Goal: Information Seeking & Learning: Understand process/instructions

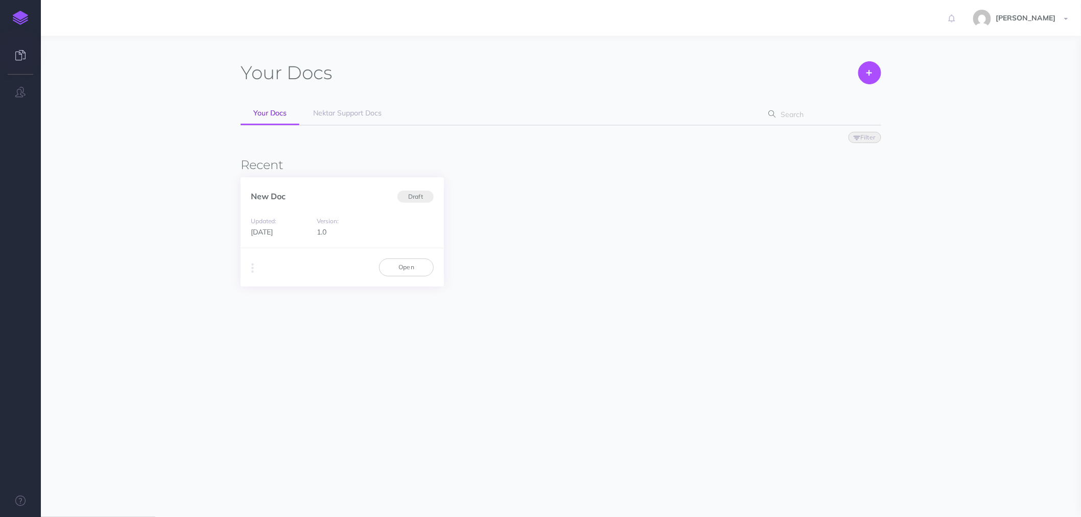
click at [328, 225] on div "Version: 1.0" at bounding box center [342, 226] width 61 height 23
click at [395, 268] on link "Open" at bounding box center [406, 267] width 55 height 17
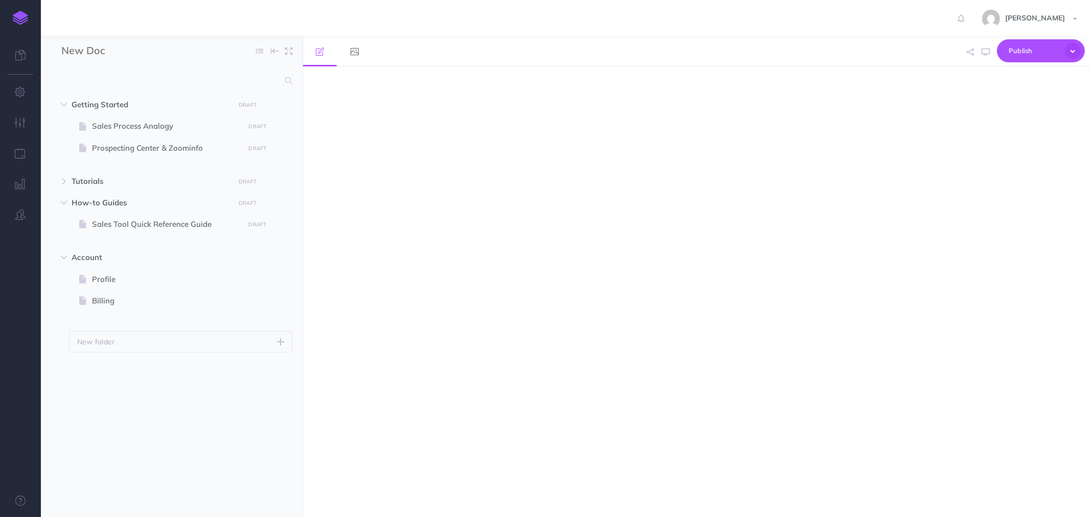
select select "null"
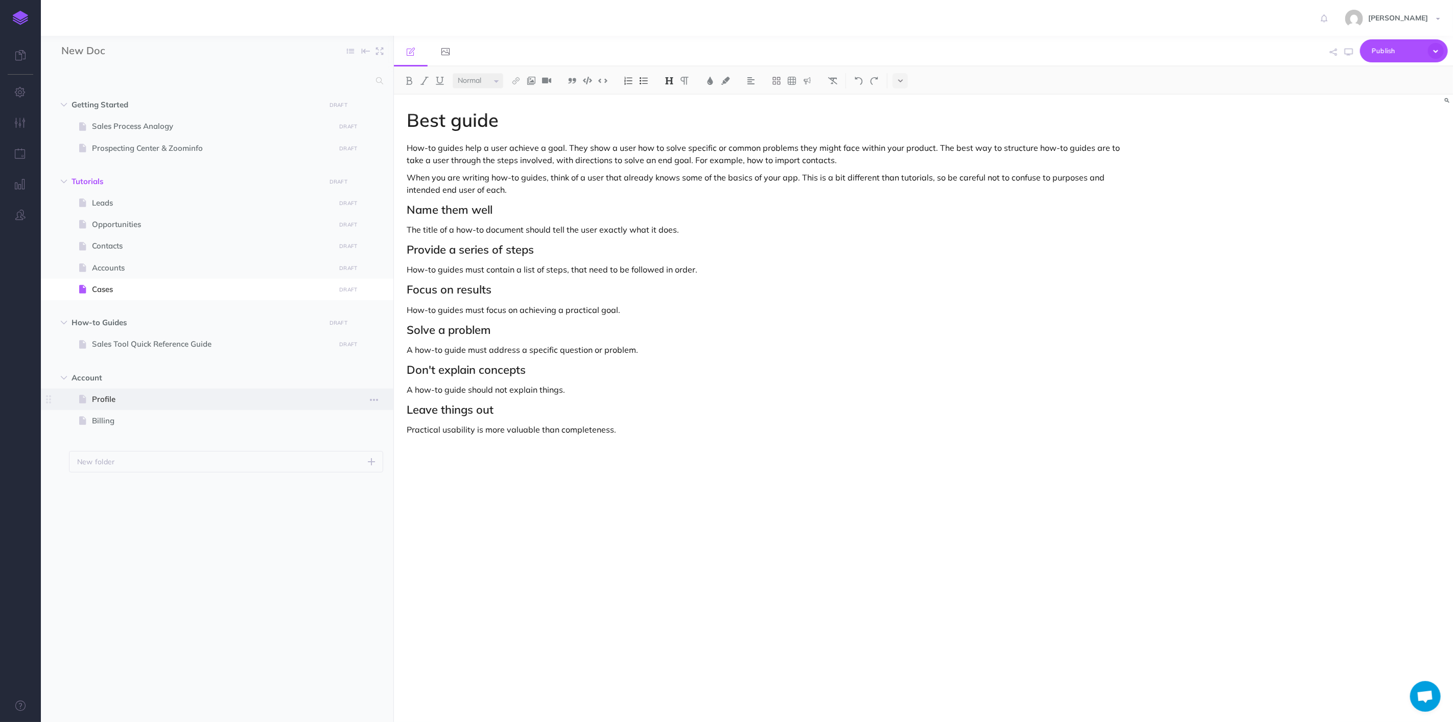
click at [136, 402] on span "Profile" at bounding box center [212, 399] width 240 height 12
select select "null"
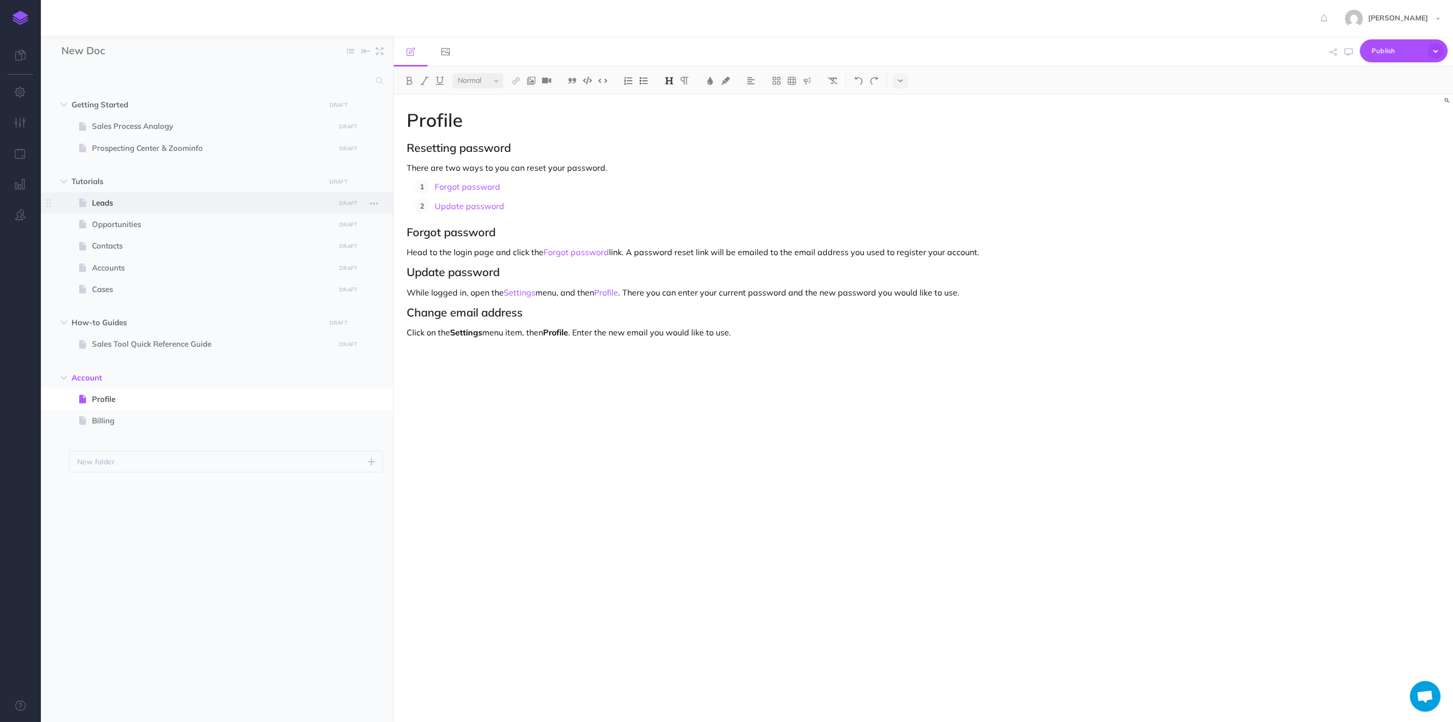
click at [127, 203] on span "Leads" at bounding box center [212, 203] width 240 height 12
select select "null"
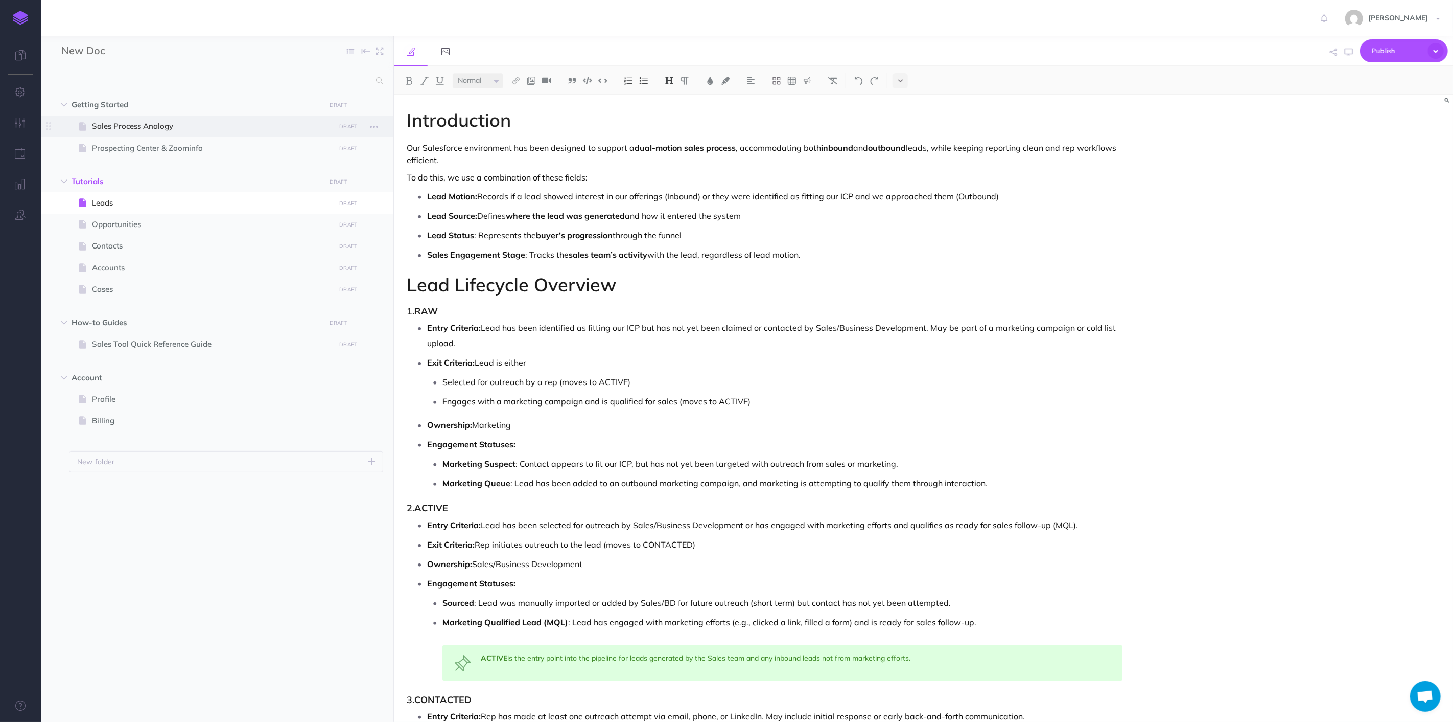
click at [157, 123] on span "Sales Process Analogy" at bounding box center [212, 126] width 240 height 12
select select "null"
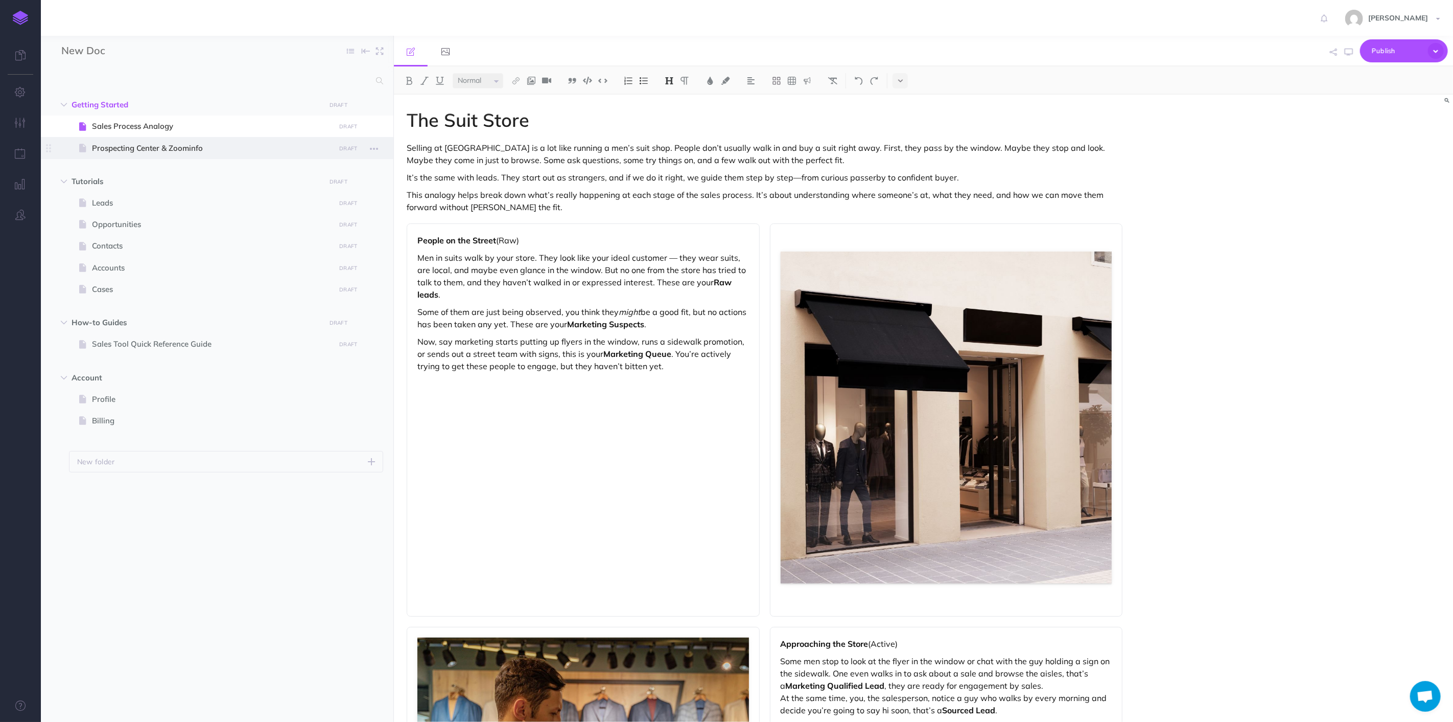
click at [165, 154] on span at bounding box center [217, 147] width 353 height 21
select select "null"
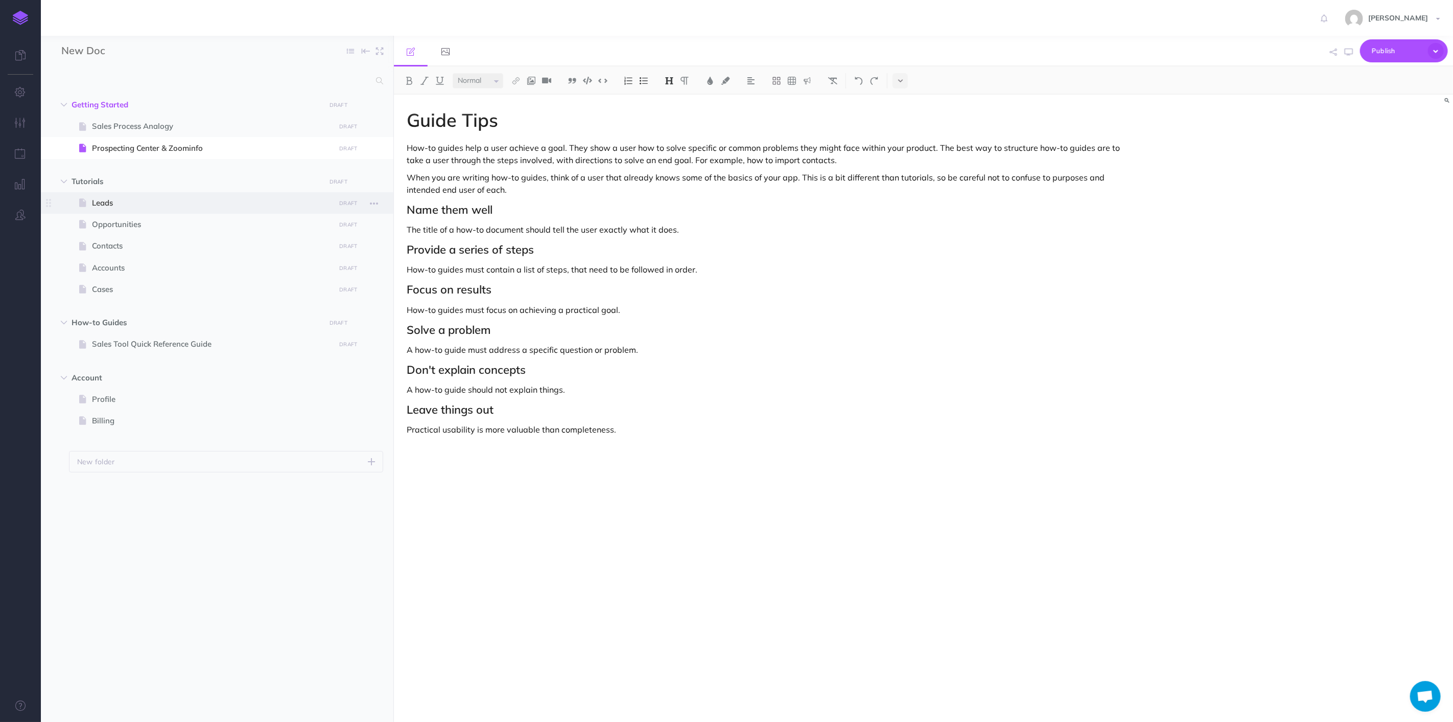
click at [170, 193] on span at bounding box center [217, 202] width 353 height 21
select select "null"
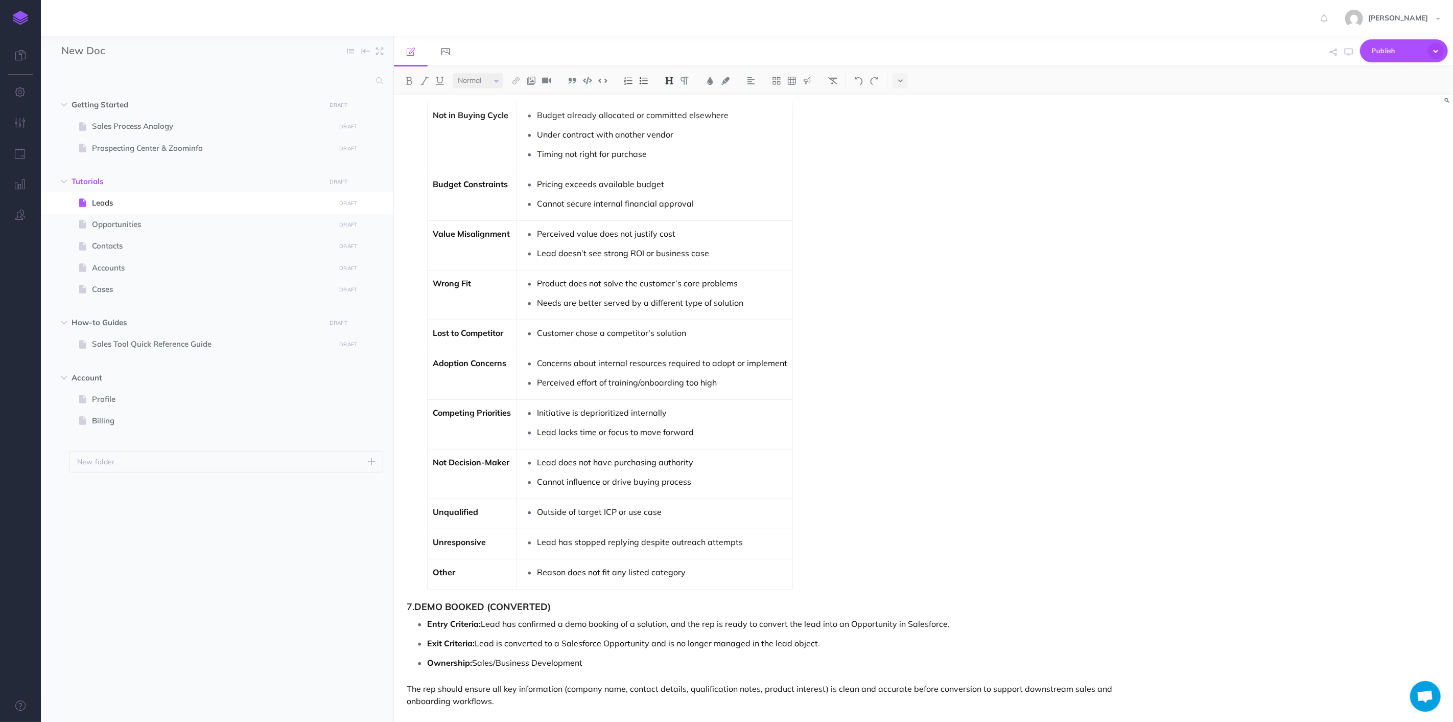
scroll to position [1166, 0]
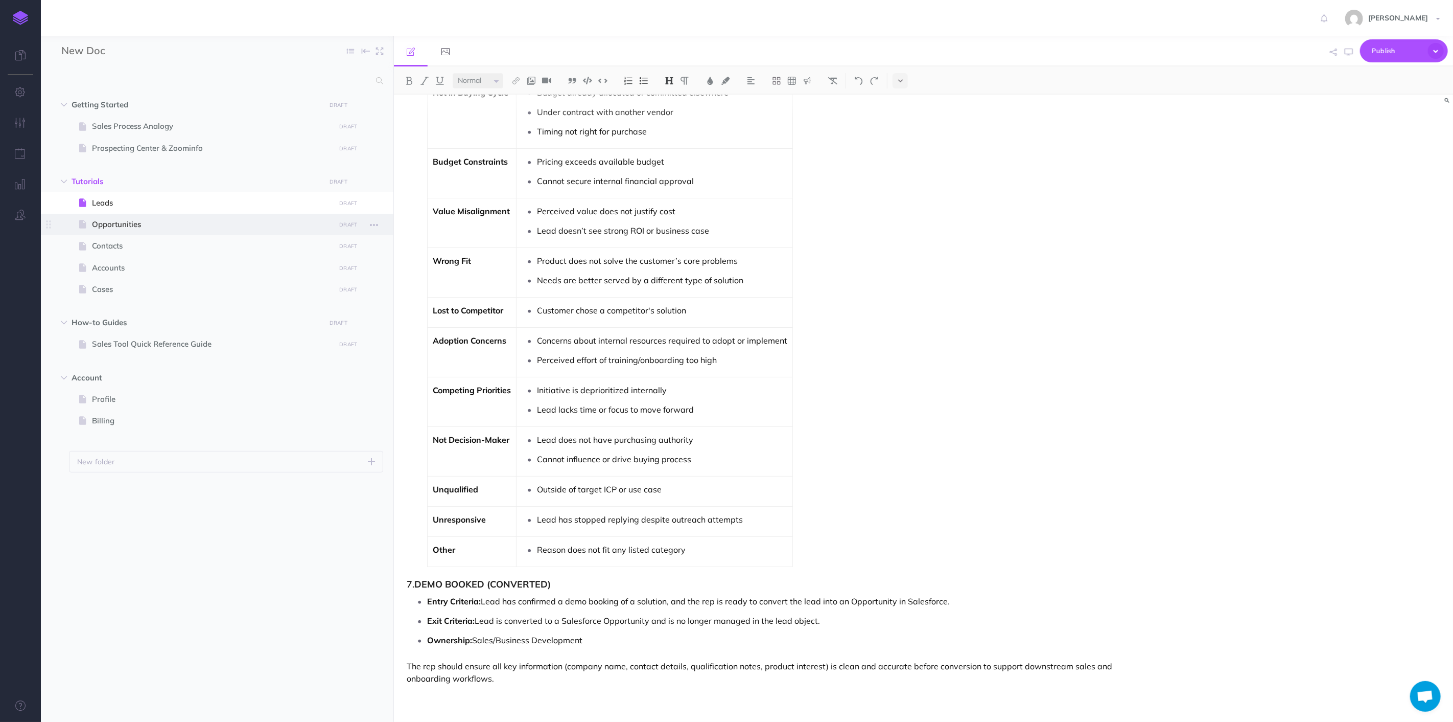
click at [106, 223] on span "Opportunities" at bounding box center [212, 224] width 240 height 12
select select "null"
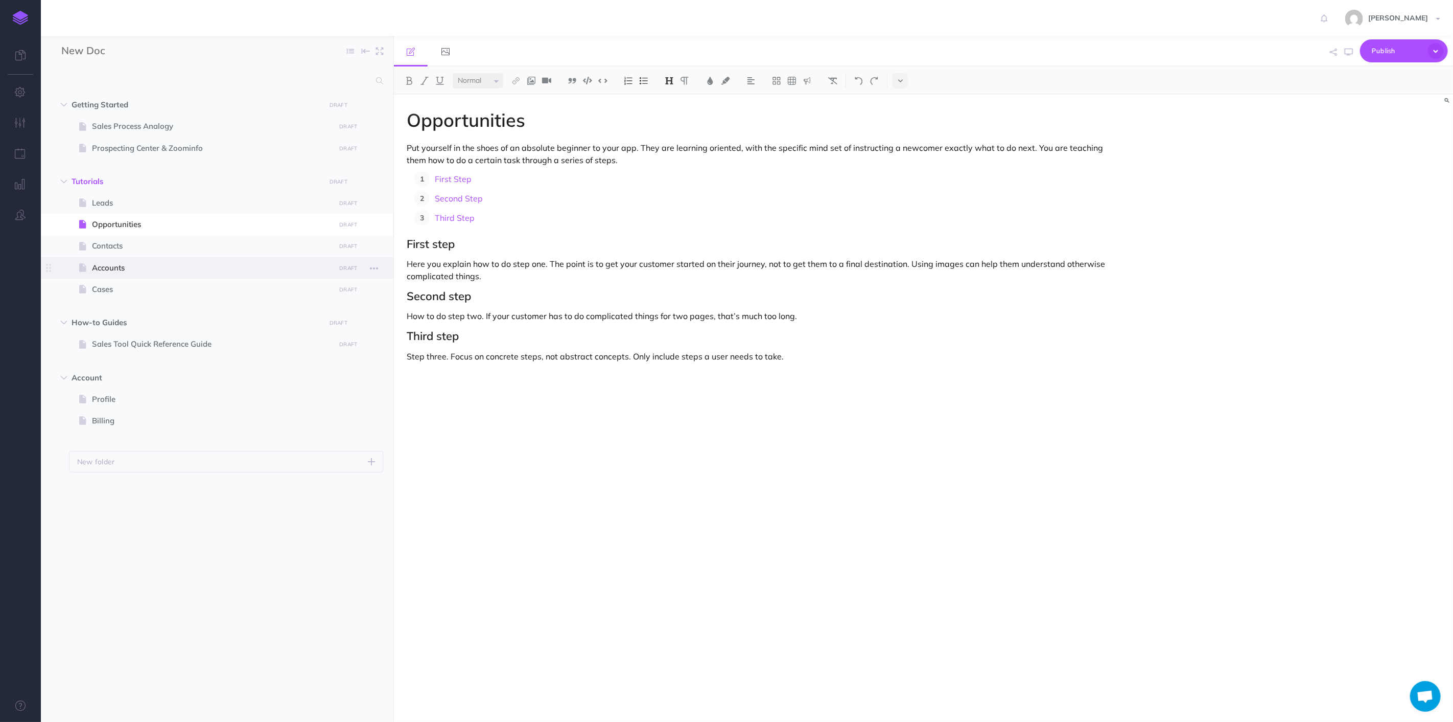
click at [115, 258] on span at bounding box center [217, 267] width 353 height 21
select select "null"
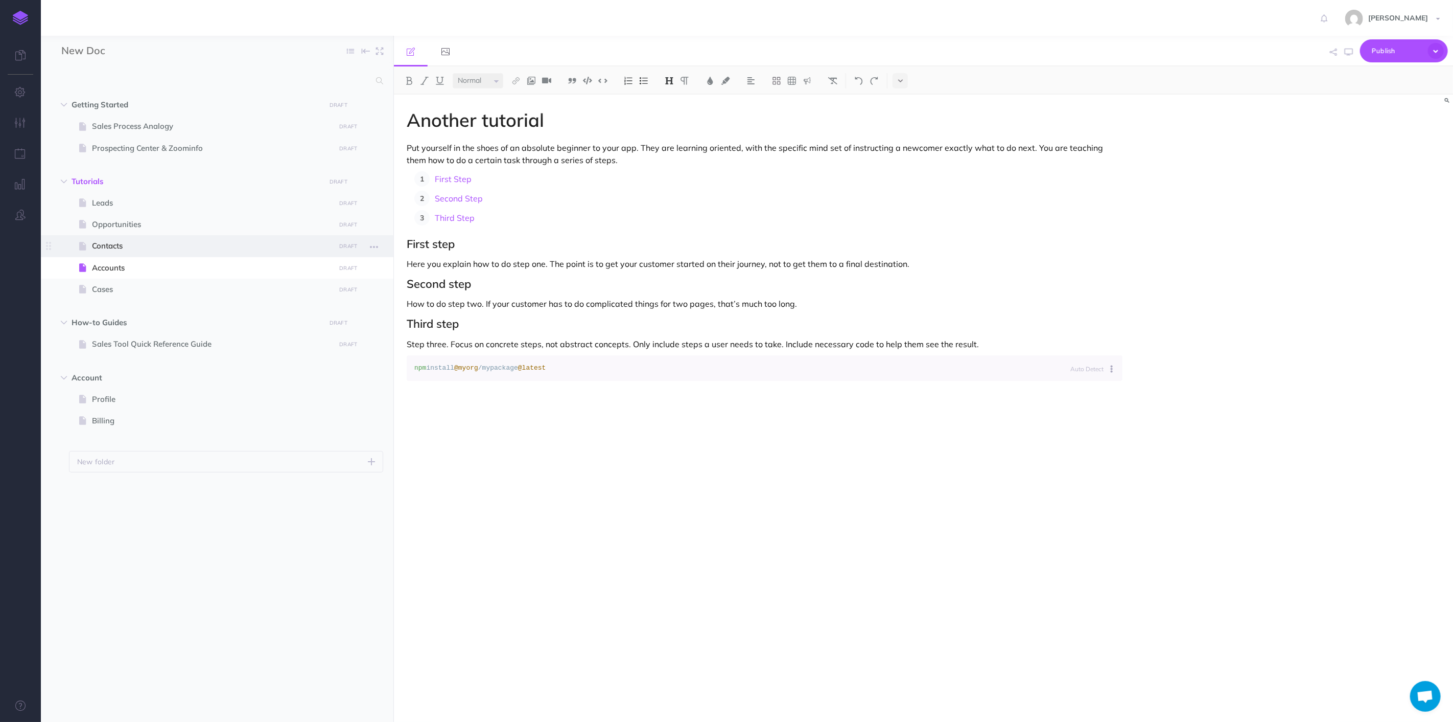
click at [113, 251] on span "Contacts" at bounding box center [212, 246] width 240 height 12
select select "null"
click at [118, 300] on ul "Leads DRAFT Publish these changes Nevermind Publish Page history Notes manager …" at bounding box center [226, 248] width 314 height 112
click at [113, 292] on span "Cases" at bounding box center [212, 289] width 240 height 12
select select "null"
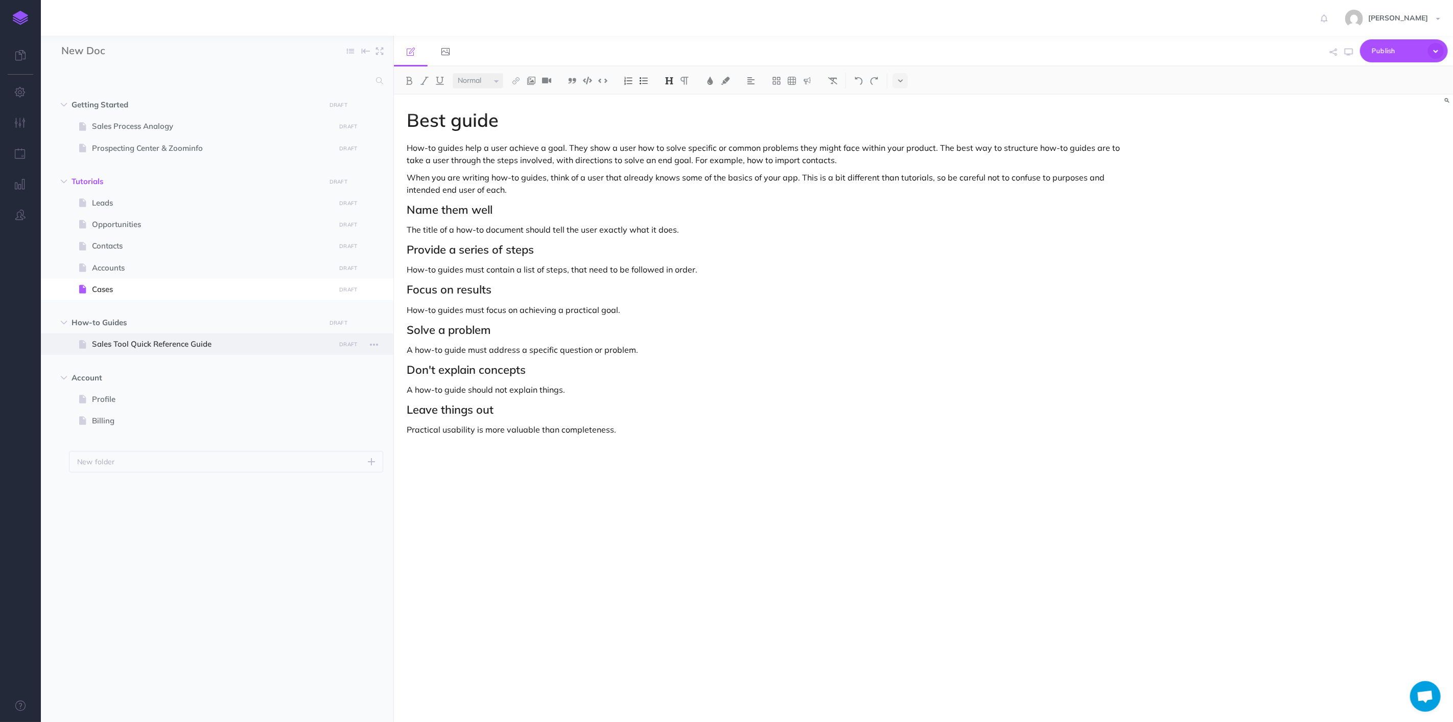
click at [165, 345] on span "Sales Tool Quick Reference Guide" at bounding box center [212, 344] width 240 height 12
select select "null"
click at [522, 140] on div "Another Guide How-to guides help a user achieve a goal. They show a user how to…" at bounding box center [765, 403] width 742 height 617
click at [379, 345] on button "button" at bounding box center [374, 343] width 18 height 13
click at [216, 339] on span "Sales Tool Quick Reference Guide" at bounding box center [212, 344] width 240 height 12
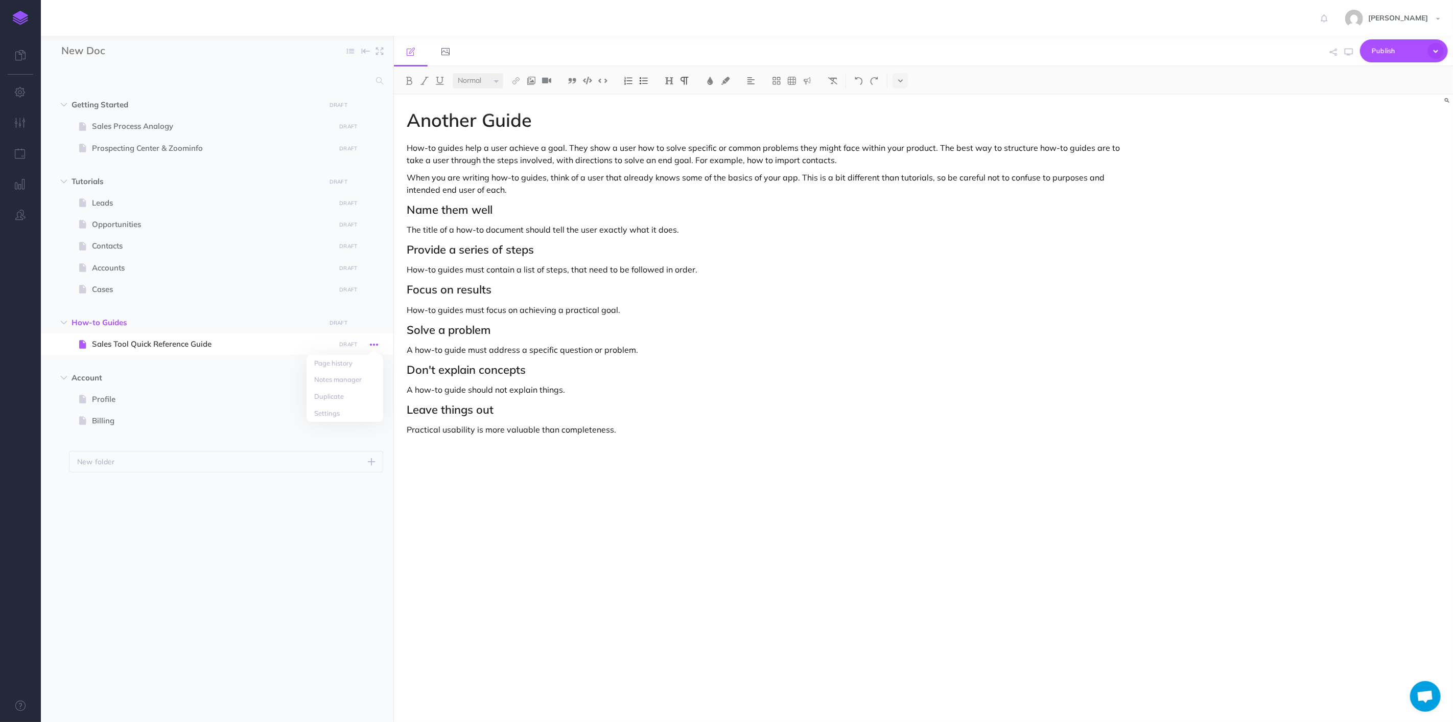
click at [373, 344] on icon "button" at bounding box center [374, 344] width 8 height 12
click at [377, 319] on icon "button" at bounding box center [374, 323] width 8 height 12
click at [356, 323] on icon "button" at bounding box center [358, 323] width 7 height 12
click at [334, 405] on p "Add a new blank page to this folder" at bounding box center [309, 409] width 102 height 18
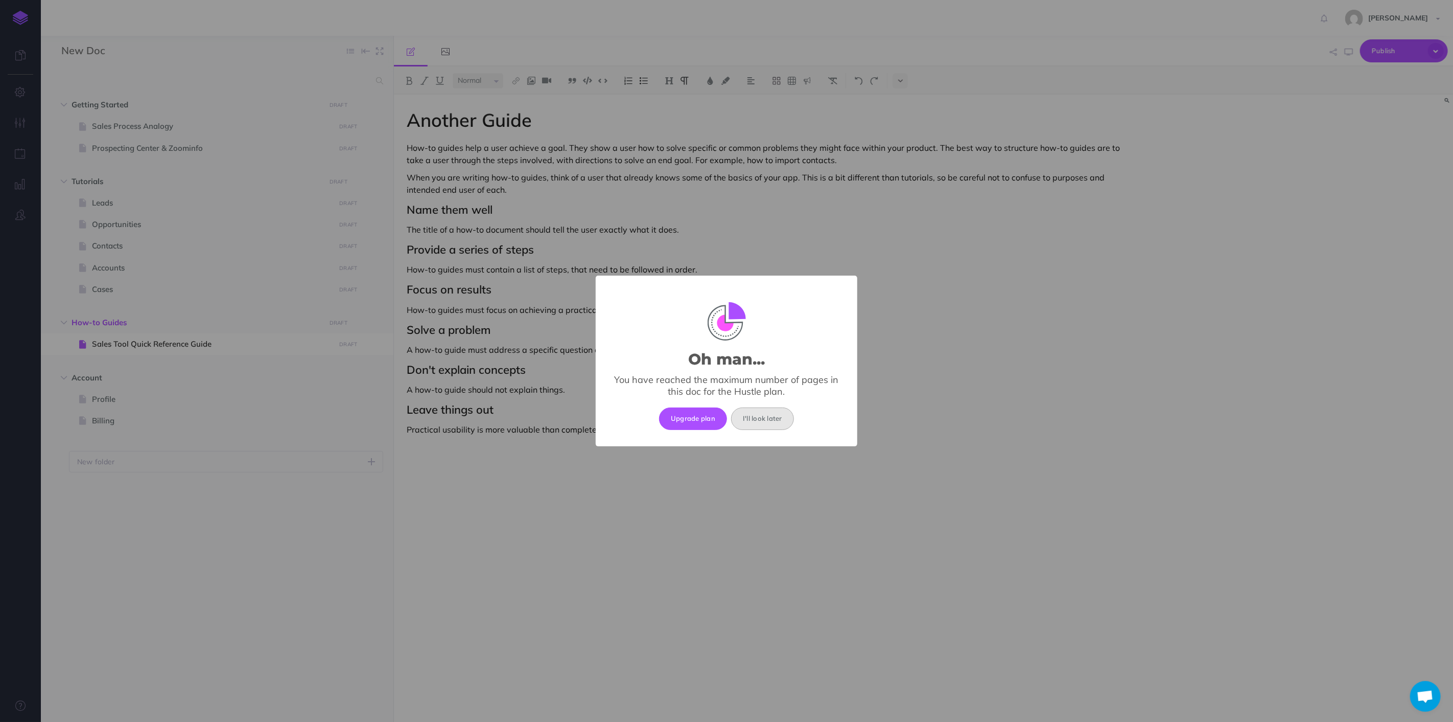
click at [750, 423] on button "I'll look later" at bounding box center [762, 418] width 63 height 22
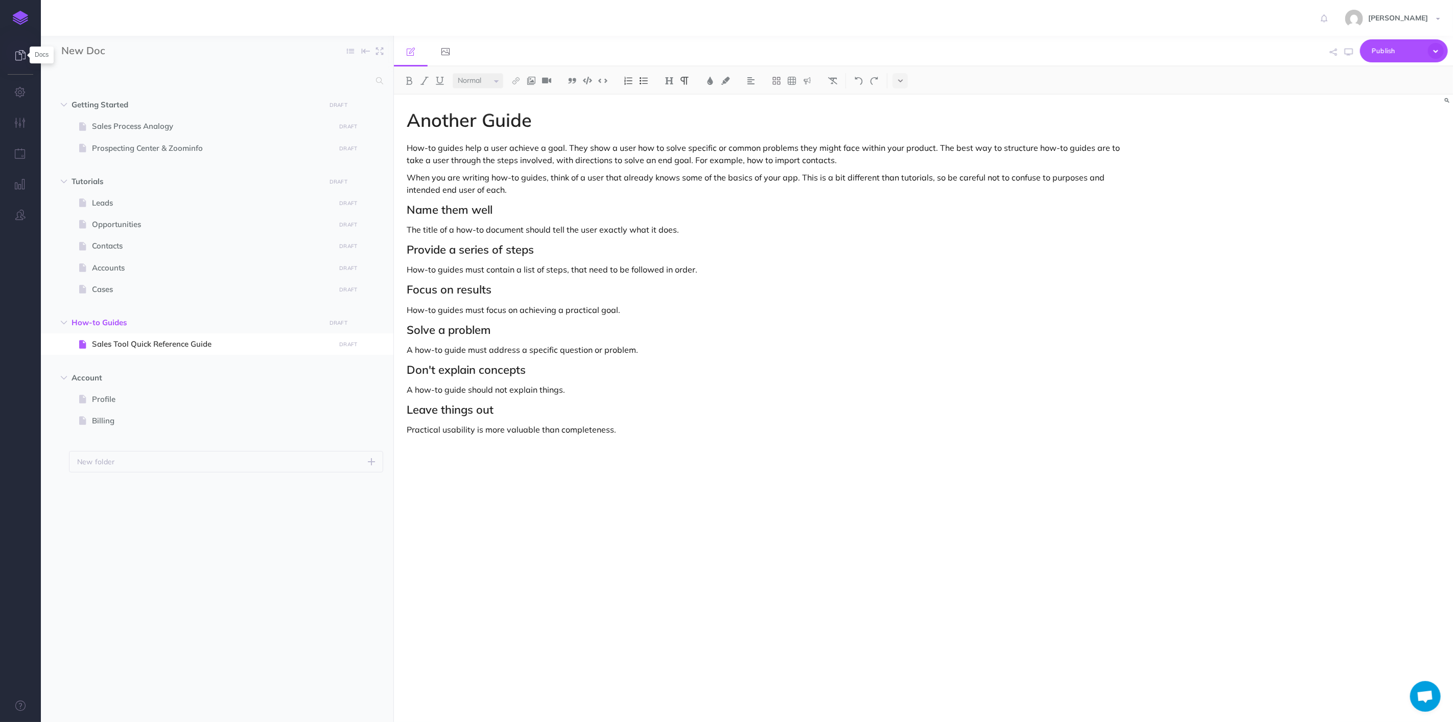
click at [22, 59] on icon at bounding box center [20, 55] width 10 height 10
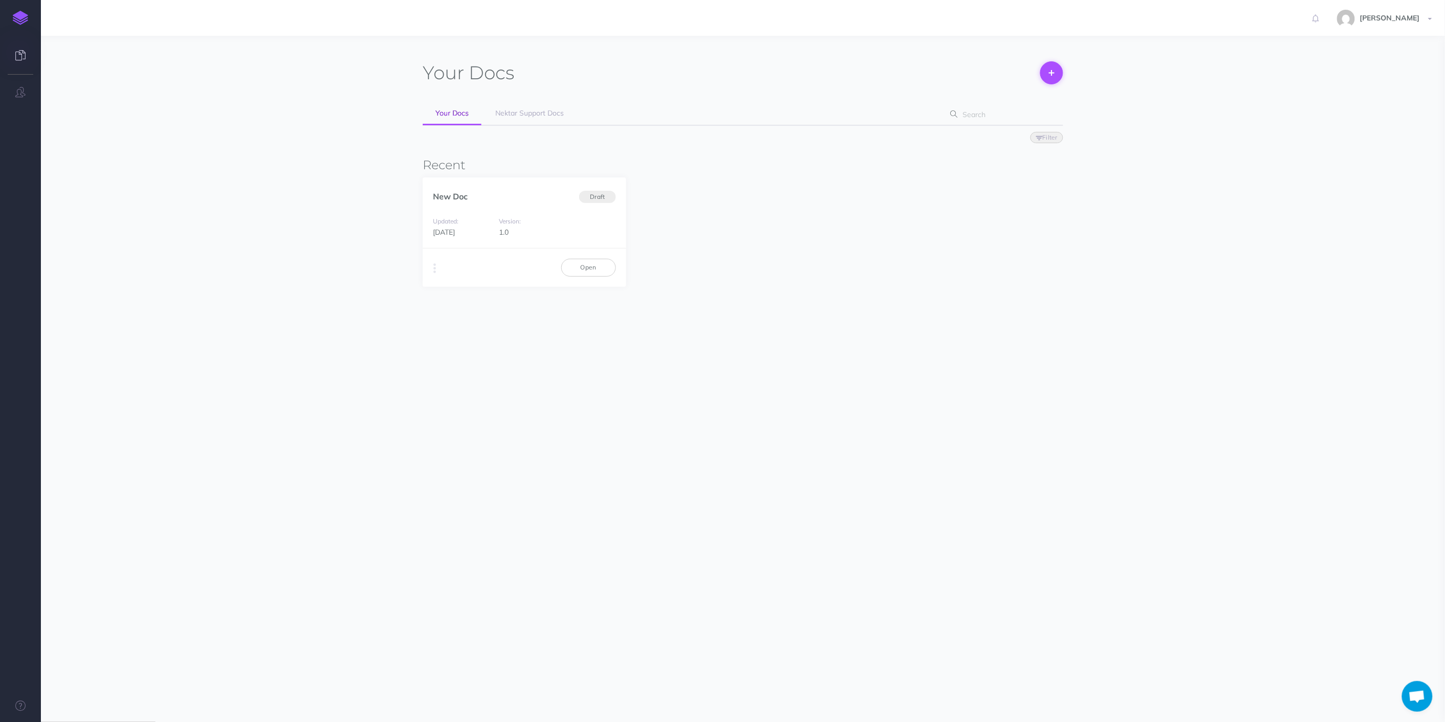
click at [1054, 72] on button at bounding box center [1051, 72] width 23 height 23
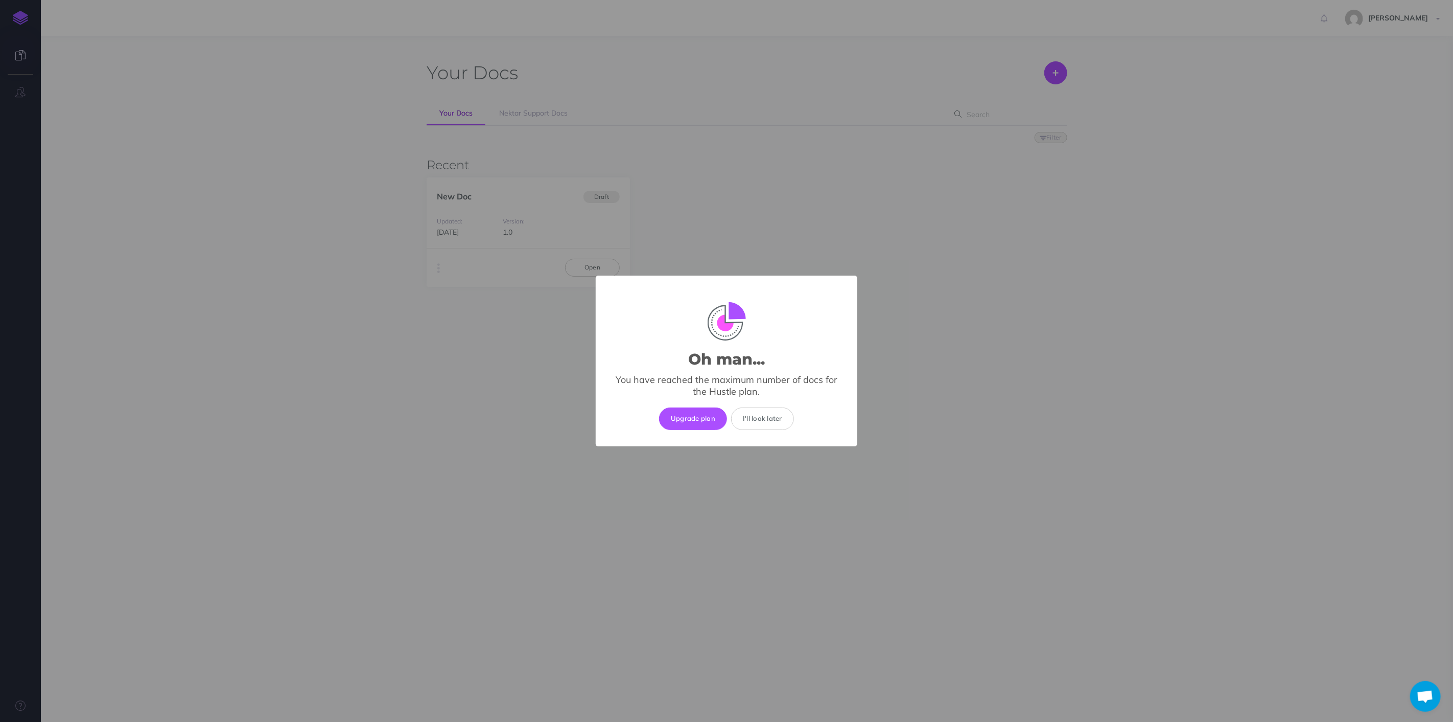
click at [756, 204] on div "Oh man... × You have reached the maximum number of docs for the Hustle plan. Up…" at bounding box center [726, 361] width 1453 height 722
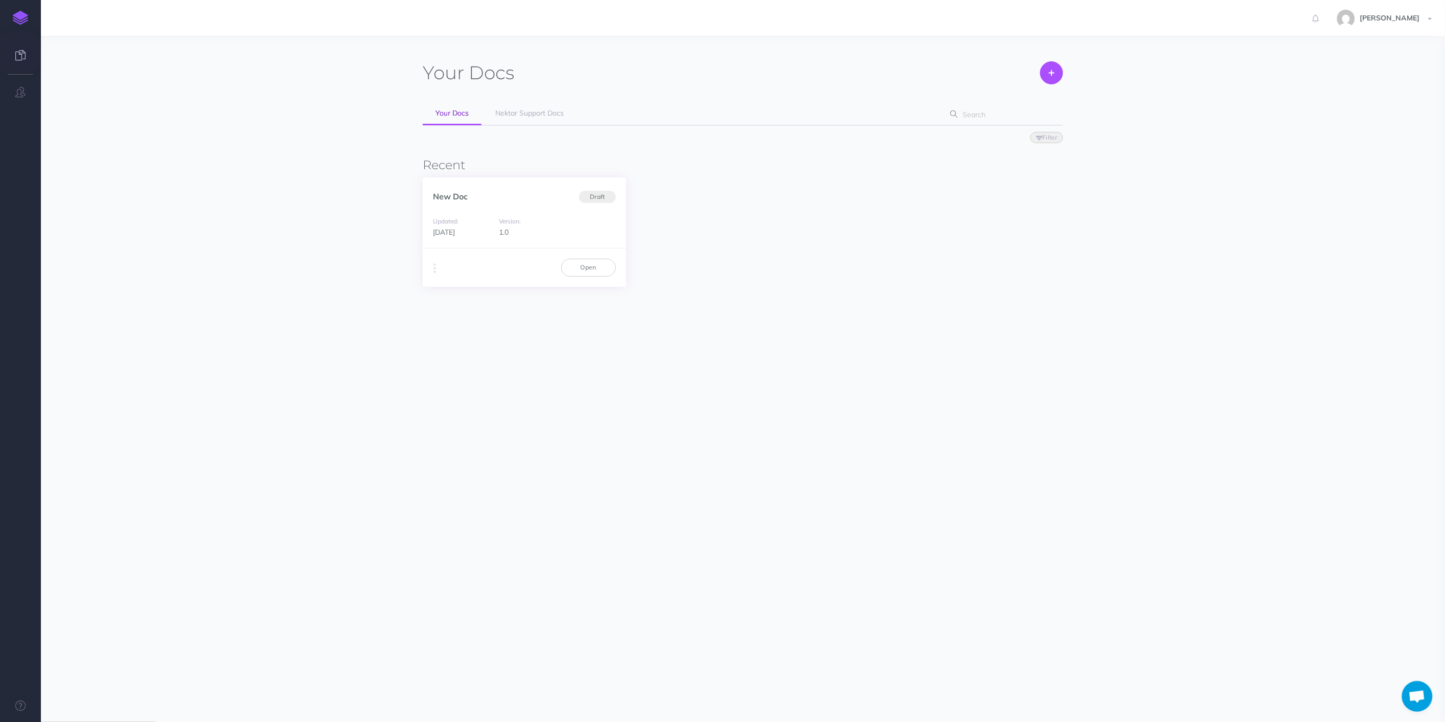
click at [555, 222] on div "Updated: 1 week ago Version: 1.0" at bounding box center [524, 226] width 203 height 43
click at [582, 268] on link "Open" at bounding box center [588, 267] width 55 height 17
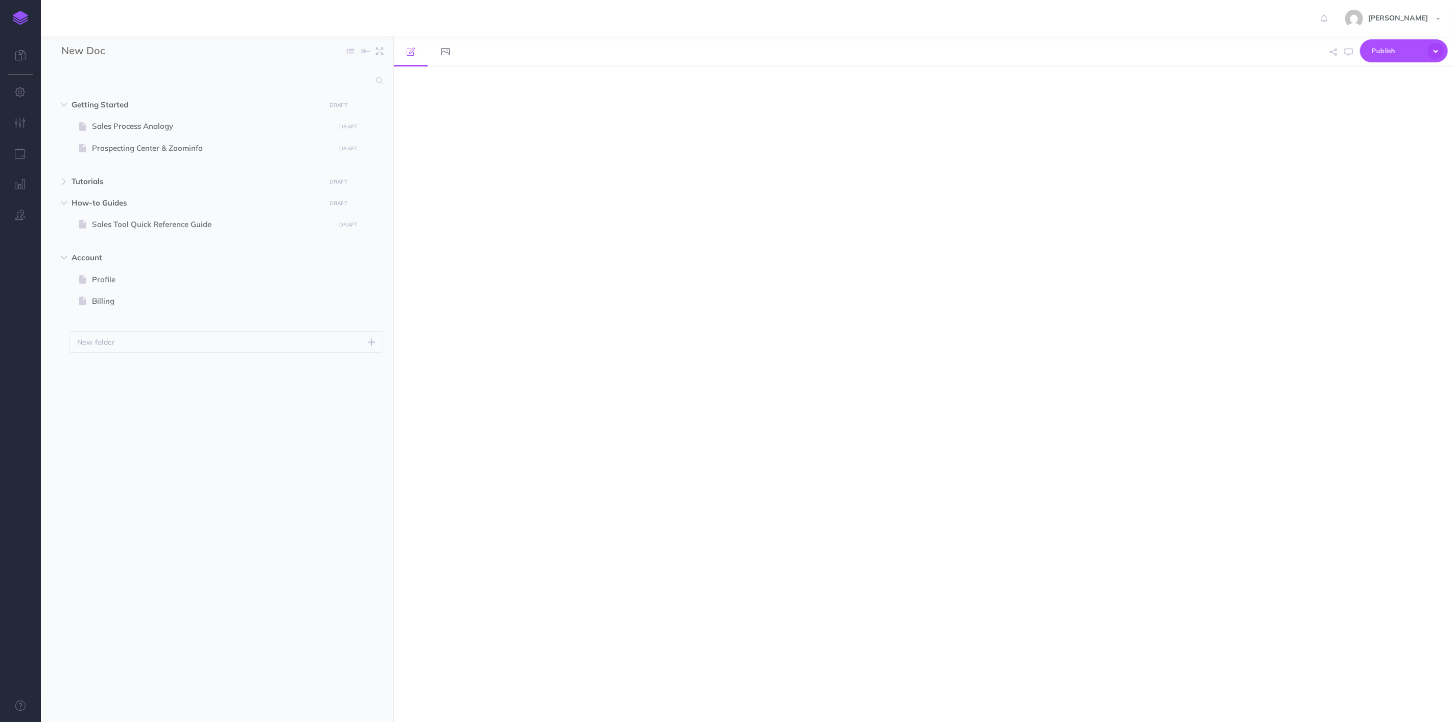
select select "null"
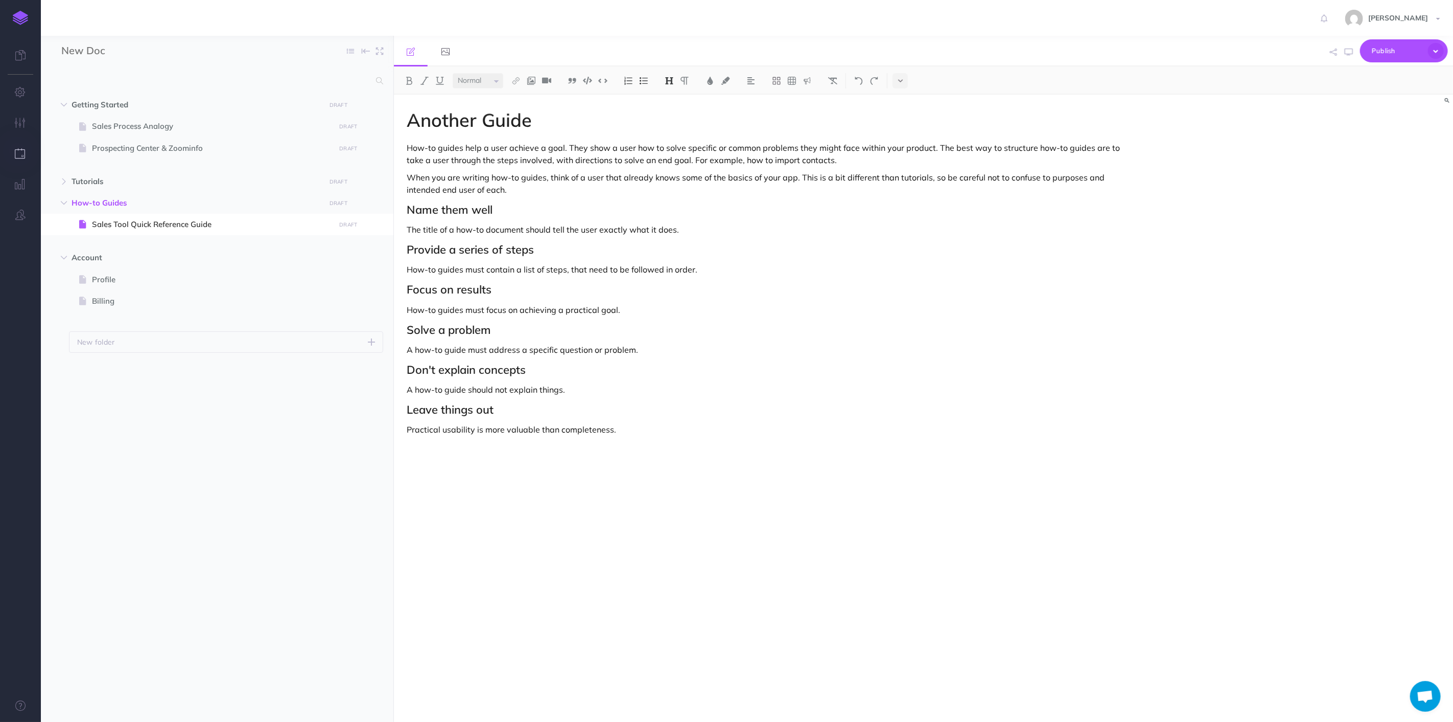
click at [15, 154] on icon "button" at bounding box center [20, 153] width 11 height 10
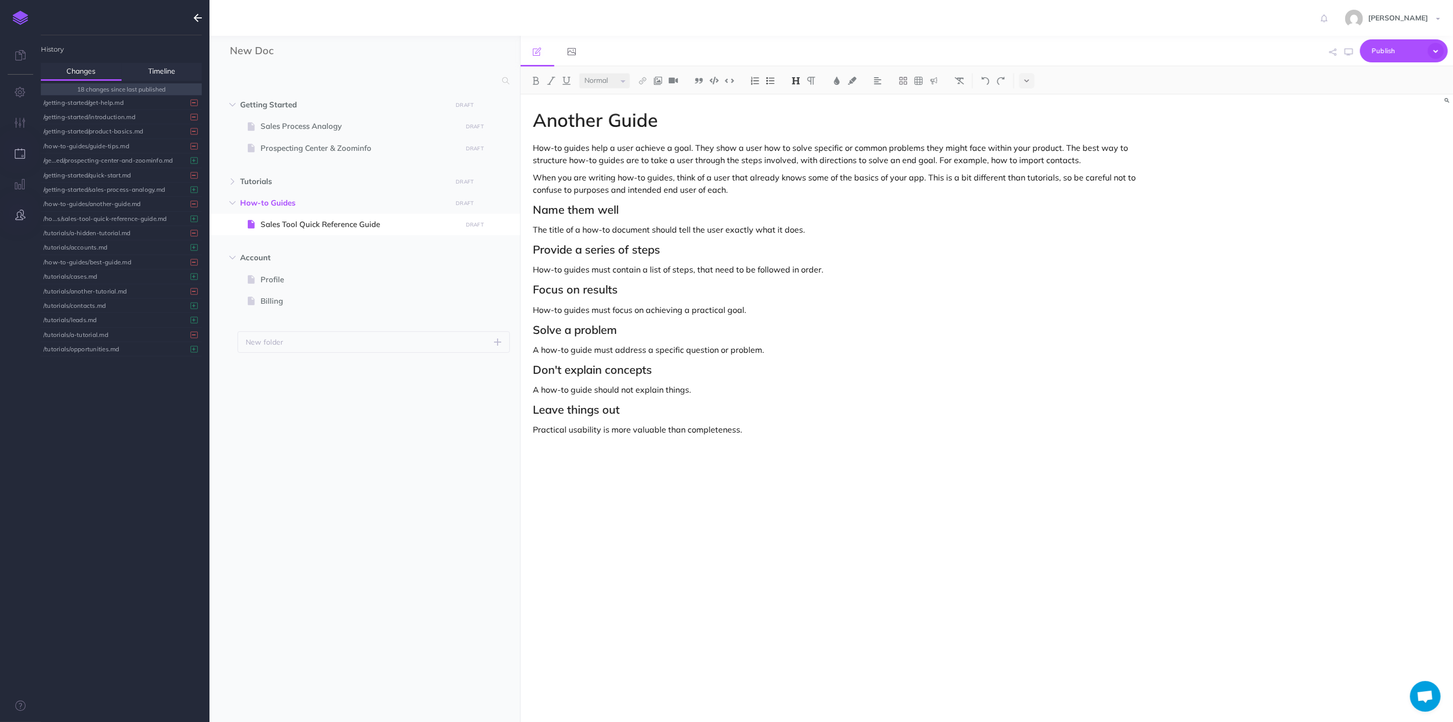
click at [18, 208] on button "button" at bounding box center [20, 215] width 41 height 31
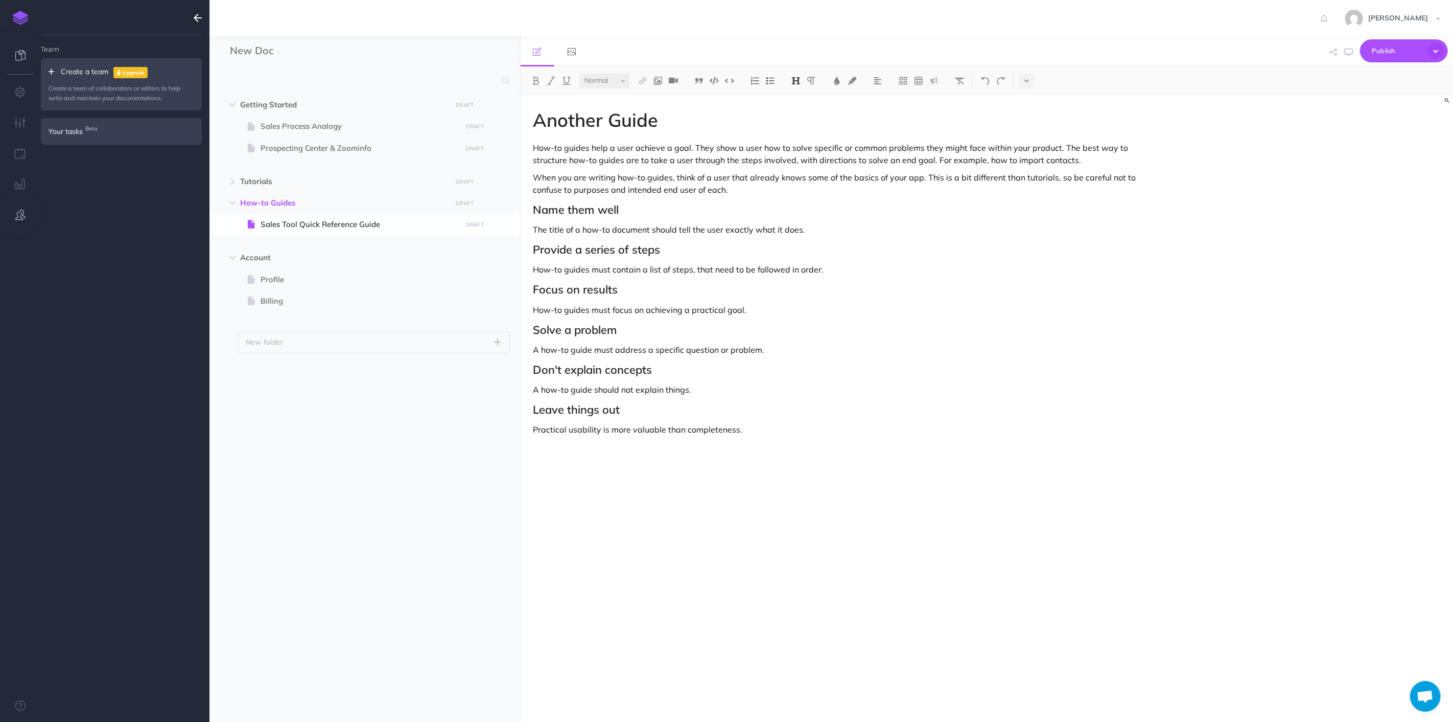
click at [20, 58] on icon at bounding box center [20, 55] width 10 height 10
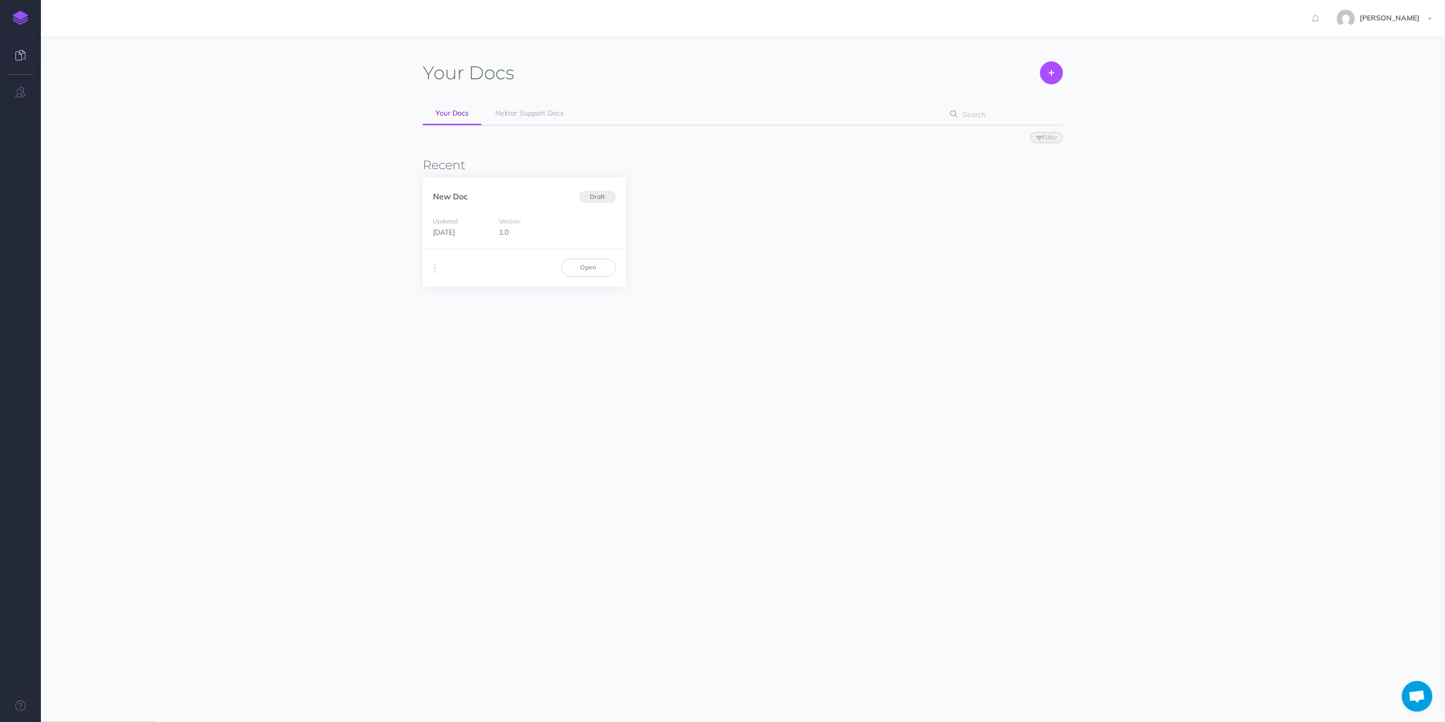
click at [548, 225] on div "Version: 1.0" at bounding box center [524, 226] width 61 height 23
click at [575, 263] on link "Open" at bounding box center [588, 267] width 55 height 17
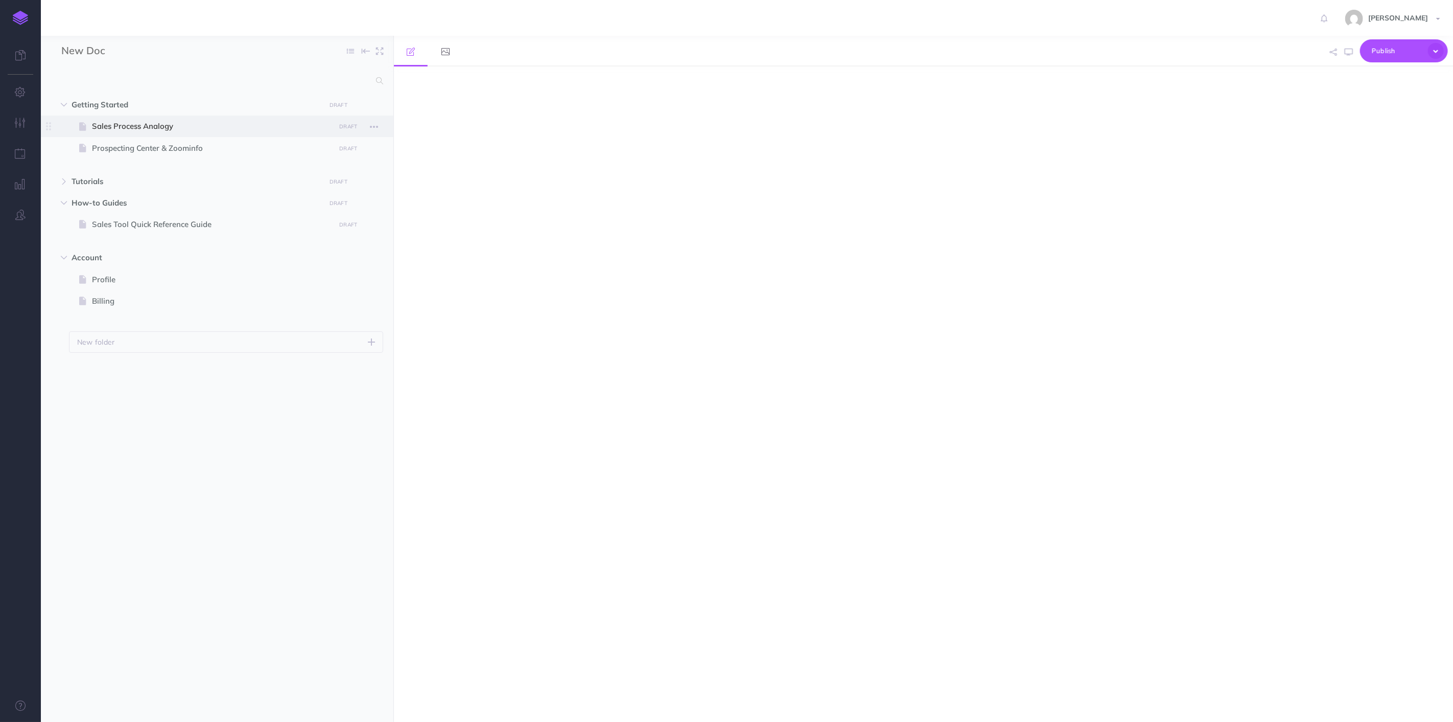
select select "null"
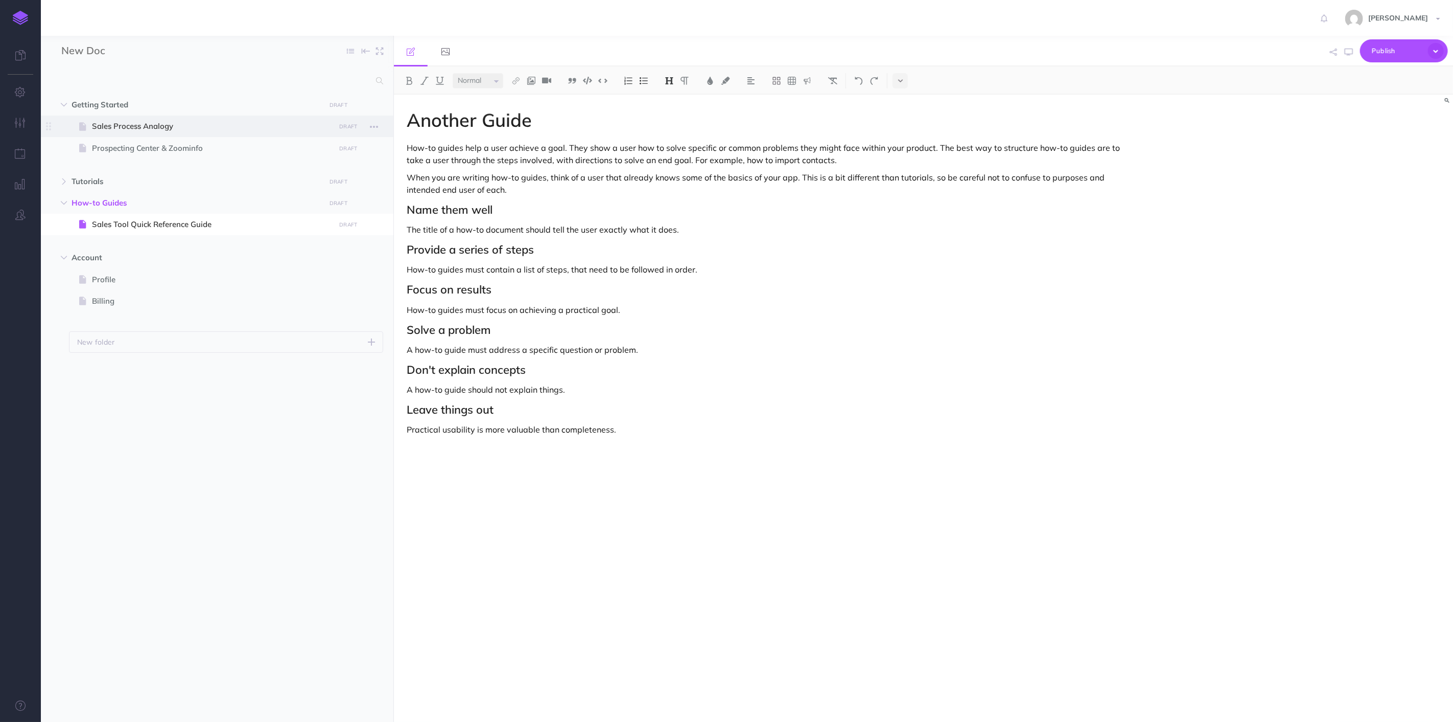
click at [146, 118] on span at bounding box center [217, 125] width 353 height 21
select select "null"
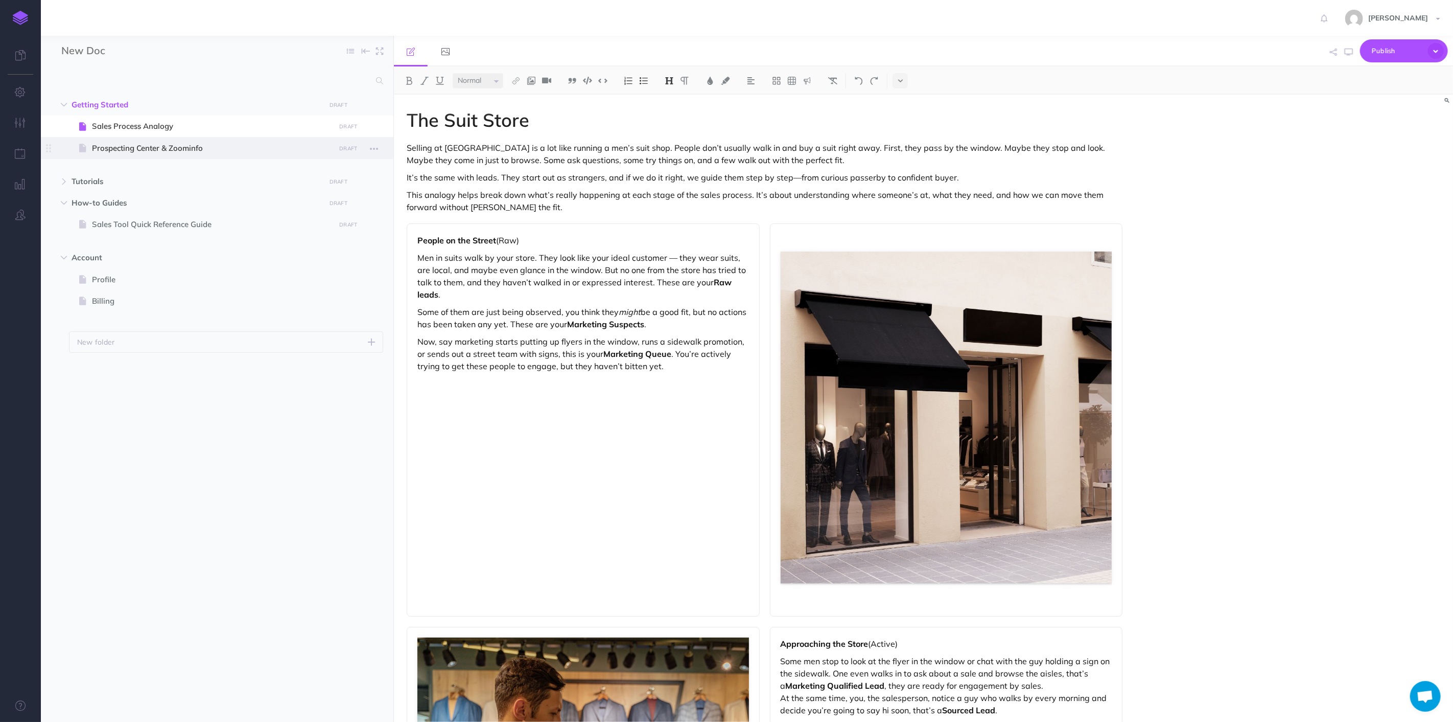
click at [160, 142] on span "Prospecting Center & Zoominfo" at bounding box center [212, 148] width 240 height 12
select select "null"
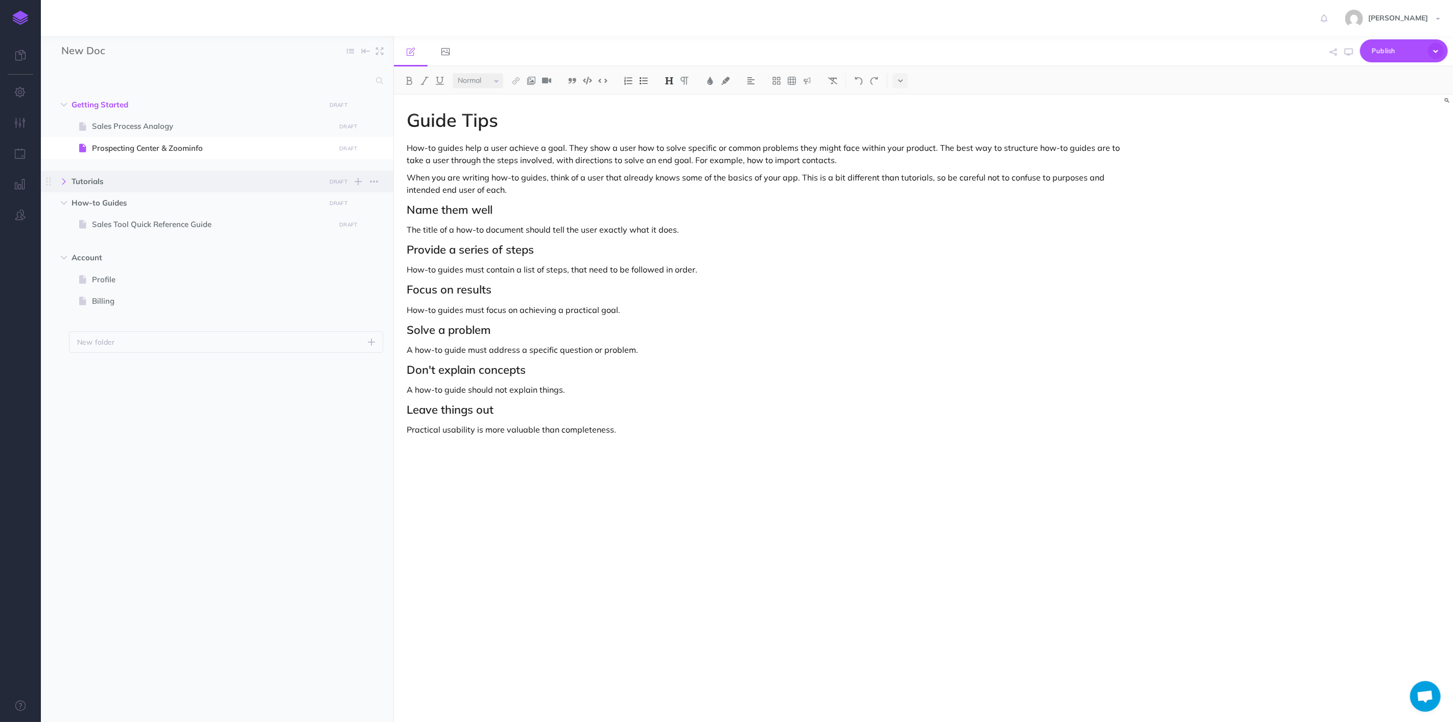
click at [64, 182] on icon "button" at bounding box center [64, 181] width 6 height 6
click at [135, 245] on span "Contacts" at bounding box center [212, 246] width 240 height 12
select select "null"
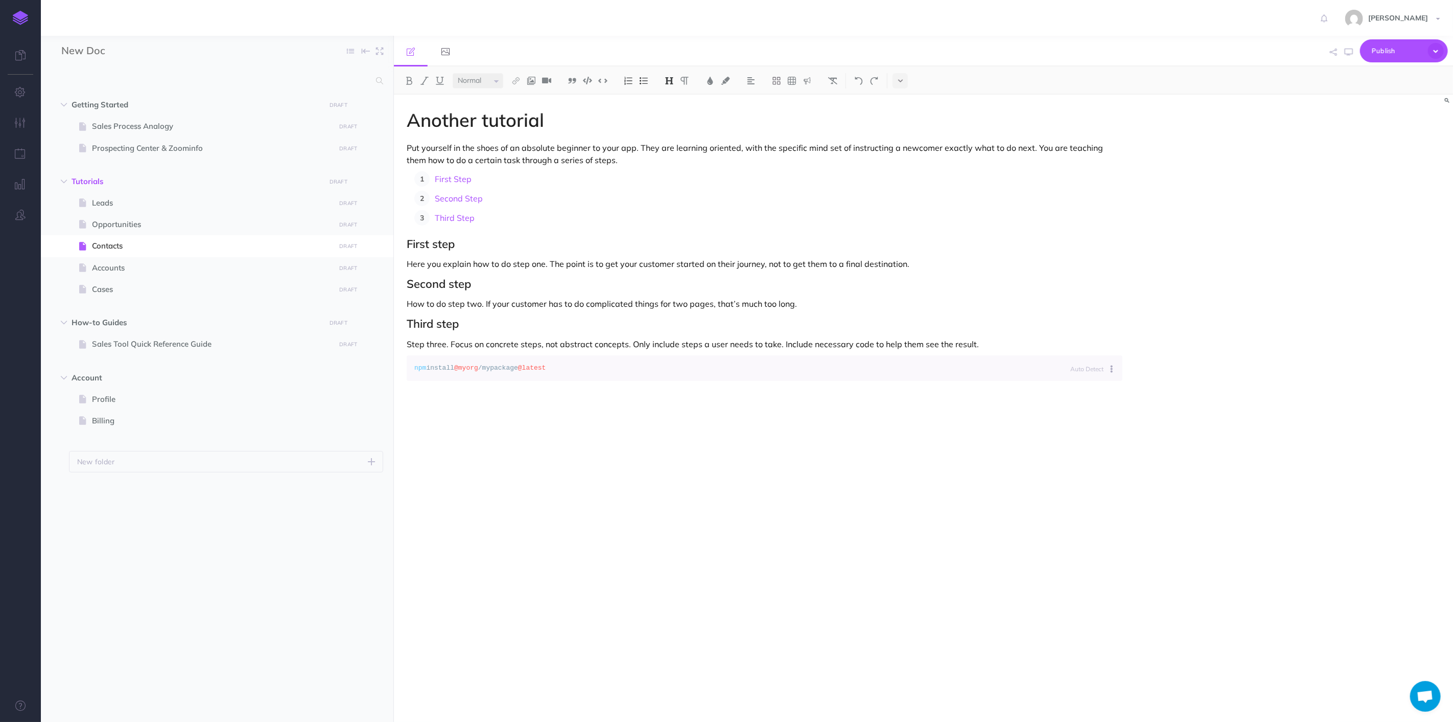
click at [542, 132] on div "Another tutorial Put yourself in the shoes of an absolute beginner to your app.…" at bounding box center [765, 403] width 742 height 617
click at [164, 216] on span at bounding box center [217, 224] width 353 height 21
select select "null"
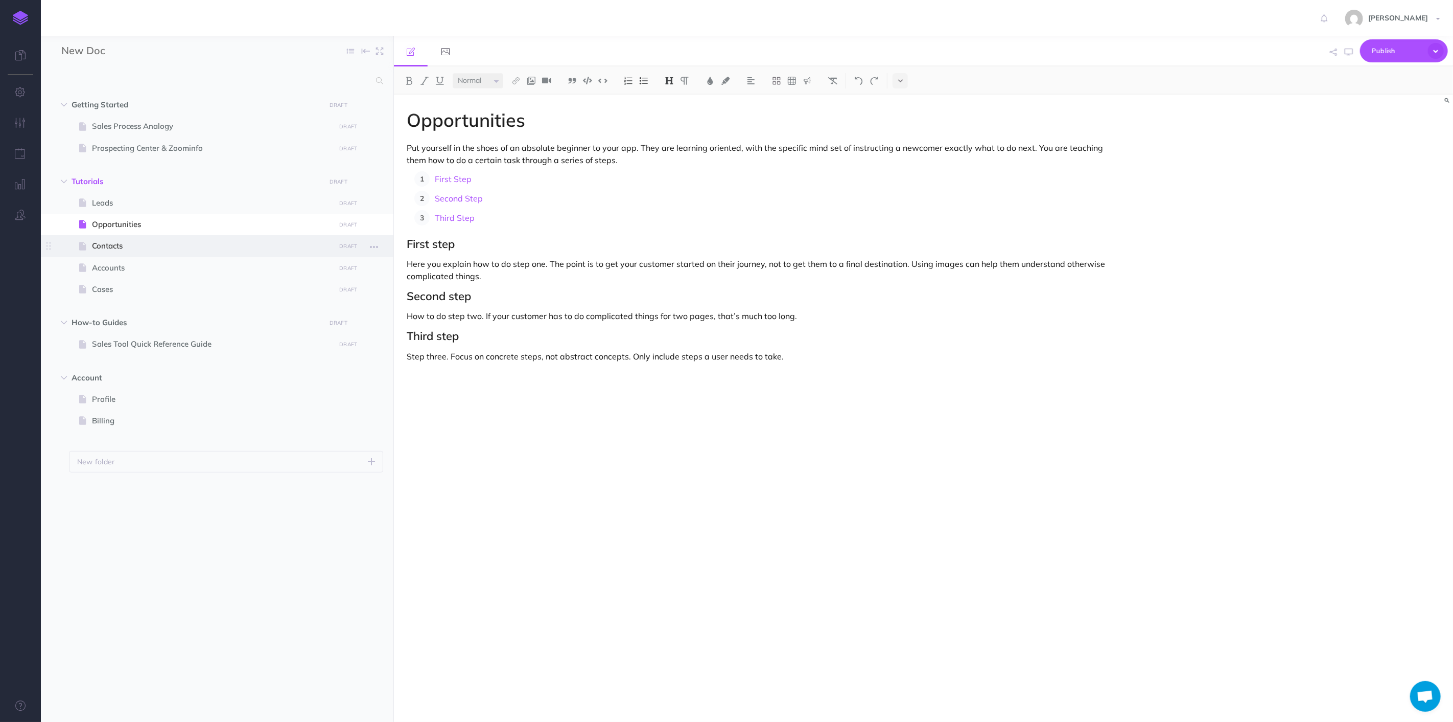
click at [155, 246] on span "Contacts" at bounding box center [212, 246] width 240 height 12
select select "null"
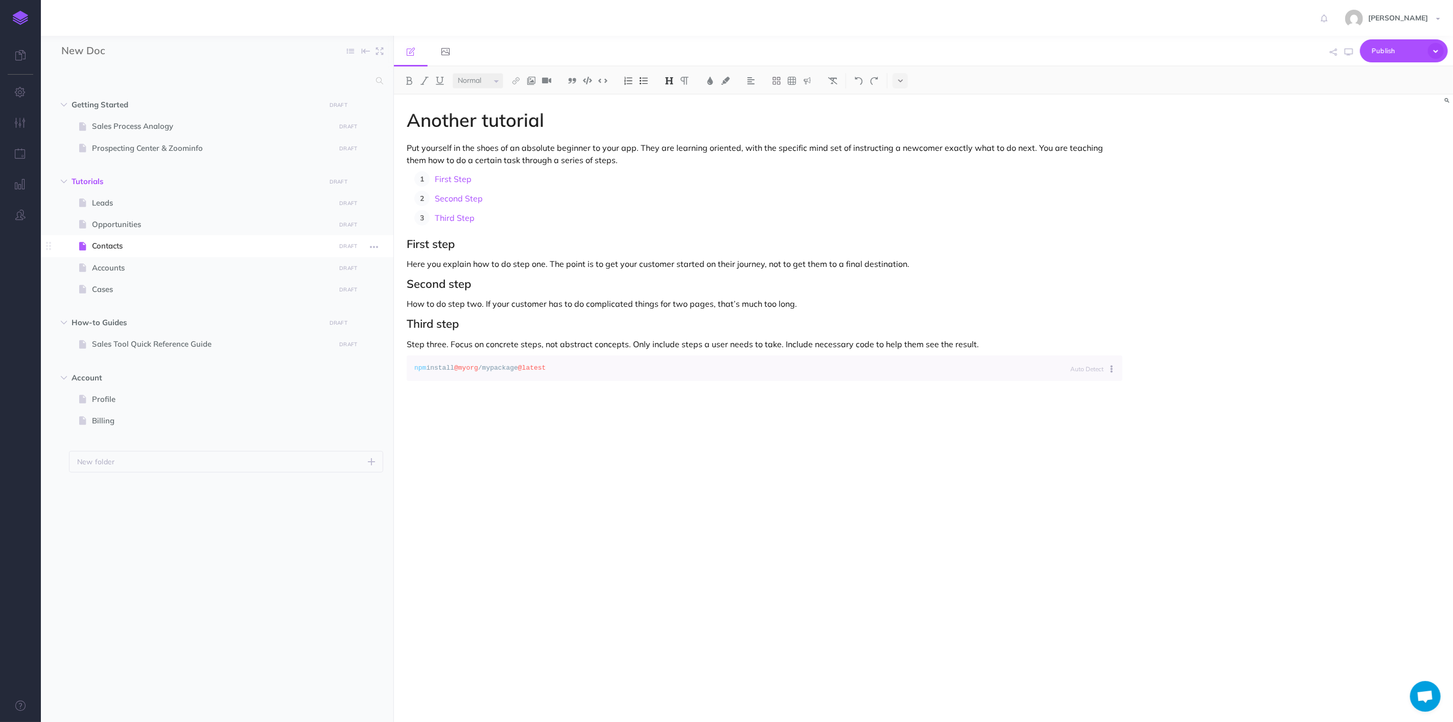
drag, startPoint x: 119, startPoint y: 251, endPoint x: 146, endPoint y: 253, distance: 26.7
click at [146, 254] on li "Contacts DRAFT Publish these changes Nevermind Publish Page history Notes manag…" at bounding box center [230, 245] width 307 height 21
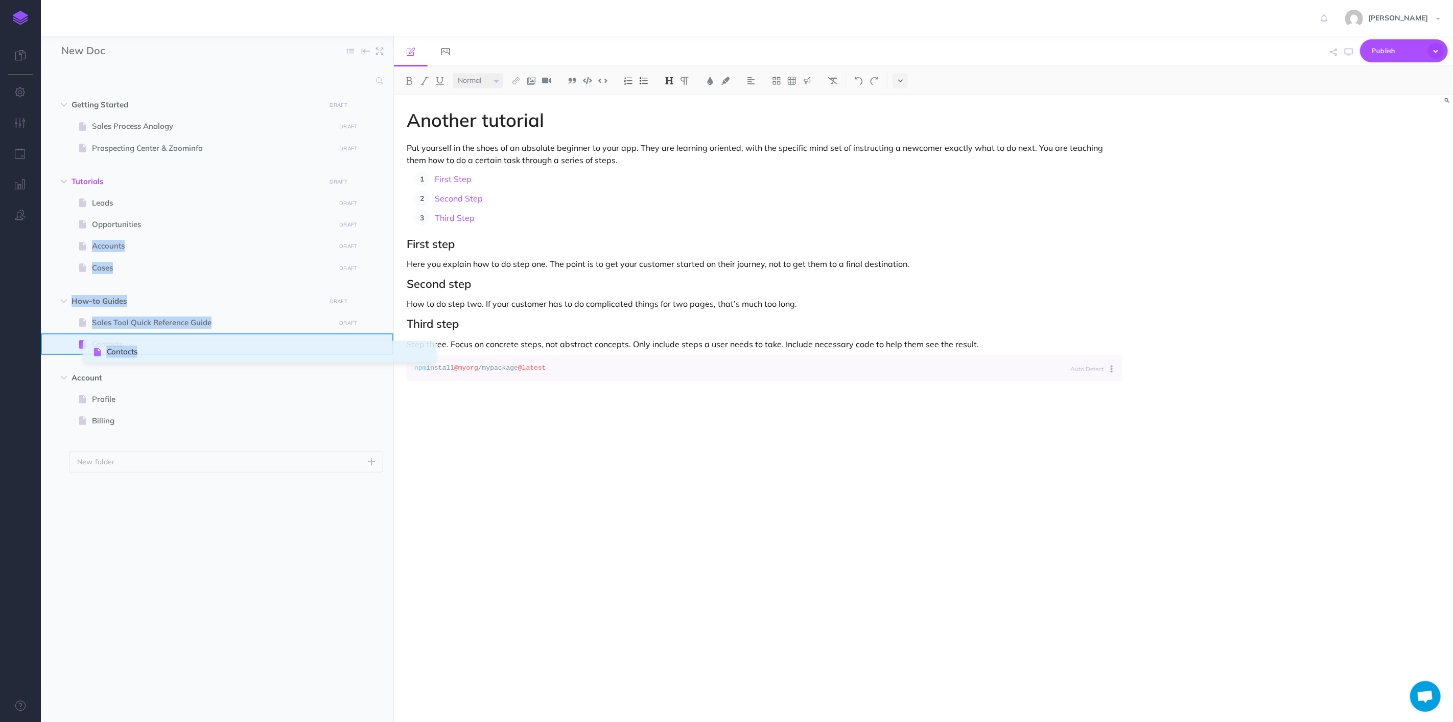
drag, startPoint x: 53, startPoint y: 243, endPoint x: 94, endPoint y: 349, distance: 112.7
click at [188, 276] on span at bounding box center [217, 267] width 353 height 21
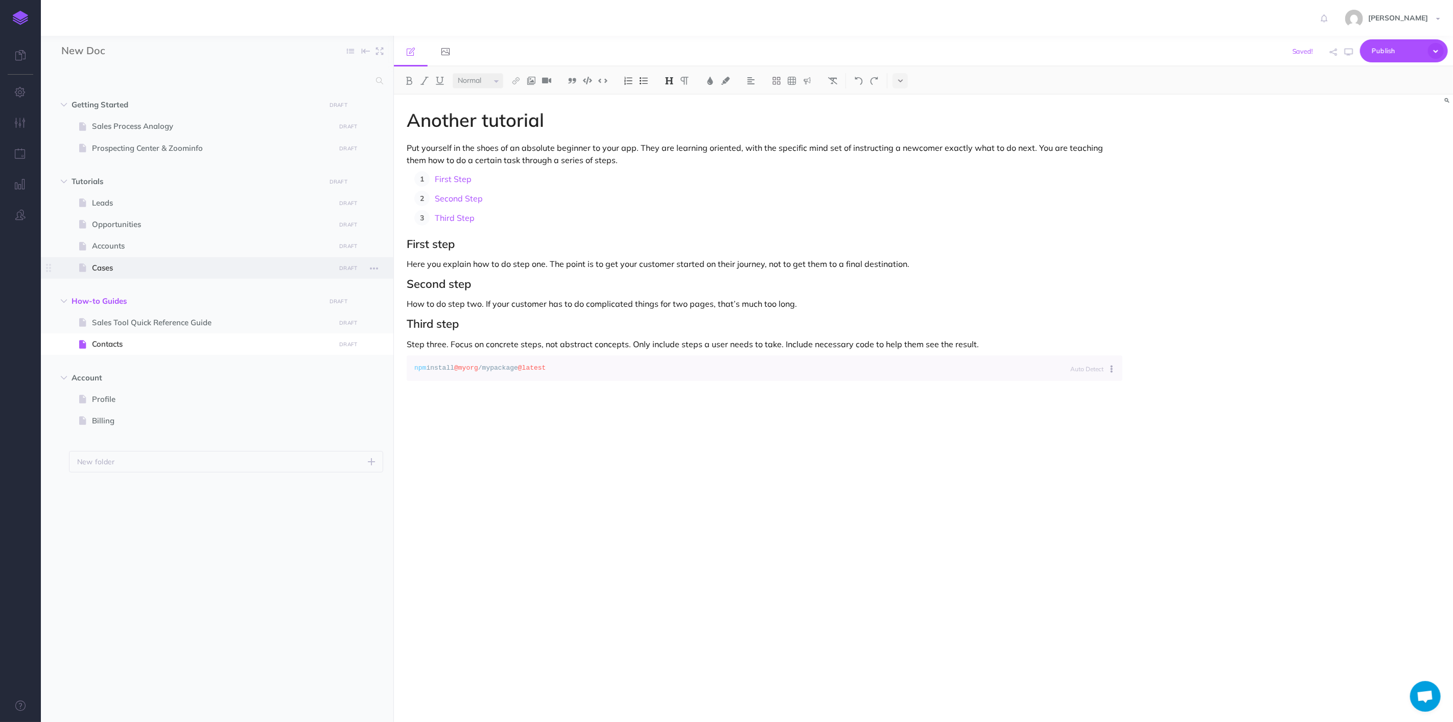
select select "null"
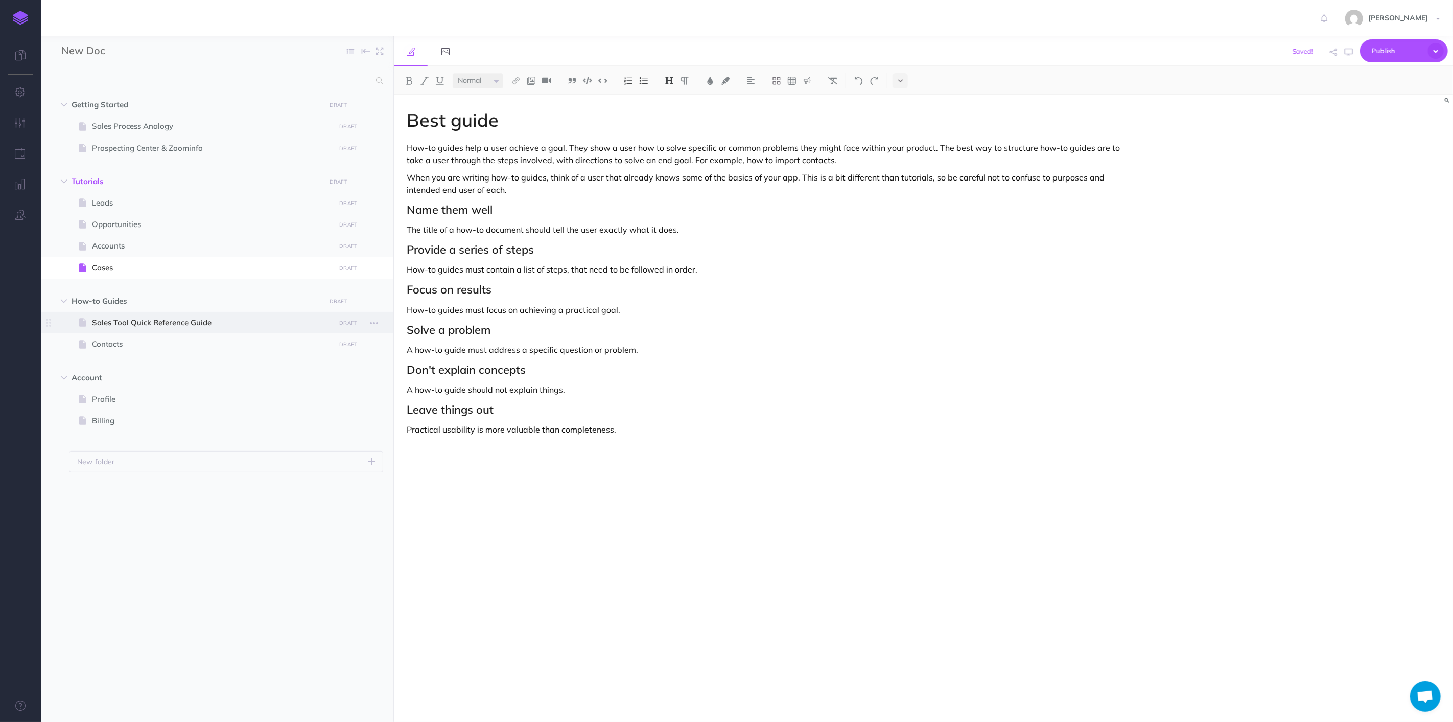
click at [176, 319] on span "Sales Tool Quick Reference Guide" at bounding box center [212, 322] width 240 height 12
select select "null"
click at [68, 244] on span at bounding box center [217, 245] width 353 height 21
select select "null"
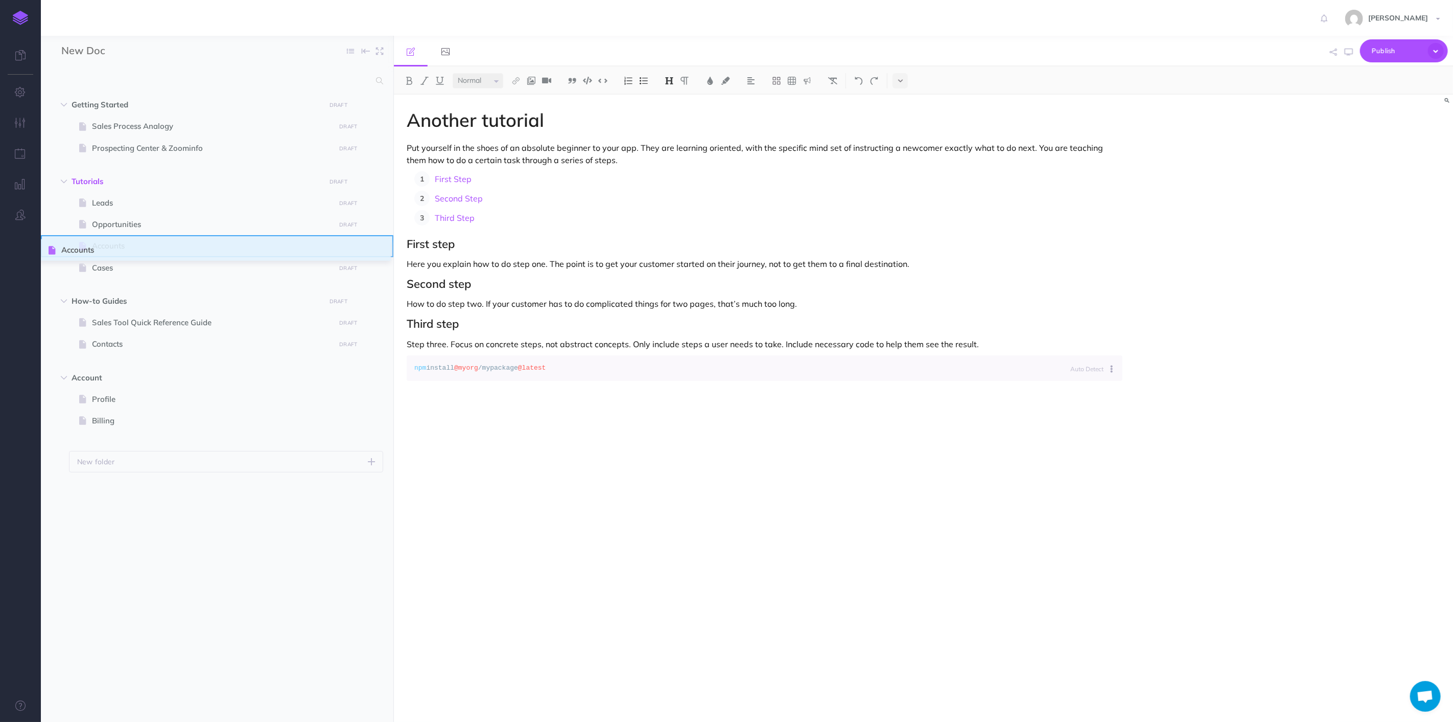
click at [49, 243] on ul "Getting Started DRAFT Publish these changes Nevermind Publish New folder Add a …" at bounding box center [217, 394] width 353 height 601
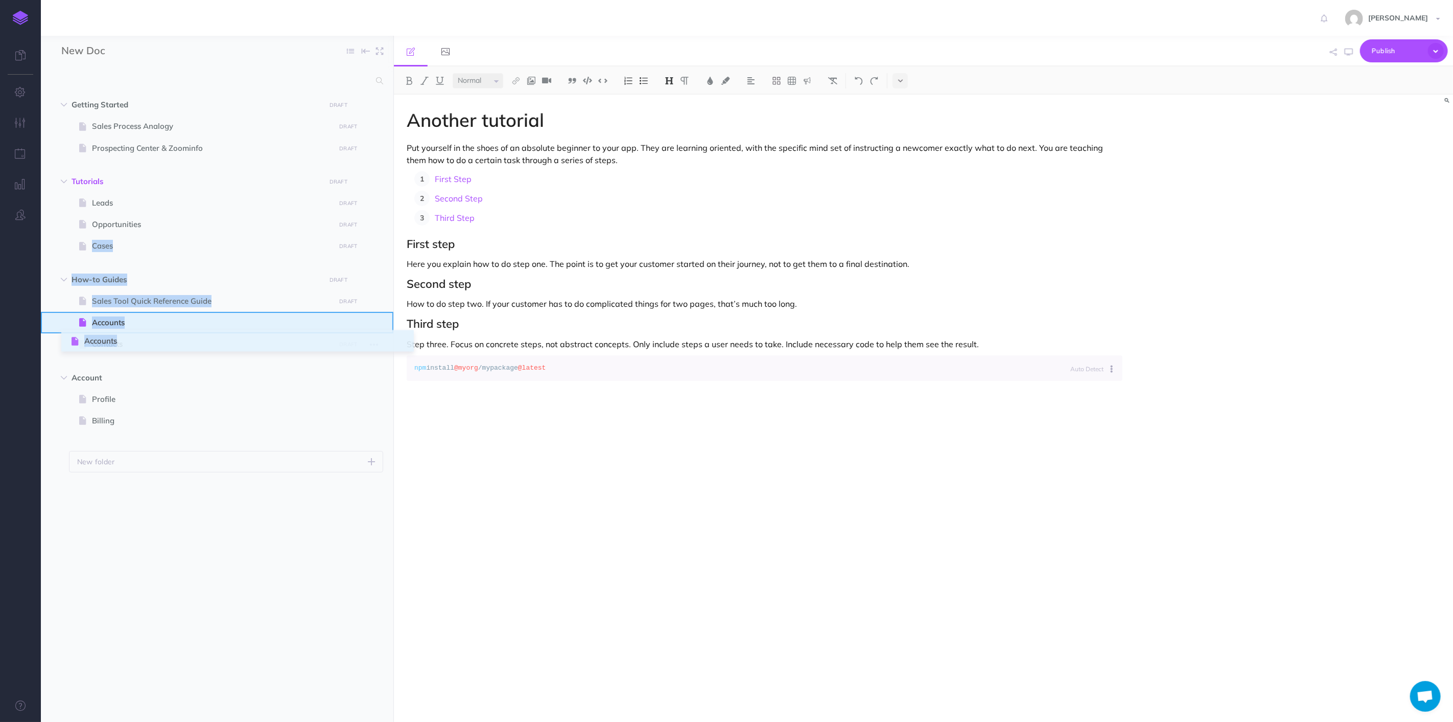
drag, startPoint x: 52, startPoint y: 249, endPoint x: 72, endPoint y: 341, distance: 94.6
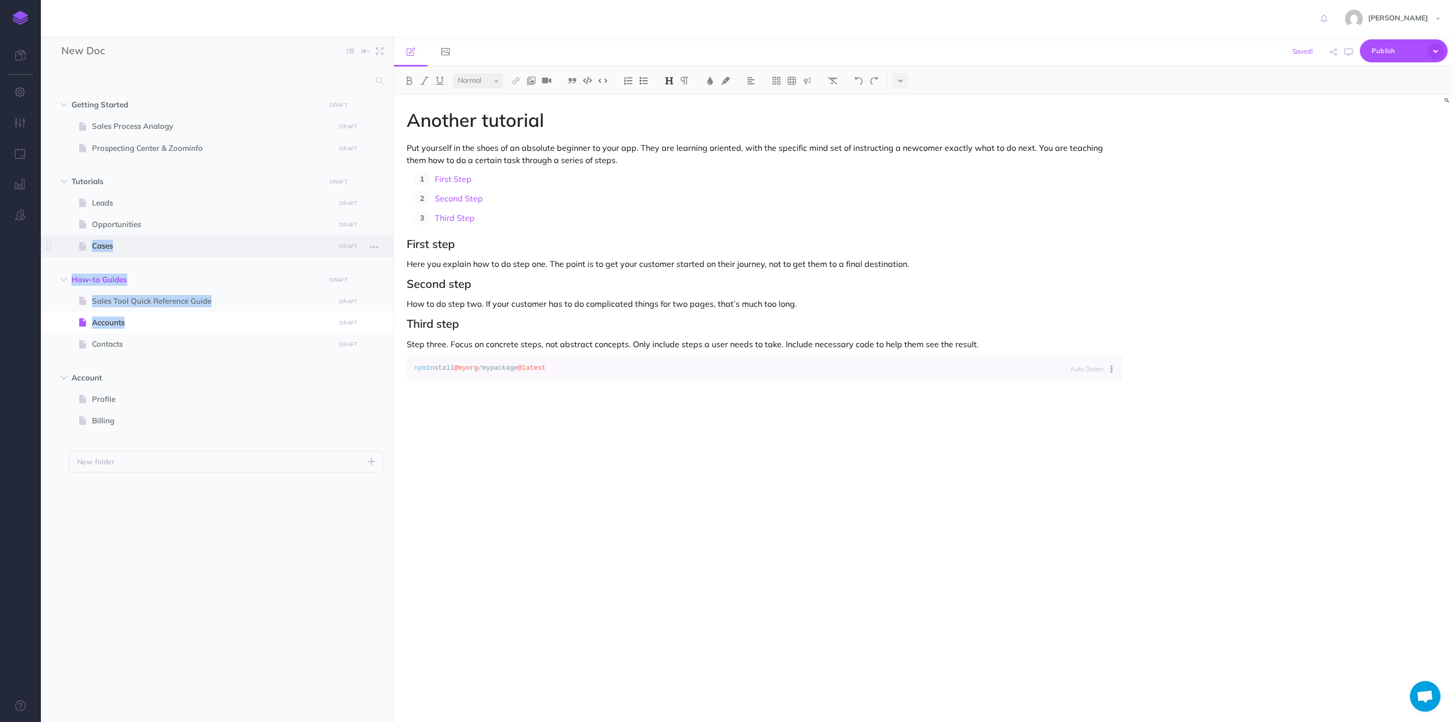
click at [142, 241] on span "Cases" at bounding box center [212, 246] width 240 height 12
select select "null"
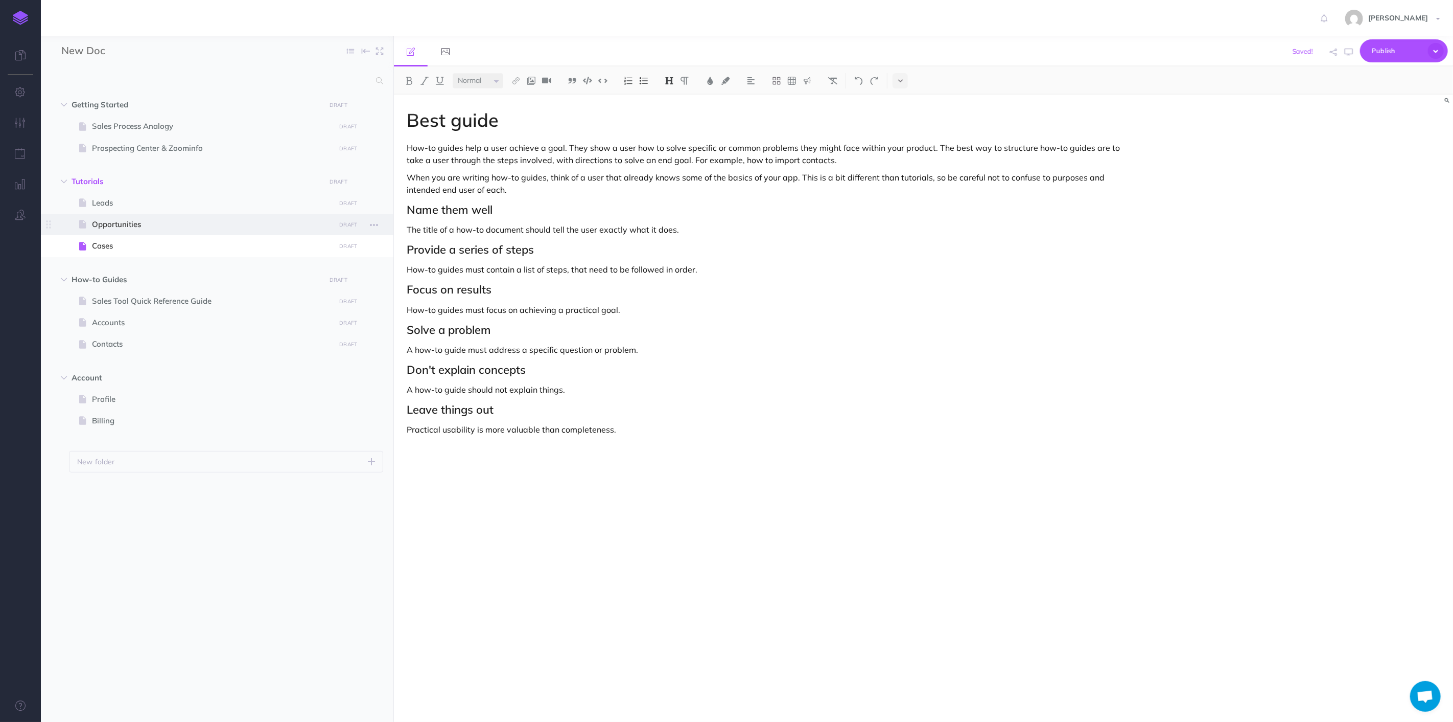
click at [119, 222] on span "Opportunities" at bounding box center [212, 224] width 240 height 12
select select "null"
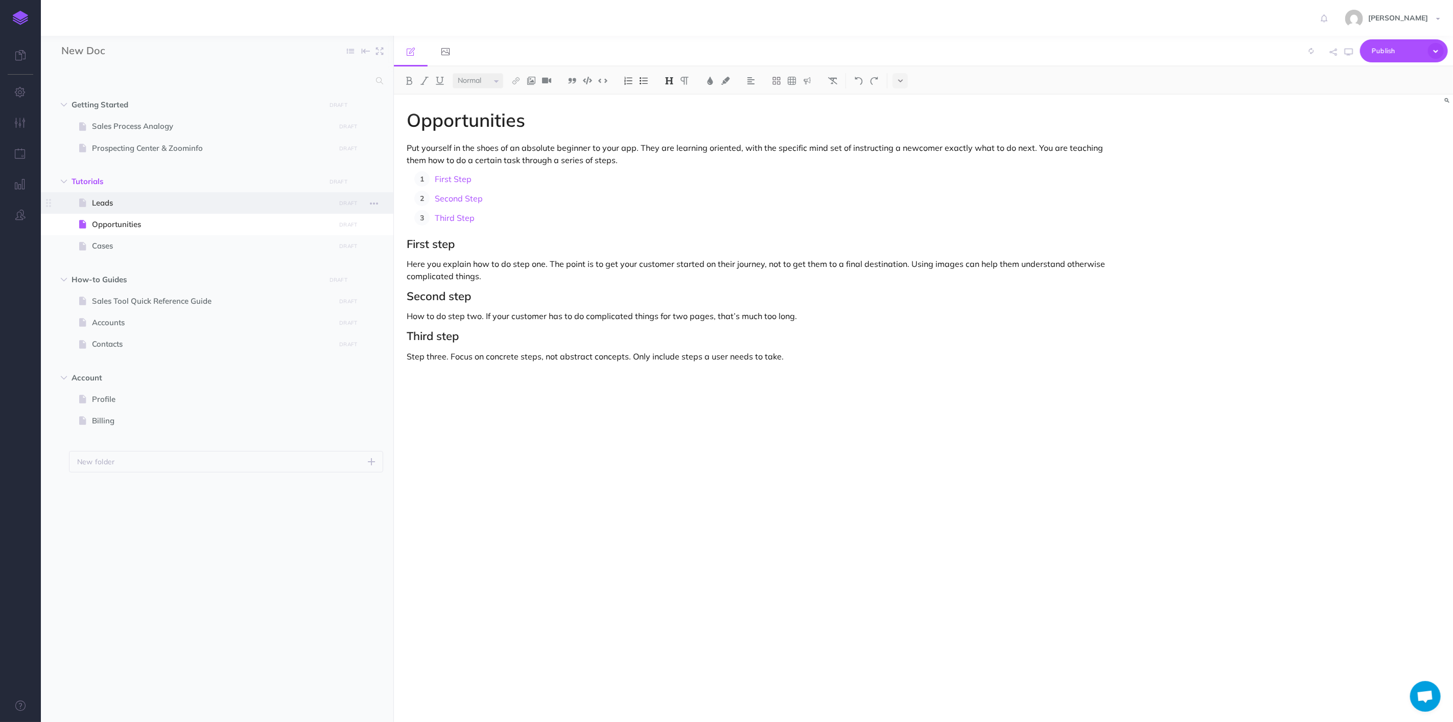
click at [109, 206] on span "Leads" at bounding box center [212, 203] width 240 height 12
select select "null"
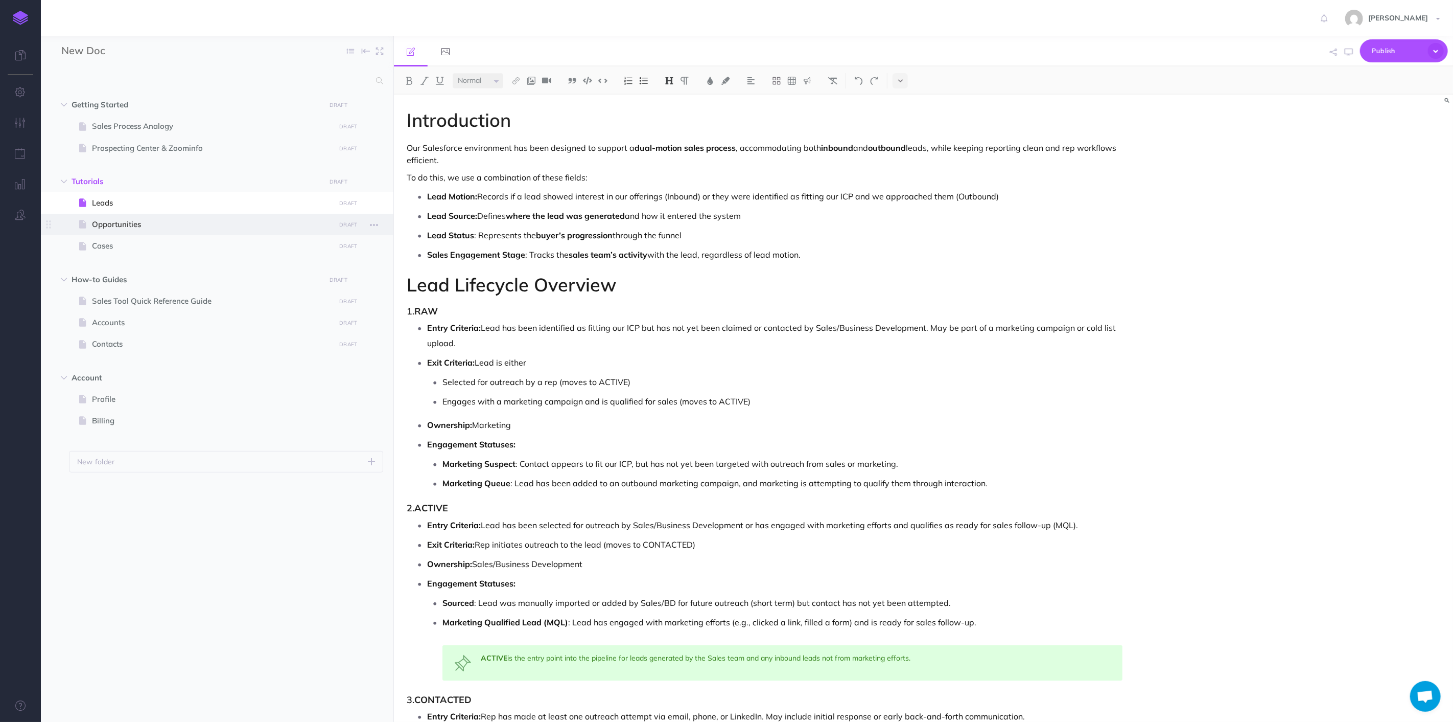
click at [111, 230] on span "Opportunities" at bounding box center [212, 224] width 240 height 12
select select "null"
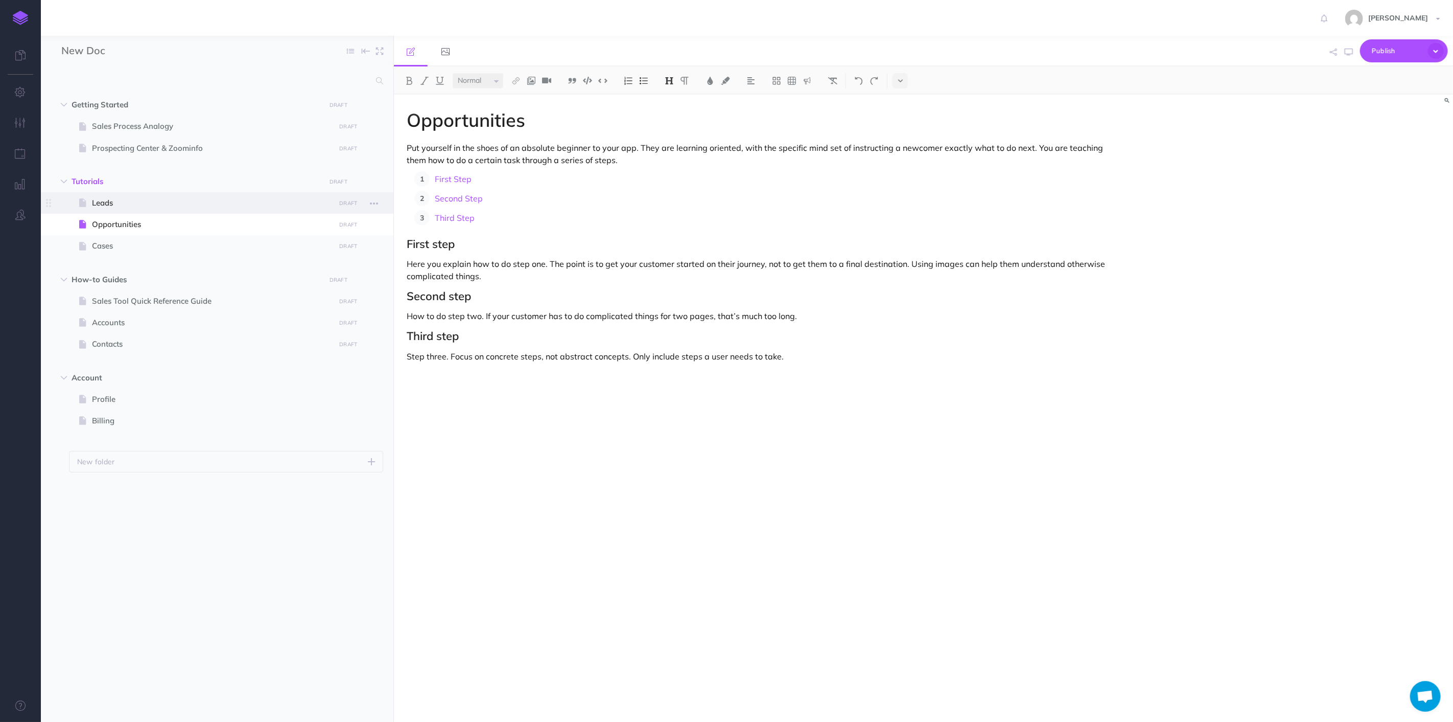
click at [108, 202] on span "Leads" at bounding box center [212, 203] width 240 height 12
select select "null"
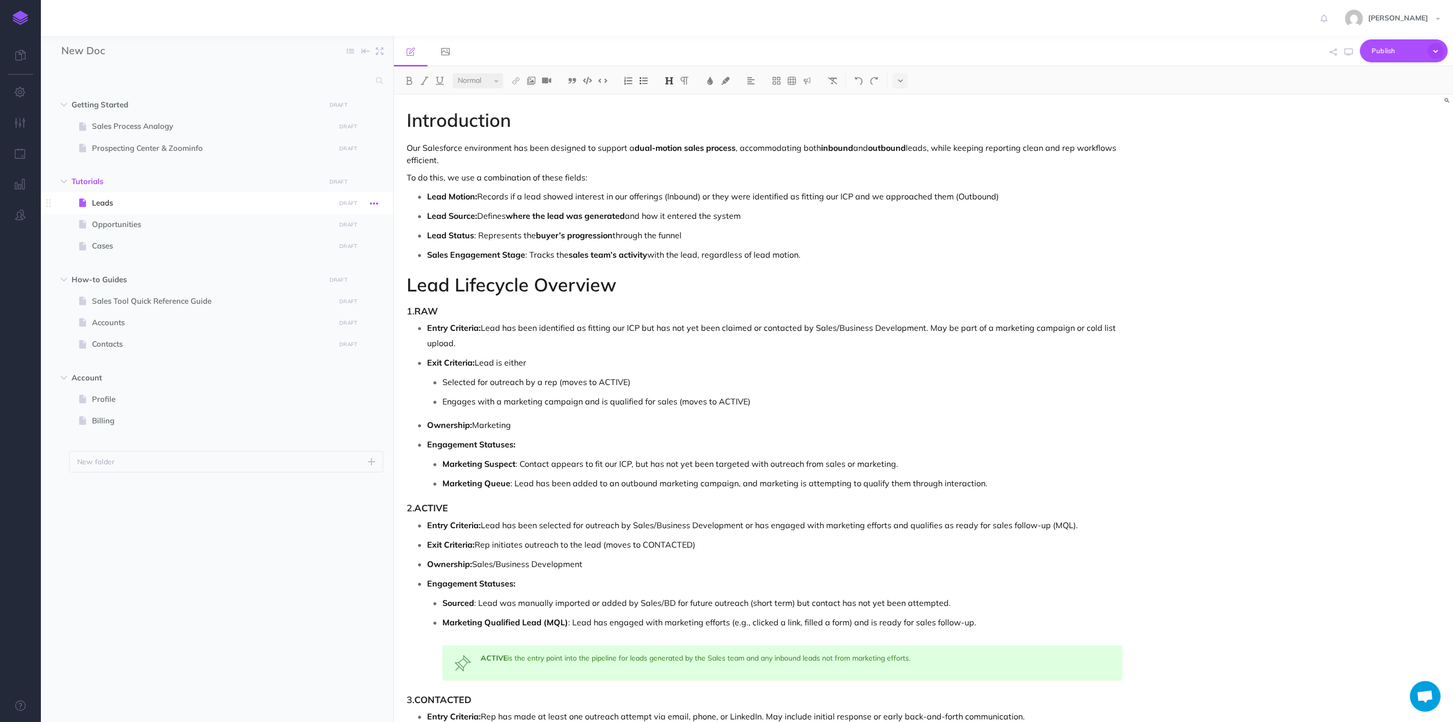
click at [374, 202] on icon "button" at bounding box center [374, 203] width 8 height 12
click at [140, 283] on span "How-to Guides" at bounding box center [196, 279] width 248 height 12
select select "null"
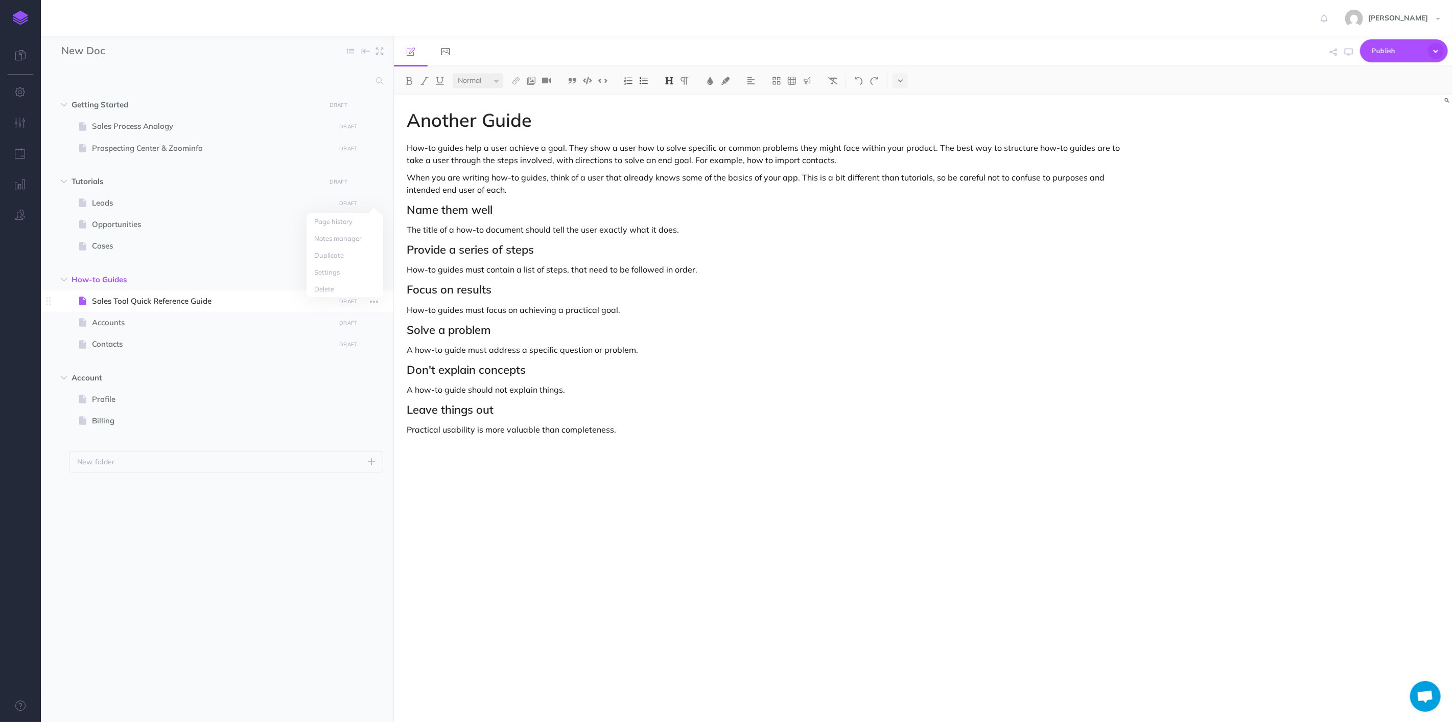
click at [145, 303] on span "Sales Tool Quick Reference Guide" at bounding box center [212, 301] width 240 height 12
click at [794, 220] on div "Another Guide How-to guides help a user achieve a goal. They show a user how to…" at bounding box center [765, 403] width 742 height 617
click at [757, 449] on div "Another Guide How-to guides help a user achieve a goal. They show a user how to…" at bounding box center [765, 403] width 742 height 617
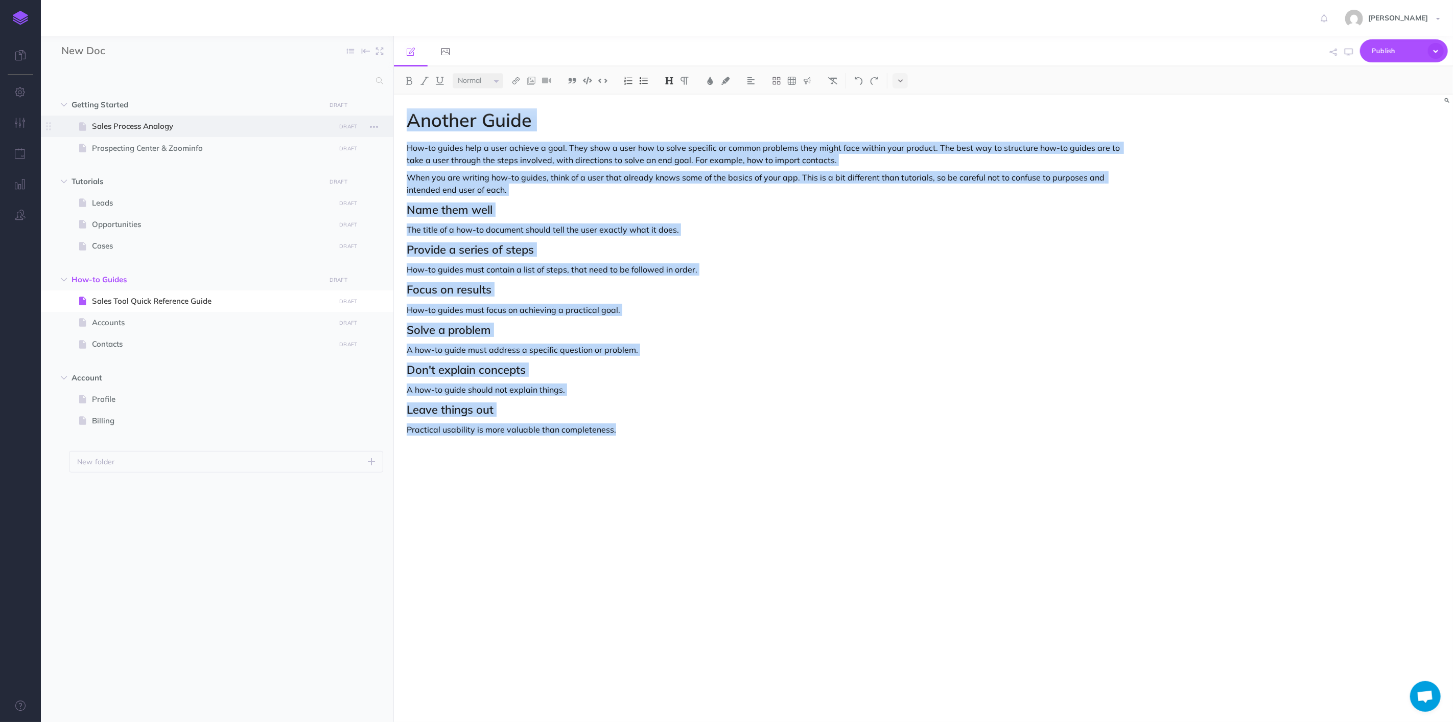
drag, startPoint x: 655, startPoint y: 450, endPoint x: 383, endPoint y: 121, distance: 426.9
click at [383, 121] on div "New Doc Collapse all Expand all Expand to root folders Getting Started DRAFT Pu…" at bounding box center [747, 379] width 1412 height 686
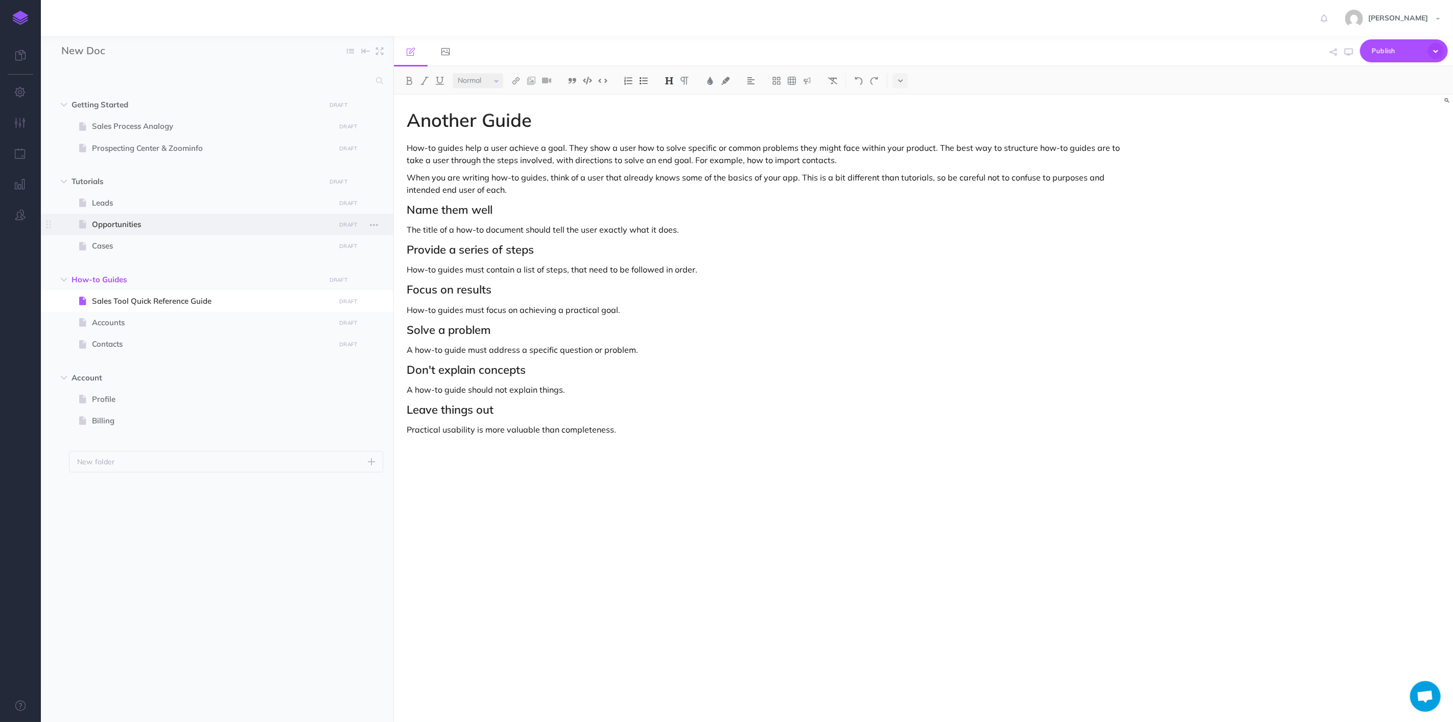
click at [126, 216] on span at bounding box center [217, 224] width 353 height 21
select select "null"
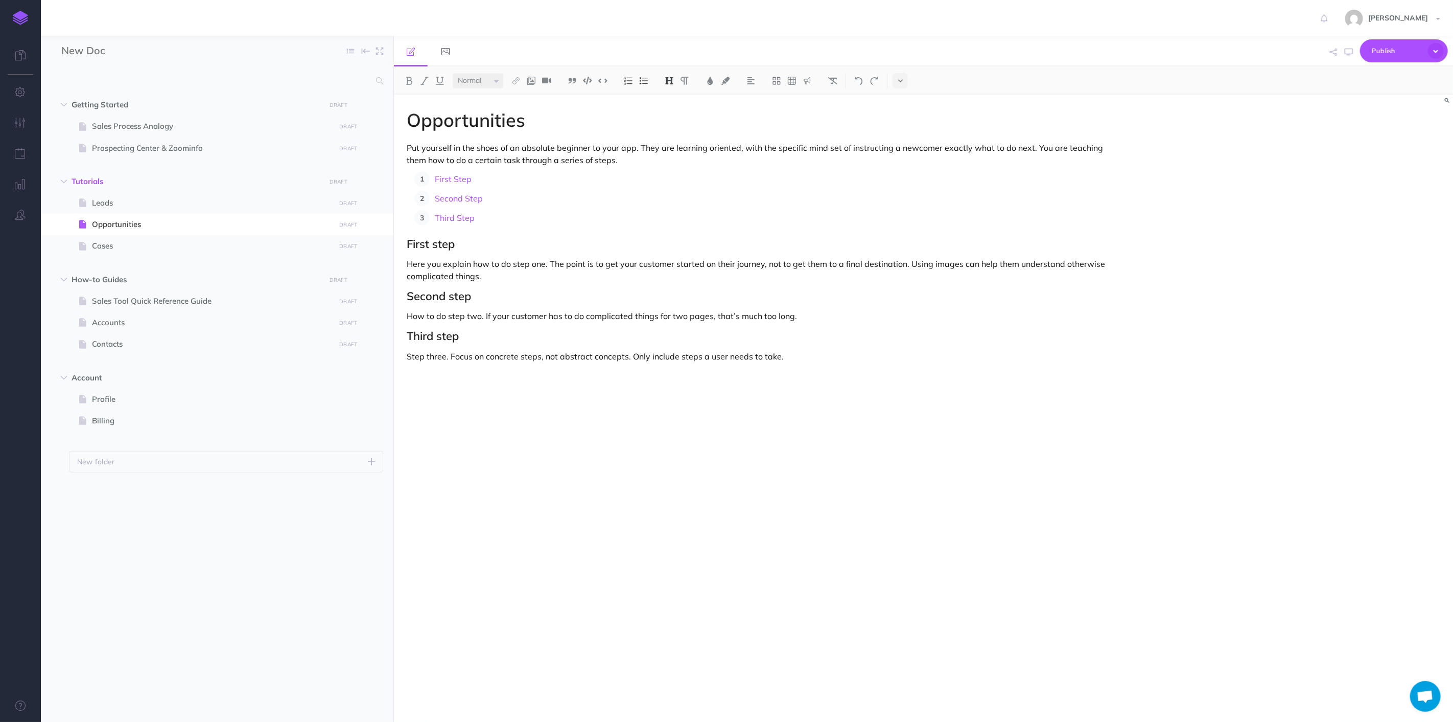
click at [553, 140] on div "Opportunities Put yourself in the shoes of an absolute beginner to your app. Th…" at bounding box center [765, 403] width 742 height 617
click at [589, 160] on p "Put yourself in the shoes of an absolute beginner to your app. They are learnin…" at bounding box center [765, 154] width 716 height 25
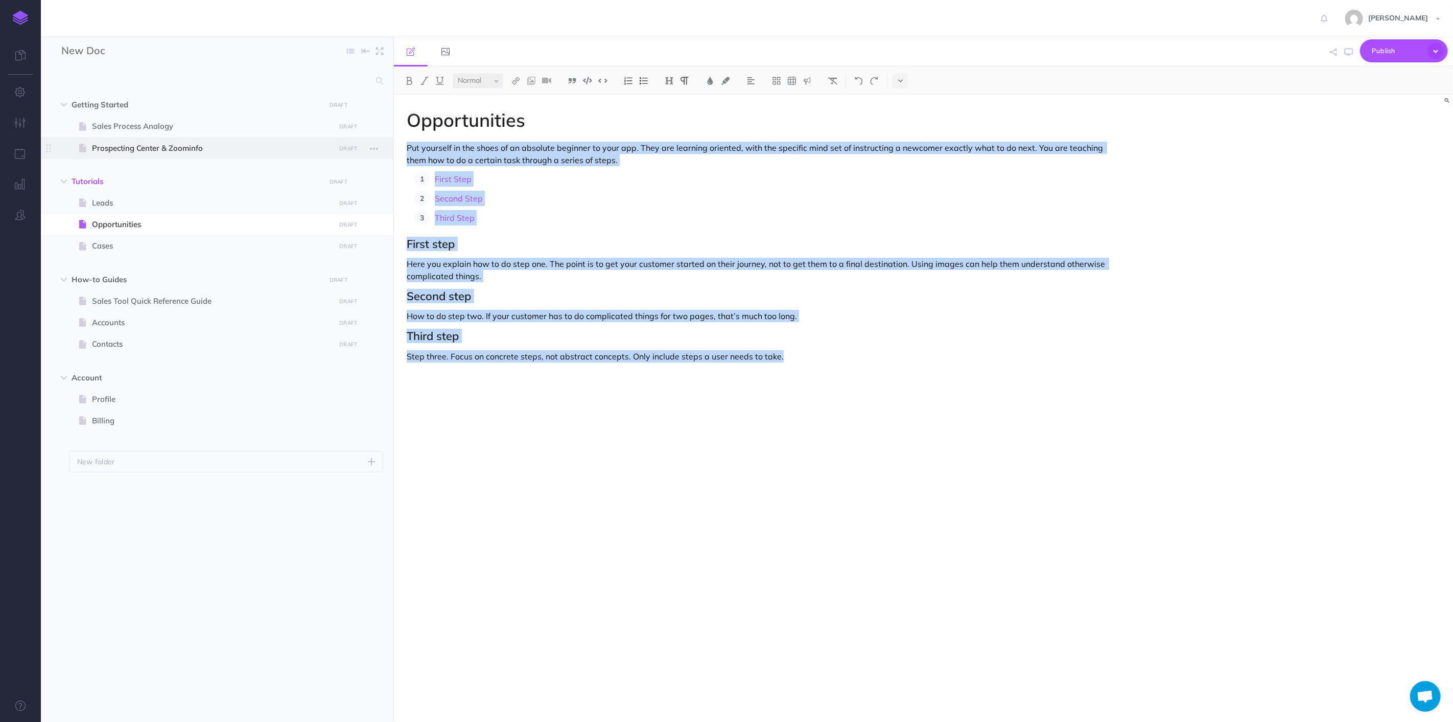
drag, startPoint x: 856, startPoint y: 351, endPoint x: 392, endPoint y: 149, distance: 506.0
click at [392, 149] on div "New Doc Collapse all Expand all Expand to root folders Getting Started DRAFT Pu…" at bounding box center [747, 379] width 1412 height 686
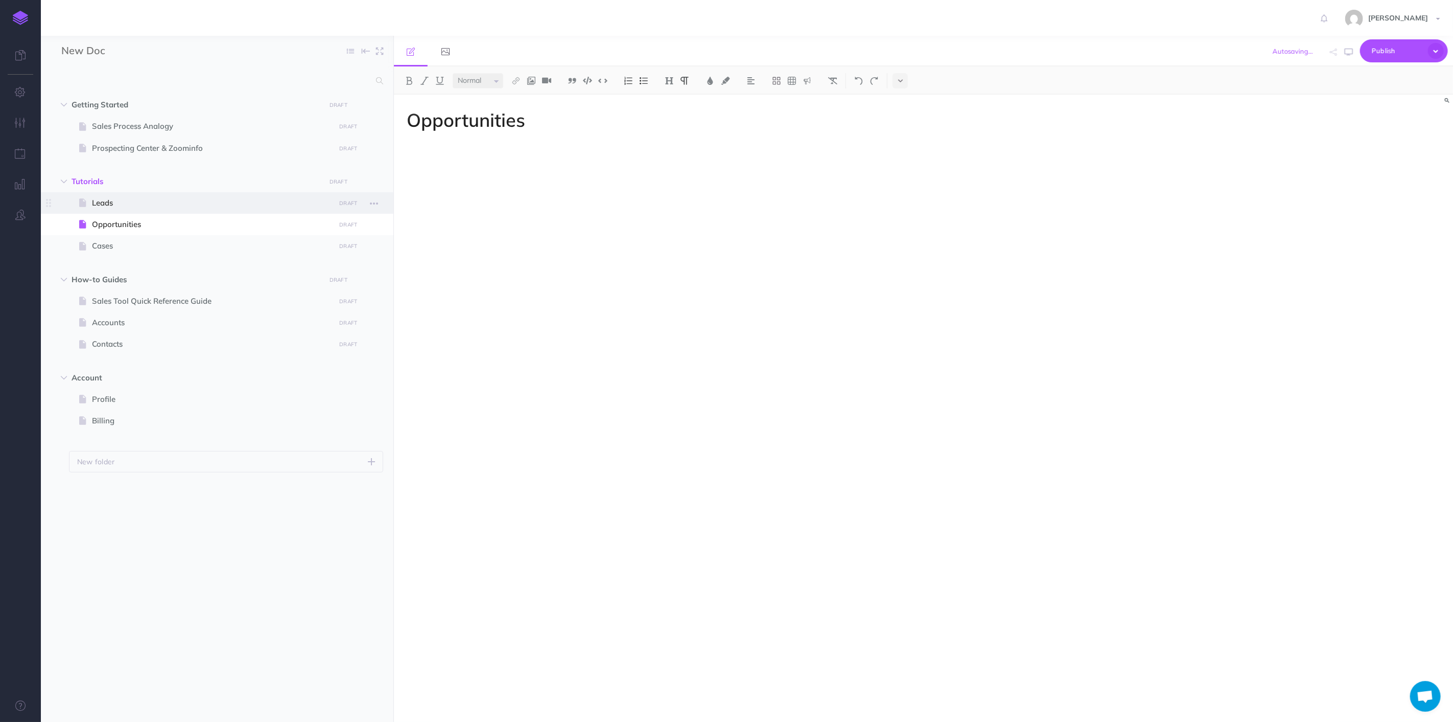
click at [216, 195] on span at bounding box center [217, 202] width 353 height 21
select select "null"
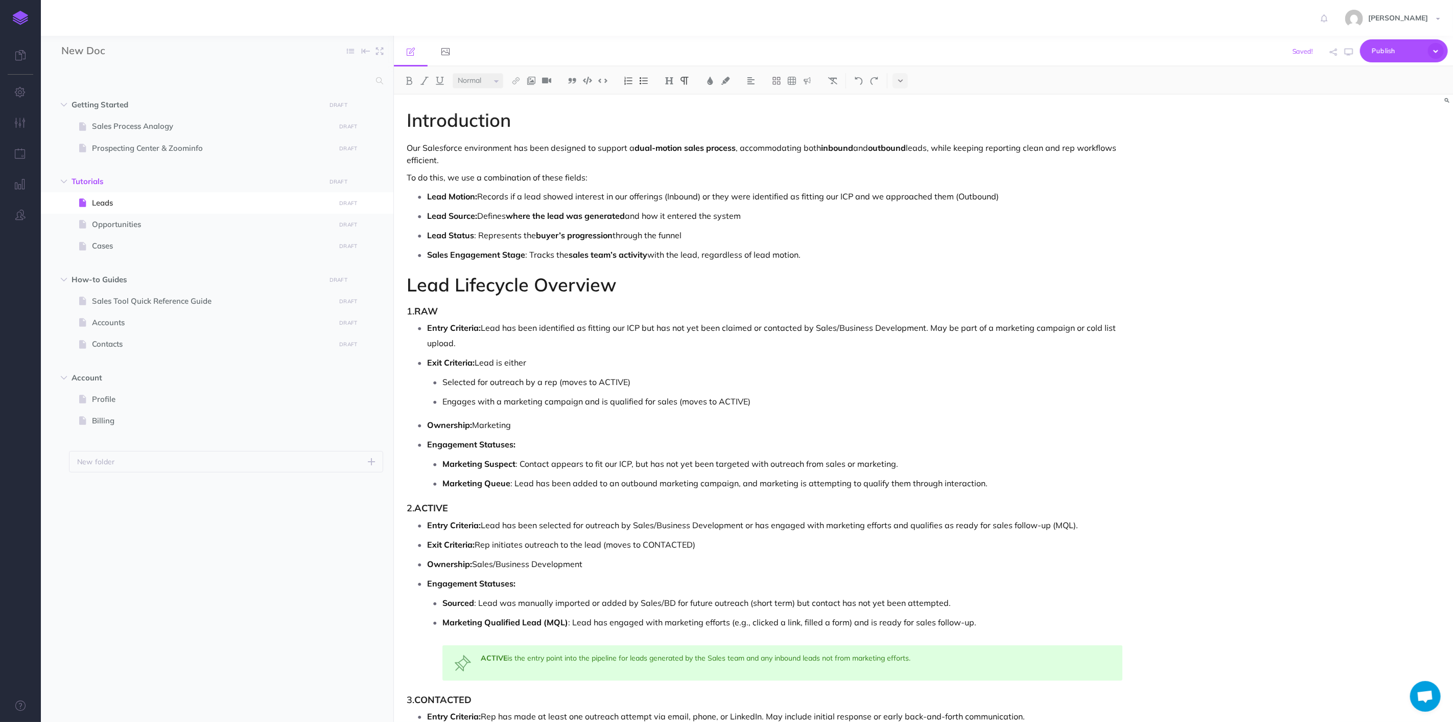
click at [898, 461] on p "Marketing Suspect : Contact appears to fit our ICP, but has not yet been target…" at bounding box center [783, 463] width 680 height 15
click at [796, 257] on p "Sales Engagement Stage : Tracks the sales team’s activity with the lead, regard…" at bounding box center [775, 254] width 696 height 15
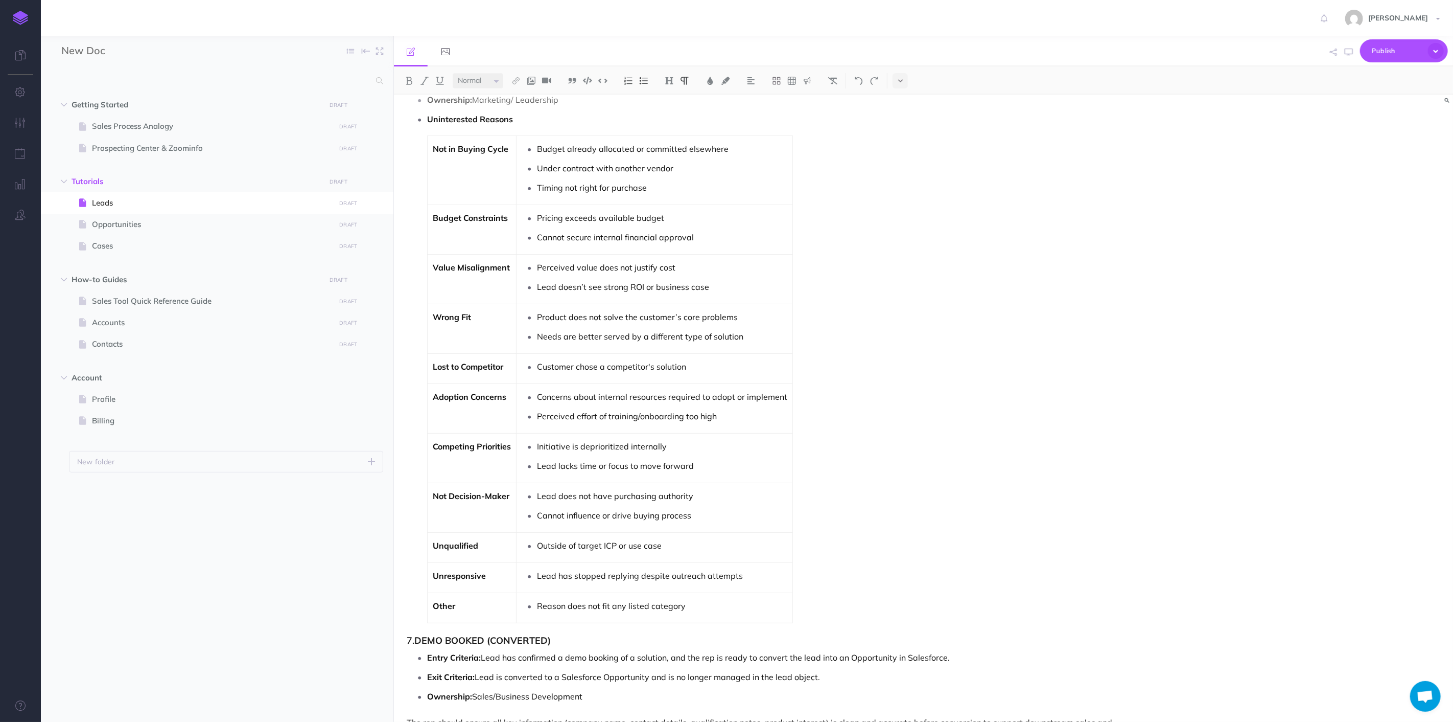
scroll to position [1166, 0]
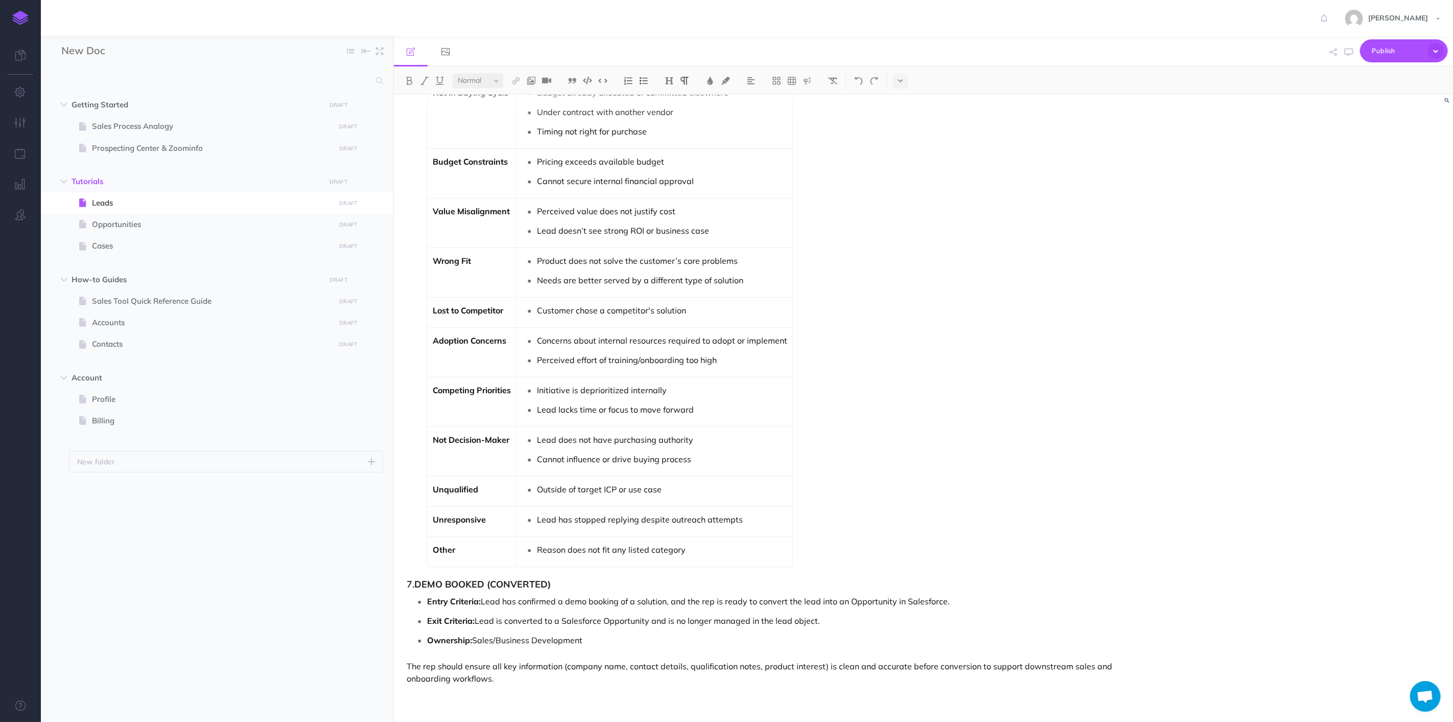
click at [489, 701] on p at bounding box center [765, 695] width 716 height 12
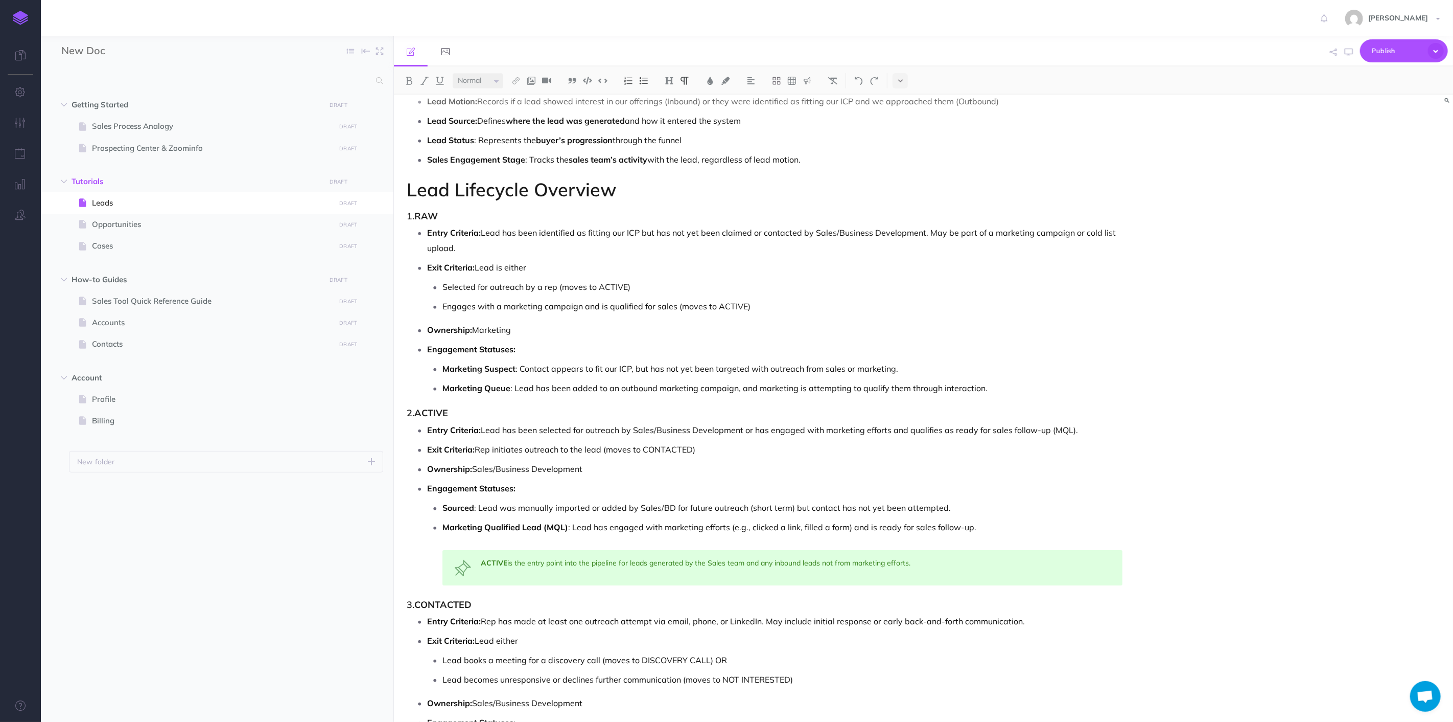
scroll to position [0, 0]
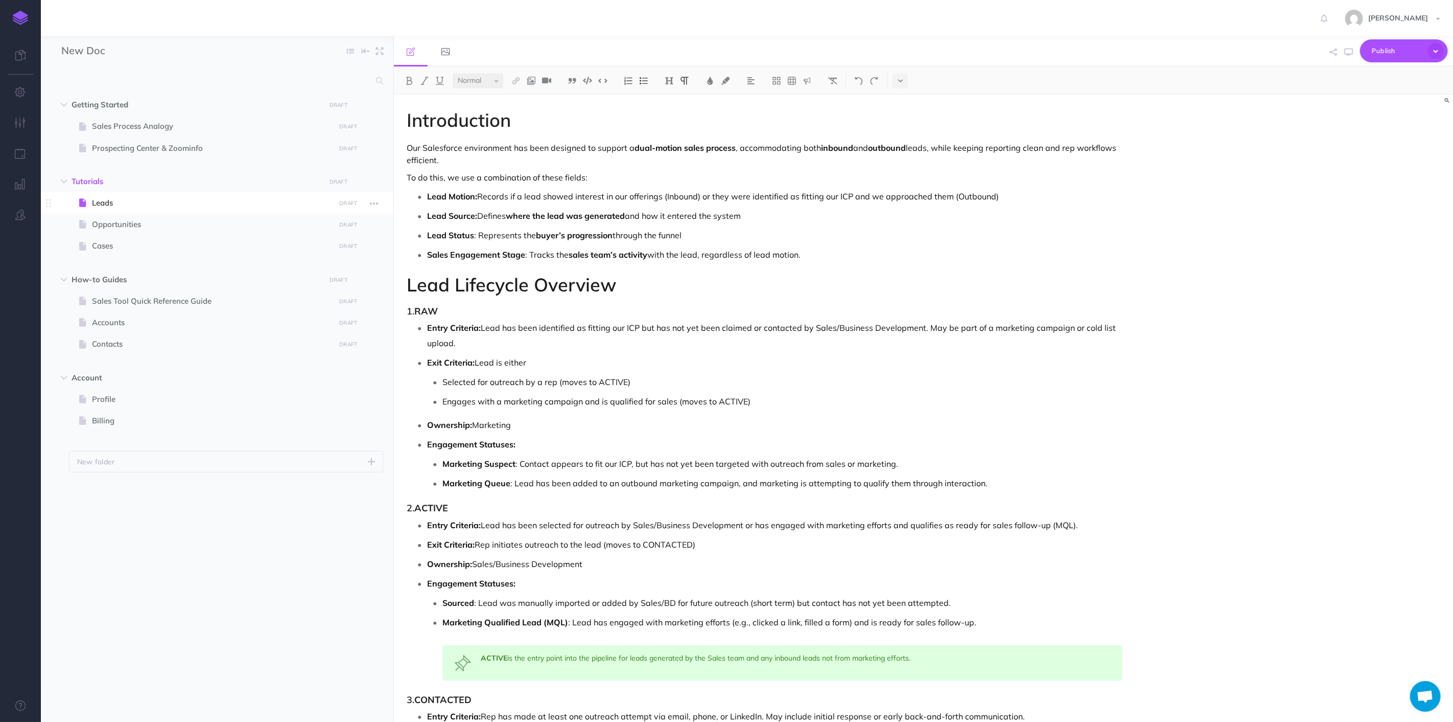
click at [101, 210] on span at bounding box center [217, 202] width 353 height 21
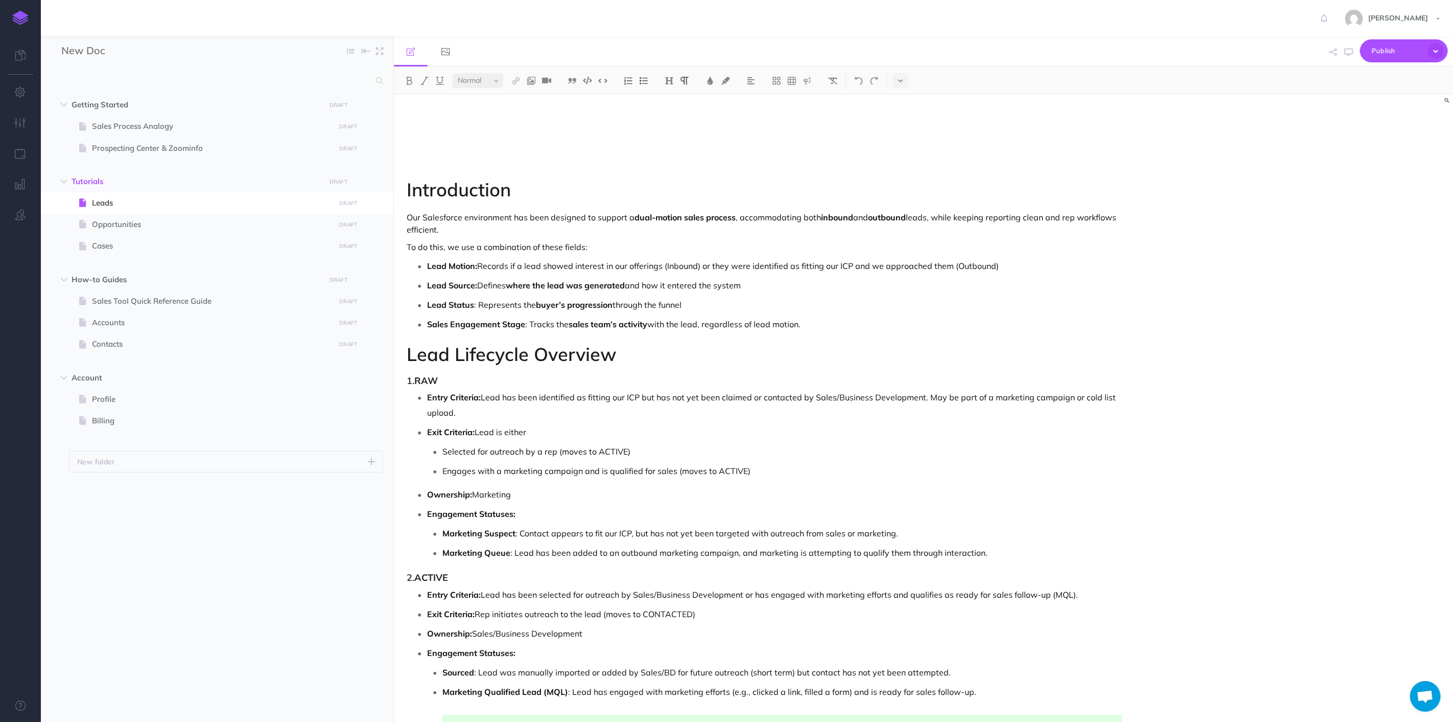
click at [411, 128] on p at bounding box center [765, 133] width 716 height 12
click at [422, 119] on p at bounding box center [765, 116] width 716 height 12
click at [779, 83] on icon at bounding box center [776, 80] width 9 height 9
click at [900, 80] on icon at bounding box center [900, 80] width 5 height 7
click at [441, 135] on p at bounding box center [765, 133] width 716 height 12
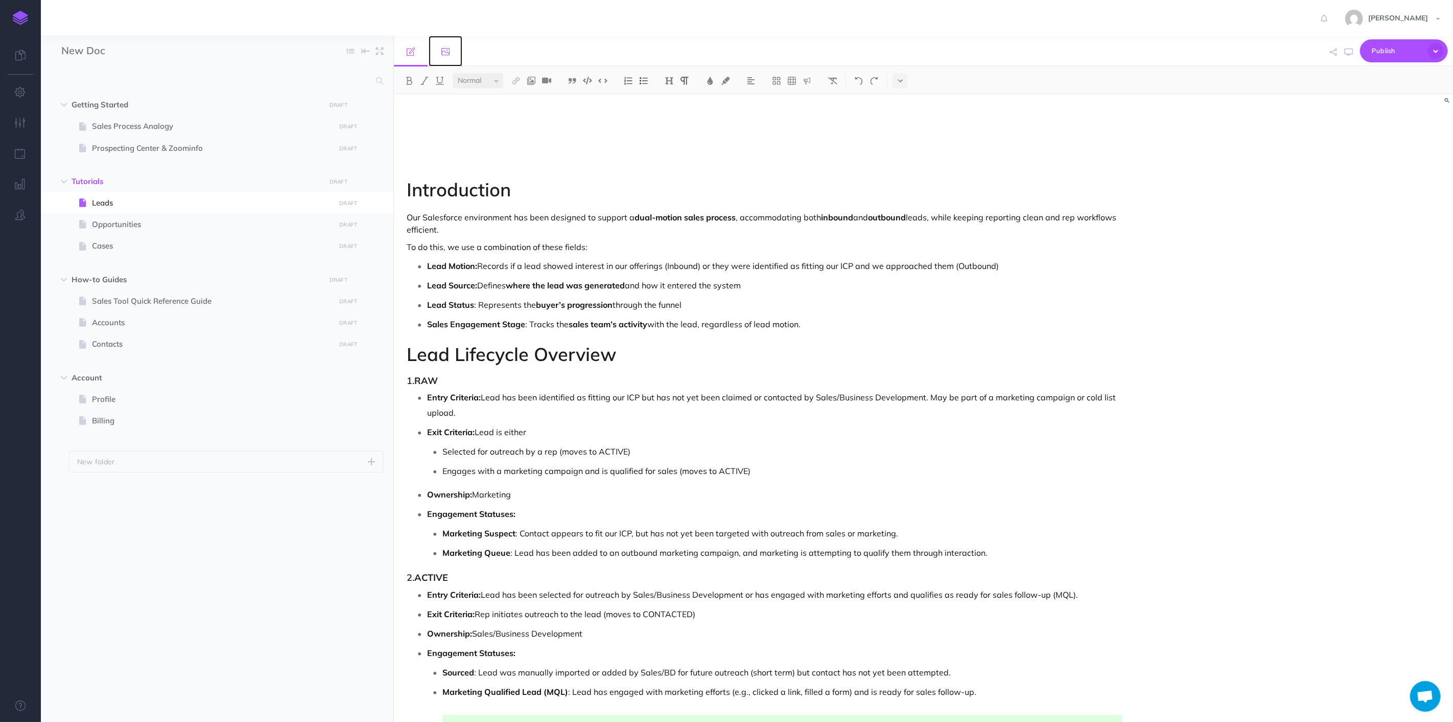
click at [445, 57] on link at bounding box center [446, 51] width 34 height 31
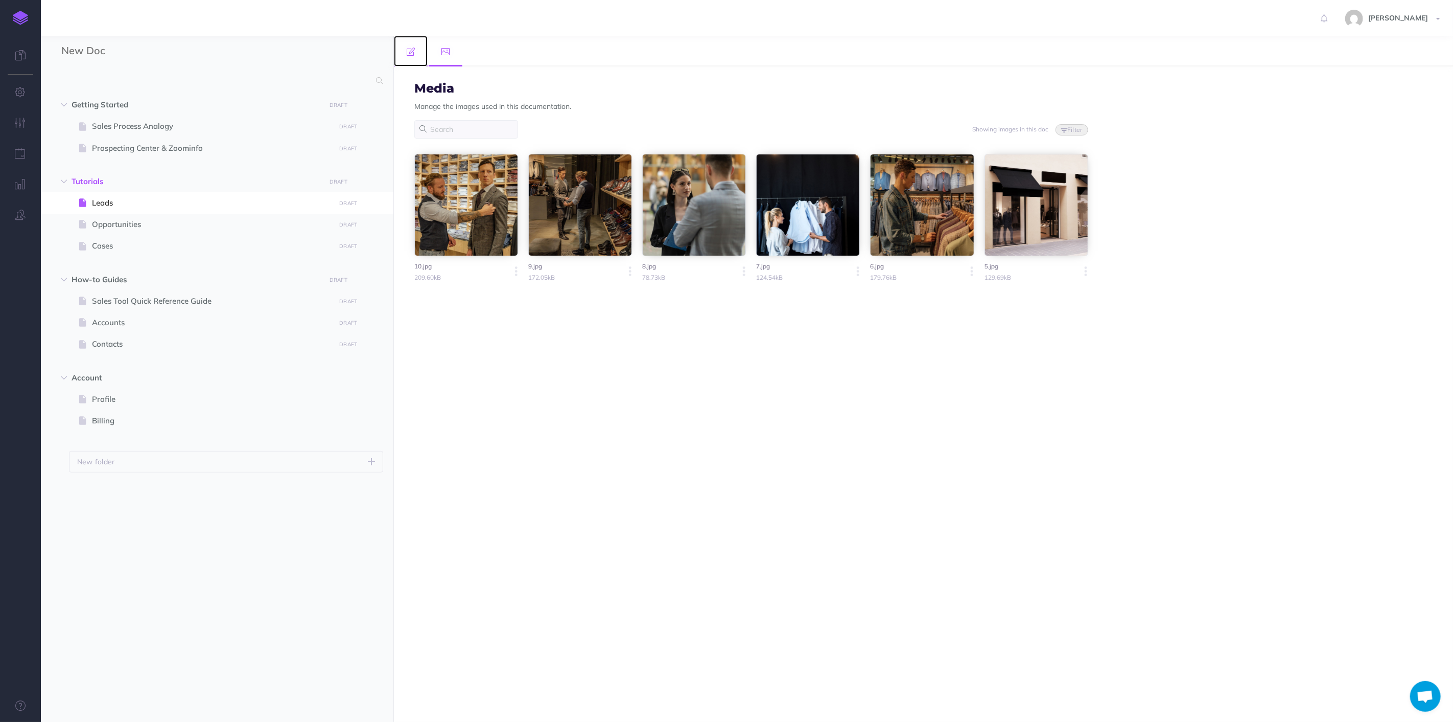
click at [420, 59] on link at bounding box center [411, 51] width 34 height 31
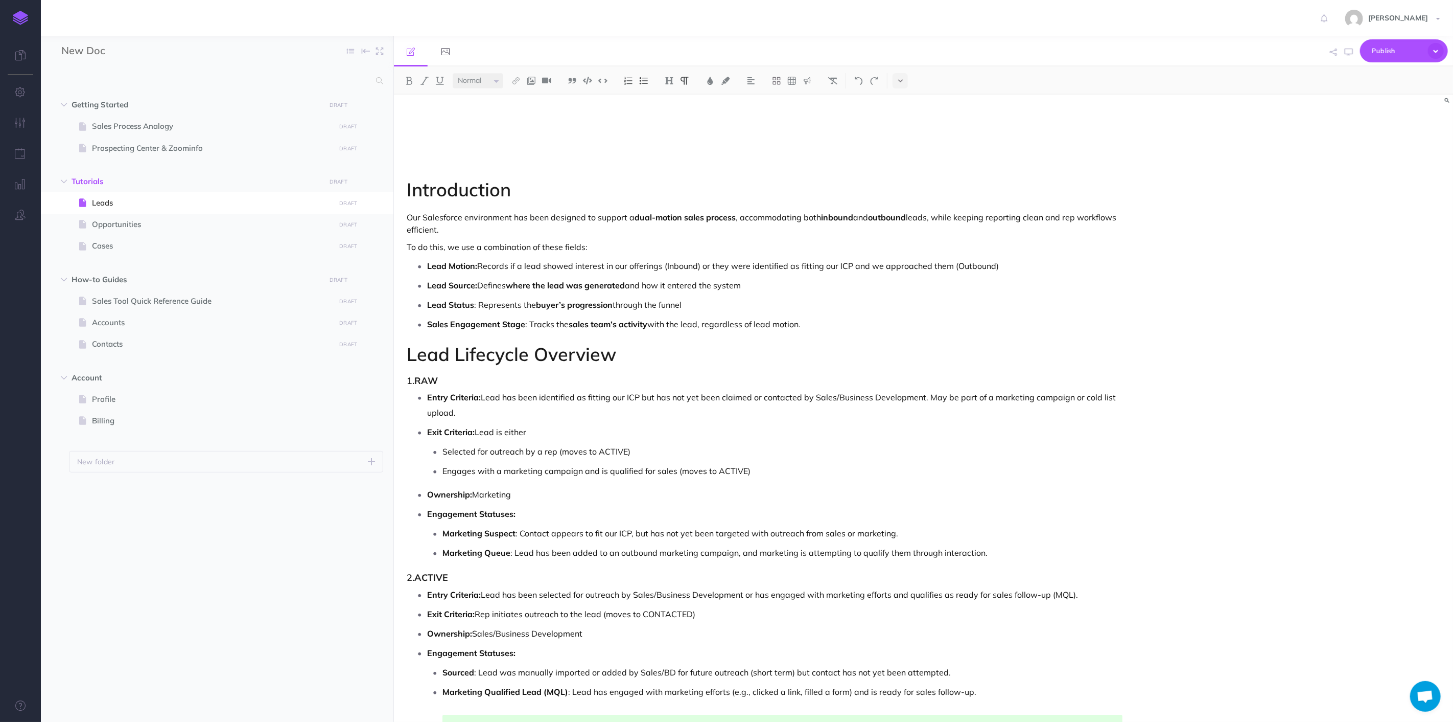
click at [501, 81] on select "Small Normal Large" at bounding box center [478, 80] width 51 height 15
click at [375, 201] on icon "button" at bounding box center [374, 203] width 8 height 12
click at [354, 270] on link "Settings" at bounding box center [345, 272] width 77 height 17
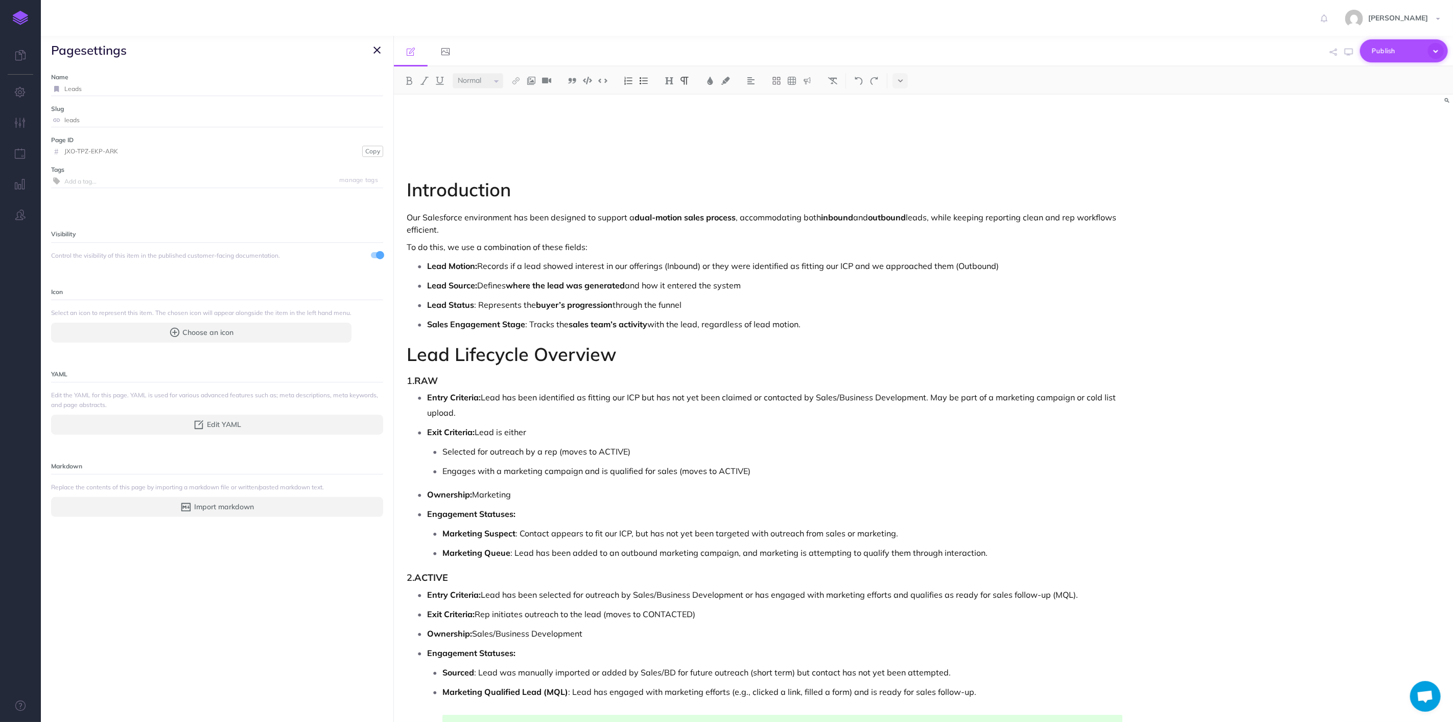
click at [1435, 50] on icon "button" at bounding box center [1436, 51] width 16 height 16
click at [1346, 54] on icon "button" at bounding box center [1349, 52] width 8 height 8
click at [814, 320] on p "Sales Engagement Stage : Tracks the sales team’s activity with the lead, regard…" at bounding box center [775, 323] width 696 height 15
click at [376, 49] on icon "button" at bounding box center [377, 50] width 7 height 12
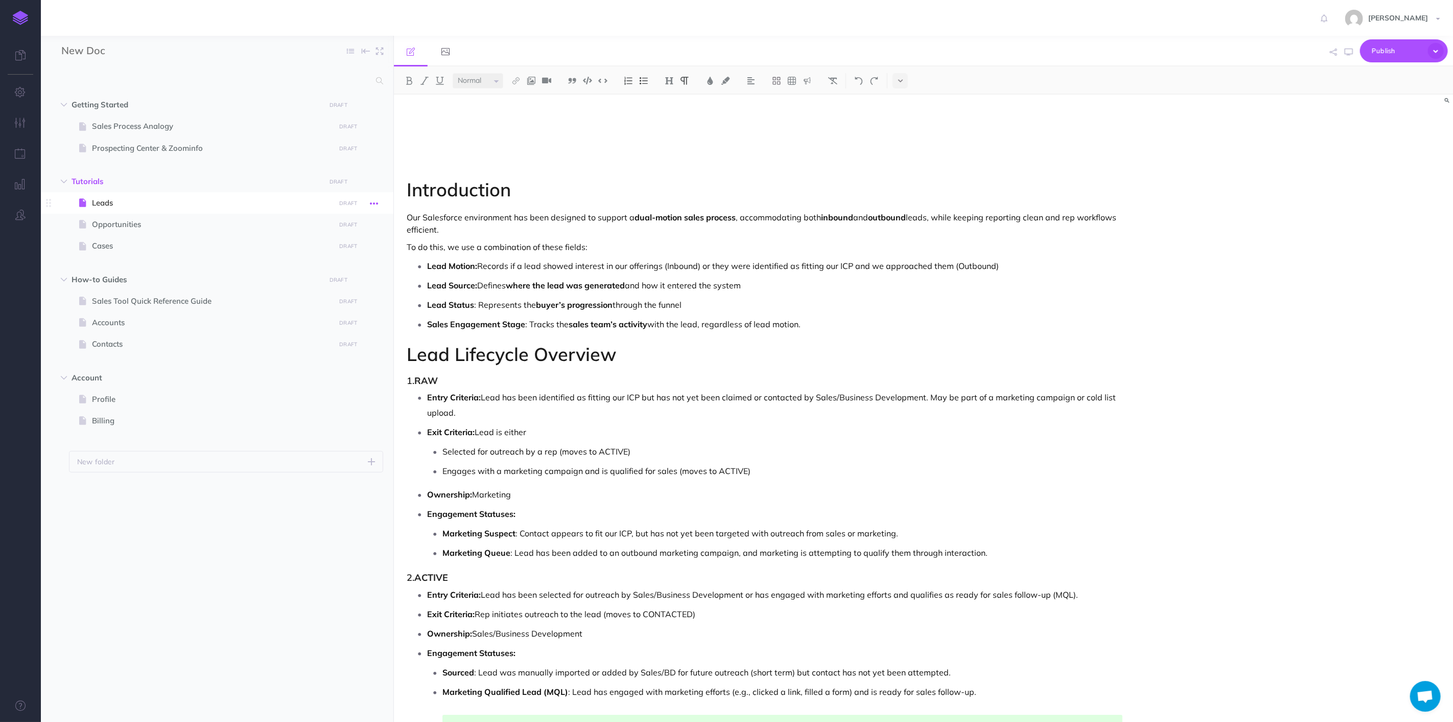
click at [368, 205] on button "button" at bounding box center [374, 202] width 18 height 13
click at [335, 273] on link "Settings" at bounding box center [345, 272] width 77 height 17
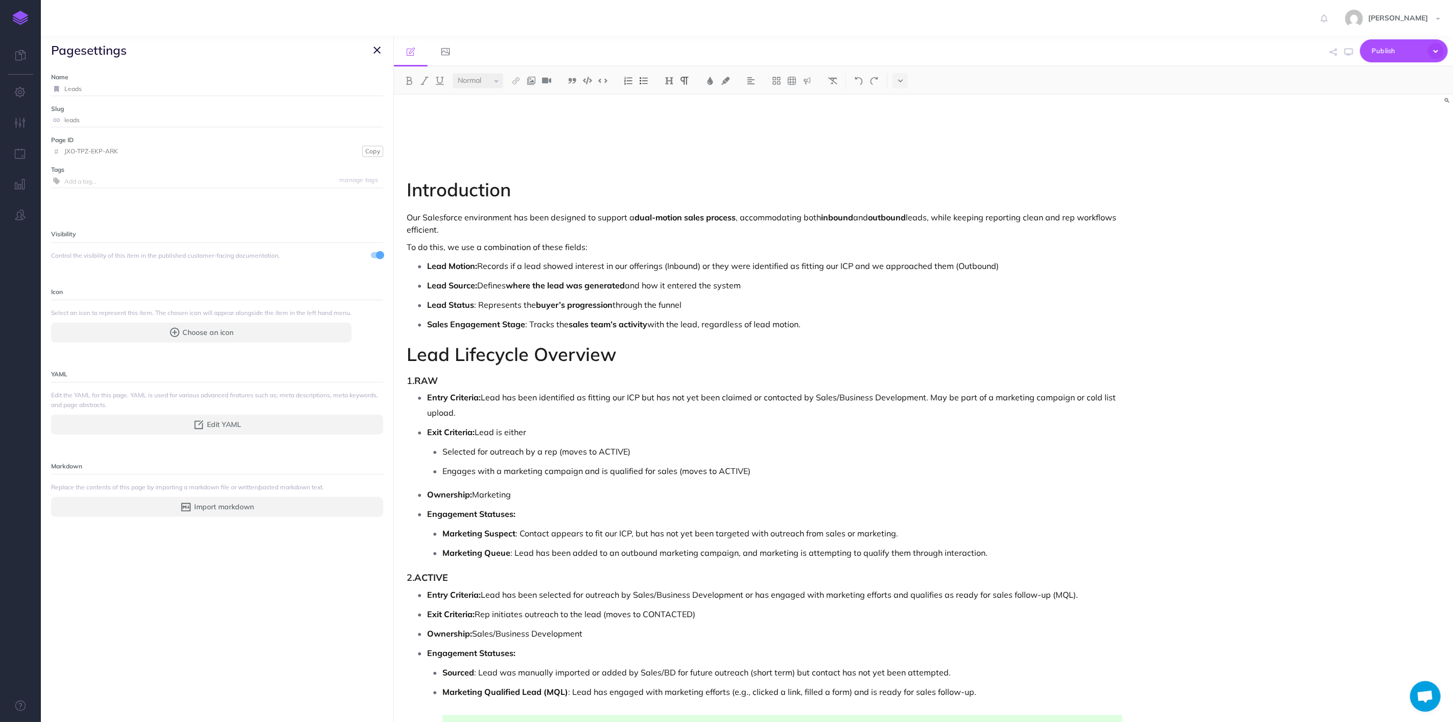
click at [381, 44] on button "button" at bounding box center [377, 50] width 12 height 12
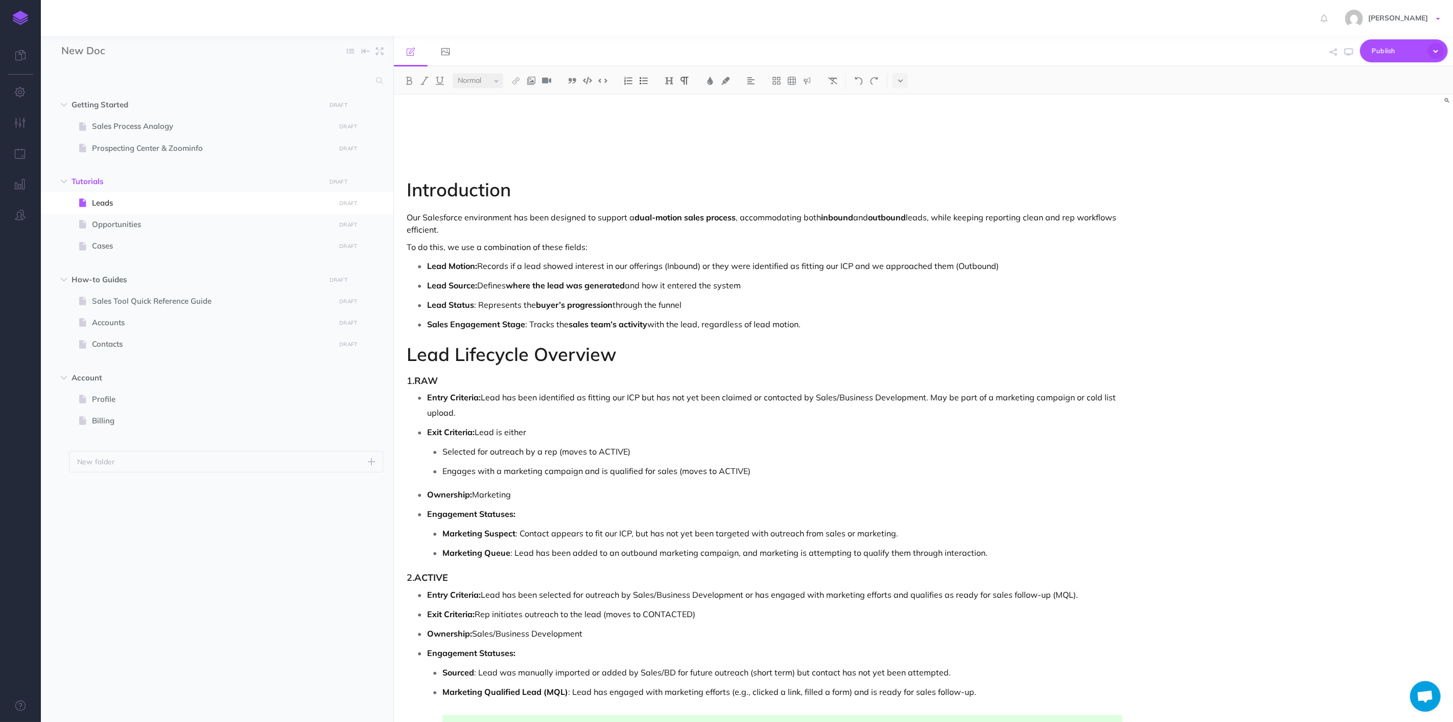
click at [1439, 14] on link "[PERSON_NAME]" at bounding box center [1394, 18] width 118 height 36
click at [1345, 57] on link "Account Settings" at bounding box center [1379, 58] width 128 height 18
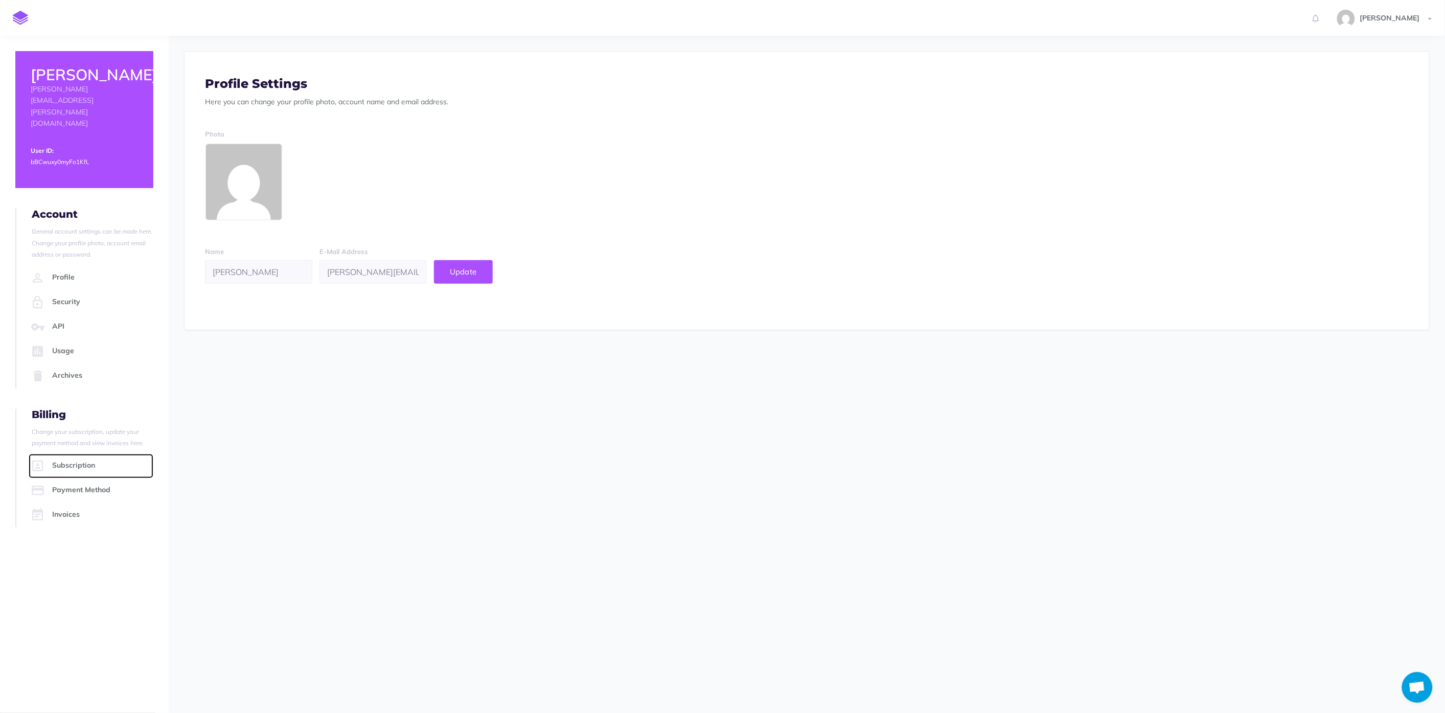
click at [59, 454] on link "Subscription" at bounding box center [91, 466] width 125 height 25
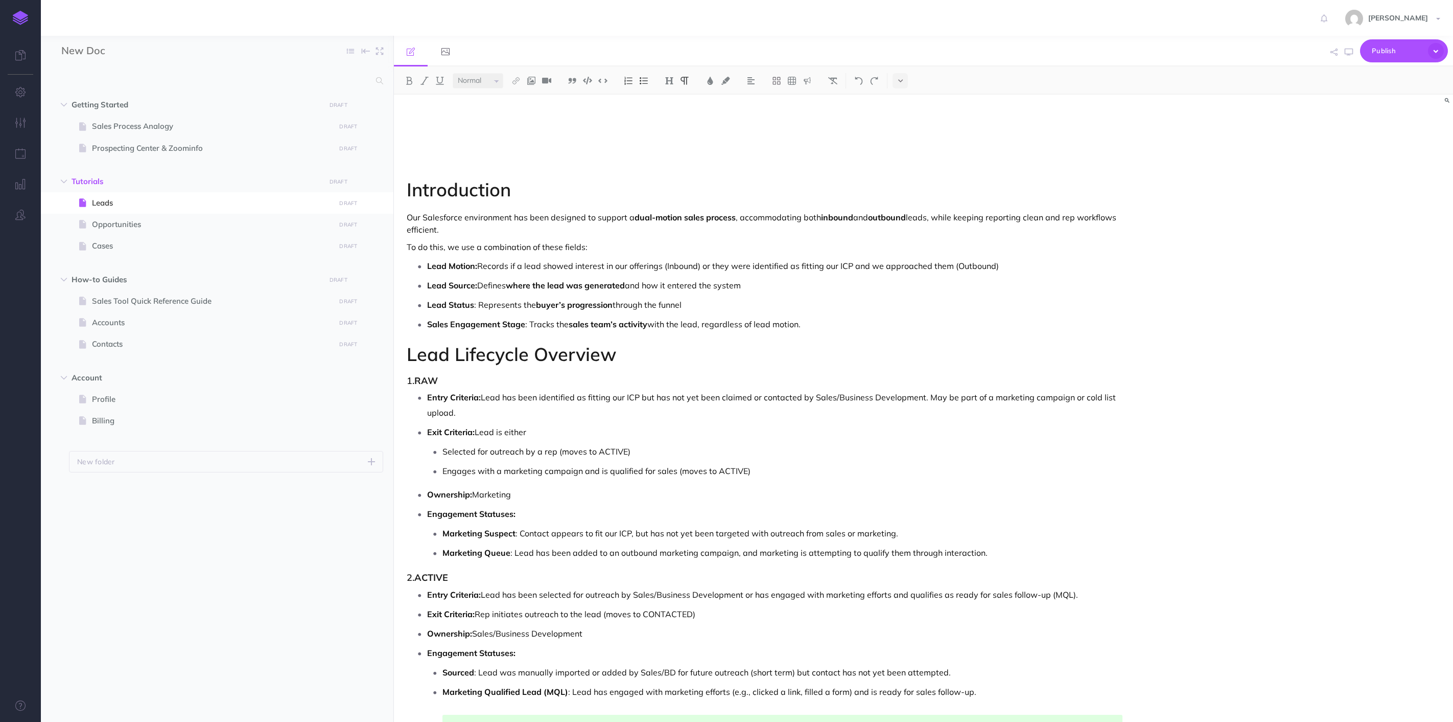
select select "null"
click at [17, 89] on icon "button" at bounding box center [20, 92] width 11 height 10
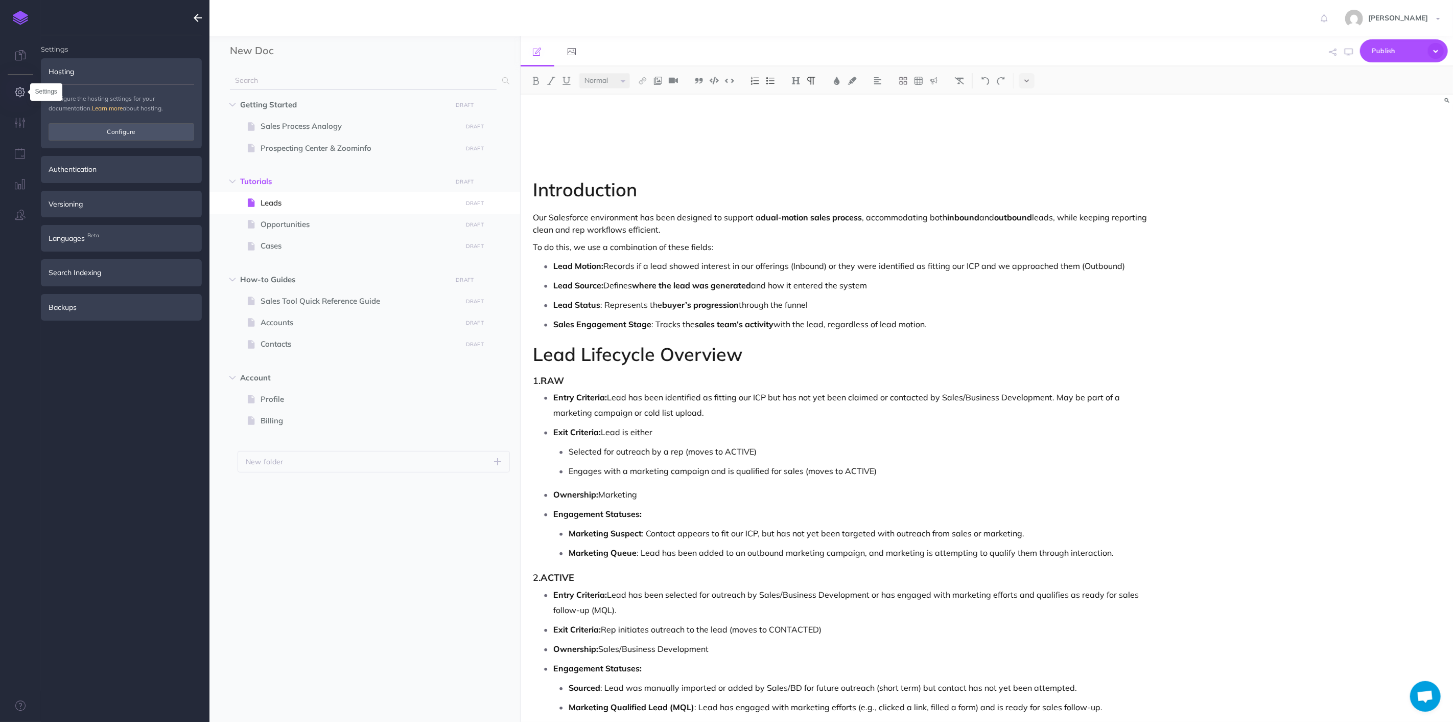
type input "[PERSON_NAME][EMAIL_ADDRESS][PERSON_NAME][DOMAIN_NAME]"
click at [19, 125] on icon "button" at bounding box center [20, 123] width 11 height 10
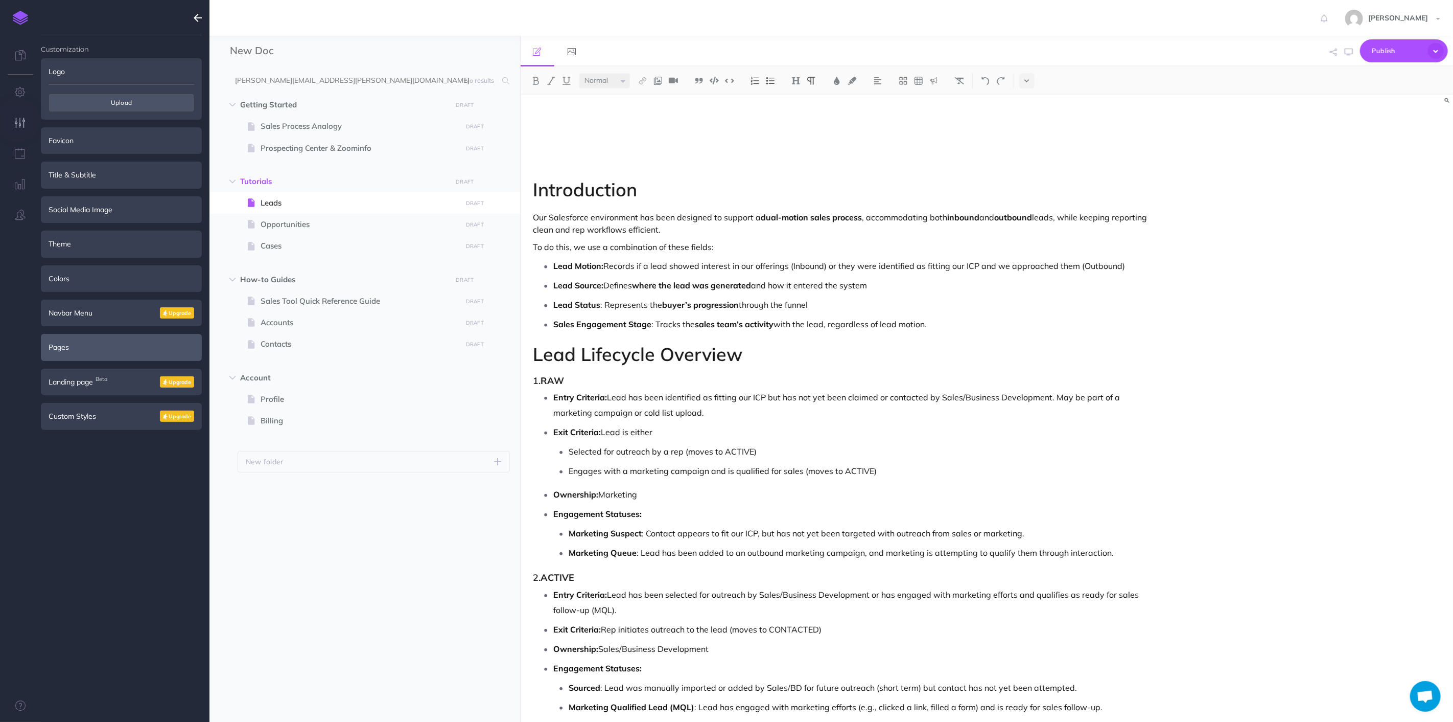
click at [55, 344] on div "Pages" at bounding box center [121, 347] width 161 height 27
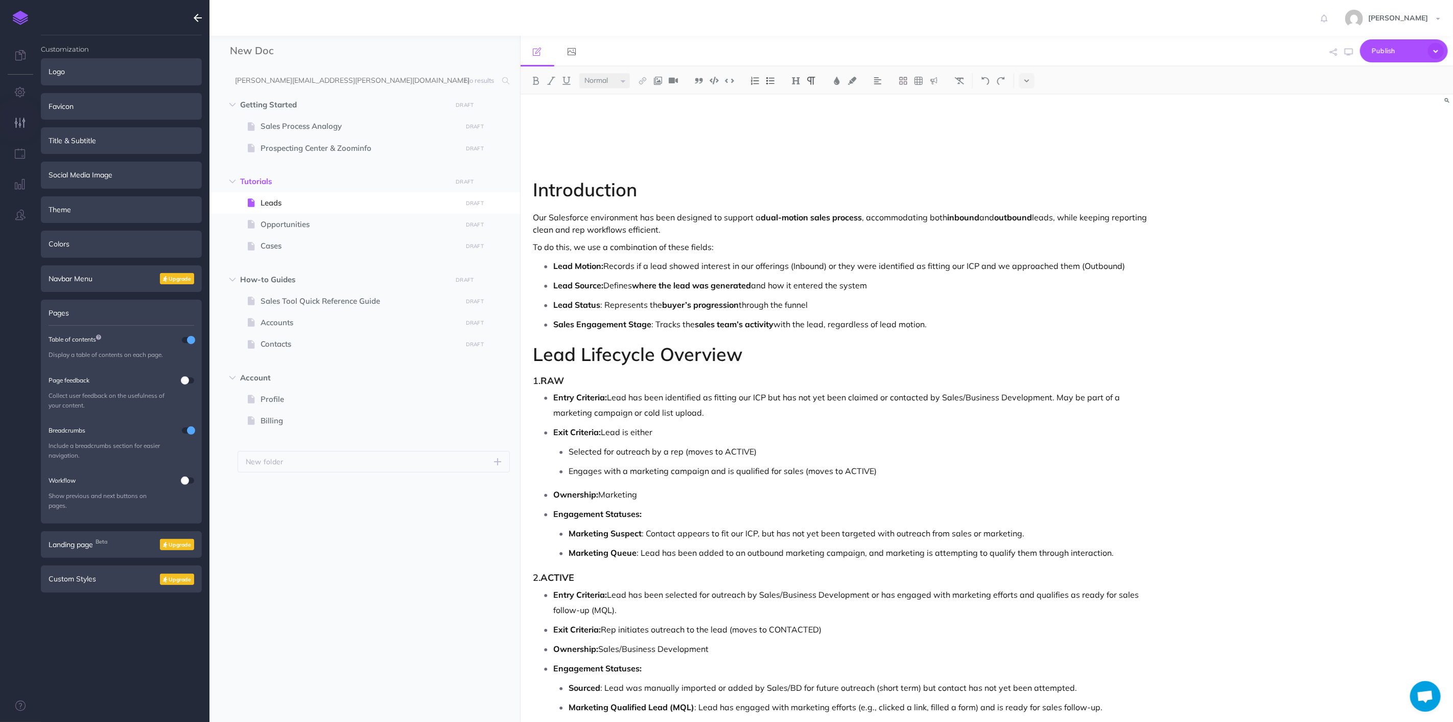
click at [101, 338] on icon at bounding box center [98, 337] width 5 height 6
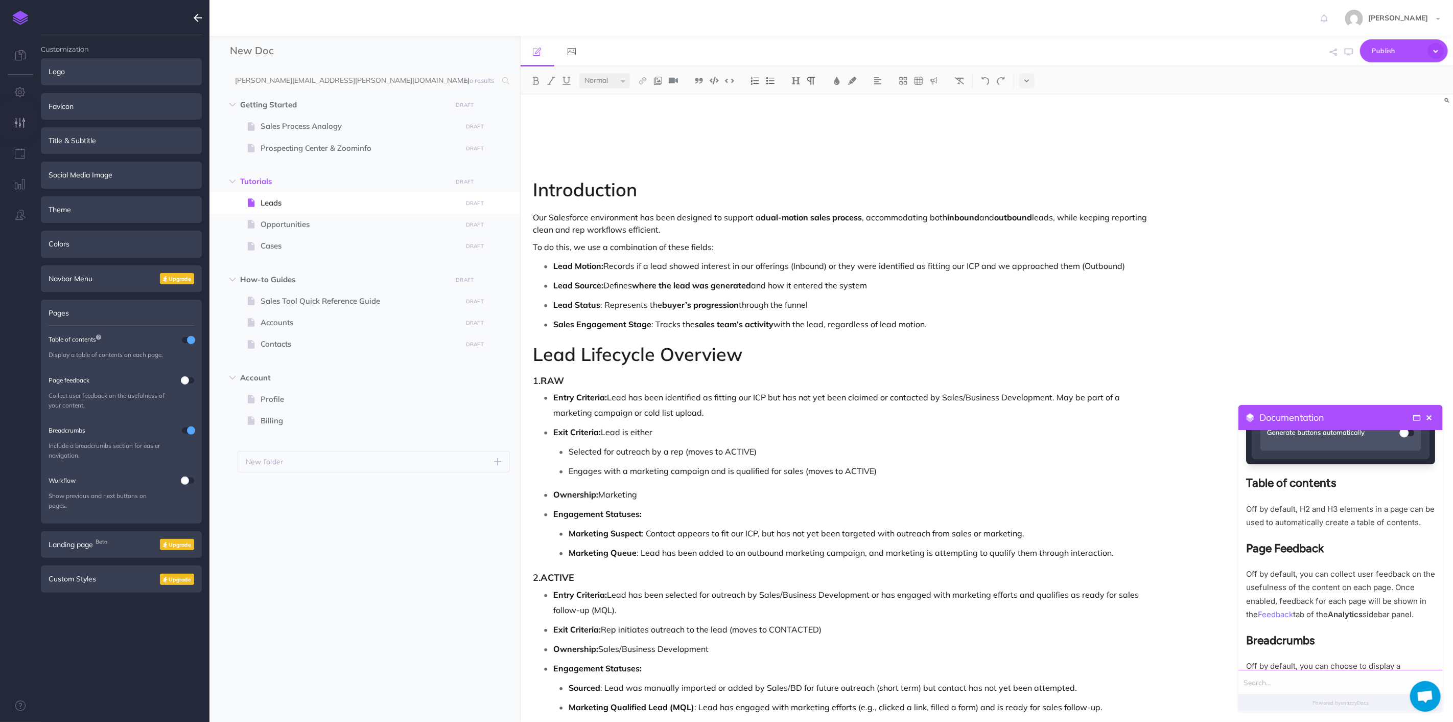
scroll to position [397, 0]
click at [1431, 419] on span "close" at bounding box center [1429, 417] width 9 height 9
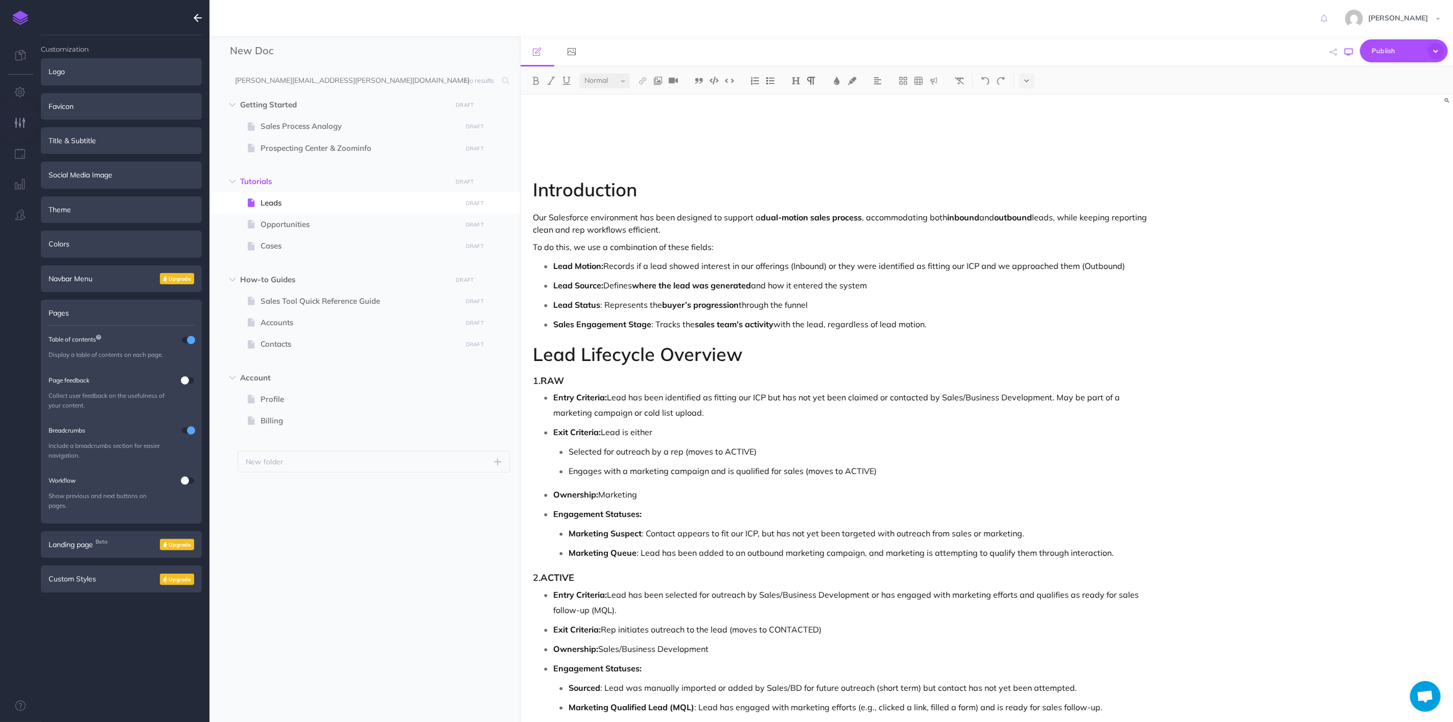
click at [1353, 51] on icon "button" at bounding box center [1349, 52] width 8 height 8
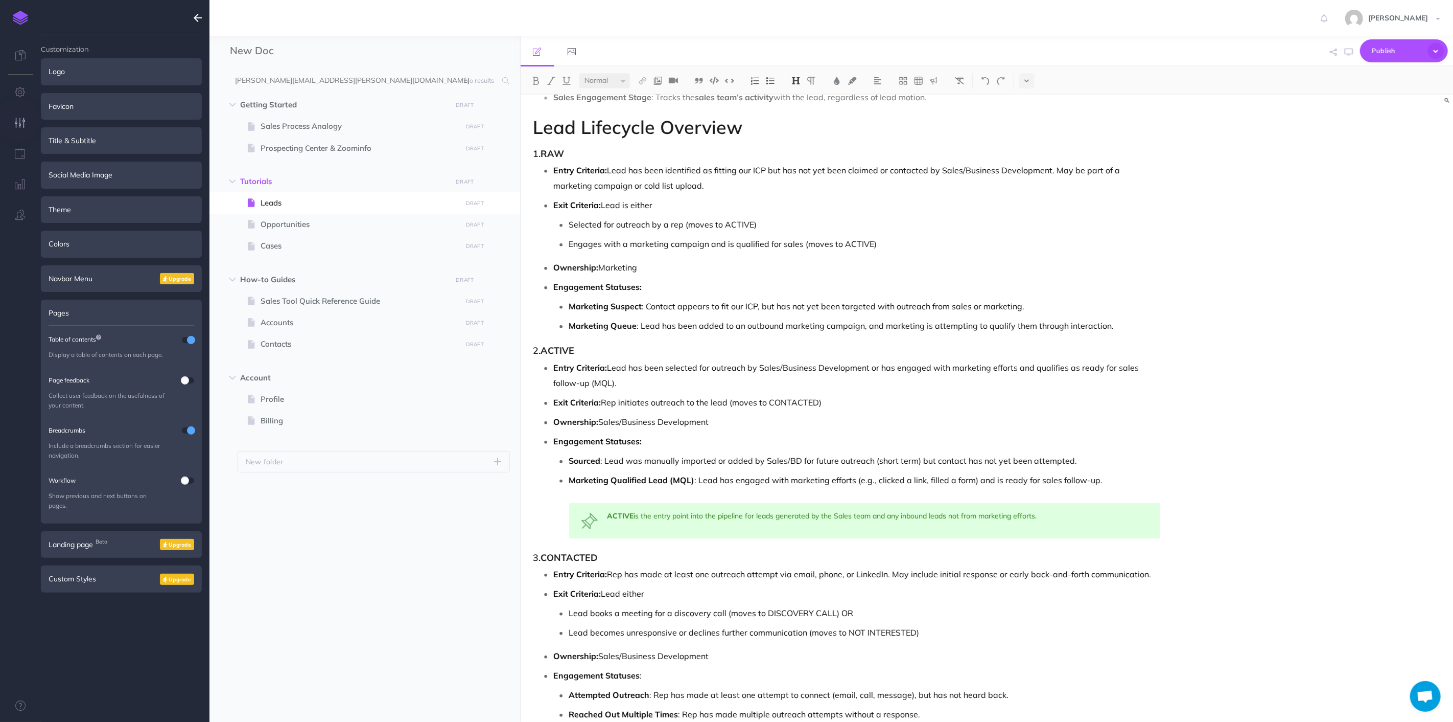
scroll to position [0, 0]
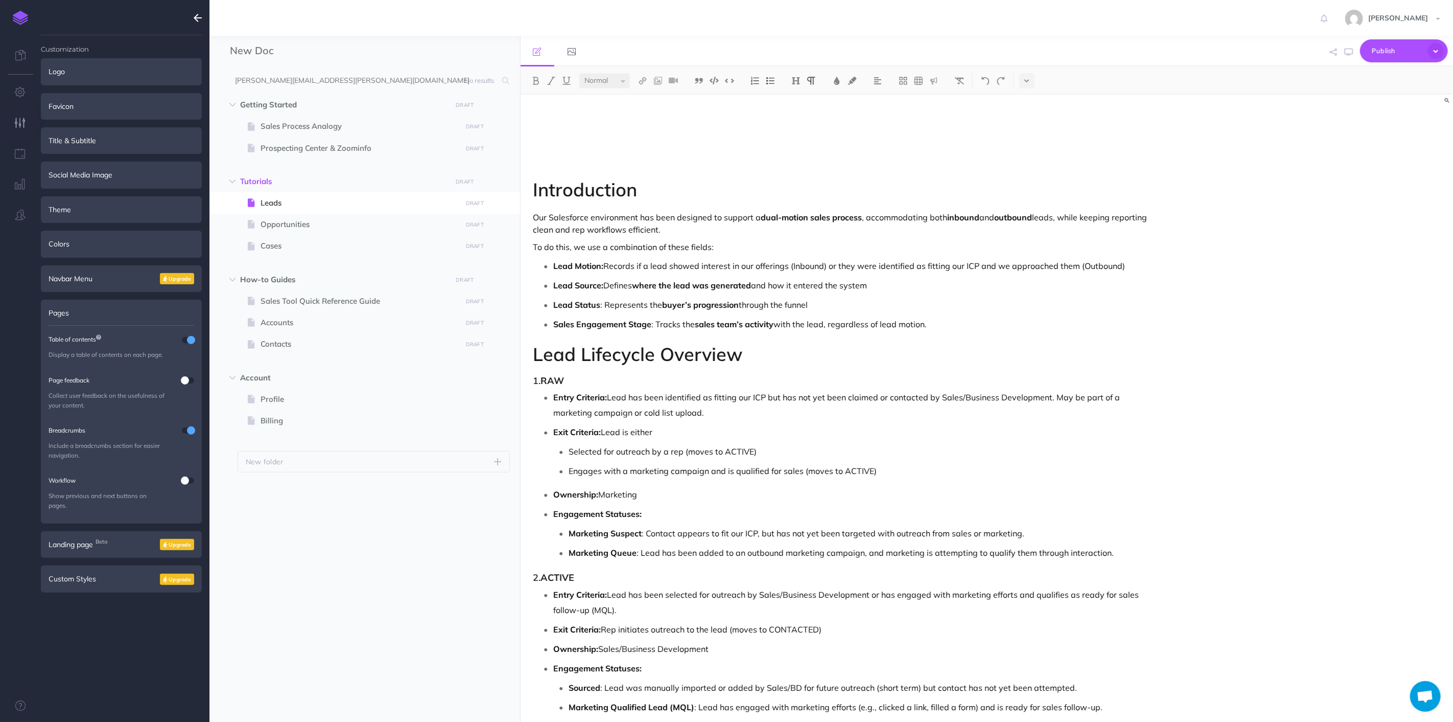
click at [592, 151] on p at bounding box center [848, 151] width 628 height 12
click at [577, 115] on p at bounding box center [848, 116] width 628 height 12
drag, startPoint x: 573, startPoint y: 107, endPoint x: 562, endPoint y: 168, distance: 61.3
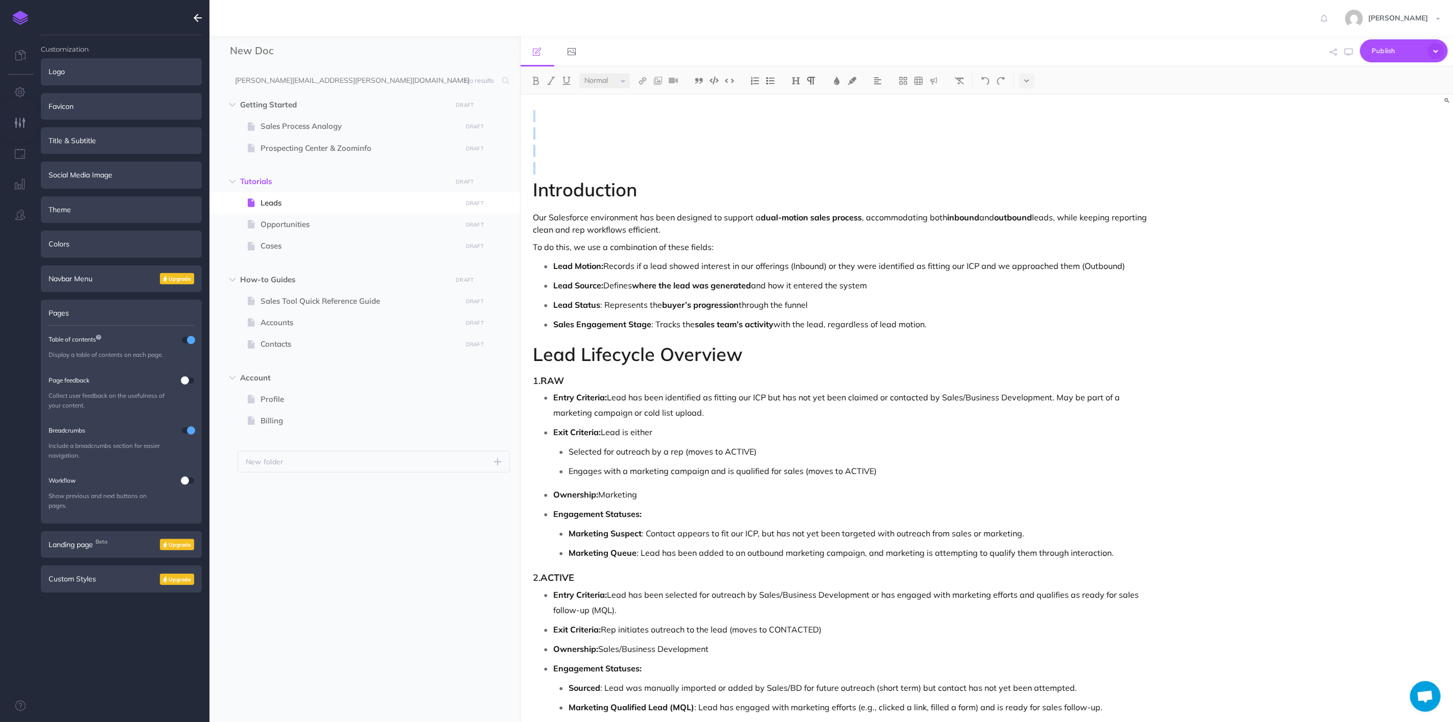
click at [749, 166] on p at bounding box center [848, 168] width 628 height 12
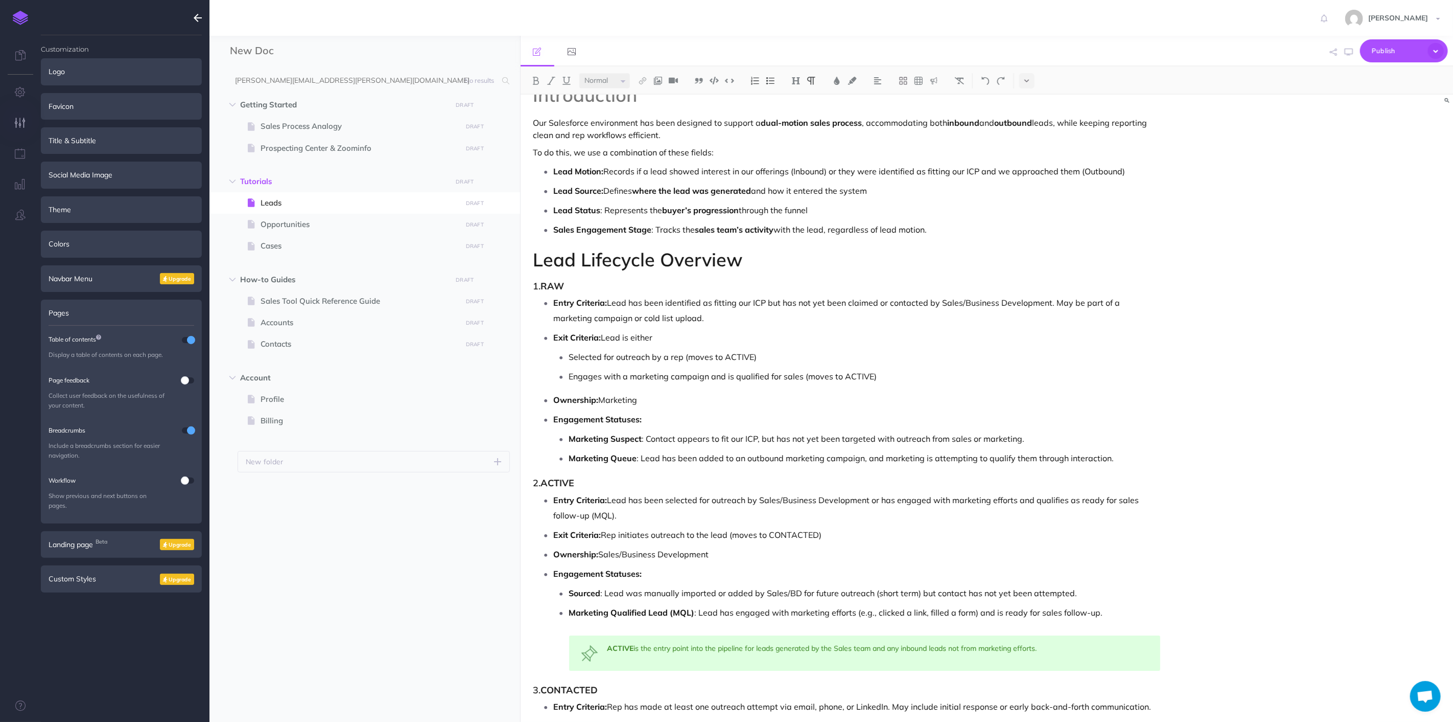
scroll to position [113, 0]
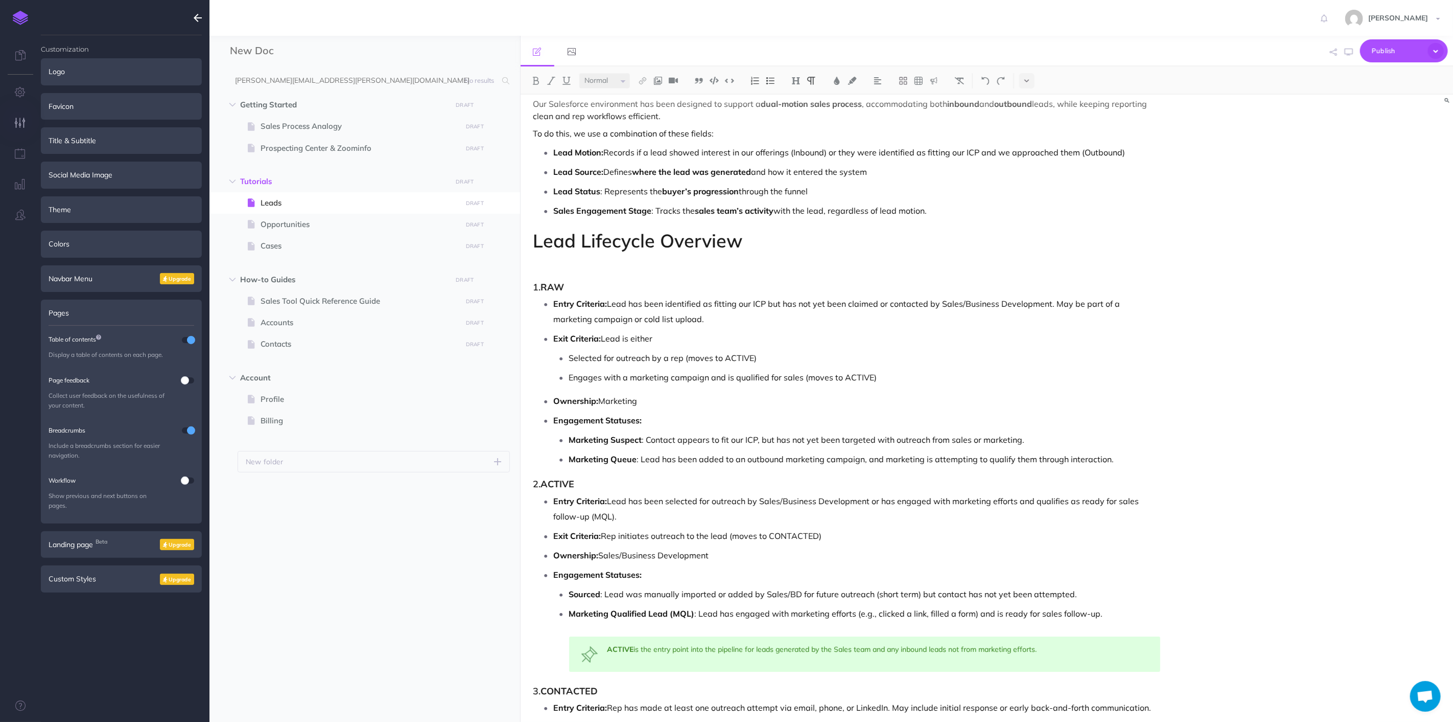
click at [599, 83] on select "Small Normal Large" at bounding box center [605, 80] width 51 height 15
click at [1026, 78] on icon at bounding box center [1027, 80] width 5 height 7
click at [1029, 164] on icon at bounding box center [1027, 160] width 9 height 10
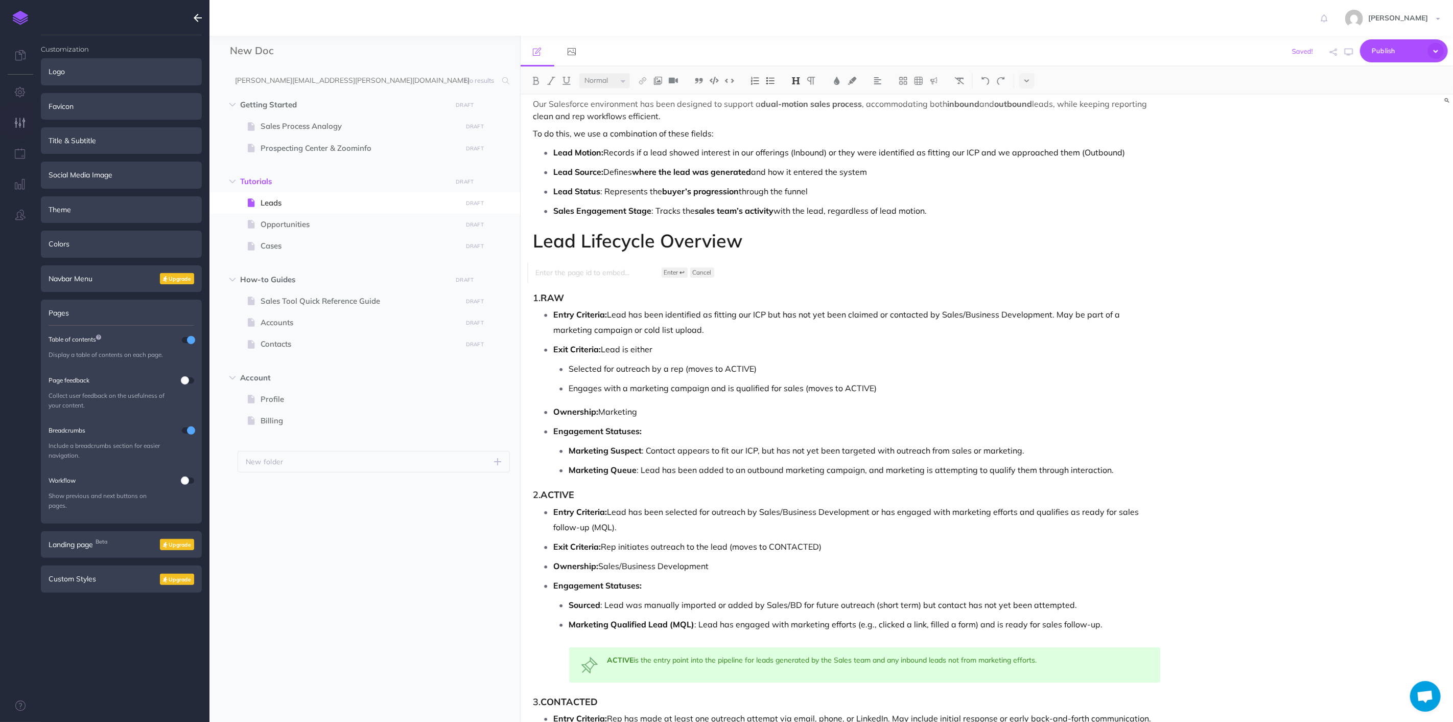
click at [855, 243] on h1 "Lead Lifecycle Overview" at bounding box center [848, 240] width 628 height 20
click at [698, 272] on small "Cancel" at bounding box center [702, 272] width 19 height 10
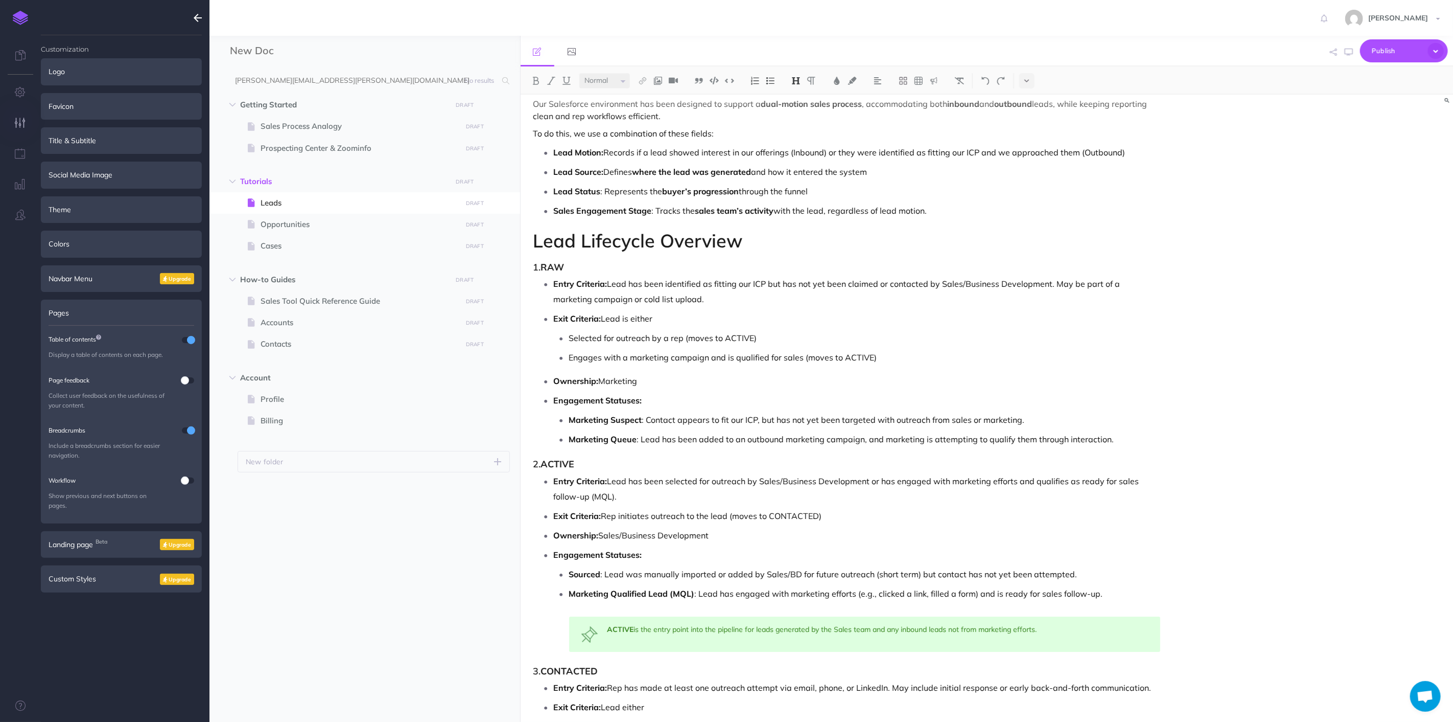
drag, startPoint x: 592, startPoint y: 254, endPoint x: 601, endPoint y: 252, distance: 9.4
click at [759, 248] on h1 "Lead Lifecycle Overview" at bounding box center [848, 240] width 628 height 20
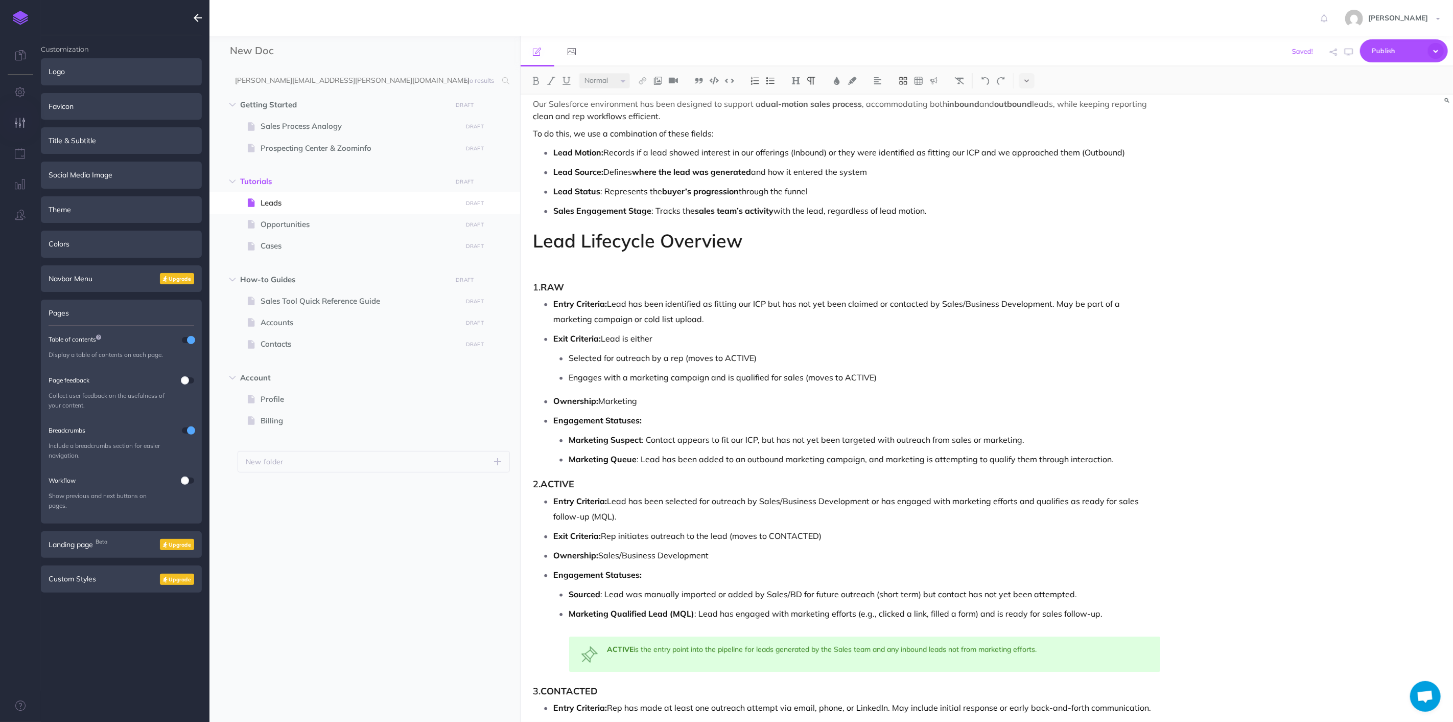
click at [902, 85] on button at bounding box center [903, 80] width 15 height 15
click at [906, 145] on icon at bounding box center [903, 145] width 8 height 4
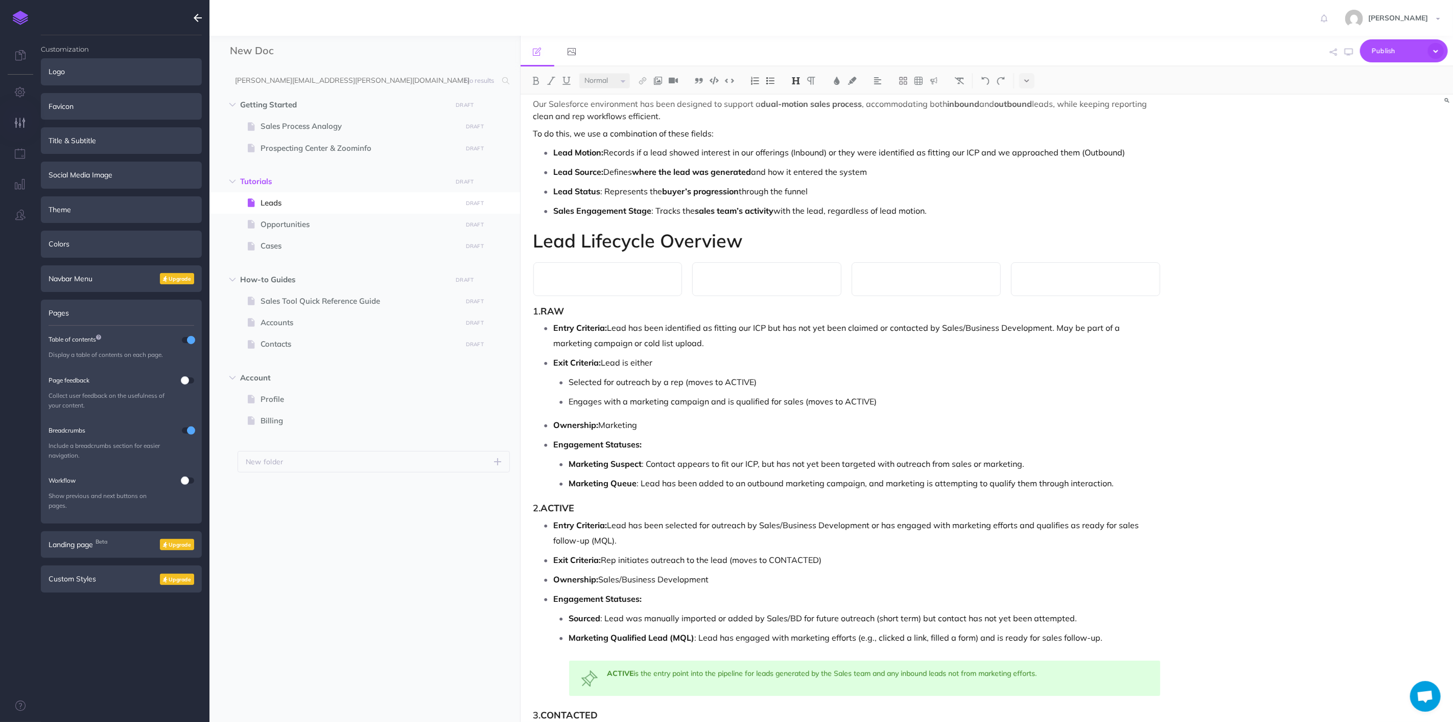
click at [606, 279] on p at bounding box center [608, 279] width 128 height 12
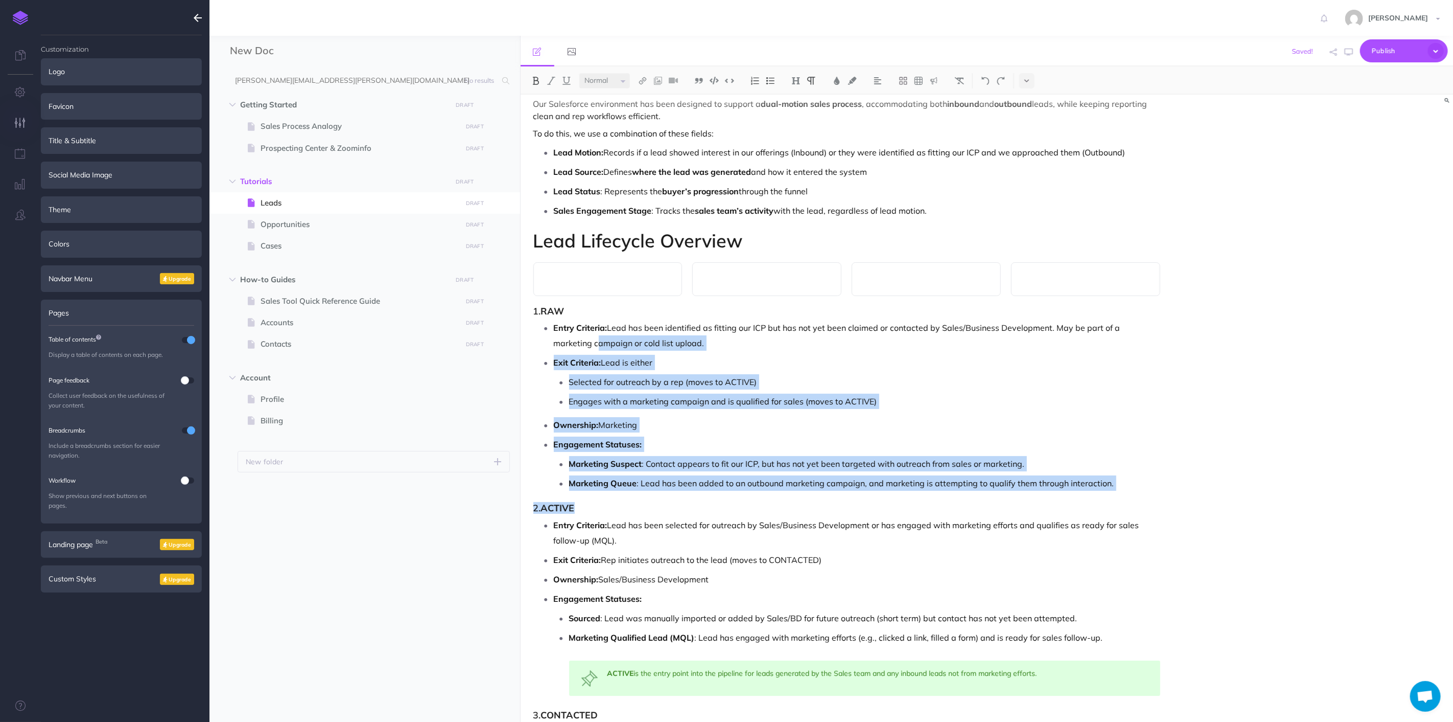
drag, startPoint x: 1116, startPoint y: 492, endPoint x: 665, endPoint y: 382, distance: 463.9
click at [1116, 477] on p "Marketing Queue : Lead has been added to an outbound marketing campaign, and ma…" at bounding box center [865, 482] width 592 height 15
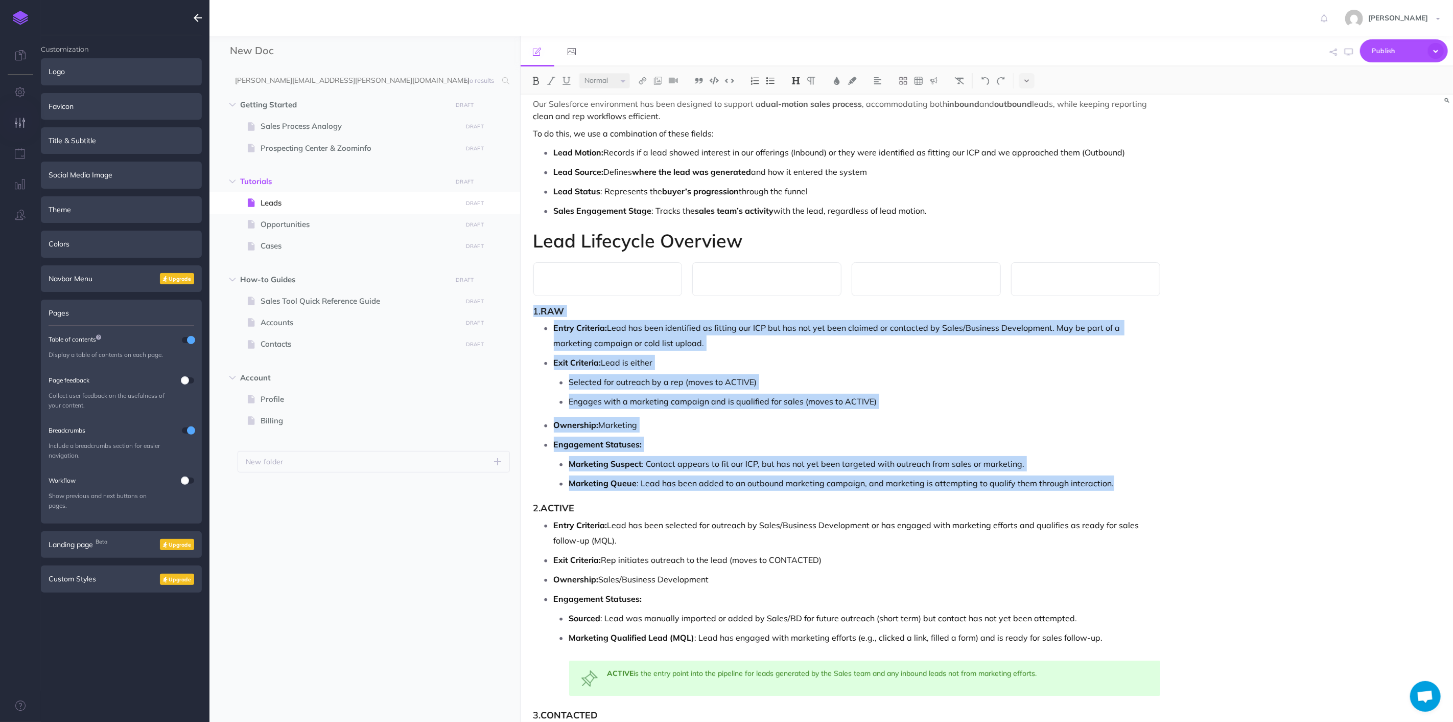
drag, startPoint x: 1101, startPoint y: 478, endPoint x: 532, endPoint y: 314, distance: 592.3
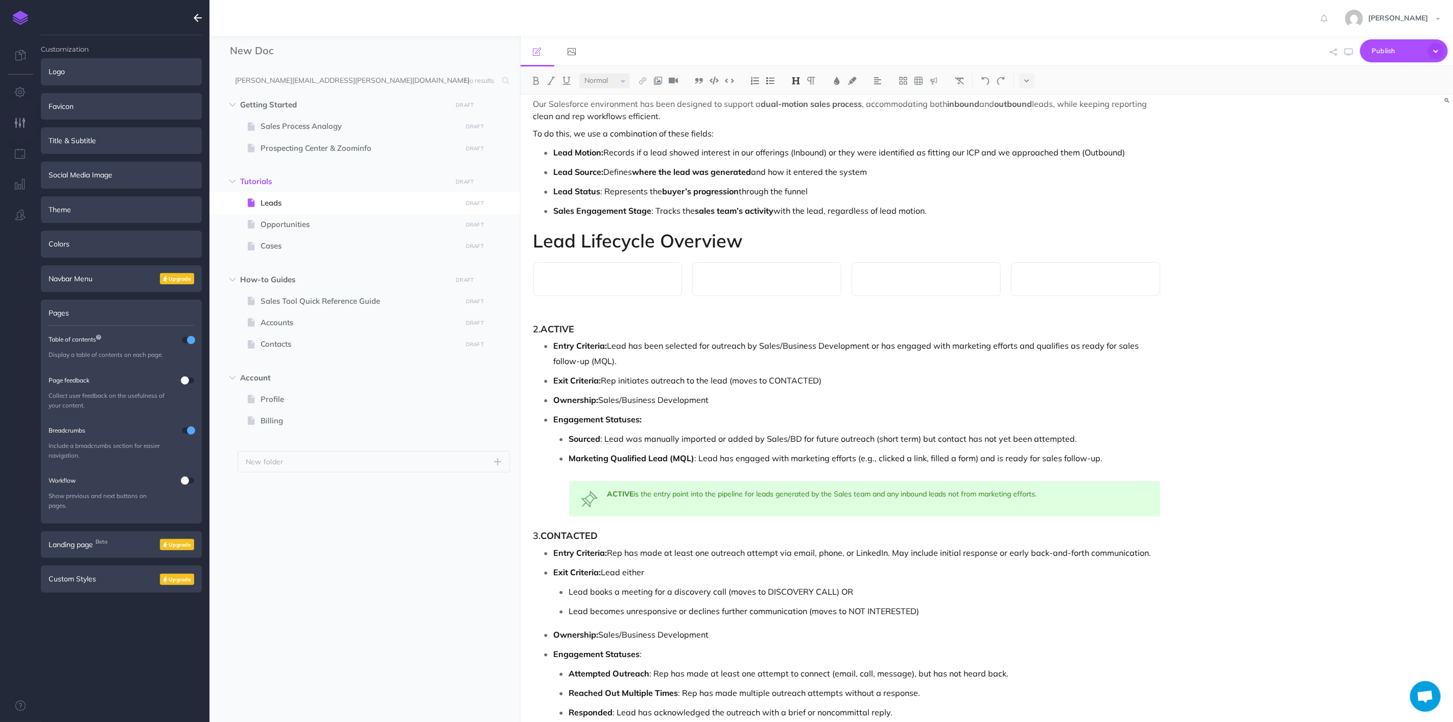
click at [595, 283] on p at bounding box center [608, 279] width 128 height 12
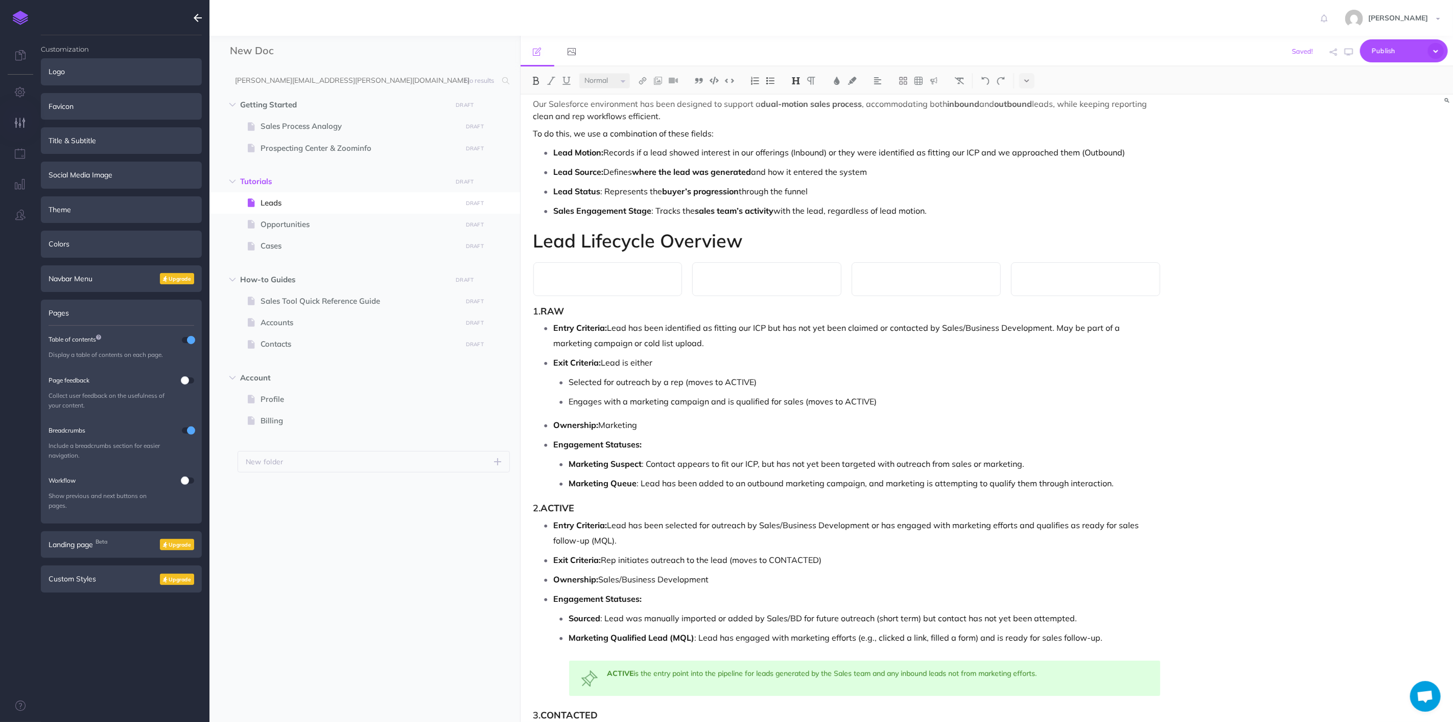
click at [977, 426] on p "Ownership: Marketing" at bounding box center [857, 424] width 607 height 15
click at [887, 287] on div at bounding box center [926, 279] width 149 height 34
drag, startPoint x: 1171, startPoint y: 283, endPoint x: 571, endPoint y: 277, distance: 599.5
click at [577, 276] on p at bounding box center [608, 279] width 128 height 12
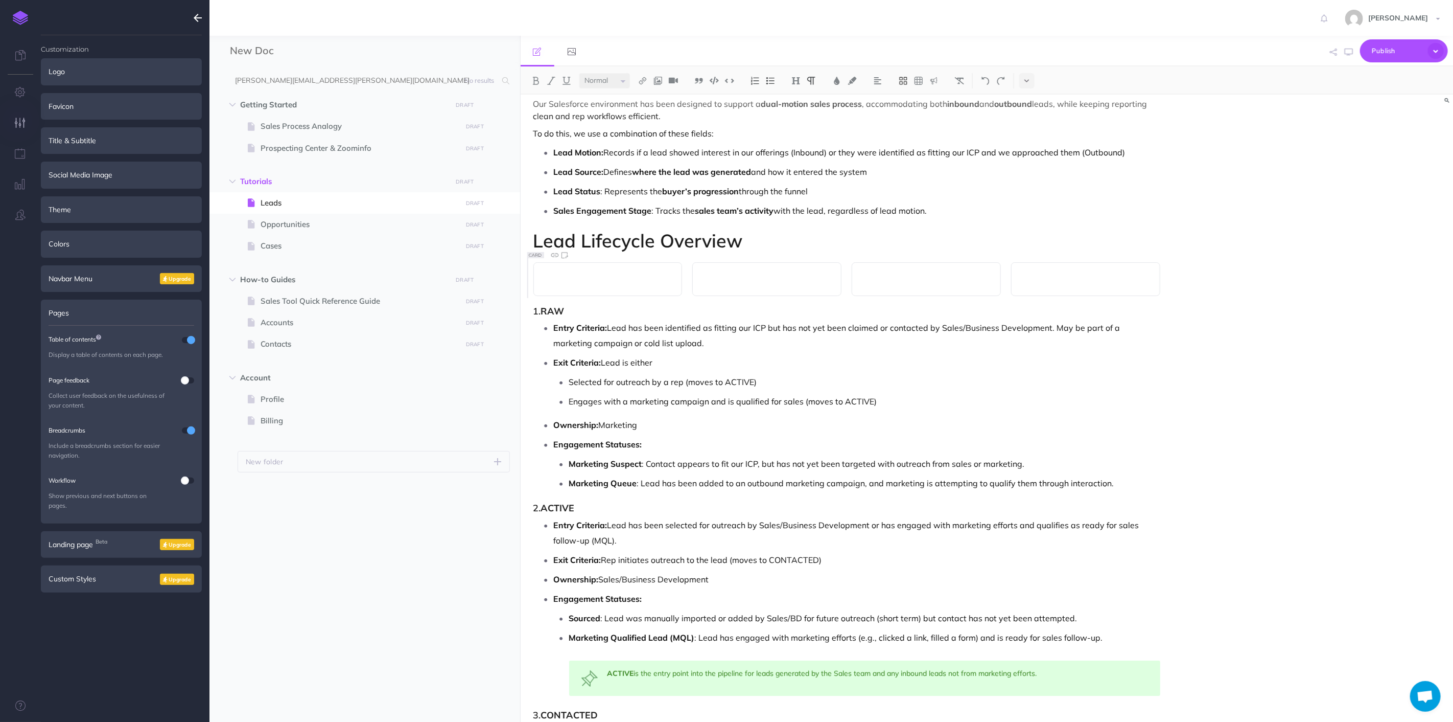
click at [907, 78] on icon at bounding box center [903, 80] width 9 height 9
click at [1154, 314] on h3 "1. RAW" at bounding box center [848, 311] width 628 height 10
click at [534, 315] on h3 "1. RAW" at bounding box center [848, 311] width 628 height 10
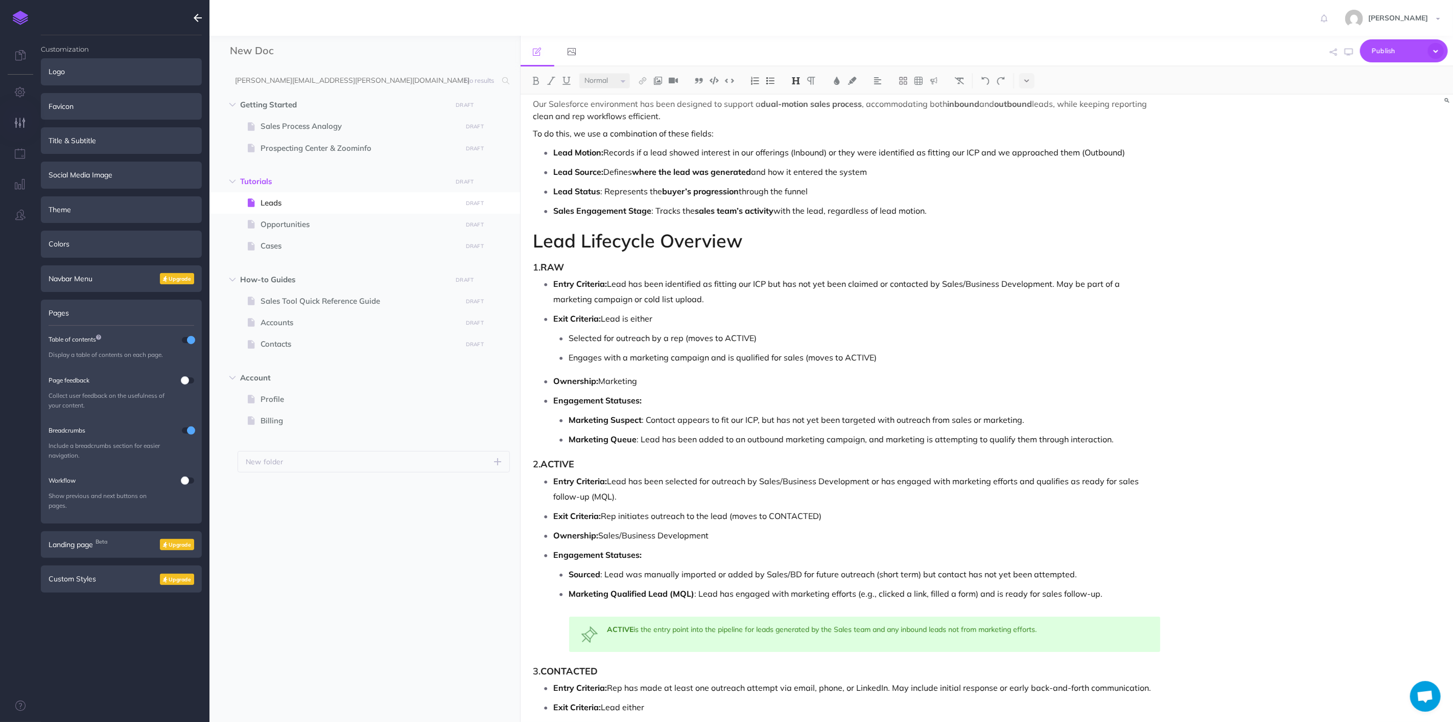
click at [860, 386] on p "Ownership: Marketing" at bounding box center [857, 380] width 607 height 15
click at [574, 485] on p "Entry Criteria: Lead has been selected for outreach by Sales/Business Developme…" at bounding box center [857, 488] width 607 height 31
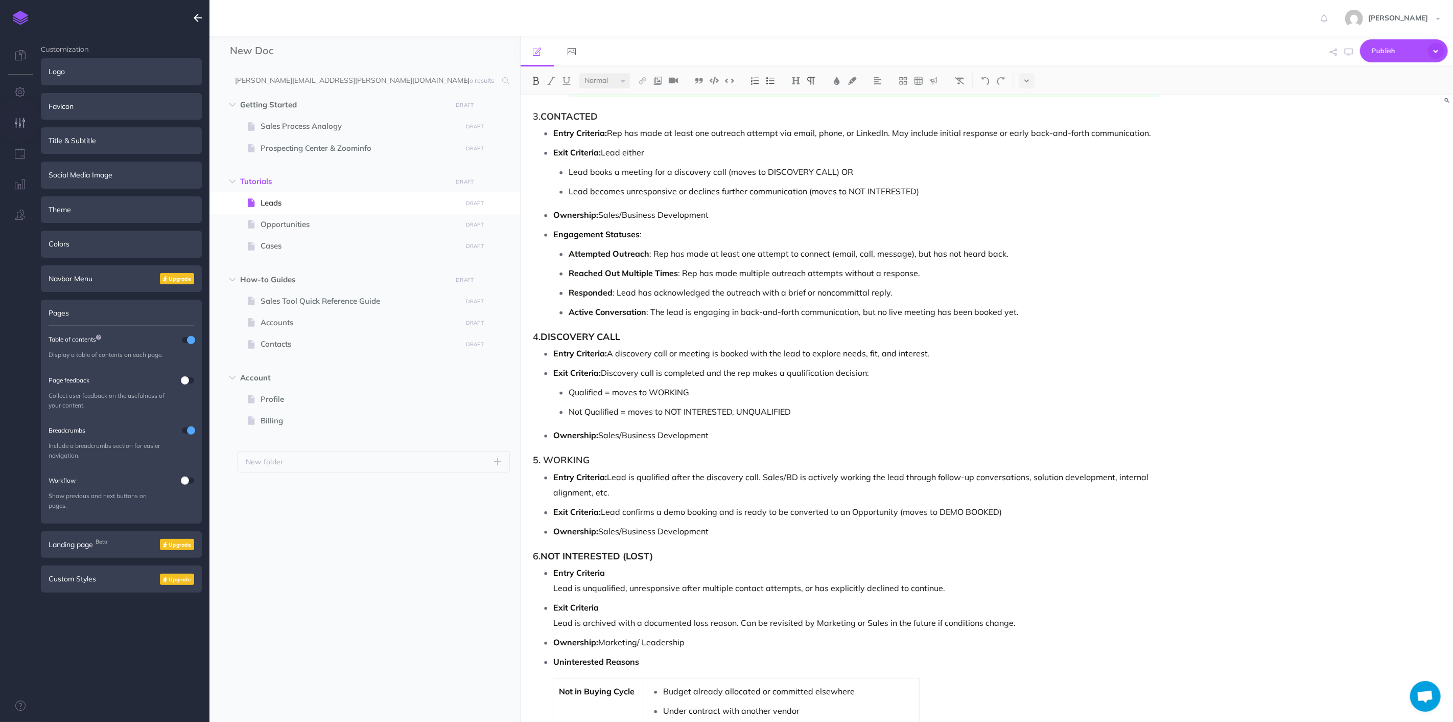
scroll to position [851, 0]
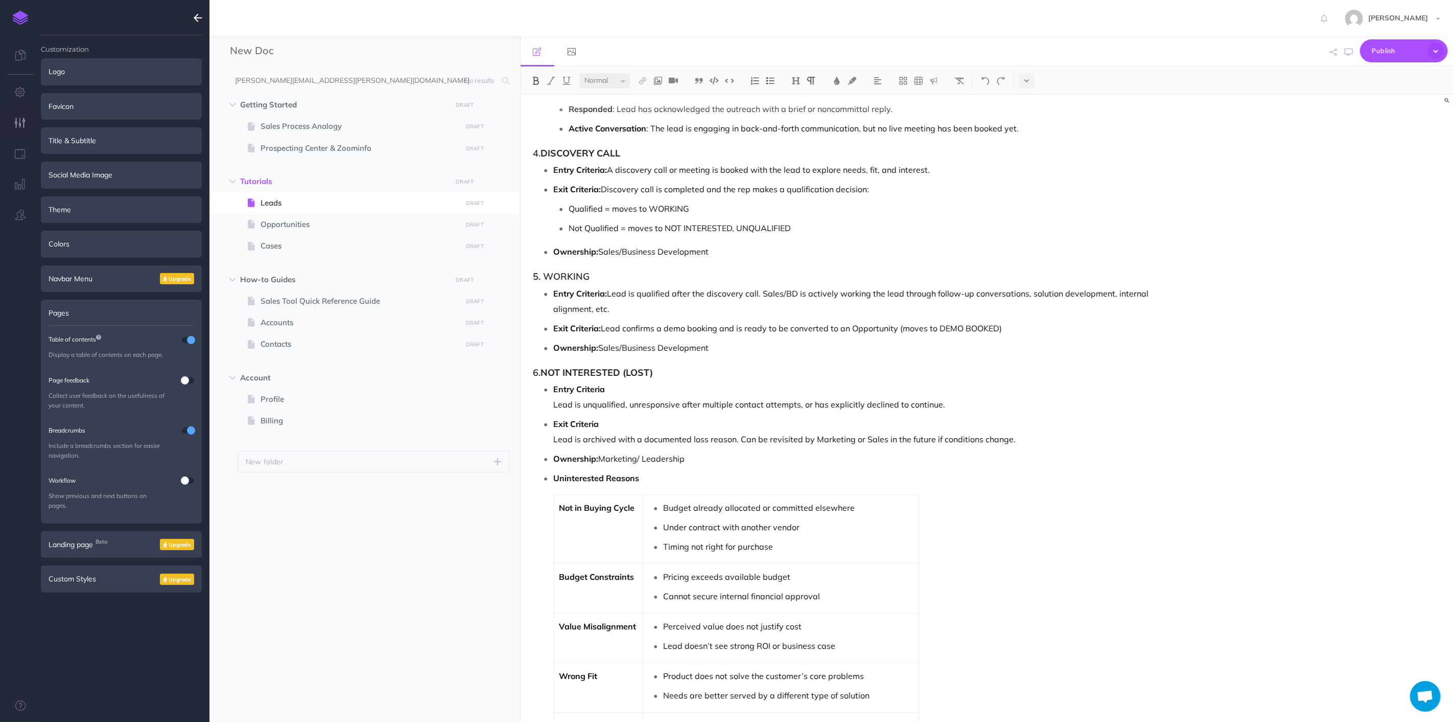
click at [735, 344] on p "Ownership: Sales/Business Development" at bounding box center [857, 347] width 607 height 15
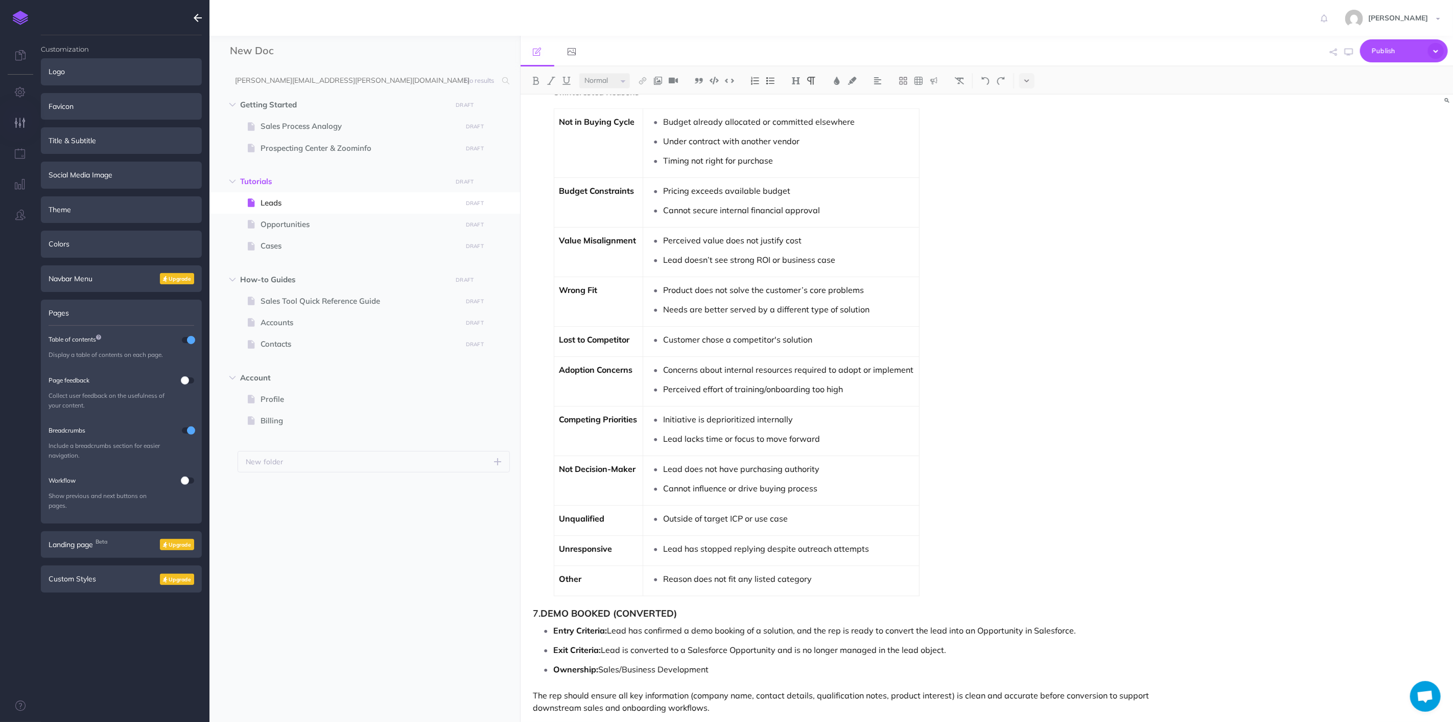
scroll to position [1266, 0]
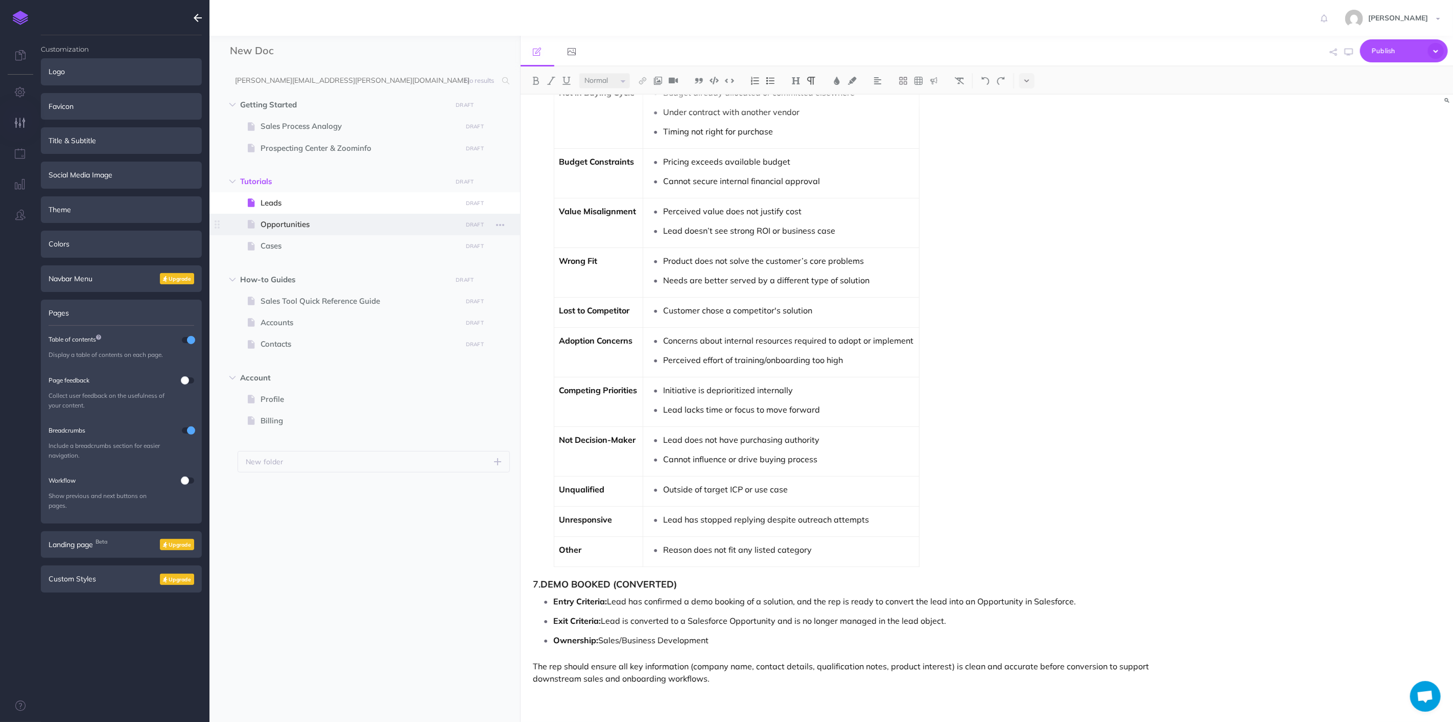
click at [283, 225] on span "Opportunities" at bounding box center [360, 224] width 198 height 12
select select "null"
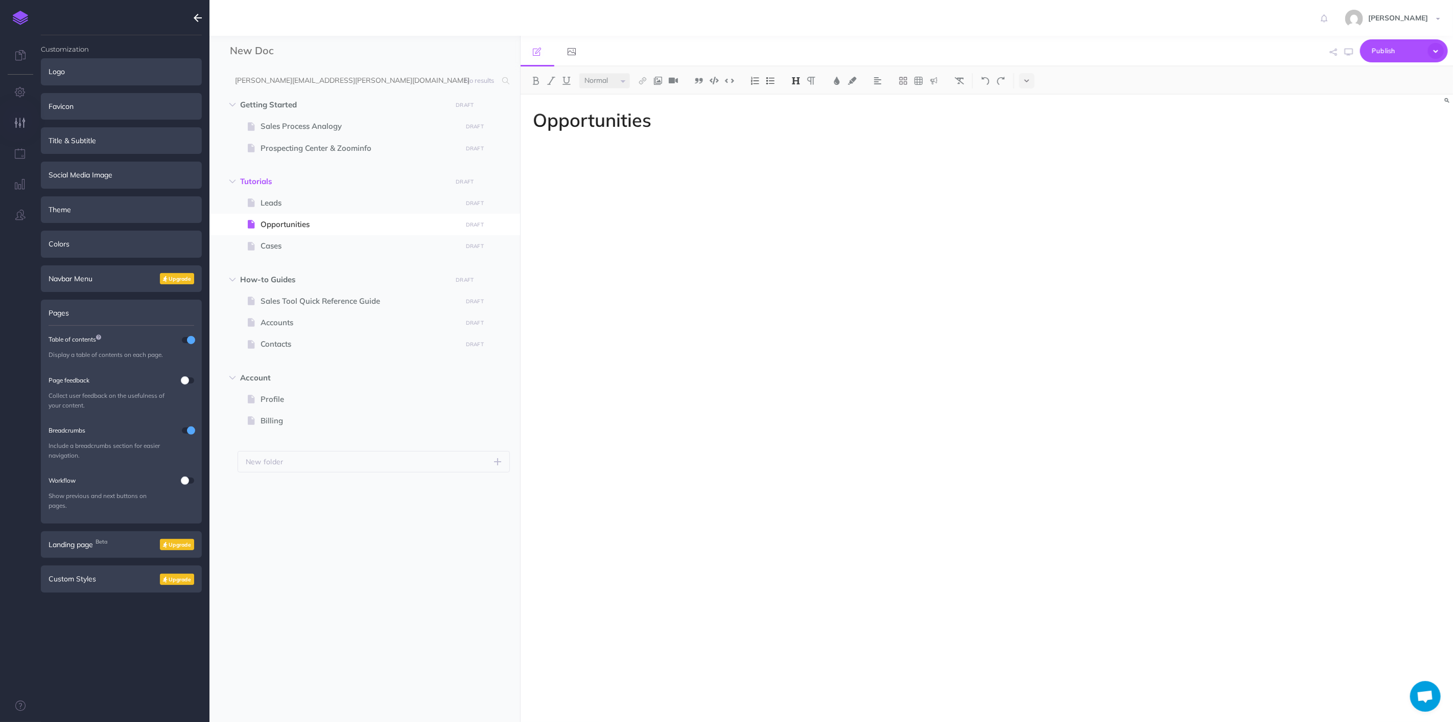
click at [667, 135] on div "Opportunities" at bounding box center [847, 403] width 653 height 617
click at [610, 177] on div "Opportunities" at bounding box center [847, 403] width 653 height 617
click at [295, 237] on span at bounding box center [365, 245] width 311 height 21
select select "null"
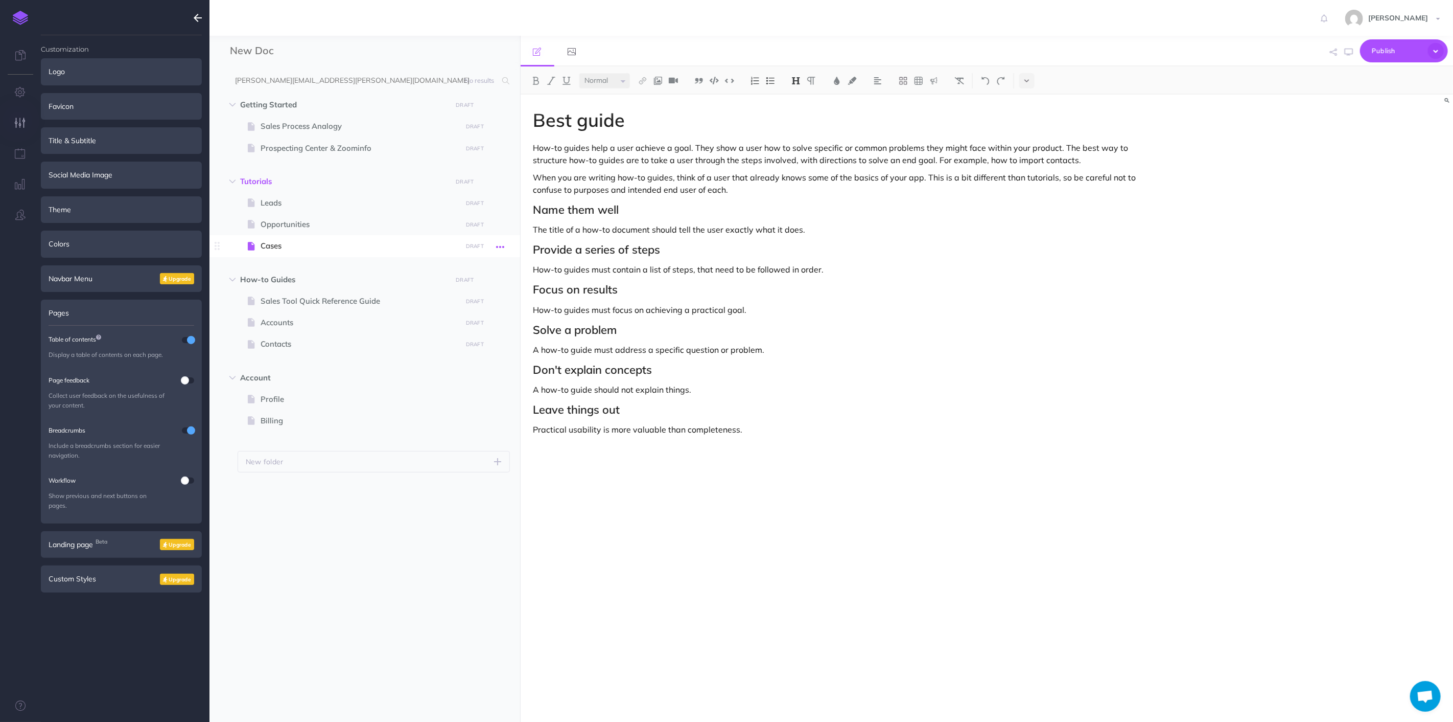
click at [498, 248] on icon "button" at bounding box center [500, 247] width 8 height 12
click at [553, 132] on div "Best guide How-to guides help a user achieve a goal. They show a user how to so…" at bounding box center [847, 403] width 653 height 617
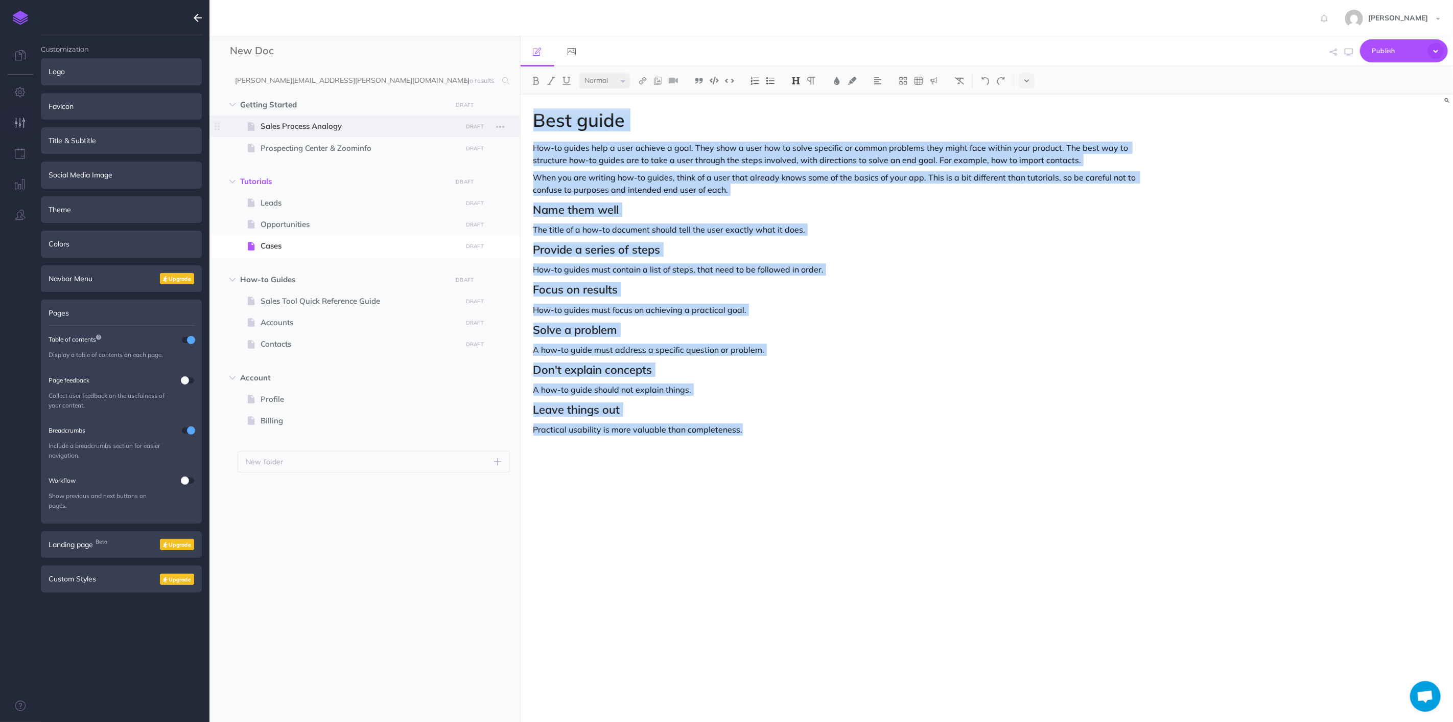
drag, startPoint x: 805, startPoint y: 448, endPoint x: 515, endPoint y: 119, distance: 438.1
click at [515, 119] on div "New Doc Collapse all Expand all Expand to root folders [PERSON_NAME][EMAIL_ADDR…" at bounding box center [832, 379] width 1244 height 686
click at [930, 365] on h2 "Don't explain concepts" at bounding box center [848, 369] width 628 height 12
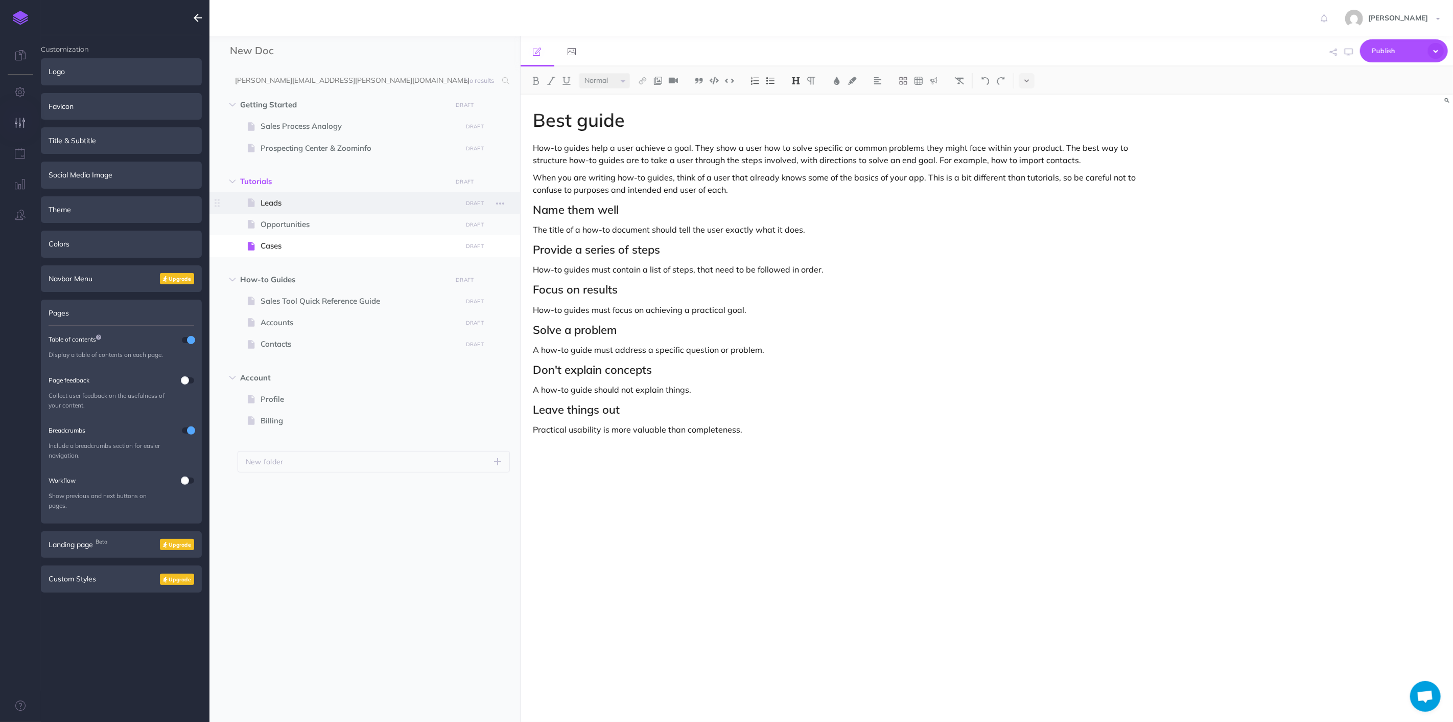
click at [320, 210] on span at bounding box center [365, 202] width 311 height 21
select select "null"
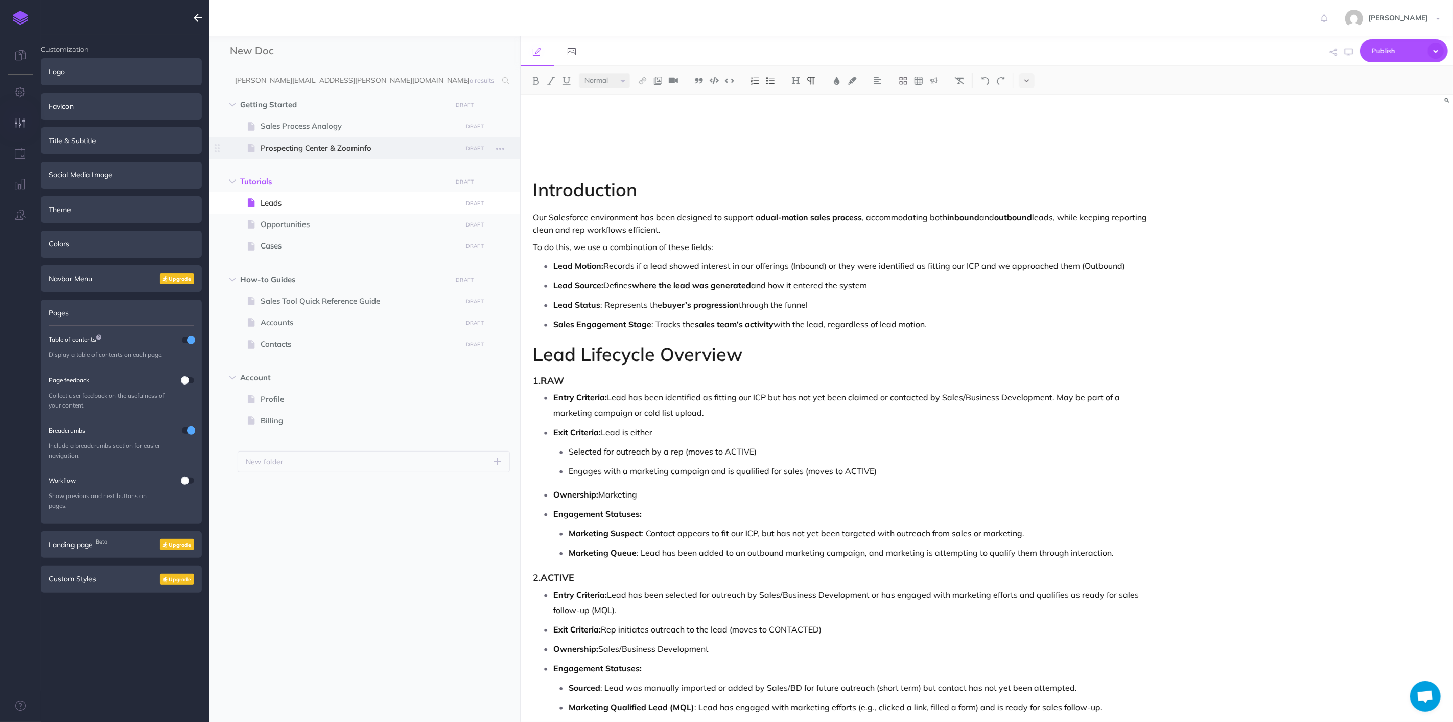
click at [323, 139] on span at bounding box center [365, 147] width 311 height 21
select select "null"
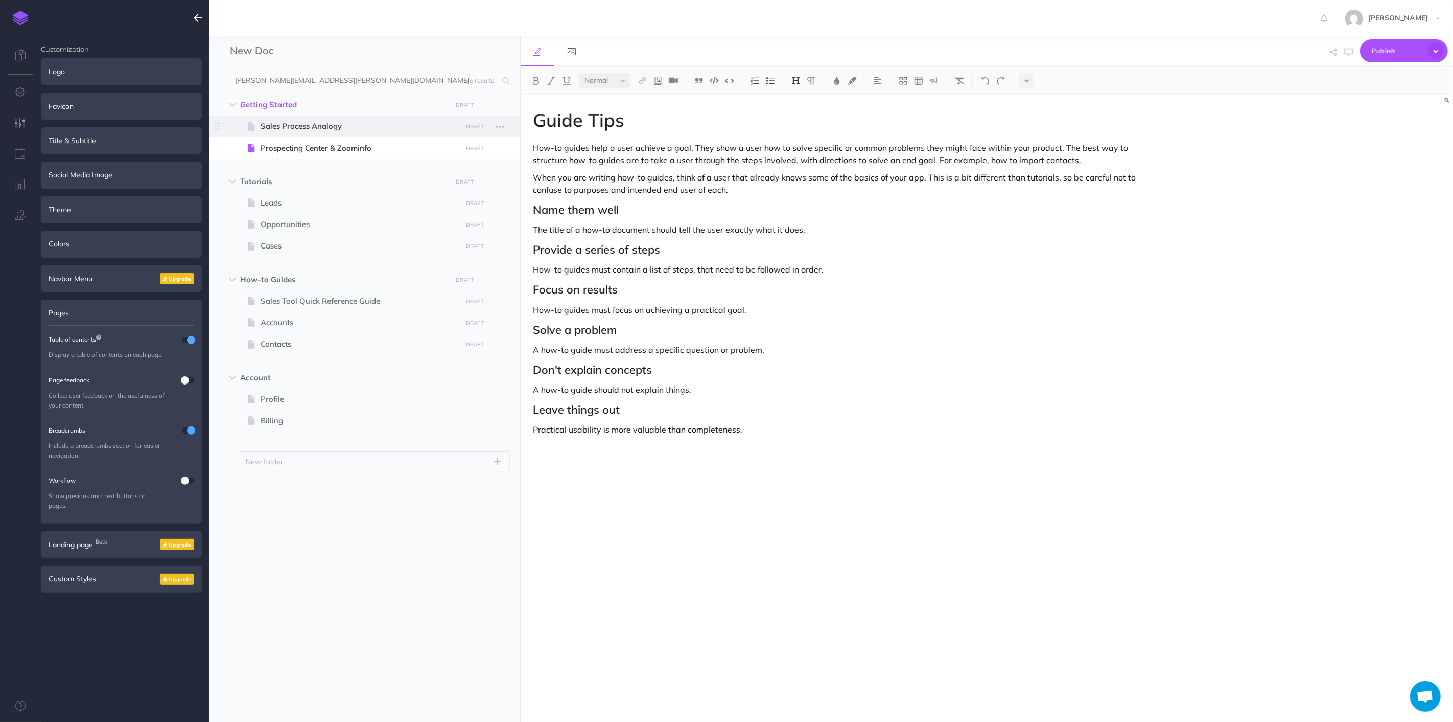
click at [323, 129] on span "Sales Process Analogy" at bounding box center [360, 126] width 198 height 12
select select "null"
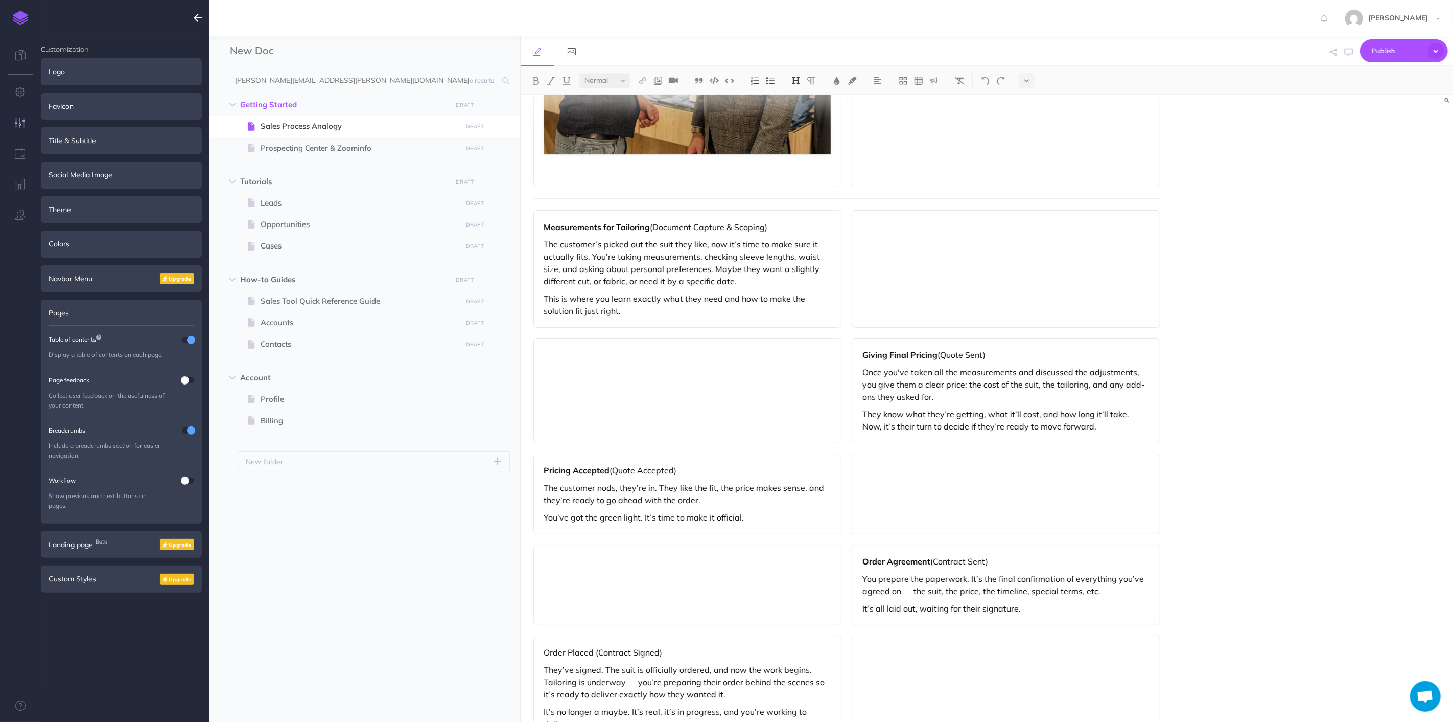
scroll to position [2098, 0]
click at [359, 249] on span "Cases" at bounding box center [360, 246] width 198 height 12
select select "null"
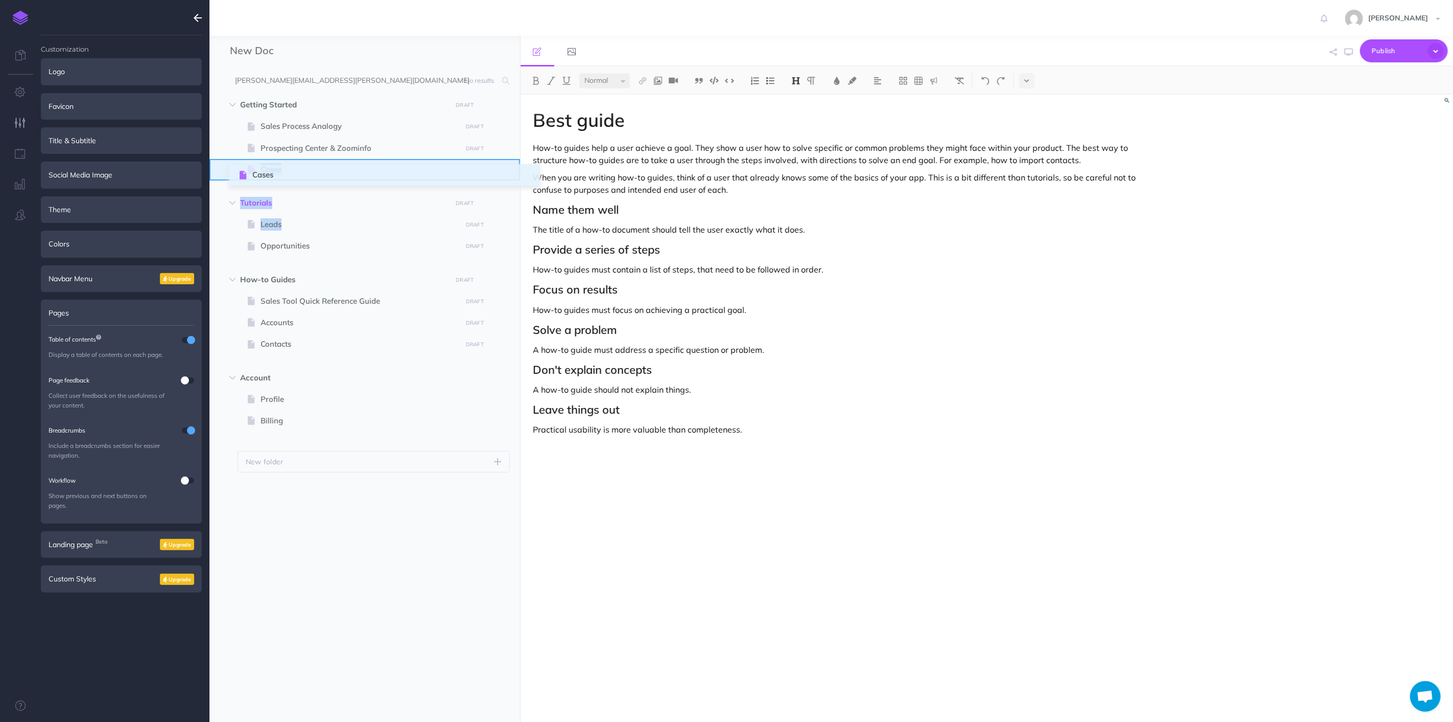
drag, startPoint x: 216, startPoint y: 244, endPoint x: 241, endPoint y: 174, distance: 74.7
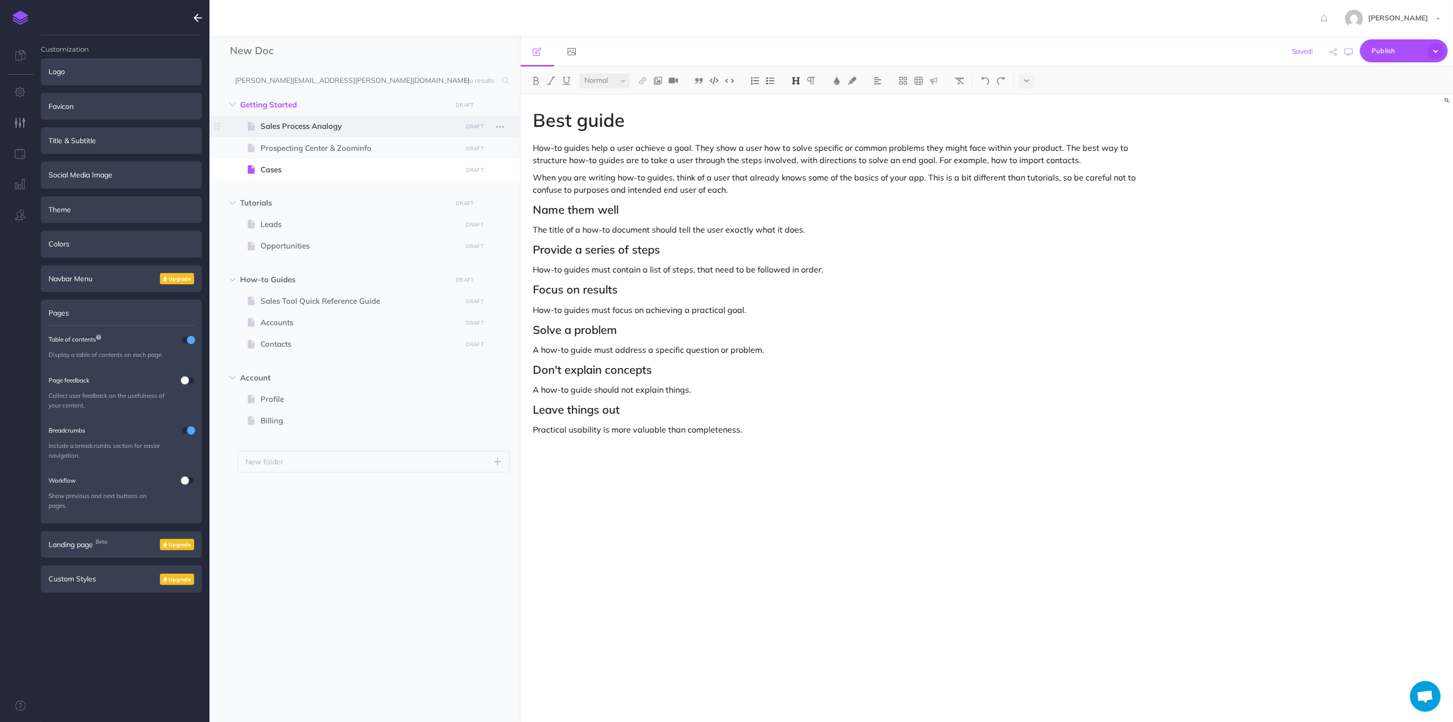
click at [300, 130] on span "Sales Process Analogy" at bounding box center [360, 126] width 198 height 12
select select "null"
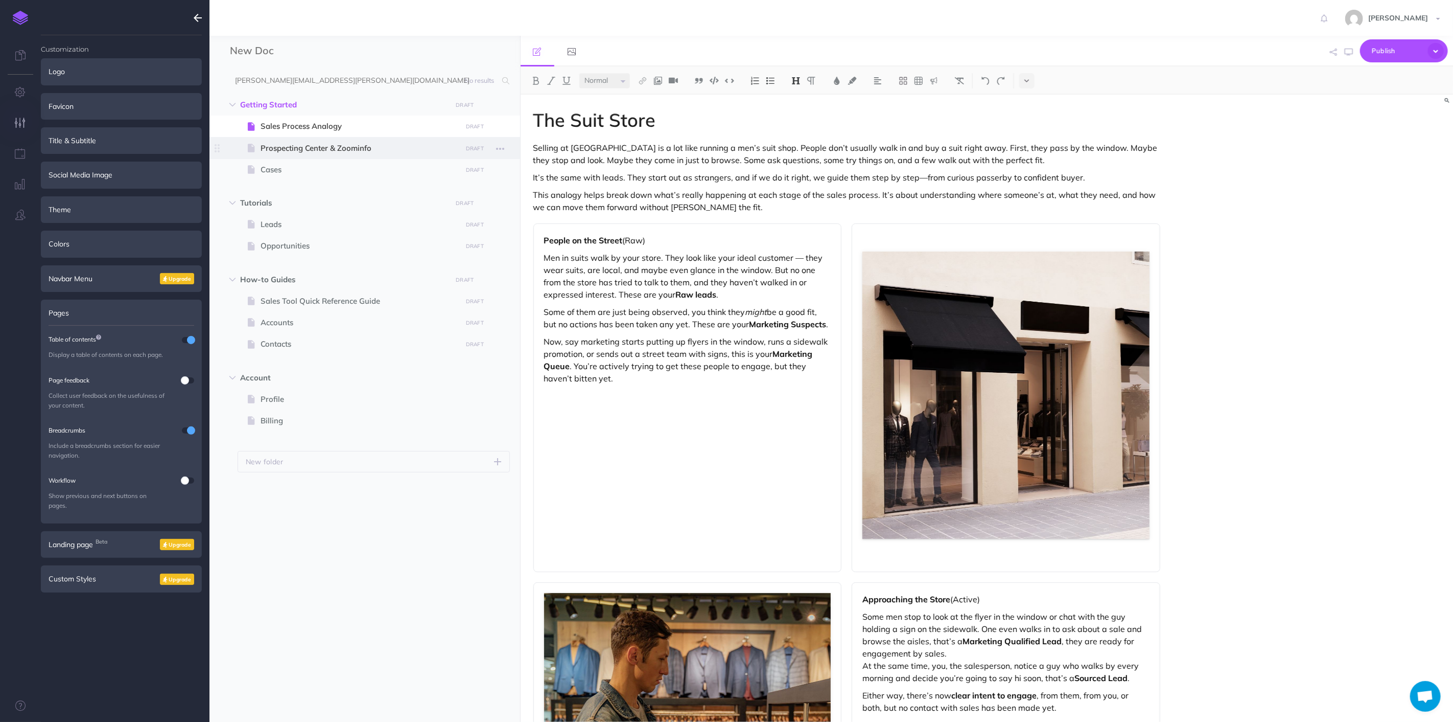
click at [308, 154] on span "Prospecting Center & Zoominfo" at bounding box center [360, 148] width 198 height 12
select select "null"
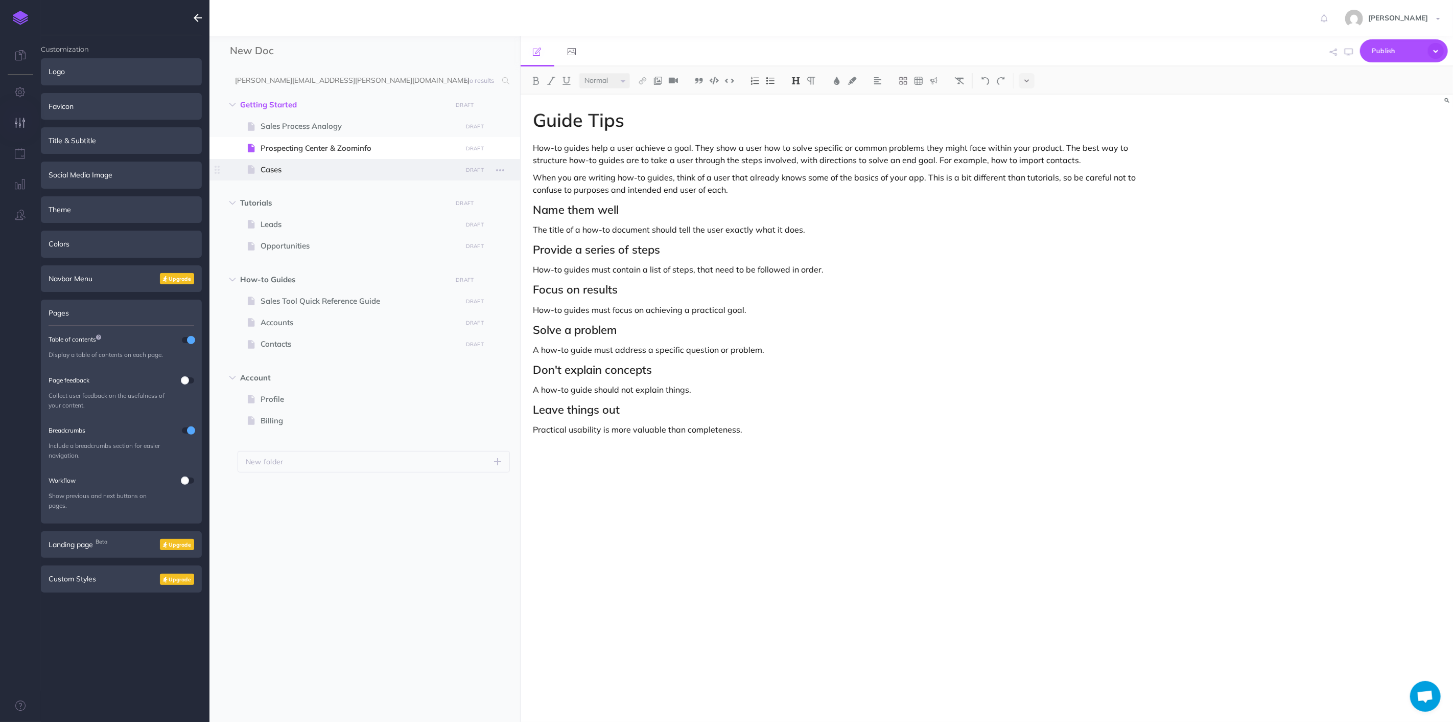
click at [276, 166] on span "Cases" at bounding box center [360, 170] width 198 height 12
select select "null"
click at [282, 150] on span "Prospecting Center & Zoominfo" at bounding box center [360, 148] width 198 height 12
select select "null"
click at [277, 169] on span "Cases" at bounding box center [360, 170] width 198 height 12
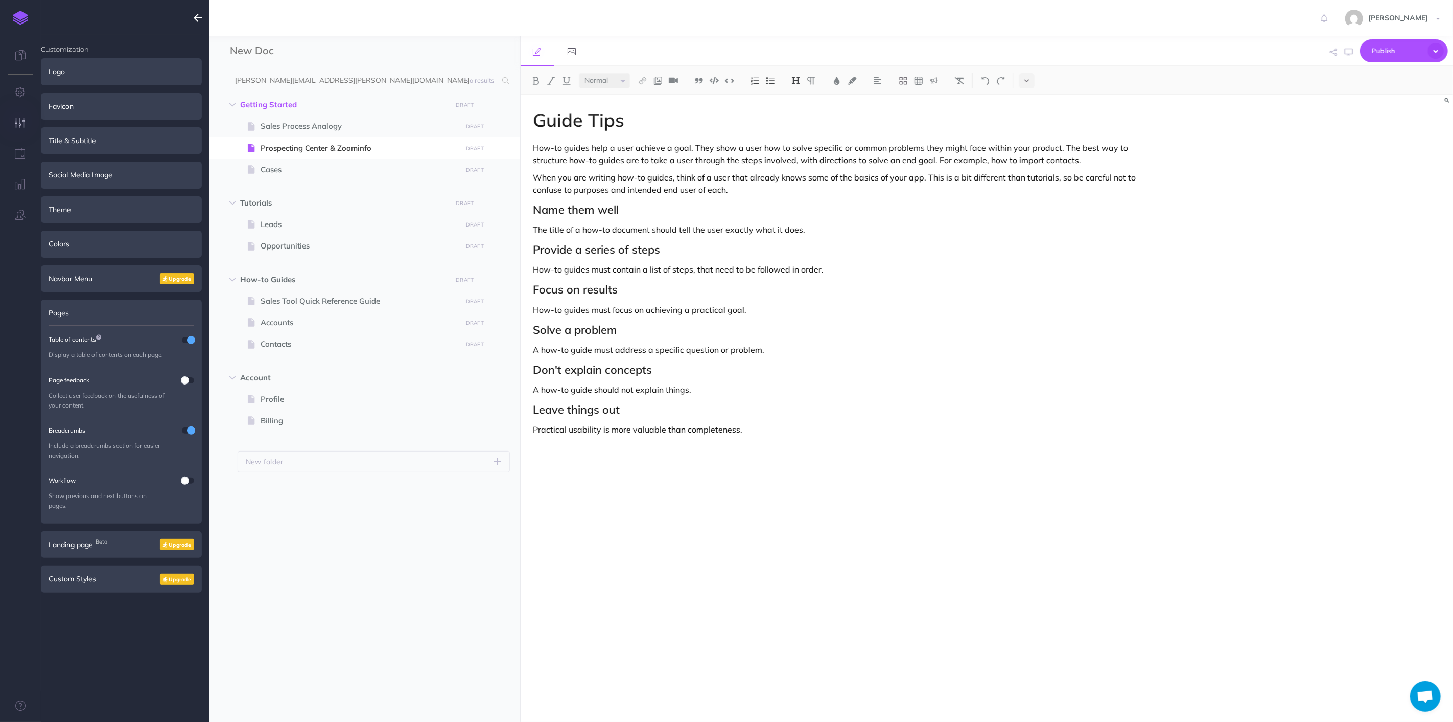
select select "null"
click at [740, 305] on p "How-to guides must focus on achieving a practical goal." at bounding box center [848, 310] width 628 height 12
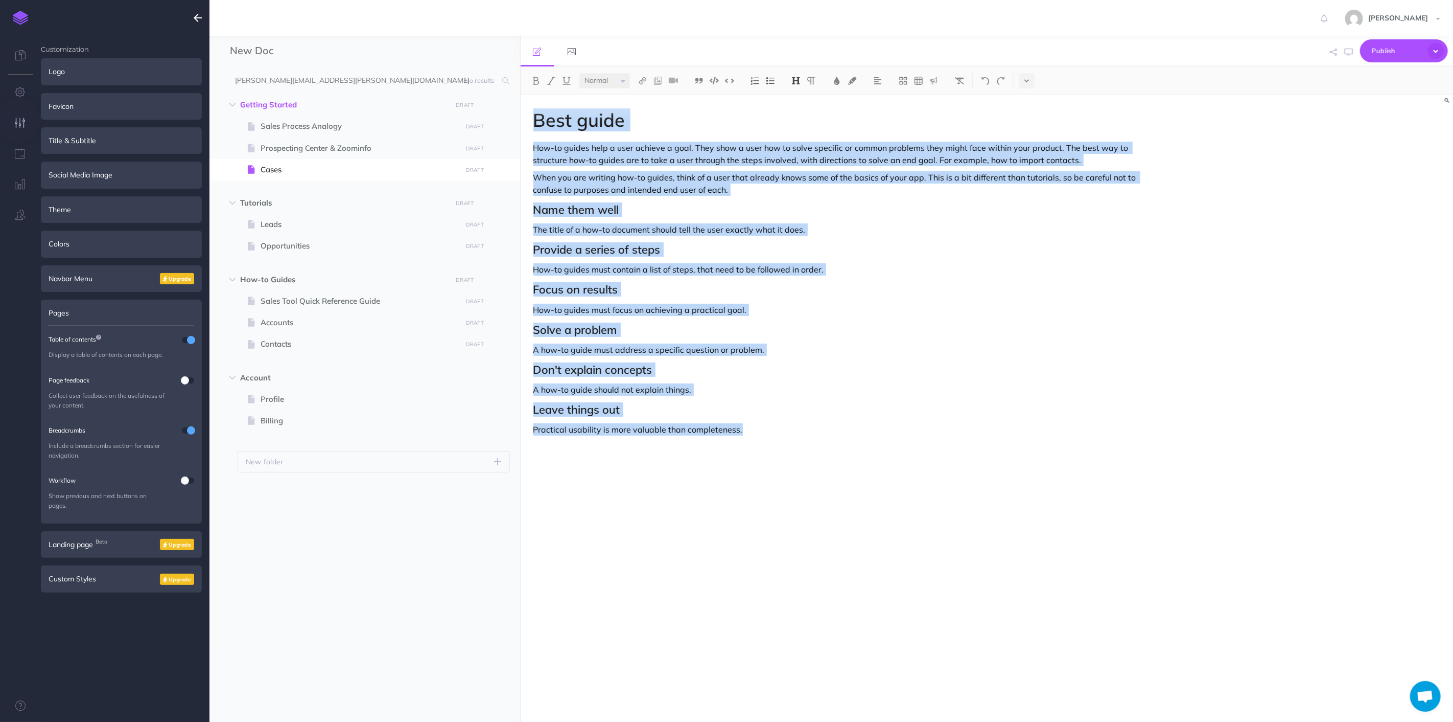
drag, startPoint x: 772, startPoint y: 427, endPoint x: 535, endPoint y: 91, distance: 410.7
click at [535, 91] on div "Small Normal Large H1 H2 H3 H4 Block container Inline container Card Best guide…" at bounding box center [987, 393] width 933 height 655
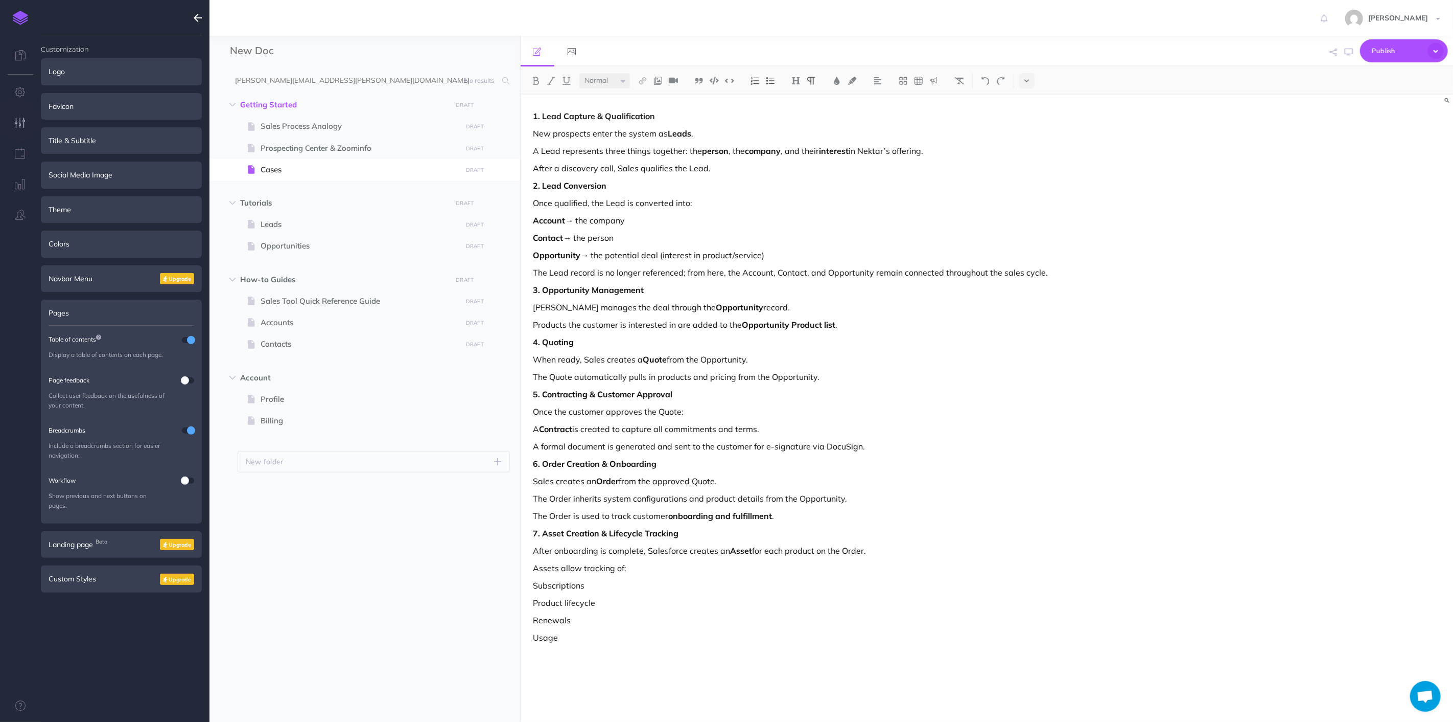
click at [981, 376] on p "The Quote automatically pulls in products and pricing from the Opportunity." at bounding box center [848, 376] width 628 height 12
click at [538, 133] on p "New prospects enter the system as Leads ." at bounding box center [848, 133] width 628 height 12
click at [532, 121] on div "1. Lead Capture & Qualification New prospects enter the system as Leads . A Lea…" at bounding box center [847, 403] width 653 height 617
click at [752, 190] on p "2. Lead Conversion" at bounding box center [848, 185] width 628 height 12
click at [763, 248] on div "1. Lead Capture & Qualification New prospects enter the system as Leads . A Lea…" at bounding box center [847, 403] width 653 height 617
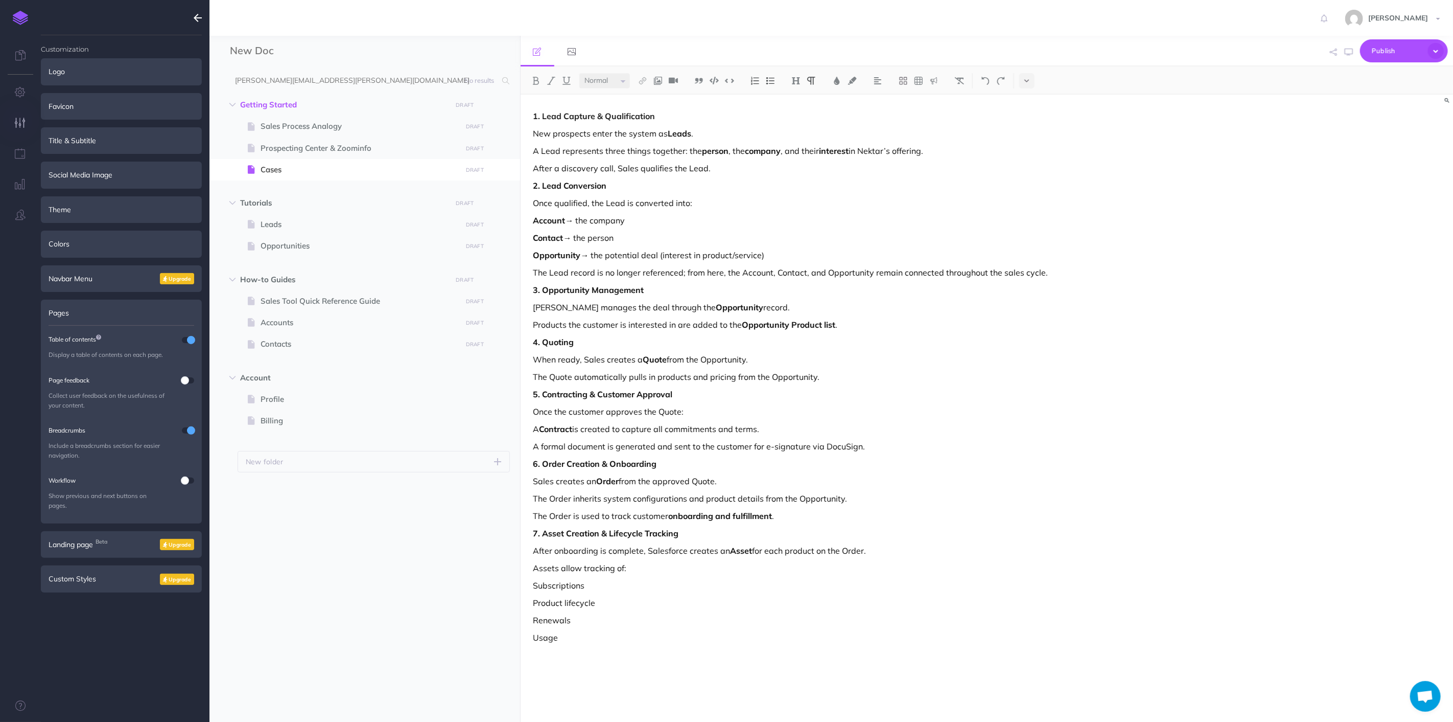
click at [534, 115] on strong "1. Lead Capture & Qualification" at bounding box center [595, 116] width 122 height 10
click at [907, 79] on icon at bounding box center [903, 81] width 8 height 8
click at [908, 118] on icon at bounding box center [903, 113] width 9 height 9
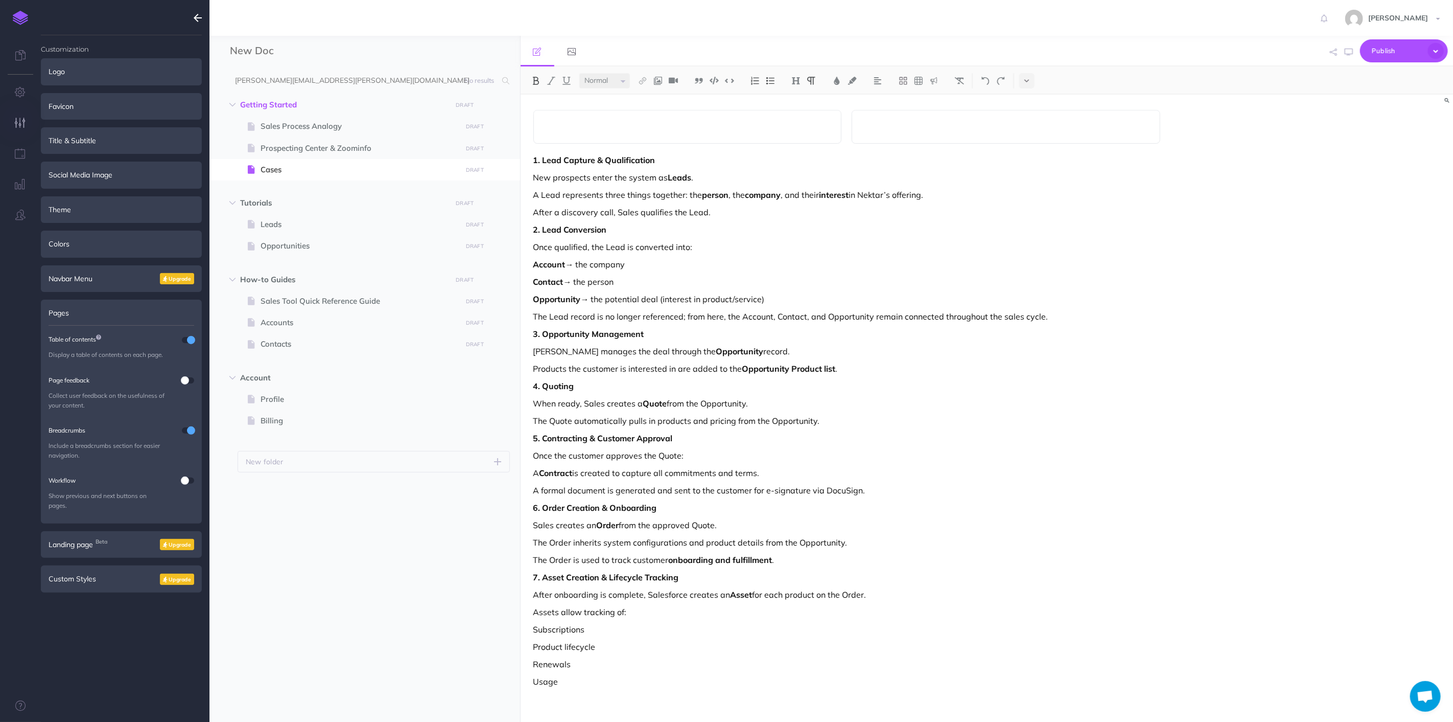
click at [931, 234] on p "2. Lead Conversion" at bounding box center [848, 229] width 628 height 12
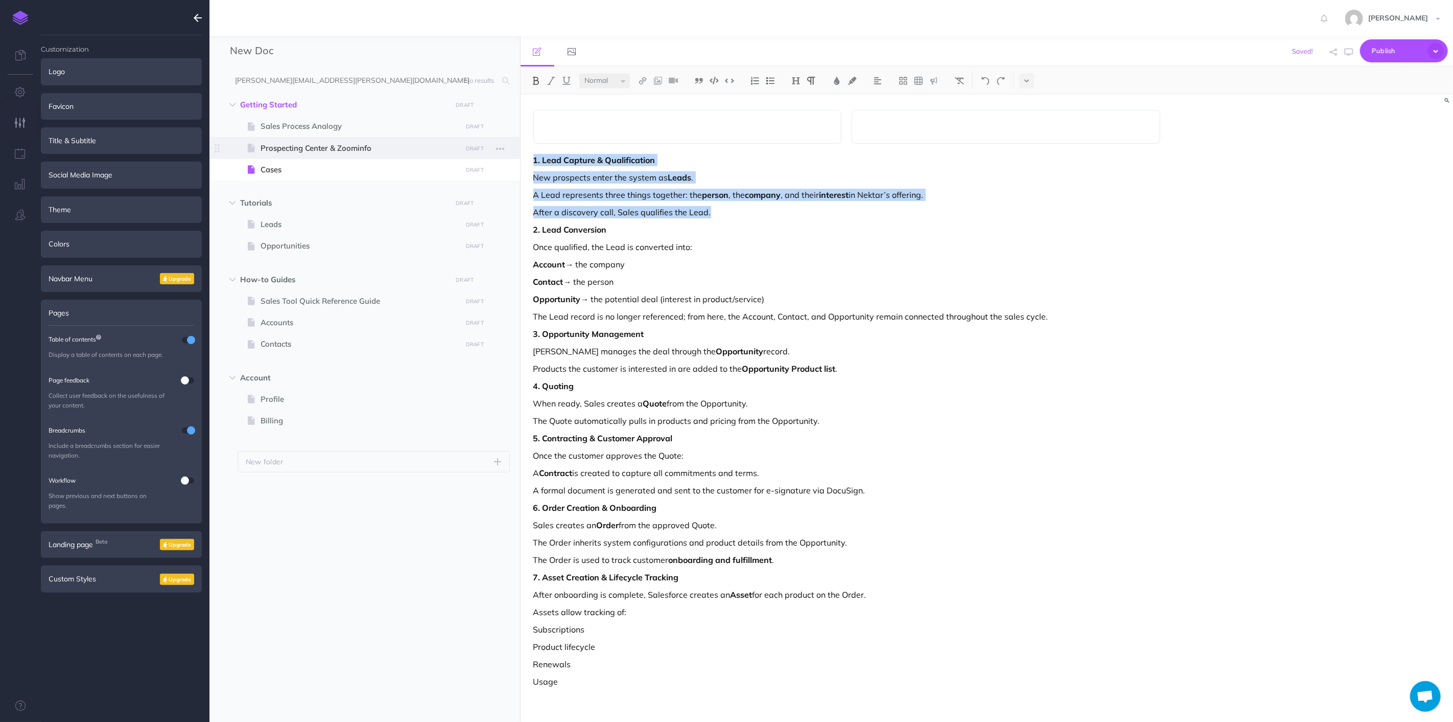
drag, startPoint x: 555, startPoint y: 175, endPoint x: 500, endPoint y: 155, distance: 58.5
click at [500, 155] on div "New Doc Collapse all Expand all Expand to root folders [PERSON_NAME][EMAIL_ADDR…" at bounding box center [832, 379] width 1244 height 686
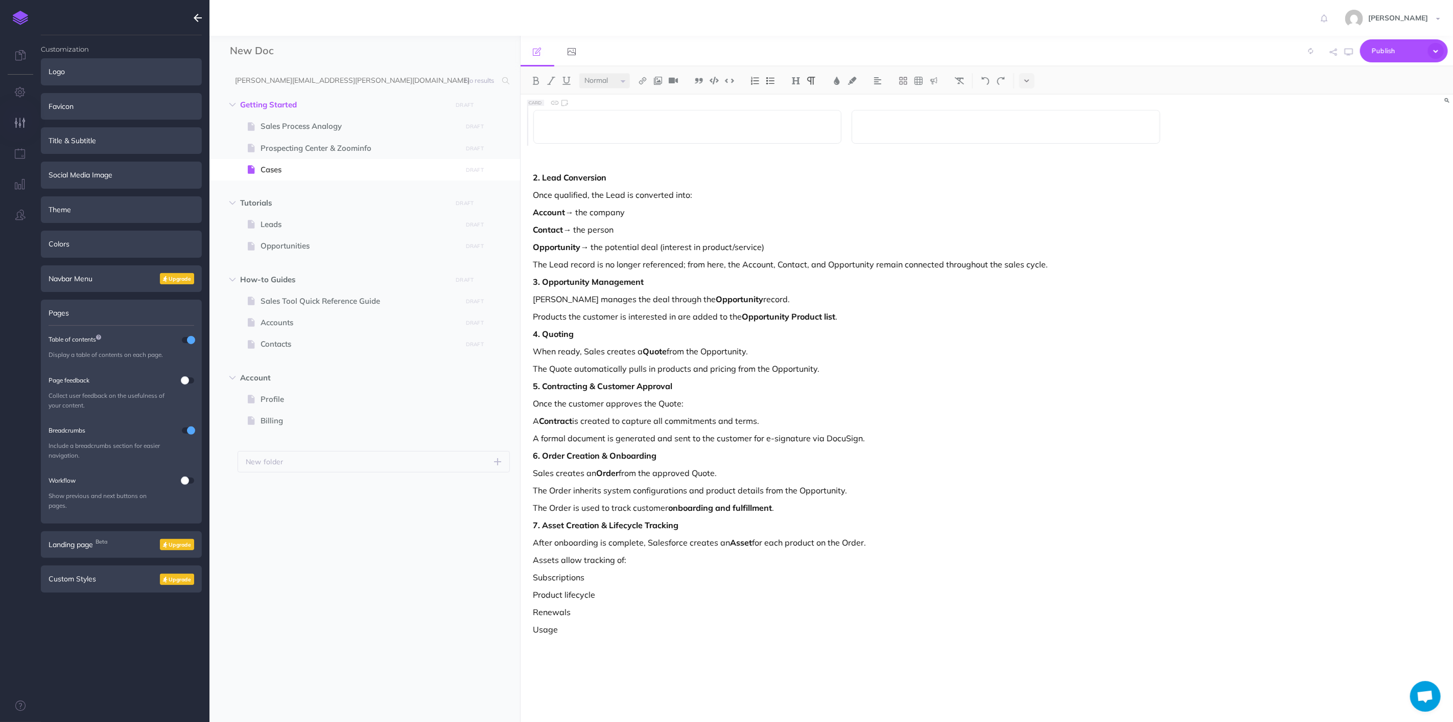
click at [615, 131] on p at bounding box center [687, 127] width 287 height 12
paste div
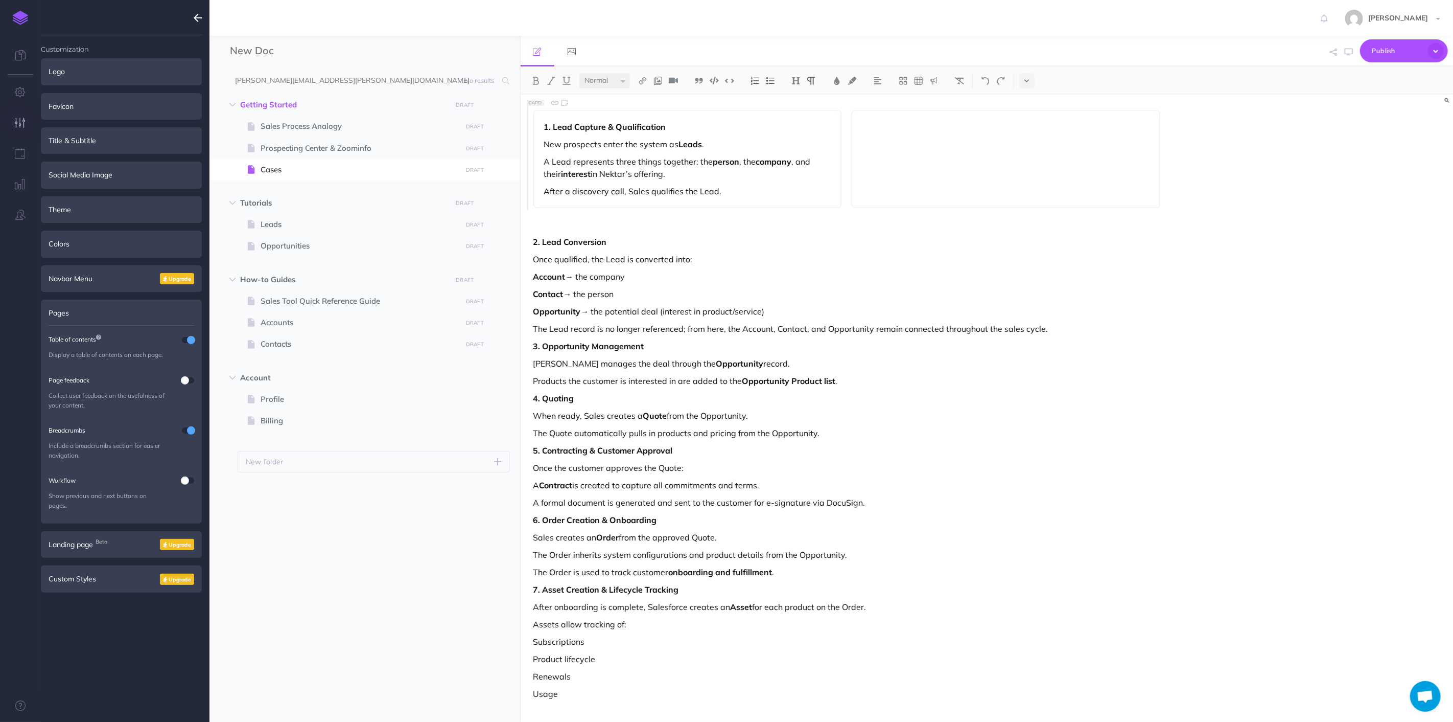
click at [552, 126] on strong "1. Lead Capture & Qualification" at bounding box center [605, 127] width 122 height 10
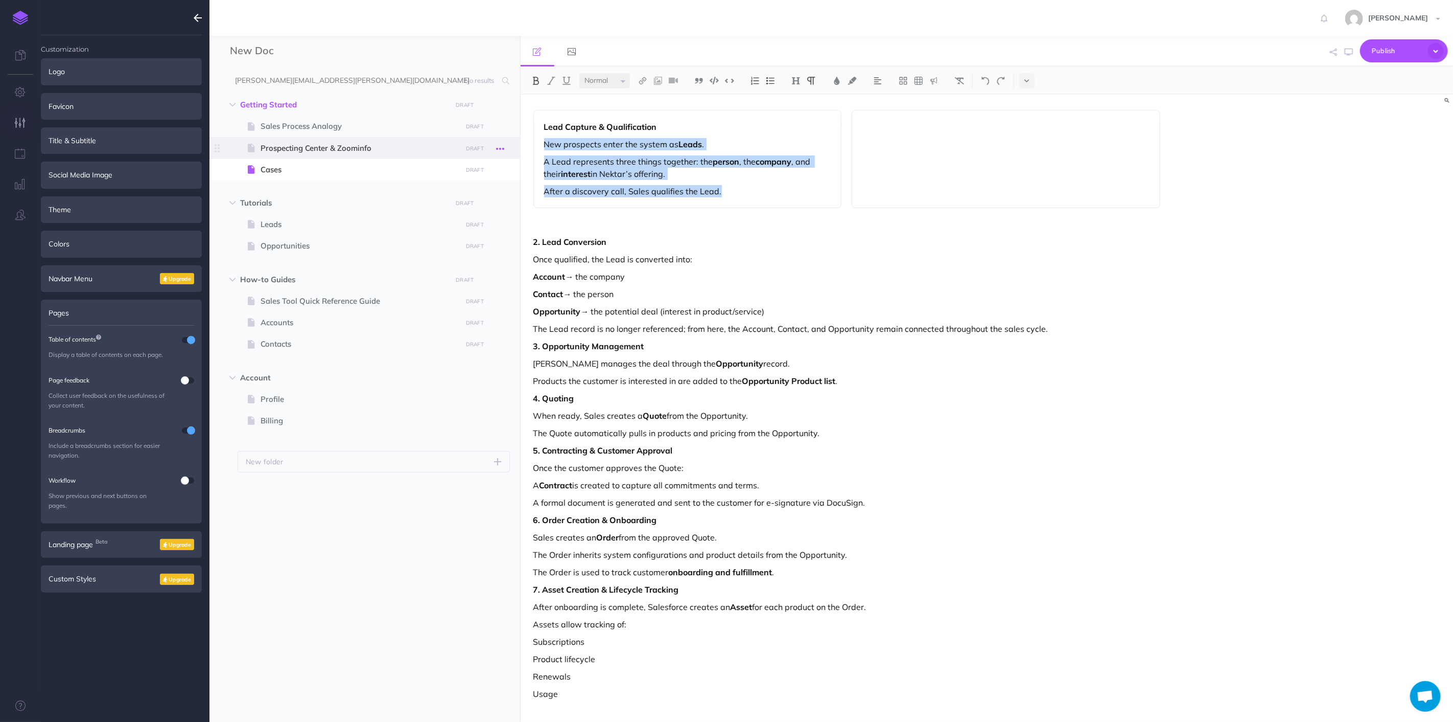
drag, startPoint x: 734, startPoint y: 194, endPoint x: 508, endPoint y: 146, distance: 230.4
click at [508, 146] on div "New Doc Collapse all Expand all Expand to root folders [PERSON_NAME][EMAIL_ADDR…" at bounding box center [832, 379] width 1244 height 686
click at [754, 78] on img at bounding box center [755, 81] width 9 height 8
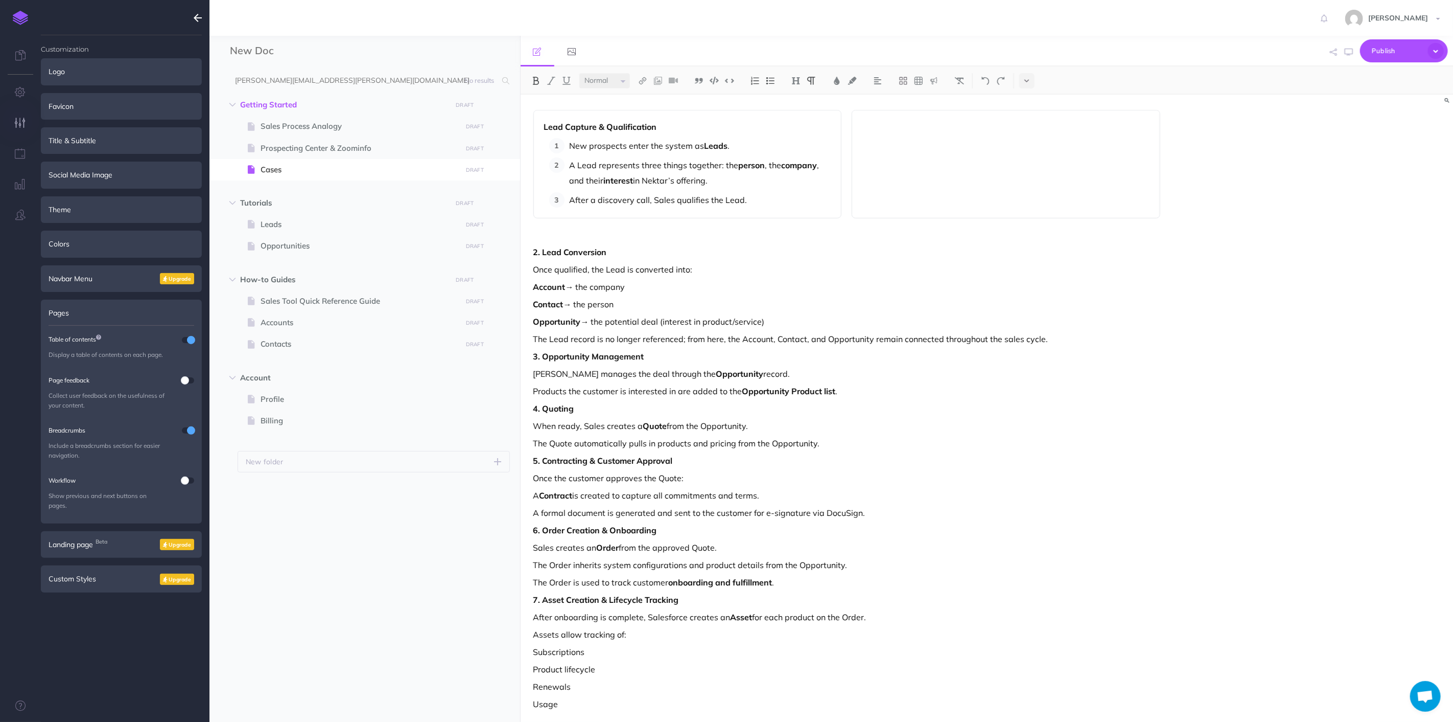
click at [755, 76] on button at bounding box center [755, 80] width 15 height 15
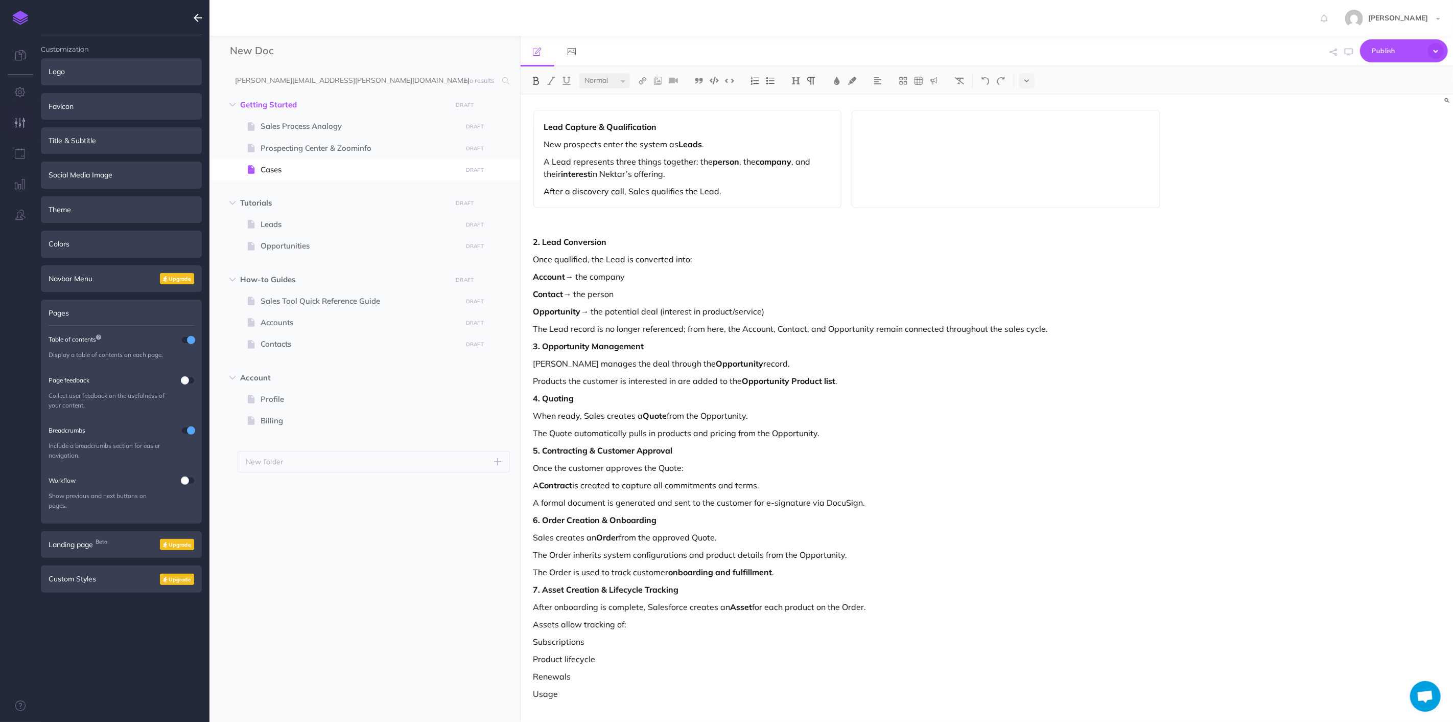
click at [769, 80] on img at bounding box center [770, 81] width 9 height 8
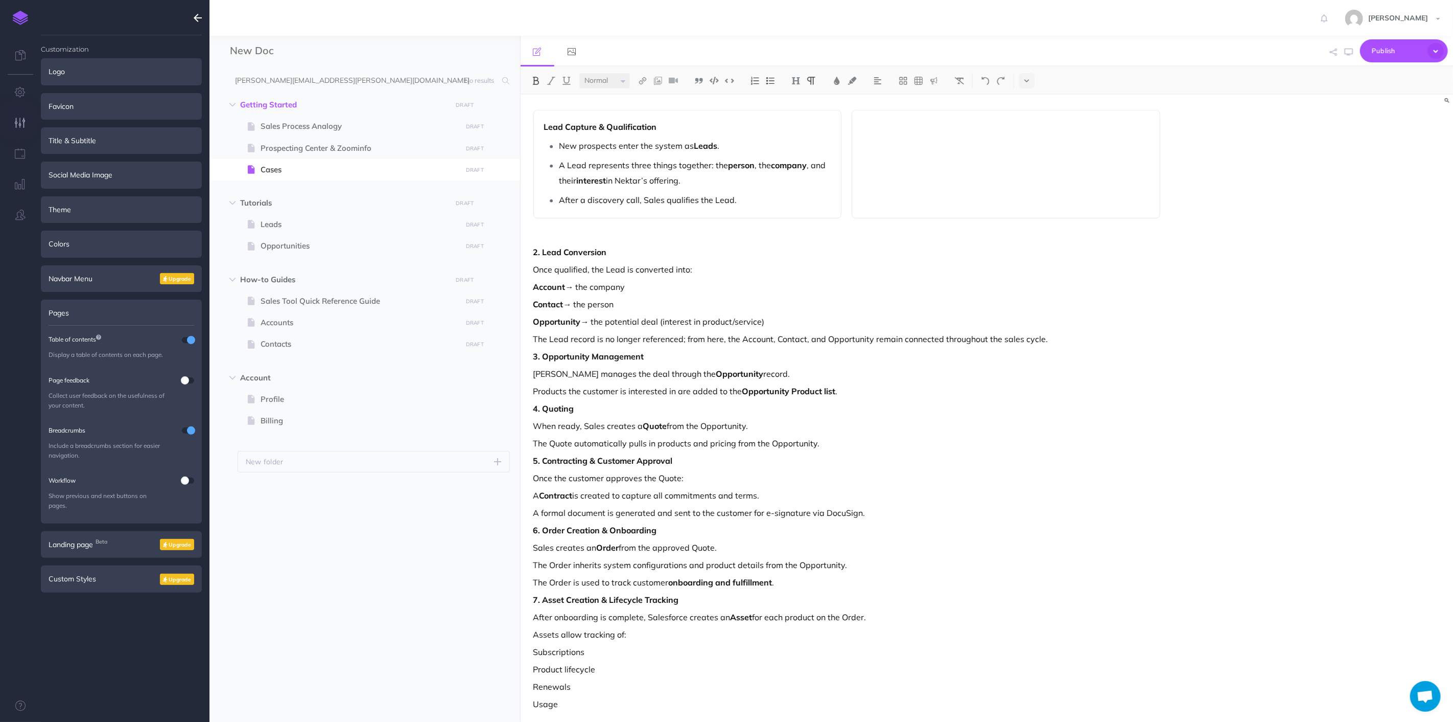
click at [848, 308] on p "Contact → the person" at bounding box center [848, 304] width 628 height 12
click at [897, 165] on div at bounding box center [1006, 164] width 309 height 108
click at [806, 311] on div "Lead Capture & Qualification New prospects enter the system as Leads . A Lead r…" at bounding box center [847, 413] width 653 height 636
drag, startPoint x: 806, startPoint y: 320, endPoint x: 450, endPoint y: 241, distance: 364.8
click at [450, 241] on div "New Doc Collapse all Expand all Expand to root folders [PERSON_NAME][EMAIL_ADDR…" at bounding box center [832, 379] width 1244 height 686
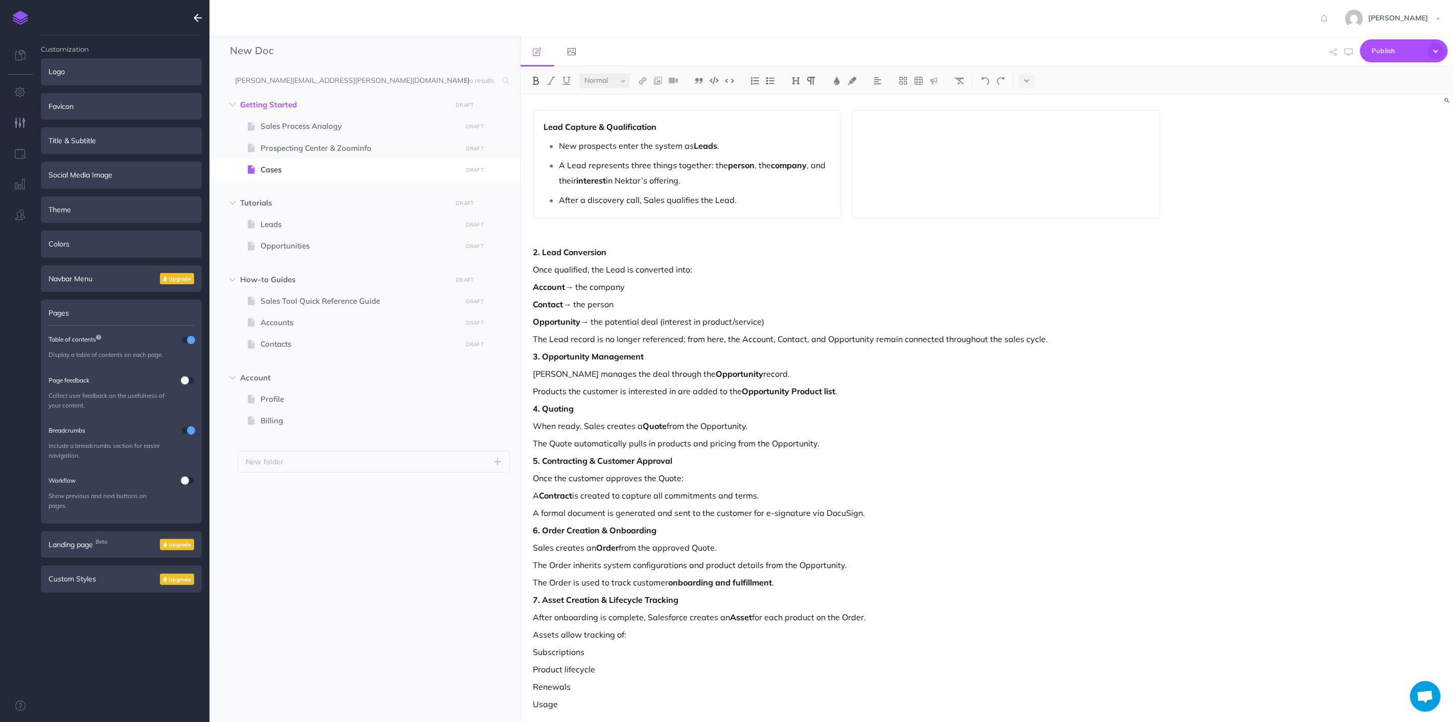
drag, startPoint x: 555, startPoint y: 126, endPoint x: 549, endPoint y: 123, distance: 6.6
click at [554, 126] on strong "Lead Capture & Qualification" at bounding box center [600, 127] width 113 height 10
click at [546, 123] on strong "Lead Capture & Qualification" at bounding box center [600, 127] width 113 height 10
click at [543, 128] on div "Lead Capture & Qualification New prospects enter the system as Leads . A Lead r…" at bounding box center [688, 164] width 309 height 108
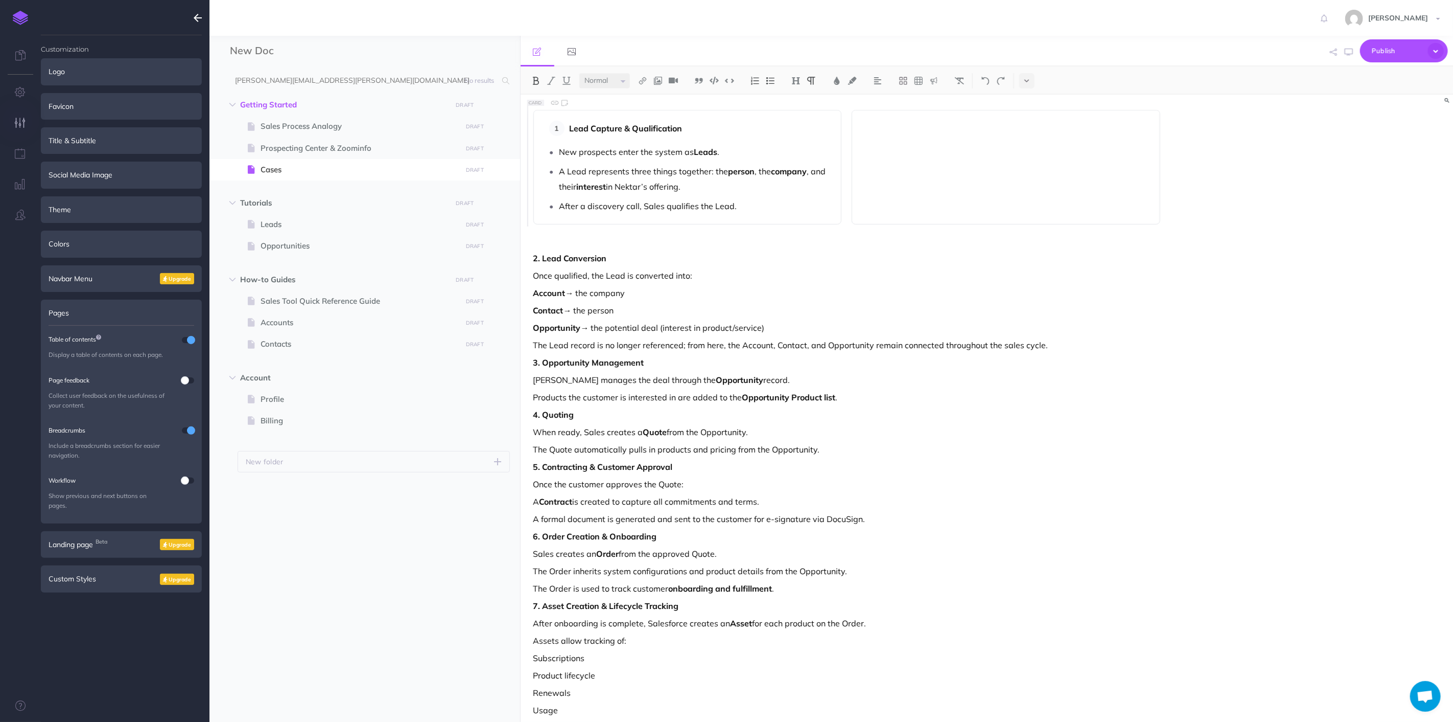
click at [599, 165] on p "A Lead represents three things together: the person , the company , and their i…" at bounding box center [696, 179] width 272 height 31
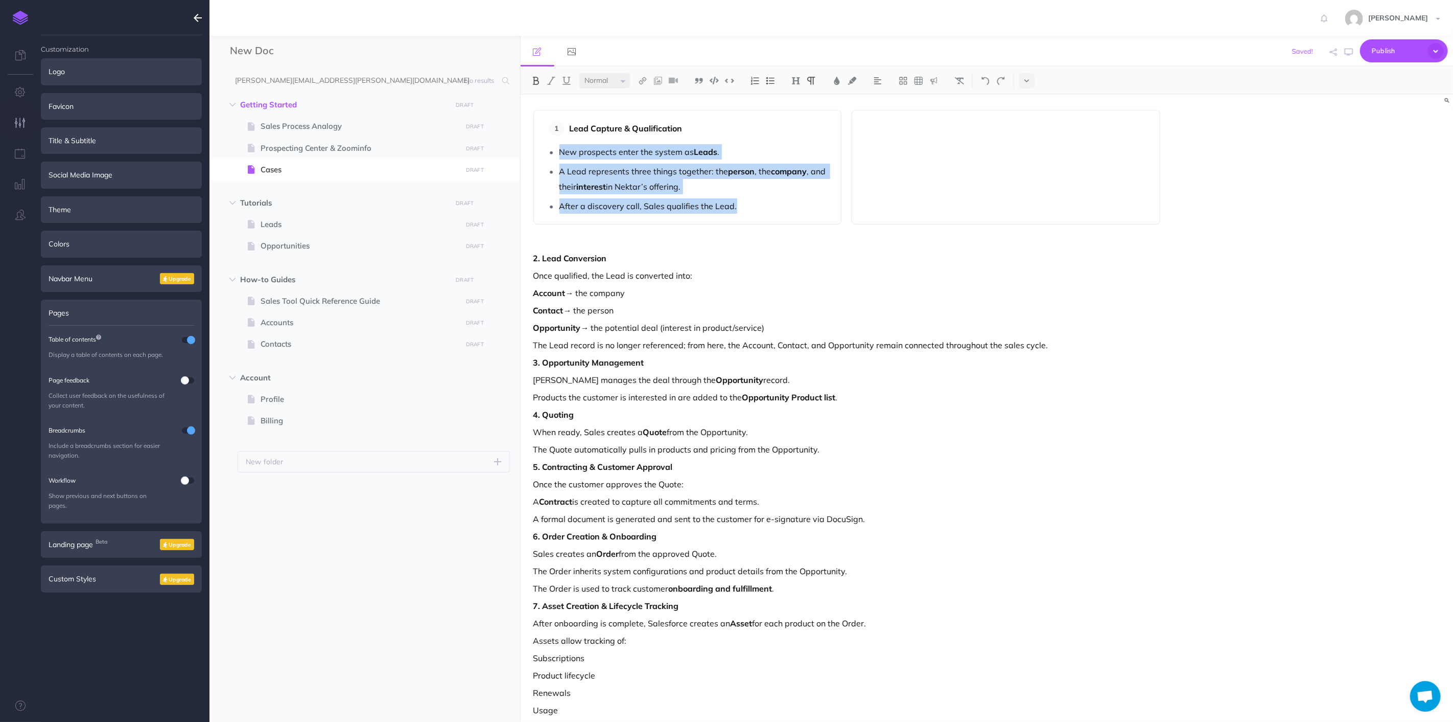
drag, startPoint x: 564, startPoint y: 151, endPoint x: 738, endPoint y: 204, distance: 182.2
click at [738, 204] on ul "New prospects enter the system as Leads . A Lead represents three things togeth…" at bounding box center [687, 178] width 287 height 69
click at [652, 193] on p "A Lead represents three things together: the person , the company , and their i…" at bounding box center [696, 179] width 272 height 31
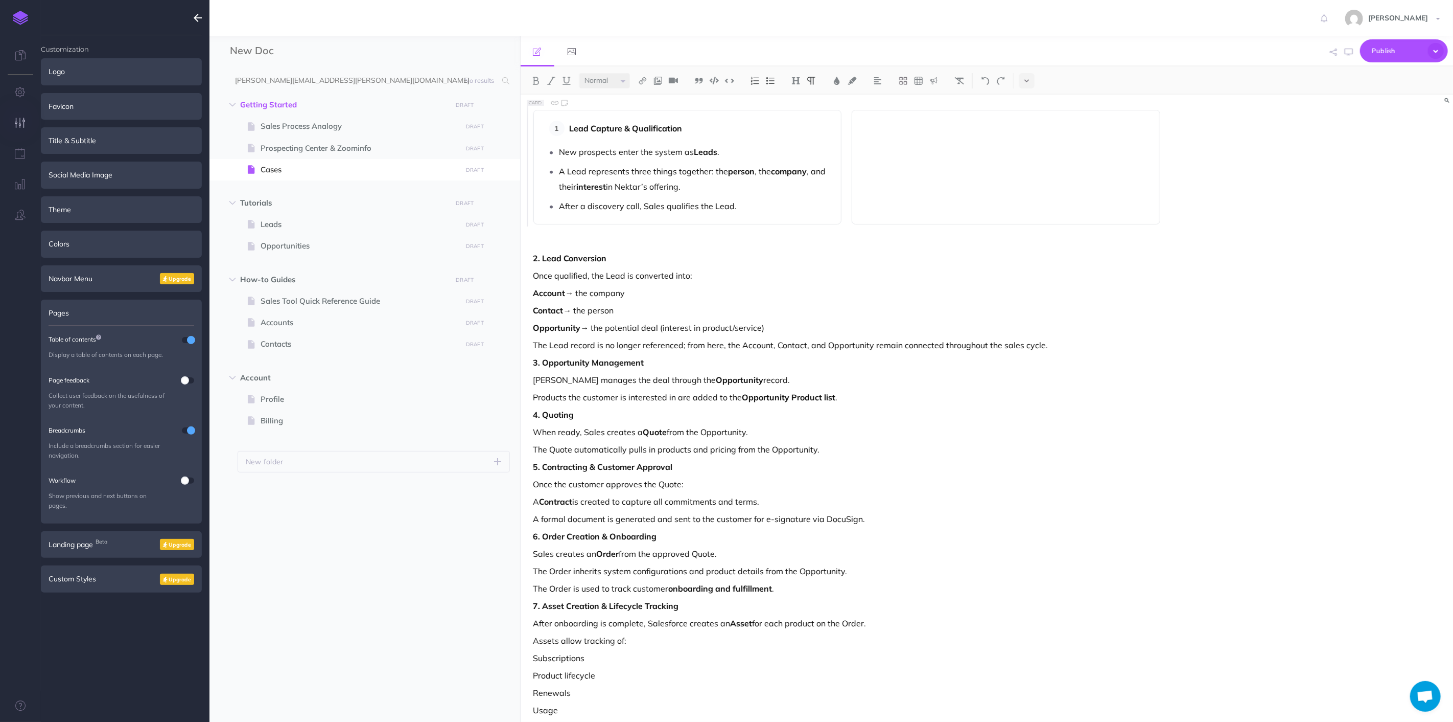
click at [575, 152] on p "New prospects enter the system as Leads ." at bounding box center [696, 151] width 272 height 15
click at [763, 253] on p "2. Lead Conversion" at bounding box center [848, 258] width 628 height 12
click at [944, 128] on p at bounding box center [1006, 127] width 287 height 12
click at [658, 274] on p "Once qualified, the Lead is converted into:" at bounding box center [848, 275] width 628 height 12
click at [788, 321] on p "Opportunity → the potential deal (interest in product/service)" at bounding box center [848, 327] width 628 height 12
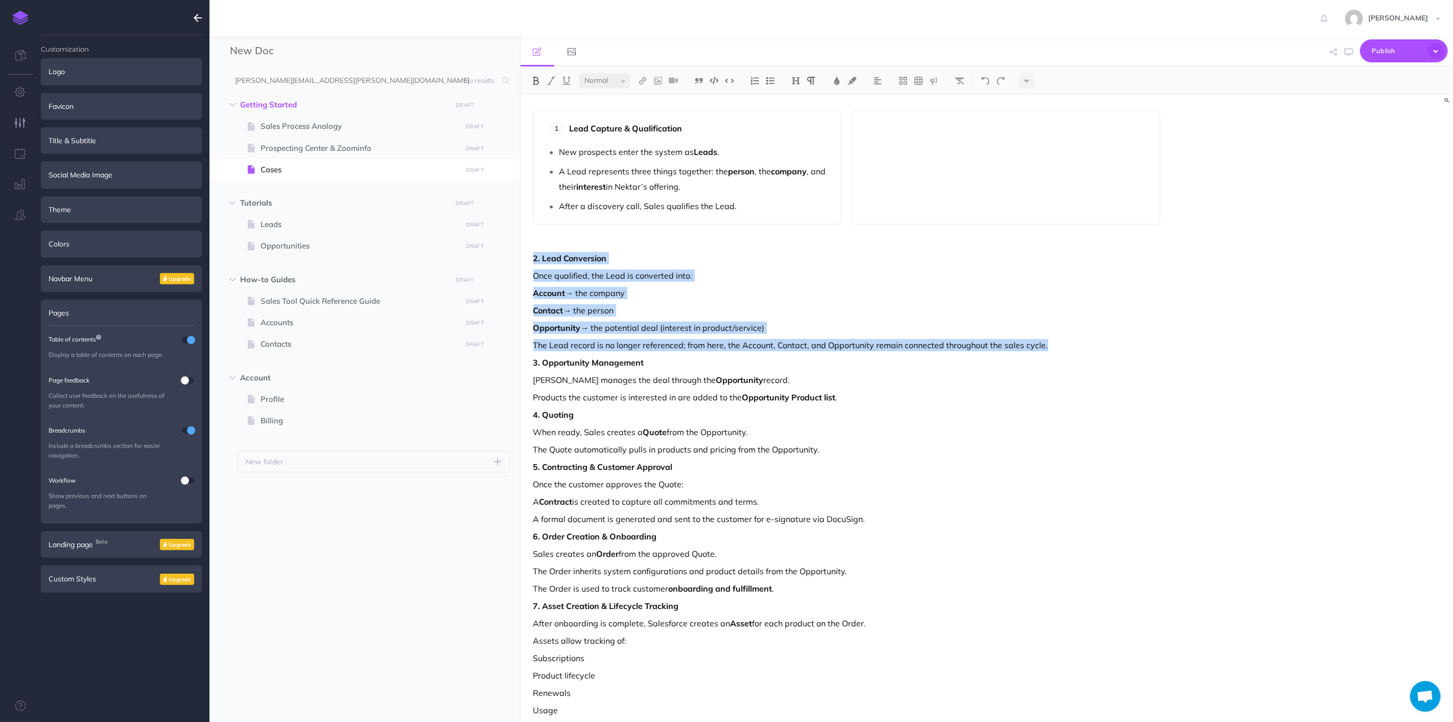
drag, startPoint x: 1085, startPoint y: 349, endPoint x: 528, endPoint y: 260, distance: 563.6
click at [528, 260] on div "Lead Capture & Qualification New prospects enter the system as Leads . A Lead r…" at bounding box center [847, 416] width 653 height 642
copy div "2. Lead Conversion Once qualified, the Lead is converted into: Account → the co…"
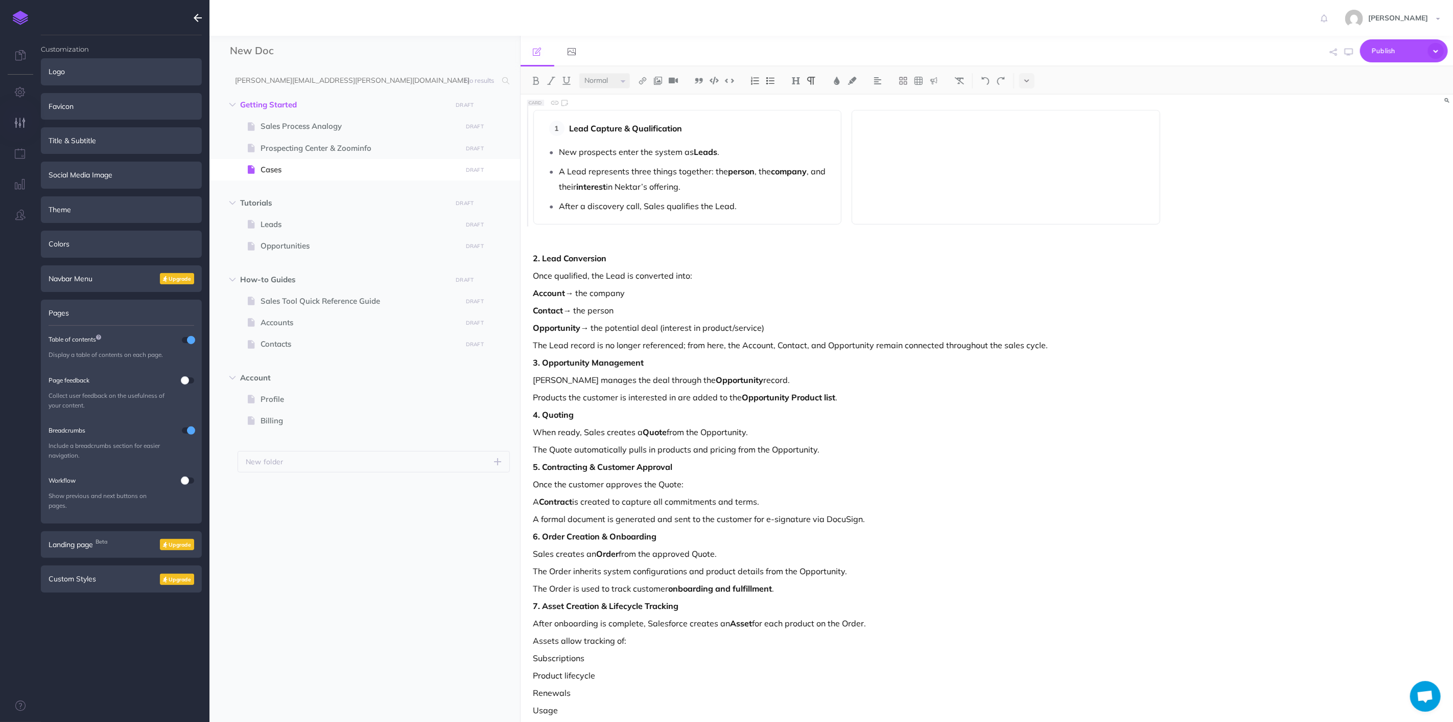
drag, startPoint x: 728, startPoint y: 220, endPoint x: 750, endPoint y: 203, distance: 27.7
click at [729, 220] on div "Lead Capture & Qualification New prospects enter the system as Leads . A Lead r…" at bounding box center [688, 167] width 309 height 114
click at [750, 203] on p "After a discovery call, Sales qualifies the Lead." at bounding box center [696, 205] width 272 height 15
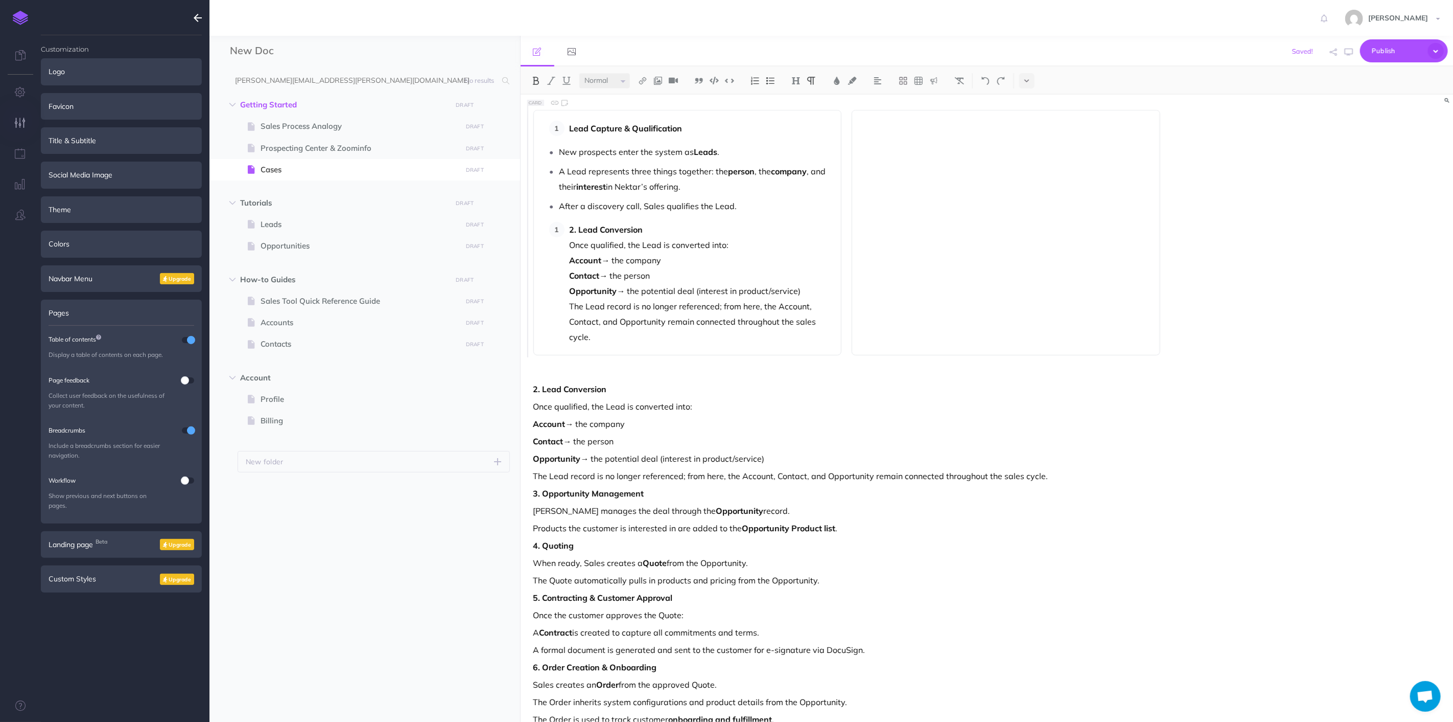
click at [580, 231] on strong "2. Lead Conversion" at bounding box center [607, 229] width 74 height 10
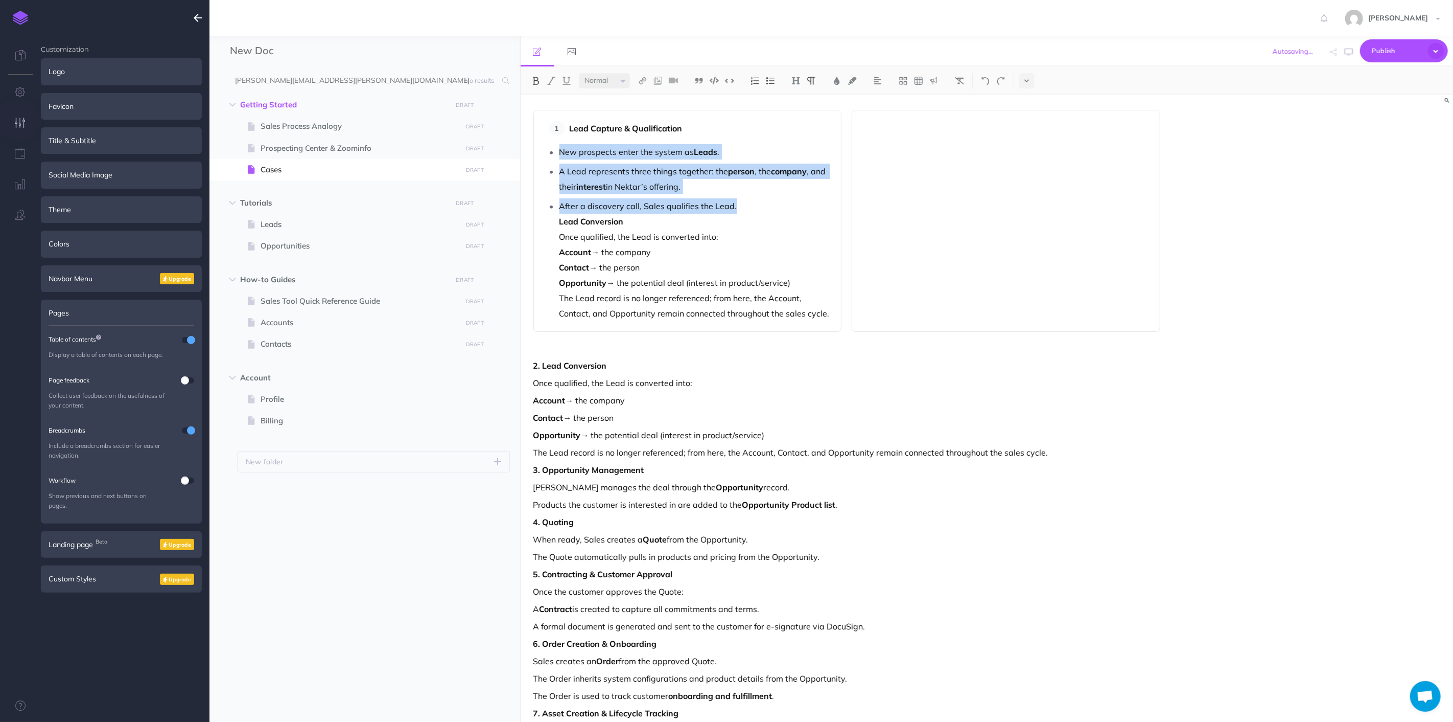
drag, startPoint x: 549, startPoint y: 147, endPoint x: 741, endPoint y: 210, distance: 201.7
click at [741, 210] on ul "New prospects enter the system as Leads . A Lead represents three things togeth…" at bounding box center [687, 232] width 287 height 177
click at [772, 79] on img at bounding box center [770, 81] width 9 height 8
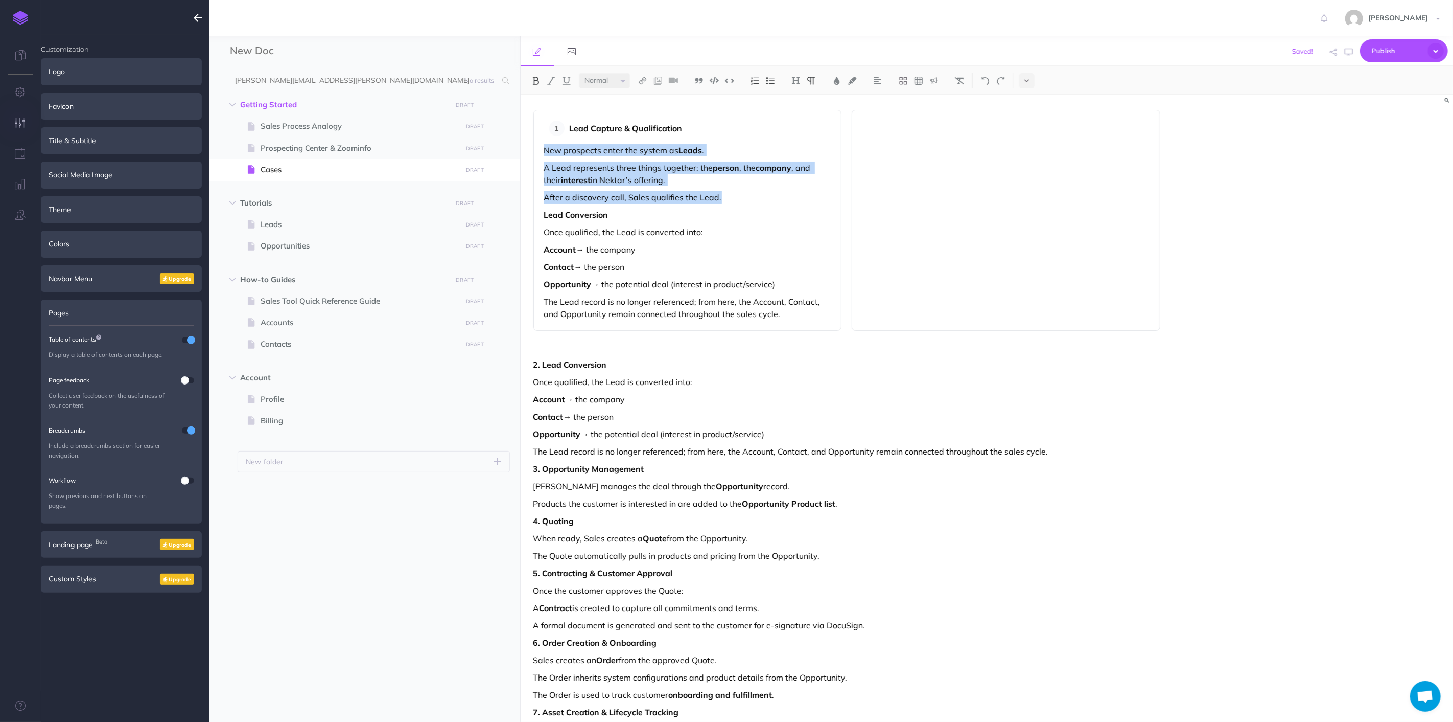
click at [768, 75] on button at bounding box center [770, 80] width 15 height 15
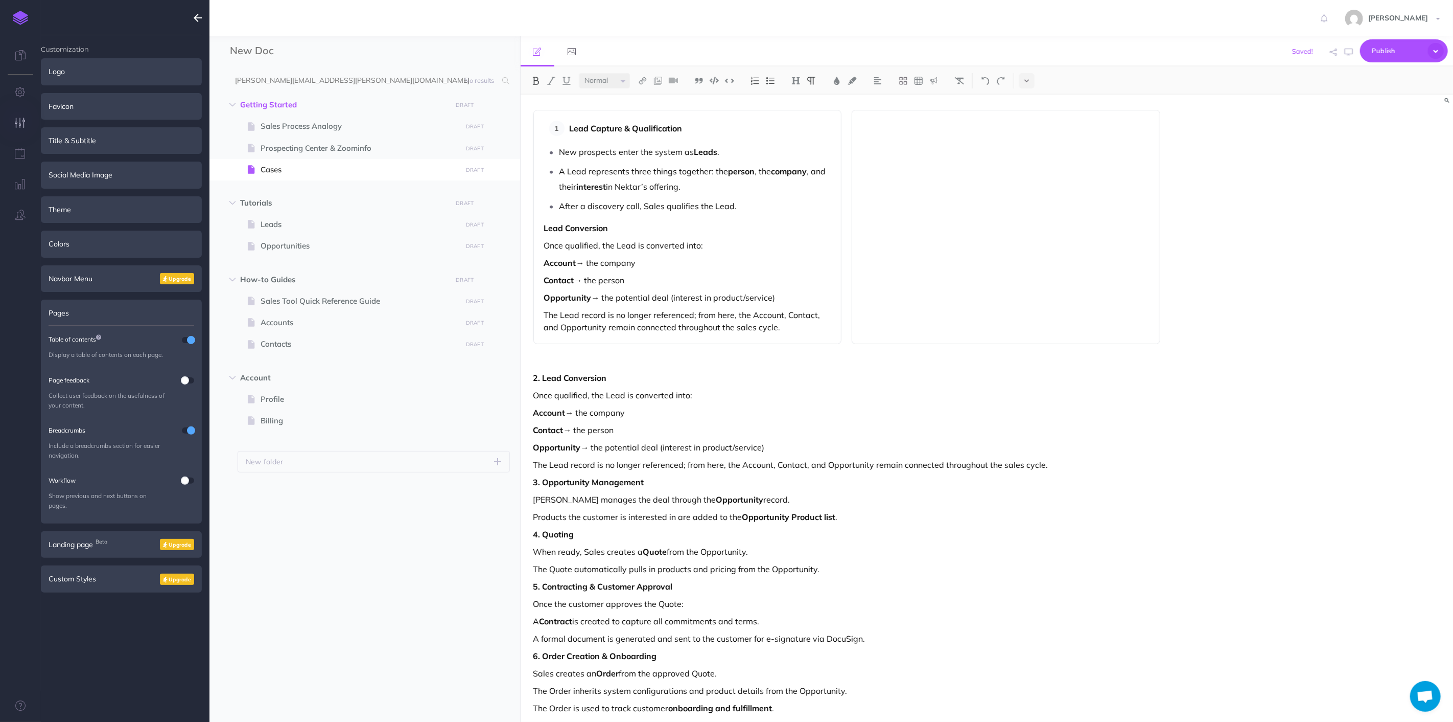
click at [706, 134] on p "Lead Capture & Qualification" at bounding box center [701, 128] width 262 height 15
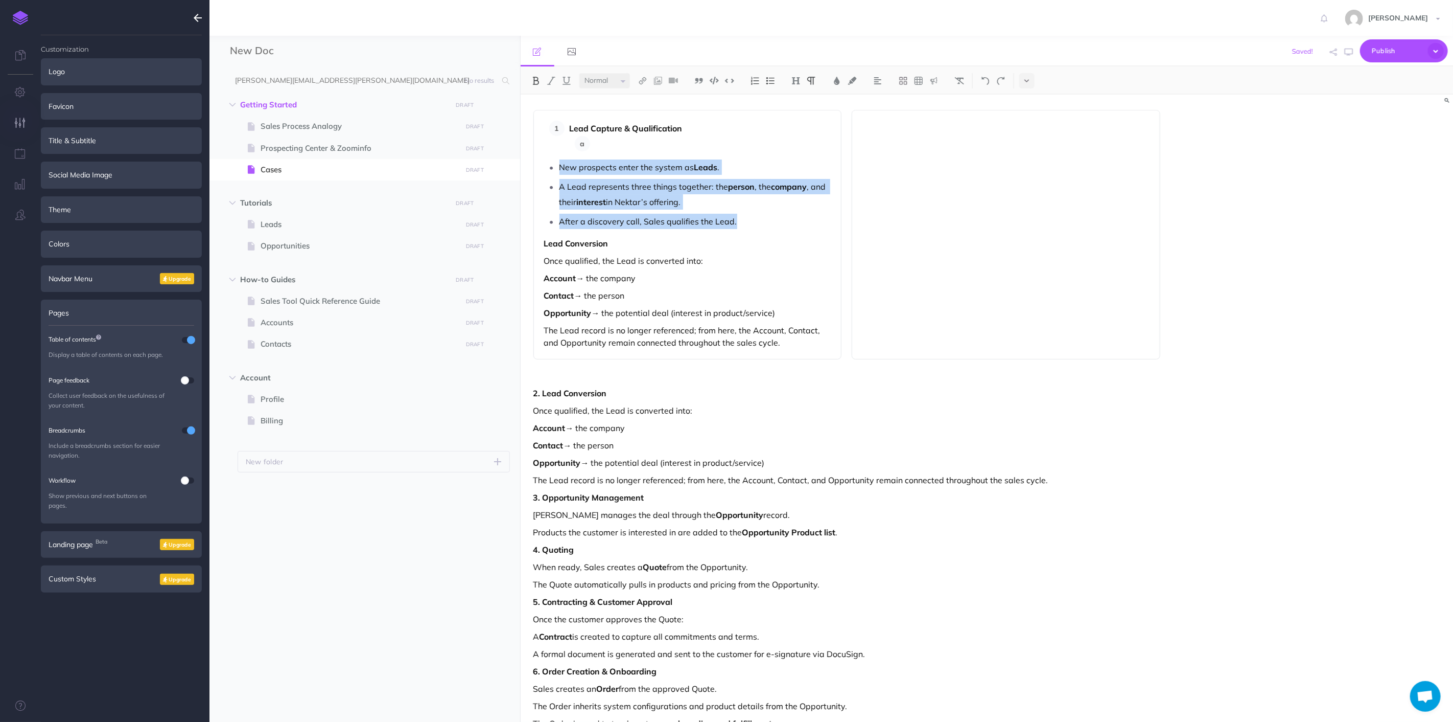
drag, startPoint x: 554, startPoint y: 166, endPoint x: 736, endPoint y: 223, distance: 190.1
click at [736, 223] on ul "New prospects enter the system as Leads . A Lead represents three things togeth…" at bounding box center [687, 193] width 287 height 69
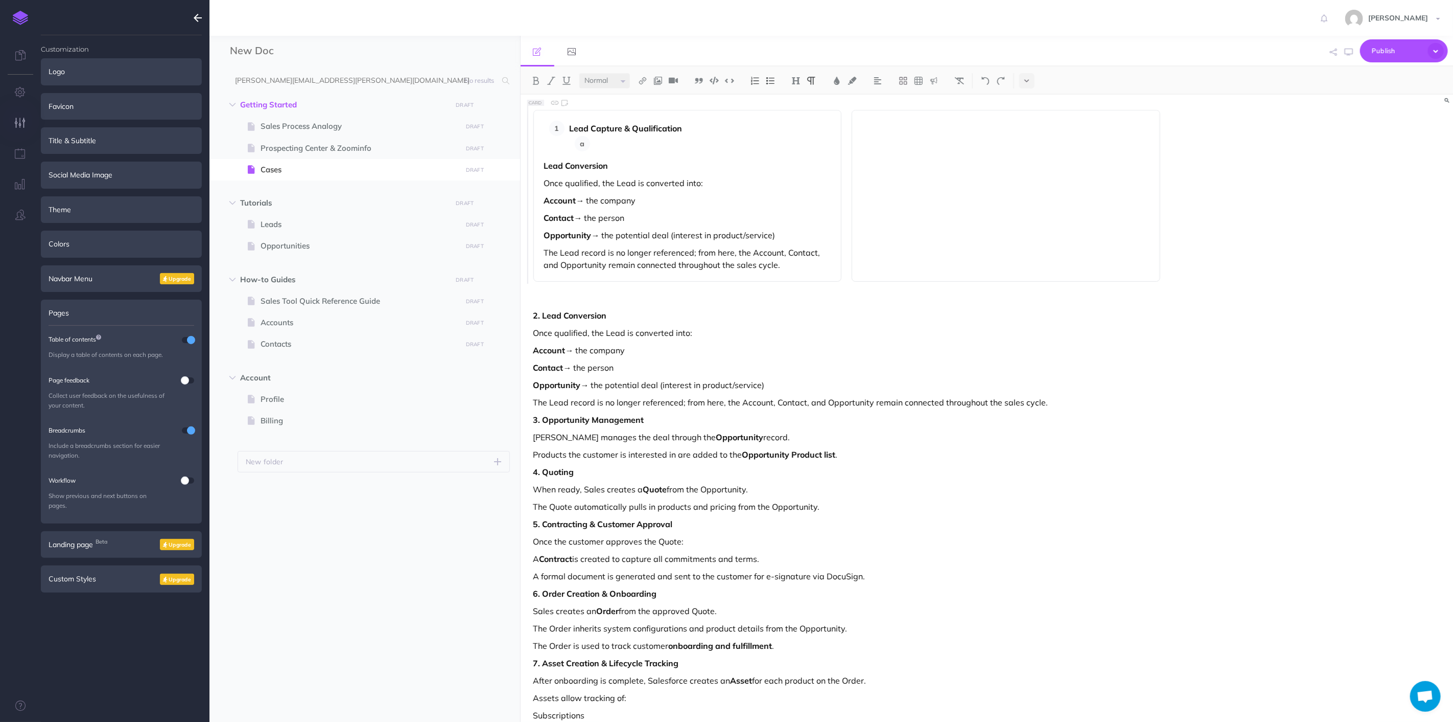
click at [688, 145] on p at bounding box center [713, 143] width 236 height 15
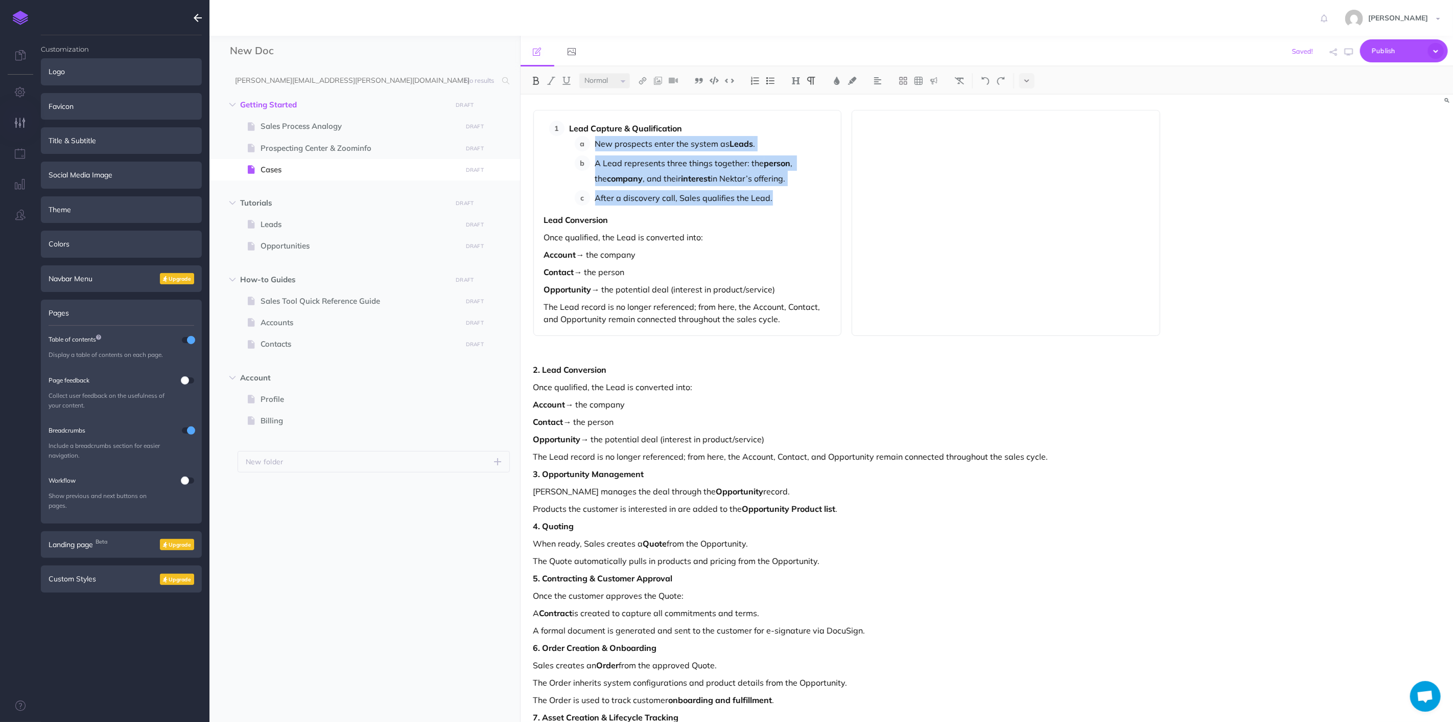
drag, startPoint x: 596, startPoint y: 142, endPoint x: 817, endPoint y: 198, distance: 227.4
click at [817, 198] on ol "New prospects enter the system as Leads . A Lead represents three things togeth…" at bounding box center [703, 170] width 257 height 69
click at [770, 80] on img at bounding box center [770, 81] width 9 height 8
click at [795, 225] on p "Lead Conversion" at bounding box center [687, 220] width 287 height 12
click at [538, 225] on div "Lead Capture & Qualification New prospects enter the system as Leads . A Lead r…" at bounding box center [688, 223] width 309 height 226
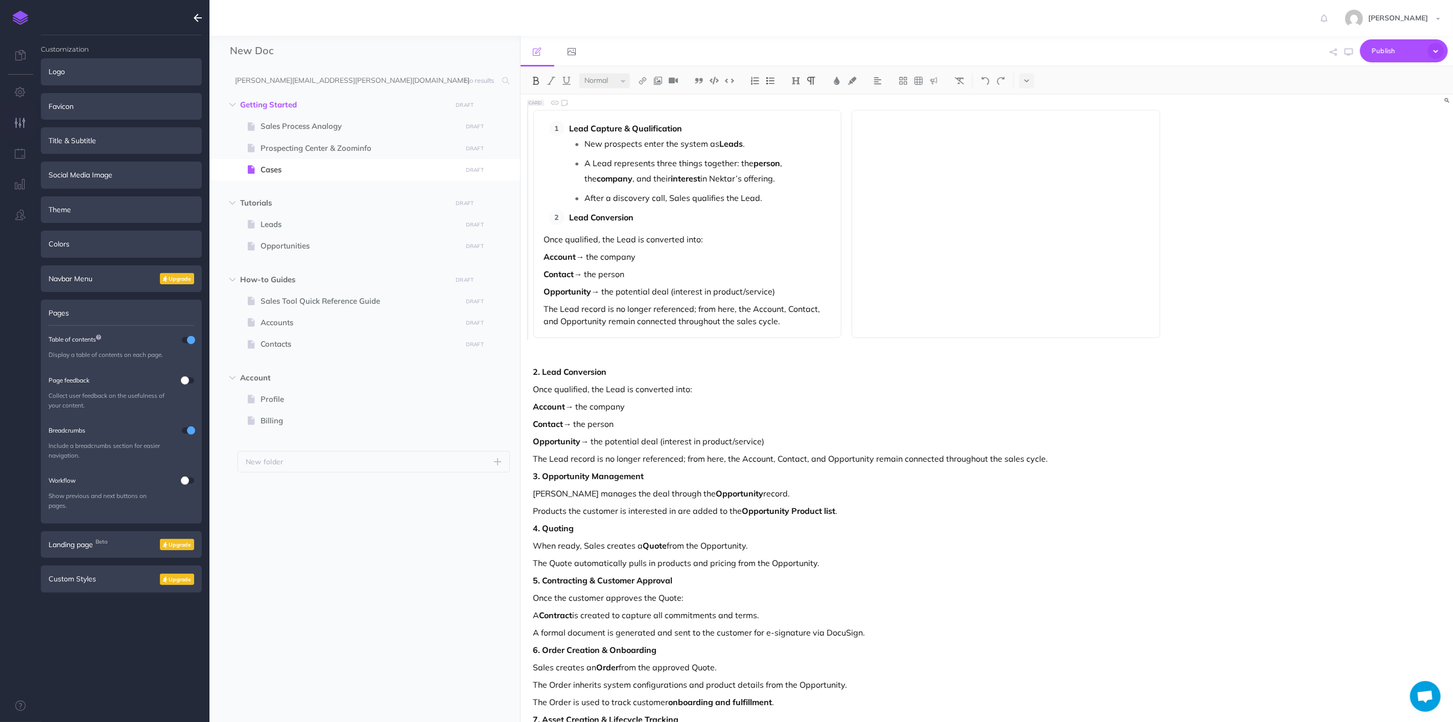
click at [542, 240] on div "Lead Capture & Qualification New prospects enter the system as Leads . A Lead r…" at bounding box center [688, 224] width 309 height 228
click at [717, 263] on div "Lead Capture & Qualification New prospects enter the system as Leads . A Lead r…" at bounding box center [688, 224] width 309 height 228
click at [546, 237] on p "Once qualified, the Lead is converted into:" at bounding box center [687, 239] width 287 height 12
drag, startPoint x: 598, startPoint y: 274, endPoint x: 555, endPoint y: 264, distance: 43.6
click at [555, 263] on div "Lead Capture & Qualification New prospects enter the system as Leads . A Lead r…" at bounding box center [688, 223] width 309 height 226
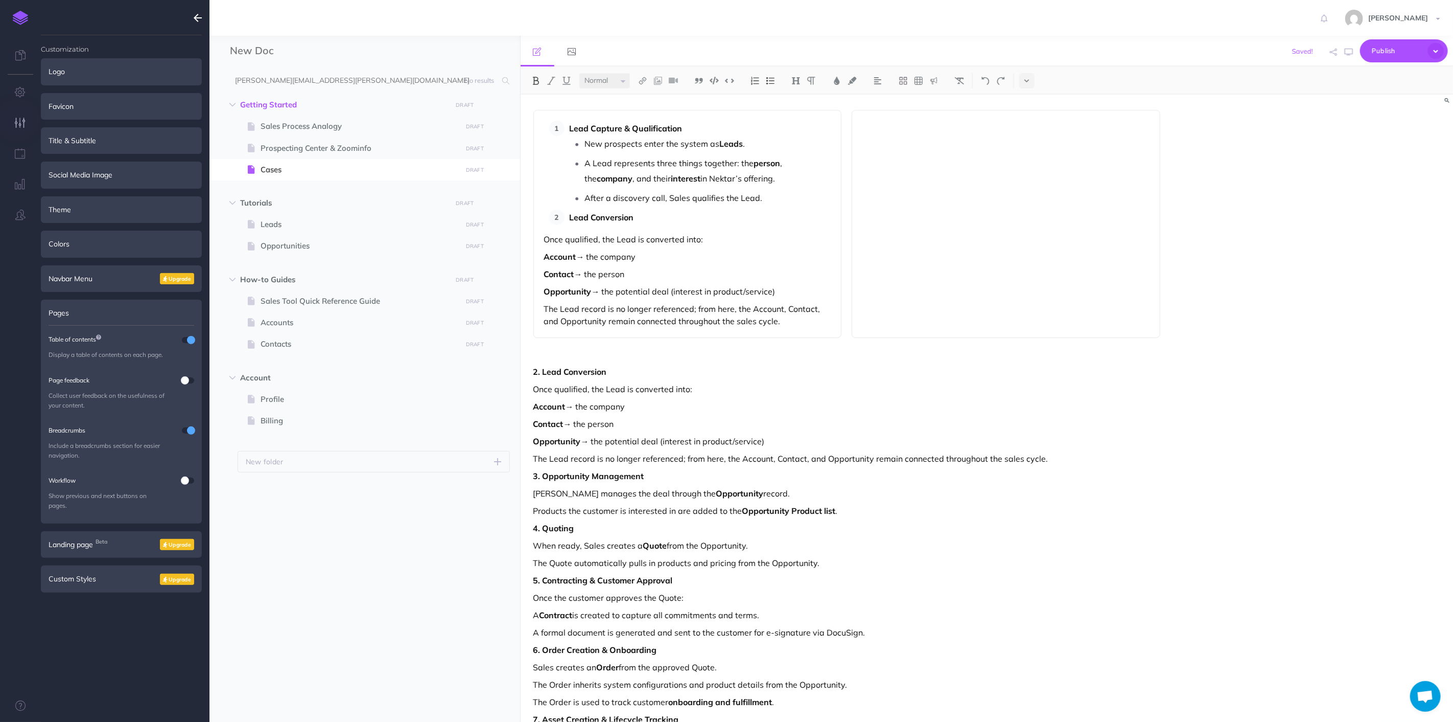
click at [796, 282] on div "Lead Capture & Qualification New prospects enter the system as Leads . A Lead r…" at bounding box center [688, 224] width 309 height 228
drag, startPoint x: 791, startPoint y: 287, endPoint x: 528, endPoint y: 238, distance: 267.2
click at [528, 238] on div "Lead Capture & Qualification New prospects enter the system as Leads . A Lead r…" at bounding box center [847, 472] width 653 height 755
click at [739, 338] on div "Lead Capture & Qualification New prospects enter the system as Leads . A Lead r…" at bounding box center [847, 472] width 653 height 755
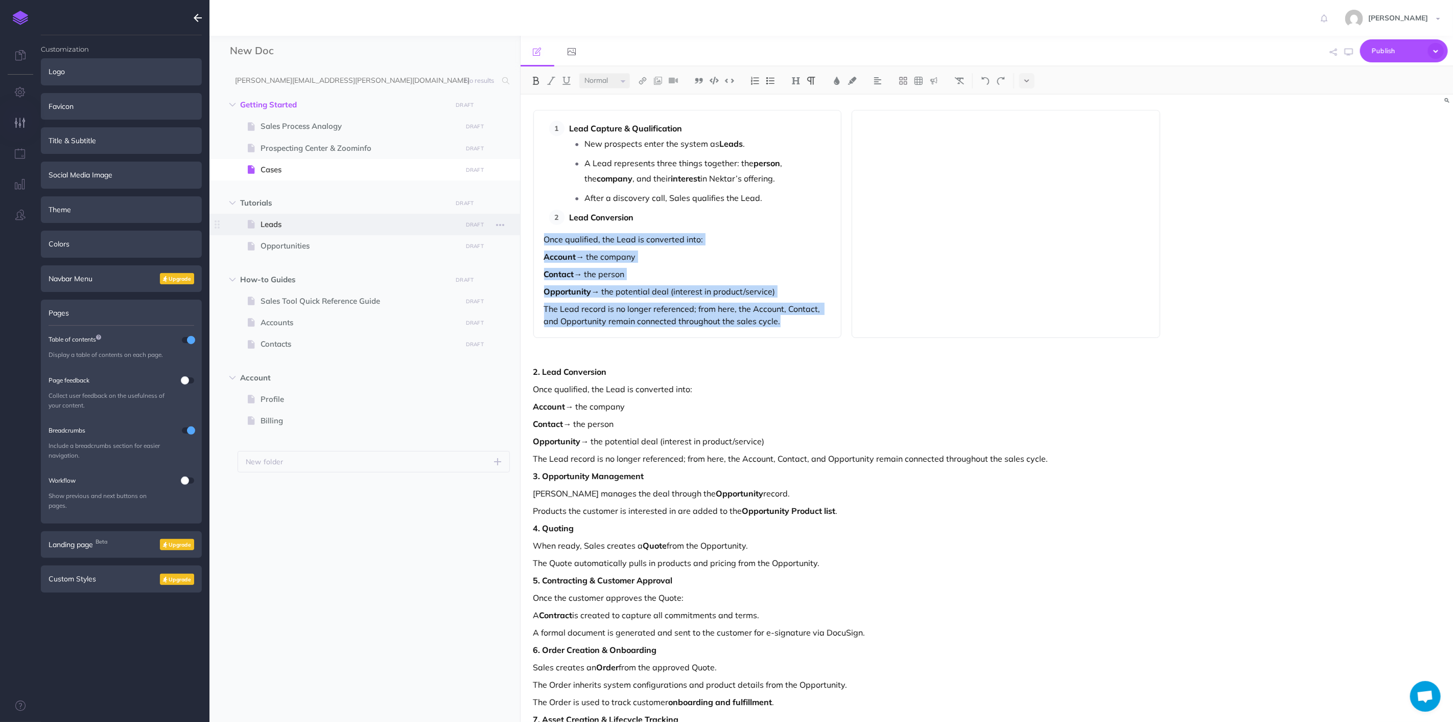
drag, startPoint x: 803, startPoint y: 324, endPoint x: 504, endPoint y: 231, distance: 313.4
click at [504, 231] on div "New Doc Collapse all Expand all Expand to root folders [PERSON_NAME][EMAIL_ADDR…" at bounding box center [832, 379] width 1244 height 686
click at [753, 83] on img at bounding box center [755, 81] width 9 height 8
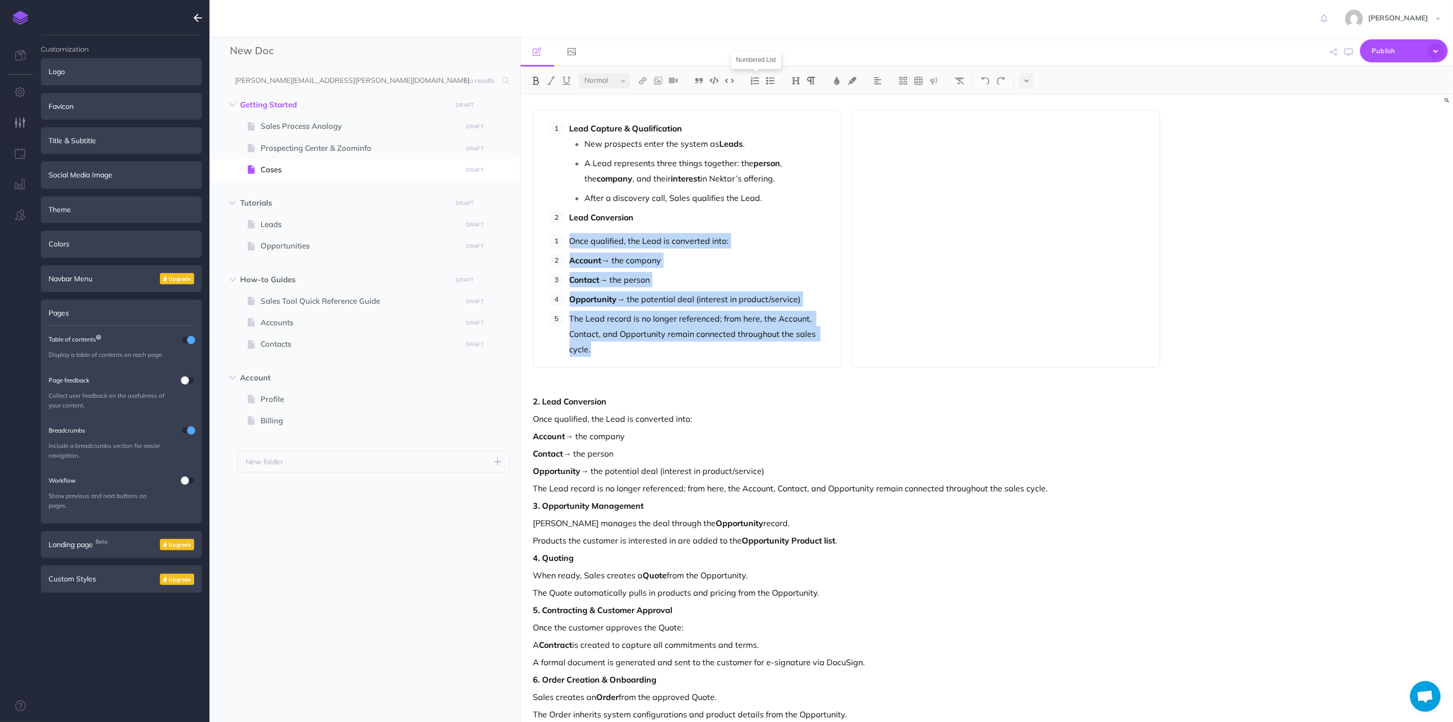
click at [753, 83] on img at bounding box center [755, 81] width 9 height 8
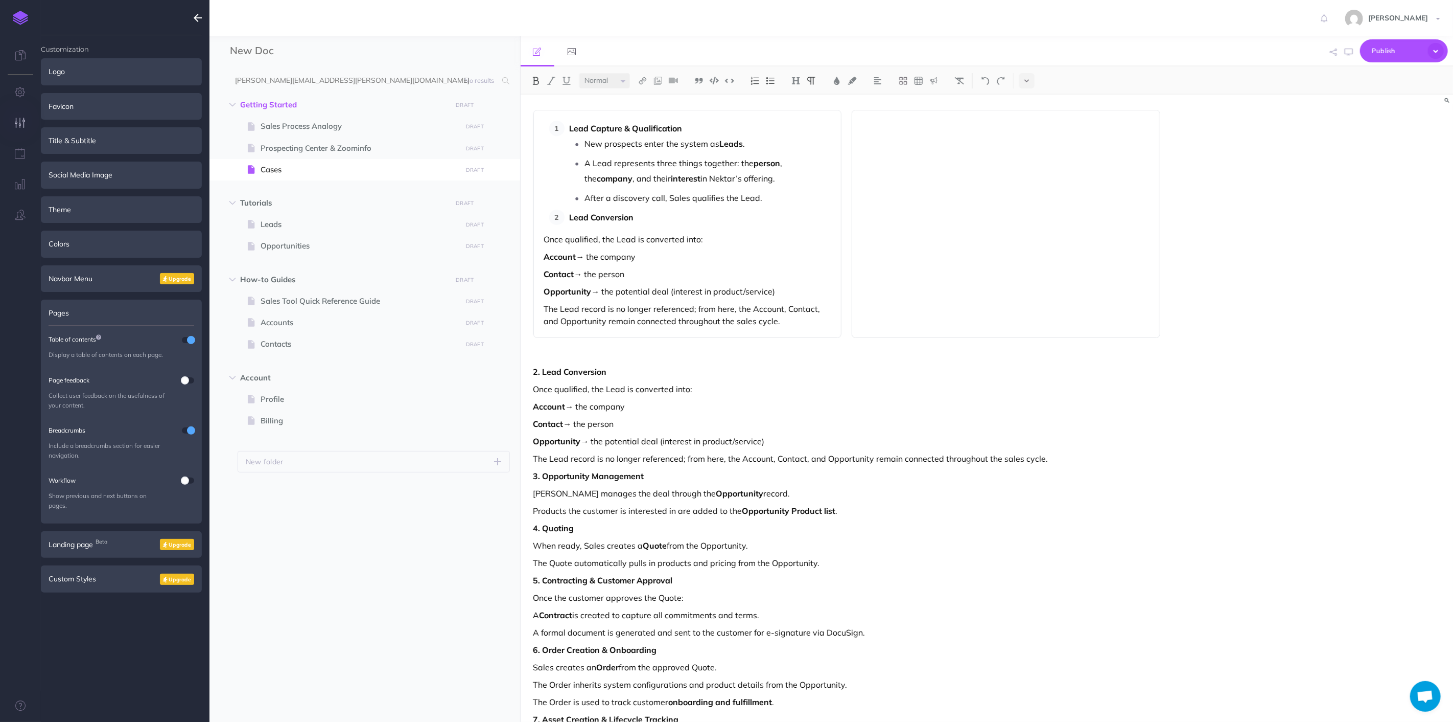
click at [769, 82] on img at bounding box center [770, 81] width 9 height 8
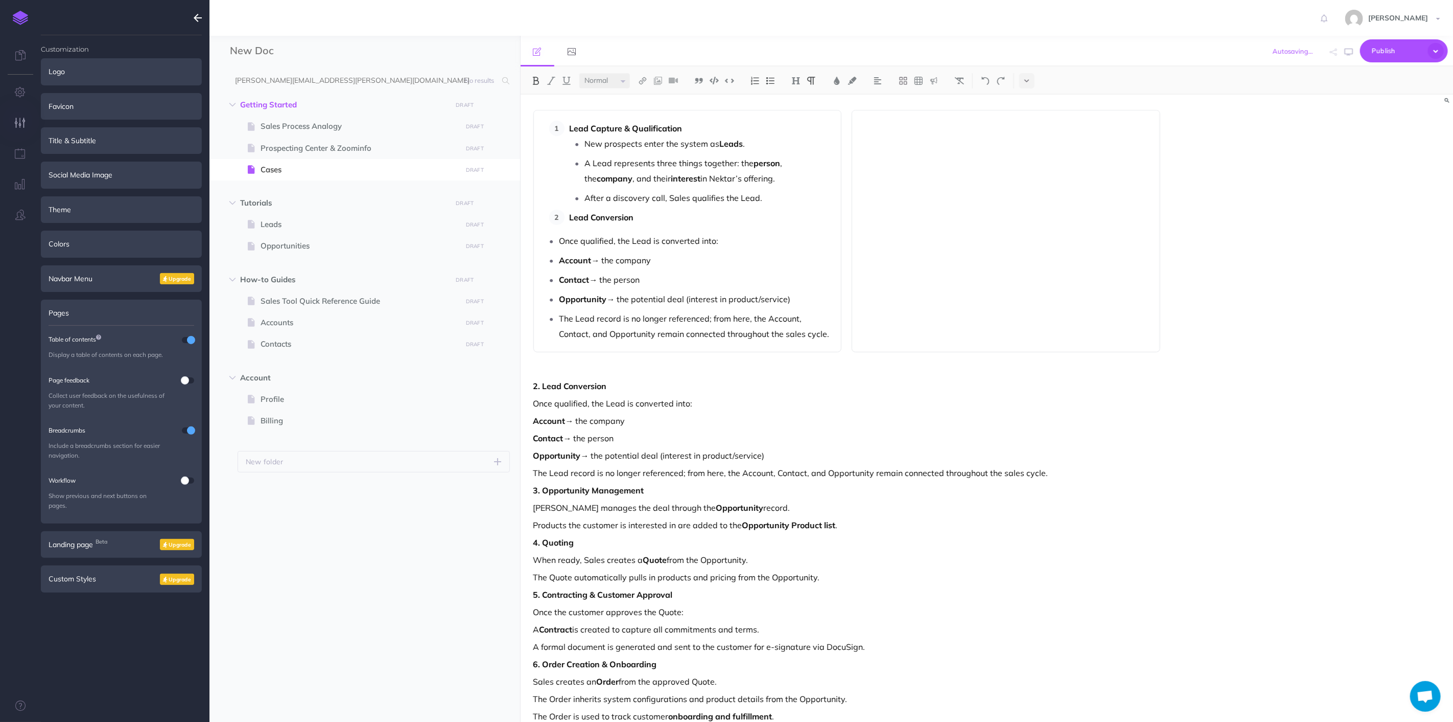
click at [560, 250] on ul "Once qualified, the Lead is converted into: Account → the company Contact → the…" at bounding box center [687, 287] width 287 height 108
click at [634, 225] on div "Lead Capture & Qualification New prospects enter the system as Leads . A Lead r…" at bounding box center [688, 231] width 309 height 242
click at [635, 214] on p "Lead Conversion" at bounding box center [701, 217] width 262 height 15
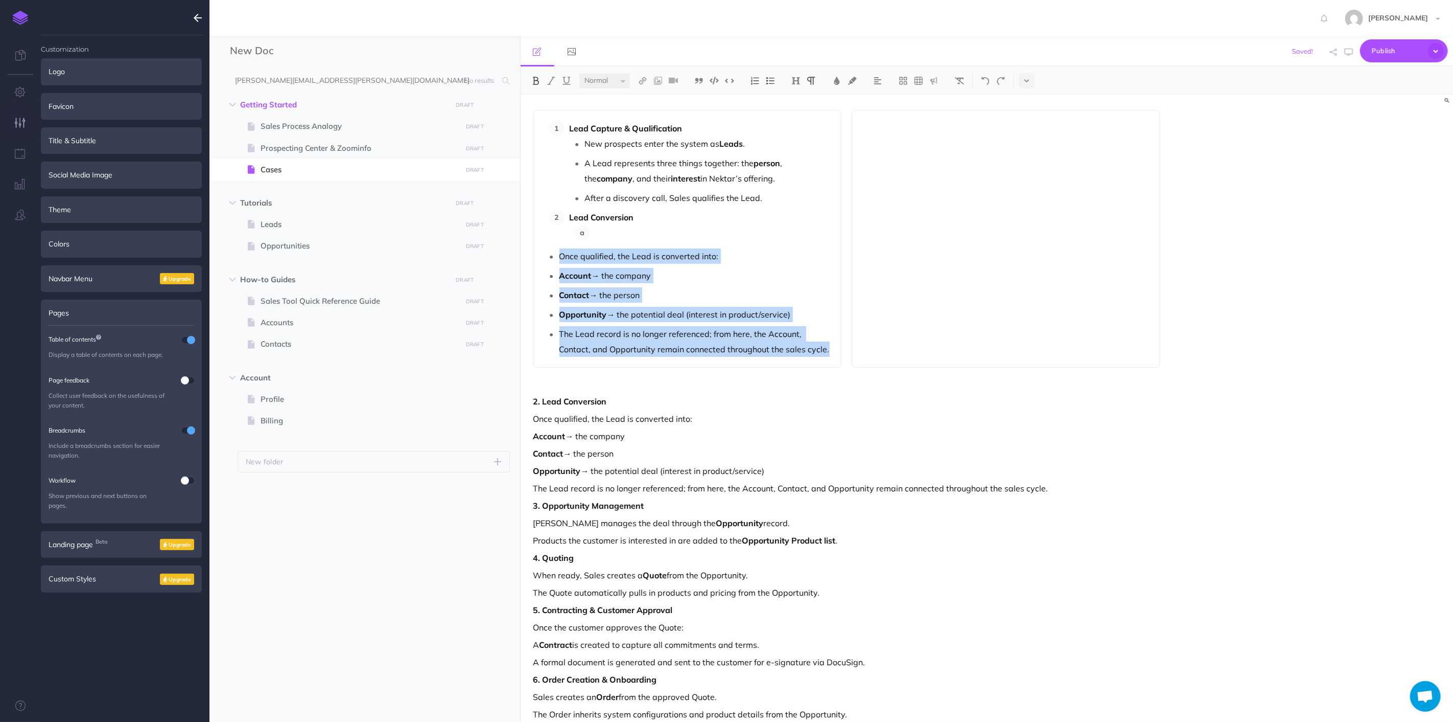
drag, startPoint x: 561, startPoint y: 256, endPoint x: 830, endPoint y: 351, distance: 285.4
click at [830, 351] on ul "Once qualified, the Lead is converted into: Account → the company Contact → the…" at bounding box center [687, 302] width 287 height 108
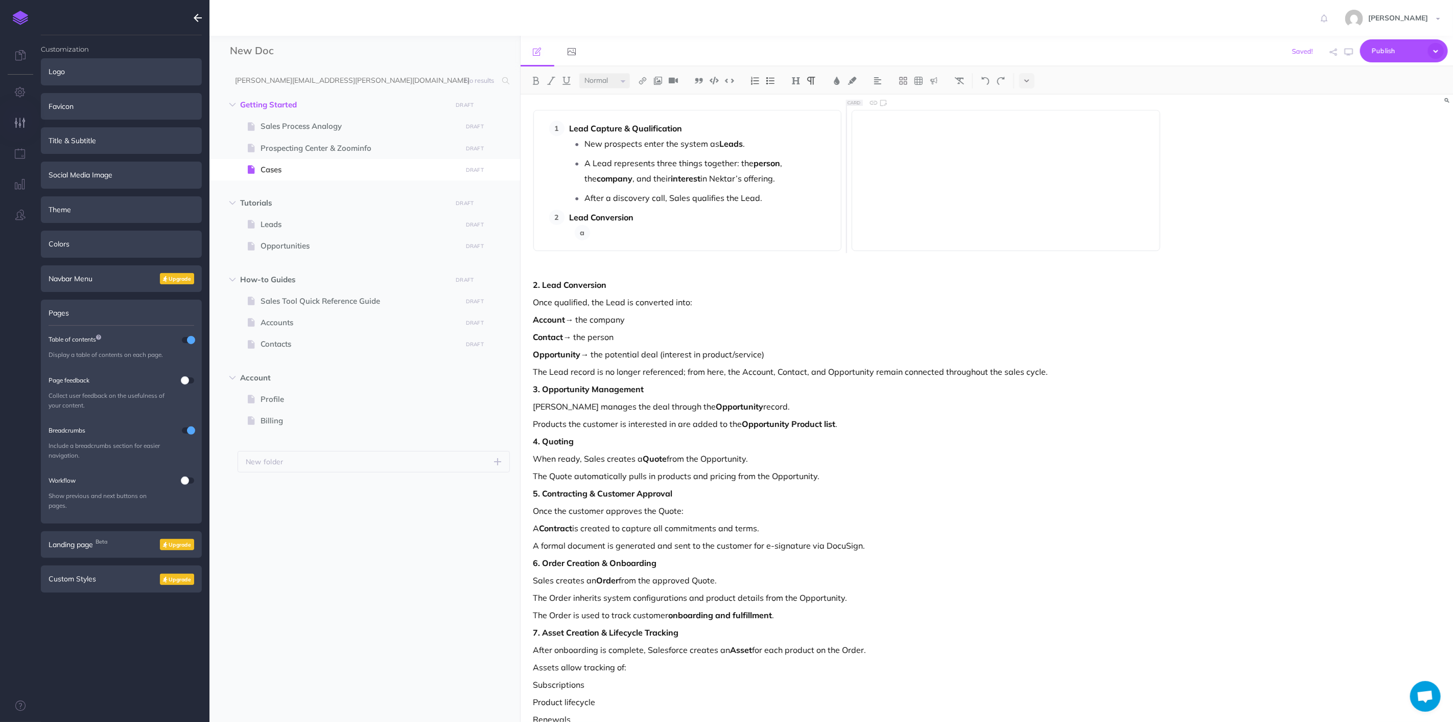
click at [690, 234] on p at bounding box center [713, 232] width 236 height 15
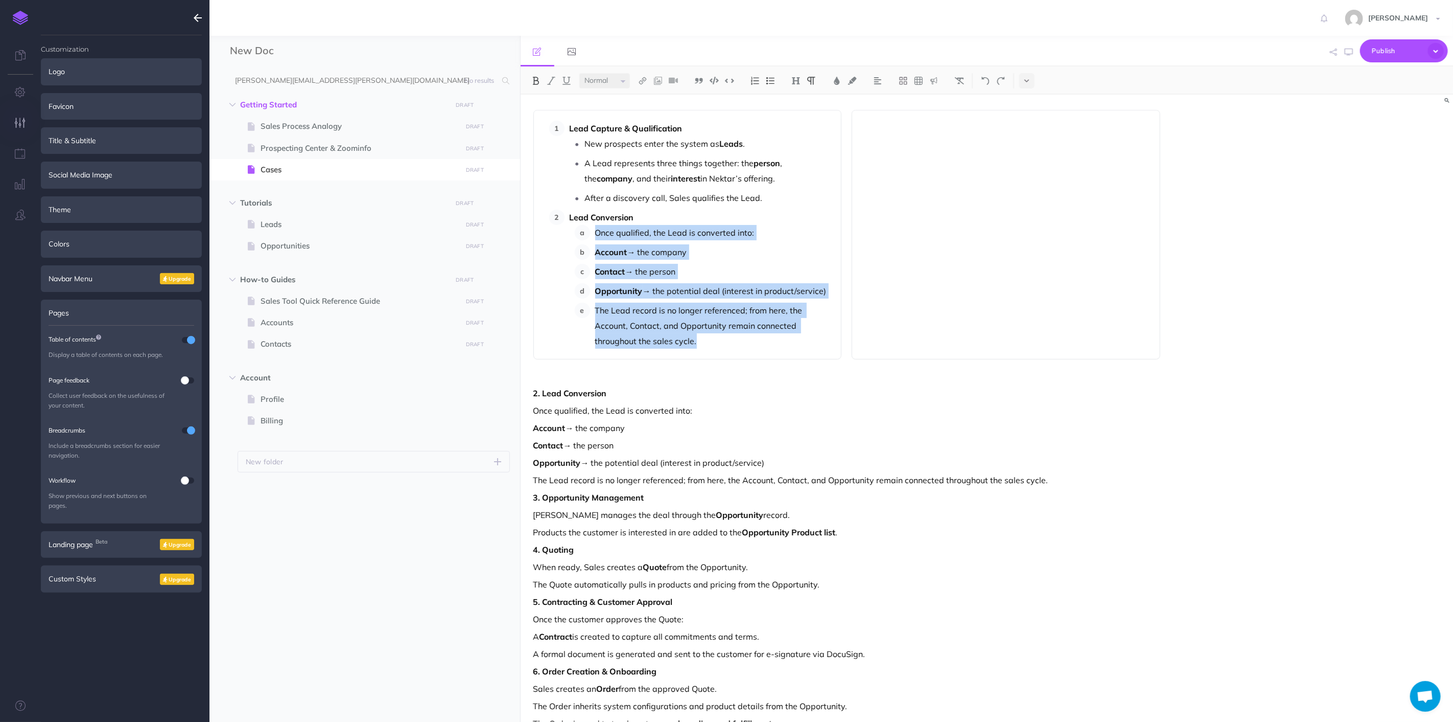
drag, startPoint x: 592, startPoint y: 227, endPoint x: 711, endPoint y: 195, distance: 123.5
click at [729, 340] on ol "Once qualified, the Lead is converted into: Account → the company Contact → the…" at bounding box center [703, 287] width 257 height 124
click at [775, 84] on button at bounding box center [770, 80] width 15 height 15
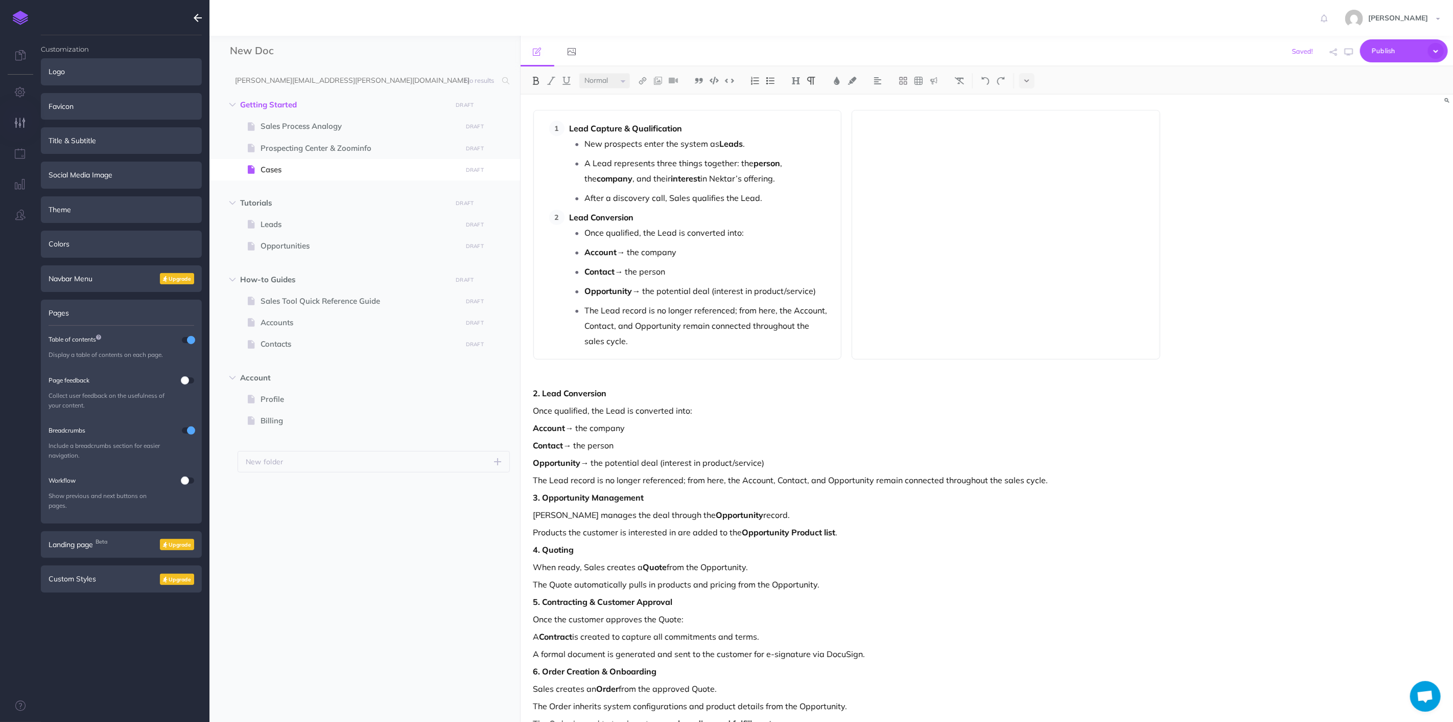
drag, startPoint x: 663, startPoint y: 256, endPoint x: 650, endPoint y: 246, distance: 16.5
click at [662, 256] on p "Account → the company" at bounding box center [708, 251] width 246 height 15
click at [739, 226] on p "Once qualified, the Lead is converted into:" at bounding box center [708, 232] width 246 height 15
click at [585, 235] on li "Once qualified, the Lead is converted into:" at bounding box center [708, 232] width 246 height 15
click at [585, 254] on li "Account → the company" at bounding box center [708, 251] width 246 height 15
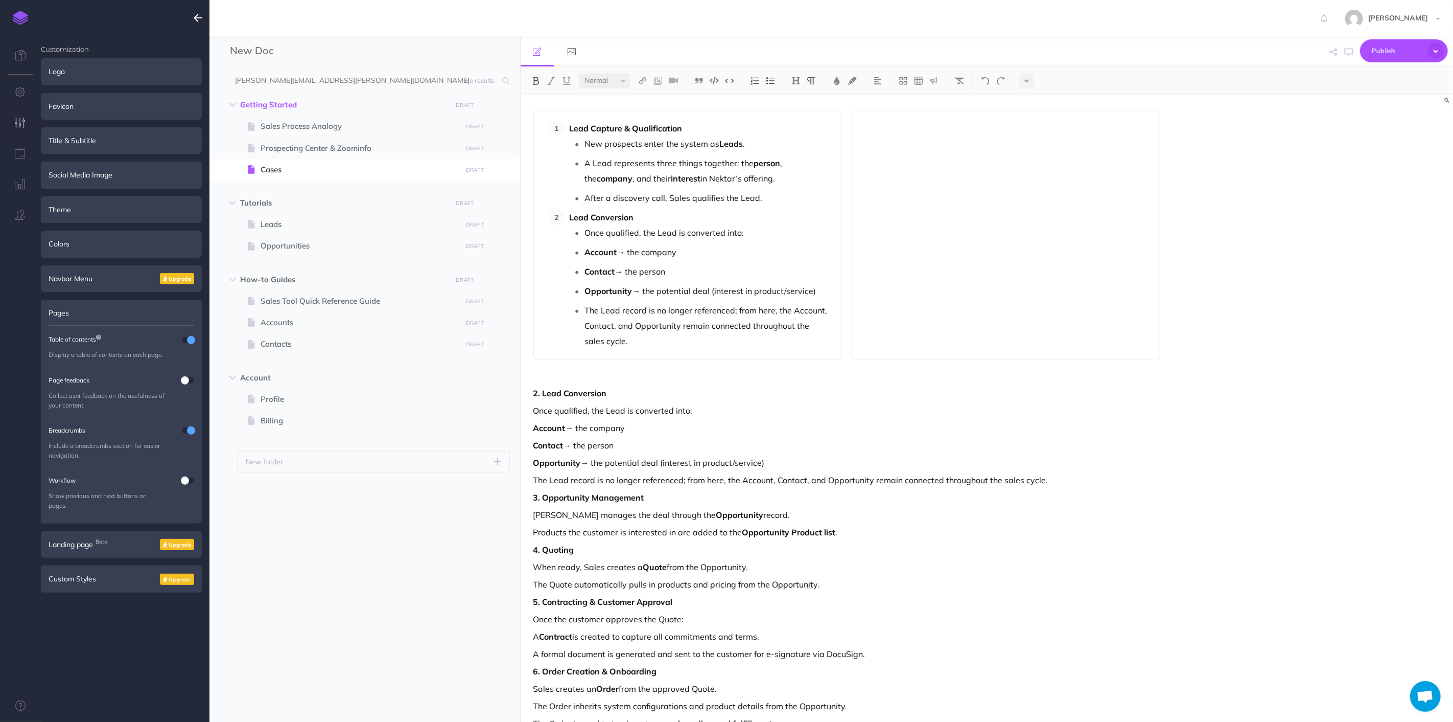
drag, startPoint x: 585, startPoint y: 250, endPoint x: 766, endPoint y: 248, distance: 180.4
click at [772, 268] on ul "Once qualified, the Lead is converted into: Account → the company Contact → the…" at bounding box center [701, 287] width 262 height 124
drag, startPoint x: 758, startPoint y: 211, endPoint x: 759, endPoint y: 216, distance: 5.1
click at [759, 213] on p "Lead Conversion" at bounding box center [701, 217] width 262 height 15
click at [760, 227] on p "Once qualified, the Lead is converted into:" at bounding box center [708, 232] width 246 height 15
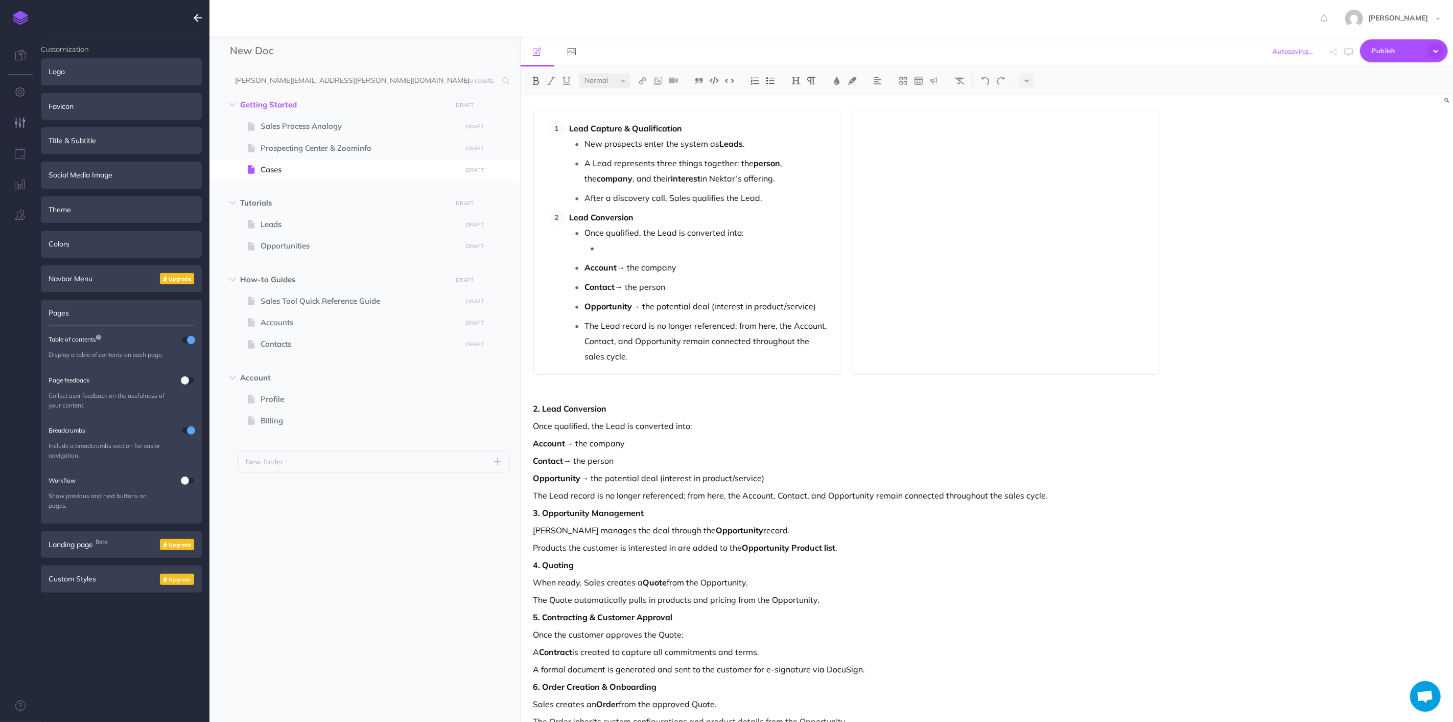
drag, startPoint x: 584, startPoint y: 269, endPoint x: 817, endPoint y: 299, distance: 235.0
click at [817, 299] on ul "Once qualified, the Lead is converted into: Account → the company Contact → the…" at bounding box center [701, 294] width 262 height 139
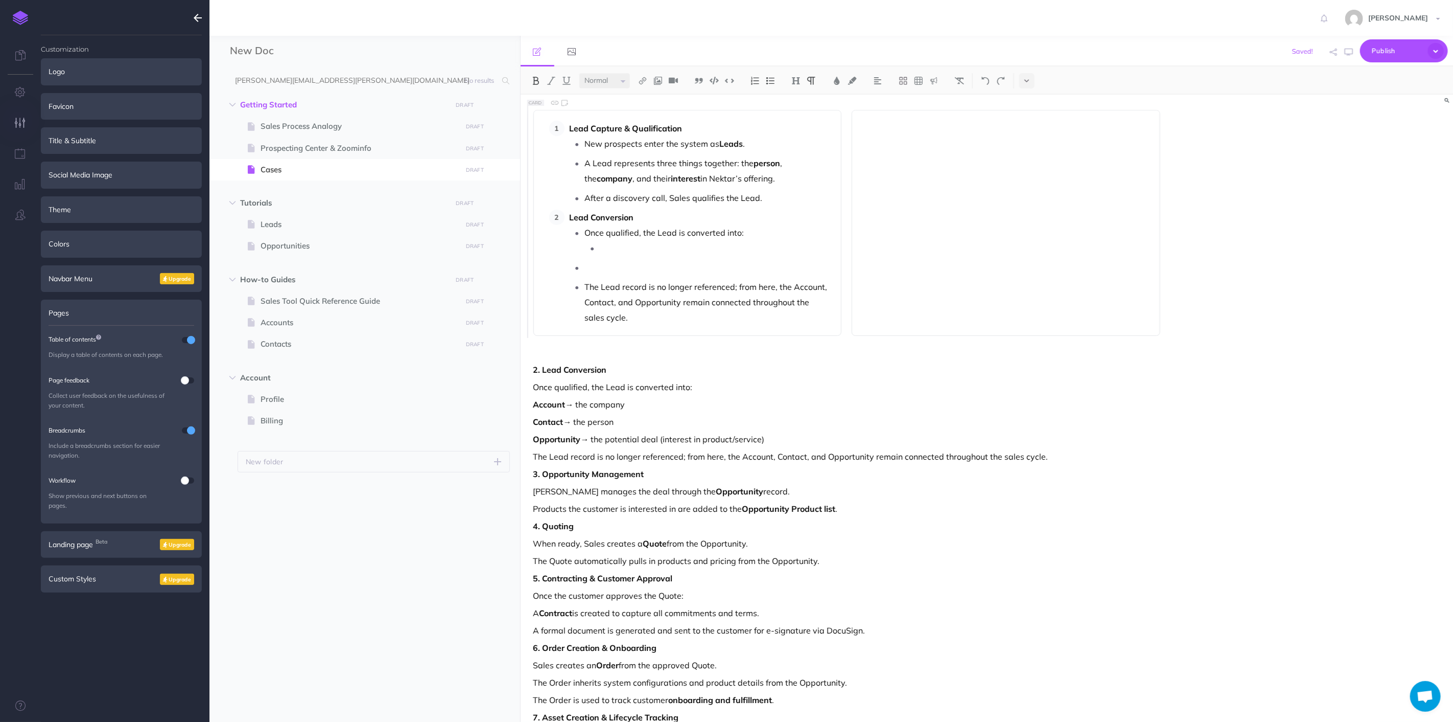
click at [656, 249] on p at bounding box center [715, 247] width 231 height 15
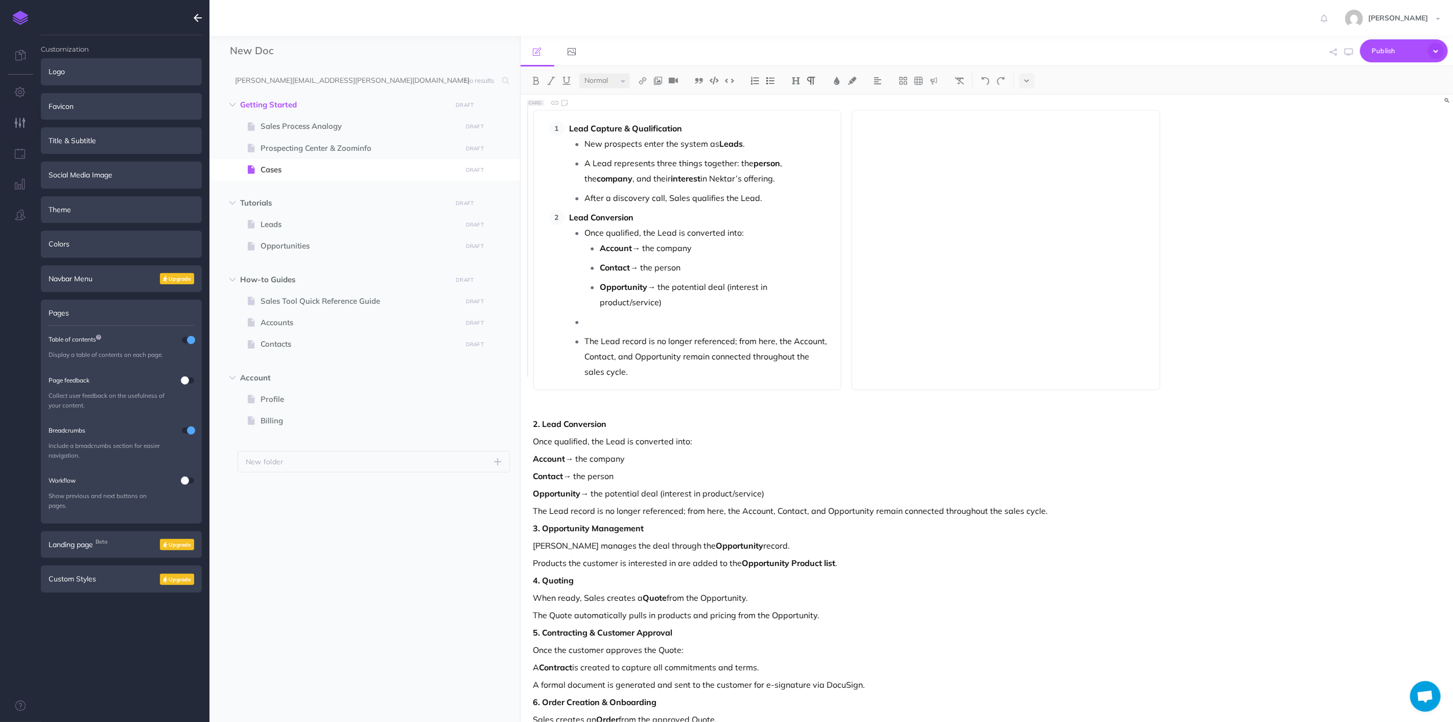
click at [605, 314] on p at bounding box center [708, 321] width 246 height 15
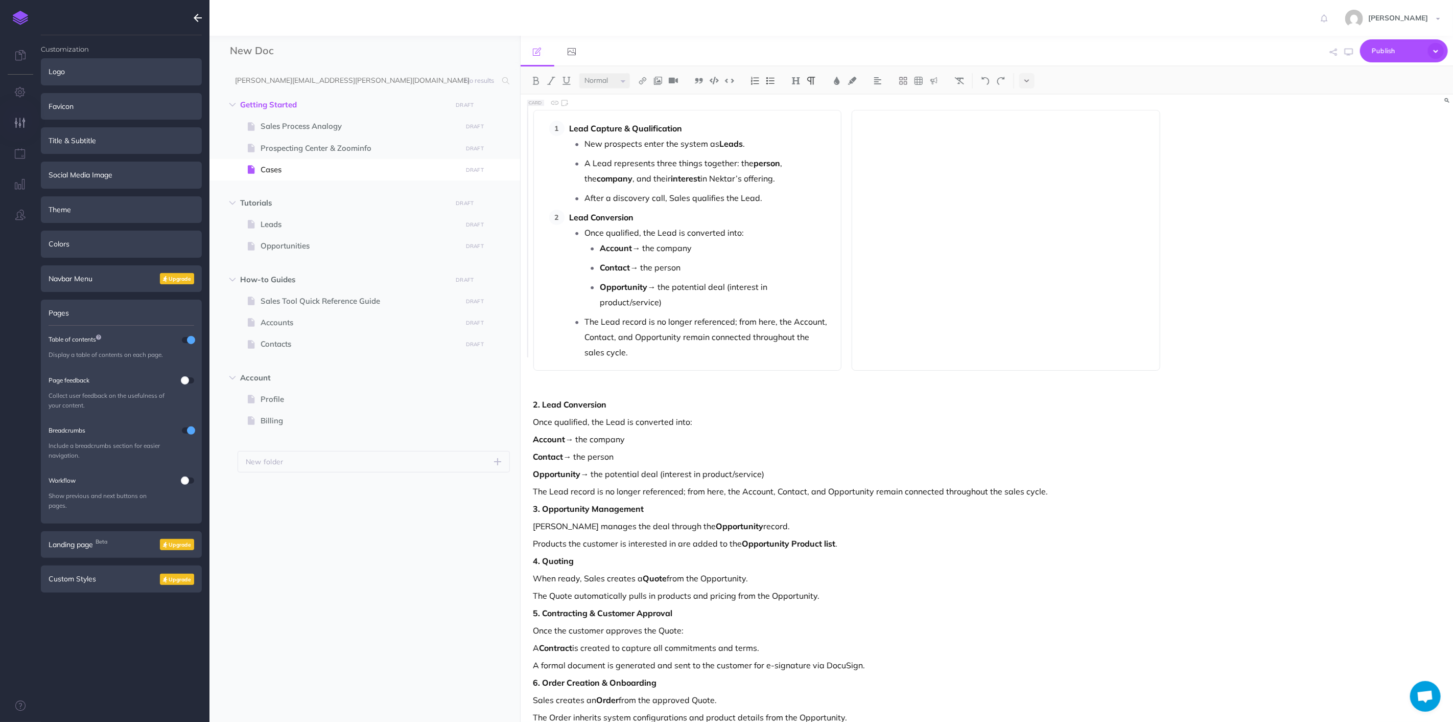
drag, startPoint x: 716, startPoint y: 335, endPoint x: 733, endPoint y: 338, distance: 17.1
click at [721, 335] on p "The Lead record is no longer referenced; from here, the Account, Contact, and O…" at bounding box center [708, 337] width 246 height 46
click at [824, 379] on div "Lead Capture & Qualification New prospects enter the system as Leads . A Lead r…" at bounding box center [847, 489] width 653 height 788
click at [718, 381] on p at bounding box center [848, 387] width 628 height 12
click at [1025, 190] on div at bounding box center [1006, 240] width 309 height 261
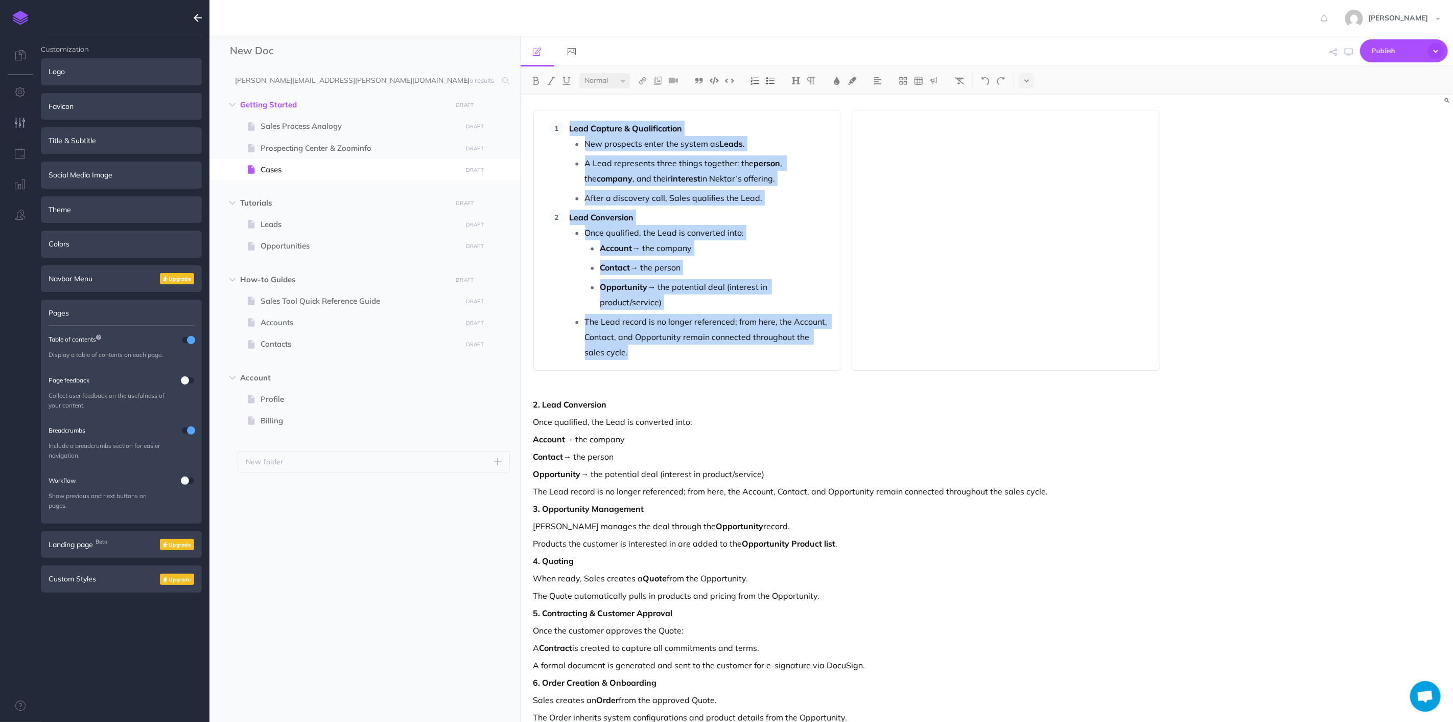
click at [943, 179] on div at bounding box center [1006, 240] width 309 height 261
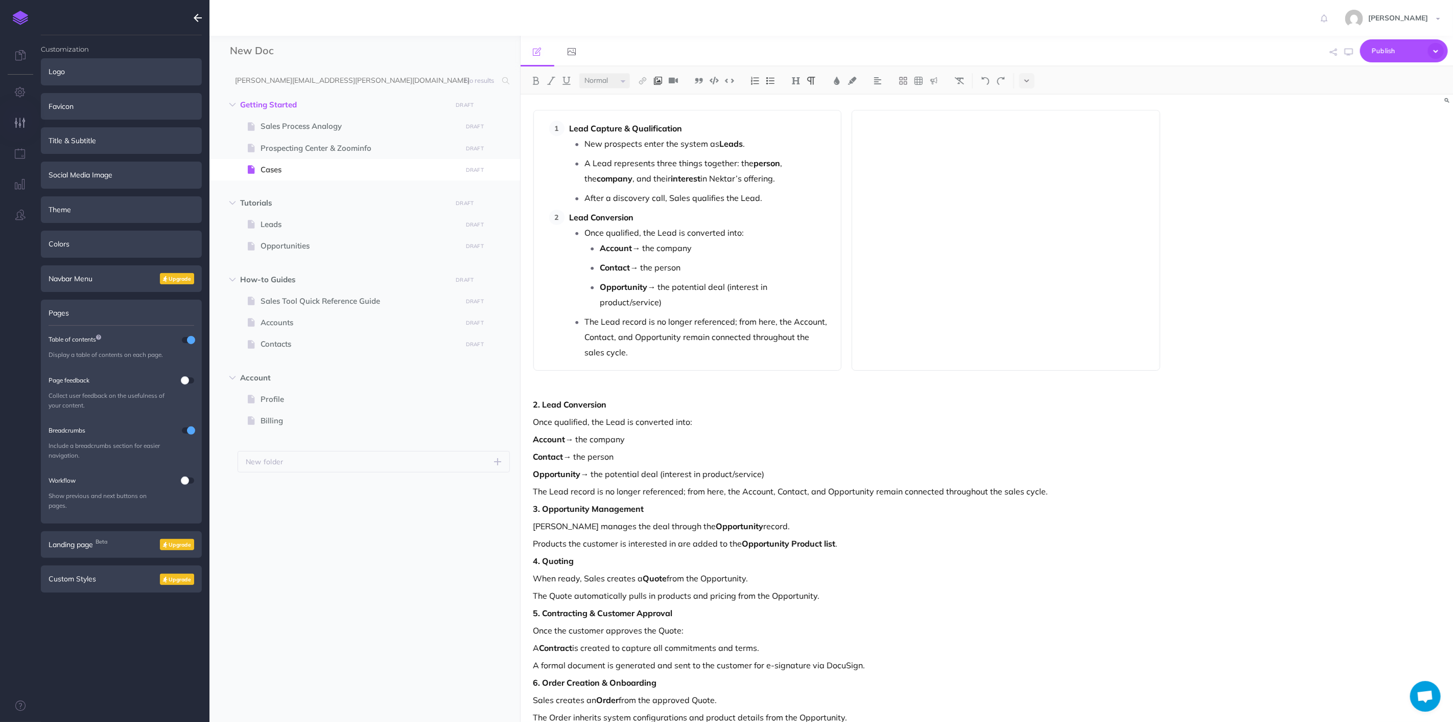
click at [654, 79] on img at bounding box center [658, 81] width 9 height 8
click at [655, 117] on icon at bounding box center [658, 113] width 10 height 7
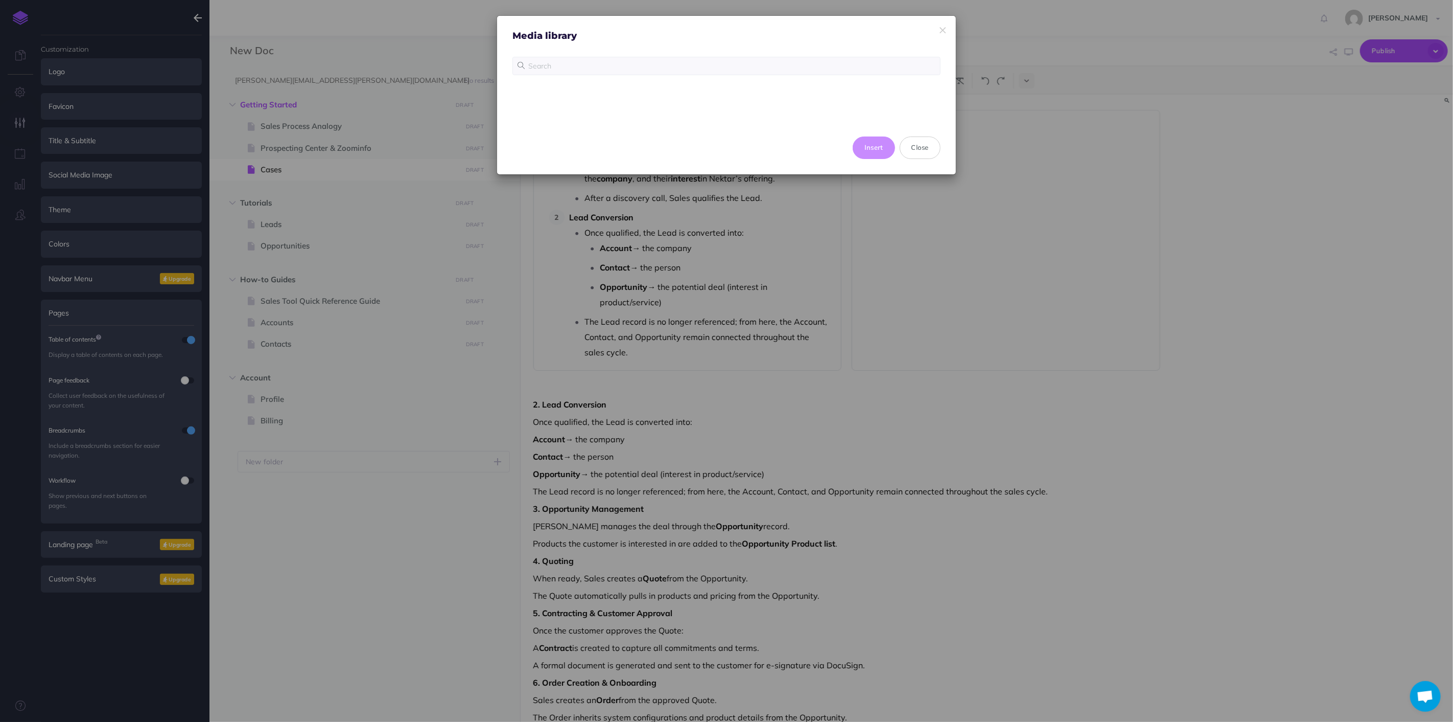
click at [701, 77] on div at bounding box center [727, 81] width 428 height 49
drag, startPoint x: 641, startPoint y: 67, endPoint x: 721, endPoint y: 77, distance: 80.4
click at [641, 67] on input "text" at bounding box center [727, 66] width 428 height 18
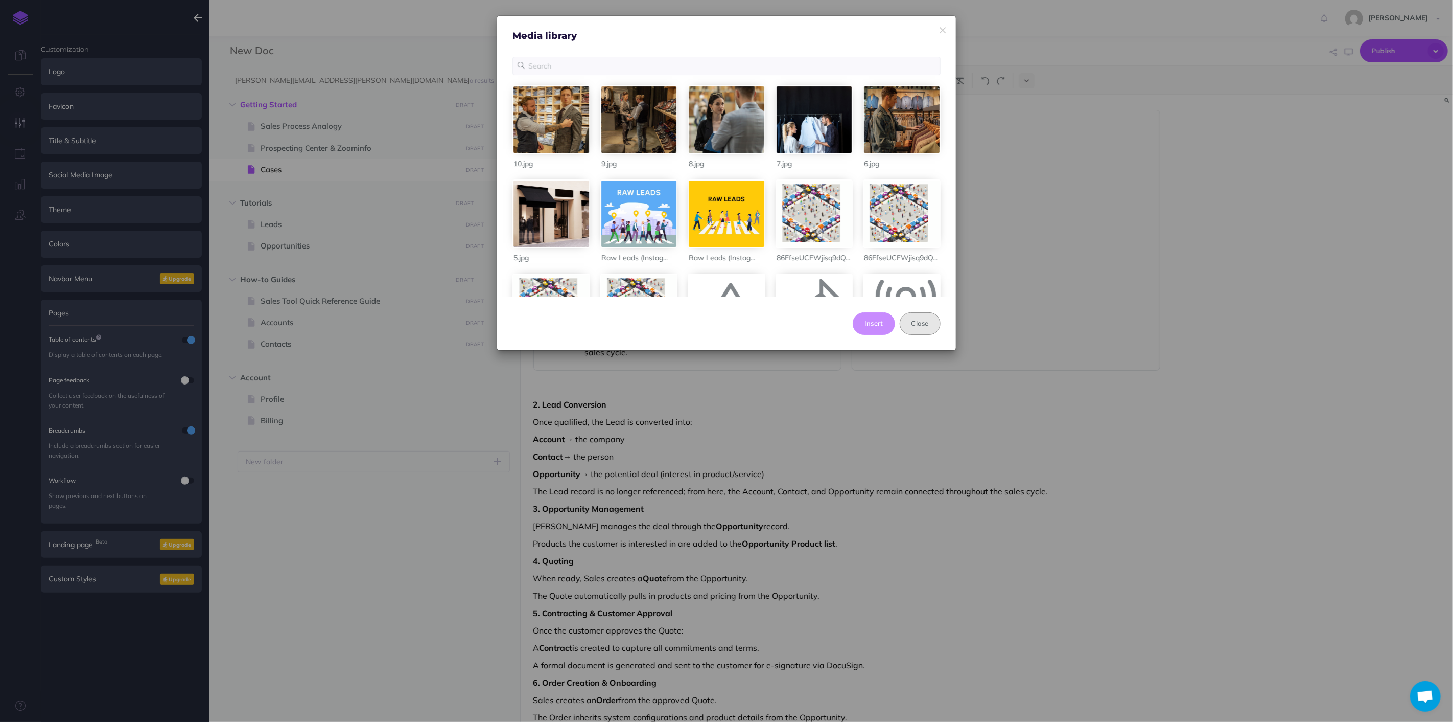
click at [919, 319] on button "Close" at bounding box center [920, 323] width 41 height 22
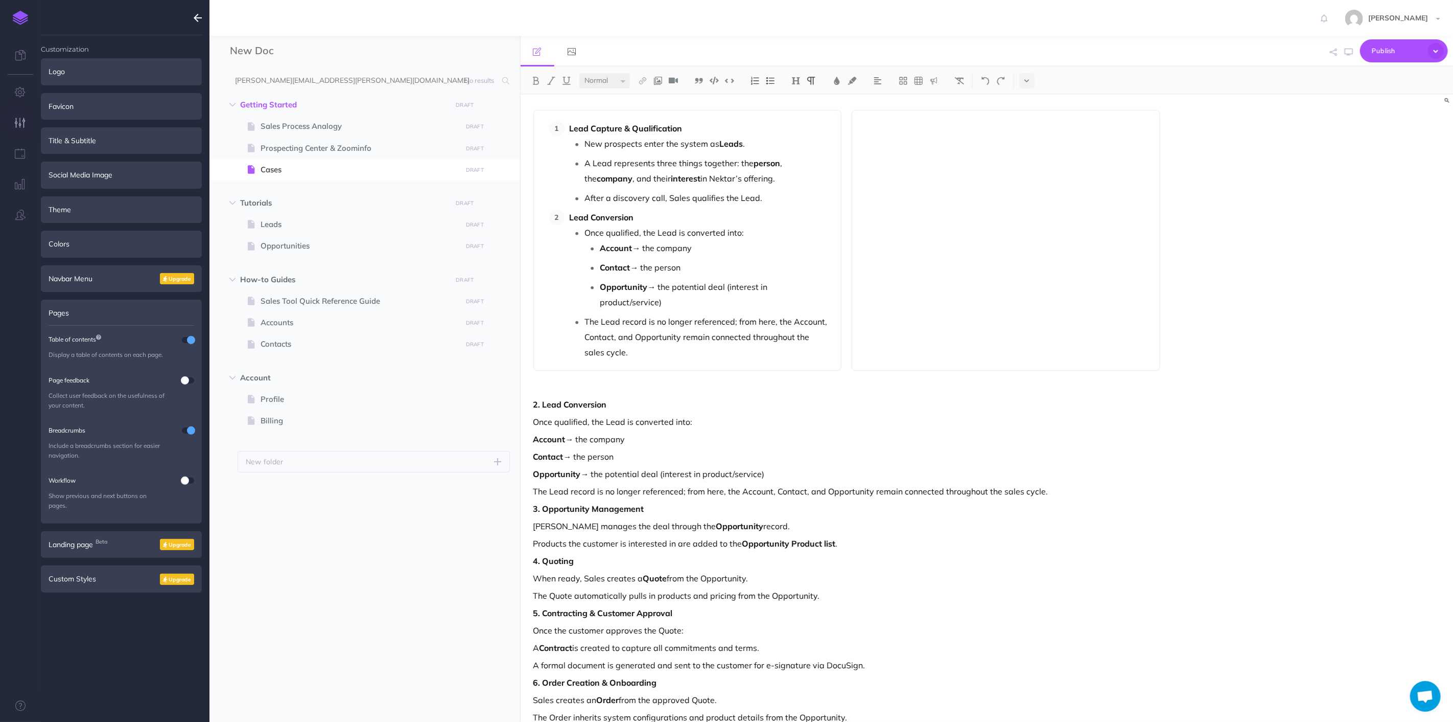
click at [969, 219] on div at bounding box center [1006, 240] width 309 height 261
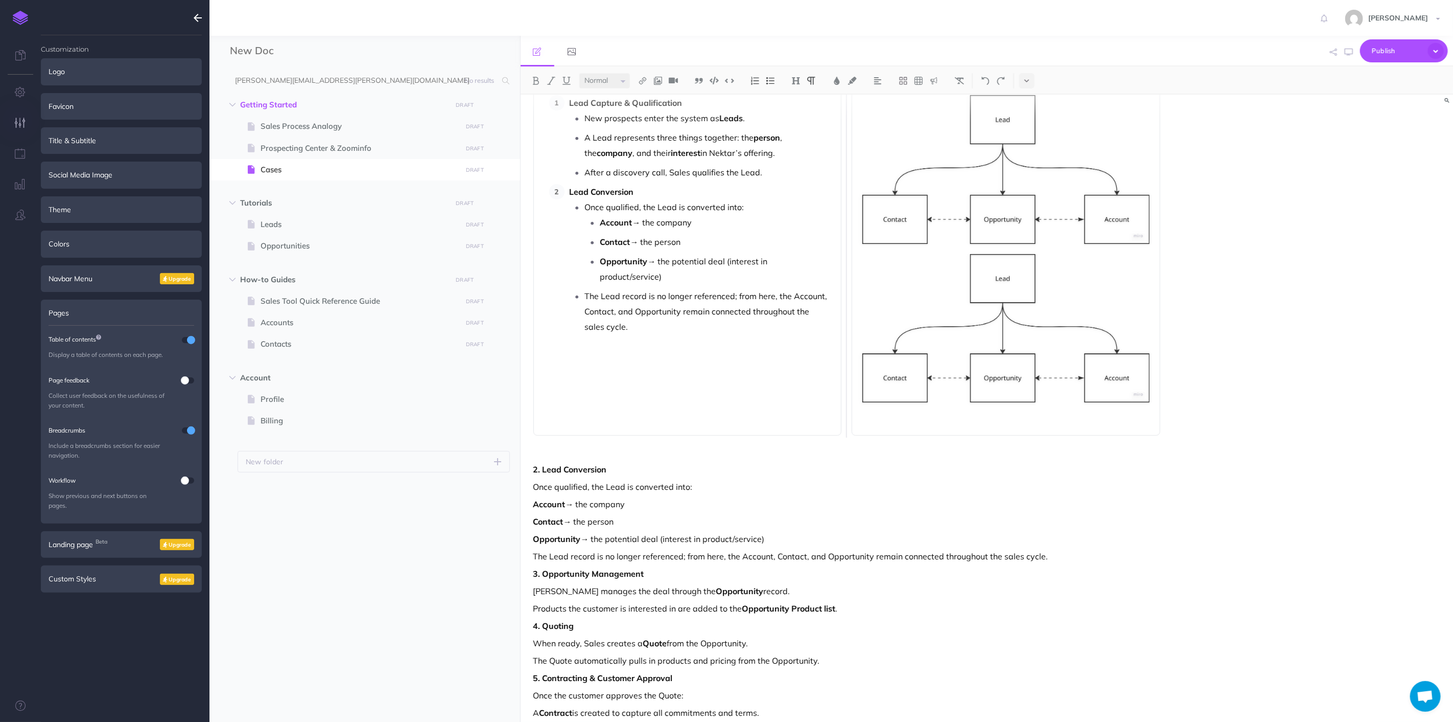
scroll to position [57, 0]
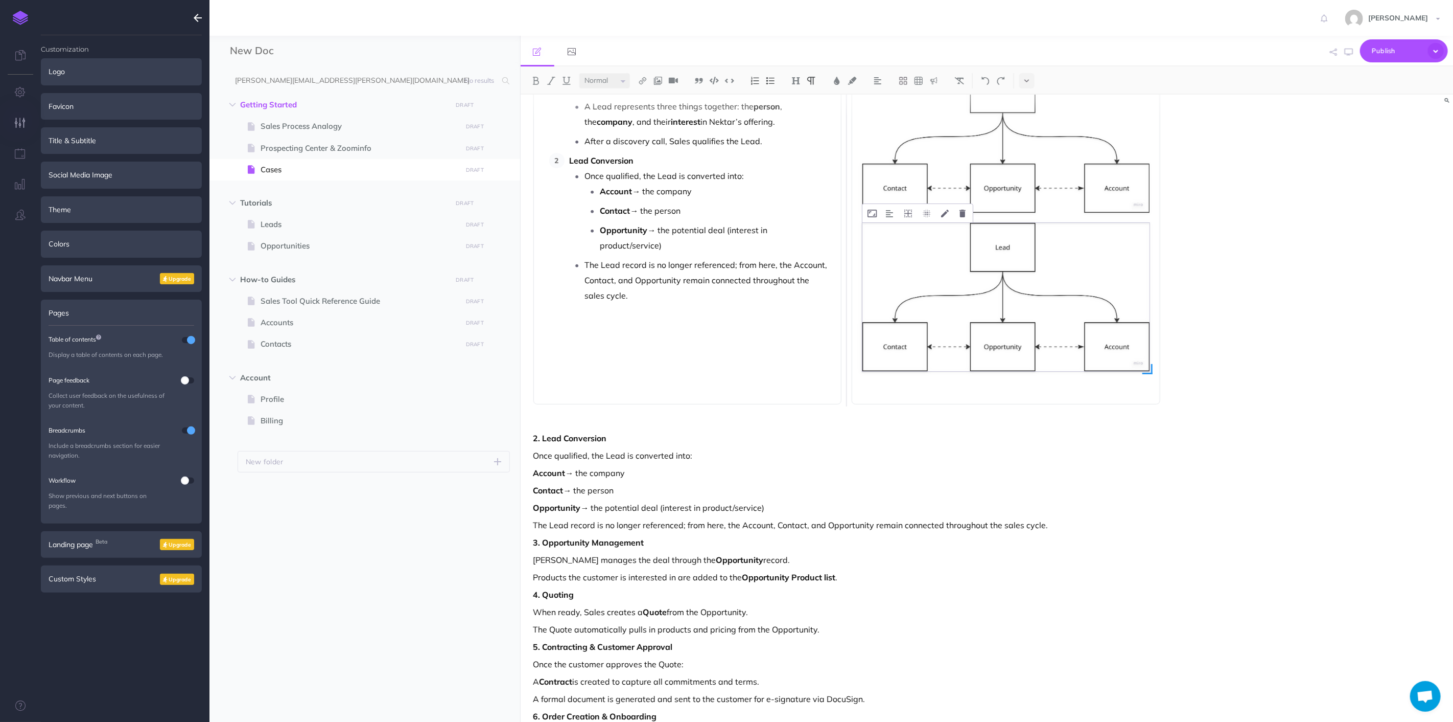
click at [1065, 340] on img at bounding box center [1006, 297] width 287 height 149
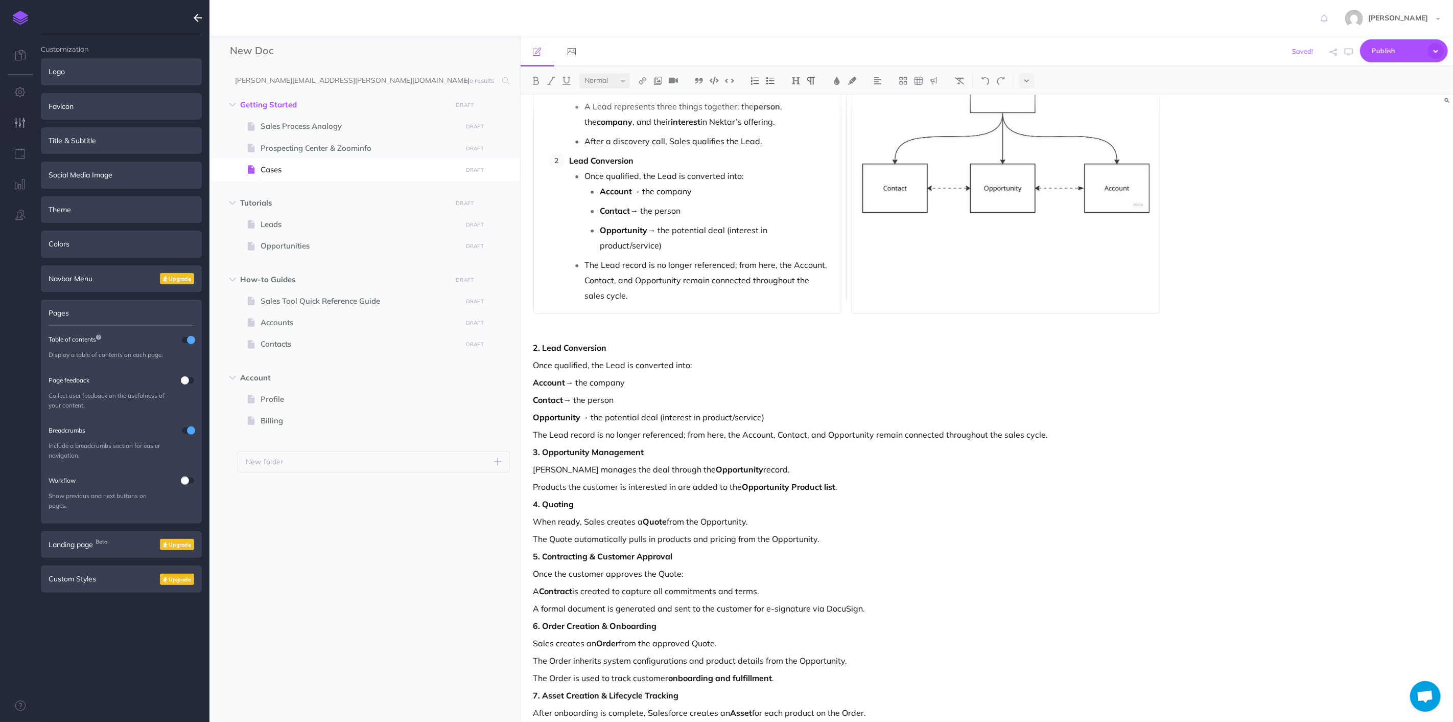
click at [1194, 322] on div "Lead Capture & Qualification New prospects enter the system as Leads . A Lead r…" at bounding box center [987, 408] width 933 height 627
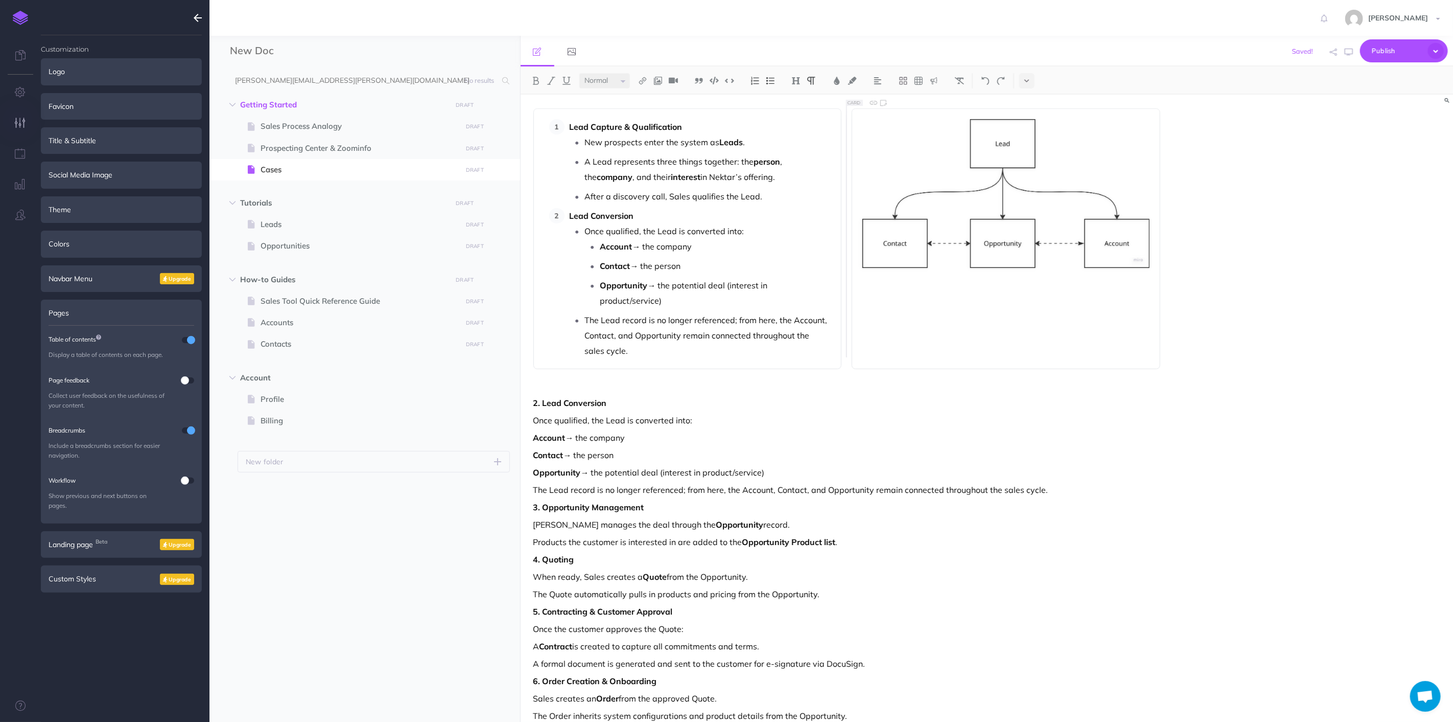
scroll to position [0, 0]
click at [938, 312] on div at bounding box center [1006, 240] width 309 height 261
click at [1087, 415] on p "Once qualified, the Lead is converted into:" at bounding box center [848, 421] width 628 height 12
drag, startPoint x: 1177, startPoint y: 393, endPoint x: 1175, endPoint y: 386, distance: 7.4
click at [1178, 393] on div "Lead Capture & Qualification New prospects enter the system as Leads . A Lead r…" at bounding box center [987, 408] width 933 height 627
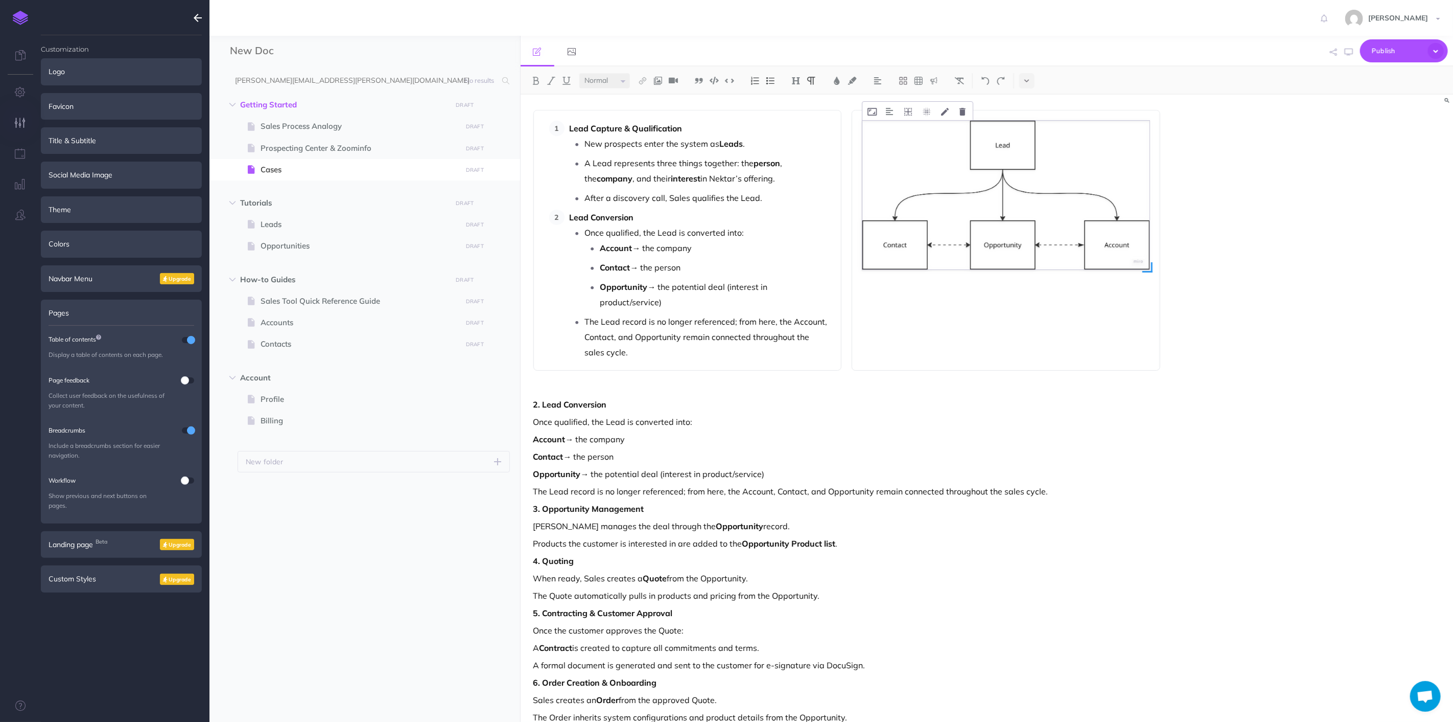
click at [1039, 234] on img at bounding box center [1006, 195] width 287 height 149
click at [963, 326] on div at bounding box center [1006, 240] width 309 height 261
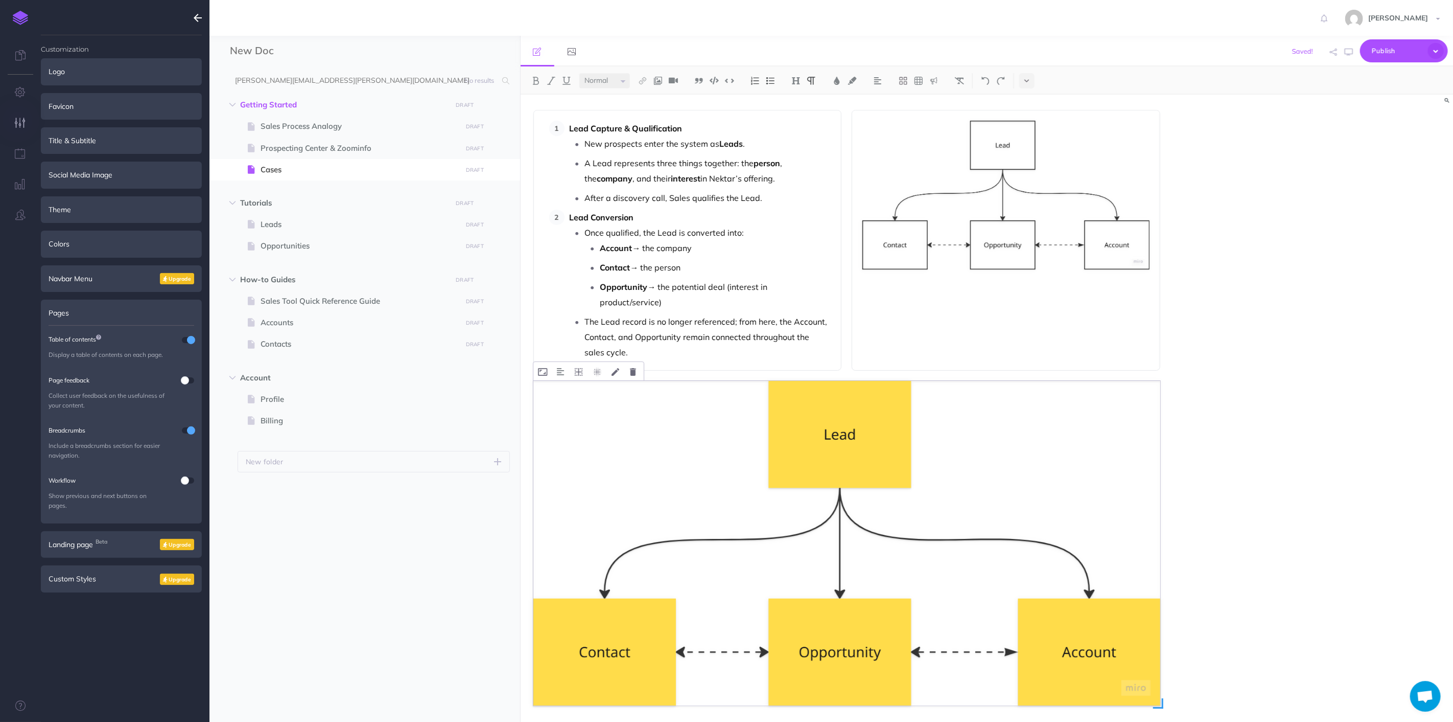
click at [938, 445] on img at bounding box center [848, 543] width 628 height 325
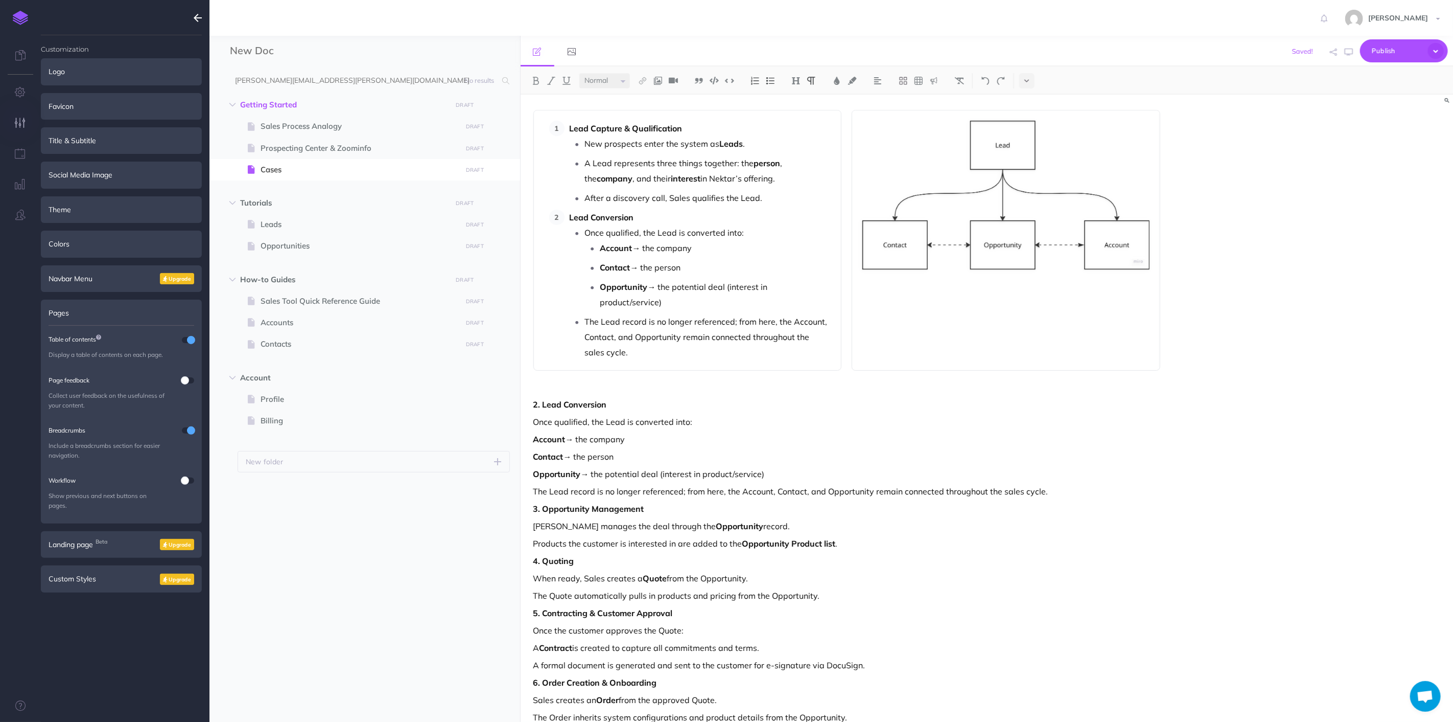
click at [962, 304] on div at bounding box center [1006, 240] width 309 height 261
click at [925, 278] on div at bounding box center [1006, 240] width 309 height 261
drag, startPoint x: 932, startPoint y: 170, endPoint x: 928, endPoint y: 164, distance: 7.3
click at [932, 169] on img at bounding box center [1006, 195] width 287 height 149
click at [878, 294] on div at bounding box center [1006, 240] width 309 height 261
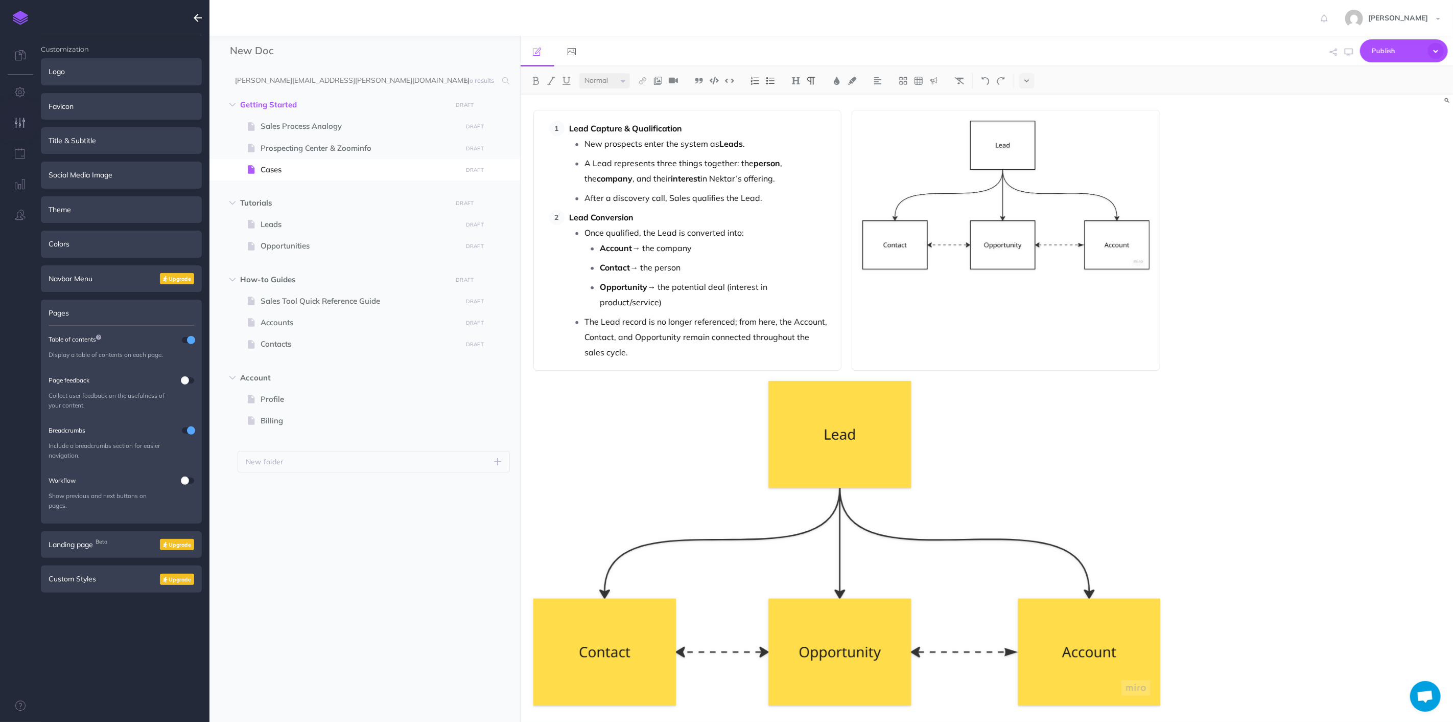
click at [884, 284] on div at bounding box center [1006, 240] width 309 height 261
click at [869, 477] on img at bounding box center [848, 543] width 628 height 325
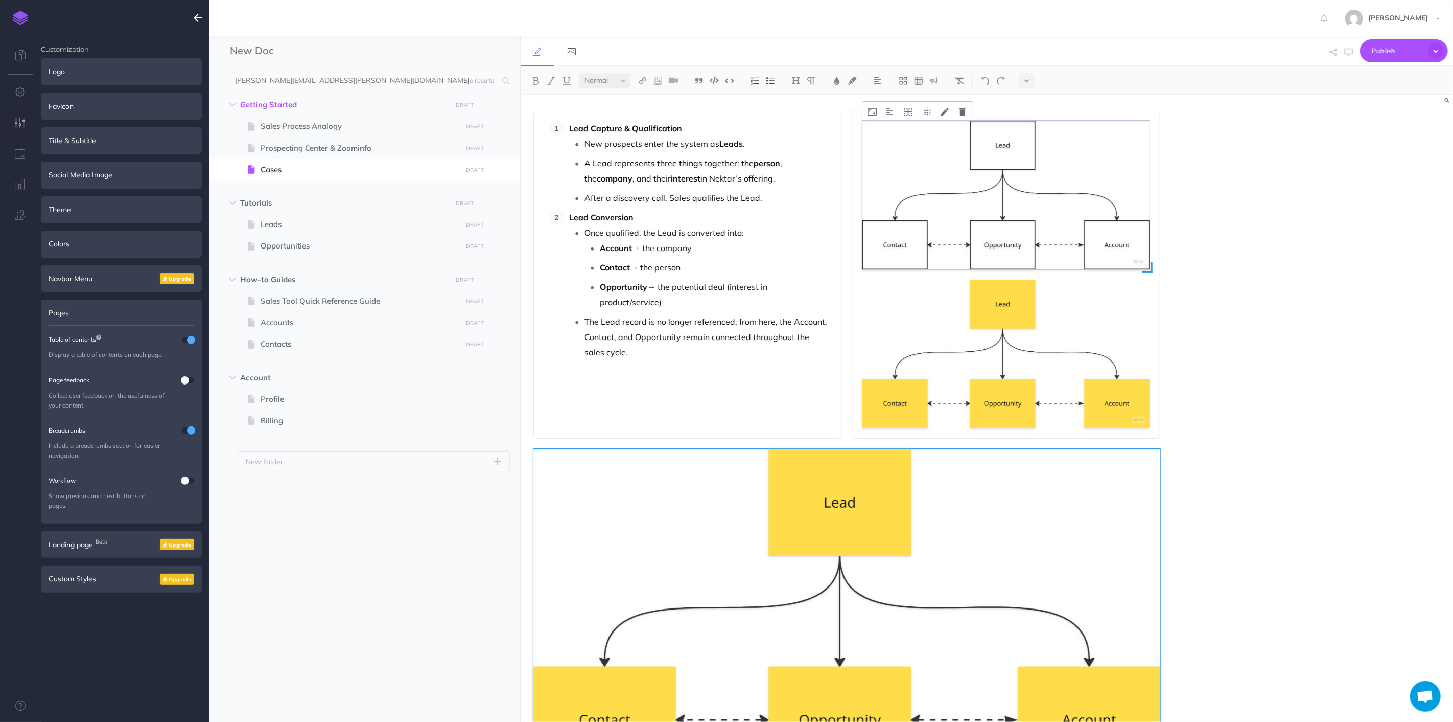
click at [991, 189] on img at bounding box center [1006, 195] width 287 height 149
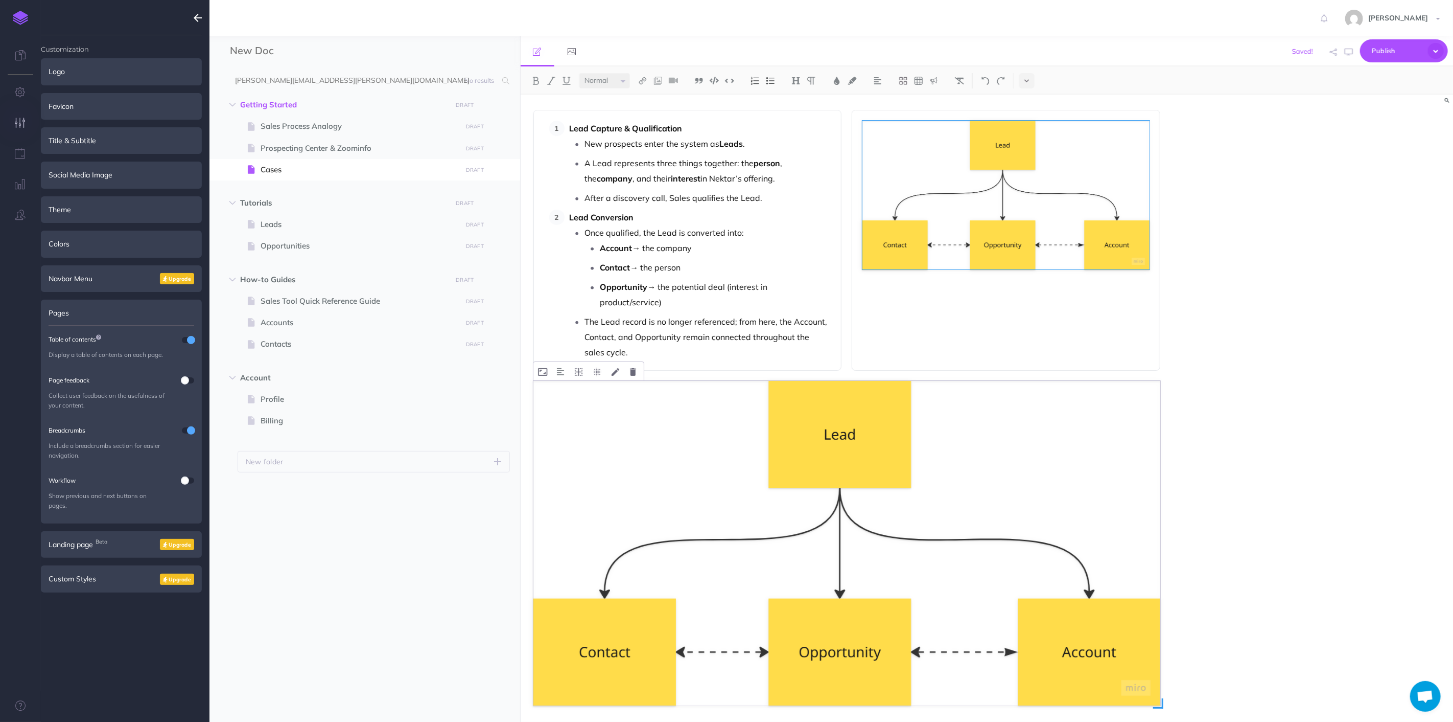
click at [984, 572] on img at bounding box center [848, 543] width 628 height 325
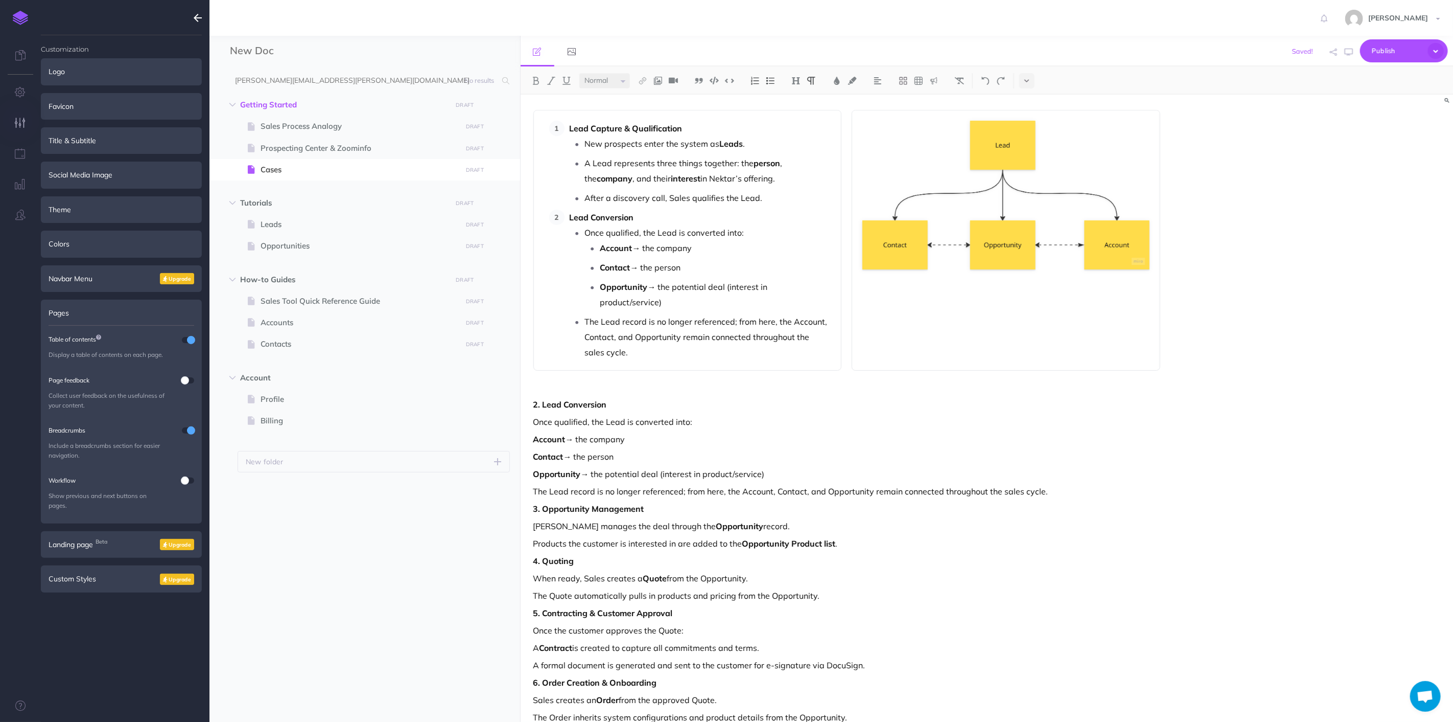
click at [1240, 318] on div "Lead Capture & Qualification New prospects enter the system as Leads . A Lead r…" at bounding box center [987, 408] width 933 height 627
click at [903, 84] on icon at bounding box center [903, 80] width 9 height 9
drag, startPoint x: 905, startPoint y: 114, endPoint x: 912, endPoint y: 254, distance: 139.7
click at [902, 364] on div "Small Normal Large H1 H2 H3 H4 Block container Inline container Card Lead Captu…" at bounding box center [987, 393] width 933 height 655
click at [909, 85] on button at bounding box center [903, 80] width 15 height 15
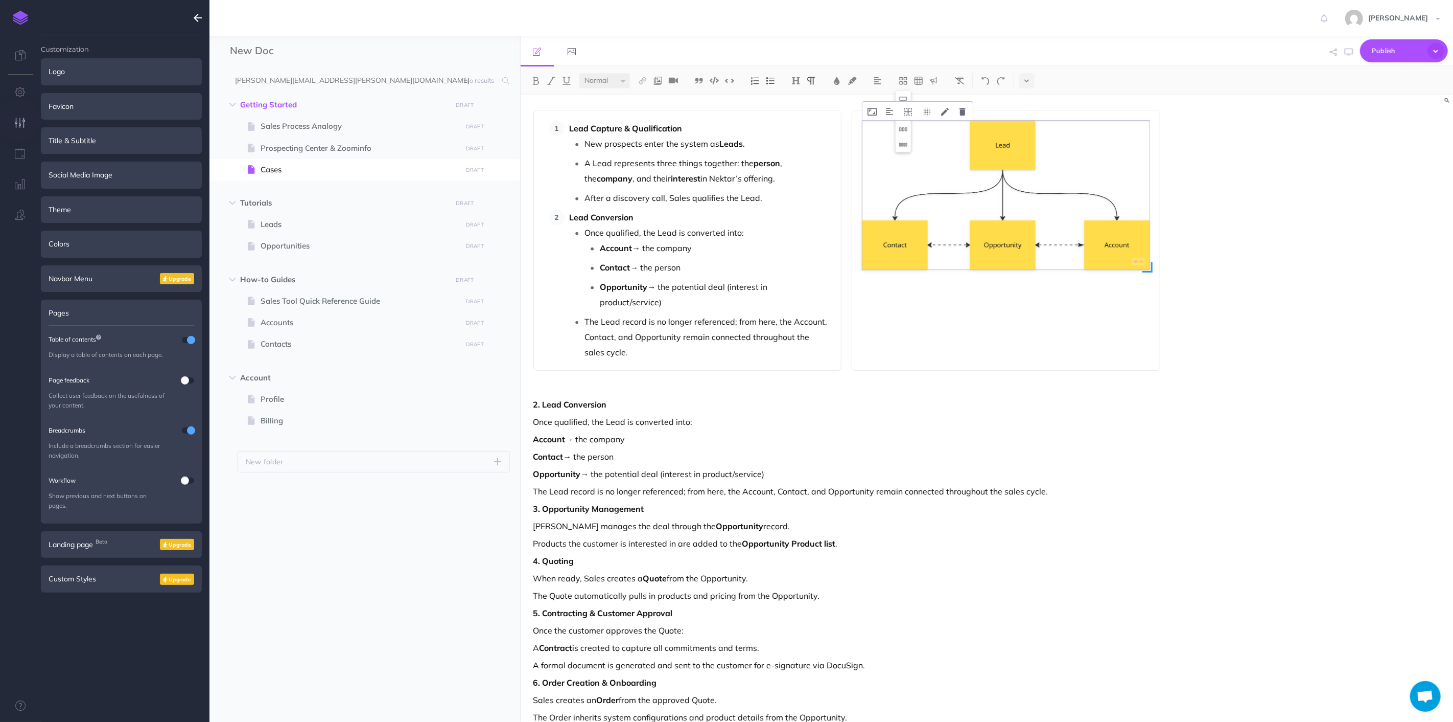
drag, startPoint x: 903, startPoint y: 111, endPoint x: 905, endPoint y: 146, distance: 34.8
click at [882, 305] on div "Small Normal Large H1 H2 H3 H4 Block container Inline container Card Lead Captu…" at bounding box center [987, 393] width 933 height 655
click at [903, 84] on icon at bounding box center [903, 80] width 9 height 9
click at [906, 114] on icon at bounding box center [903, 113] width 9 height 9
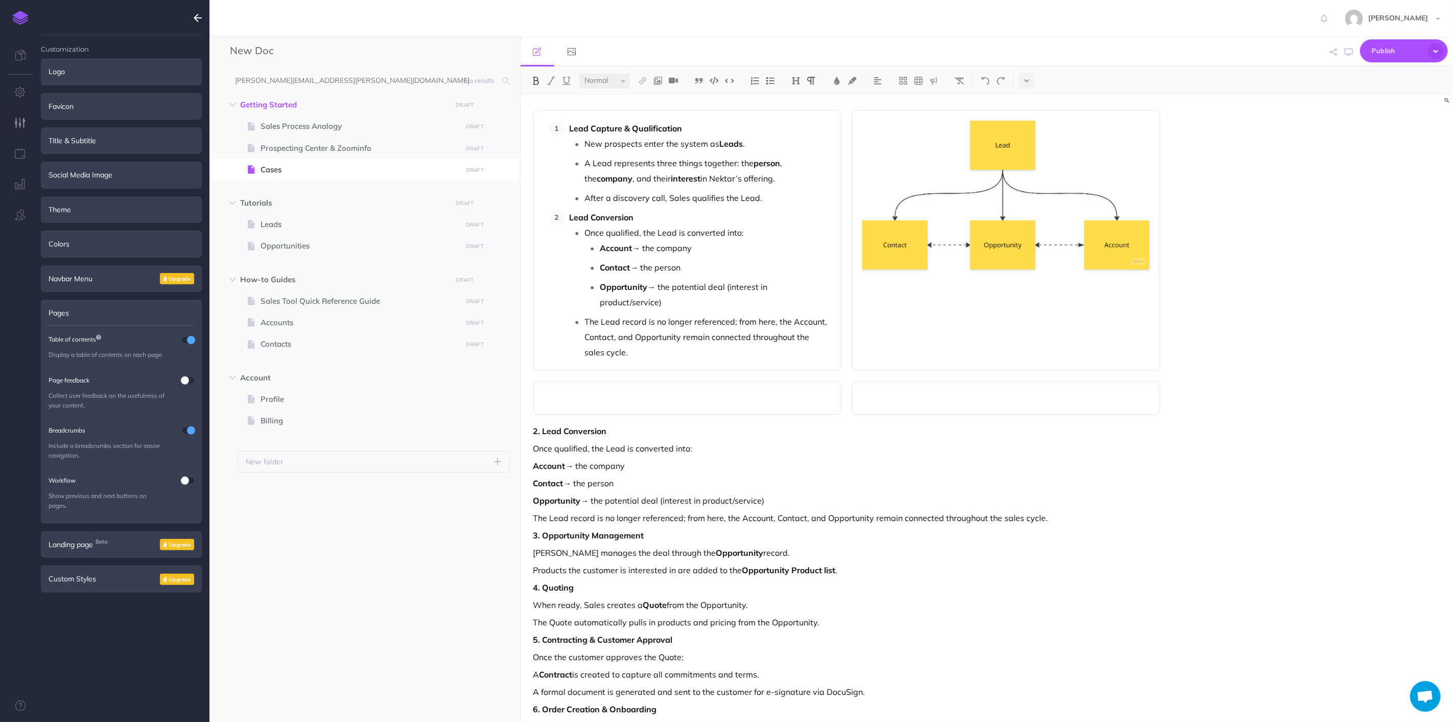
click at [736, 400] on div "Lead Capture & Qualification New prospects enter the system as Leads . A Lead r…" at bounding box center [847, 502] width 653 height 815
click at [737, 391] on p at bounding box center [687, 397] width 287 height 12
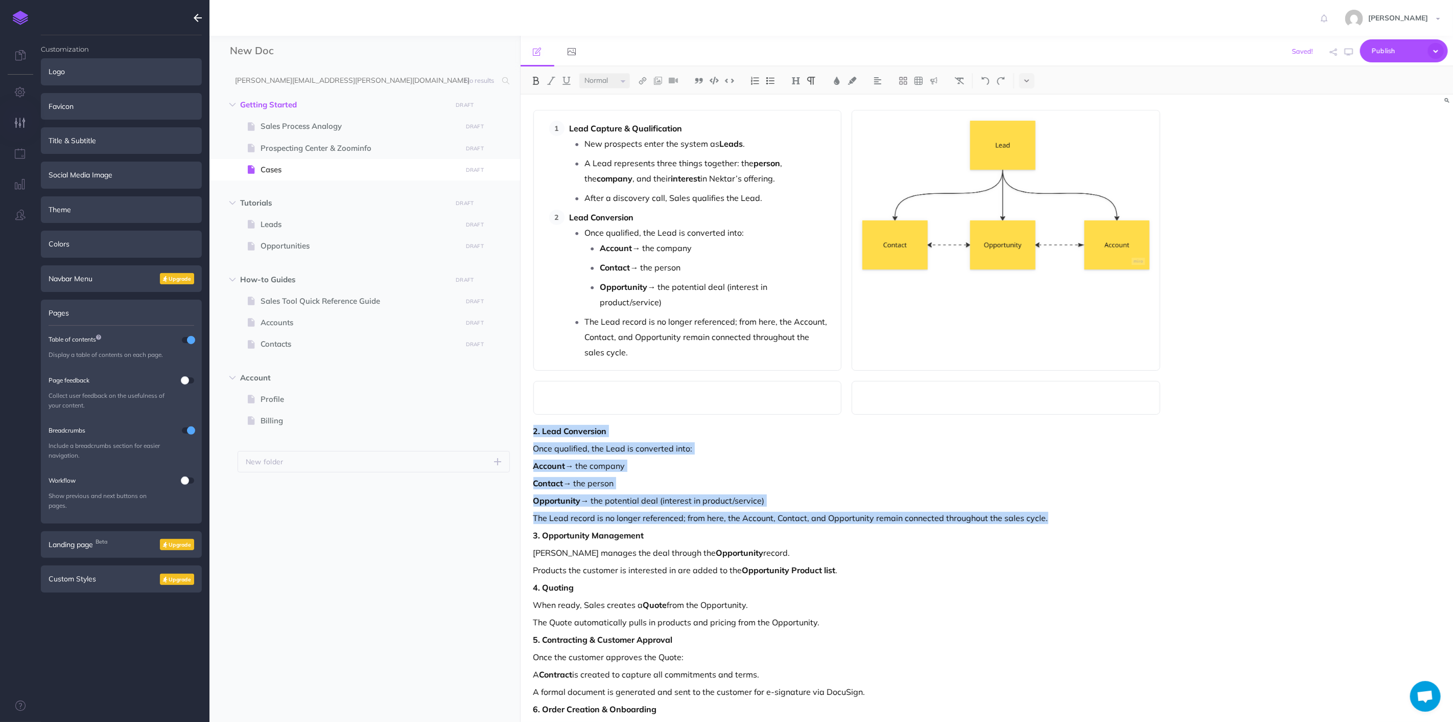
drag, startPoint x: 1069, startPoint y: 498, endPoint x: 526, endPoint y: 417, distance: 548.3
click at [526, 417] on div "Lead Capture & Qualification New prospects enter the system as Leads . A Lead r…" at bounding box center [847, 502] width 653 height 815
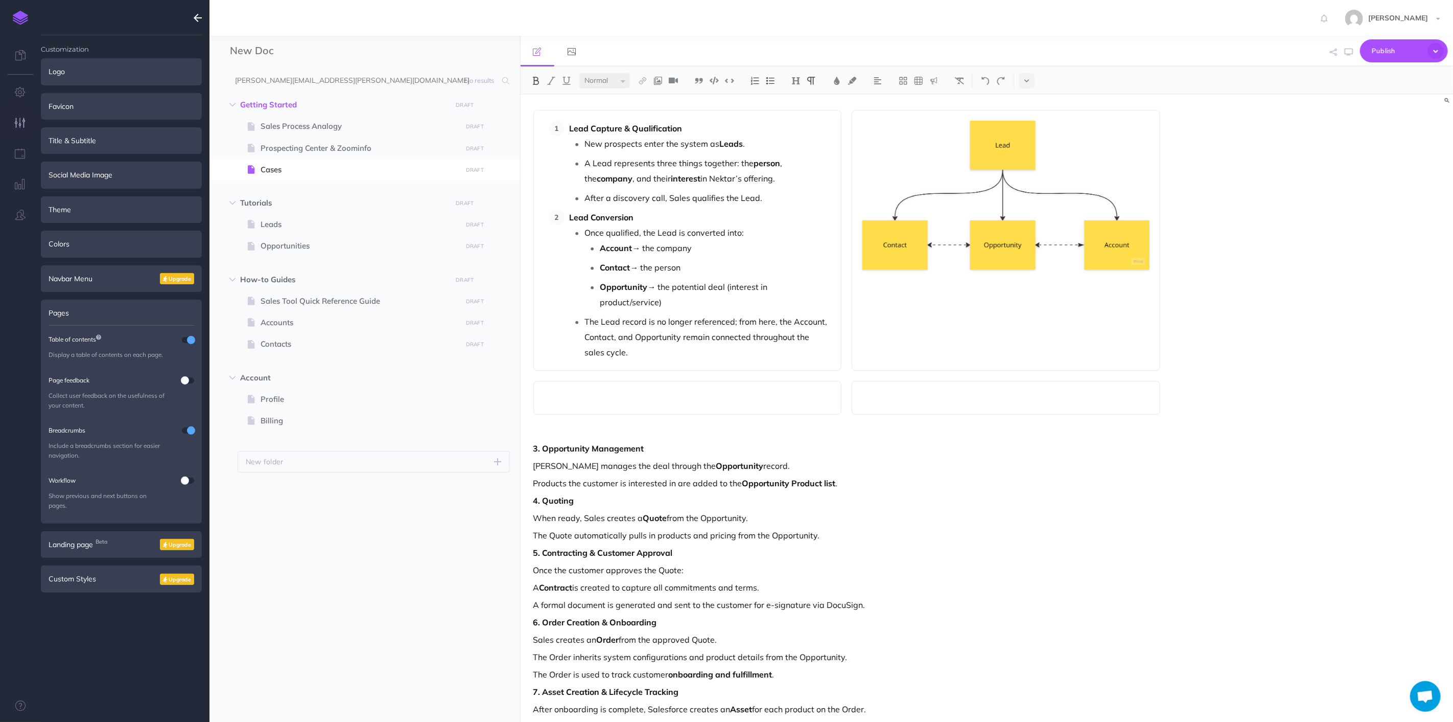
click at [1098, 442] on p "3. Opportunity Management" at bounding box center [848, 448] width 628 height 12
click at [821, 512] on p "When ready, Sales creates a Quote from the Opportunity." at bounding box center [848, 518] width 628 height 12
click at [800, 459] on p "[PERSON_NAME] manages the deal through the Opportunity record." at bounding box center [848, 465] width 628 height 12
click at [963, 477] on p "Products the customer is interested in are added to the Opportunity Product lis…" at bounding box center [848, 483] width 628 height 12
click at [846, 529] on p "The Quote automatically pulls in products and pricing from the Opportunity." at bounding box center [848, 535] width 628 height 12
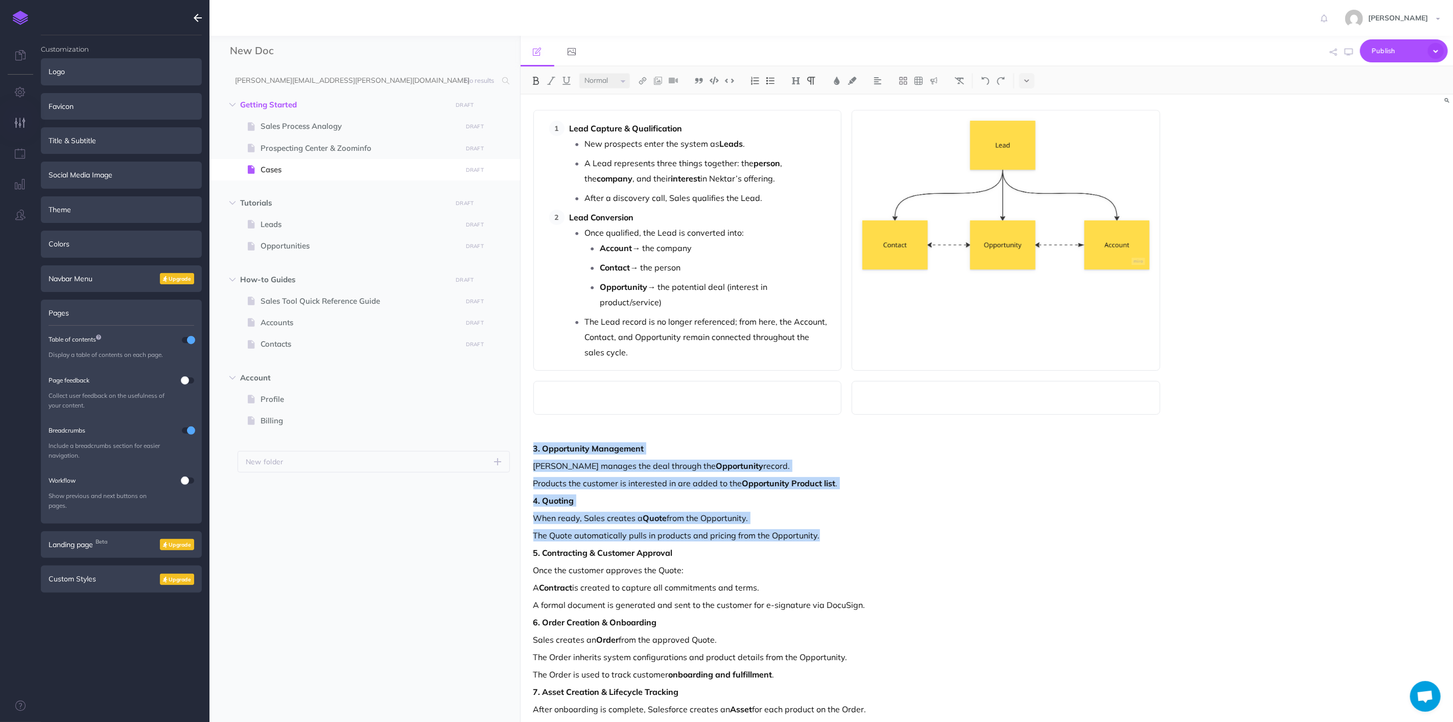
drag, startPoint x: 851, startPoint y: 520, endPoint x: 542, endPoint y: 437, distance: 319.9
click at [508, 437] on div "New Doc Collapse all Expand all Expand to root folders [PERSON_NAME][EMAIL_ADDR…" at bounding box center [832, 379] width 1244 height 686
copy div "3. Opportunity Management Sales manages the deal through the Opportunity record…"
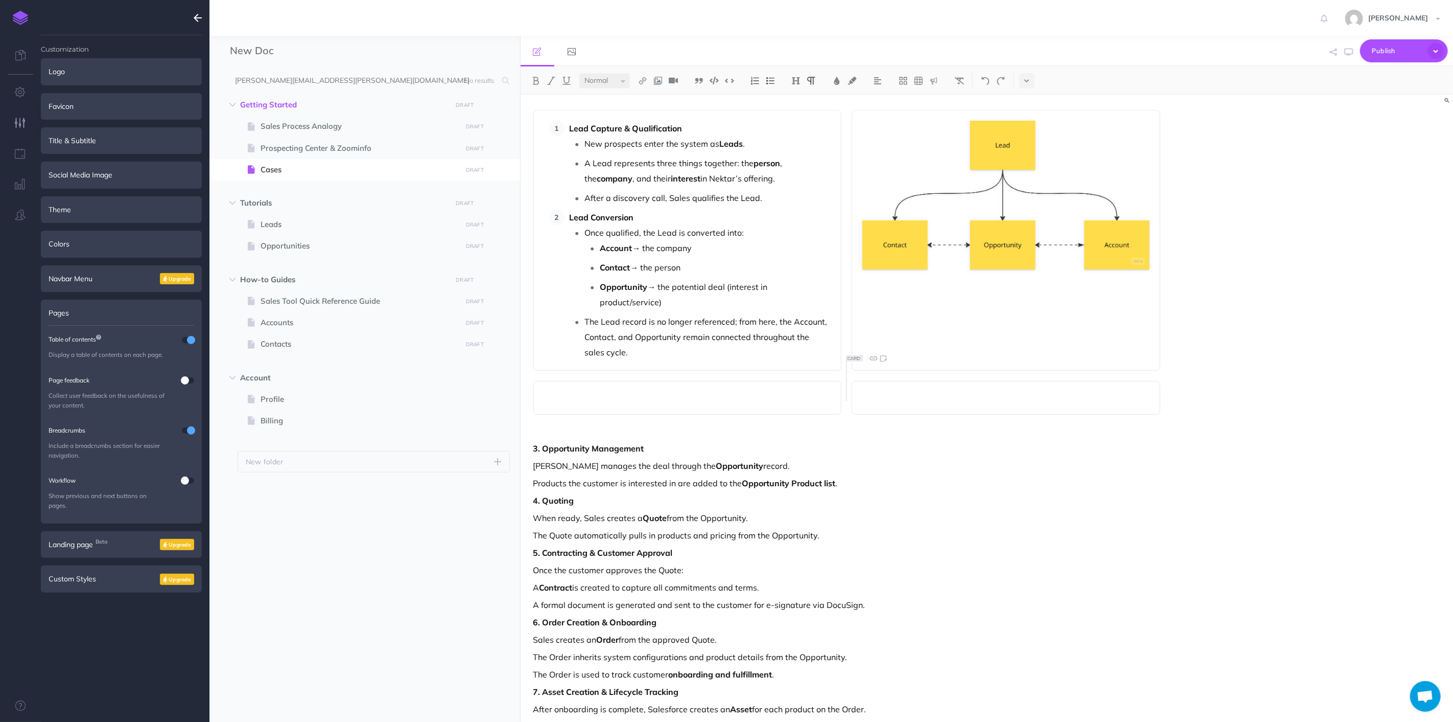
click at [915, 390] on div at bounding box center [1006, 398] width 309 height 34
click at [723, 391] on p at bounding box center [687, 397] width 287 height 12
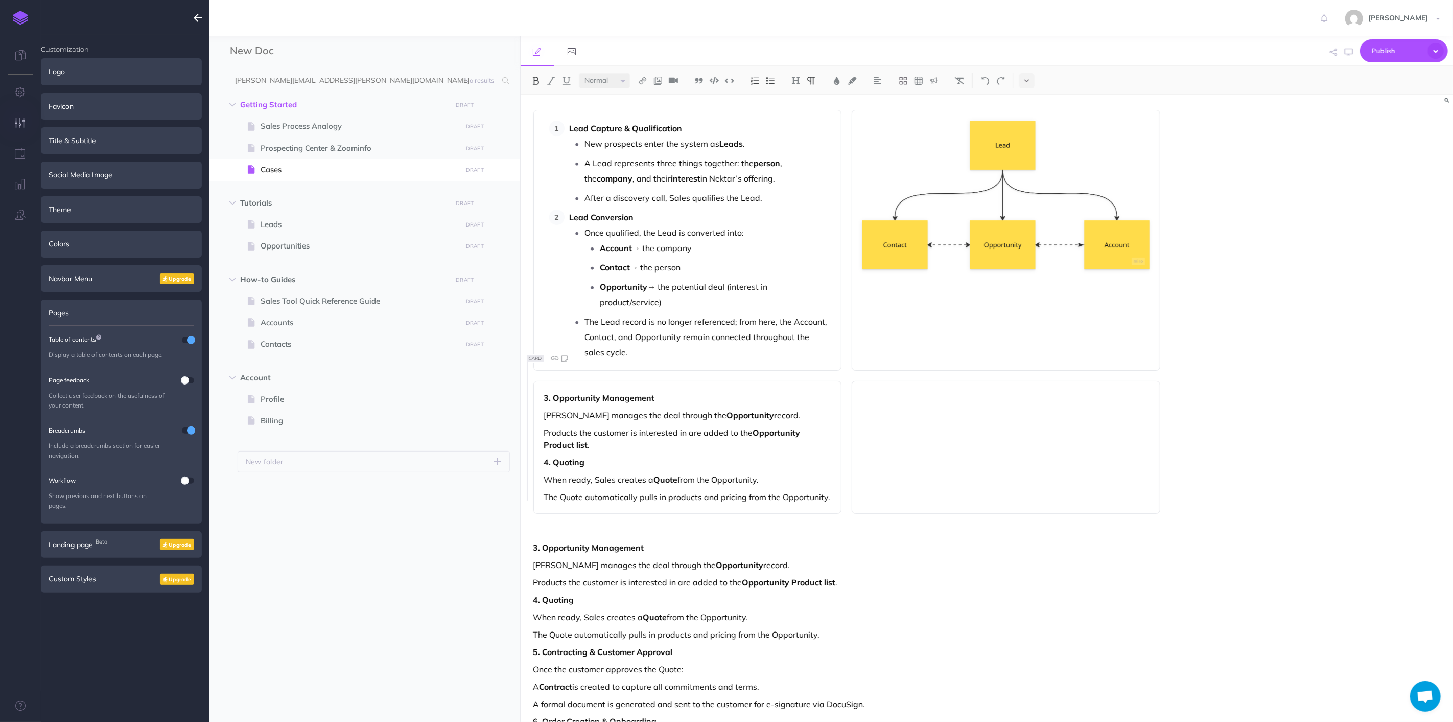
click at [631, 392] on strong "3. Opportunity Management" at bounding box center [599, 397] width 111 height 10
click at [556, 392] on strong "3. Opportunity Management" at bounding box center [599, 397] width 111 height 10
click at [773, 473] on p "When ready, Sales creates a Quote from the Opportunity." at bounding box center [687, 479] width 287 height 12
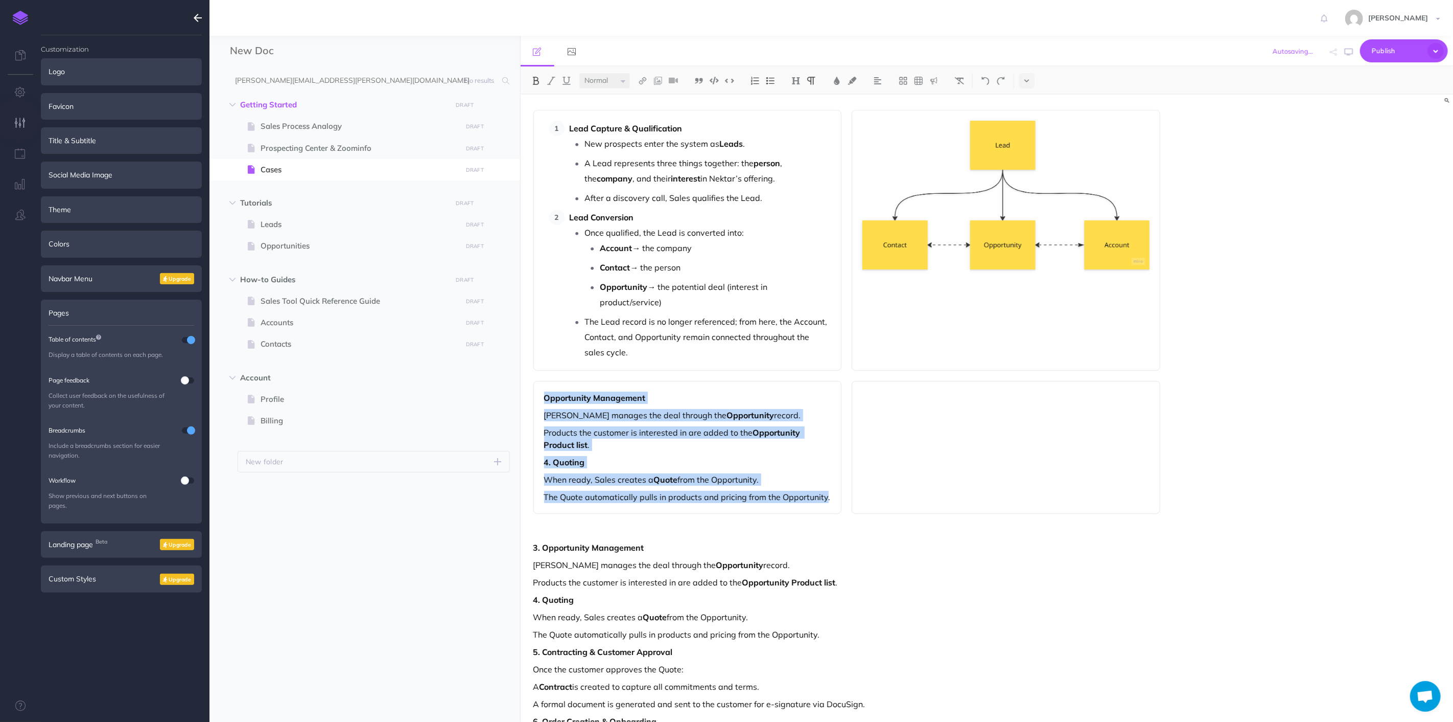
drag, startPoint x: 826, startPoint y: 480, endPoint x: 529, endPoint y: 371, distance: 316.9
click at [529, 371] on div "Lead Capture & Qualification New prospects enter the system as Leads . A Lead r…" at bounding box center [847, 508] width 653 height 827
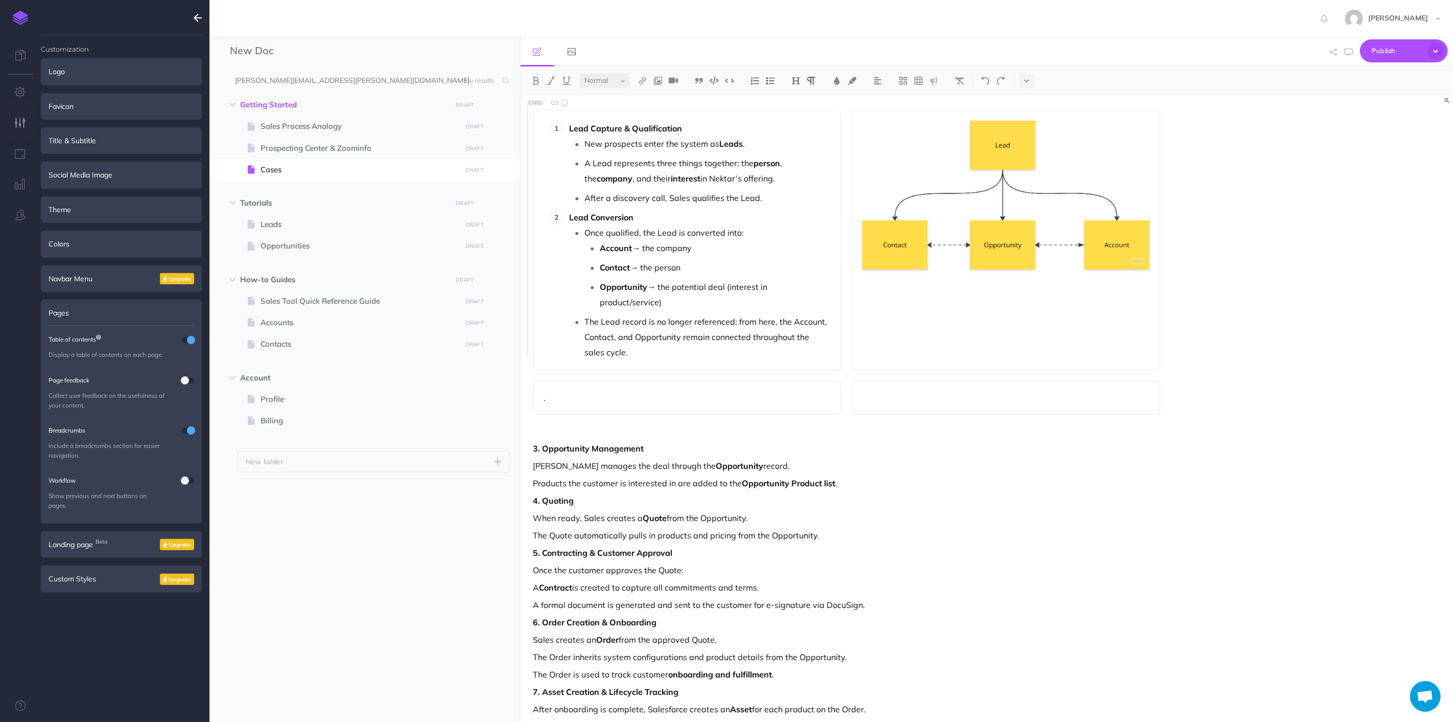
click at [681, 341] on p "The Lead record is no longer referenced; from here, the Account, Contact, and O…" at bounding box center [708, 337] width 246 height 46
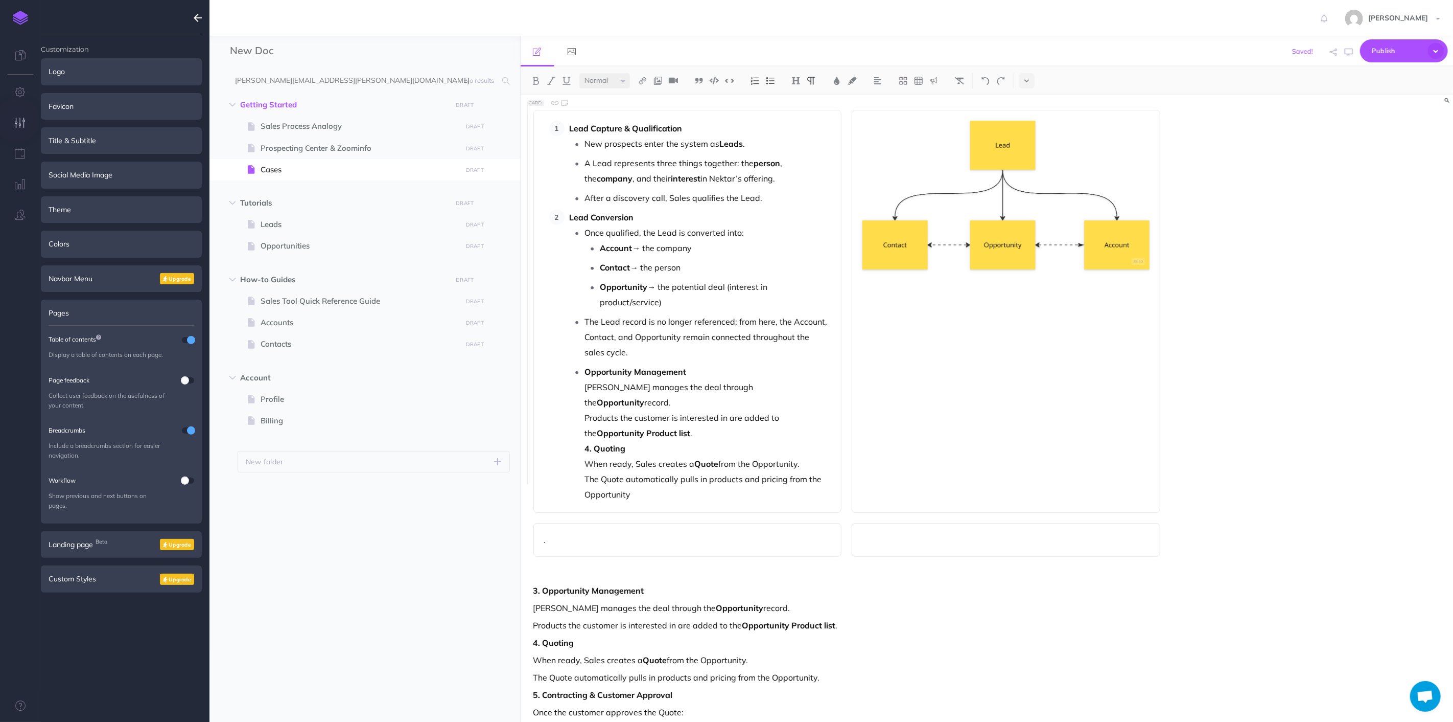
click at [585, 364] on li "Opportunity Management Sales manages the deal through the Opportunity record. P…" at bounding box center [708, 433] width 246 height 138
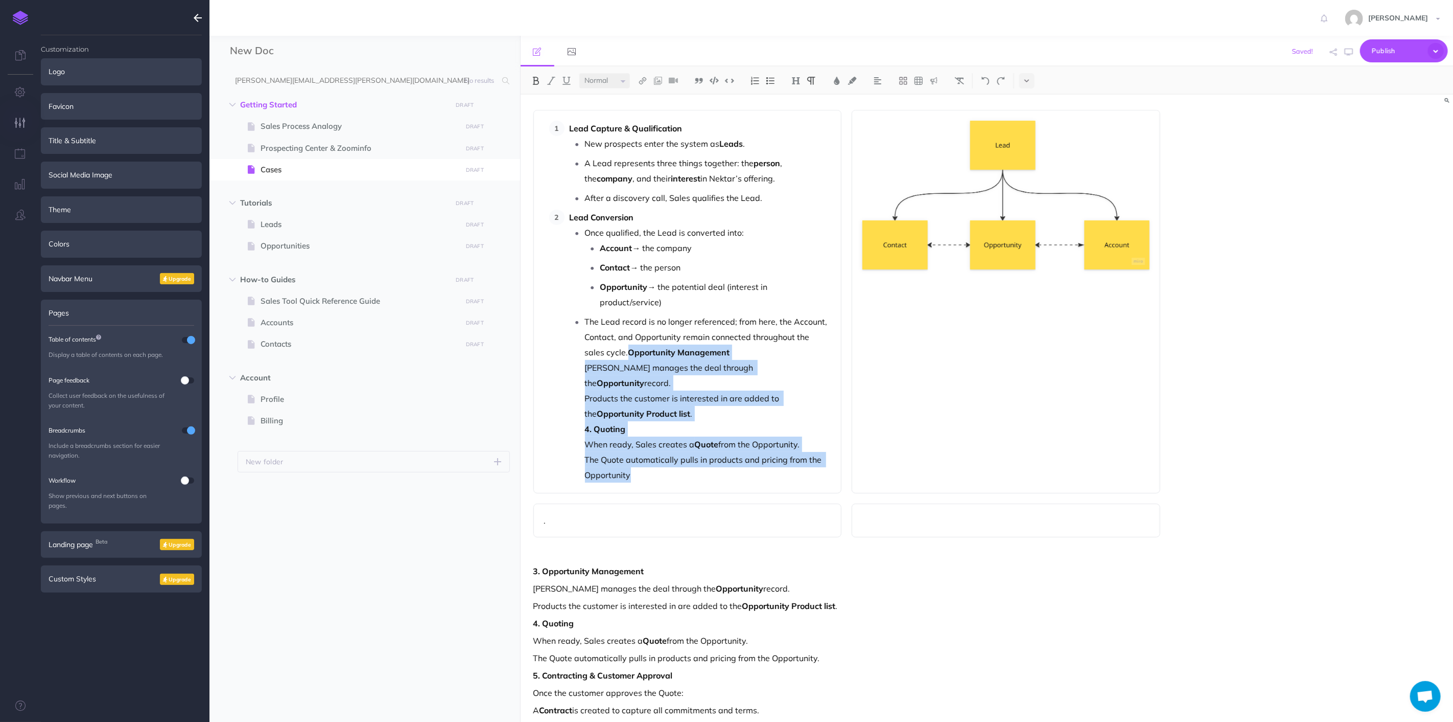
drag, startPoint x: 663, startPoint y: 441, endPoint x: 609, endPoint y: 333, distance: 120.9
click at [609, 333] on li "The Lead record is no longer referenced; from here, the Account, Contact, and O…" at bounding box center [708, 398] width 246 height 169
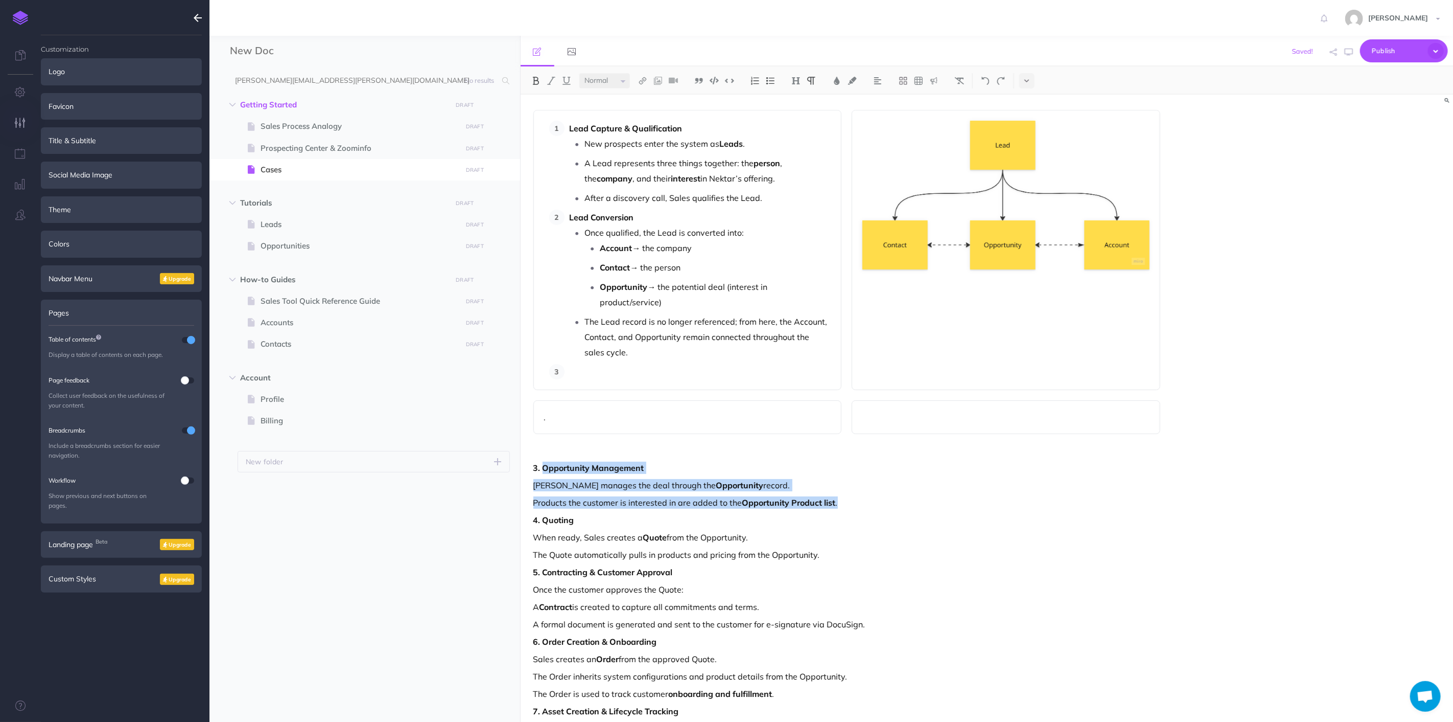
drag, startPoint x: 759, startPoint y: 473, endPoint x: 542, endPoint y: 446, distance: 219.3
click at [542, 446] on div "Lead Capture & Qualification New prospects enter the system as Leads . A Lead r…" at bounding box center [847, 468] width 653 height 747
copy div "Opportunity Management Sales manages the deal through the Opportunity record. P…"
click at [618, 364] on p at bounding box center [701, 371] width 262 height 15
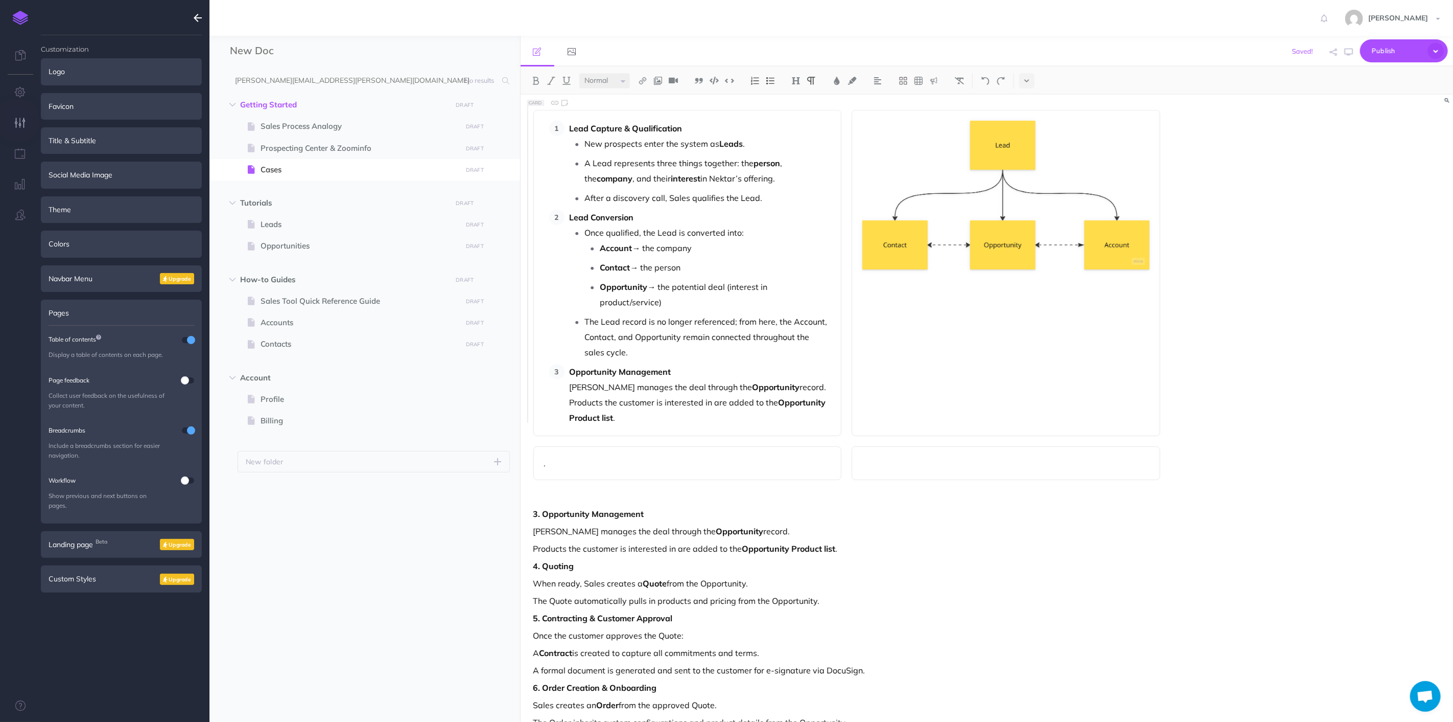
click at [566, 374] on li "Opportunity Management Sales manages the deal through the Opportunity record. P…" at bounding box center [698, 394] width 267 height 61
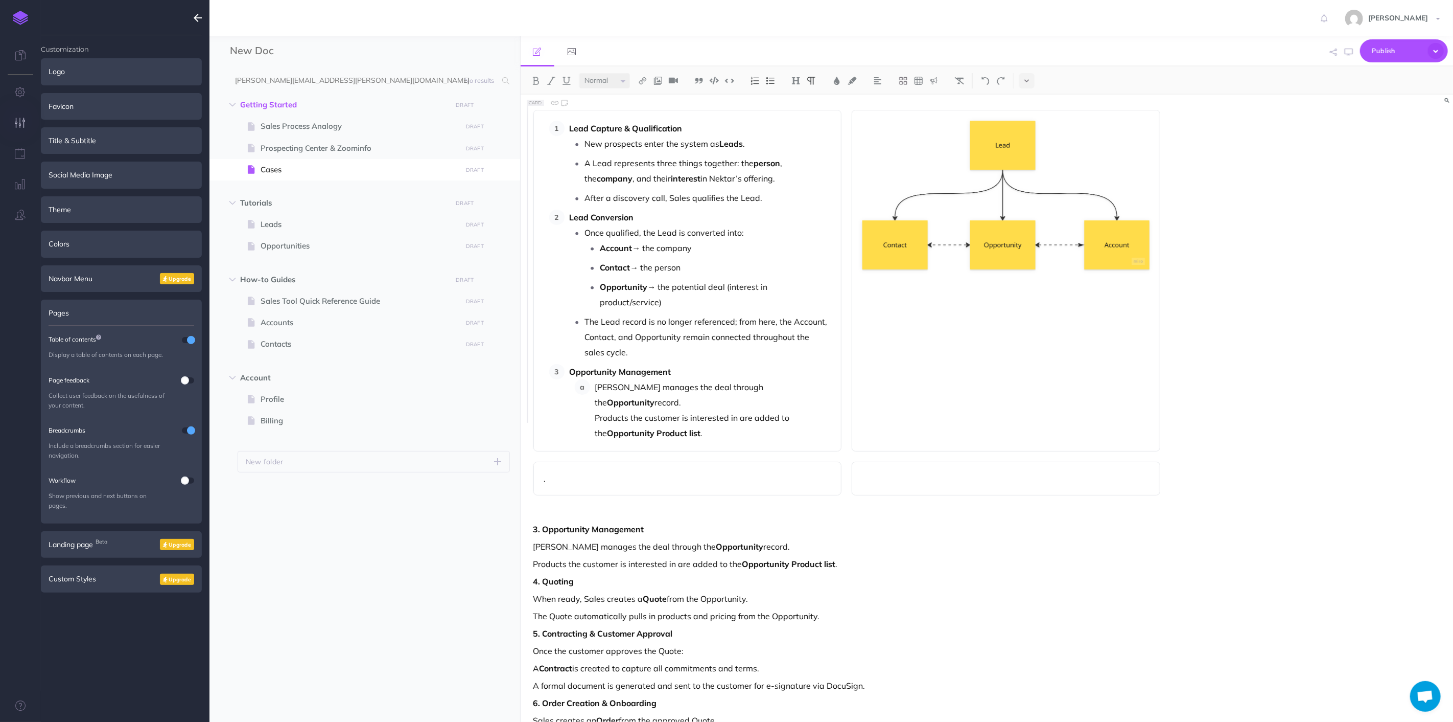
click at [655, 397] on strong "Opportunity" at bounding box center [632, 402] width 48 height 10
click at [747, 410] on p "Products the customer is interested in are added to the Opportunity Product lis…" at bounding box center [713, 425] width 236 height 31
click at [586, 389] on ol "[PERSON_NAME] manages the deal through the Opportunity record. Products the cus…" at bounding box center [703, 409] width 257 height 61
click at [719, 414] on p "Products the customer is interested in are added to the Opportunity Product lis…" at bounding box center [713, 429] width 236 height 31
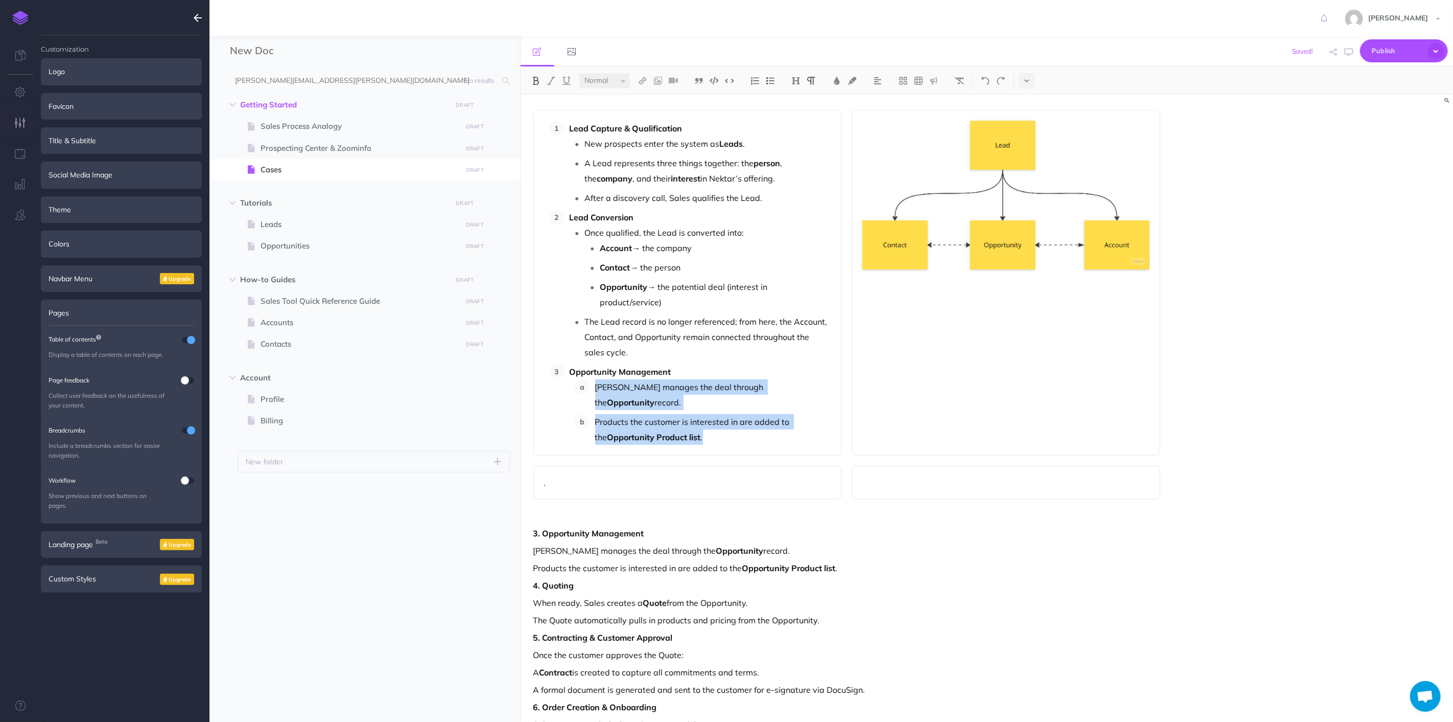
drag, startPoint x: 707, startPoint y: 406, endPoint x: 580, endPoint y: 369, distance: 132.5
click at [580, 379] on ol "[PERSON_NAME] manages the deal through the Opportunity record. Products the cus…" at bounding box center [703, 411] width 257 height 65
click at [769, 85] on button at bounding box center [770, 80] width 15 height 15
click at [916, 544] on p "[PERSON_NAME] manages the deal through the Opportunity record." at bounding box center [848, 550] width 628 height 12
click at [897, 333] on div at bounding box center [1006, 282] width 309 height 345
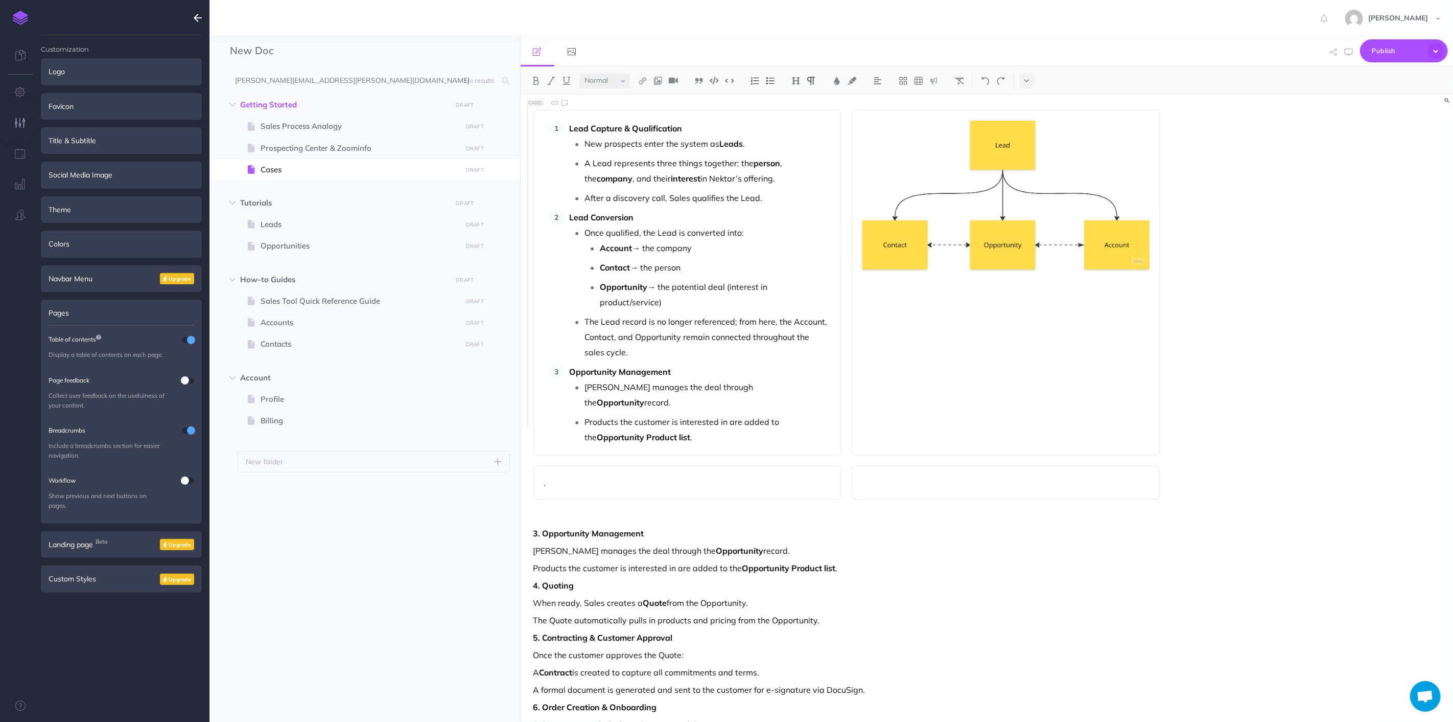
click at [690, 414] on p "Products the customer is interested in are added to the Opportunity Product lis…" at bounding box center [708, 429] width 246 height 31
click at [716, 415] on div "Lead Capture & Qualification New prospects enter the system as Leads . A Lead r…" at bounding box center [688, 282] width 309 height 345
click at [713, 414] on p "Products the customer is interested in are added to the Opportunity Product lis…" at bounding box center [708, 429] width 246 height 31
click at [924, 402] on div at bounding box center [1006, 282] width 309 height 345
click at [975, 284] on div at bounding box center [1006, 282] width 309 height 345
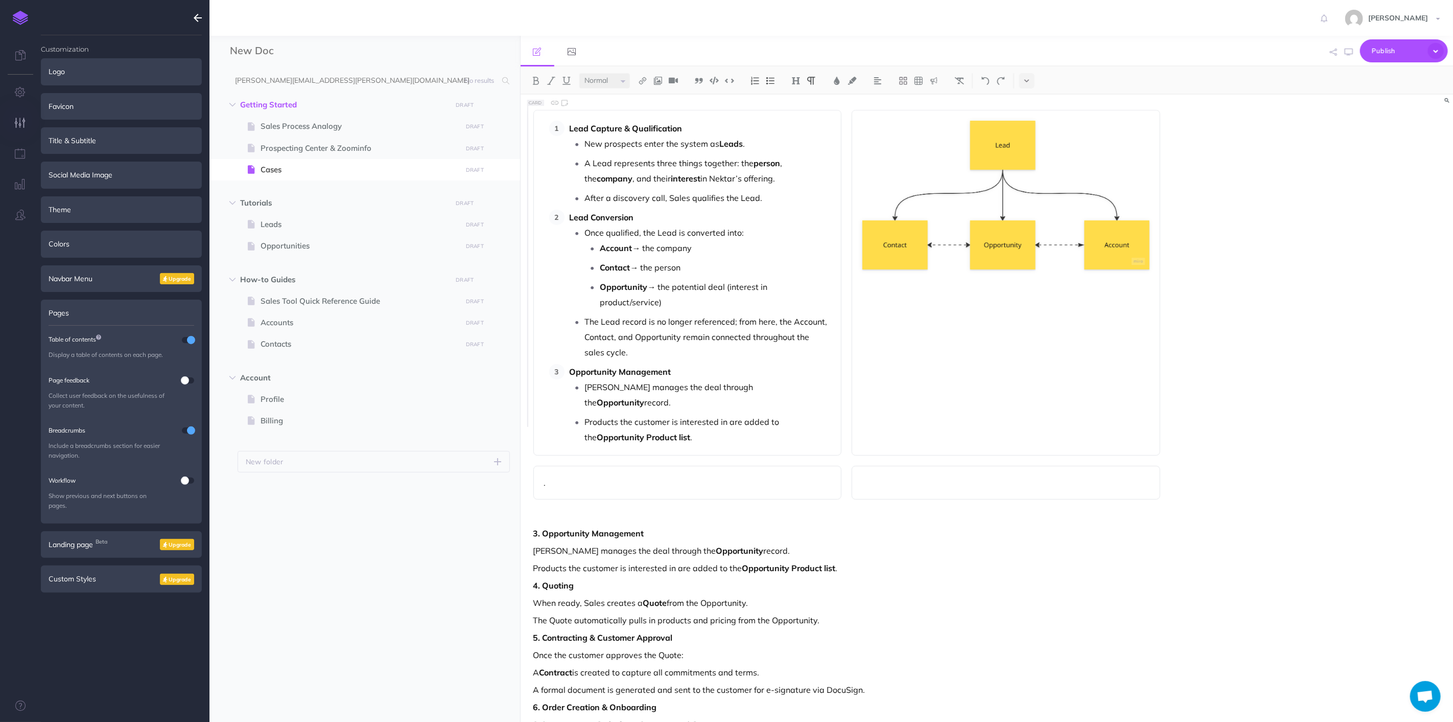
click at [656, 414] on p "Products the customer is interested in are added to the Opportunity Product lis…" at bounding box center [708, 429] width 246 height 31
drag, startPoint x: 699, startPoint y: 413, endPoint x: 540, endPoint y: 359, distance: 167.7
click at [540, 360] on div "Lead Capture & Qualification New prospects enter the system as Leads . A Lead r…" at bounding box center [688, 282] width 309 height 345
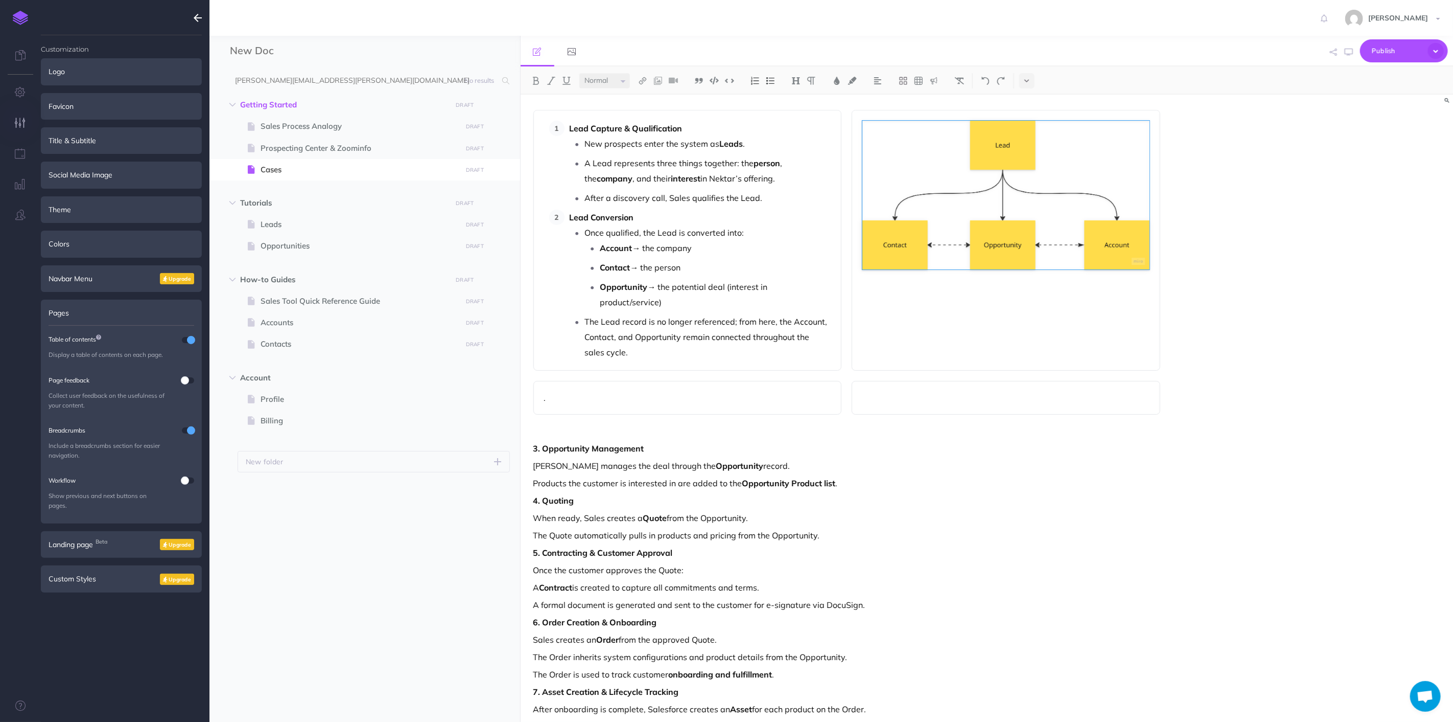
click at [614, 391] on p "." at bounding box center [687, 397] width 287 height 12
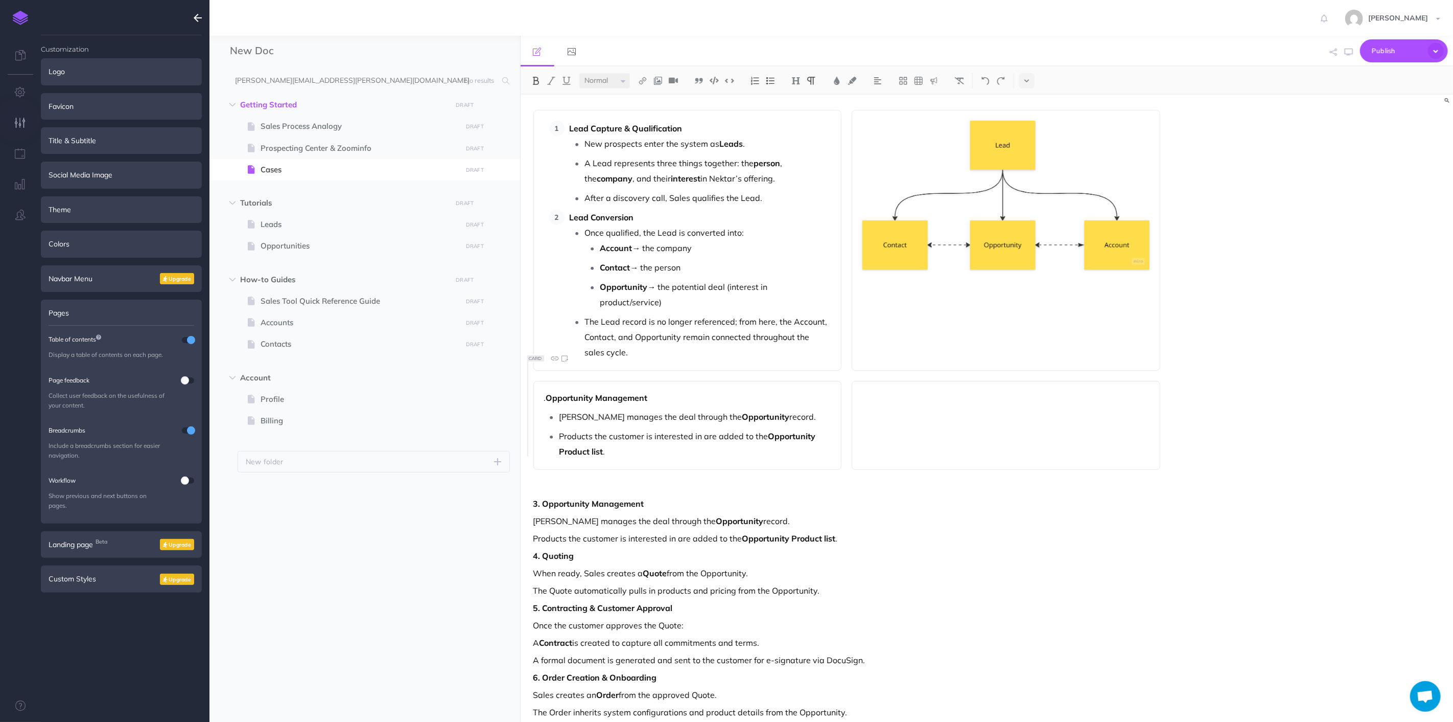
click at [550, 392] on strong "Opportunity Management" at bounding box center [597, 397] width 102 height 10
click at [549, 392] on strong "Opportunity Management" at bounding box center [597, 397] width 102 height 10
click at [601, 455] on div "Lead Capture & Qualification New prospects enter the system as Leads . A Lead r…" at bounding box center [847, 486] width 653 height 783
drag, startPoint x: 672, startPoint y: 450, endPoint x: 671, endPoint y: 442, distance: 7.7
click at [672, 449] on div "3 Opportunity Management Sales manages the deal through the Opportunity record.…" at bounding box center [688, 425] width 309 height 89
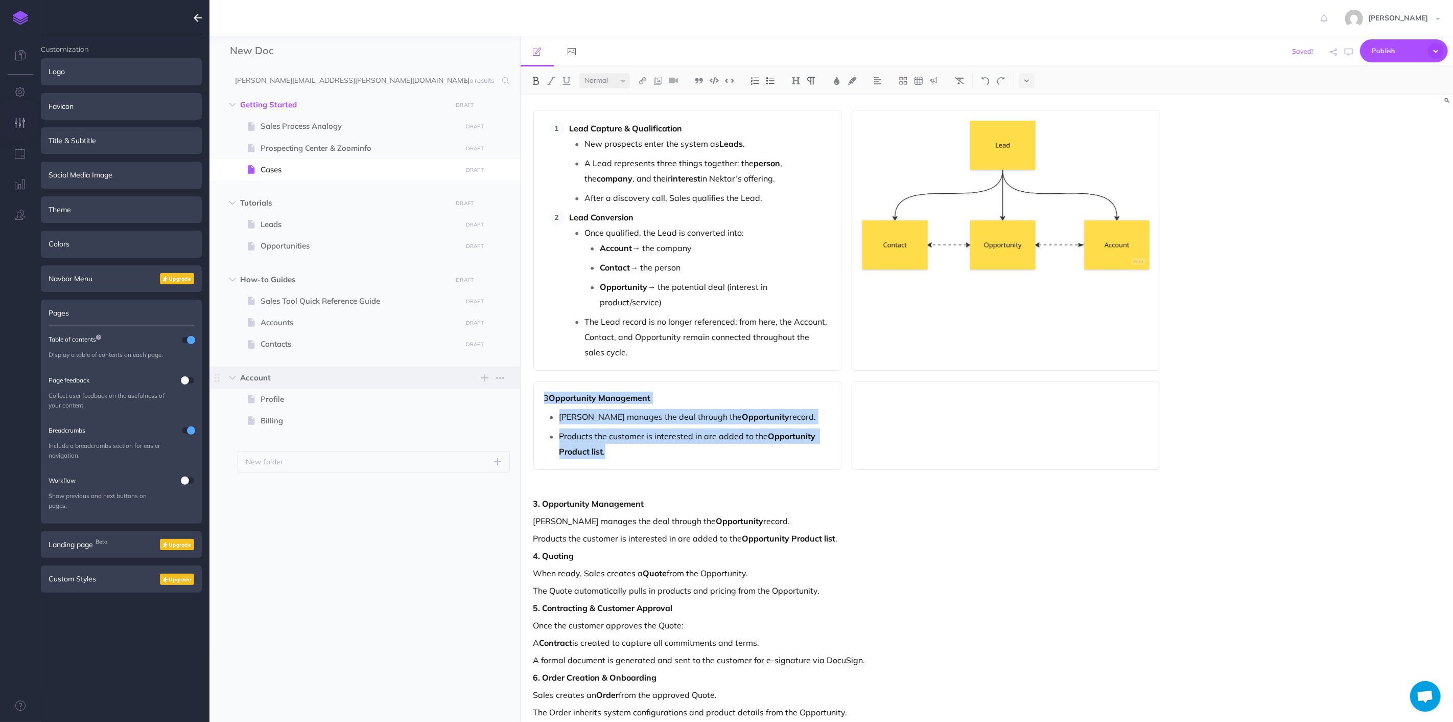
drag, startPoint x: 668, startPoint y: 433, endPoint x: 469, endPoint y: 370, distance: 209.0
click at [469, 370] on div "New Doc Collapse all Expand all Expand to root folders [PERSON_NAME][EMAIL_ADDR…" at bounding box center [832, 379] width 1244 height 686
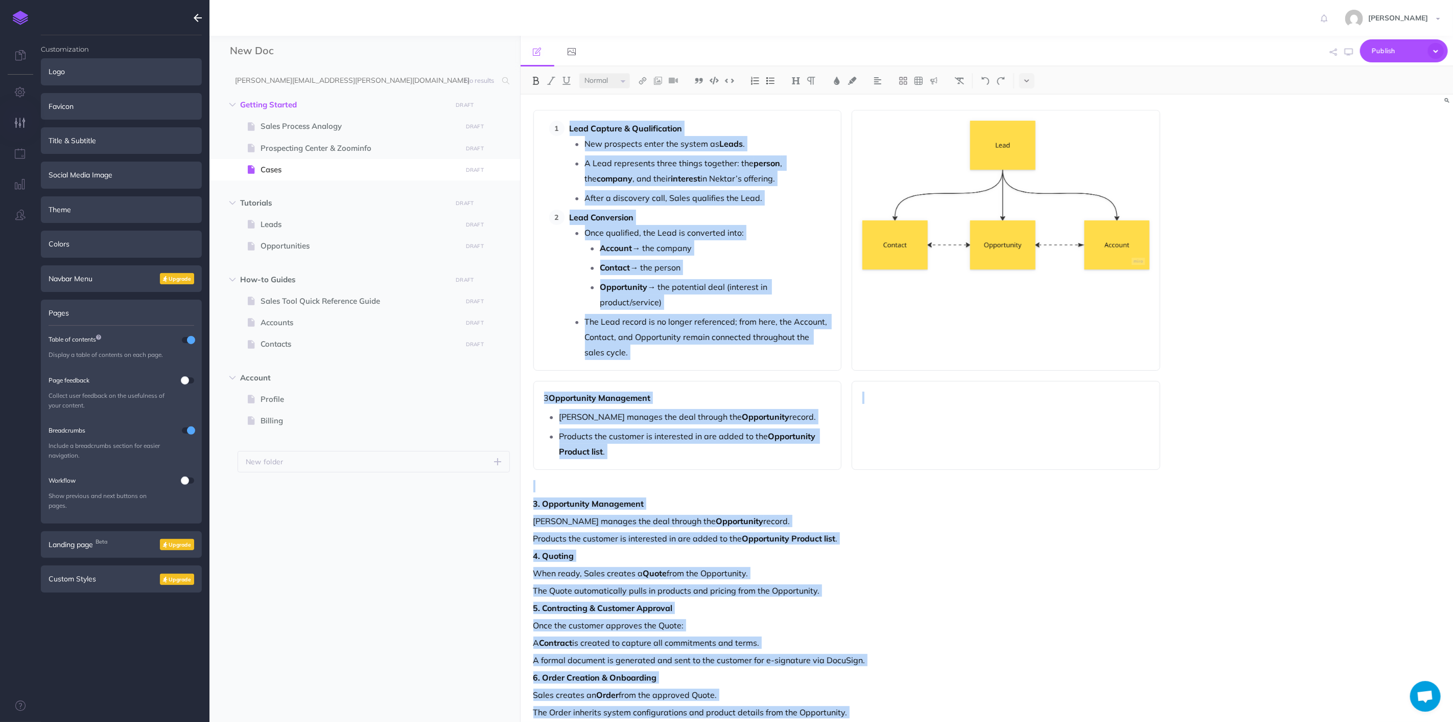
click at [891, 532] on p "Products the customer is interested in are added to the Opportunity Product lis…" at bounding box center [848, 538] width 628 height 12
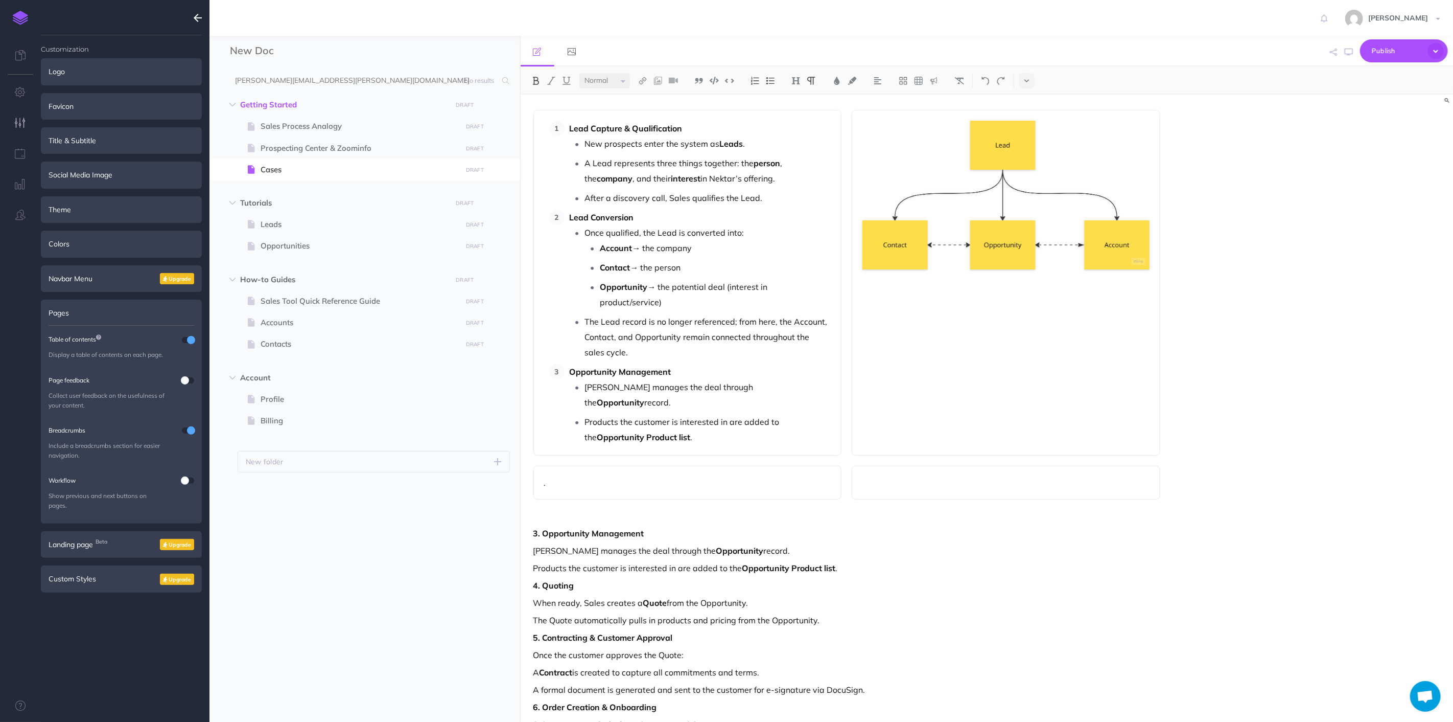
click at [889, 365] on div at bounding box center [1006, 282] width 309 height 345
click at [912, 279] on div at bounding box center [1006, 282] width 309 height 345
click at [969, 356] on div at bounding box center [1006, 282] width 309 height 345
click at [993, 221] on img at bounding box center [1006, 195] width 287 height 149
click at [1033, 383] on div at bounding box center [1006, 282] width 309 height 345
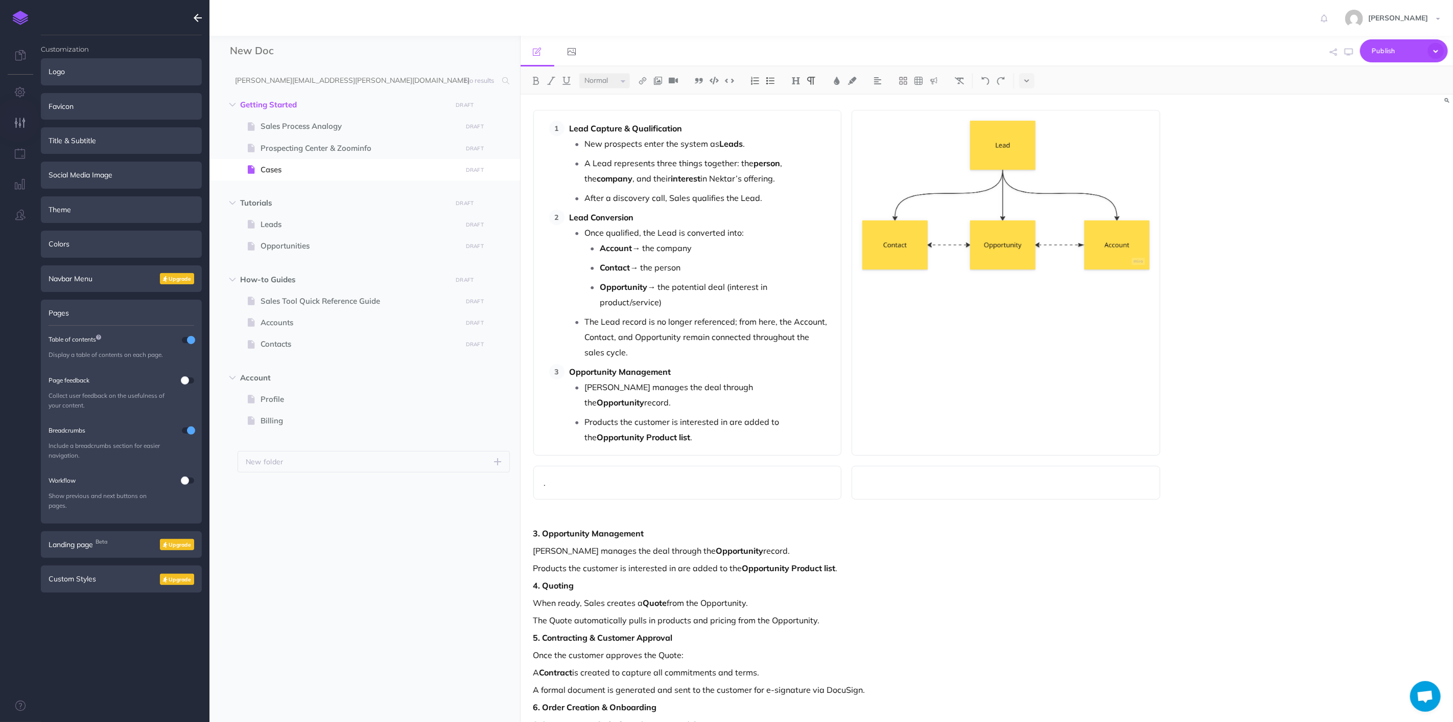
click at [1017, 302] on div at bounding box center [1006, 282] width 309 height 345
click at [912, 309] on div at bounding box center [1006, 282] width 309 height 345
click at [926, 330] on div at bounding box center [1006, 282] width 309 height 345
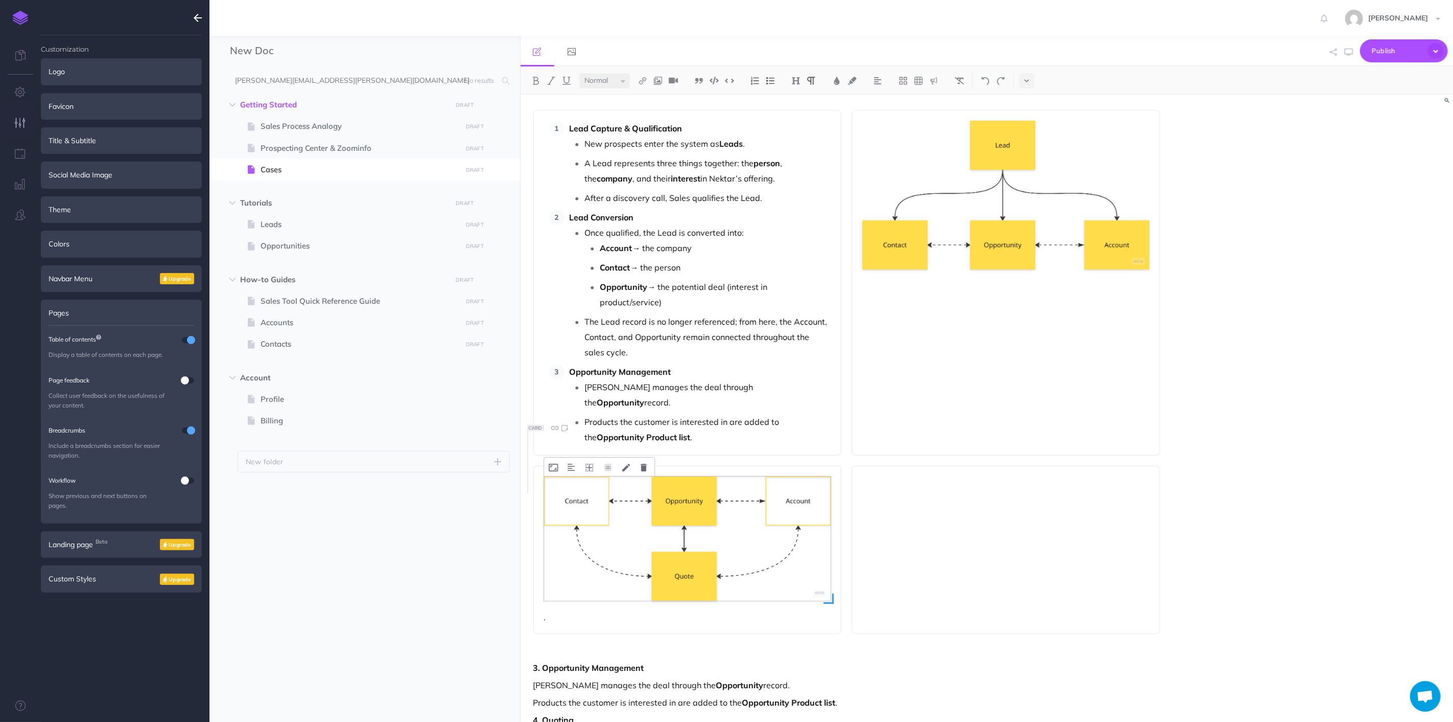
click at [806, 513] on img at bounding box center [687, 538] width 287 height 124
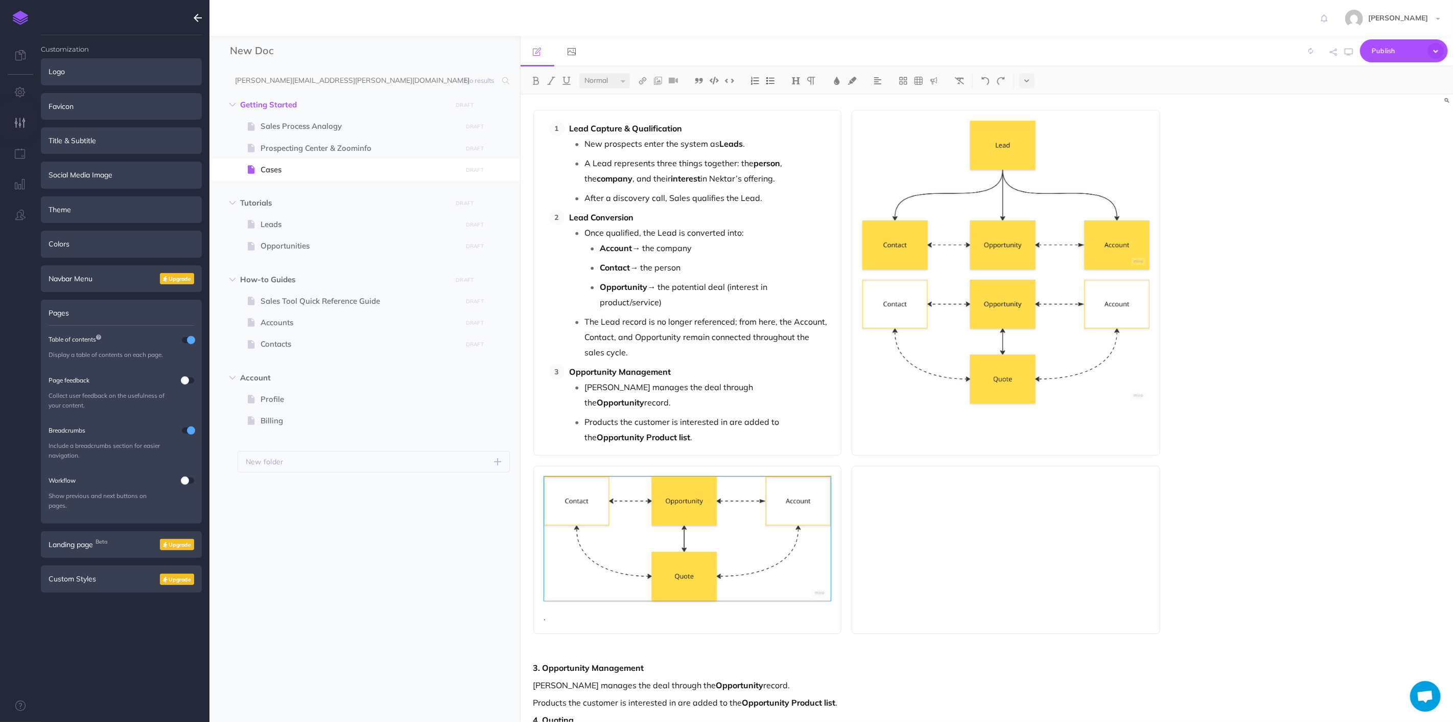
click at [1238, 364] on div "Lead Capture & Qualification New prospects enter the system as Leads . A Lead r…" at bounding box center [987, 408] width 933 height 627
click at [1062, 355] on img at bounding box center [1006, 342] width 287 height 124
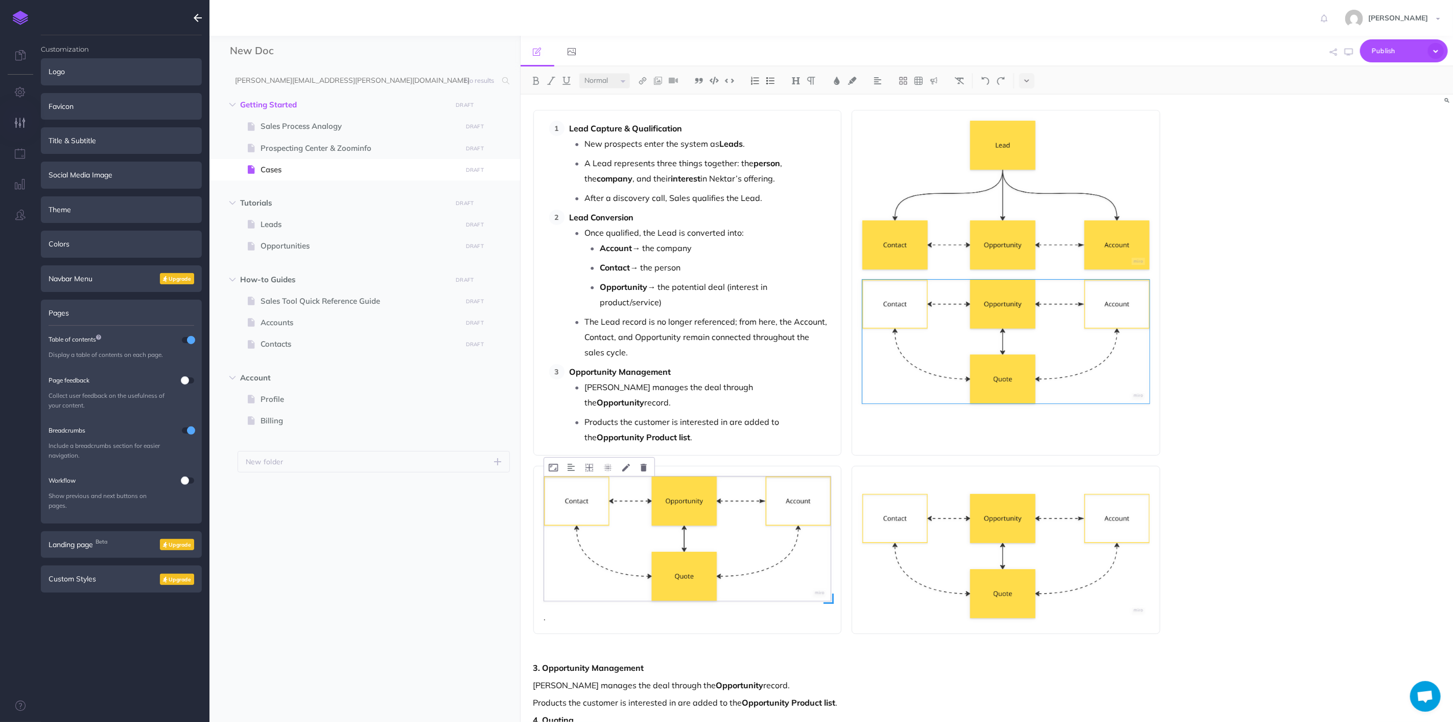
click at [732, 514] on img at bounding box center [687, 538] width 287 height 124
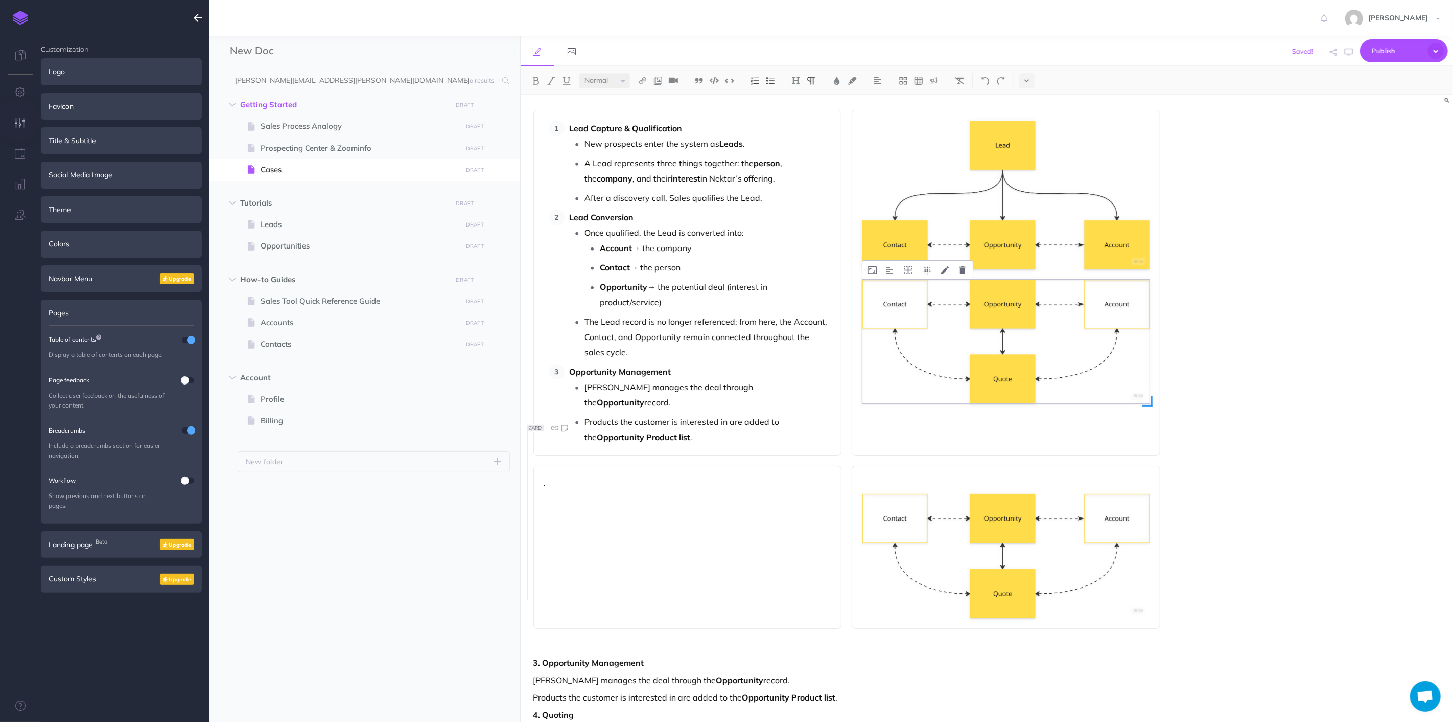
click at [1046, 364] on img at bounding box center [1006, 342] width 287 height 124
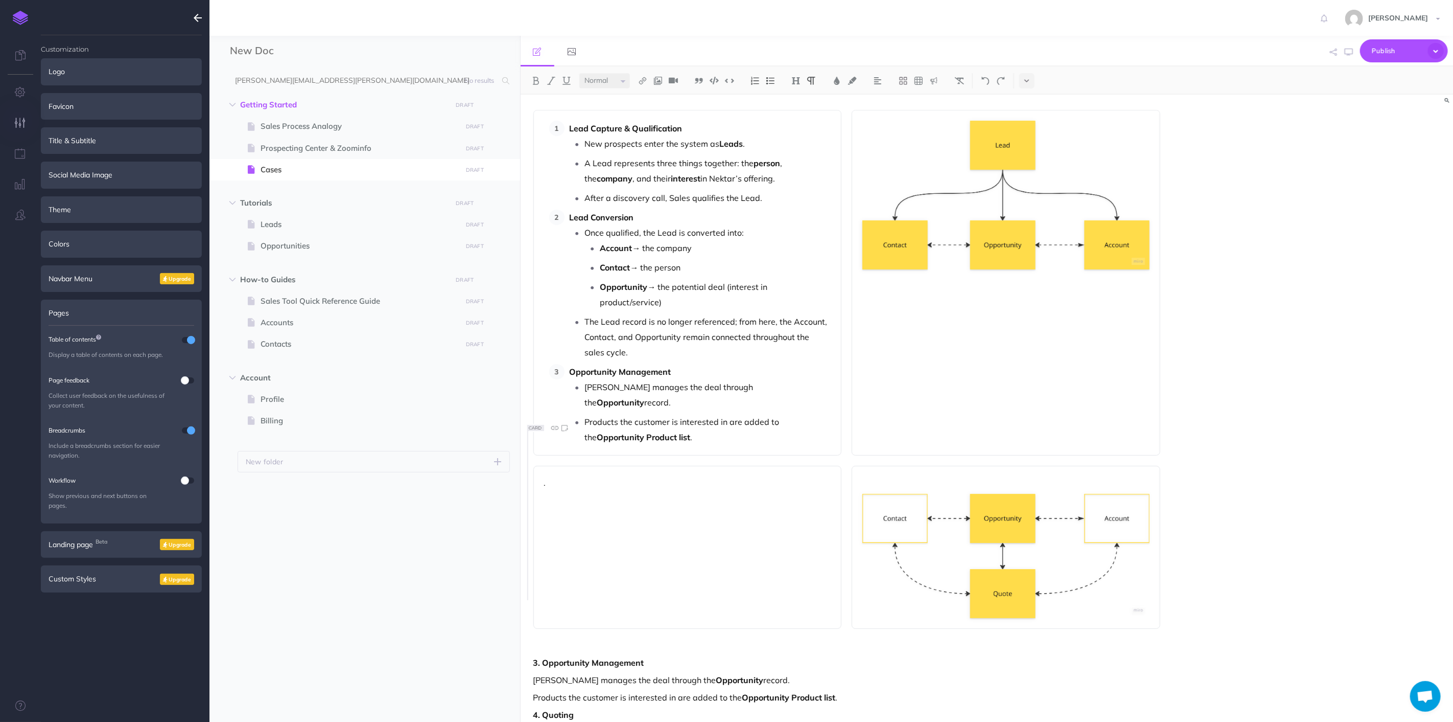
click at [1179, 416] on div "Lead Capture & Qualification New prospects enter the system as Leads . A Lead r…" at bounding box center [987, 408] width 933 height 627
click at [1053, 370] on div at bounding box center [1006, 282] width 309 height 345
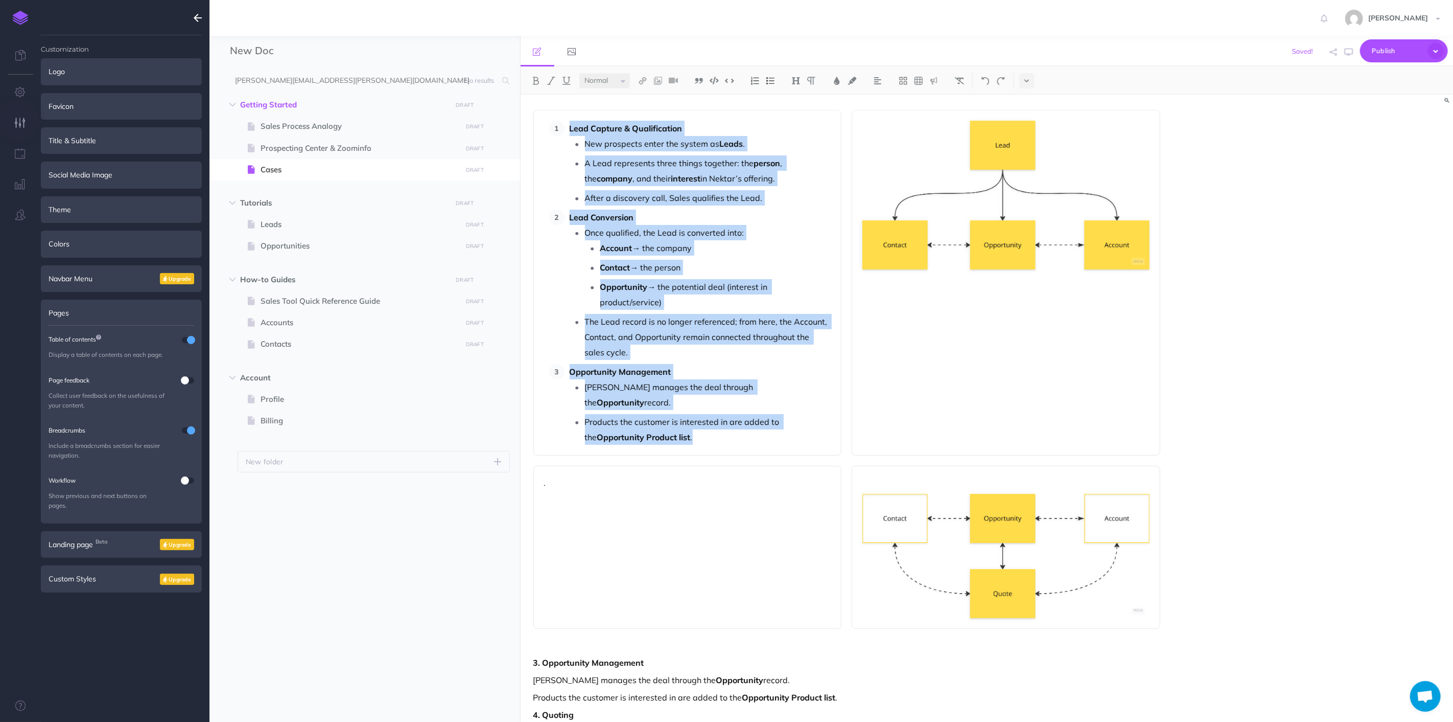
click at [1137, 389] on div at bounding box center [1006, 282] width 309 height 345
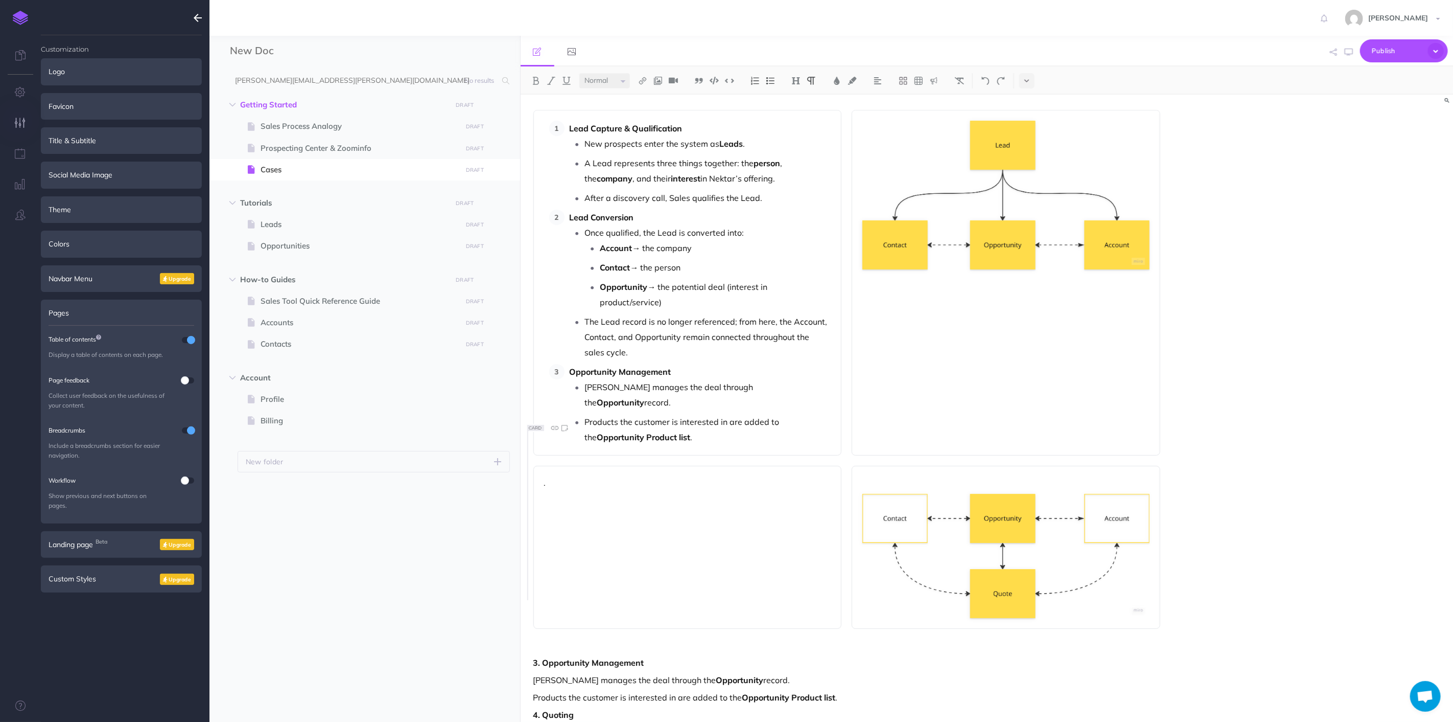
click at [742, 381] on ul "[PERSON_NAME] manages the deal through the Opportunity record. Products the cus…" at bounding box center [701, 411] width 262 height 65
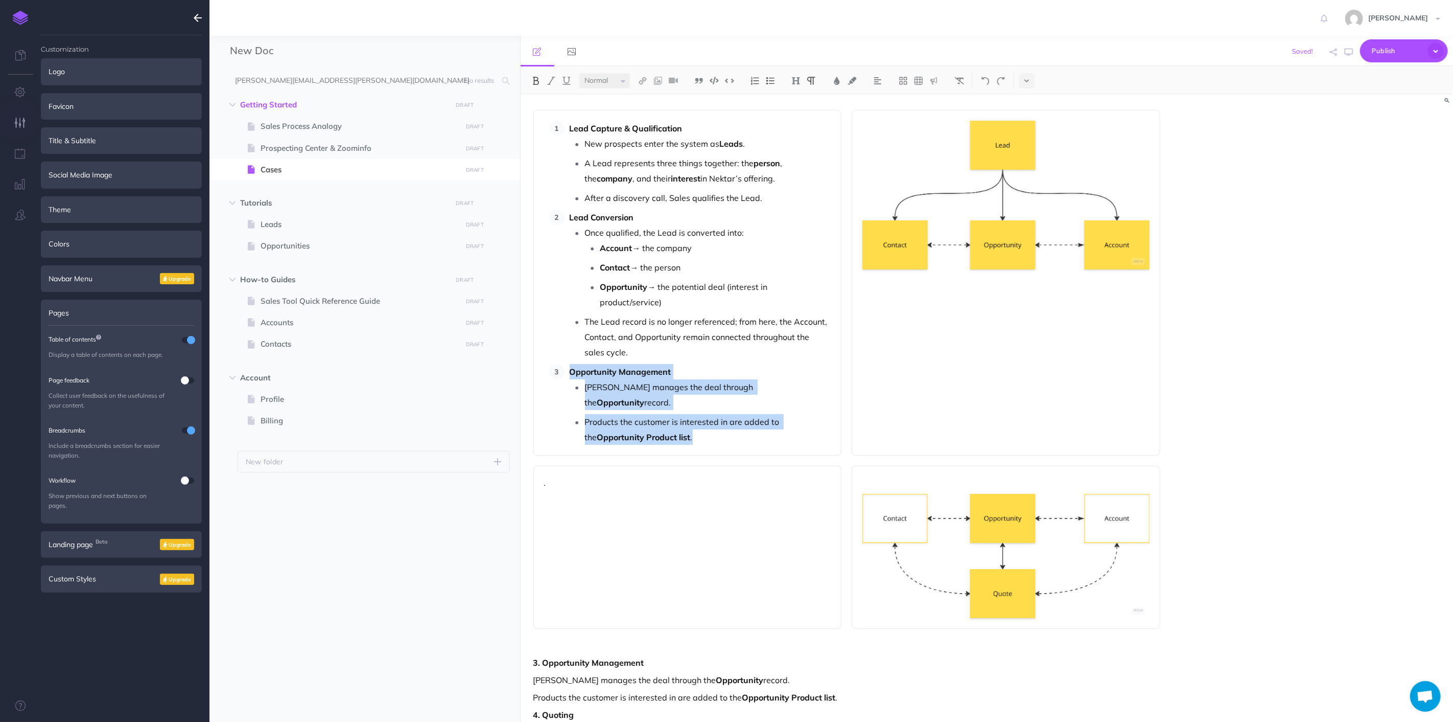
drag, startPoint x: 718, startPoint y: 407, endPoint x: 562, endPoint y: 355, distance: 164.3
click at [565, 364] on li "Opportunity Management Sales manages the deal through the Opportunity record. P…" at bounding box center [698, 404] width 267 height 81
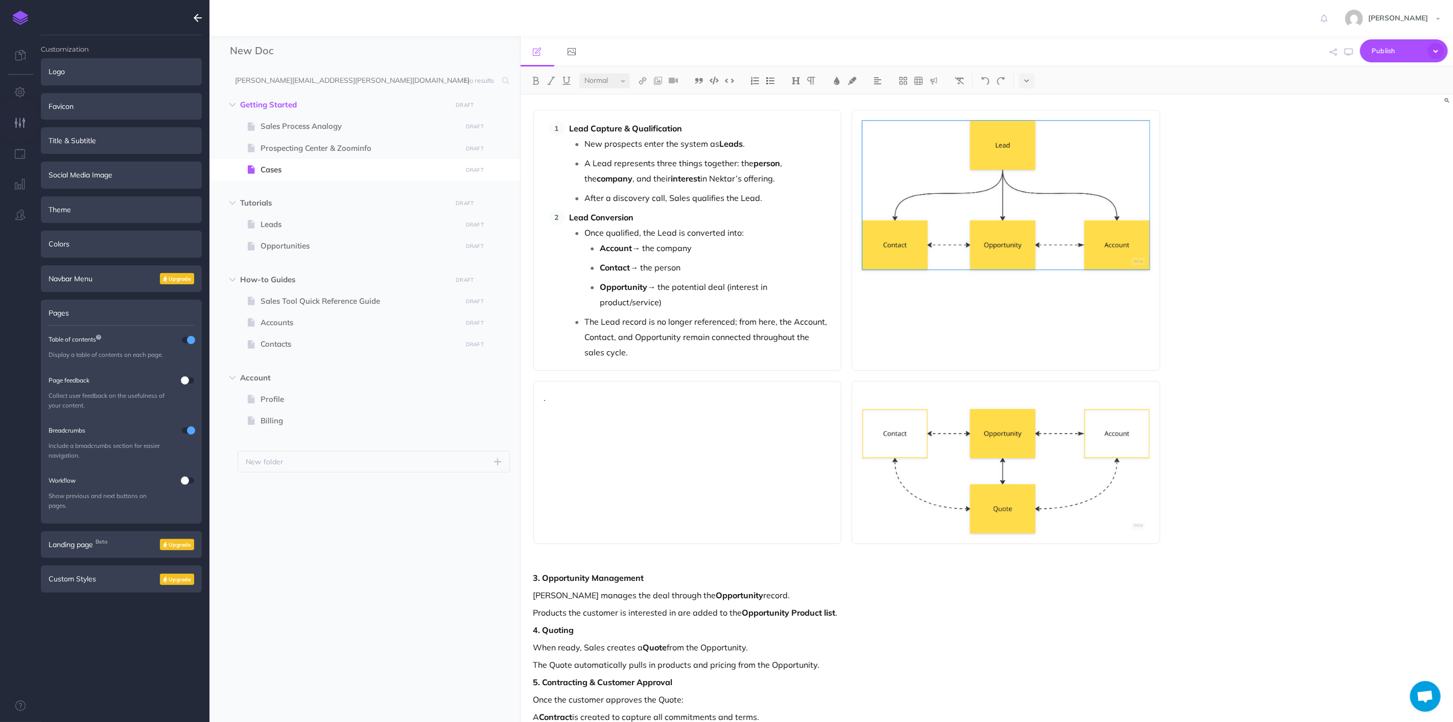
click at [655, 435] on div "." at bounding box center [688, 462] width 309 height 163
click at [547, 392] on strong "Opportunity Management" at bounding box center [597, 397] width 102 height 10
click at [678, 461] on div "Opportunity Management Sales manages the deal through the Opportunity record. P…" at bounding box center [688, 462] width 309 height 163
click at [568, 218] on li "Lead Conversion Once qualified, the Lead is converted into: Account → the compa…" at bounding box center [698, 285] width 267 height 150
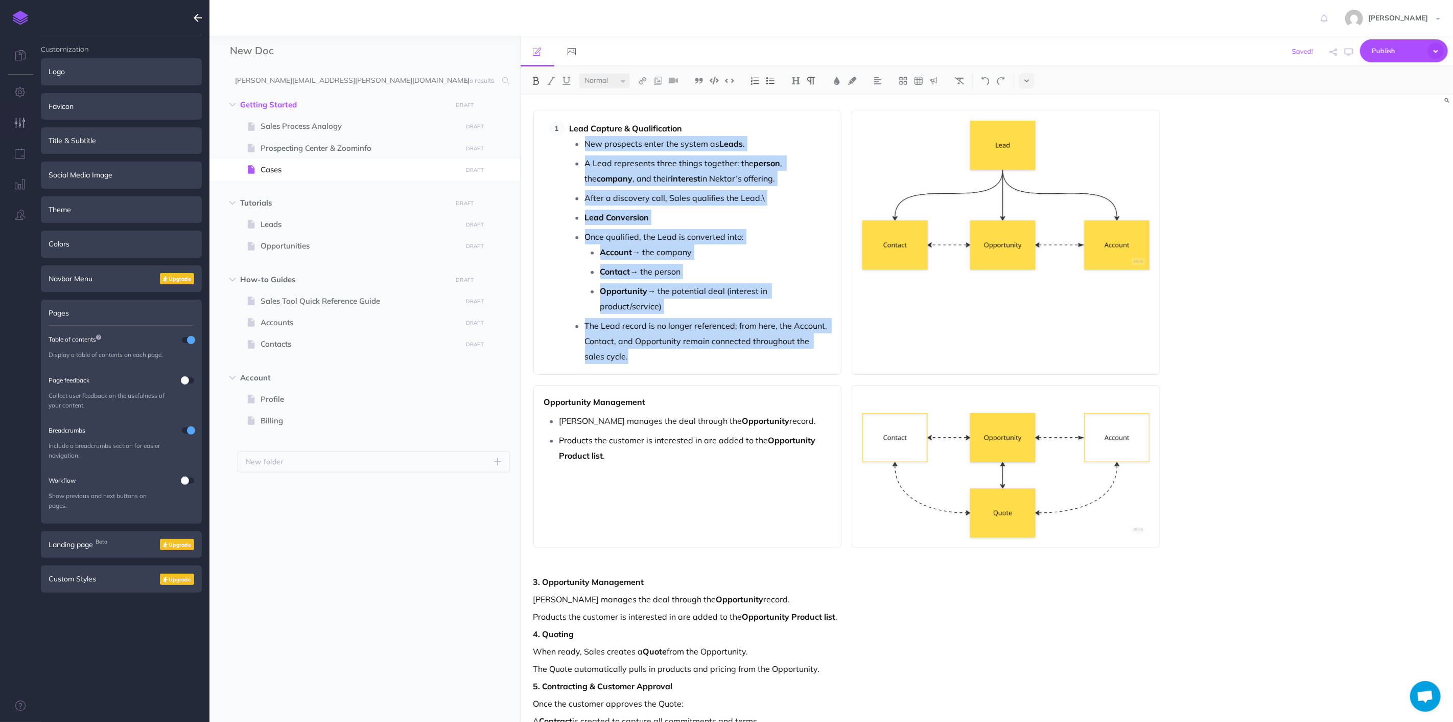
drag, startPoint x: 619, startPoint y: 342, endPoint x: 550, endPoint y: 139, distance: 214.9
click at [550, 139] on ol "Lead Capture & Qualification New prospects enter the system as Leads . A Lead r…" at bounding box center [690, 242] width 282 height 243
click at [778, 78] on button at bounding box center [770, 80] width 15 height 15
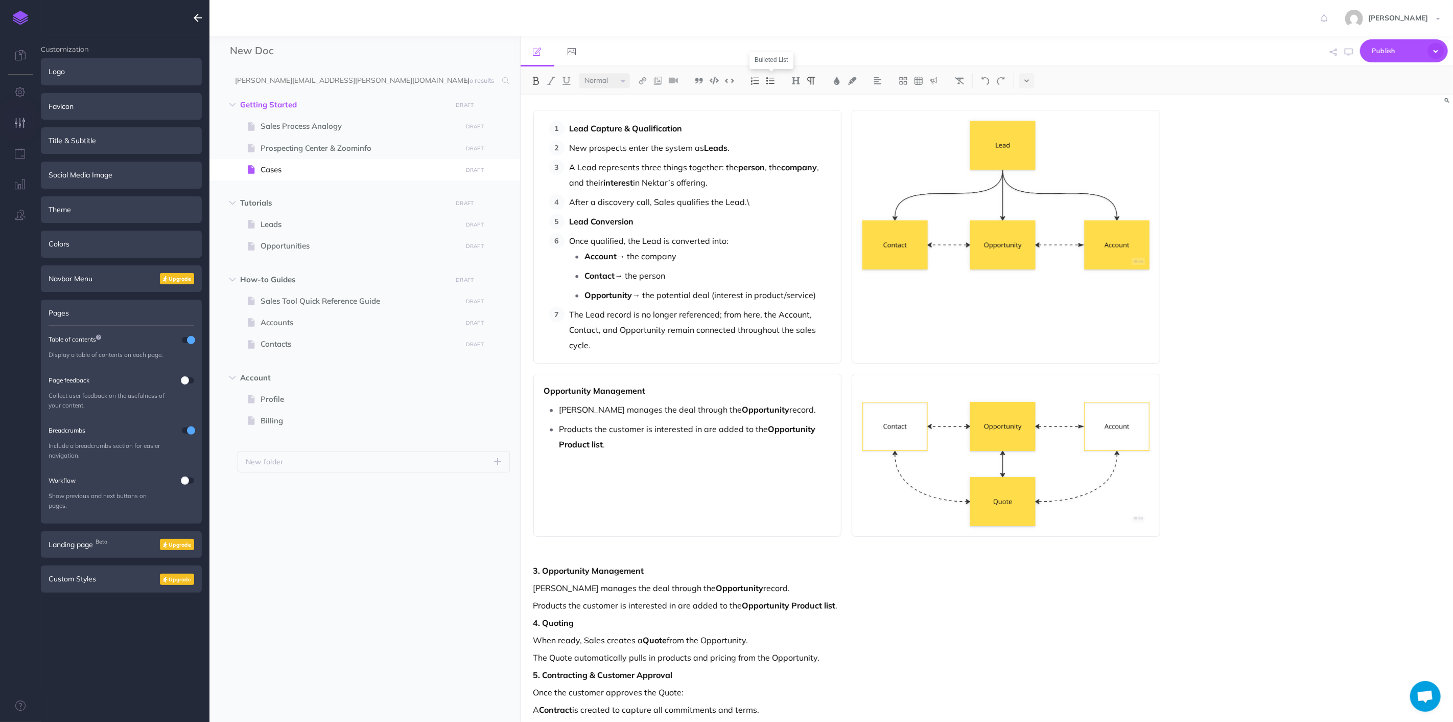
click at [768, 78] on img at bounding box center [770, 81] width 9 height 8
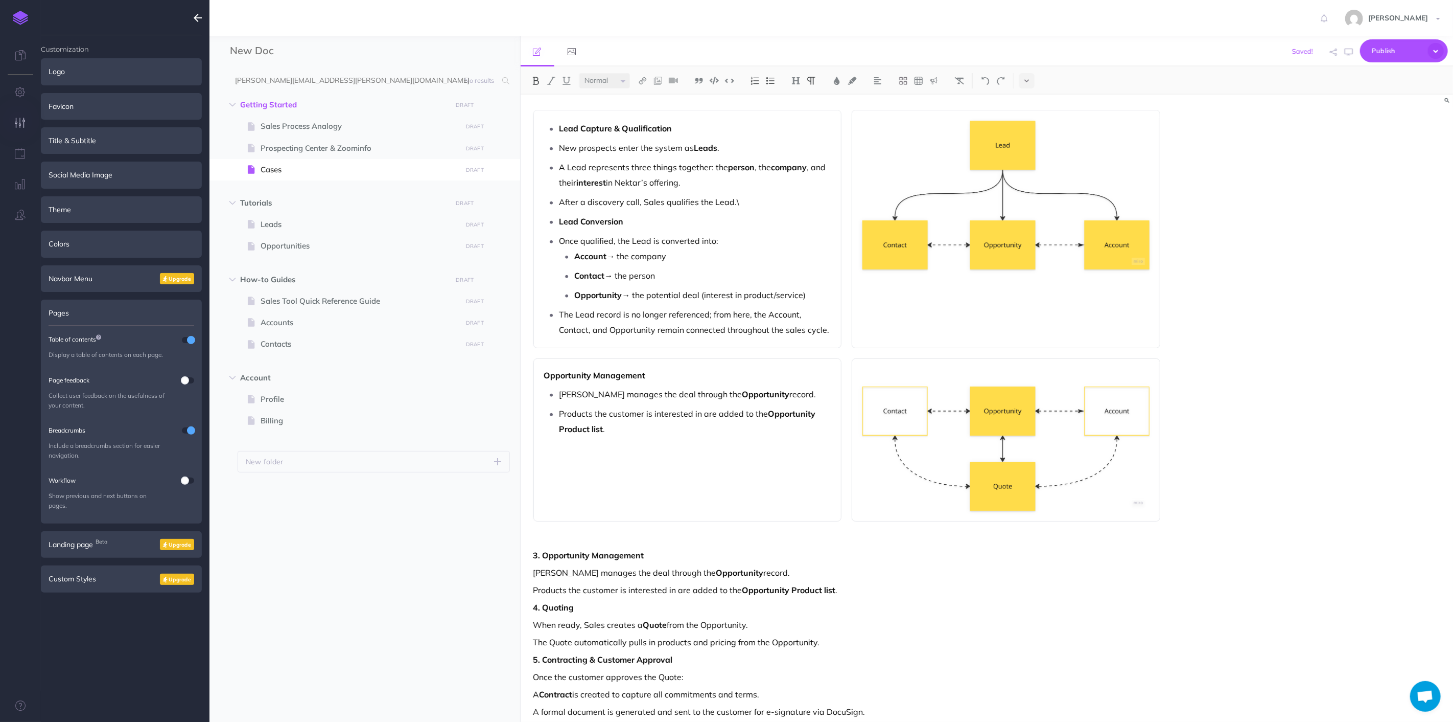
click at [560, 134] on li "Lead Capture & Qualification" at bounding box center [696, 128] width 272 height 15
click at [560, 149] on li "New prospects enter the system as Leads ." at bounding box center [696, 147] width 272 height 15
click at [560, 126] on li "Lead Capture & Qualification" at bounding box center [696, 128] width 272 height 15
click at [560, 195] on li "After a discovery call, Sales qualifies the Lead.\" at bounding box center [696, 199] width 272 height 15
click at [771, 194] on p "After a discovery call, Sales qualifies the Lead.\" at bounding box center [696, 199] width 272 height 15
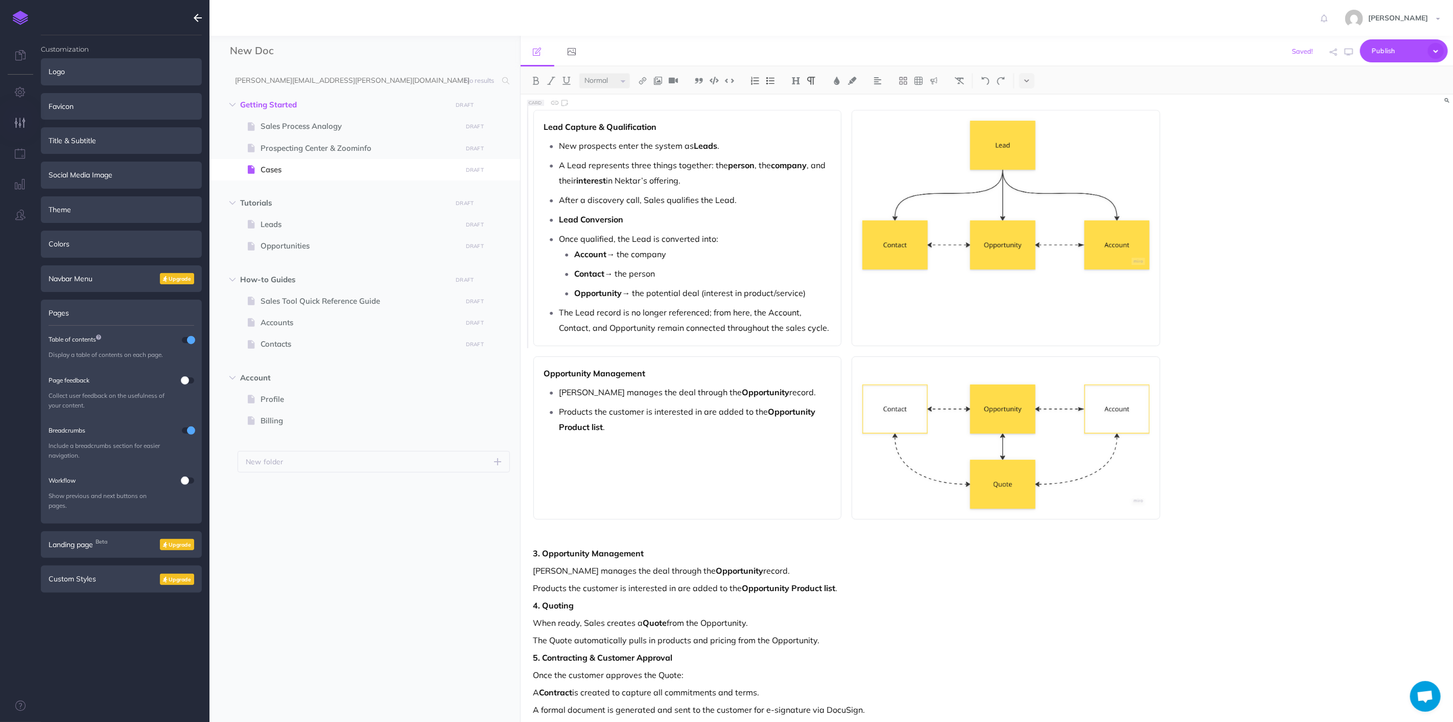
click at [560, 219] on li "Lead Conversion" at bounding box center [696, 219] width 272 height 15
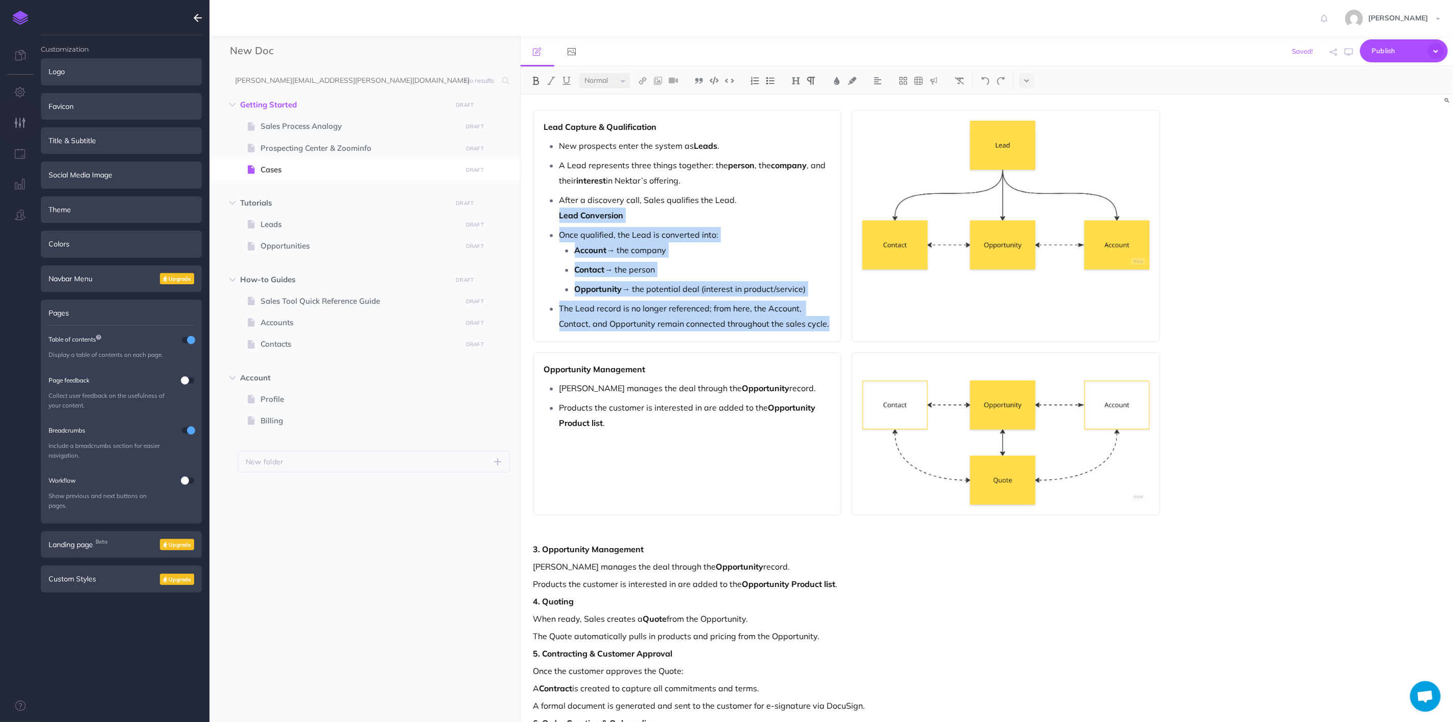
drag, startPoint x: 830, startPoint y: 325, endPoint x: 550, endPoint y: 220, distance: 298.5
click at [550, 220] on ul "New prospects enter the system as Leads . A Lead represents three things togeth…" at bounding box center [687, 234] width 287 height 193
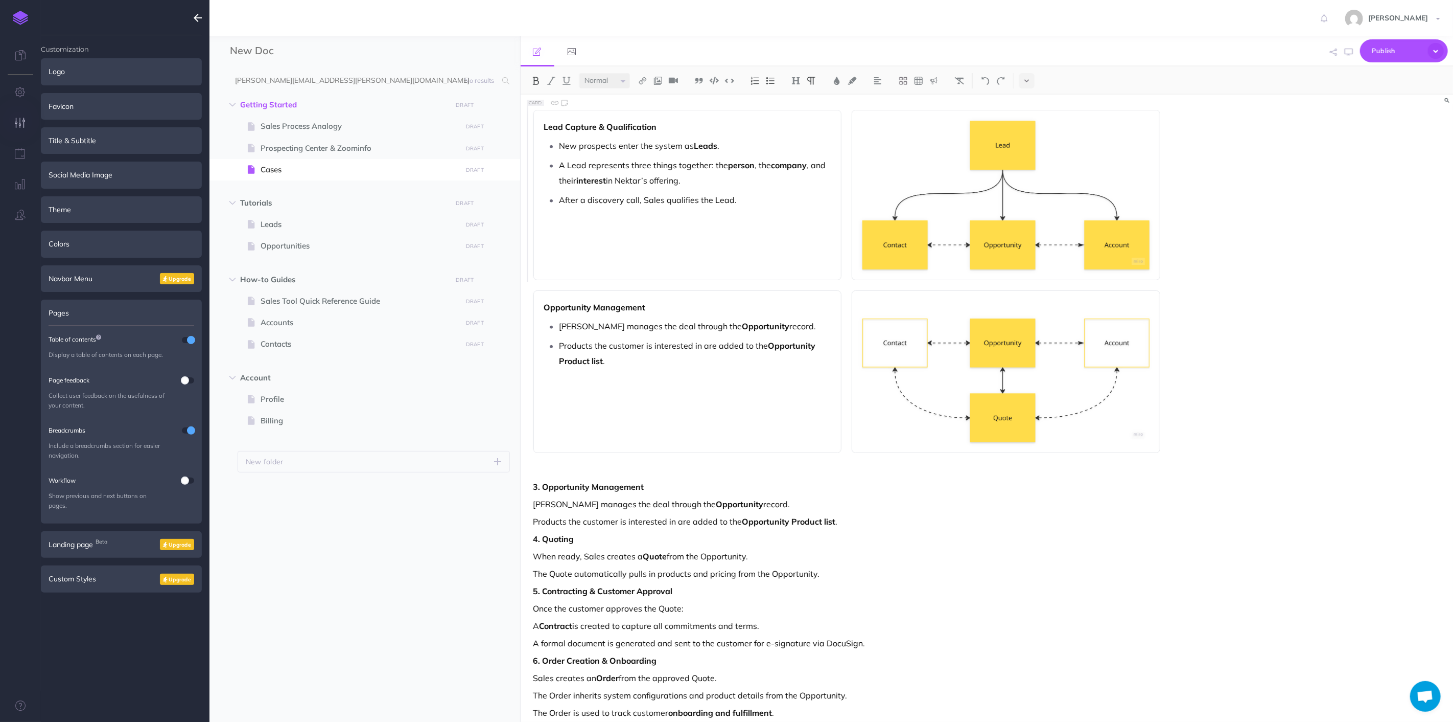
click at [744, 207] on p at bounding box center [696, 214] width 272 height 15
click at [741, 197] on p "After a discovery call, Sales qualifies the Lead." at bounding box center [696, 199] width 272 height 15
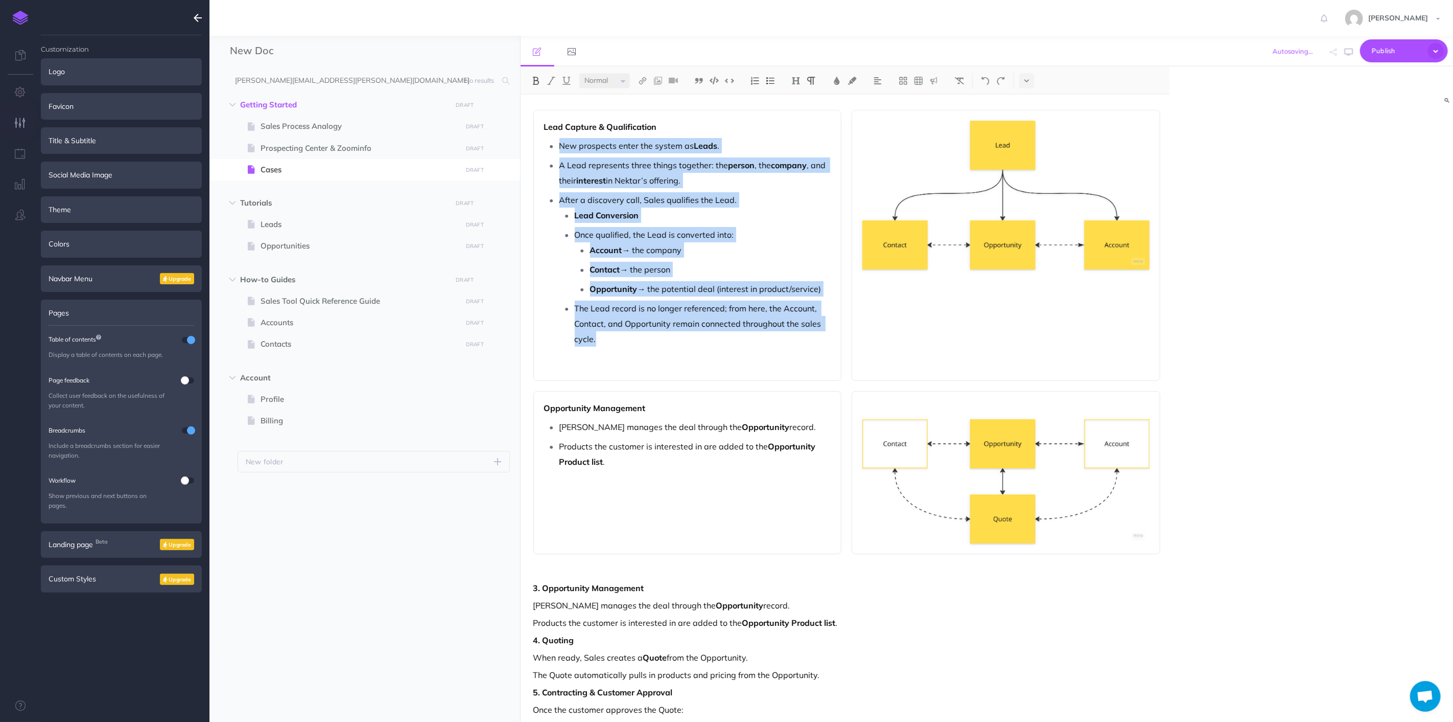
drag, startPoint x: 608, startPoint y: 274, endPoint x: 534, endPoint y: 147, distance: 147.2
click at [534, 147] on div "Lead Capture & Qualification New prospects enter the system as Leads . A Lead r…" at bounding box center [688, 245] width 309 height 271
click at [778, 80] on button at bounding box center [770, 80] width 15 height 15
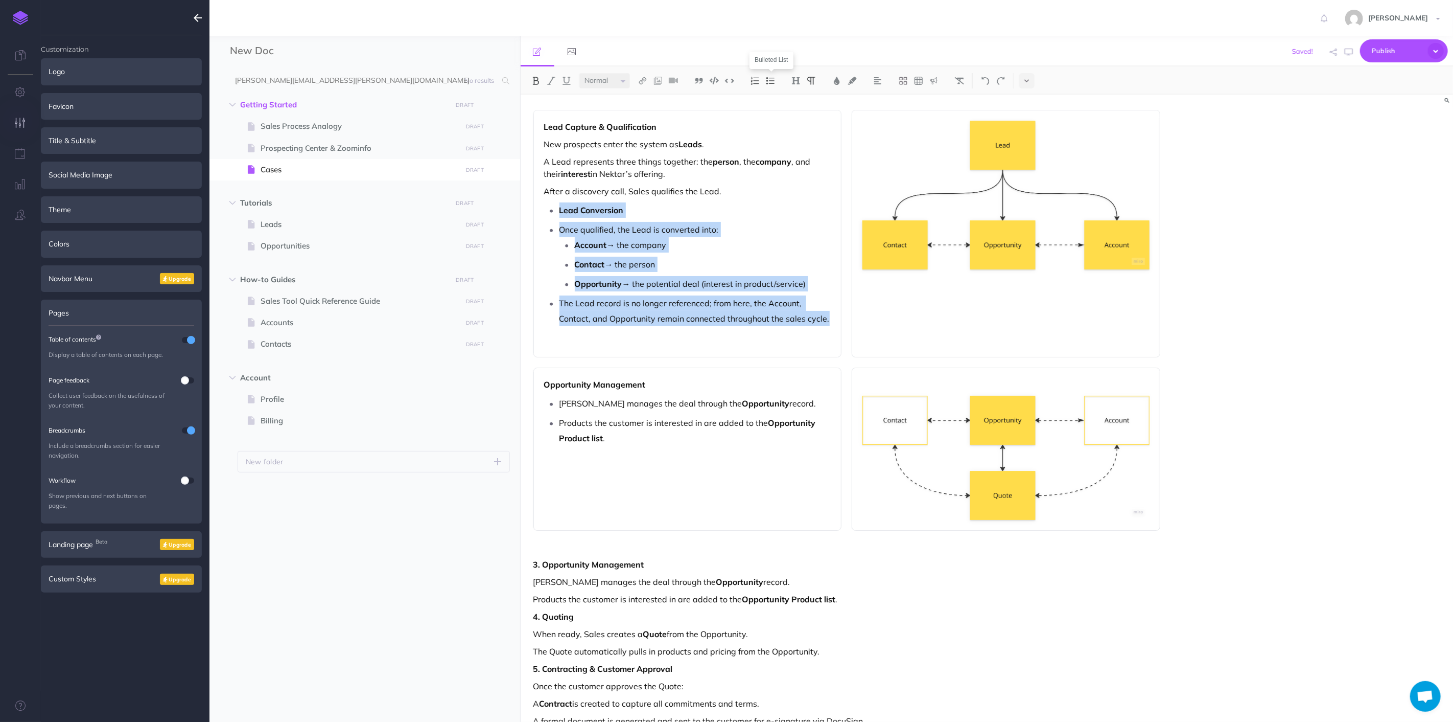
click at [773, 82] on img at bounding box center [770, 81] width 9 height 8
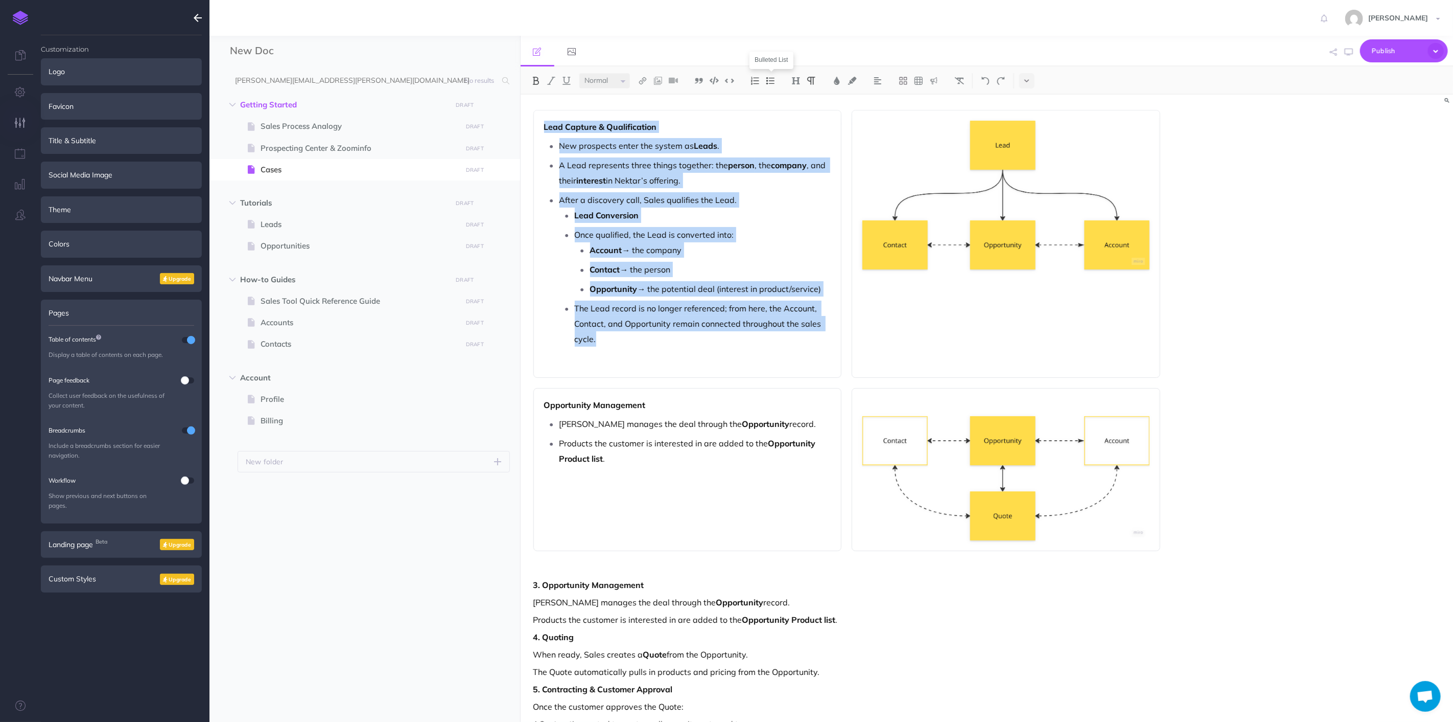
click at [773, 82] on img at bounding box center [770, 81] width 9 height 8
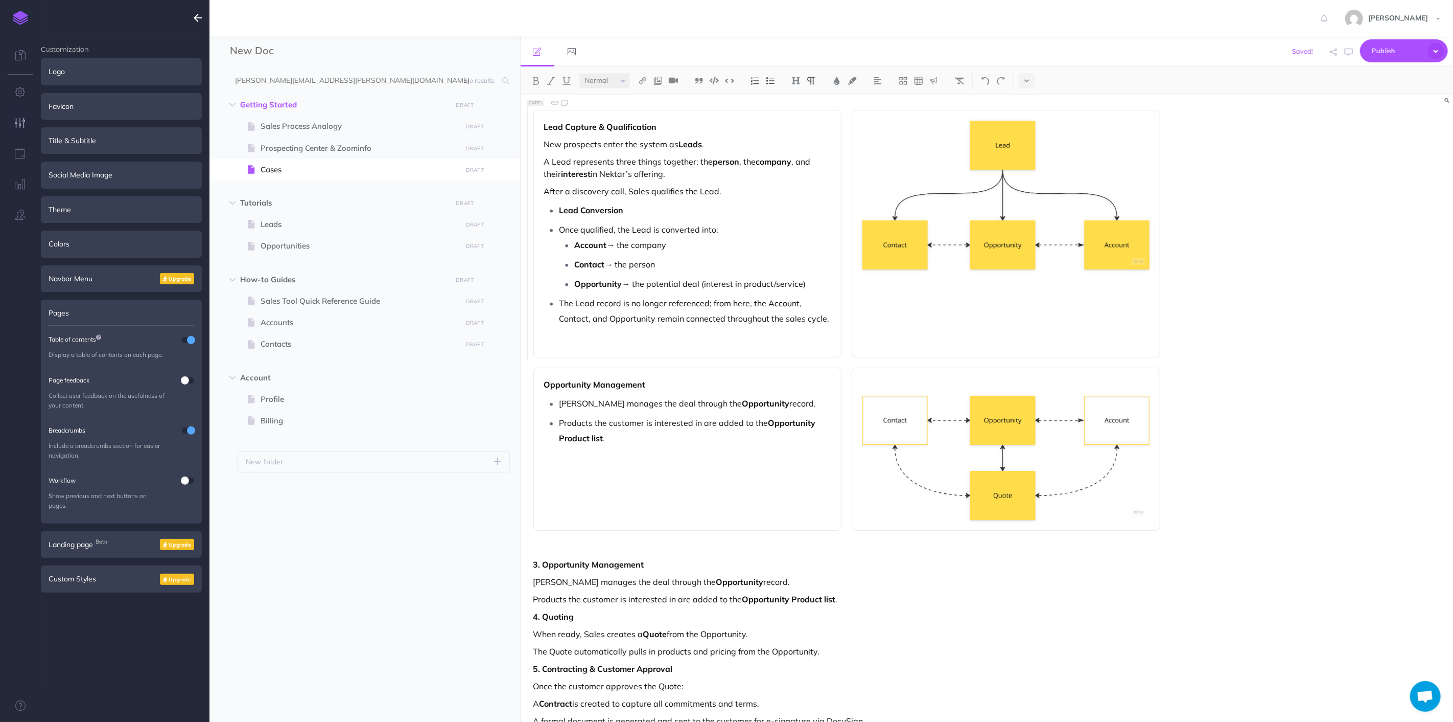
click at [601, 332] on div "Lead Capture & Qualification New prospects enter the system as Leads . A Lead r…" at bounding box center [688, 233] width 309 height 247
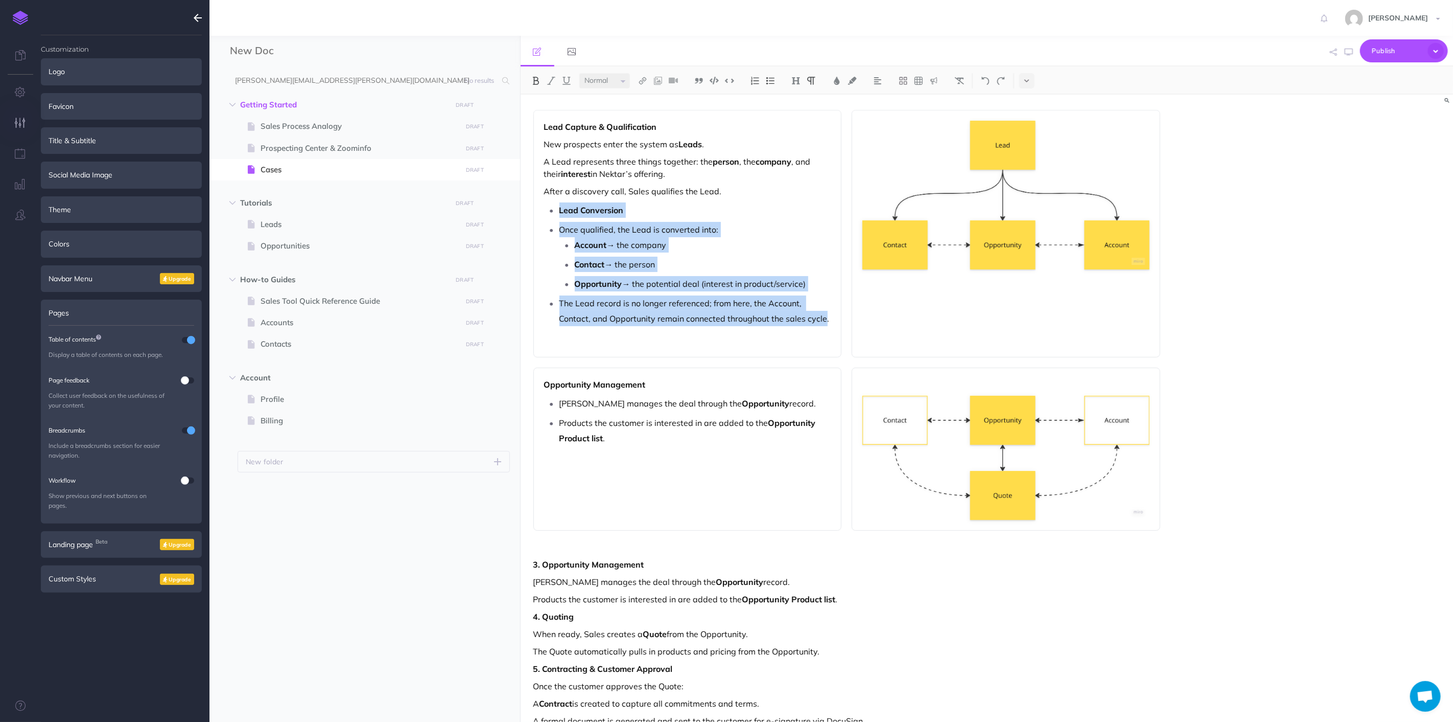
drag, startPoint x: 824, startPoint y: 318, endPoint x: 530, endPoint y: 215, distance: 311.3
click at [530, 215] on div "Lead Capture & Qualification New prospects enter the system as Leads . A Lead r…" at bounding box center [847, 517] width 653 height 844
click at [769, 77] on img at bounding box center [770, 81] width 9 height 8
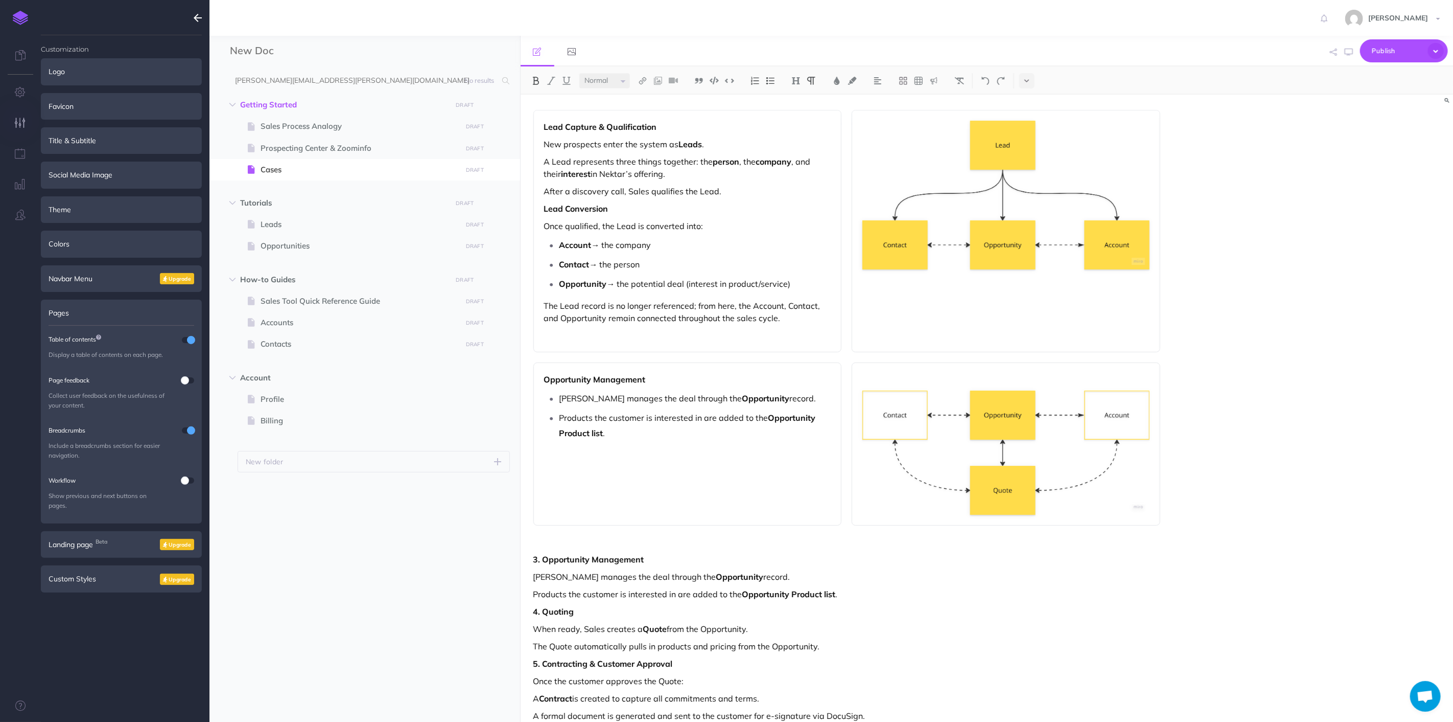
drag, startPoint x: 742, startPoint y: 288, endPoint x: 769, endPoint y: 283, distance: 28.2
click at [742, 288] on p "Opportunity → the potential deal (interest in product/service)" at bounding box center [696, 283] width 272 height 15
click at [791, 284] on p "Opportunity → the potential deal (interest in product/service)" at bounding box center [696, 283] width 272 height 15
click at [607, 206] on strong "Lead Conversion" at bounding box center [576, 208] width 64 height 10
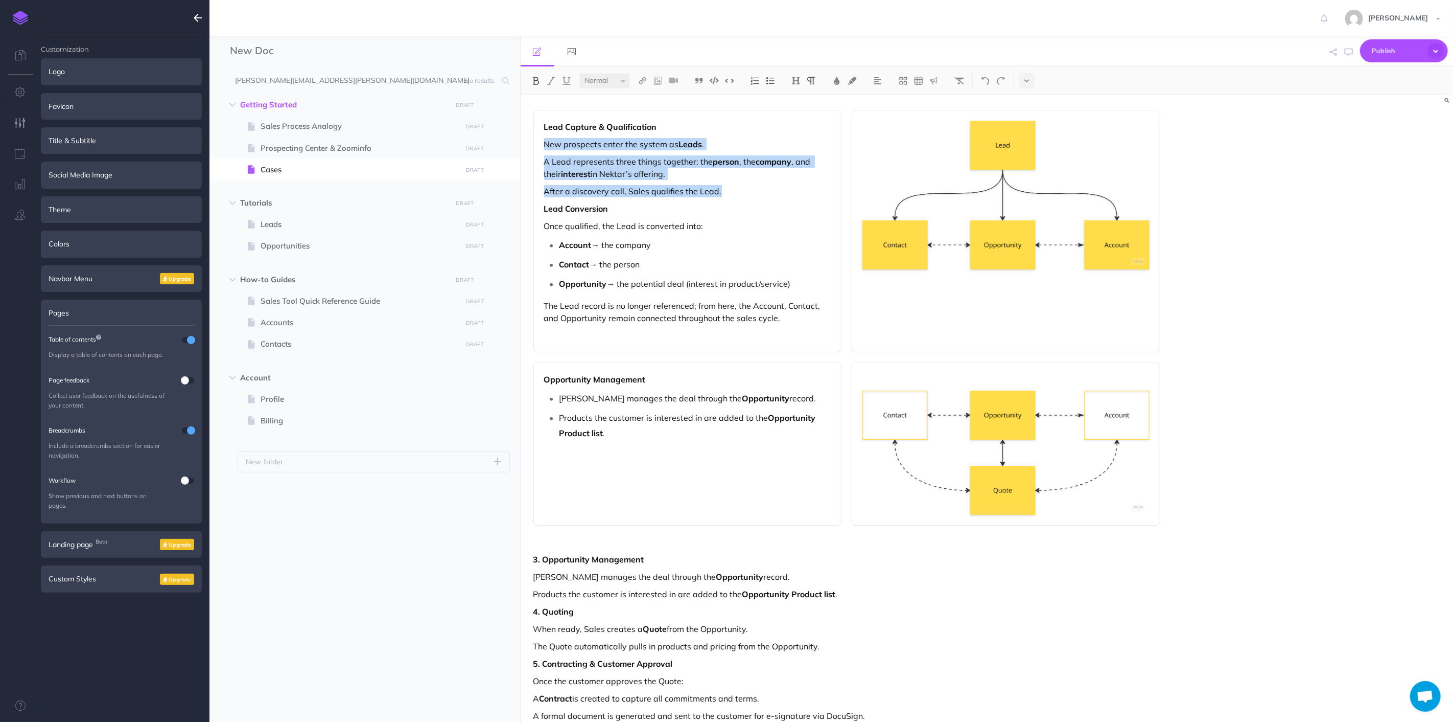
drag, startPoint x: 724, startPoint y: 194, endPoint x: 538, endPoint y: 141, distance: 194.1
click at [538, 141] on div "Lead Capture & Qualification New prospects enter the system as Leads . A Lead r…" at bounding box center [688, 231] width 309 height 242
click at [768, 79] on img at bounding box center [770, 81] width 9 height 8
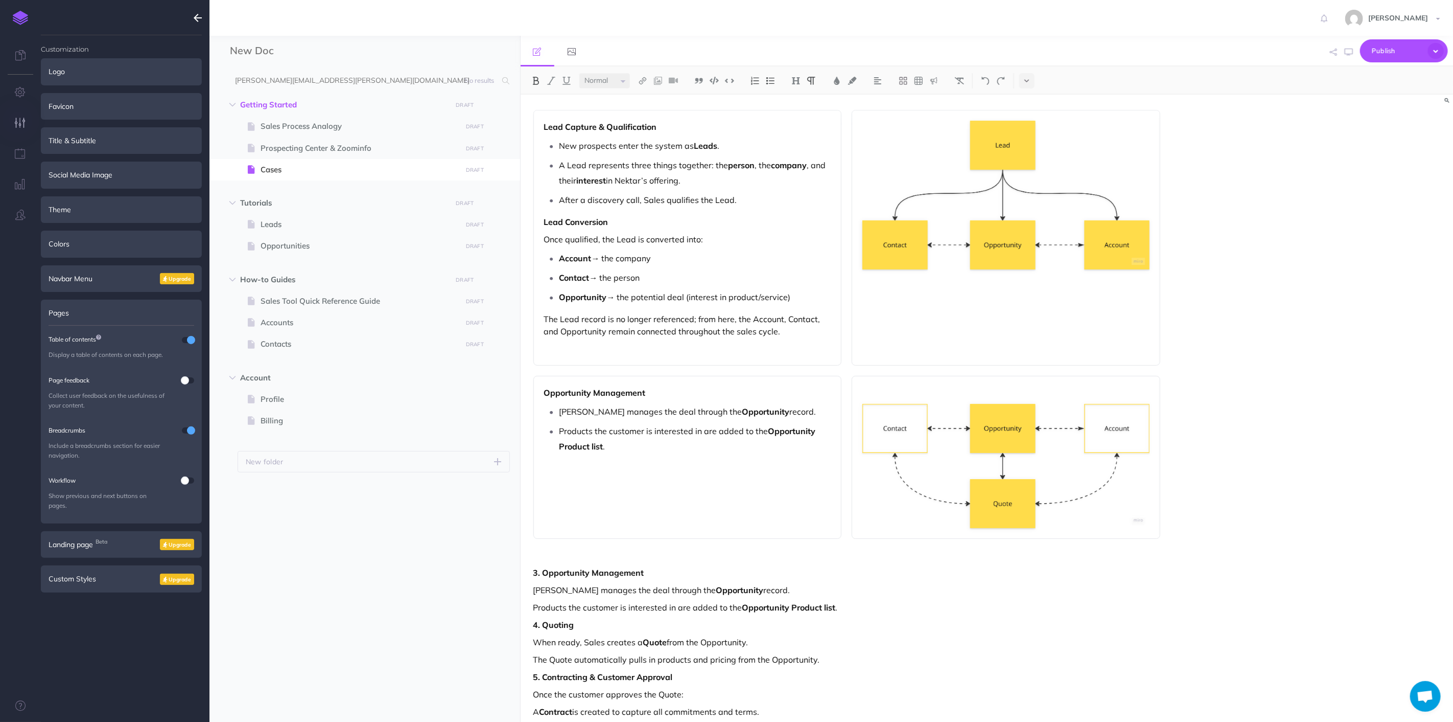
click at [751, 253] on p "Account → the company" at bounding box center [696, 257] width 272 height 15
click at [724, 370] on div "Lead Capture & Qualification New prospects enter the system as Leads . A Lead r…" at bounding box center [847, 521] width 653 height 852
click at [680, 346] on p at bounding box center [687, 348] width 287 height 12
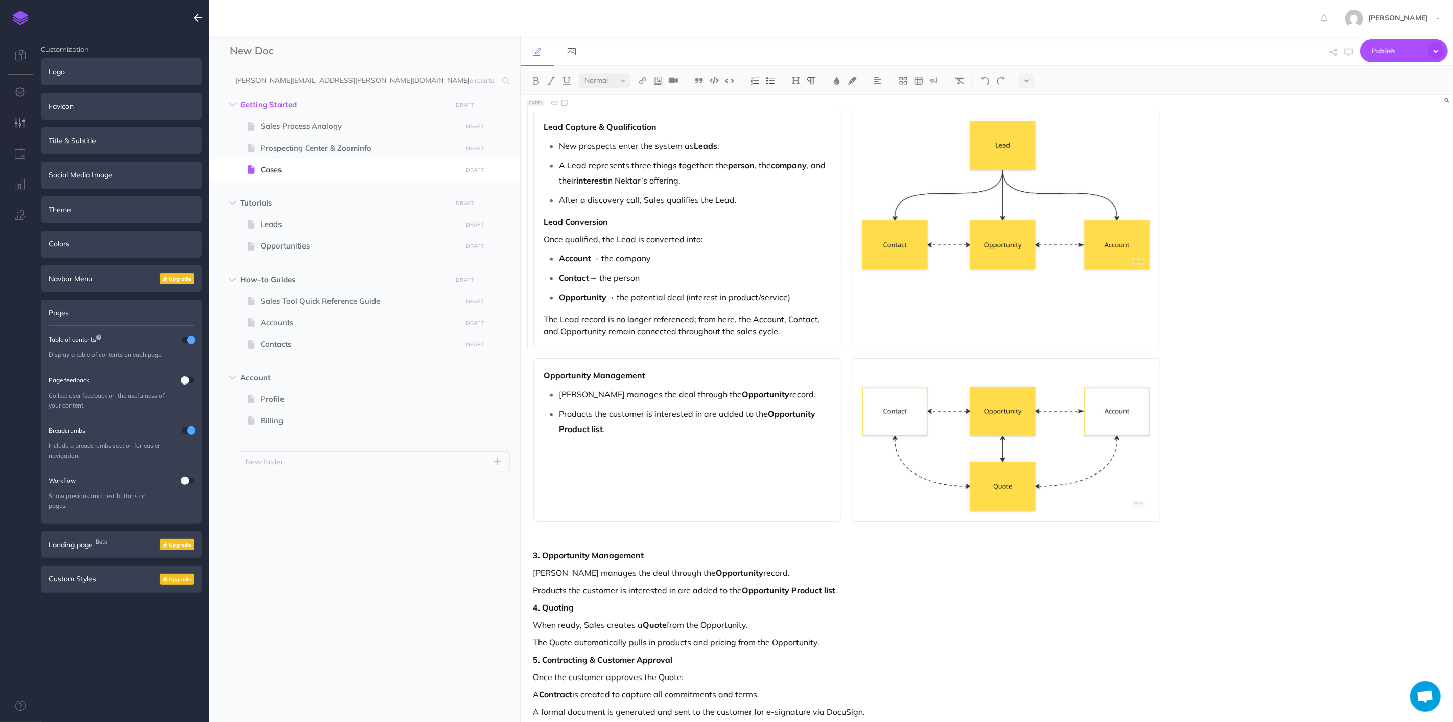
click at [830, 512] on div "Opportunity Management Sales manages the deal through the Opportunity record. P…" at bounding box center [688, 439] width 309 height 163
click at [832, 432] on div "Opportunity Management Sales manages the deal through the Opportunity record. P…" at bounding box center [688, 439] width 309 height 163
click at [698, 434] on p "Products the customer is interested in are added to the Opportunity Product lis…" at bounding box center [696, 421] width 272 height 31
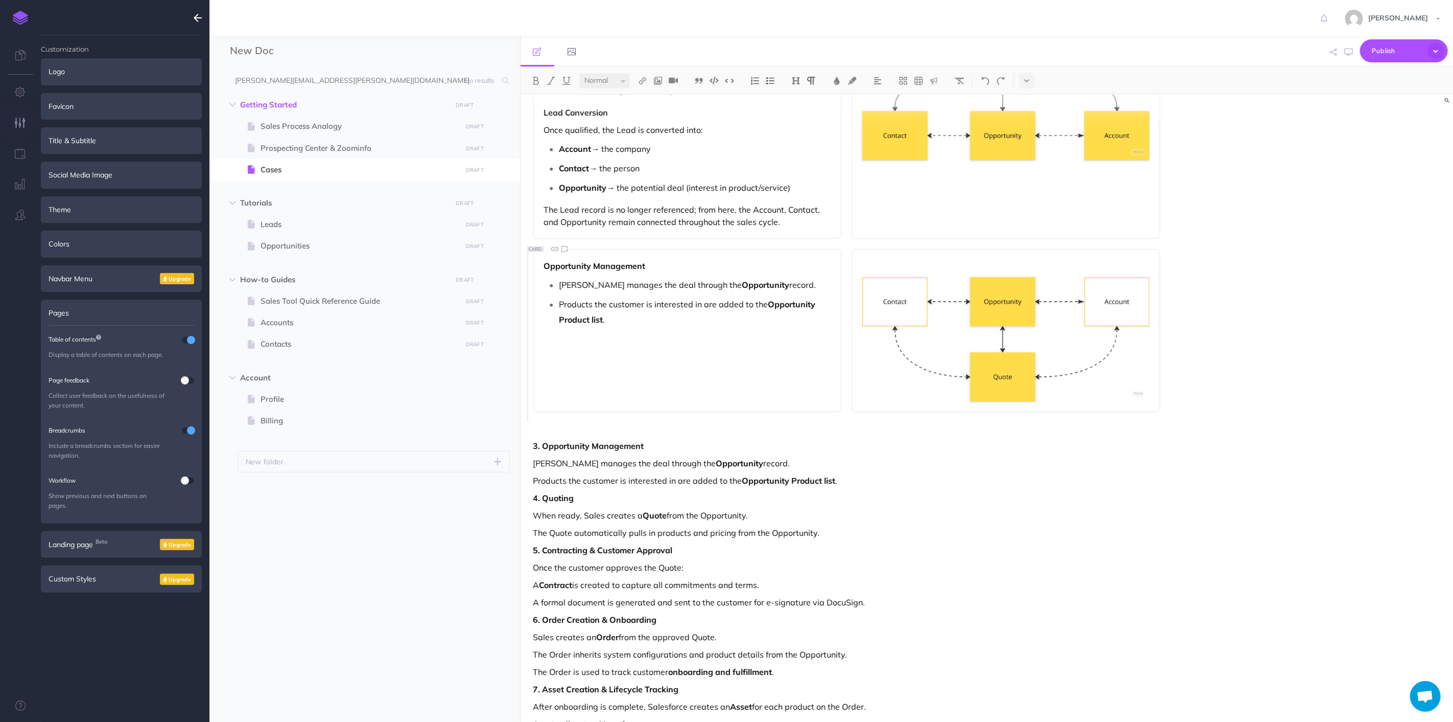
scroll to position [113, 0]
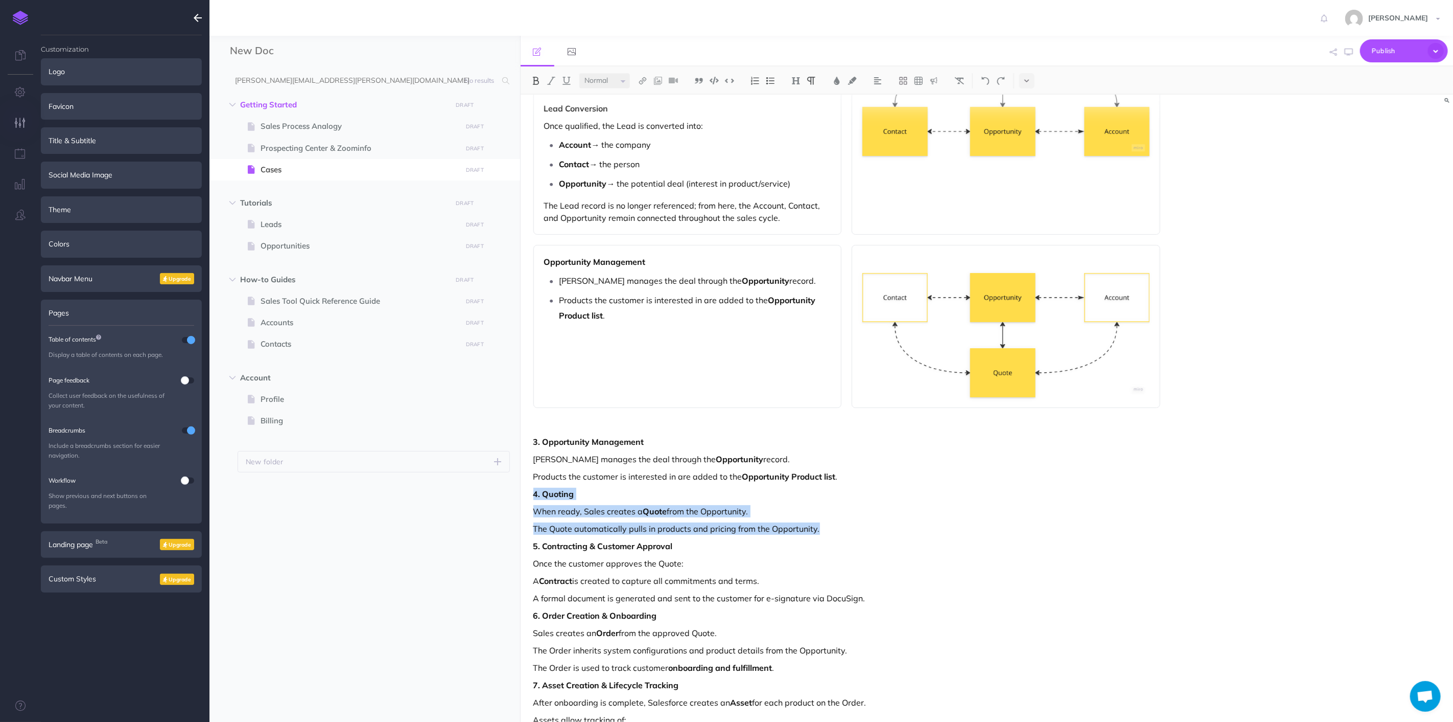
drag, startPoint x: 532, startPoint y: 496, endPoint x: 862, endPoint y: 520, distance: 329.9
click at [862, 520] on div "Lead Capture & Qualification New prospects enter the system as Leads . A Lead r…" at bounding box center [847, 398] width 653 height 835
copy div "4. Quoting When ready, Sales creates a Quote from the Opportunity. The Quote au…"
click at [620, 319] on p "Products the customer is interested in are added to the Opportunity Product lis…" at bounding box center [696, 307] width 272 height 31
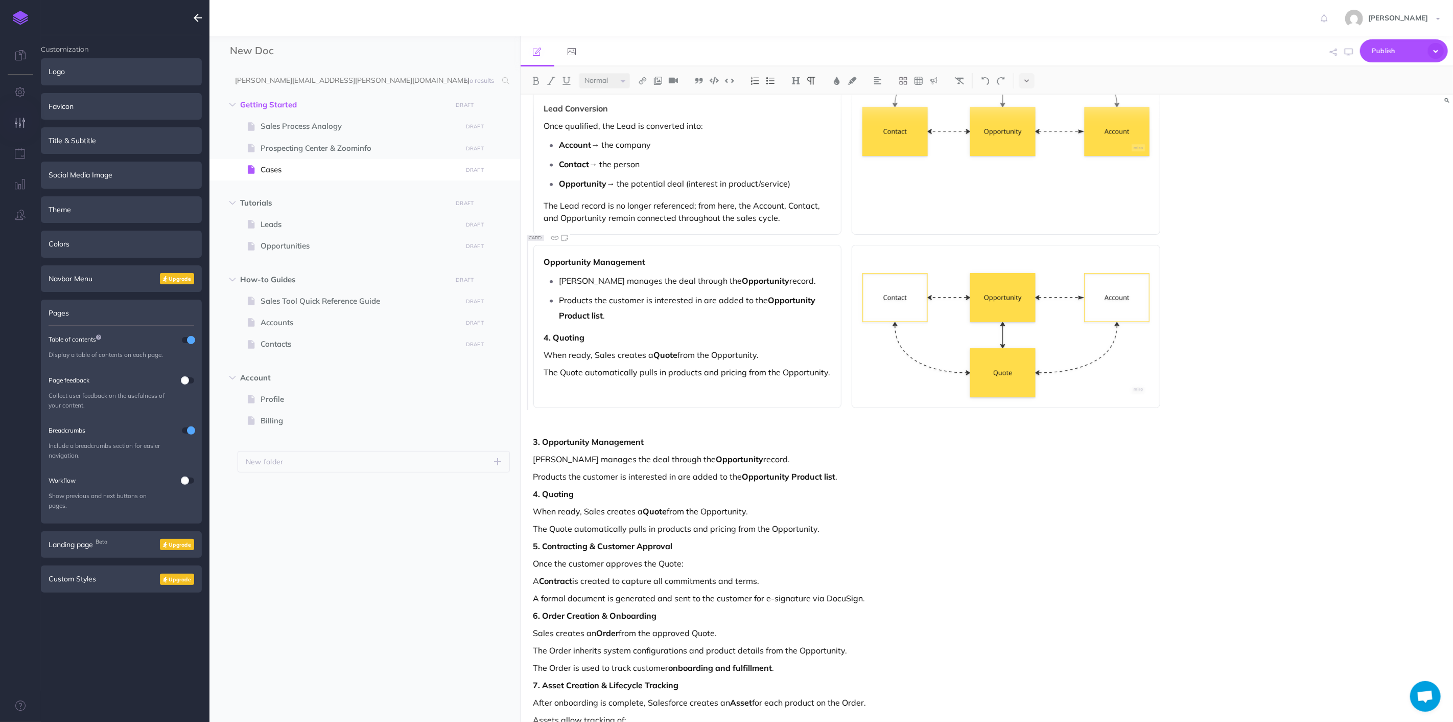
click at [552, 338] on strong "4. Quoting" at bounding box center [564, 337] width 41 height 10
click at [555, 339] on strong "4. Quoting" at bounding box center [564, 337] width 41 height 10
click at [759, 334] on p "4Quoting" at bounding box center [687, 337] width 287 height 12
click at [771, 355] on p "When ready, Sales creates a Quote from the Opportunity." at bounding box center [687, 355] width 287 height 12
click at [553, 332] on strong "4Quoting" at bounding box center [562, 337] width 37 height 10
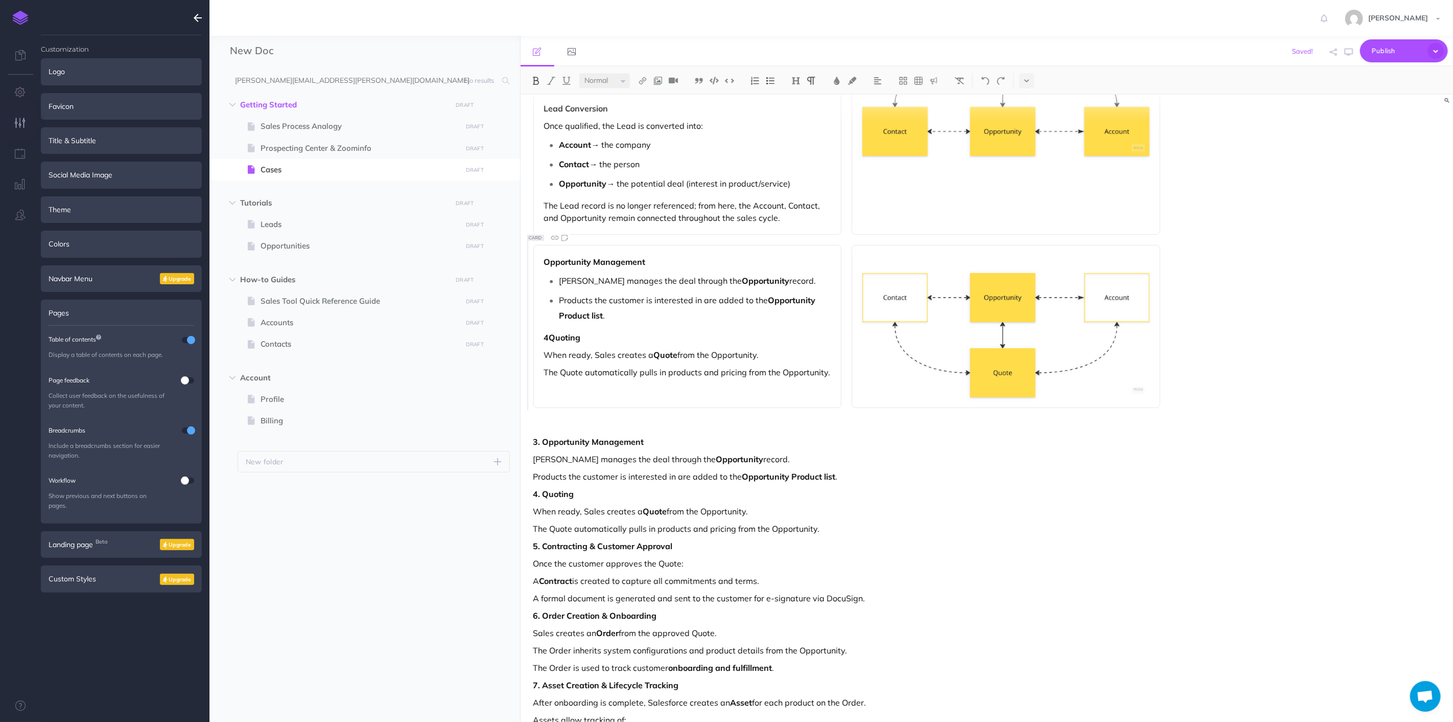
drag, startPoint x: 547, startPoint y: 336, endPoint x: 569, endPoint y: 344, distance: 23.0
click at [548, 336] on strong "4Quoting" at bounding box center [562, 337] width 37 height 10
drag, startPoint x: 738, startPoint y: 363, endPoint x: 747, endPoint y: 368, distance: 10.5
click at [738, 363] on div "Opportunity Management Sales manages the deal through the Opportunity record. P…" at bounding box center [688, 326] width 309 height 163
click at [716, 371] on p "The Quote automatically pulls in products and pricing from the Opportunity." at bounding box center [687, 372] width 287 height 12
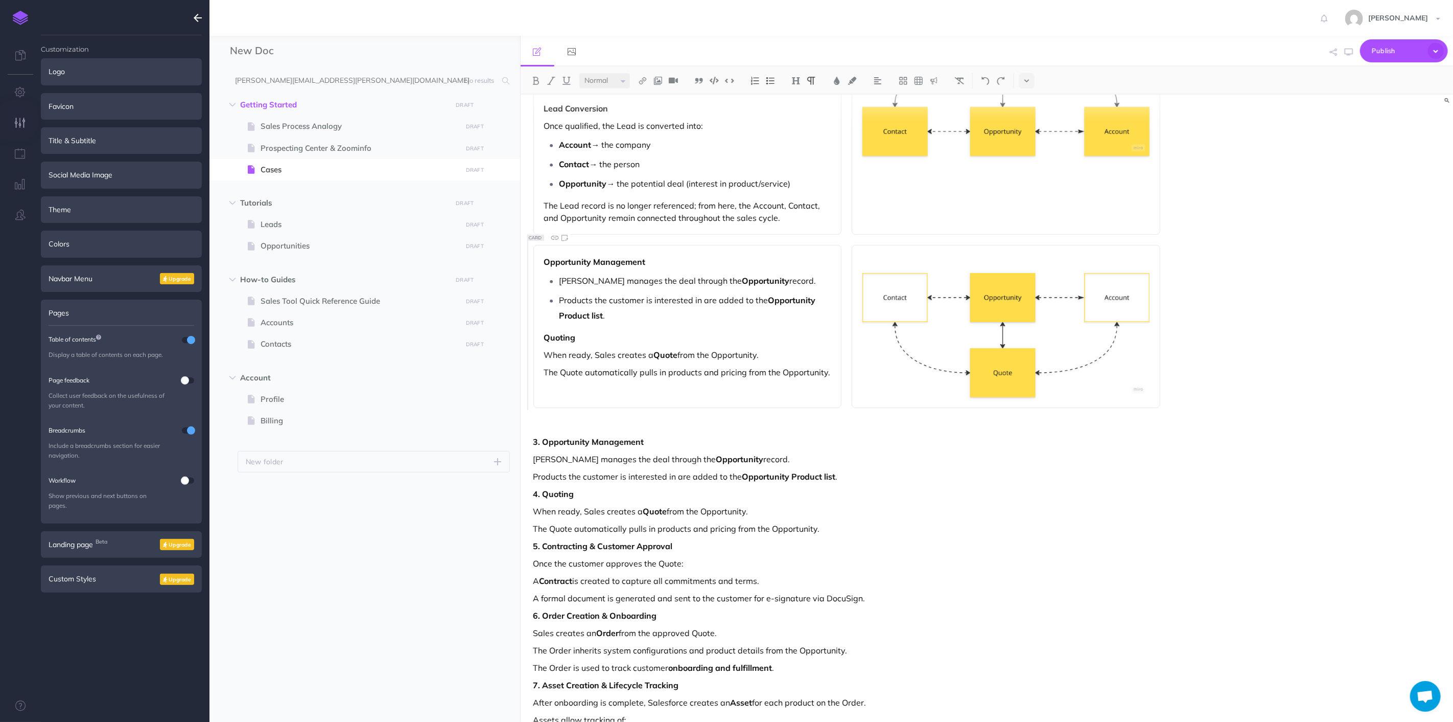
drag, startPoint x: 762, startPoint y: 370, endPoint x: 798, endPoint y: 371, distance: 35.8
click at [764, 370] on p "The Quote automatically pulls in products and pricing from the Opportunity." at bounding box center [687, 372] width 287 height 12
drag, startPoint x: 831, startPoint y: 371, endPoint x: 504, endPoint y: 356, distance: 326.9
click at [504, 356] on div "New Doc Collapse all Expand all Expand to root folders [PERSON_NAME][EMAIL_ADDR…" at bounding box center [832, 379] width 1244 height 686
click at [770, 79] on img at bounding box center [770, 81] width 9 height 8
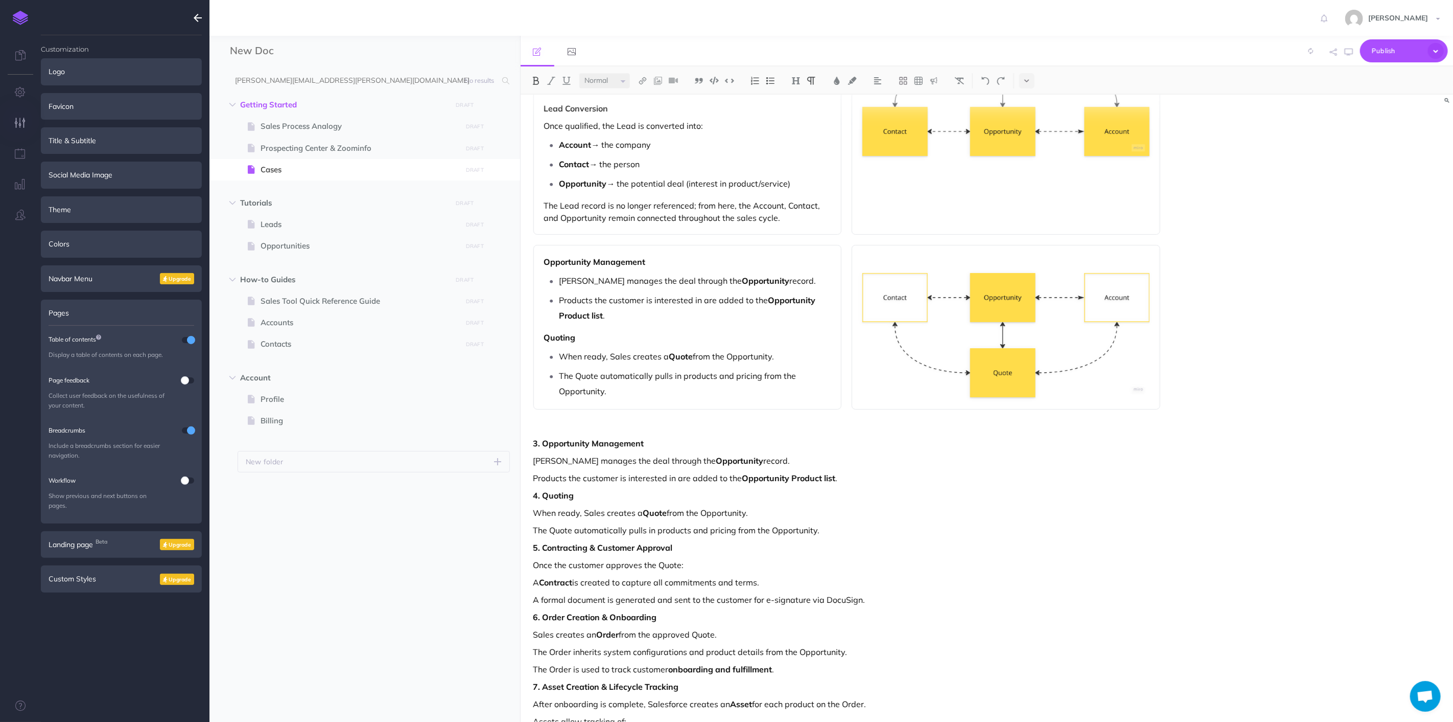
click at [835, 429] on p at bounding box center [848, 426] width 628 height 12
click at [663, 394] on p "The Quote automatically pulls in products and pricing from the Opportunity." at bounding box center [696, 383] width 272 height 31
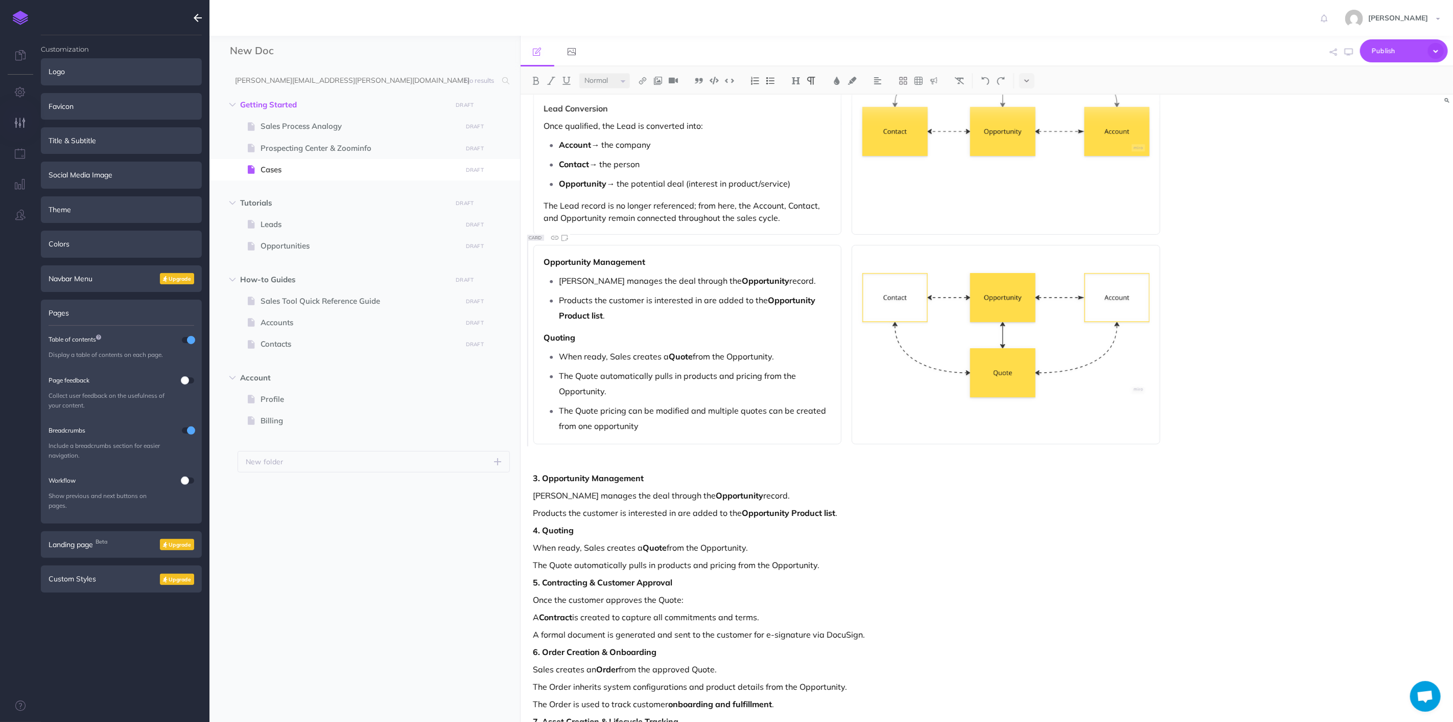
click at [665, 437] on div "Opportunity Management Sales manages the deal through the Opportunity record. P…" at bounding box center [688, 344] width 309 height 199
click at [755, 503] on div "Lead Capture & Qualification New prospects enter the system as Leads . A Lead r…" at bounding box center [847, 416] width 653 height 871
click at [647, 408] on p "The Quote pricing can be modified and multiple quotes can be created from one o…" at bounding box center [696, 418] width 272 height 31
drag, startPoint x: 599, startPoint y: 407, endPoint x: 586, endPoint y: 407, distance: 12.8
click at [577, 406] on p "The Quote pricing can be modified and multiple quotes can be created from one o…" at bounding box center [696, 418] width 272 height 31
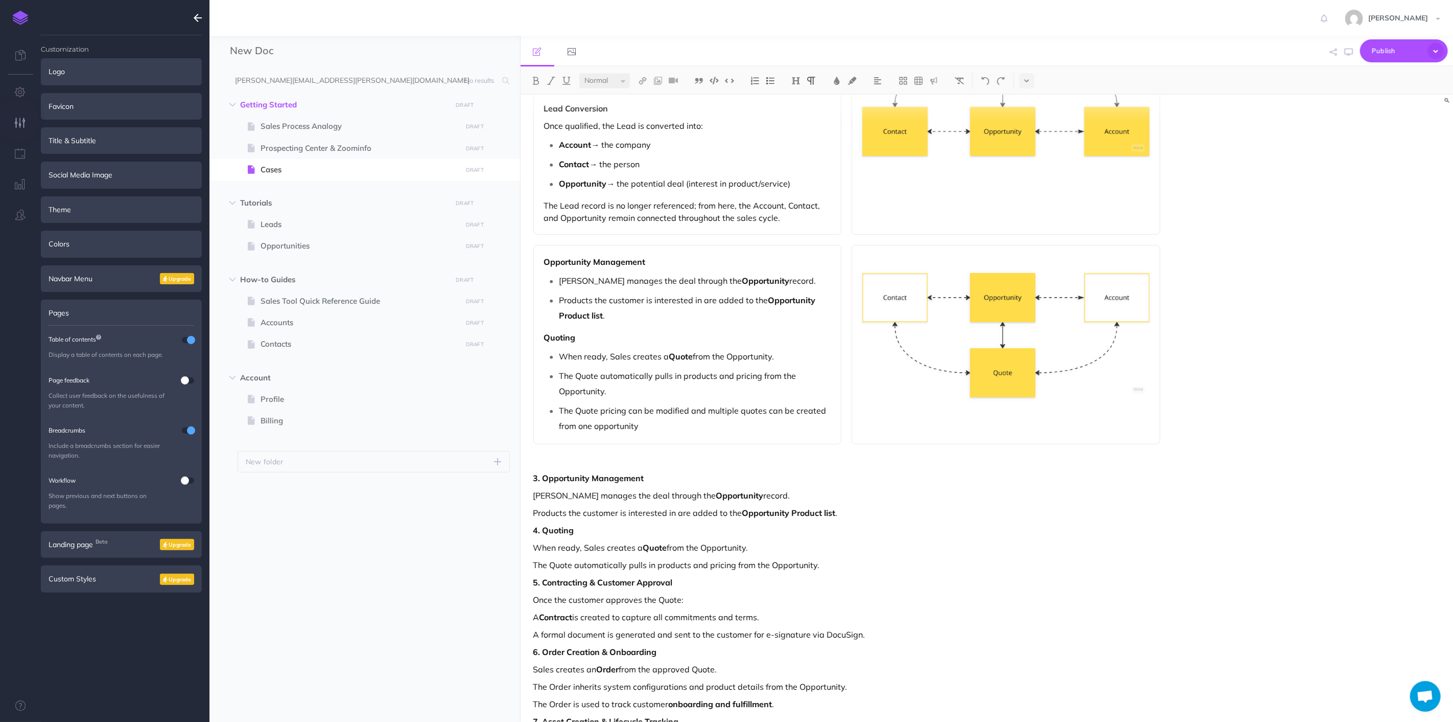
click at [705, 428] on p "The Quote pricing can be modified and multiple quotes can be created from one o…" at bounding box center [696, 418] width 272 height 31
drag, startPoint x: 574, startPoint y: 409, endPoint x: 529, endPoint y: 409, distance: 44.5
click at [529, 409] on div "Lead Capture & Qualification New prospects enter the system as Leads . A Lead r…" at bounding box center [847, 416] width 653 height 871
click at [681, 427] on p "Quote pricing can be modified and multiple quotes can be created from one oppor…" at bounding box center [696, 418] width 272 height 31
click at [566, 412] on p "Quote pricing can be modified and multiple quotes can be created from one oppor…" at bounding box center [696, 418] width 272 height 31
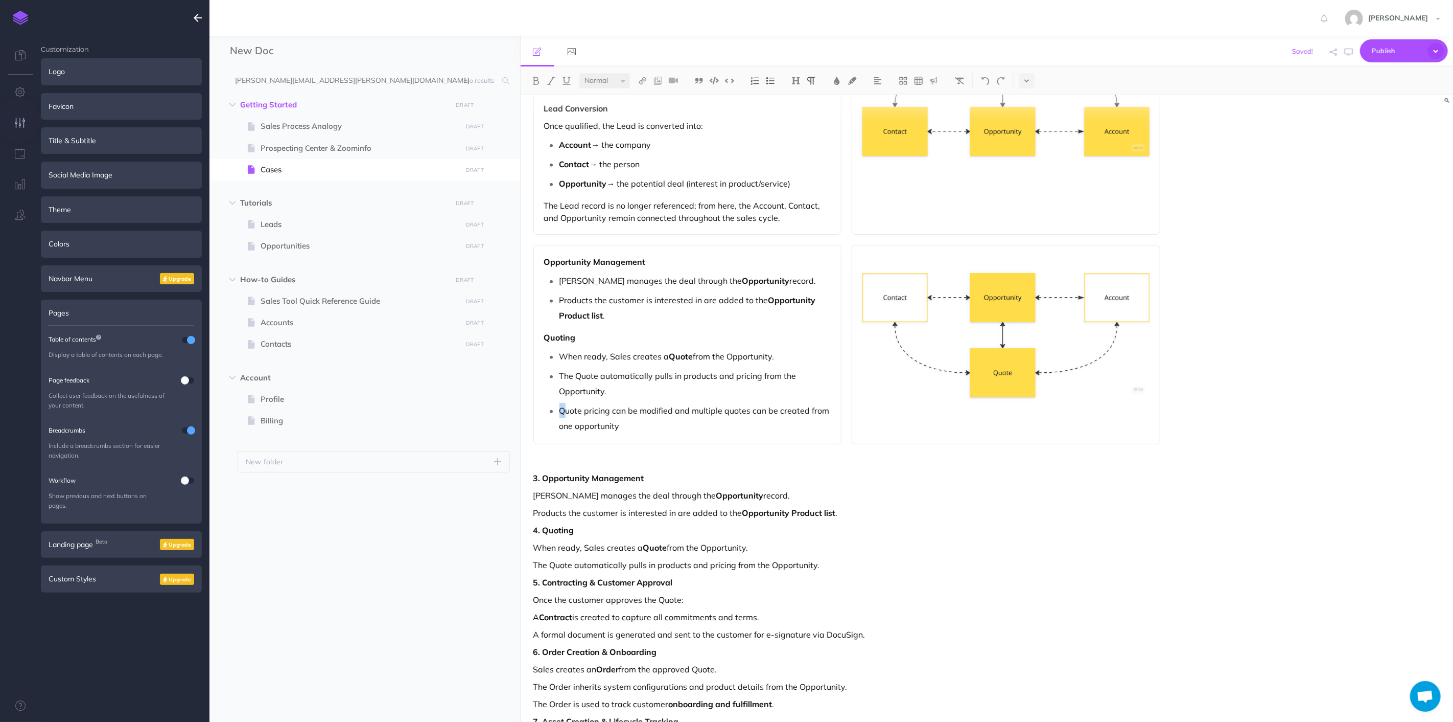
click at [560, 410] on p "Quote pricing can be modified and multiple quotes can be created from one oppor…" at bounding box center [696, 418] width 272 height 31
click at [671, 407] on p "Quote pricing can be modified and multiple quotes can be created from one oppor…" at bounding box center [696, 418] width 272 height 31
click at [570, 414] on p "Quote pricing can be modified and multiple quotes can be created from one oppor…" at bounding box center [696, 418] width 272 height 31
drag, startPoint x: 578, startPoint y: 411, endPoint x: 559, endPoint y: 410, distance: 19.4
click at [560, 410] on li "Quote pricing can be modified and multiple quotes can be created from one oppor…" at bounding box center [696, 418] width 272 height 31
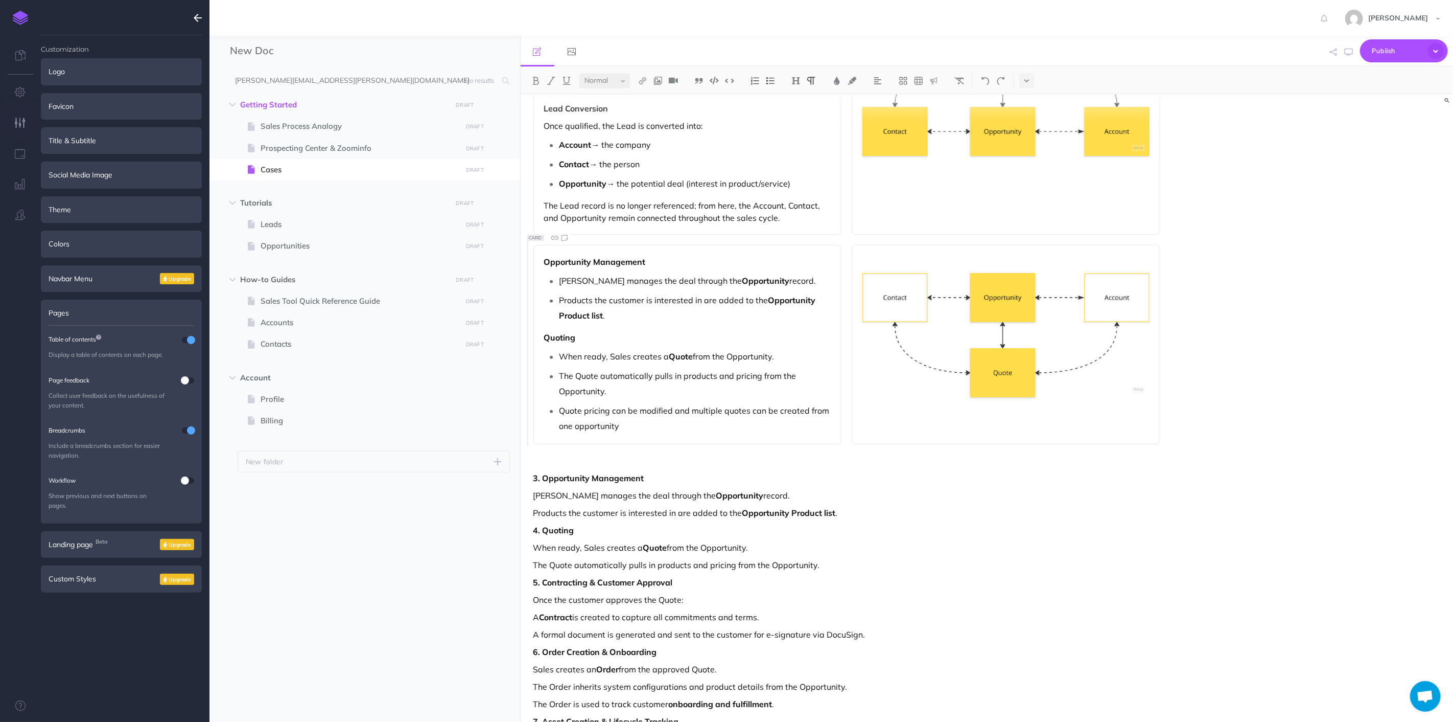
click at [560, 410] on li "Quote pricing can be modified and multiple quotes can be created from one oppor…" at bounding box center [696, 418] width 272 height 31
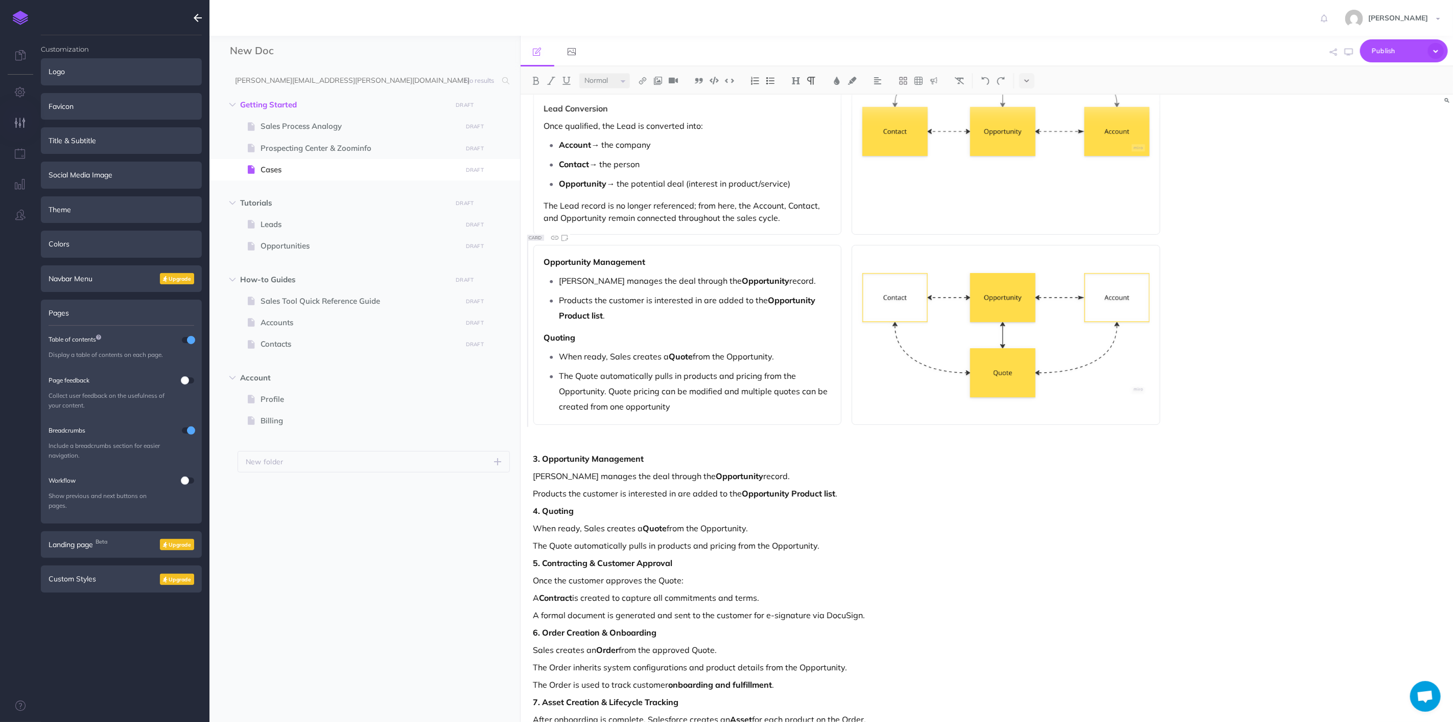
click at [692, 407] on p "The Quote automatically pulls in products and pricing from the Opportunity. Quo…" at bounding box center [696, 391] width 272 height 46
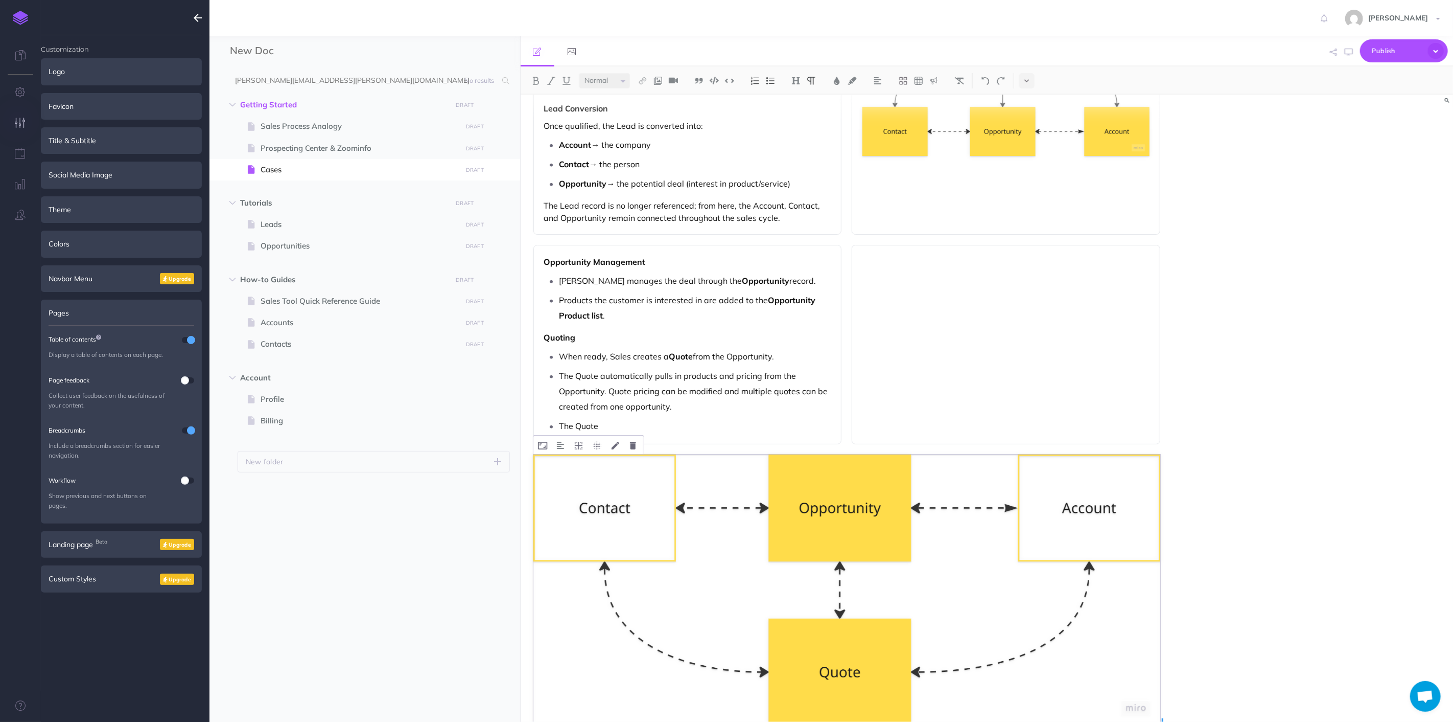
click at [1034, 595] on img at bounding box center [848, 589] width 628 height 271
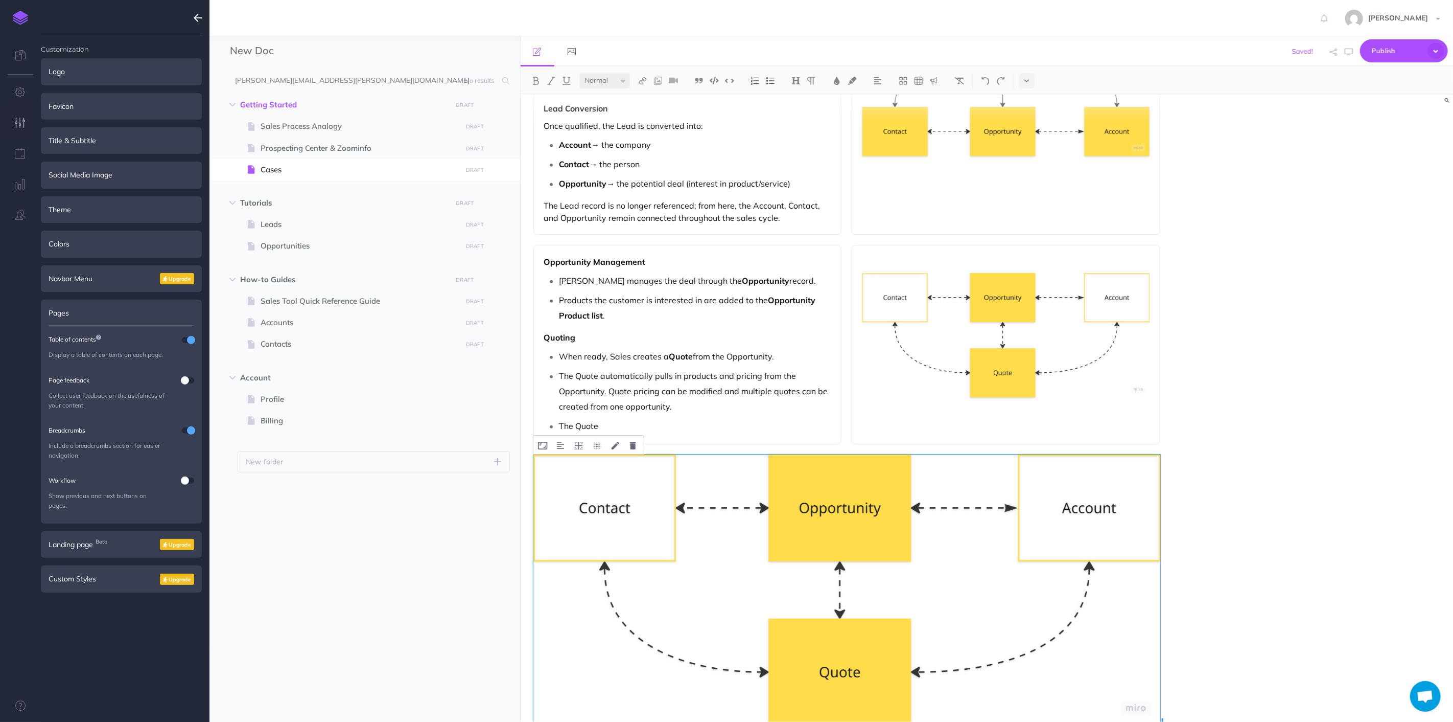
click at [1045, 473] on img at bounding box center [848, 589] width 628 height 271
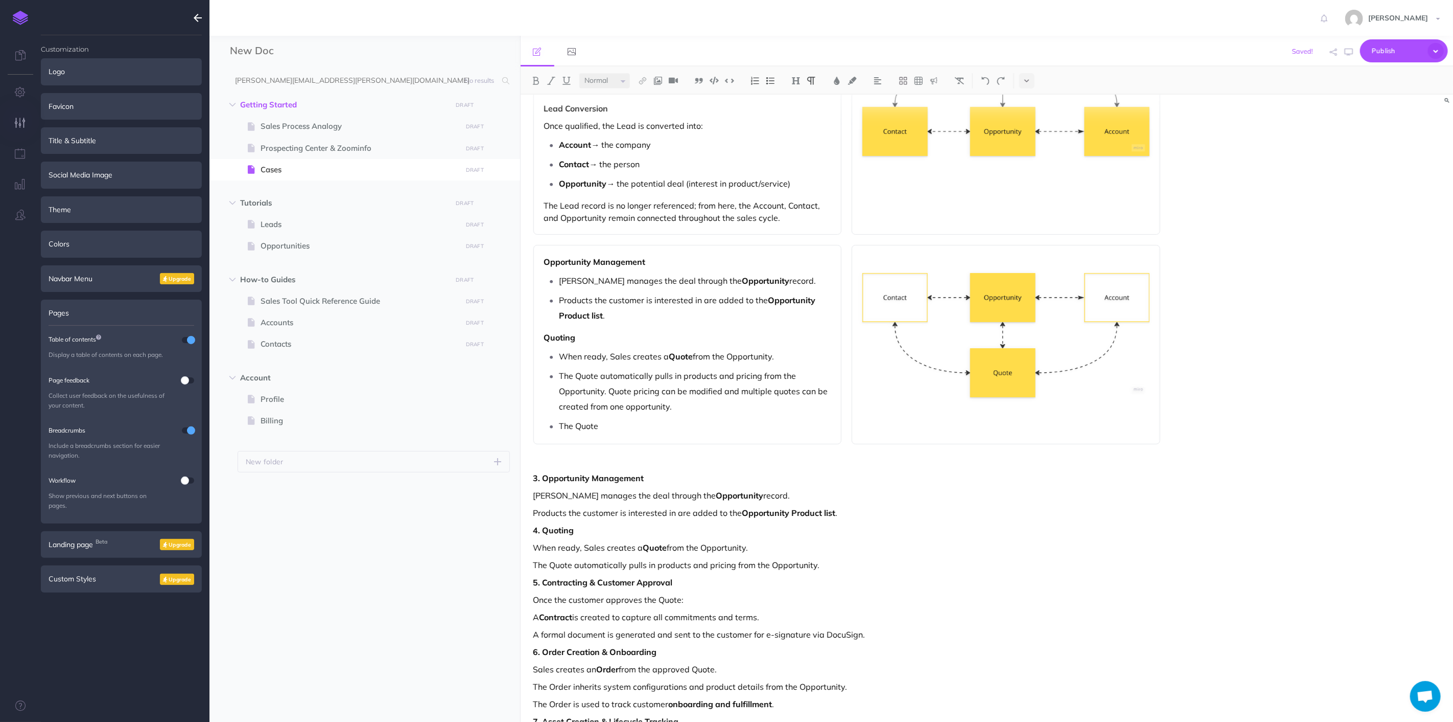
click at [1177, 493] on div "Lead Capture & Qualification New prospects enter the system as Leads . A Lead r…" at bounding box center [987, 408] width 933 height 627
click at [662, 436] on div "Opportunity Management Sales manages the deal through the Opportunity record. P…" at bounding box center [688, 344] width 309 height 199
click at [756, 413] on p "The Quote automatically pulls in products and pricing from the Opportunity. Quo…" at bounding box center [696, 391] width 272 height 46
click at [753, 422] on p "The Quote is also related to the account and" at bounding box center [696, 425] width 272 height 15
drag, startPoint x: 741, startPoint y: 429, endPoint x: 785, endPoint y: 420, distance: 45.0
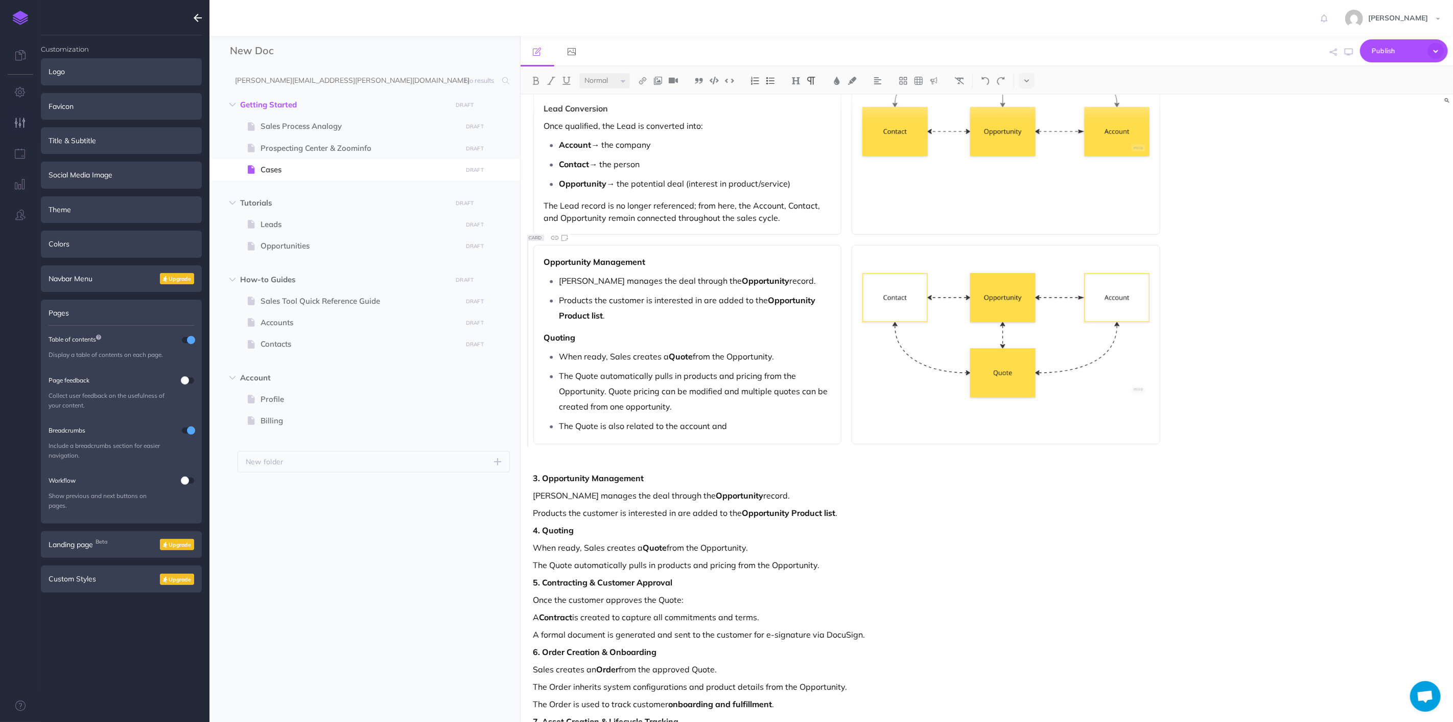
click at [785, 420] on p "The Quote is also related to the account and" at bounding box center [696, 425] width 272 height 15
drag, startPoint x: 652, startPoint y: 426, endPoint x: 610, endPoint y: 426, distance: 41.4
click at [610, 426] on p "The Quote is also related to the account and one or more contacts" at bounding box center [696, 425] width 272 height 15
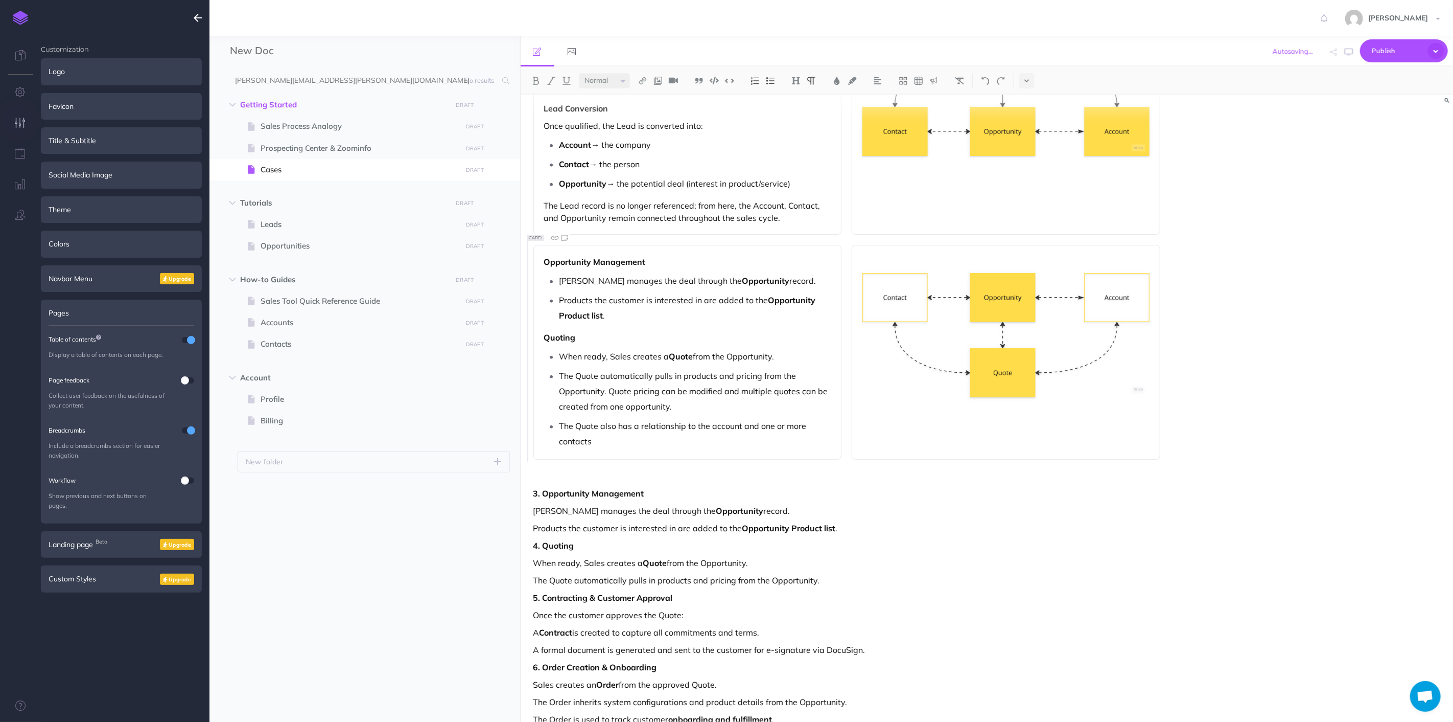
click at [977, 559] on p "When ready, Sales creates a Quote from the Opportunity." at bounding box center [848, 563] width 628 height 12
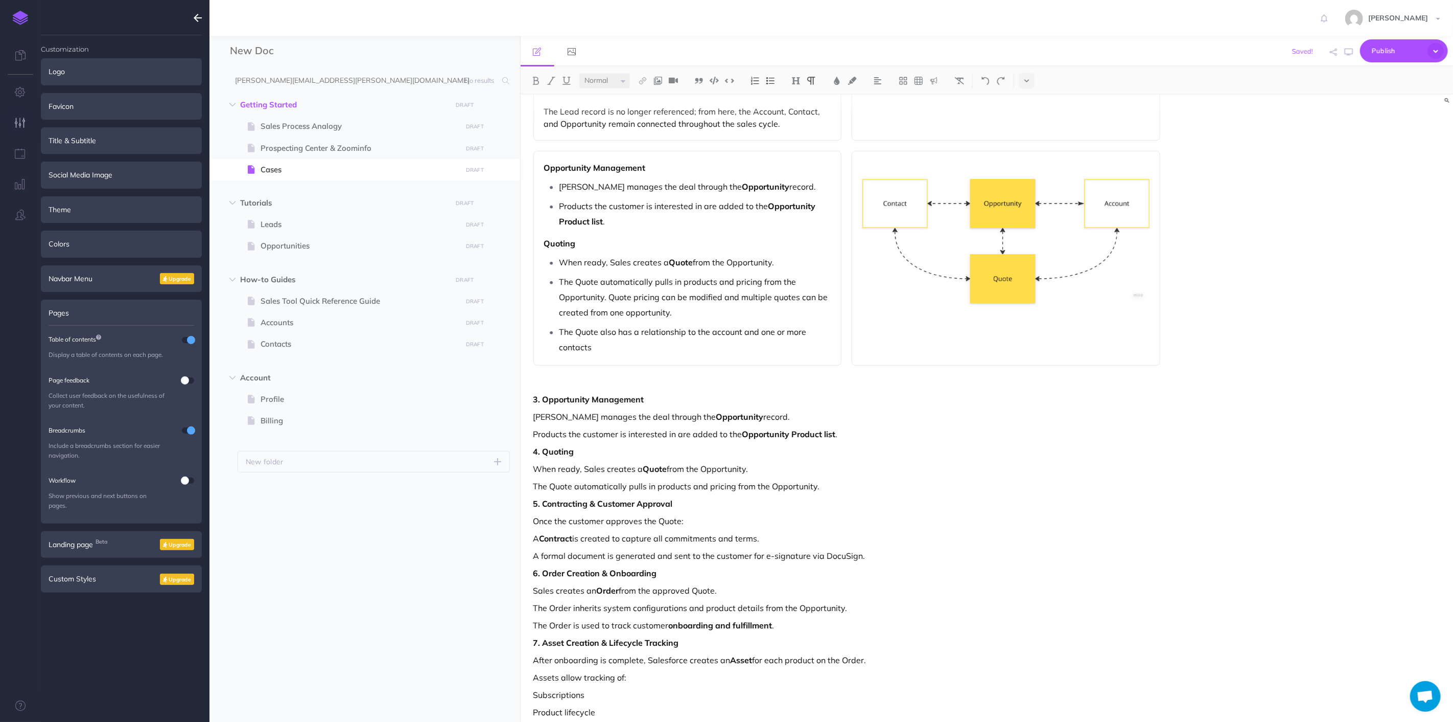
scroll to position [227, 0]
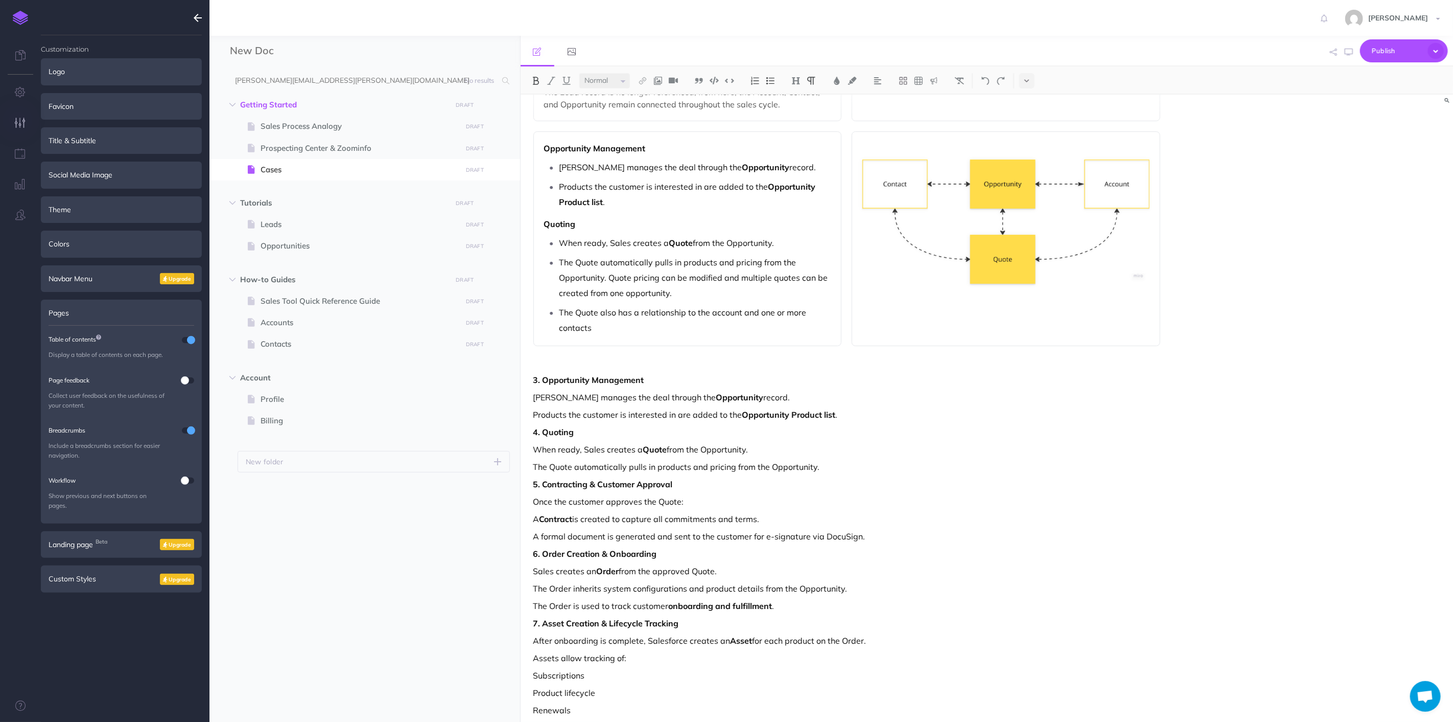
click at [899, 372] on div "Lead Capture & Qualification New prospects enter the system as Leads . A Lead r…" at bounding box center [847, 311] width 653 height 886
click at [908, 84] on button at bounding box center [903, 80] width 15 height 15
click at [903, 115] on icon at bounding box center [903, 113] width 9 height 9
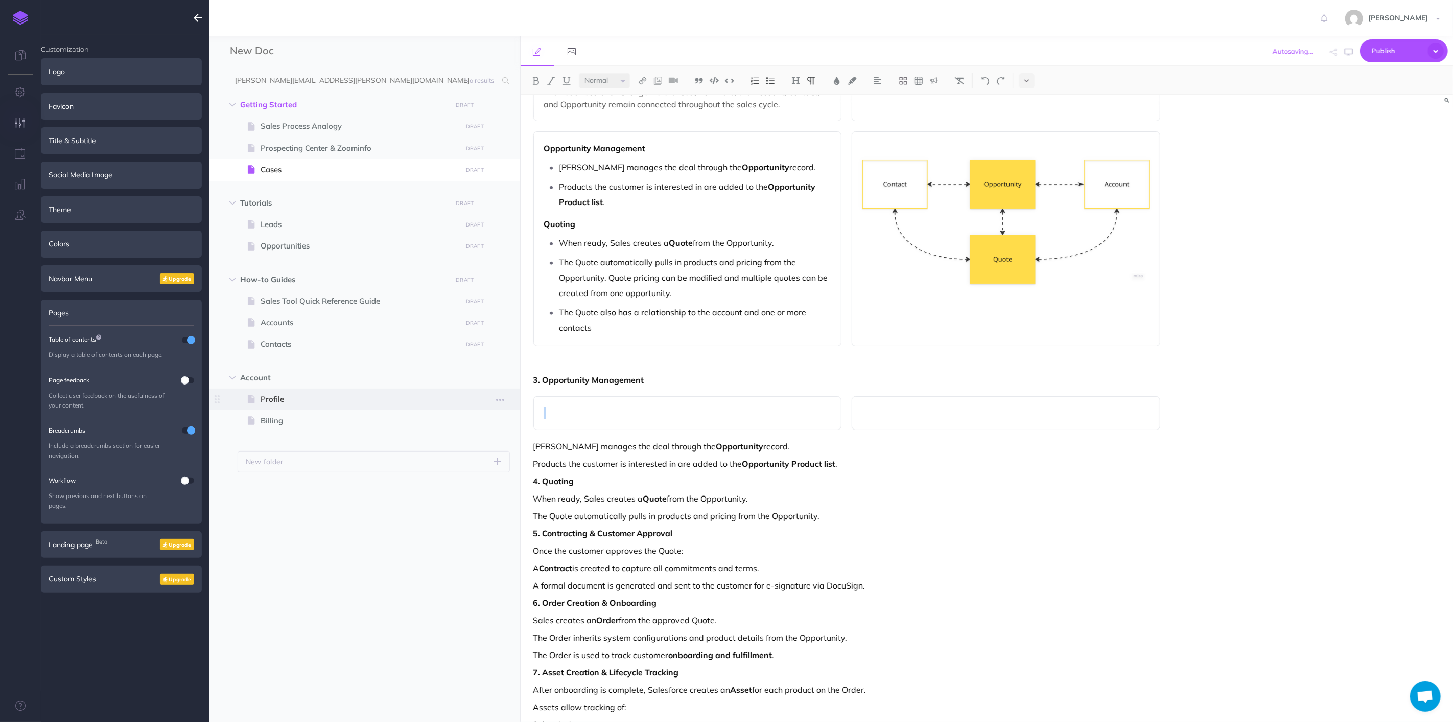
drag, startPoint x: 704, startPoint y: 381, endPoint x: 431, endPoint y: 393, distance: 273.2
click at [431, 393] on div "New Doc Collapse all Expand all Expand to root folders [PERSON_NAME][EMAIL_ADDR…" at bounding box center [832, 379] width 1244 height 686
click at [625, 365] on p at bounding box center [848, 362] width 628 height 12
click at [622, 375] on strong "3. Opportunity Management" at bounding box center [589, 380] width 111 height 10
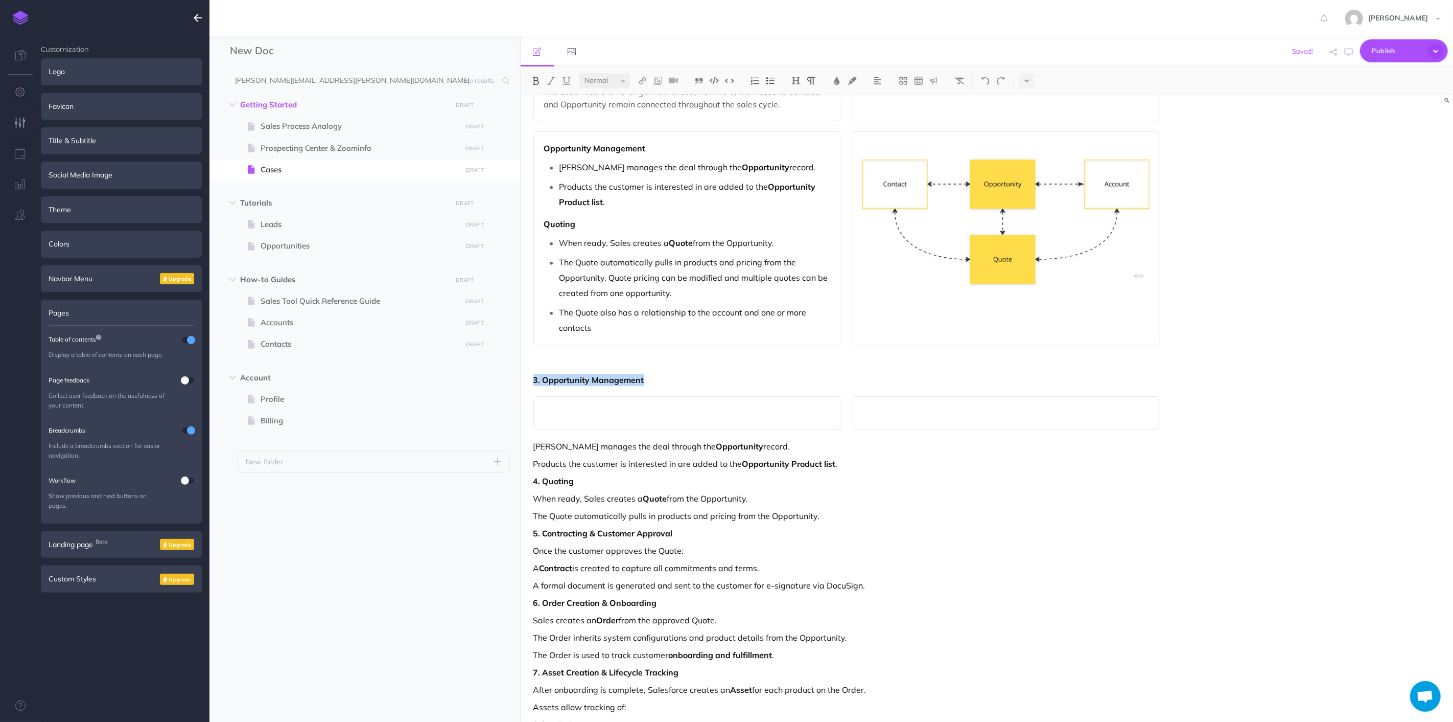
click at [621, 375] on strong "3. Opportunity Management" at bounding box center [589, 380] width 111 height 10
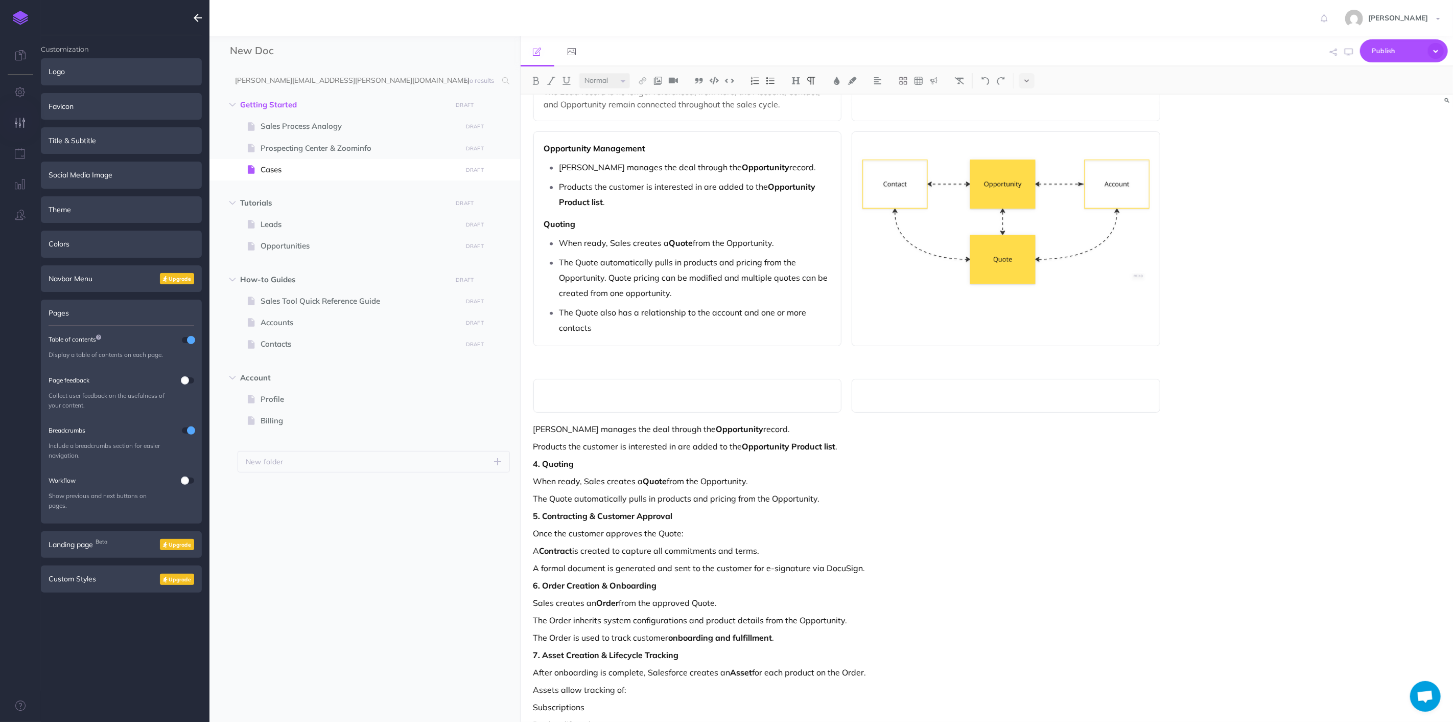
click at [552, 364] on p at bounding box center [848, 362] width 628 height 12
click at [599, 356] on p at bounding box center [848, 362] width 628 height 12
click at [541, 372] on div "Small Normal Large H1 H2 H3 H4 Block container Inline container Card Lead Captu…" at bounding box center [987, 393] width 933 height 655
click at [1111, 423] on p "[PERSON_NAME] manages the deal through the Opportunity record." at bounding box center [848, 429] width 628 height 12
click at [734, 361] on p at bounding box center [848, 362] width 628 height 12
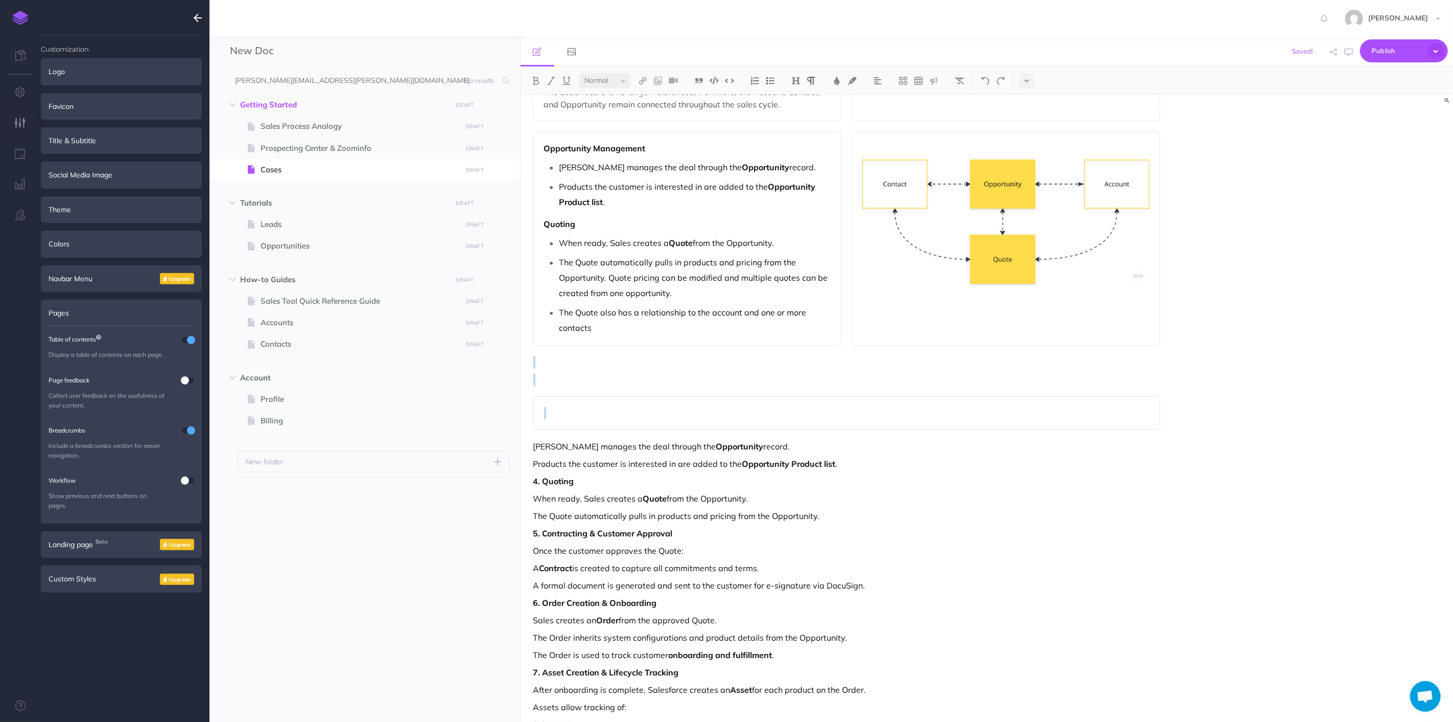
drag, startPoint x: 719, startPoint y: 360, endPoint x: 1108, endPoint y: 420, distance: 393.5
click at [1108, 420] on div "Lead Capture & Qualification New prospects enter the system as Leads . A Lead r…" at bounding box center [847, 335] width 653 height 935
click at [530, 445] on div "Lead Capture & Qualification New prospects enter the system as Leads . A Lead r…" at bounding box center [847, 335] width 653 height 935
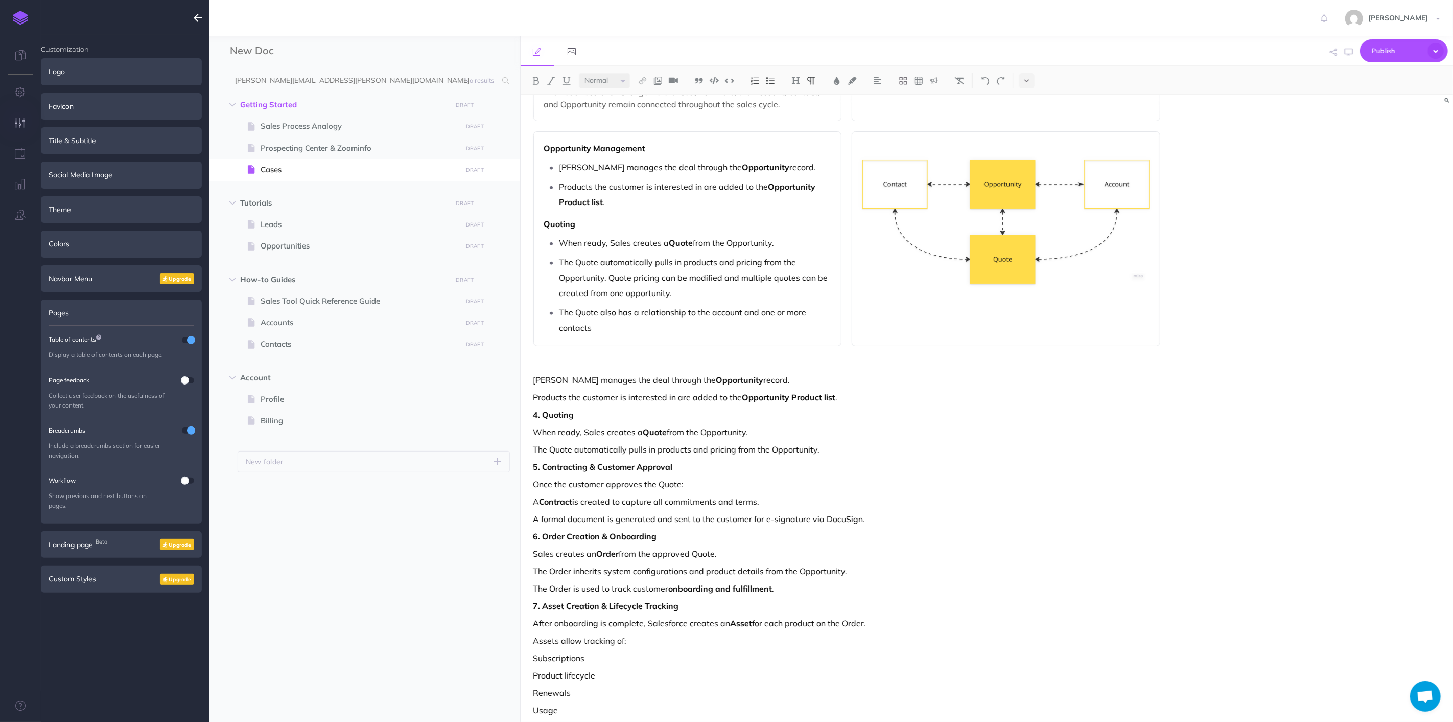
scroll to position [224, 0]
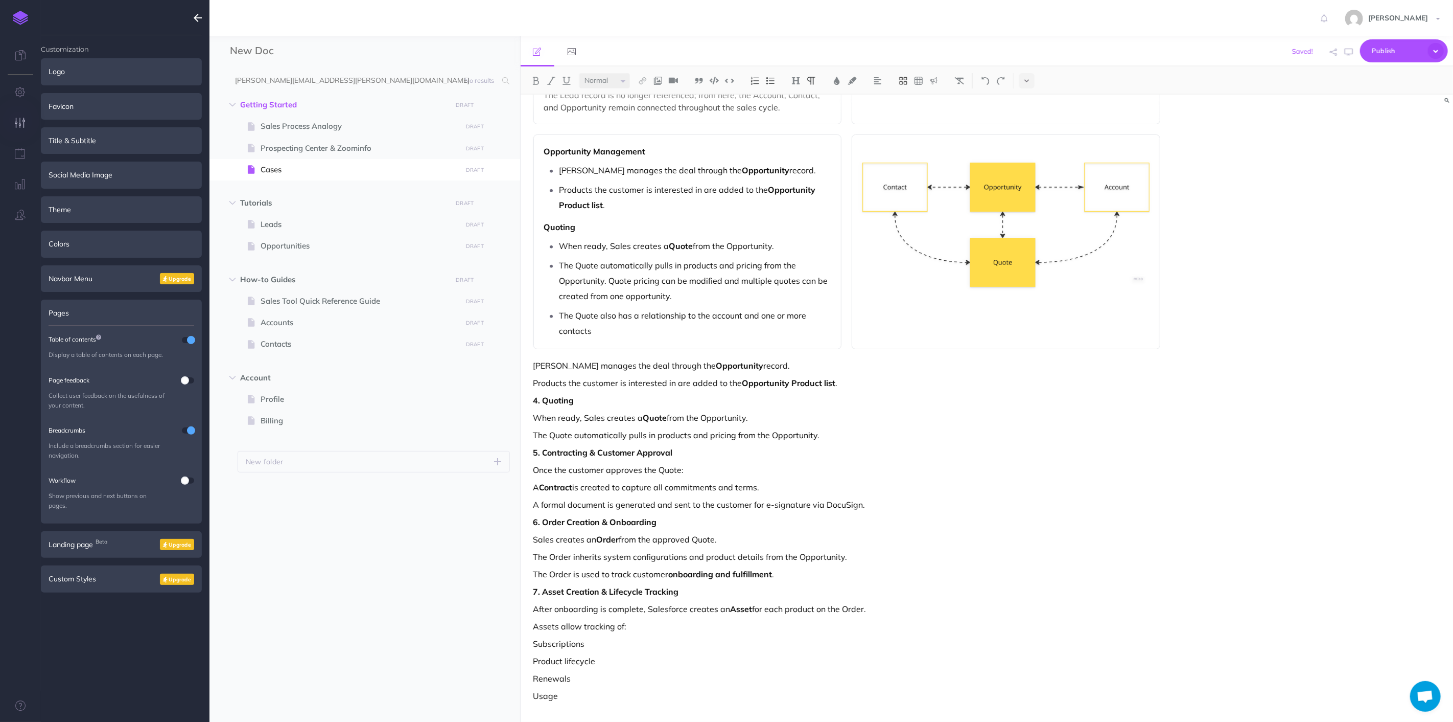
click at [910, 76] on button at bounding box center [903, 80] width 15 height 15
click at [906, 109] on icon at bounding box center [903, 113] width 9 height 9
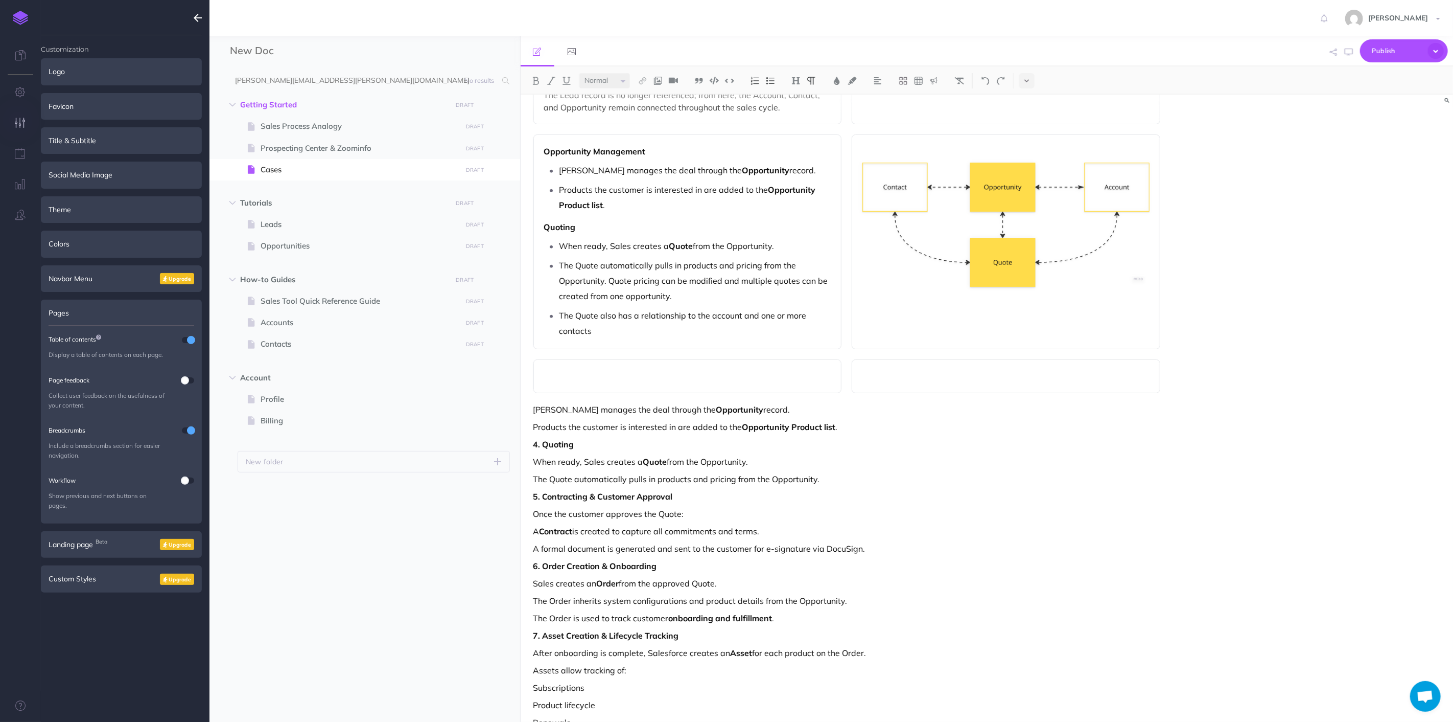
click at [932, 507] on p "Once the customer approves the Quote:" at bounding box center [848, 513] width 628 height 12
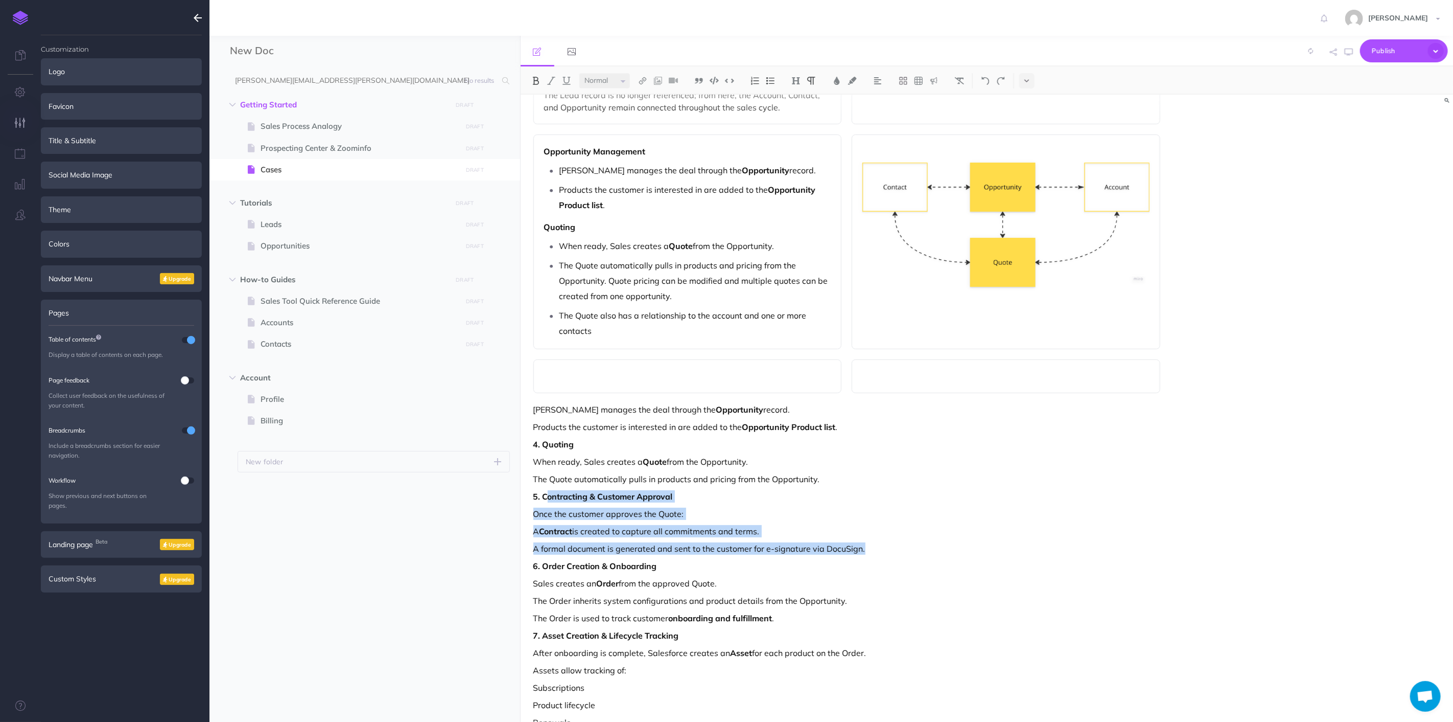
drag, startPoint x: 547, startPoint y: 496, endPoint x: 896, endPoint y: 540, distance: 351.8
click at [896, 540] on div "Lead Capture & Qualification New prospects enter the system as Leads . A Lead r…" at bounding box center [847, 318] width 653 height 895
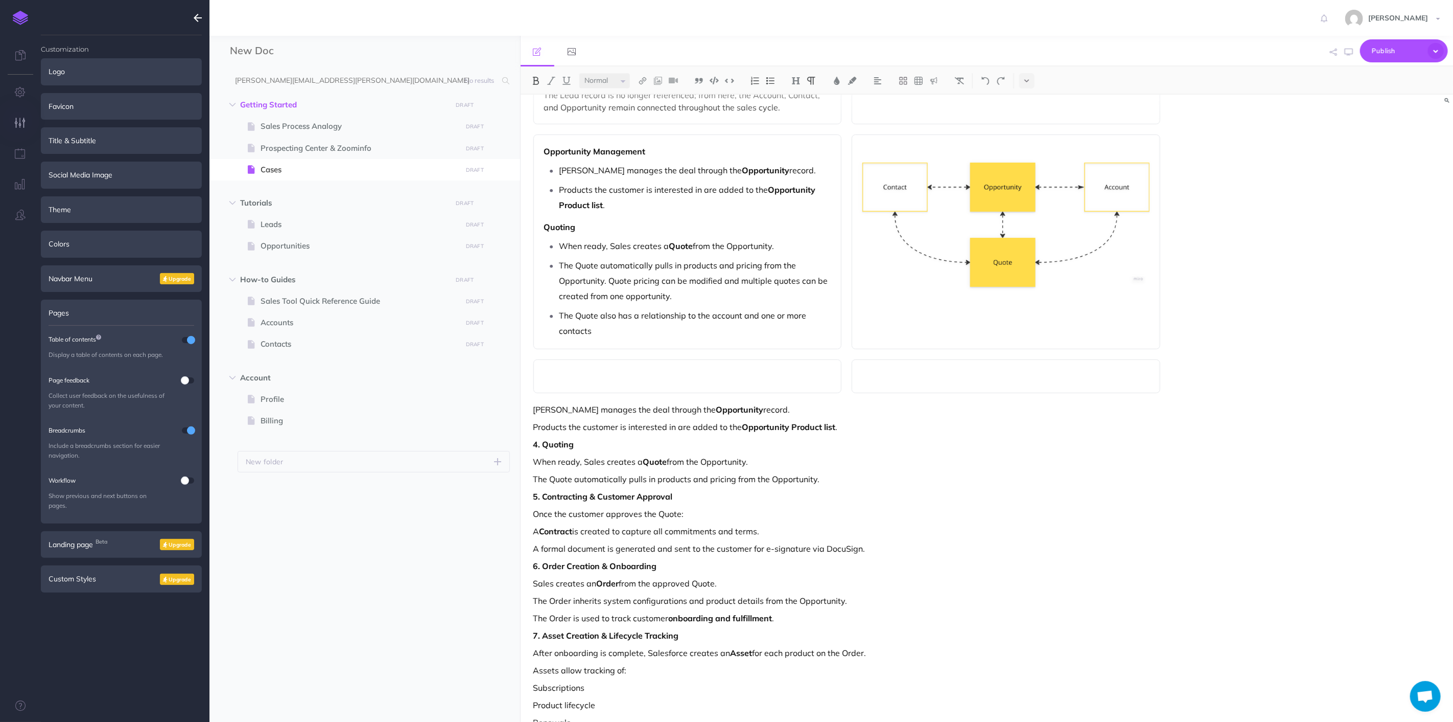
scroll to position [216, 0]
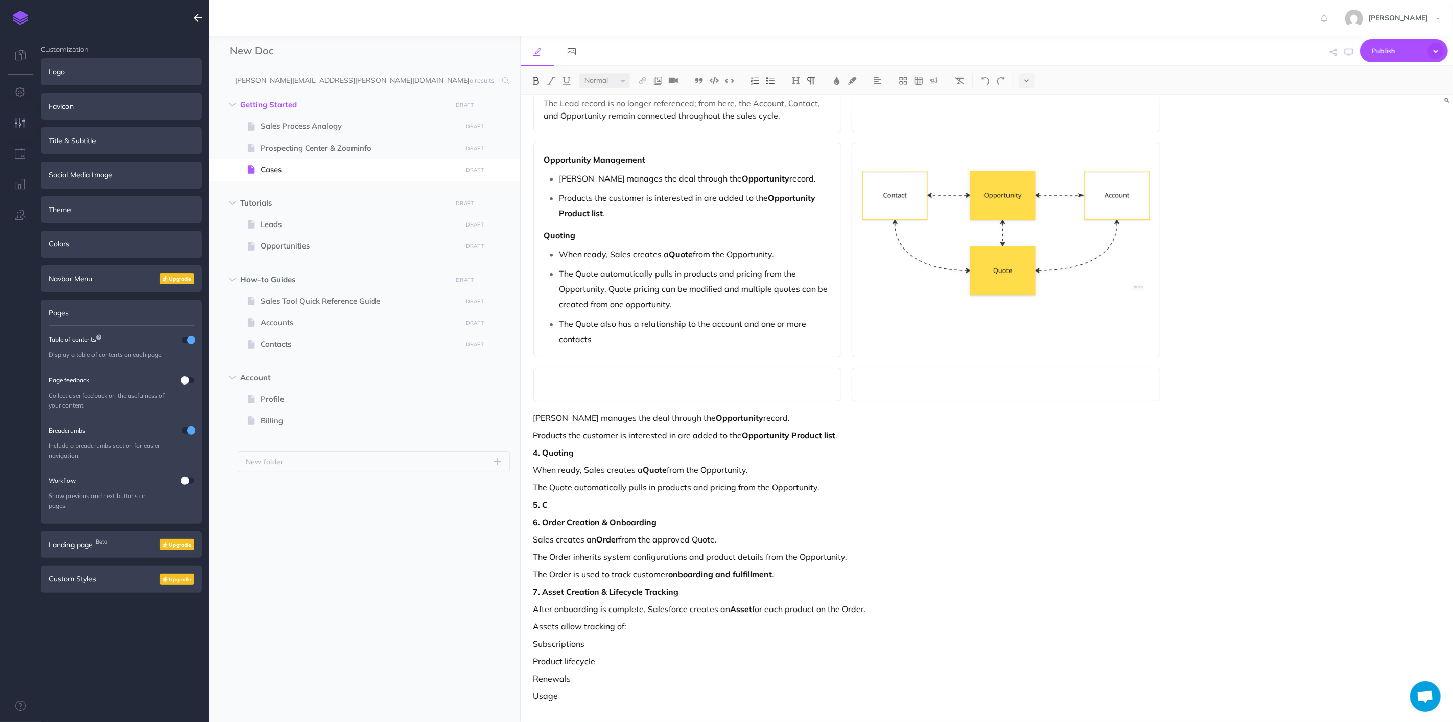
click at [605, 384] on p at bounding box center [687, 384] width 287 height 12
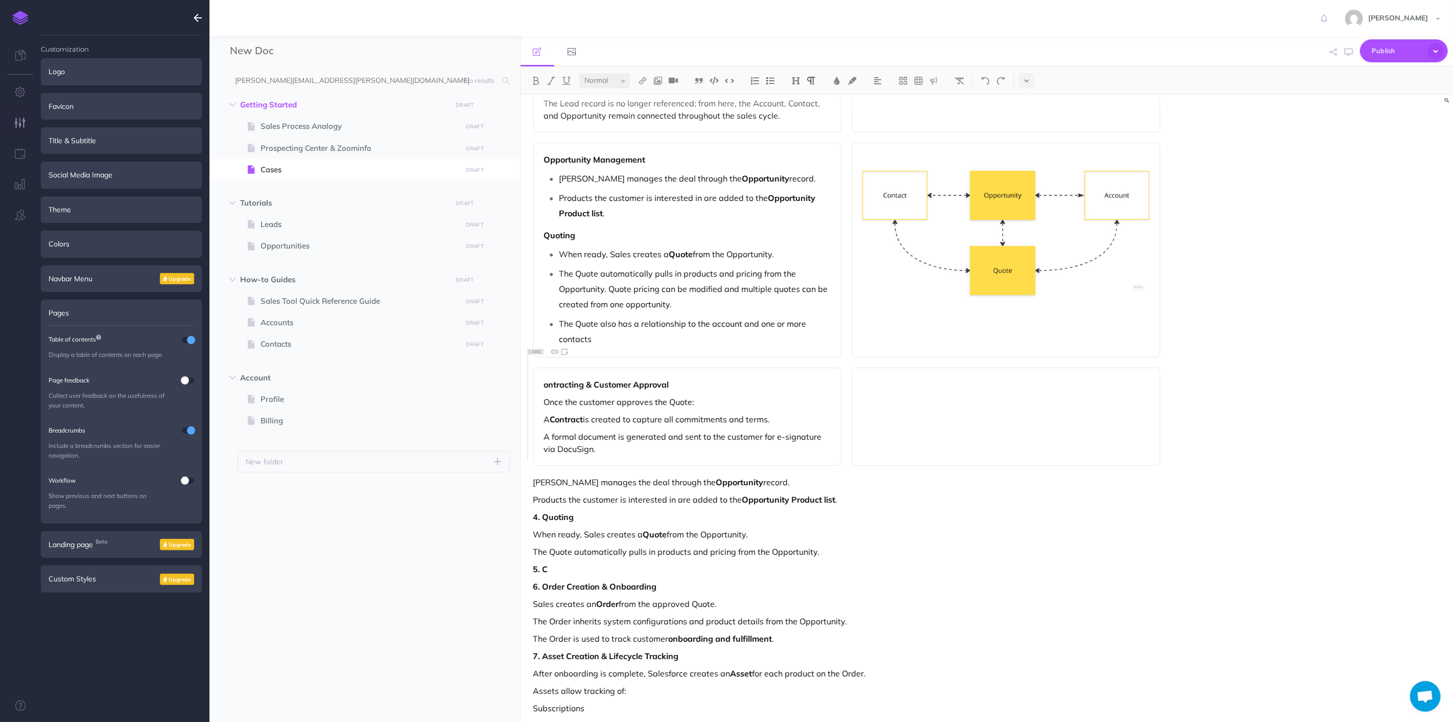
scroll to position [224, 0]
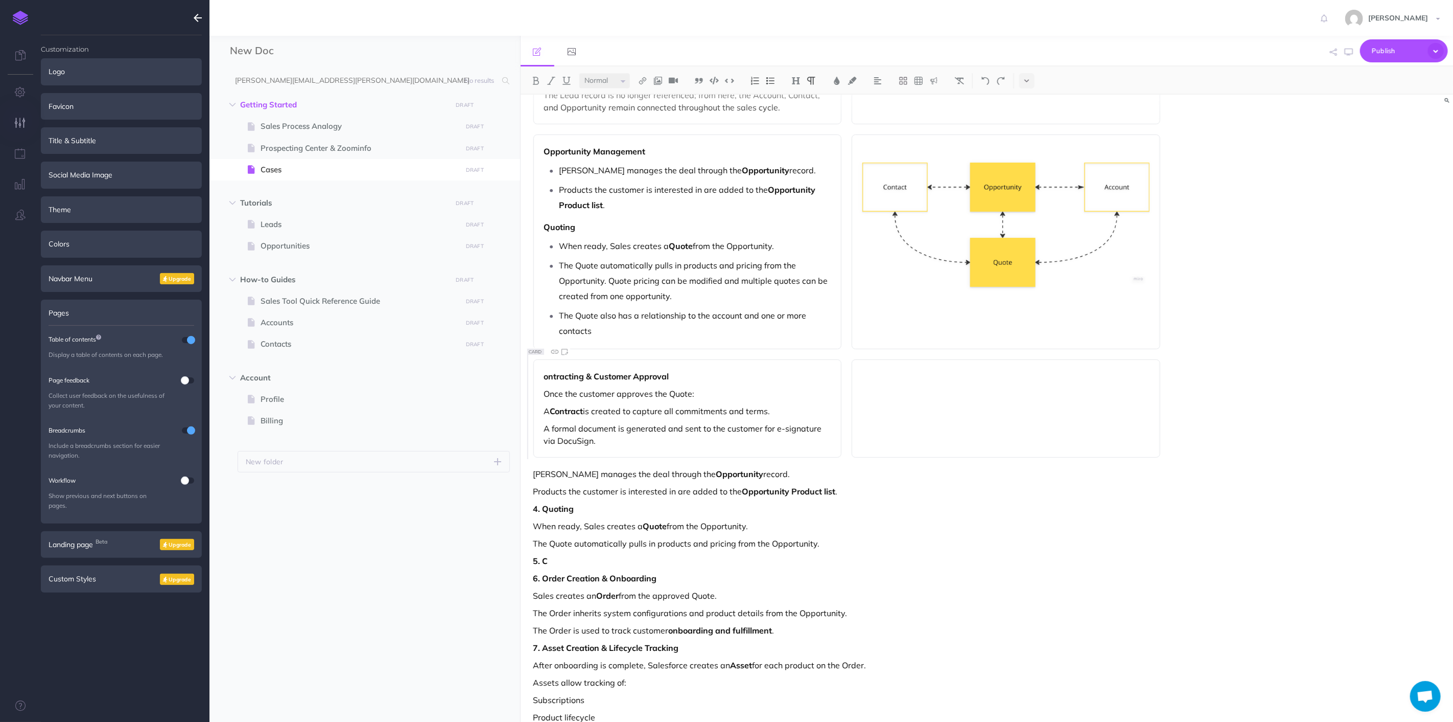
click at [539, 374] on div "ontracting & Customer Approval Once the customer approves the Quote: A Contract…" at bounding box center [688, 408] width 309 height 98
drag, startPoint x: 547, startPoint y: 387, endPoint x: 637, endPoint y: 435, distance: 102.2
click at [638, 438] on div "Contracting & Customer Approval Once the customer approves the Quote: A Contrac…" at bounding box center [688, 408] width 309 height 98
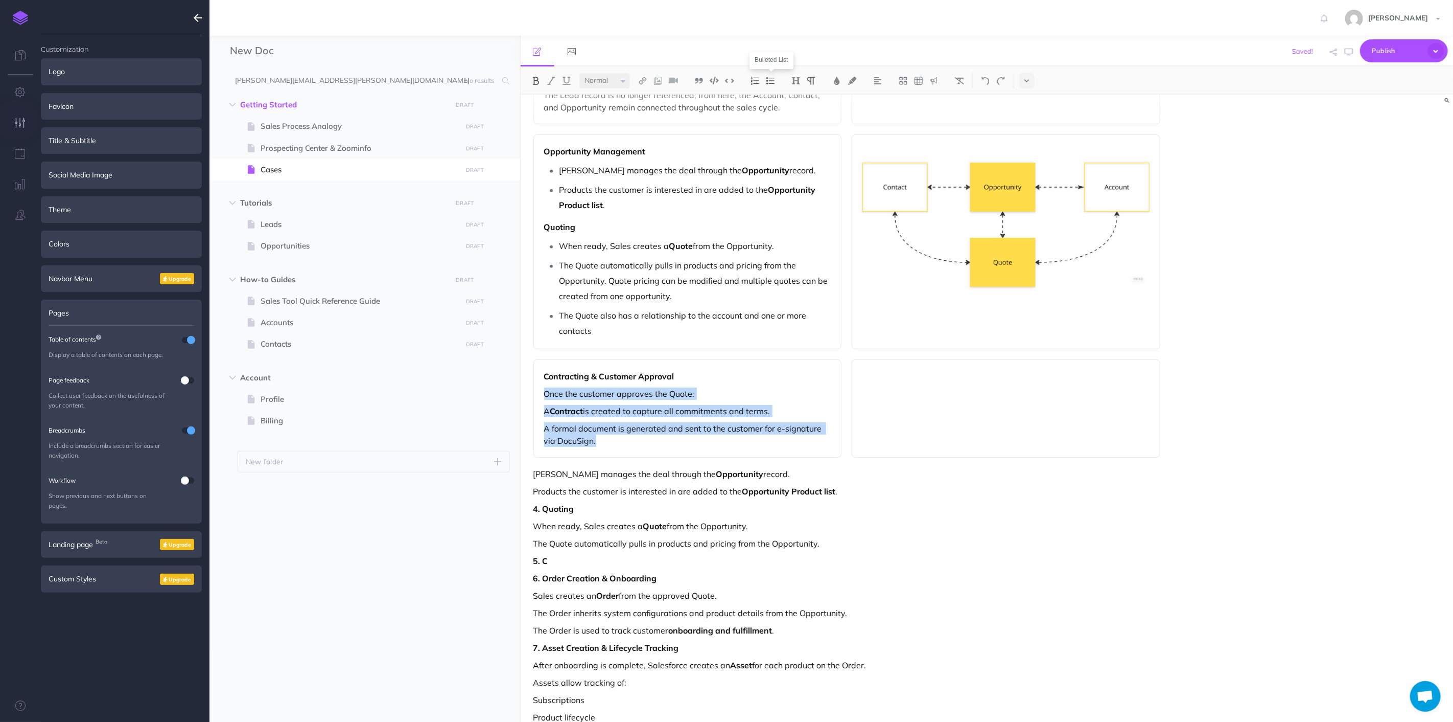
click at [770, 83] on img at bounding box center [770, 81] width 9 height 8
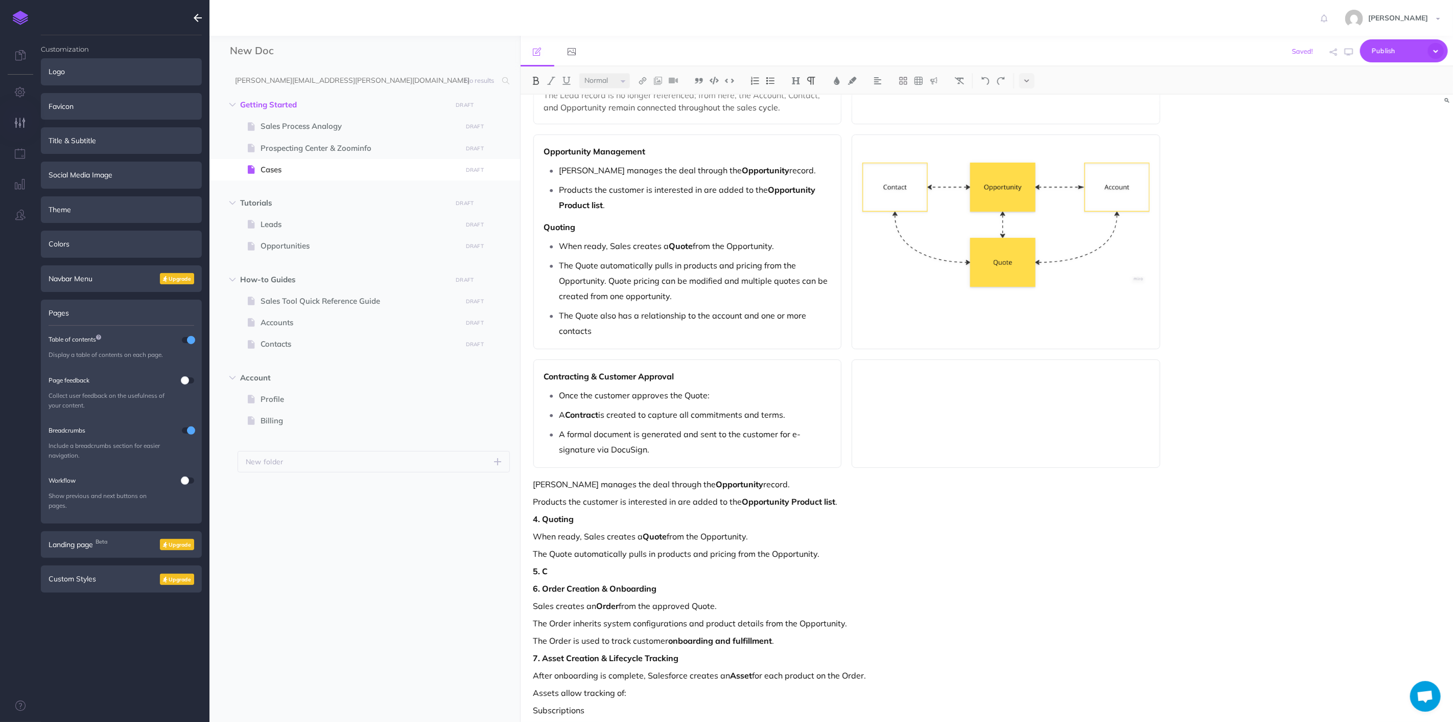
click at [887, 543] on div "Lead Capture & Qualification New prospects enter the system as Leads . A Lead r…" at bounding box center [847, 330] width 653 height 918
click at [560, 391] on li "Once the customer approves the Quote:" at bounding box center [696, 394] width 272 height 15
click at [796, 450] on p "A formal document is generated and sent to the customer for e-signature via Doc…" at bounding box center [696, 439] width 272 height 31
click at [945, 515] on p "4. Quoting" at bounding box center [848, 517] width 628 height 12
click at [721, 399] on p "Once the customer approves the Quote:" at bounding box center [687, 393] width 287 height 12
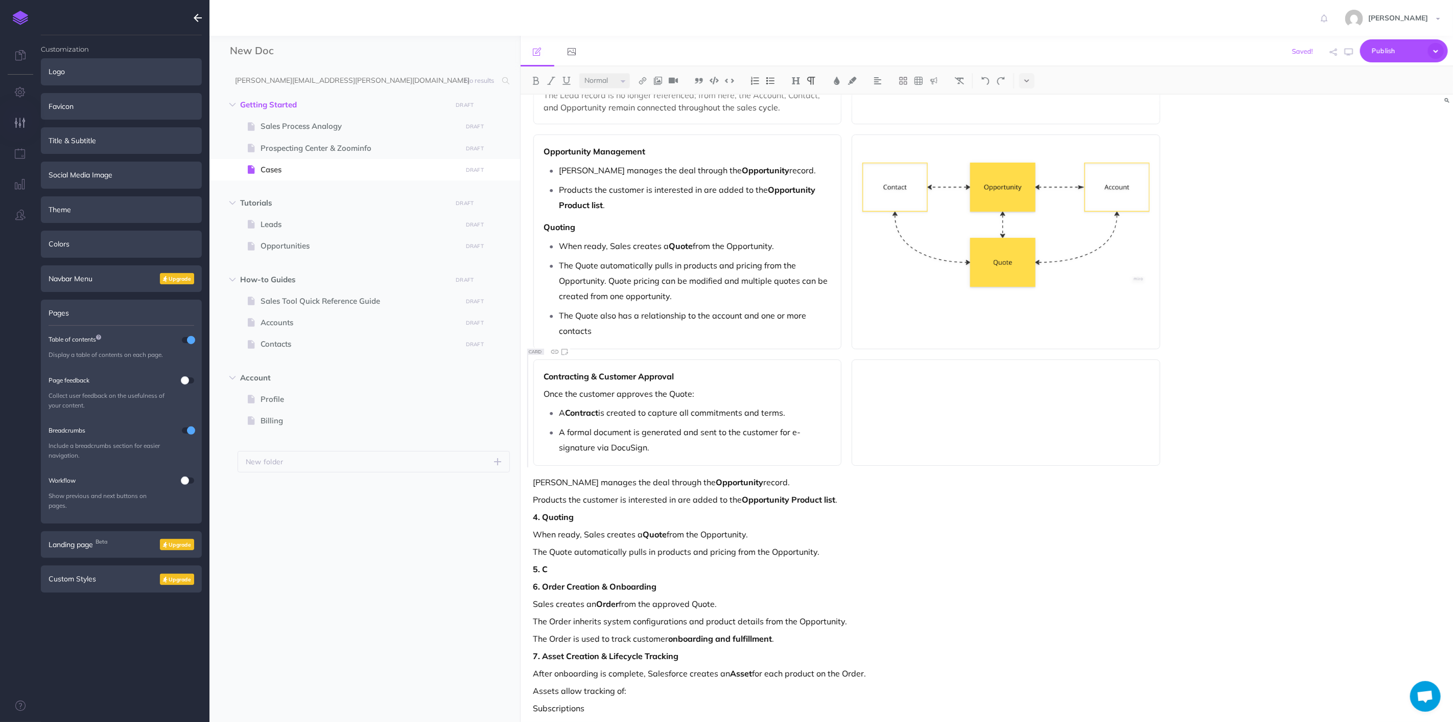
click at [784, 406] on p "A Contract is created to capture all commitments and terms." at bounding box center [696, 412] width 272 height 15
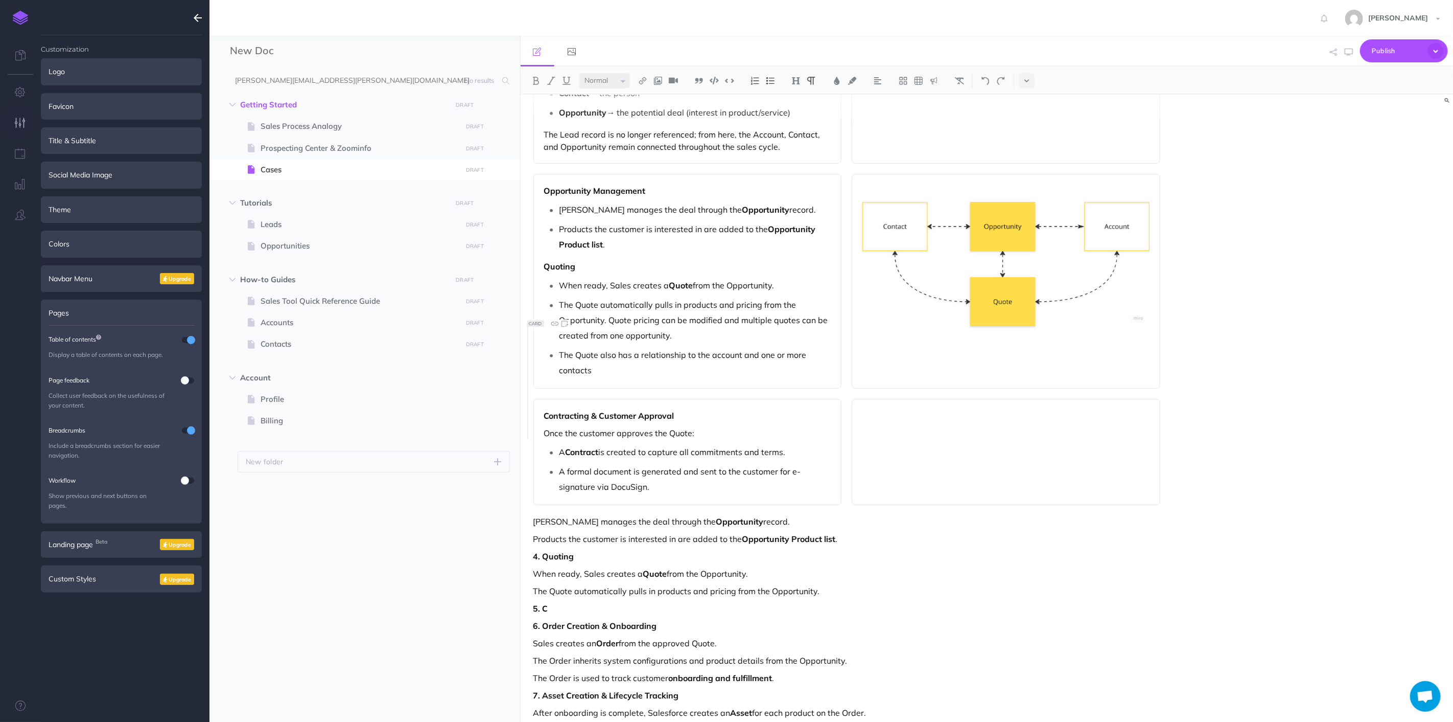
scroll to position [167, 0]
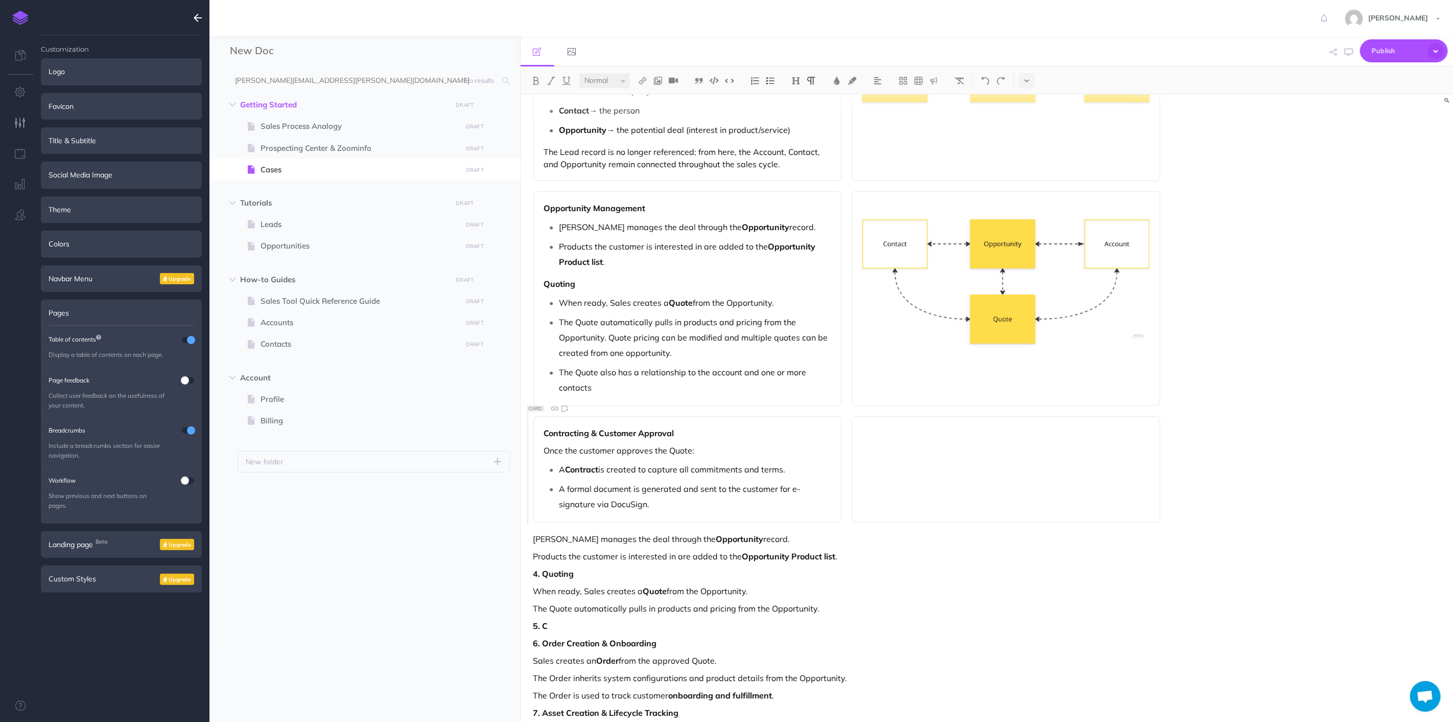
click at [570, 466] on strong "Contract" at bounding box center [582, 469] width 33 height 10
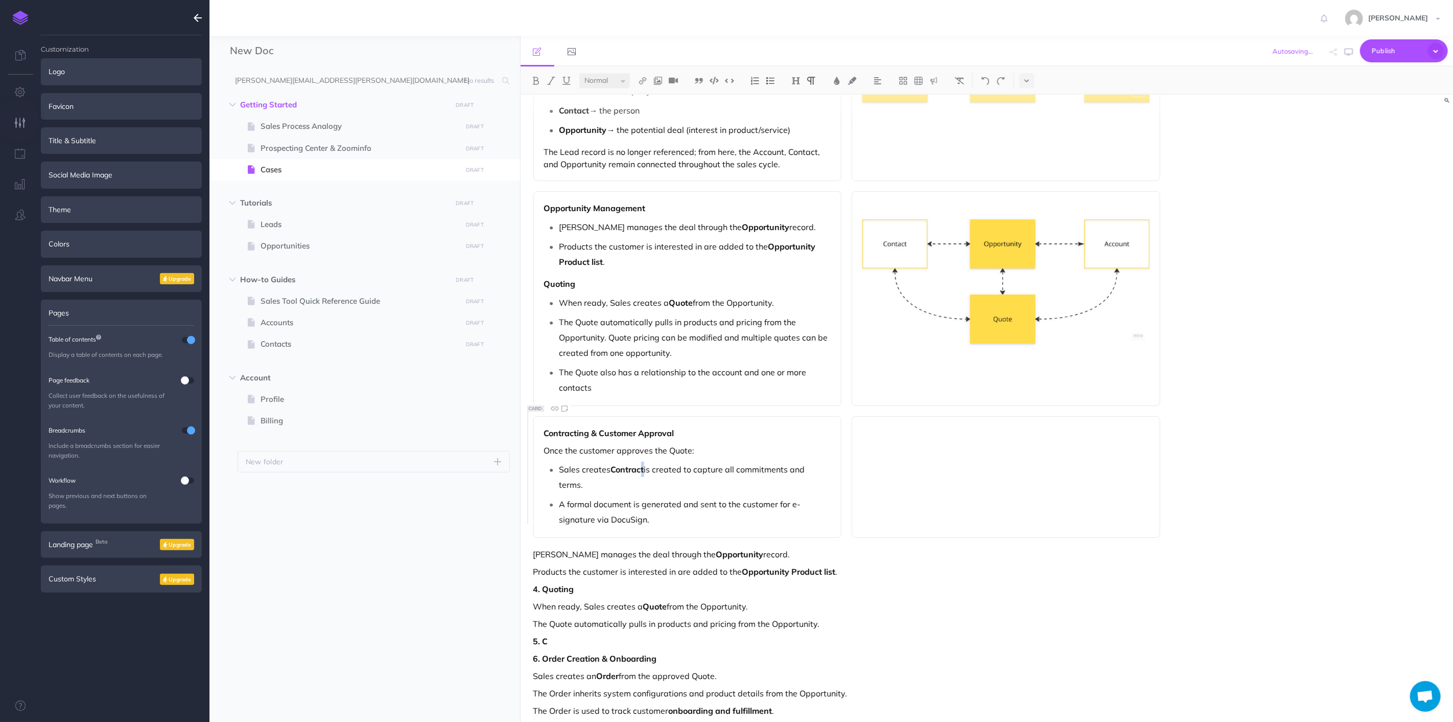
drag, startPoint x: 644, startPoint y: 470, endPoint x: 653, endPoint y: 476, distance: 10.6
click at [646, 470] on p "Sales creates Contract is created to capture all commitments and terms." at bounding box center [696, 476] width 272 height 31
drag, startPoint x: 706, startPoint y: 466, endPoint x: 623, endPoint y: 472, distance: 83.0
click at [623, 472] on p "Sales creates Contract from the quote is created to capture all commitments and…" at bounding box center [696, 476] width 272 height 31
click at [735, 450] on p "Once the customer approves the Quote:" at bounding box center [687, 450] width 287 height 12
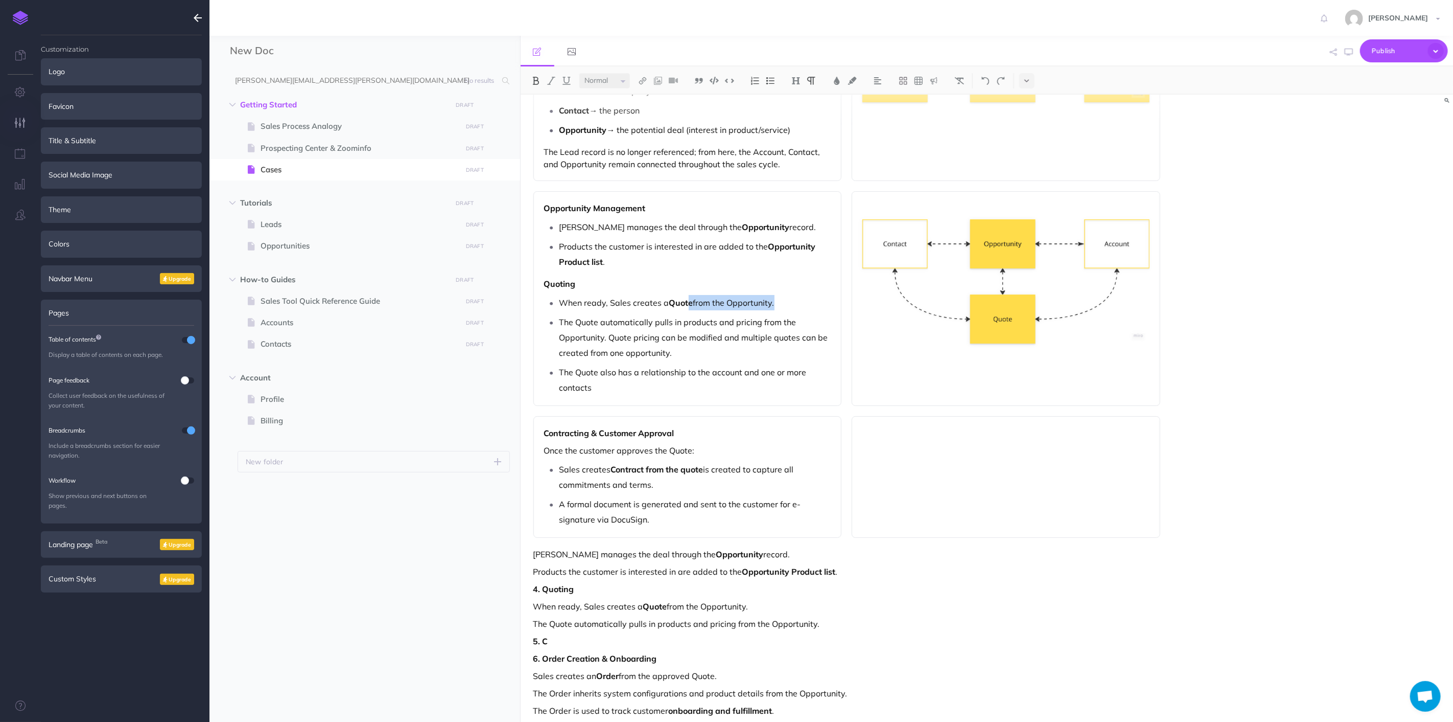
drag, startPoint x: 691, startPoint y: 299, endPoint x: 774, endPoint y: 295, distance: 82.9
click at [774, 295] on p "When ready, Sales creates a Quote from the Opportunity." at bounding box center [696, 302] width 272 height 15
click at [536, 81] on img at bounding box center [535, 81] width 9 height 8
drag, startPoint x: 778, startPoint y: 482, endPoint x: 786, endPoint y: 506, distance: 25.9
click at [777, 481] on p "Sales creates Contract from the quote is created to capture all commitments and…" at bounding box center [696, 476] width 272 height 31
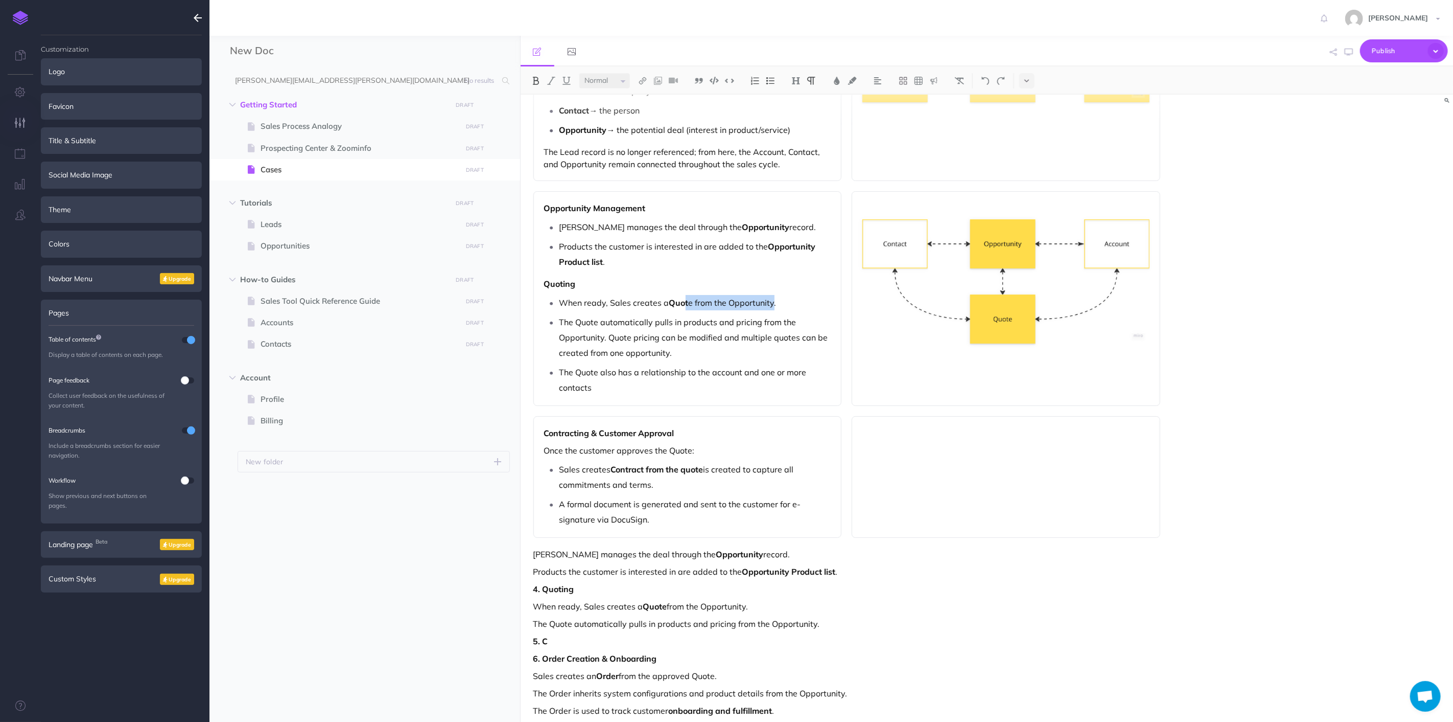
drag, startPoint x: 683, startPoint y: 302, endPoint x: 773, endPoint y: 304, distance: 90.5
click at [773, 304] on p "When ready, Sales creates a Quot e from the Opportunity." at bounding box center [696, 302] width 272 height 15
click at [537, 78] on img at bounding box center [535, 81] width 9 height 8
click at [804, 540] on div "Lead Capture & Qualification New prospects enter the system as Leads . A Lead r…" at bounding box center [847, 392] width 653 height 931
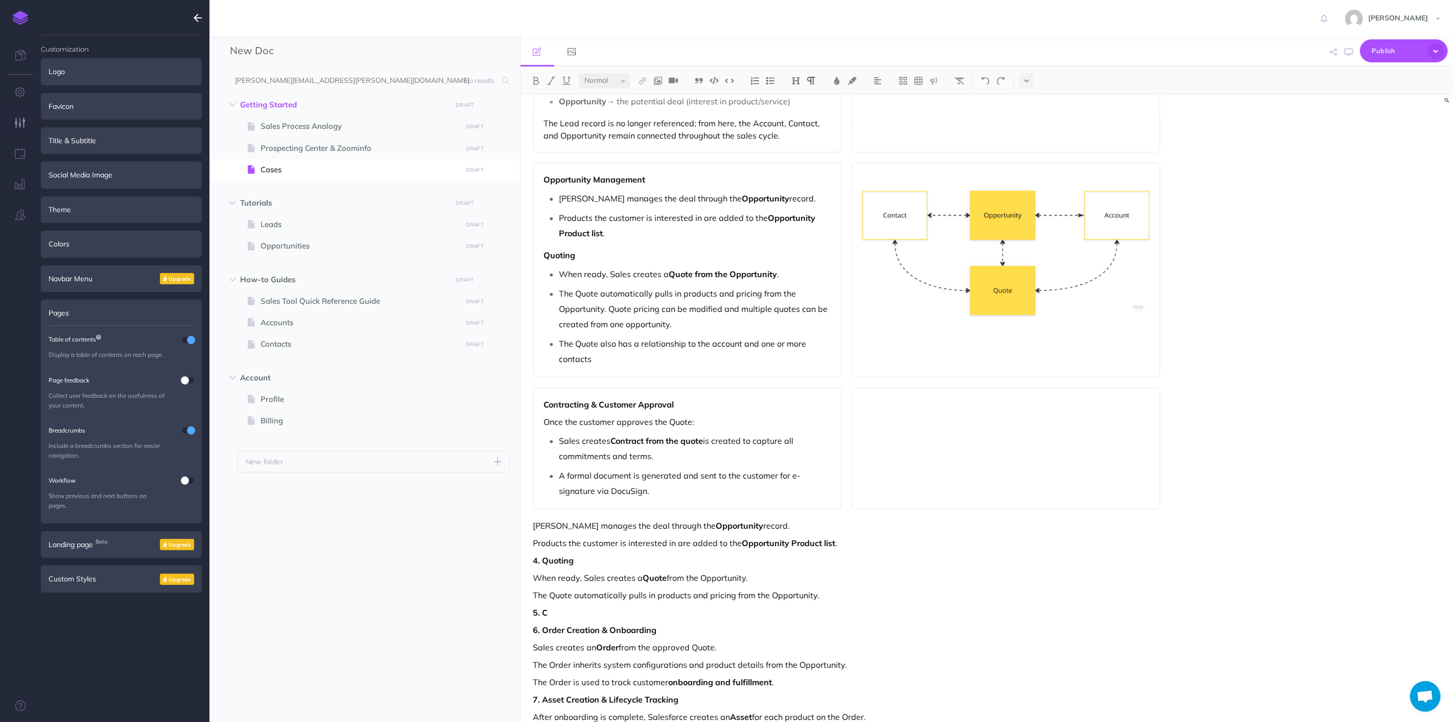
scroll to position [281, 0]
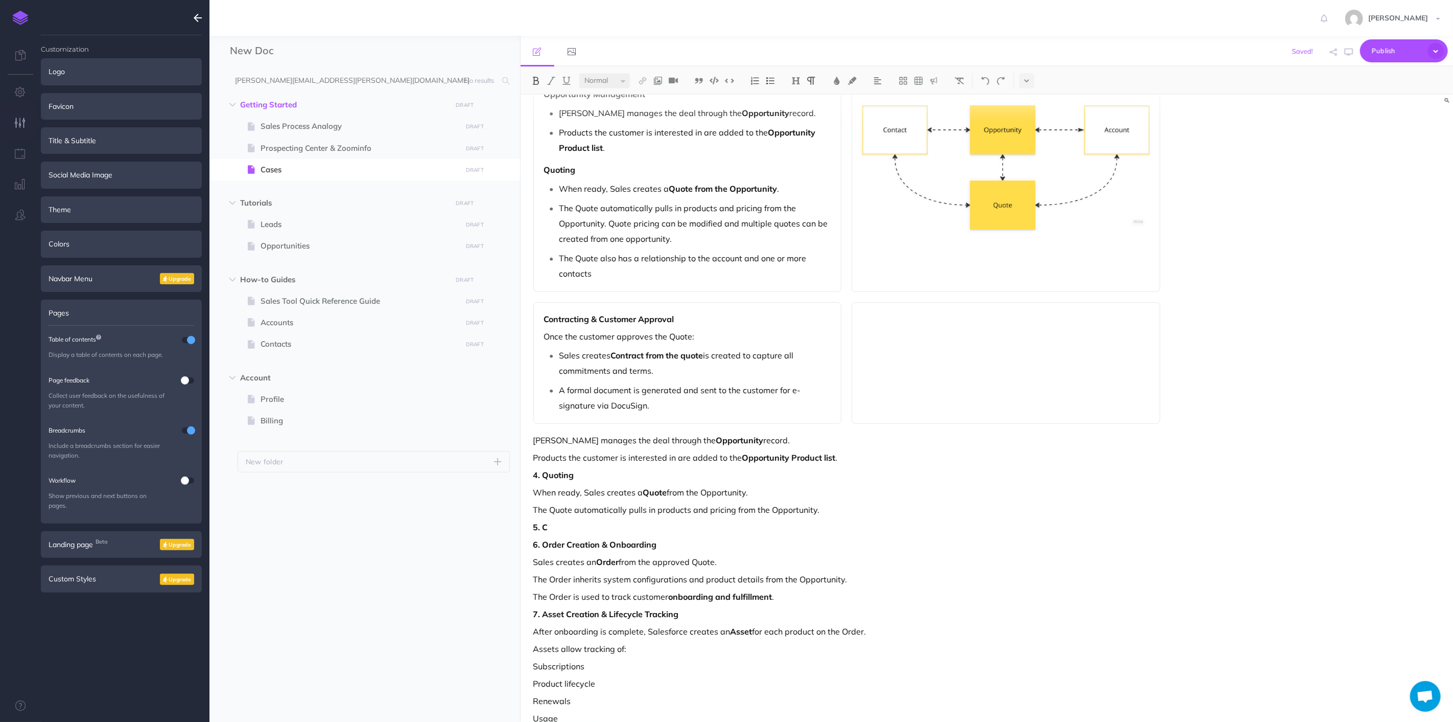
click at [900, 542] on p "6. Order Creation & Onboarding" at bounding box center [848, 544] width 628 height 12
click at [667, 410] on p "A formal document is generated and sent to the customer for e-signature via Doc…" at bounding box center [696, 397] width 272 height 31
click at [670, 399] on p "A formal document is generated and sent to the customer for e-signature via Doc…" at bounding box center [696, 397] width 272 height 31
click at [684, 403] on p "A formal document is generated and sent to the customer for e-signature via Doc…" at bounding box center [696, 397] width 272 height 31
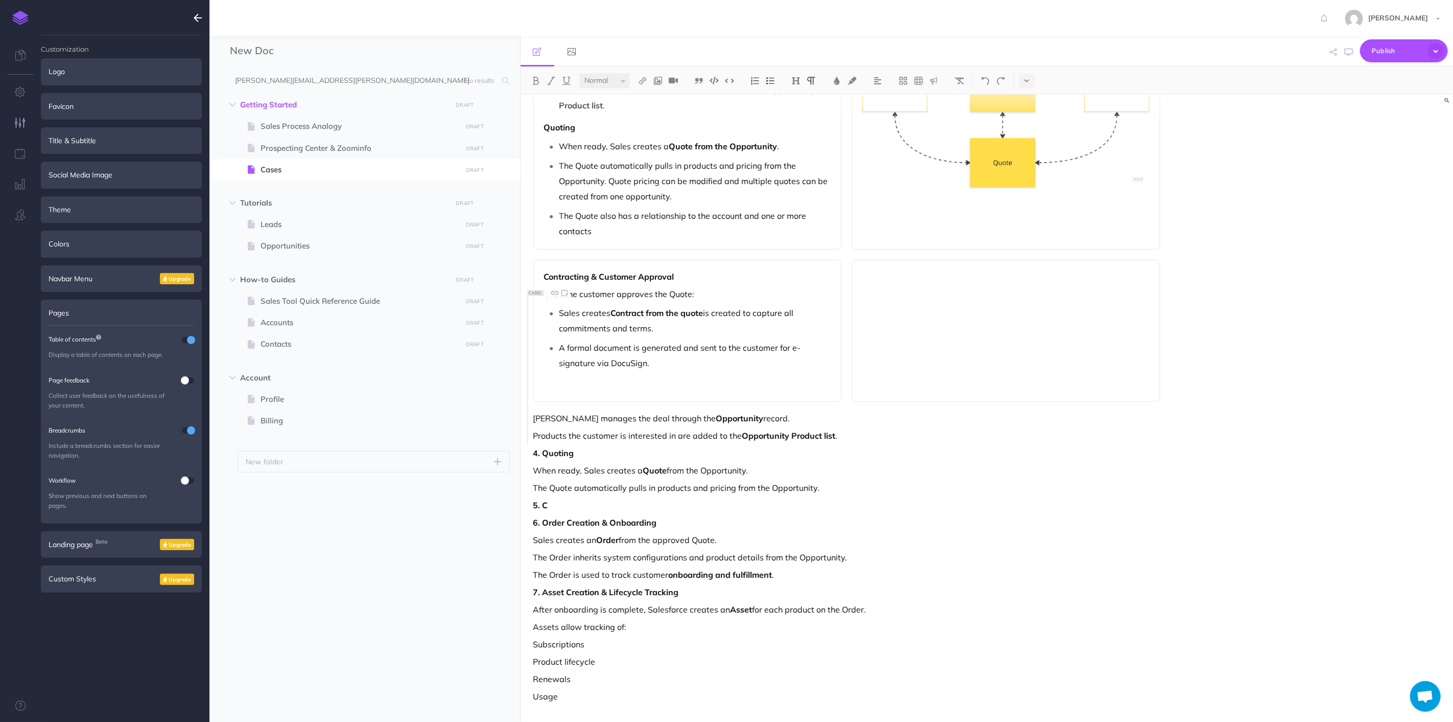
scroll to position [324, 0]
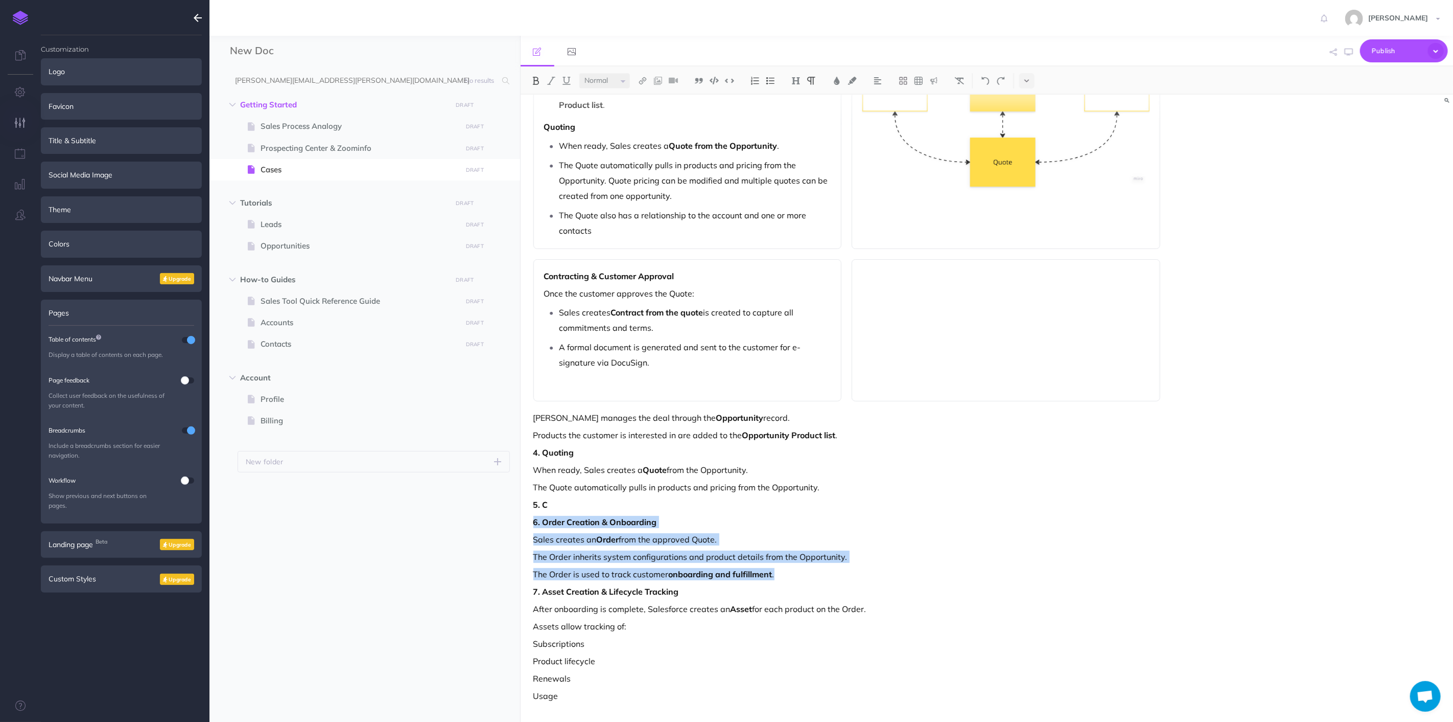
drag, startPoint x: 793, startPoint y: 576, endPoint x: 527, endPoint y: 527, distance: 270.6
click at [527, 527] on div "Lead Capture & Qualification New prospects enter the system as Leads . A Lead r…" at bounding box center [847, 247] width 653 height 952
copy div "6. Order Creation & Onboarding Sales creates an Order from the approved Quote. …"
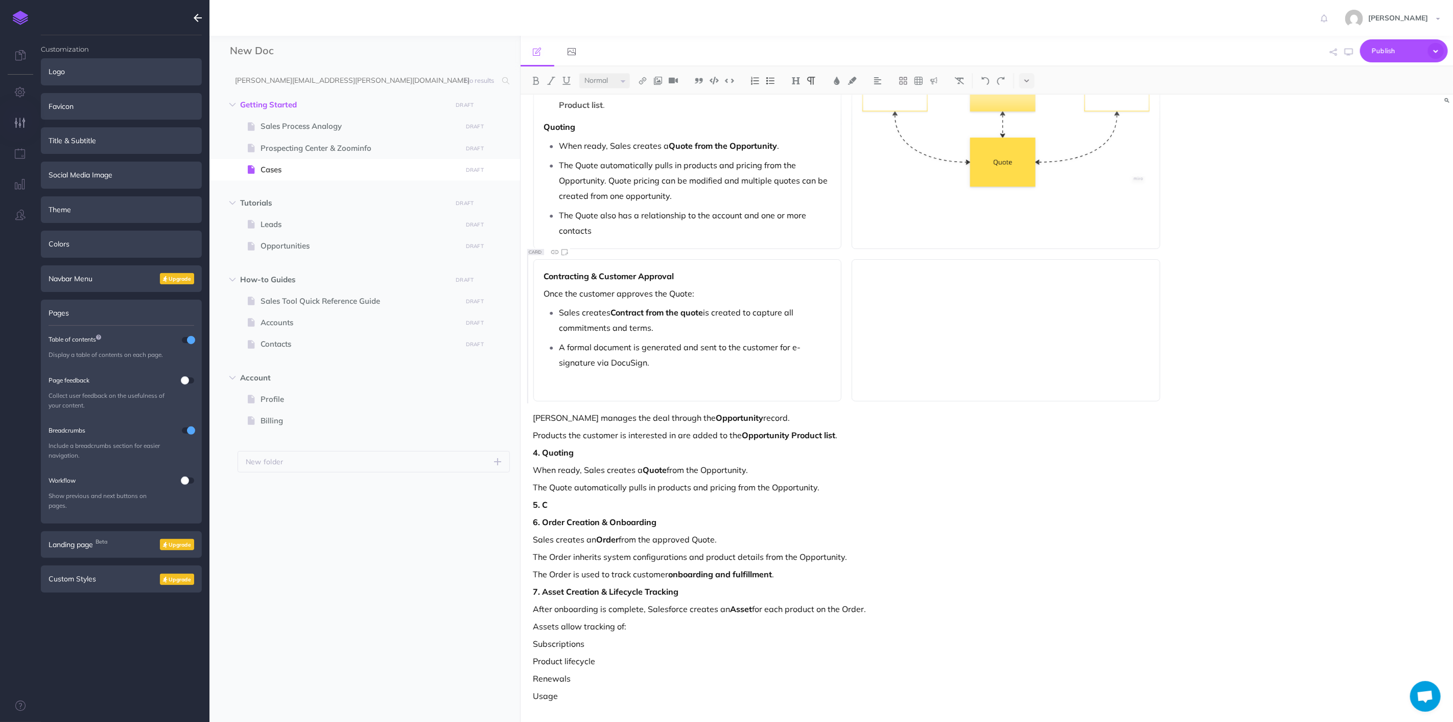
click at [592, 388] on p at bounding box center [687, 384] width 287 height 12
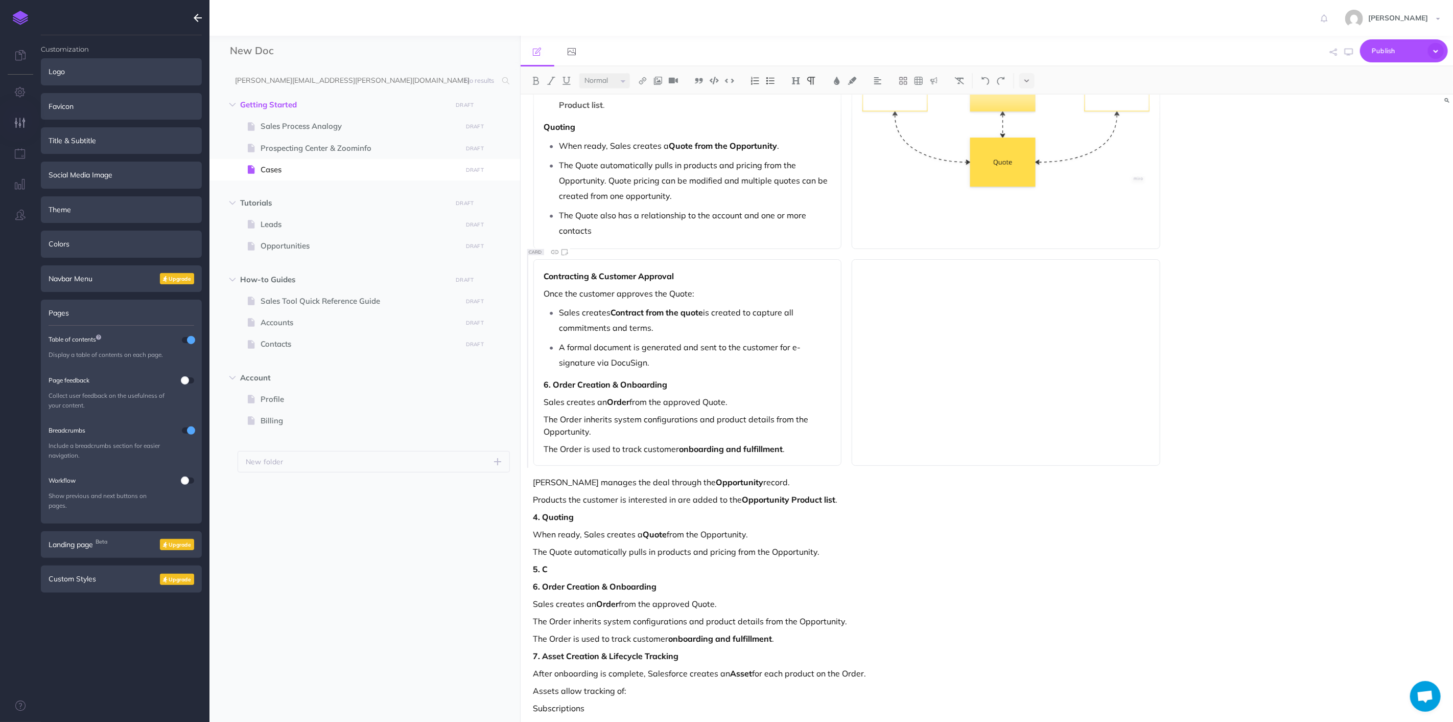
click at [558, 385] on strong "6. Order Creation & Onboarding" at bounding box center [606, 384] width 124 height 10
click at [555, 384] on strong "6. Order Creation & Onboarding" at bounding box center [606, 384] width 124 height 10
drag, startPoint x: 696, startPoint y: 404, endPoint x: 685, endPoint y: 403, distance: 11.3
click at [696, 404] on p "Sales creates an Order from the approved Quote." at bounding box center [687, 402] width 287 height 12
click at [800, 447] on p "The Order is used to track customer onboarding and fulfillment ." at bounding box center [687, 449] width 287 height 12
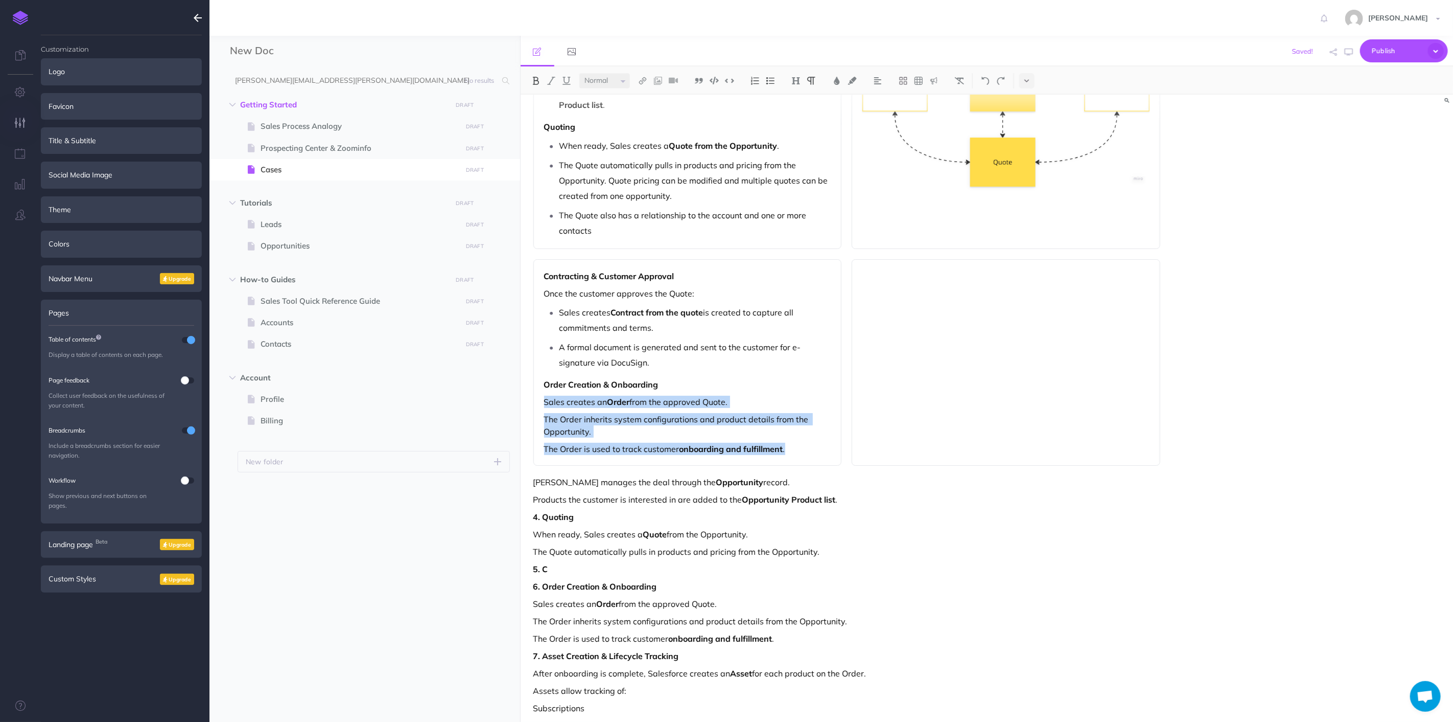
drag, startPoint x: 805, startPoint y: 447, endPoint x: 542, endPoint y: 404, distance: 266.2
click at [542, 404] on div "Contracting & Customer Approval Once the customer approves the Quote: Sales cre…" at bounding box center [688, 362] width 309 height 206
click at [776, 78] on button at bounding box center [770, 80] width 15 height 15
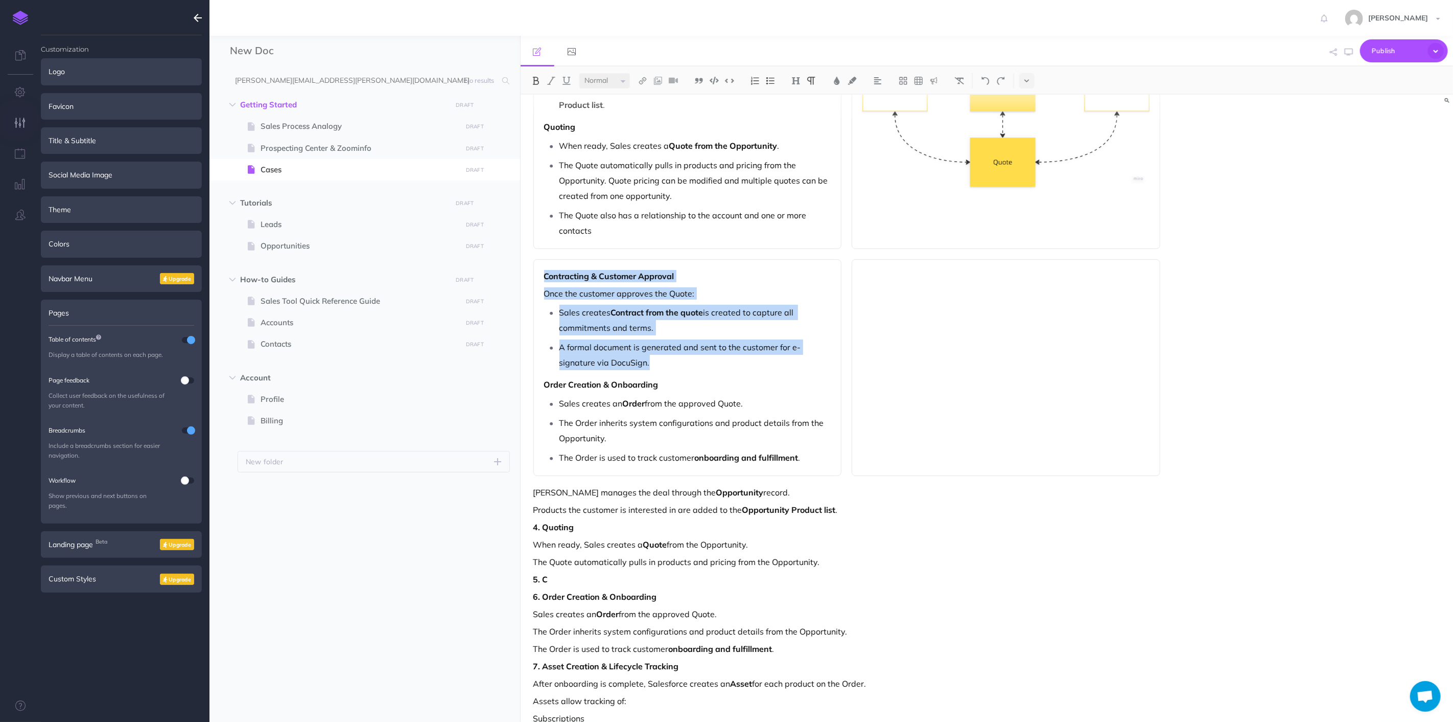
click at [767, 456] on strong "onboarding and fulfillment" at bounding box center [747, 457] width 104 height 10
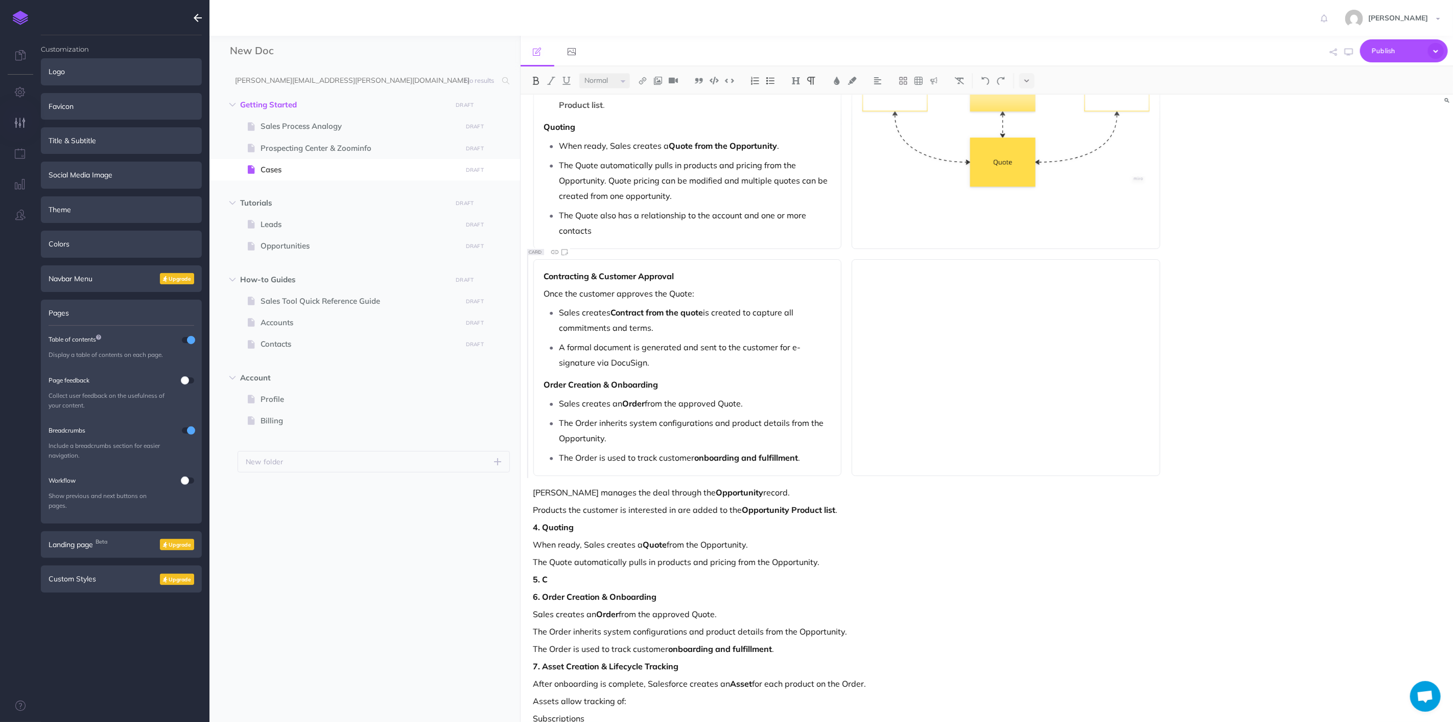
click at [825, 464] on p "The Order is used to track customer onboarding and fulfillment ." at bounding box center [696, 457] width 272 height 15
click at [915, 596] on p "6. Order Creation & Onboarding" at bounding box center [848, 596] width 628 height 12
click at [717, 391] on div "Contracting & Customer Approval Once the customer approves the Quote: Sales cre…" at bounding box center [688, 367] width 309 height 217
drag, startPoint x: 796, startPoint y: 440, endPoint x: 791, endPoint y: 438, distance: 6.0
click at [791, 438] on p "The Order inherits system configurations and product details from the Opportuni…" at bounding box center [696, 430] width 272 height 31
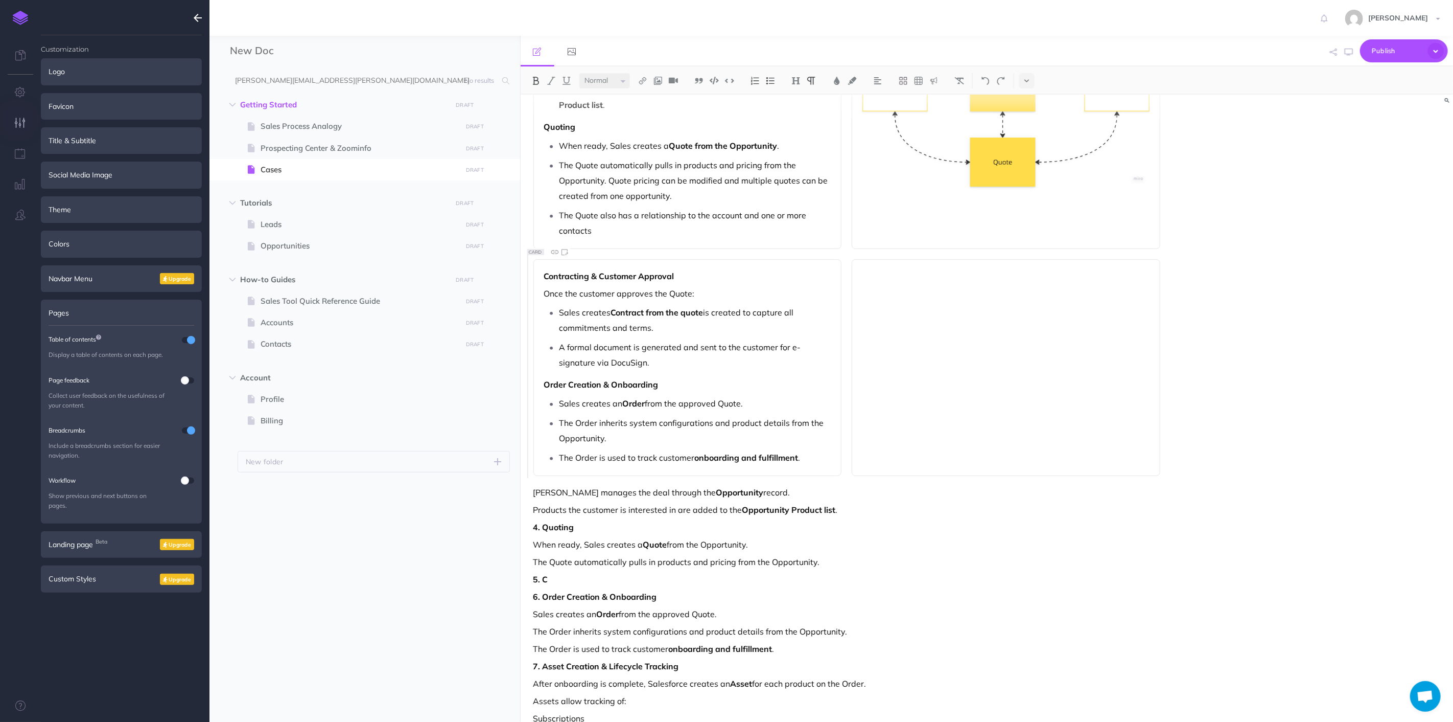
click at [657, 386] on strong "Order Creation & Onboarding" at bounding box center [601, 384] width 114 height 10
click at [720, 391] on div "Contracting & Customer Approval Once the customer approves the Quote: Sales cre…" at bounding box center [688, 367] width 309 height 217
click at [580, 397] on p "Sales creates an Order from the approved Quote." at bounding box center [696, 403] width 272 height 15
drag, startPoint x: 639, startPoint y: 404, endPoint x: 780, endPoint y: 401, distance: 141.1
click at [780, 401] on p "Sales also creates an Order from the approved Quote." at bounding box center [696, 403] width 272 height 15
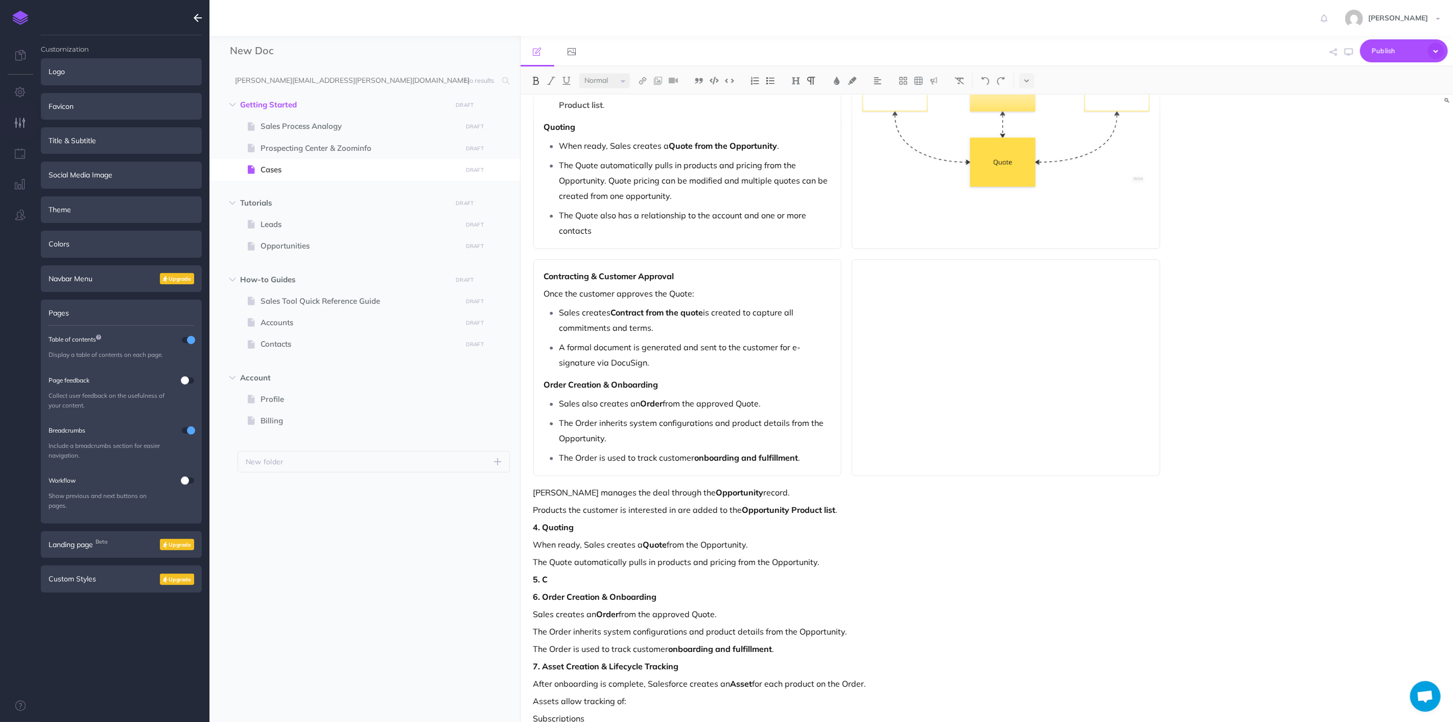
click at [534, 80] on img at bounding box center [535, 81] width 9 height 8
click at [535, 82] on img at bounding box center [535, 81] width 9 height 8
click at [664, 297] on p "Once the customer approves the Quote:" at bounding box center [687, 293] width 287 height 12
click at [681, 314] on strong "Contract from the quote" at bounding box center [657, 312] width 92 height 10
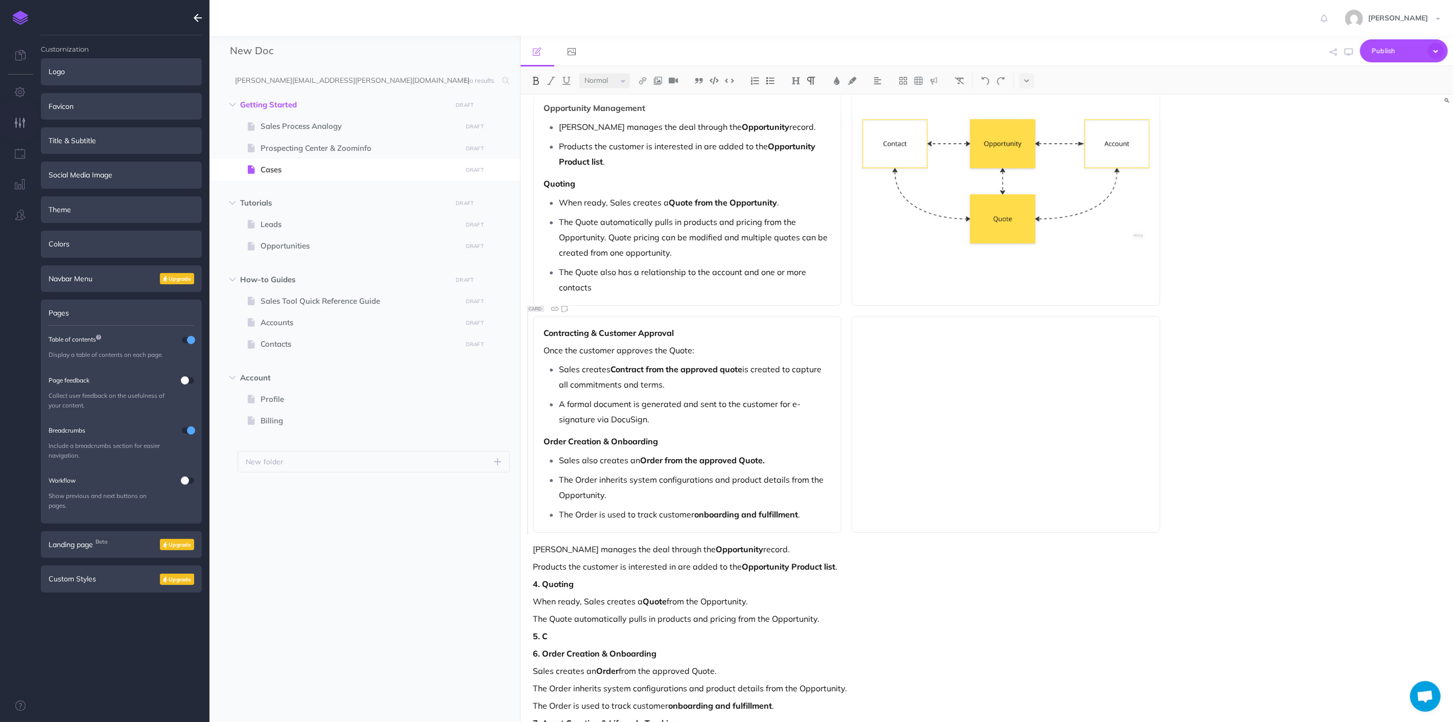
click at [791, 438] on p "Order Creation & Onboarding" at bounding box center [687, 441] width 287 height 12
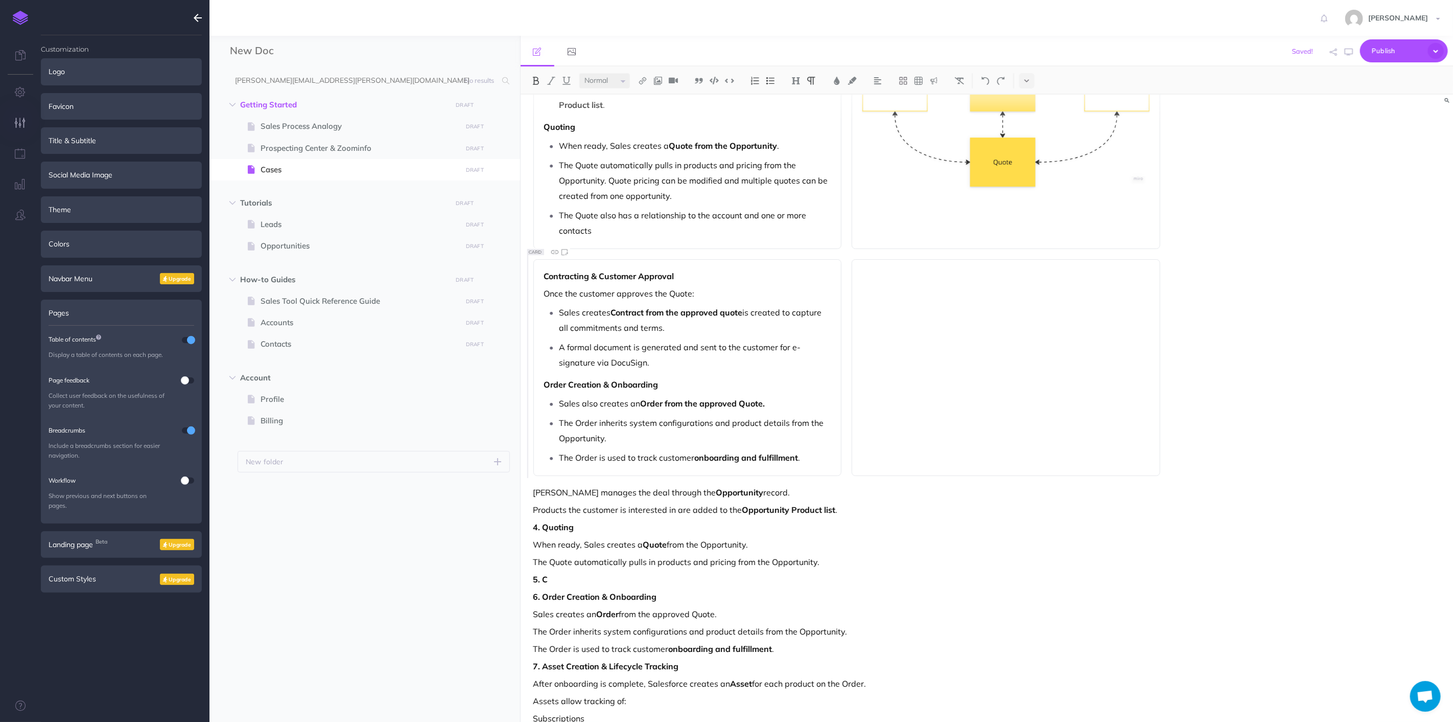
click at [720, 432] on p "The Order inherits system configurations and product details from the Opportuni…" at bounding box center [696, 430] width 272 height 31
click at [912, 555] on div "Lead Capture & Qualification New prospects enter the system as Leads . A Lead r…" at bounding box center [847, 284] width 653 height 1026
click at [829, 466] on div "Contracting & Customer Approval Once the customer approves the Quote: Sales cre…" at bounding box center [688, 367] width 309 height 217
click at [917, 543] on p "When ready, Sales creates a Quote from the Opportunity." at bounding box center [848, 544] width 628 height 12
click at [837, 453] on div "Contracting & Customer Approval Once the customer approves the Quote: Sales cre…" at bounding box center [688, 367] width 309 height 217
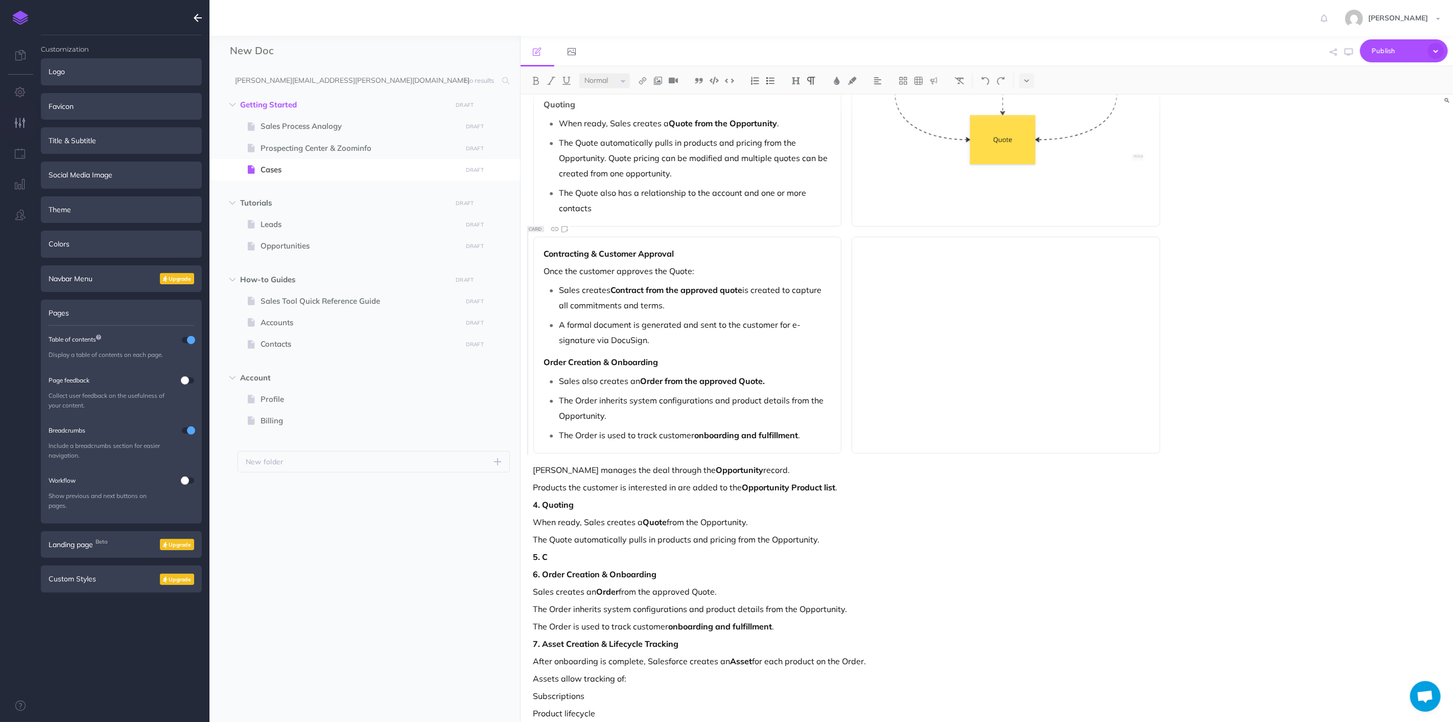
scroll to position [399, 0]
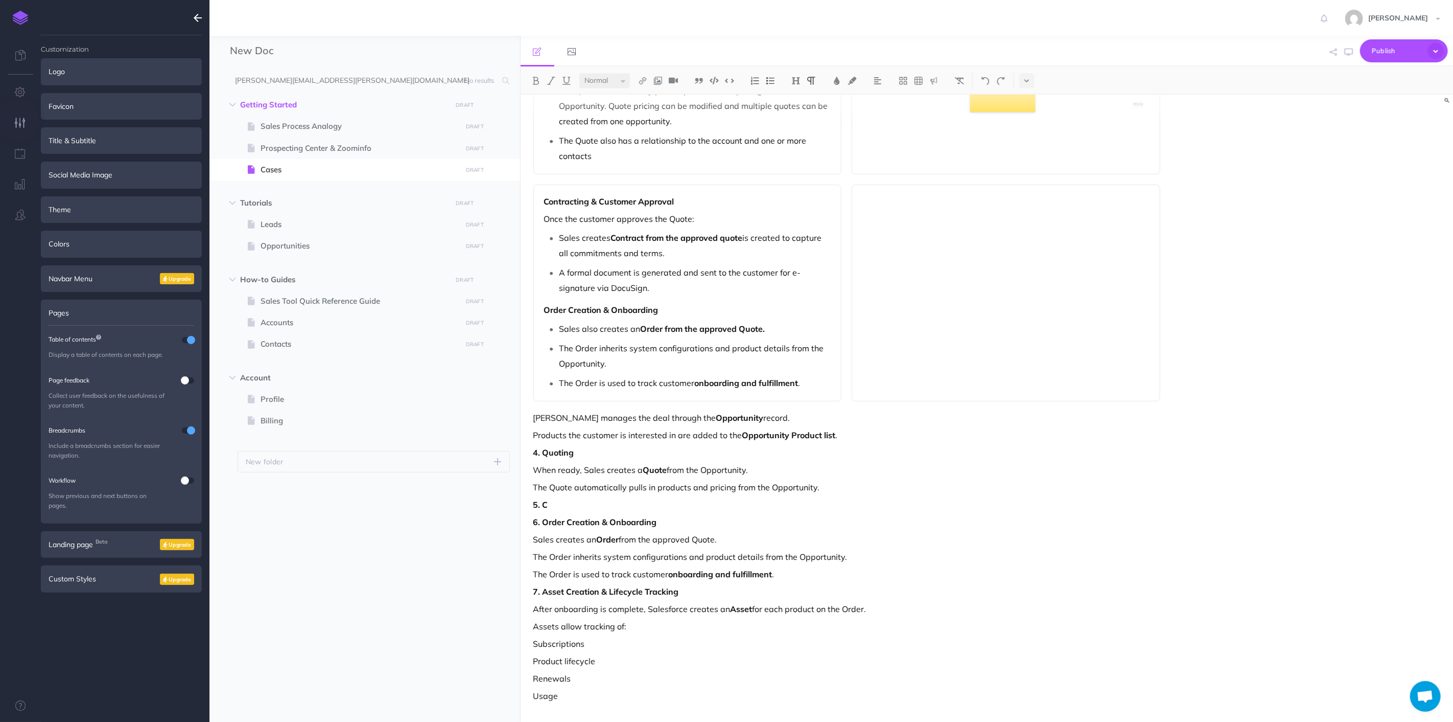
click at [1188, 331] on div "Lead Capture & Qualification New prospects enter the system as Leads . A Lead r…" at bounding box center [987, 408] width 933 height 627
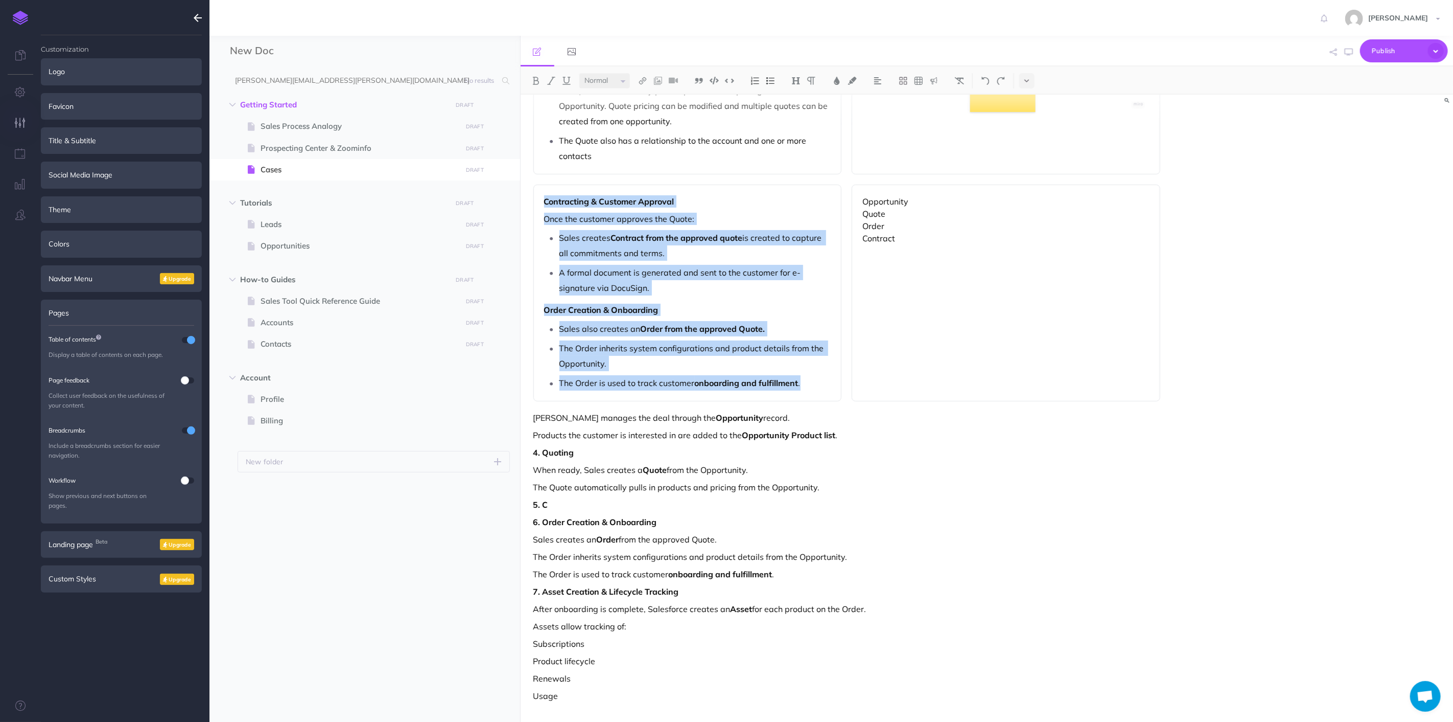
click at [937, 238] on p "Contract" at bounding box center [1006, 238] width 287 height 12
drag, startPoint x: 824, startPoint y: 192, endPoint x: 819, endPoint y: 187, distance: 6.5
click at [819, 187] on div "Contracting & Customer Approval Once the customer approves the Quote: Sales cre…" at bounding box center [848, 292] width 628 height 217
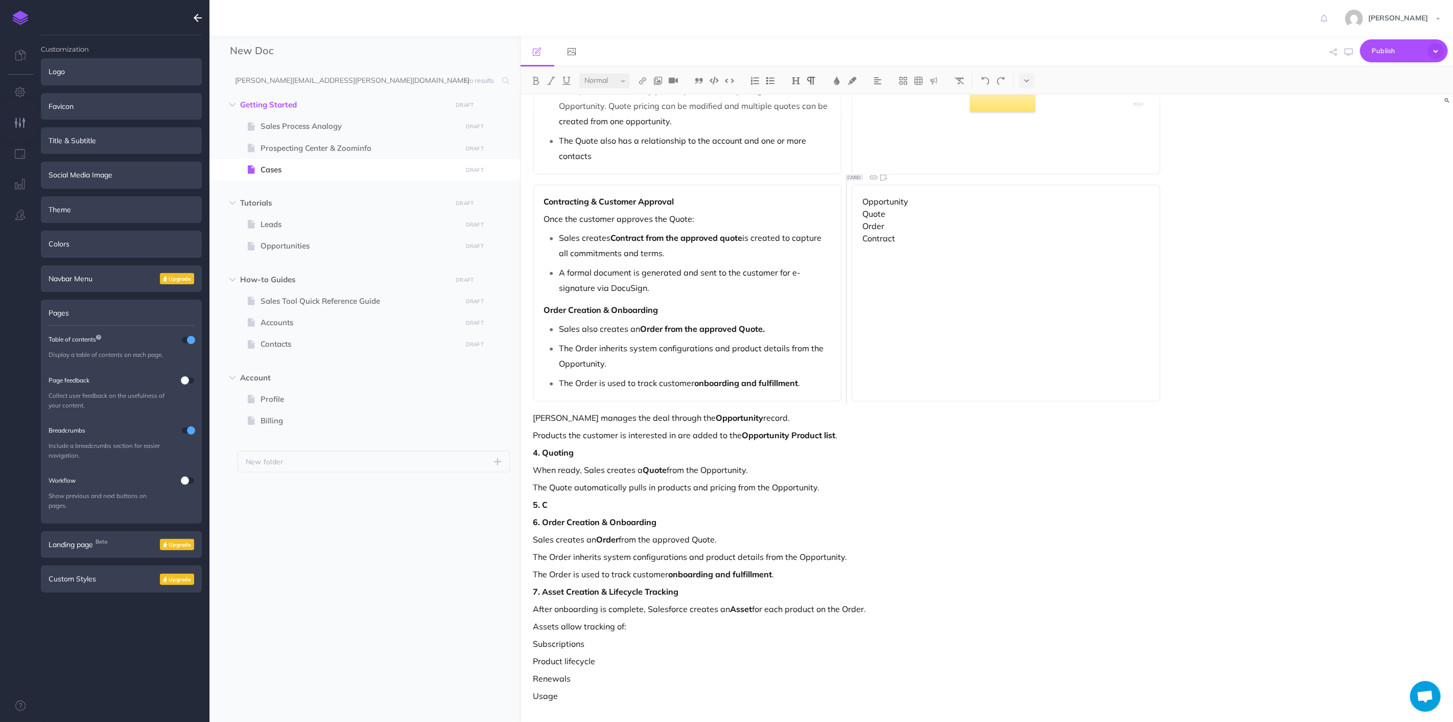
drag, startPoint x: 933, startPoint y: 261, endPoint x: 897, endPoint y: 236, distance: 43.8
click at [932, 261] on div "Opportunity Quote Order Contract" at bounding box center [1006, 292] width 309 height 217
drag, startPoint x: 902, startPoint y: 240, endPoint x: 886, endPoint y: 224, distance: 22.8
click at [867, 206] on div "Opportunity Quote Order Contract" at bounding box center [1006, 292] width 309 height 217
drag, startPoint x: 888, startPoint y: 228, endPoint x: 888, endPoint y: 237, distance: 9.2
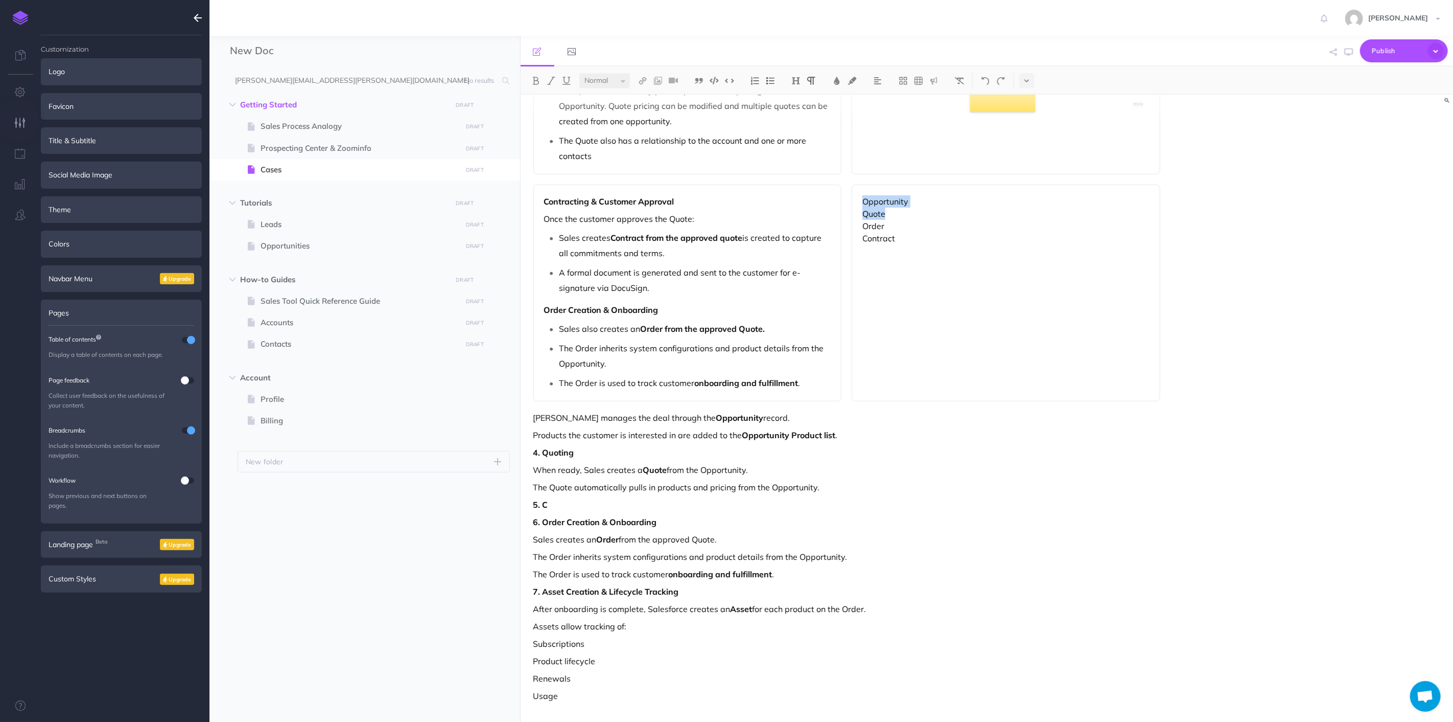
click at [888, 229] on p "Order" at bounding box center [1006, 226] width 287 height 12
click at [896, 241] on p "Contract" at bounding box center [1006, 238] width 287 height 12
drag, startPoint x: 910, startPoint y: 242, endPoint x: 856, endPoint y: 198, distance: 69.0
click at [855, 198] on div "Opportunity Quote Order Contra" at bounding box center [1006, 292] width 309 height 217
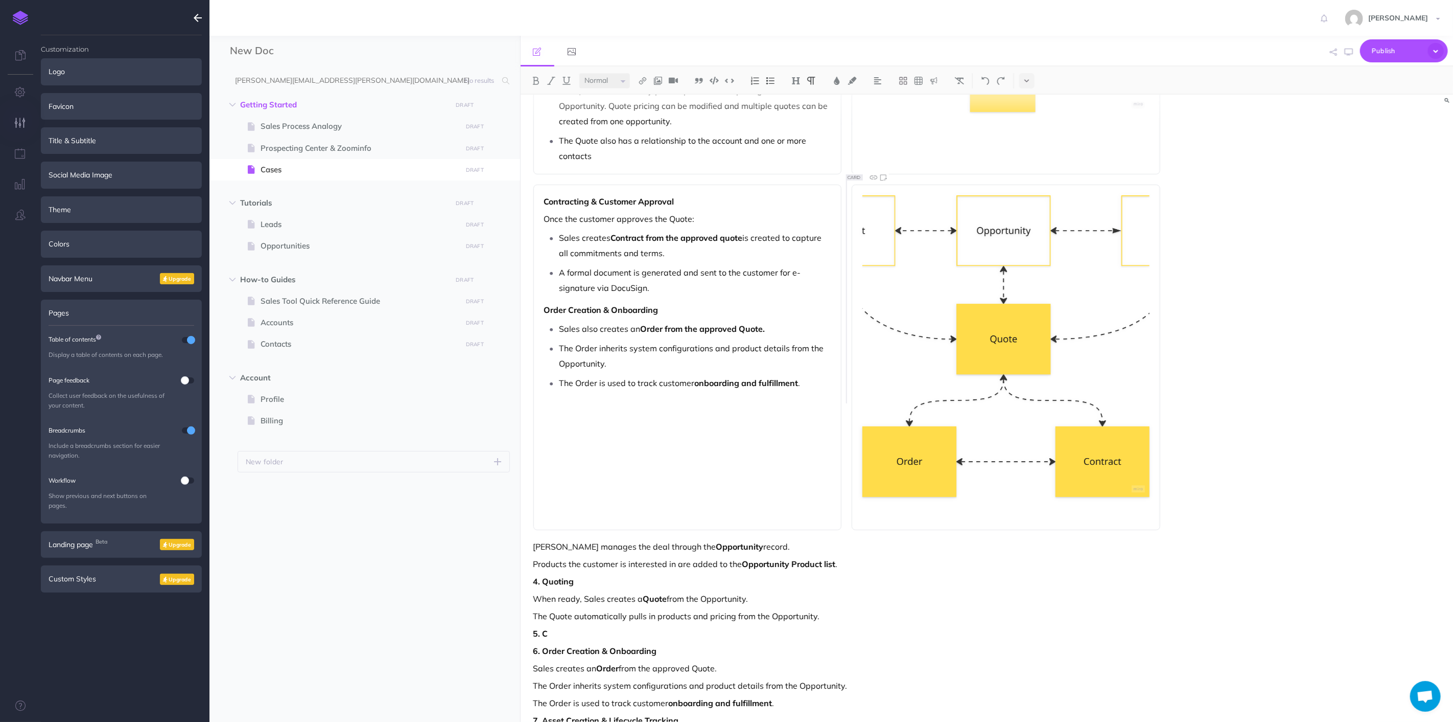
click at [938, 290] on img at bounding box center [1006, 346] width 287 height 302
click at [1249, 462] on div "Lead Capture & Qualification New prospects enter the system as Leads . A Lead r…" at bounding box center [987, 408] width 933 height 627
click at [1082, 433] on img at bounding box center [1006, 346] width 287 height 302
click at [1093, 369] on img at bounding box center [1006, 346] width 287 height 302
click at [1256, 366] on div "Lead Capture & Qualification New prospects enter the system as Leads . A Lead r…" at bounding box center [987, 408] width 933 height 627
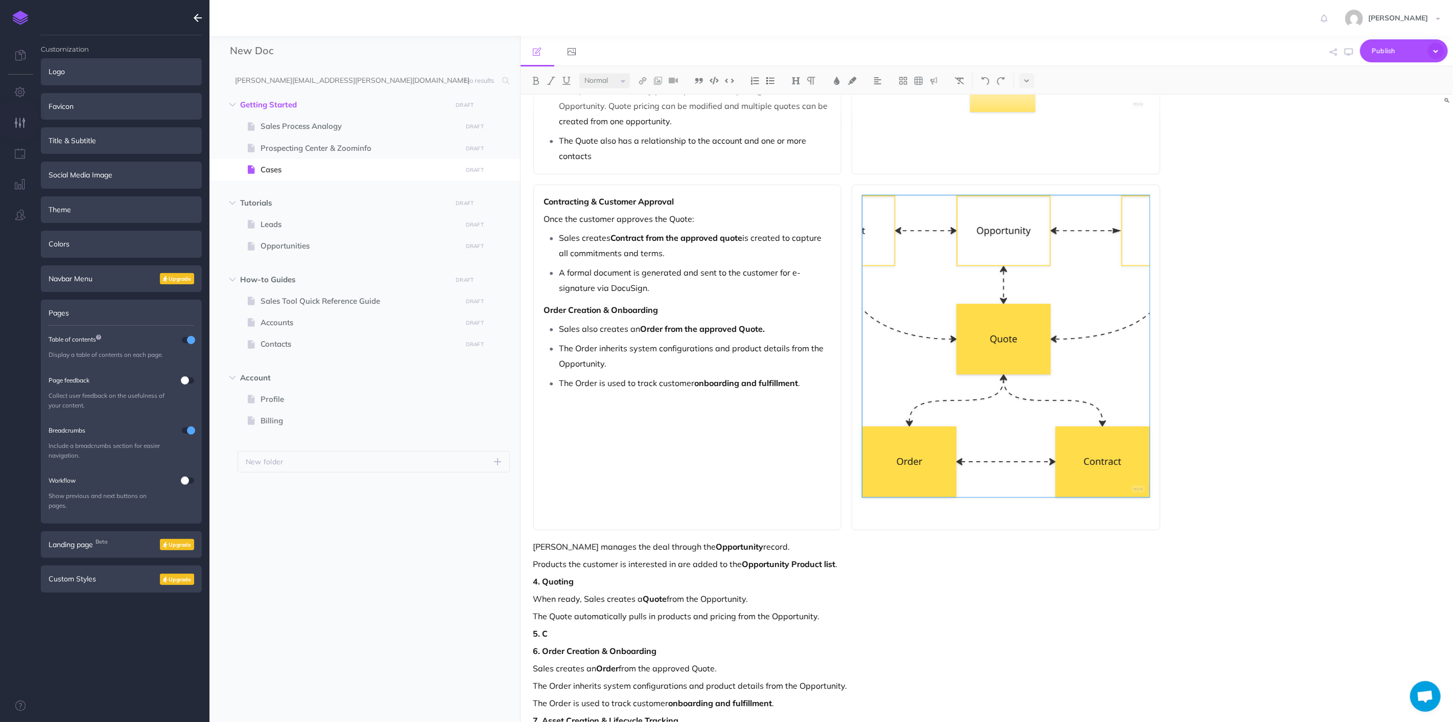
drag, startPoint x: 1174, startPoint y: 236, endPoint x: 1177, endPoint y: 452, distance: 216.2
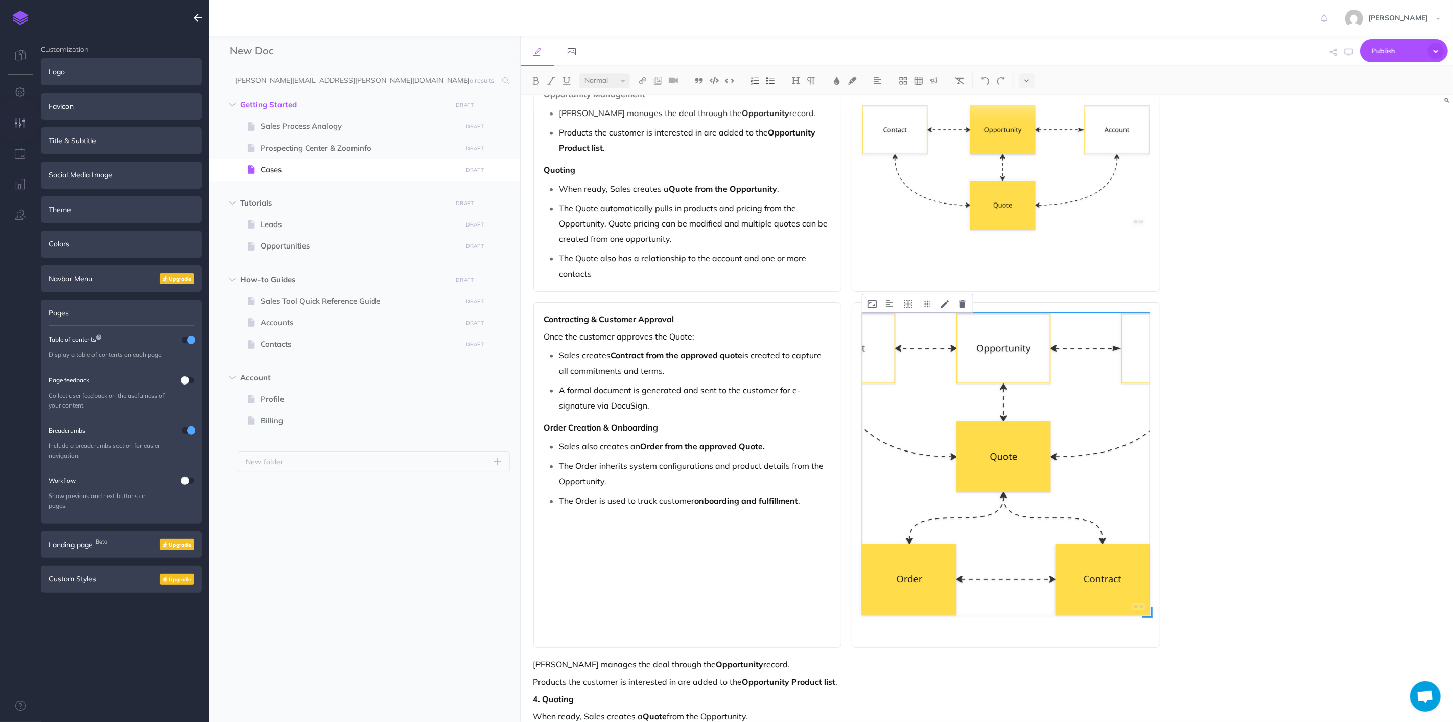
scroll to position [285, 0]
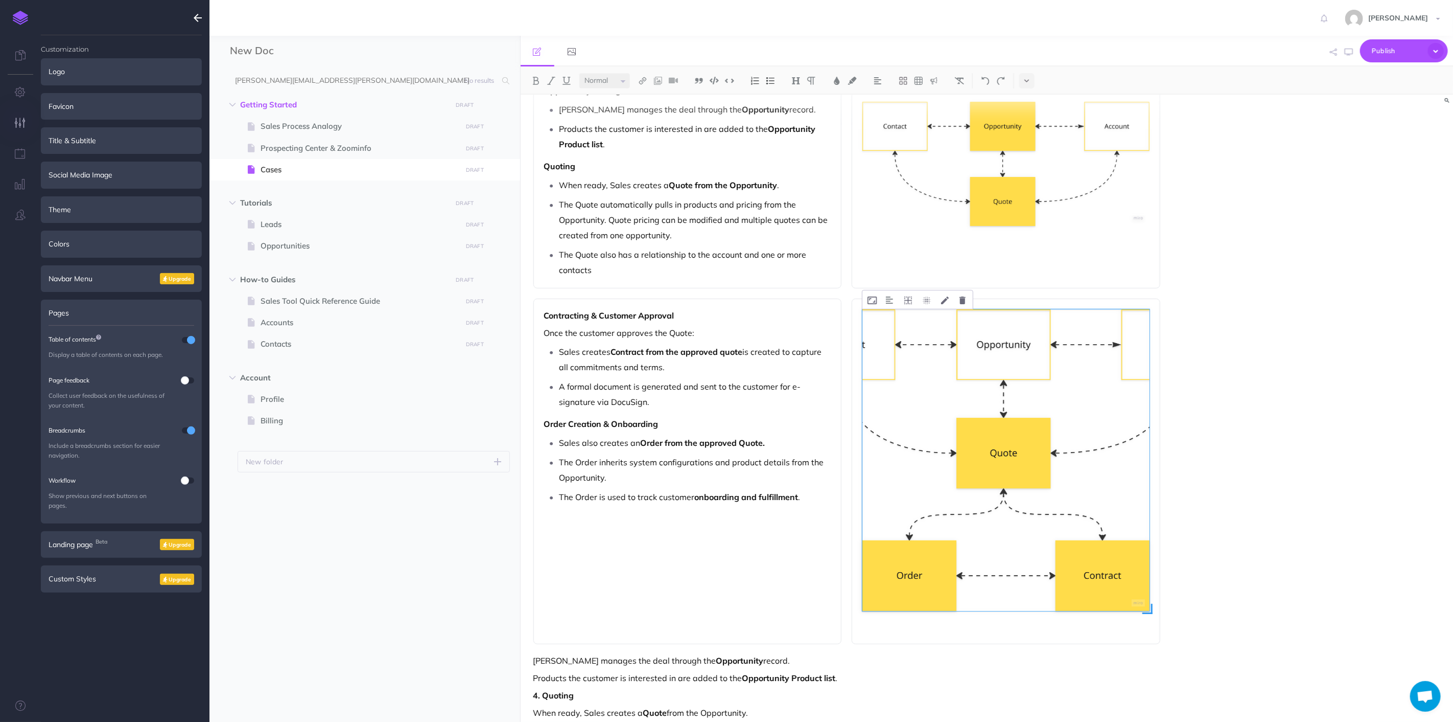
click at [1064, 509] on img at bounding box center [1006, 460] width 287 height 302
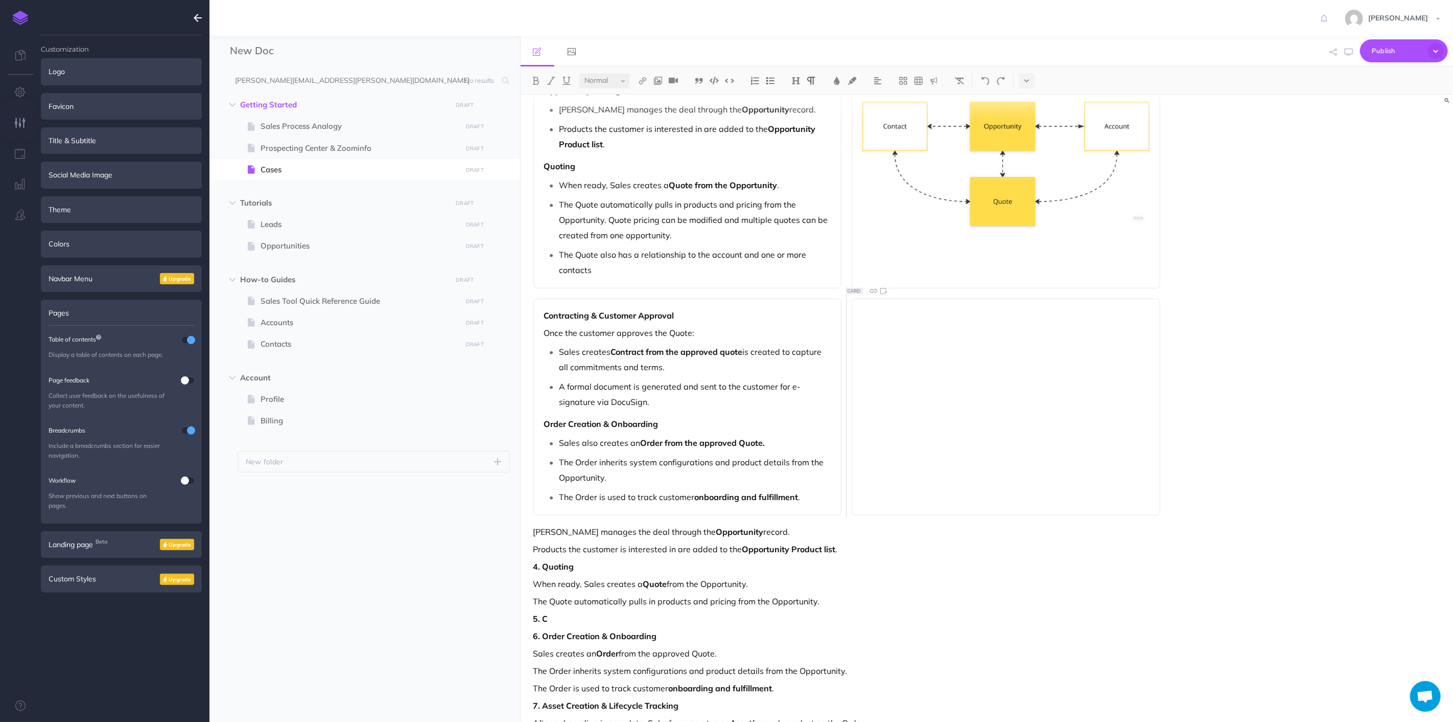
click at [1049, 399] on div at bounding box center [1006, 406] width 309 height 217
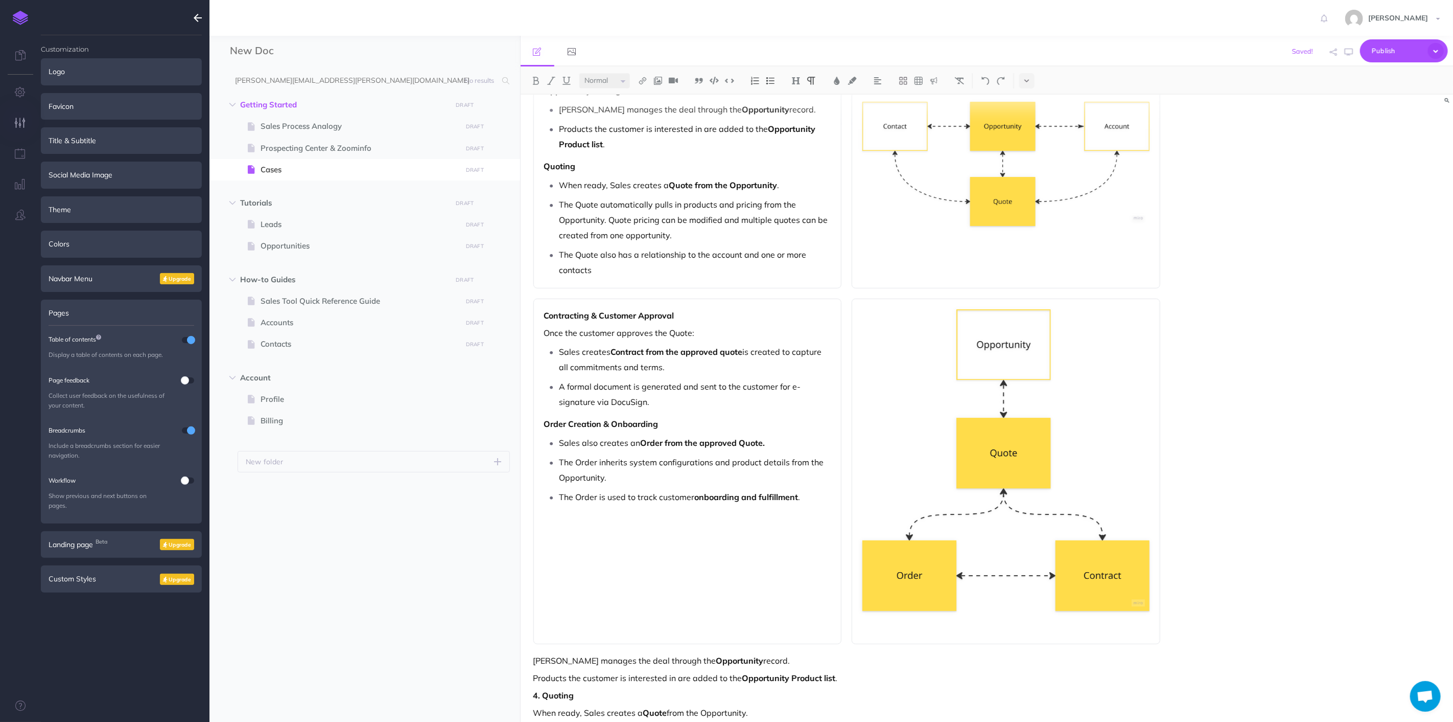
click at [1188, 450] on div "Lead Capture & Qualification New prospects enter the system as Leads . A Lead r…" at bounding box center [987, 408] width 933 height 627
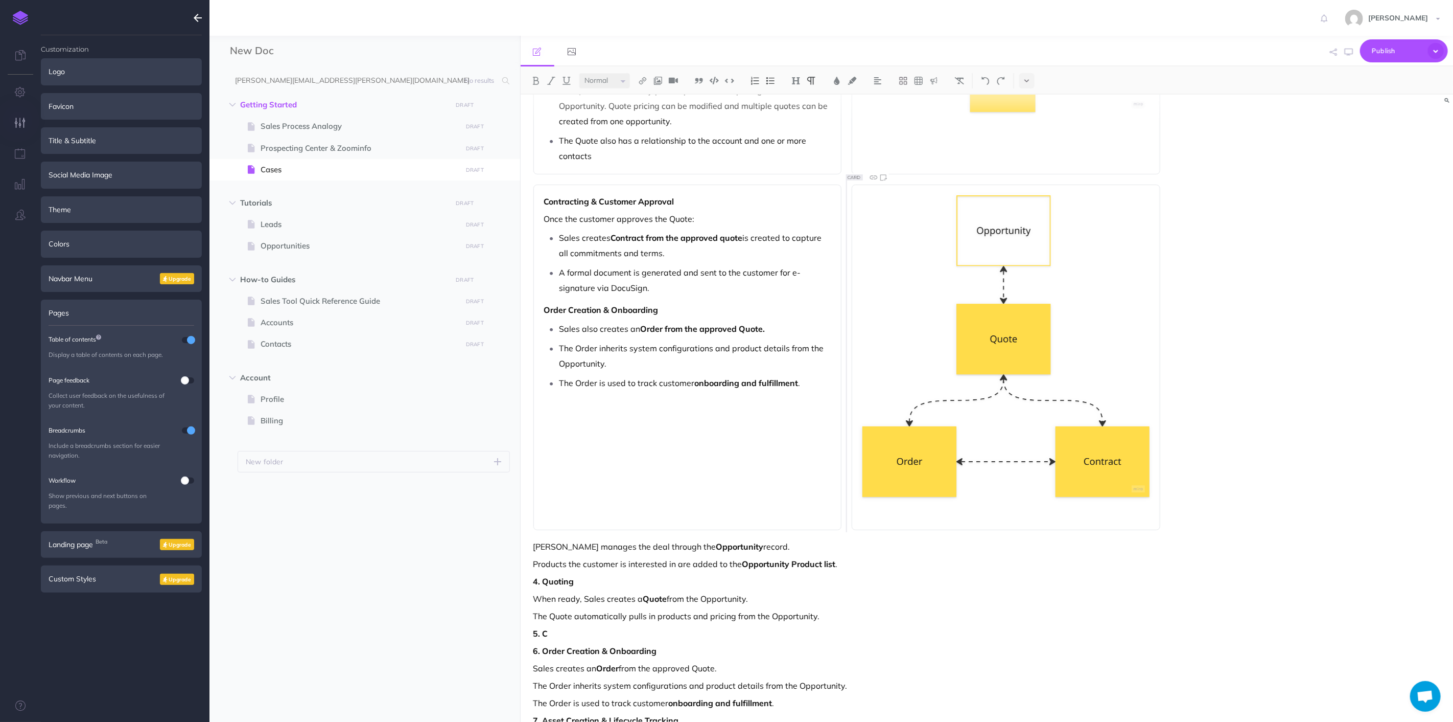
drag, startPoint x: 1208, startPoint y: 560, endPoint x: 1208, endPoint y: 527, distance: 32.7
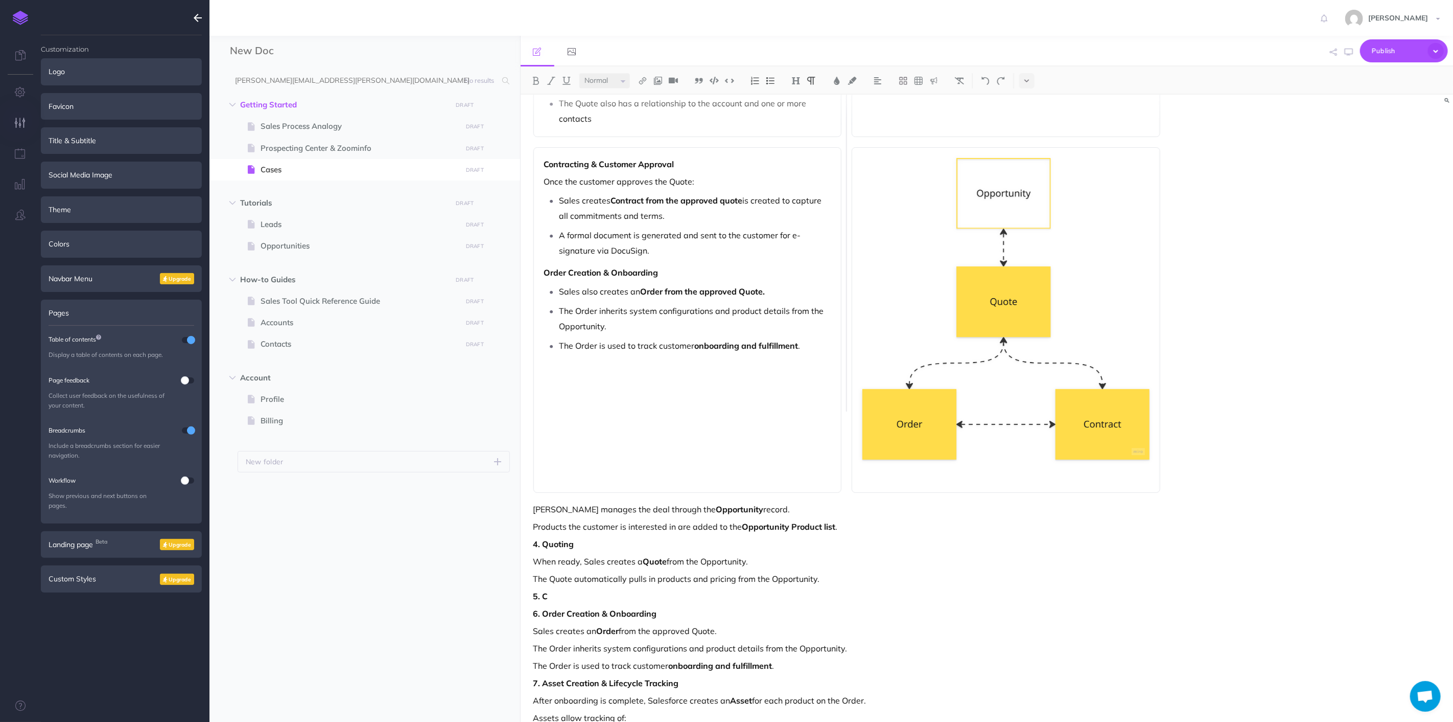
scroll to position [414, 0]
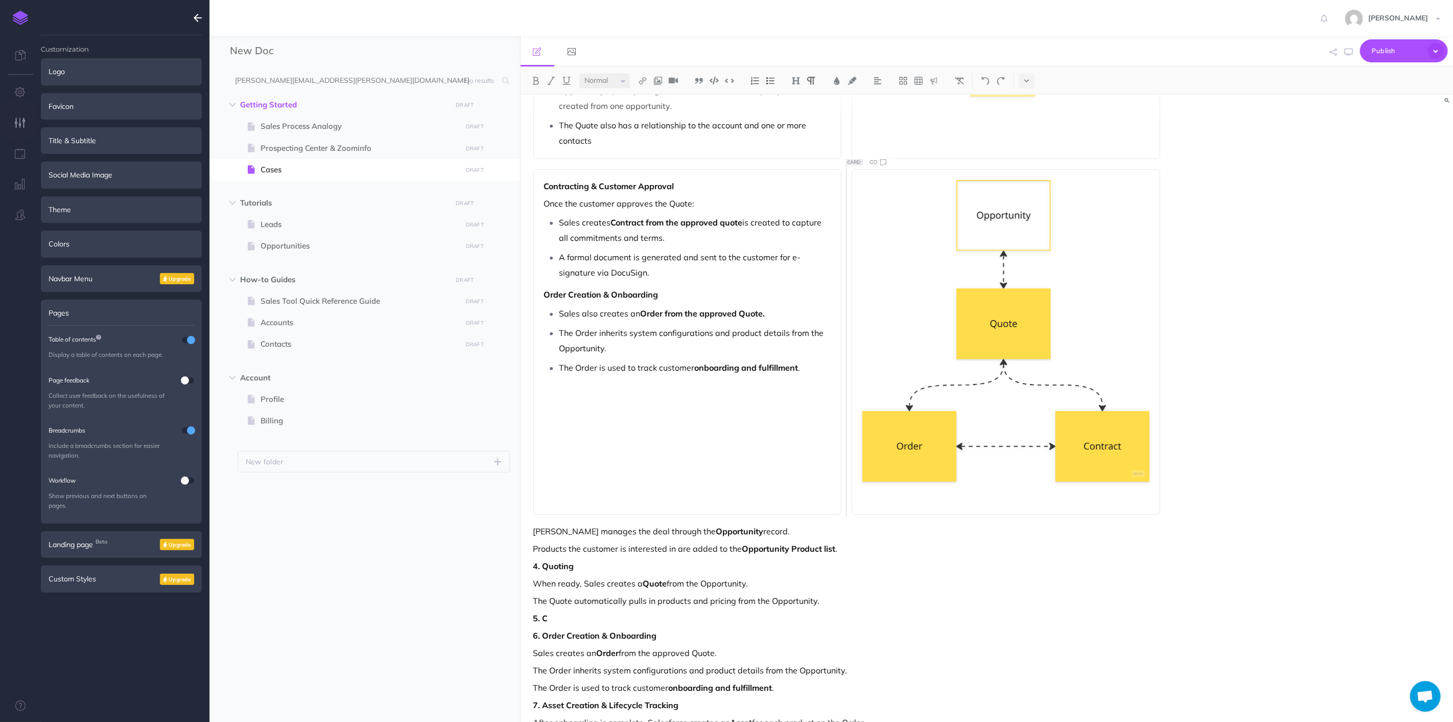
click at [804, 370] on p "The Order is used to track customer onboarding and fulfillment ." at bounding box center [696, 367] width 272 height 15
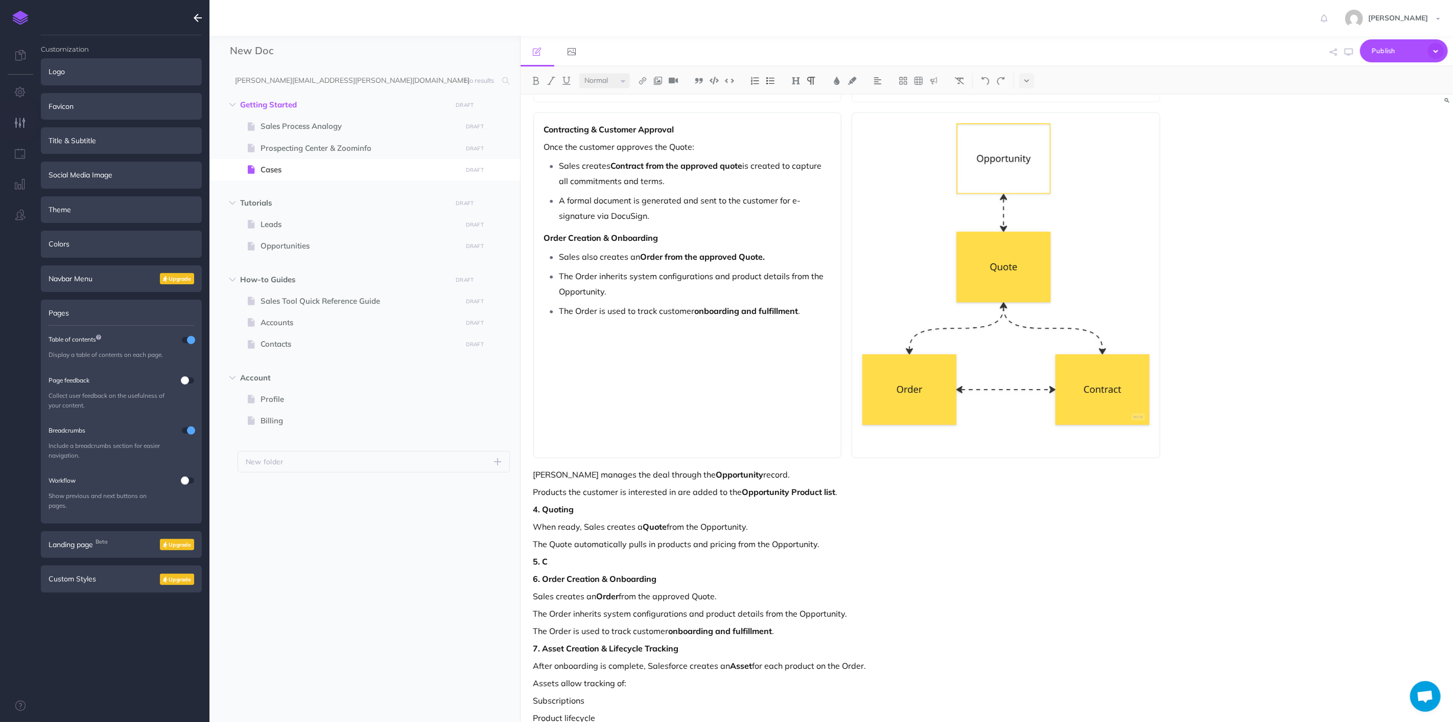
click at [1196, 421] on div "Lead Capture & Qualification New prospects enter the system as Leads . A Lead r…" at bounding box center [987, 408] width 933 height 627
click at [1169, 449] on div "Lead Capture & Qualification New prospects enter the system as Leads . A Lead r…" at bounding box center [847, 201] width 653 height 1155
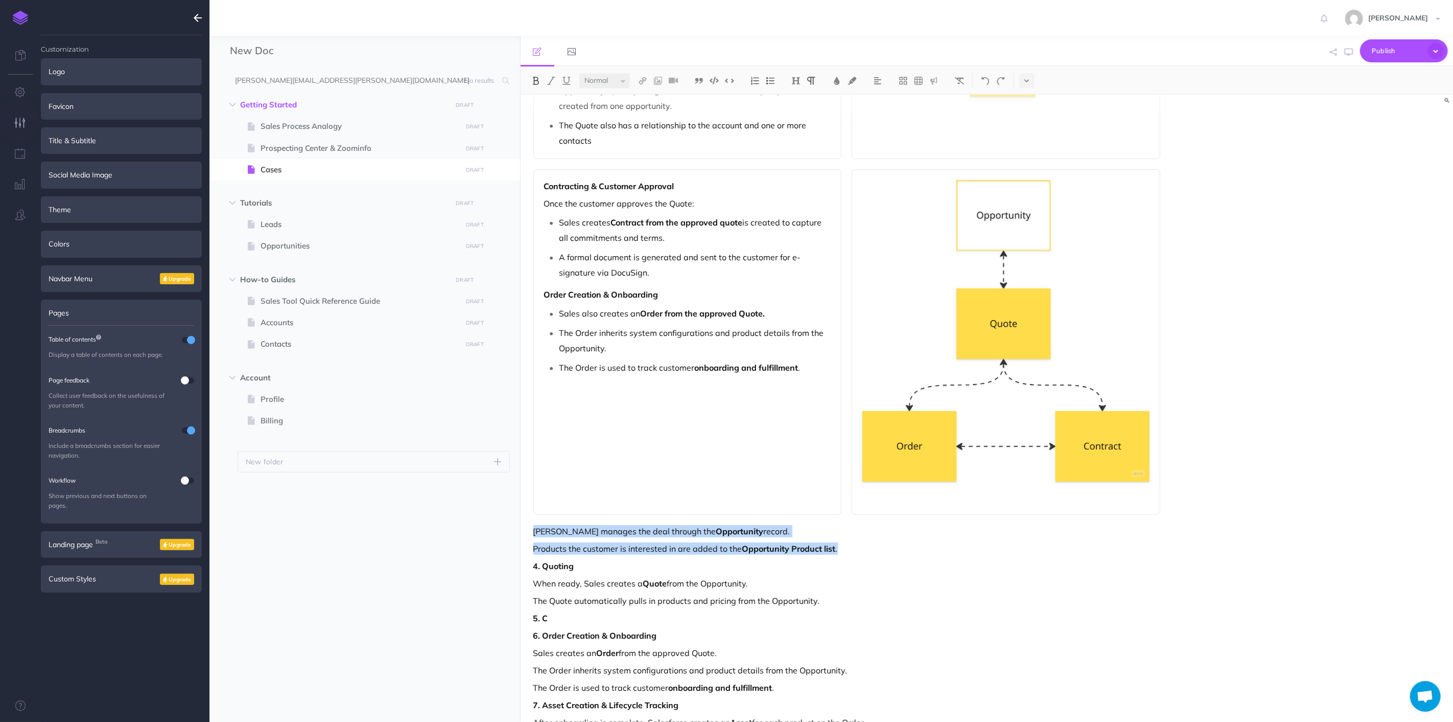
drag, startPoint x: 534, startPoint y: 530, endPoint x: 857, endPoint y: 543, distance: 323.8
click at [866, 543] on div "Lead Capture & Qualification New prospects enter the system as Leads . A Lead r…" at bounding box center [847, 258] width 653 height 1155
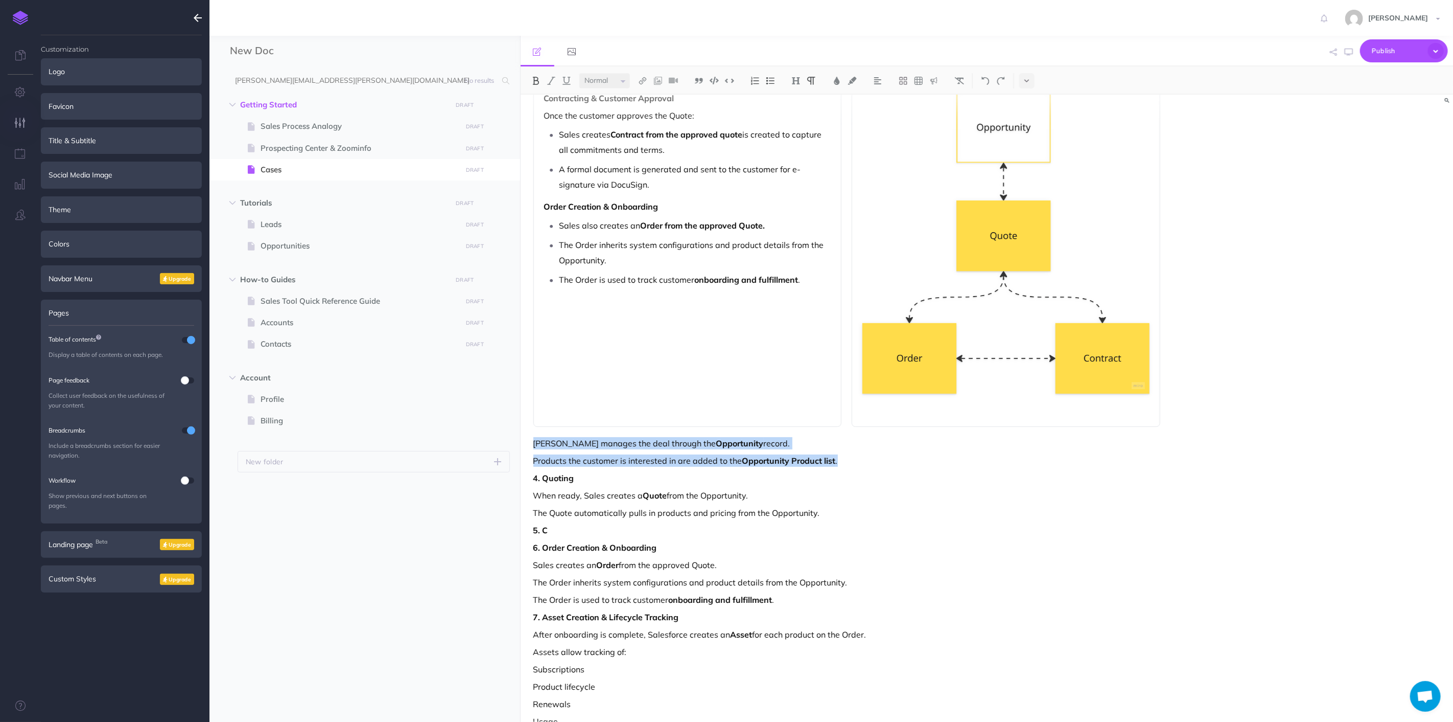
scroll to position [527, 0]
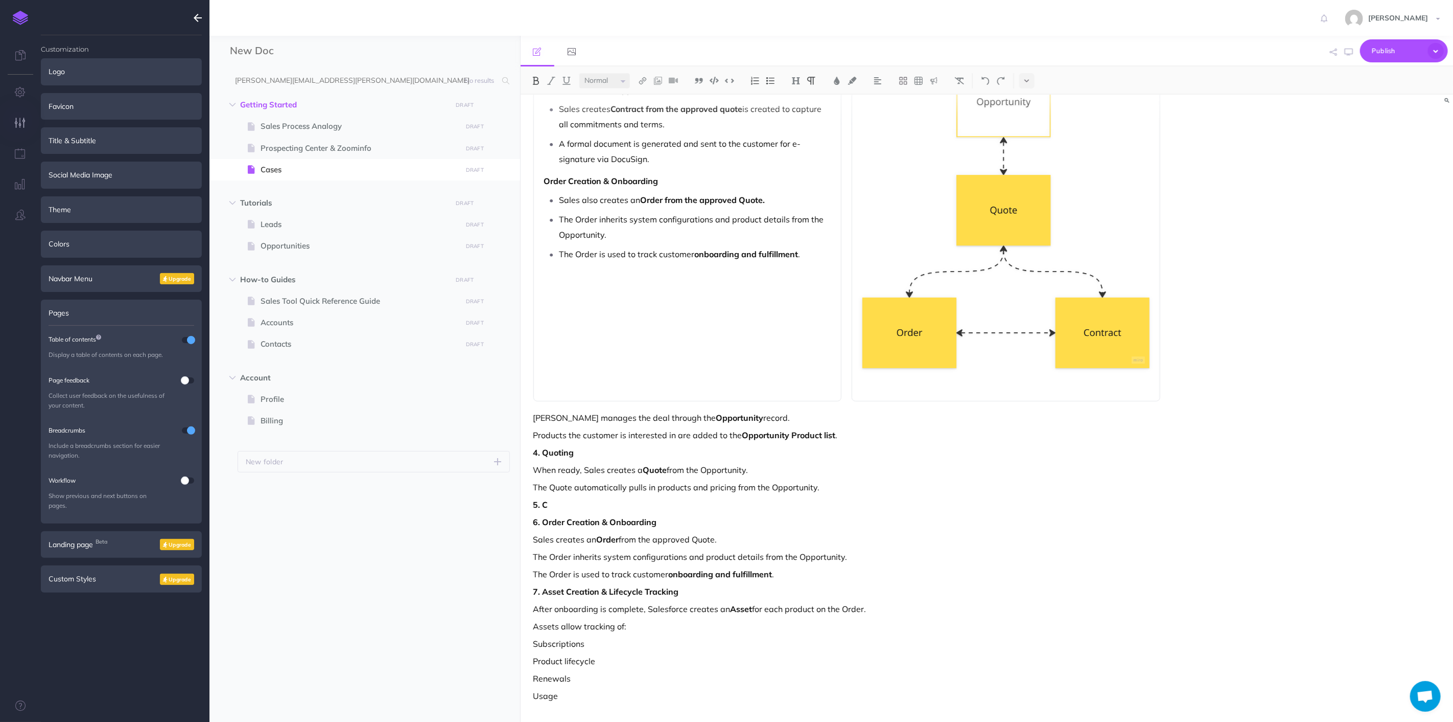
click at [660, 540] on p "Sales creates an Order from the approved Quote." at bounding box center [848, 539] width 628 height 12
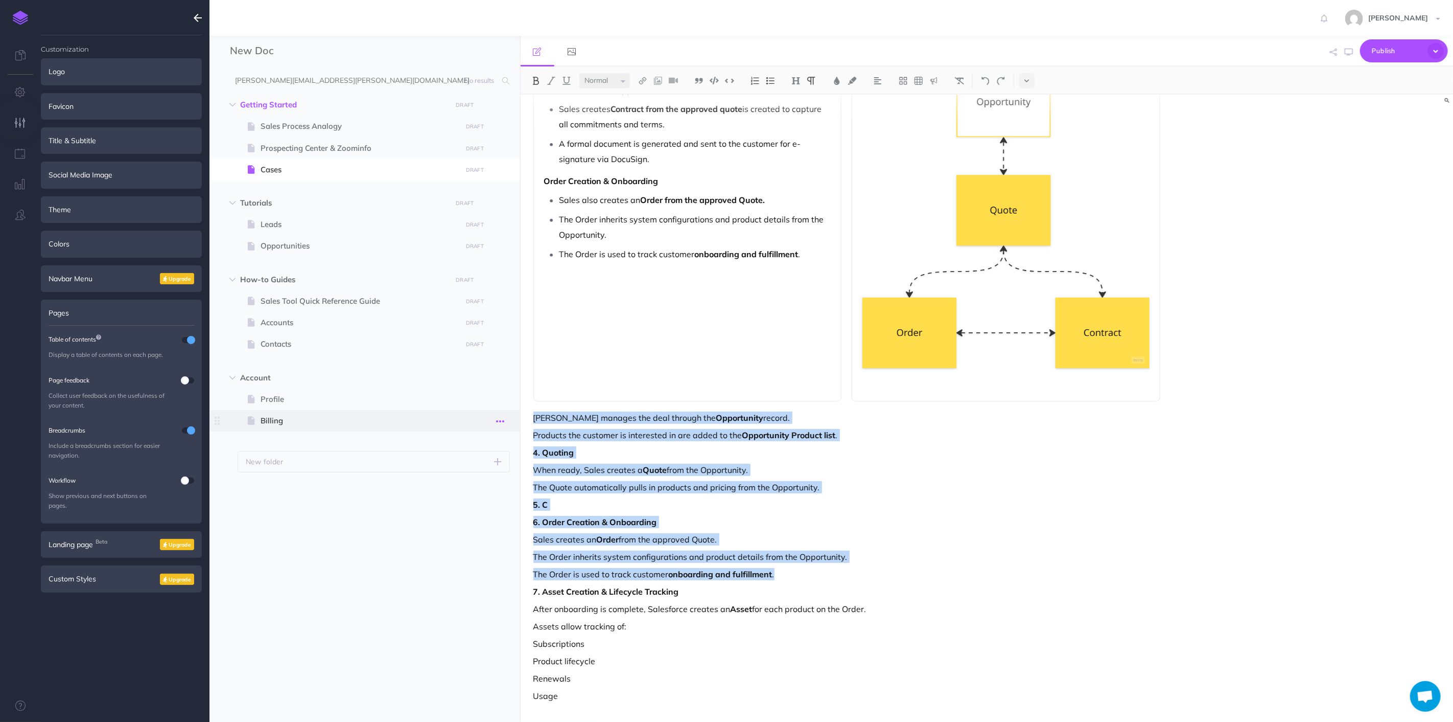
drag, startPoint x: 573, startPoint y: 516, endPoint x: 507, endPoint y: 417, distance: 119.1
click at [507, 417] on div "New Doc Collapse all Expand all Expand to root folders [PERSON_NAME][EMAIL_ADDR…" at bounding box center [832, 379] width 1244 height 686
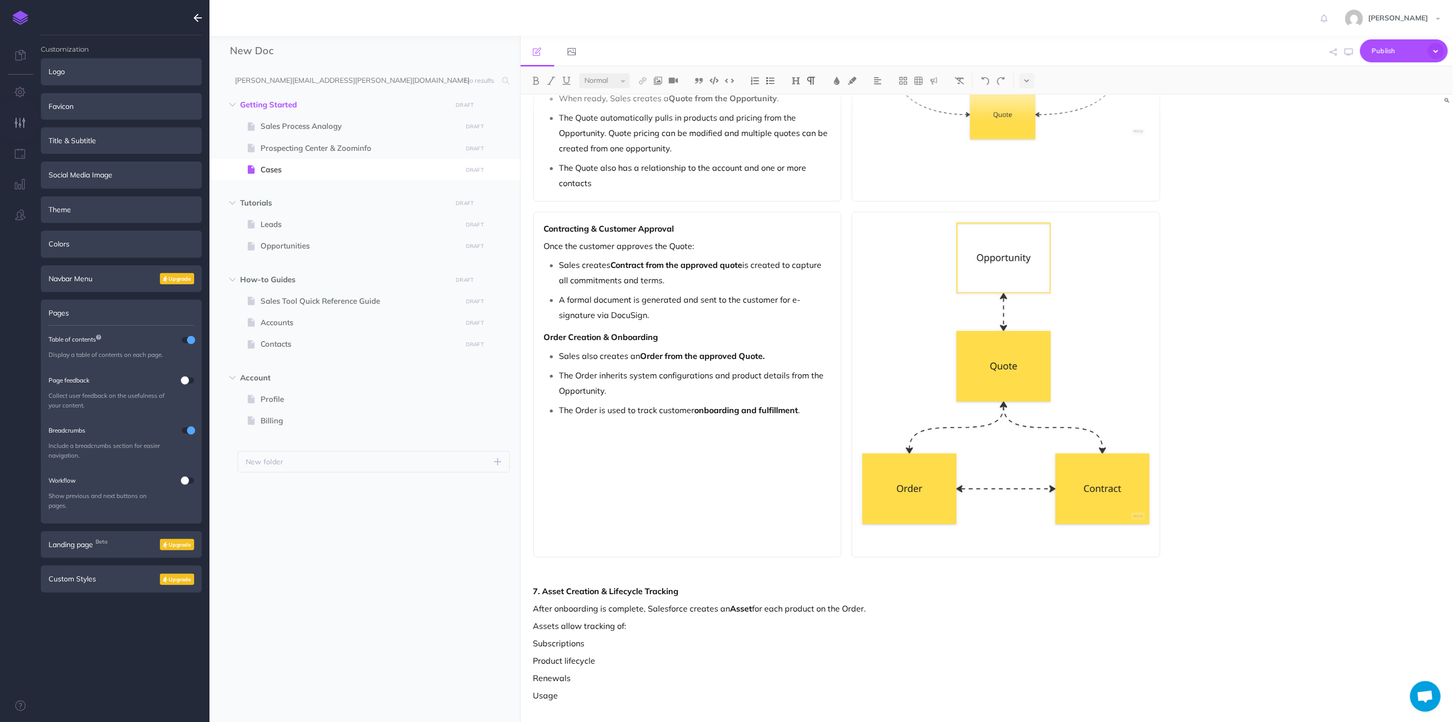
scroll to position [370, 0]
click at [909, 79] on button at bounding box center [903, 80] width 15 height 15
click at [907, 108] on button at bounding box center [903, 113] width 15 height 15
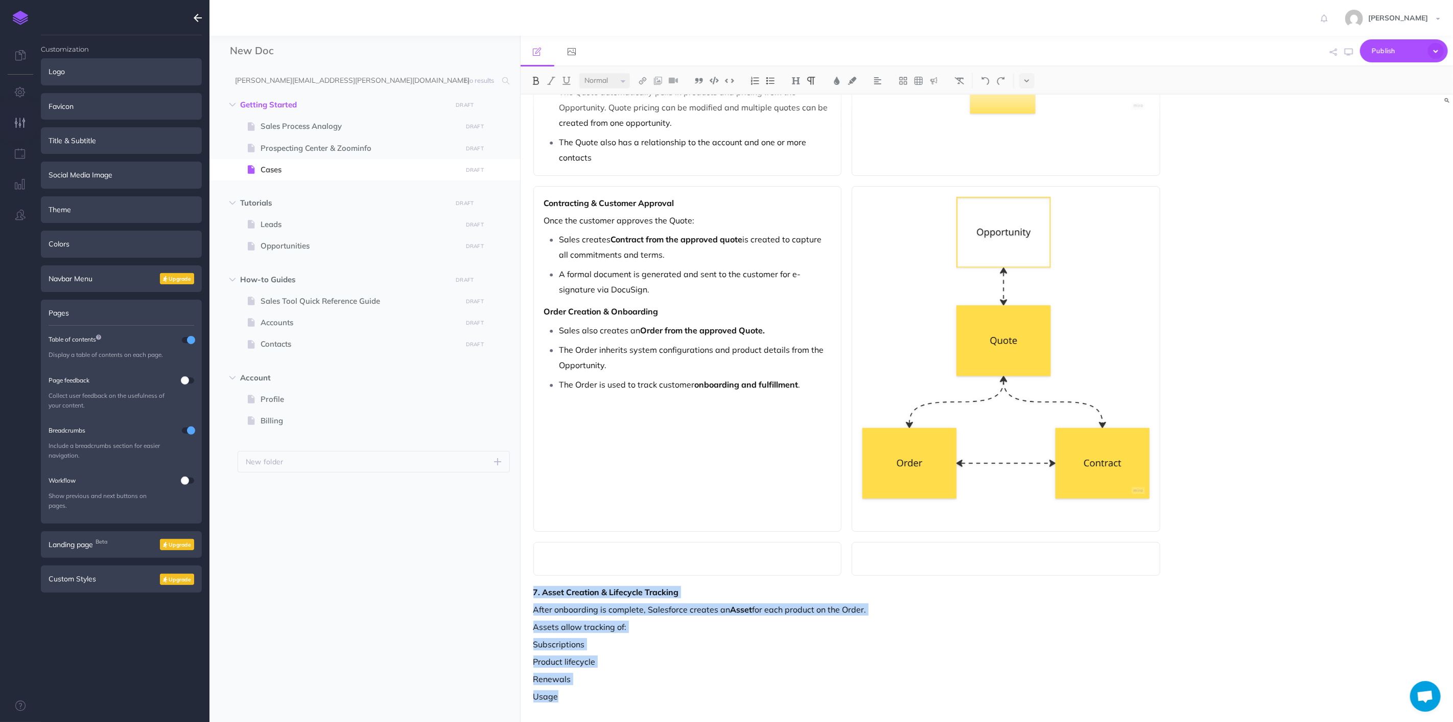
drag, startPoint x: 584, startPoint y: 698, endPoint x: 528, endPoint y: 596, distance: 116.2
click at [528, 596] on div "Lead Capture & Qualification New prospects enter the system as Leads . A Lead r…" at bounding box center [847, 209] width 653 height 1025
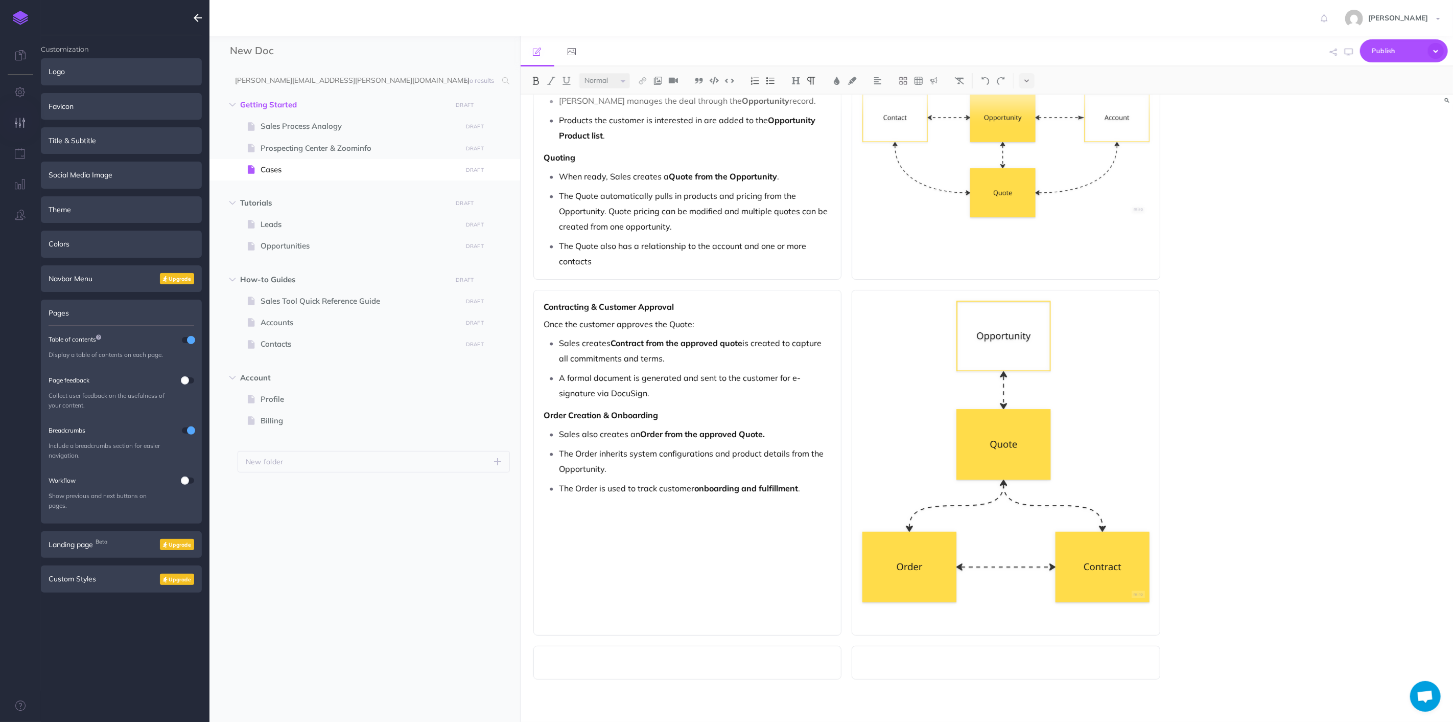
click at [614, 641] on div "Lead Capture & Qualification New prospects enter the system as Leads . A Lead r…" at bounding box center [847, 261] width 653 height 921
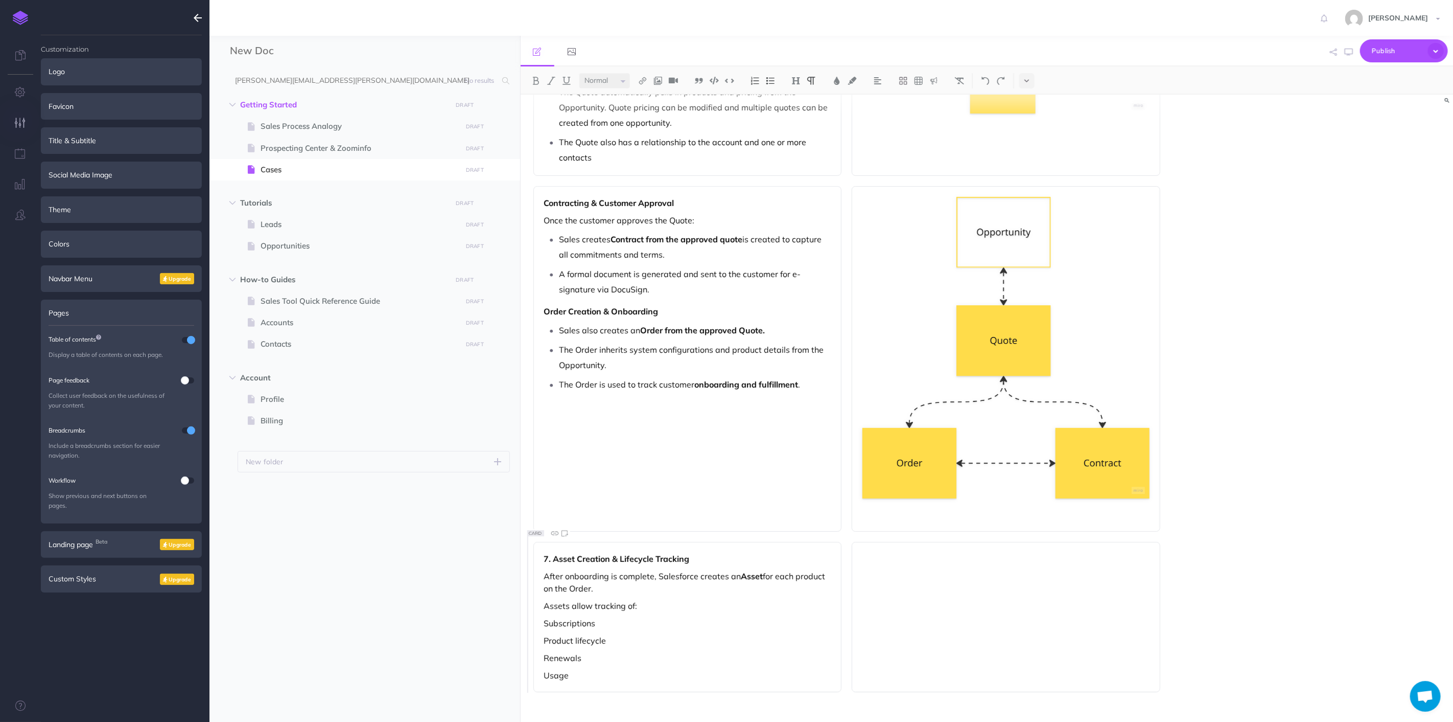
scroll to position [410, 0]
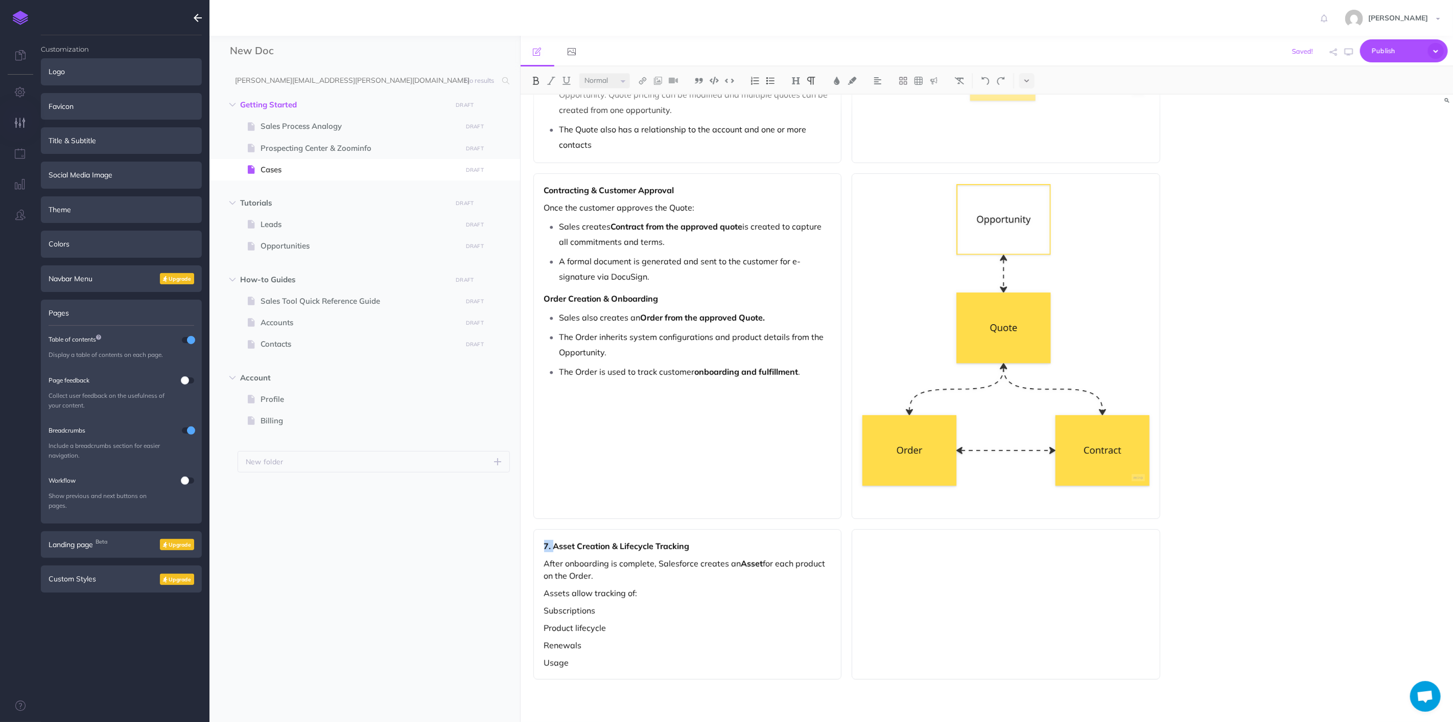
drag, startPoint x: 553, startPoint y: 547, endPoint x: 544, endPoint y: 545, distance: 9.3
click at [544, 545] on strong "7. Asset Creation & Lifecycle Tracking" at bounding box center [617, 546] width 146 height 10
click at [650, 603] on div "Asset Creation & Lifecycle Tracking After onboarding is complete, Salesforce cr…" at bounding box center [688, 604] width 309 height 150
click at [539, 563] on div "Asset Creation & Lifecycle Tracking After onboarding is complete, Salesforce cr…" at bounding box center [688, 604] width 309 height 150
click at [727, 587] on p "Assets allow tracking of:" at bounding box center [687, 593] width 287 height 12
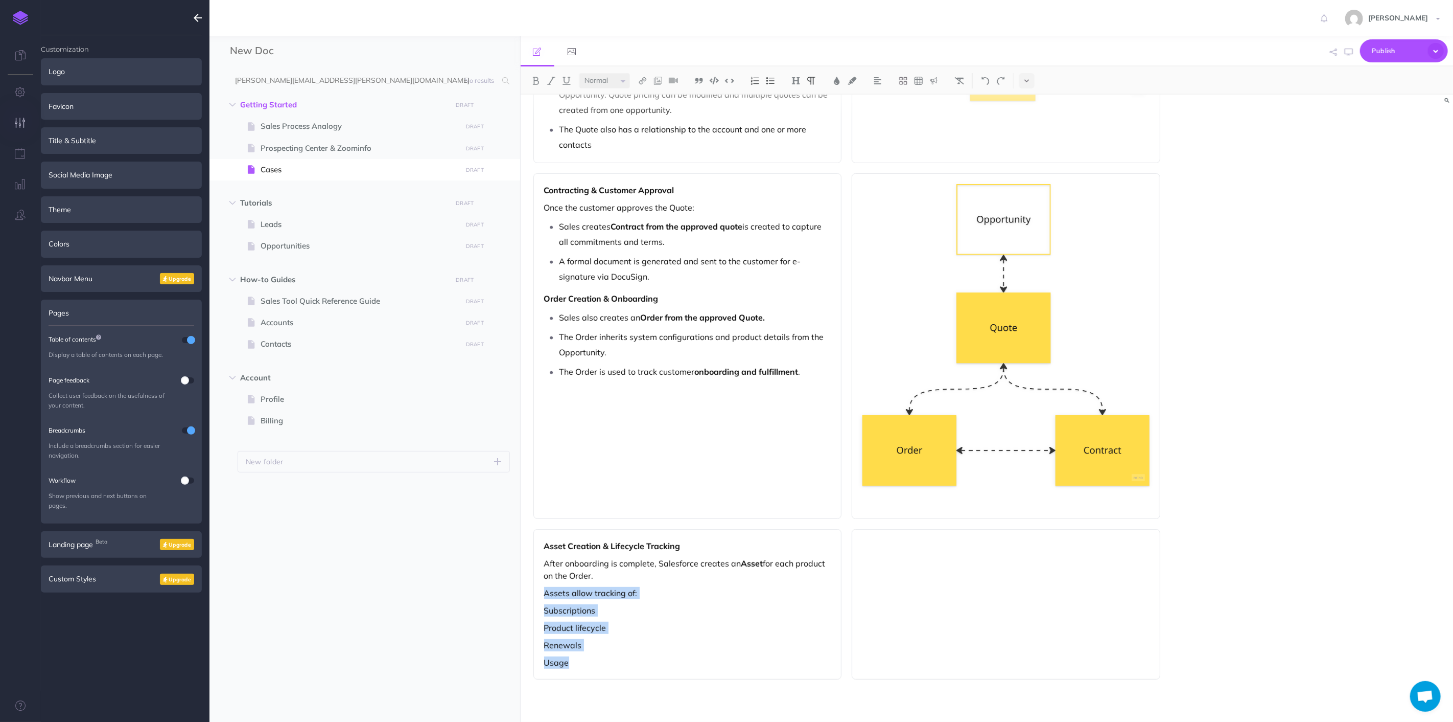
drag, startPoint x: 544, startPoint y: 592, endPoint x: 659, endPoint y: 633, distance: 122.0
click at [632, 674] on div "Asset Creation & Lifecycle Tracking After onboarding is complete, Salesforce cr…" at bounding box center [688, 604] width 309 height 150
click at [660, 632] on p "Product lifecycle" at bounding box center [687, 627] width 287 height 12
click at [600, 662] on p "Usage" at bounding box center [687, 662] width 287 height 12
drag, startPoint x: 598, startPoint y: 665, endPoint x: 528, endPoint y: 600, distance: 95.4
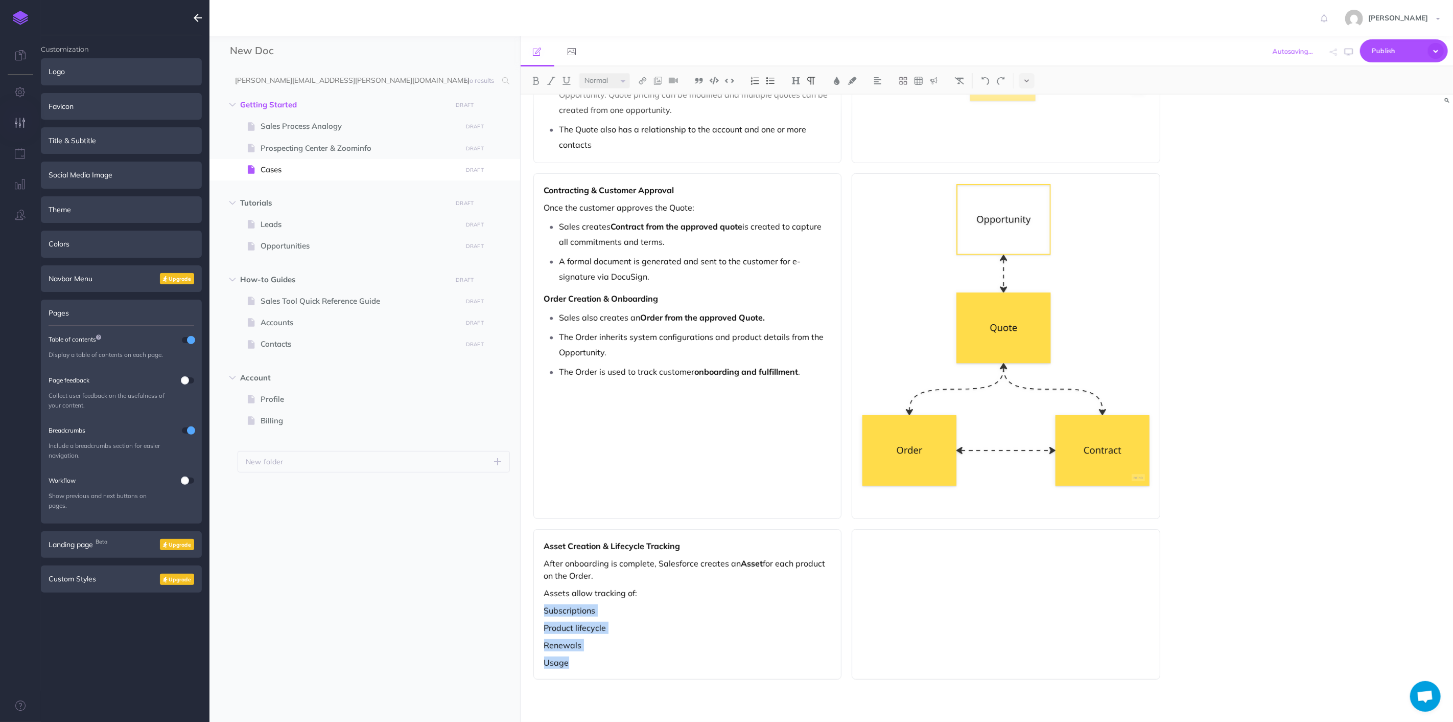
click at [528, 600] on div "Lead Capture & Qualification New prospects enter the system as Leads . A Lead r…" at bounding box center [847, 203] width 653 height 1037
click at [768, 81] on img at bounding box center [770, 81] width 9 height 8
click at [612, 665] on p "Usage" at bounding box center [696, 669] width 272 height 15
click at [615, 667] on p "Usage" at bounding box center [696, 669] width 272 height 15
click at [761, 709] on div "Lead Capture & Qualification New prospects enter the system as Leads . A Lead r…" at bounding box center [847, 218] width 653 height 1066
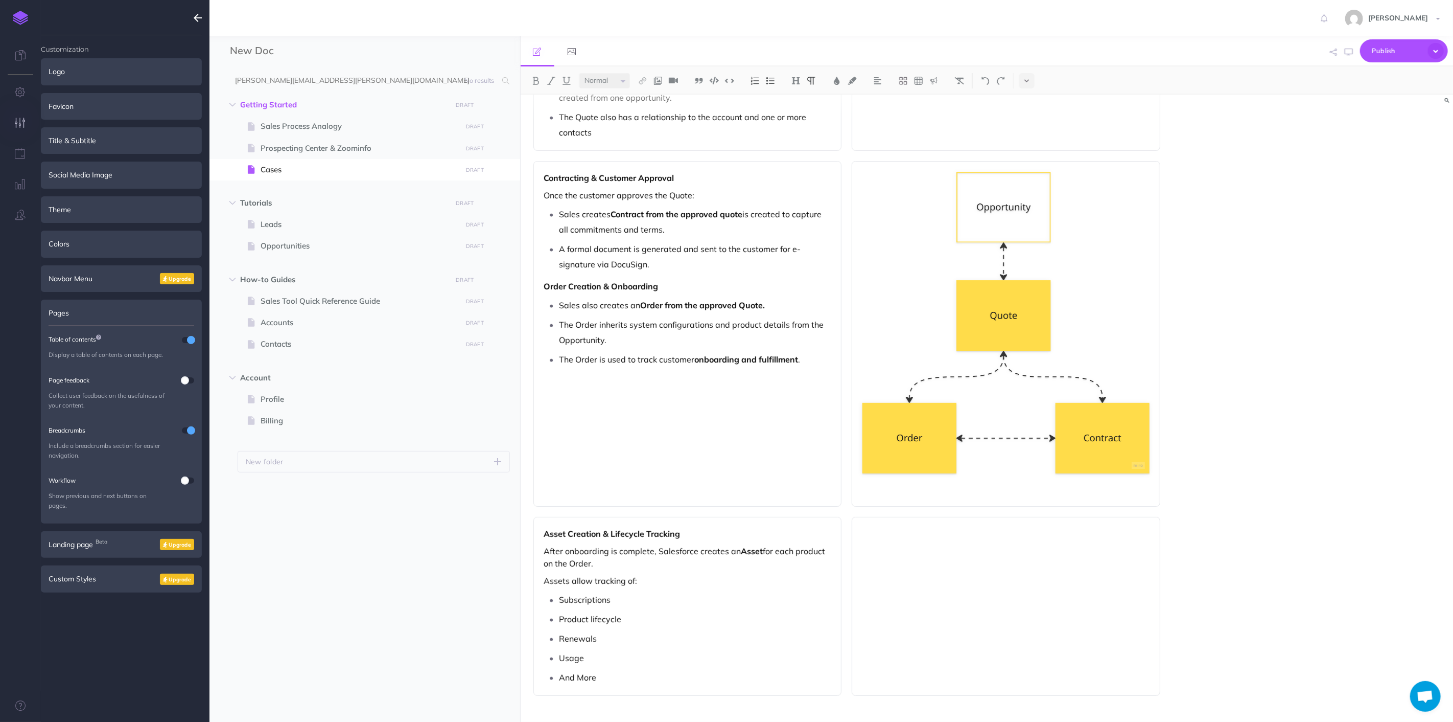
scroll to position [438, 0]
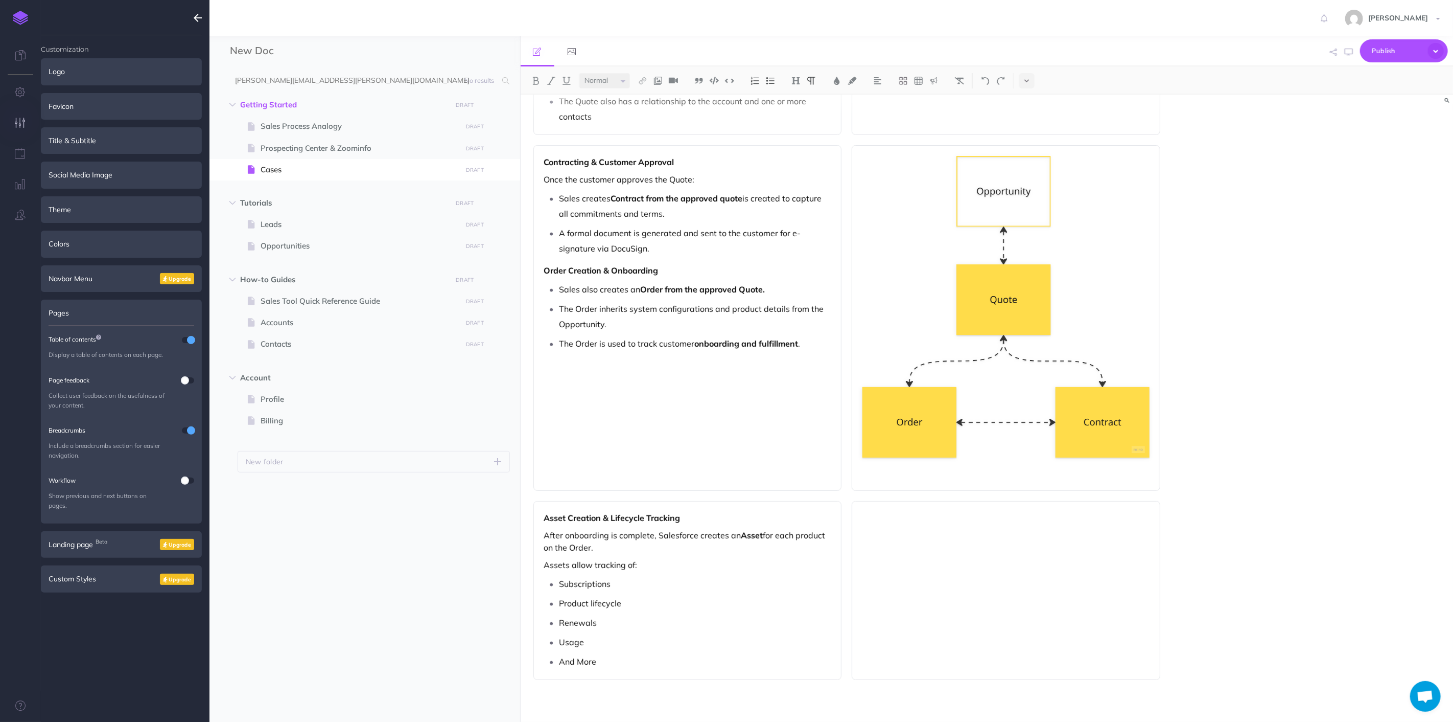
click at [656, 638] on p "Usage" at bounding box center [696, 641] width 272 height 15
click at [662, 658] on p "And More" at bounding box center [696, 661] width 272 height 15
click at [691, 540] on p "After onboarding is complete, Salesforce creates an Asset for each product on t…" at bounding box center [687, 541] width 287 height 25
drag, startPoint x: 635, startPoint y: 668, endPoint x: 574, endPoint y: 529, distance: 151.5
click at [634, 667] on p "And More" at bounding box center [696, 661] width 272 height 15
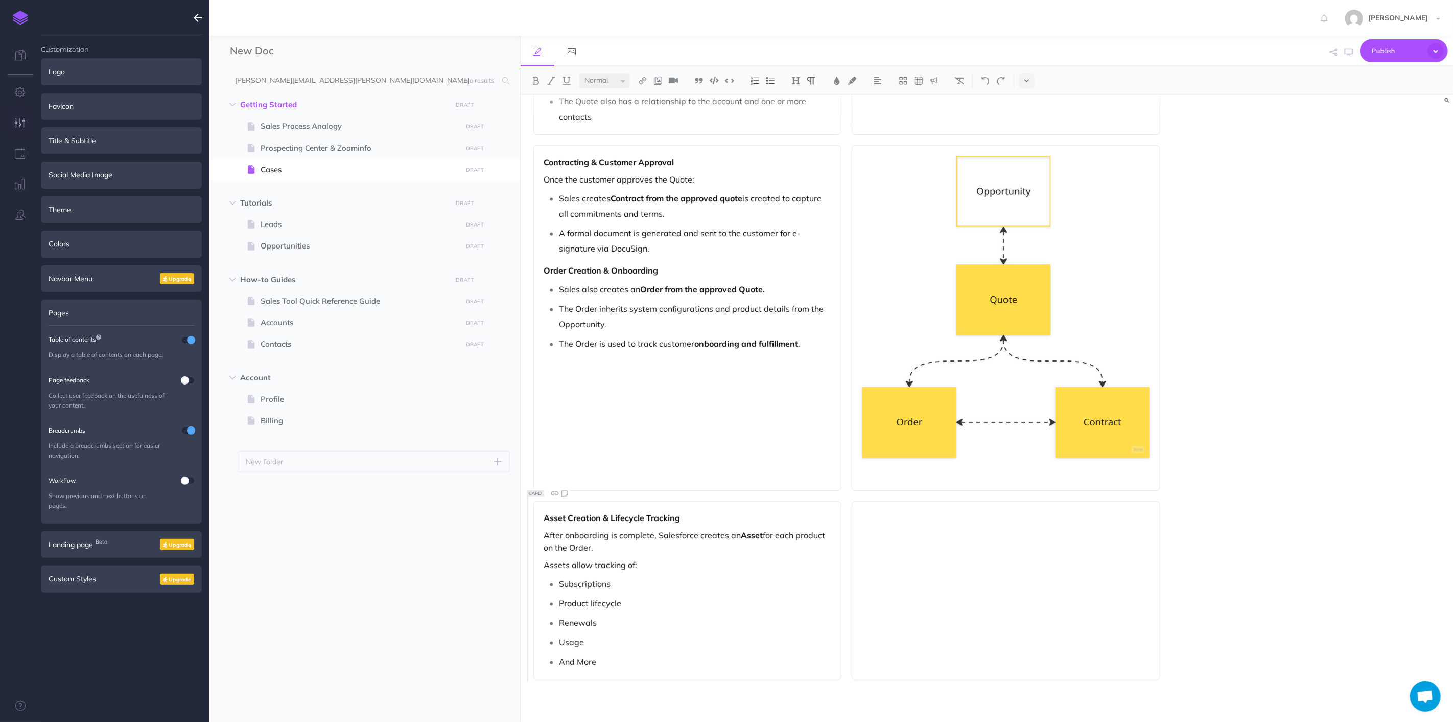
click at [543, 529] on div "Asset Creation & Lifecycle Tracking After onboarding is complete, Salesforce cr…" at bounding box center [688, 590] width 309 height 179
drag, startPoint x: 544, startPoint y: 532, endPoint x: 632, endPoint y: 661, distance: 155.9
click at [632, 661] on div "Asset Creation & Lifecycle Tracking After onboarding is complete, Salesforce cr…" at bounding box center [688, 590] width 309 height 179
click at [777, 83] on button at bounding box center [770, 80] width 15 height 15
click at [675, 598] on p "Product lifecycle" at bounding box center [703, 605] width 257 height 15
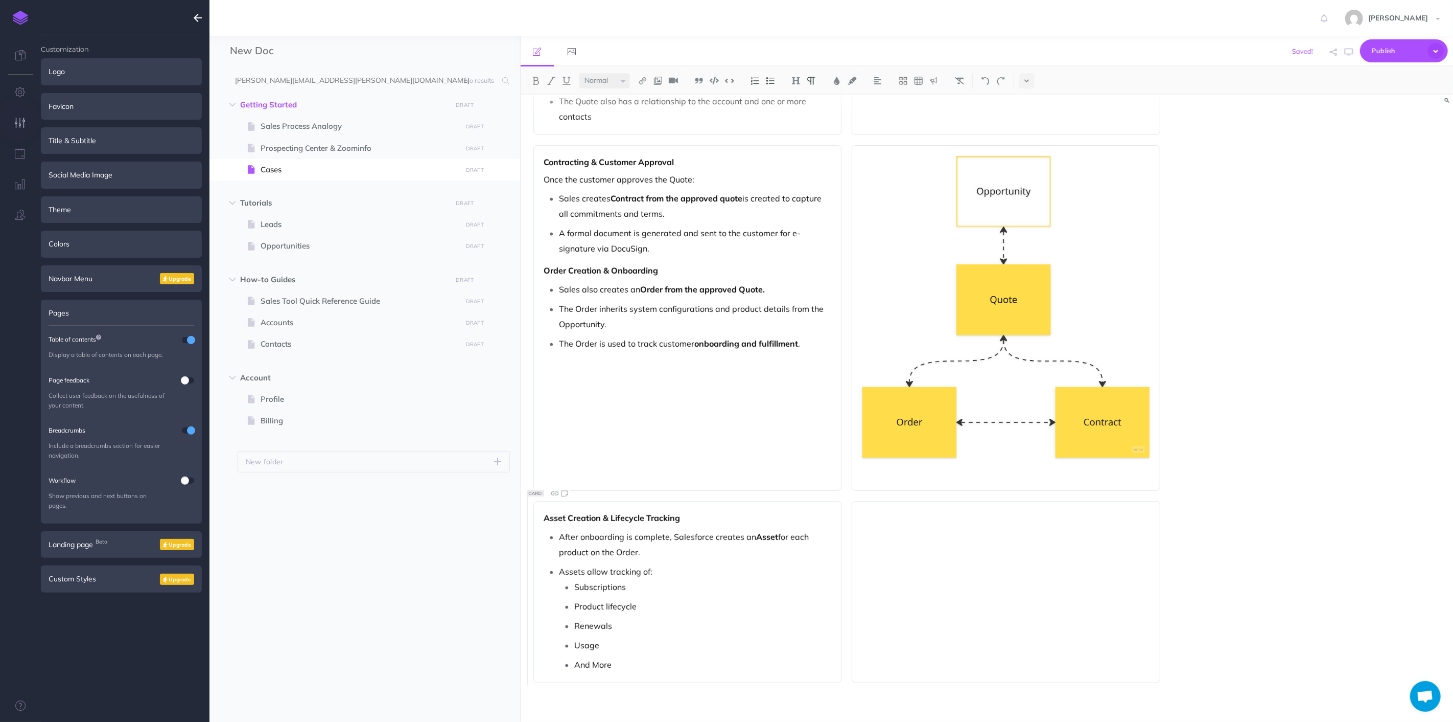
click at [560, 568] on p "Assets allow tracking of:" at bounding box center [696, 571] width 272 height 15
click at [676, 649] on ul "Subscriptions Product lifecycle Renewals Usage And More" at bounding box center [696, 621] width 272 height 93
click at [563, 563] on p "Assets allow tracking of:" at bounding box center [696, 567] width 272 height 15
click at [655, 671] on div "Asset Creation & Lifecycle Tracking After onboarding is complete, Salesforce cr…" at bounding box center [688, 590] width 309 height 178
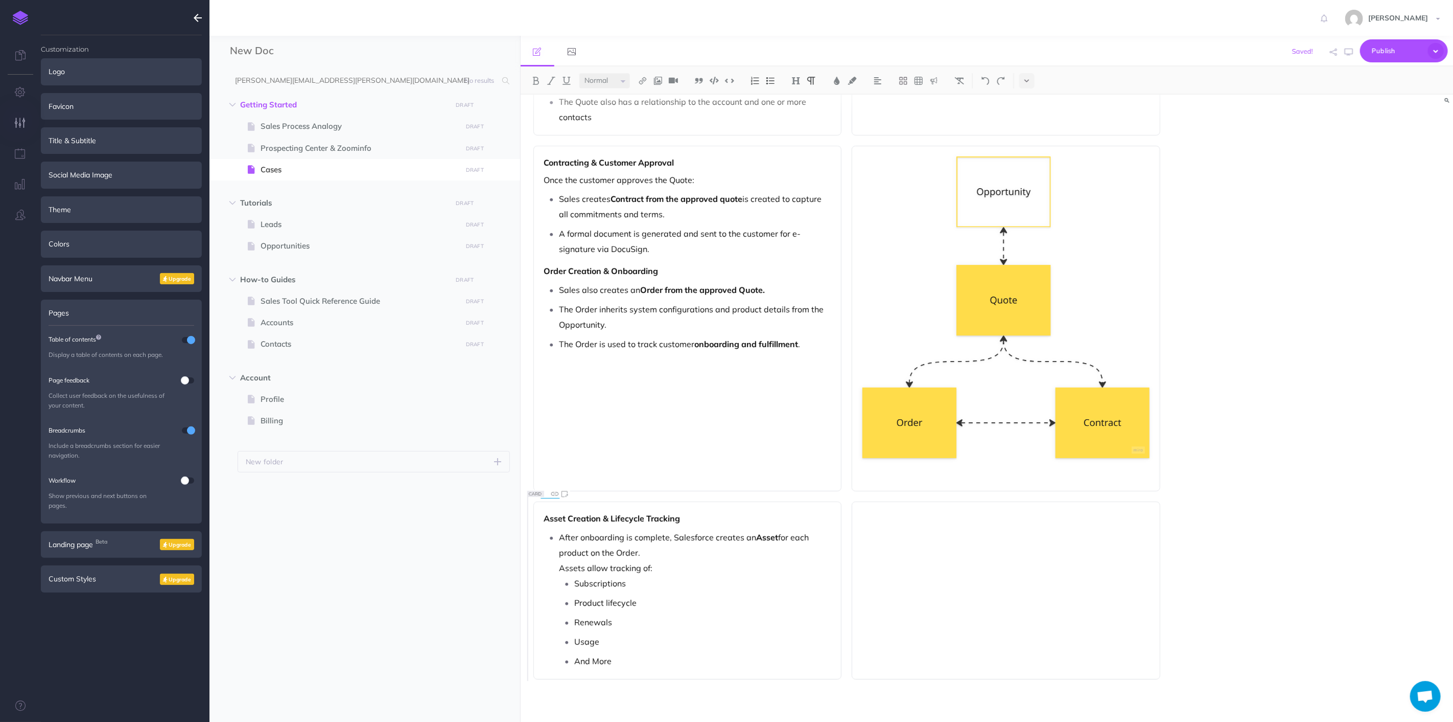
scroll to position [438, 0]
click at [946, 586] on div at bounding box center [1006, 597] width 309 height 193
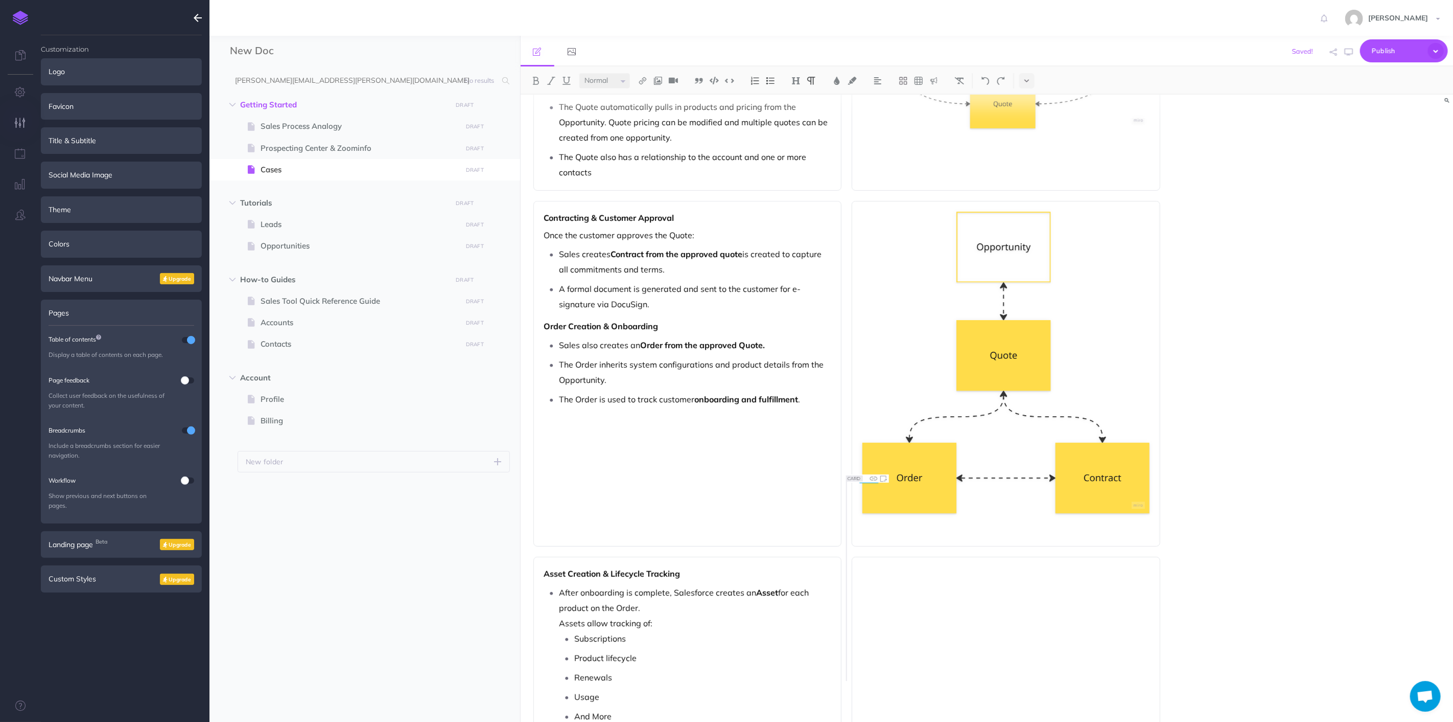
scroll to position [453, 0]
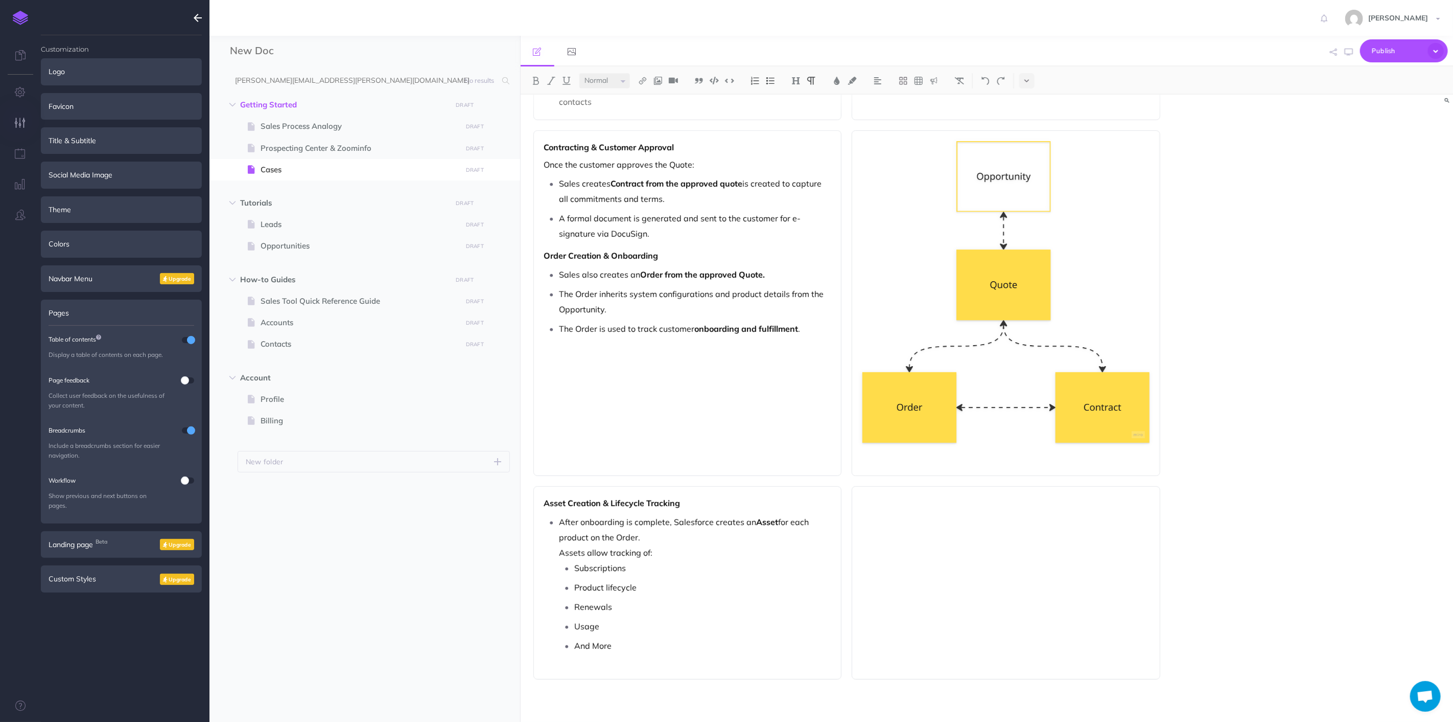
click at [967, 583] on div at bounding box center [1006, 582] width 309 height 193
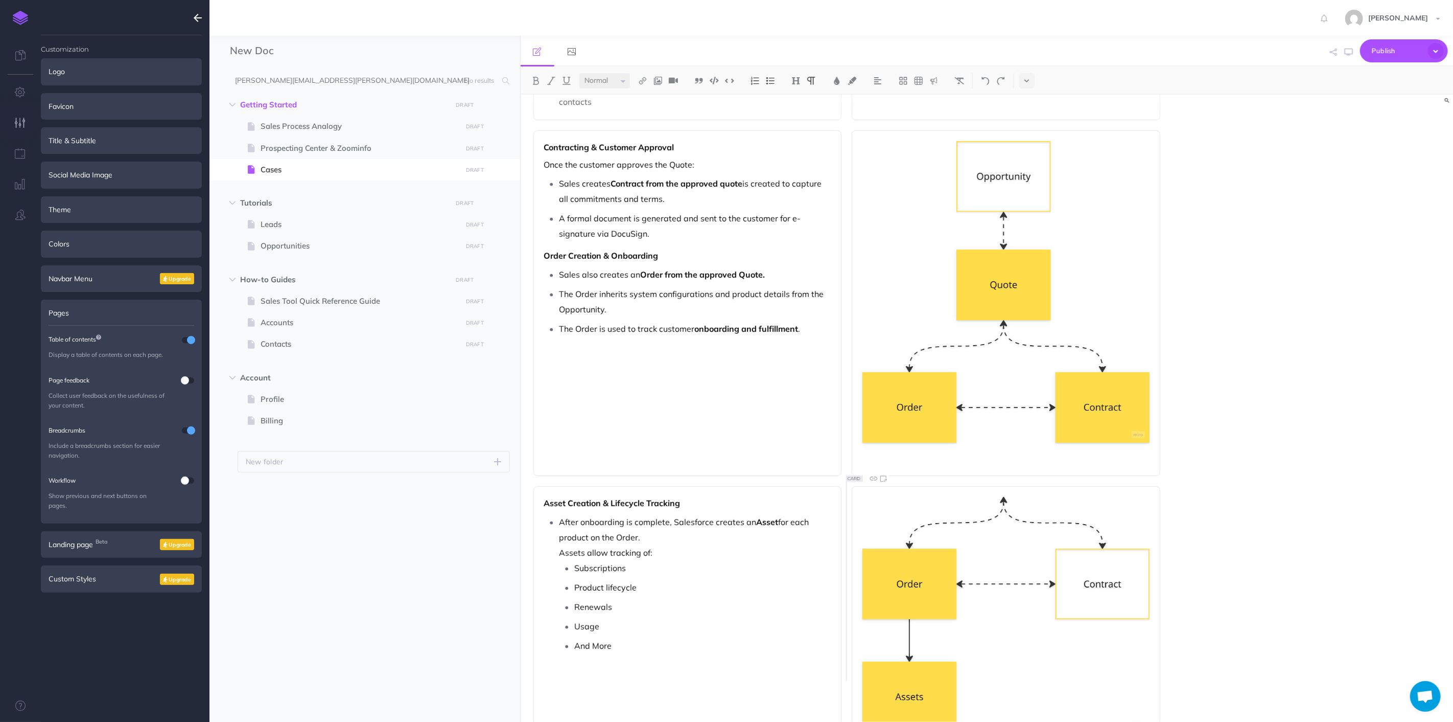
click at [1268, 499] on div "Lead Capture & Qualification New prospects enter the system as Leads . A Lead r…" at bounding box center [987, 408] width 933 height 627
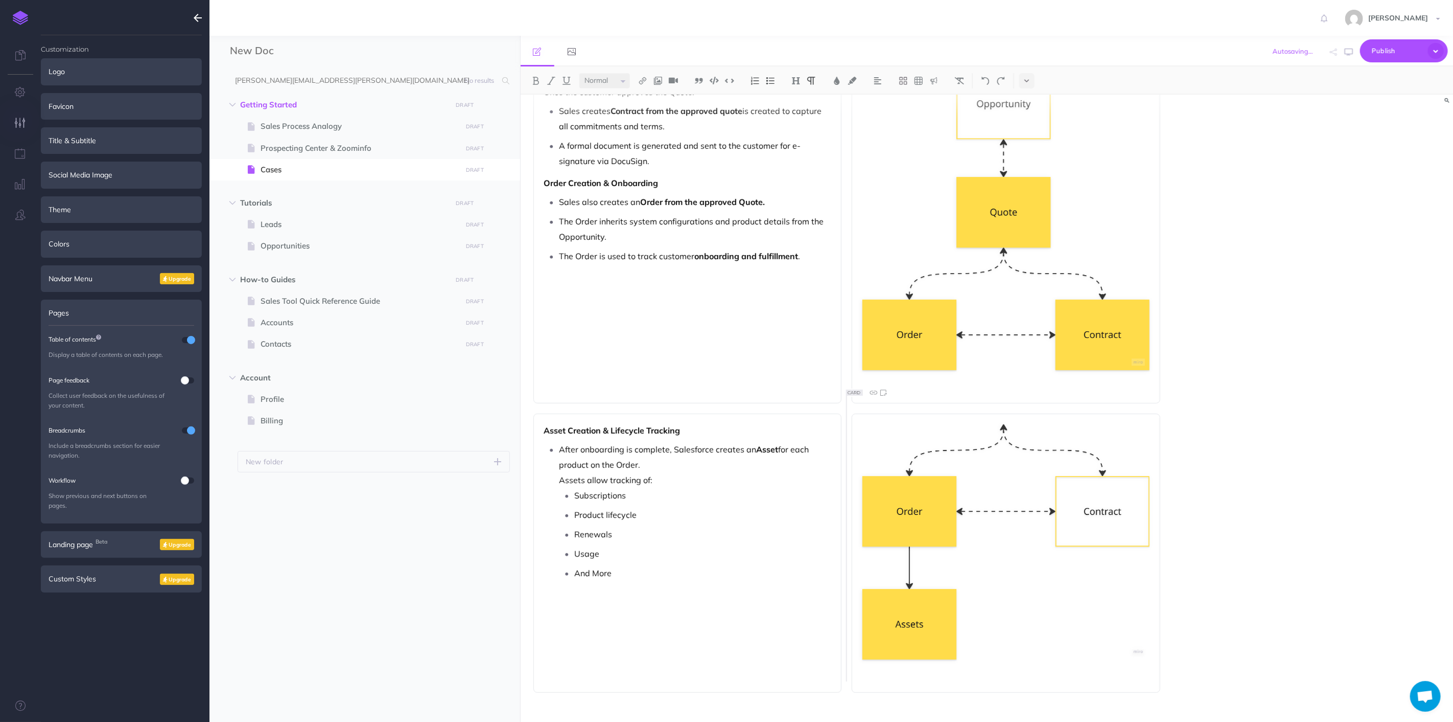
scroll to position [539, 0]
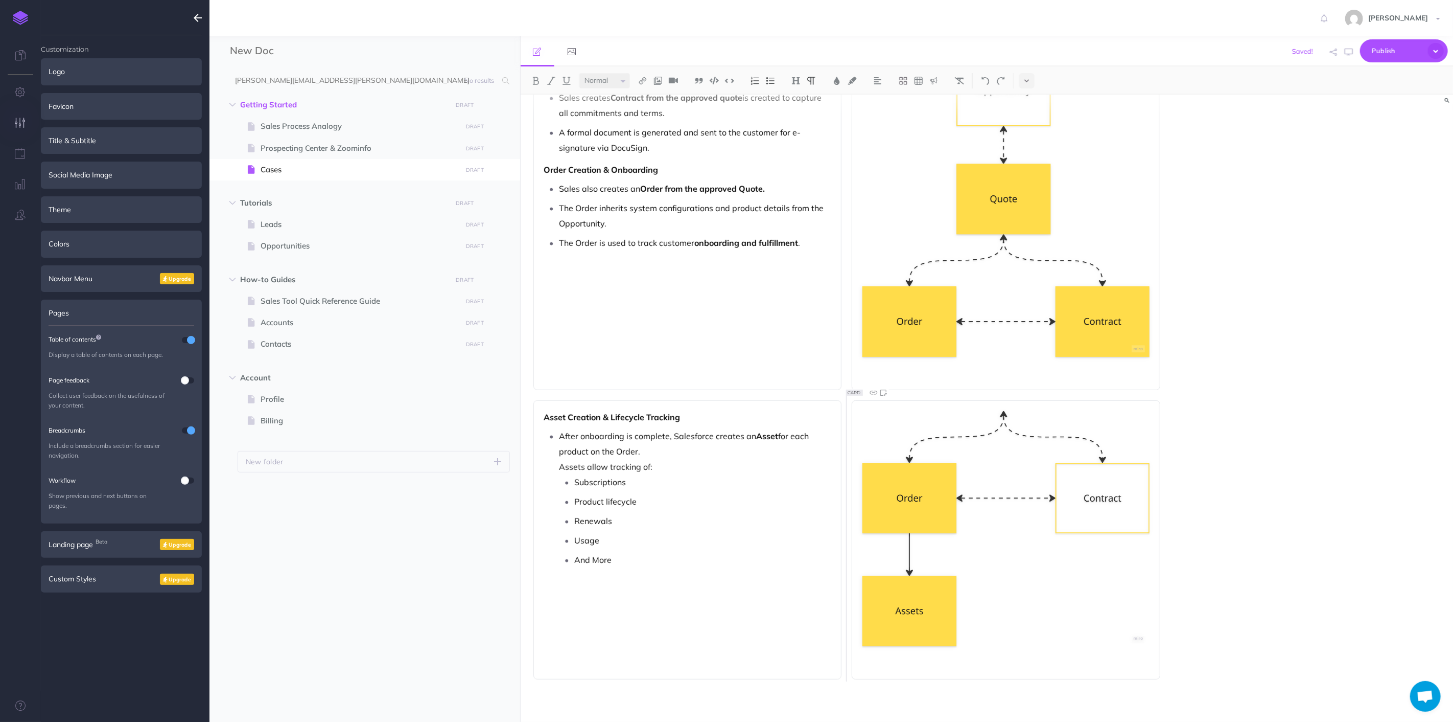
drag, startPoint x: 1235, startPoint y: 560, endPoint x: 1242, endPoint y: 517, distance: 42.9
click at [743, 529] on ul "Subscriptions Product lifecycle Renewals Usage And More" at bounding box center [696, 528] width 272 height 108
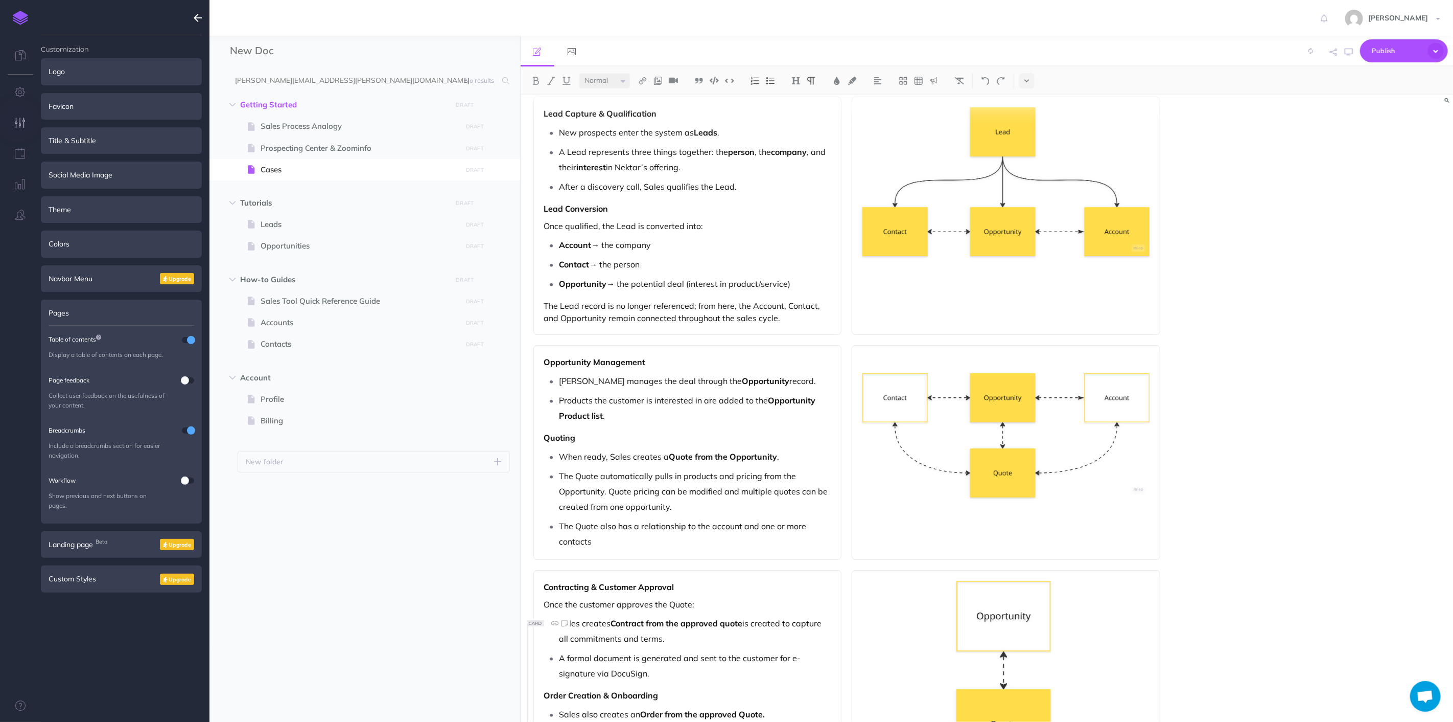
scroll to position [0, 0]
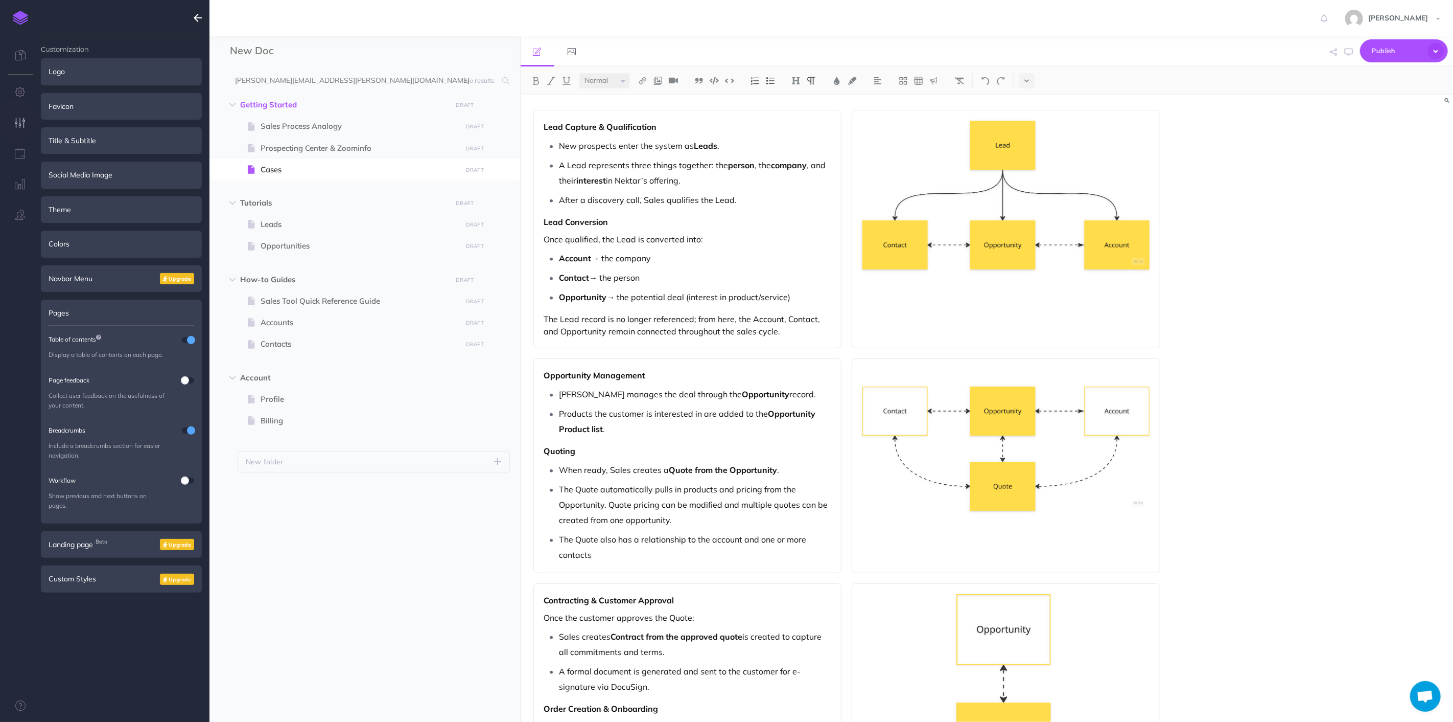
click at [550, 104] on div "Small Normal Large H1 H2 H3 H4 Block container Inline container Card Lead Captu…" at bounding box center [987, 393] width 933 height 655
click at [829, 314] on p "The Lead record is no longer referenced; from here, the Account, Contact, and O…" at bounding box center [687, 325] width 287 height 25
click at [622, 102] on div "Lead Capture & Qualification New prospects enter the system as Leads . A Lead r…" at bounding box center [847, 678] width 653 height 1166
drag, startPoint x: 667, startPoint y: 111, endPoint x: 739, endPoint y: 130, distance: 75.0
click at [667, 111] on div "Lead Capture & Qualification New prospects enter the system as Leads . A Lead r…" at bounding box center [688, 229] width 309 height 238
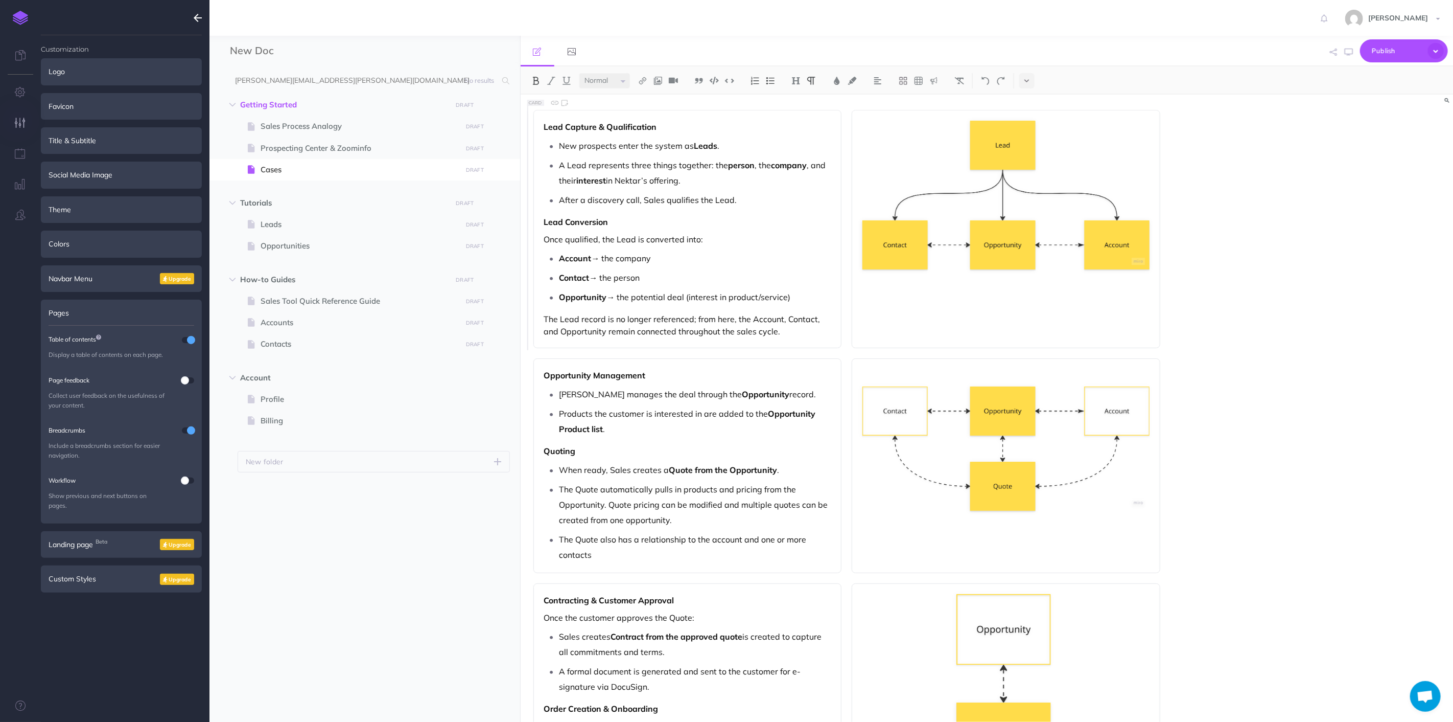
drag, startPoint x: 1168, startPoint y: 193, endPoint x: 1184, endPoint y: 194, distance: 15.9
click at [1169, 193] on div "Lead Capture & Qualification New prospects enter the system as Leads . A Lead r…" at bounding box center [847, 678] width 653 height 1166
click at [568, 99] on div "Small Normal Large H1 H2 H3 H4 Block container Inline container Card Lead Captu…" at bounding box center [987, 393] width 933 height 655
click at [599, 104] on div "Lead Capture & Qualification New prospects enter the system as Leads . A Lead r…" at bounding box center [847, 678] width 653 height 1166
click at [600, 100] on div "Lead Capture & Qualification New prospects enter the system as Leads . A Lead r…" at bounding box center [847, 678] width 653 height 1166
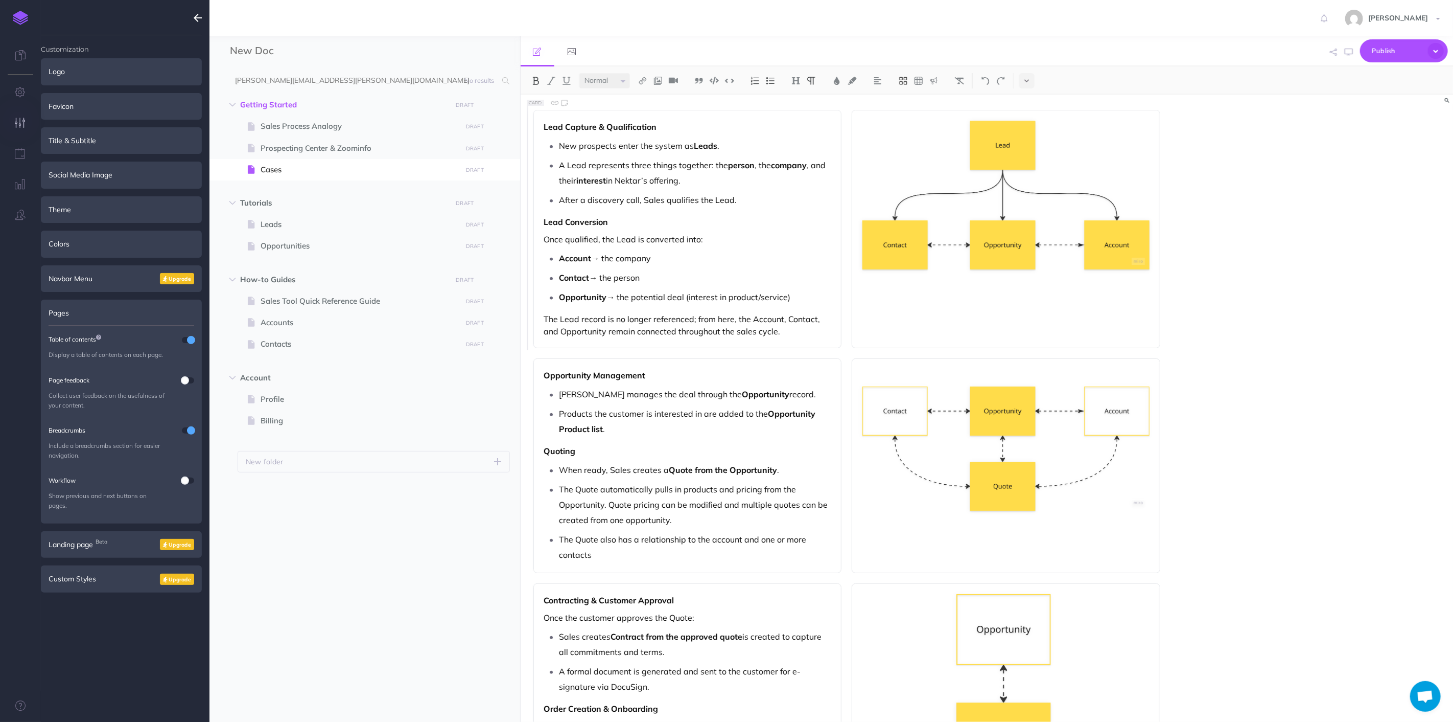
click at [905, 79] on icon at bounding box center [903, 80] width 9 height 9
click at [908, 104] on button at bounding box center [903, 98] width 15 height 15
click at [614, 106] on div "Lead Capture & Qualification New prospects enter the system as Leads . A Lead r…" at bounding box center [847, 678] width 653 height 1166
click at [608, 101] on div "Lead Capture & Qualification New prospects enter the system as Leads . A Lead r…" at bounding box center [847, 678] width 653 height 1166
drag, startPoint x: 608, startPoint y: 101, endPoint x: 621, endPoint y: 226, distance: 125.9
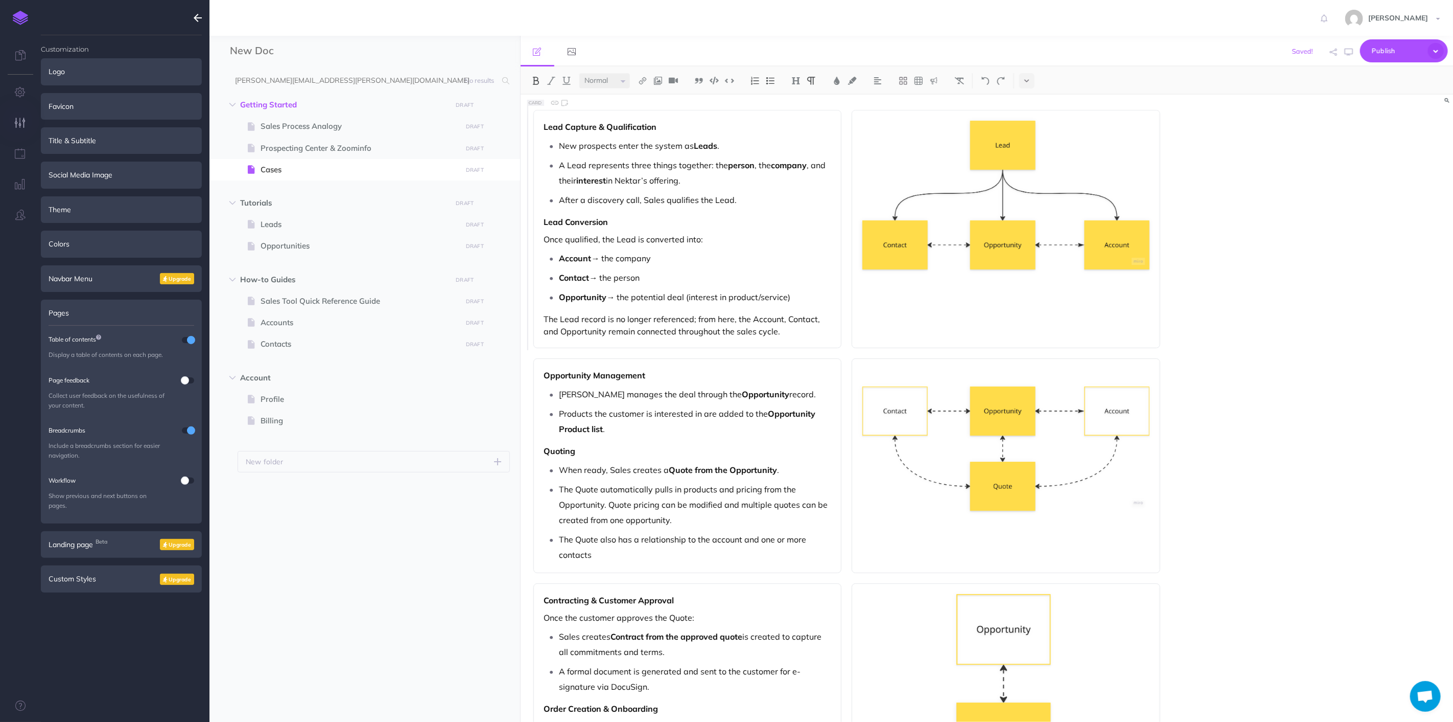
click at [607, 131] on div "Lead Capture & Qualification New prospects enter the system as Leads . A Lead r…" at bounding box center [847, 678] width 653 height 1166
click at [545, 365] on div "Opportunity Management Sales manages the deal through the Opportunity record. P…" at bounding box center [688, 465] width 309 height 215
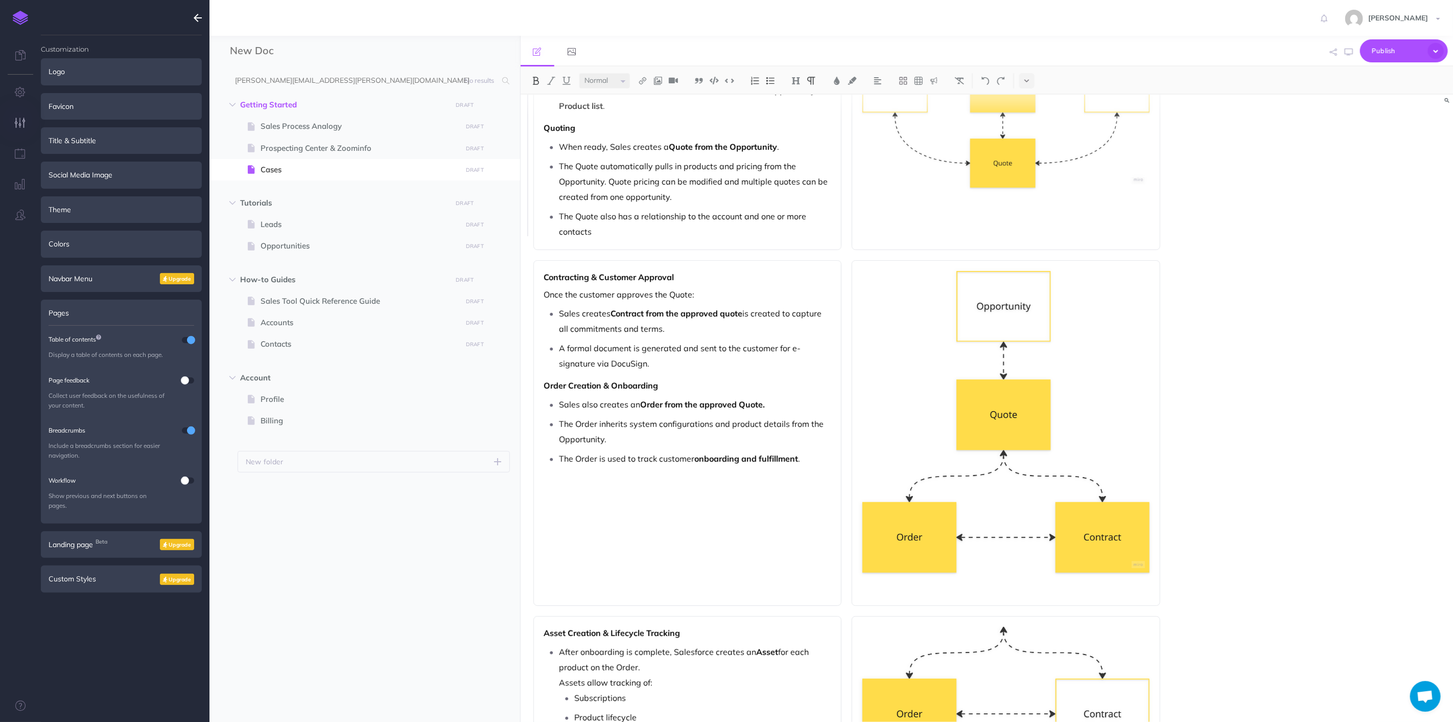
scroll to position [340, 0]
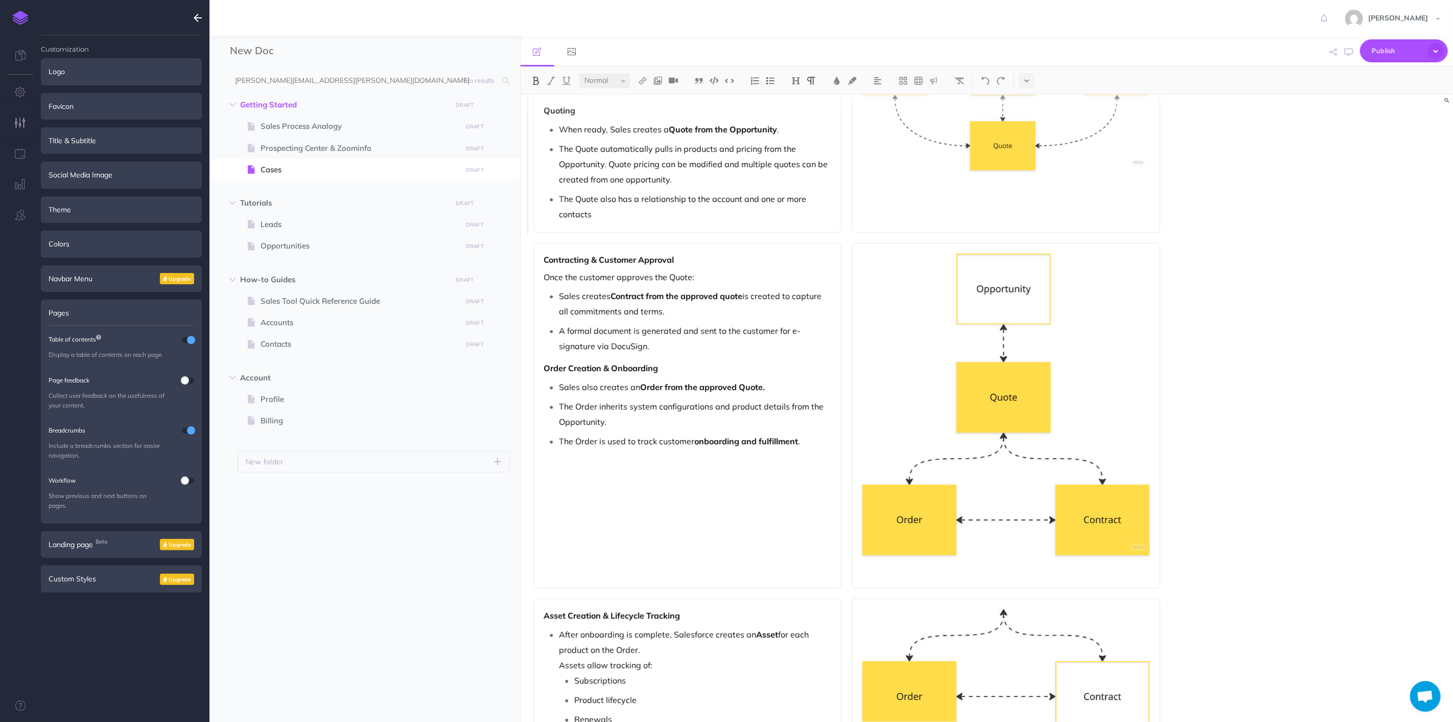
click at [733, 521] on div "Contracting & Customer Approval Once the customer approves the Quote: Sales cre…" at bounding box center [688, 415] width 309 height 345
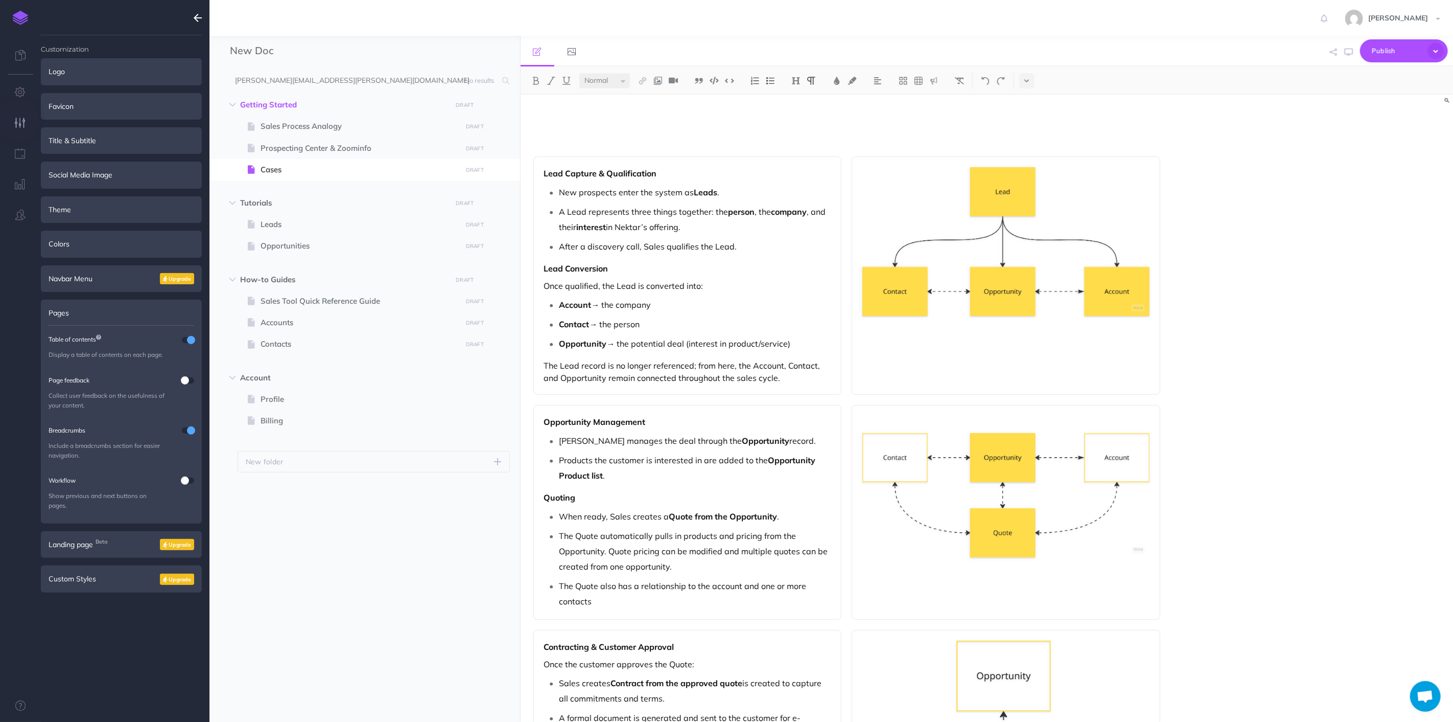
scroll to position [0, 0]
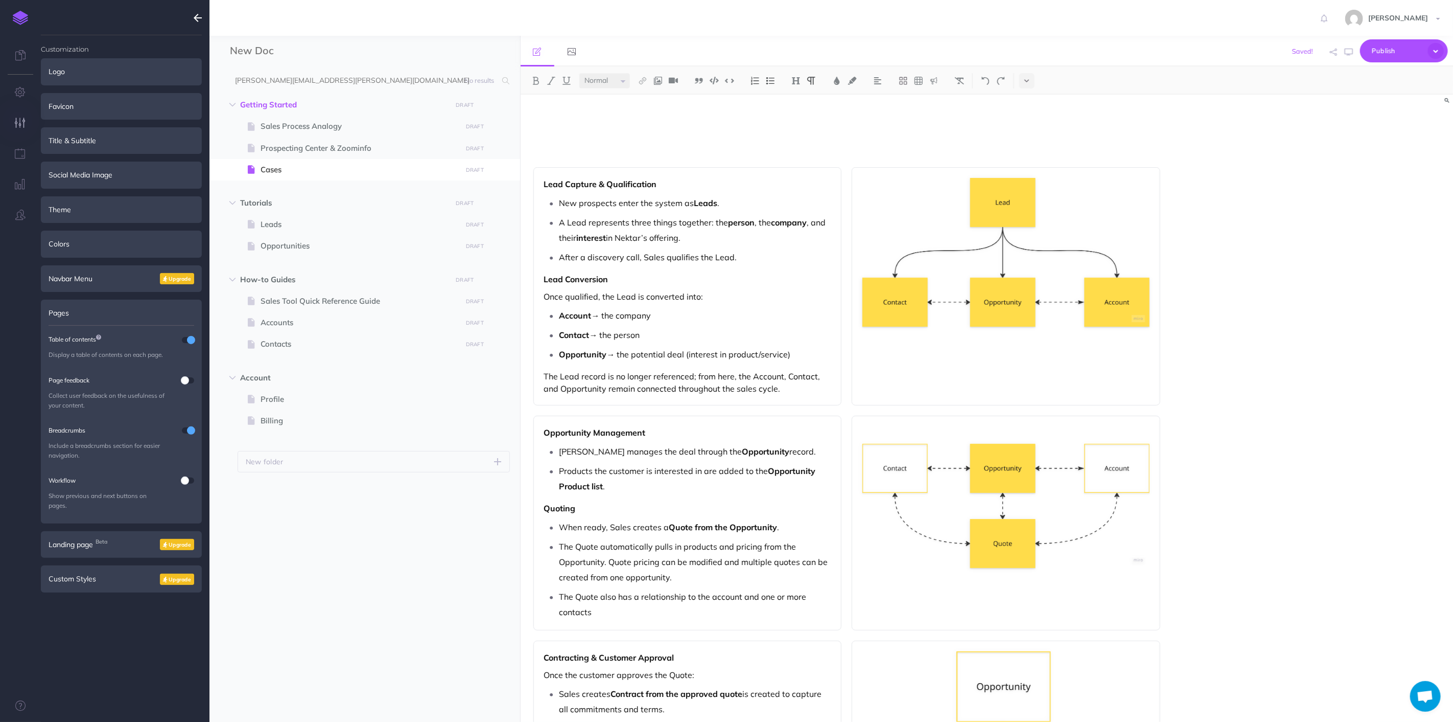
click at [606, 89] on div "Small Normal Large H1 H2 H3 H4" at bounding box center [987, 80] width 933 height 28
drag, startPoint x: 674, startPoint y: 124, endPoint x: 568, endPoint y: 115, distance: 106.1
click at [568, 115] on div "Nektar Sales Process Overview Lead Capture & Qualification New prospects enter …" at bounding box center [847, 706] width 653 height 1223
click at [635, 124] on div "Nektar Sales Process Overview Lead Capture & Qualification New prospects enter …" at bounding box center [847, 706] width 653 height 1223
drag, startPoint x: 660, startPoint y: 115, endPoint x: 506, endPoint y: 109, distance: 154.0
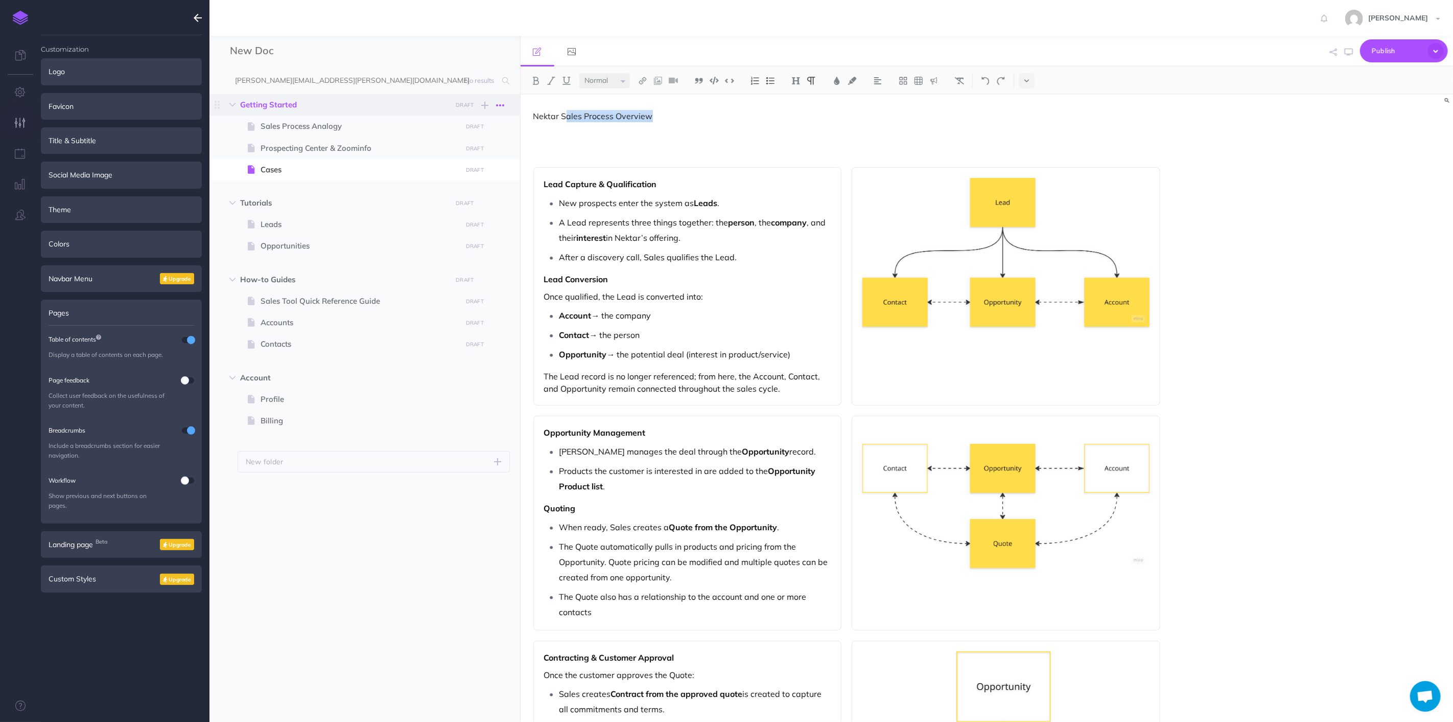
click at [506, 109] on div "New Doc Collapse all Expand all Expand to root folders [PERSON_NAME][EMAIL_ADDR…" at bounding box center [832, 379] width 1244 height 686
click at [601, 79] on select "Small Normal Large" at bounding box center [605, 80] width 51 height 15
click at [580, 73] on select "Small Normal Large" at bounding box center [605, 80] width 51 height 15
click at [704, 119] on p "Nektar Sales Process Overview" at bounding box center [848, 116] width 628 height 13
drag, startPoint x: 738, startPoint y: 113, endPoint x: 400, endPoint y: 106, distance: 338.9
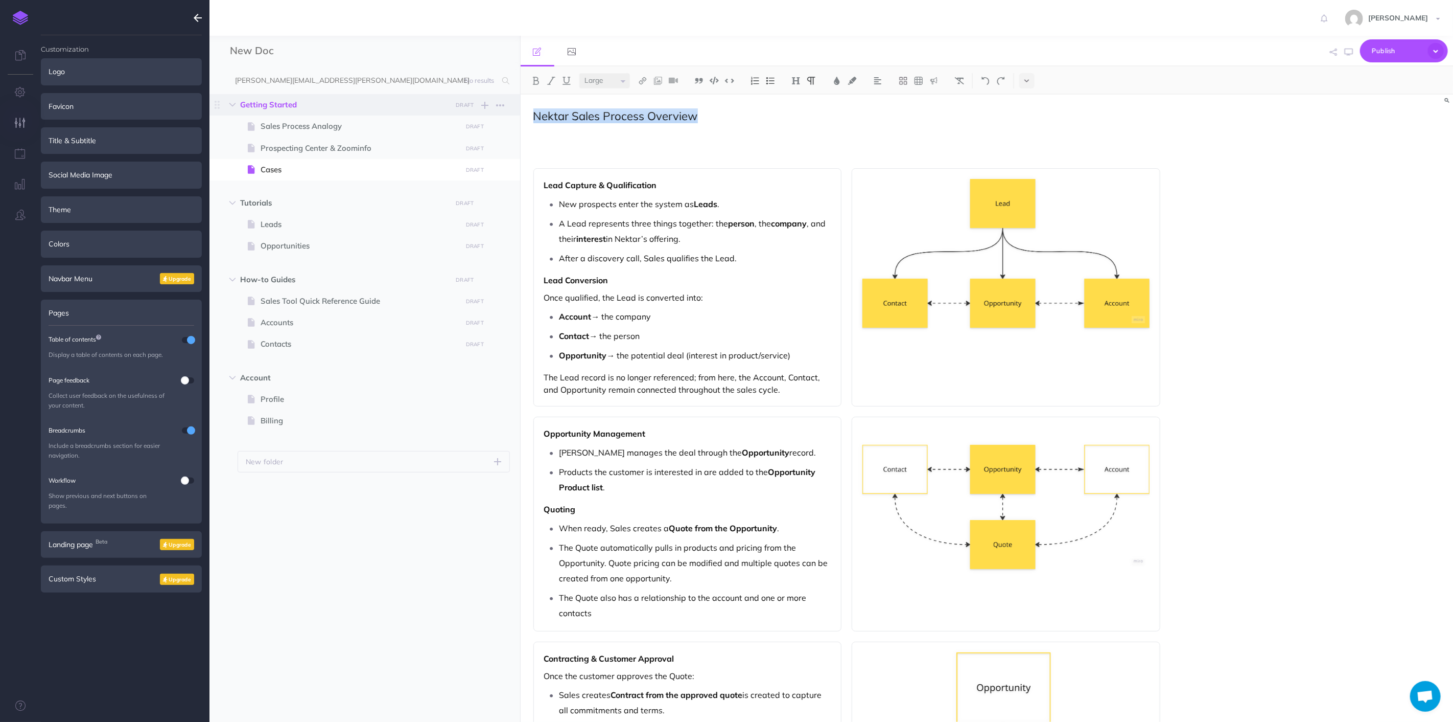
click at [400, 106] on div "New Doc Collapse all Expand all Expand to root folders [PERSON_NAME][EMAIL_ADDR…" at bounding box center [832, 379] width 1244 height 686
click at [595, 84] on select "Small Normal Large" at bounding box center [605, 80] width 51 height 15
click at [812, 83] on img at bounding box center [811, 81] width 9 height 8
click at [801, 83] on img at bounding box center [796, 81] width 9 height 8
click at [798, 114] on button "H2" at bounding box center [796, 113] width 15 height 15
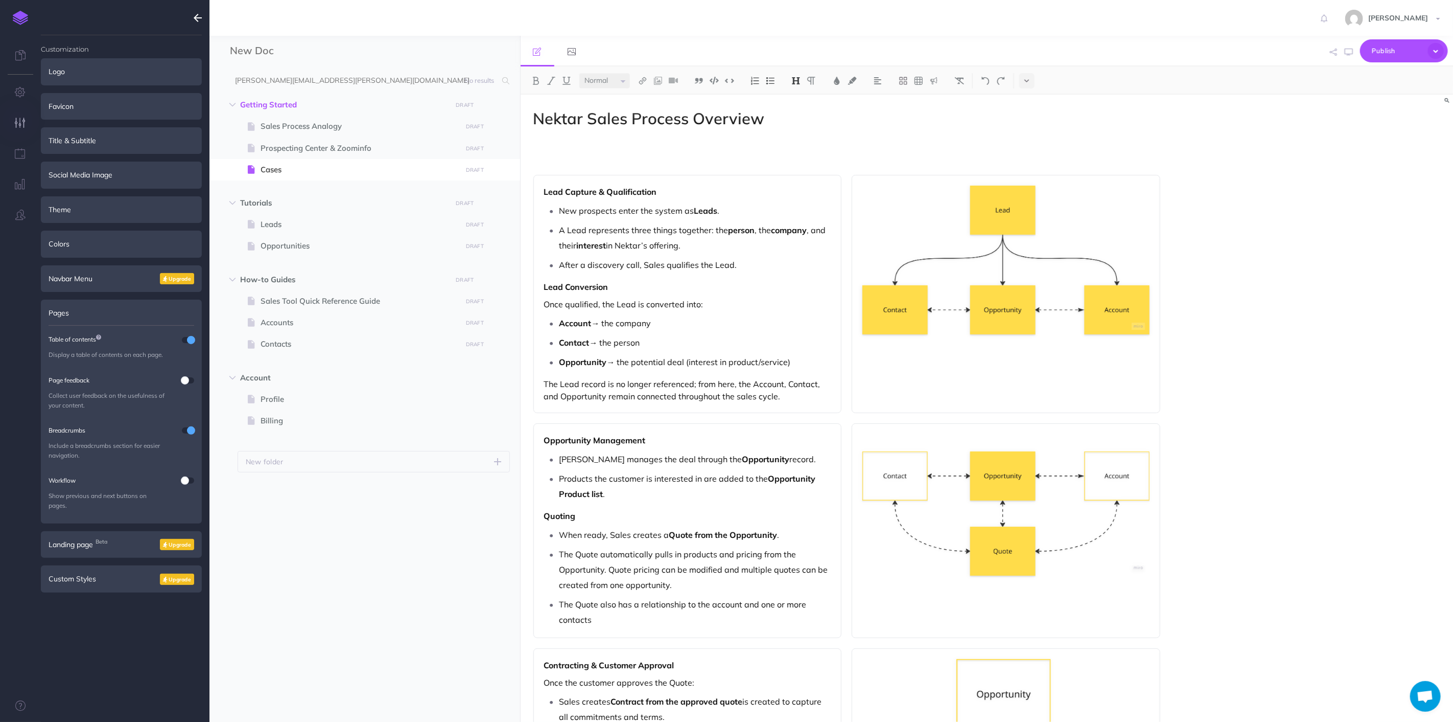
drag, startPoint x: 767, startPoint y: 134, endPoint x: 774, endPoint y: 122, distance: 14.6
click at [766, 135] on p at bounding box center [848, 141] width 628 height 12
drag, startPoint x: 779, startPoint y: 118, endPoint x: 468, endPoint y: 115, distance: 311.7
click at [468, 115] on div "New Doc Collapse all Expand all Expand to root folders [PERSON_NAME][EMAIL_ADDR…" at bounding box center [832, 379] width 1244 height 686
click at [535, 80] on img at bounding box center [535, 81] width 9 height 8
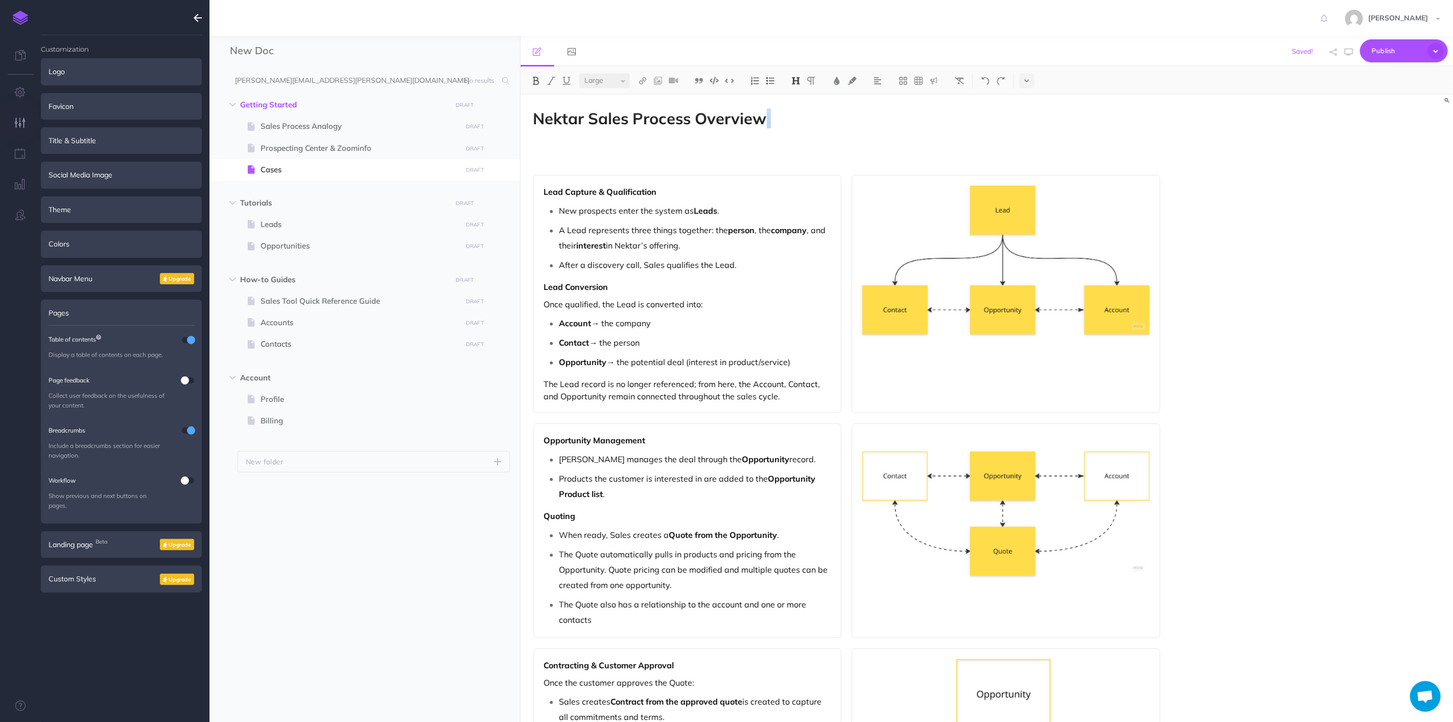
click at [784, 124] on h2 "Nektar Sales Process Overview" at bounding box center [848, 118] width 628 height 17
click at [779, 116] on h2 "Nektar Sales Process Overview" at bounding box center [848, 118] width 628 height 17
click at [922, 161] on p at bounding box center [848, 158] width 628 height 12
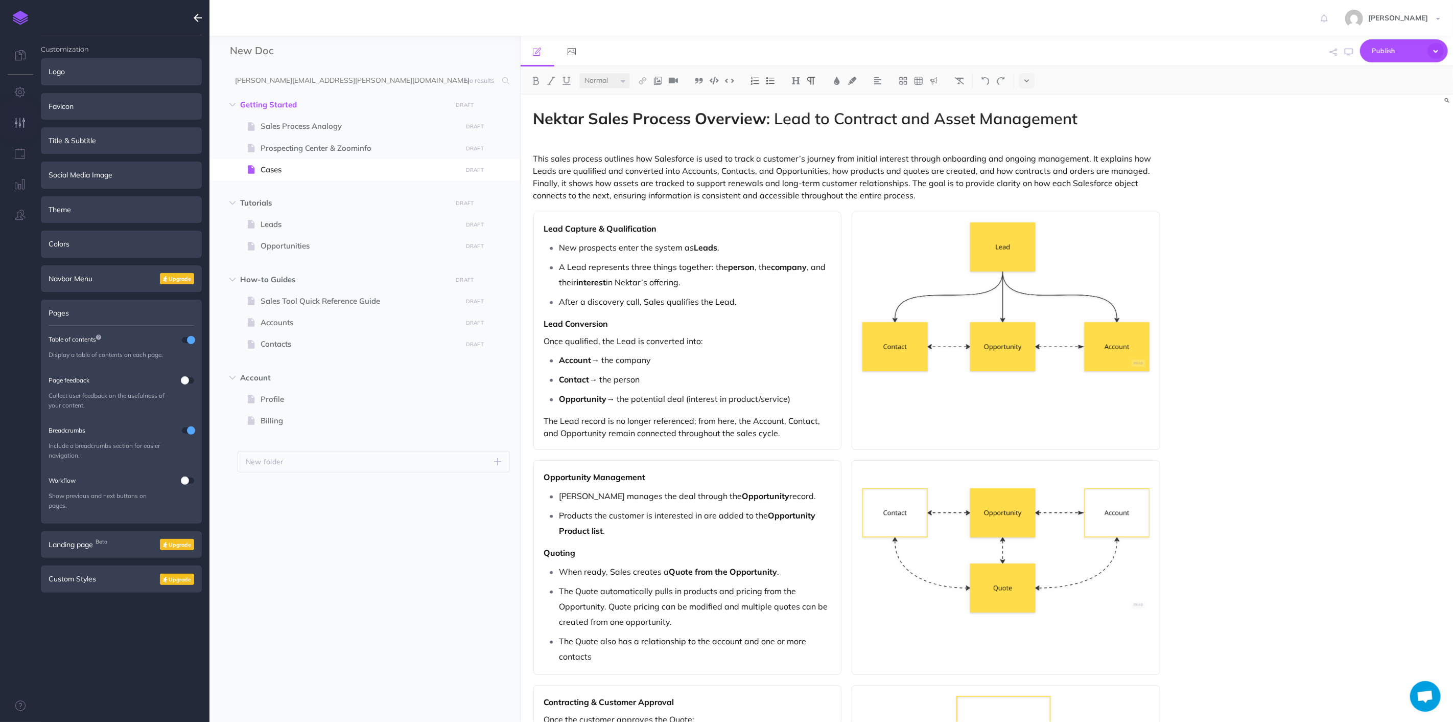
click at [699, 140] on p at bounding box center [848, 141] width 628 height 12
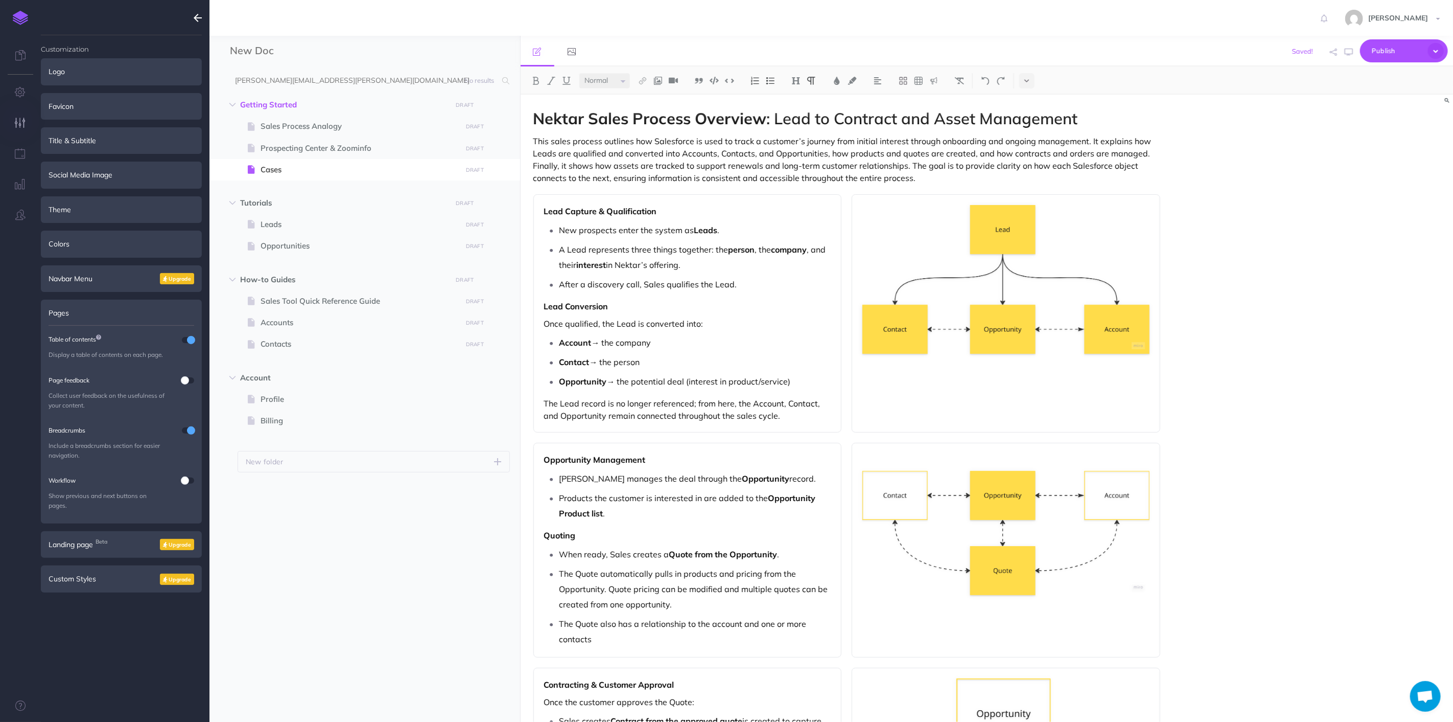
click at [1155, 172] on p "This sales process outlines how Salesforce is used to track a customer’s journe…" at bounding box center [848, 159] width 628 height 49
click at [935, 162] on p "This sales process outlines how Salesforce is used to track a customer’s journe…" at bounding box center [848, 159] width 628 height 49
click at [946, 167] on p "This sales process outlines how Salesforce is used to track a customer’s journe…" at bounding box center [848, 159] width 628 height 49
click at [949, 177] on p "This sales process outlines how Salesforce is used to track a customer’s journe…" at bounding box center [848, 159] width 628 height 49
click at [923, 186] on div "Nektar Sales Process Overview : Lead to Contract and Asset Management This sale…" at bounding box center [847, 720] width 653 height 1250
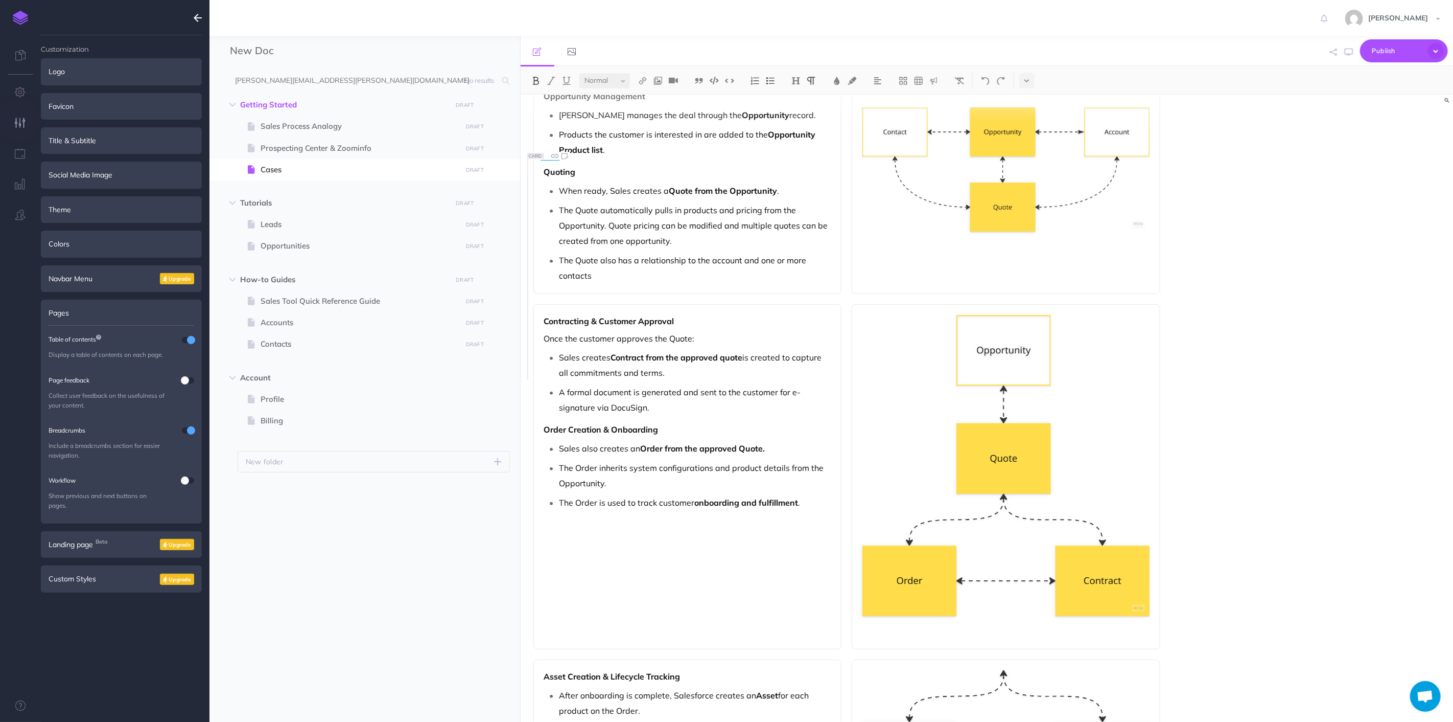
scroll to position [623, 0]
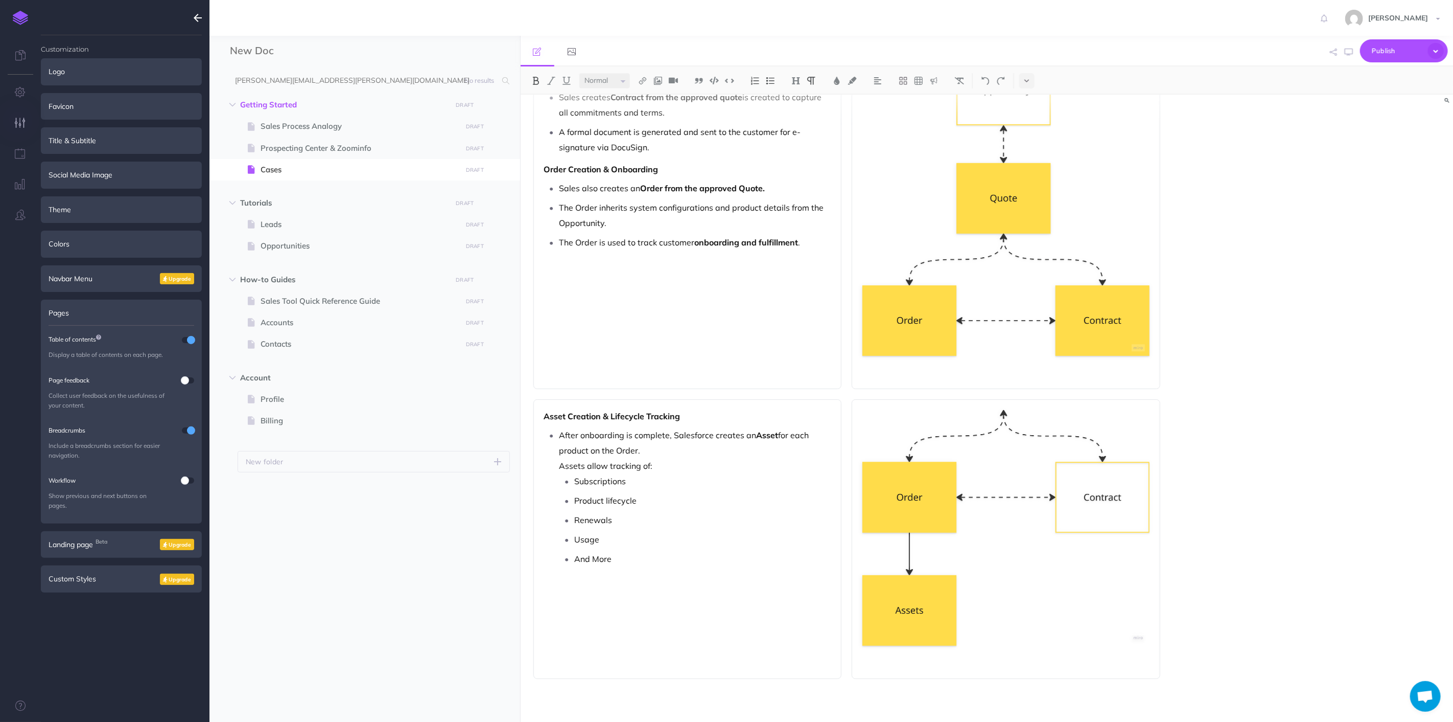
click at [1179, 684] on div "Nektar Sales Process Overview : Lead to Contract and Asset Management This sale…" at bounding box center [987, 408] width 933 height 627
click at [1173, 670] on div "Nektar Sales Process Overview : Lead to Contract and Asset Management This sale…" at bounding box center [847, 96] width 653 height 1250
click at [799, 683] on div "Nektar Sales Process Overview : Lead to Contract and Asset Management This sale…" at bounding box center [847, 96] width 653 height 1250
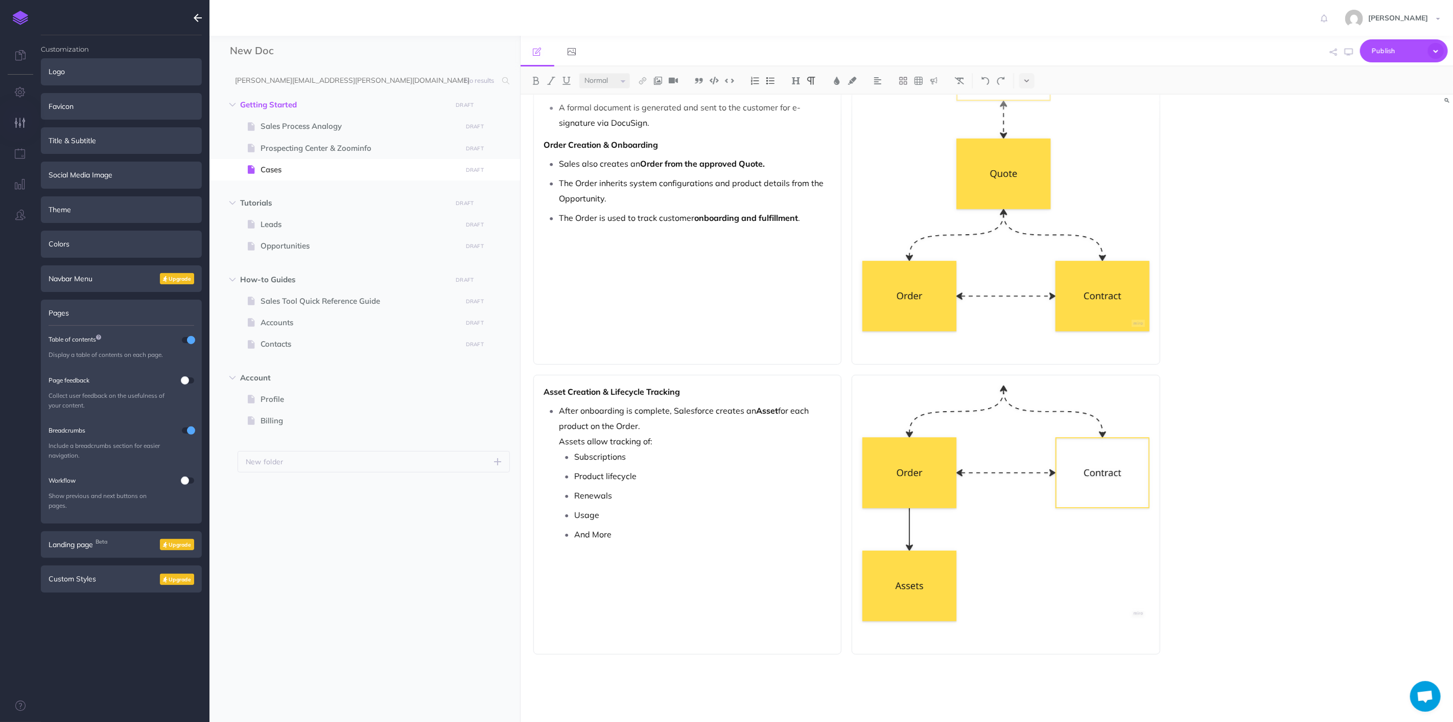
scroll to position [658, 0]
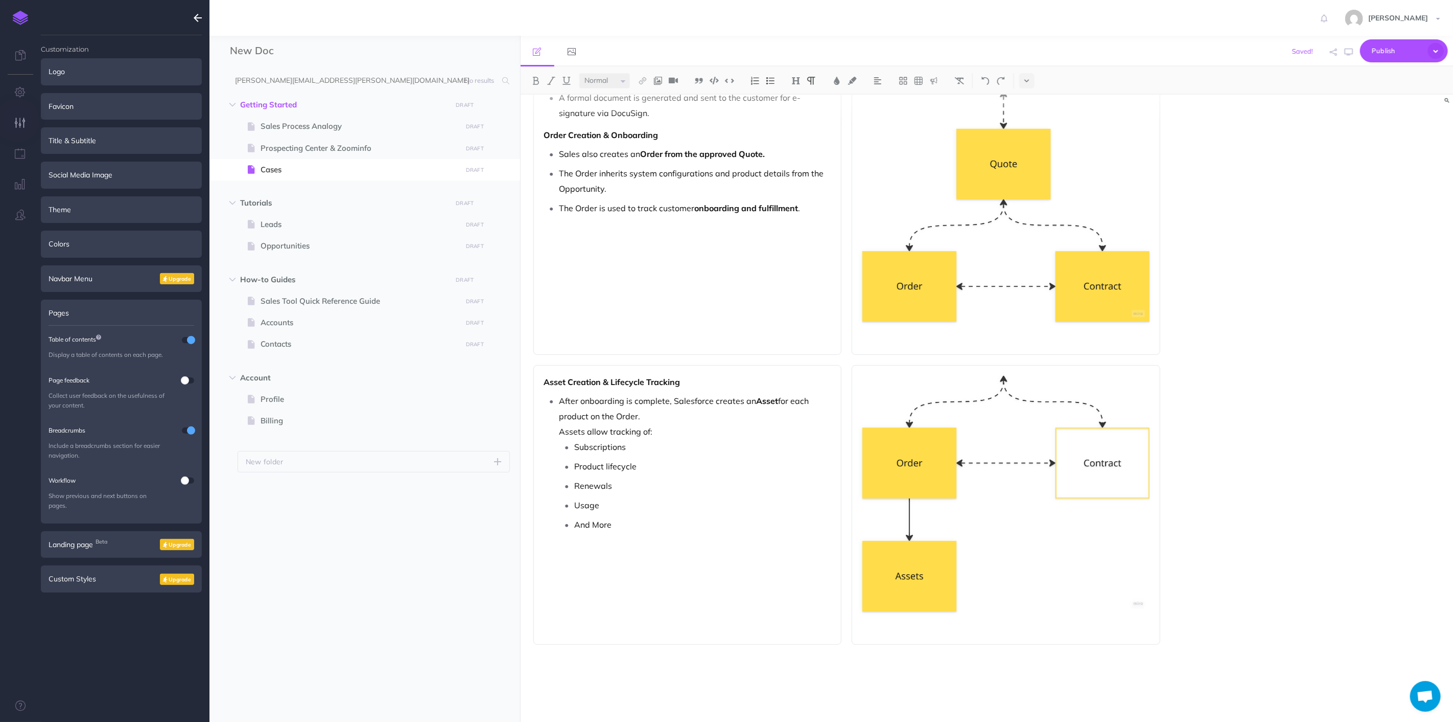
click at [651, 663] on p at bounding box center [848, 661] width 628 height 12
click at [639, 670] on div "Nektar Sales Process Overview : Lead to Contract and Asset Management This sale…" at bounding box center [847, 79] width 653 height 1285
click at [800, 82] on img at bounding box center [796, 81] width 9 height 8
click at [794, 117] on button "H2" at bounding box center [796, 113] width 15 height 15
drag, startPoint x: 800, startPoint y: 83, endPoint x: 809, endPoint y: 105, distance: 23.8
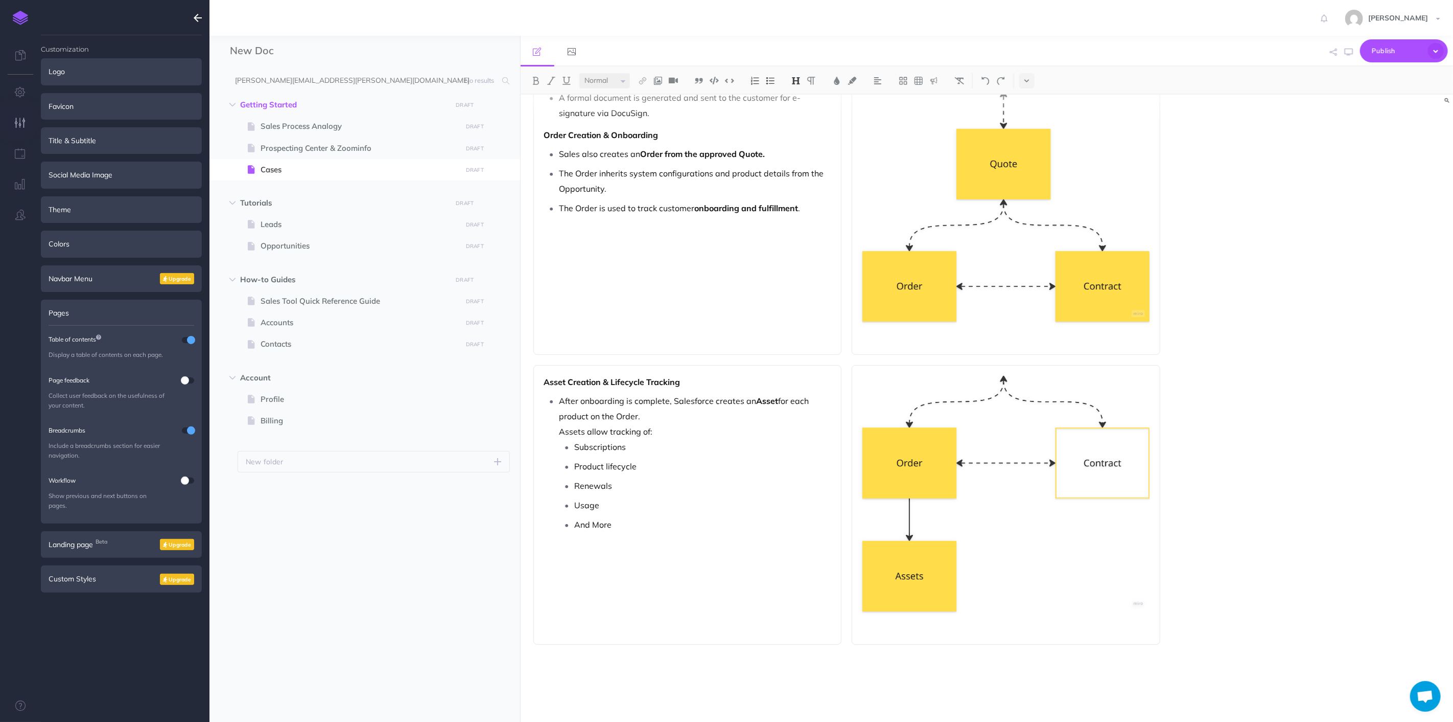
click at [800, 82] on img at bounding box center [796, 81] width 9 height 8
click at [802, 114] on button "H2" at bounding box center [796, 113] width 15 height 15
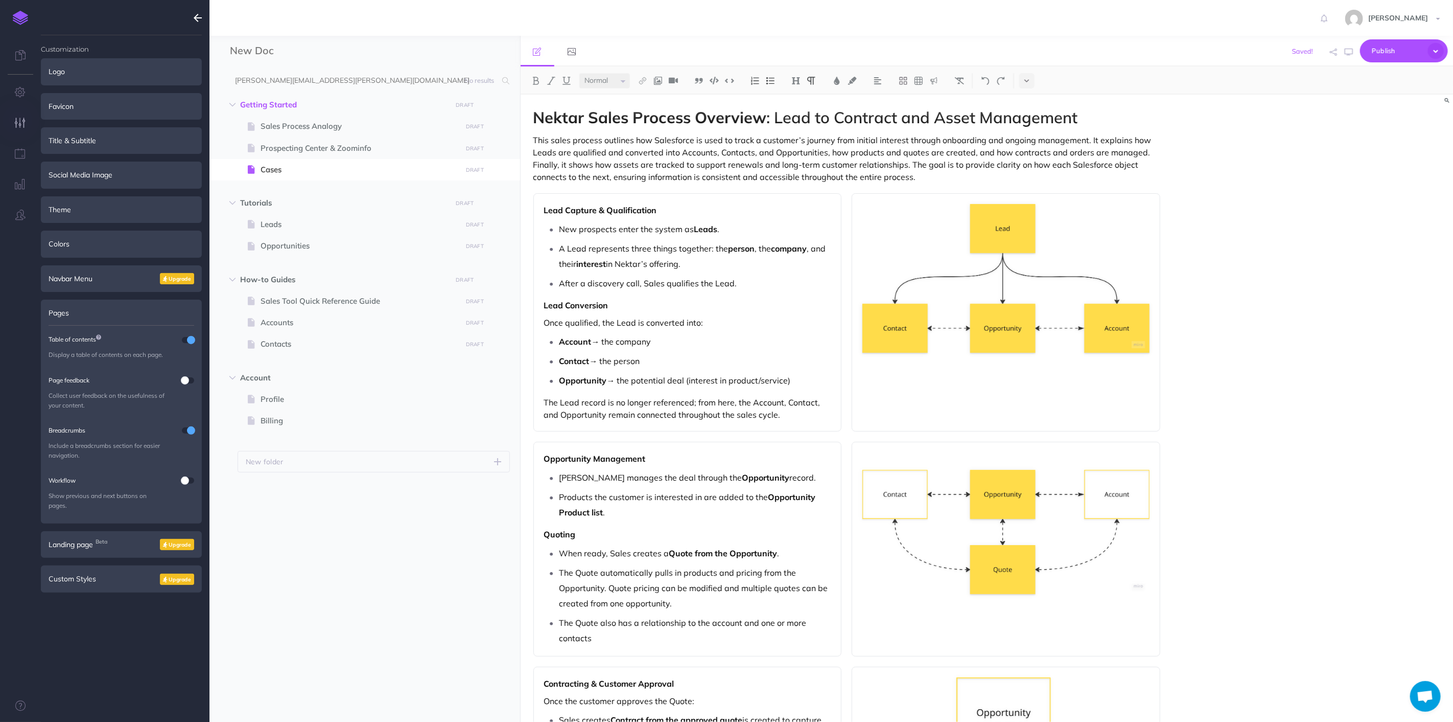
scroll to position [0, 0]
drag, startPoint x: 697, startPoint y: 116, endPoint x: 528, endPoint y: 113, distance: 168.1
copy span "Nektar Sales Process"
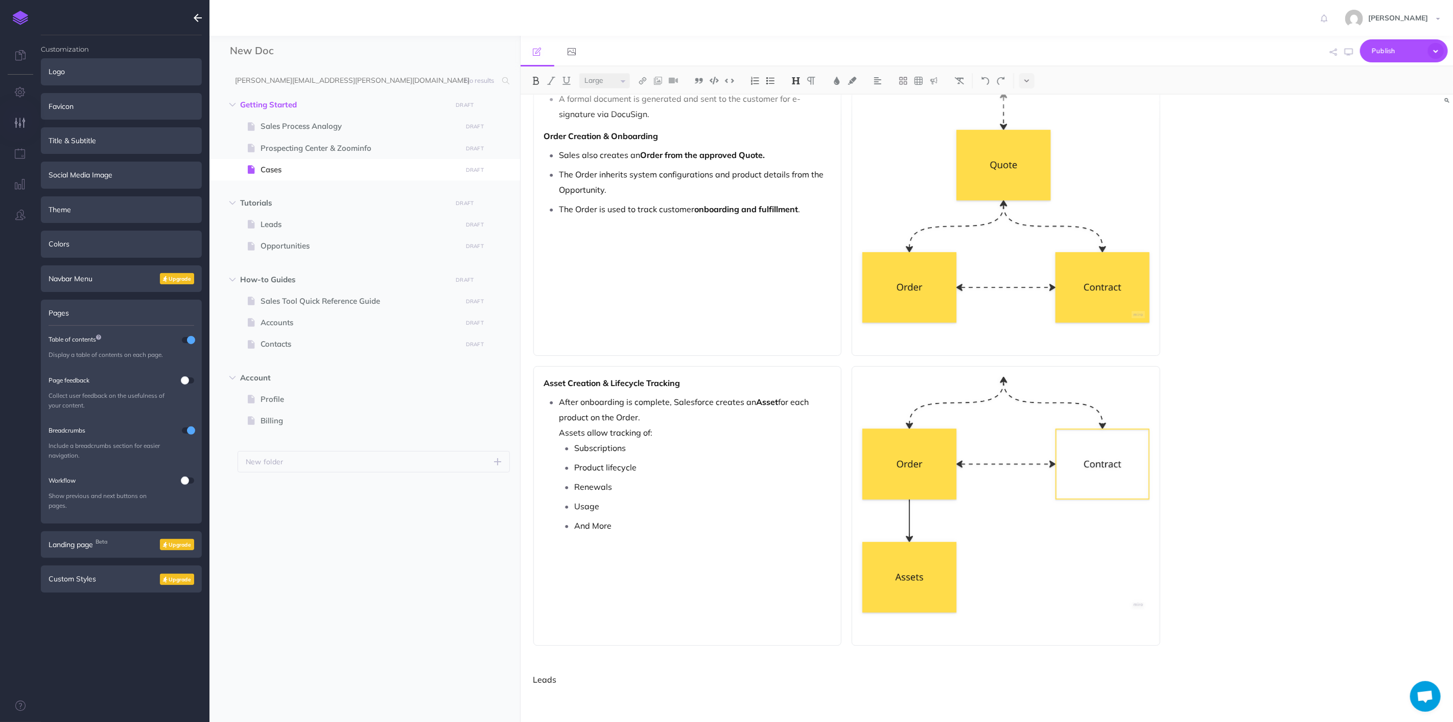
scroll to position [658, 0]
drag, startPoint x: 560, startPoint y: 677, endPoint x: 511, endPoint y: 673, distance: 49.2
click at [507, 674] on div "New Doc Collapse all Expand all Expand to root folders [PERSON_NAME][EMAIL_ADDR…" at bounding box center [832, 379] width 1244 height 686
click at [711, 681] on h2 "Nektar Sales Process" at bounding box center [848, 683] width 628 height 17
click at [801, 692] on div "Nektar Sales Process Overview : Lead to Contract and Asset Management This sale…" at bounding box center [847, 84] width 653 height 1295
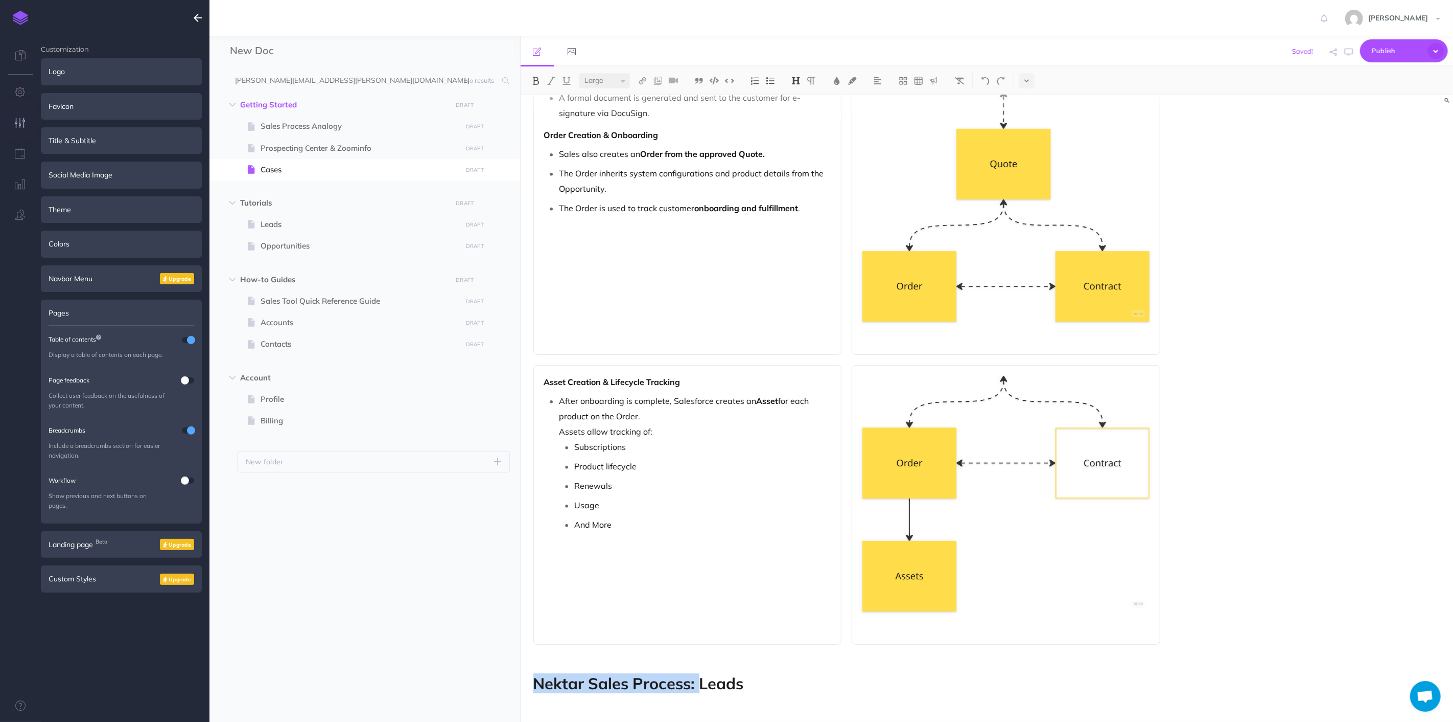
drag, startPoint x: 560, startPoint y: 681, endPoint x: 497, endPoint y: 681, distance: 62.3
click at [497, 681] on div "New Doc Collapse all Expand all Expand to root folders [PERSON_NAME][EMAIL_ADDR…" at bounding box center [832, 379] width 1244 height 686
click at [698, 681] on h2 "Leads" at bounding box center [848, 683] width 628 height 17
select select "null"
click at [619, 700] on p at bounding box center [848, 706] width 628 height 12
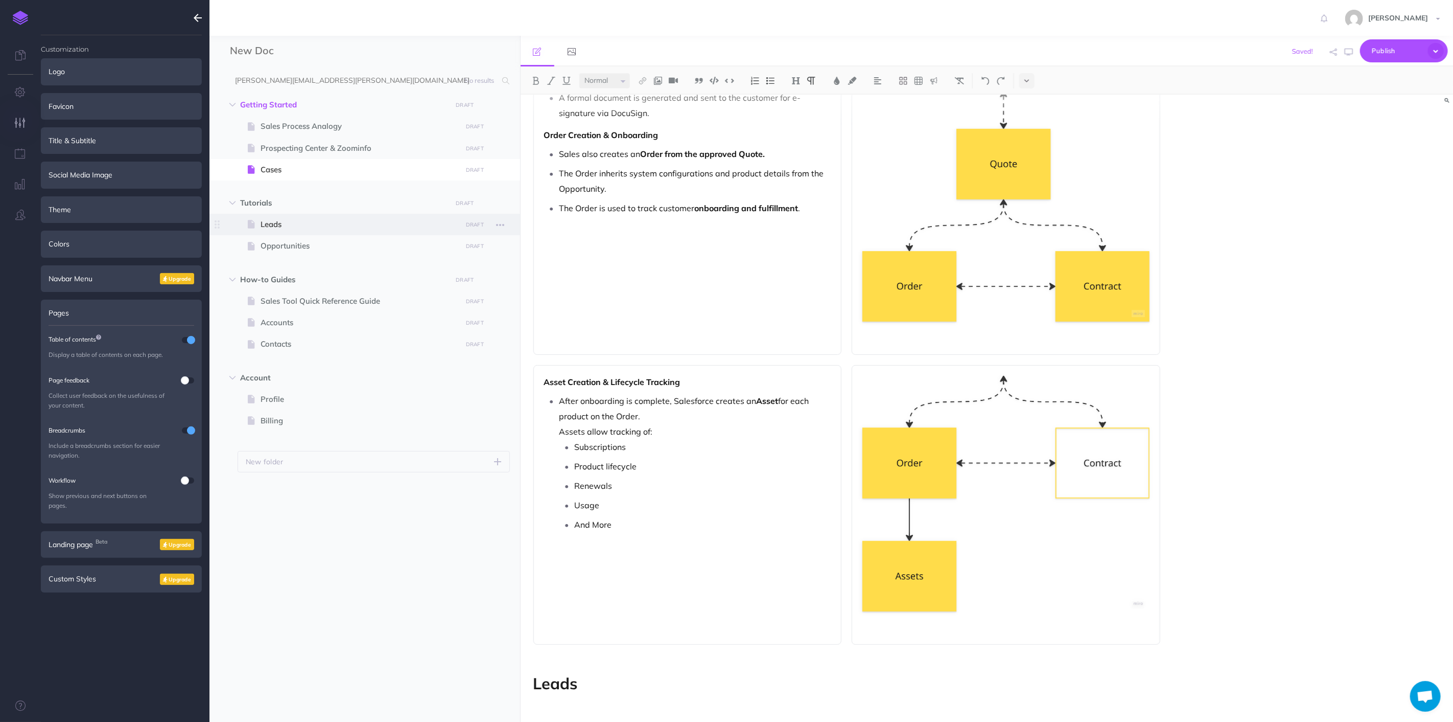
click at [322, 217] on span at bounding box center [365, 224] width 311 height 21
select select "null"
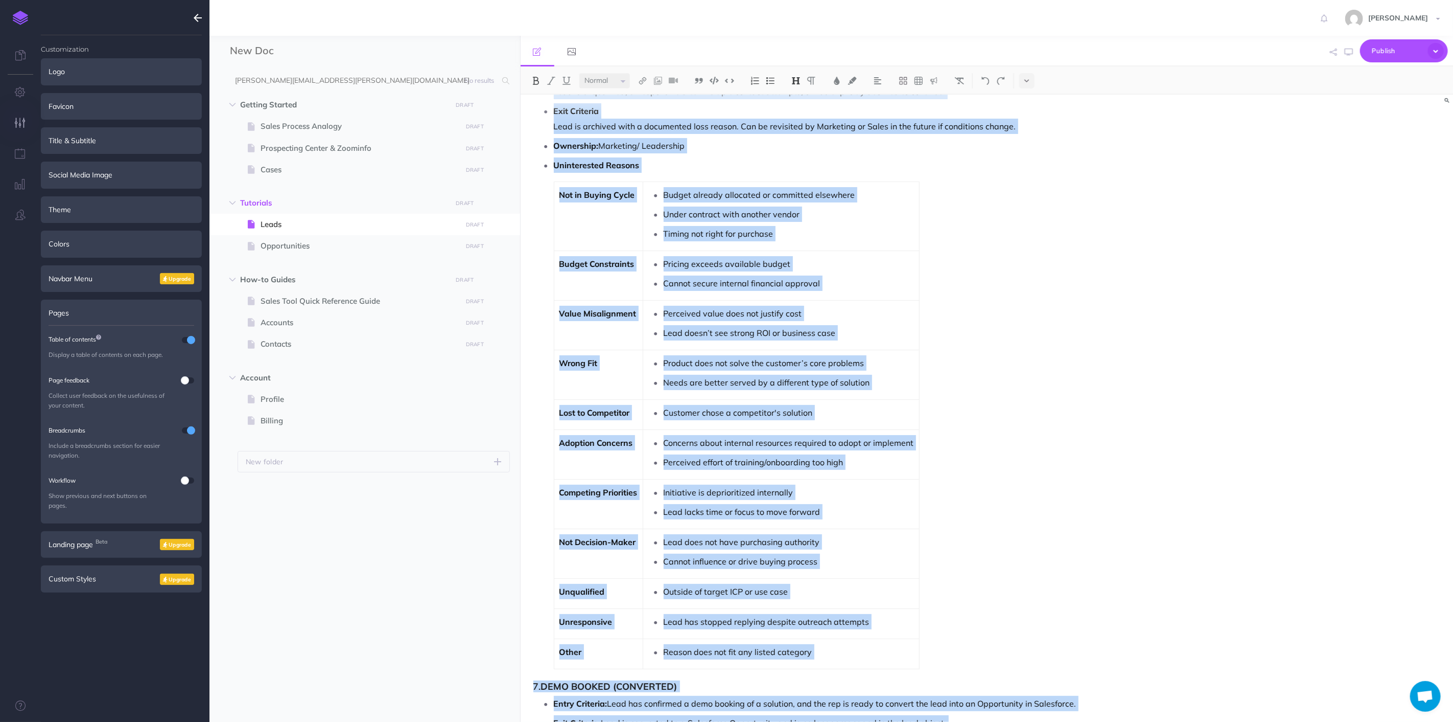
scroll to position [1266, 0]
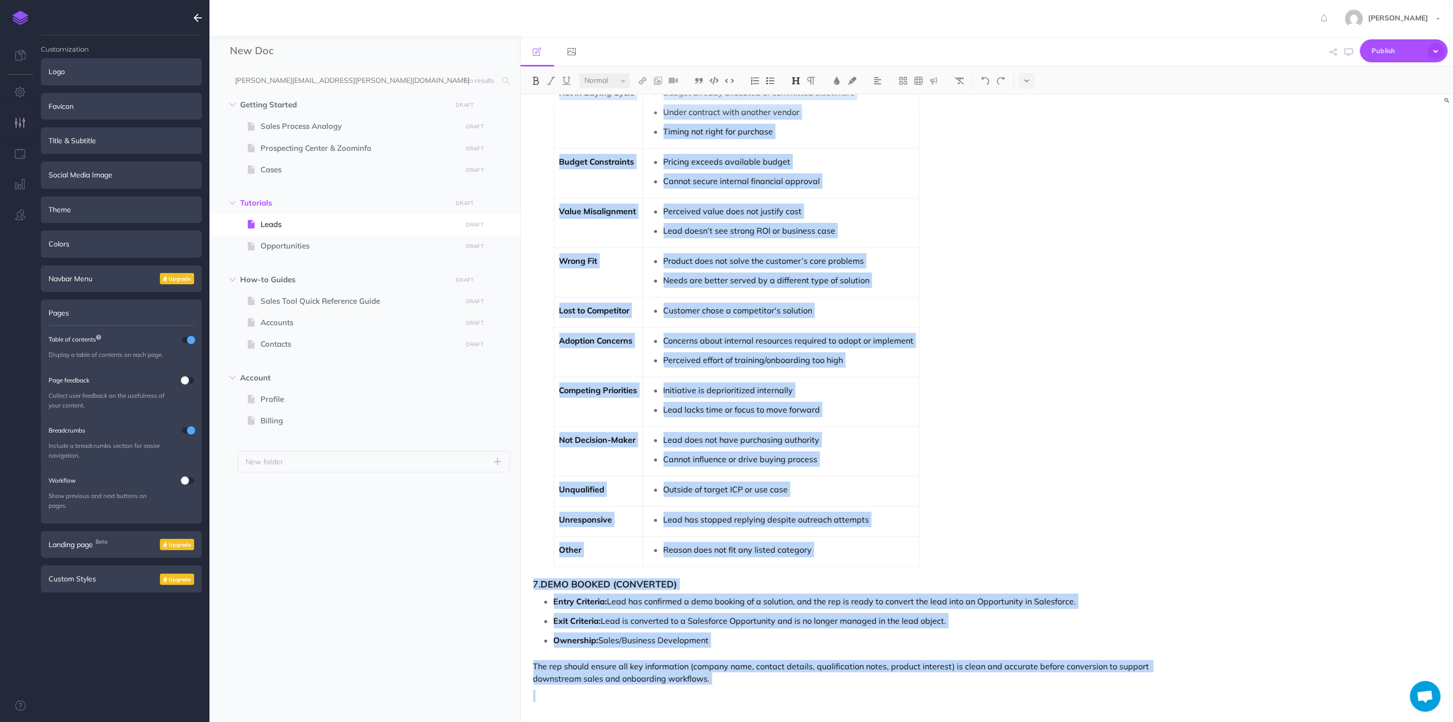
drag, startPoint x: 531, startPoint y: 187, endPoint x: 892, endPoint y: 693, distance: 621.8
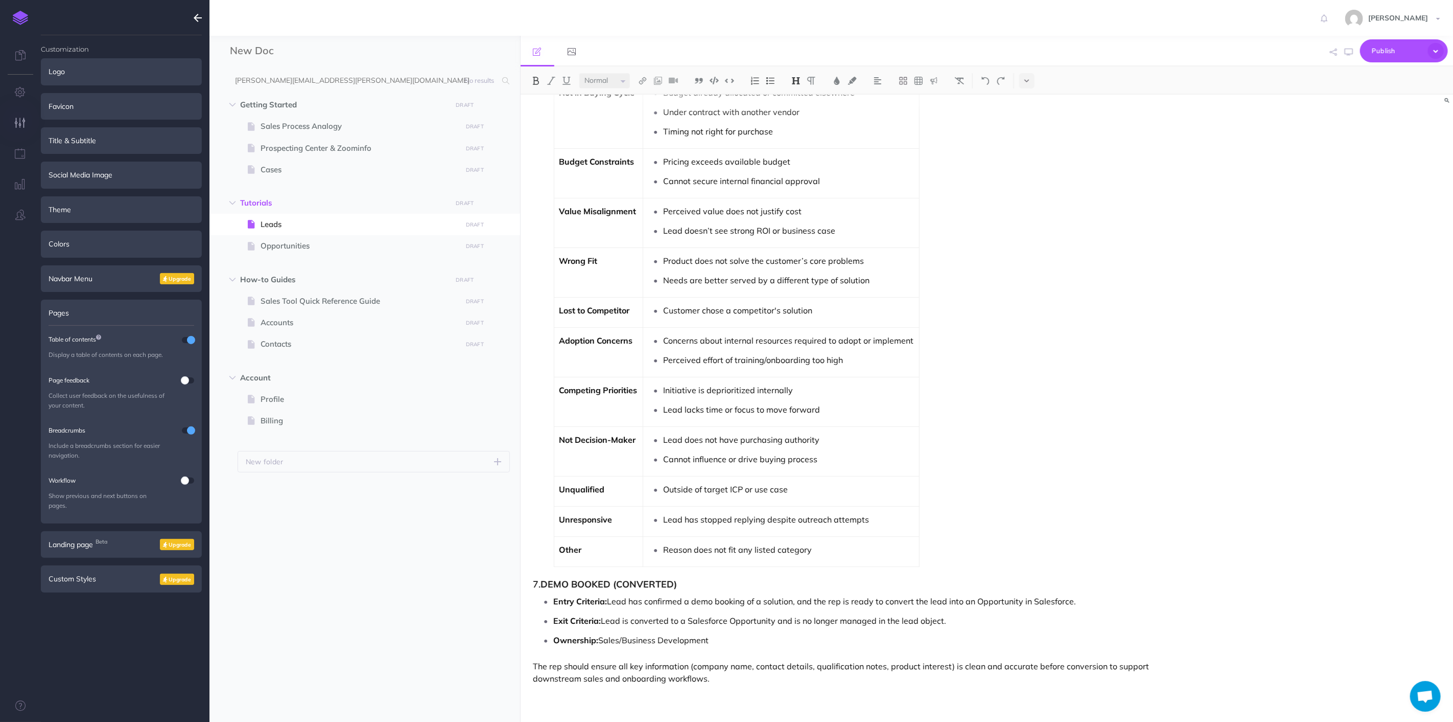
scroll to position [0, 0]
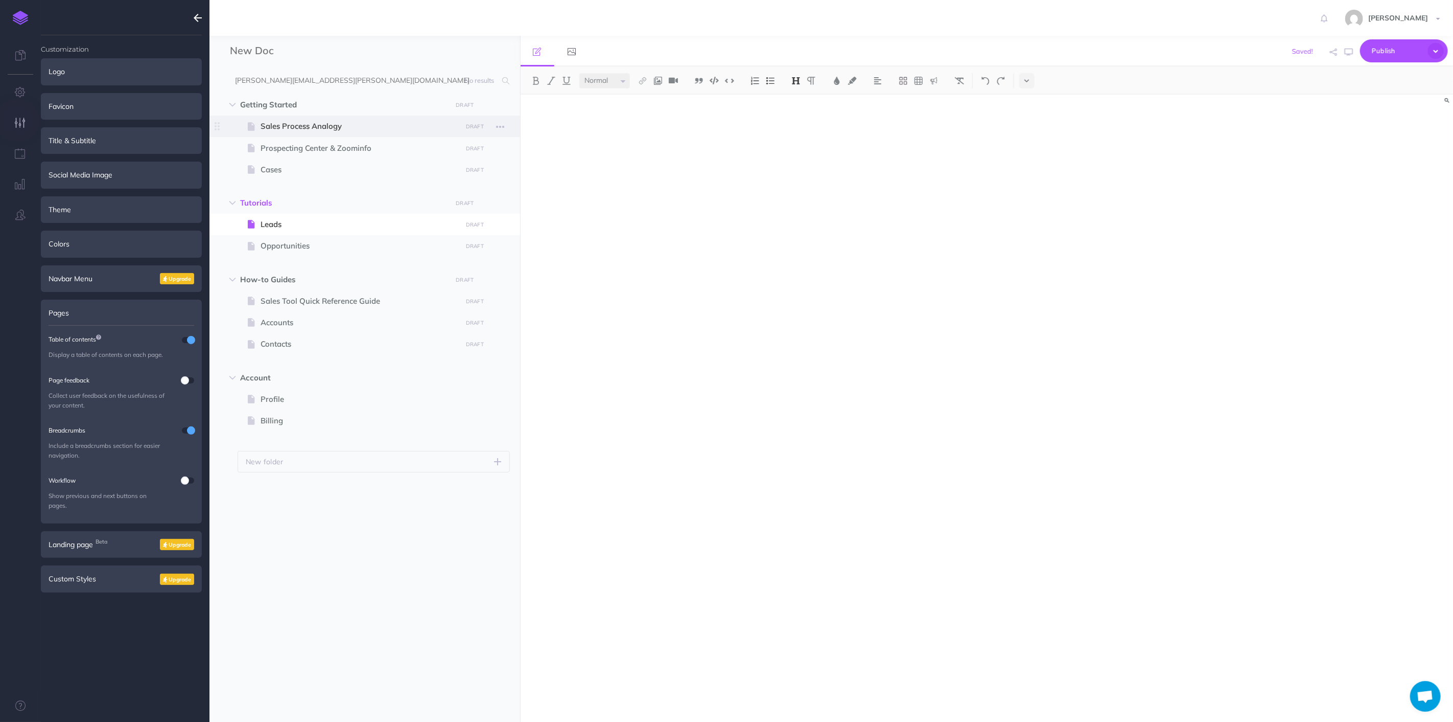
click at [291, 125] on span "Sales Process Analogy" at bounding box center [360, 126] width 198 height 12
select select "null"
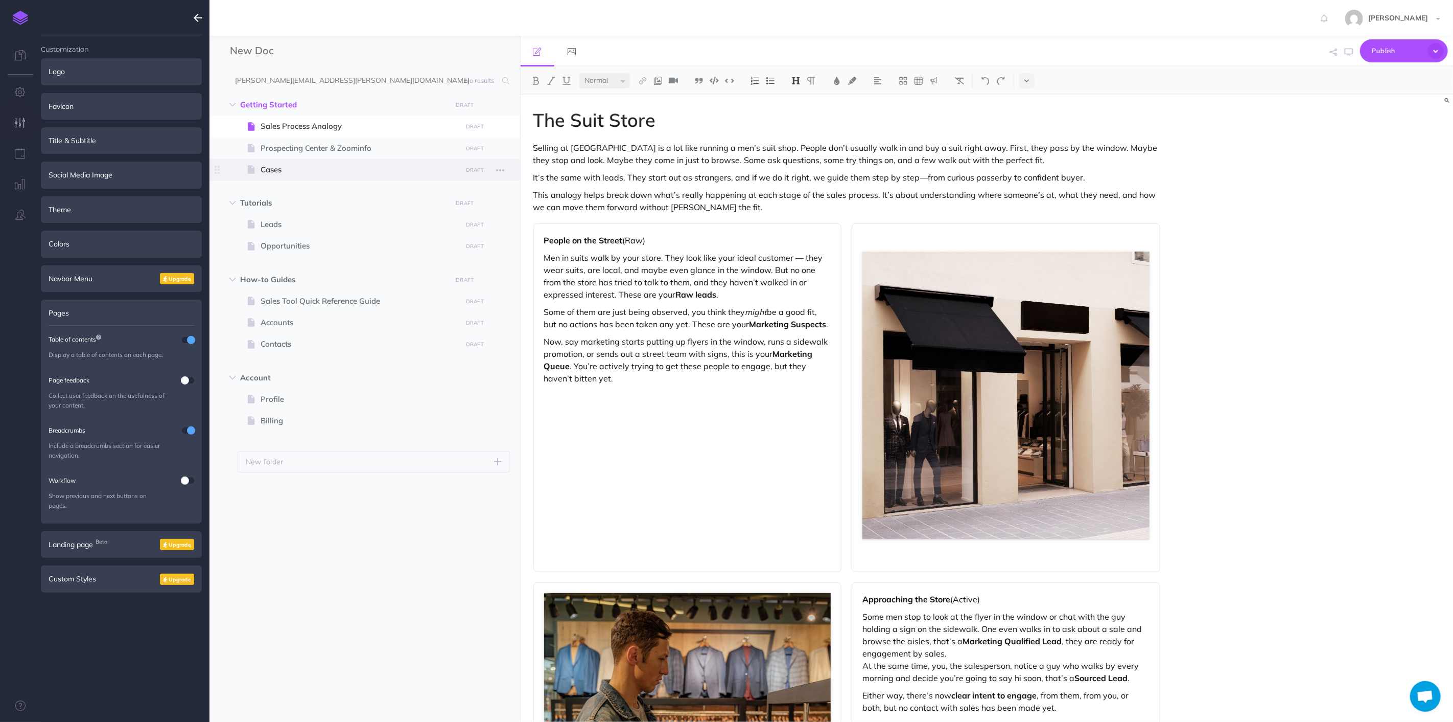
click at [293, 172] on span "Cases" at bounding box center [360, 170] width 198 height 12
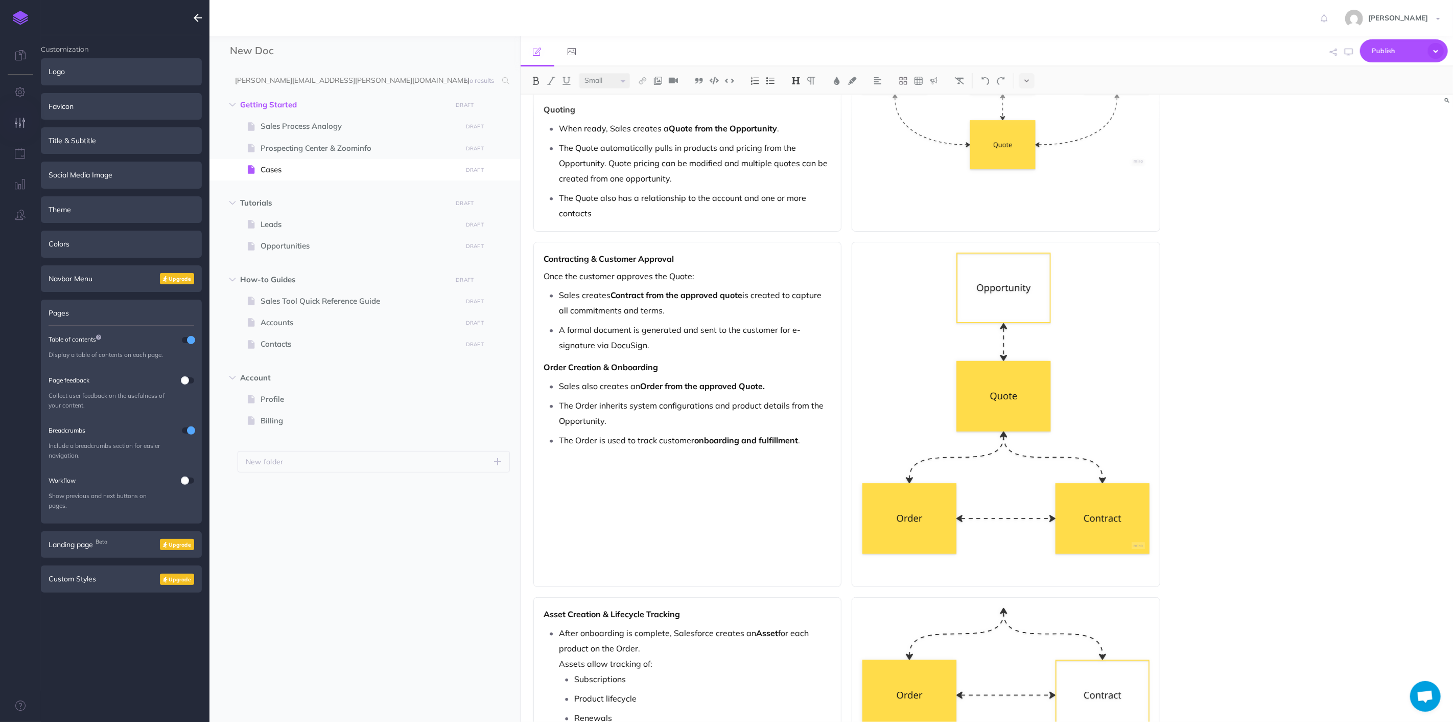
scroll to position [668, 0]
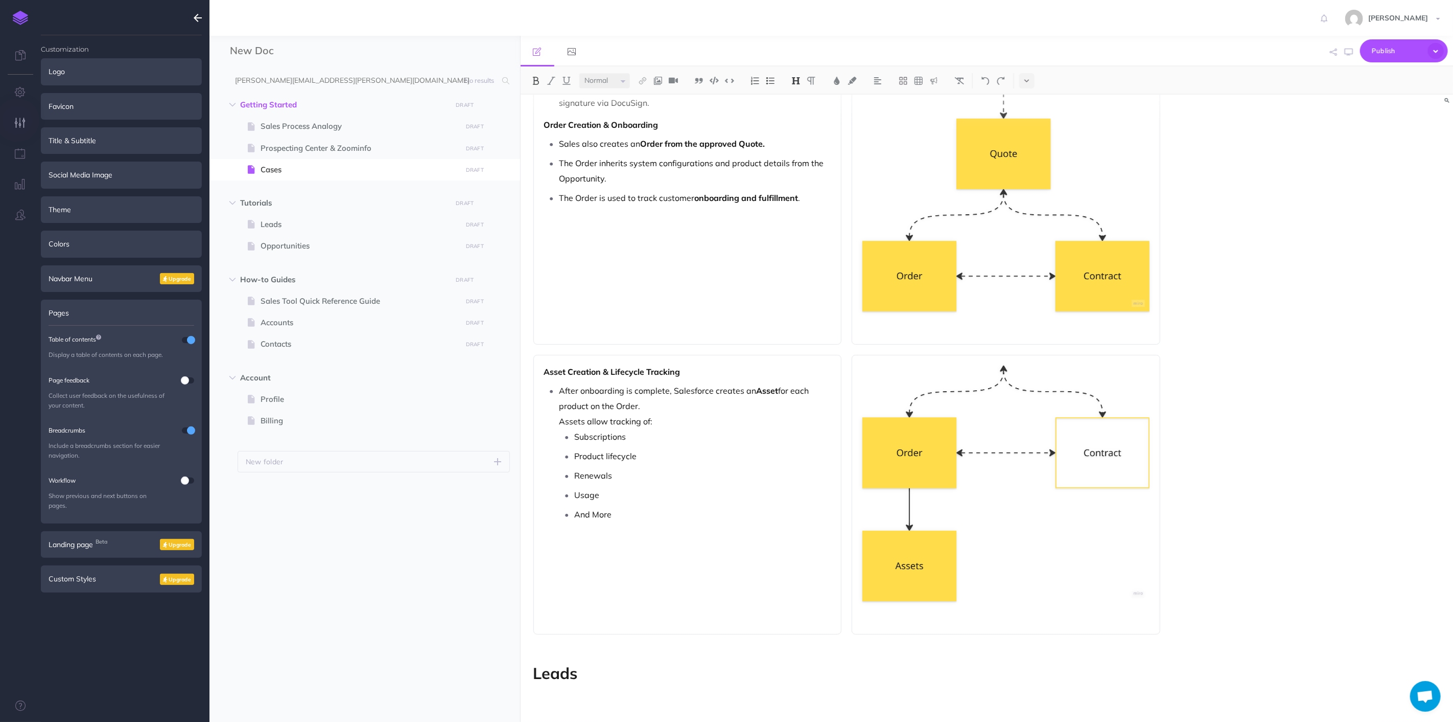
click at [606, 701] on p at bounding box center [848, 695] width 628 height 12
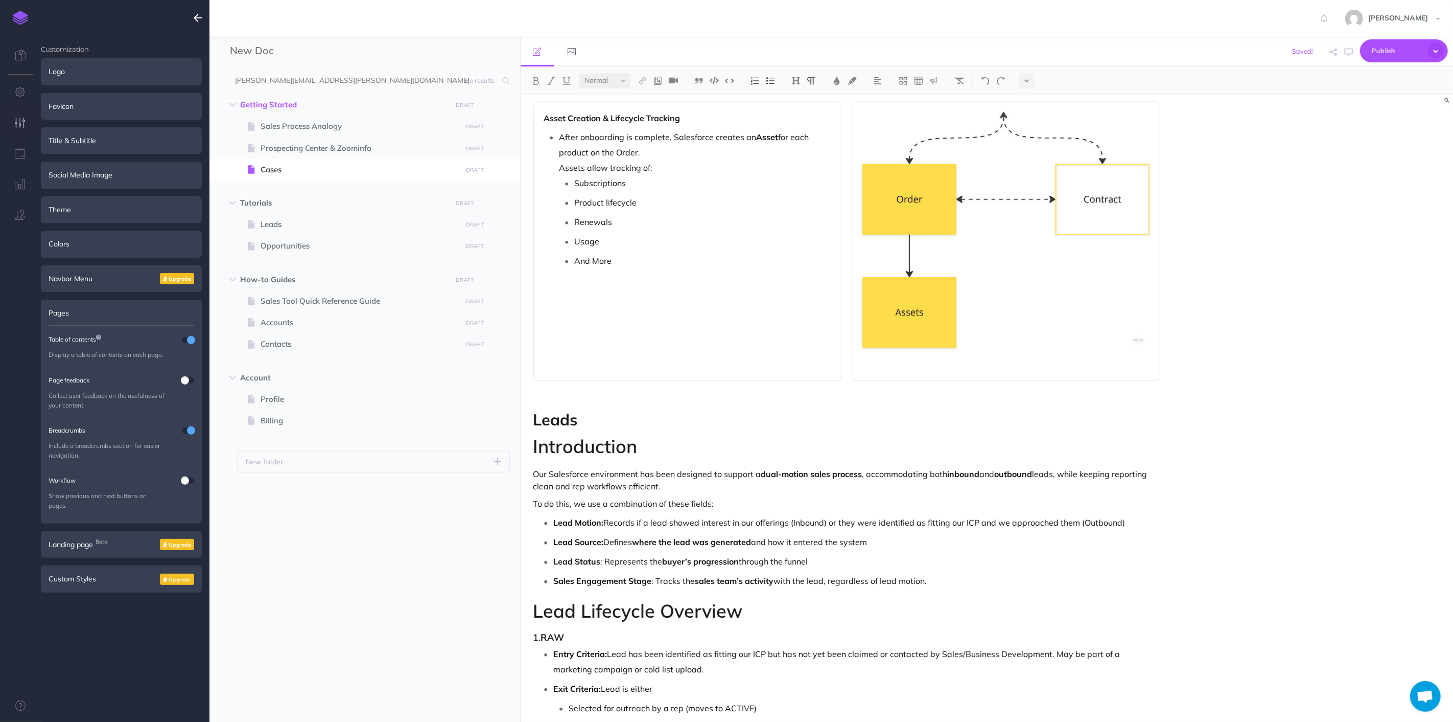
scroll to position [892, 0]
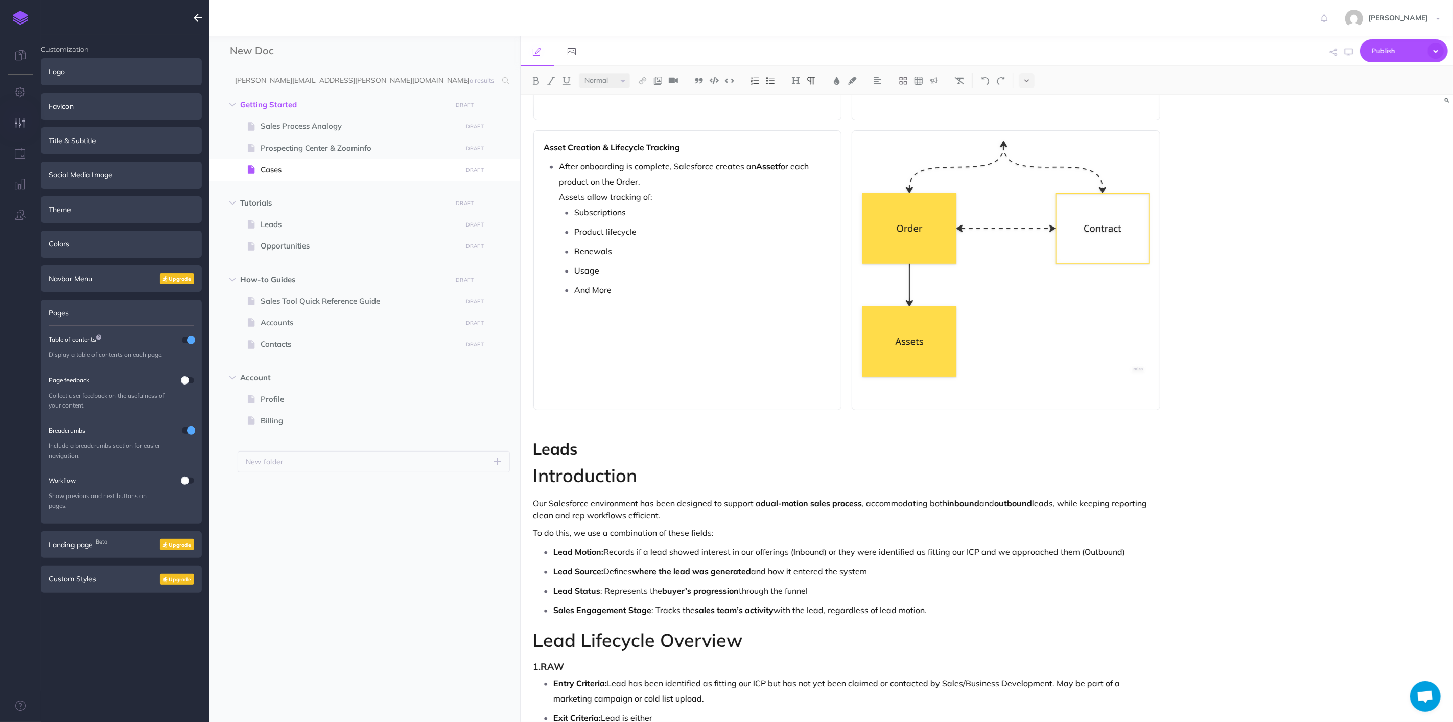
drag, startPoint x: 667, startPoint y: 460, endPoint x: 636, endPoint y: 466, distance: 32.2
drag, startPoint x: 507, startPoint y: 442, endPoint x: 497, endPoint y: 441, distance: 9.8
click at [497, 442] on div "New Doc Collapse all Expand all Expand to root folders [PERSON_NAME][EMAIL_ADDR…" at bounding box center [832, 379] width 1244 height 686
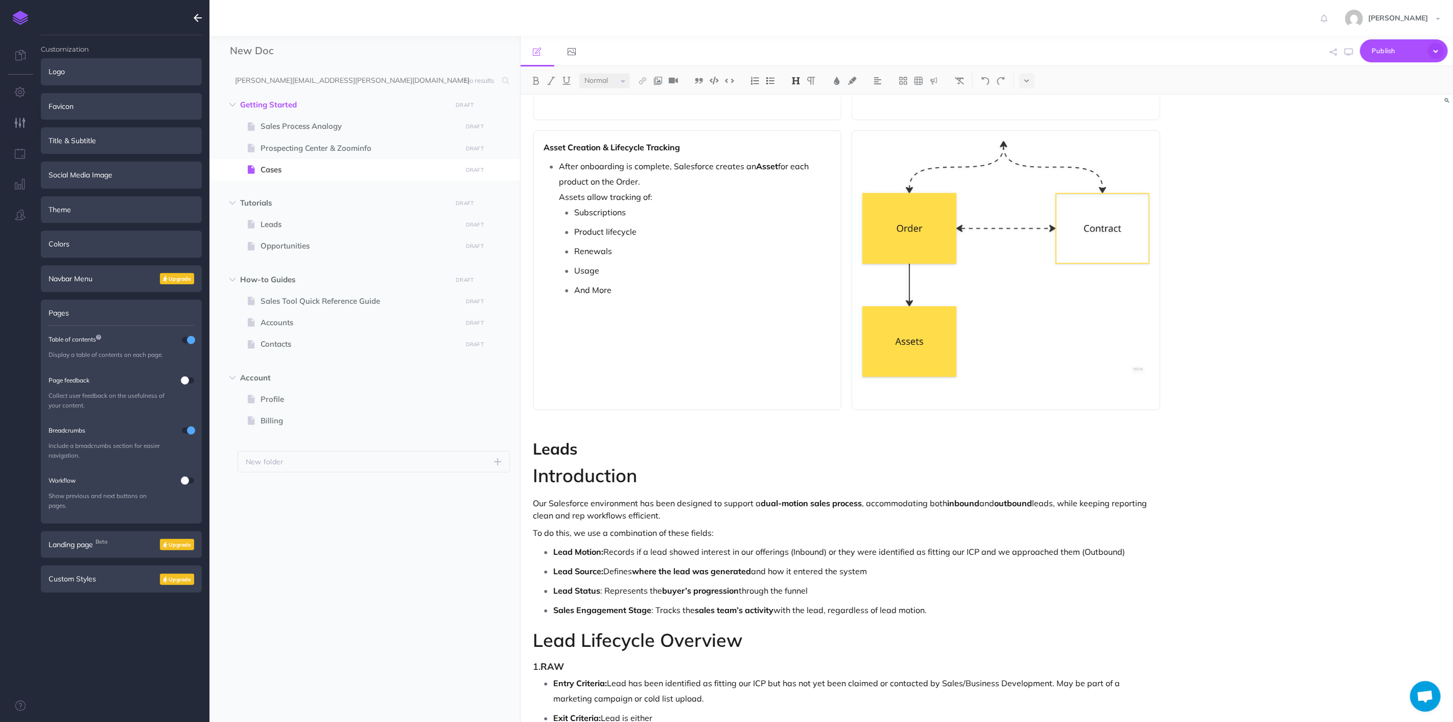
click at [611, 480] on h1 "Introduction" at bounding box center [848, 475] width 628 height 20
click at [794, 79] on img at bounding box center [796, 81] width 9 height 8
click at [637, 450] on h2 "Leads" at bounding box center [848, 448] width 628 height 17
drag, startPoint x: 663, startPoint y: 471, endPoint x: 528, endPoint y: 462, distance: 135.2
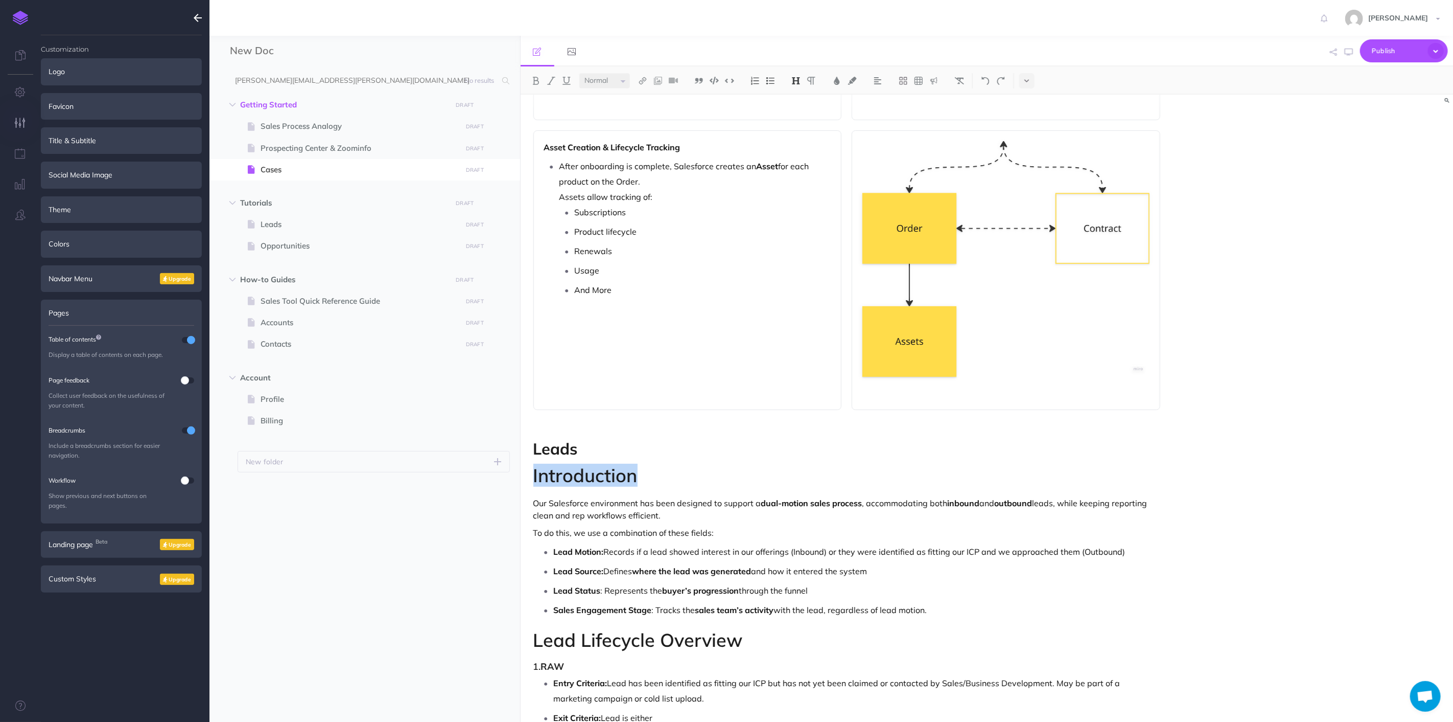
click at [799, 79] on img at bounding box center [796, 81] width 9 height 8
click at [795, 131] on button "H3" at bounding box center [796, 129] width 15 height 15
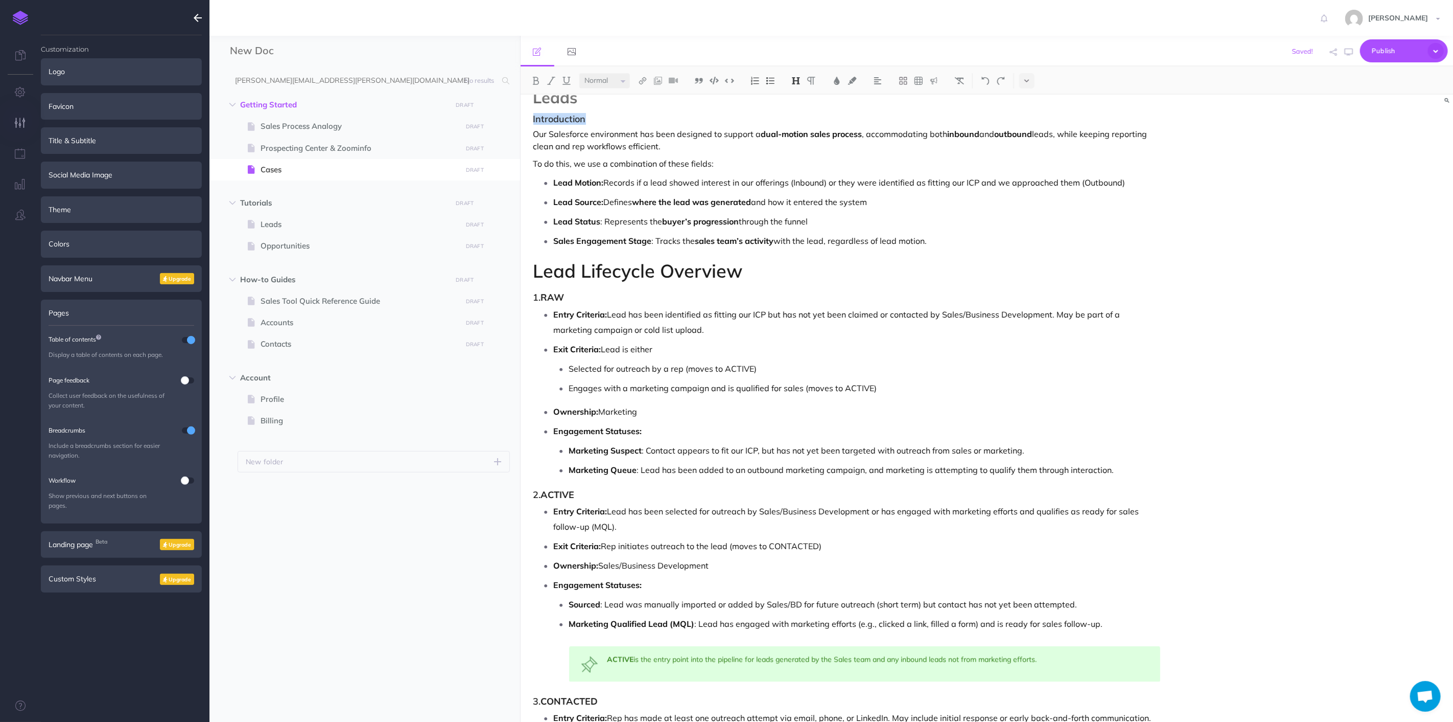
scroll to position [1233, 0]
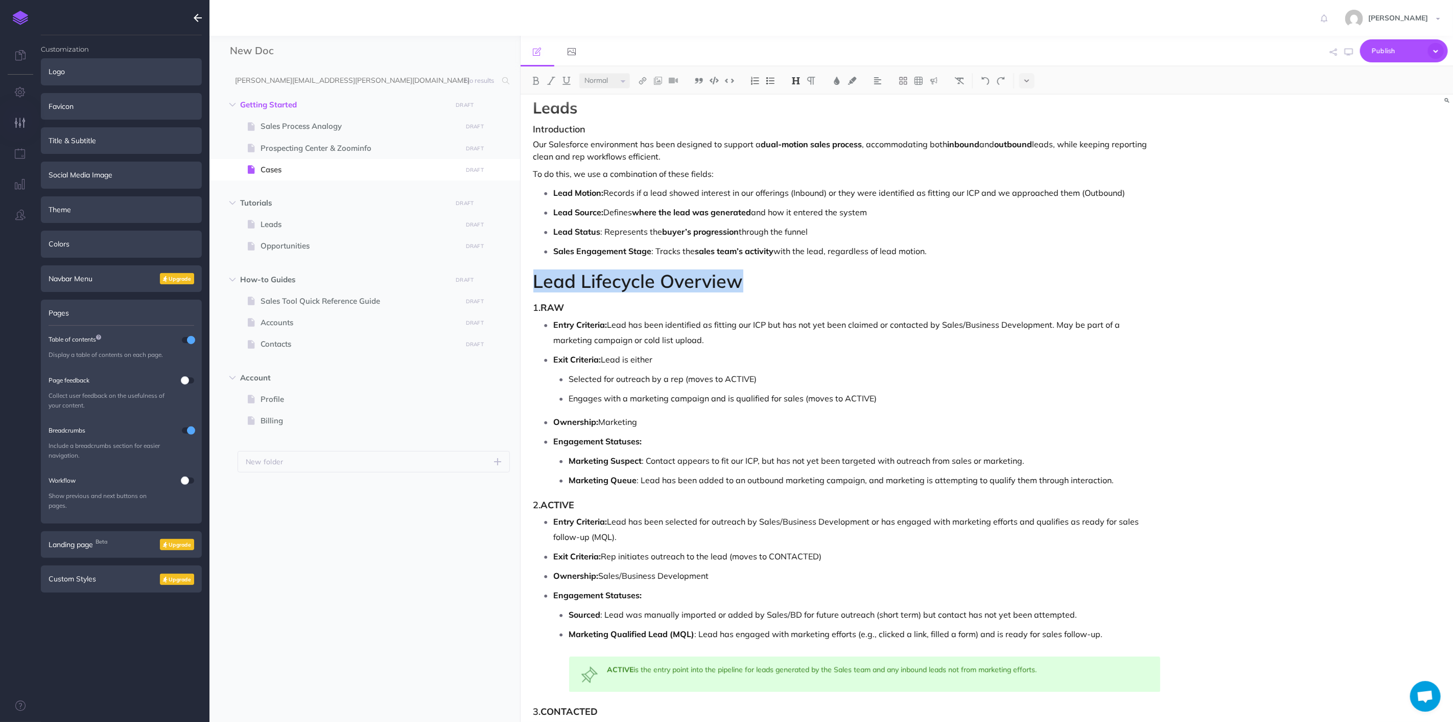
drag, startPoint x: 743, startPoint y: 280, endPoint x: 517, endPoint y: 266, distance: 226.3
click at [517, 268] on div "New Doc Collapse all Expand all Expand to root folders [PERSON_NAME][EMAIL_ADDR…" at bounding box center [832, 379] width 1244 height 686
click at [795, 83] on img at bounding box center [796, 81] width 9 height 8
click at [789, 131] on button "H3" at bounding box center [796, 129] width 15 height 15
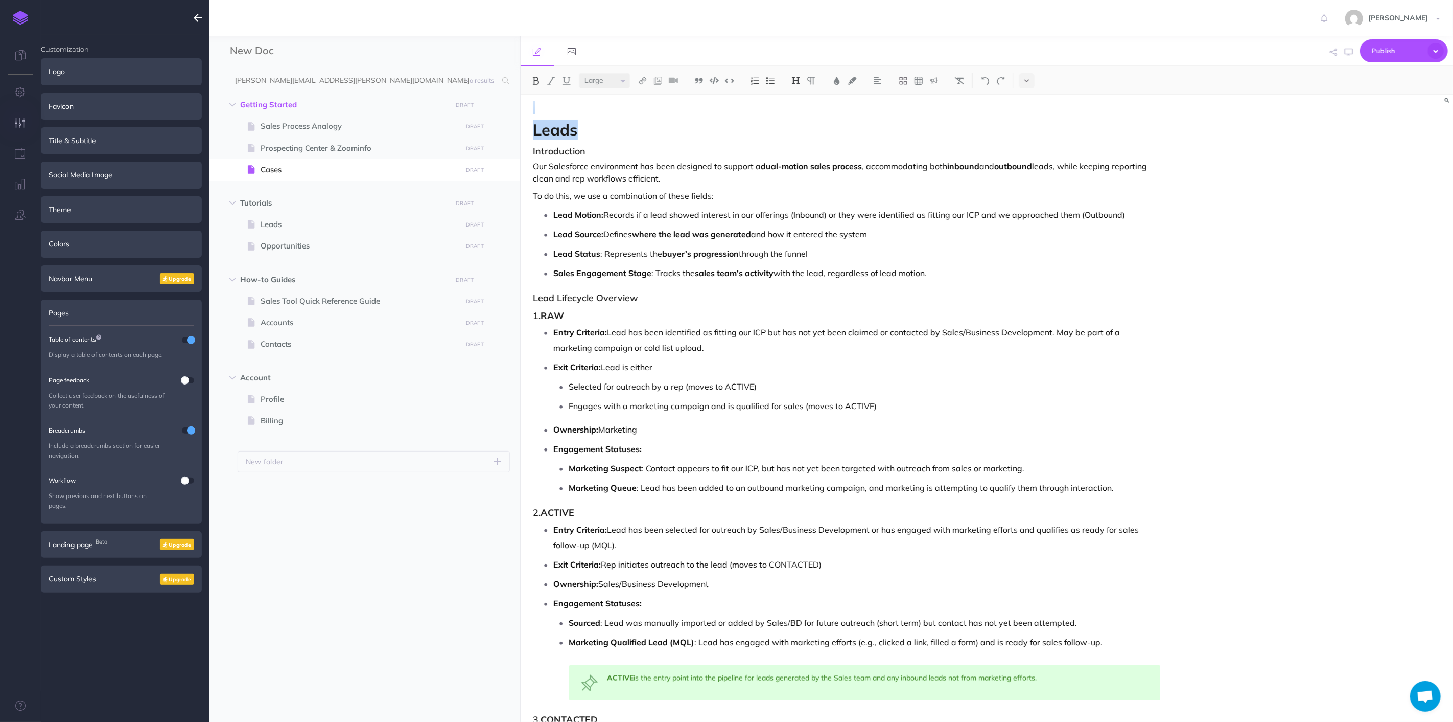
scroll to position [1197, 0]
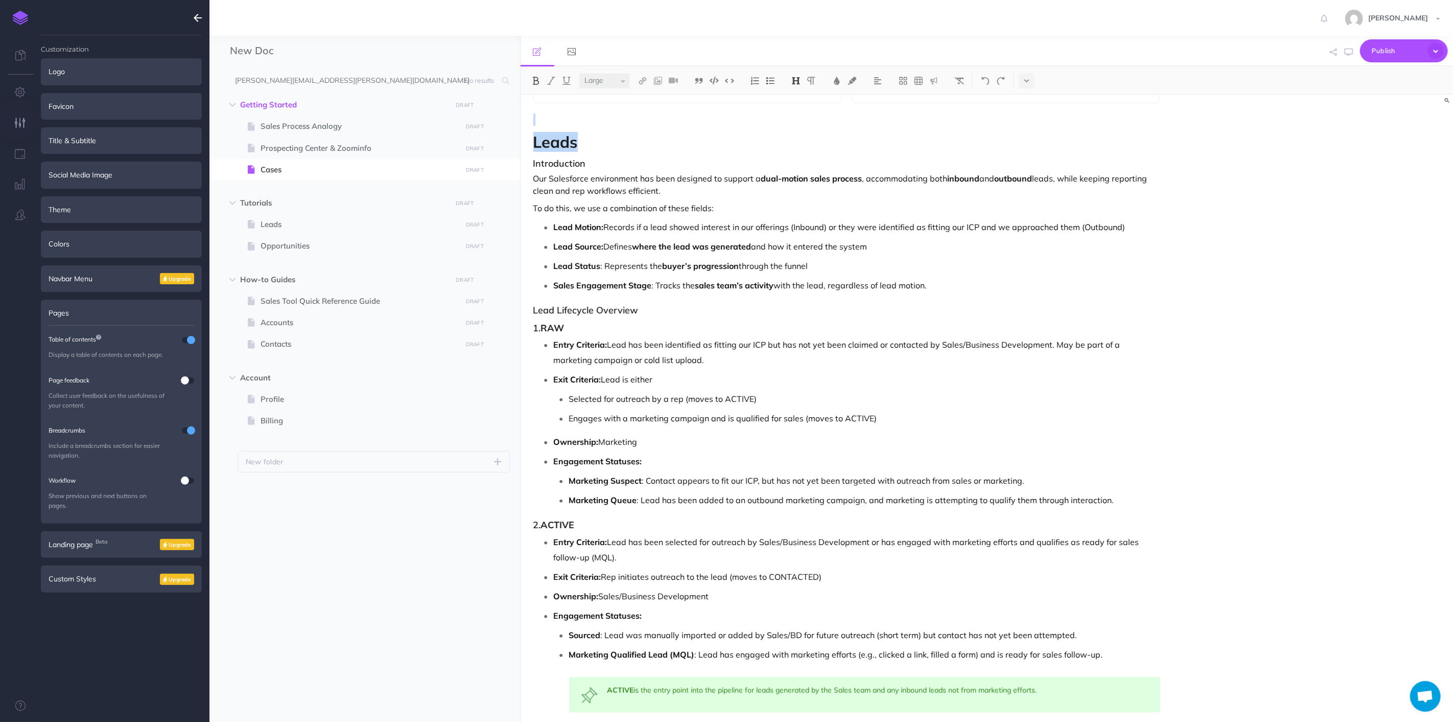
drag, startPoint x: 640, startPoint y: 114, endPoint x: 527, endPoint y: 104, distance: 112.8
click at [527, 104] on div "Nektar Sales Process Overview : Lead to Contract and Asset Management This sale…" at bounding box center [847, 416] width 653 height 3040
click at [663, 152] on h2 "Leads" at bounding box center [848, 143] width 628 height 17
drag, startPoint x: 590, startPoint y: 144, endPoint x: 532, endPoint y: 144, distance: 57.7
click at [532, 144] on div "Nektar Sales Process Overview : Lead to Contract and Asset Management This sale…" at bounding box center [847, 417] width 653 height 3040
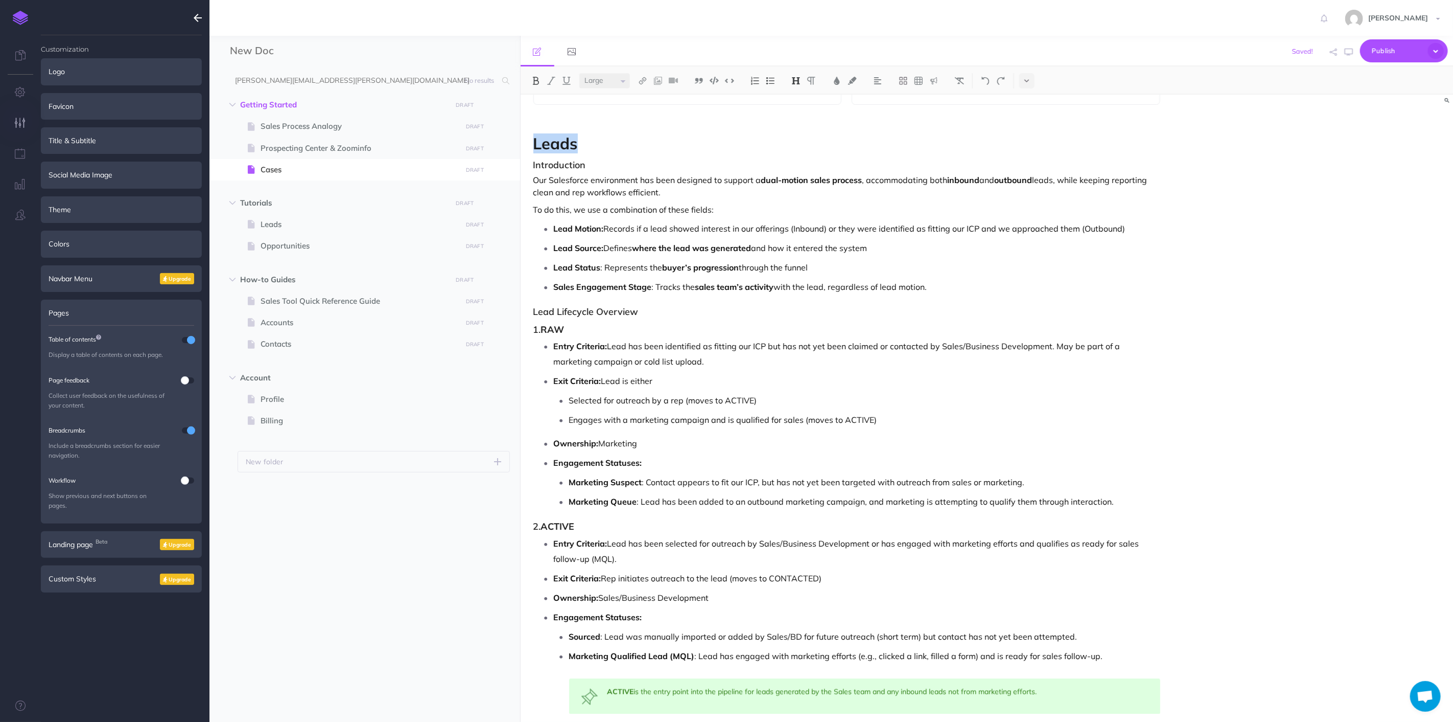
click at [796, 82] on img at bounding box center [796, 81] width 9 height 8
click at [800, 112] on button "H2" at bounding box center [796, 113] width 15 height 15
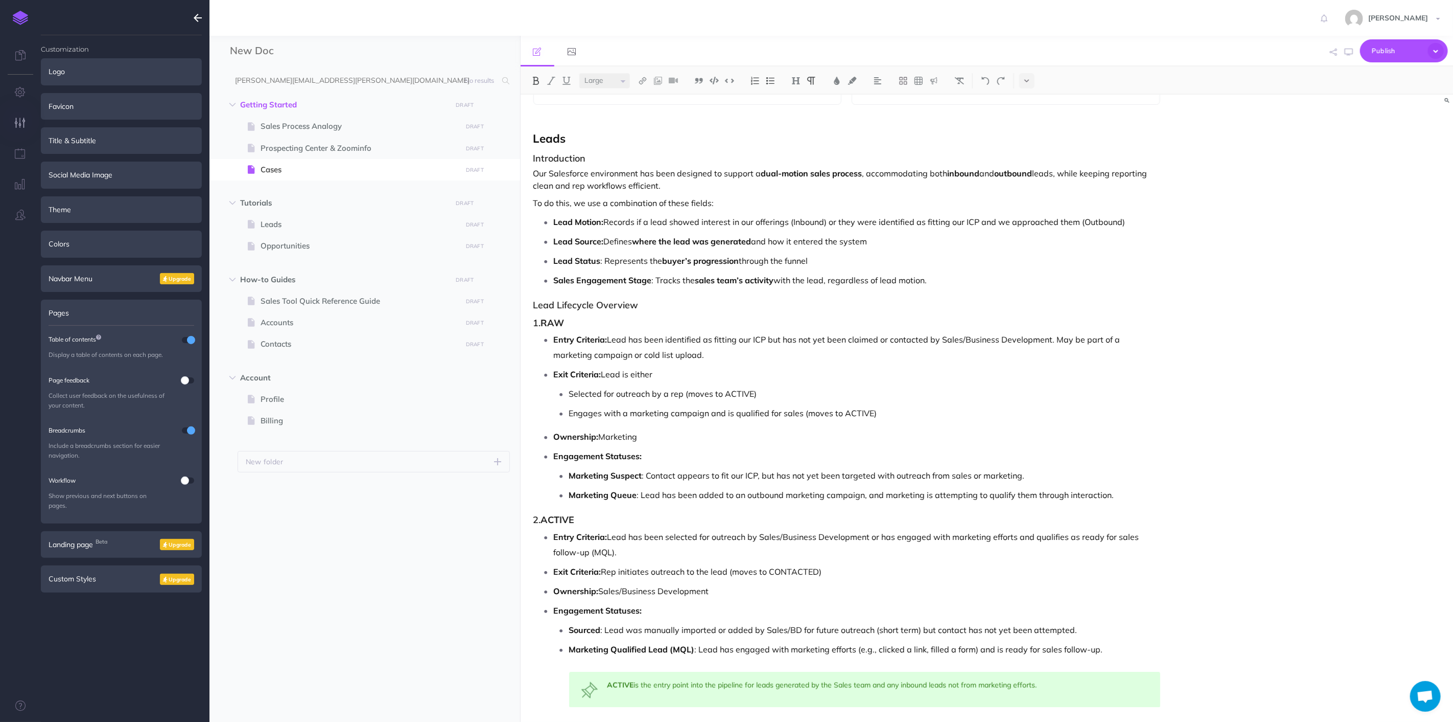
click at [727, 128] on div "Nektar Sales Process Overview : Lead to Contract and Asset Management This sale…" at bounding box center [847, 413] width 653 height 3033
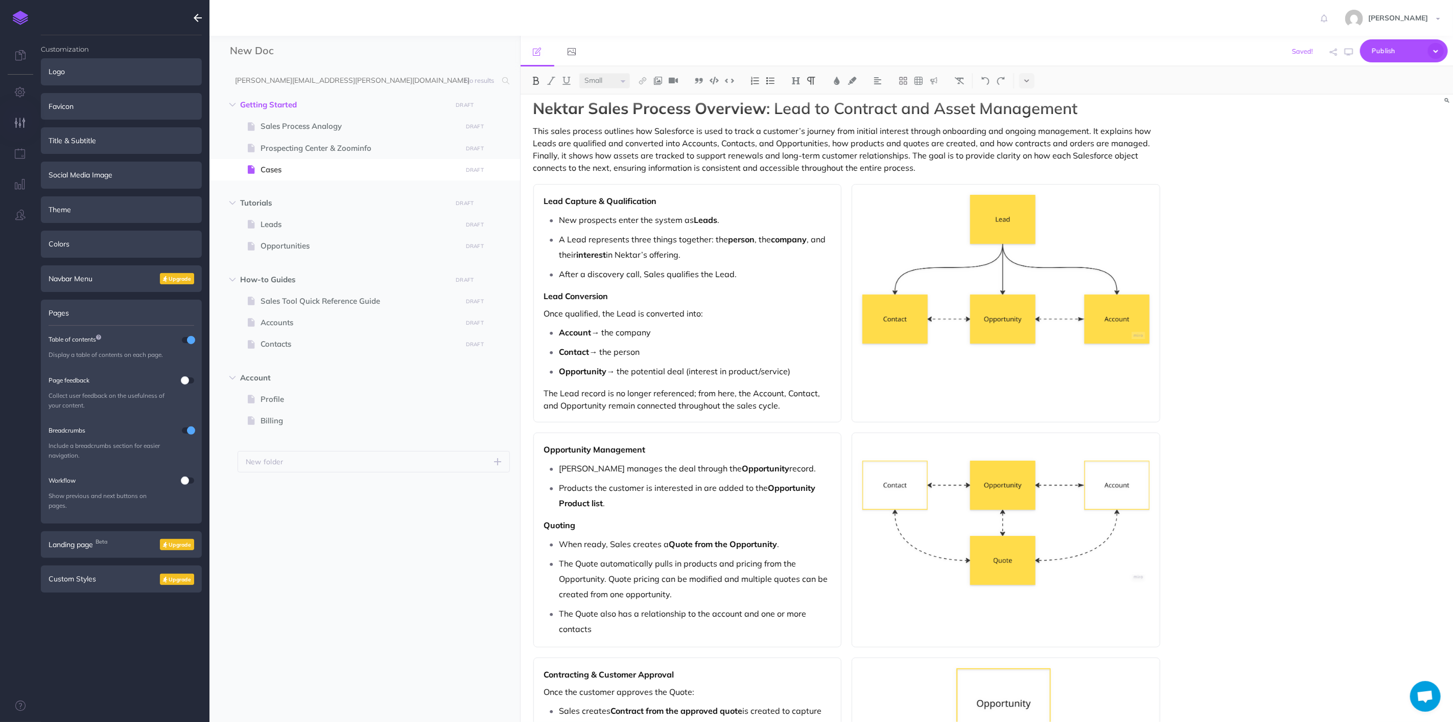
scroll to position [0, 0]
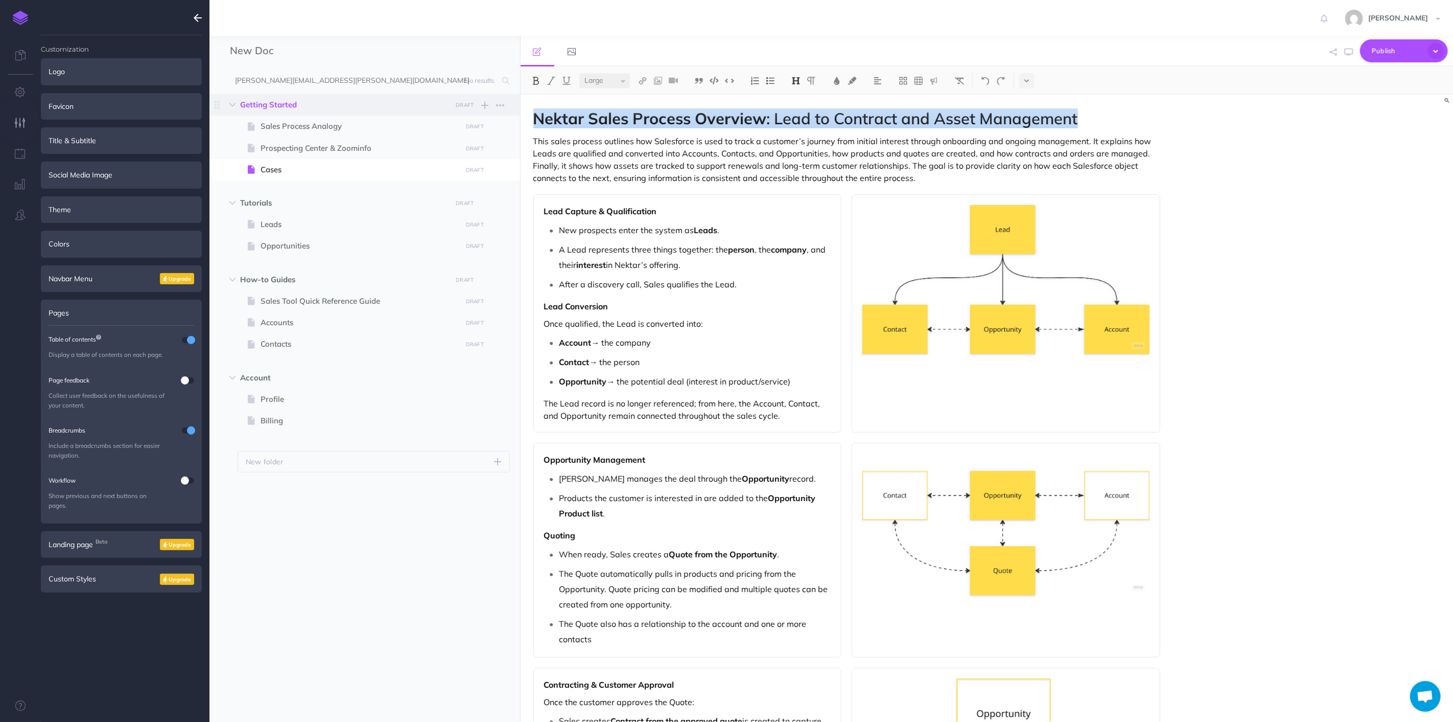
drag, startPoint x: 1097, startPoint y: 123, endPoint x: 481, endPoint y: 94, distance: 616.5
click at [481, 94] on div "New Doc Collapse all Expand all Expand to root folders [PERSON_NAME][EMAIL_ADDR…" at bounding box center [832, 379] width 1244 height 686
click at [795, 75] on button at bounding box center [796, 80] width 15 height 15
click at [795, 100] on button "H1" at bounding box center [796, 98] width 15 height 15
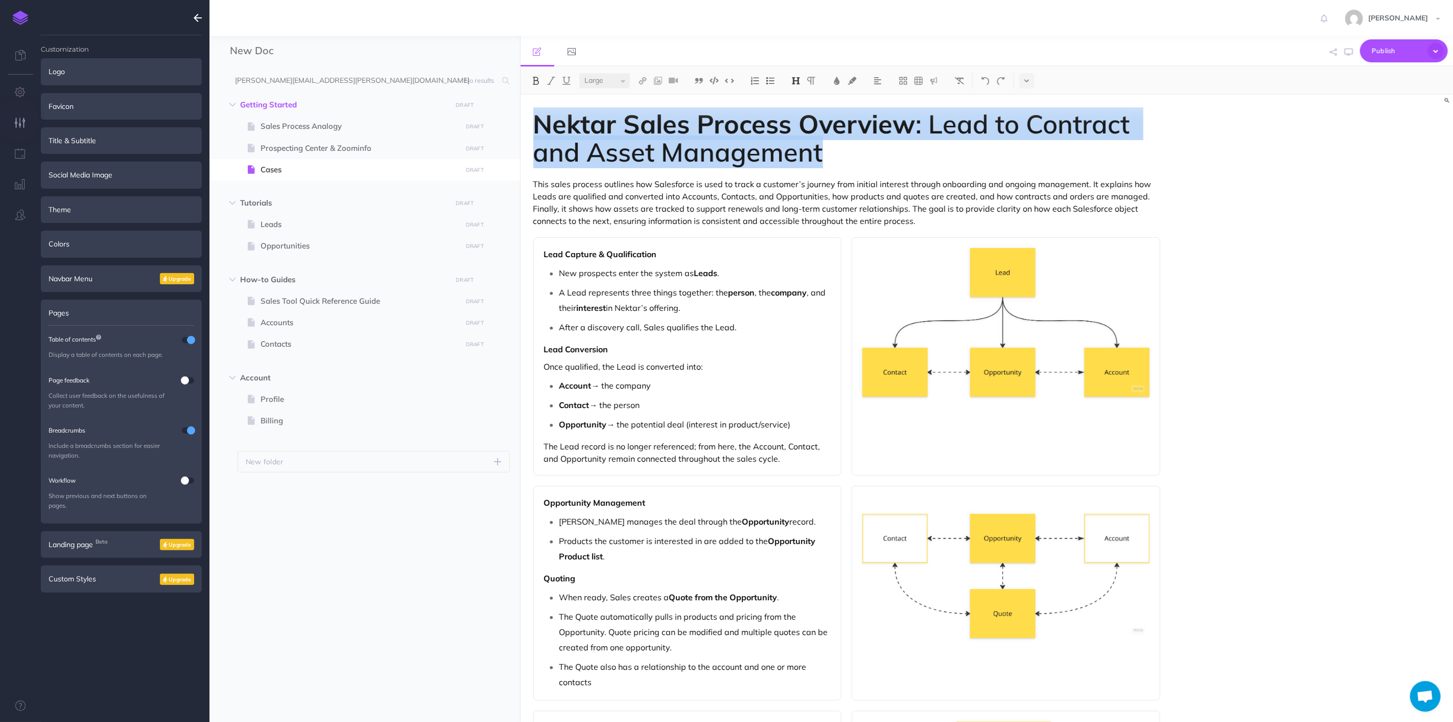
drag, startPoint x: 606, startPoint y: 80, endPoint x: 615, endPoint y: 83, distance: 9.2
click at [606, 80] on select "Small Normal Large" at bounding box center [605, 80] width 51 height 15
click at [580, 73] on select "Small Normal Large" at bounding box center [605, 80] width 51 height 15
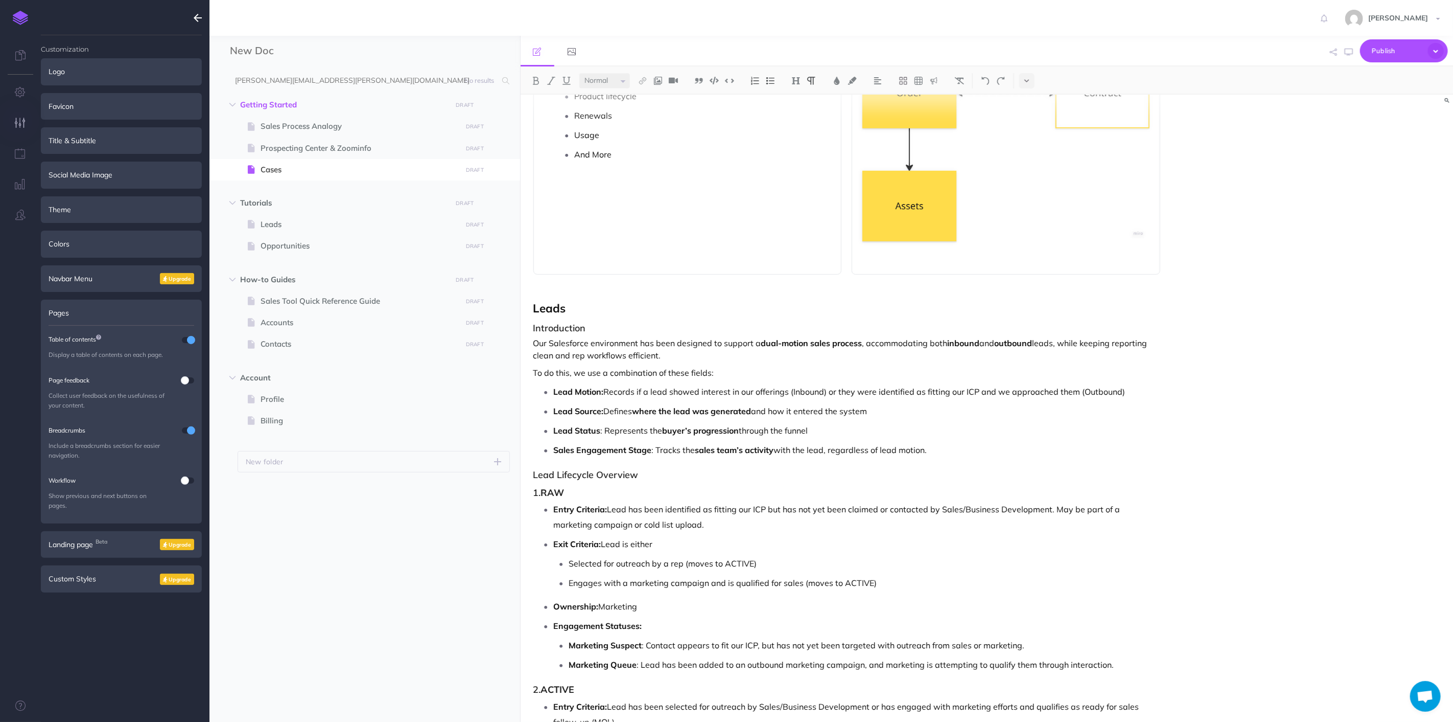
scroll to position [1079, 0]
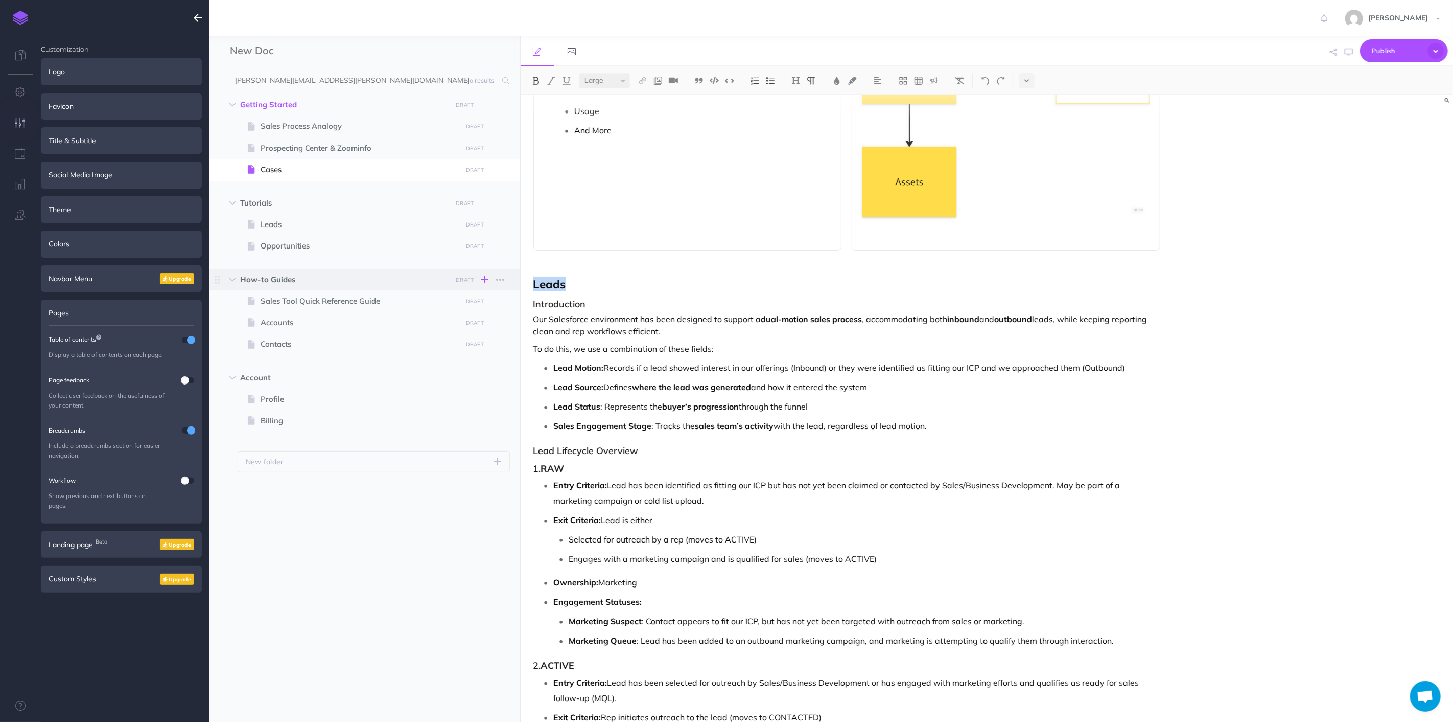
drag, startPoint x: 565, startPoint y: 284, endPoint x: 479, endPoint y: 279, distance: 86.0
click at [477, 281] on div "New Doc Collapse all Expand all Expand to root folders [PERSON_NAME][EMAIL_ADDR…" at bounding box center [832, 379] width 1244 height 686
click at [621, 80] on select "Small Normal Large" at bounding box center [605, 80] width 51 height 15
click at [580, 73] on select "Small Normal Large" at bounding box center [605, 80] width 51 height 15
click at [800, 79] on img at bounding box center [796, 81] width 9 height 8
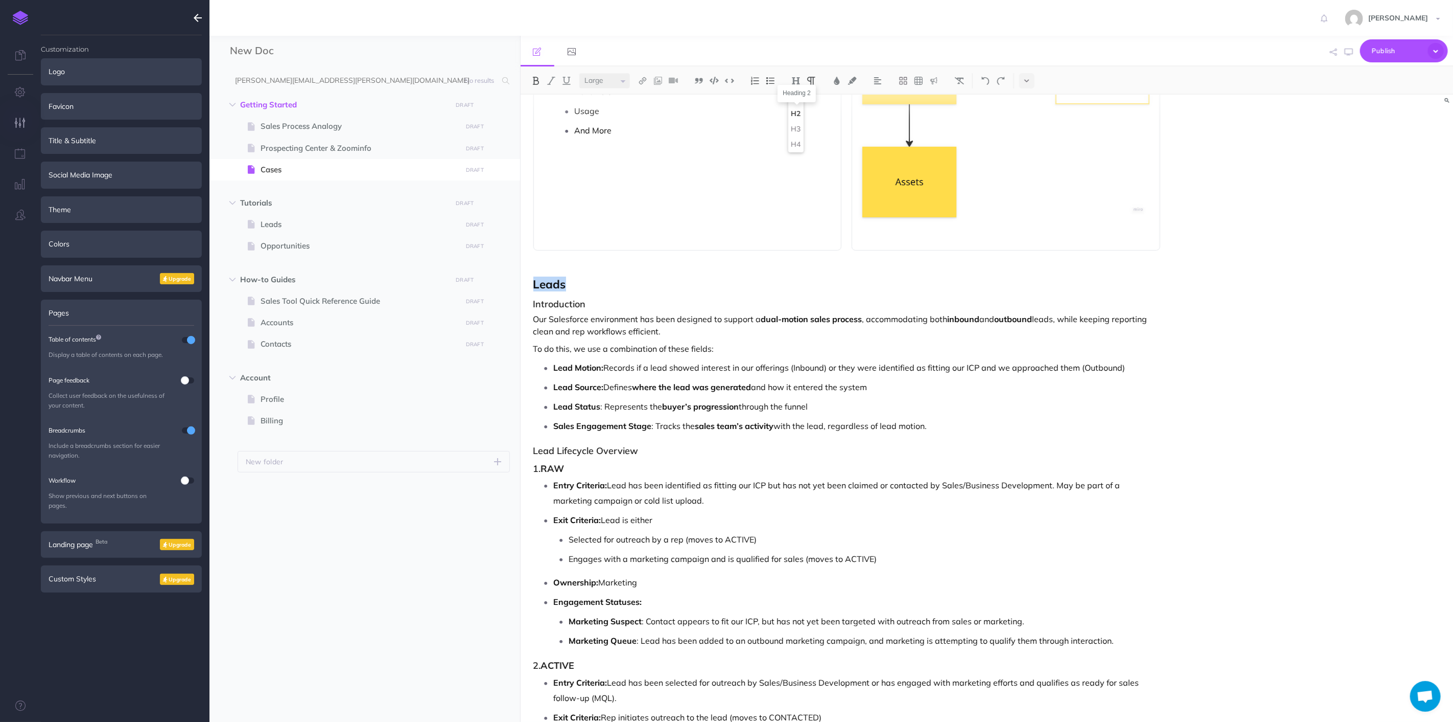
click at [795, 116] on button "H2" at bounding box center [796, 113] width 15 height 15
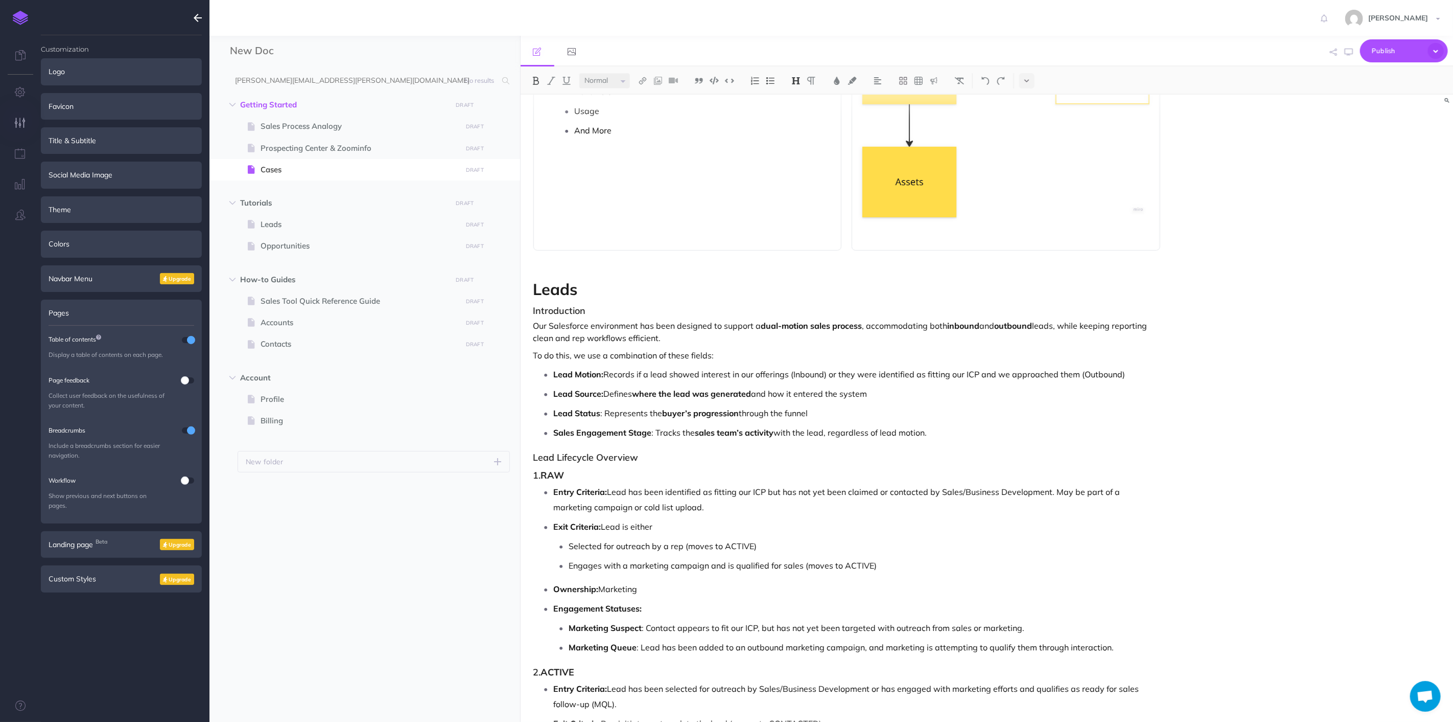
click at [696, 299] on div "Nektar Sales Process Overview : Lead to Contract and Asset Management This sale…" at bounding box center [847, 549] width 653 height 3067
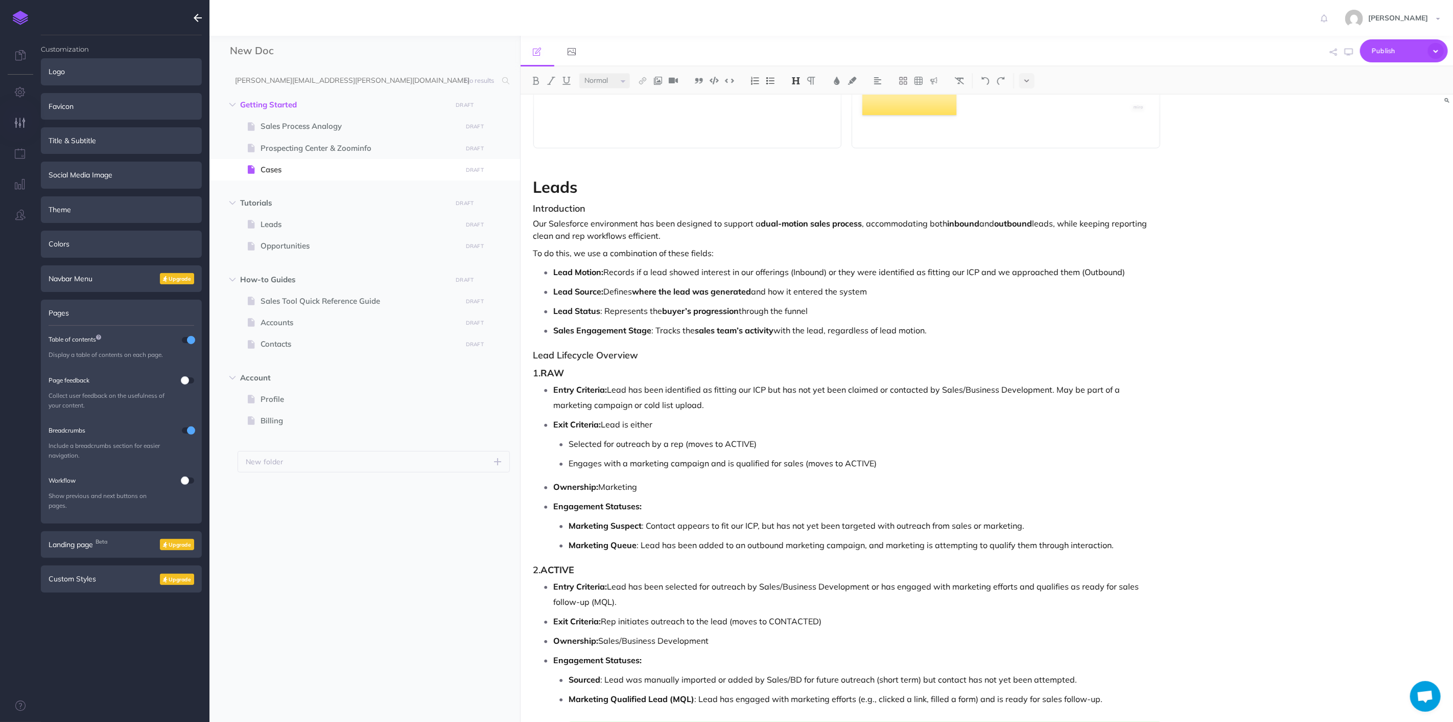
scroll to position [1136, 0]
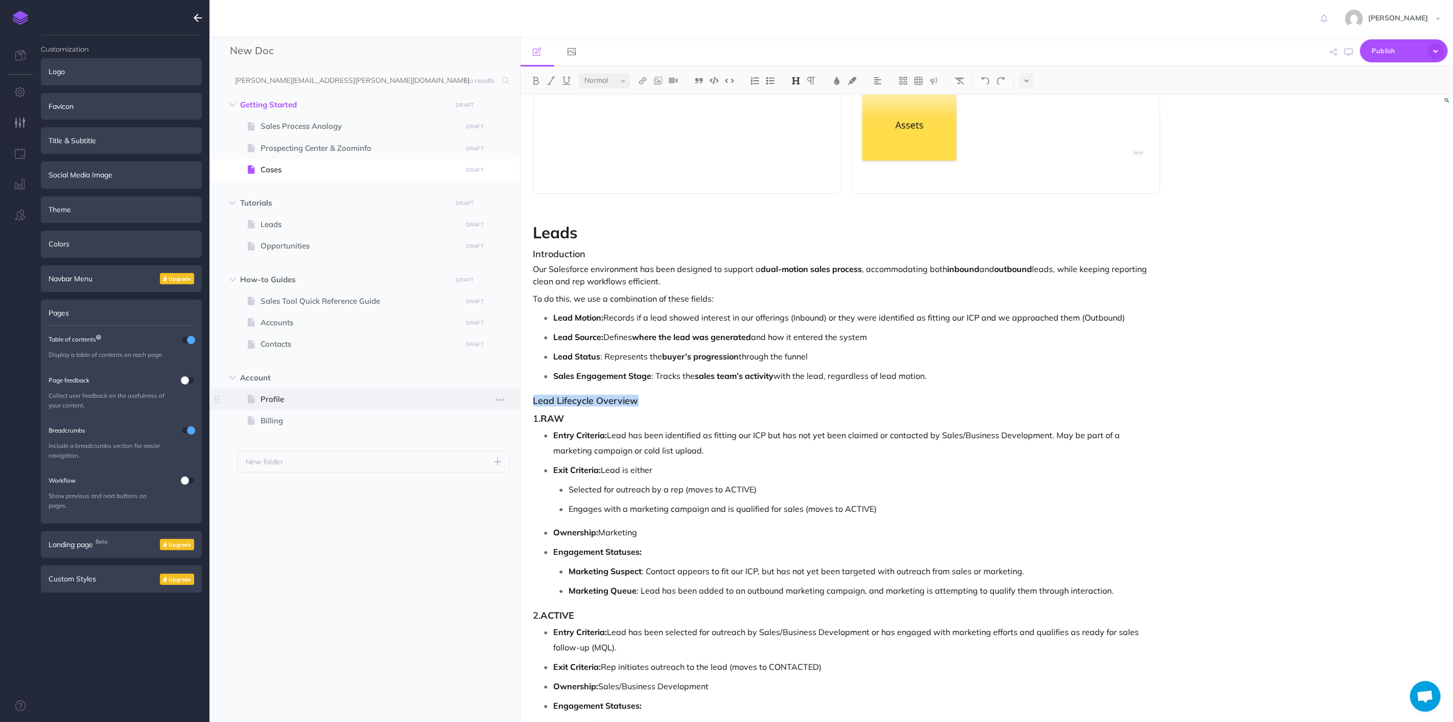
drag, startPoint x: 635, startPoint y: 396, endPoint x: 518, endPoint y: 394, distance: 117.6
click at [518, 395] on div "New Doc Collapse all Expand all Expand to root folders [PERSON_NAME][EMAIL_ADDR…" at bounding box center [832, 379] width 1244 height 686
click at [806, 82] on button at bounding box center [811, 80] width 15 height 15
click at [801, 83] on img at bounding box center [796, 81] width 9 height 8
click at [800, 118] on button "H2" at bounding box center [796, 113] width 15 height 15
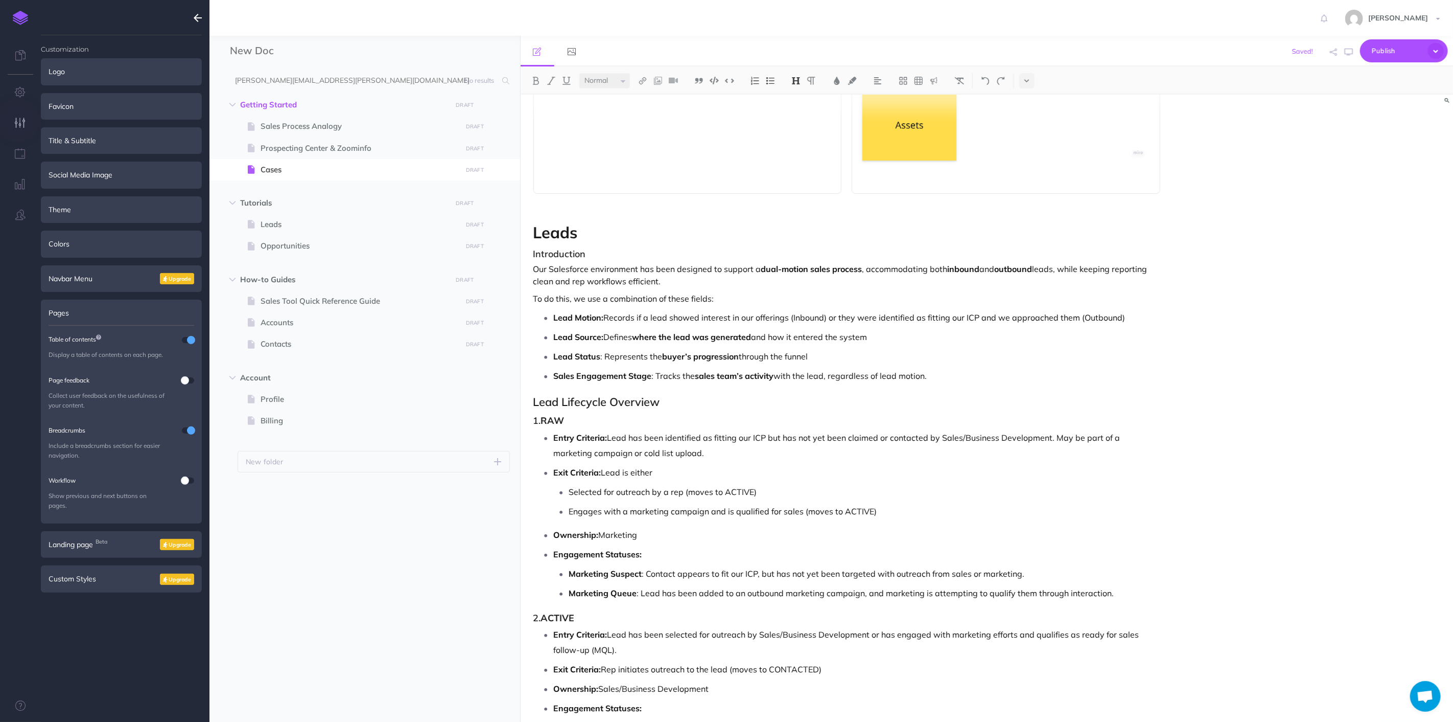
click at [622, 85] on select "Small Normal Large" at bounding box center [605, 80] width 51 height 15
click at [580, 73] on select "Small Normal Large" at bounding box center [605, 80] width 51 height 15
click at [835, 439] on p "Entry Criteria: Lead has been identified as fitting our ICP but has not yet bee…" at bounding box center [857, 449] width 607 height 31
click at [759, 382] on p "Sales Engagement Stage : Tracks the sales team’s activity with the lead, regard…" at bounding box center [857, 375] width 607 height 15
drag, startPoint x: 770, startPoint y: 406, endPoint x: 757, endPoint y: 396, distance: 16.3
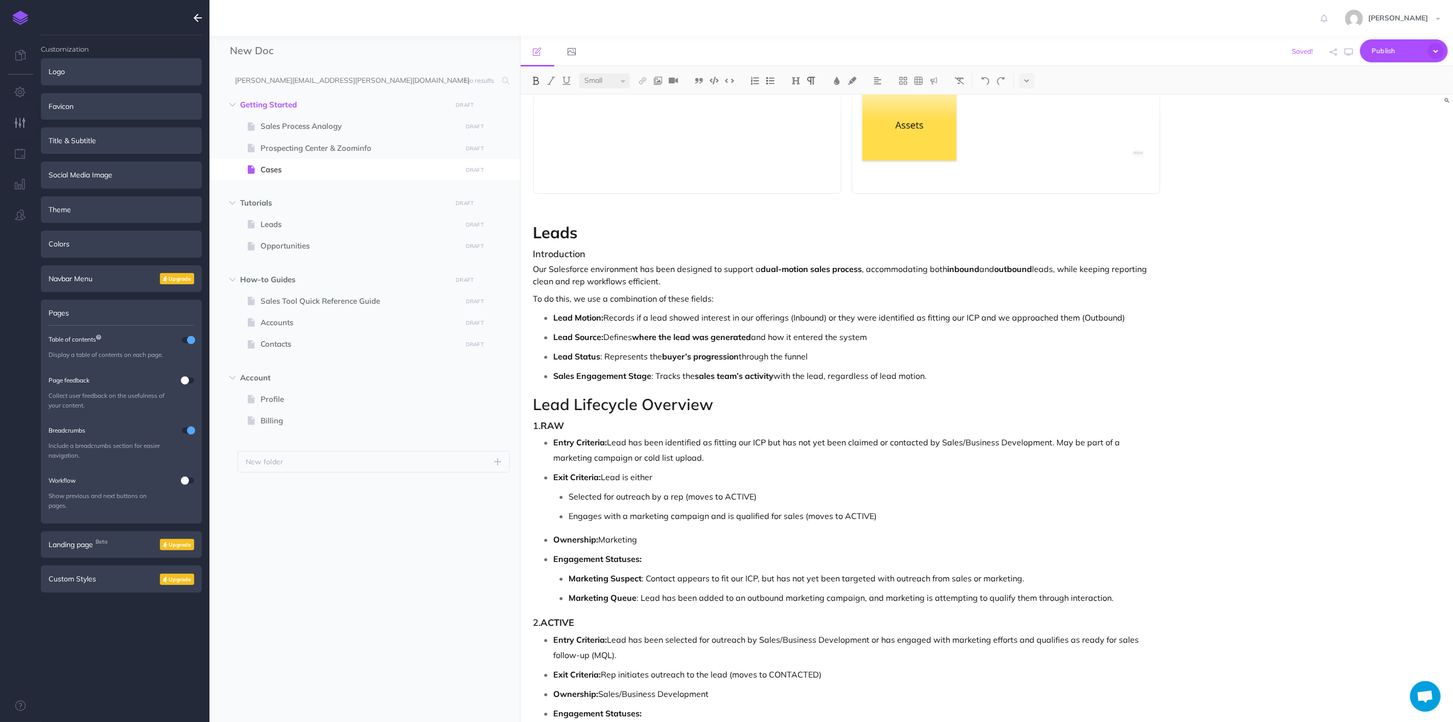
click at [768, 405] on h2 "Lead Lifecycle Overview" at bounding box center [848, 404] width 628 height 17
drag, startPoint x: 595, startPoint y: 231, endPoint x: 525, endPoint y: 233, distance: 70.0
click at [525, 233] on div "Nektar Sales Process Overview : Lead to Contract and Asset Management This sale…" at bounding box center [847, 496] width 653 height 3074
click at [629, 75] on select "Small Normal Large" at bounding box center [605, 80] width 51 height 15
click at [580, 73] on select "Small Normal Large" at bounding box center [605, 80] width 51 height 15
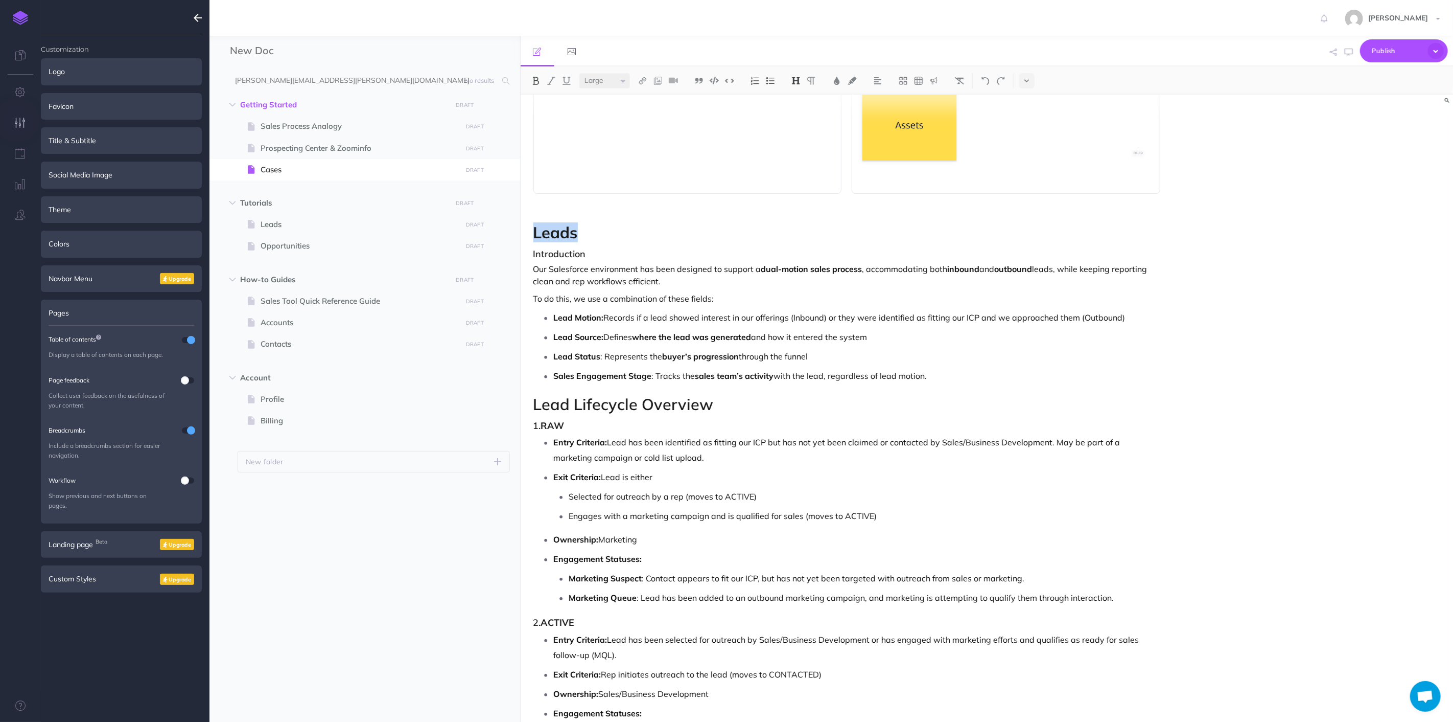
click at [799, 80] on img at bounding box center [796, 81] width 9 height 8
click at [707, 409] on span "Lead Lifecycle Overview" at bounding box center [624, 404] width 180 height 20
drag, startPoint x: 716, startPoint y: 403, endPoint x: 504, endPoint y: 381, distance: 213.2
click at [488, 387] on div "New Doc Collapse all Expand all Expand to root folders [PERSON_NAME][EMAIL_ADDR…" at bounding box center [832, 379] width 1244 height 686
click at [799, 82] on img at bounding box center [796, 81] width 9 height 8
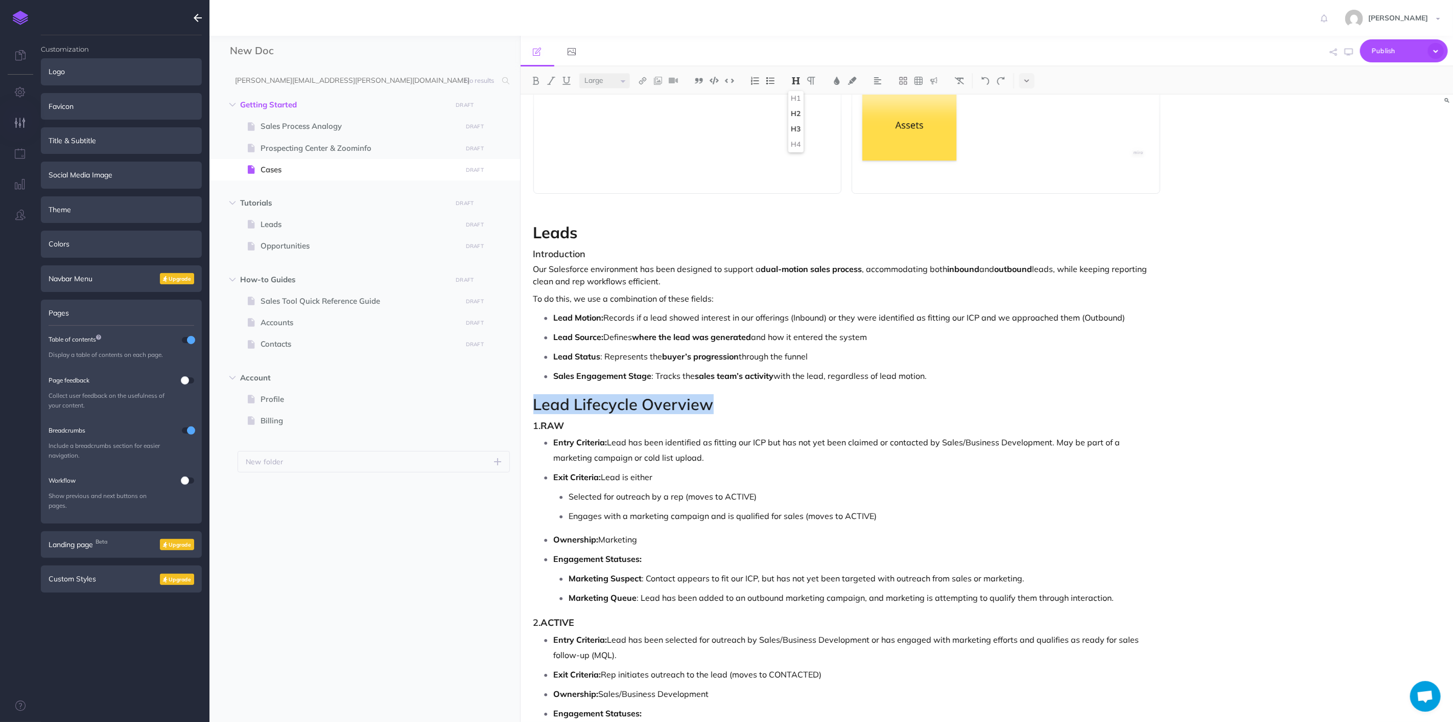
click at [798, 126] on button "H3" at bounding box center [796, 129] width 15 height 15
click at [771, 370] on strong "sales team’s activity" at bounding box center [735, 375] width 79 height 10
drag, startPoint x: 749, startPoint y: 404, endPoint x: 544, endPoint y: 376, distance: 207.3
click at [515, 405] on div "New Doc Collapse all Expand all Expand to root folders [PERSON_NAME][EMAIL_ADDR…" at bounding box center [832, 379] width 1244 height 686
click at [799, 75] on button at bounding box center [796, 80] width 15 height 15
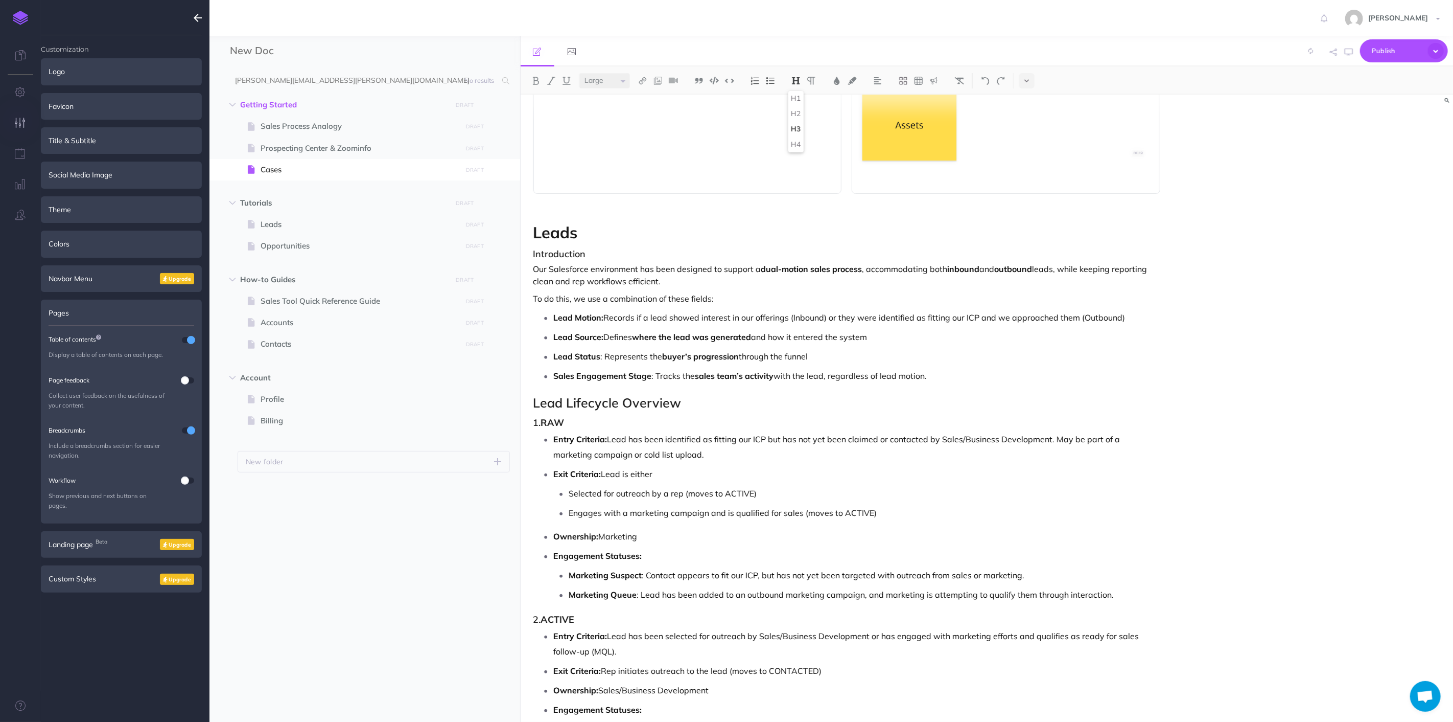
click at [822, 87] on div "H1 H2 H3 H4" at bounding box center [803, 80] width 41 height 15
click at [816, 82] on img at bounding box center [811, 81] width 9 height 8
click at [813, 80] on img at bounding box center [811, 81] width 9 height 8
click at [796, 80] on img at bounding box center [796, 81] width 9 height 8
click at [798, 125] on button "H3" at bounding box center [796, 129] width 15 height 15
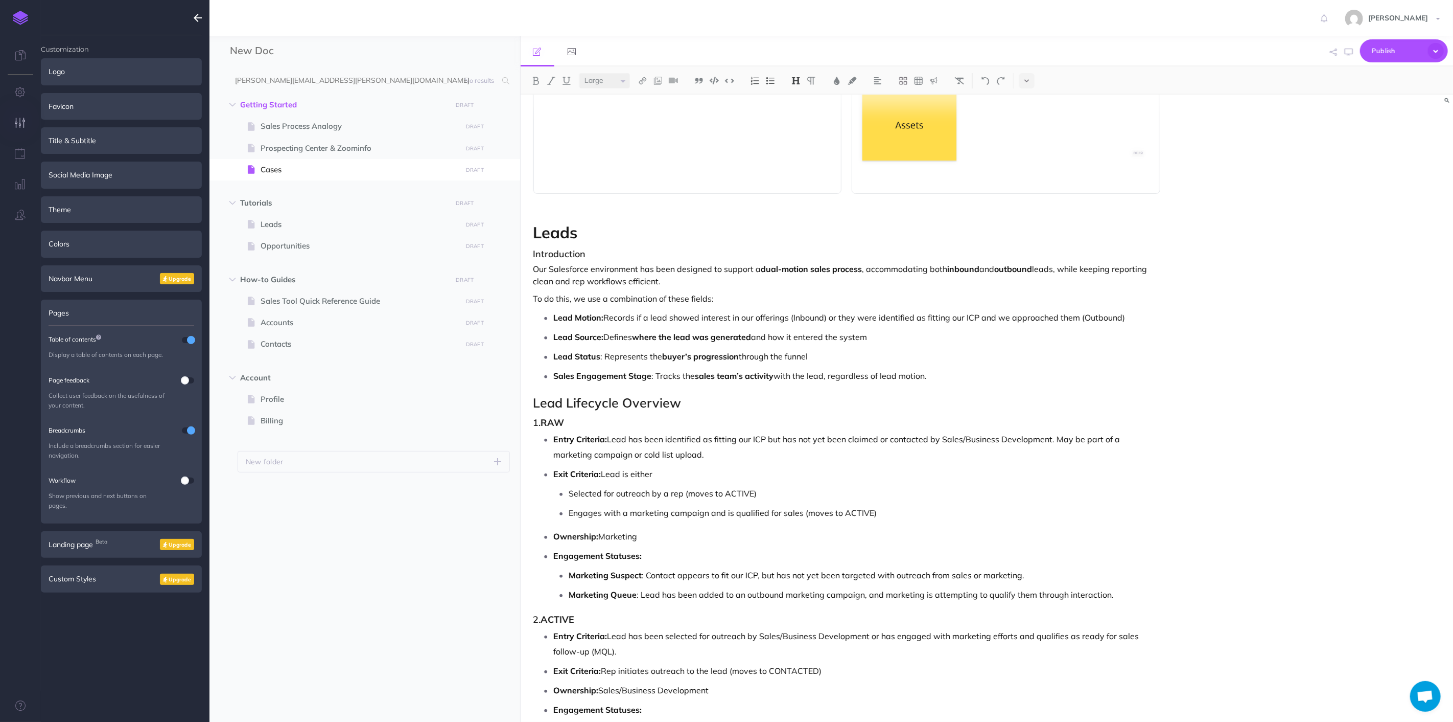
click at [798, 77] on img at bounding box center [796, 81] width 9 height 8
click at [798, 131] on button "H3" at bounding box center [796, 129] width 15 height 15
click at [672, 377] on p "Sales Engagement Stage : Tracks the sales team’s activity with the lead, regard…" at bounding box center [857, 375] width 607 height 15
click at [708, 401] on p "Lead Lifecycle Overview" at bounding box center [848, 402] width 628 height 13
drag, startPoint x: 720, startPoint y: 397, endPoint x: 463, endPoint y: 384, distance: 256.9
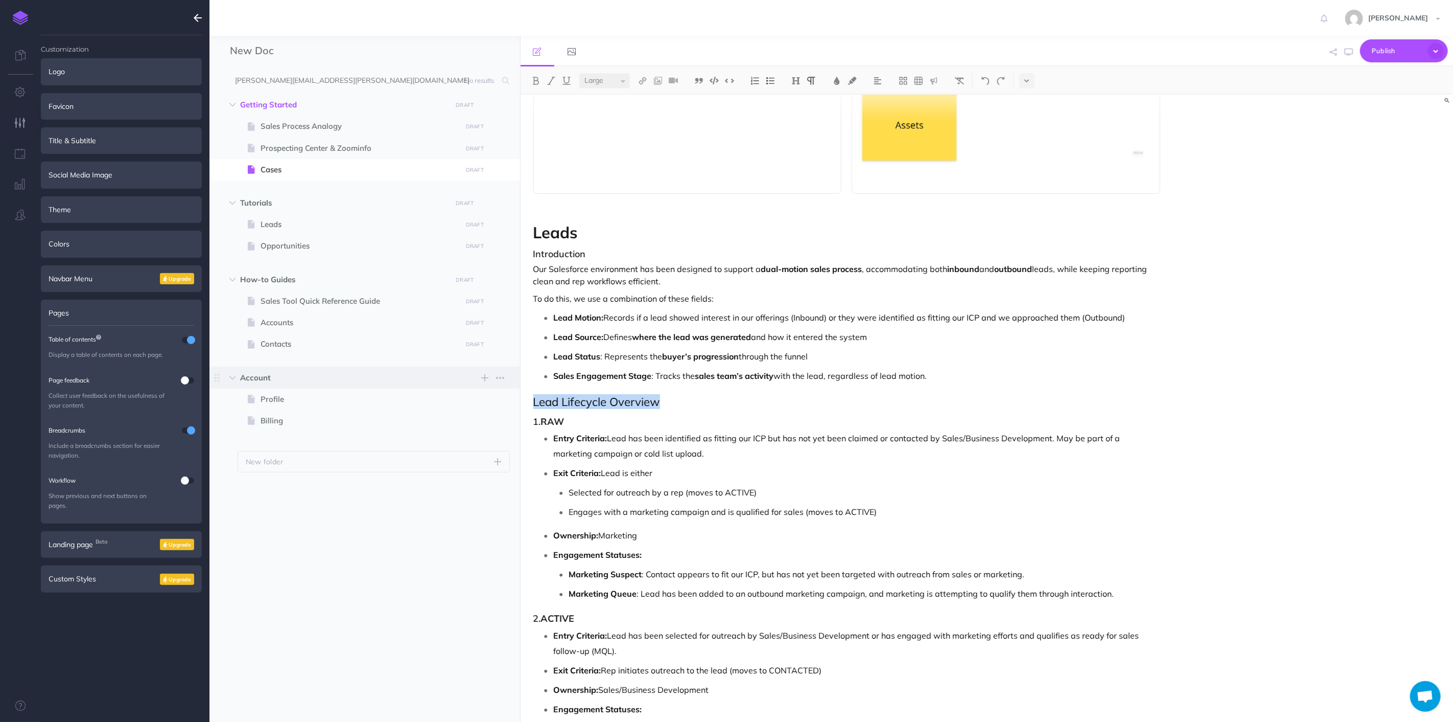
click at [463, 384] on div "New Doc Collapse all Expand all Expand to root folders [PERSON_NAME][EMAIL_ADDR…" at bounding box center [832, 379] width 1244 height 686
click at [537, 75] on button at bounding box center [535, 80] width 15 height 15
click at [784, 408] on p "Lead Lifecycle Overview" at bounding box center [848, 402] width 628 height 13
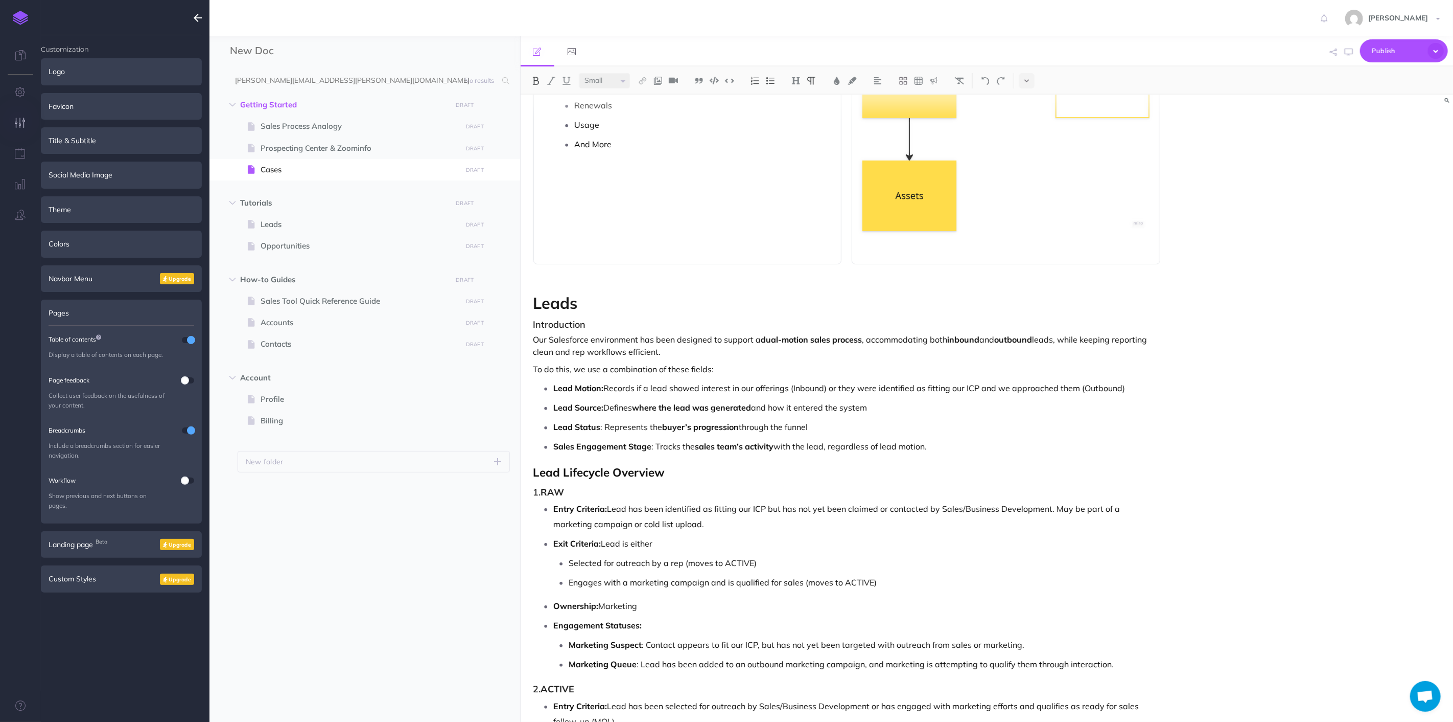
scroll to position [1024, 0]
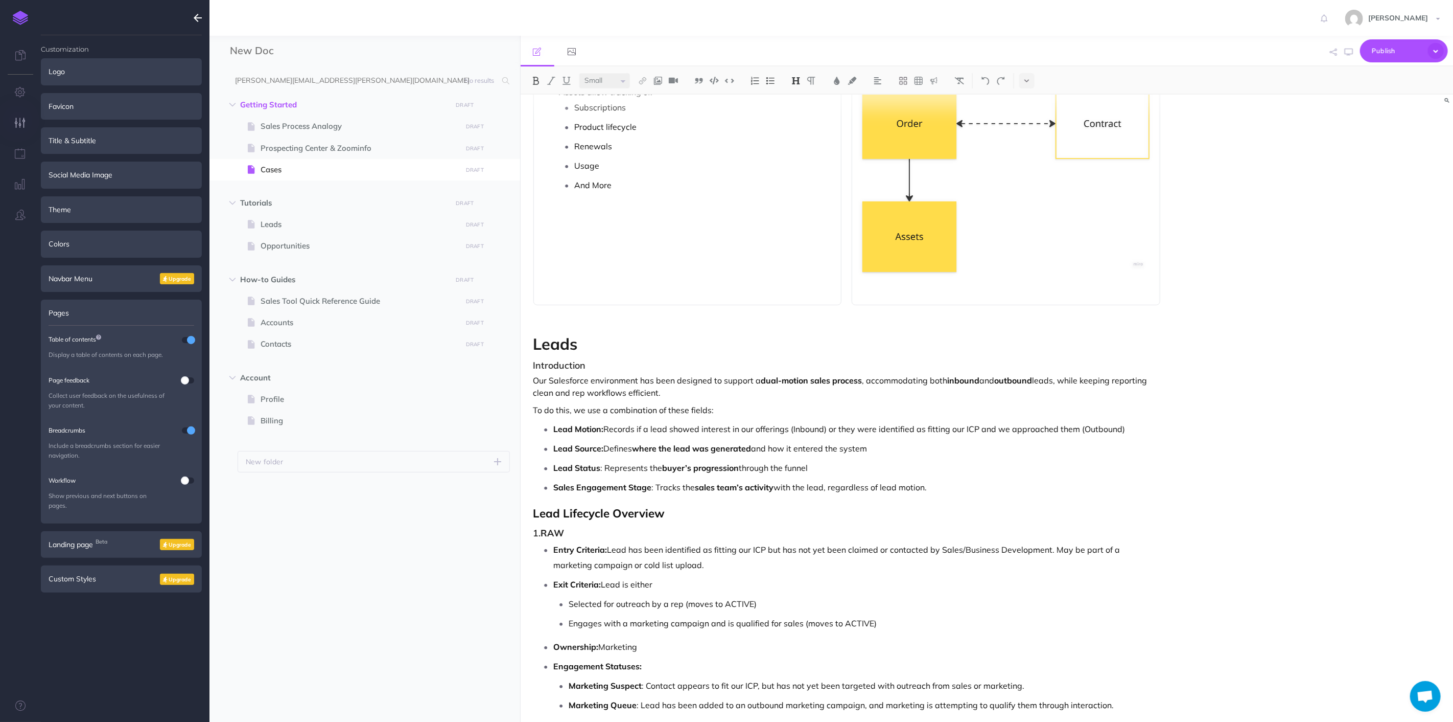
click at [693, 345] on h2 "Leads" at bounding box center [848, 343] width 628 height 17
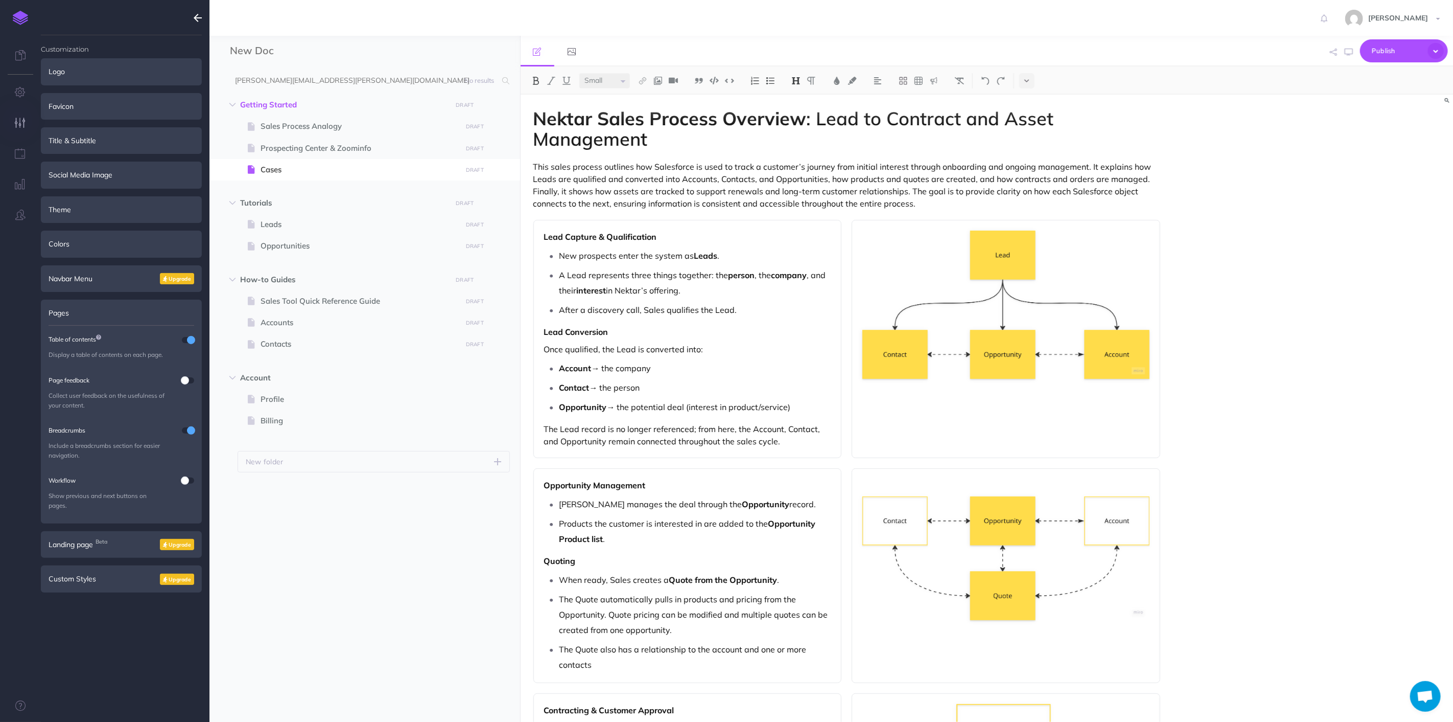
scroll to position [0, 0]
click at [754, 171] on p "This sales process outlines how Salesforce is used to track a customer’s journe…" at bounding box center [848, 186] width 628 height 49
drag, startPoint x: 860, startPoint y: 201, endPoint x: 1011, endPoint y: 200, distance: 150.8
click at [863, 201] on p "This sales process outlines how Salesforce is used to track a customer’s journe…" at bounding box center [848, 186] width 628 height 49
click at [1011, 200] on p "This sales process outlines how Salesforce is used to track a customer’s journe…" at bounding box center [848, 186] width 628 height 49
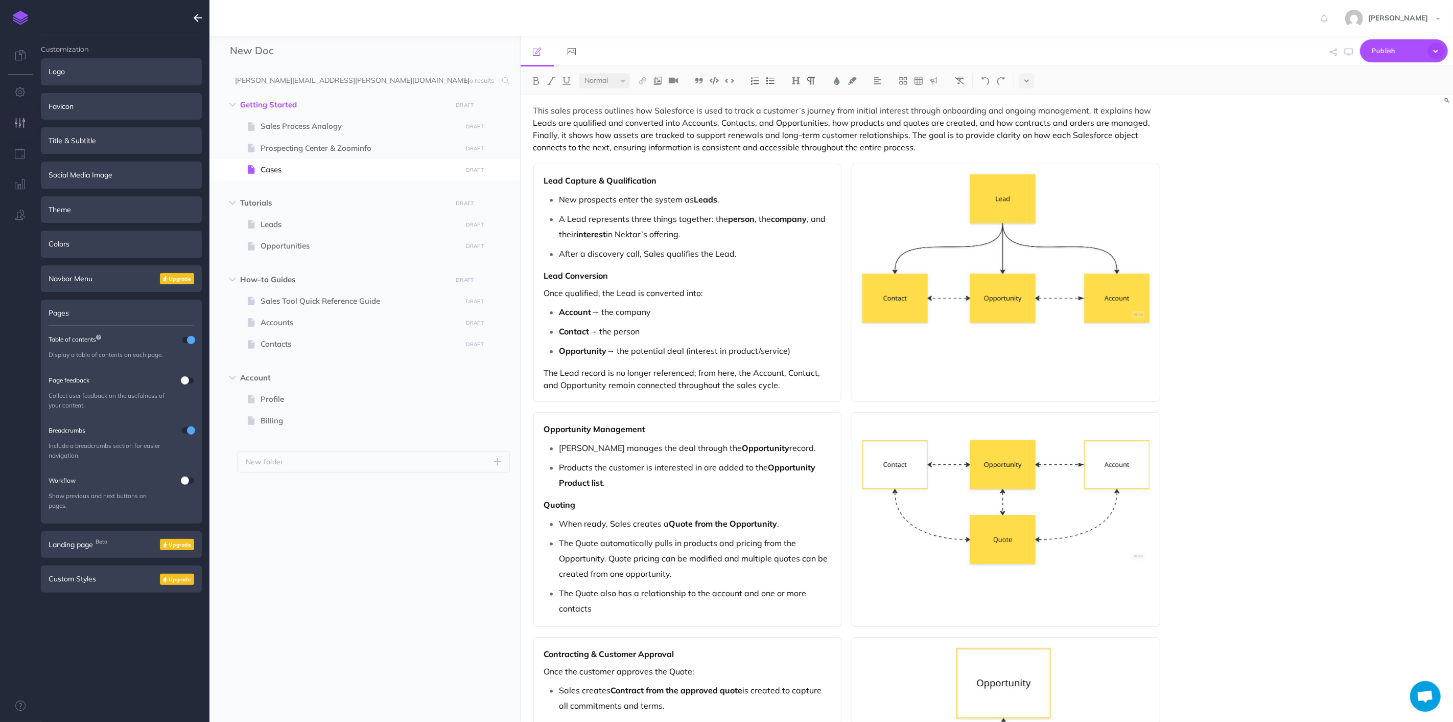
scroll to position [113, 0]
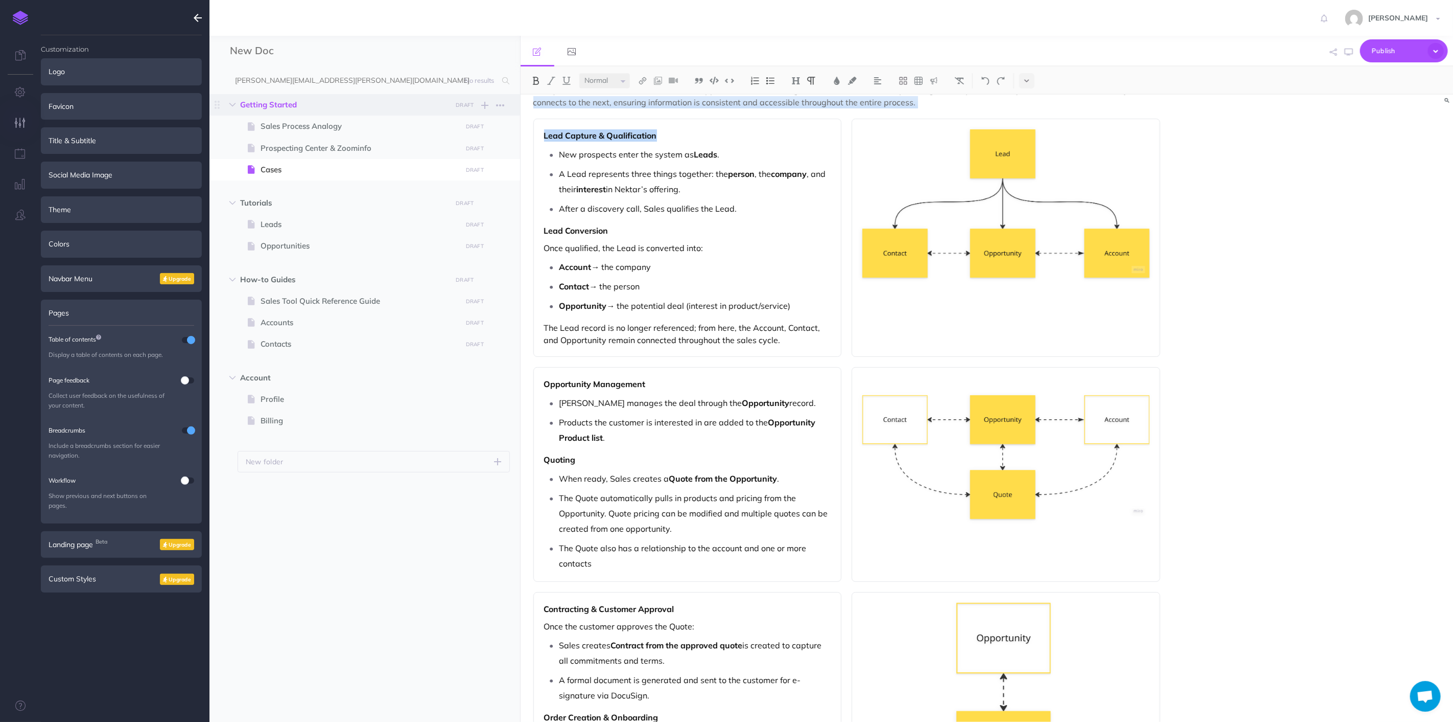
drag, startPoint x: 621, startPoint y: 110, endPoint x: 513, endPoint y: 105, distance: 108.0
click at [513, 105] on div "New Doc Collapse all Expand all Expand to root folders [PERSON_NAME][EMAIL_ADDR…" at bounding box center [832, 379] width 1244 height 686
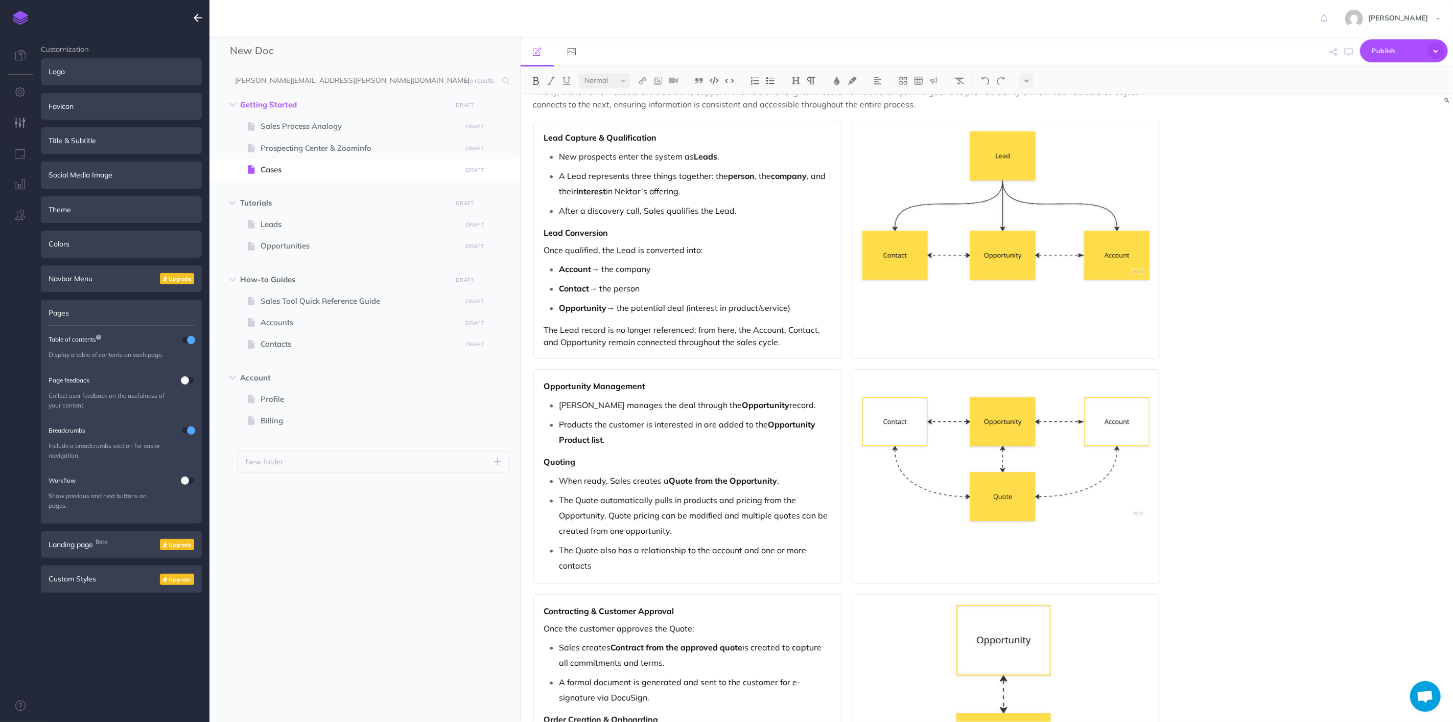
click at [739, 217] on p "After a discovery call, Sales qualifies the Lead." at bounding box center [696, 210] width 272 height 15
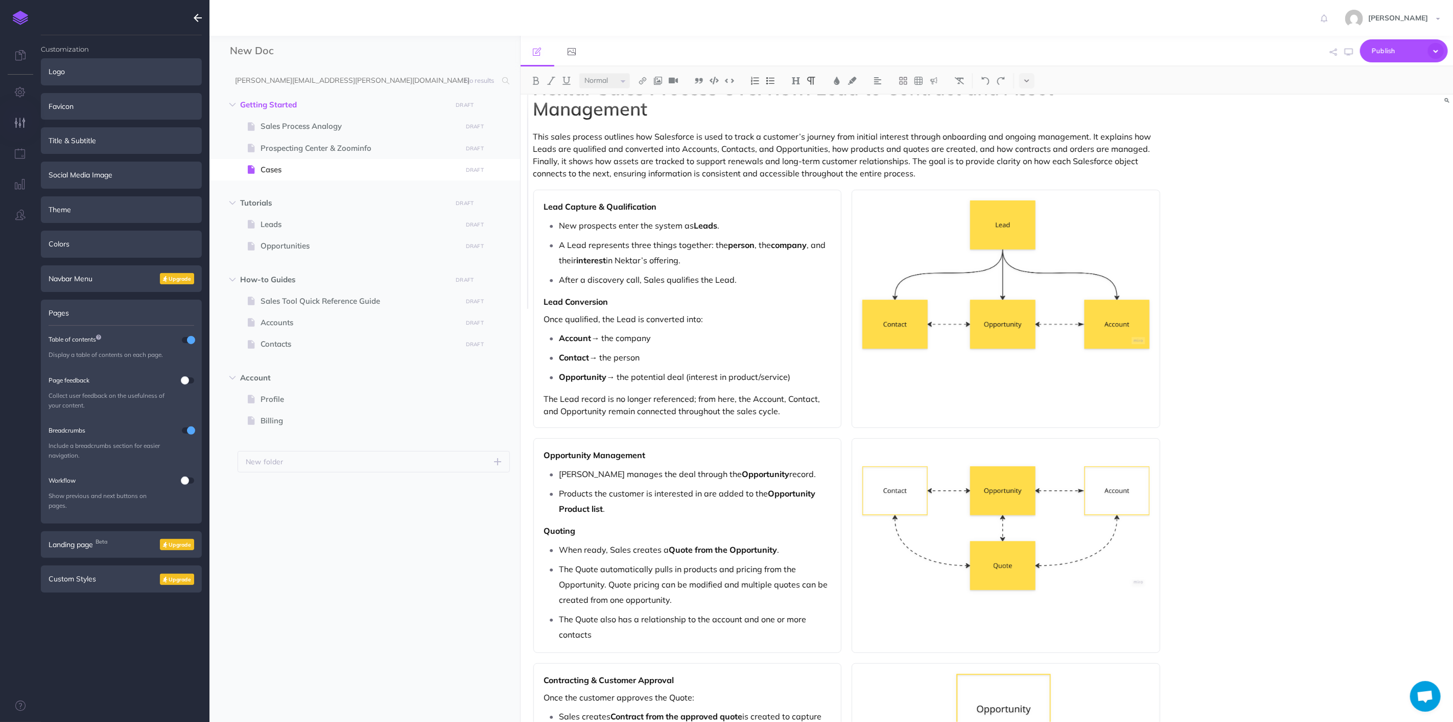
scroll to position [0, 0]
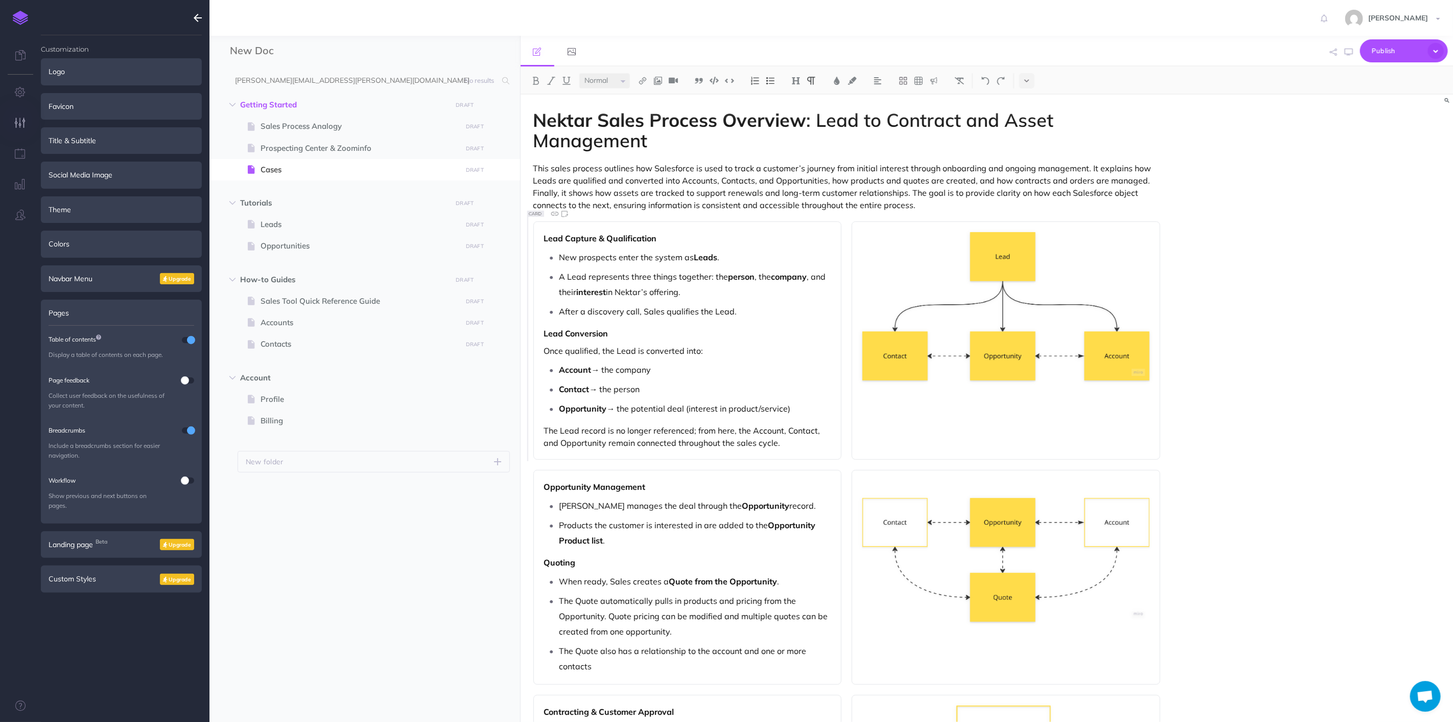
click at [622, 328] on p "Lead Conversion" at bounding box center [687, 333] width 287 height 12
click at [660, 229] on div "Lead Capture & Qualification New prospects enter the system as Leads . A Lead r…" at bounding box center [688, 340] width 309 height 238
drag, startPoint x: 726, startPoint y: 233, endPoint x: 715, endPoint y: 283, distance: 51.1
click at [545, 242] on p "Lead Capture & Qualification" at bounding box center [687, 238] width 287 height 12
click at [716, 284] on p "A Lead represents three things together: the person , the company , and their i…" at bounding box center [696, 284] width 272 height 31
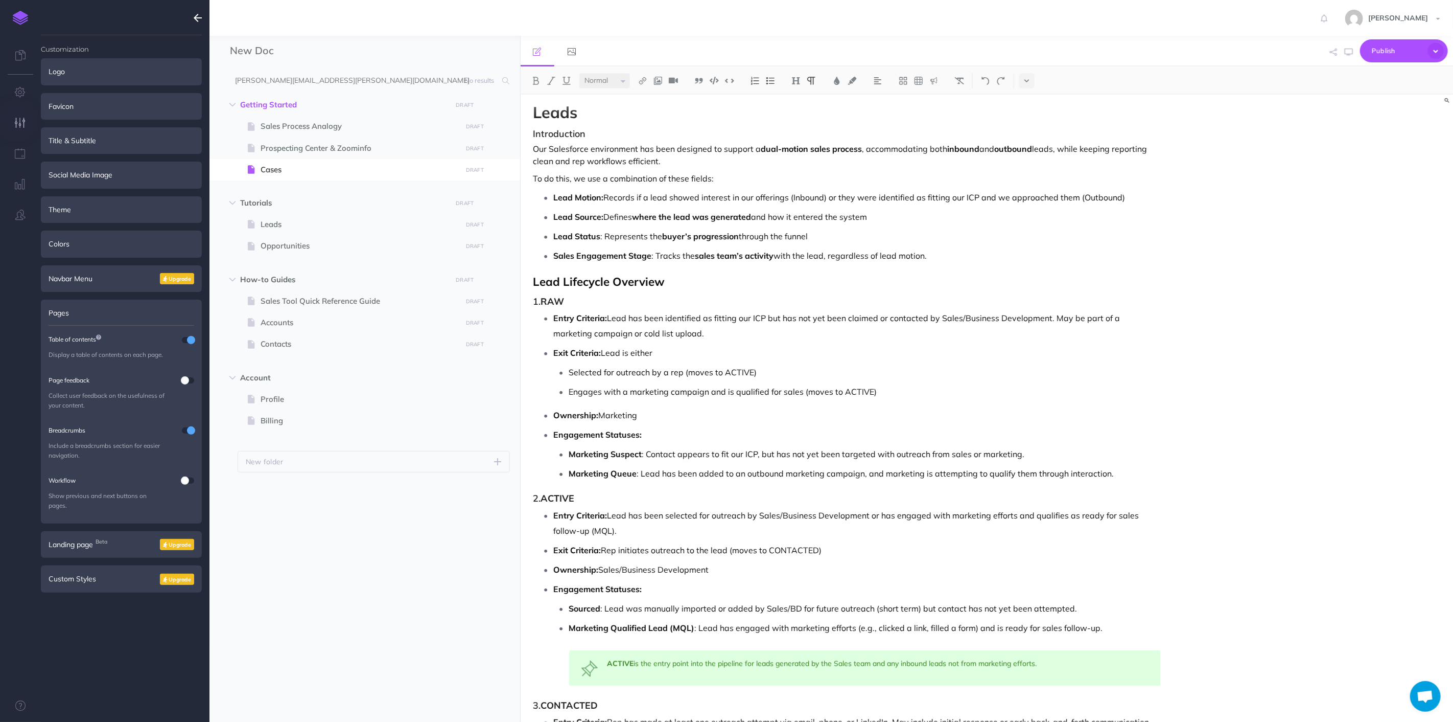
scroll to position [1249, 0]
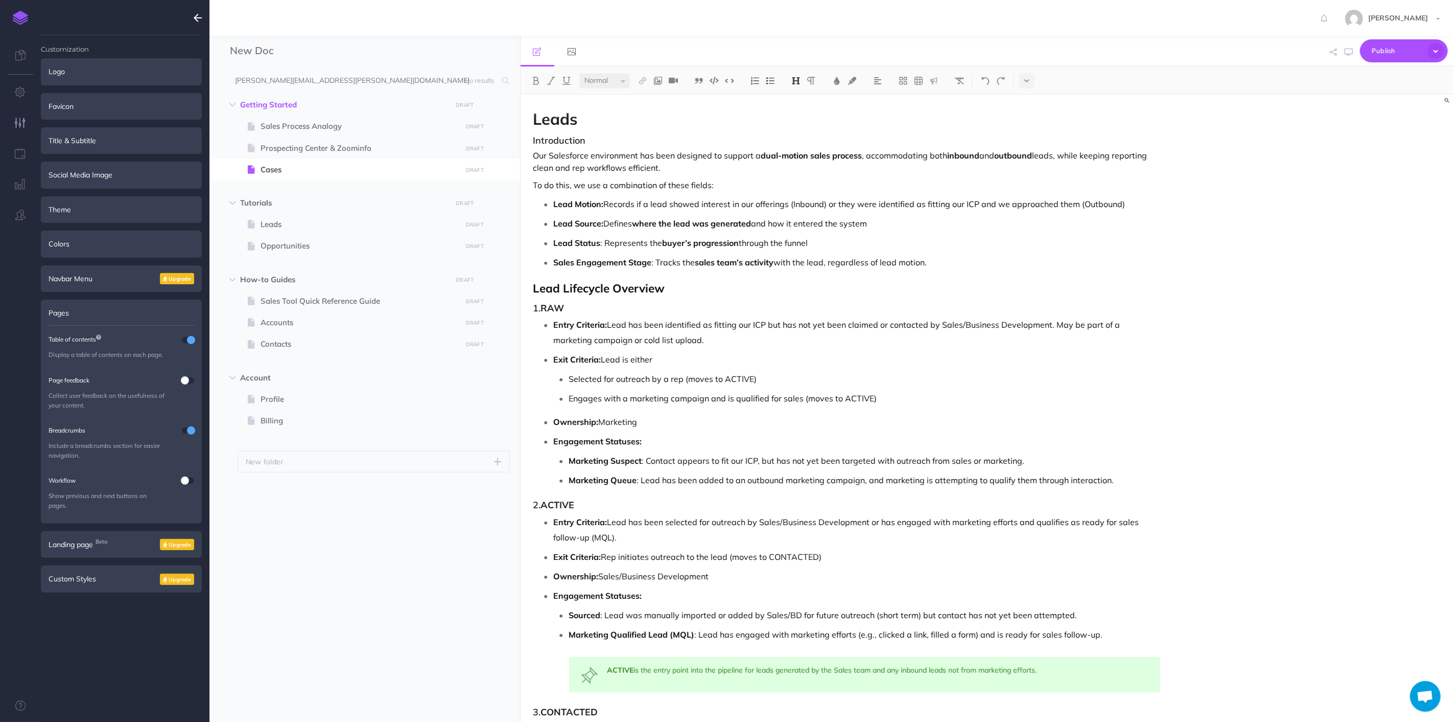
click at [629, 128] on div "Nektar Sales Process Overview : Lead to Contract and Asset Management This sale…" at bounding box center [847, 381] width 653 height 3070
drag, startPoint x: 823, startPoint y: 248, endPoint x: 953, endPoint y: 256, distance: 130.0
click at [832, 247] on p "Lead Status : Represents the buyer’s progression through the funnel" at bounding box center [857, 242] width 607 height 15
click at [971, 257] on p "Sales Engagement Stage : Tracks the sales team’s activity with the lead, regard…" at bounding box center [857, 261] width 607 height 15
click at [640, 121] on h2 "Leads" at bounding box center [848, 118] width 628 height 17
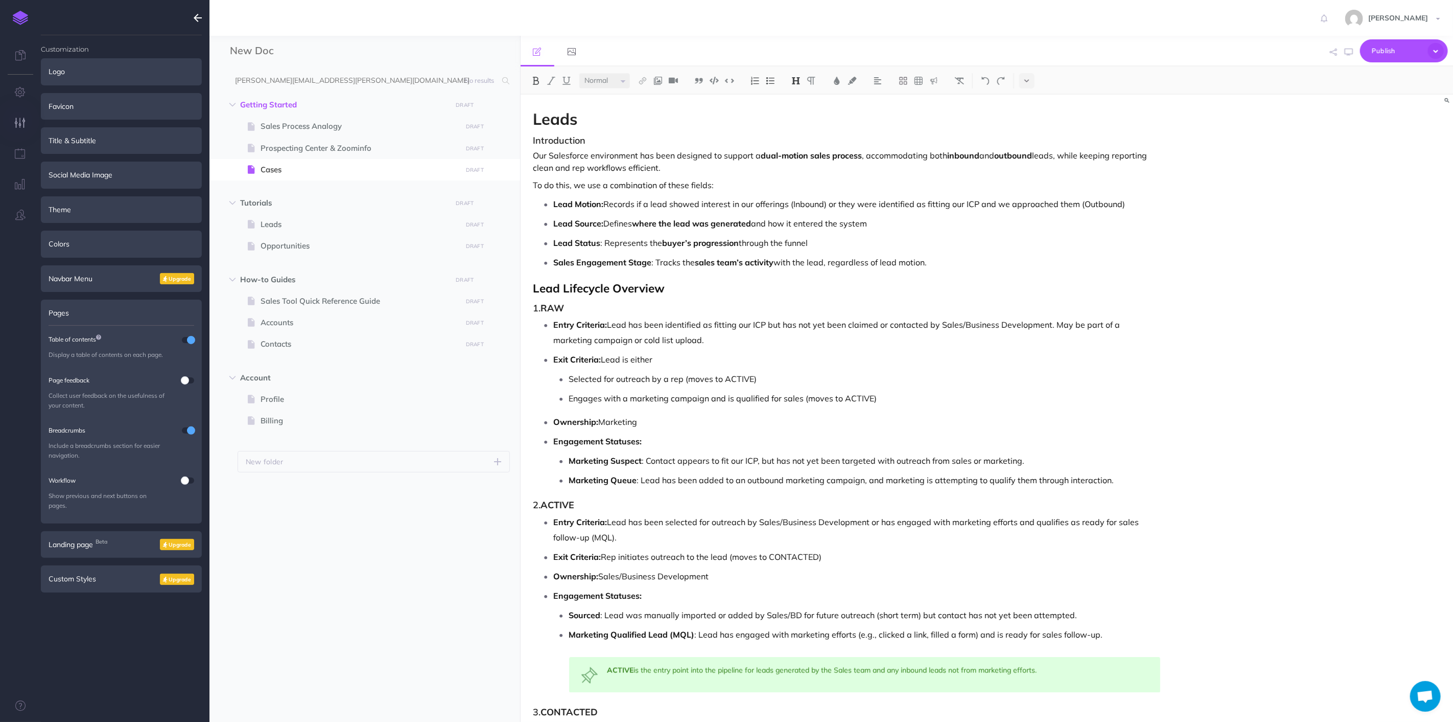
click at [622, 135] on h3 "Introduction" at bounding box center [848, 140] width 628 height 10
click at [678, 274] on div "Nektar Sales Process Overview : Lead to Contract and Asset Management This sale…" at bounding box center [847, 381] width 653 height 3070
drag, startPoint x: 601, startPoint y: 141, endPoint x: 525, endPoint y: 140, distance: 76.7
click at [525, 140] on div "Nektar Sales Process Overview : Lead to Contract and Asset Management This sale…" at bounding box center [847, 381] width 653 height 3070
click at [805, 80] on button at bounding box center [811, 80] width 15 height 15
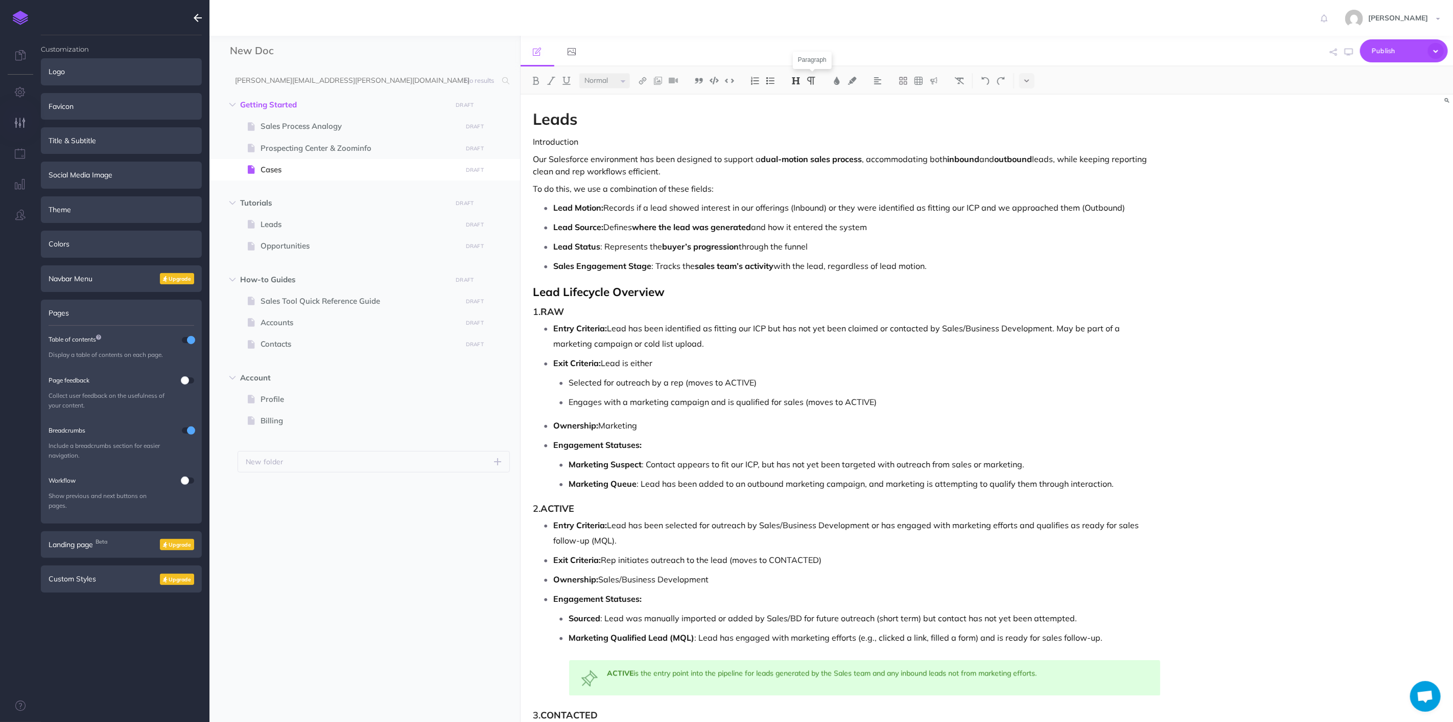
click at [799, 79] on img at bounding box center [796, 81] width 9 height 8
click at [796, 128] on button "H3" at bounding box center [796, 129] width 15 height 15
click at [605, 80] on select "Small Normal Large" at bounding box center [605, 80] width 51 height 15
click at [580, 73] on select "Small Normal Large" at bounding box center [605, 80] width 51 height 15
click at [535, 80] on img at bounding box center [535, 81] width 9 height 8
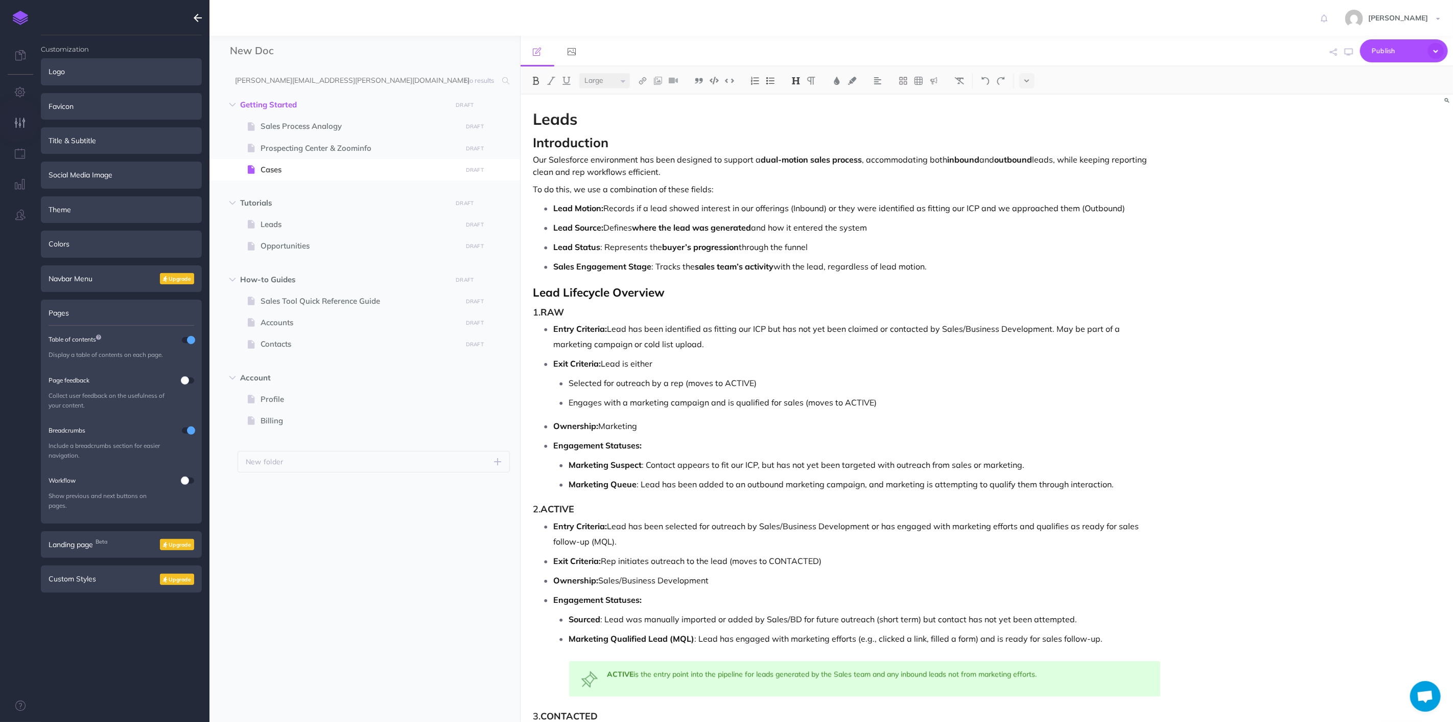
select select "null"
click at [682, 186] on p "To do this, we use a combination of these fields:" at bounding box center [848, 189] width 628 height 12
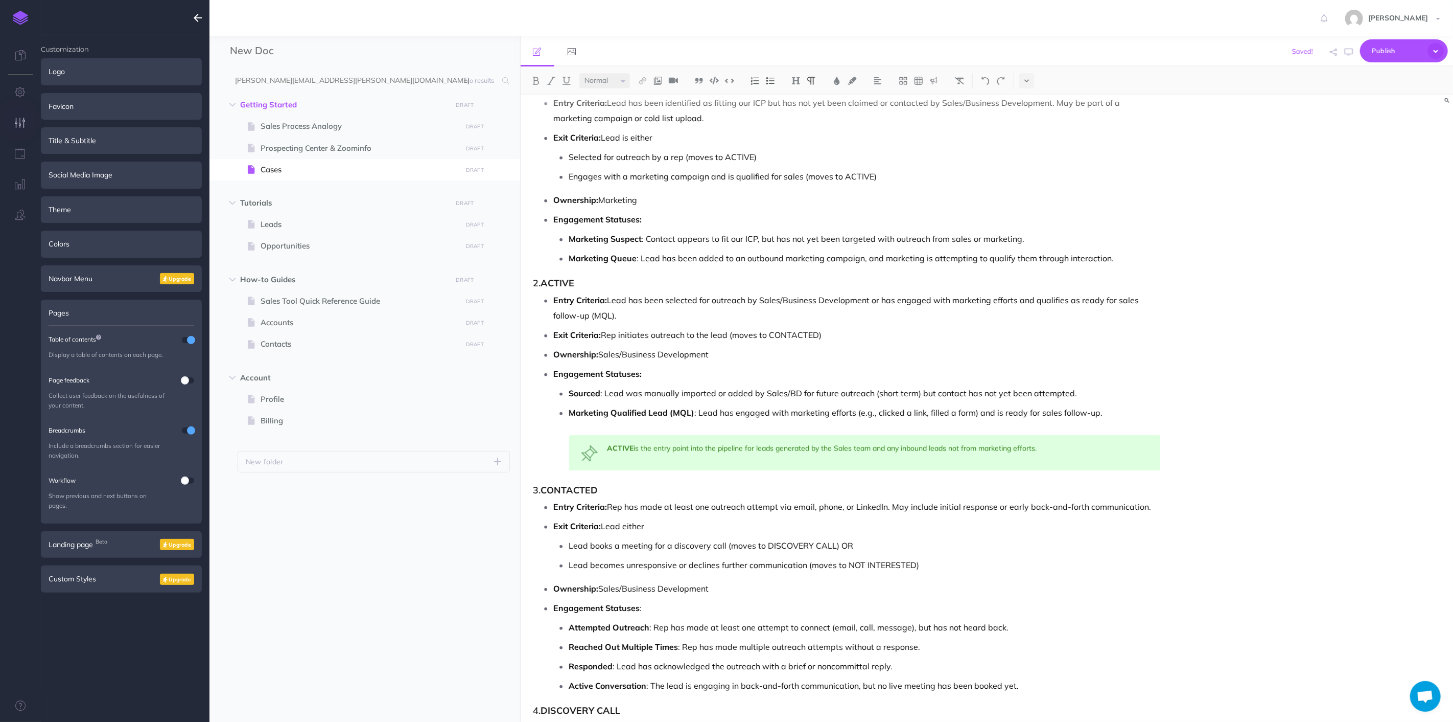
scroll to position [1476, 0]
click at [605, 277] on h3 "2. ACTIVE" at bounding box center [848, 282] width 628 height 10
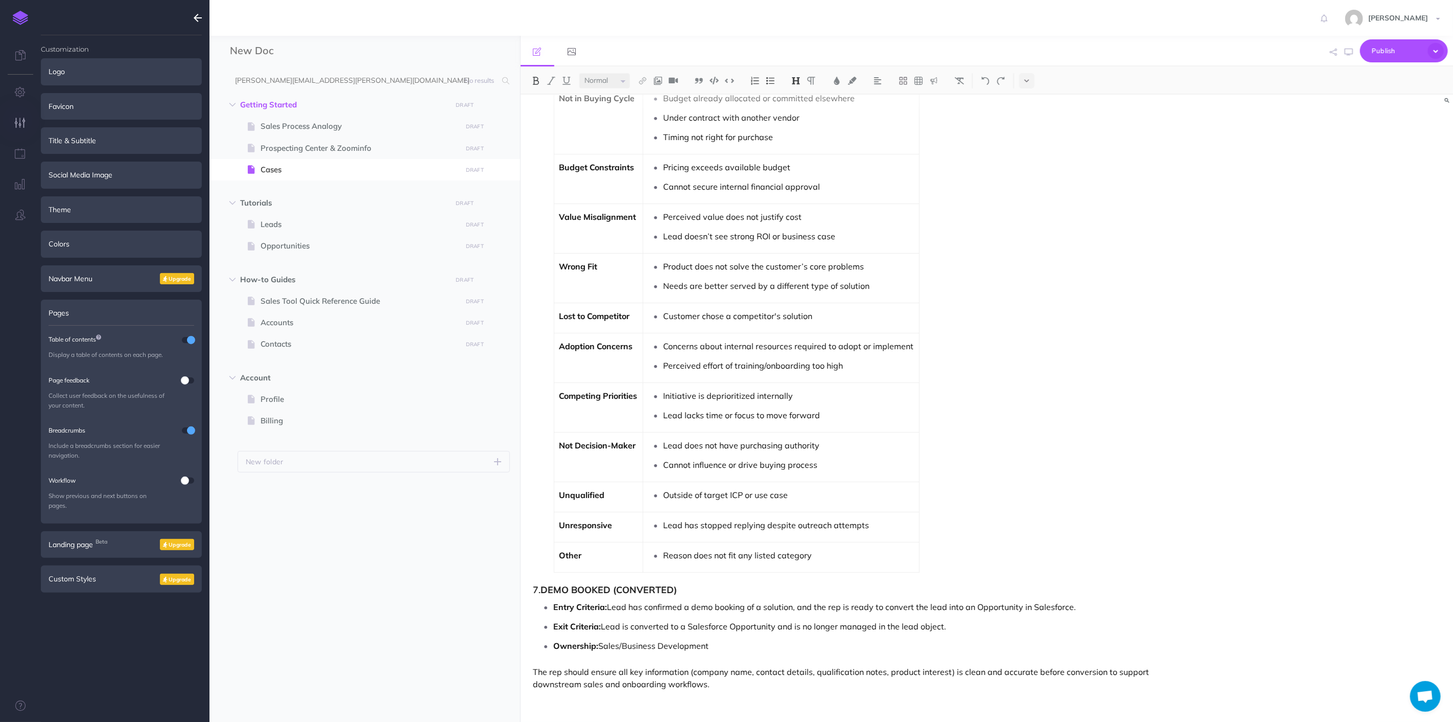
scroll to position [2448, 0]
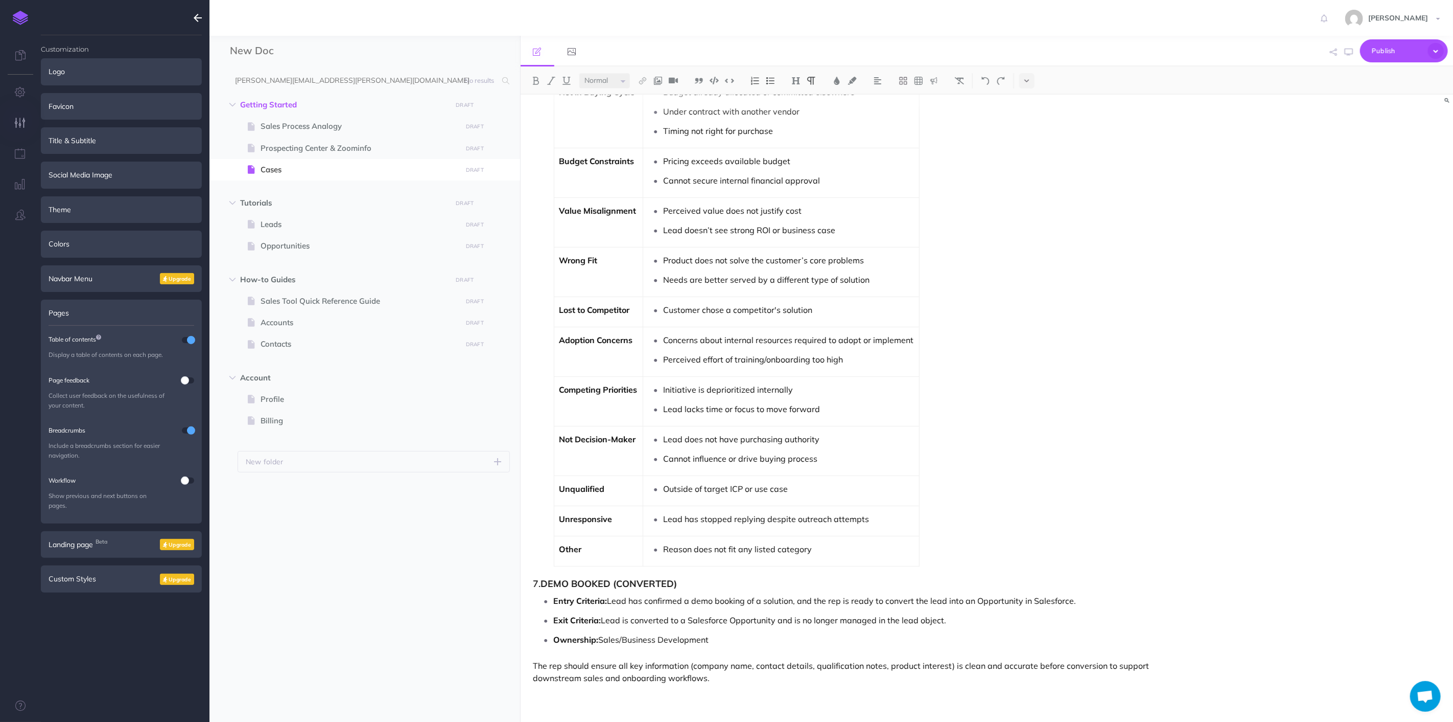
click at [772, 682] on p "The rep should ensure all key information (company name, contact details, quali…" at bounding box center [848, 671] width 628 height 25
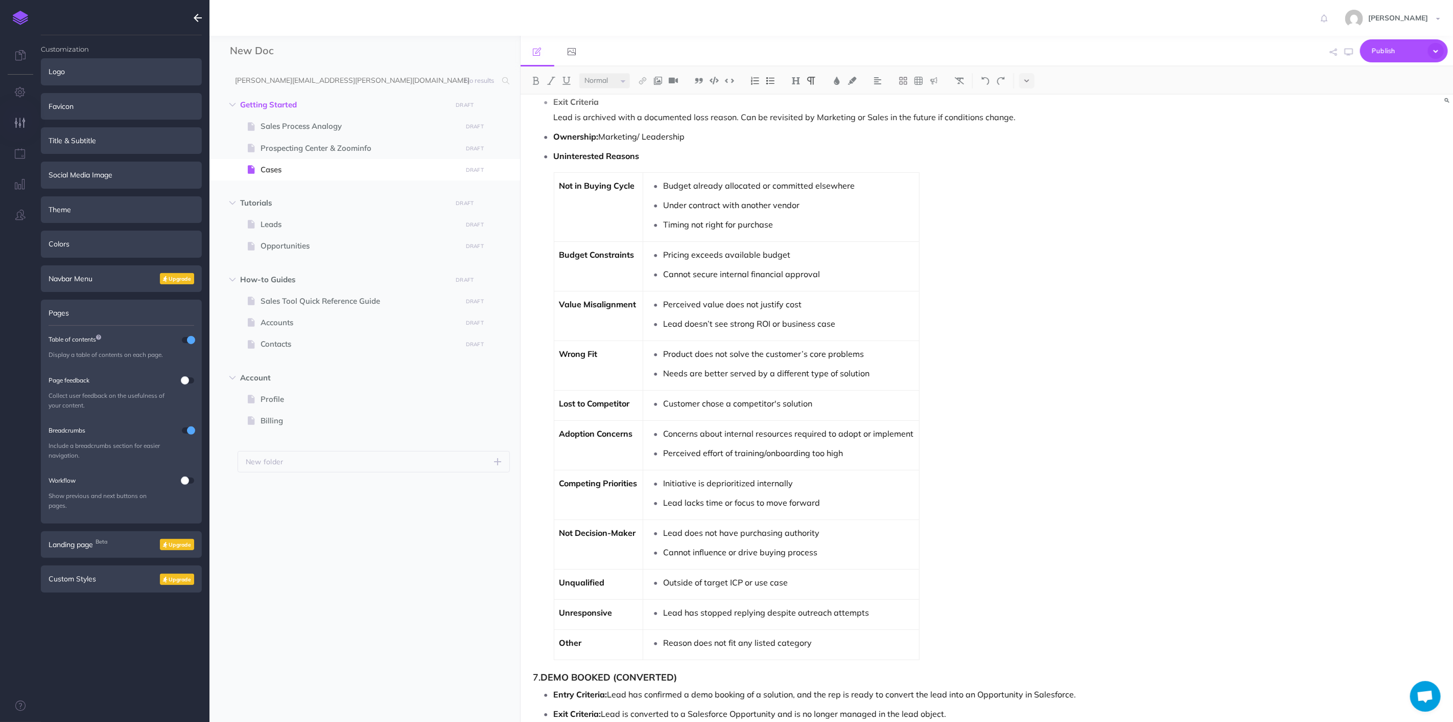
click at [746, 708] on ul "Entry Criteria: Lead has confirmed a demo booking of a solution, and the rep is…" at bounding box center [850, 713] width 622 height 54
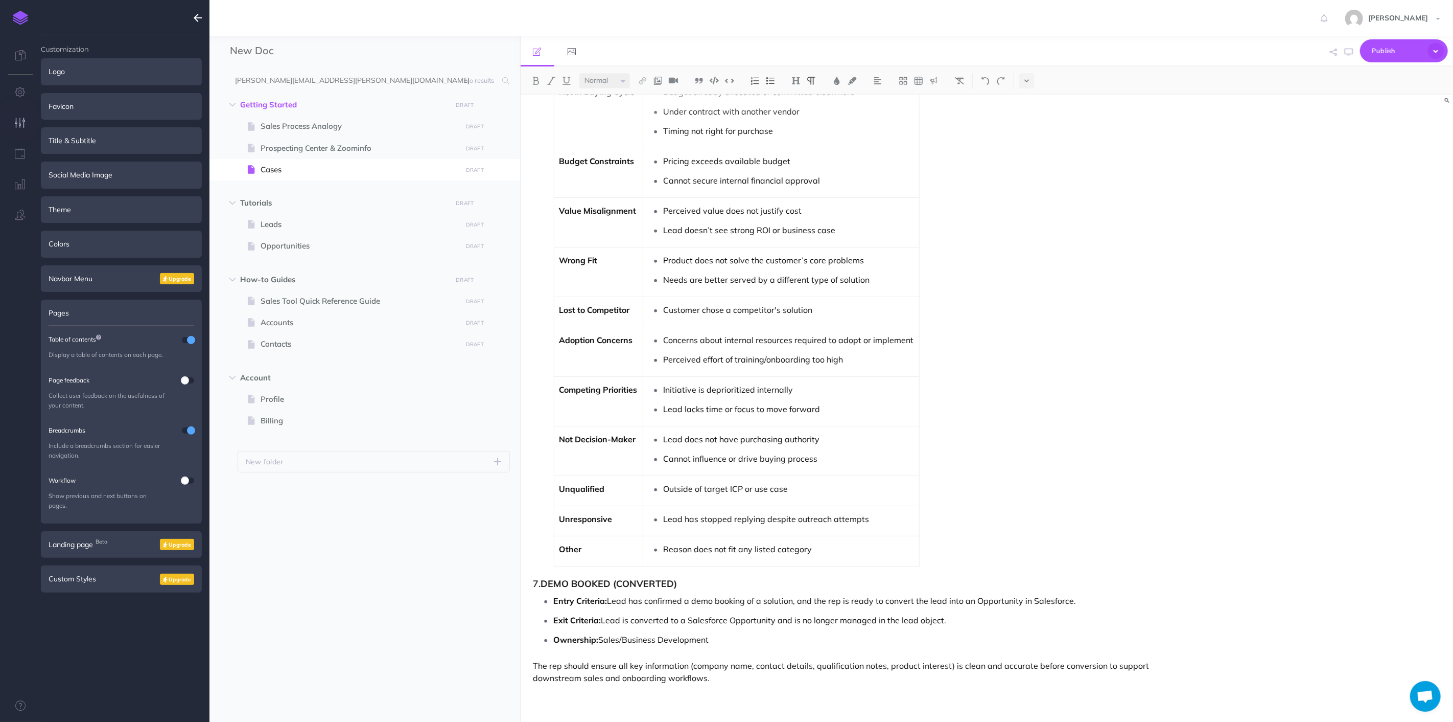
click at [738, 693] on p at bounding box center [848, 695] width 628 height 12
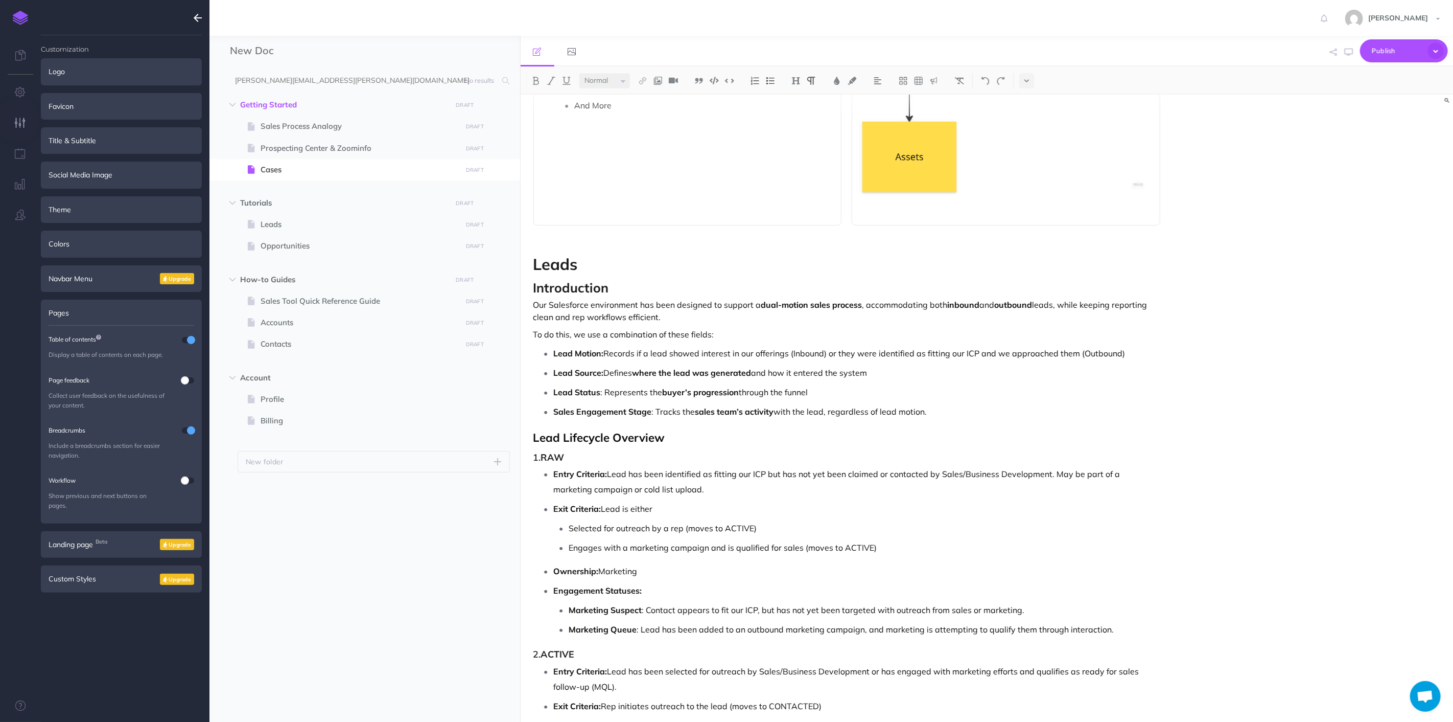
scroll to position [1101, 0]
click at [646, 430] on div "Nektar Sales Process Overview : Lead to Contract and Asset Management This sale…" at bounding box center [847, 548] width 653 height 3109
click at [693, 435] on p "Lead Lifecycle Overview" at bounding box center [848, 440] width 628 height 13
click at [607, 445] on span "Lead Lifecycle Overview" at bounding box center [600, 440] width 132 height 15
click at [678, 448] on div "Nektar Sales Process Overview : Lead to Contract and Asset Management This sale…" at bounding box center [847, 548] width 653 height 3109
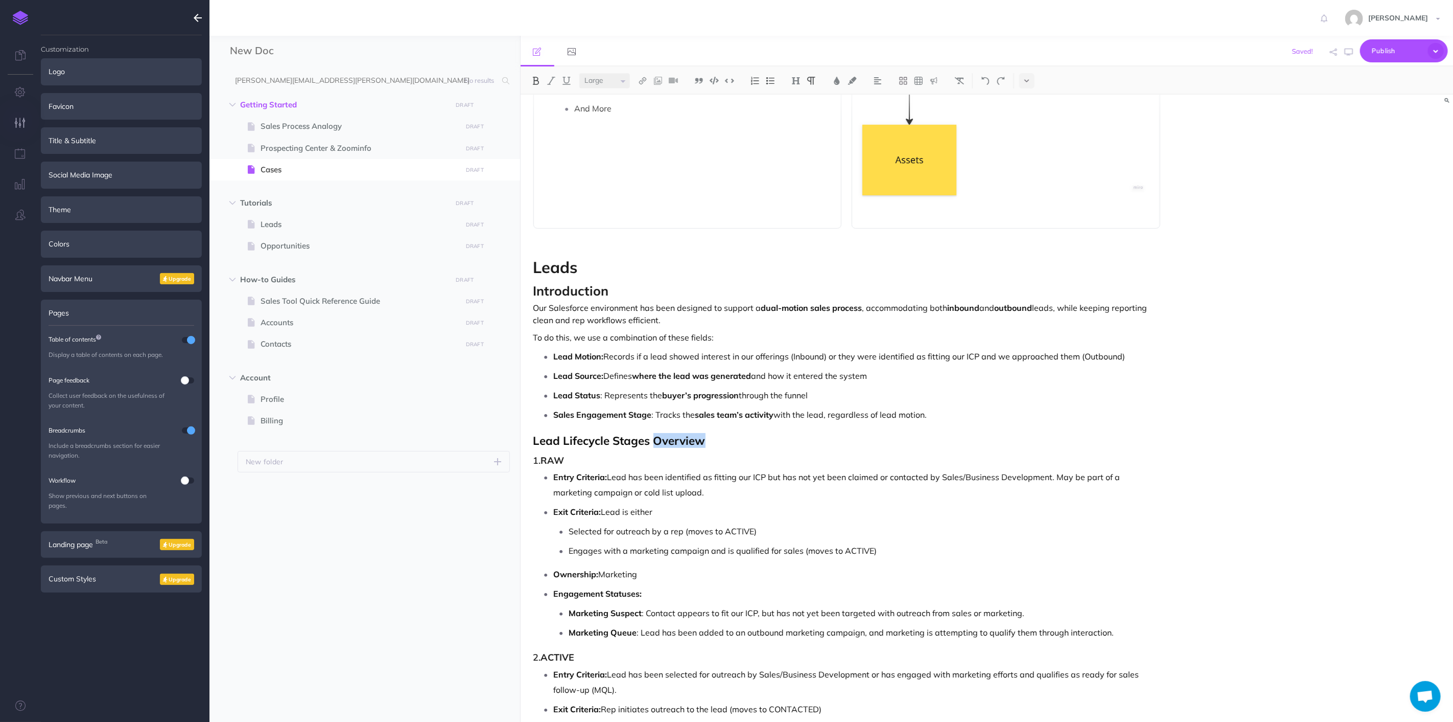
drag, startPoint x: 653, startPoint y: 436, endPoint x: 711, endPoint y: 433, distance: 58.4
click at [711, 433] on div "Nektar Sales Process Overview : Lead to Contract and Asset Management This sale…" at bounding box center [847, 548] width 653 height 3109
click at [712, 433] on div "Nektar Sales Process Overview : Lead to Contract and Asset Management This sale…" at bounding box center [847, 548] width 653 height 3109
click at [673, 450] on div "Nektar Sales Process Overview : Lead to Contract and Asset Management This sale…" at bounding box center [847, 548] width 653 height 3109
click at [691, 467] on div "Nektar Sales Process Overview : Lead to Contract and Asset Management This sale…" at bounding box center [847, 548] width 653 height 3109
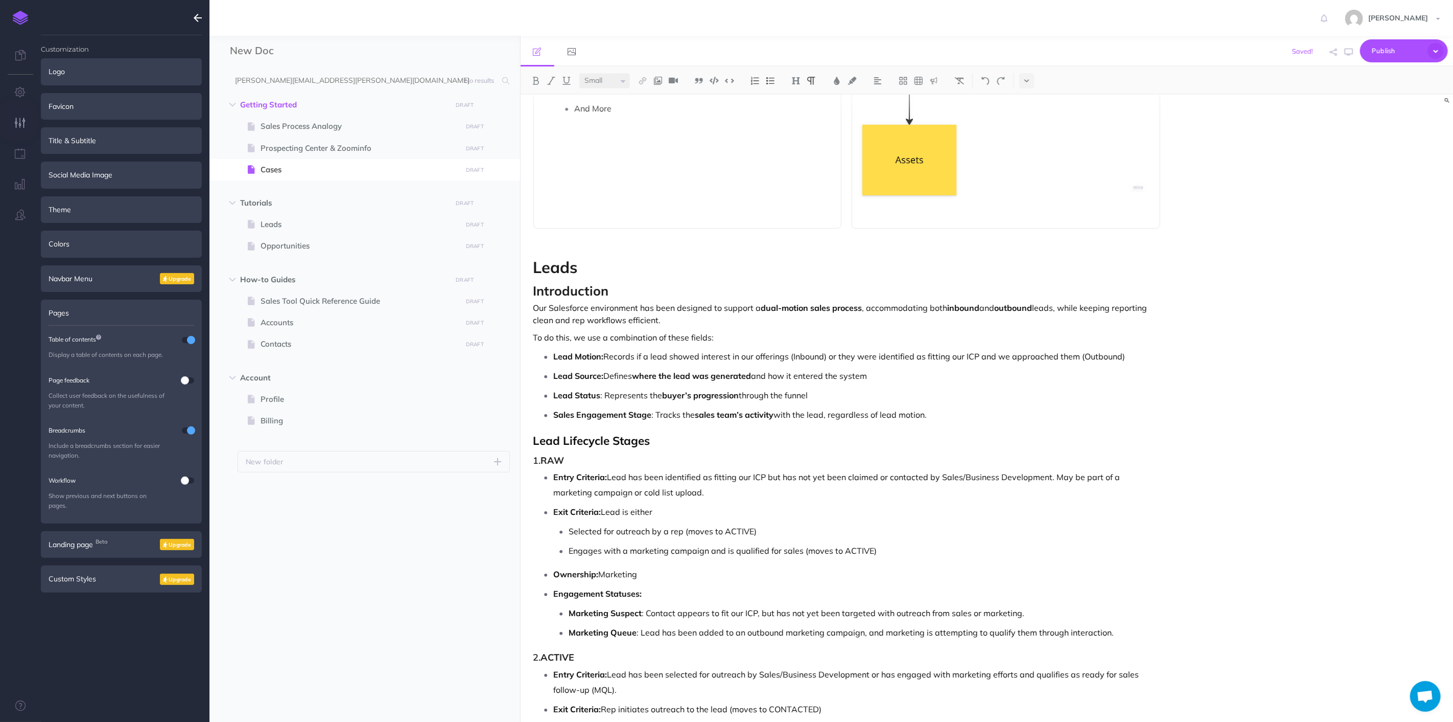
click at [674, 427] on div "Nektar Sales Process Overview : Lead to Contract and Asset Management This sale…" at bounding box center [847, 548] width 653 height 3109
click at [681, 436] on p "Lead Lifecycle Stages" at bounding box center [848, 440] width 628 height 13
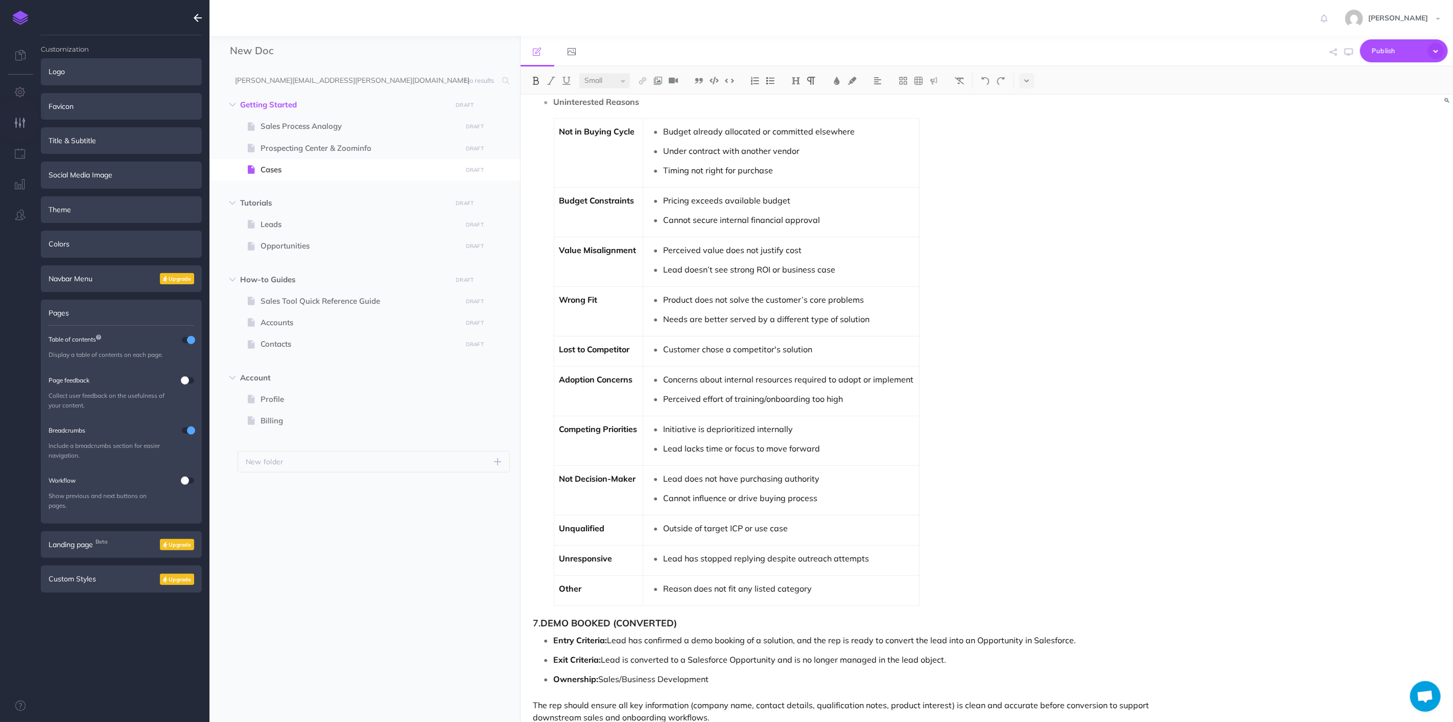
scroll to position [2482, 0]
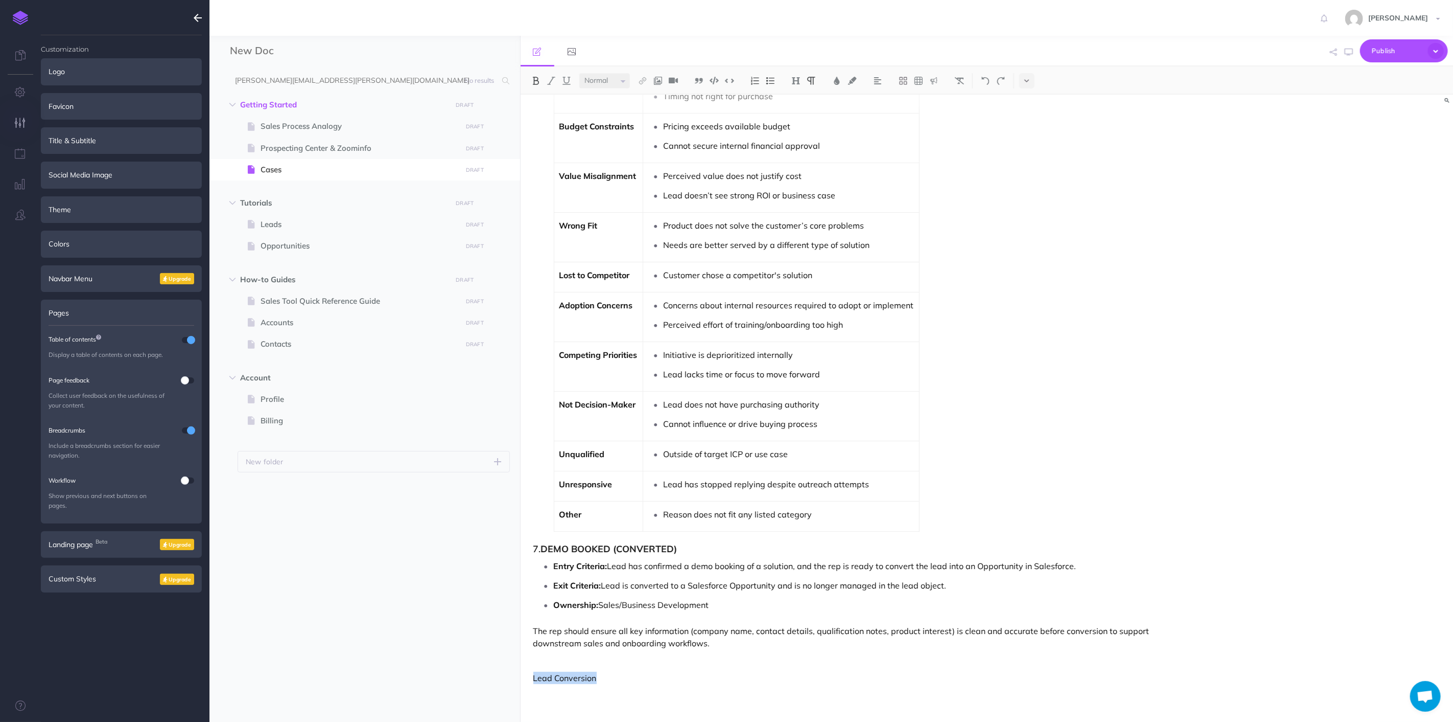
drag, startPoint x: 617, startPoint y: 673, endPoint x: 497, endPoint y: 681, distance: 120.9
click at [497, 681] on div "New Doc Collapse all Expand all Expand to root folders [PERSON_NAME][EMAIL_ADDR…" at bounding box center [832, 379] width 1244 height 686
click at [612, 83] on select "Small Normal Large" at bounding box center [605, 80] width 51 height 15
click at [580, 73] on select "Small Normal Large" at bounding box center [605, 80] width 51 height 15
click at [610, 83] on select "Small Normal Large" at bounding box center [605, 80] width 51 height 15
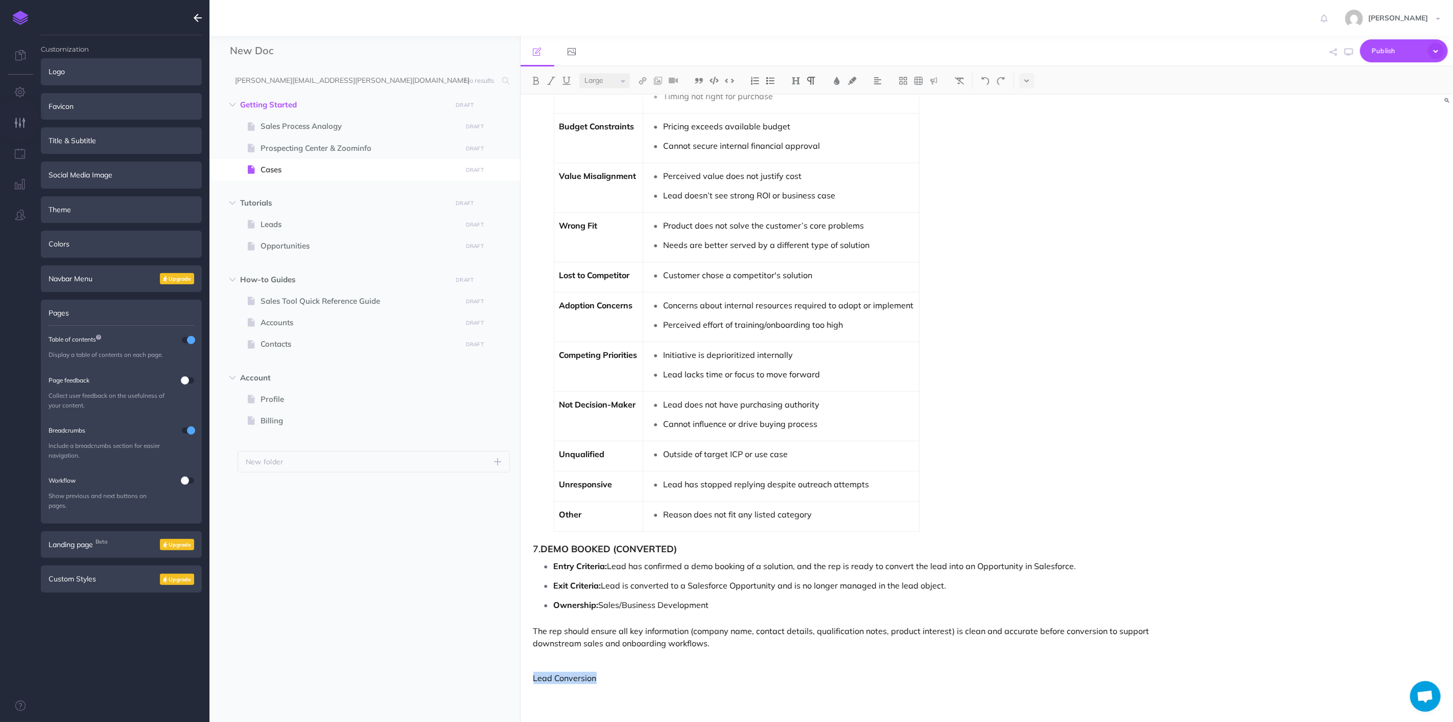
click at [580, 73] on select "Small Normal Large" at bounding box center [605, 80] width 51 height 15
click at [801, 75] on button at bounding box center [796, 80] width 15 height 15
click at [799, 128] on button "H3" at bounding box center [796, 129] width 15 height 15
click at [959, 442] on li "Uninterested Reasons Not in Buying Cycle Budget already allocated or committed …" at bounding box center [857, 276] width 607 height 512
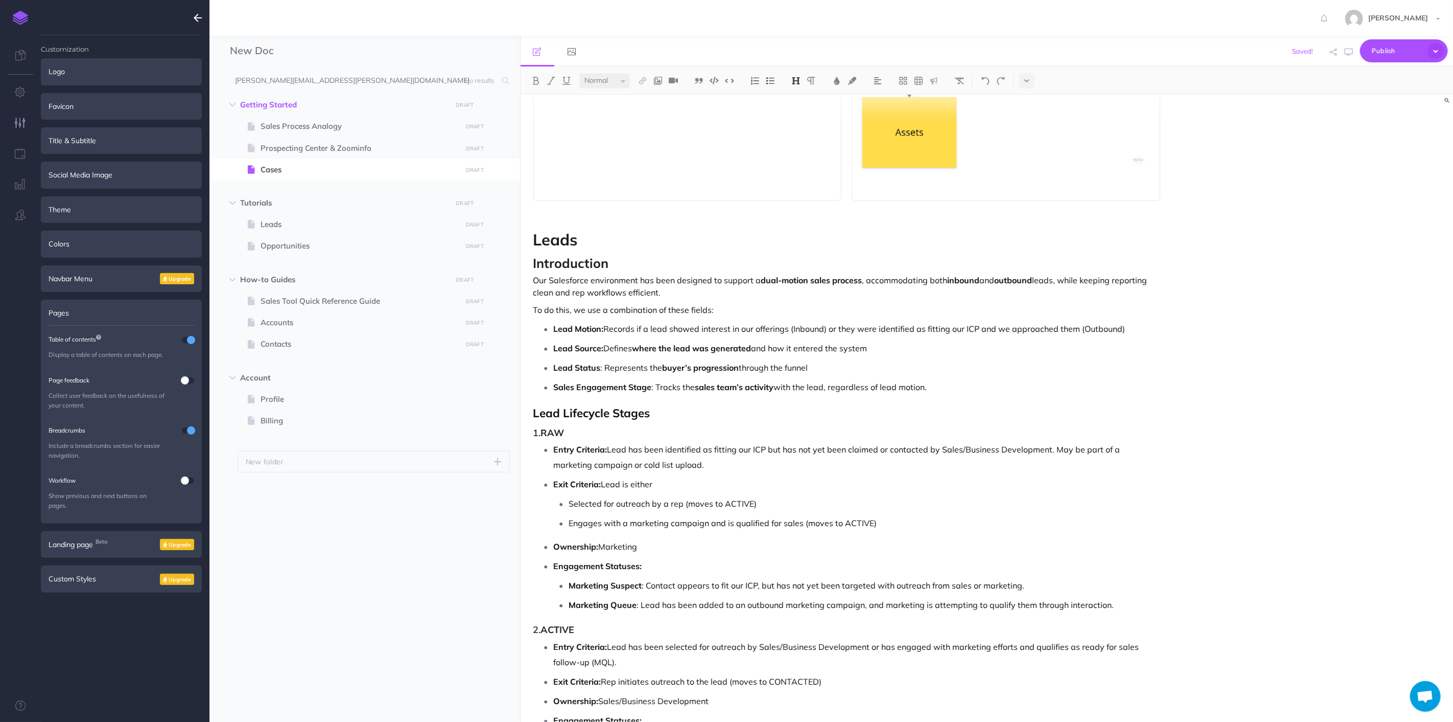
scroll to position [1063, 0]
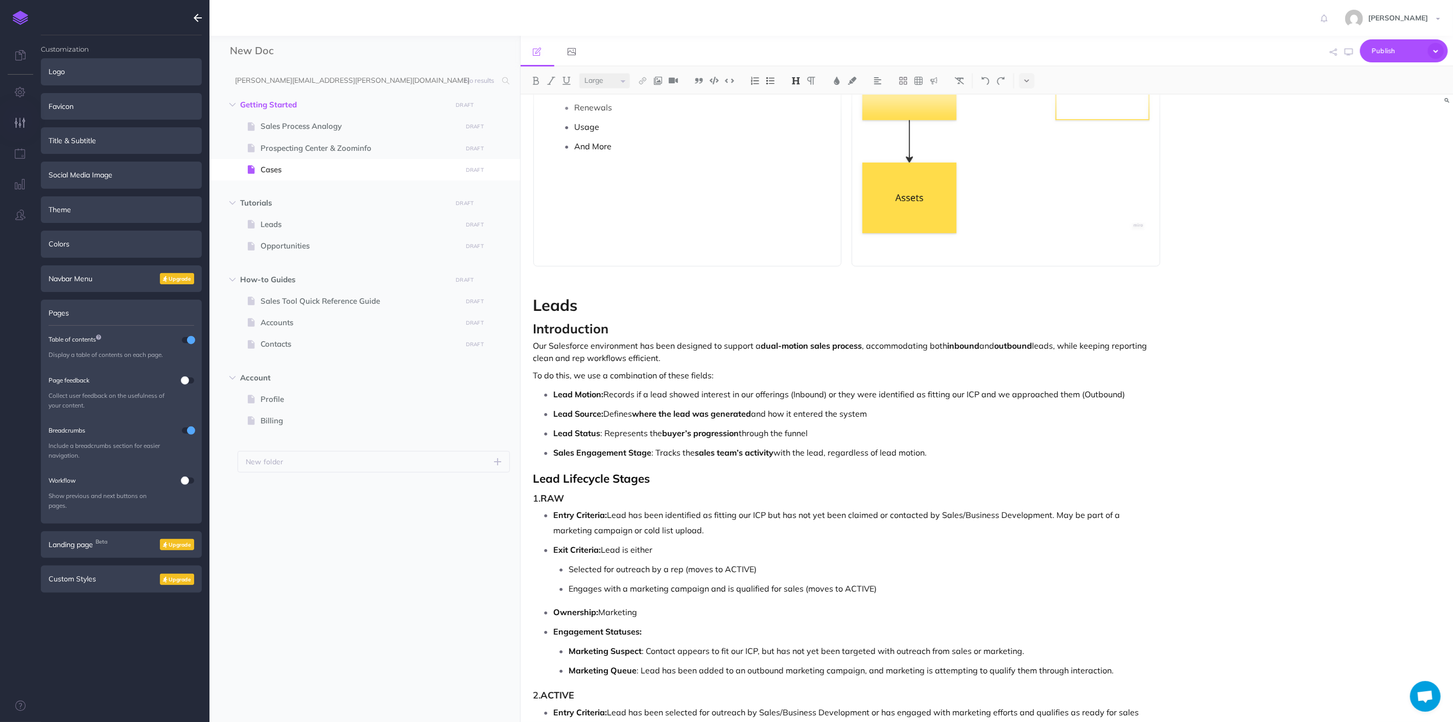
click at [616, 485] on p "Lead Lifecycle Stages" at bounding box center [848, 478] width 628 height 13
drag, startPoint x: 658, startPoint y: 478, endPoint x: 542, endPoint y: 472, distance: 115.7
click at [542, 472] on p "Lead Lifecycle Stages" at bounding box center [848, 478] width 628 height 13
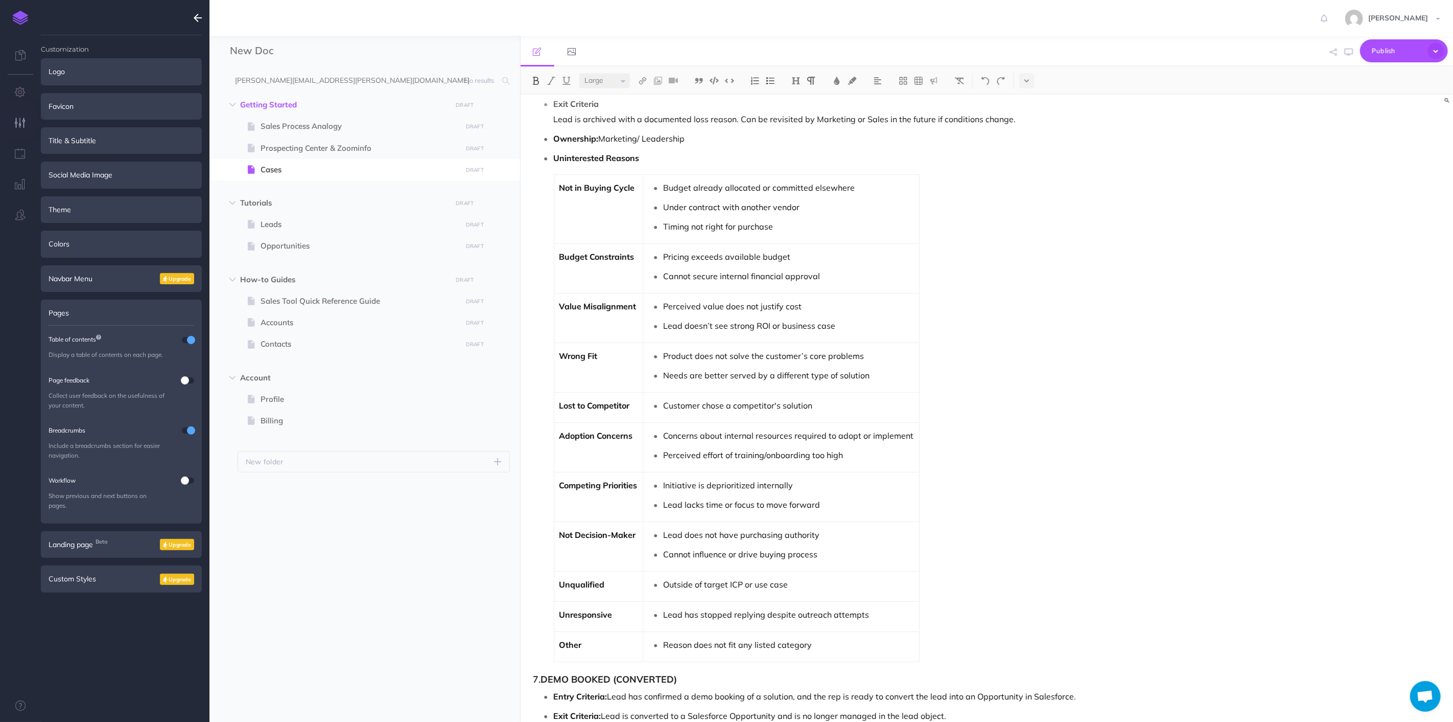
scroll to position [2486, 0]
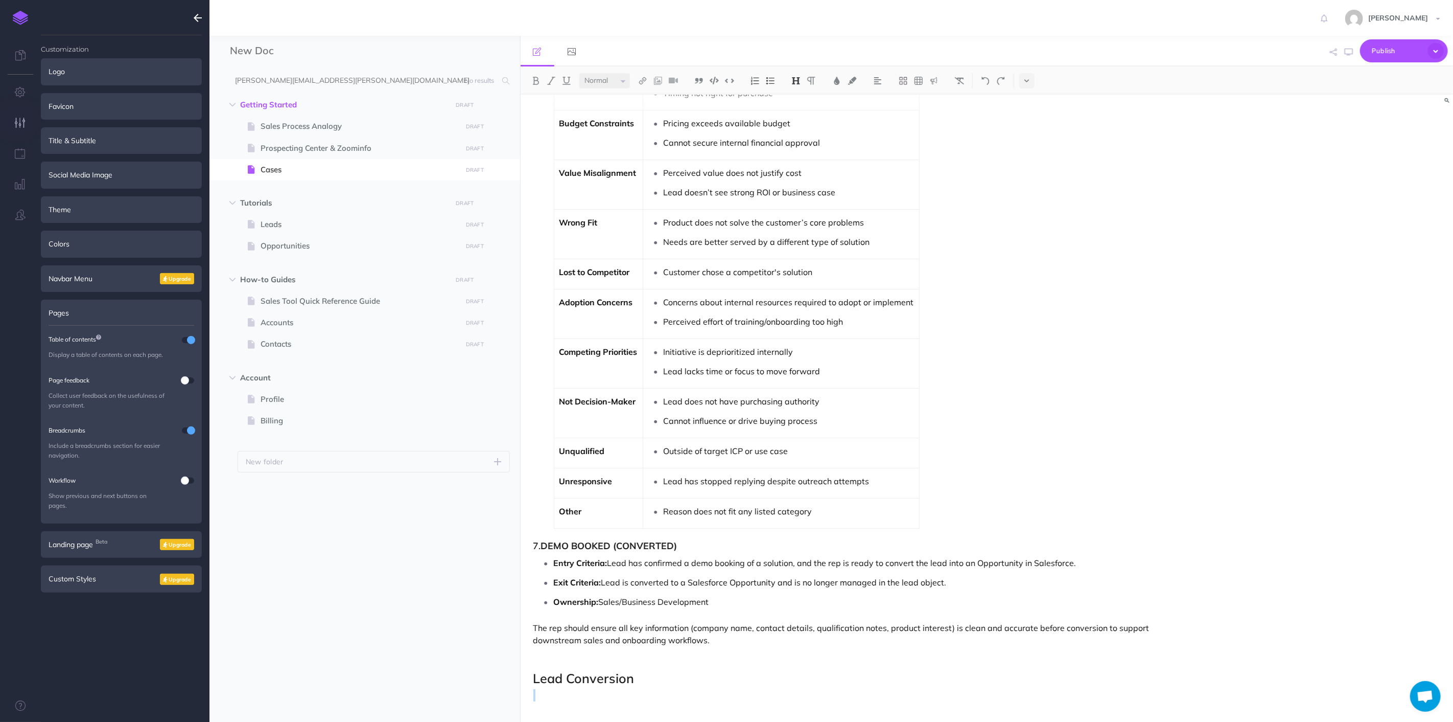
drag, startPoint x: 636, startPoint y: 678, endPoint x: 470, endPoint y: 687, distance: 165.8
click at [470, 687] on div "New Doc Collapse all Expand all Expand to root folders [PERSON_NAME][EMAIL_ADDR…" at bounding box center [832, 379] width 1244 height 686
click at [585, 676] on span "Lead Conversion" at bounding box center [584, 678] width 101 height 16
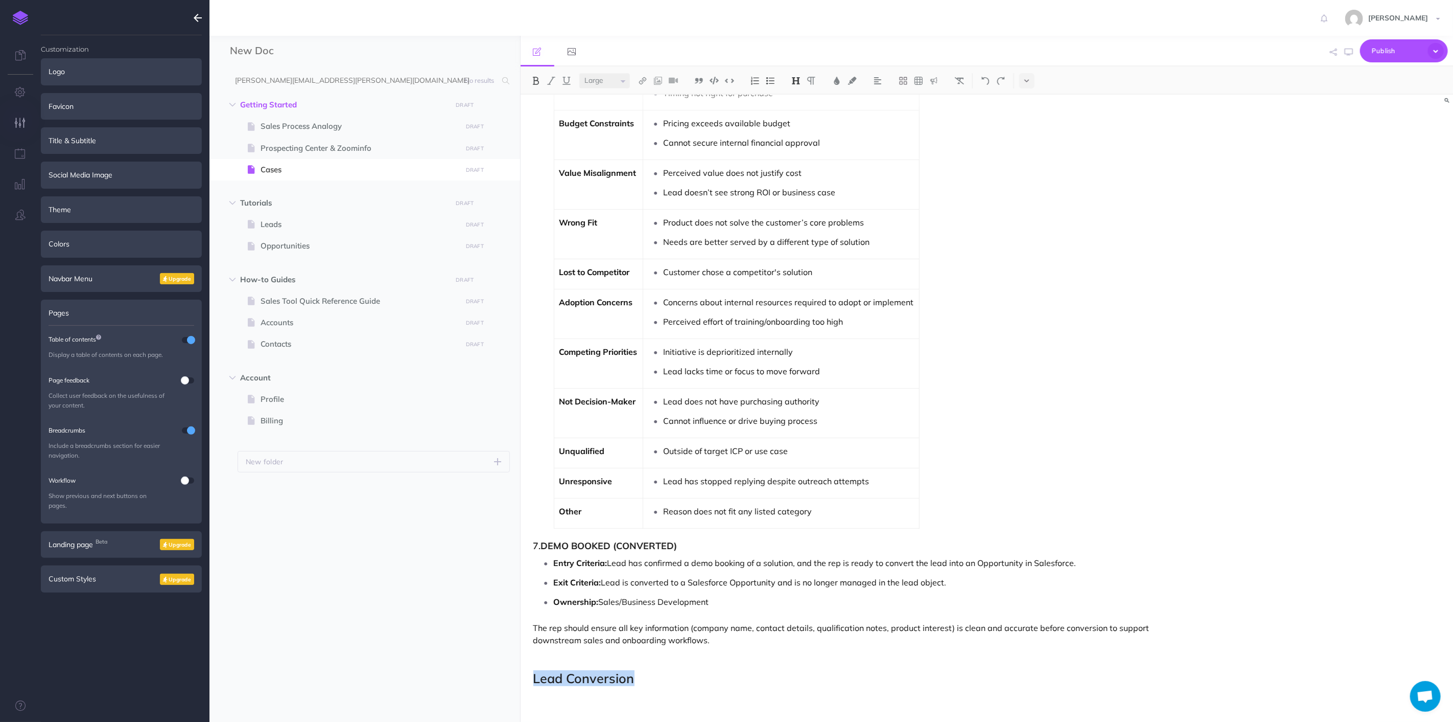
click at [538, 79] on img at bounding box center [535, 81] width 9 height 8
click at [856, 461] on td "Outside of target ICP or use case" at bounding box center [781, 453] width 276 height 30
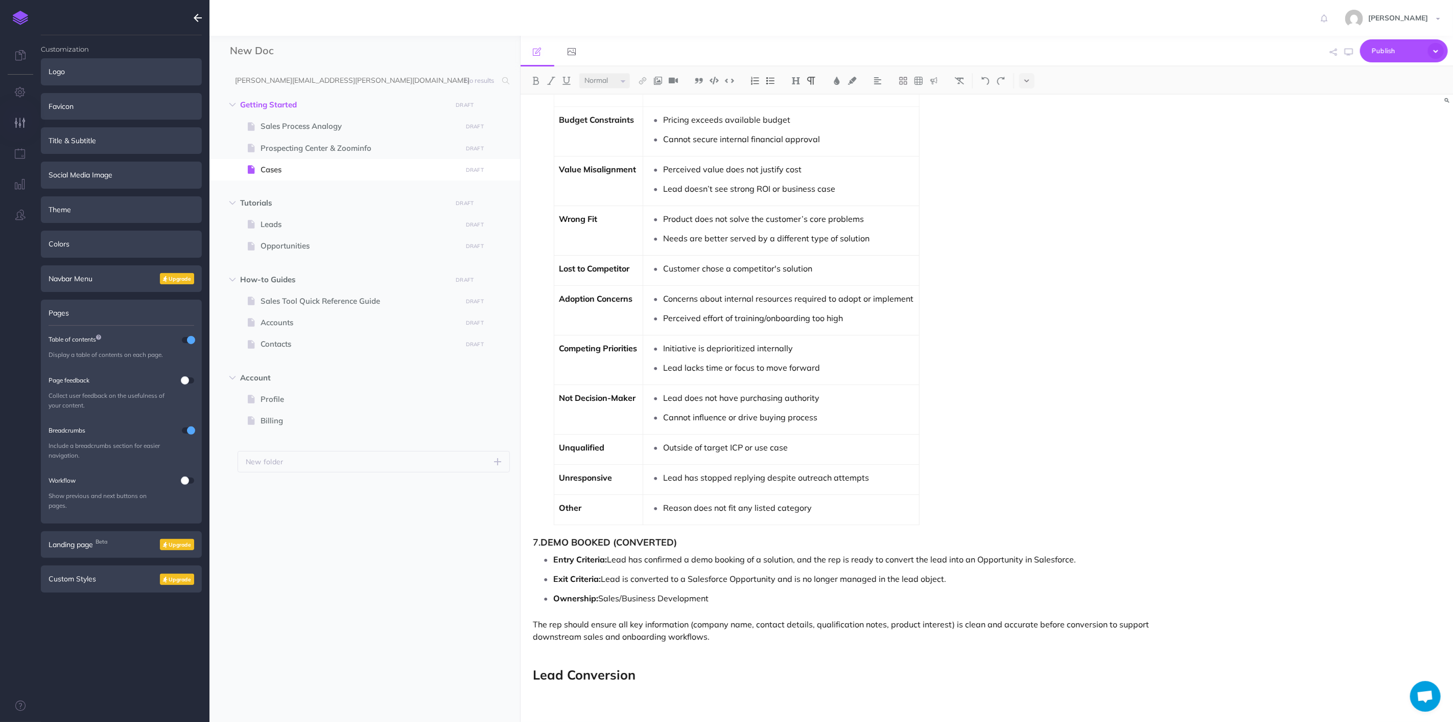
scroll to position [2503, 0]
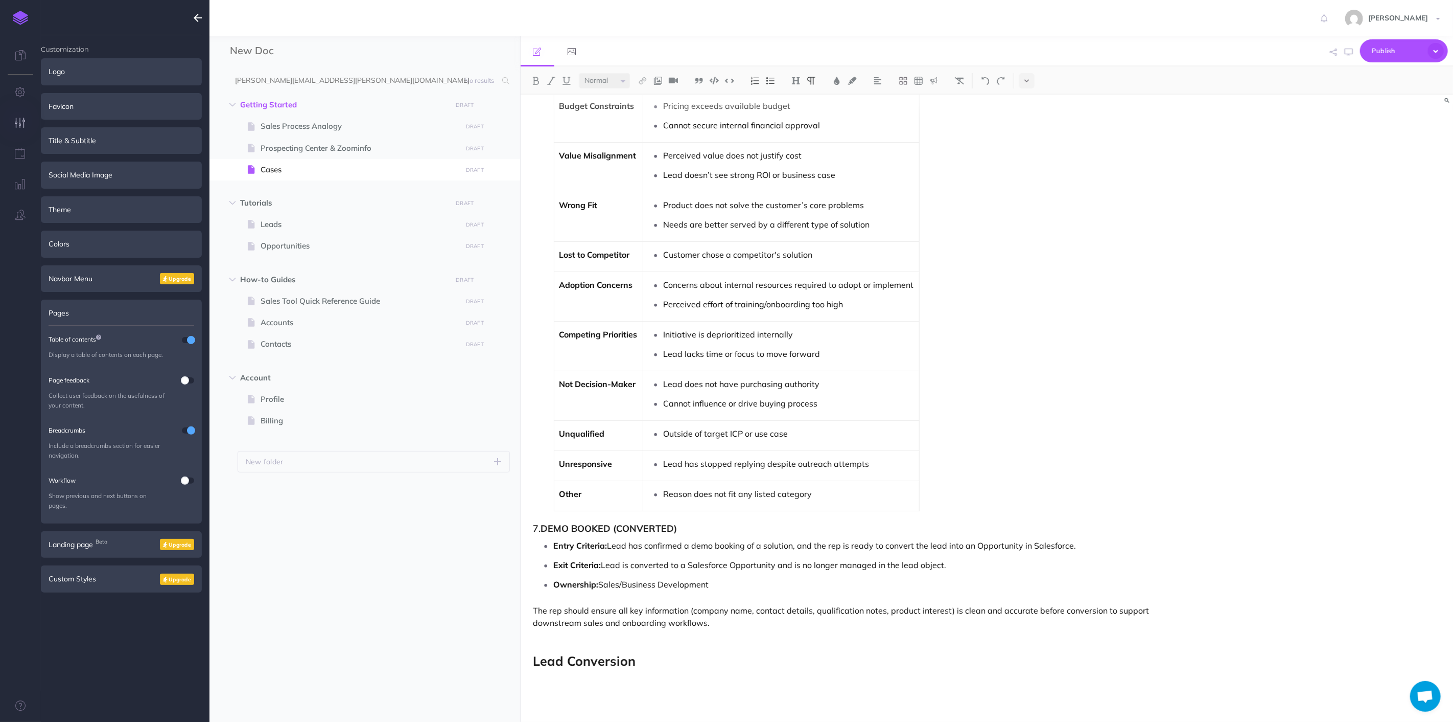
click at [723, 604] on p "The rep should ensure all key information (company name, contact details, quali…" at bounding box center [848, 616] width 628 height 25
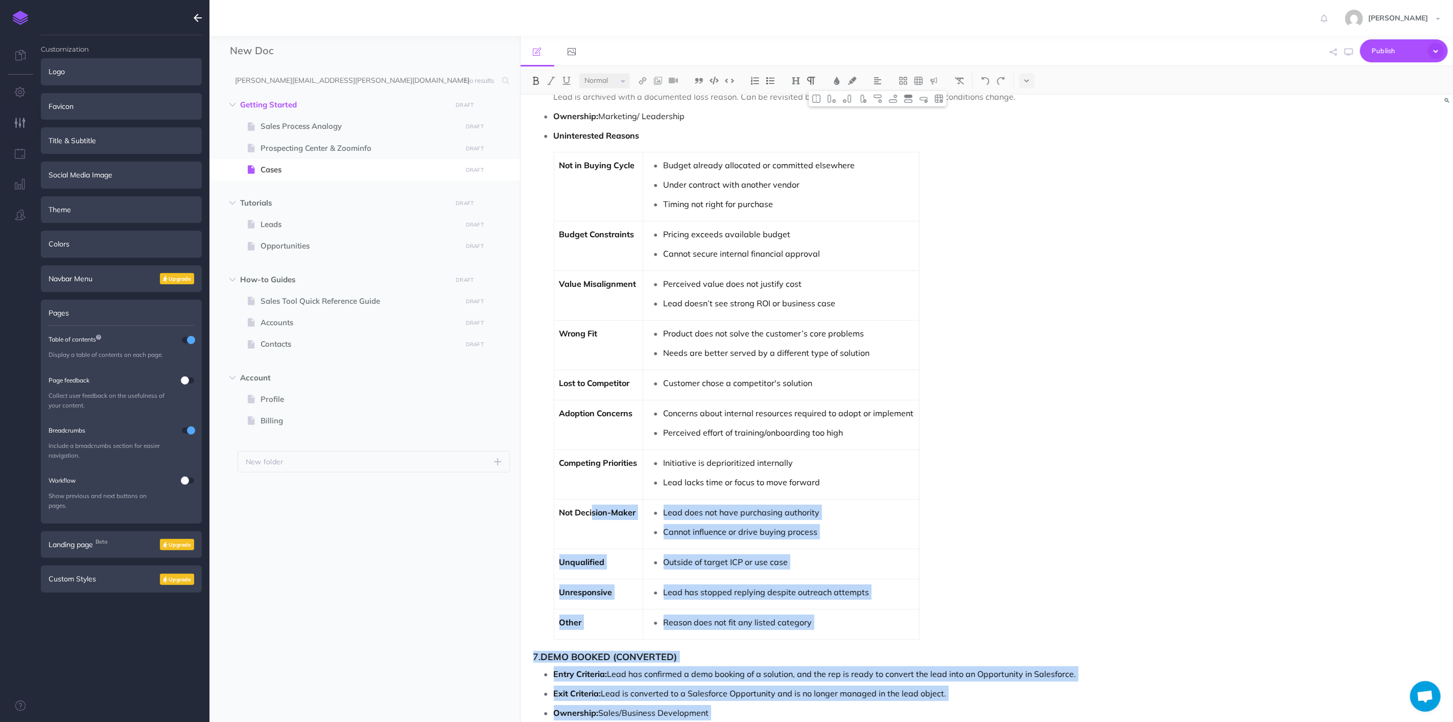
drag, startPoint x: 723, startPoint y: 627, endPoint x: 597, endPoint y: 531, distance: 158.3
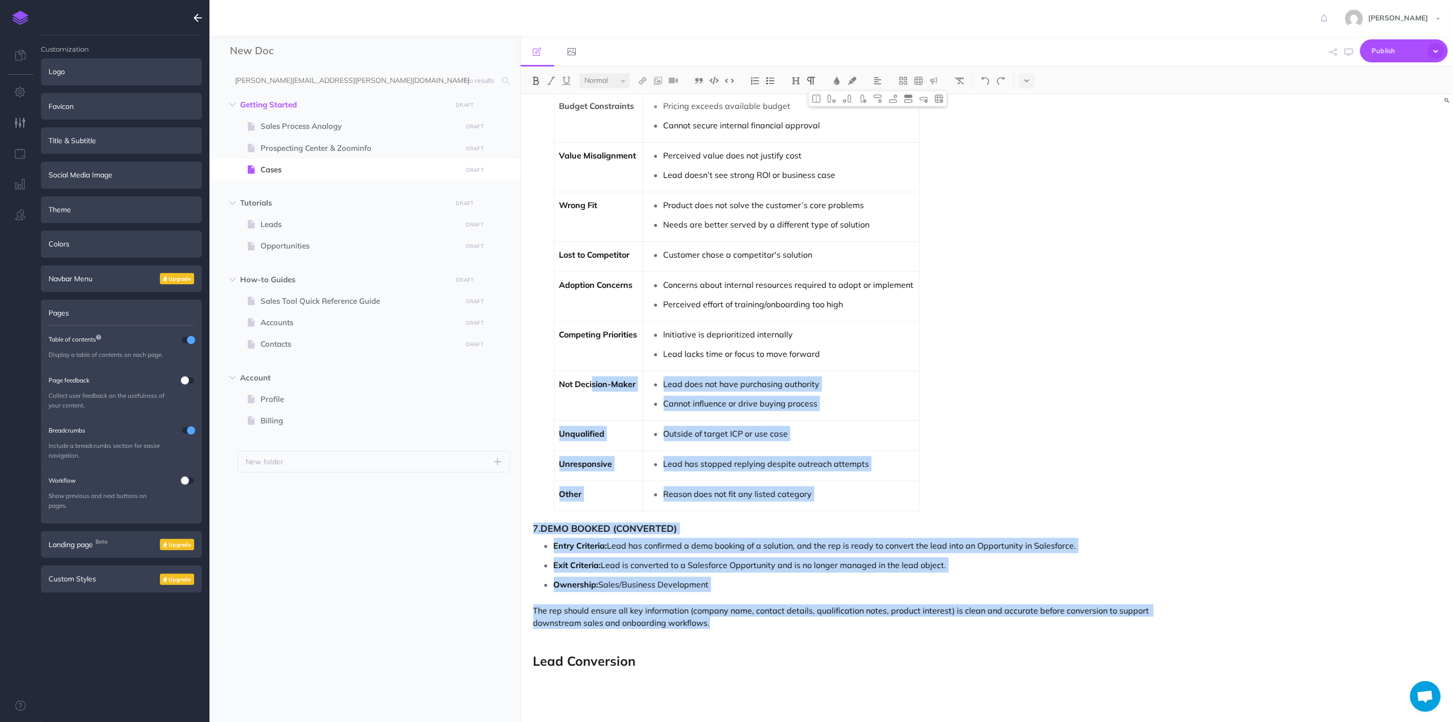
click at [698, 558] on p "Exit Criteria: Lead is converted to a Salesforce Opportunity and is no longer m…" at bounding box center [857, 564] width 607 height 15
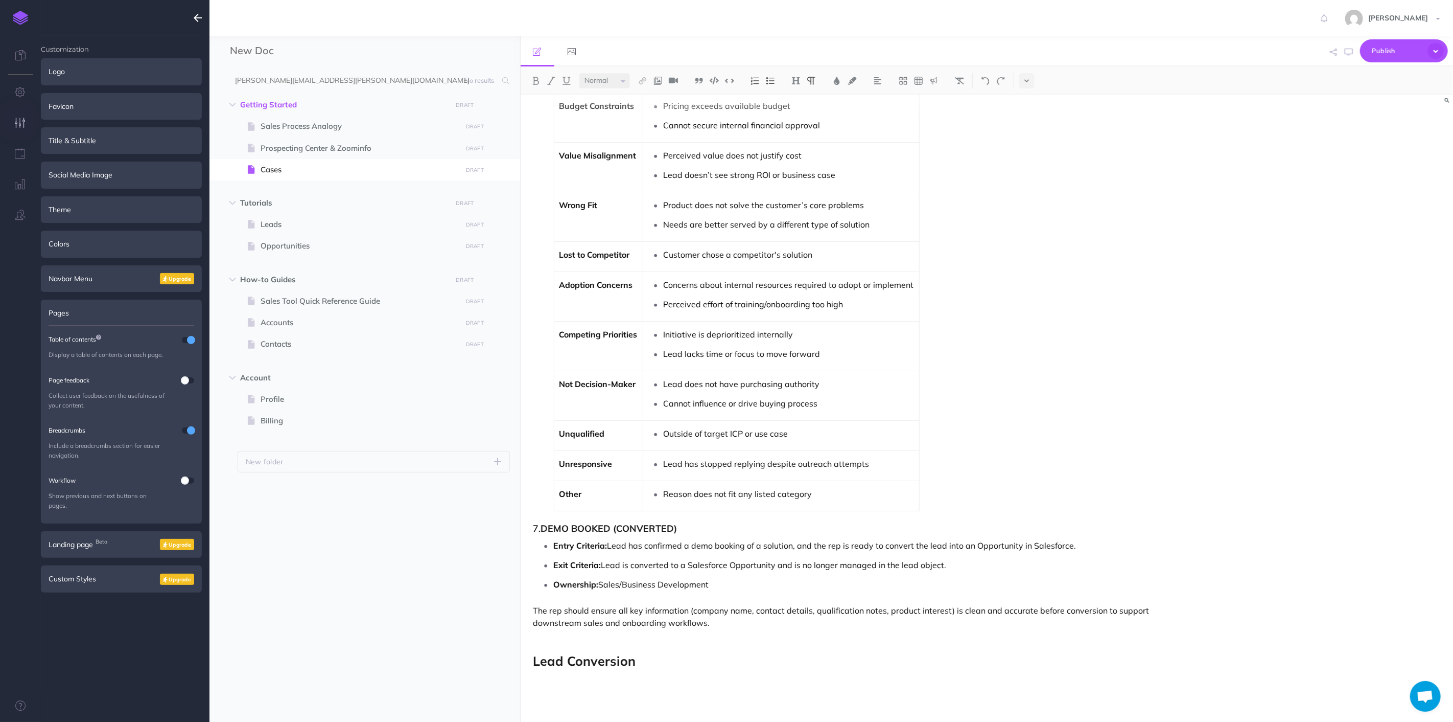
drag, startPoint x: 647, startPoint y: 608, endPoint x: 639, endPoint y: 574, distance: 34.7
click at [635, 605] on p "The rep should ensure all key information (company name, contact details, quali…" at bounding box center [848, 616] width 628 height 25
click at [600, 527] on strong "DEMO BOOKED (CONVERTED)" at bounding box center [609, 528] width 136 height 12
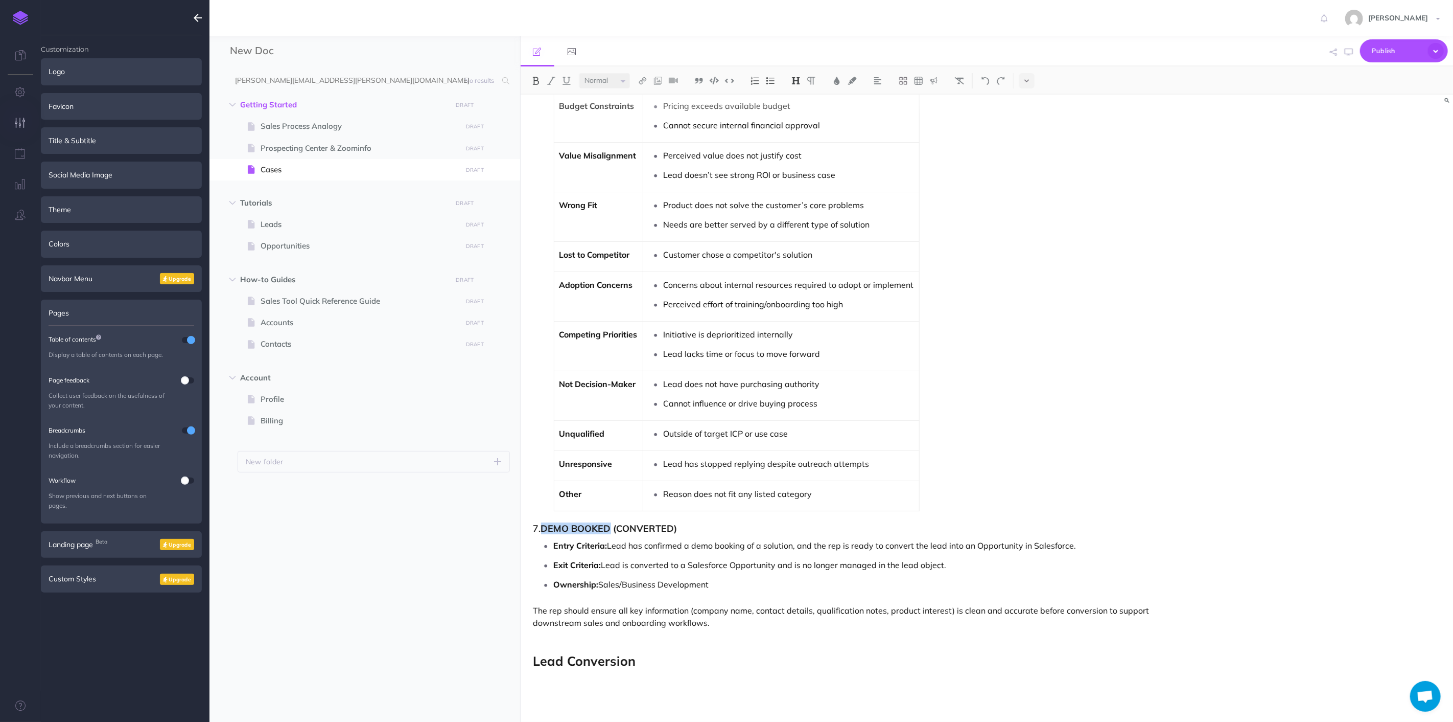
drag, startPoint x: 614, startPoint y: 528, endPoint x: 541, endPoint y: 532, distance: 73.2
click at [541, 532] on h3 "7. DEMO BOOKED (CONVERTED)" at bounding box center [848, 528] width 628 height 10
click at [576, 544] on strong "Entry Criteria:" at bounding box center [581, 545] width 54 height 10
click at [676, 626] on p "The rep should ensure all key information (company name, contact details, quali…" at bounding box center [848, 616] width 628 height 25
click at [718, 625] on p "The rep should ensure all key information (company name, contact details, quali…" at bounding box center [848, 616] width 628 height 25
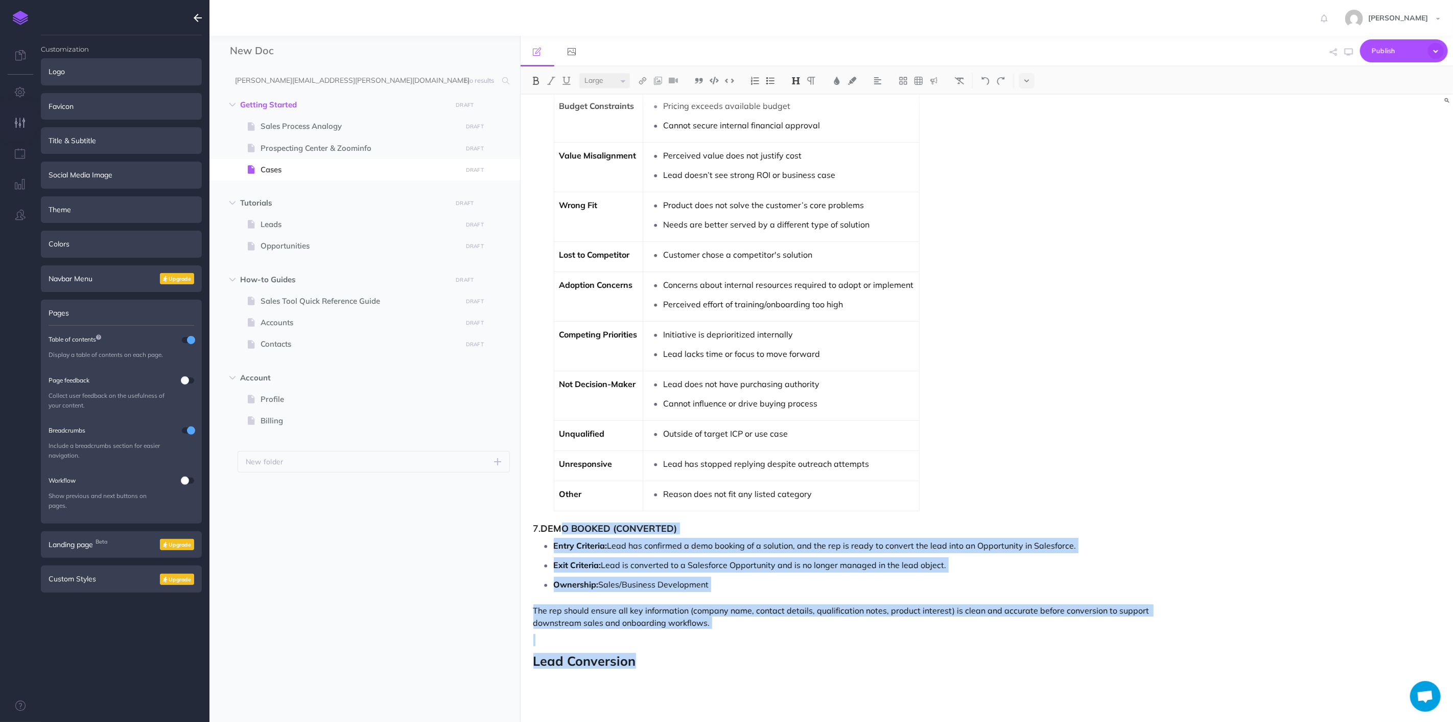
drag, startPoint x: 704, startPoint y: 667, endPoint x: 566, endPoint y: 528, distance: 195.5
click at [661, 609] on p "The rep should ensure all key information (company name, contact details, quali…" at bounding box center [848, 616] width 628 height 25
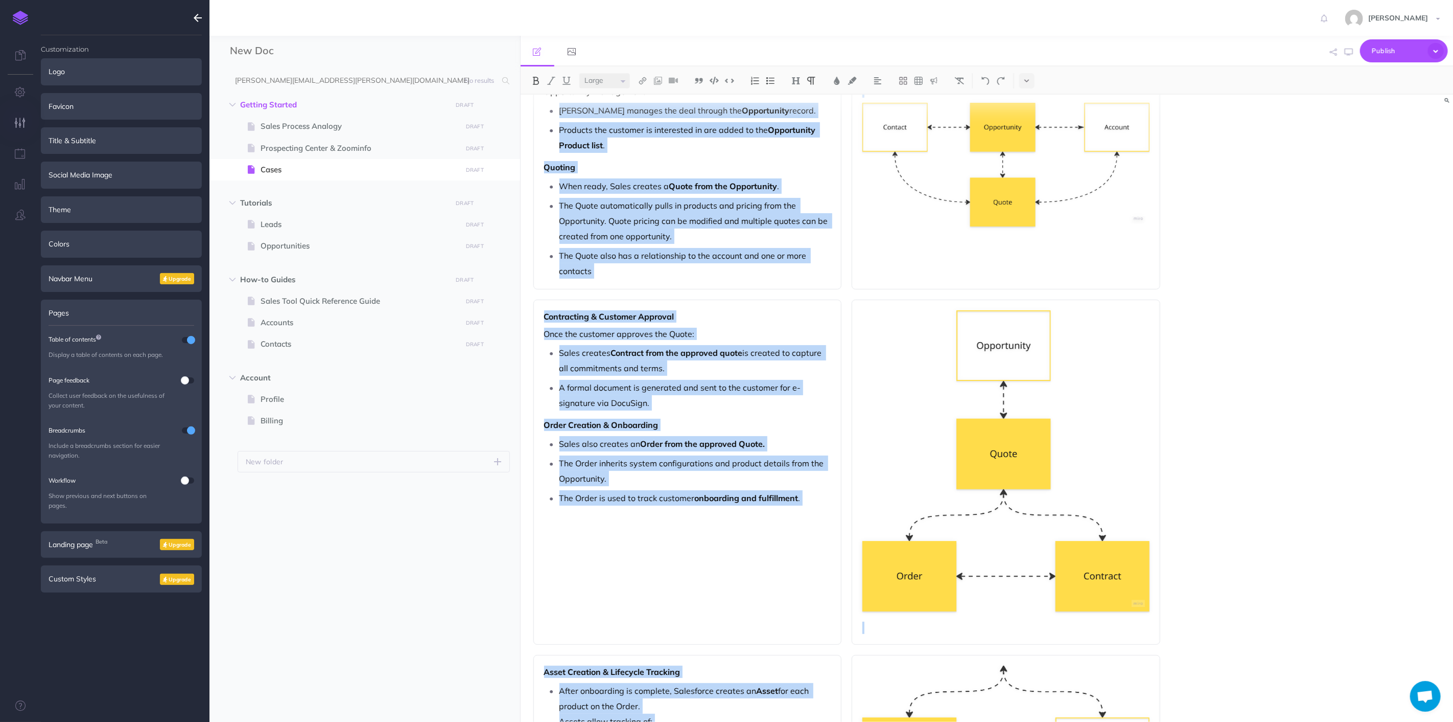
scroll to position [0, 0]
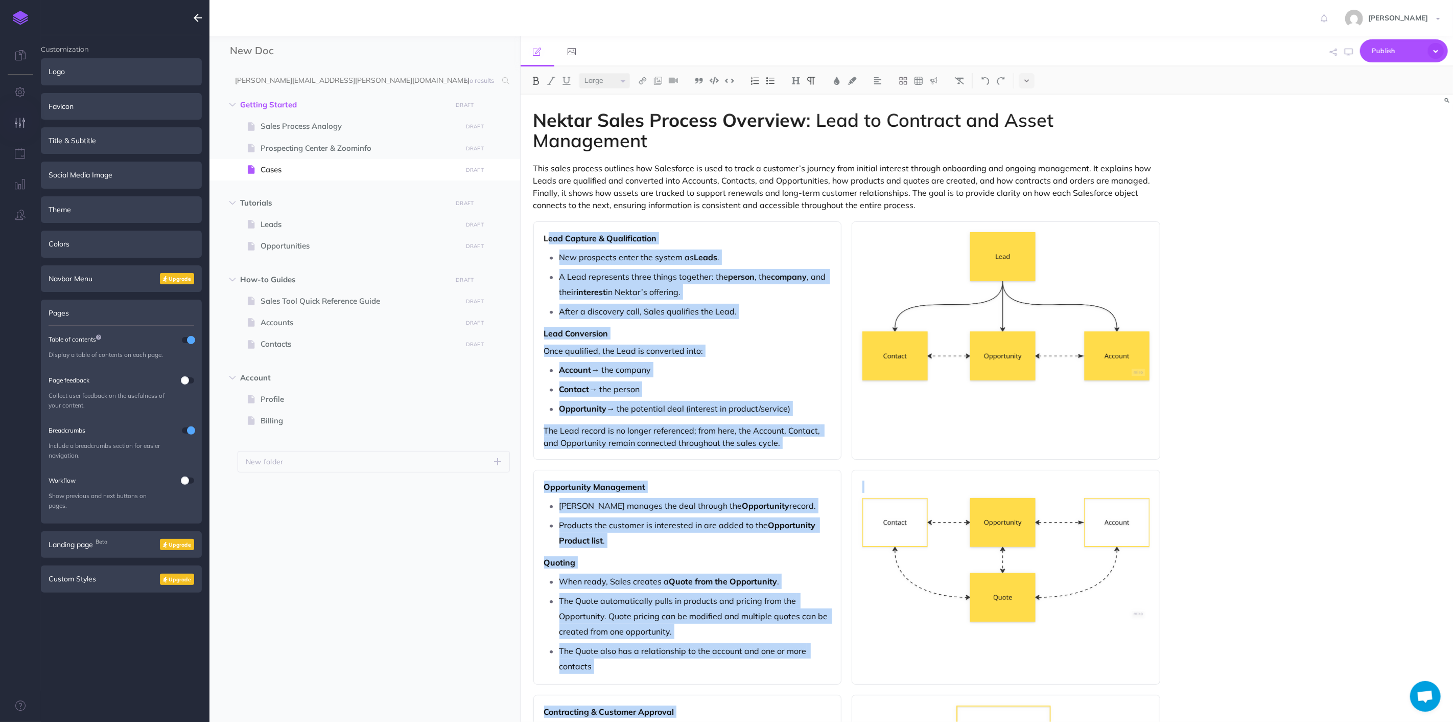
drag, startPoint x: 684, startPoint y: 586, endPoint x: 549, endPoint y: 241, distance: 370.4
click at [670, 415] on p "Opportunity → the potential deal (interest in product/service)" at bounding box center [696, 408] width 272 height 15
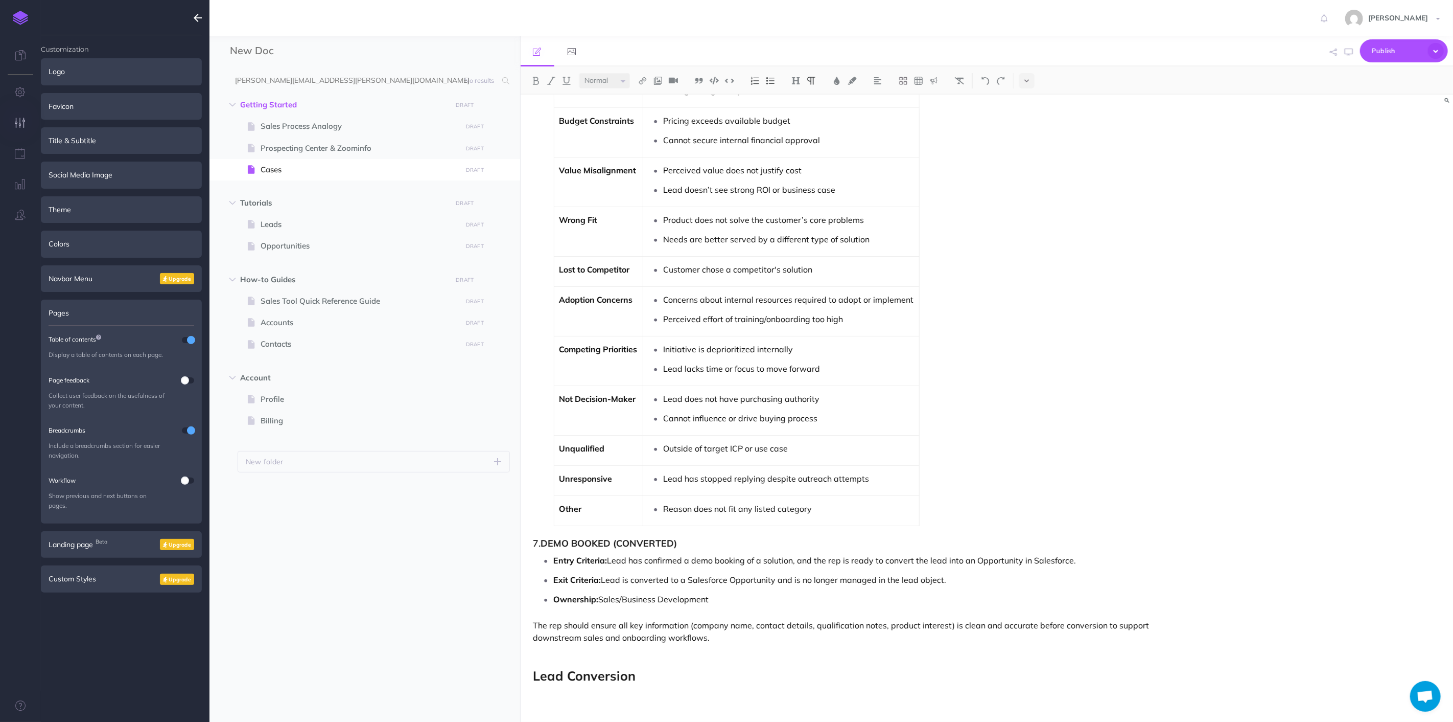
scroll to position [2503, 0]
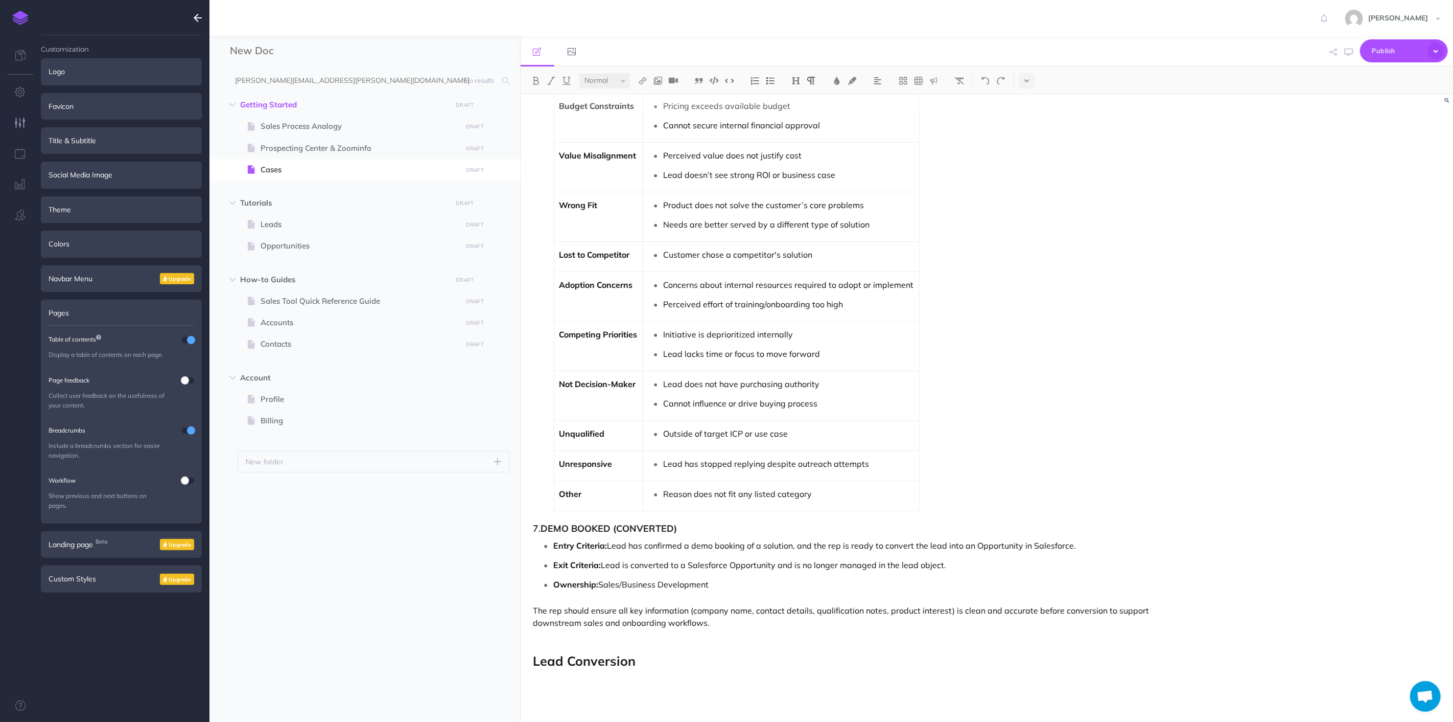
click at [588, 690] on p at bounding box center [848, 695] width 628 height 12
drag, startPoint x: 757, startPoint y: 631, endPoint x: 581, endPoint y: 421, distance: 273.5
click at [708, 615] on p "The rep should ensure all key information (company name, contact details, quali…" at bounding box center [848, 616] width 628 height 25
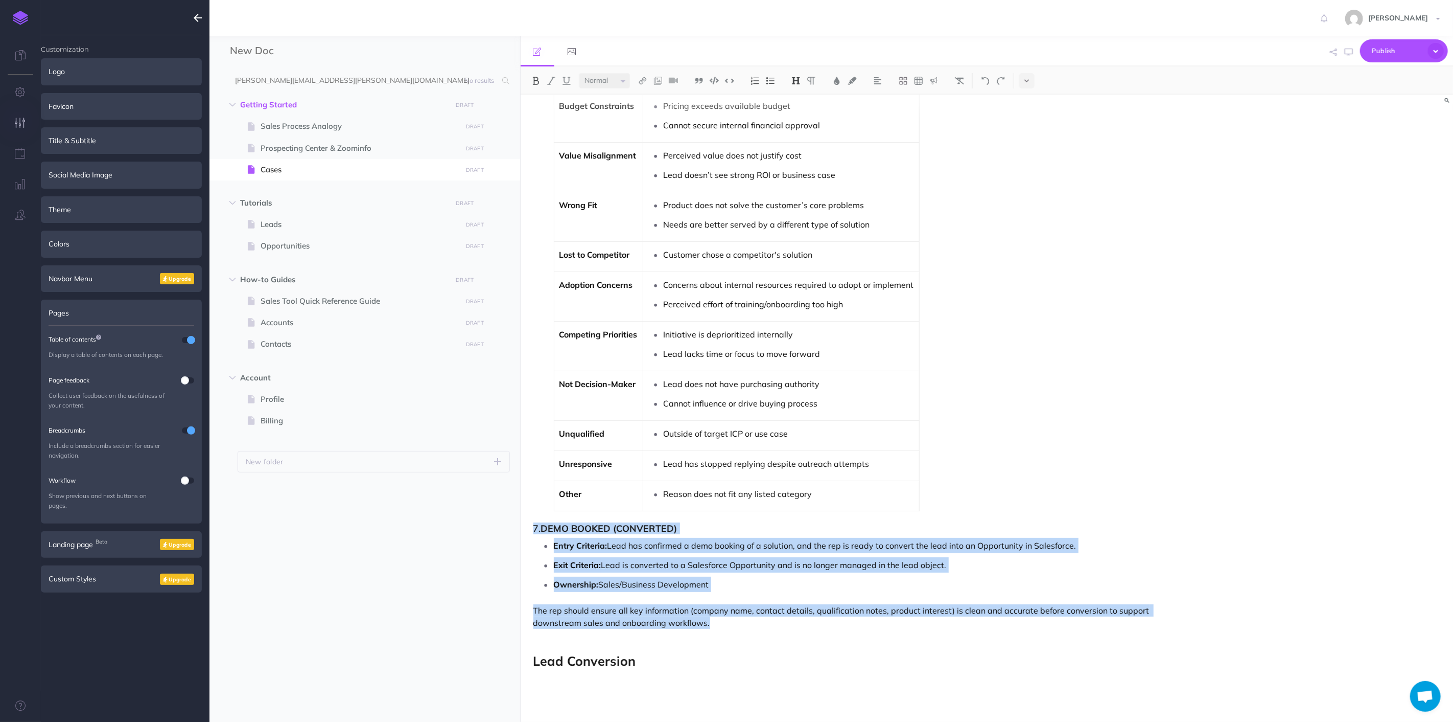
drag, startPoint x: 713, startPoint y: 628, endPoint x: 530, endPoint y: 533, distance: 206.4
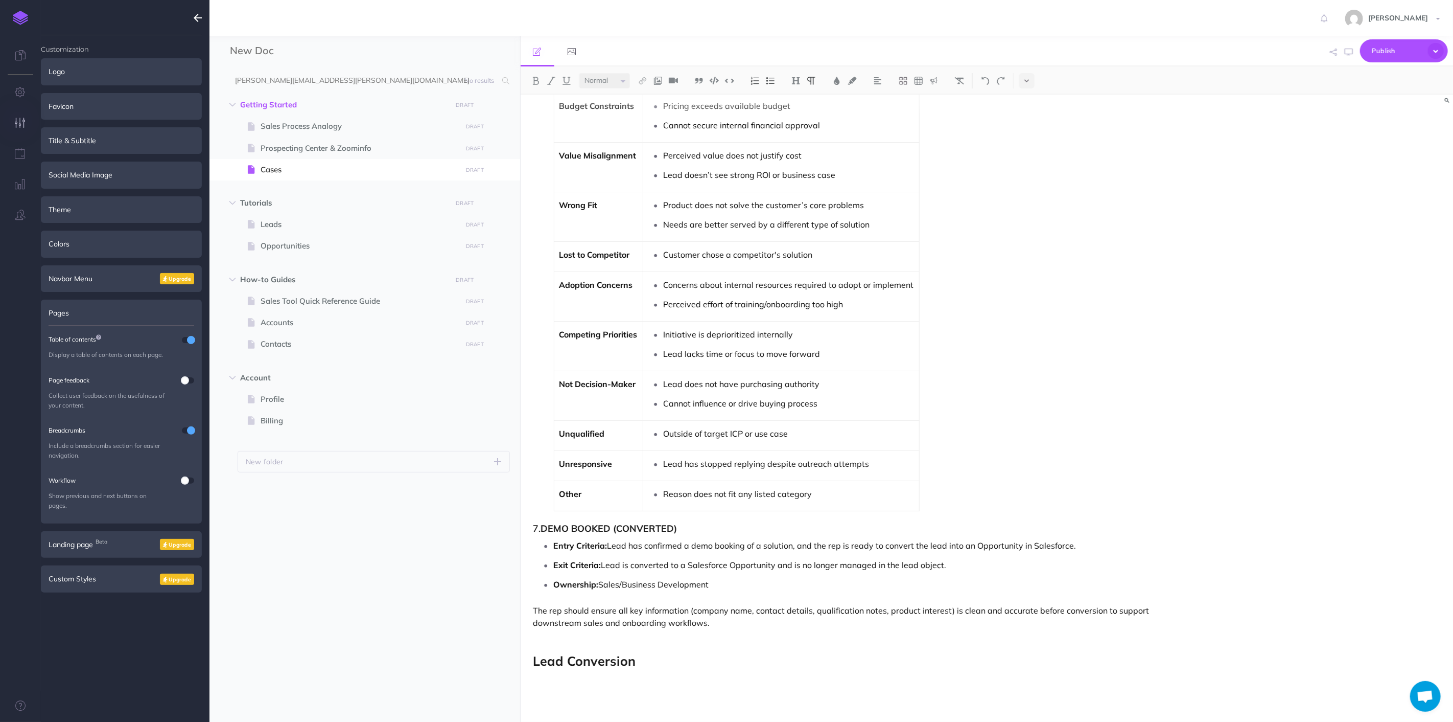
drag, startPoint x: 593, startPoint y: 690, endPoint x: 601, endPoint y: 687, distance: 8.3
click at [595, 690] on p at bounding box center [848, 695] width 628 height 12
click at [646, 666] on h3 "Lead Conversion" at bounding box center [848, 661] width 628 height 14
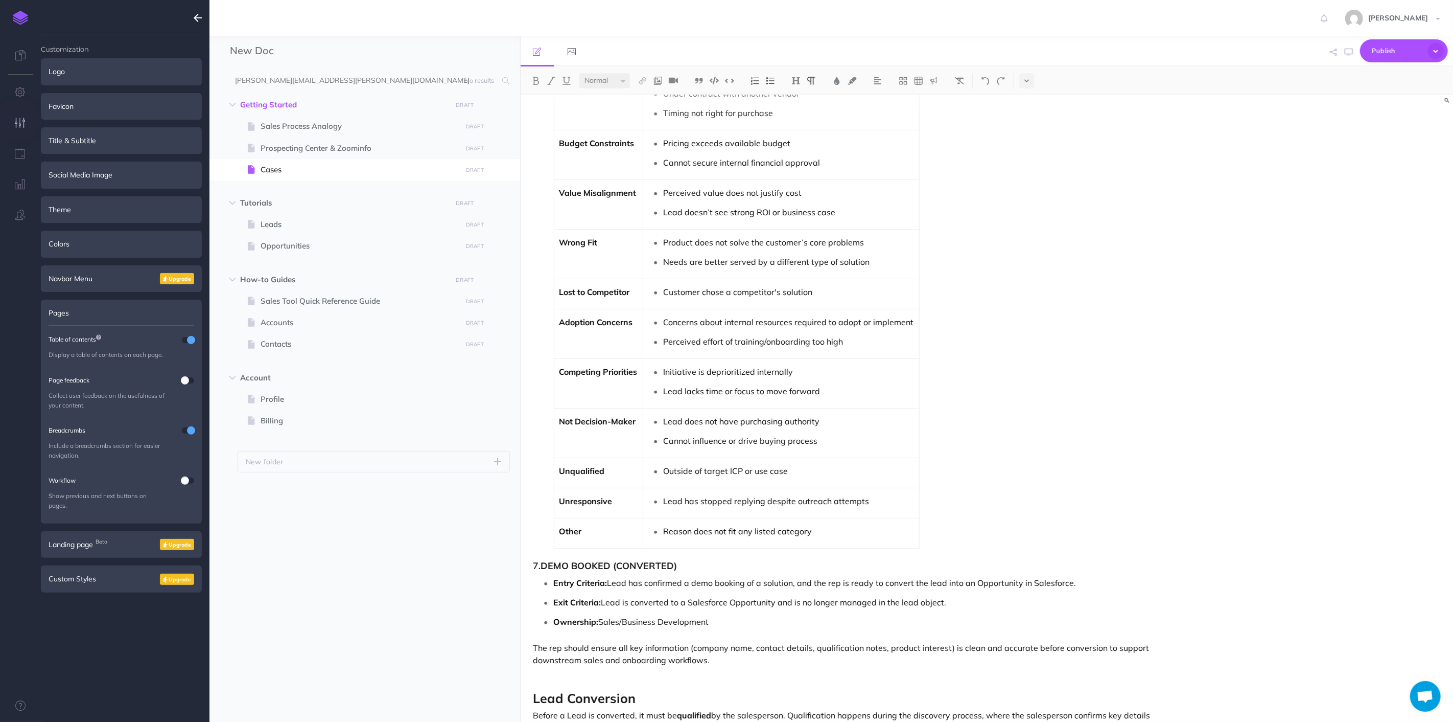
scroll to position [2557, 0]
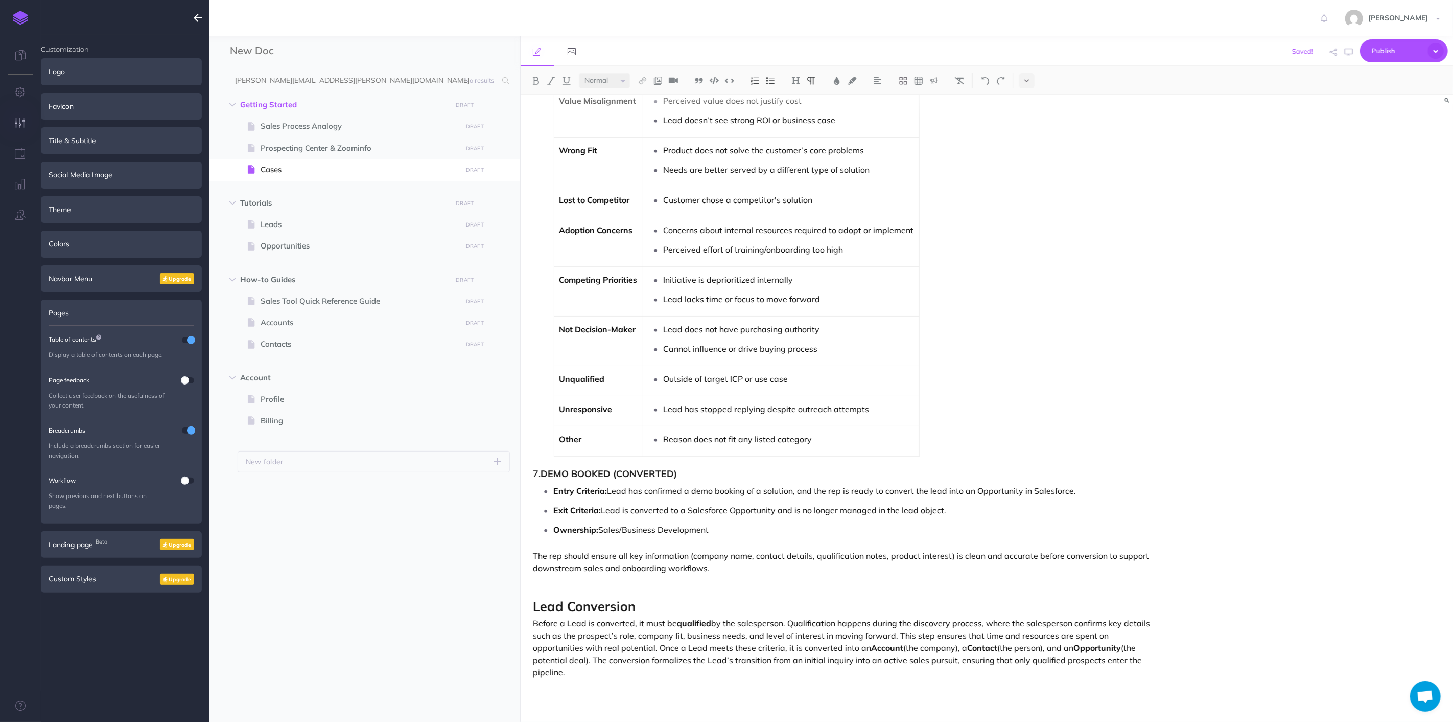
click at [788, 620] on p "Before a Lead is converted, it must be qualified by the salesperson. Qualificat…" at bounding box center [848, 647] width 628 height 61
click at [974, 628] on p "Before a Lead is converted, it must be qualified by the salesperson. Qualificat…" at bounding box center [848, 647] width 628 height 61
click at [974, 621] on p "Before a Lead is converted, it must be qualified by the salesperson. Qualificat…" at bounding box center [848, 647] width 628 height 61
click at [969, 623] on p "Before a Lead is converted, it must be qualified by the salesperson. Qualificat…" at bounding box center [848, 647] width 628 height 61
click at [668, 625] on p "Before a Lead is converted, it must be qualified by the salesperson. Qualificat…" at bounding box center [848, 647] width 628 height 61
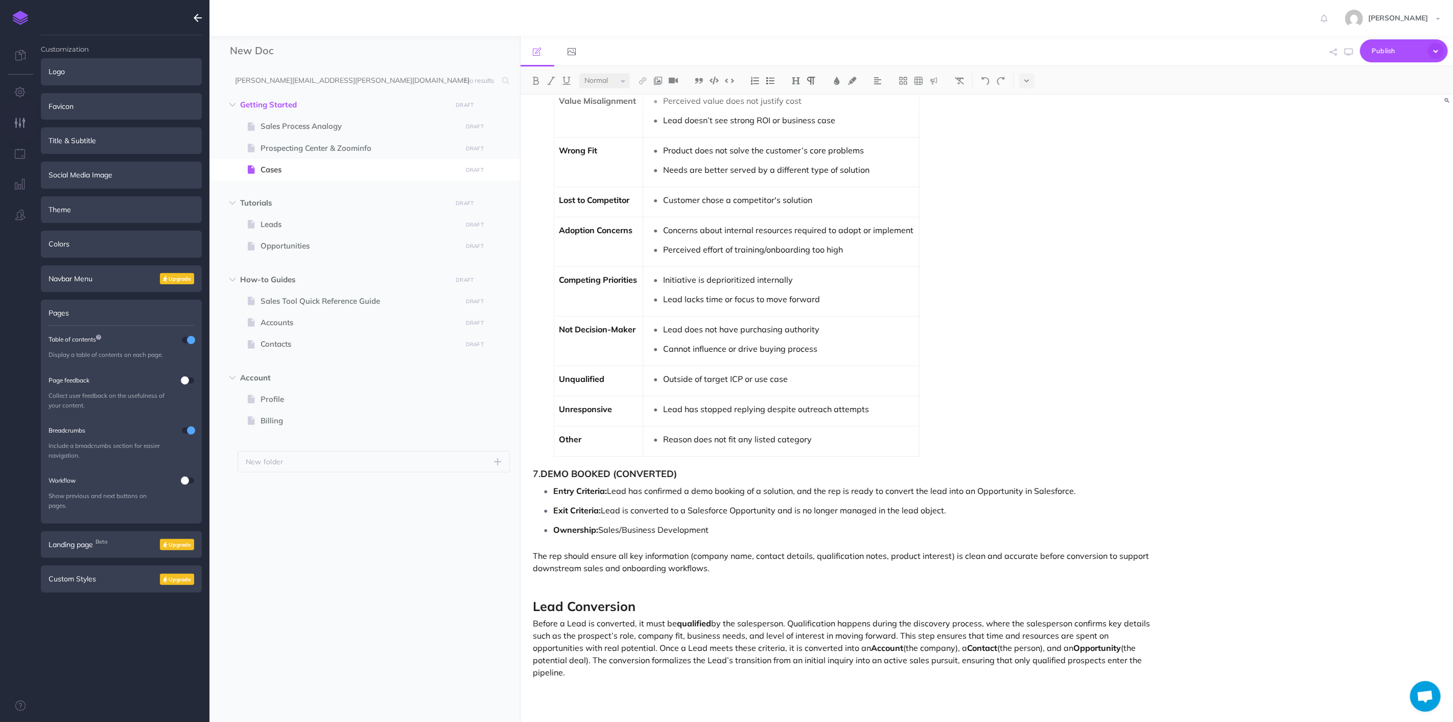
click at [693, 644] on p "Before a Lead is converted, it must be qualified by the salesperson. Qualificat…" at bounding box center [848, 647] width 628 height 61
click at [768, 641] on p "Before a Lead is converted, it must be qualified by the salesperson. Qualificat…" at bounding box center [848, 647] width 628 height 61
drag, startPoint x: 895, startPoint y: 634, endPoint x: 932, endPoint y: 664, distance: 47.2
click at [898, 636] on p "Before a Lead is converted, it must be qualified by the salesperson. Qualificat…" at bounding box center [848, 647] width 628 height 61
drag, startPoint x: 764, startPoint y: 637, endPoint x: 747, endPoint y: 640, distance: 18.1
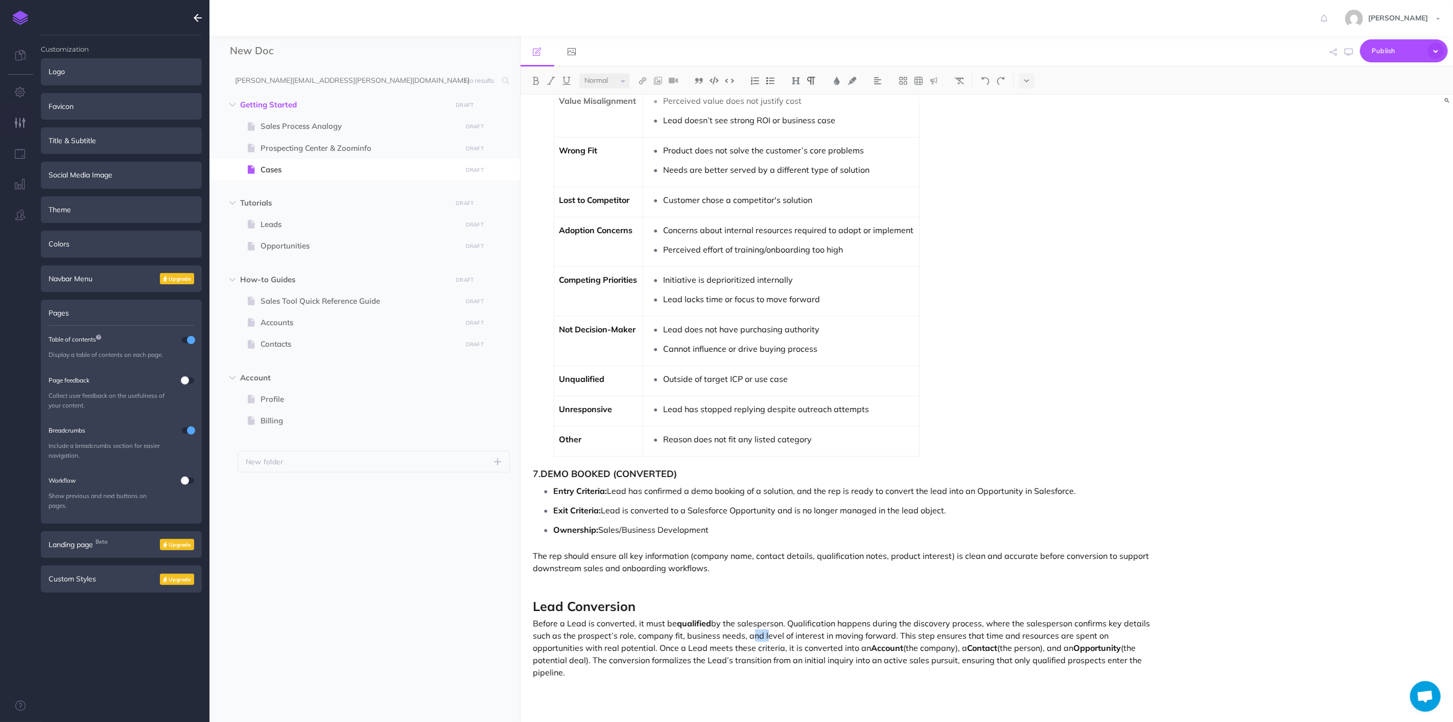
click at [747, 640] on p "Before a Lead is converted, it must be qualified by the salesperson. Qualificat…" at bounding box center [848, 647] width 628 height 61
click at [802, 641] on p "Before a Lead is converted, it must be qualified by the salesperson. Qualificat…" at bounding box center [848, 641] width 628 height 49
click at [803, 641] on p "Before a Lead is converted, it must be qualified by the salesperson. Qualificat…" at bounding box center [848, 641] width 628 height 49
click at [746, 639] on p "Before a Lead is converted, it must be qualified by the salesperson. Qualificat…" at bounding box center [848, 641] width 628 height 49
click at [897, 651] on p "Before a Lead is converted, it must be qualified by the salesperson. Qualificat…" at bounding box center [848, 647] width 628 height 61
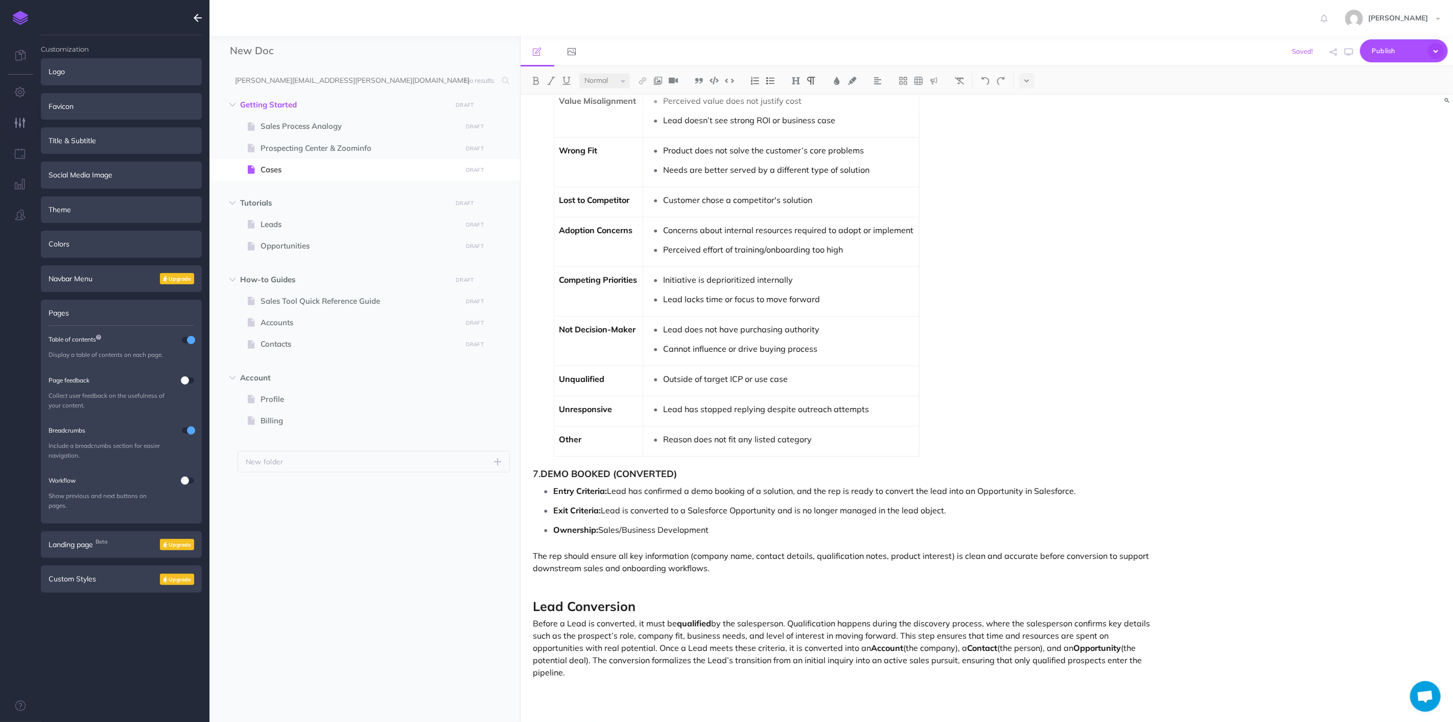
click at [898, 639] on p "Before a Lead is converted, it must be qualified by the salesperson. Qualificat…" at bounding box center [848, 647] width 628 height 61
drag, startPoint x: 673, startPoint y: 666, endPoint x: 733, endPoint y: 674, distance: 60.8
click at [673, 666] on p "Before a Lead is converted, it must be qualified by the salesperson. Qualificat…" at bounding box center [848, 647] width 628 height 61
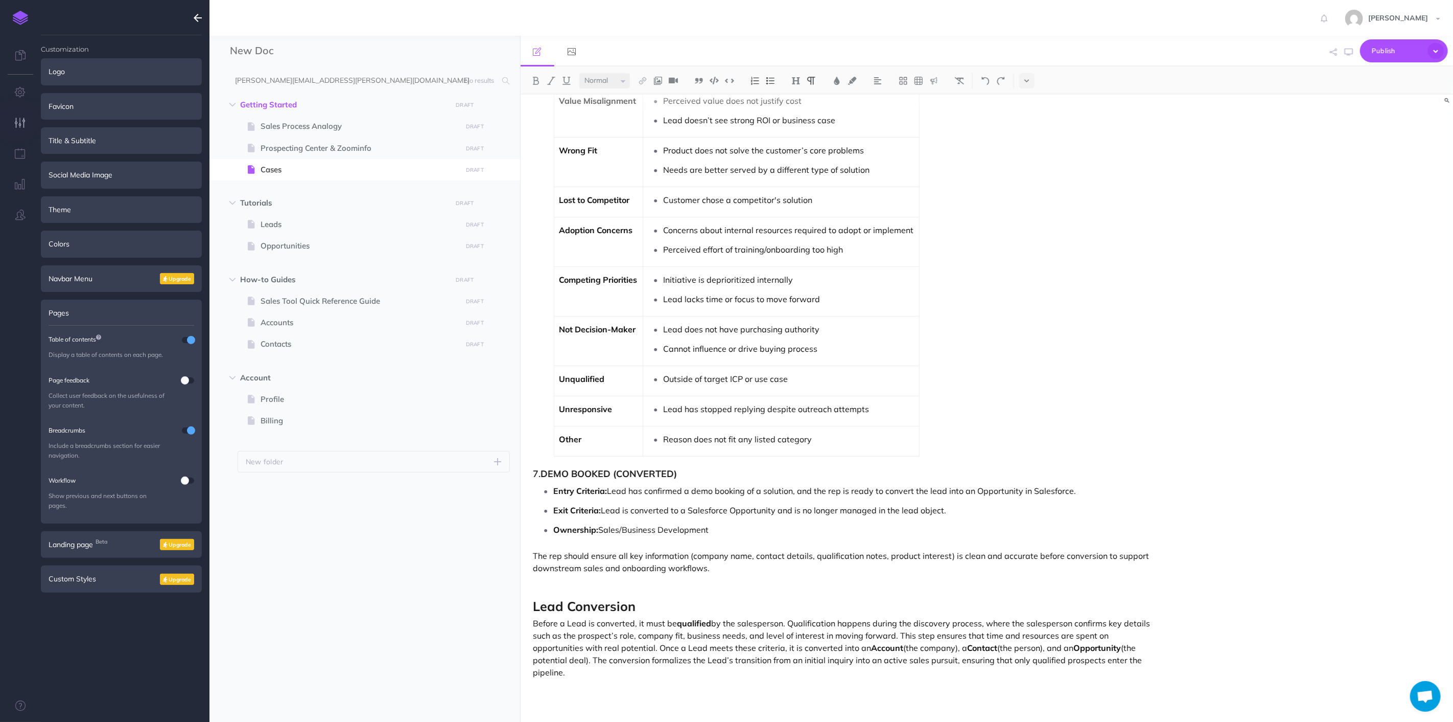
click at [611, 661] on p "Before a Lead is converted, it must be qualified by the salesperson. Qualificat…" at bounding box center [848, 647] width 628 height 61
click at [848, 656] on p "Before a Lead is converted, it must be qualified by the salesperson. Qualificat…" at bounding box center [848, 647] width 628 height 61
click at [605, 644] on p "Before a Lead is converted, it must be qualified by the salesperson. Qualificat…" at bounding box center [848, 647] width 628 height 61
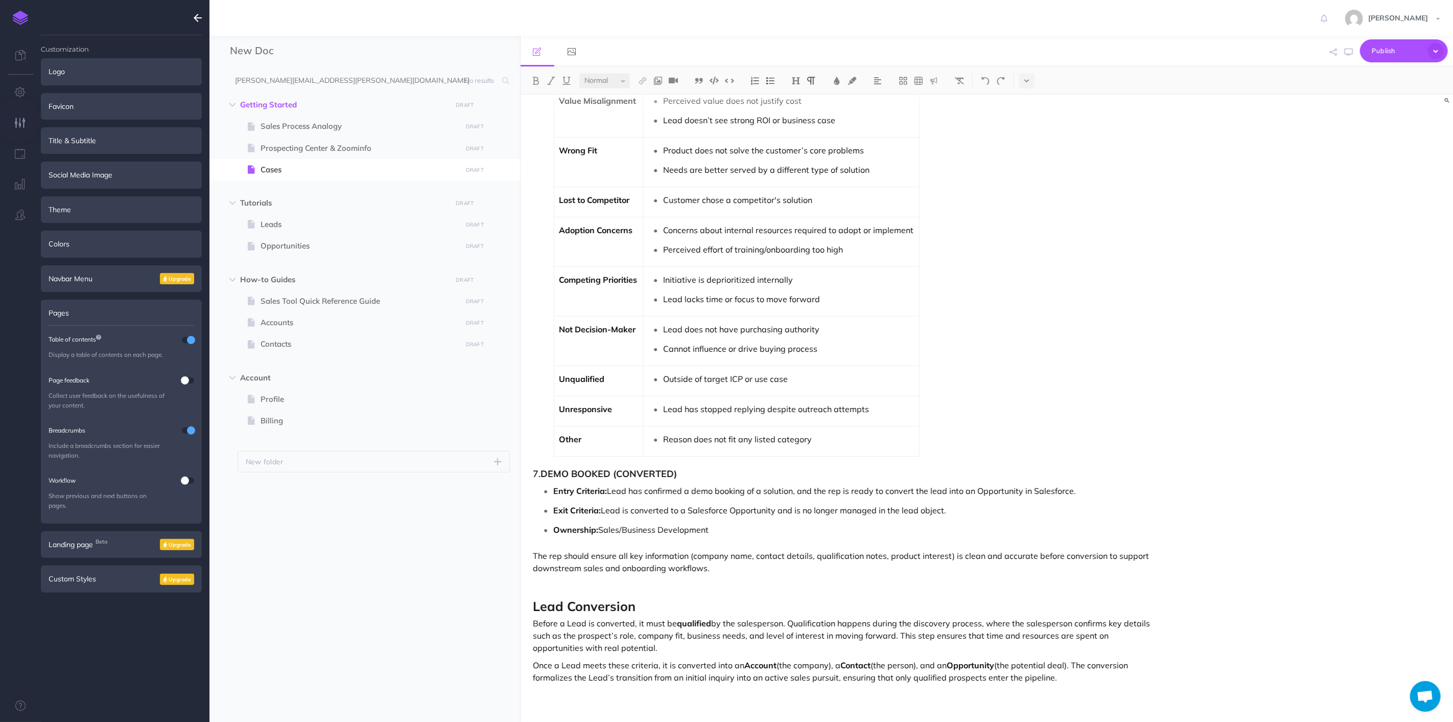
click at [935, 673] on p "Once a Lead meets these criteria, it is converted into an Account (the company)…" at bounding box center [848, 671] width 628 height 25
click at [1039, 677] on p "Once a Lead meets these criteria, it is converted into an Account (the company)…" at bounding box center [848, 671] width 628 height 25
drag, startPoint x: 1071, startPoint y: 675, endPoint x: 1064, endPoint y: 681, distance: 9.4
click at [1070, 675] on p "Once a Lead meets these criteria, it is converted into an Account (the company)…" at bounding box center [848, 671] width 628 height 25
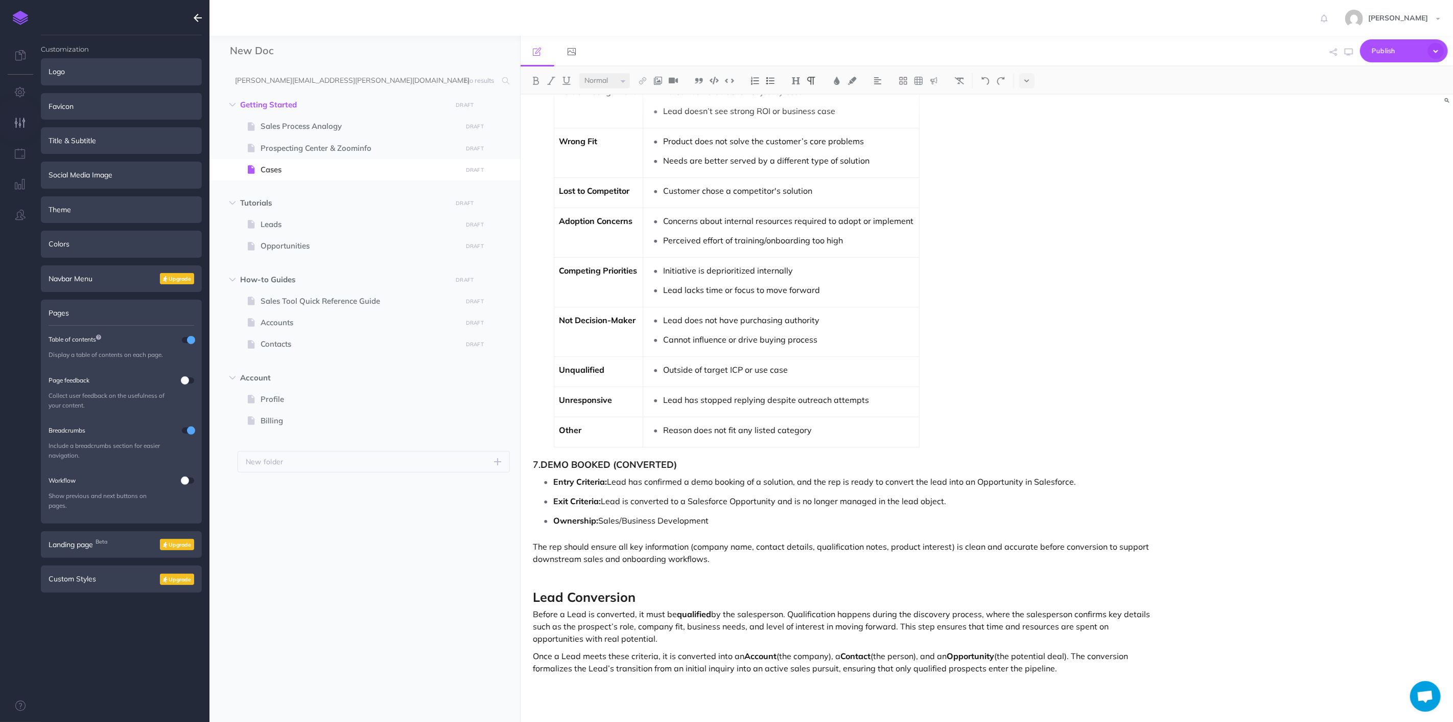
scroll to position [2574, 0]
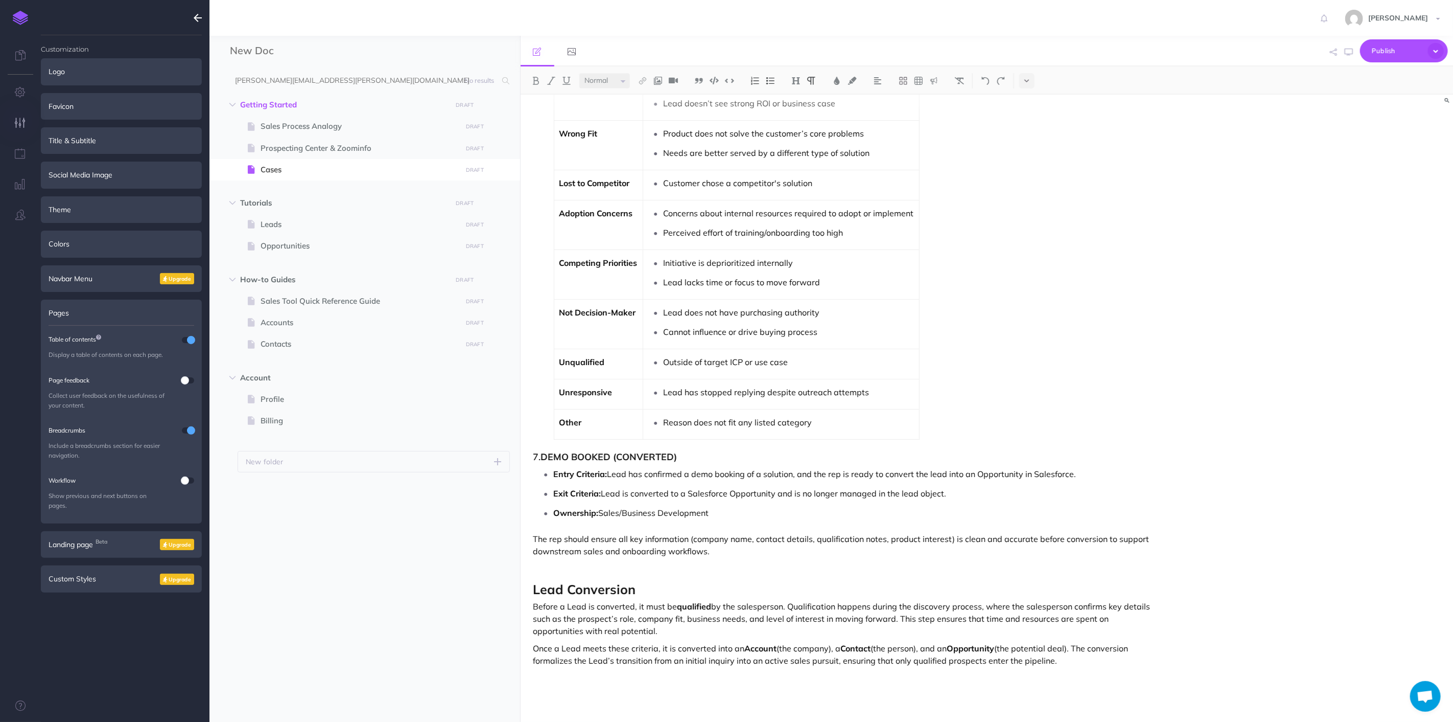
drag, startPoint x: 933, startPoint y: 672, endPoint x: 944, endPoint y: 674, distance: 10.8
click at [933, 671] on p at bounding box center [848, 677] width 628 height 12
click at [993, 682] on p at bounding box center [848, 677] width 628 height 12
click at [569, 595] on span "Lead Conversion" at bounding box center [585, 589] width 103 height 16
drag, startPoint x: 1050, startPoint y: 620, endPoint x: 1054, endPoint y: 633, distance: 13.3
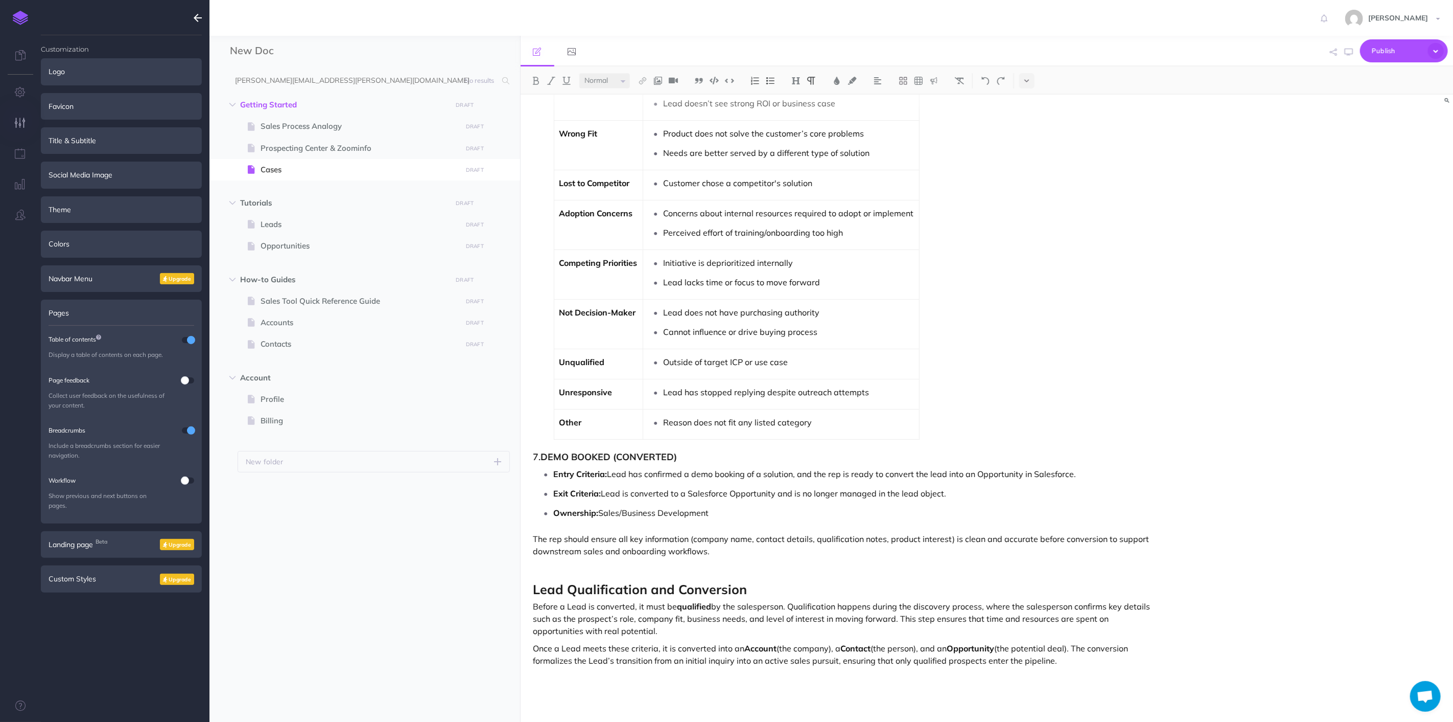
click at [1050, 621] on p "Before a Lead is converted, it must be qualified by the salesperson. Qualificat…" at bounding box center [848, 618] width 628 height 37
click at [1071, 666] on p "Once a Lead meets these criteria, it is converted into an Account (the company)…" at bounding box center [848, 654] width 628 height 25
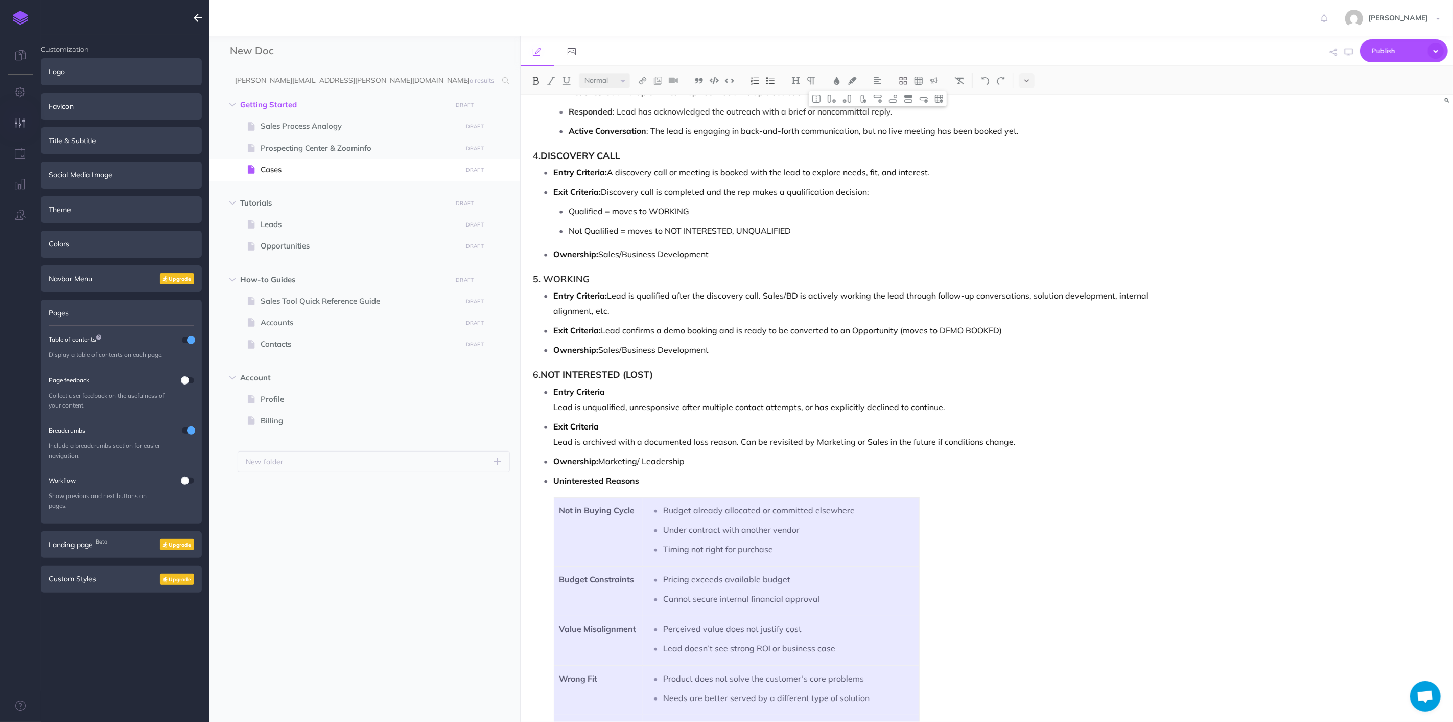
scroll to position [1836, 0]
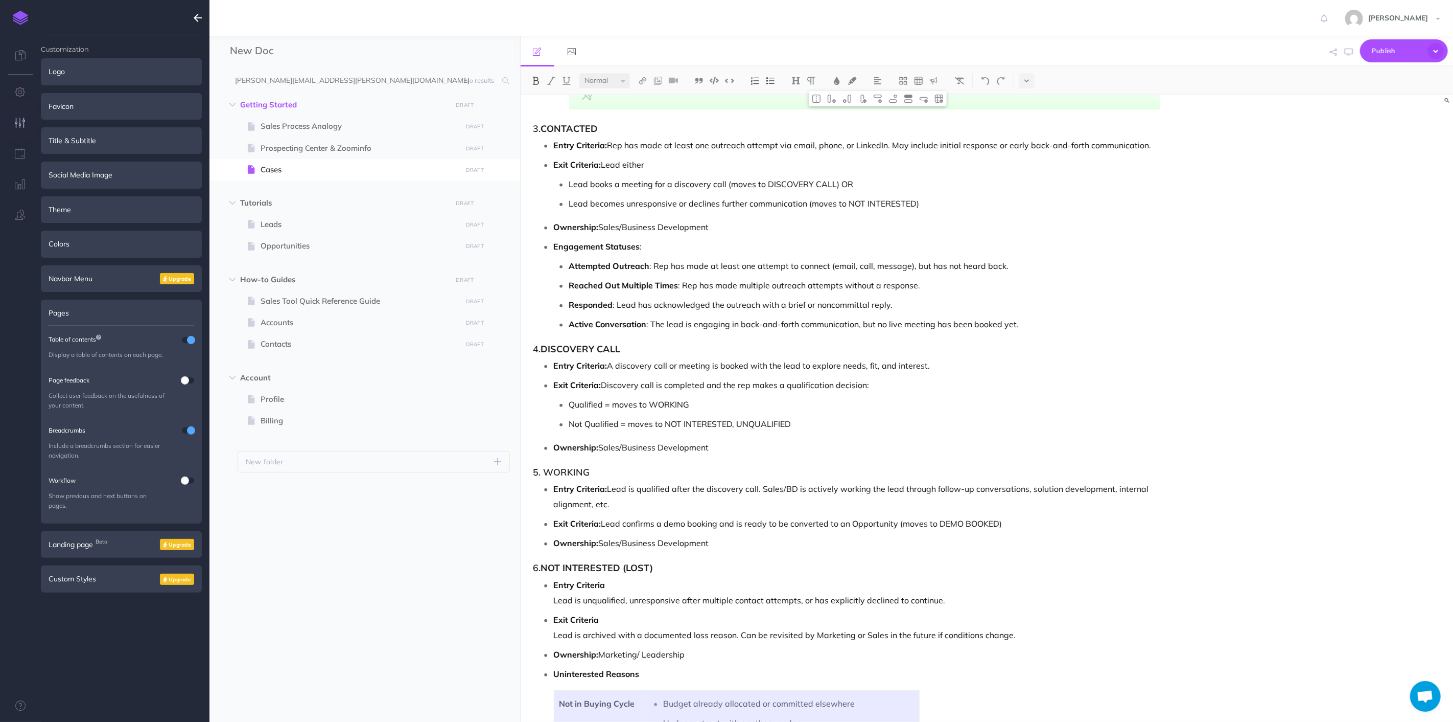
drag, startPoint x: 747, startPoint y: 330, endPoint x: 598, endPoint y: 677, distance: 377.7
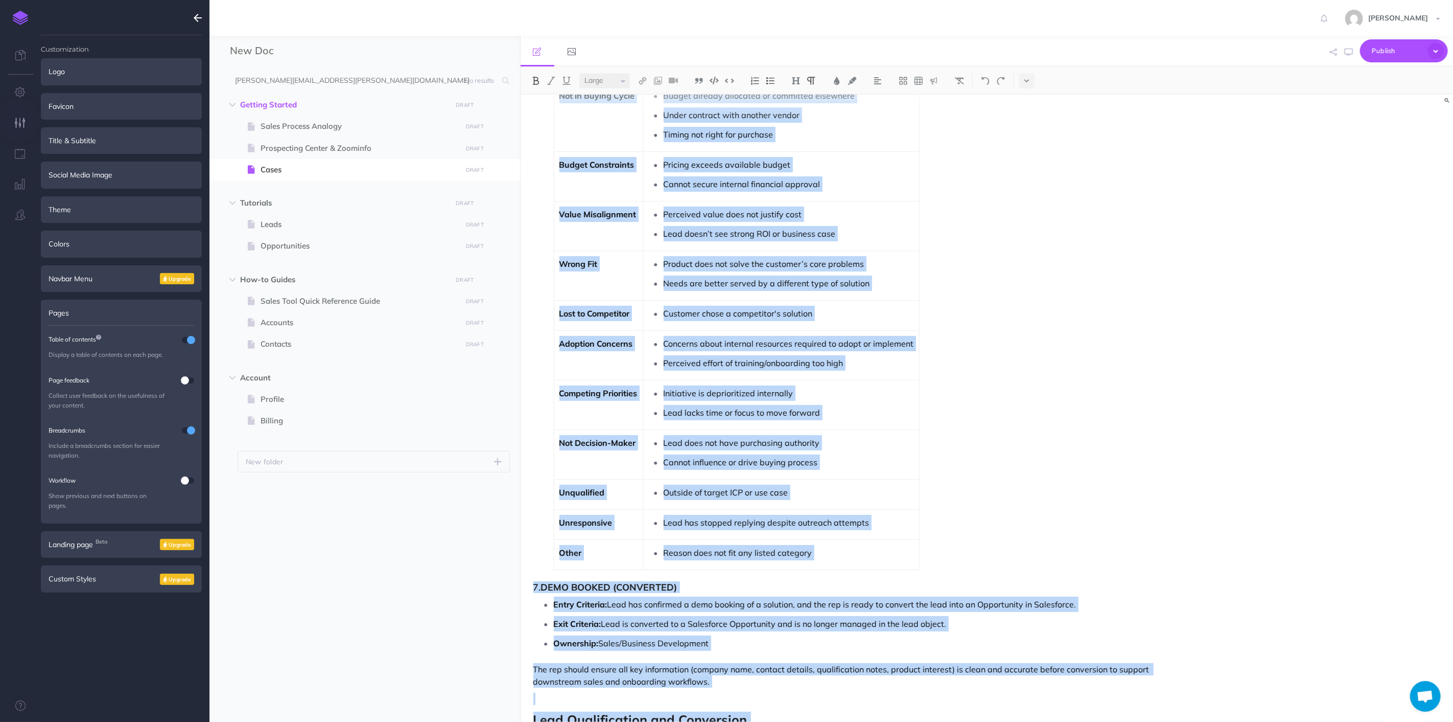
scroll to position [2609, 0]
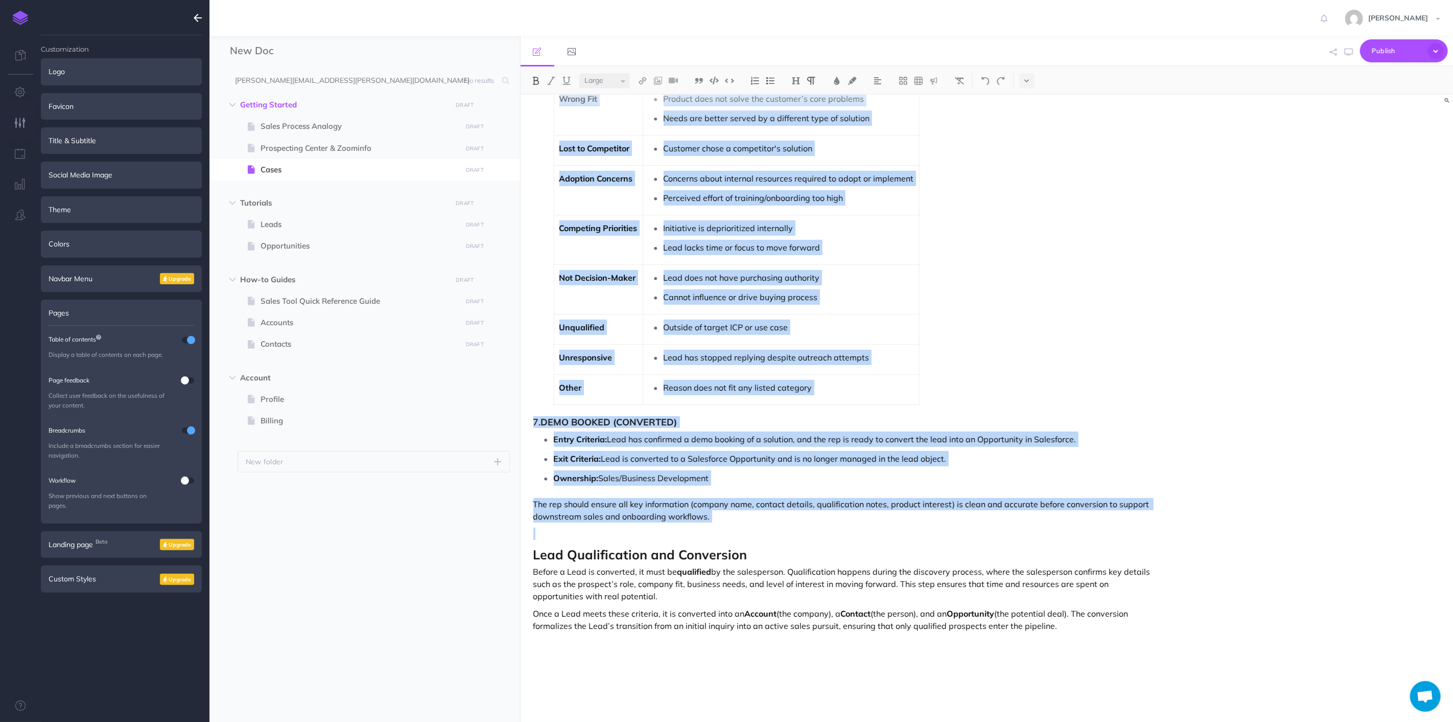
drag, startPoint x: 530, startPoint y: 218, endPoint x: 735, endPoint y: 525, distance: 369.2
copy div "Lead Lifecycle Stages 1. RAW Entry Criteria: Lead has been identified as fittin…"
click at [1004, 243] on li "Uninterested Reasons Not in Buying Cycle Budget already allocated or committed …" at bounding box center [857, 149] width 607 height 512
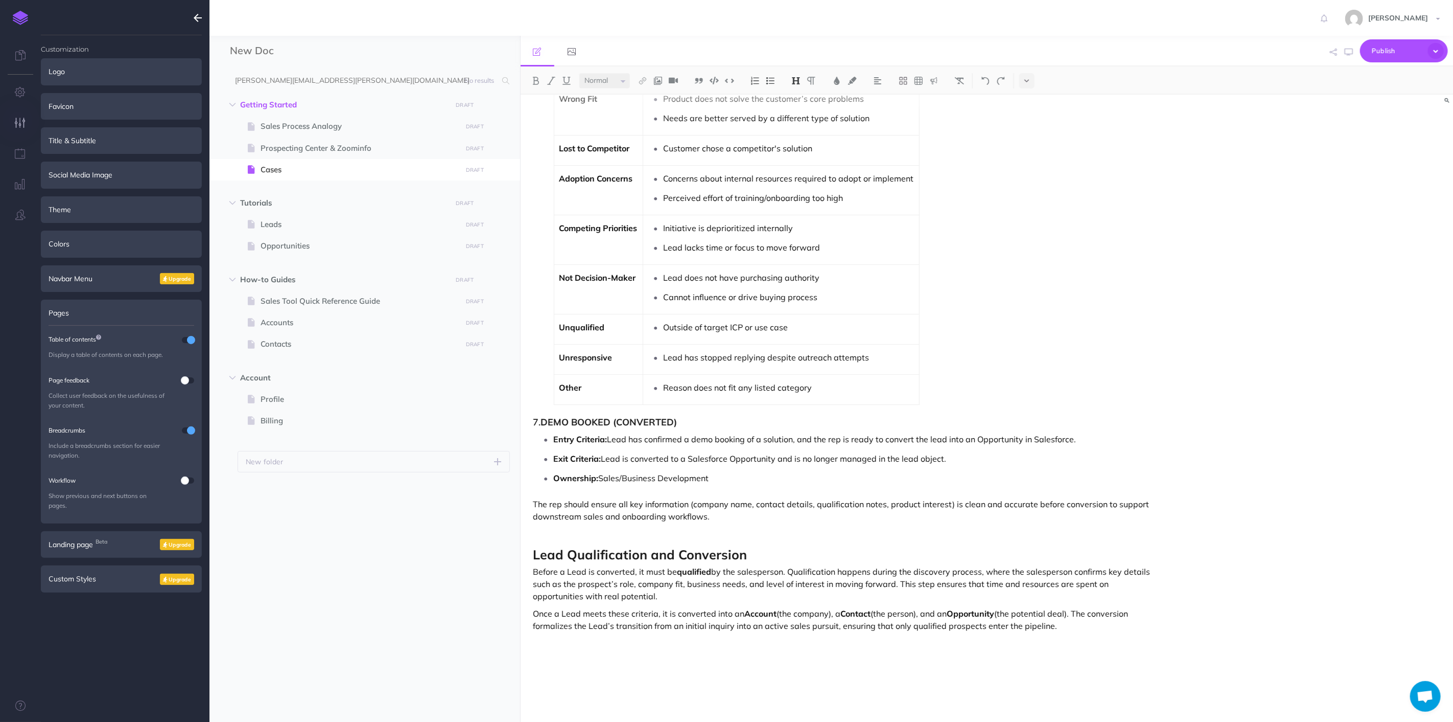
click at [99, 335] on icon at bounding box center [98, 337] width 5 height 6
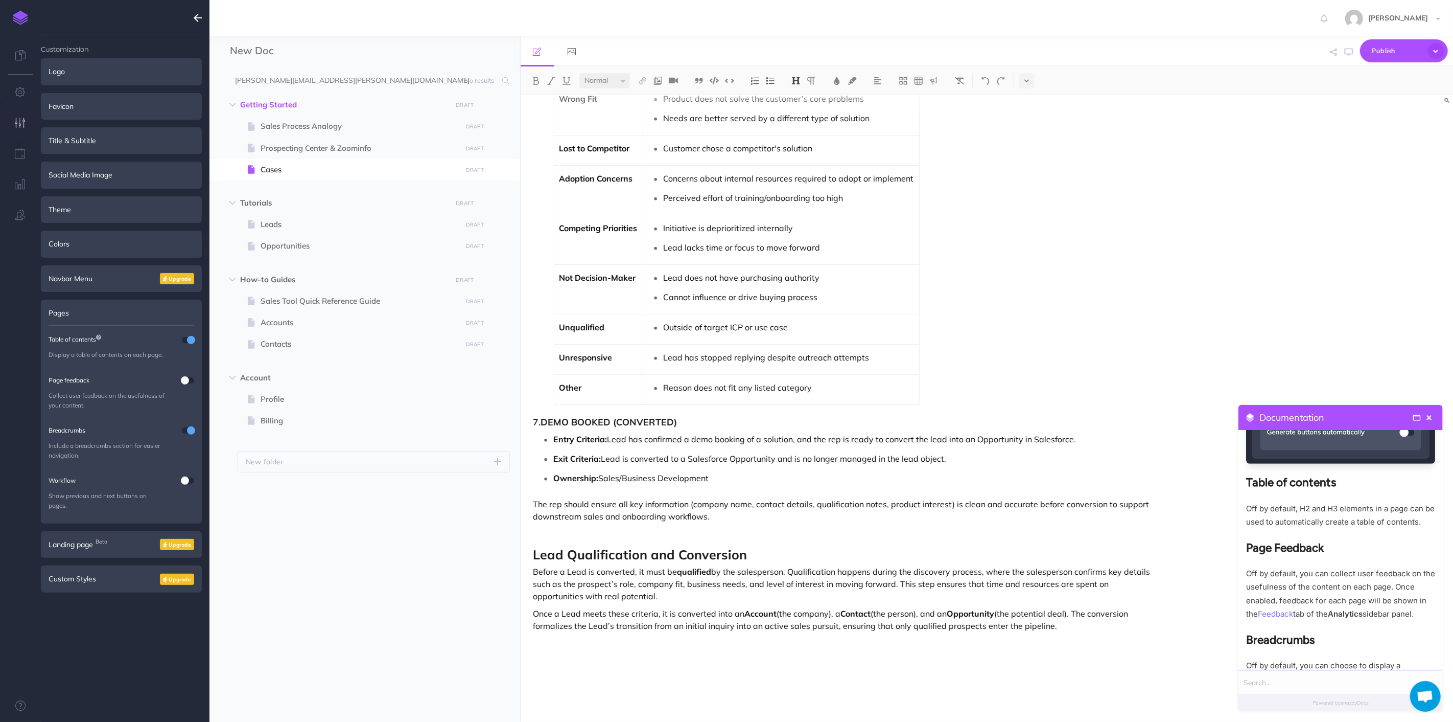
scroll to position [397, 0]
drag, startPoint x: 1307, startPoint y: 512, endPoint x: 1266, endPoint y: 496, distance: 43.8
click at [1244, 487] on div "arrow_back Back Forward arrow_forward Customization Pages Here you can set the …" at bounding box center [1341, 550] width 204 height 240
click at [1327, 514] on p "Off by default, H2 and H3 elements in a page can be used to automatically creat…" at bounding box center [1340, 514] width 189 height 27
click at [1310, 620] on p "Off by default, you can collect user feedback on the usefulness of the content …" at bounding box center [1340, 593] width 189 height 54
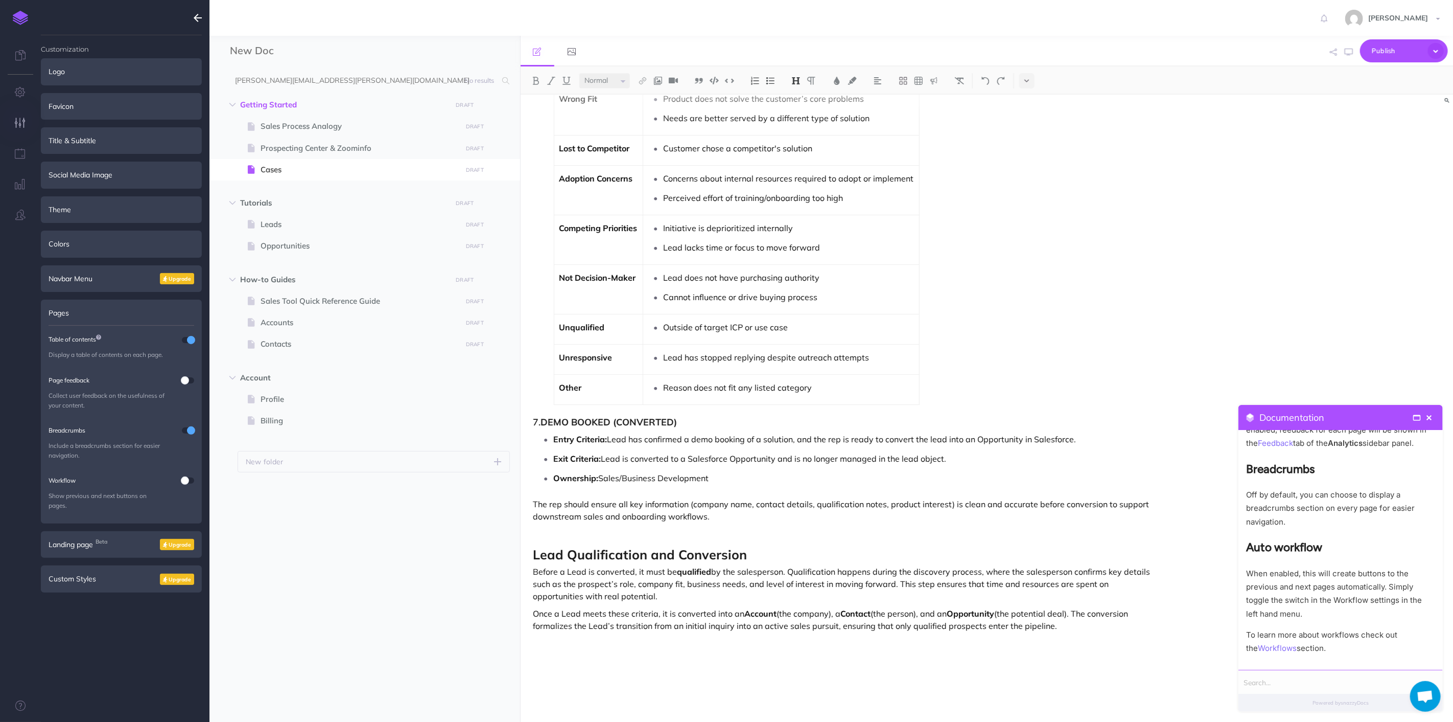
scroll to position [580, 0]
click at [1427, 414] on span "close" at bounding box center [1429, 417] width 9 height 9
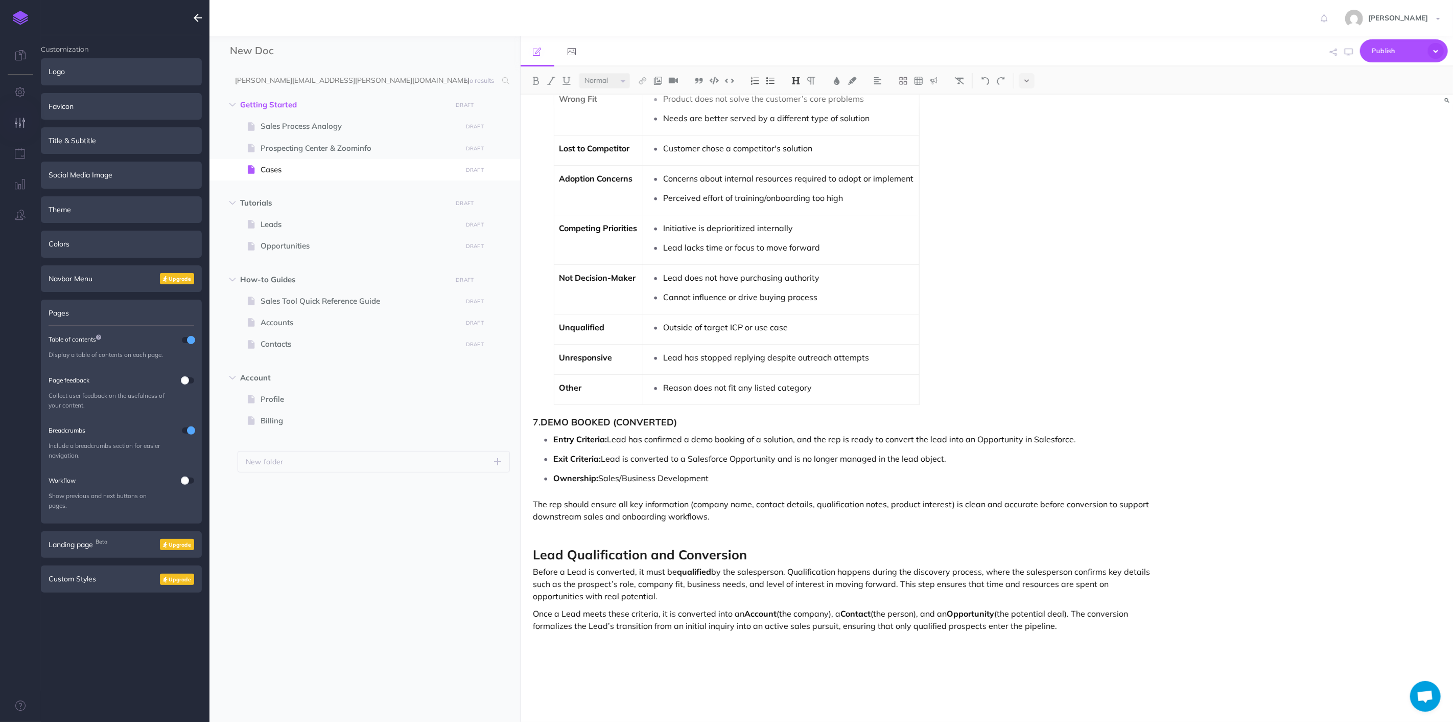
click at [732, 82] on img at bounding box center [729, 81] width 9 height 8
click at [1030, 78] on button at bounding box center [1027, 80] width 15 height 15
click at [1028, 147] on icon at bounding box center [1027, 145] width 9 height 10
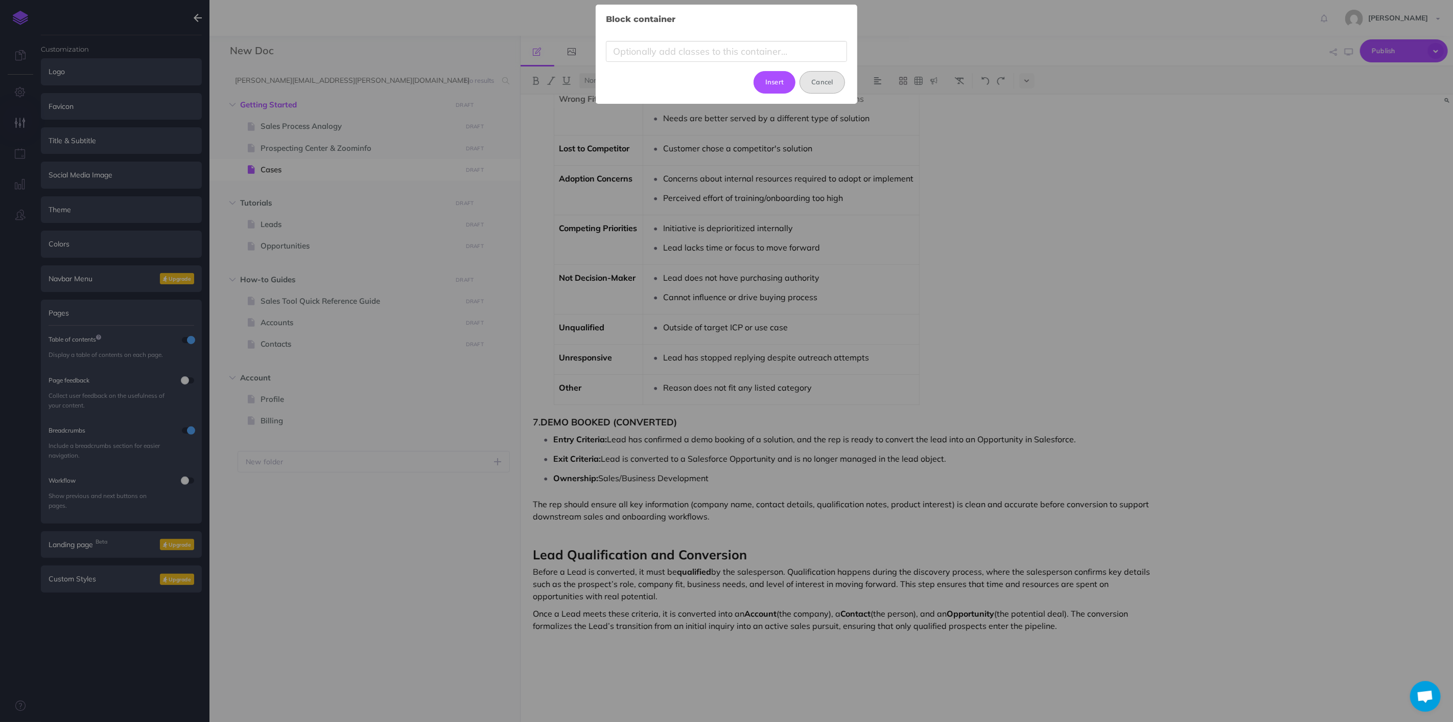
click at [827, 86] on button "Cancel" at bounding box center [822, 82] width 45 height 22
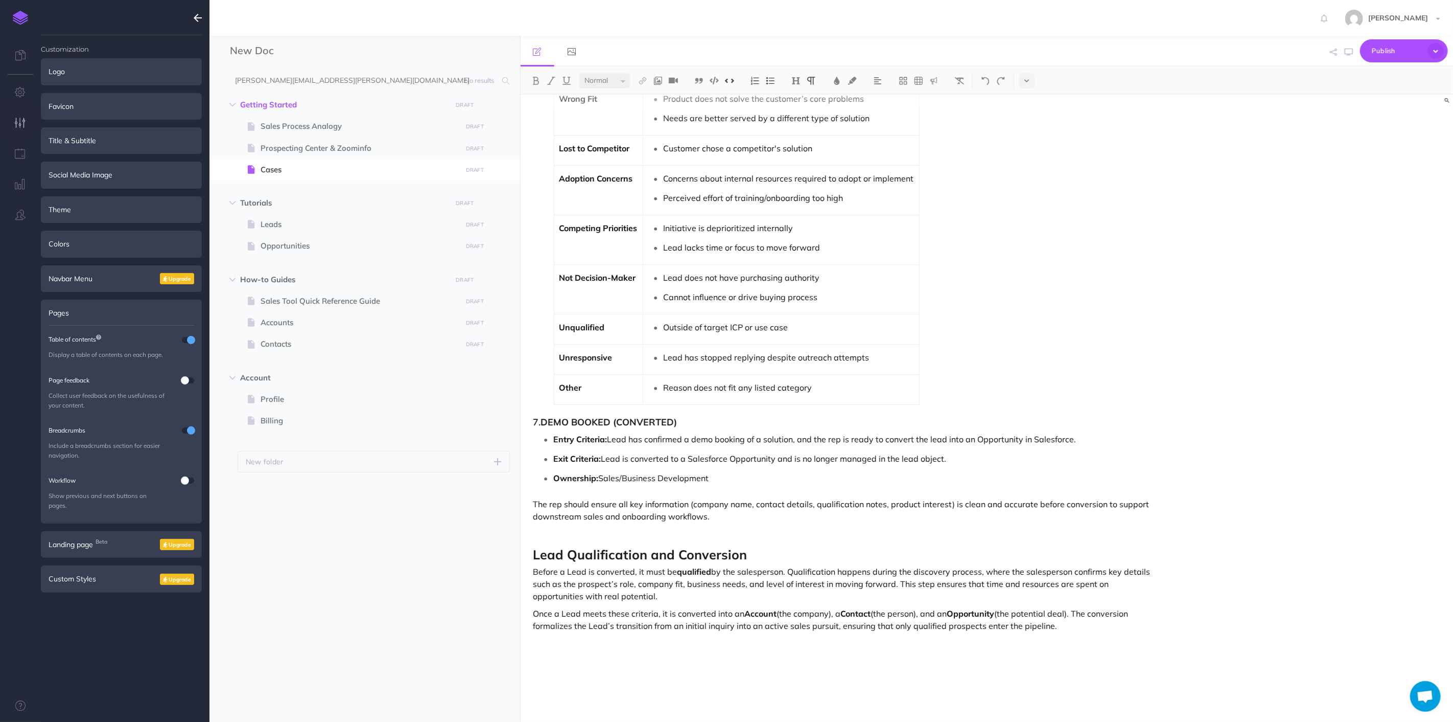
click at [612, 663] on p at bounding box center [848, 660] width 628 height 12
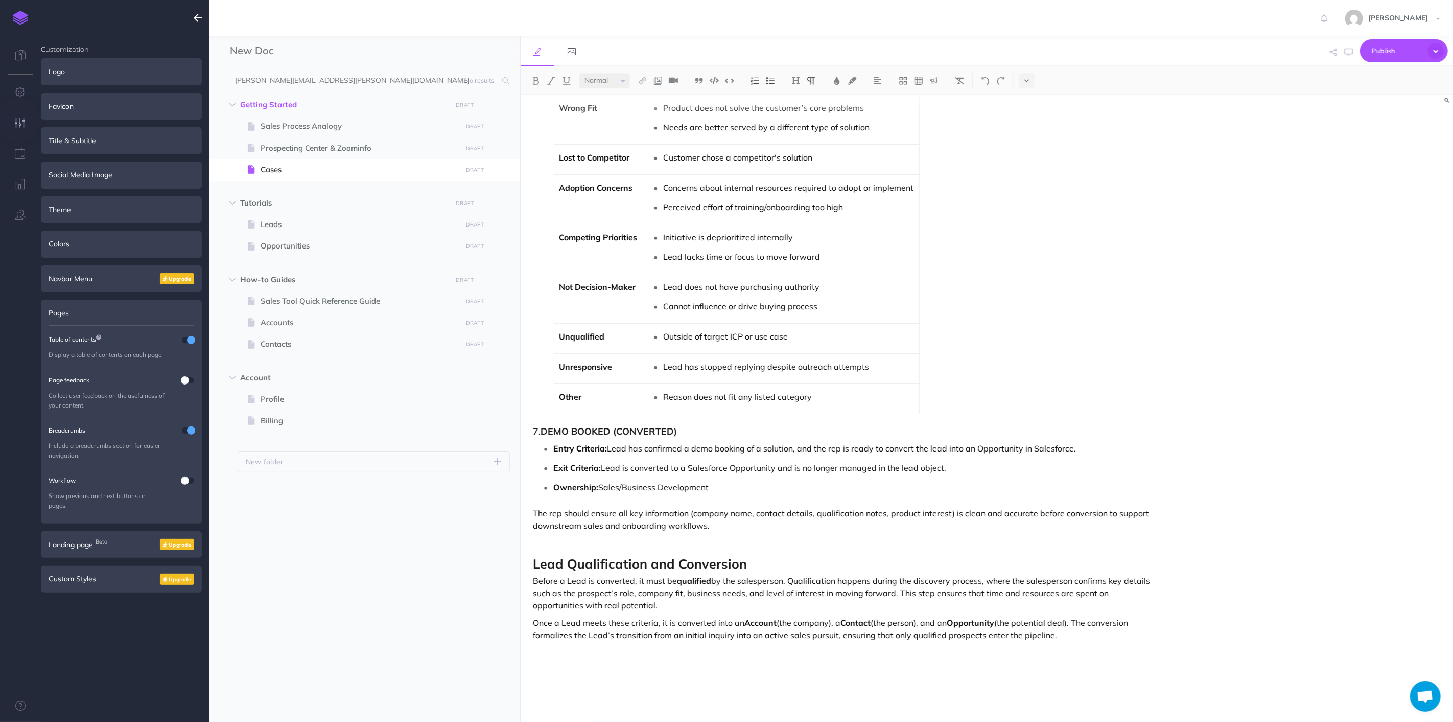
scroll to position [2609, 0]
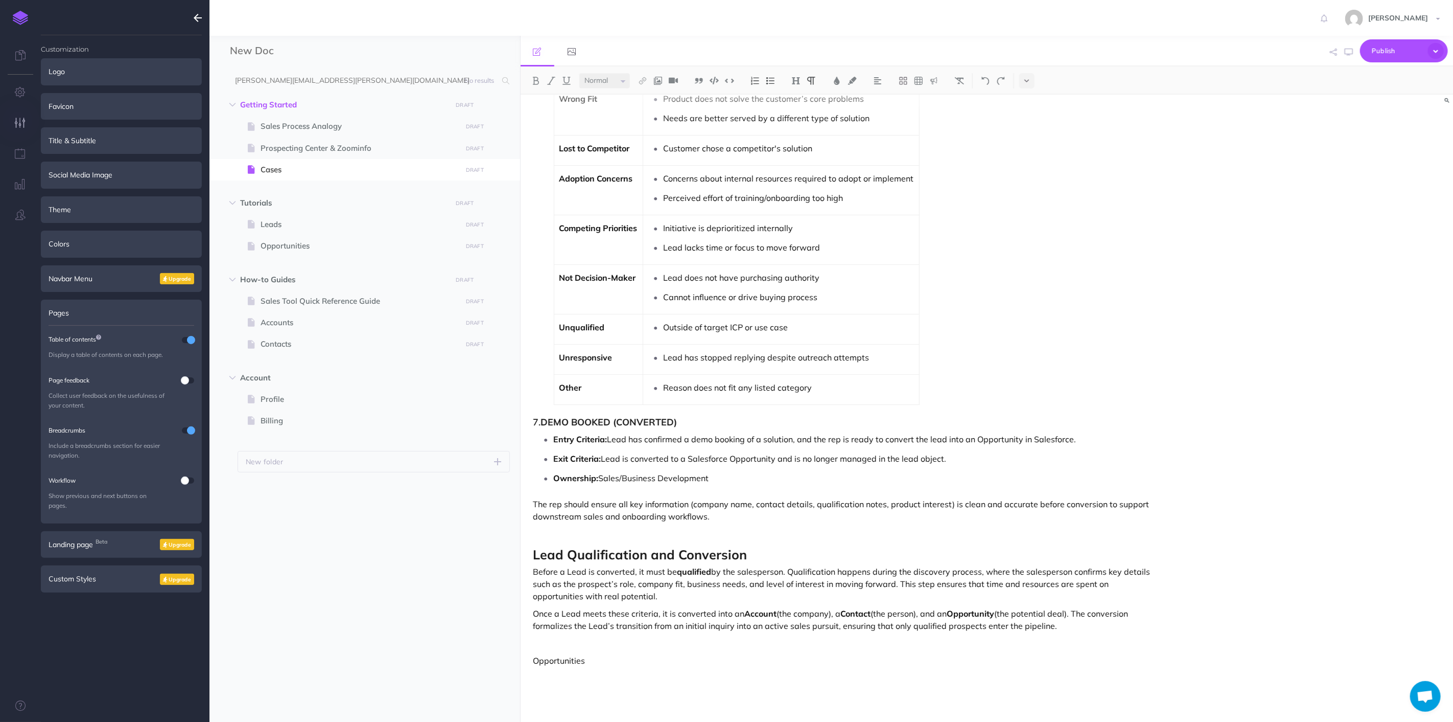
drag, startPoint x: 629, startPoint y: 646, endPoint x: 634, endPoint y: 650, distance: 6.2
click at [630, 646] on p at bounding box center [848, 643] width 628 height 12
drag, startPoint x: 639, startPoint y: 661, endPoint x: 442, endPoint y: 667, distance: 197.8
click at [424, 673] on div "New Doc Collapse all Expand all Expand to root folders [PERSON_NAME][EMAIL_ADDR…" at bounding box center [832, 379] width 1244 height 686
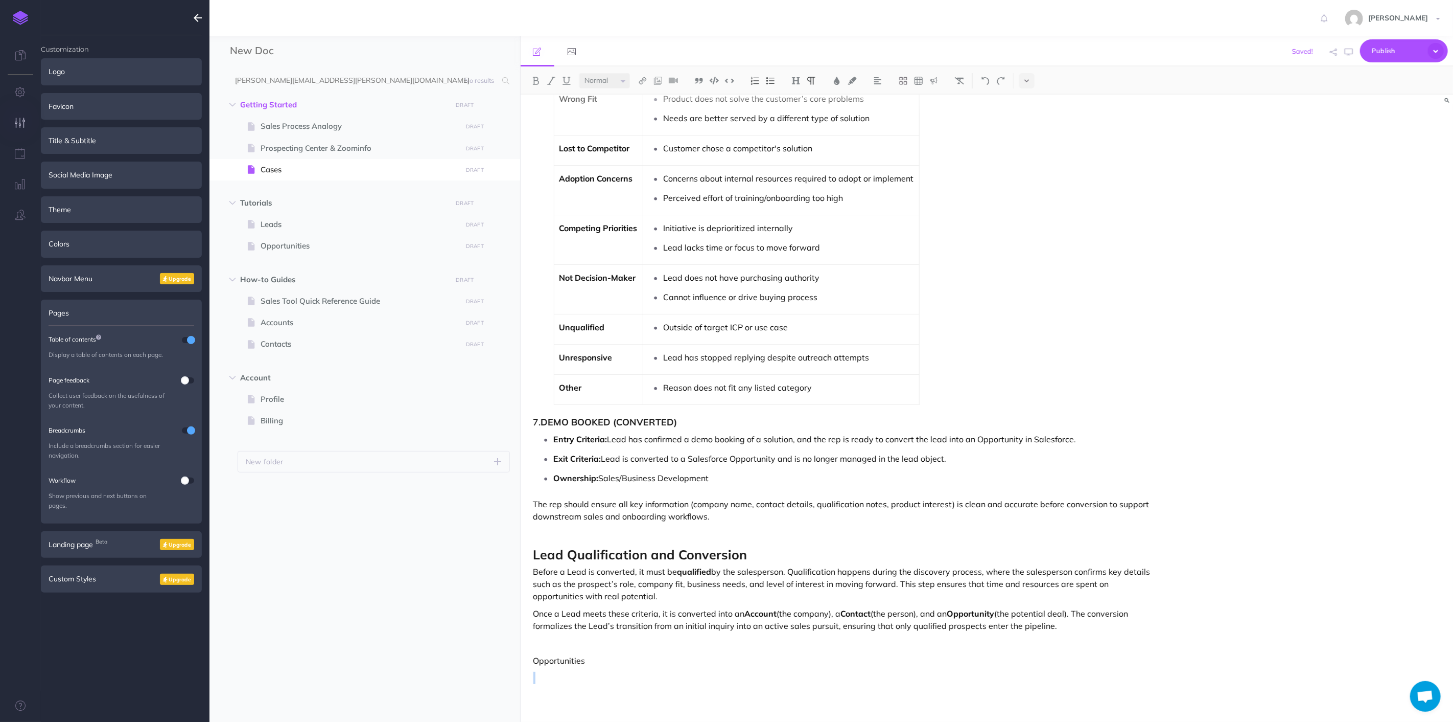
click at [560, 661] on p "Opportunities" at bounding box center [848, 660] width 628 height 12
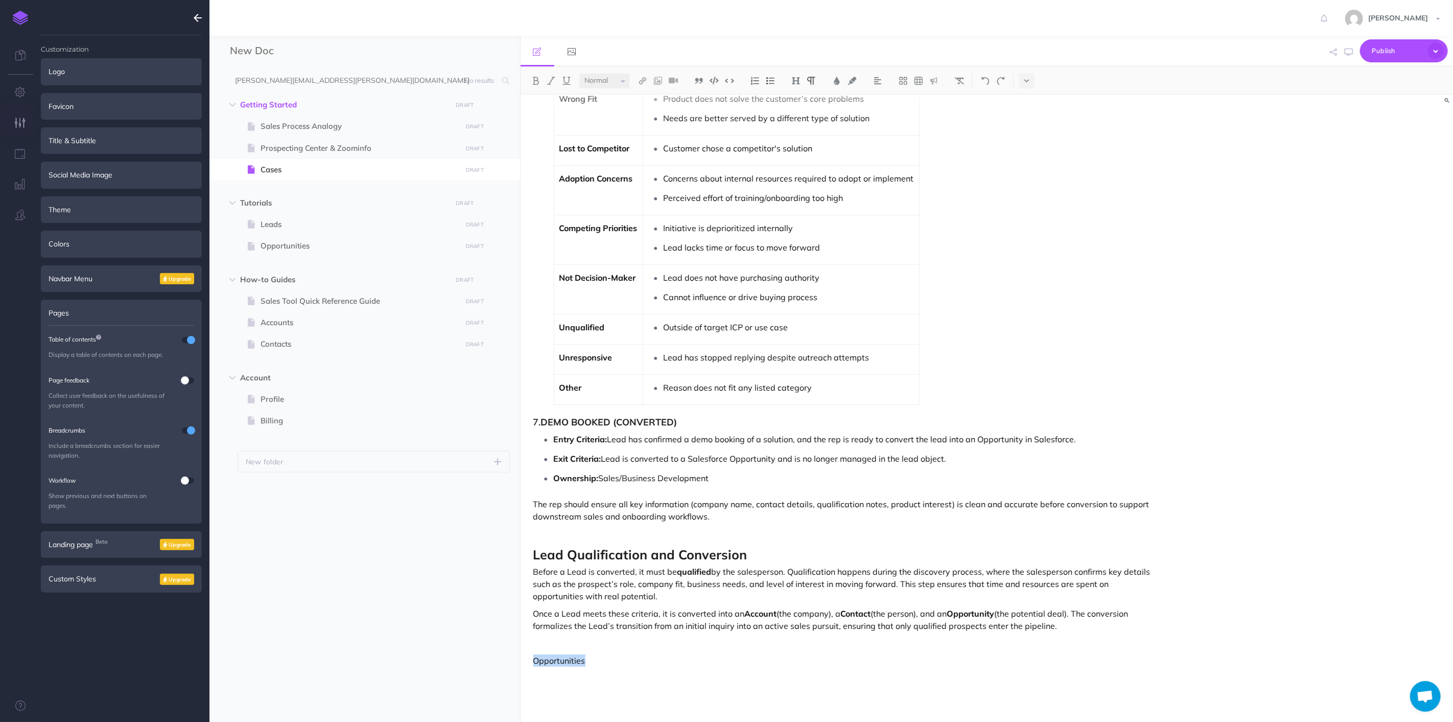
click at [625, 77] on select "Small Normal Large" at bounding box center [605, 80] width 51 height 15
click at [580, 73] on select "Small Normal Large" at bounding box center [605, 80] width 51 height 15
click at [795, 77] on img at bounding box center [796, 81] width 9 height 8
click at [802, 98] on button "H1" at bounding box center [796, 98] width 15 height 15
click at [793, 83] on img at bounding box center [796, 81] width 9 height 8
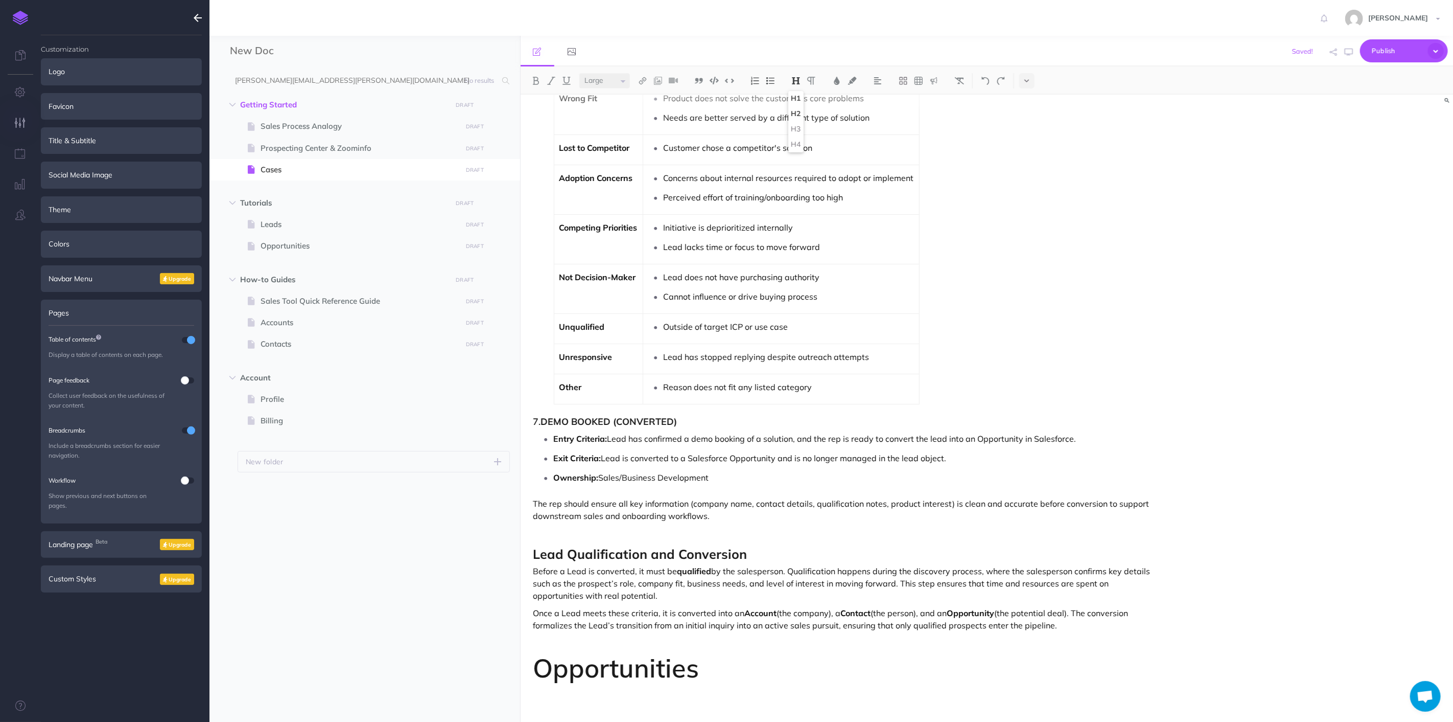
click at [799, 111] on button "H2" at bounding box center [796, 113] width 15 height 15
click at [644, 664] on h2 "Opportunities" at bounding box center [848, 664] width 628 height 17
click at [640, 683] on p at bounding box center [848, 687] width 628 height 12
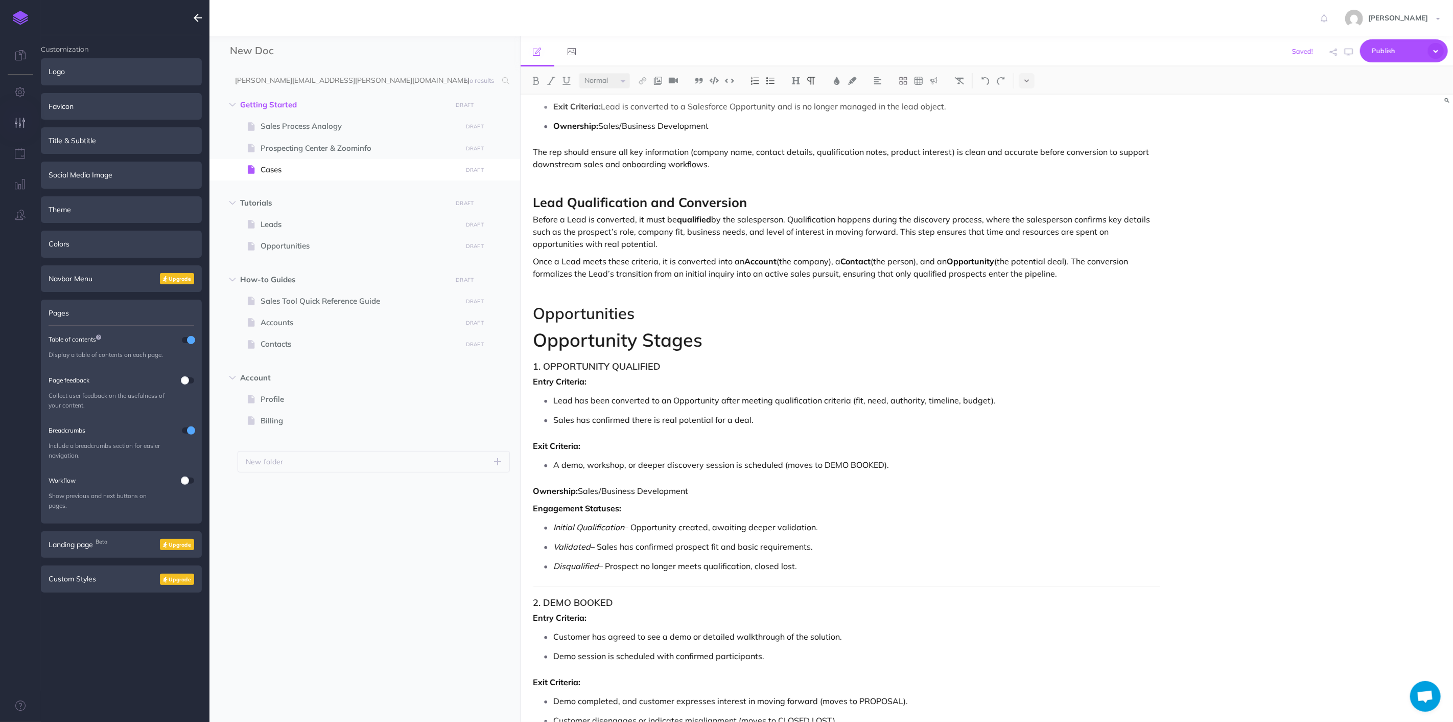
scroll to position [2947, 0]
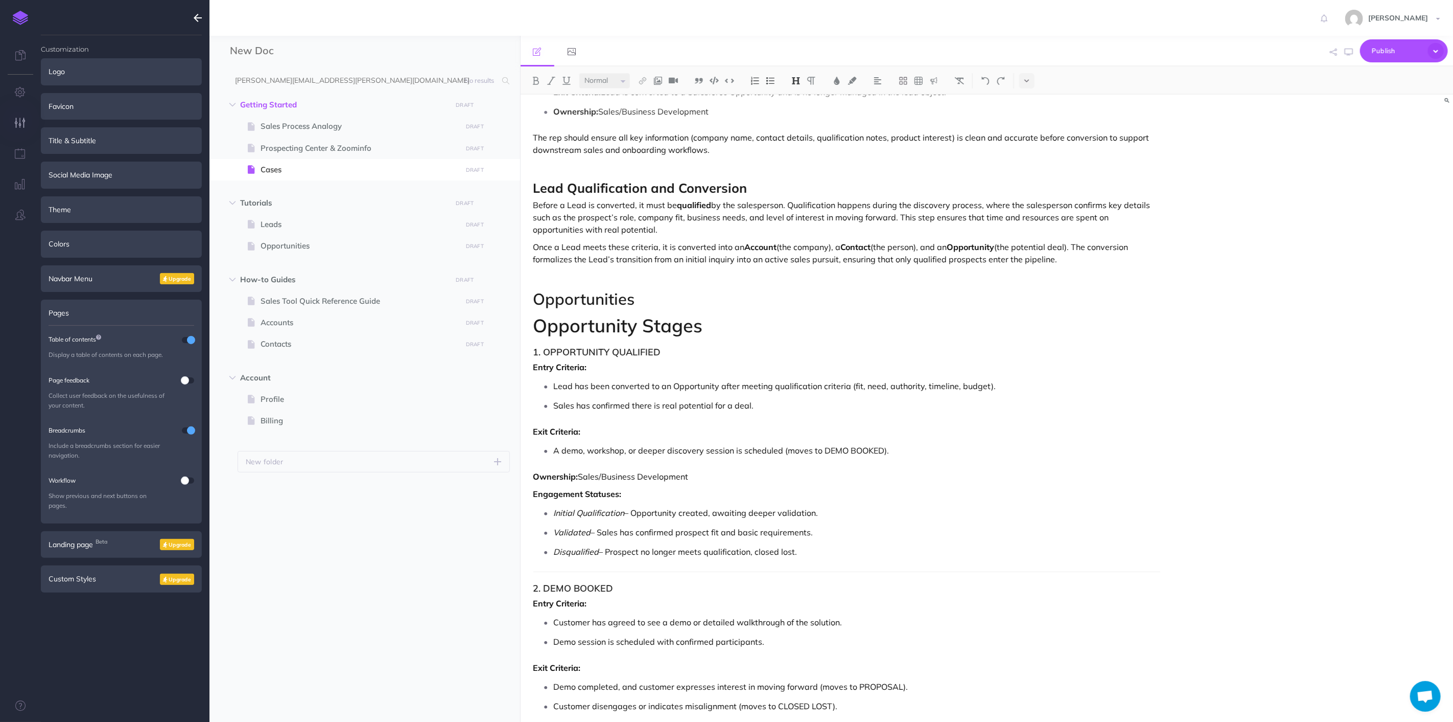
scroll to position [3003, 0]
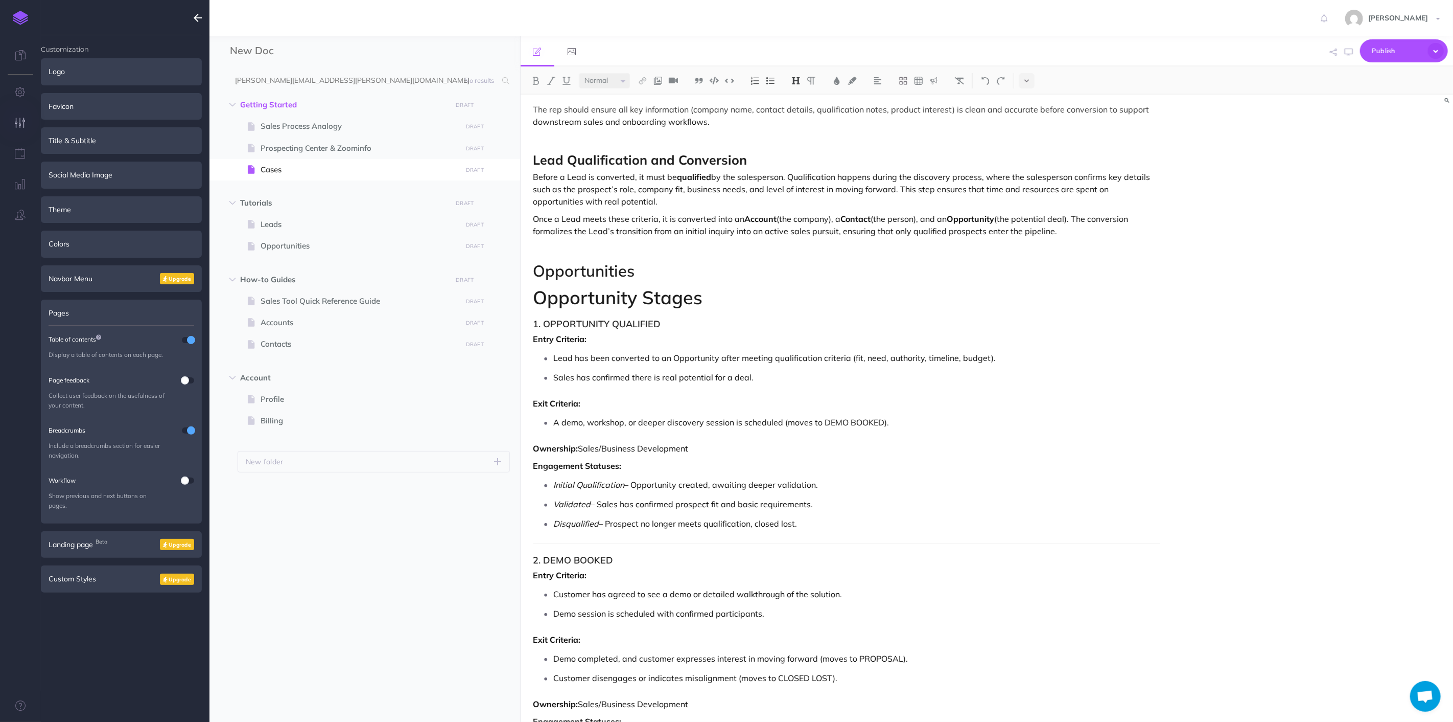
click at [780, 369] on ul "Lead has been converted to an Opportunity after meeting qualification criteria …" at bounding box center [850, 367] width 622 height 35
click at [886, 499] on p "Validated – Sales has confirmed prospect fit and basic requirements." at bounding box center [857, 503] width 607 height 15
click at [825, 378] on p "Sales has confirmed there is real potential for a deal." at bounding box center [857, 376] width 607 height 15
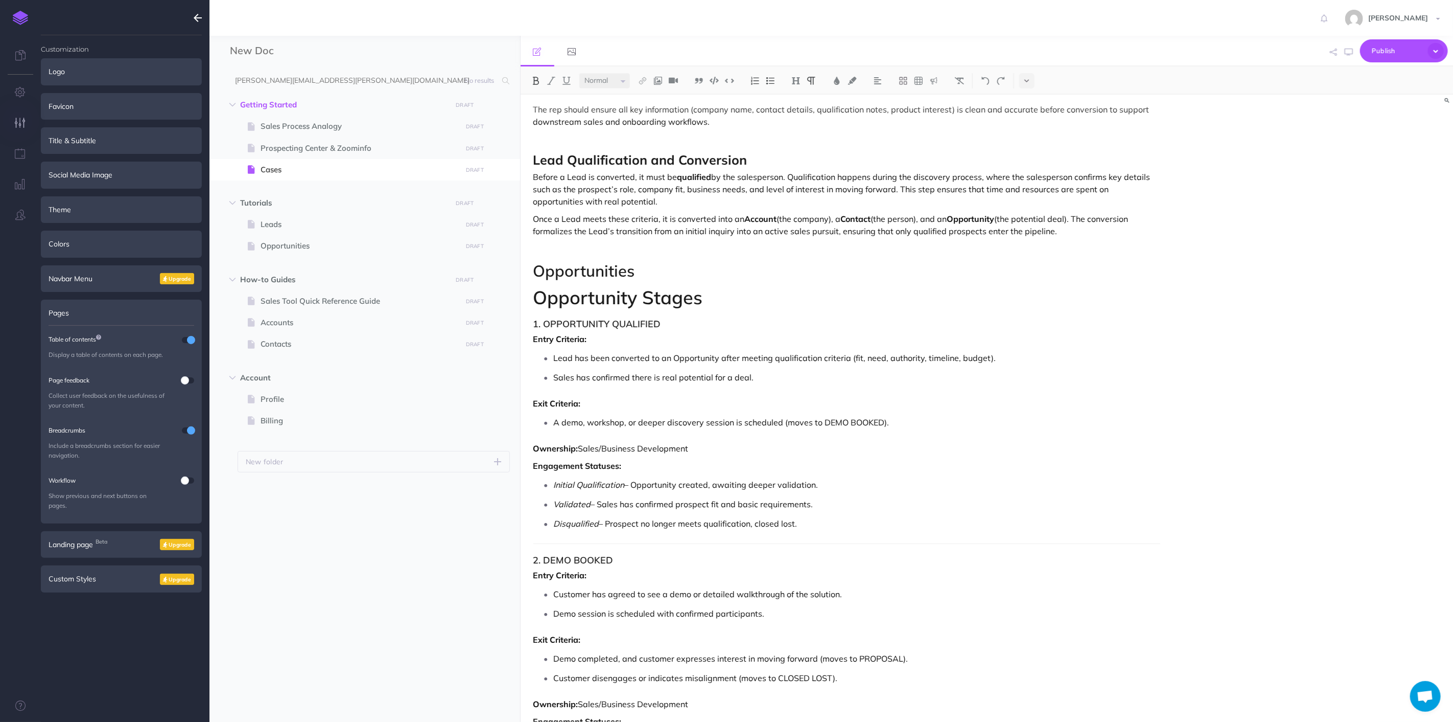
click at [982, 368] on ul "Lead has been converted to an Opportunity after meeting qualification criteria …" at bounding box center [850, 367] width 622 height 35
click at [997, 398] on p "Exit Criteria:" at bounding box center [848, 403] width 628 height 12
click at [785, 381] on p "Sales has confirmed there is real potential for a deal." at bounding box center [857, 376] width 607 height 15
click at [933, 407] on p "Exit Criteria:" at bounding box center [848, 403] width 628 height 12
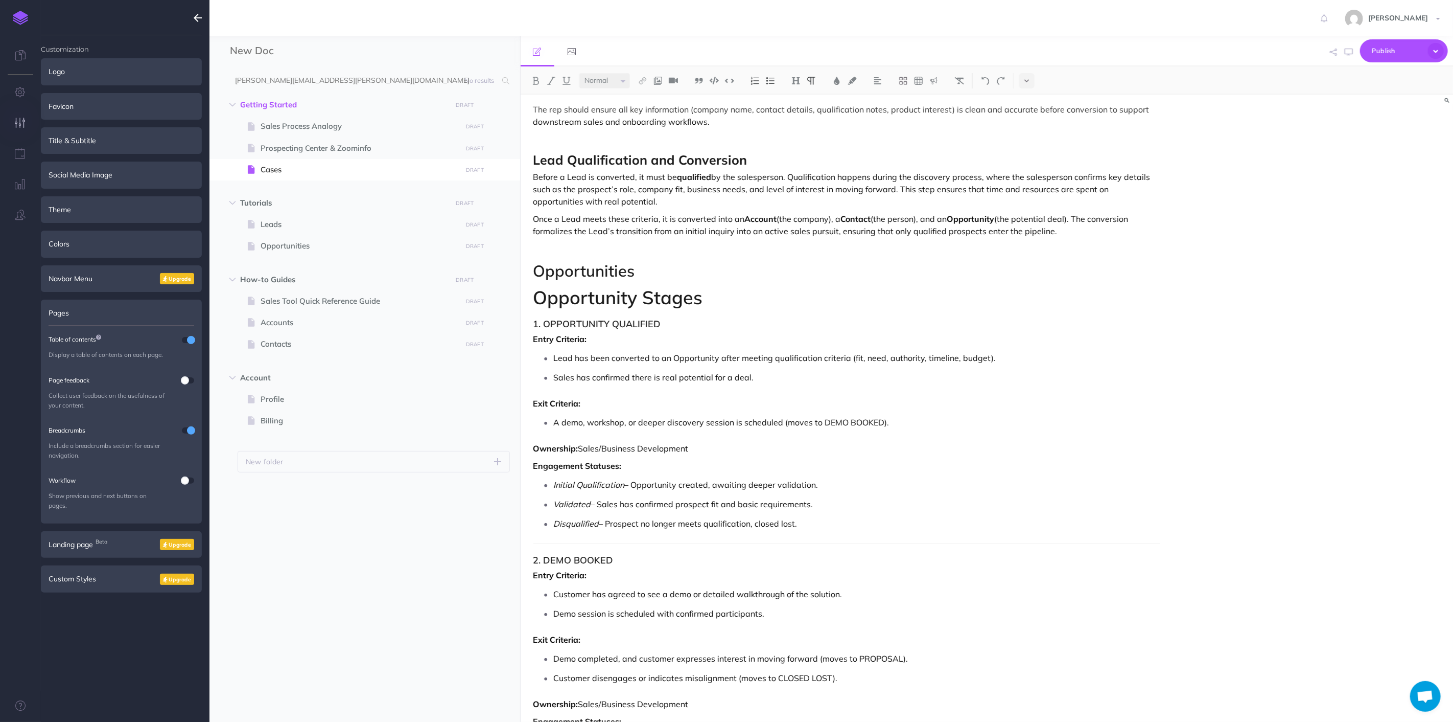
click at [973, 428] on p "A demo, workshop, or deeper discovery session is scheduled (moves to DEMO BOOKE…" at bounding box center [857, 421] width 607 height 15
drag, startPoint x: 585, startPoint y: 426, endPoint x: 627, endPoint y: 426, distance: 42.4
click at [627, 426] on p "A demo, workshop, or deeper discovery session is scheduled (moves to DEMO BOOKE…" at bounding box center [857, 421] width 607 height 15
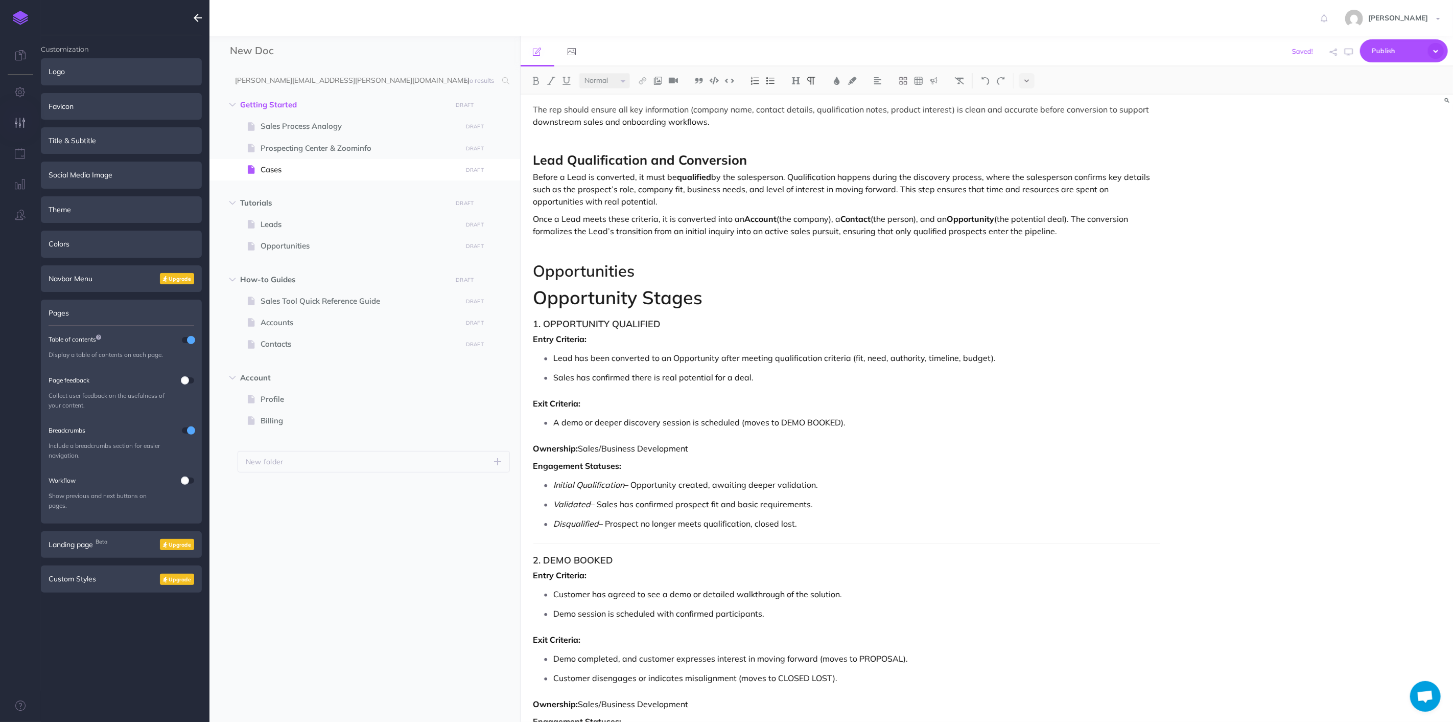
click at [537, 464] on strong "Engagement Statuses:" at bounding box center [578, 465] width 88 height 10
click at [860, 520] on p "Disqualified – Prospect no longer meets qualification, closed lost." at bounding box center [857, 523] width 607 height 15
drag, startPoint x: 519, startPoint y: 474, endPoint x: 416, endPoint y: 464, distance: 103.3
click at [416, 464] on div "New Doc Collapse all Expand all Expand to root folders [PERSON_NAME][EMAIL_ADDR…" at bounding box center [832, 379] width 1244 height 686
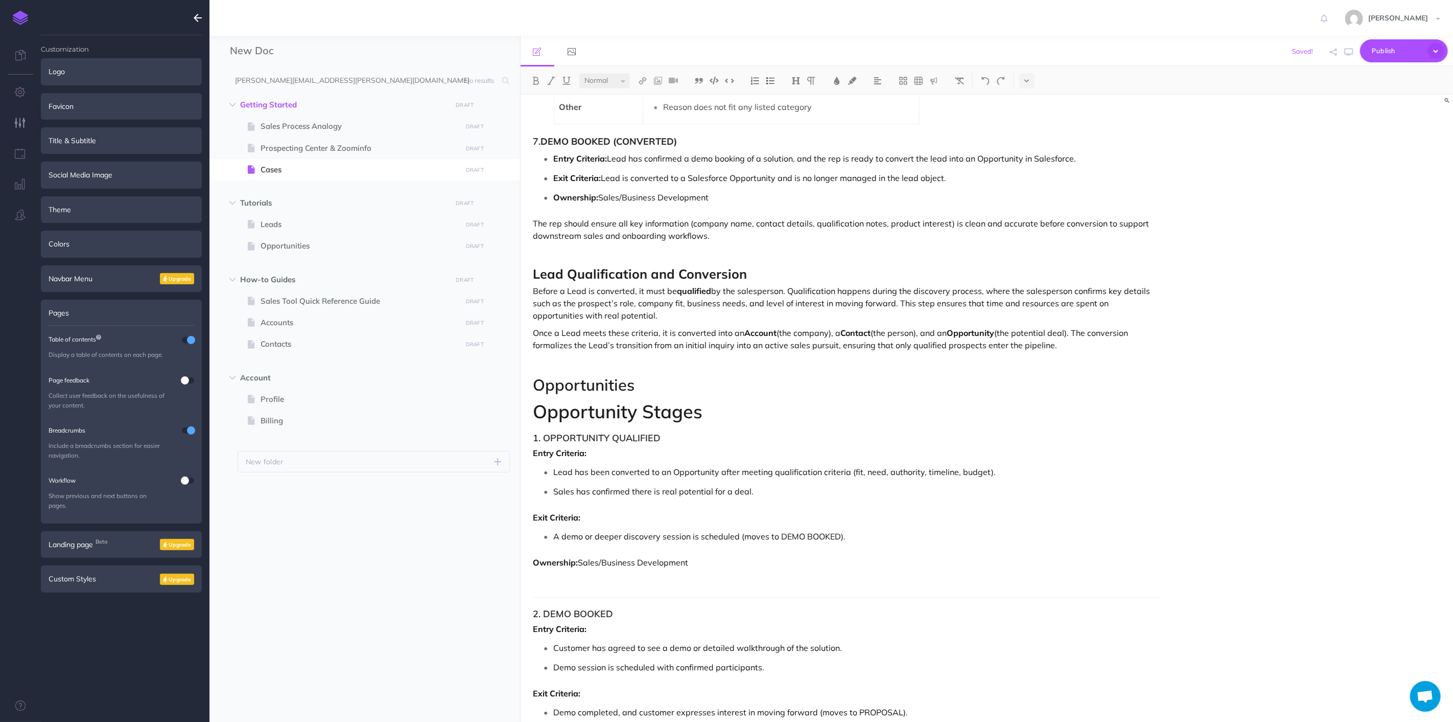
scroll to position [2890, 0]
drag, startPoint x: 687, startPoint y: 562, endPoint x: 526, endPoint y: 457, distance: 191.9
click at [772, 82] on img at bounding box center [770, 81] width 9 height 8
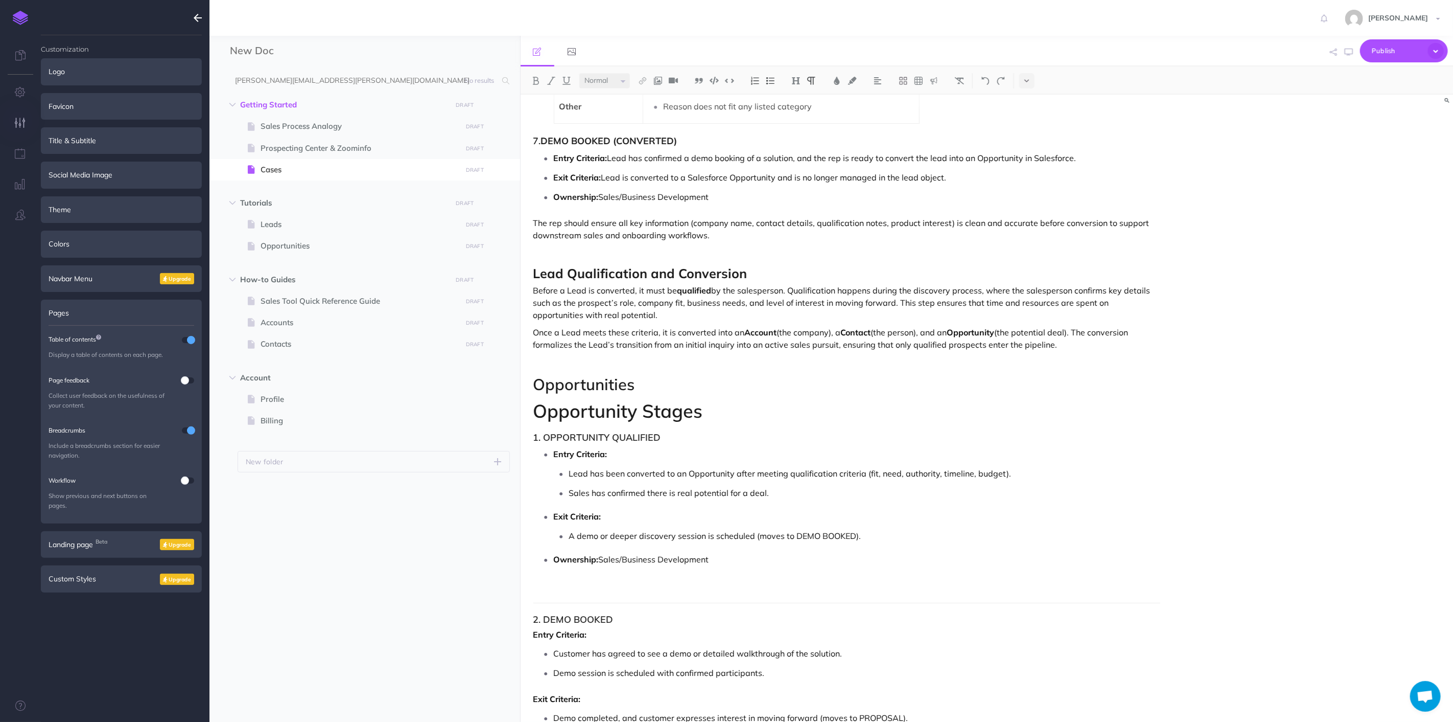
click at [569, 469] on li "Lead has been converted to an Opportunity after meeting qualification criteria …" at bounding box center [865, 473] width 592 height 15
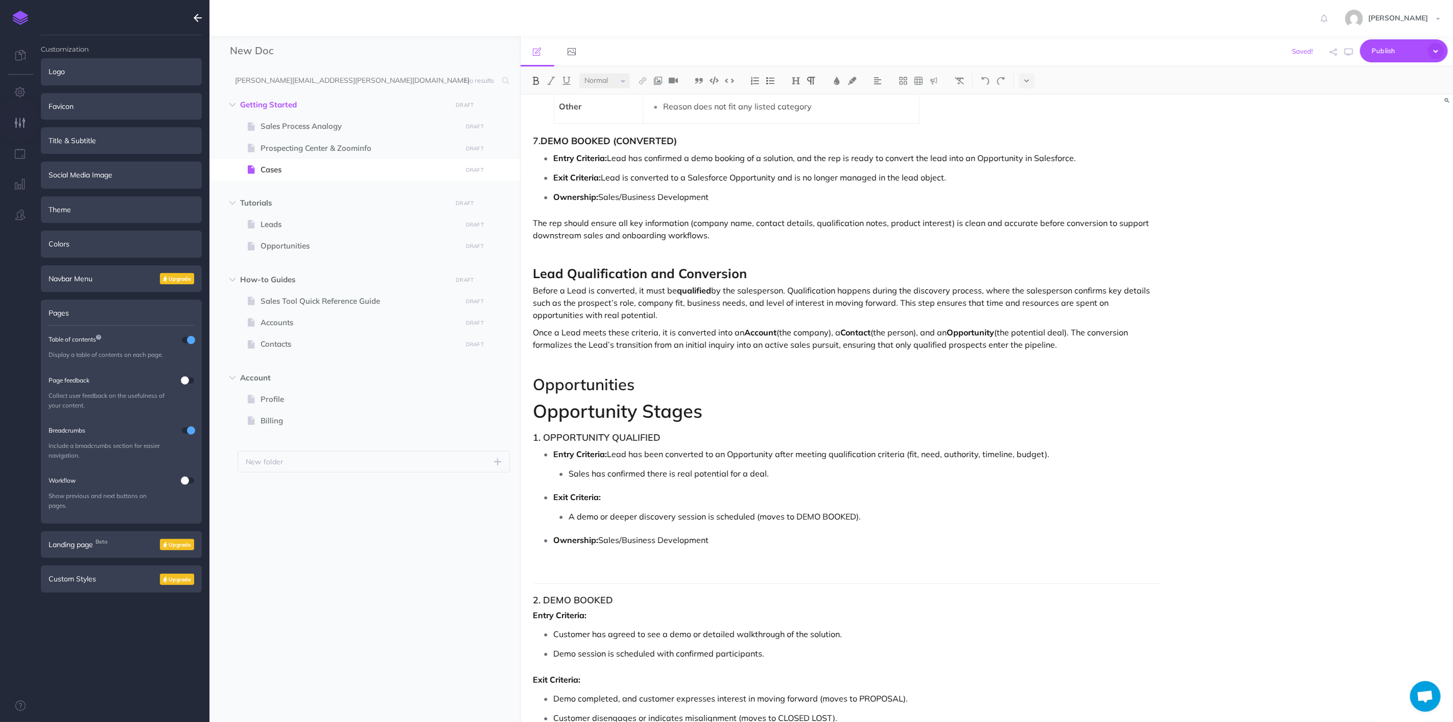
click at [570, 476] on p "Sales has confirmed there is real potential for a deal." at bounding box center [865, 473] width 592 height 15
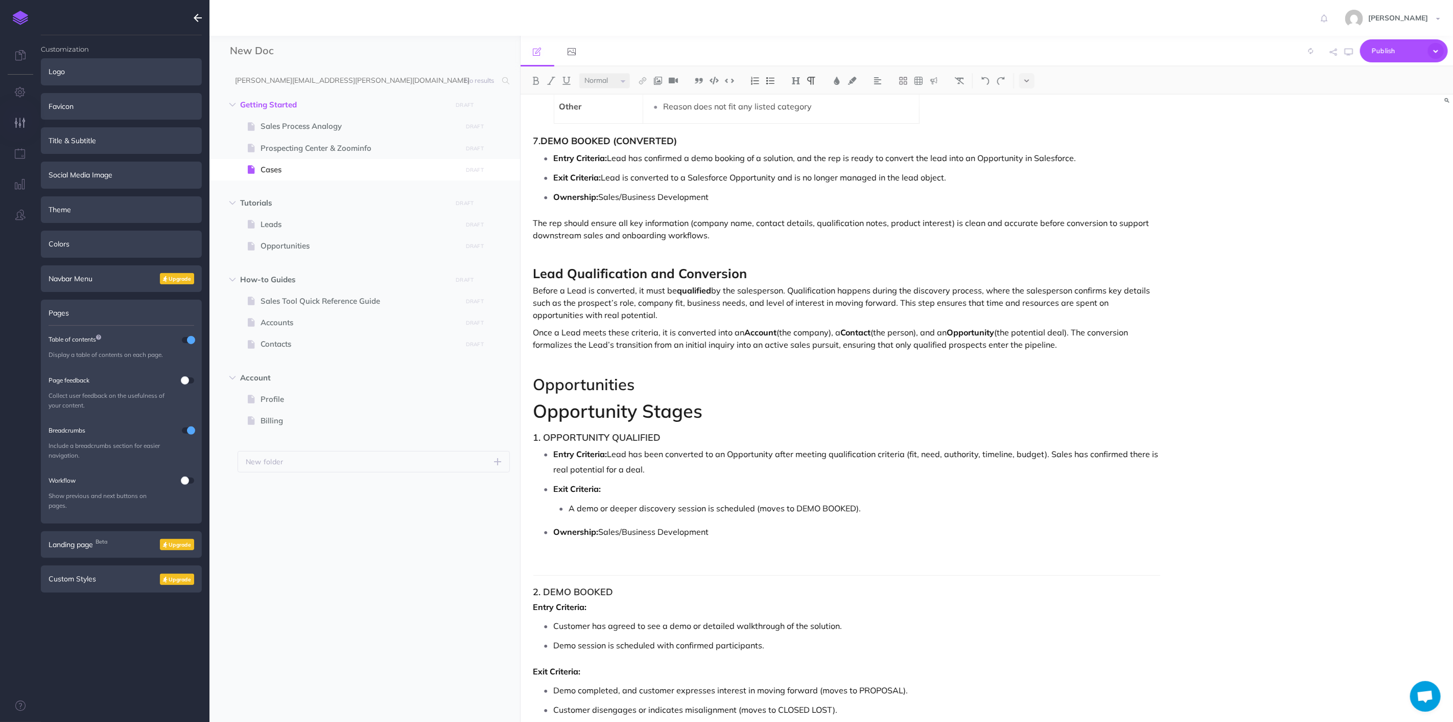
click at [569, 511] on li "A demo or deeper discovery session is scheduled (moves to DEMO BOOKED)." at bounding box center [865, 507] width 592 height 15
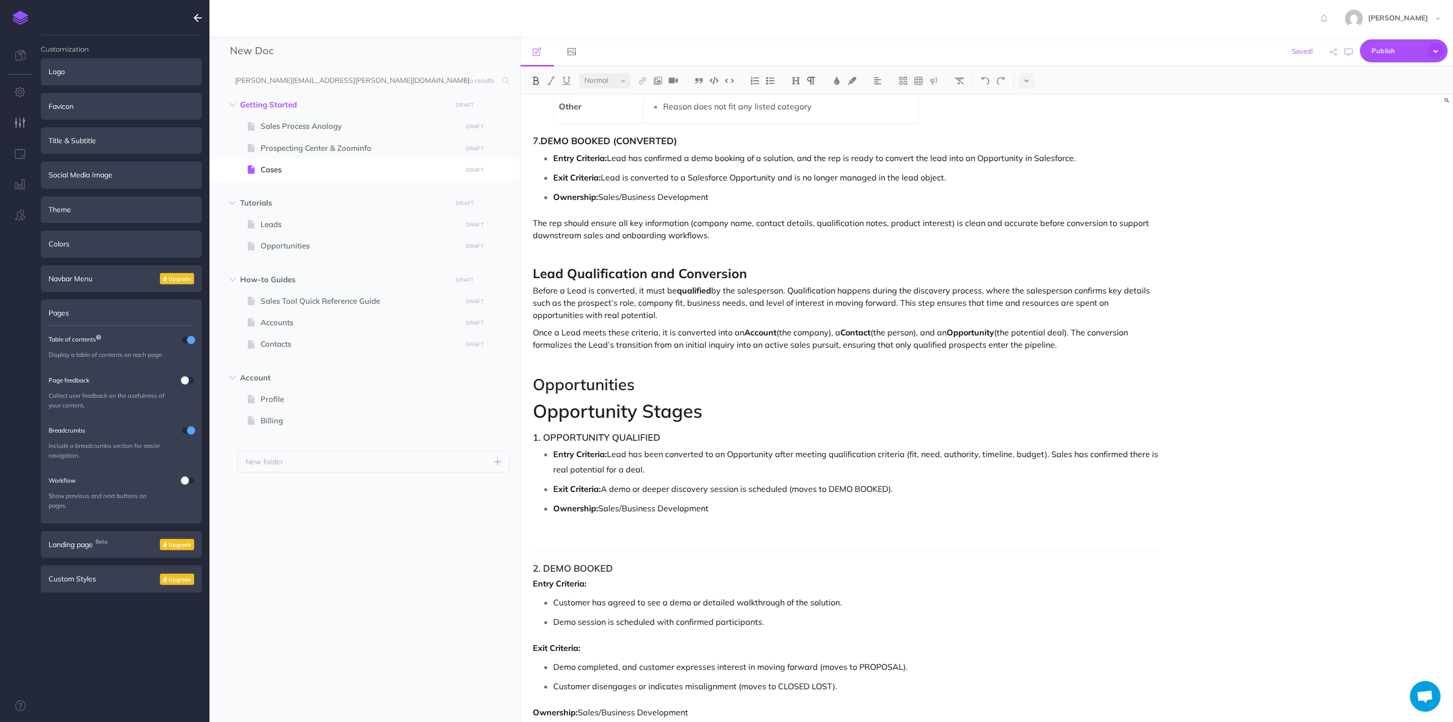
click at [560, 530] on p at bounding box center [848, 534] width 628 height 12
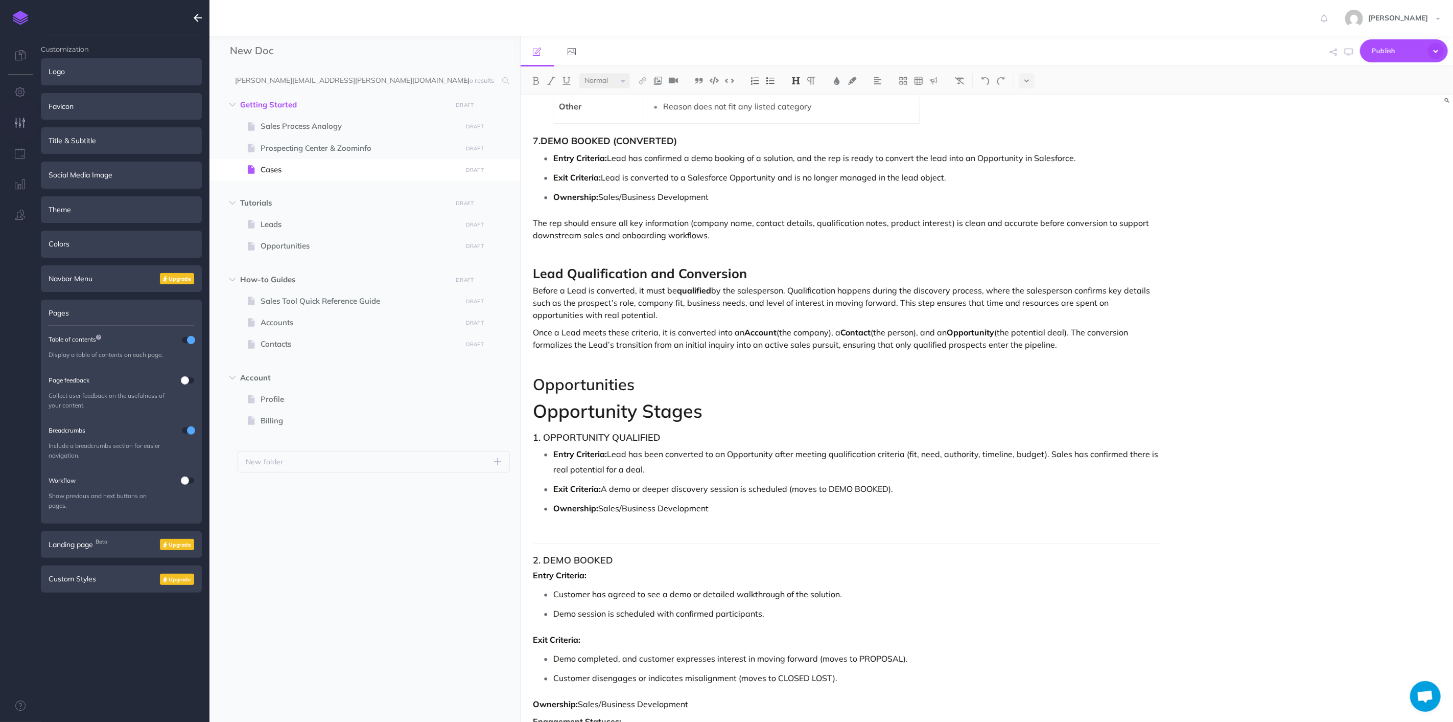
drag, startPoint x: 530, startPoint y: 534, endPoint x: 546, endPoint y: 530, distance: 15.9
click at [534, 559] on h3 "2. DEMO BOOKED" at bounding box center [848, 560] width 628 height 10
click at [620, 544] on hr at bounding box center [848, 543] width 628 height 1
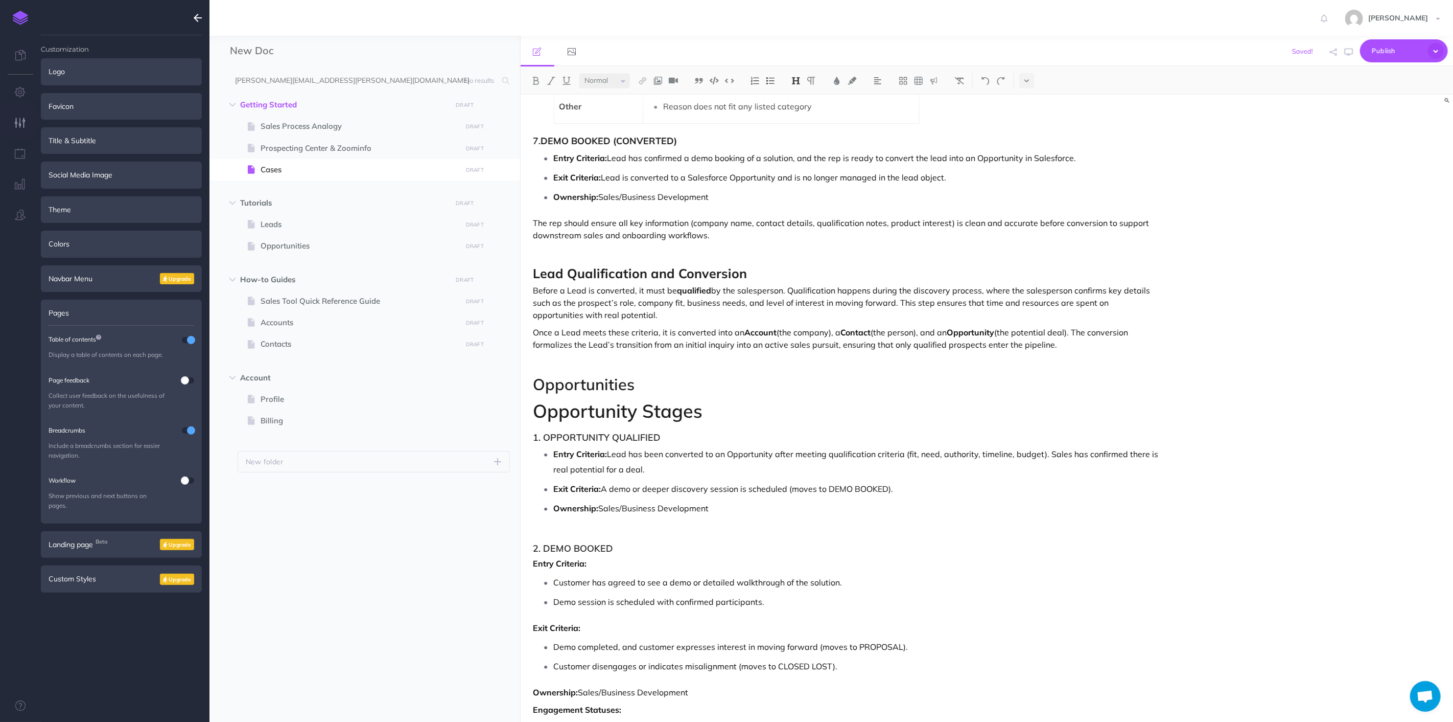
drag, startPoint x: 581, startPoint y: 515, endPoint x: 583, endPoint y: 524, distance: 9.3
click at [581, 515] on p "Ownership: Sales/Business Development" at bounding box center [857, 507] width 607 height 15
click at [583, 528] on p at bounding box center [857, 523] width 607 height 15
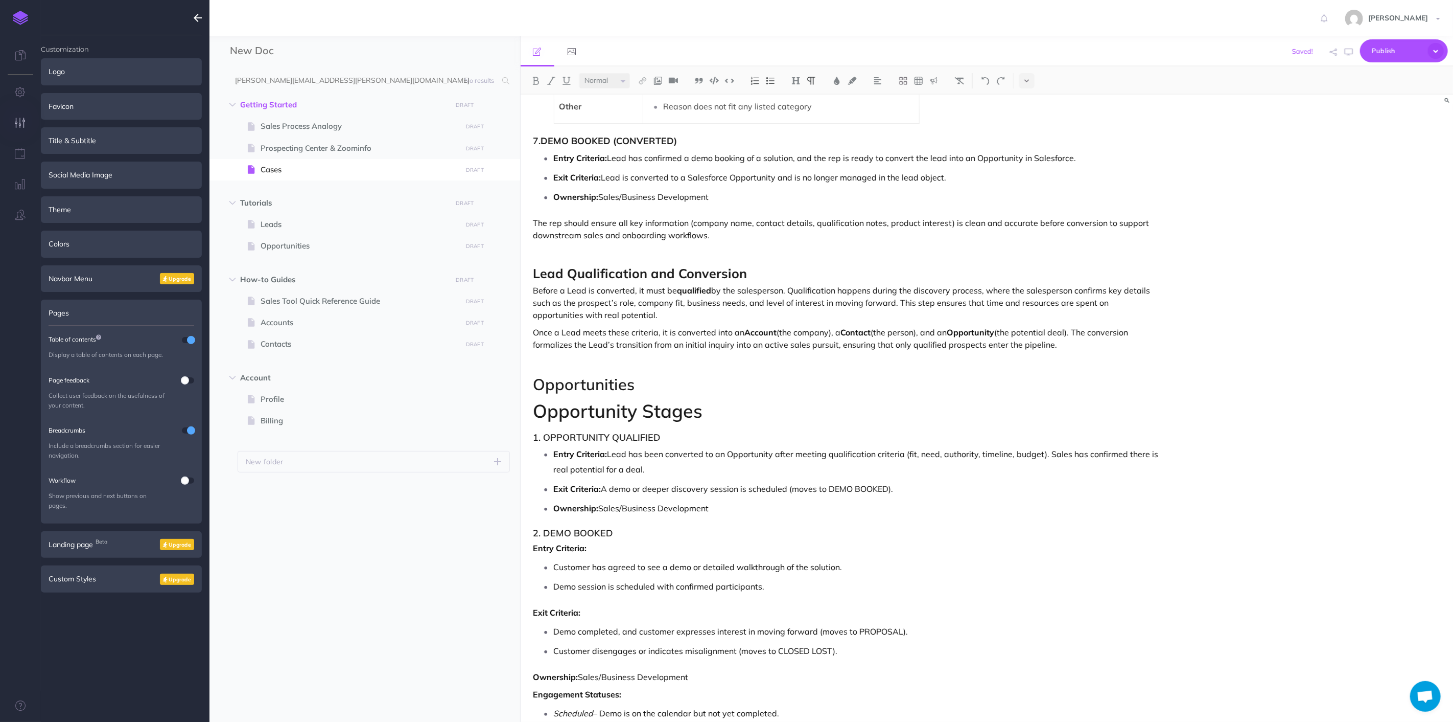
click at [733, 534] on h3 "2. DEMO BOOKED" at bounding box center [848, 533] width 628 height 10
drag, startPoint x: 675, startPoint y: 533, endPoint x: 471, endPoint y: 520, distance: 203.8
click at [471, 520] on div "New Doc Collapse all Expand all Expand to root folders [PERSON_NAME][EMAIL_ADDR…" at bounding box center [832, 379] width 1244 height 686
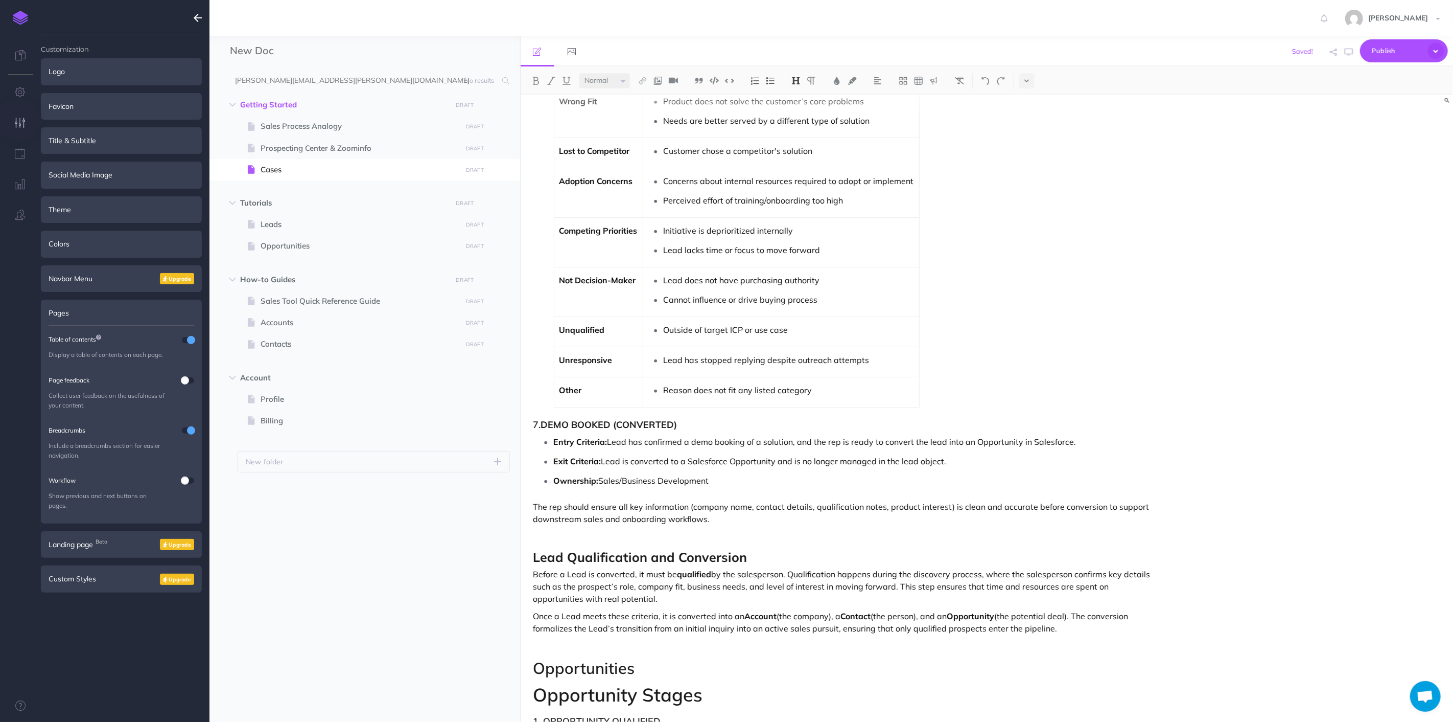
scroll to position [2549, 0]
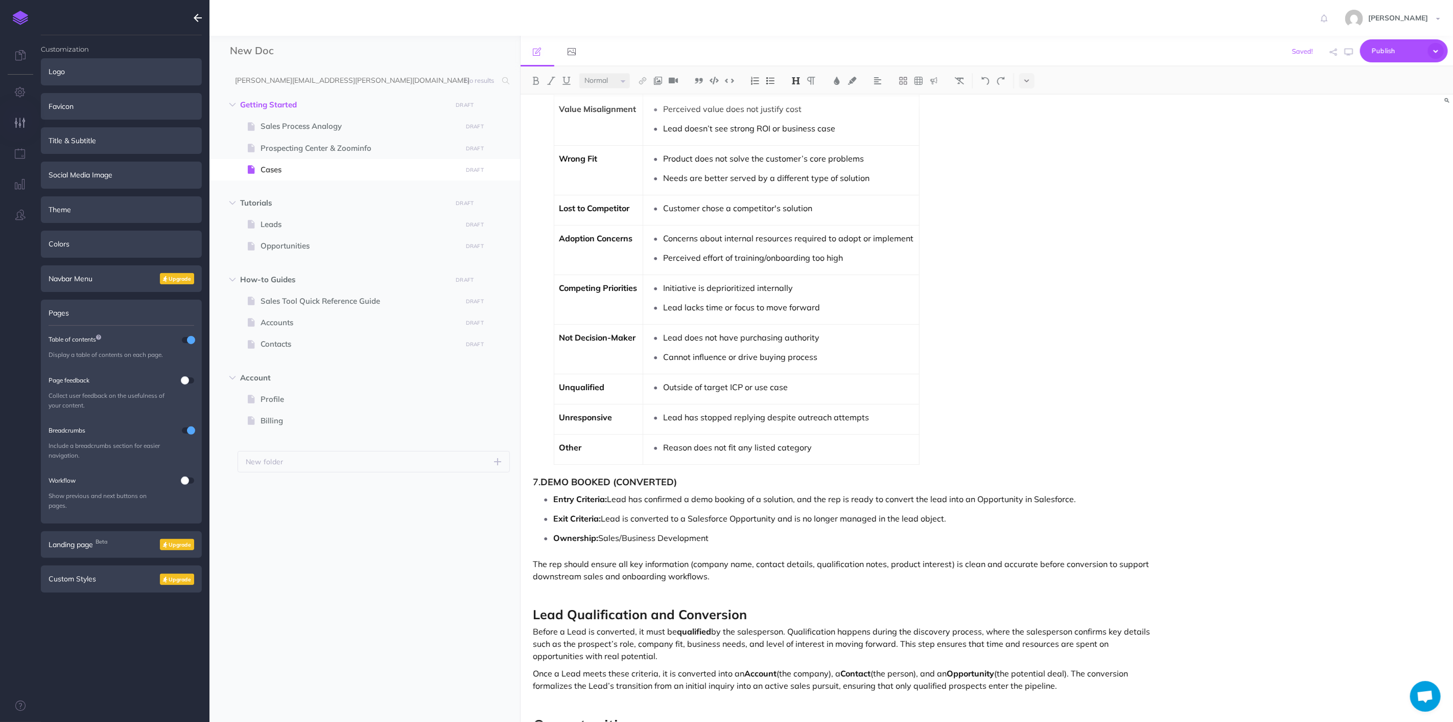
click at [542, 483] on h3 "7. DEMO BOOKED (CONVERTED)" at bounding box center [848, 482] width 628 height 10
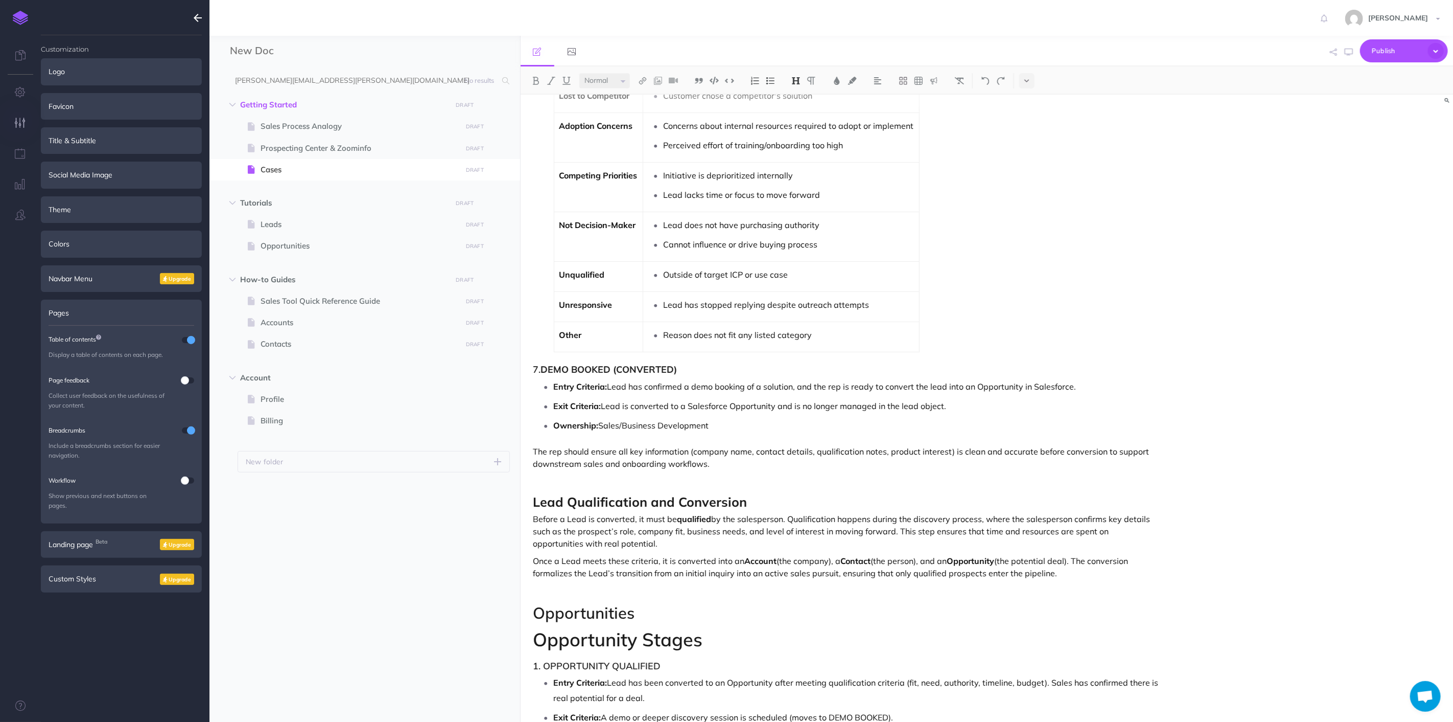
scroll to position [2833, 0]
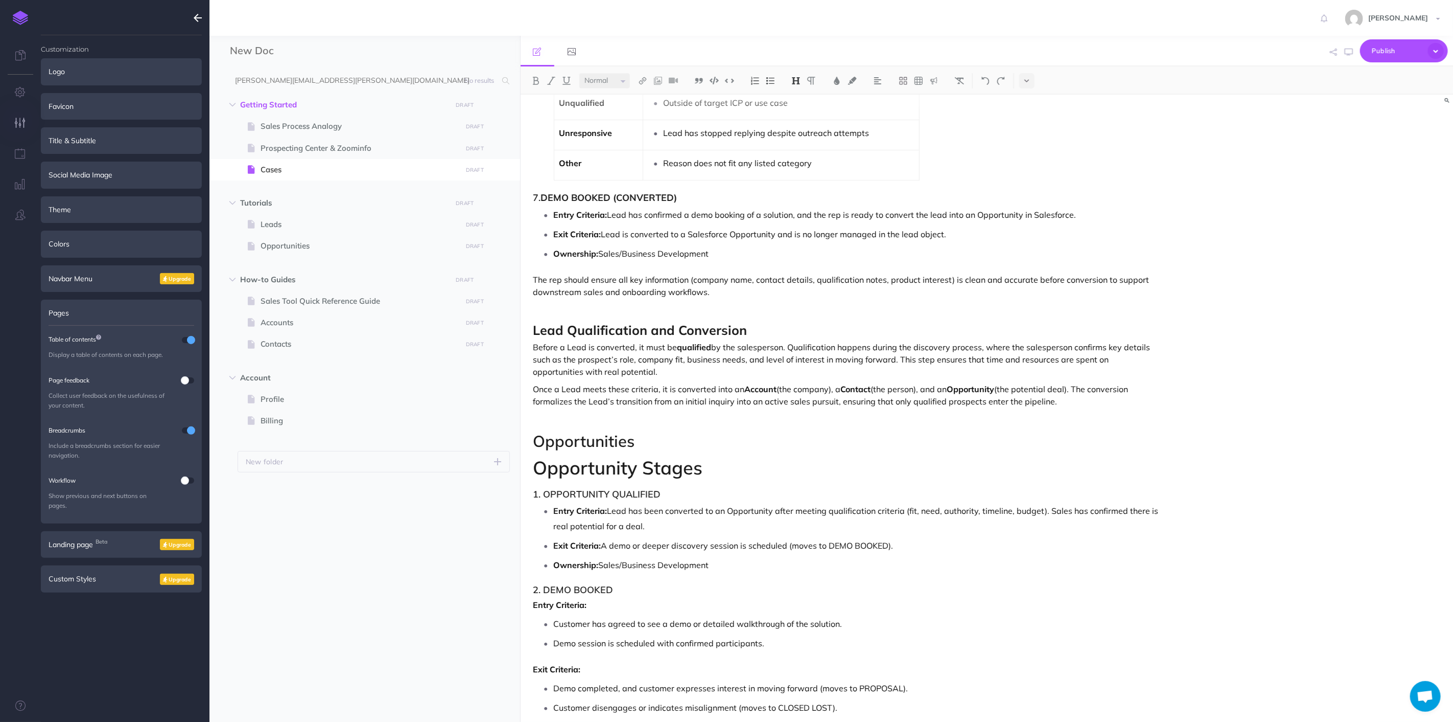
click at [645, 604] on p "Entry Criteria:" at bounding box center [848, 604] width 628 height 12
drag, startPoint x: 542, startPoint y: 499, endPoint x: 519, endPoint y: 499, distance: 23.5
click at [519, 499] on div "New Doc Collapse all Expand all Expand to root folders [PERSON_NAME][EMAIL_ADDR…" at bounding box center [832, 379] width 1244 height 686
drag, startPoint x: 544, startPoint y: 590, endPoint x: 453, endPoint y: 590, distance: 91.5
click at [453, 590] on div "New Doc Collapse all Expand all Expand to root folders [PERSON_NAME][EMAIL_ADDR…" at bounding box center [832, 379] width 1244 height 686
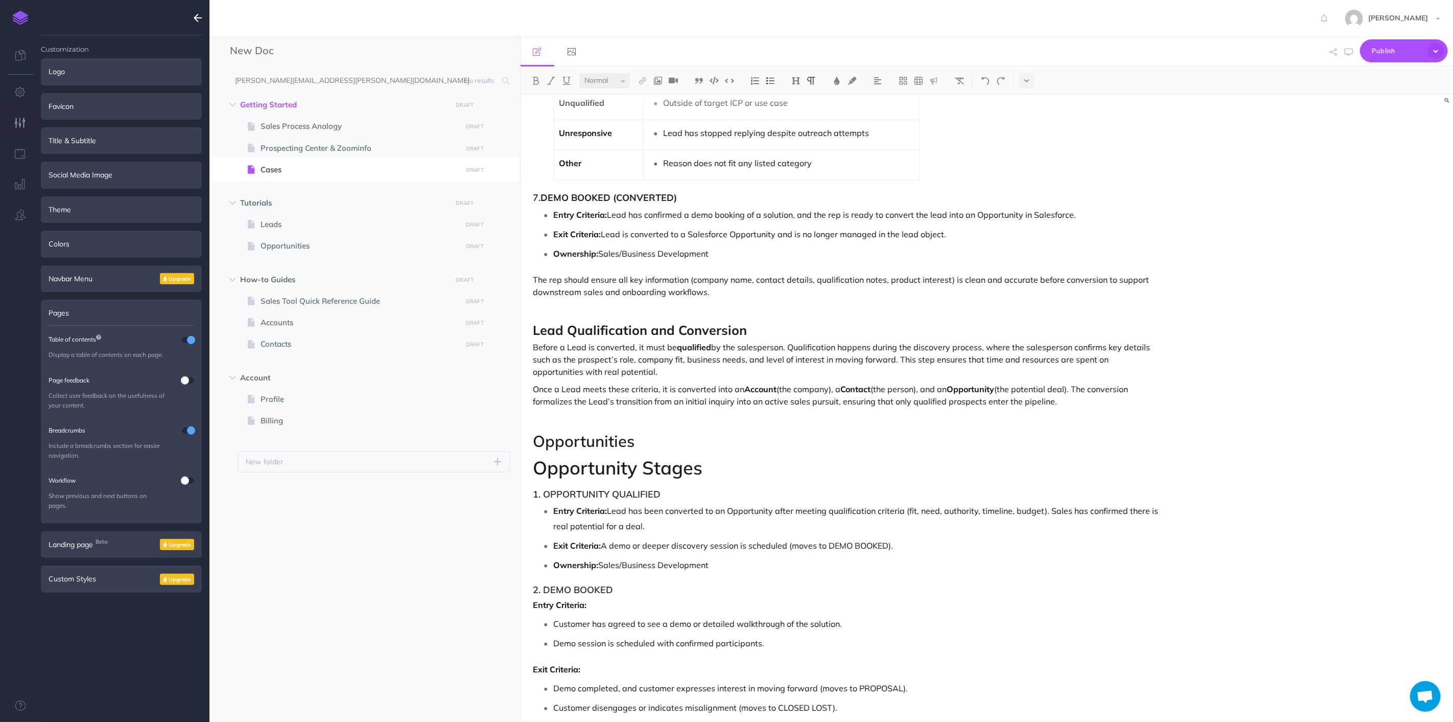
click at [726, 624] on p "Customer has agreed to see a demo or detailed walkthrough of the solution." at bounding box center [857, 623] width 607 height 15
click at [557, 622] on p "Customer has agreed to see a demo or detailed walkthrough of the solution." at bounding box center [857, 623] width 607 height 15
click at [554, 627] on li "Customer has agreed to see a demo or detailed walkthrough of the solution." at bounding box center [857, 623] width 607 height 15
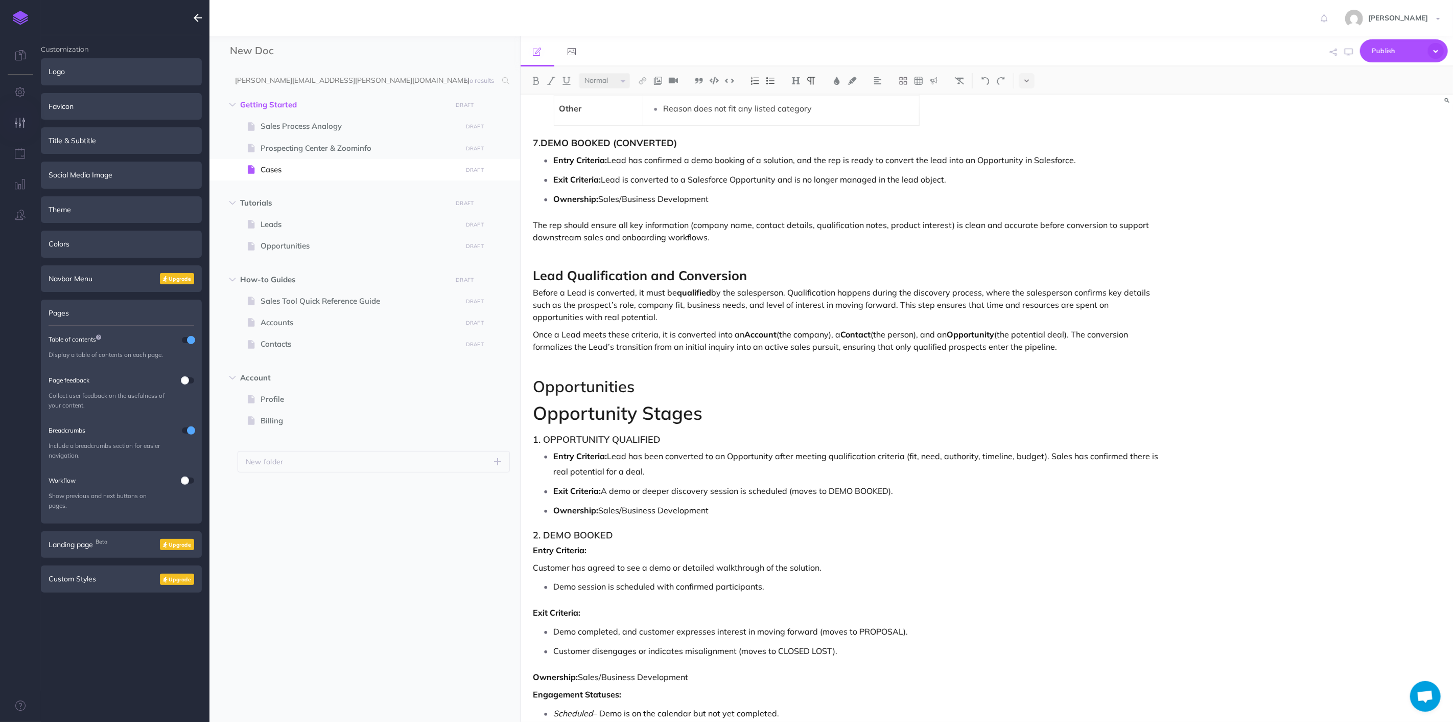
scroll to position [2890, 0]
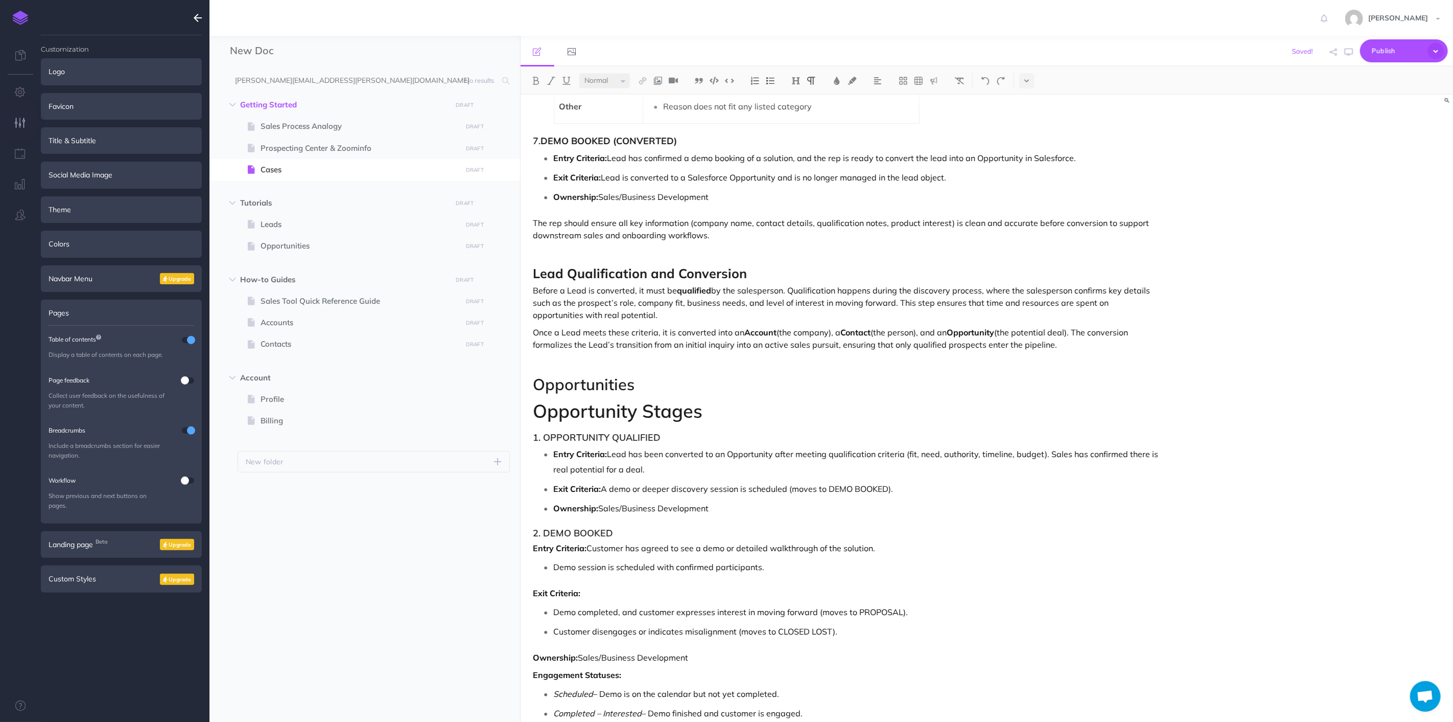
click at [554, 571] on li "Demo session is scheduled with confirmed participants." at bounding box center [857, 566] width 607 height 15
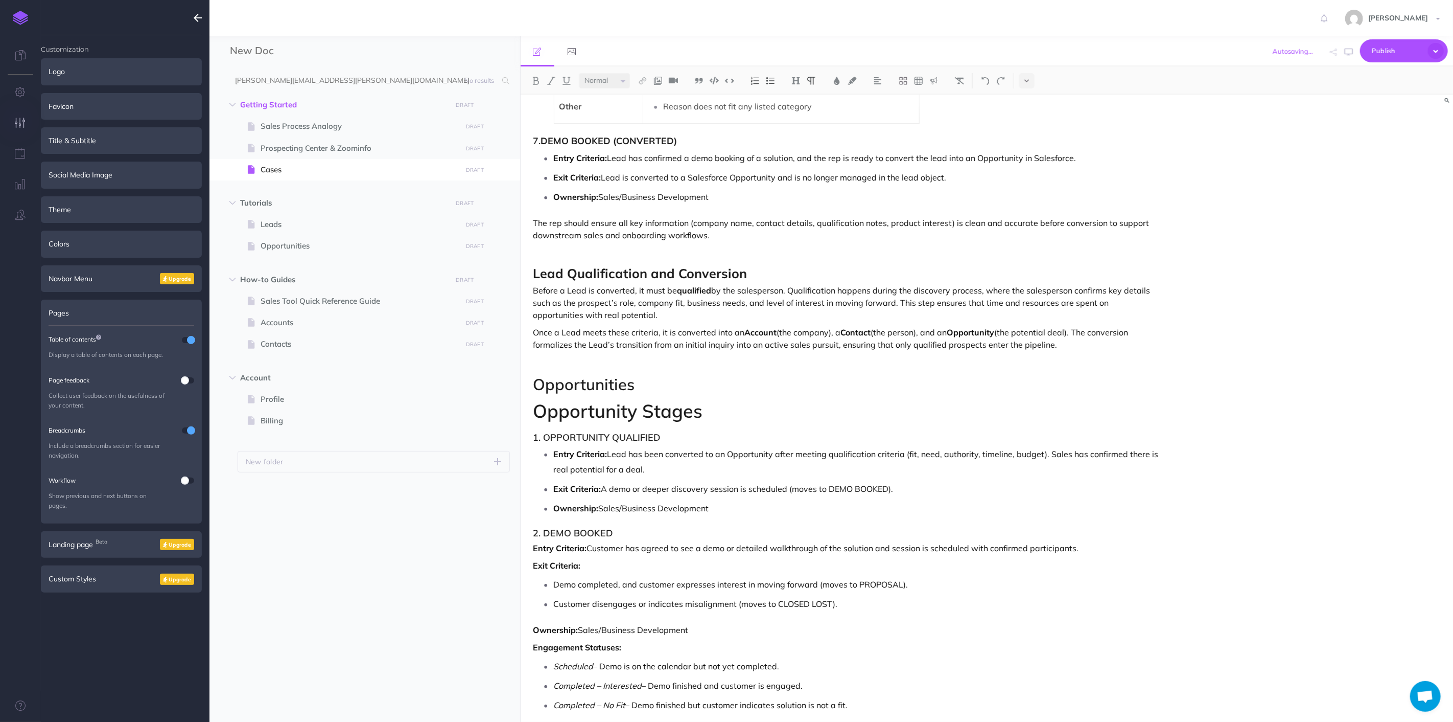
click at [632, 549] on p "Entry Criteria: Customer has agreed to see a demo or detailed walkthrough of th…" at bounding box center [848, 548] width 628 height 12
click at [554, 588] on li "Demo completed, and customer expresses interest in moving forward (moves to PRO…" at bounding box center [857, 583] width 607 height 15
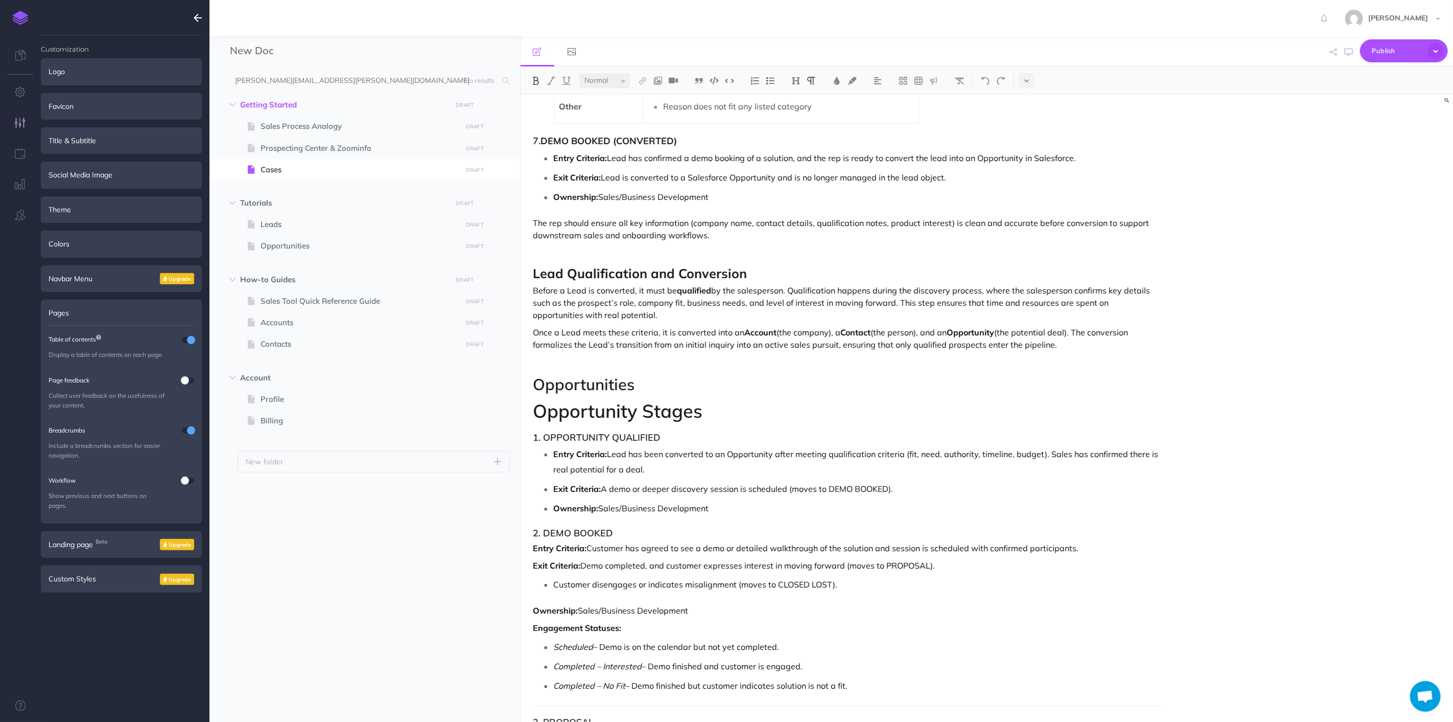
click at [916, 563] on p "Exit Criteria: Demo completed, and customer expresses interest in moving forwar…" at bounding box center [848, 565] width 628 height 12
click at [957, 580] on p "Customer disengages or indicates misalignment (moves to CLOSED LOST)." at bounding box center [857, 583] width 607 height 15
click at [955, 571] on p "Exit Criteria: Demo completed, and customer expresses interest in moving forwar…" at bounding box center [848, 565] width 628 height 12
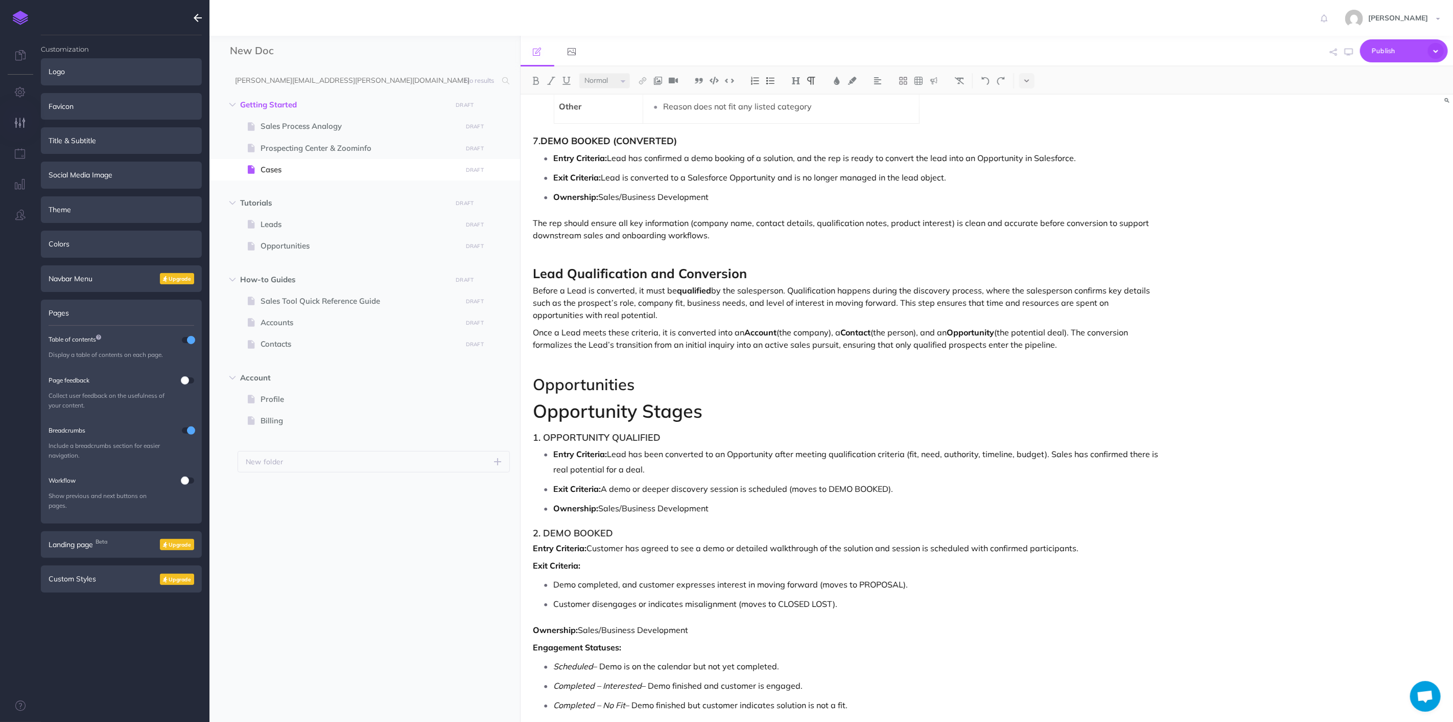
click at [891, 611] on p "Customer disengages or indicates misalignment (moves to CLOSED LOST)." at bounding box center [857, 603] width 607 height 15
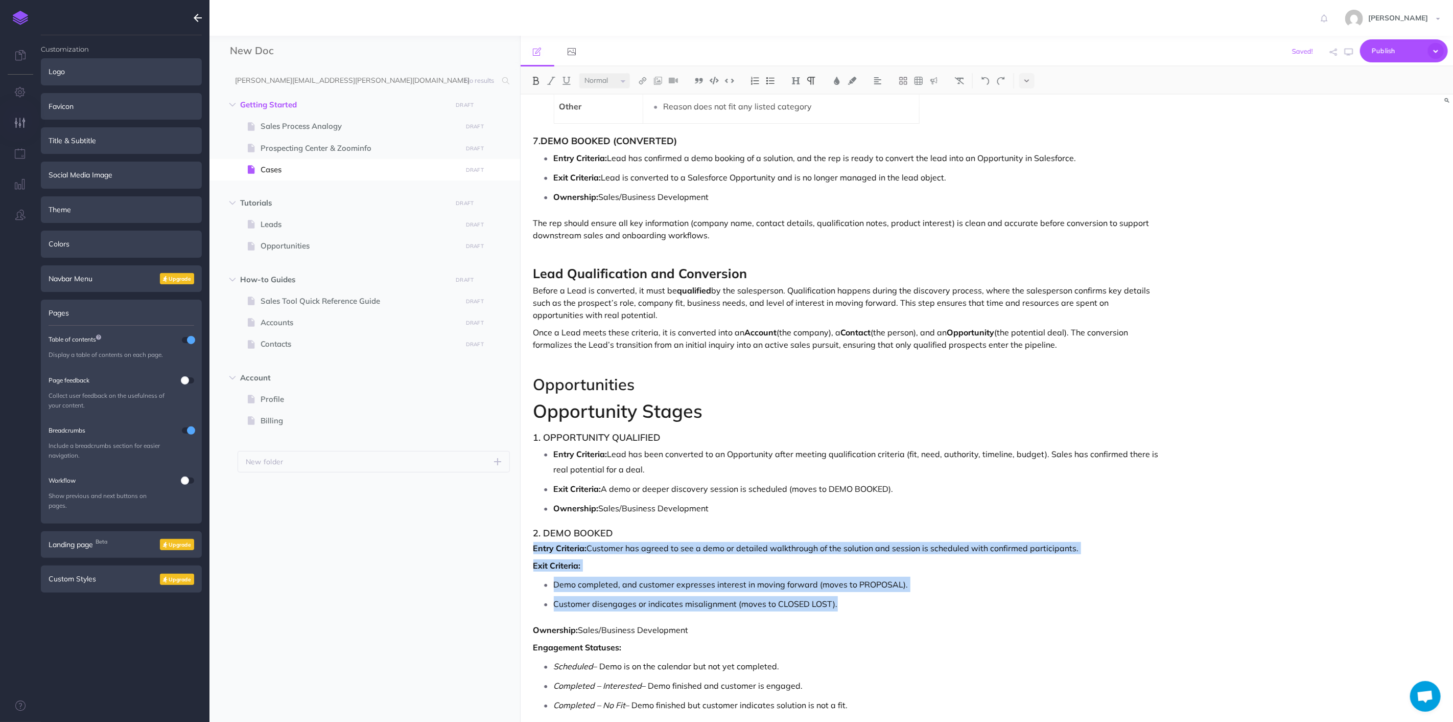
drag, startPoint x: 658, startPoint y: 583, endPoint x: 489, endPoint y: 542, distance: 174.1
click at [489, 542] on div "New Doc Collapse all Expand all Expand to root folders [PERSON_NAME][EMAIL_ADDR…" at bounding box center [832, 379] width 1244 height 686
click at [688, 583] on p "Demo completed, and customer expresses interest in moving forward (moves to PRO…" at bounding box center [857, 583] width 607 height 15
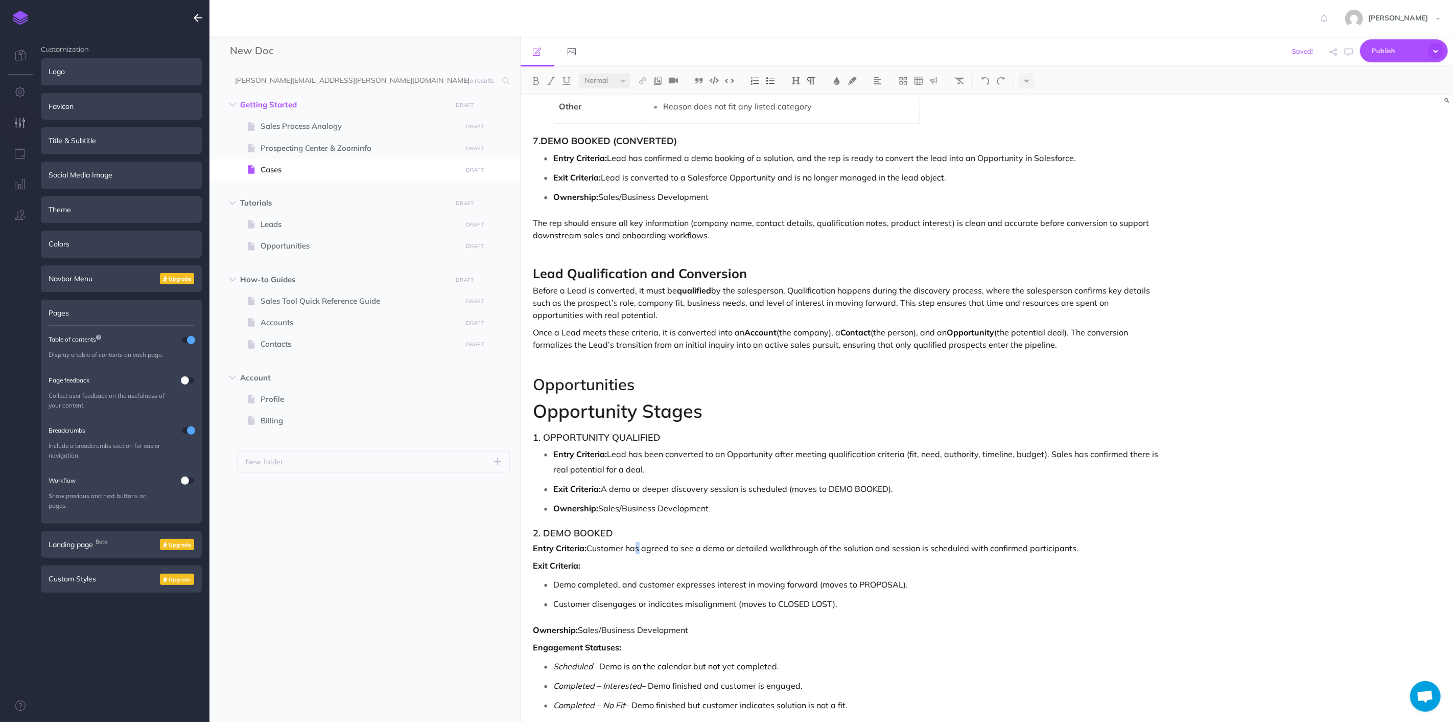
click at [639, 543] on p "Entry Criteria: Customer has agreed to see a demo or detailed walkthrough of th…" at bounding box center [848, 548] width 628 height 12
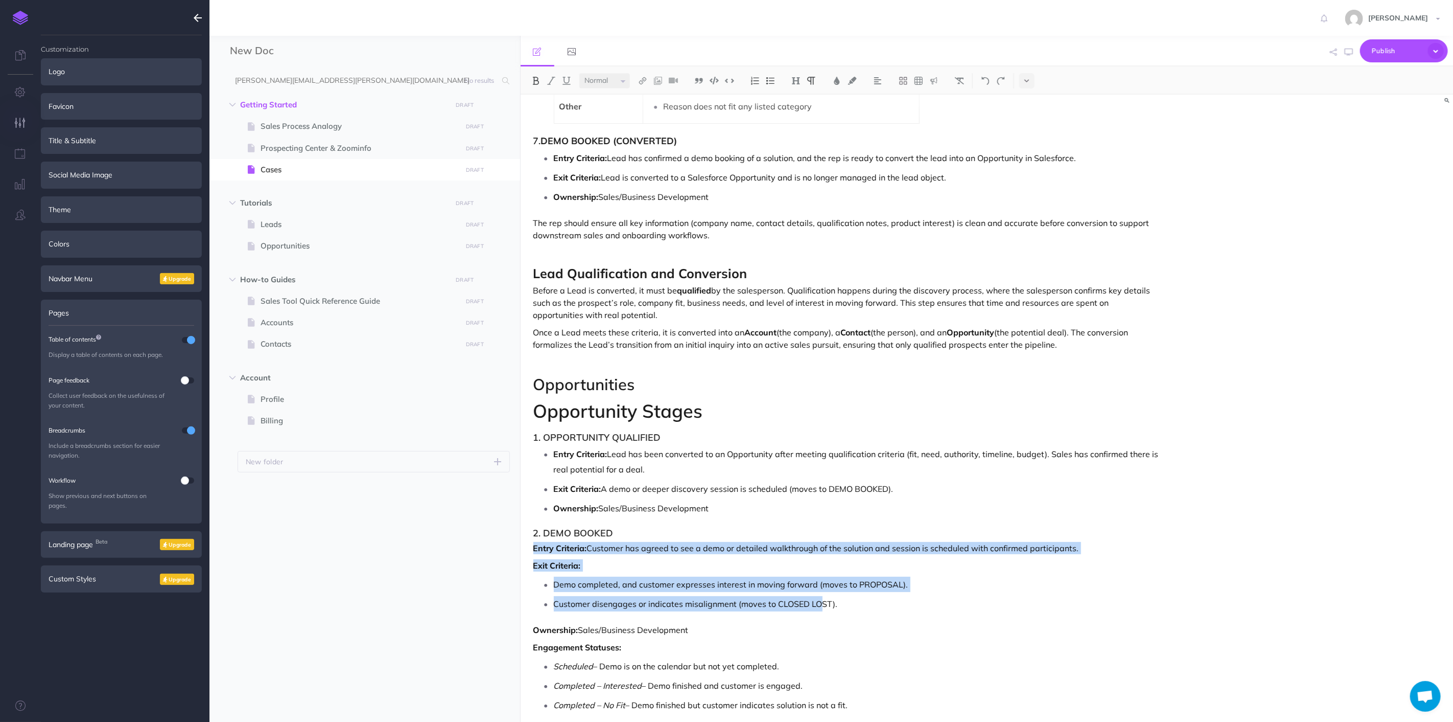
drag, startPoint x: 617, startPoint y: 558, endPoint x: 524, endPoint y: 541, distance: 94.6
drag, startPoint x: 768, startPoint y: 82, endPoint x: 772, endPoint y: 135, distance: 52.8
click at [768, 83] on img at bounding box center [770, 81] width 9 height 8
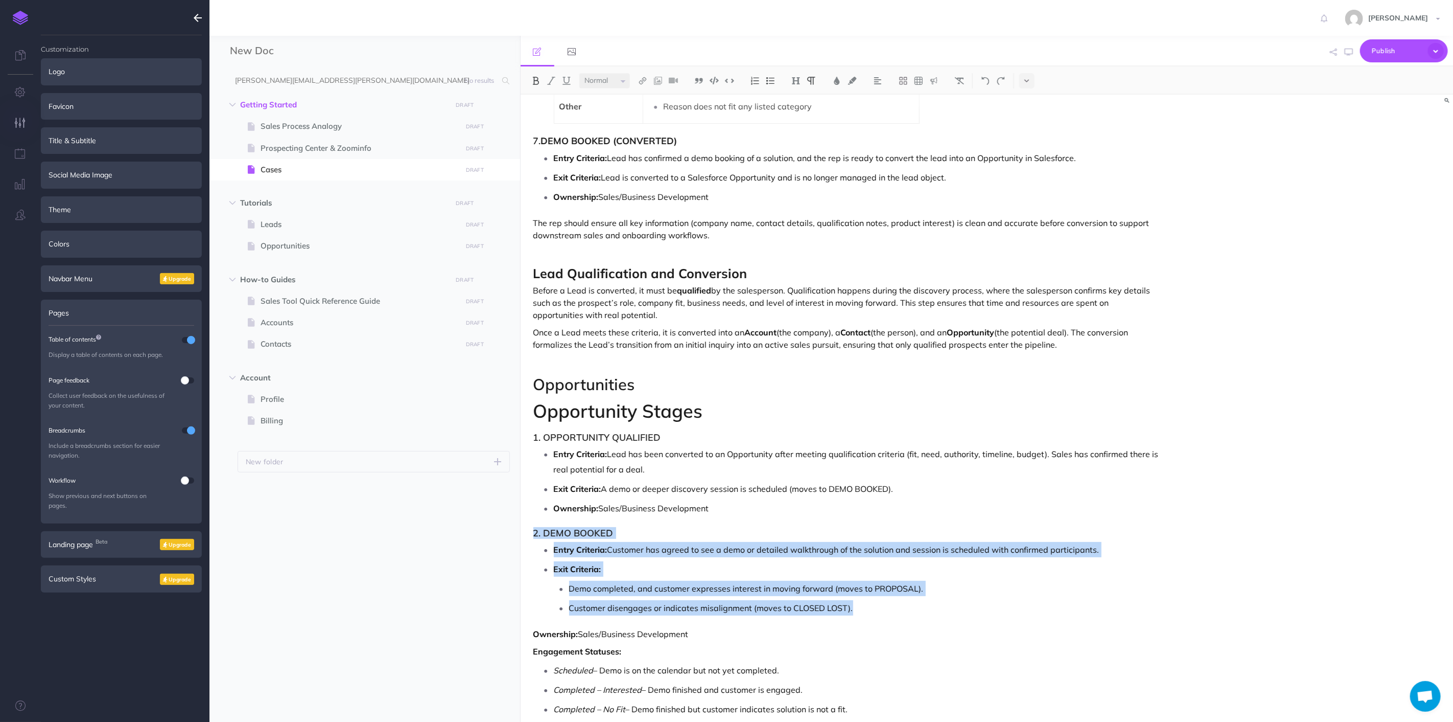
click at [814, 550] on p "Entry Criteria: Customer has agreed to see a demo or detailed walkthrough of th…" at bounding box center [857, 549] width 607 height 15
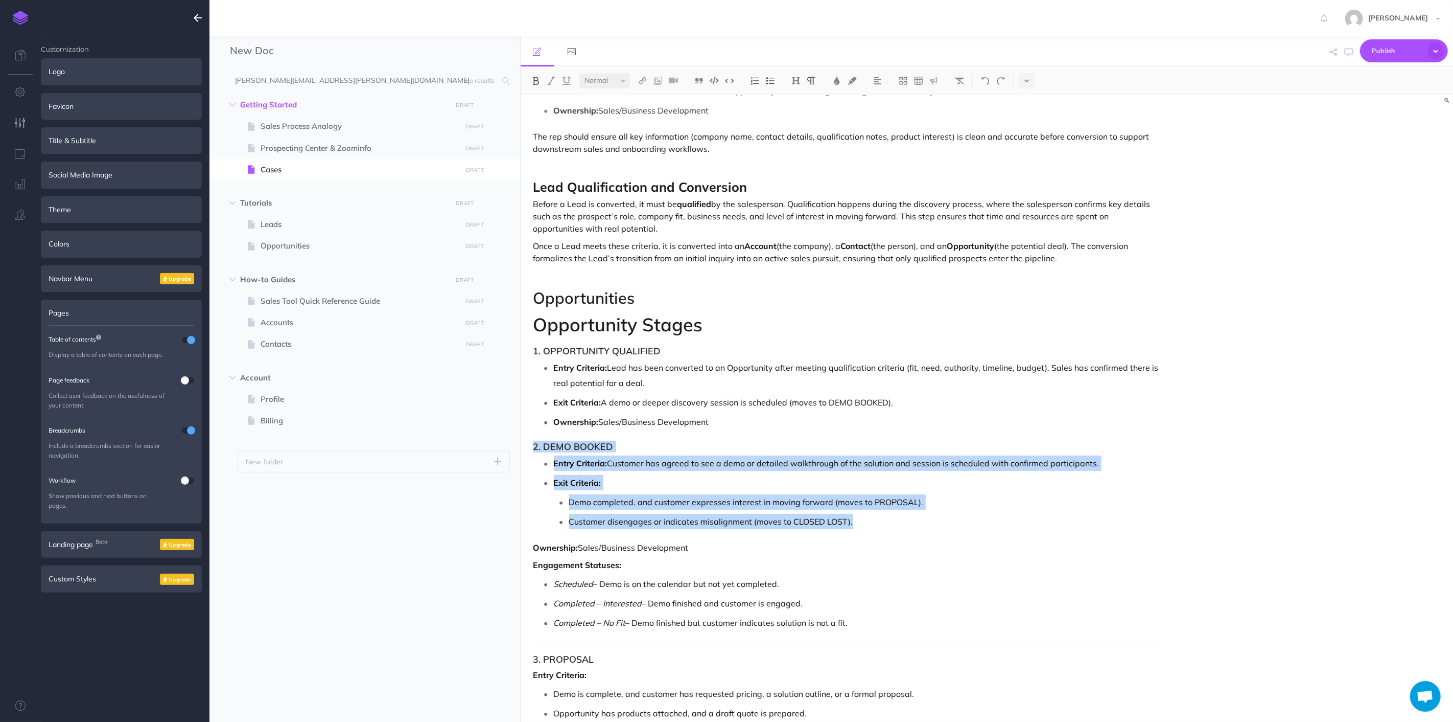
scroll to position [3003, 0]
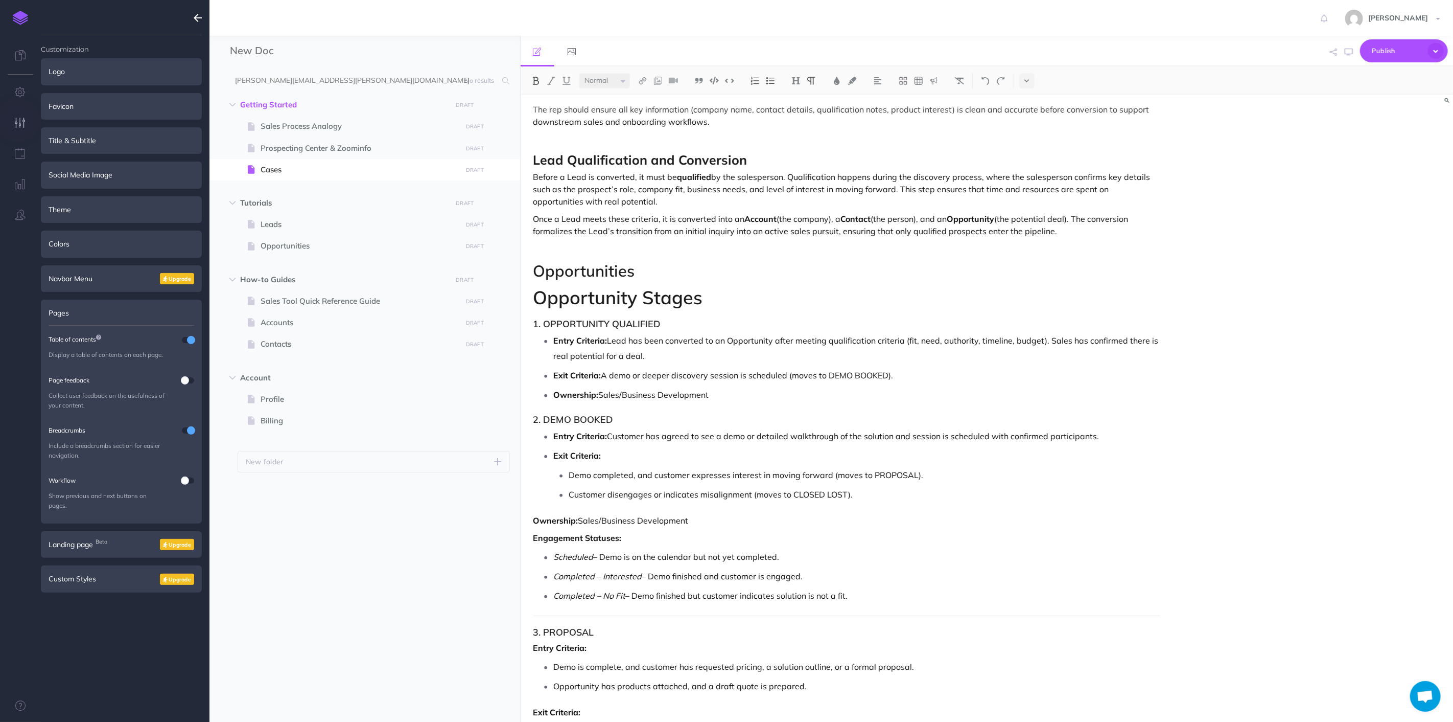
click at [875, 591] on p "Completed – No Fit – Demo finished but customer indicates solution is not a fit." at bounding box center [857, 595] width 607 height 15
click at [734, 526] on p "Ownership: Sales/Business Development" at bounding box center [848, 520] width 628 height 12
click at [772, 77] on img at bounding box center [770, 81] width 9 height 8
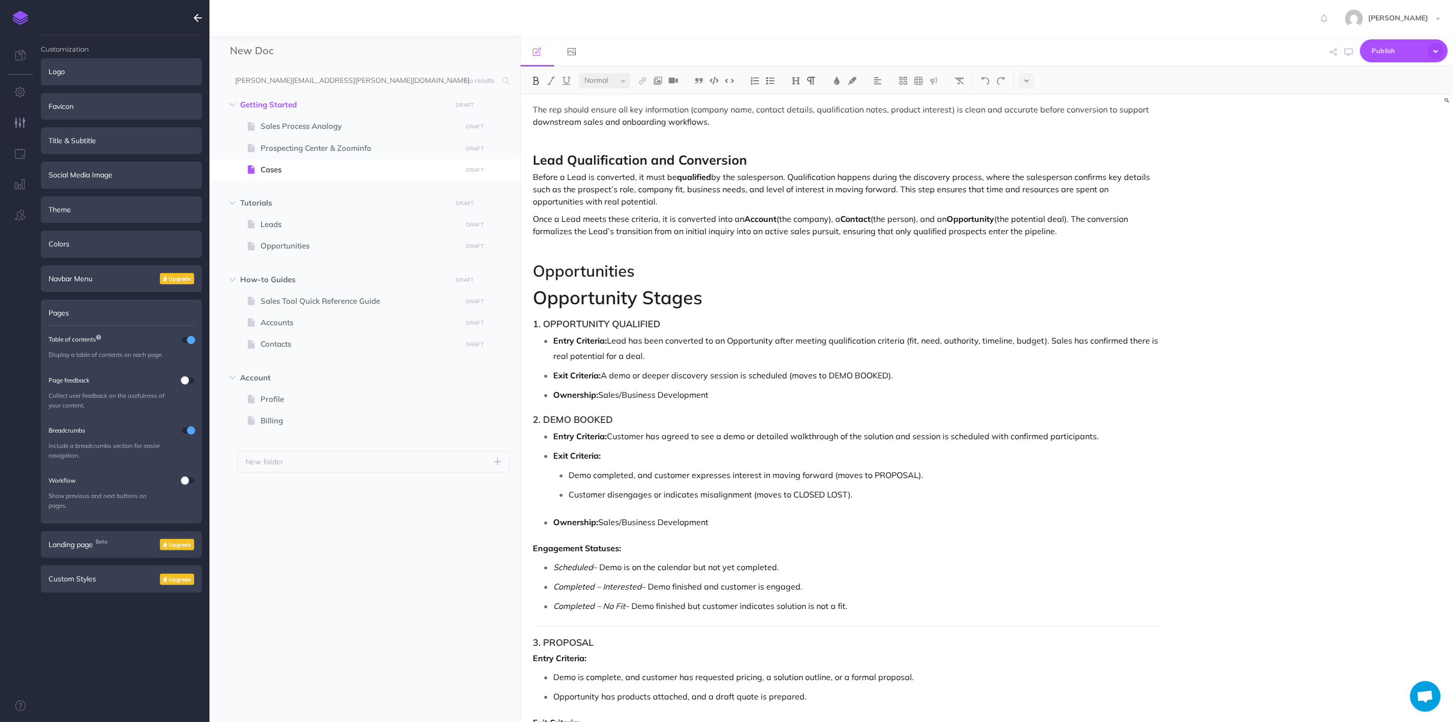
click at [772, 600] on p "Completed – No Fit – Demo finished but customer indicates solution is not a fit." at bounding box center [857, 605] width 607 height 15
drag, startPoint x: 859, startPoint y: 612, endPoint x: 520, endPoint y: 550, distance: 344.5
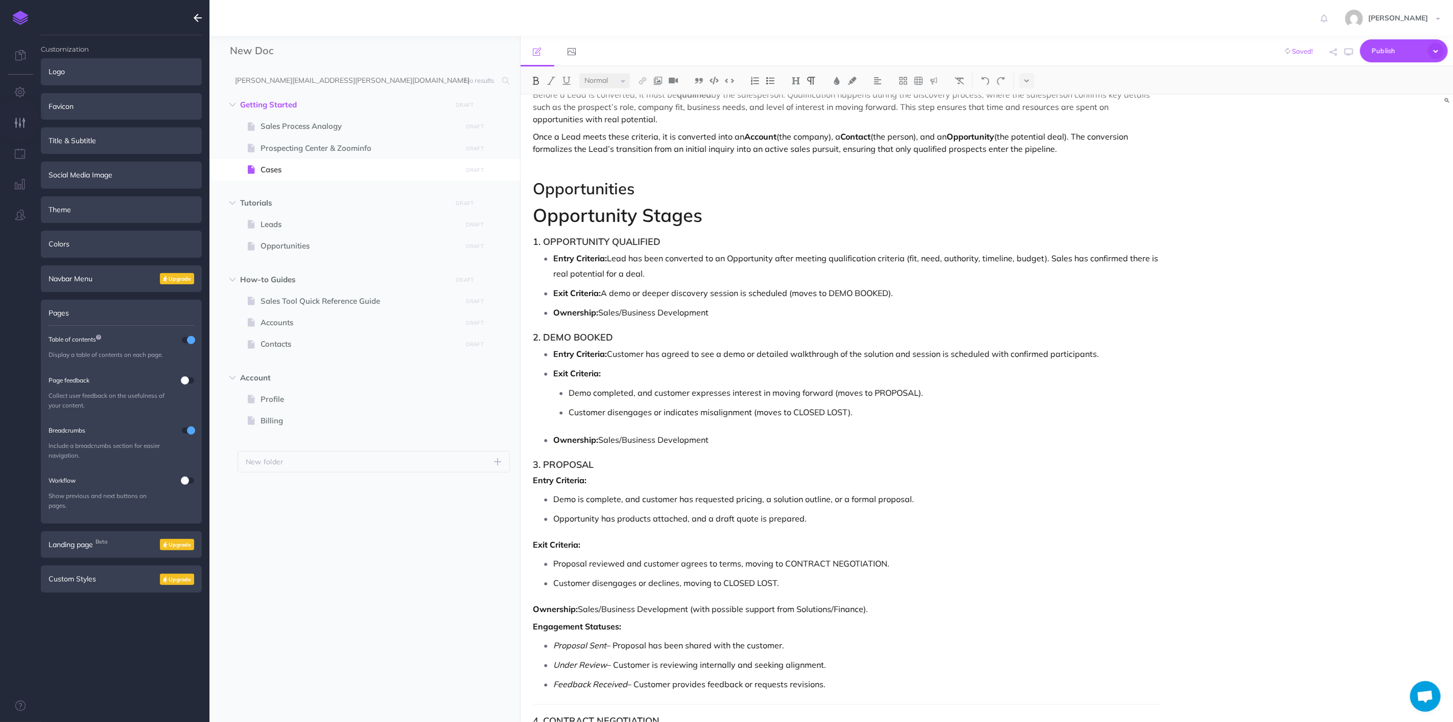
scroll to position [3117, 0]
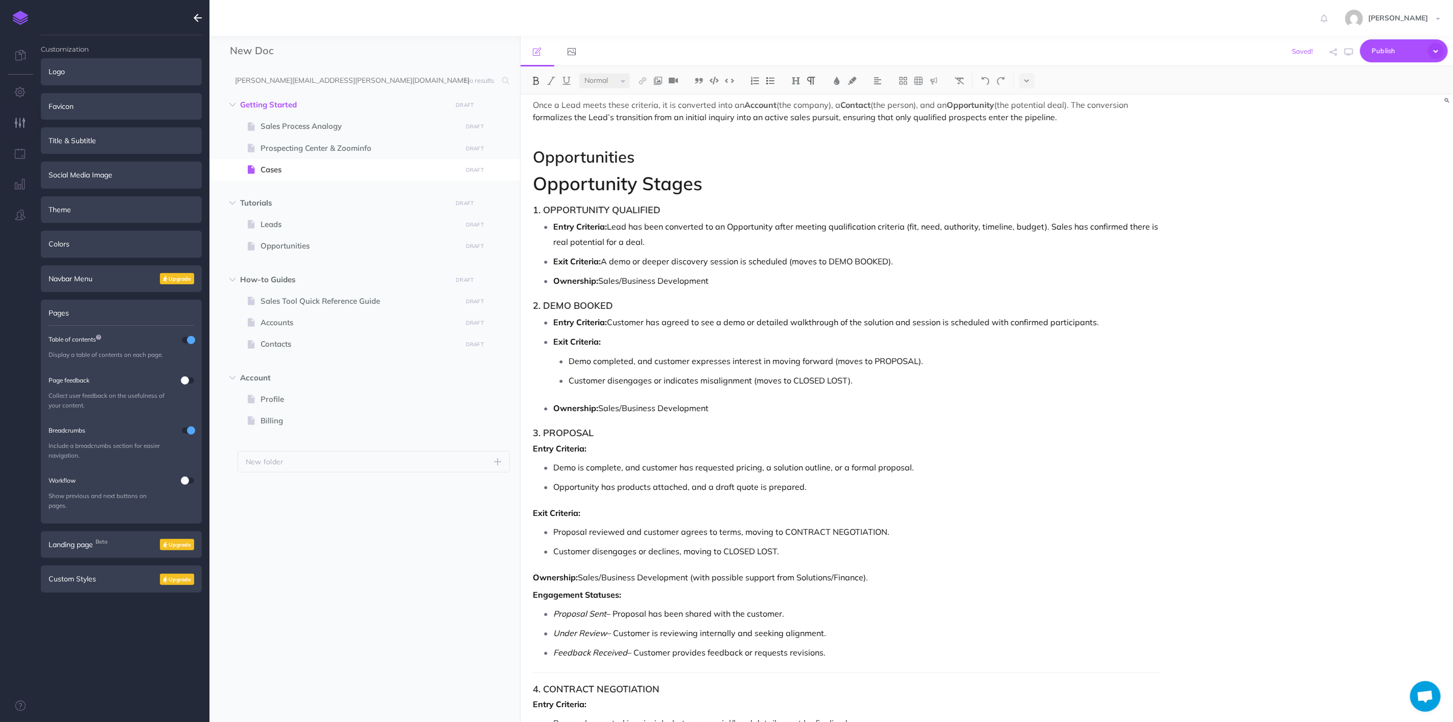
click at [554, 465] on li "Demo is complete, and customer has requested pricing, a solution outline, or a …" at bounding box center [857, 466] width 607 height 15
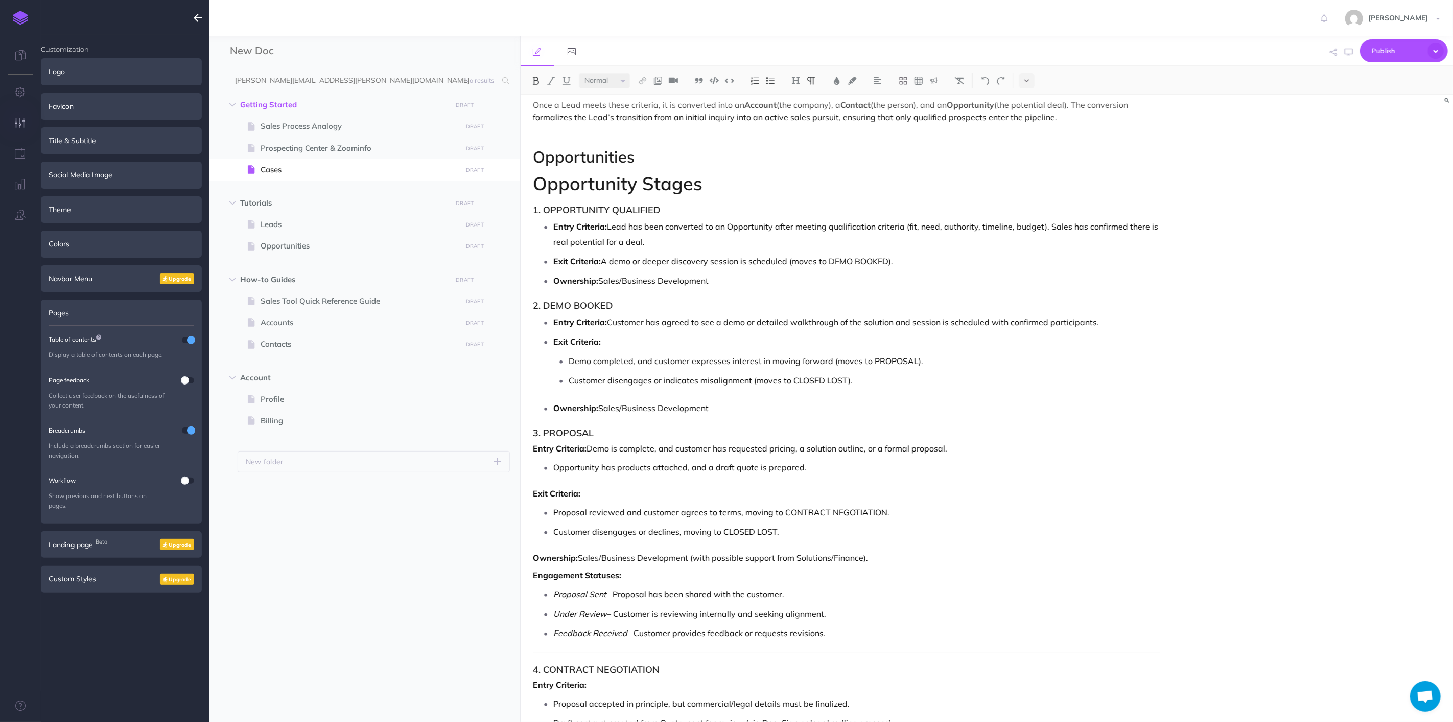
drag, startPoint x: 854, startPoint y: 478, endPoint x: 939, endPoint y: 476, distance: 85.4
drag, startPoint x: 939, startPoint y: 476, endPoint x: 646, endPoint y: 467, distance: 293.5
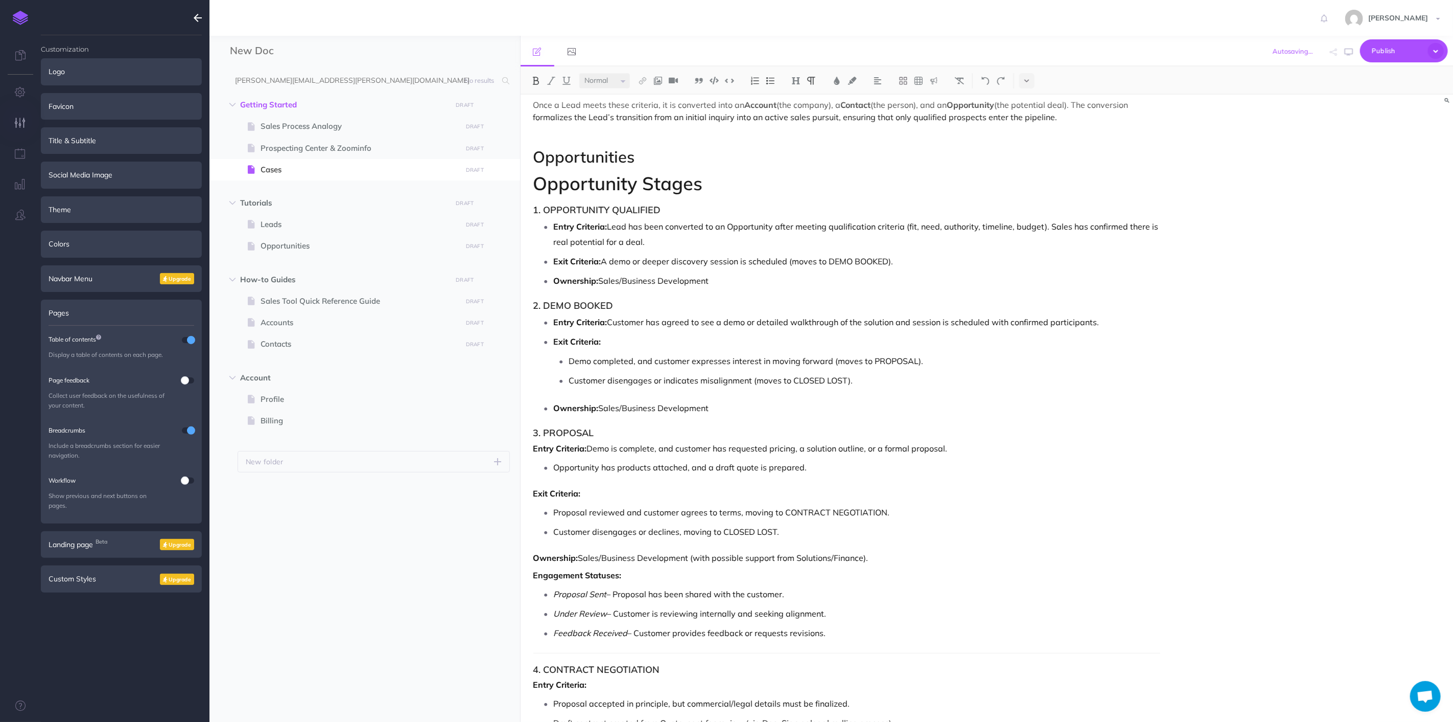
click at [554, 464] on li "Opportunity has products attached, and a draft quote is prepared." at bounding box center [857, 466] width 607 height 15
drag, startPoint x: 630, startPoint y: 449, endPoint x: 663, endPoint y: 415, distance: 47.7
click at [630, 448] on p "Entry Criteria: Demo is complete, and customer has requested pricing, a solutio…" at bounding box center [848, 448] width 628 height 12
drag, startPoint x: 665, startPoint y: 414, endPoint x: 712, endPoint y: 411, distance: 47.1
click at [669, 413] on p "Ownership: Sales/Business Development" at bounding box center [857, 407] width 607 height 15
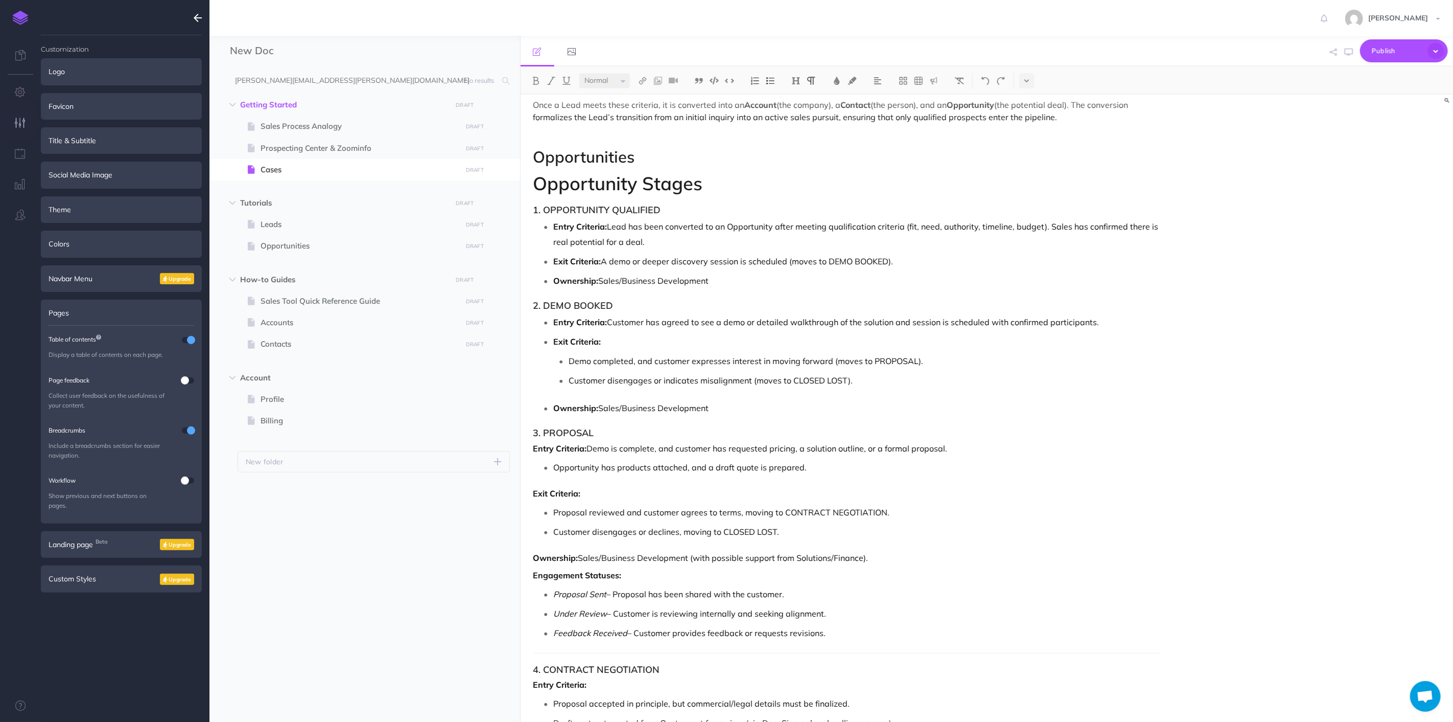
click at [758, 405] on p "Ownership: Sales/Business Development" at bounding box center [857, 407] width 607 height 15
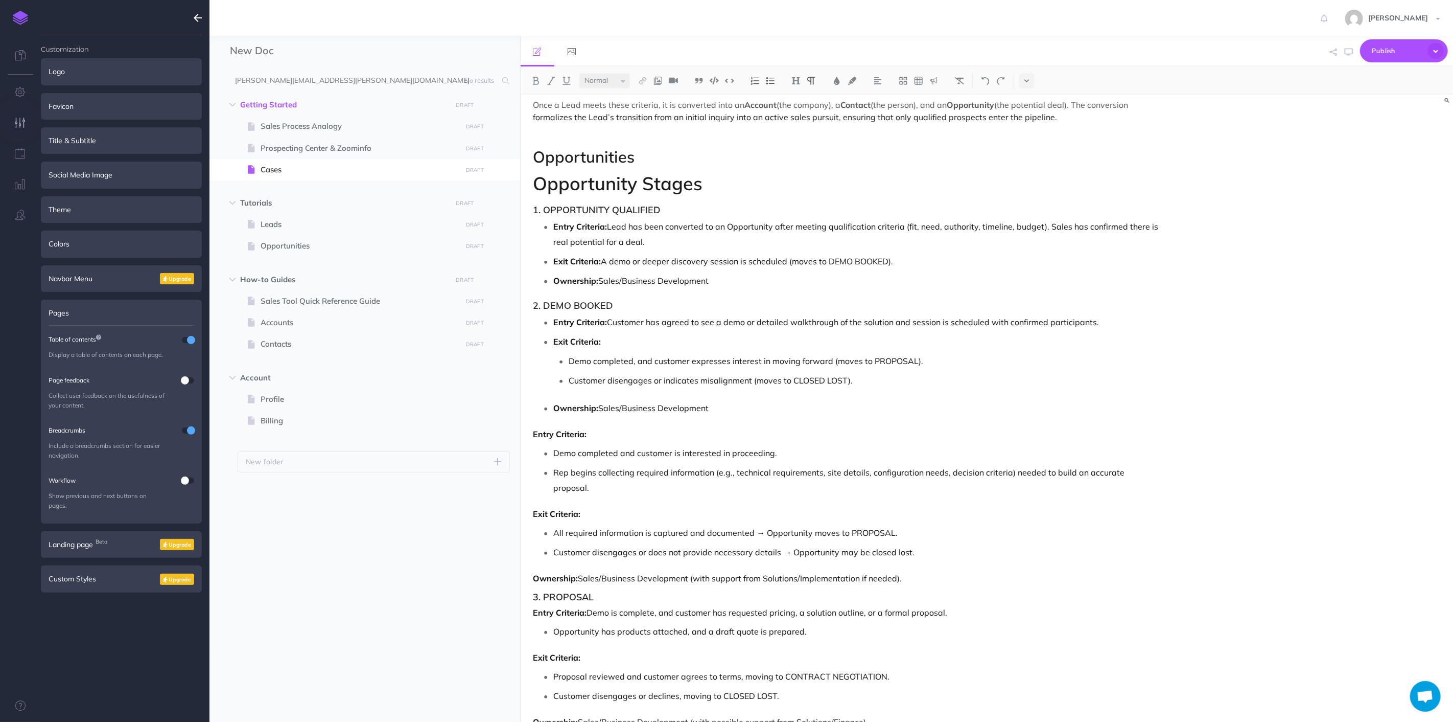
click at [732, 410] on p "Ownership: Sales/Business Development" at bounding box center [857, 407] width 607 height 15
click at [536, 430] on strong "Entry Criteria:" at bounding box center [561, 434] width 54 height 10
click at [534, 430] on strong "Entry Criteria:" at bounding box center [561, 434] width 54 height 10
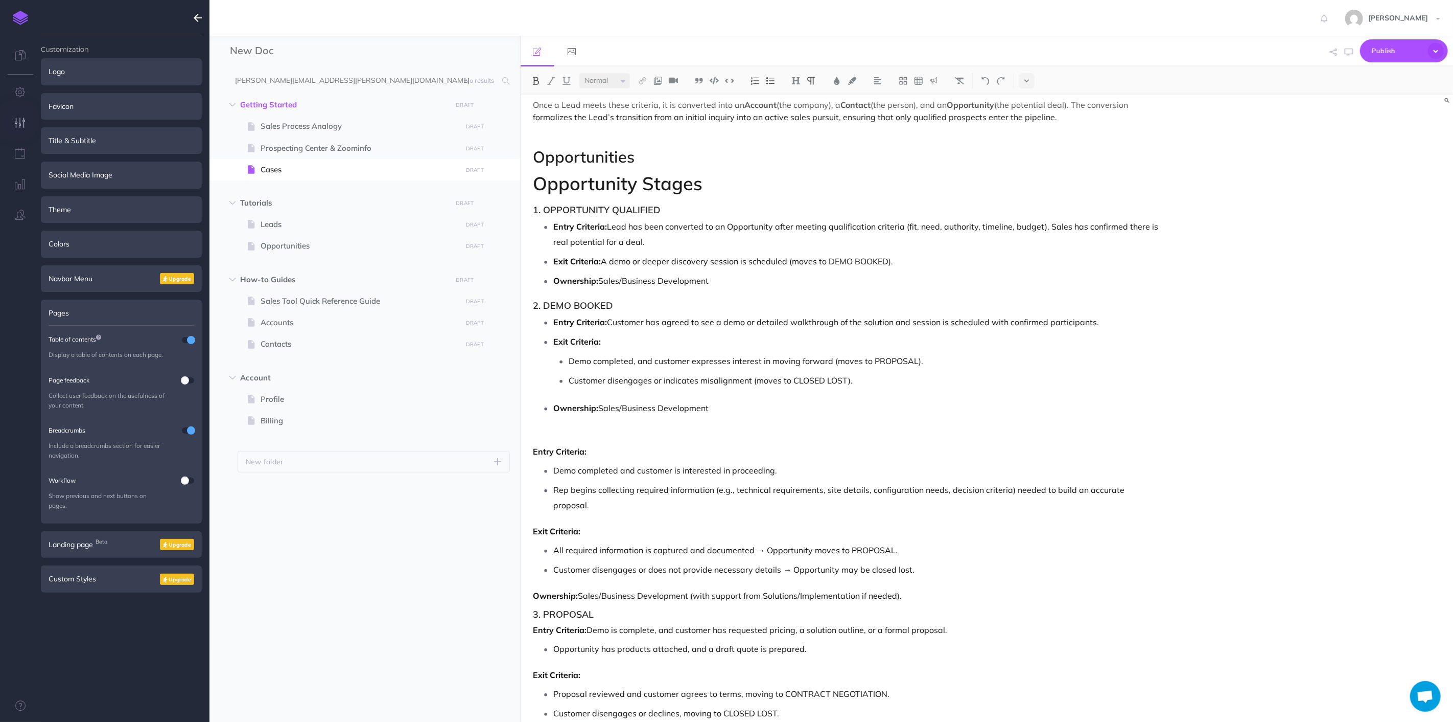
click at [534, 431] on p at bounding box center [848, 434] width 628 height 12
drag, startPoint x: 563, startPoint y: 425, endPoint x: 501, endPoint y: 370, distance: 83.3
click at [468, 422] on div "New Doc Collapse all Expand all Expand to root folders [PERSON_NAME][EMAIL_ADDR…" at bounding box center [832, 379] width 1244 height 686
click at [574, 308] on h3 "2. DEMO BOOKED" at bounding box center [848, 305] width 628 height 10
drag, startPoint x: 486, startPoint y: 297, endPoint x: 431, endPoint y: 297, distance: 54.7
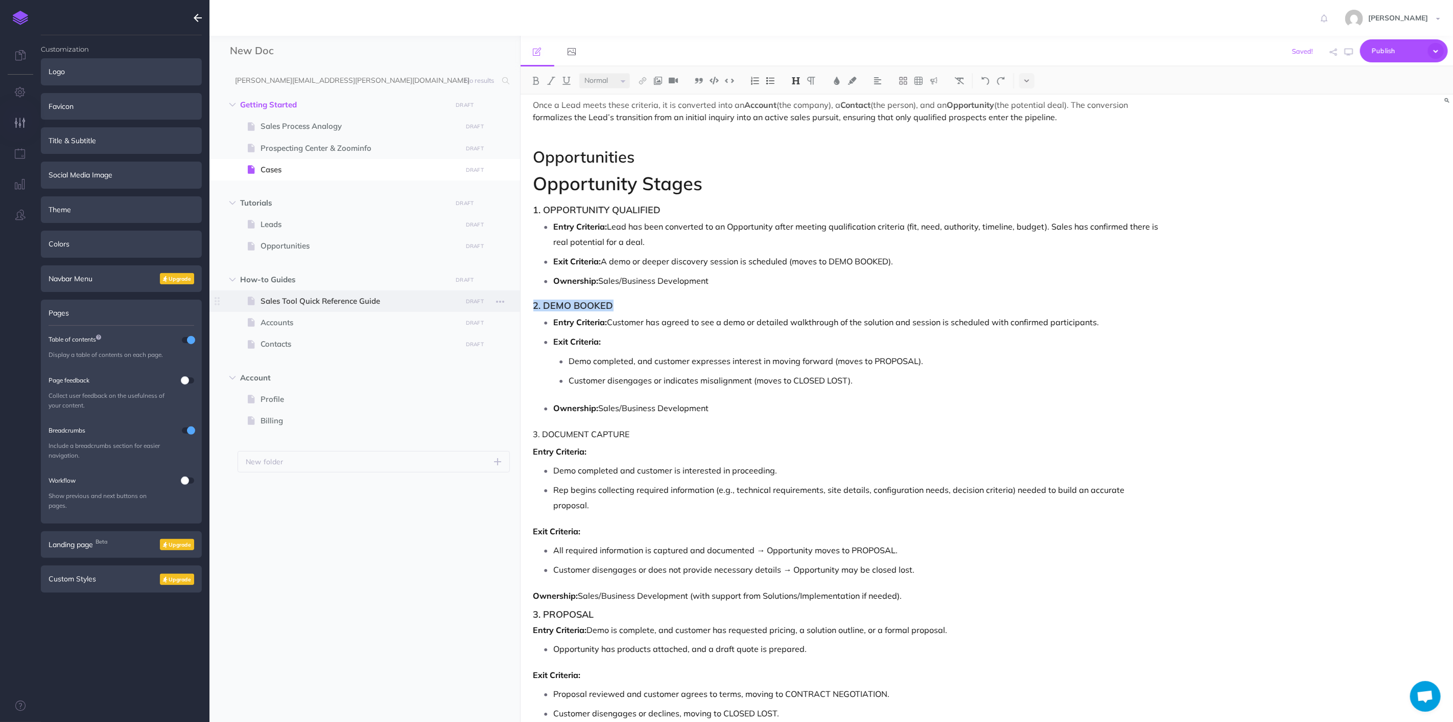
click at [431, 297] on div "New Doc Collapse all Expand all Expand to root folders [PERSON_NAME][EMAIL_ADDR…" at bounding box center [832, 379] width 1244 height 686
click at [660, 372] on ul "Demo completed, and customer expresses interest in moving forward (moves to PRO…" at bounding box center [857, 370] width 607 height 35
drag, startPoint x: 650, startPoint y: 425, endPoint x: 534, endPoint y: 418, distance: 116.2
click at [538, 82] on img at bounding box center [535, 81] width 9 height 8
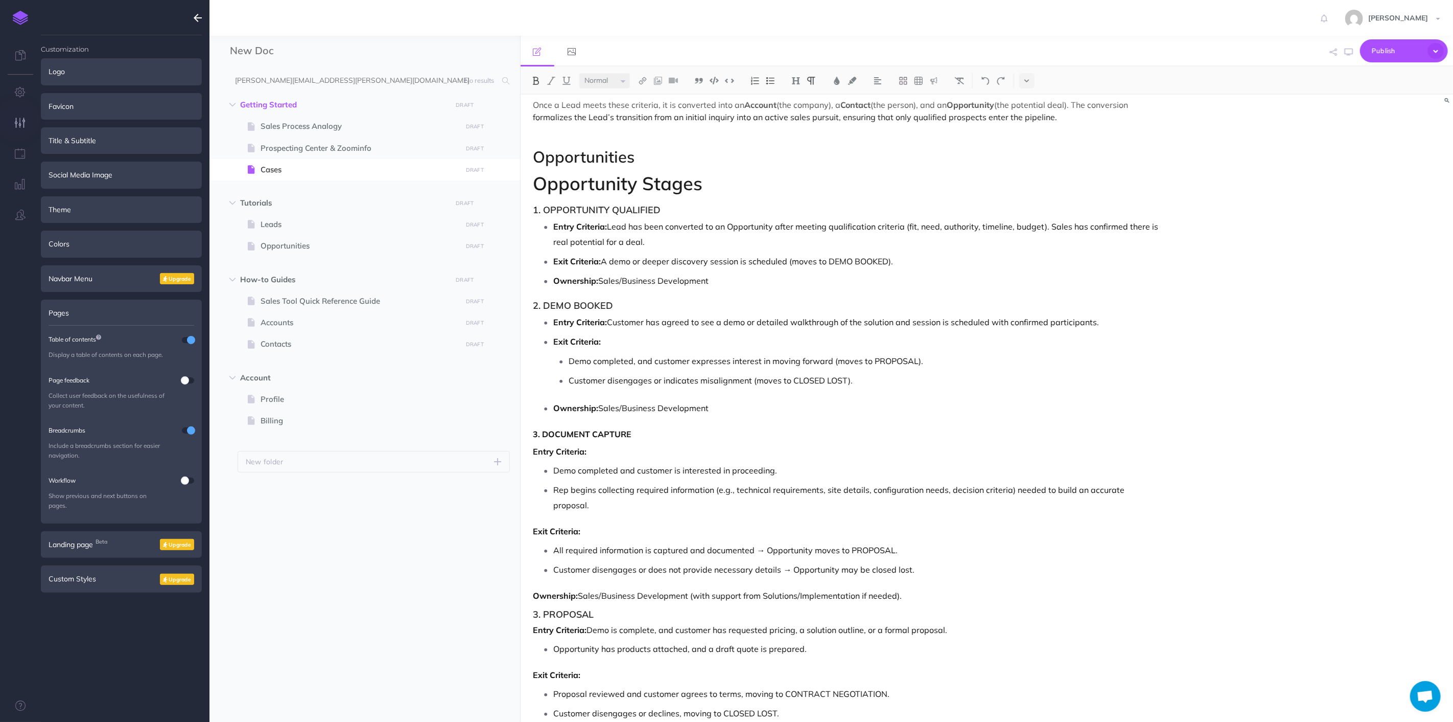
drag, startPoint x: 654, startPoint y: 441, endPoint x: 529, endPoint y: 436, distance: 124.8
drag, startPoint x: 629, startPoint y: 309, endPoint x: 515, endPoint y: 317, distance: 114.3
click at [515, 317] on div "New Doc Collapse all Expand all Expand to root folders [PERSON_NAME][EMAIL_ADDR…" at bounding box center [832, 379] width 1244 height 686
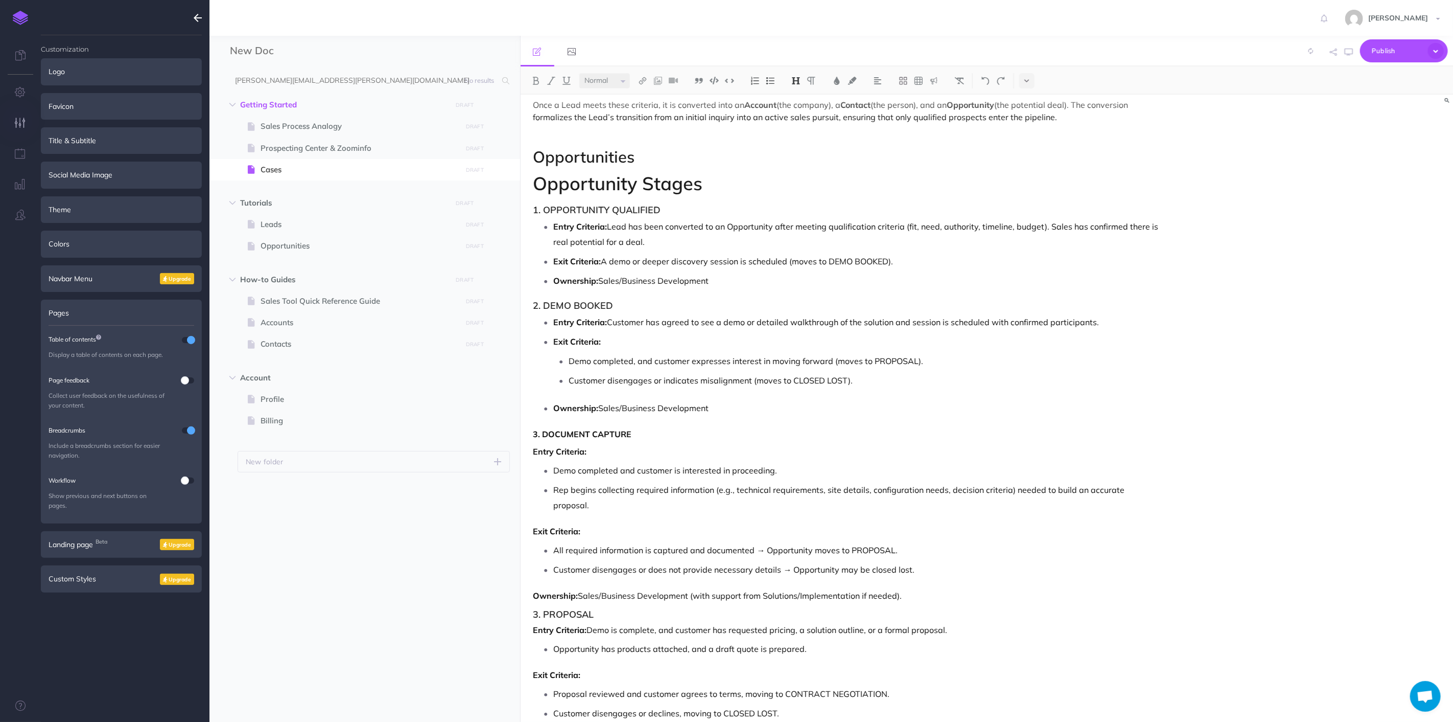
click at [589, 315] on p "Entry Criteria: Customer has agreed to see a demo or detailed walkthrough of th…" at bounding box center [857, 321] width 607 height 15
click at [589, 310] on h3 "2. DEMO BOOKED" at bounding box center [848, 305] width 628 height 10
click at [585, 308] on h3 "2. DEMO BOOKED" at bounding box center [848, 305] width 628 height 10
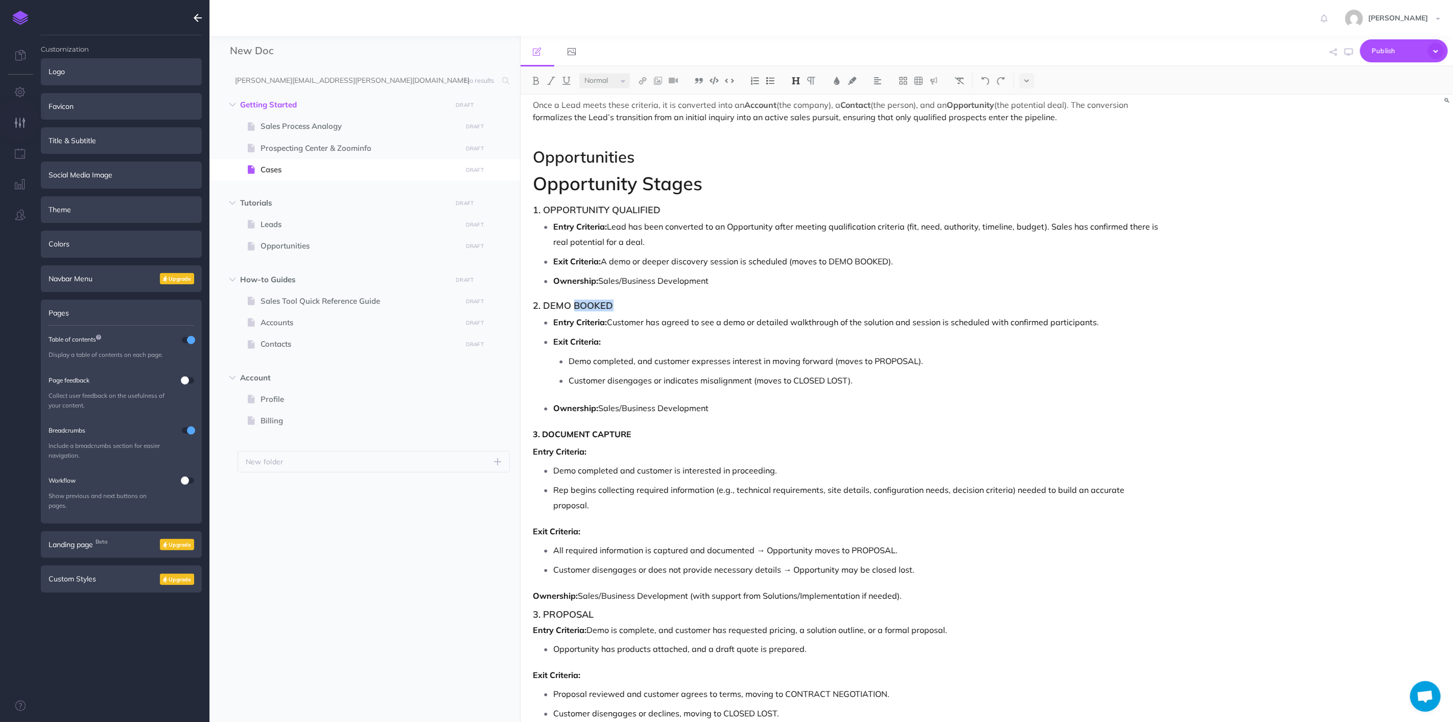
click at [585, 308] on h3 "2. DEMO BOOKED" at bounding box center [848, 305] width 628 height 10
click at [708, 412] on p "Ownership: Sales/Business Development" at bounding box center [857, 407] width 607 height 15
drag, startPoint x: 683, startPoint y: 430, endPoint x: 663, endPoint y: 384, distance: 49.7
click at [682, 430] on p "3. DOCUMENT CAPTURE" at bounding box center [848, 434] width 628 height 12
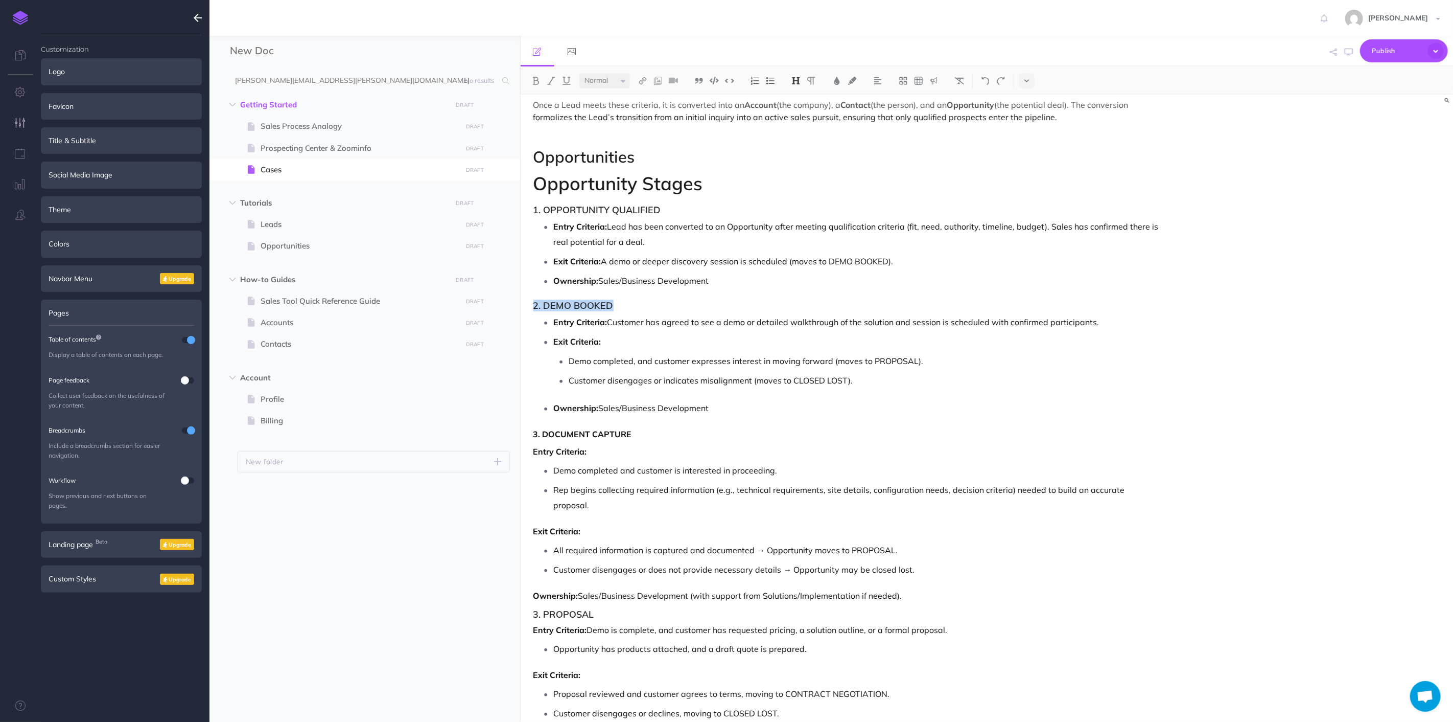
drag, startPoint x: 619, startPoint y: 309, endPoint x: 523, endPoint y: 311, distance: 96.1
copy h3 "2. DEMO BOOKED"
drag, startPoint x: 642, startPoint y: 427, endPoint x: 534, endPoint y: 433, distance: 108.5
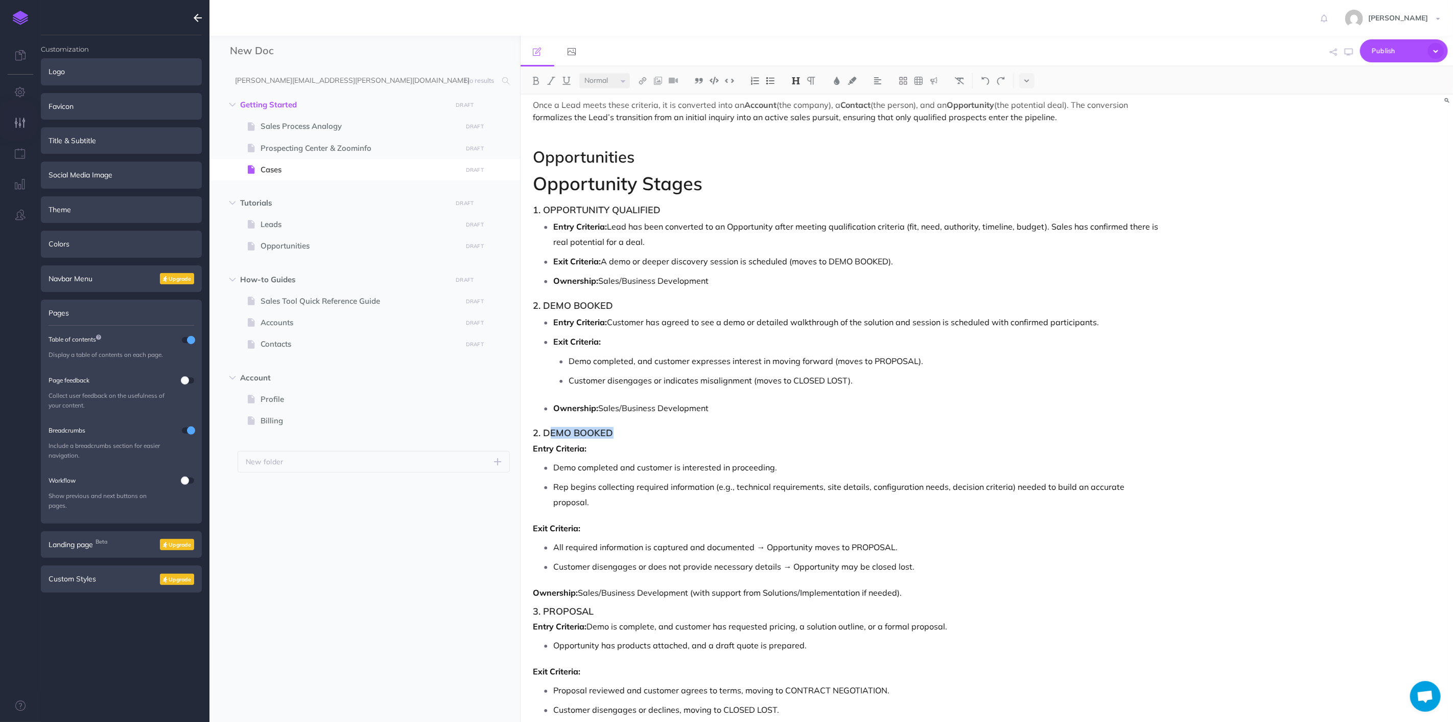
drag, startPoint x: 575, startPoint y: 431, endPoint x: 550, endPoint y: 431, distance: 25.0
click at [550, 431] on h3 "2. DEMO BOOKED" at bounding box center [848, 433] width 628 height 10
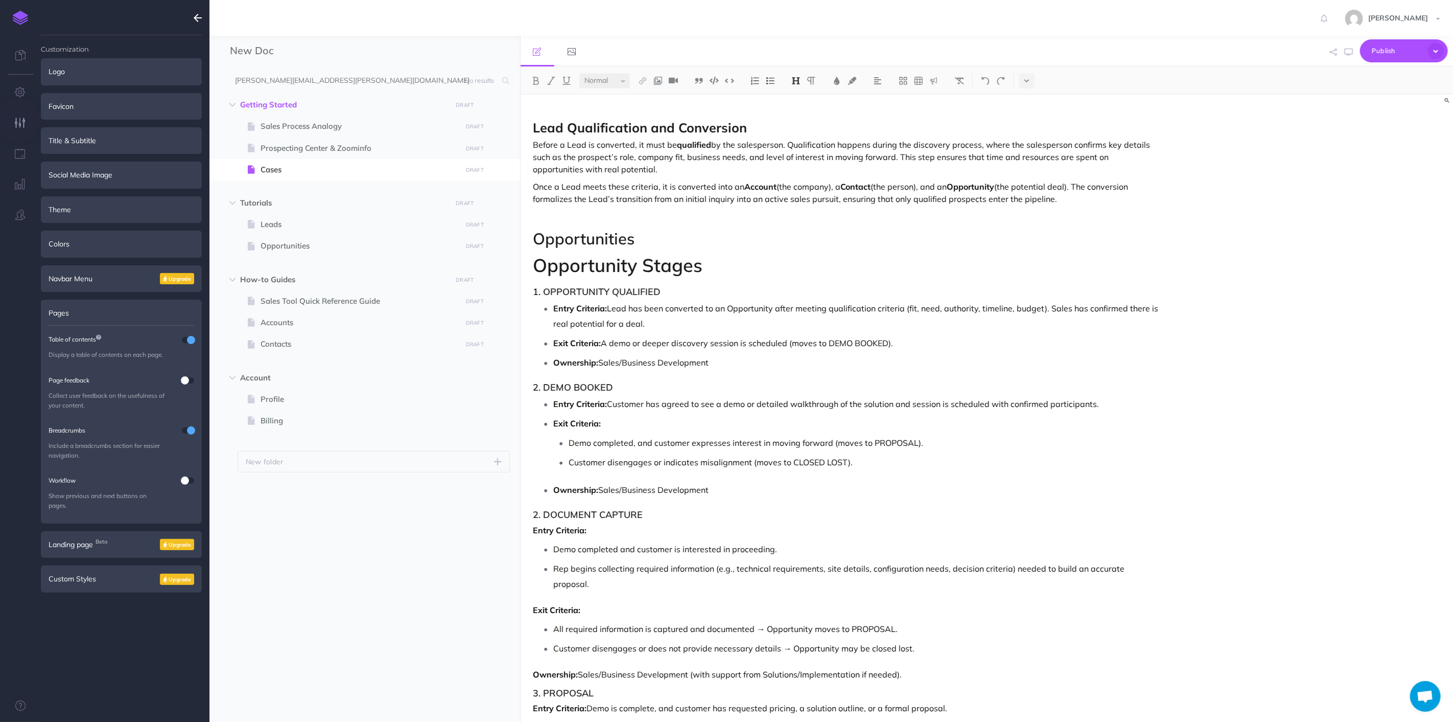
scroll to position [3003, 0]
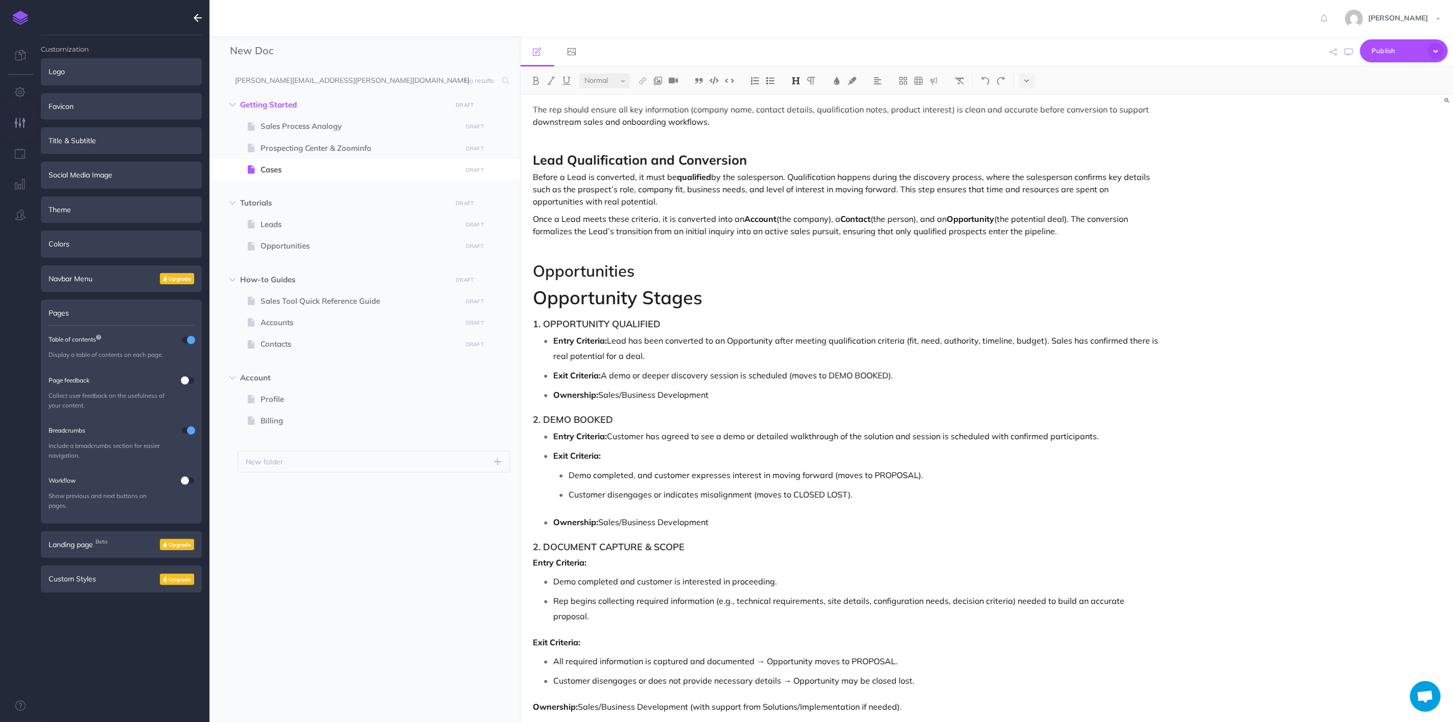
click at [639, 550] on h3 "2. DOCUMENT CAPTURE & SCOPE" at bounding box center [848, 547] width 628 height 10
drag, startPoint x: 548, startPoint y: 578, endPoint x: 554, endPoint y: 577, distance: 6.2
click at [554, 578] on li "Demo completed and customer is interested in proceeding." at bounding box center [857, 580] width 607 height 15
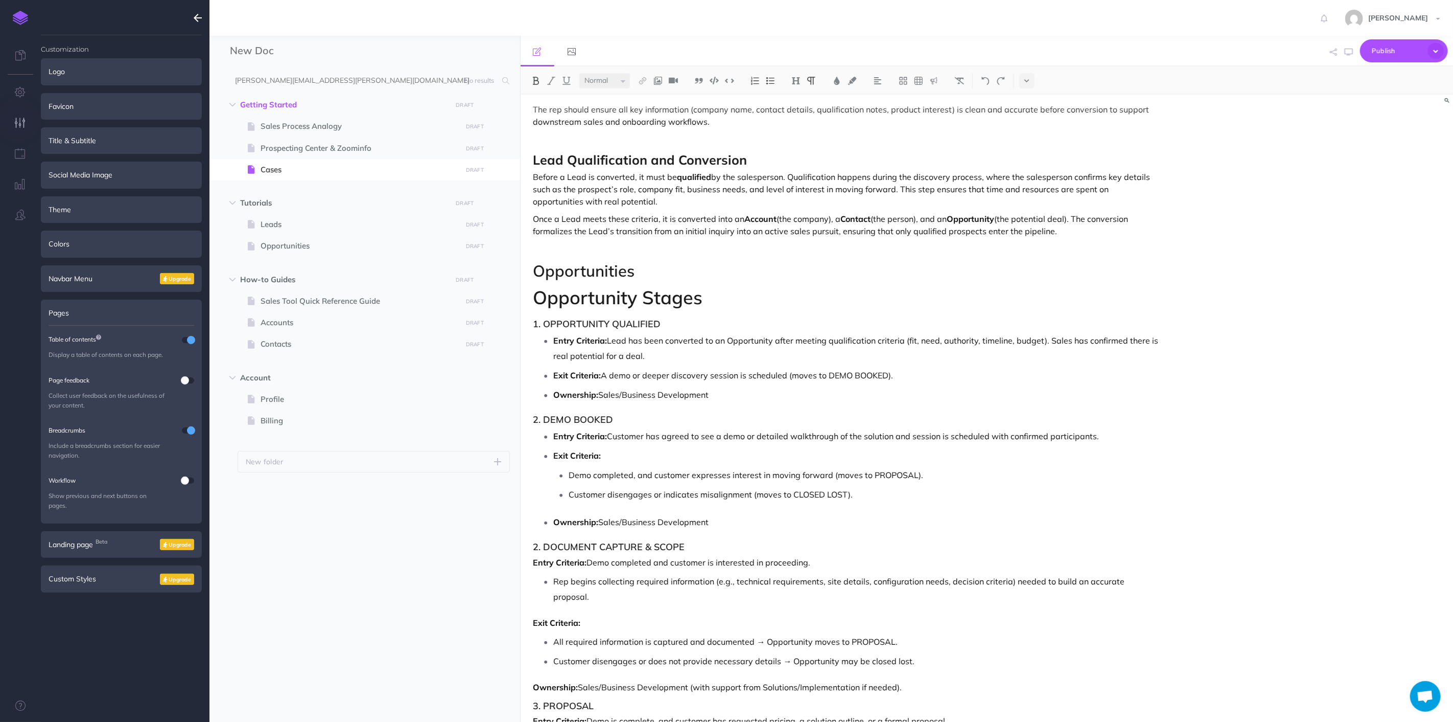
click at [535, 565] on strong "Entry Criteria:" at bounding box center [561, 562] width 54 height 10
click at [745, 566] on p "Entry Criteria: Demo completed and customer is interested in proceeding." at bounding box center [848, 562] width 628 height 12
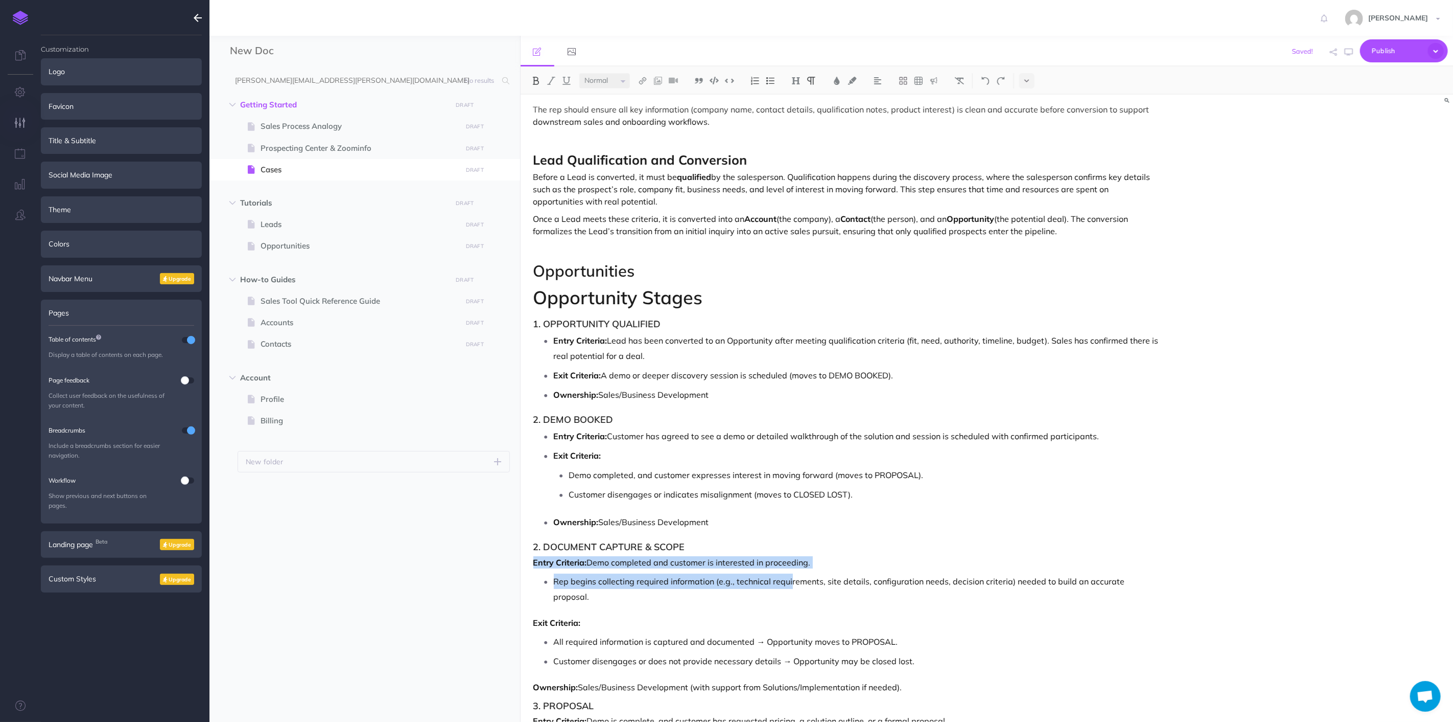
drag, startPoint x: 538, startPoint y: 563, endPoint x: 790, endPoint y: 576, distance: 252.3
click at [554, 580] on li "Rep begins collecting required information (e.g., technical requirements, site …" at bounding box center [857, 588] width 607 height 31
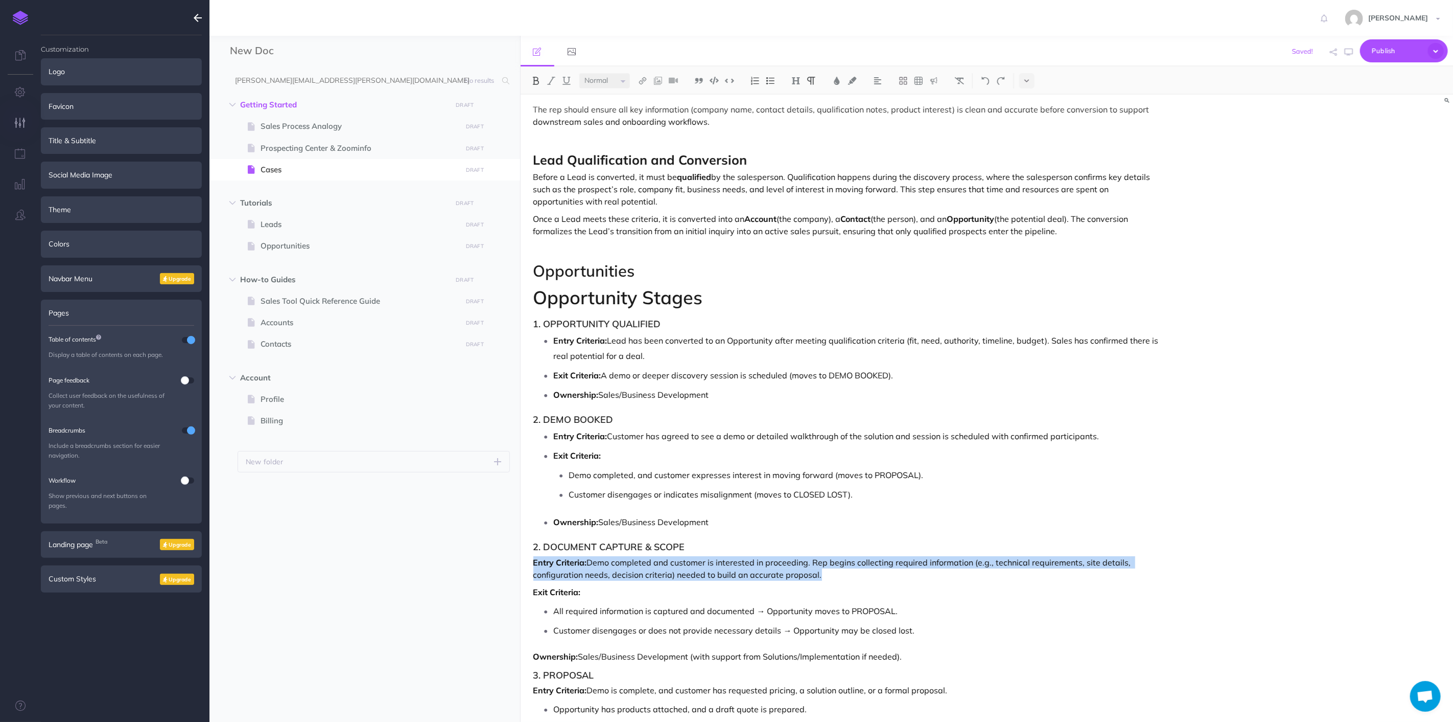
drag, startPoint x: 841, startPoint y: 574, endPoint x: 505, endPoint y: 554, distance: 336.8
click at [505, 554] on div "New Doc Collapse all Expand all Expand to root folders [PERSON_NAME][EMAIL_ADDR…" at bounding box center [832, 379] width 1244 height 686
click at [773, 82] on img at bounding box center [770, 81] width 9 height 8
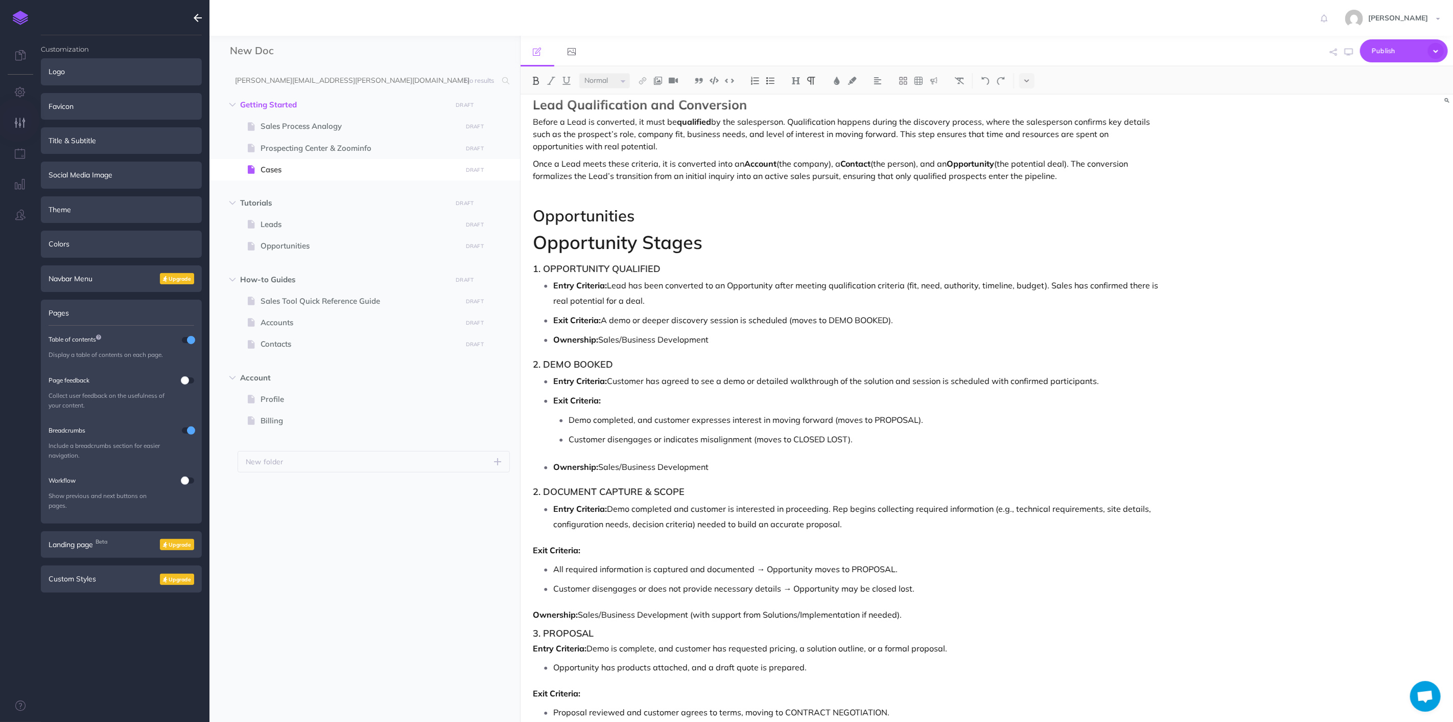
scroll to position [3060, 0]
click at [832, 507] on p "Entry Criteria: Demo completed and customer is interested in proceeding. Rep be…" at bounding box center [857, 514] width 607 height 31
click at [534, 547] on strong "Exit Criteria:" at bounding box center [558, 548] width 48 height 10
click at [768, 84] on button at bounding box center [770, 80] width 15 height 15
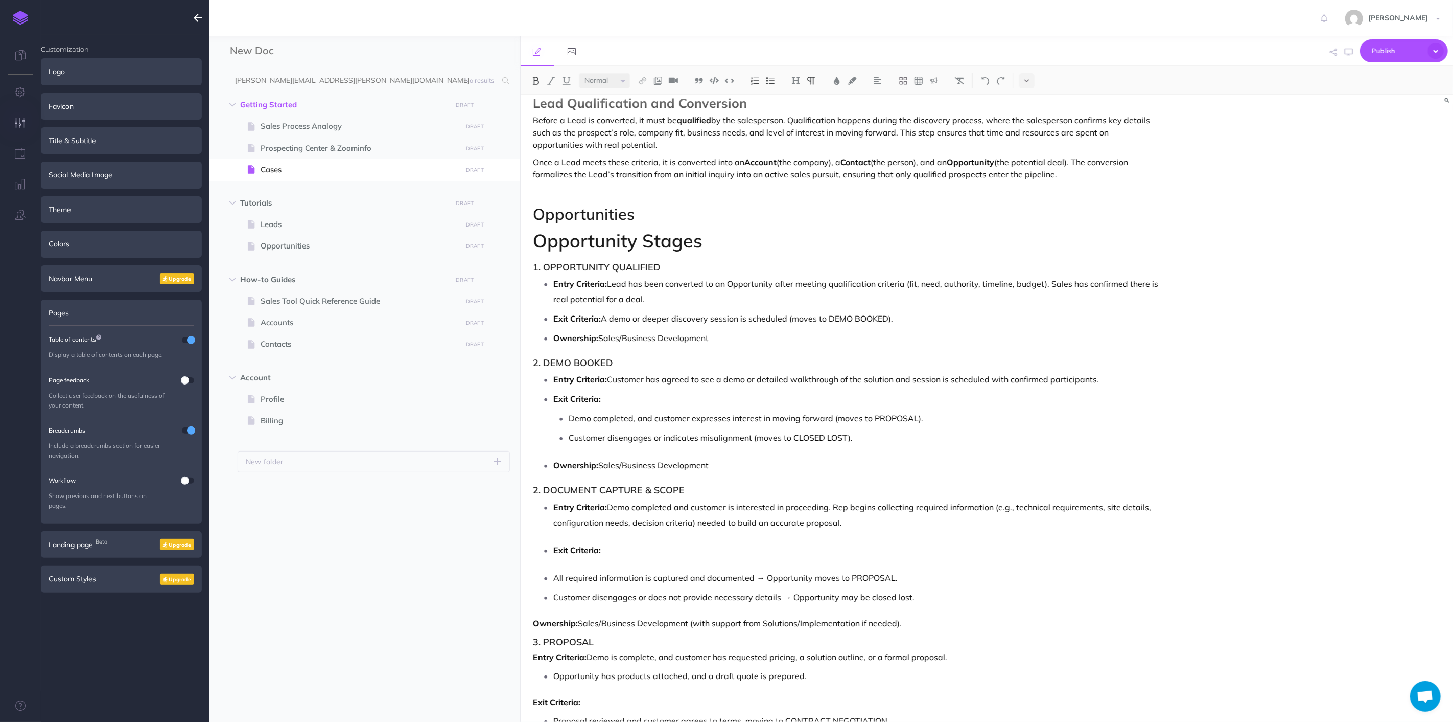
click at [554, 575] on li "All required information is captured and documented → Opportunity moves to PROP…" at bounding box center [857, 577] width 607 height 15
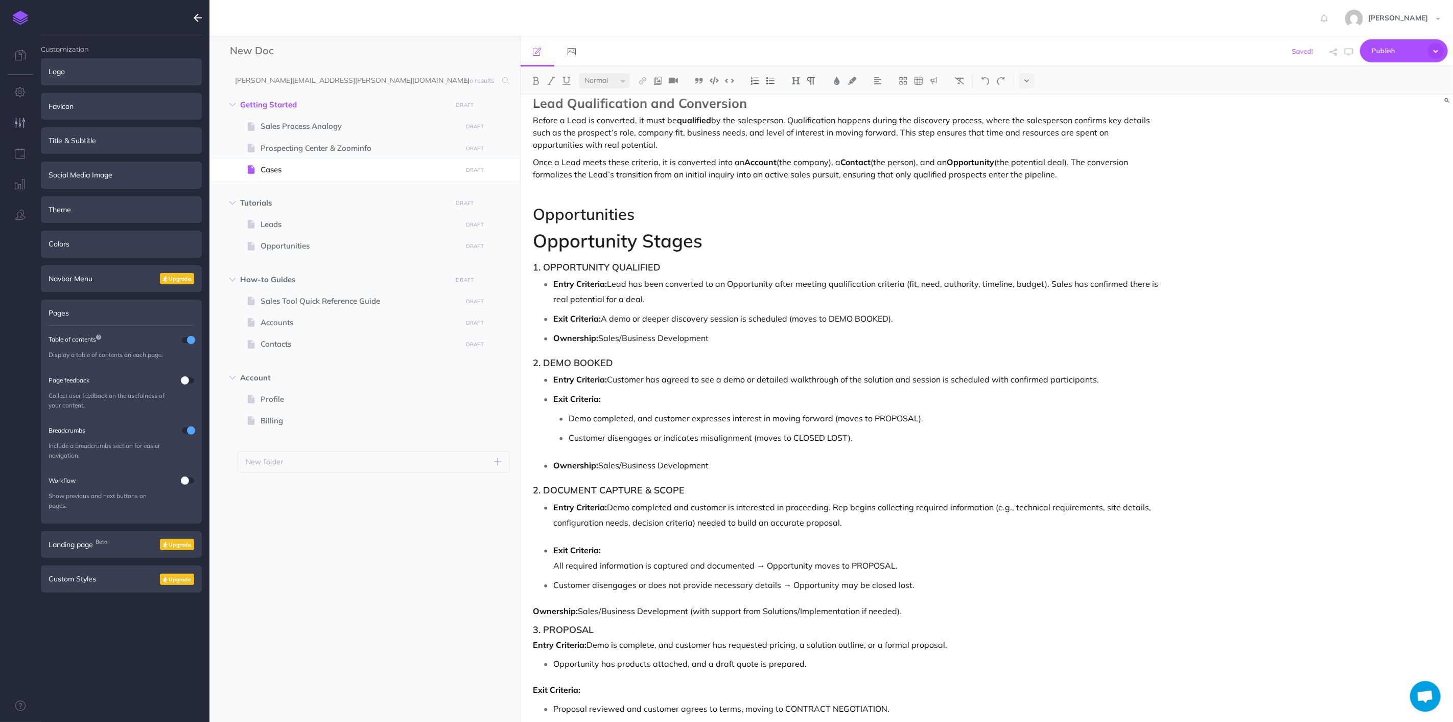
click at [620, 554] on p "Exit Criteria:" at bounding box center [857, 549] width 607 height 15
click at [551, 566] on ul "Exit Criteria: All required information is captured and documented → Opportunit…" at bounding box center [850, 567] width 622 height 50
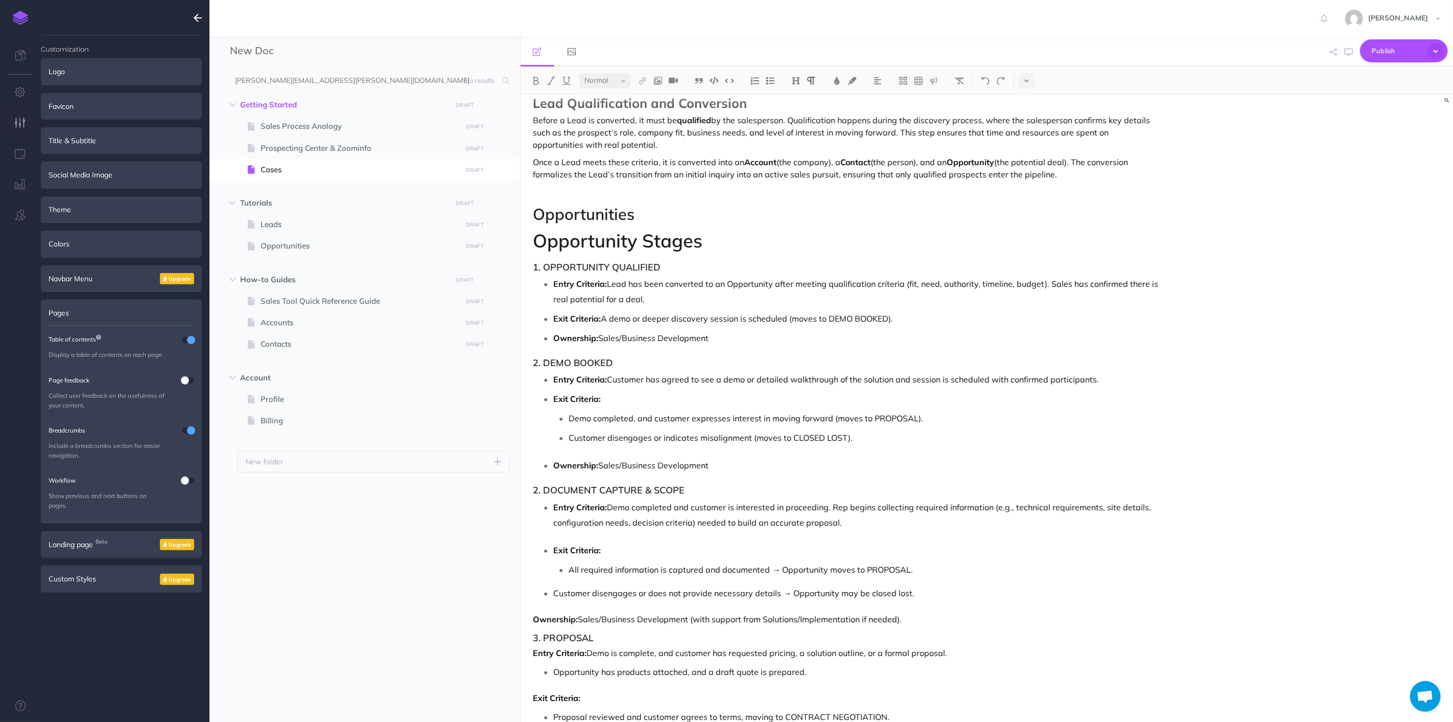
click at [563, 586] on p "Customer disengages or does not provide necessary details → Opportunity may be …" at bounding box center [857, 592] width 607 height 15
click at [554, 589] on p "Customer disengages or does not provide necessary details → Opportunity may be …" at bounding box center [857, 592] width 607 height 15
drag, startPoint x: 916, startPoint y: 584, endPoint x: 925, endPoint y: 584, distance: 9.2
click at [920, 584] on p "Customer disengages or does not provide necessary details → Opportunity may be …" at bounding box center [865, 588] width 592 height 15
click at [958, 592] on p "Customer disengages or does not provide necessary details → Opportunity may be …" at bounding box center [865, 588] width 592 height 15
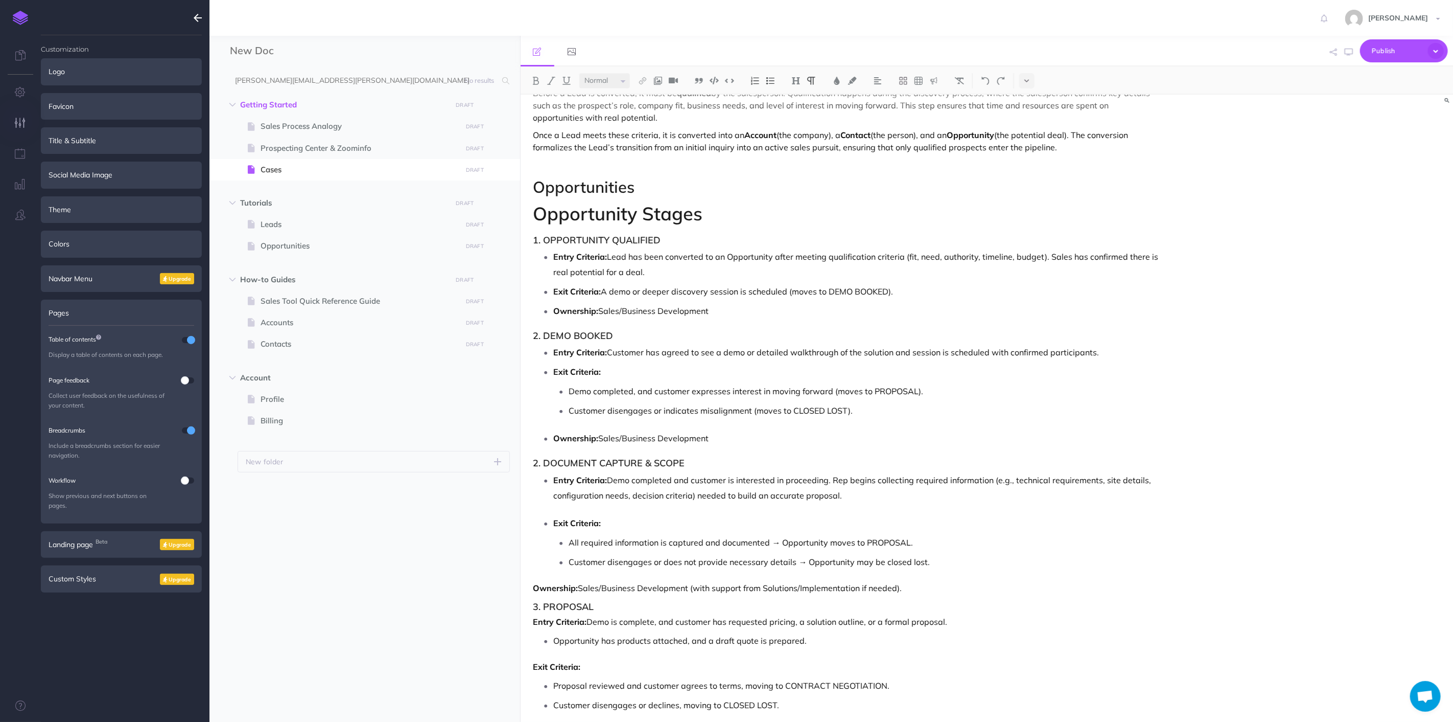
scroll to position [3174, 0]
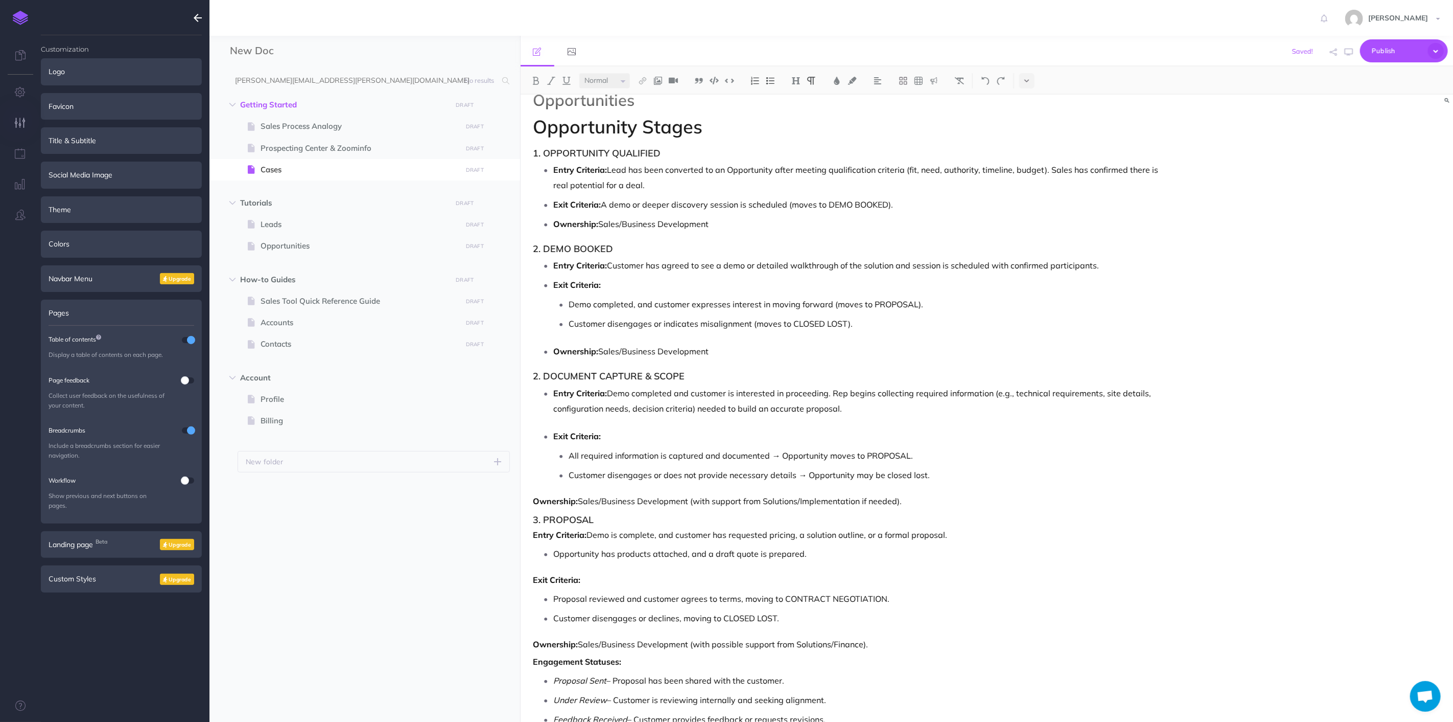
click at [963, 522] on h3 "3. PROPOSAL" at bounding box center [848, 520] width 628 height 10
click at [534, 499] on strong "Ownership:" at bounding box center [556, 501] width 45 height 10
click at [773, 72] on div "Small Normal Large H1 H2 H3 H4" at bounding box center [987, 80] width 933 height 28
click at [772, 80] on img at bounding box center [770, 81] width 9 height 8
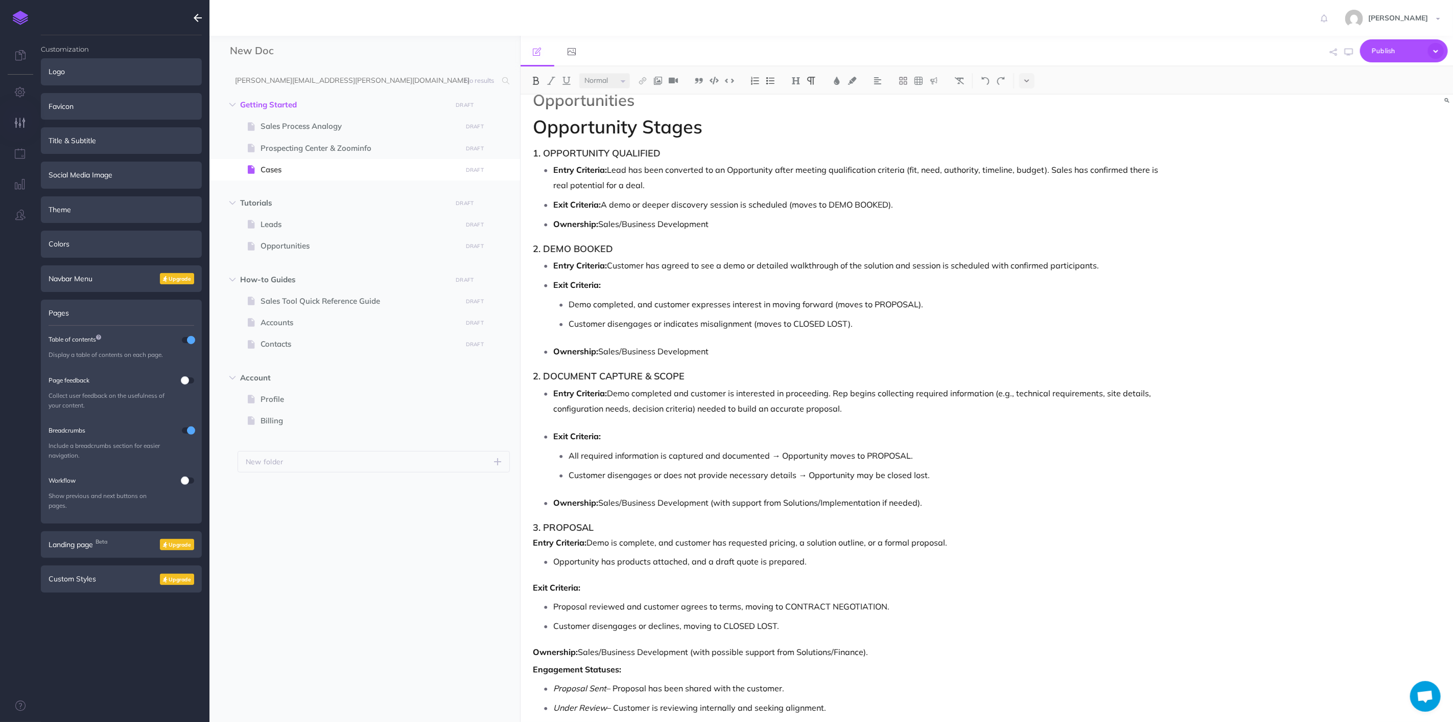
click at [704, 568] on p "Opportunity has products attached, and a draft quote is prepared." at bounding box center [857, 560] width 607 height 15
click at [611, 529] on h3 "3. PROPOSAL" at bounding box center [848, 527] width 628 height 10
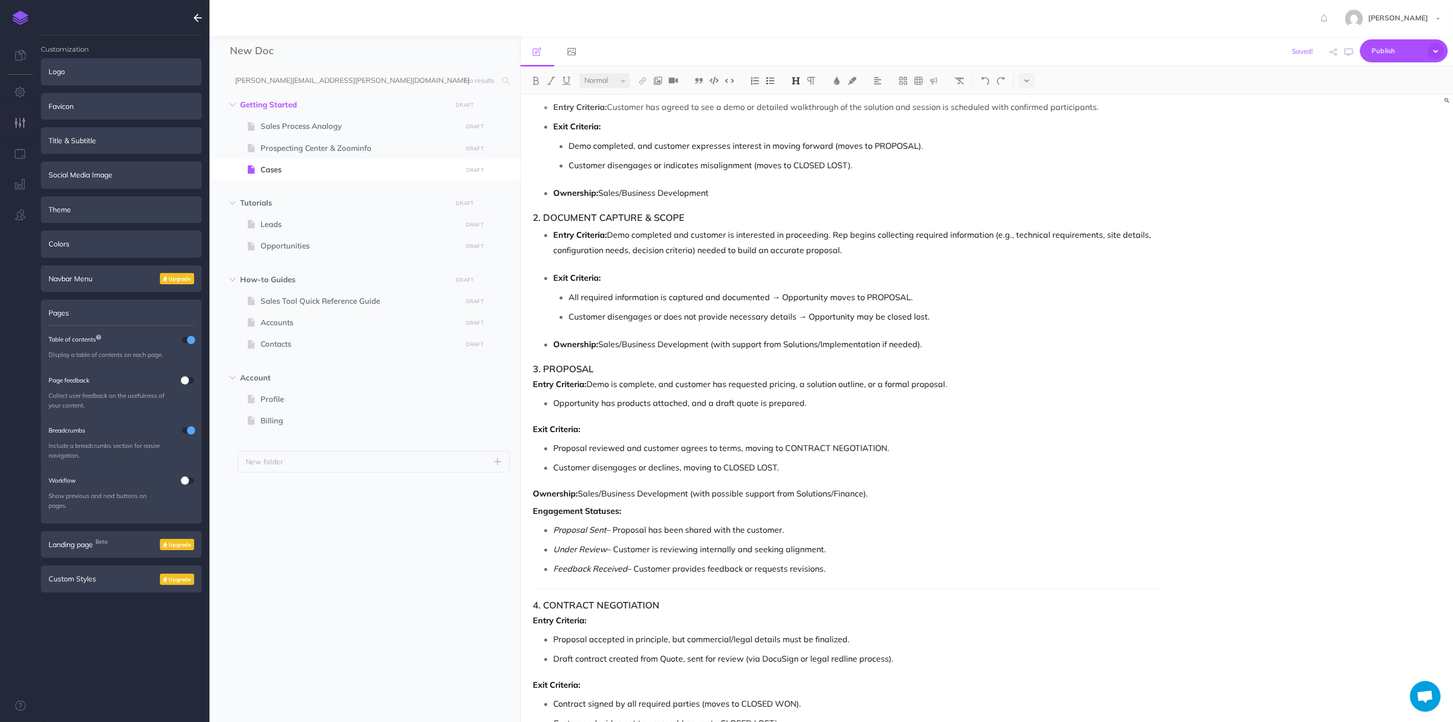
scroll to position [3401, 0]
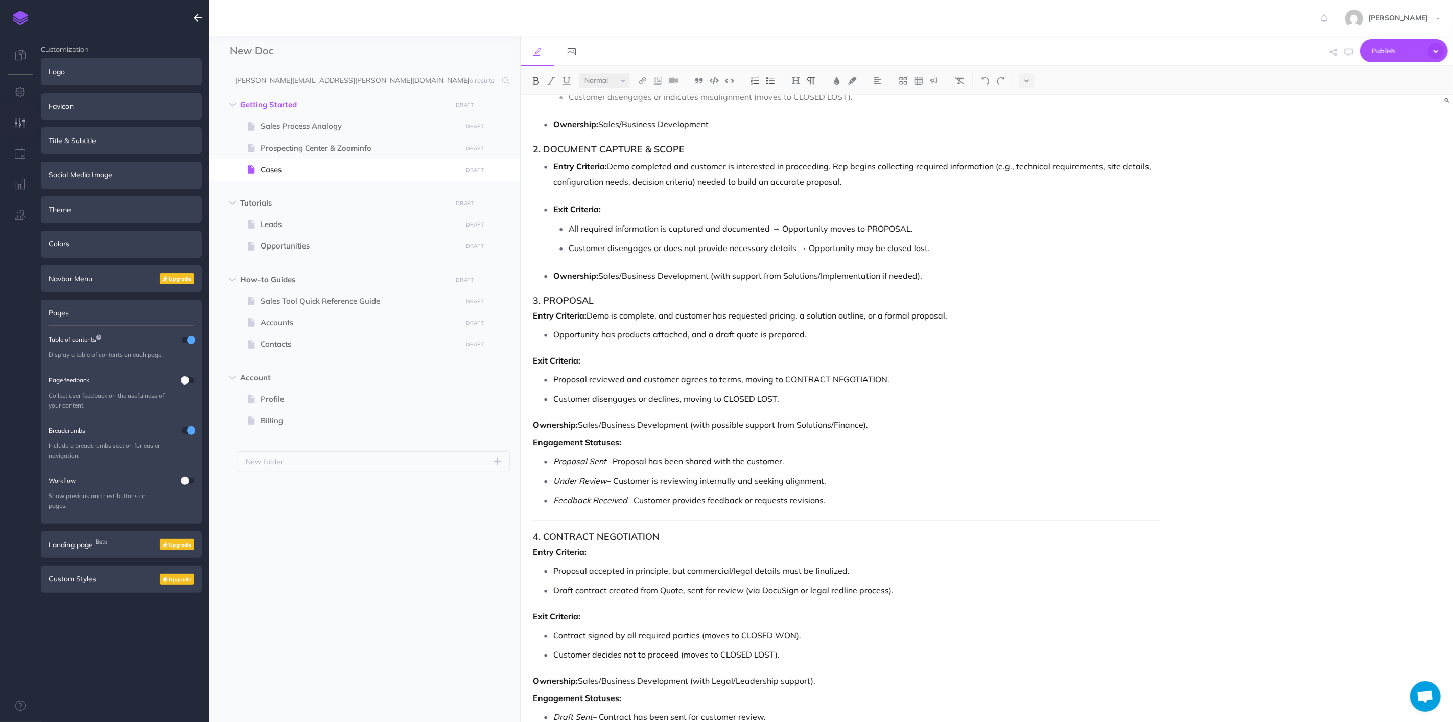
drag, startPoint x: 529, startPoint y: 314, endPoint x: 874, endPoint y: 421, distance: 361.1
click at [756, 82] on img at bounding box center [755, 81] width 9 height 8
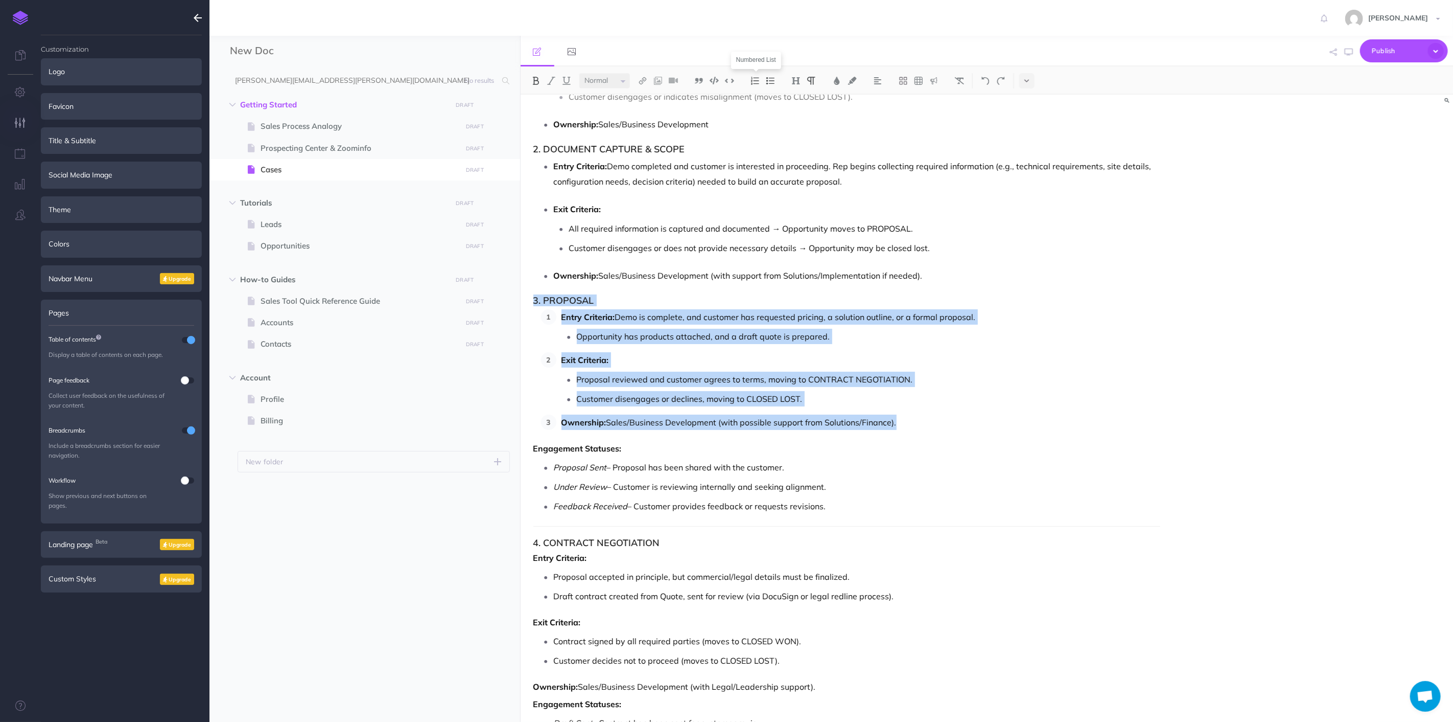
click at [756, 82] on img at bounding box center [755, 81] width 9 height 8
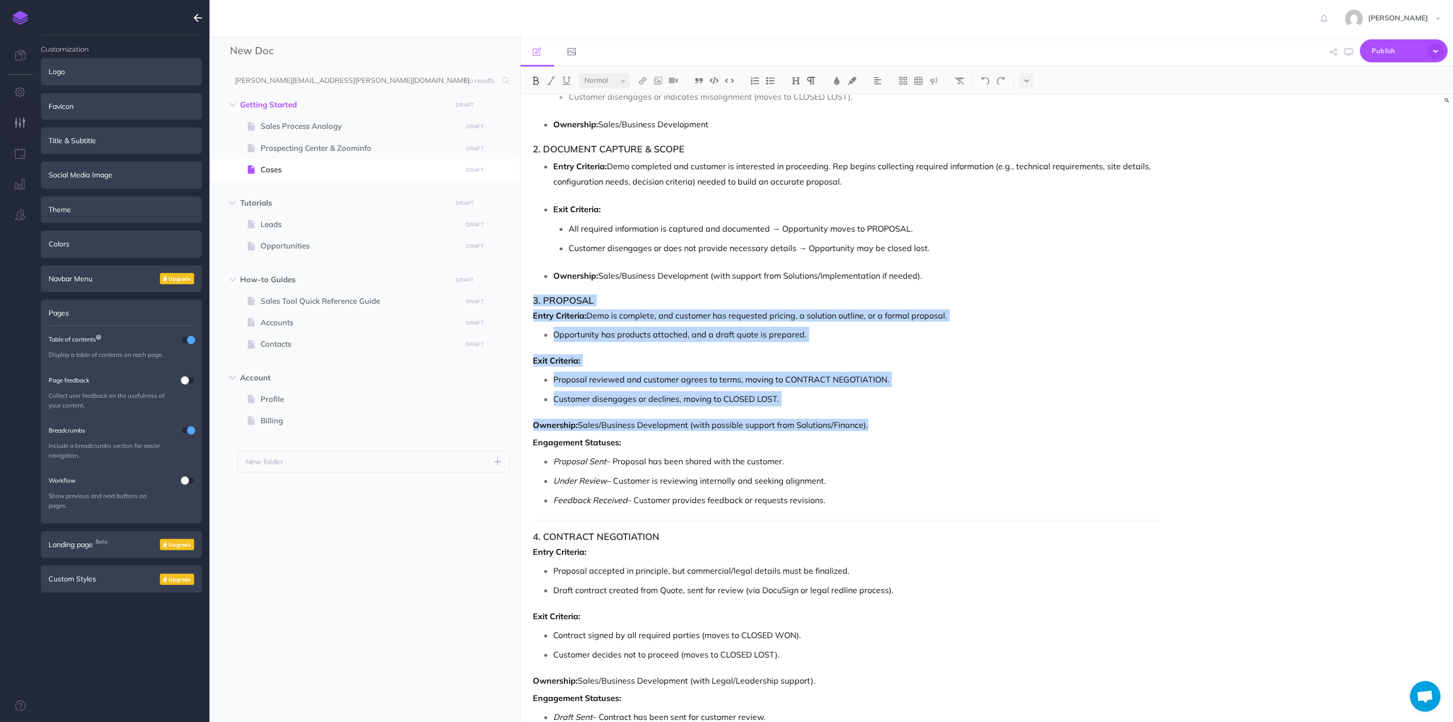
click at [770, 78] on img at bounding box center [770, 81] width 9 height 8
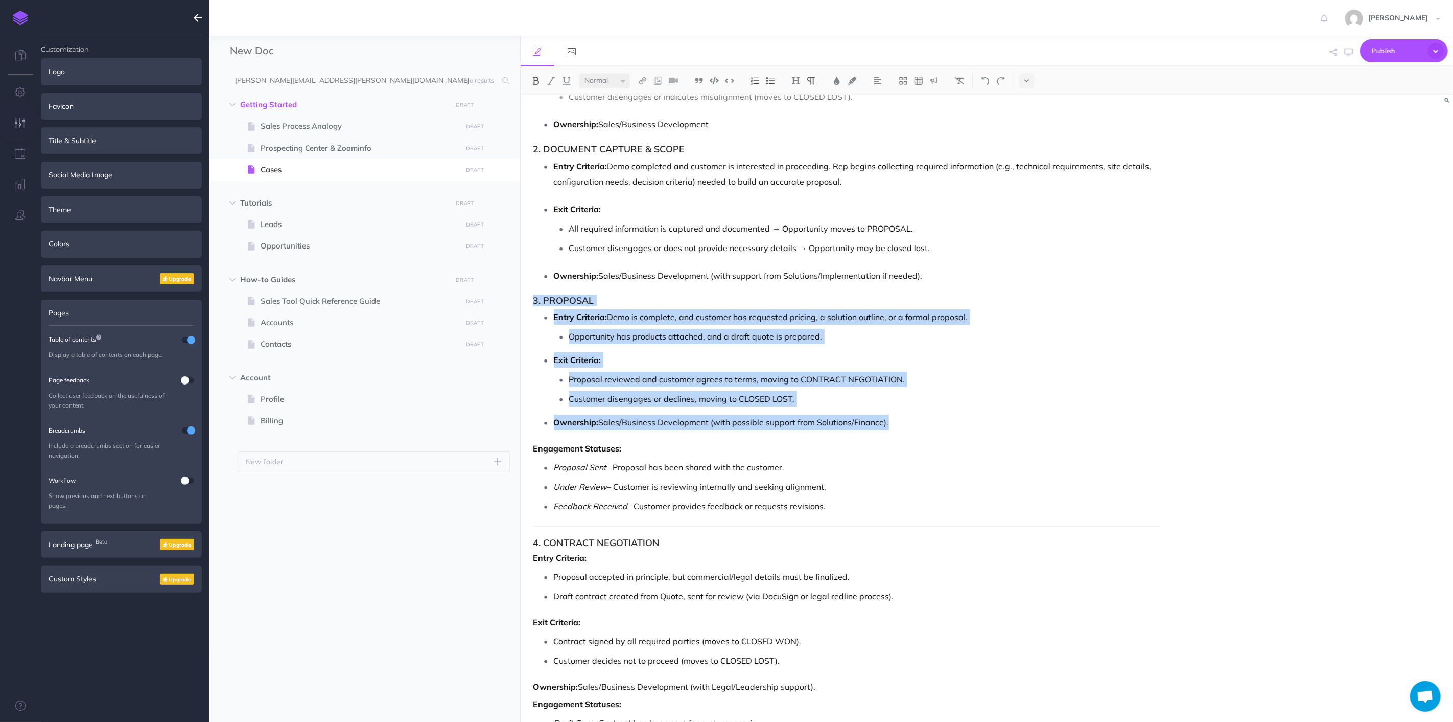
click at [933, 380] on p "Proposal reviewed and customer agrees to terms, moving to CONTRACT NEGOTIATION." at bounding box center [865, 379] width 592 height 15
drag, startPoint x: 907, startPoint y: 420, endPoint x: 712, endPoint y: 425, distance: 195.3
click at [712, 425] on p "Ownership: Sales/Business Development (with possible support from Solutions/Fin…" at bounding box center [857, 421] width 607 height 15
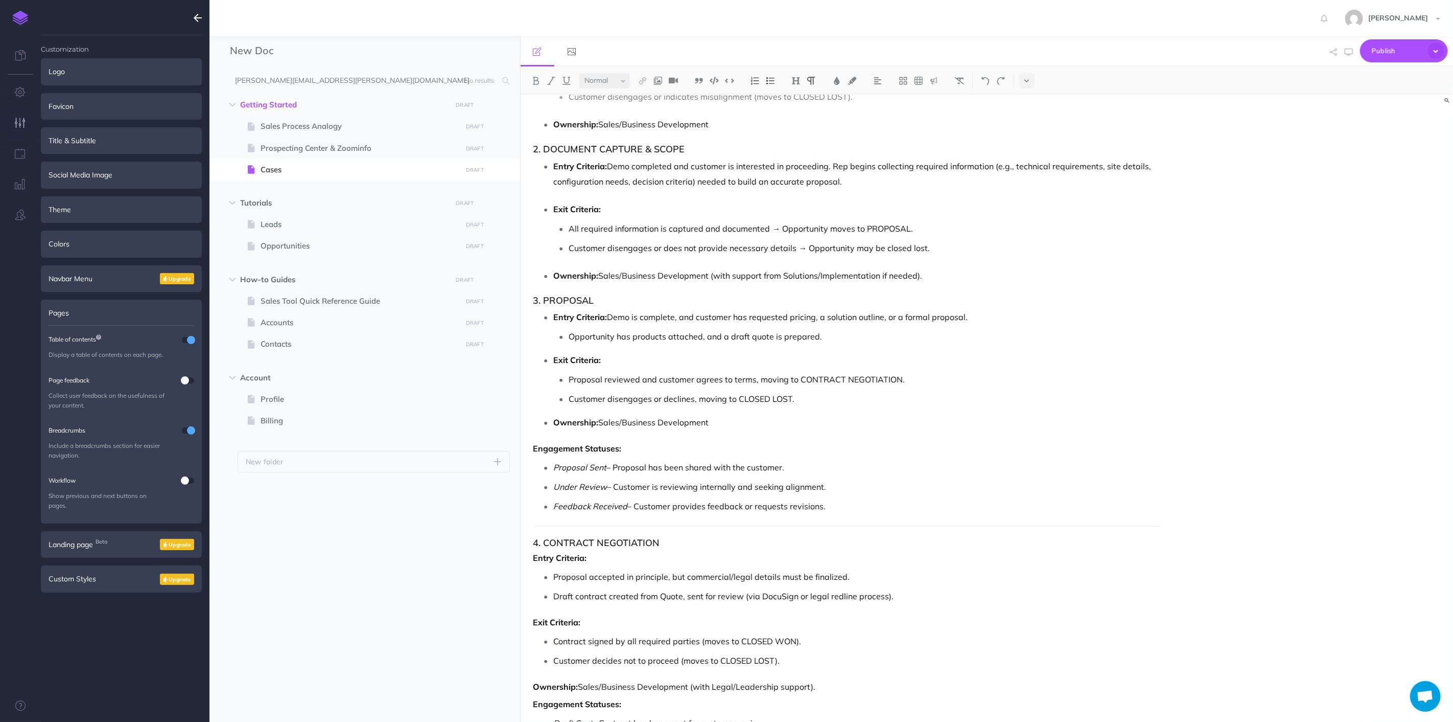
click at [907, 478] on ul "Proposal Sent – Proposal has been shared with the customer. Under Review – Cust…" at bounding box center [850, 486] width 622 height 54
click at [734, 420] on p "Ownership: Sales/Business Development" at bounding box center [857, 421] width 607 height 15
click at [819, 496] on ul "Proposal Sent – Proposal has been shared with the customer. Under Review – Cust…" at bounding box center [850, 486] width 622 height 54
click at [728, 421] on p "Ownership: Sales/Business Development" at bounding box center [857, 421] width 607 height 15
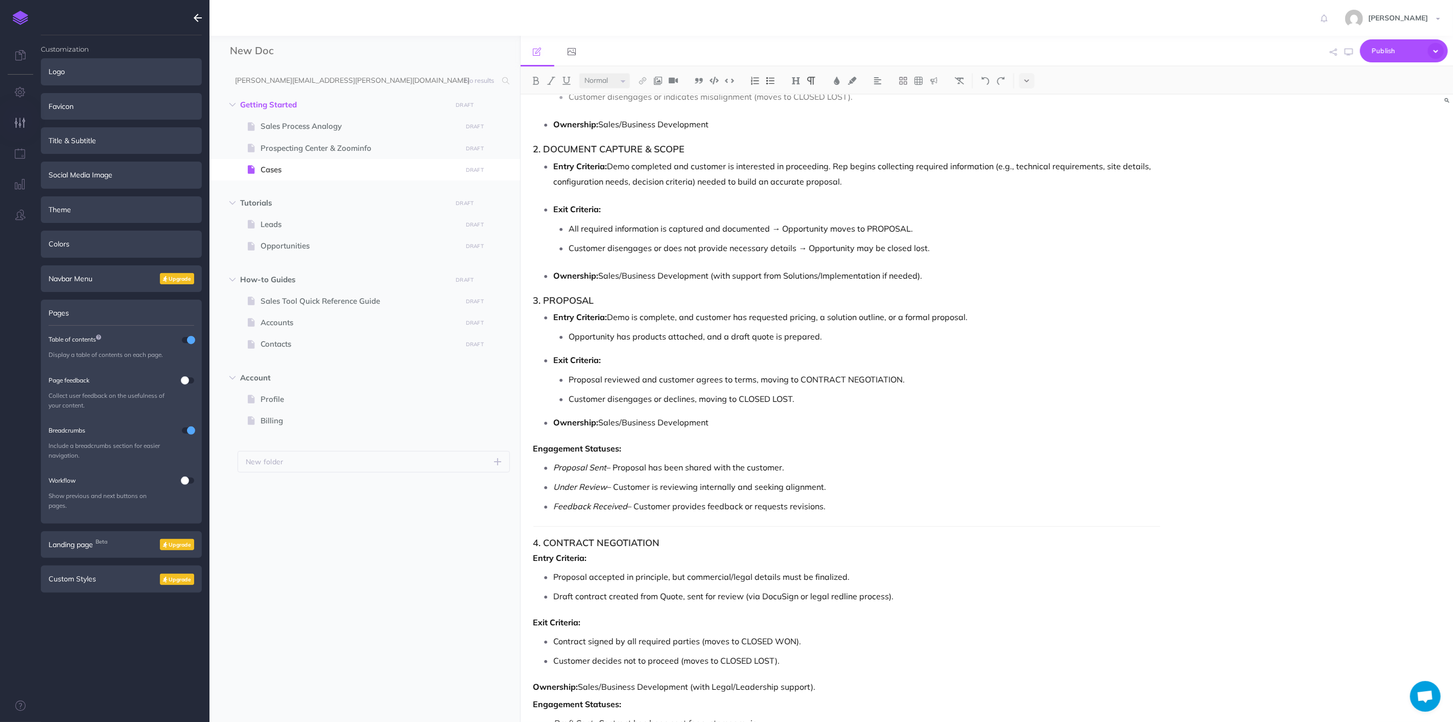
click at [897, 484] on p "Under Review – Customer is reviewing internally and seeking alignment." at bounding box center [857, 486] width 607 height 15
click at [911, 491] on p "Under Review – Customer is reviewing internally and seeking alignment." at bounding box center [857, 486] width 607 height 15
click at [910, 497] on ul "Proposal Sent – Proposal has been shared with the customer. Under Review – Cust…" at bounding box center [850, 486] width 622 height 54
drag, startPoint x: 786, startPoint y: 482, endPoint x: 515, endPoint y: 452, distance: 272.5
click at [515, 452] on div "New Doc Collapse all Expand all Expand to root folders [PERSON_NAME][EMAIL_ADDR…" at bounding box center [832, 379] width 1244 height 686
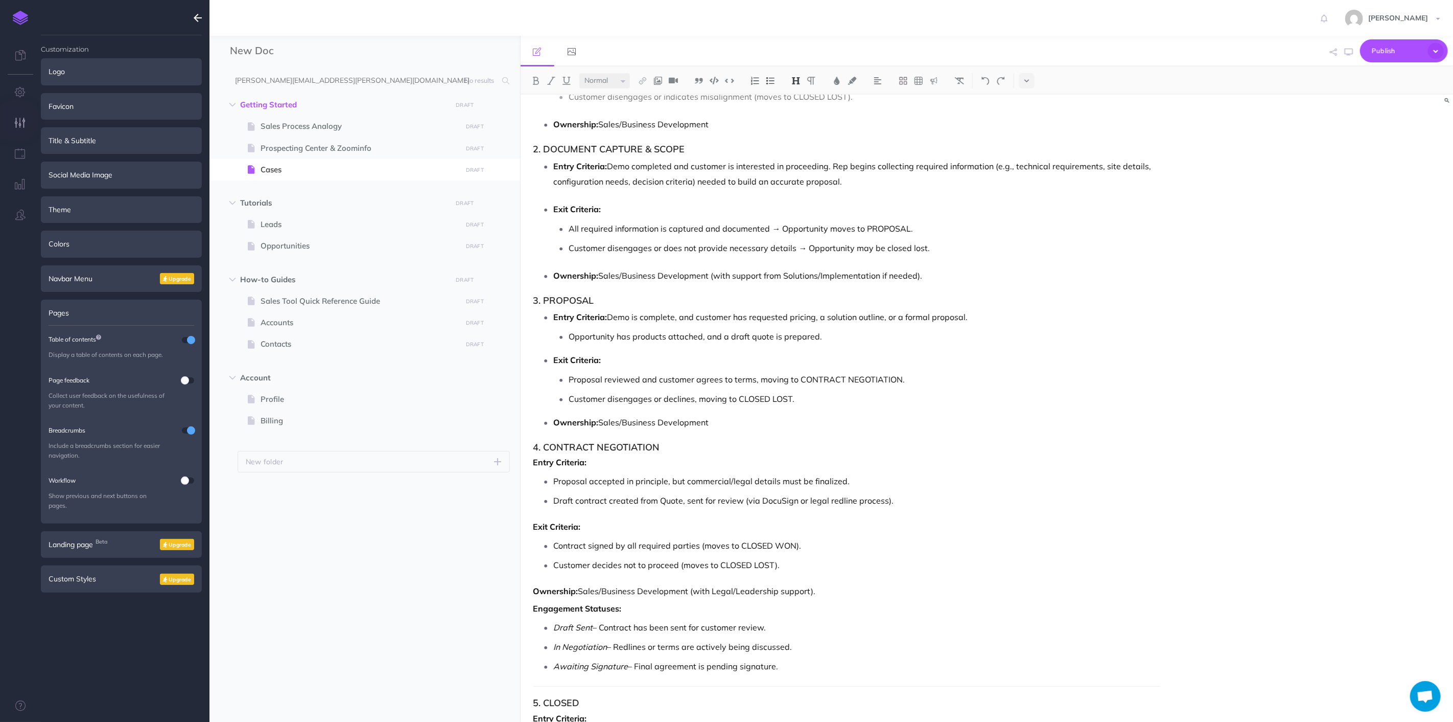
click at [677, 448] on h3 "4. CONTRACT NEGOTIATION" at bounding box center [848, 447] width 628 height 10
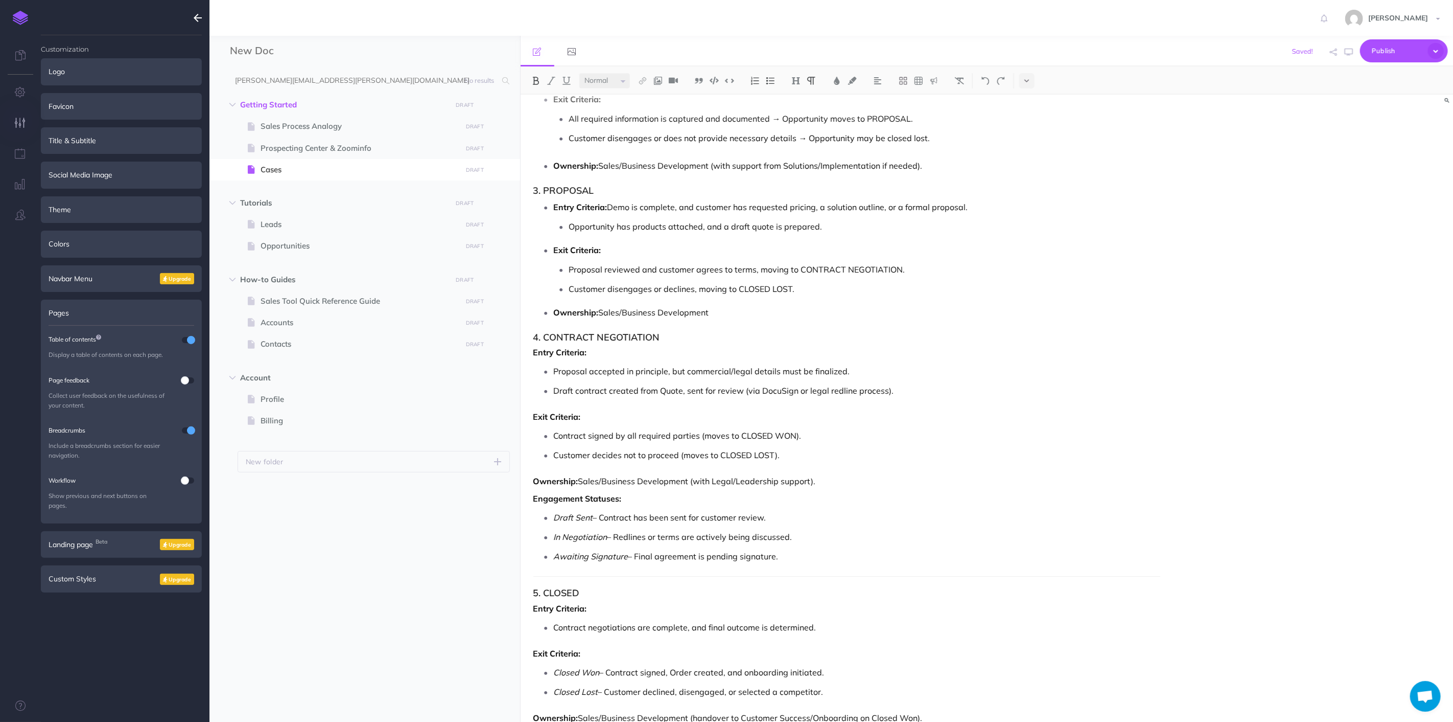
scroll to position [3514, 0]
drag, startPoint x: 595, startPoint y: 332, endPoint x: 544, endPoint y: 334, distance: 51.1
click at [544, 334] on h3 "4. CONTRACT NEGOTIATION" at bounding box center [848, 334] width 628 height 10
click at [787, 419] on p "Exit Criteria:" at bounding box center [848, 413] width 628 height 12
click at [548, 336] on h3 "4. NEGOTIATION" at bounding box center [848, 334] width 628 height 10
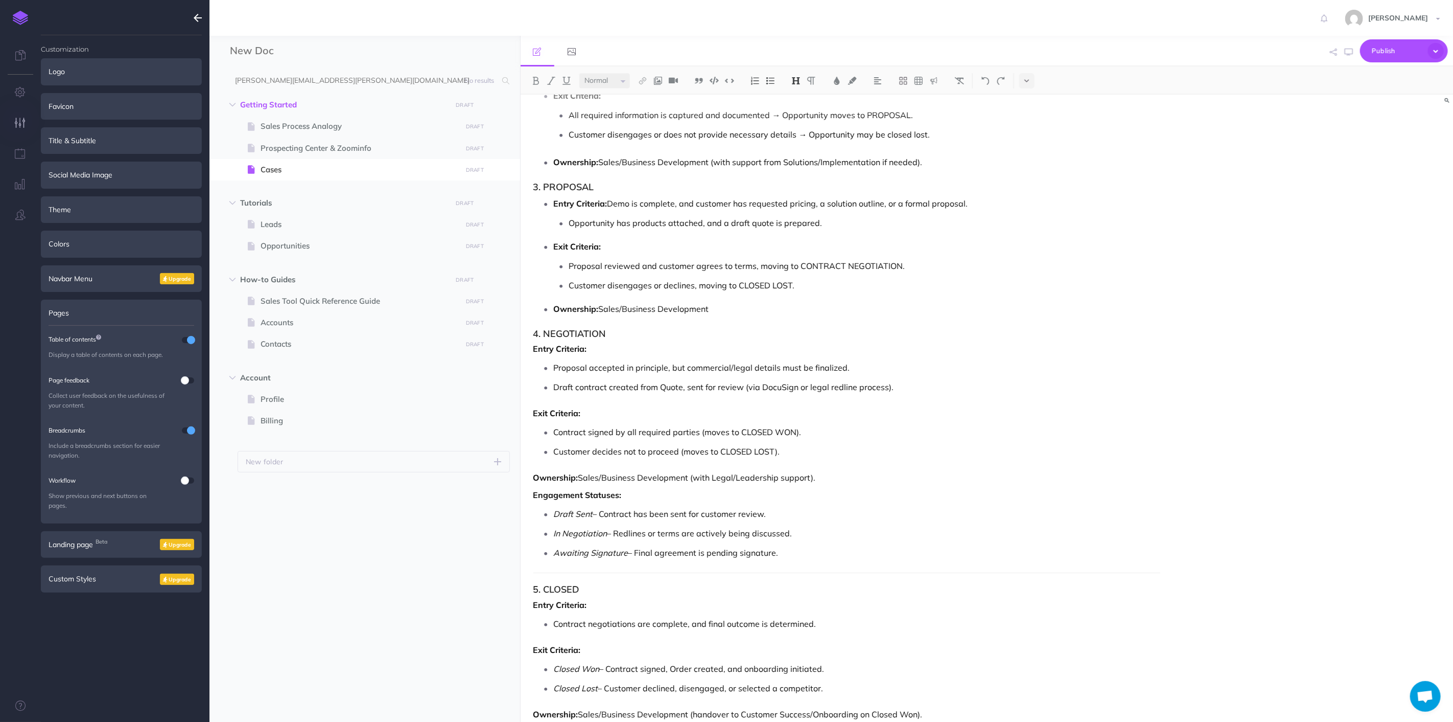
click at [544, 334] on h3 "4. NEGOTIATION" at bounding box center [848, 334] width 628 height 10
click at [818, 391] on p "Draft contract created from Quote, sent for review (via DocuSign or legal redli…" at bounding box center [857, 386] width 607 height 15
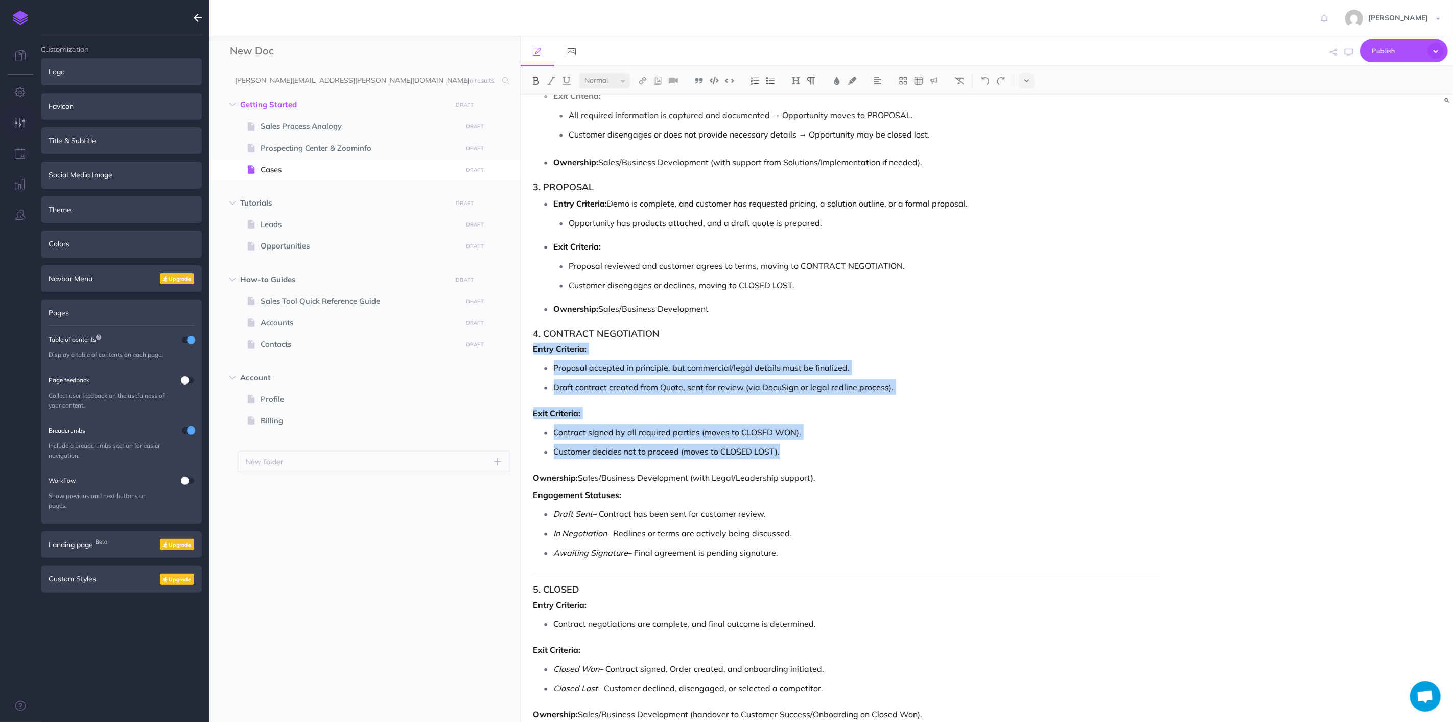
drag, startPoint x: 532, startPoint y: 349, endPoint x: 810, endPoint y: 451, distance: 296.5
drag, startPoint x: 770, startPoint y: 83, endPoint x: 770, endPoint y: 100, distance: 16.4
click at [770, 83] on img at bounding box center [770, 81] width 9 height 8
click at [857, 441] on ul "Contract signed by all required parties (moves to CLOSED WON). Customer decides…" at bounding box center [857, 441] width 607 height 35
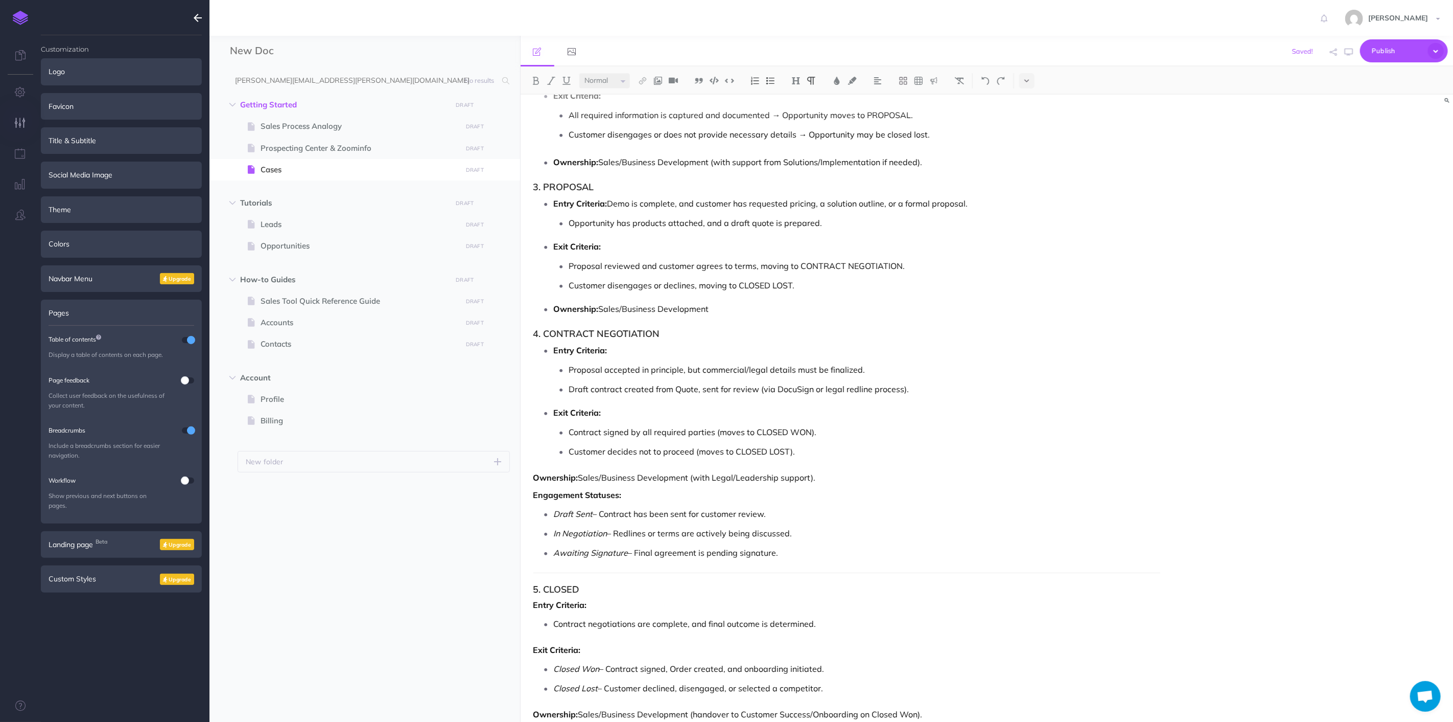
click at [881, 432] on p "Contract signed by all required parties (moves to CLOSED WON)." at bounding box center [865, 431] width 592 height 15
click at [908, 481] on p "Ownership: Sales/Business Development (with Legal/Leadership support)." at bounding box center [848, 477] width 628 height 12
click at [635, 411] on p "Exit Criteria:" at bounding box center [857, 412] width 607 height 15
click at [959, 457] on p "Customer decides not to proceed (moves to CLOSED LOST)." at bounding box center [865, 451] width 592 height 15
click at [1033, 555] on p "Awaiting Signature – Final agreement is pending signature." at bounding box center [857, 552] width 607 height 15
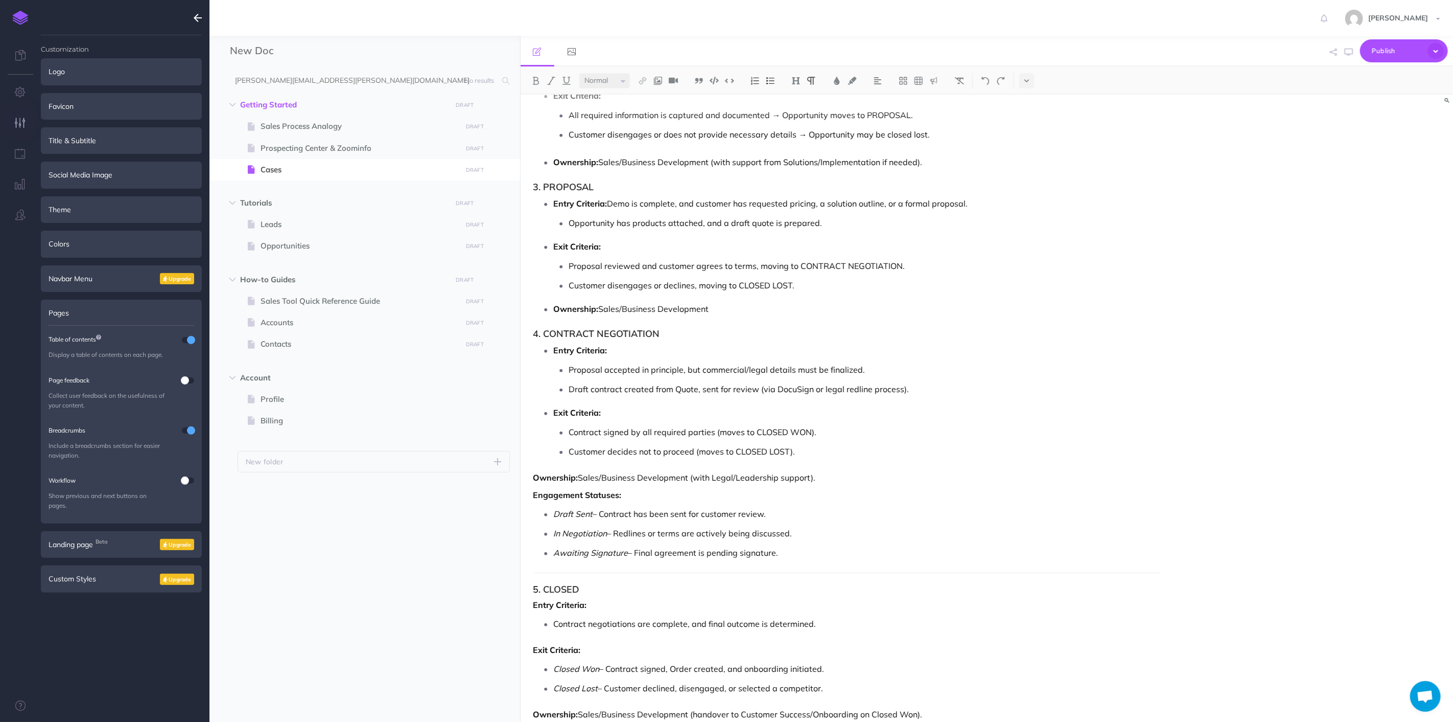
drag, startPoint x: 829, startPoint y: 431, endPoint x: 761, endPoint y: 445, distance: 69.5
click at [706, 441] on ul "Contract signed by all required parties (moves to CLOSED WON). Customer decides…" at bounding box center [857, 441] width 607 height 35
click at [798, 446] on p "Customer decides not to proceed (moves to CLOSED LOST)." at bounding box center [865, 451] width 592 height 15
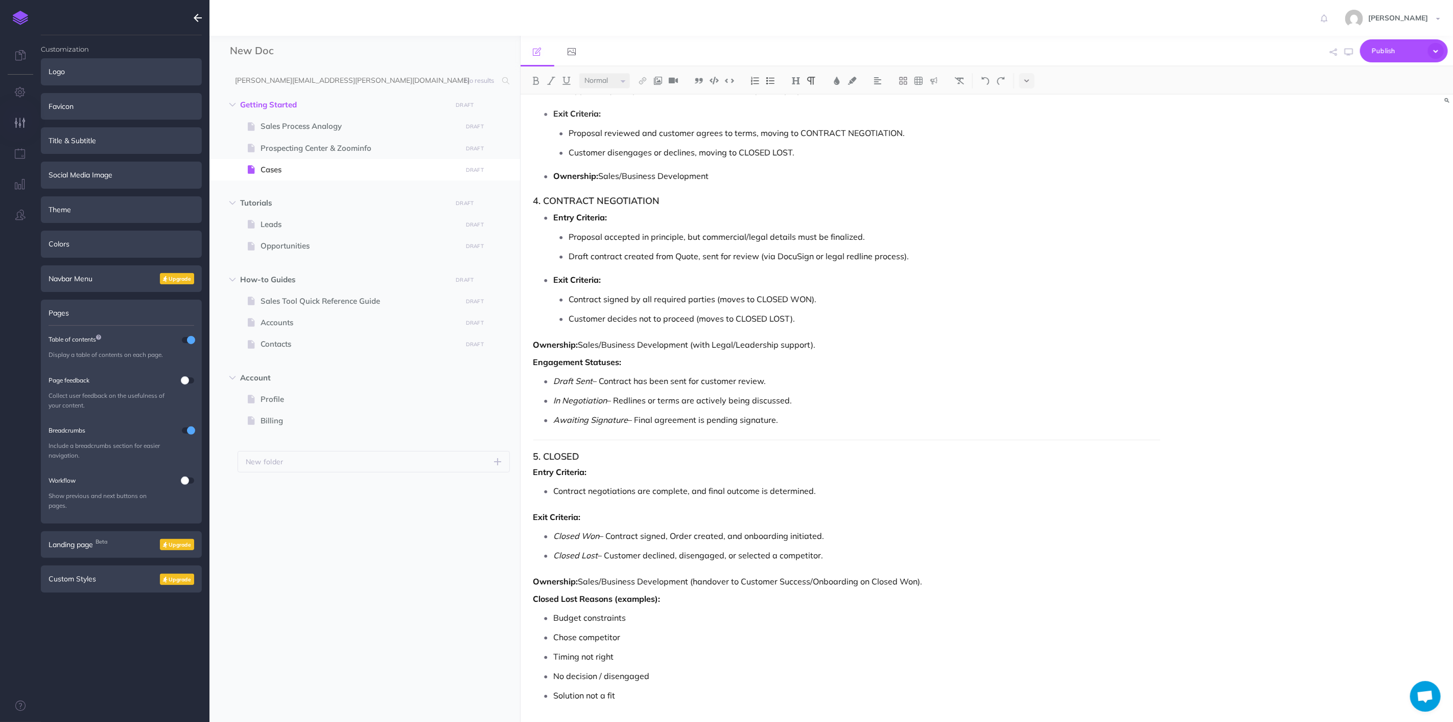
scroll to position [3673, 0]
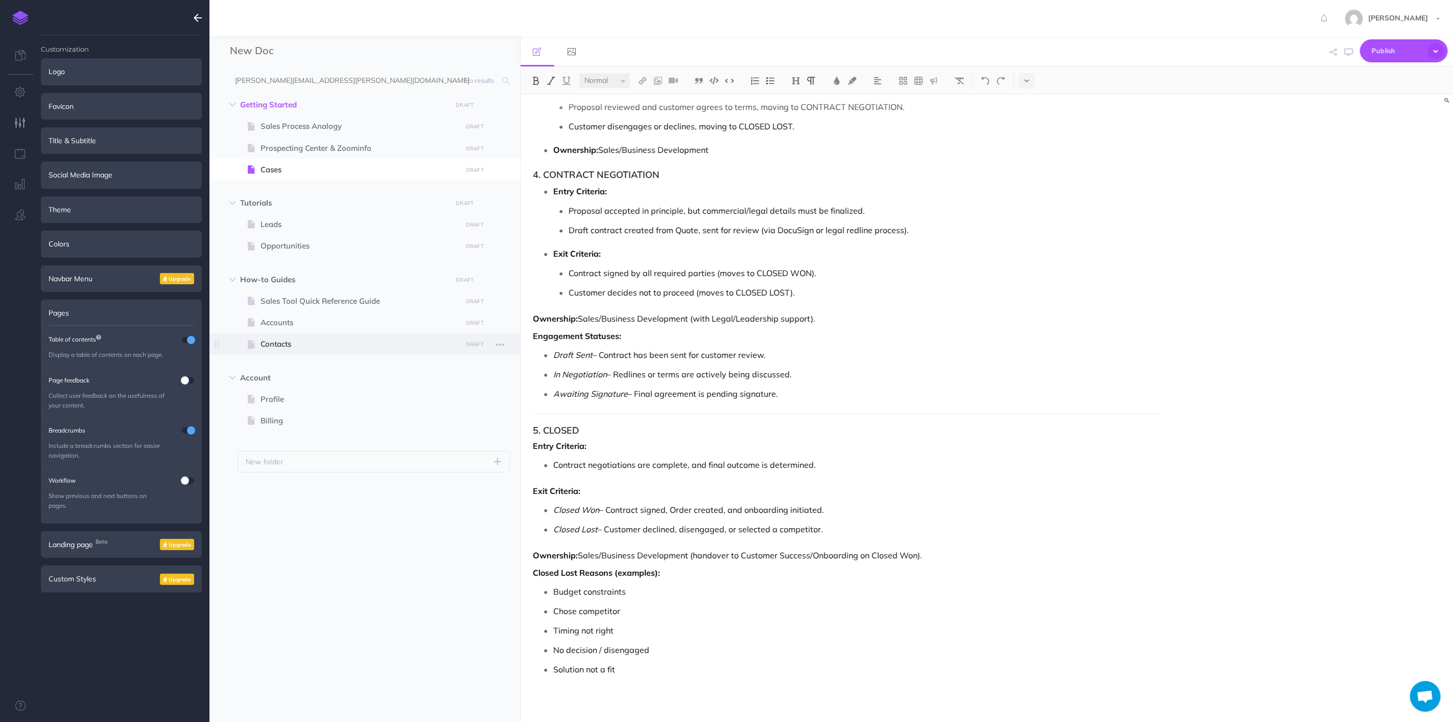
drag, startPoint x: 815, startPoint y: 397, endPoint x: 518, endPoint y: 335, distance: 303.2
click at [518, 335] on div "New Doc Collapse all Expand all Expand to root folders [PERSON_NAME][EMAIL_ADDR…" at bounding box center [832, 379] width 1244 height 686
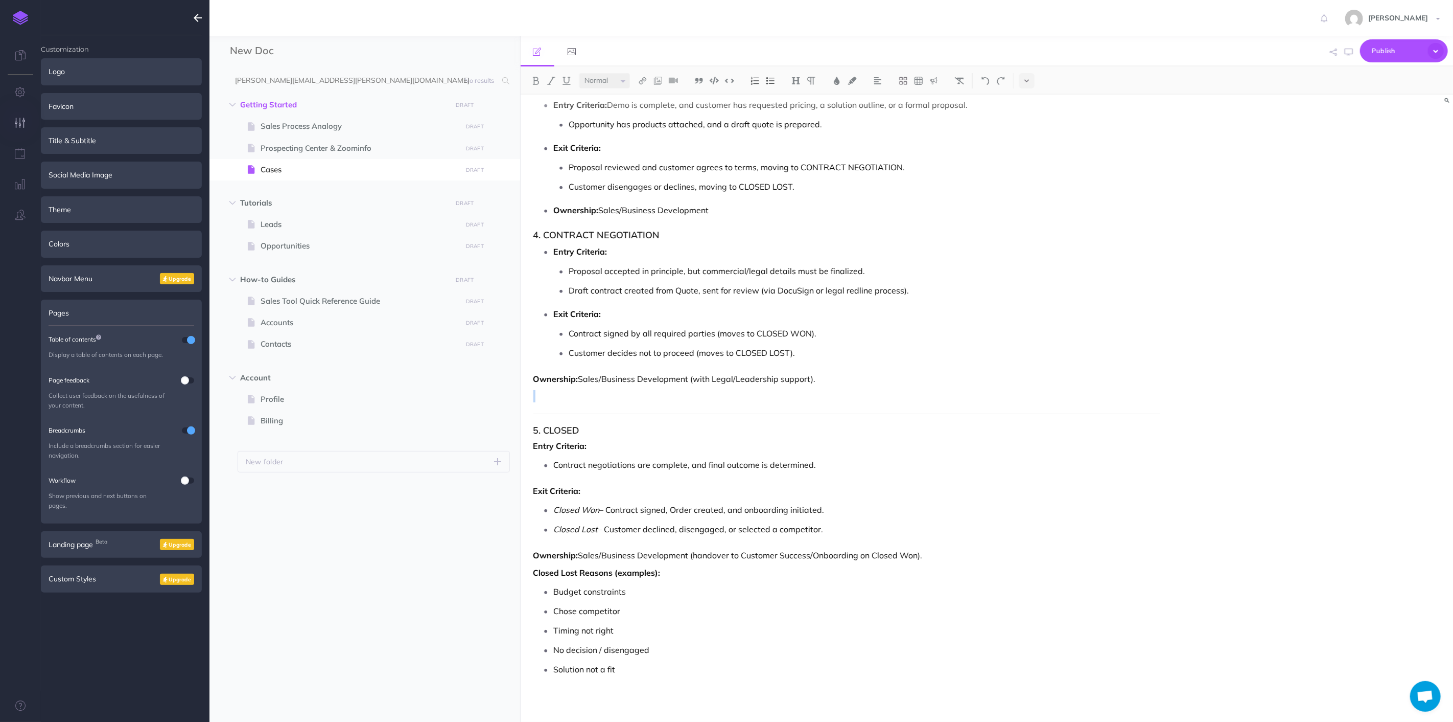
scroll to position [3613, 0]
click at [534, 380] on strong "Ownership:" at bounding box center [556, 379] width 45 height 10
click at [773, 82] on img at bounding box center [770, 81] width 9 height 8
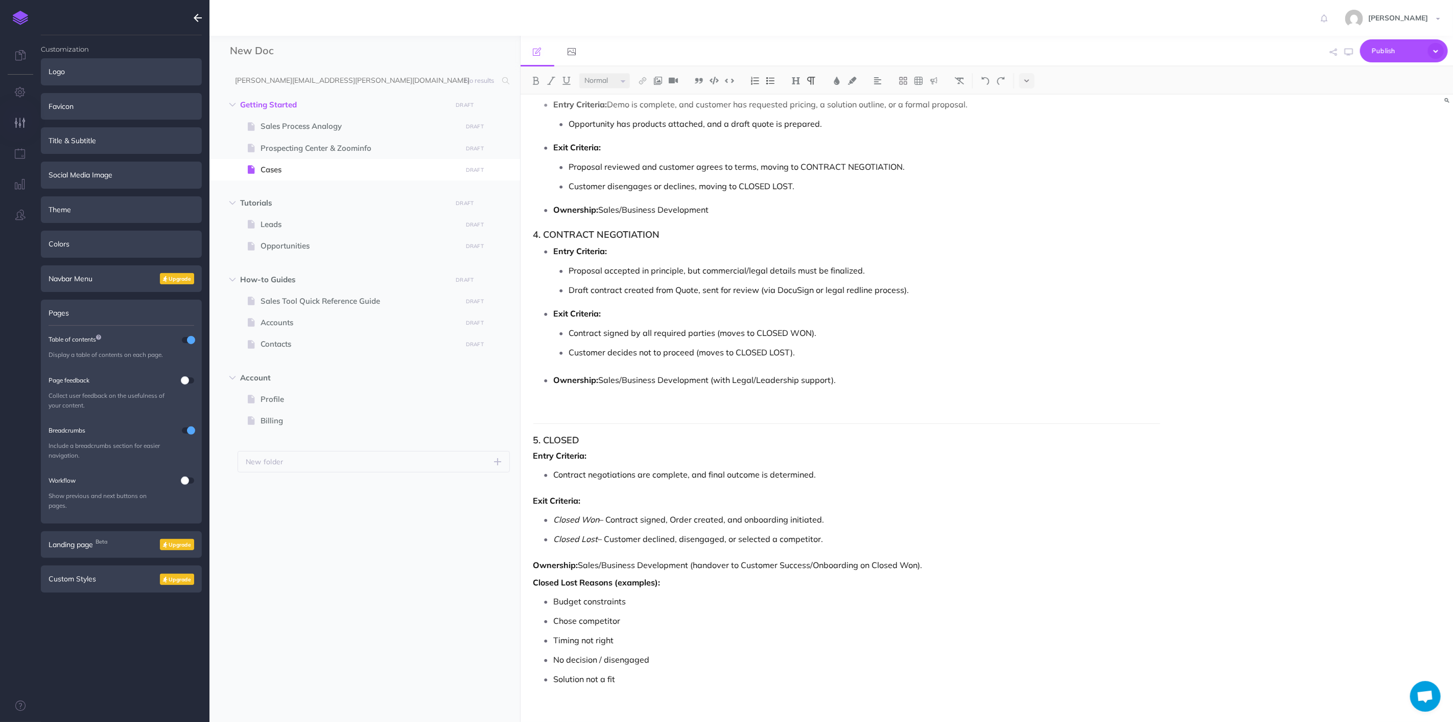
click at [658, 412] on p at bounding box center [848, 406] width 628 height 12
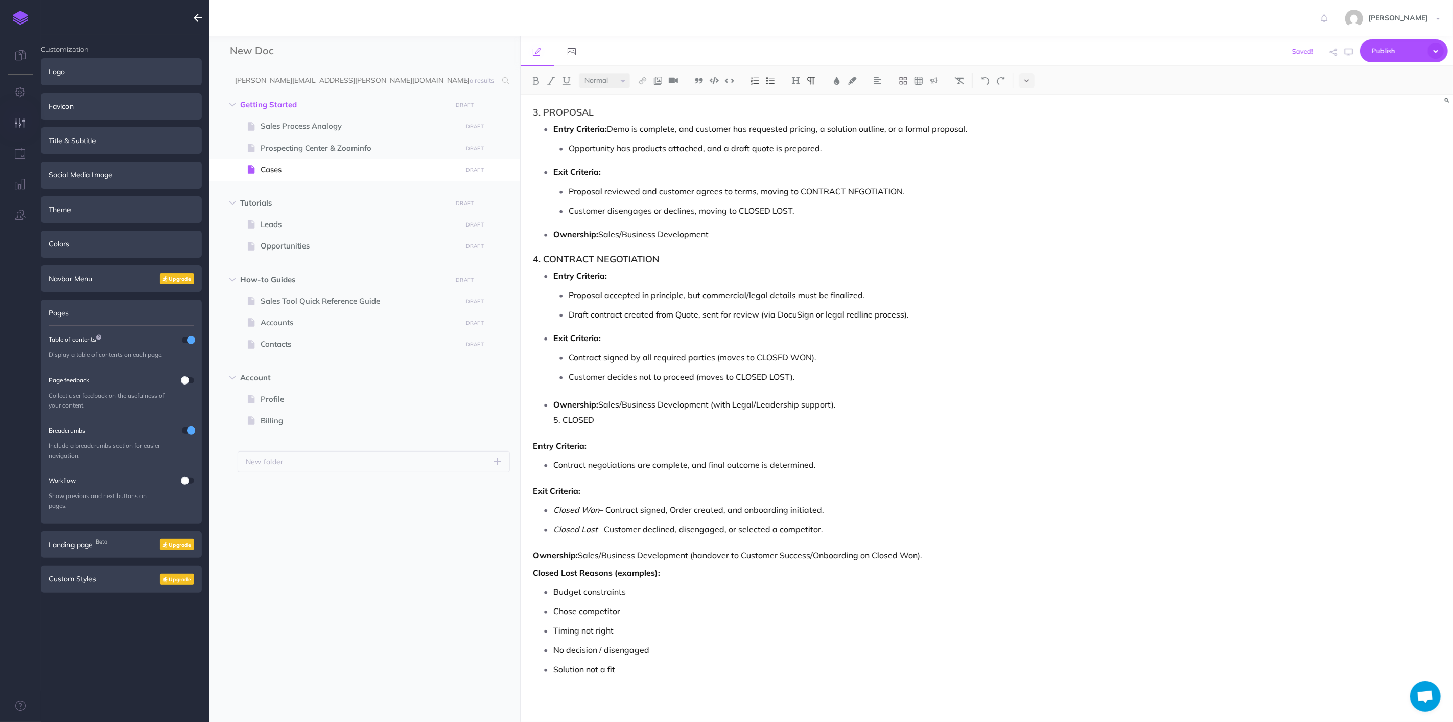
scroll to position [3589, 0]
click at [750, 451] on p "Entry Criteria:" at bounding box center [848, 445] width 628 height 12
click at [930, 254] on h3 "4. CONTRACT NEGOTIATION" at bounding box center [848, 259] width 628 height 10
click at [982, 83] on button at bounding box center [985, 80] width 15 height 15
click at [982, 83] on img at bounding box center [985, 81] width 9 height 8
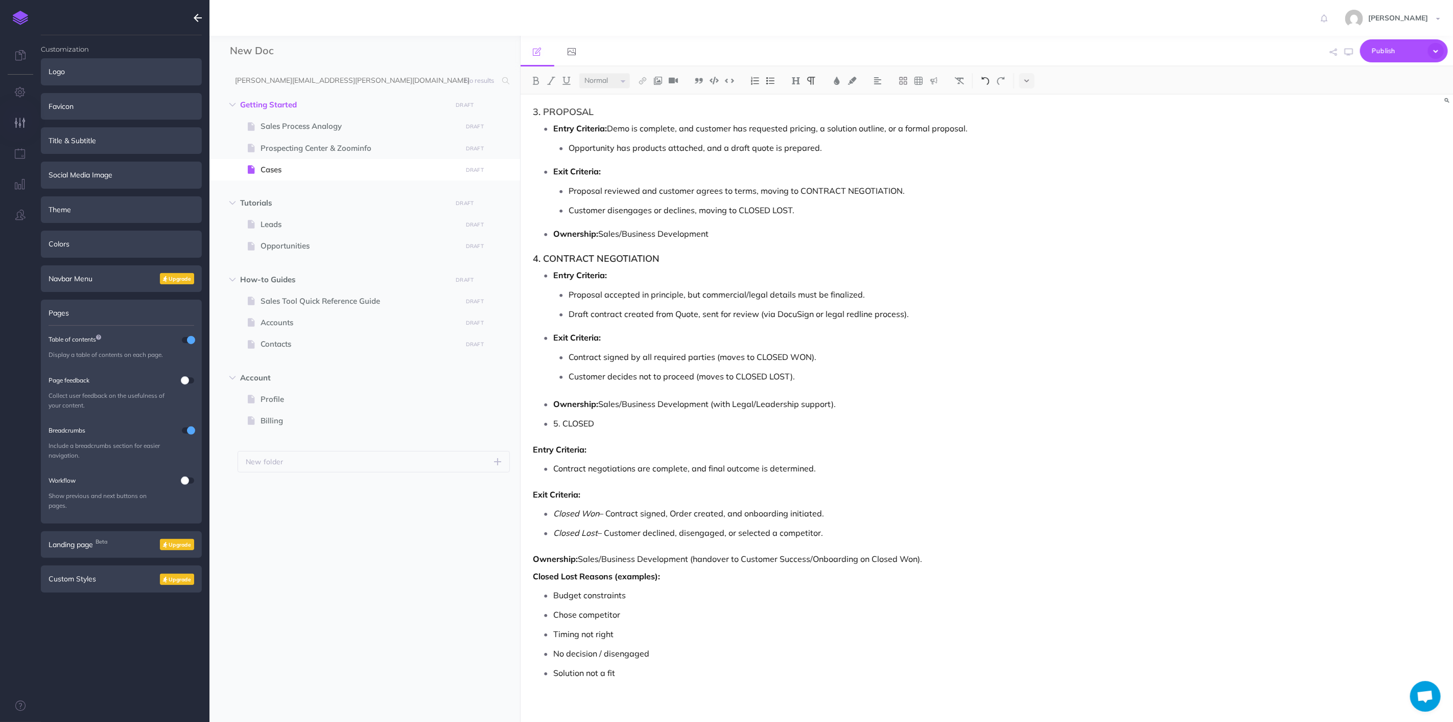
click at [990, 78] on img at bounding box center [985, 81] width 9 height 8
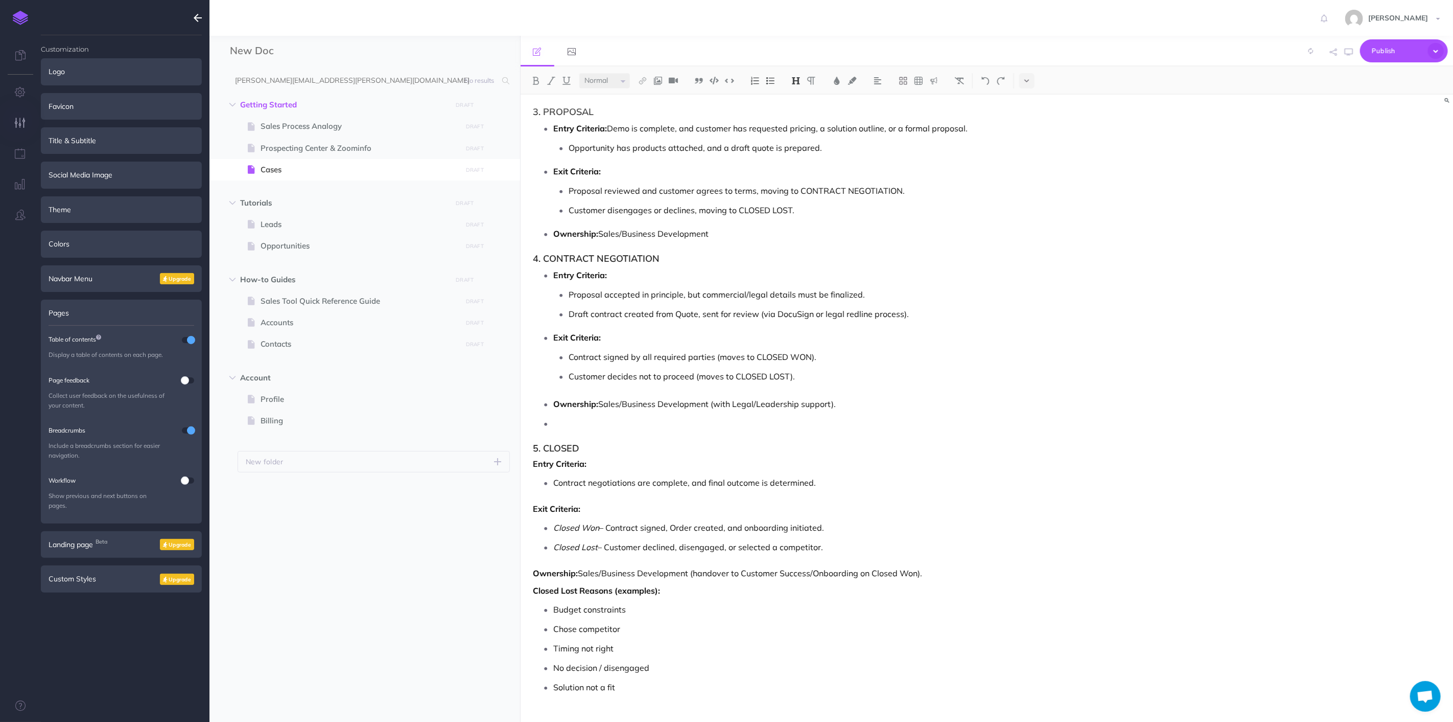
click at [805, 449] on h3 "5. CLOSED" at bounding box center [848, 448] width 628 height 10
click at [845, 419] on p at bounding box center [857, 422] width 607 height 15
click at [847, 408] on p "Ownership: Sales/Business Development (with Legal/Leadership support)." at bounding box center [857, 403] width 607 height 15
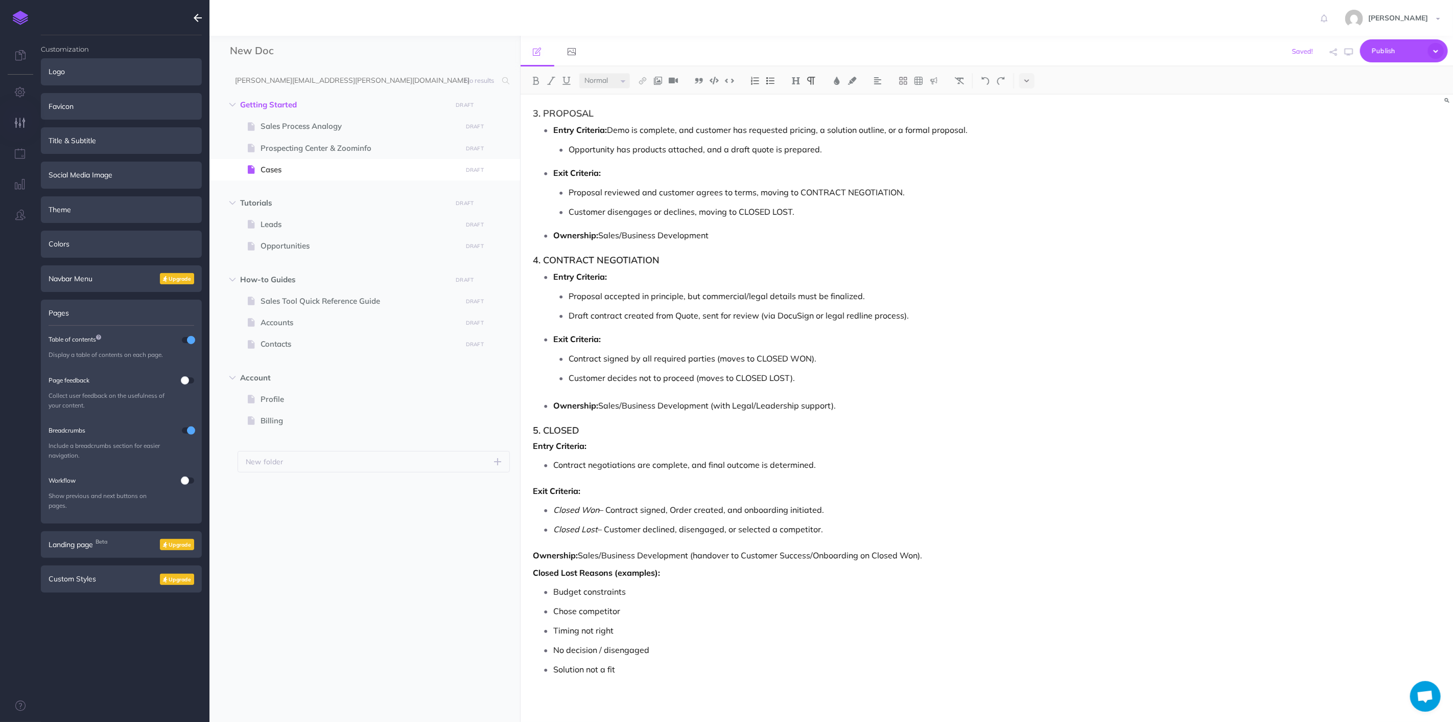
scroll to position [3588, 0]
click at [779, 675] on p "Solution not a fit" at bounding box center [857, 668] width 607 height 15
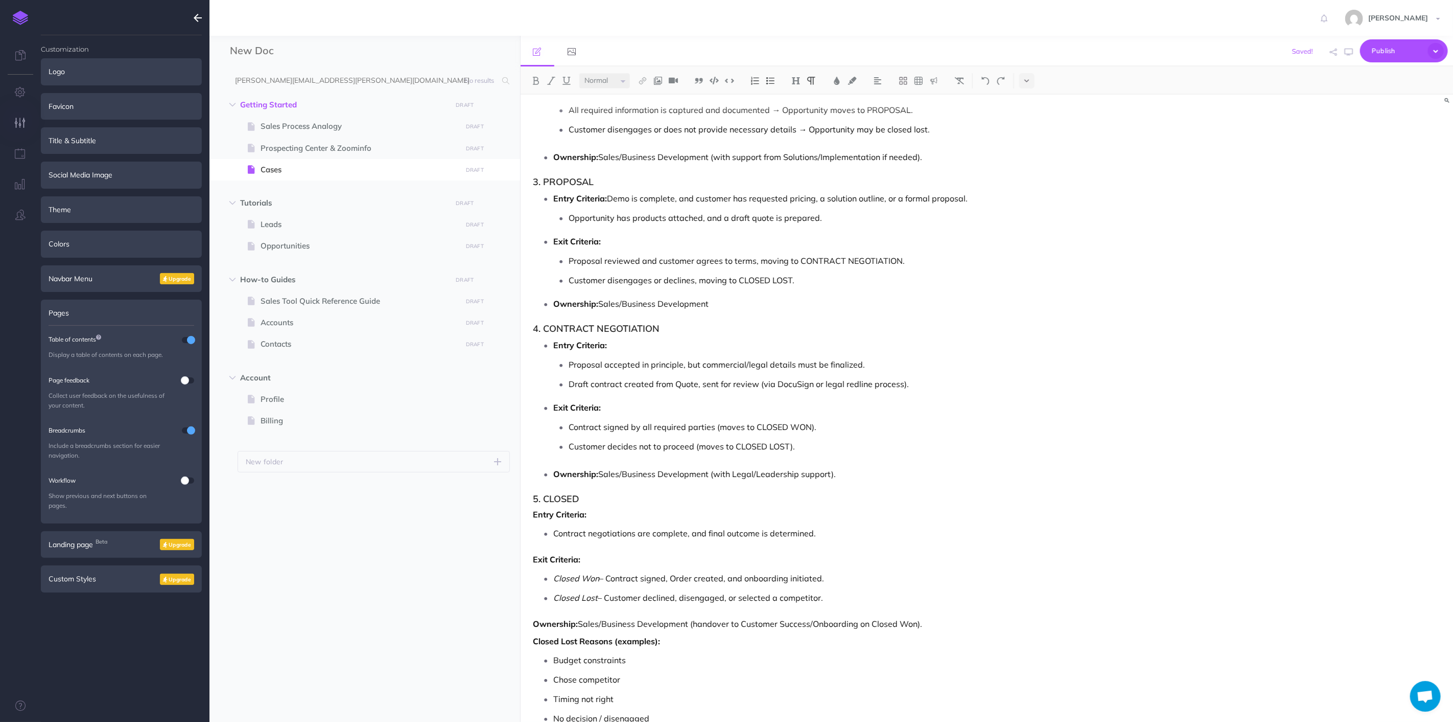
scroll to position [3474, 0]
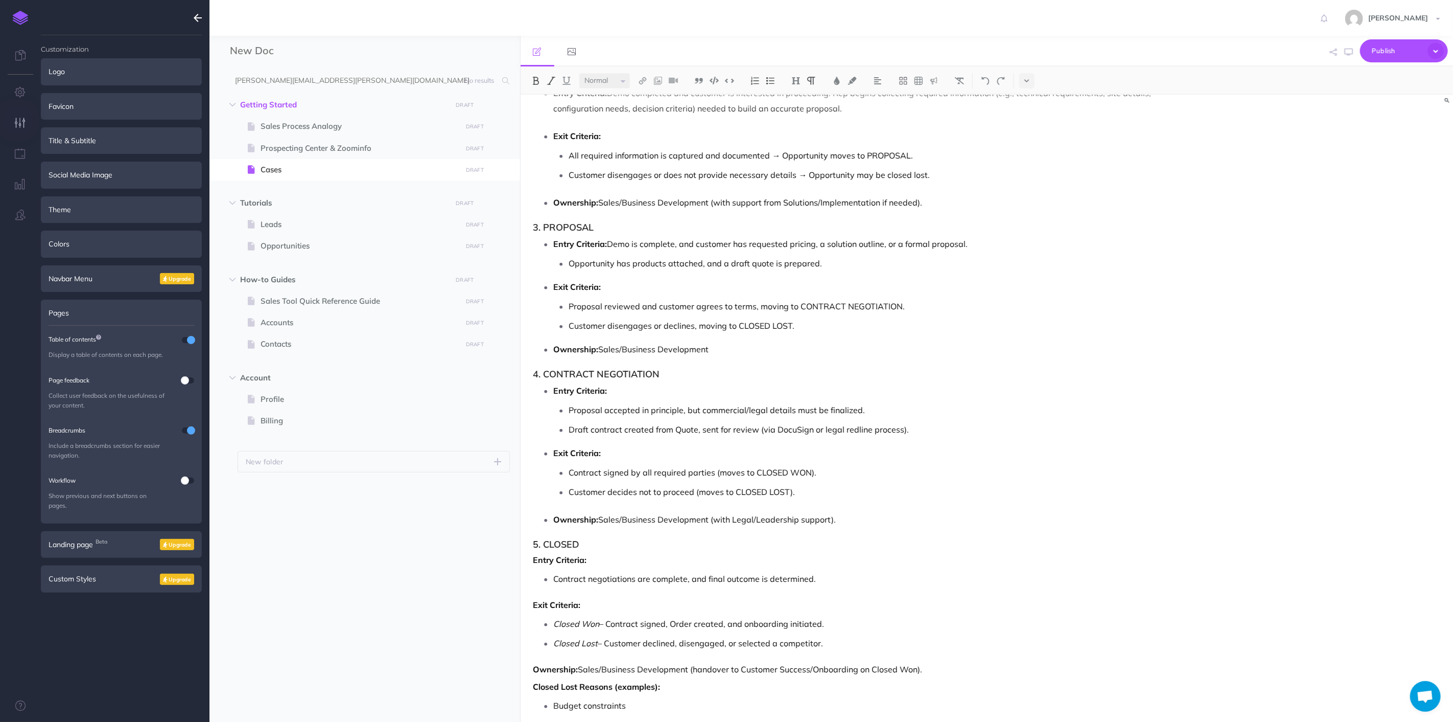
drag, startPoint x: 569, startPoint y: 572, endPoint x: 854, endPoint y: 641, distance: 293.9
click at [768, 82] on img at bounding box center [770, 81] width 9 height 8
click at [920, 453] on p "Exit Criteria:" at bounding box center [857, 452] width 607 height 15
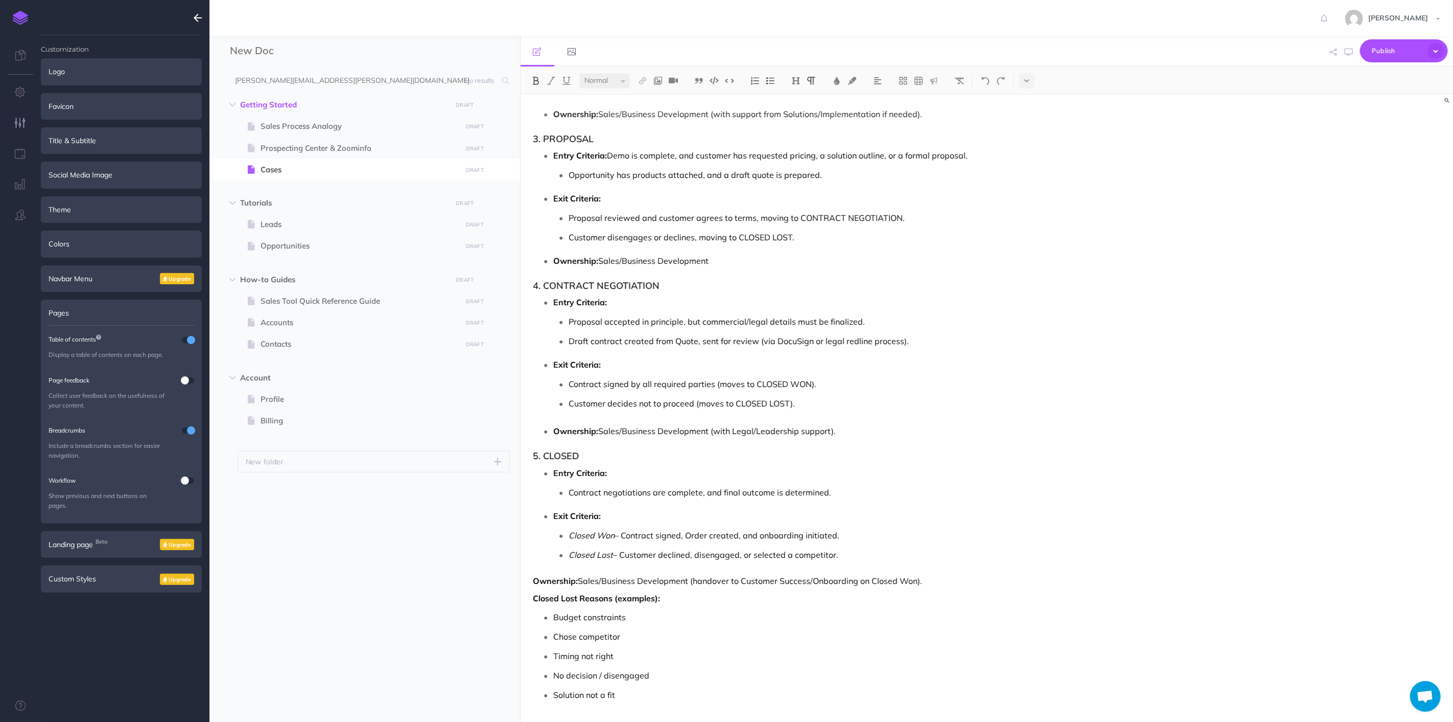
scroll to position [3588, 0]
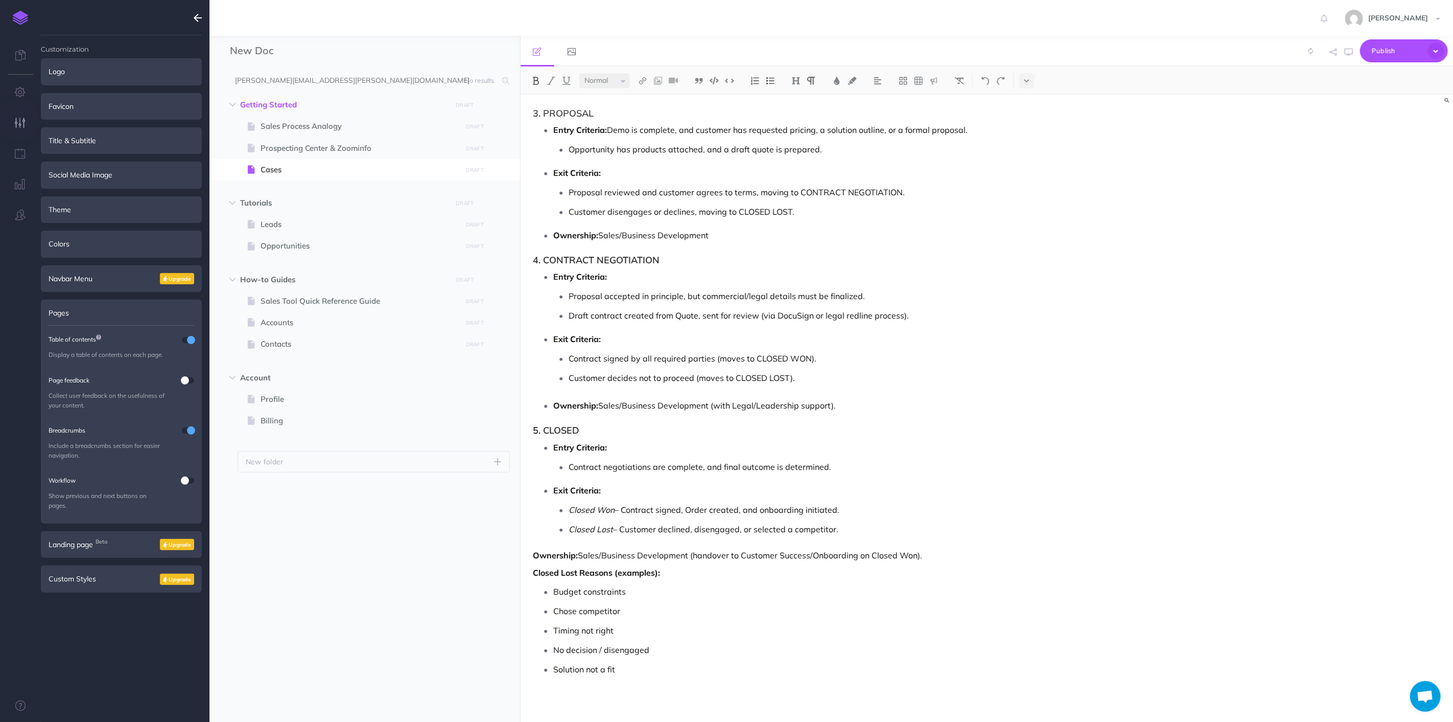
drag, startPoint x: 532, startPoint y: 558, endPoint x: 962, endPoint y: 555, distance: 429.8
click at [769, 83] on img at bounding box center [770, 81] width 9 height 8
click at [668, 645] on p "Timing not right" at bounding box center [857, 640] width 607 height 15
drag, startPoint x: 690, startPoint y: 677, endPoint x: 640, endPoint y: 533, distance: 152.1
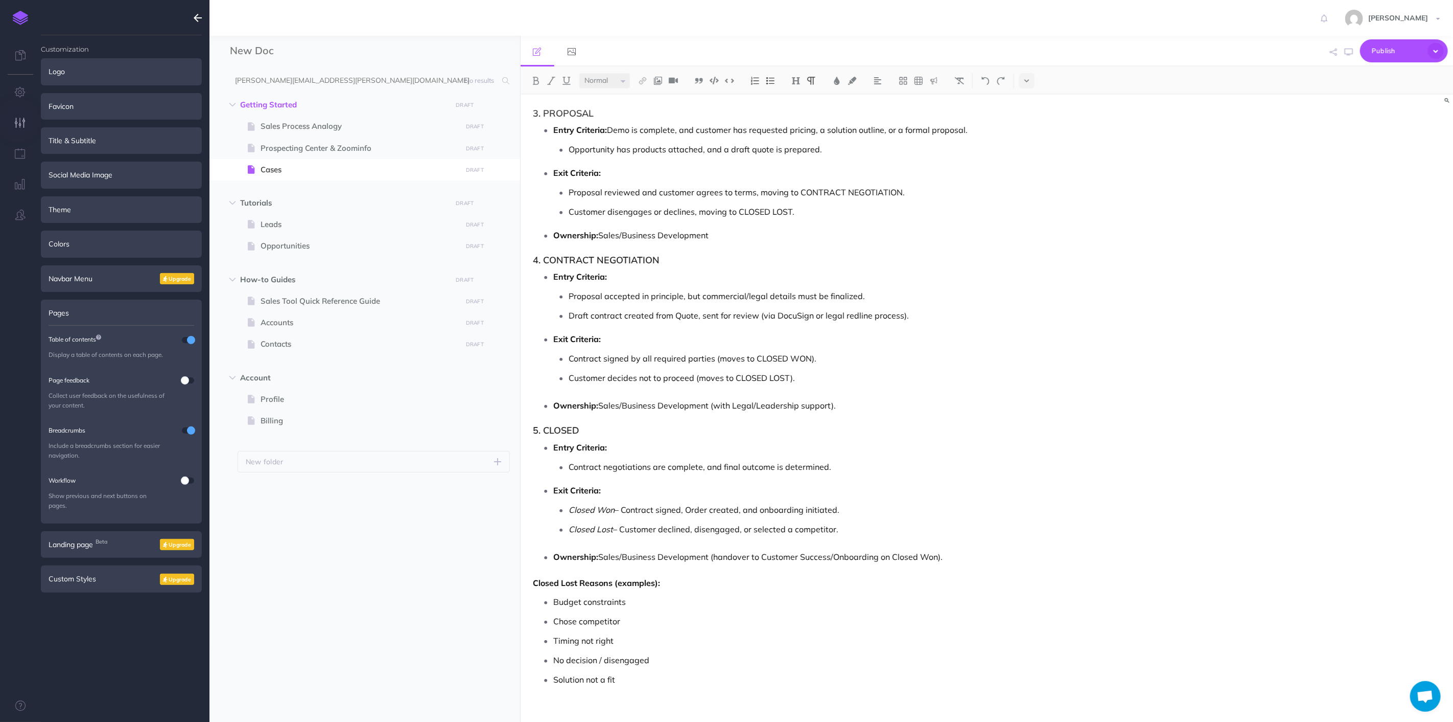
click at [690, 677] on p "Solution not a fit" at bounding box center [857, 678] width 607 height 15
drag, startPoint x: 670, startPoint y: 685, endPoint x: 654, endPoint y: 661, distance: 28.3
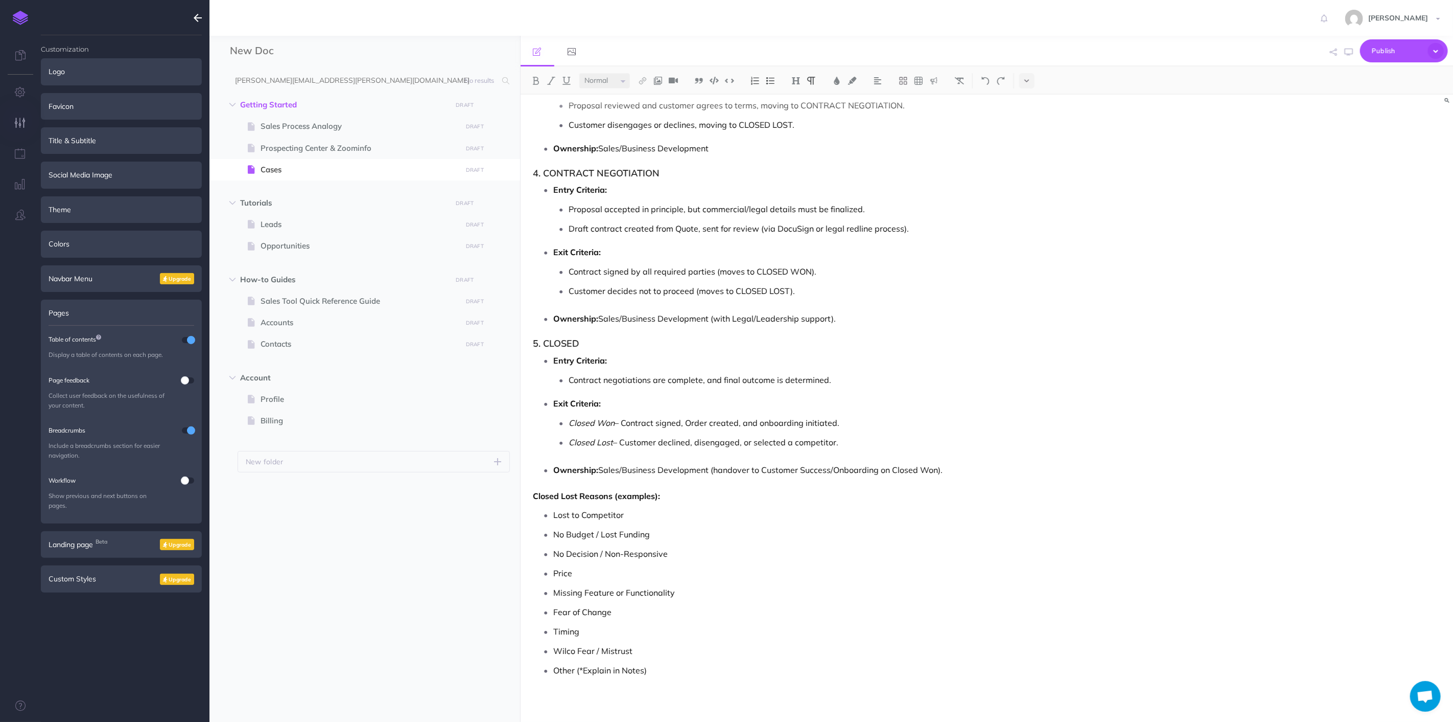
scroll to position [3676, 0]
click at [725, 671] on p "Other (*Explain in Notes)" at bounding box center [857, 668] width 607 height 15
click at [876, 610] on p "Fear of Change" at bounding box center [857, 610] width 607 height 15
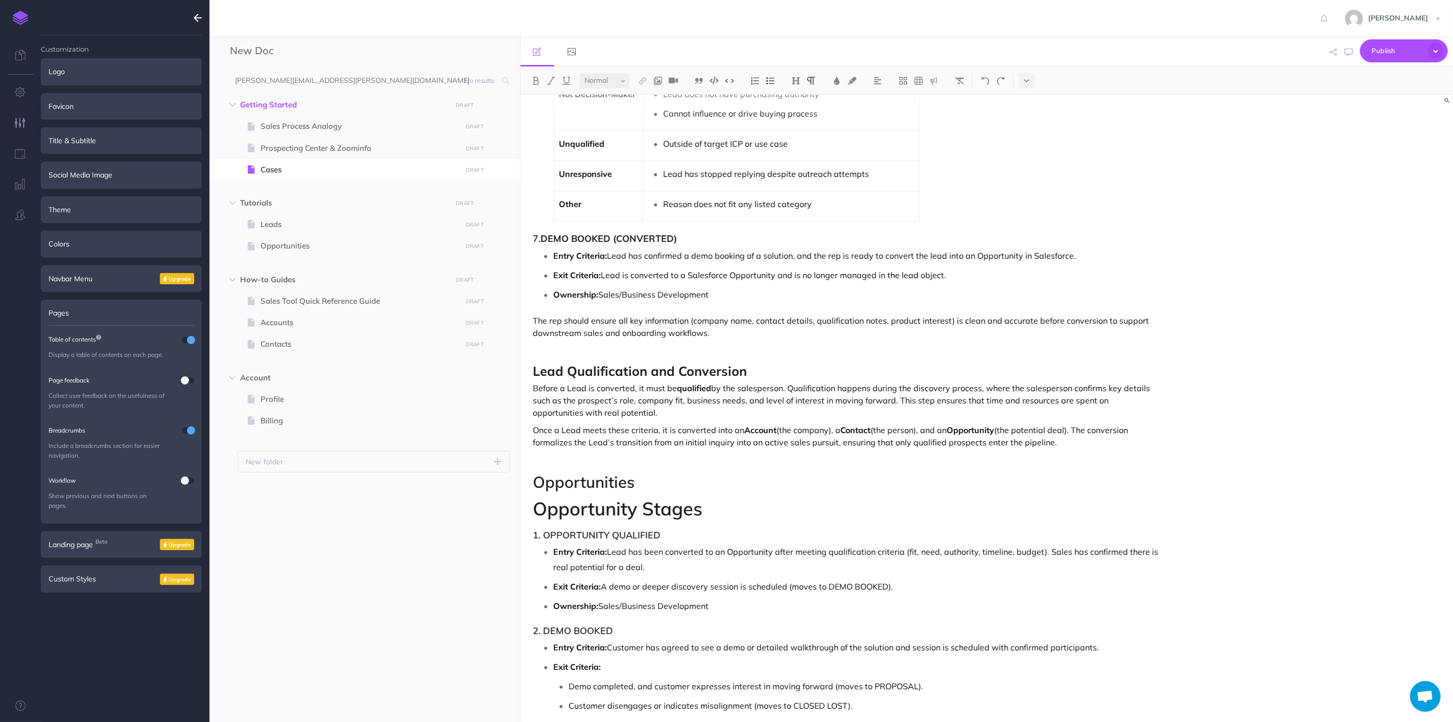
scroll to position [2824, 0]
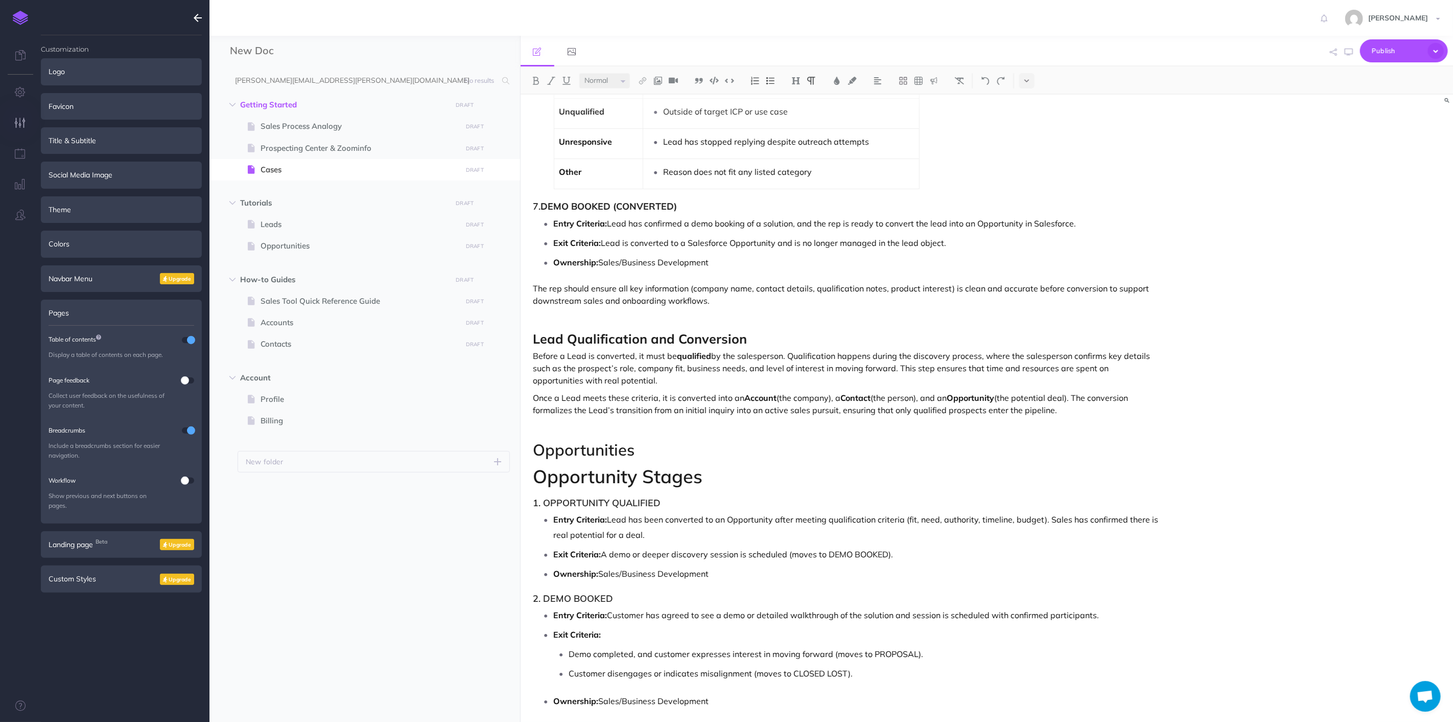
click at [707, 473] on h1 "Opportunity Stages" at bounding box center [848, 476] width 628 height 20
drag, startPoint x: 607, startPoint y: 452, endPoint x: 496, endPoint y: 451, distance: 111.4
click at [496, 451] on div "New Doc Collapse all Expand all Expand to root folders [PERSON_NAME][EMAIL_ADDR…" at bounding box center [832, 379] width 1244 height 686
click at [800, 82] on img at bounding box center [796, 81] width 9 height 8
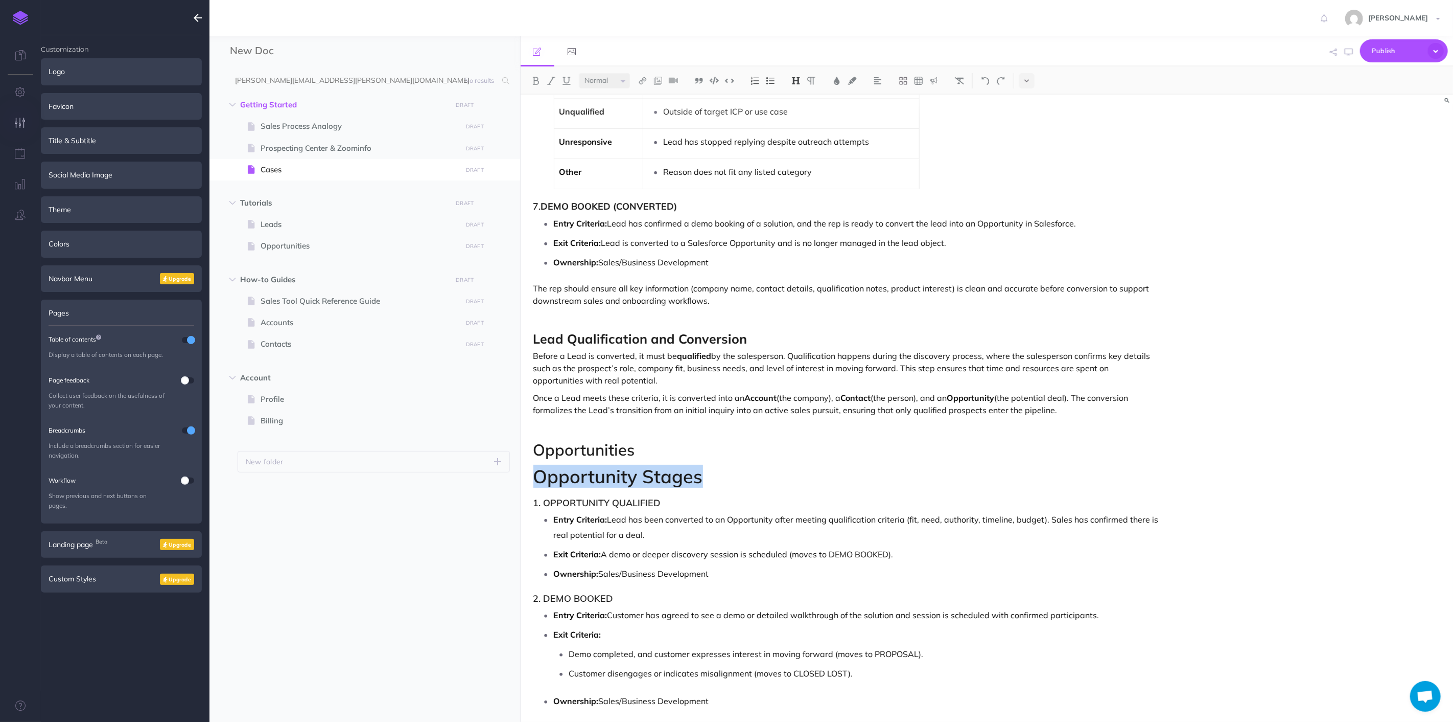
drag, startPoint x: 713, startPoint y: 480, endPoint x: 515, endPoint y: 476, distance: 197.8
click at [515, 476] on div "New Doc Collapse all Expand all Expand to root folders [PERSON_NAME][EMAIL_ADDR…" at bounding box center [832, 379] width 1244 height 686
click at [798, 82] on img at bounding box center [796, 81] width 9 height 8
click at [797, 127] on button "H3" at bounding box center [796, 129] width 15 height 15
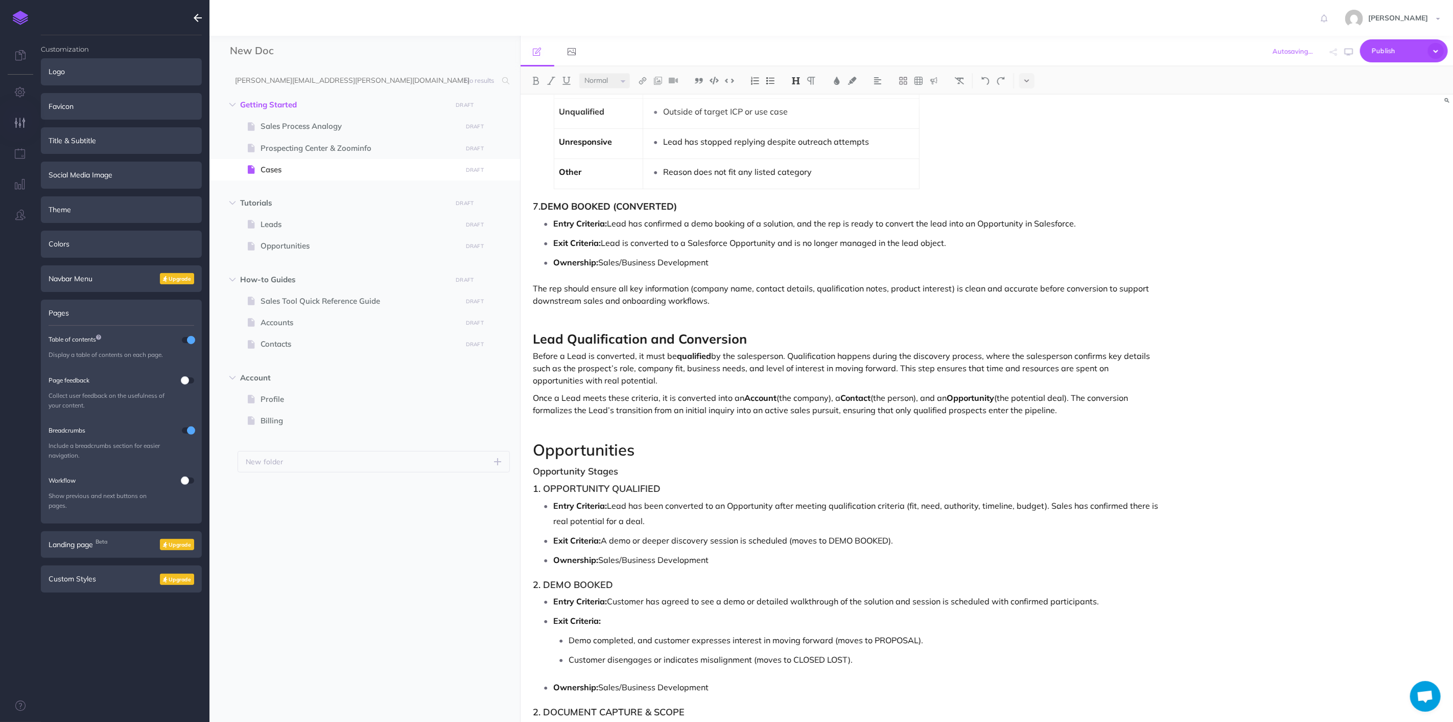
drag, startPoint x: 608, startPoint y: 74, endPoint x: 611, endPoint y: 86, distance: 12.5
click at [608, 75] on select "Small Normal Large" at bounding box center [605, 80] width 51 height 15
click at [580, 73] on select "Small Normal Large" at bounding box center [605, 80] width 51 height 15
click at [722, 490] on h3 "1. OPPORTUNITY QUALIFIED" at bounding box center [848, 493] width 628 height 10
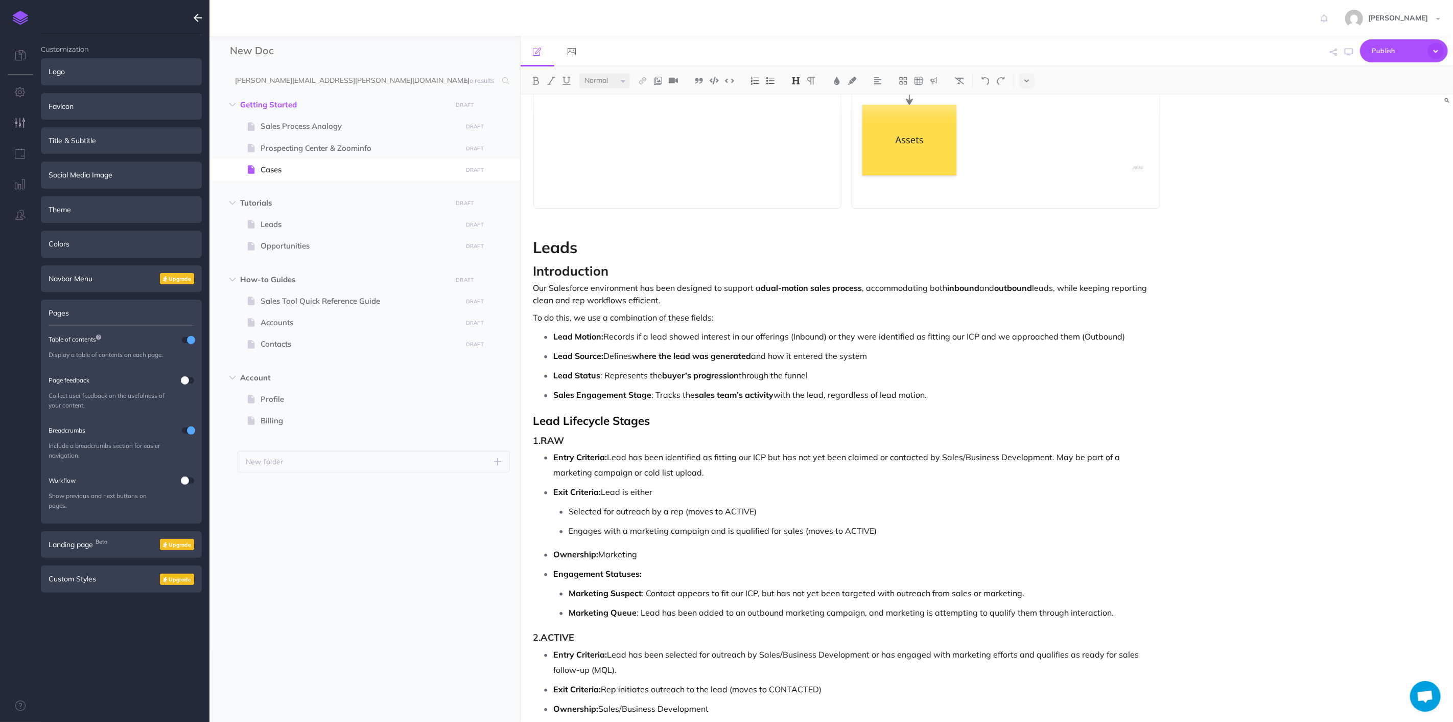
scroll to position [1121, 0]
drag, startPoint x: 612, startPoint y: 421, endPoint x: 562, endPoint y: 418, distance: 49.7
click at [562, 418] on span "Lead Lifecycle Stages" at bounding box center [592, 419] width 117 height 15
click at [736, 508] on p "Selected for outreach by a rep (moves to ACTIVE)" at bounding box center [865, 510] width 592 height 15
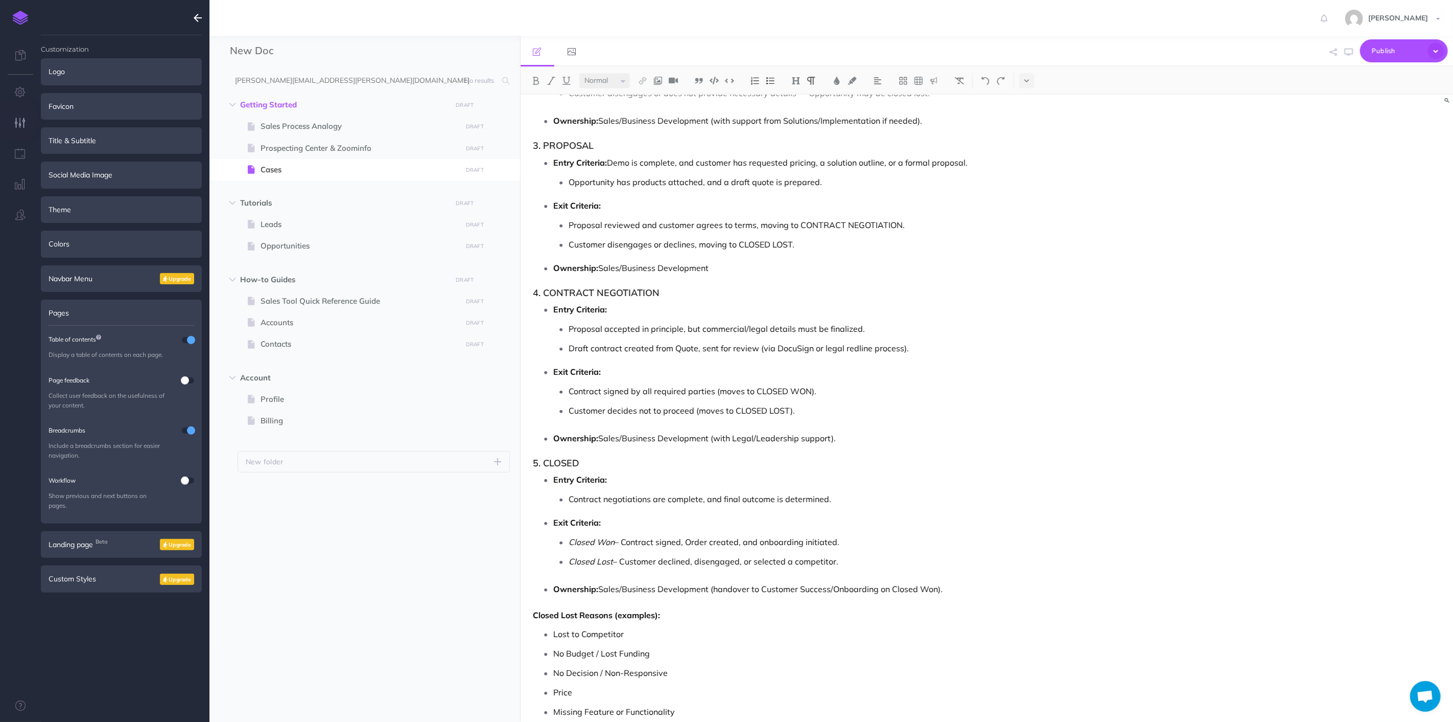
scroll to position [3666, 0]
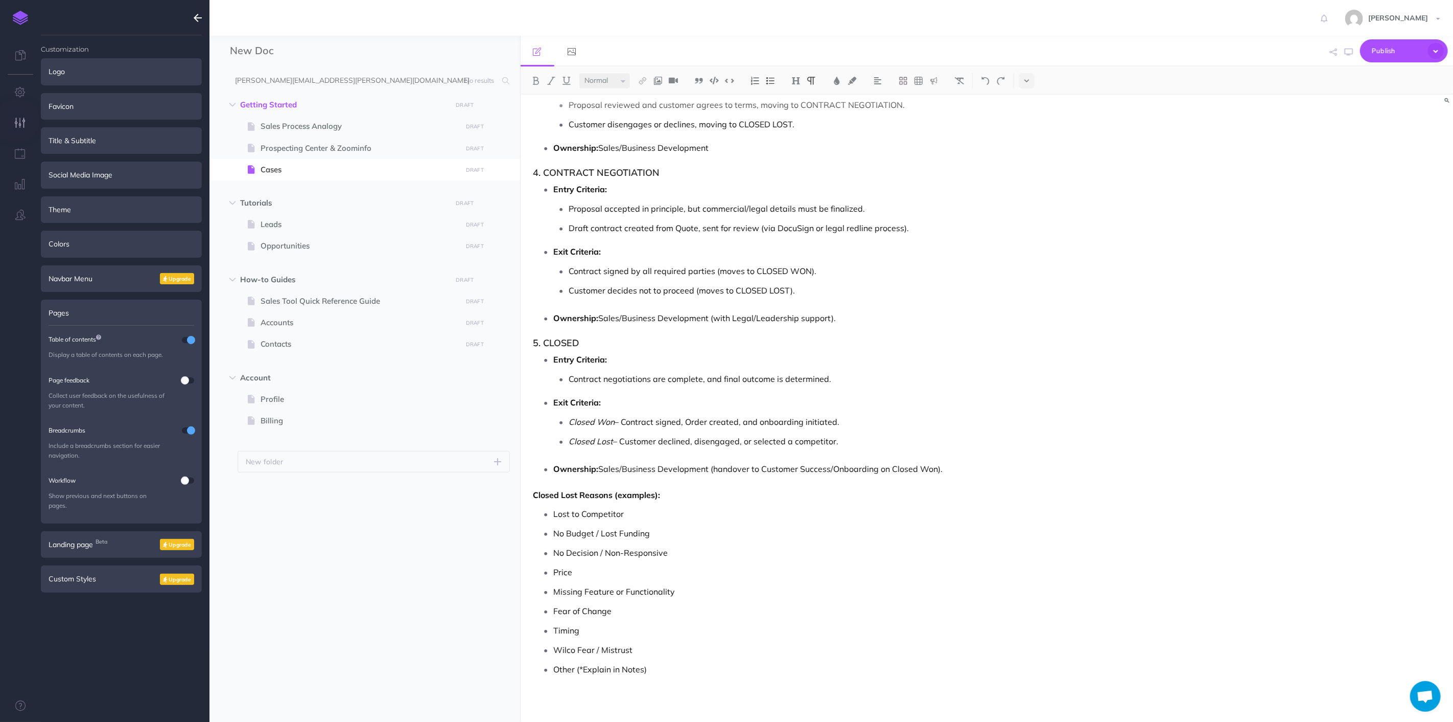
drag, startPoint x: 696, startPoint y: 686, endPoint x: 692, endPoint y: 681, distance: 6.4
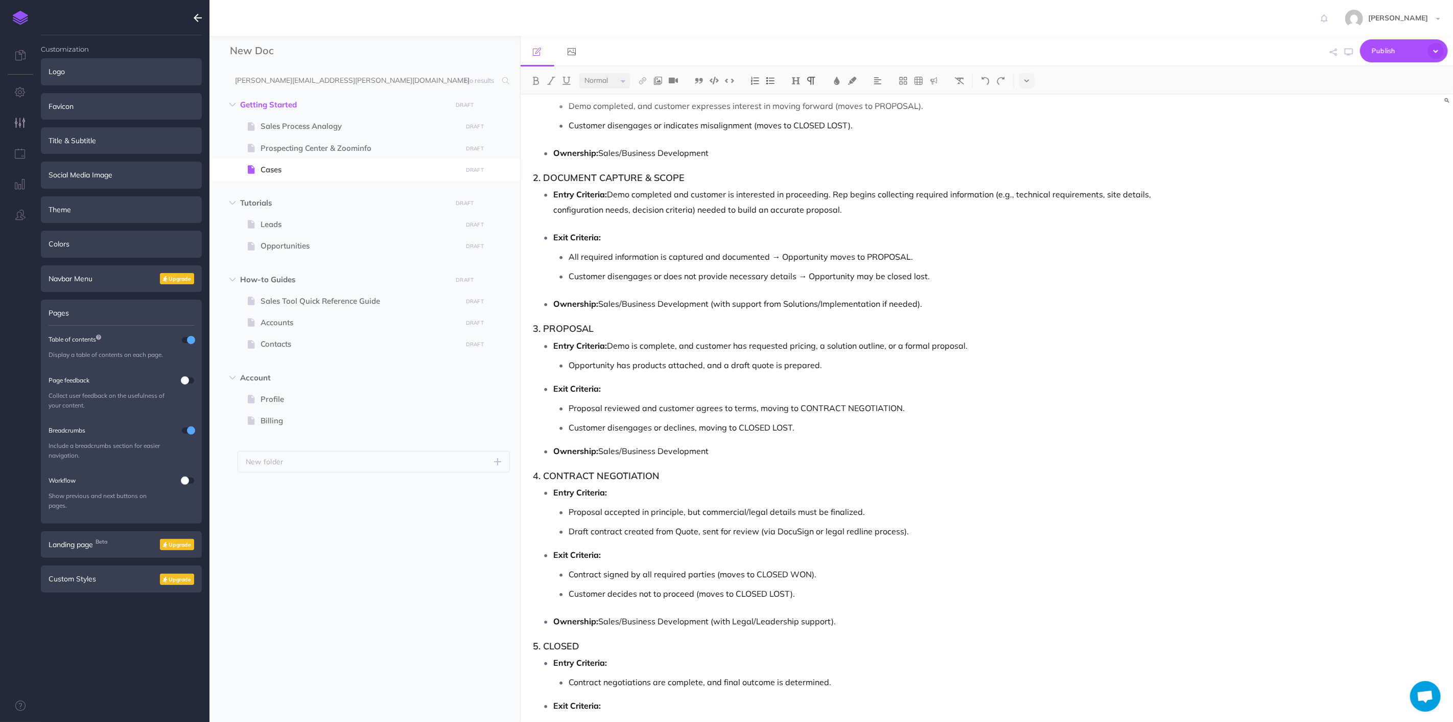
scroll to position [3325, 0]
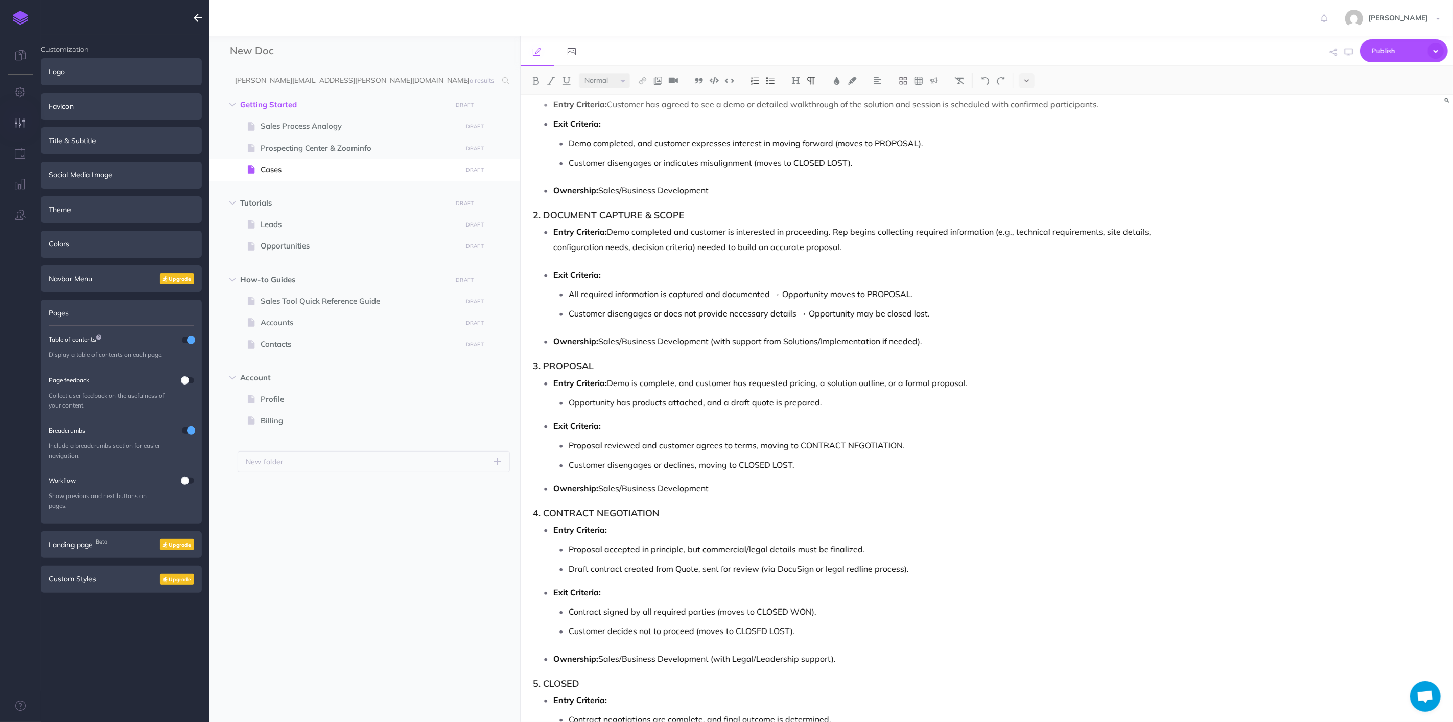
click at [769, 246] on p "Entry Criteria: Demo completed and customer is interested in proceeding. Rep be…" at bounding box center [857, 239] width 607 height 31
click at [871, 248] on p "Entry Criteria: Demo completed and customer is interested in proceeding. Rep be…" at bounding box center [857, 239] width 607 height 31
click at [829, 232] on p "Entry Criteria: Demo completed and customer is interested in proceeding. Rep be…" at bounding box center [857, 239] width 607 height 31
click at [832, 231] on p "Entry Criteria: Demo completed and customer is interested in proceeding. Rep be…" at bounding box center [857, 239] width 607 height 31
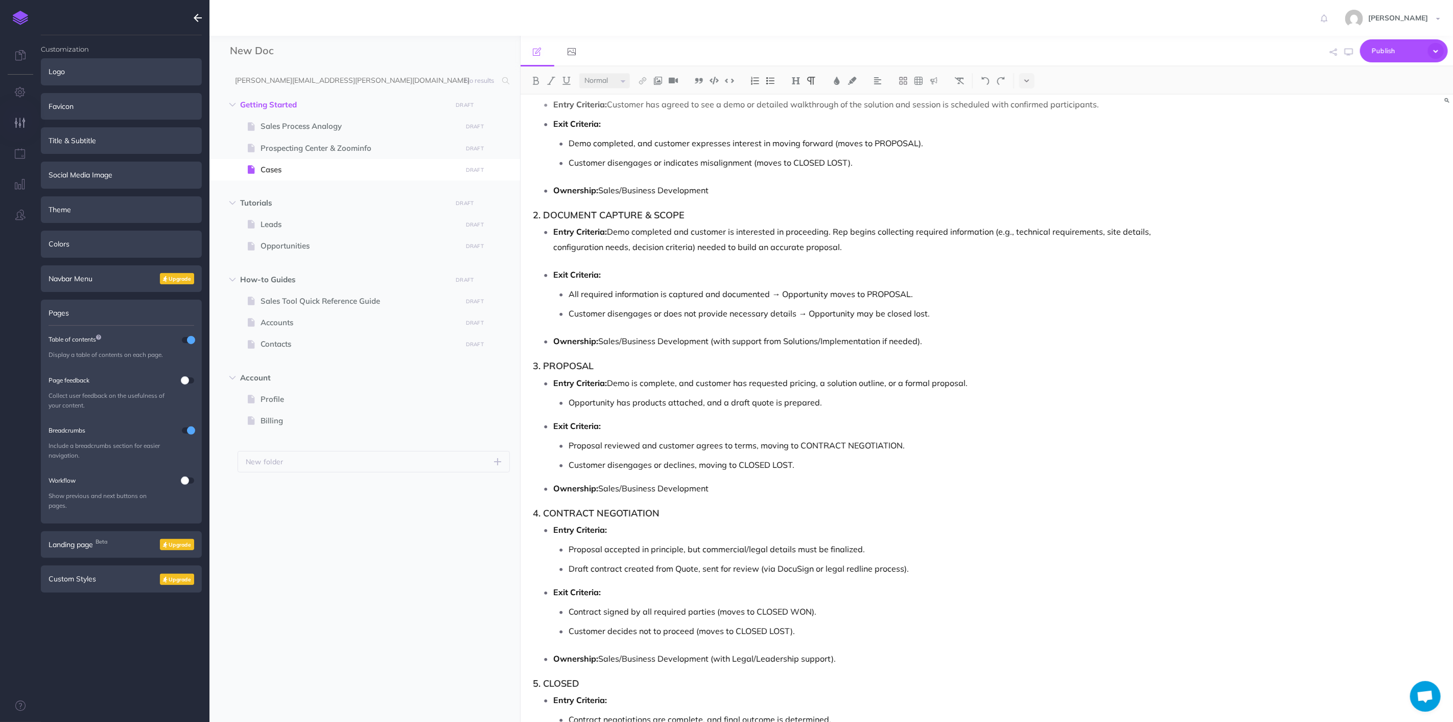
click at [849, 248] on p "Entry Criteria: Demo completed and customer is interested in proceeding. Rep be…" at bounding box center [857, 239] width 607 height 31
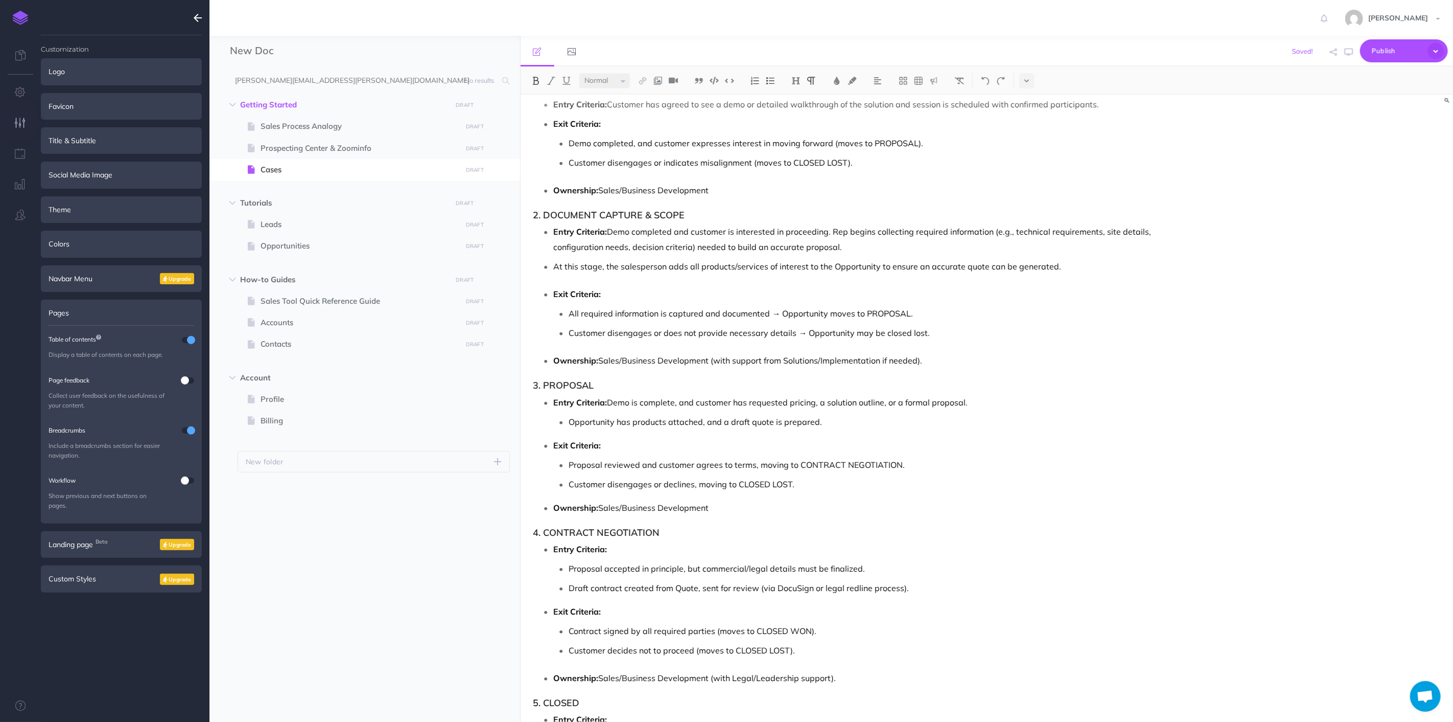
click at [1091, 267] on p "At this stage, the salesperson adds all products/services of interest to the Op…" at bounding box center [857, 266] width 607 height 15
click at [1035, 270] on p "At this stage, the salesperson adds all products/services of interest to the Op…" at bounding box center [857, 266] width 607 height 15
click at [769, 269] on p "At this stage, the salesperson adds all products/services of interest to the Op…" at bounding box center [857, 266] width 607 height 15
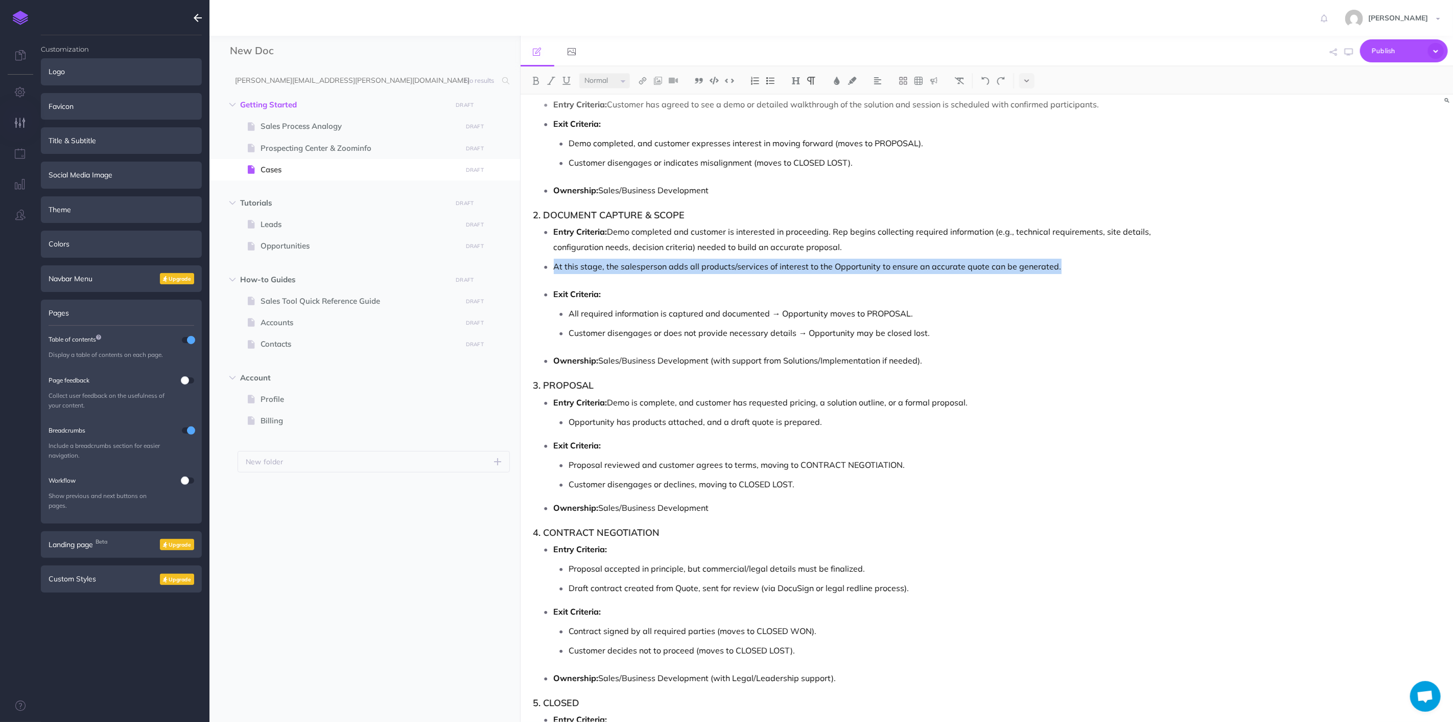
drag, startPoint x: 1101, startPoint y: 264, endPoint x: 494, endPoint y: 259, distance: 606.6
click at [494, 259] on div "New Doc Collapse all Expand all Expand to root folders [PERSON_NAME][EMAIL_ADDR…" at bounding box center [832, 379] width 1244 height 686
click at [538, 81] on img at bounding box center [535, 81] width 9 height 8
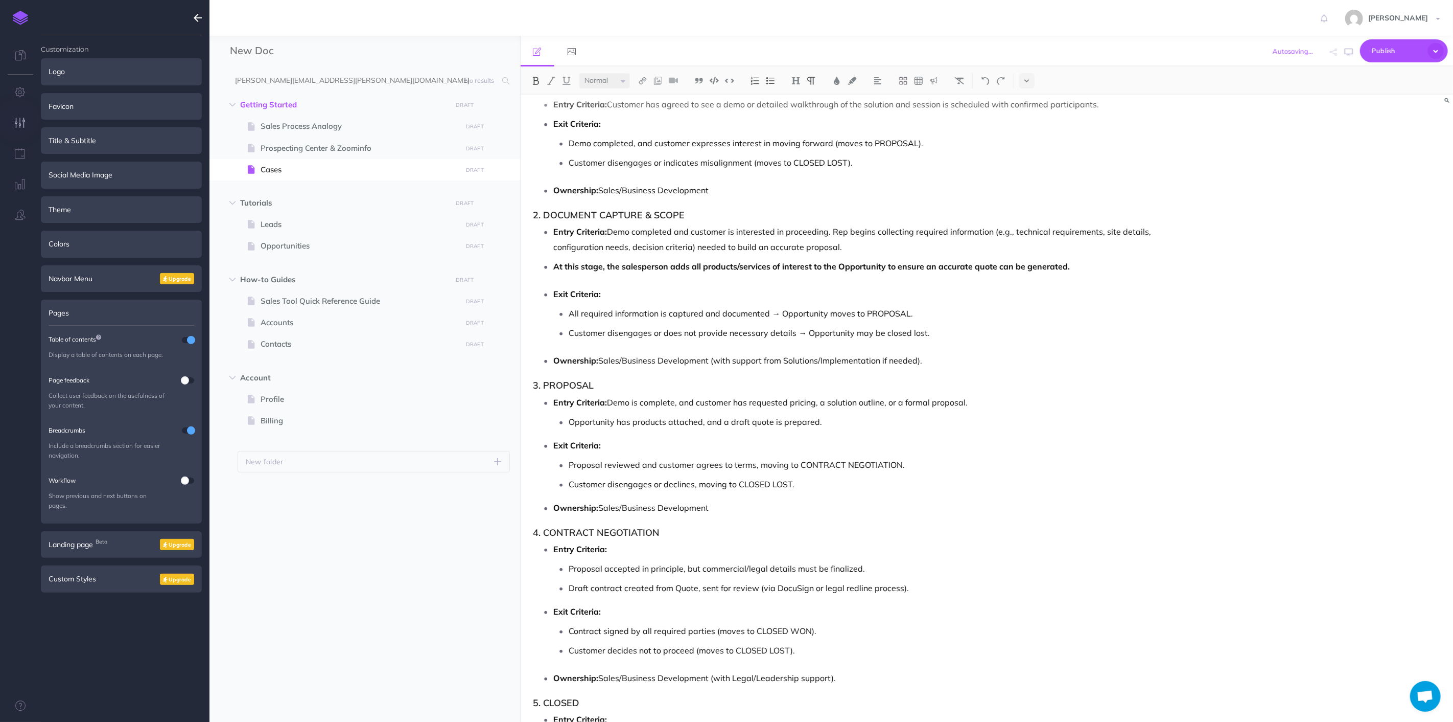
click at [540, 81] on button at bounding box center [535, 80] width 15 height 15
click at [855, 239] on p "Entry Criteria: Demo completed and customer is interested in proceeding. Rep be…" at bounding box center [857, 239] width 607 height 31
click at [855, 249] on p "Entry Criteria: Demo completed and customer is interested in proceeding. Rep be…" at bounding box center [857, 239] width 607 height 31
drag, startPoint x: 586, startPoint y: 264, endPoint x: 657, endPoint y: 266, distance: 71.1
click at [657, 266] on p "Actions: At this stage, the salesperson adds all products/services of interest …" at bounding box center [857, 266] width 607 height 15
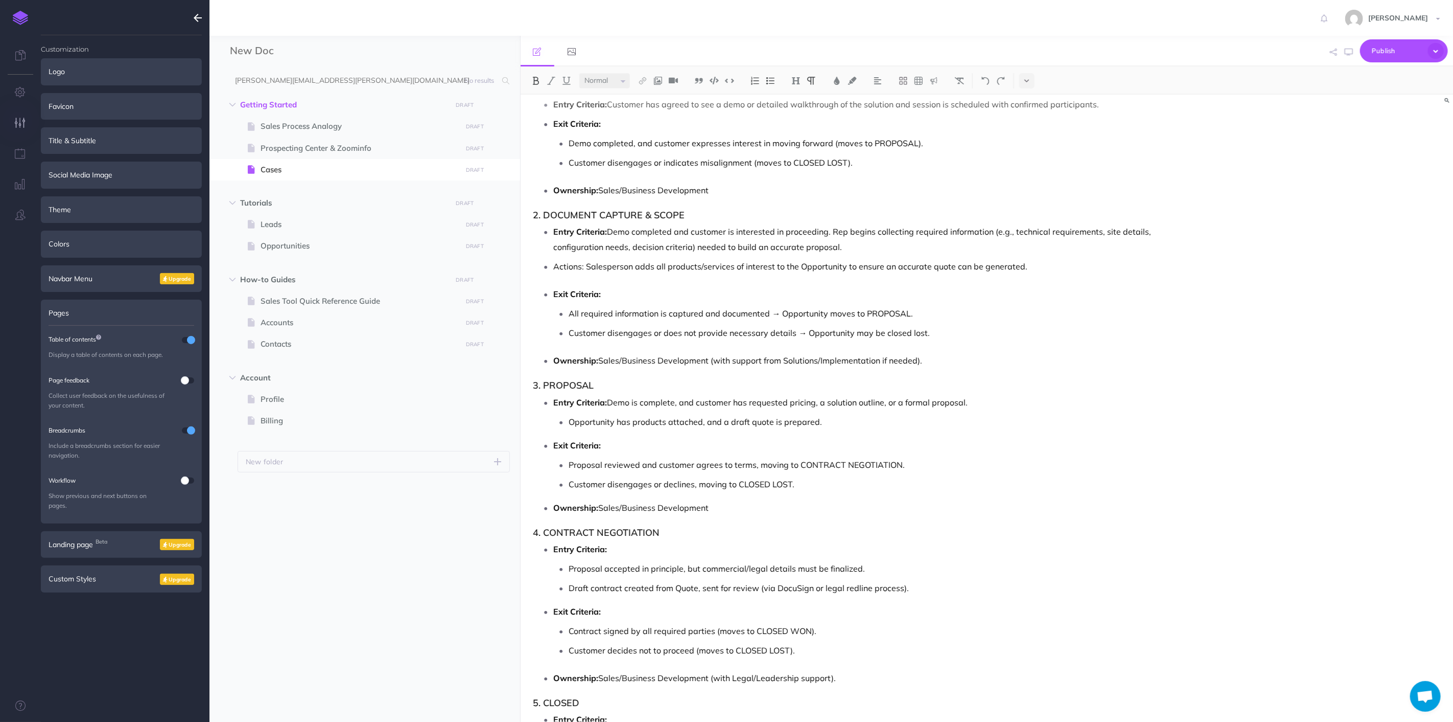
drag, startPoint x: 651, startPoint y: 286, endPoint x: 635, endPoint y: 280, distance: 16.5
drag, startPoint x: 585, startPoint y: 267, endPoint x: 545, endPoint y: 266, distance: 40.4
click at [554, 266] on li "Actions: Salesperson adds all products/services of interest to the Opportunity …" at bounding box center [857, 266] width 607 height 15
click at [532, 78] on img at bounding box center [535, 81] width 9 height 8
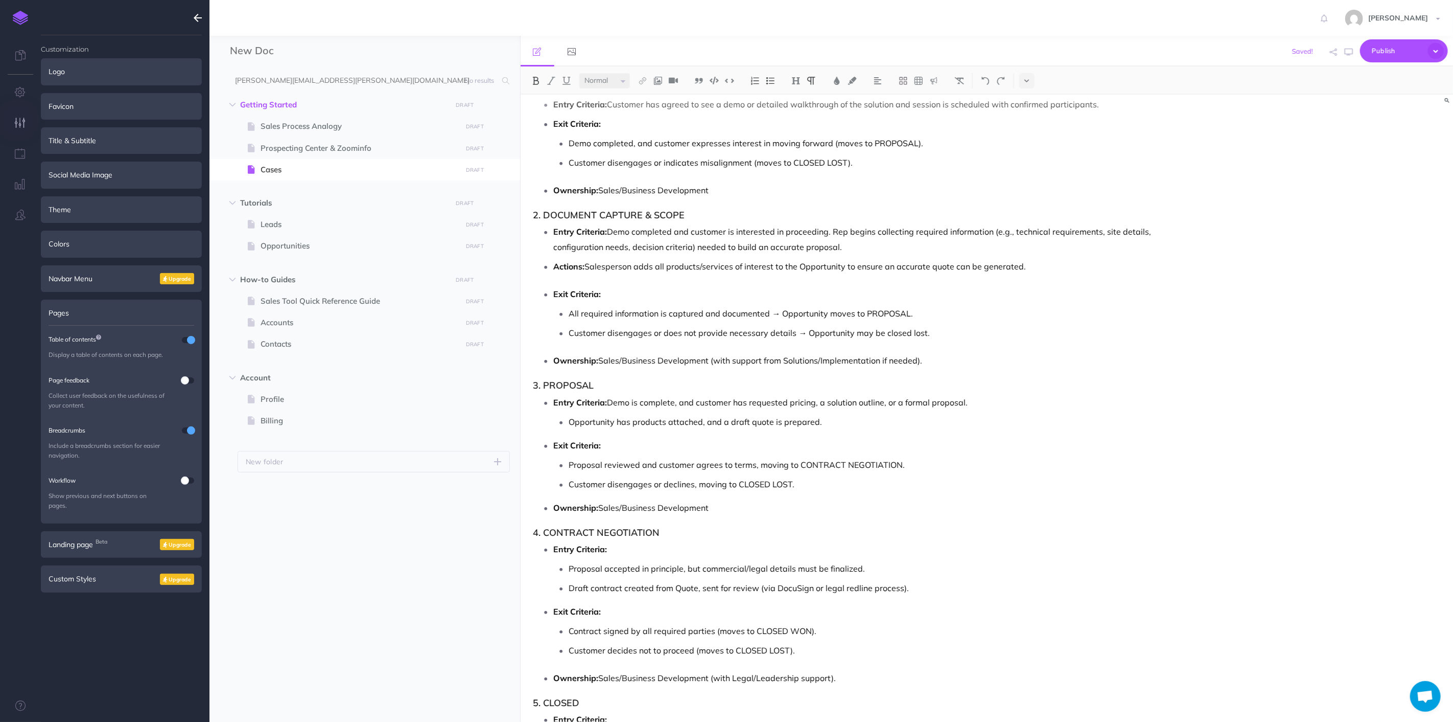
click at [601, 274] on p "Actions: Salesperson adds all products/services of interest to the Opportunity …" at bounding box center [857, 266] width 607 height 15
click at [1061, 266] on p "Actions: Salesperson adds all products/services of interest to the Opportunity …" at bounding box center [857, 266] width 607 height 15
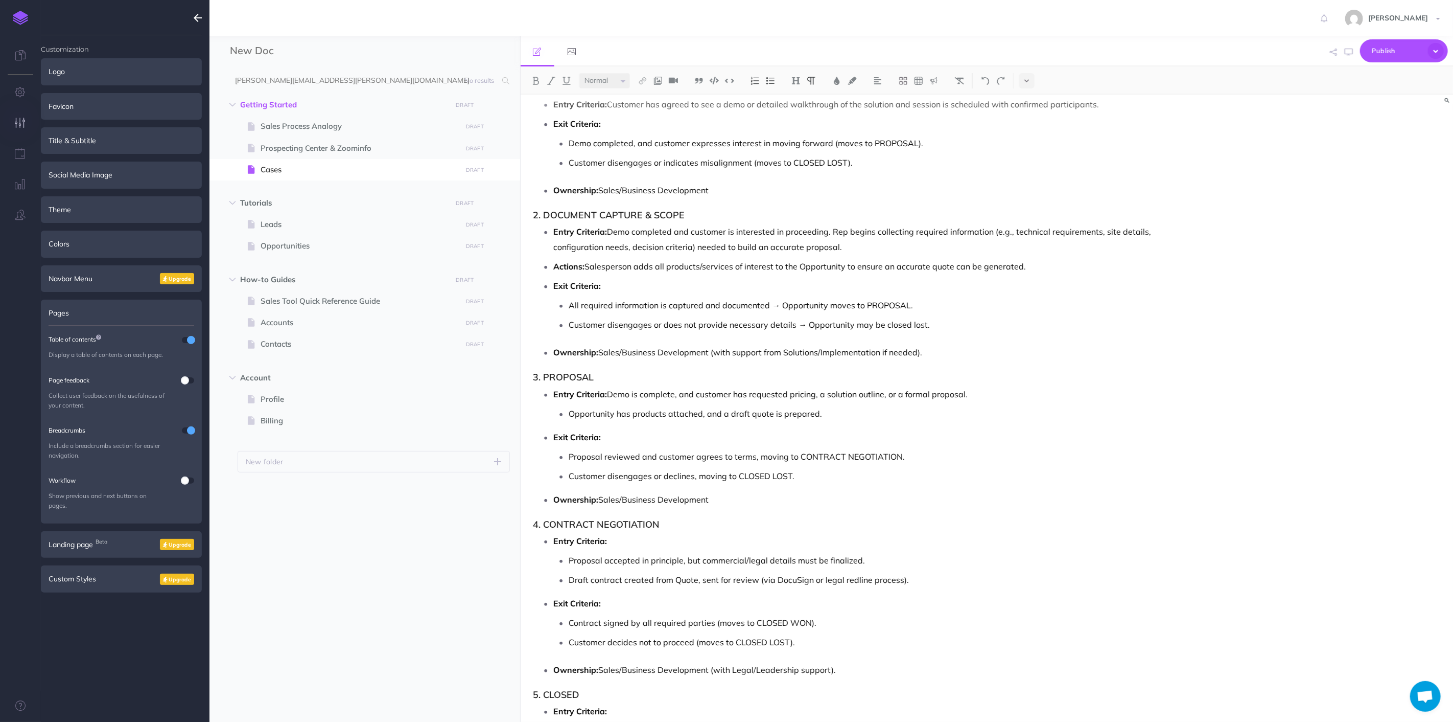
drag, startPoint x: 1050, startPoint y: 265, endPoint x: 861, endPoint y: 299, distance: 192.2
click at [890, 300] on p "All required information is captured and documented → Opportunity moves to PROP…" at bounding box center [865, 304] width 592 height 15
click at [737, 316] on ul "All required information is captured and documented → Opportunity moves to PROP…" at bounding box center [857, 314] width 607 height 35
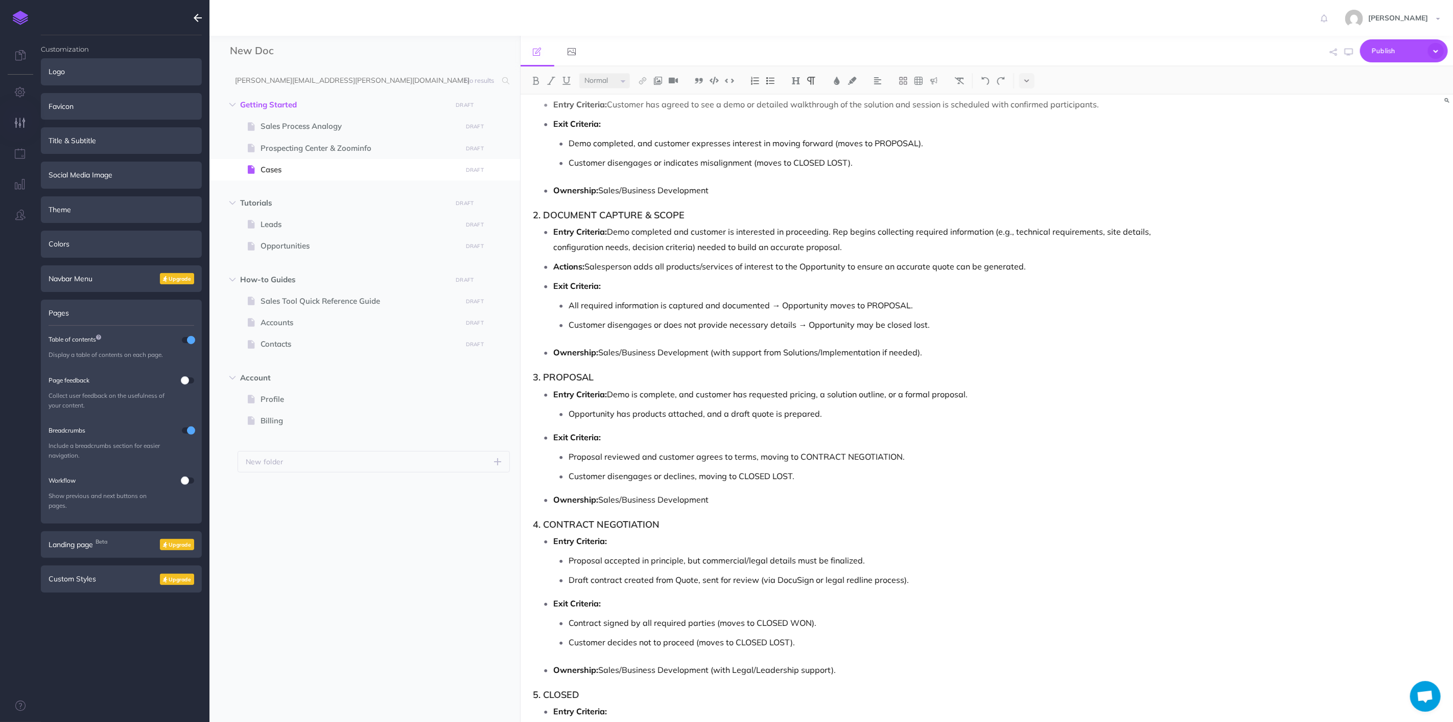
drag, startPoint x: 765, startPoint y: 299, endPoint x: 772, endPoint y: 306, distance: 9.0
click at [766, 299] on p "All required information is captured and documented → Opportunity moves to PROP…" at bounding box center [865, 304] width 592 height 15
click at [787, 356] on p "Ownership: Sales/Business Development (with support from Solutions/Implementati…" at bounding box center [857, 351] width 607 height 15
click at [1000, 325] on p "Customer disengages or does not provide necessary details → Opportunity may be …" at bounding box center [865, 324] width 592 height 15
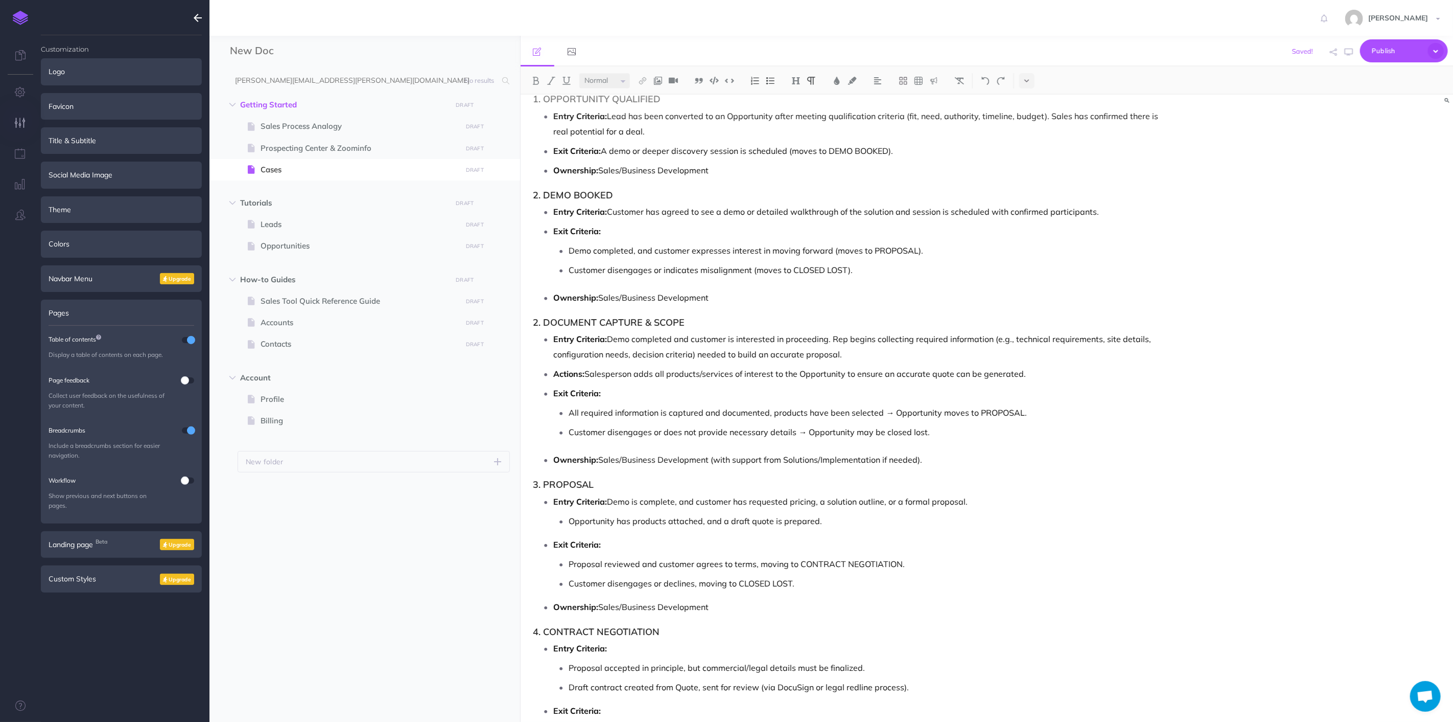
scroll to position [3212, 0]
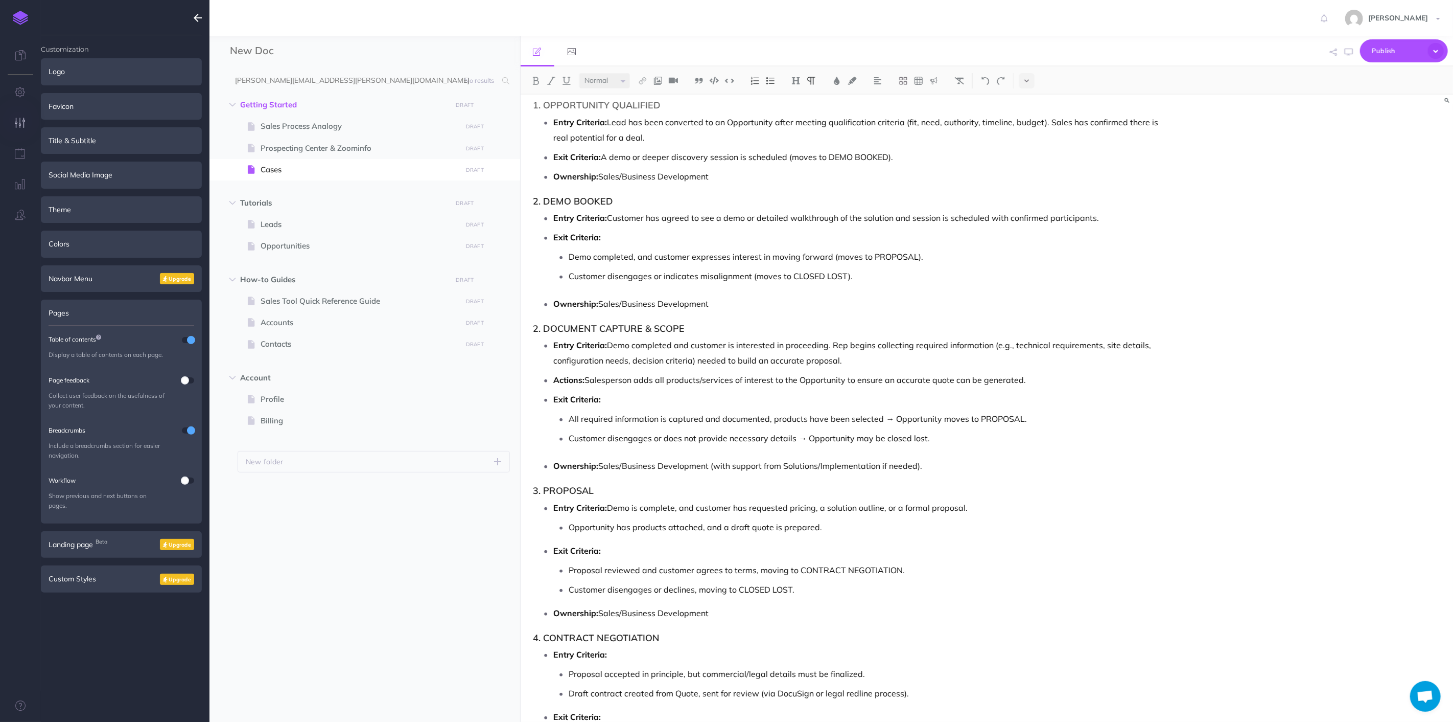
drag, startPoint x: 661, startPoint y: 395, endPoint x: 687, endPoint y: 399, distance: 25.8
click at [661, 395] on p "Exit Criteria:" at bounding box center [857, 398] width 607 height 15
click at [647, 230] on p "Exit Criteria:" at bounding box center [857, 236] width 607 height 15
click at [1183, 233] on div "Nektar Sales Process Overview : Lead to Contract and Asset Management This sale…" at bounding box center [987, 408] width 933 height 627
click at [1140, 211] on p "Entry Criteria: Customer has agreed to see a demo or detailed walkthrough of th…" at bounding box center [857, 217] width 607 height 15
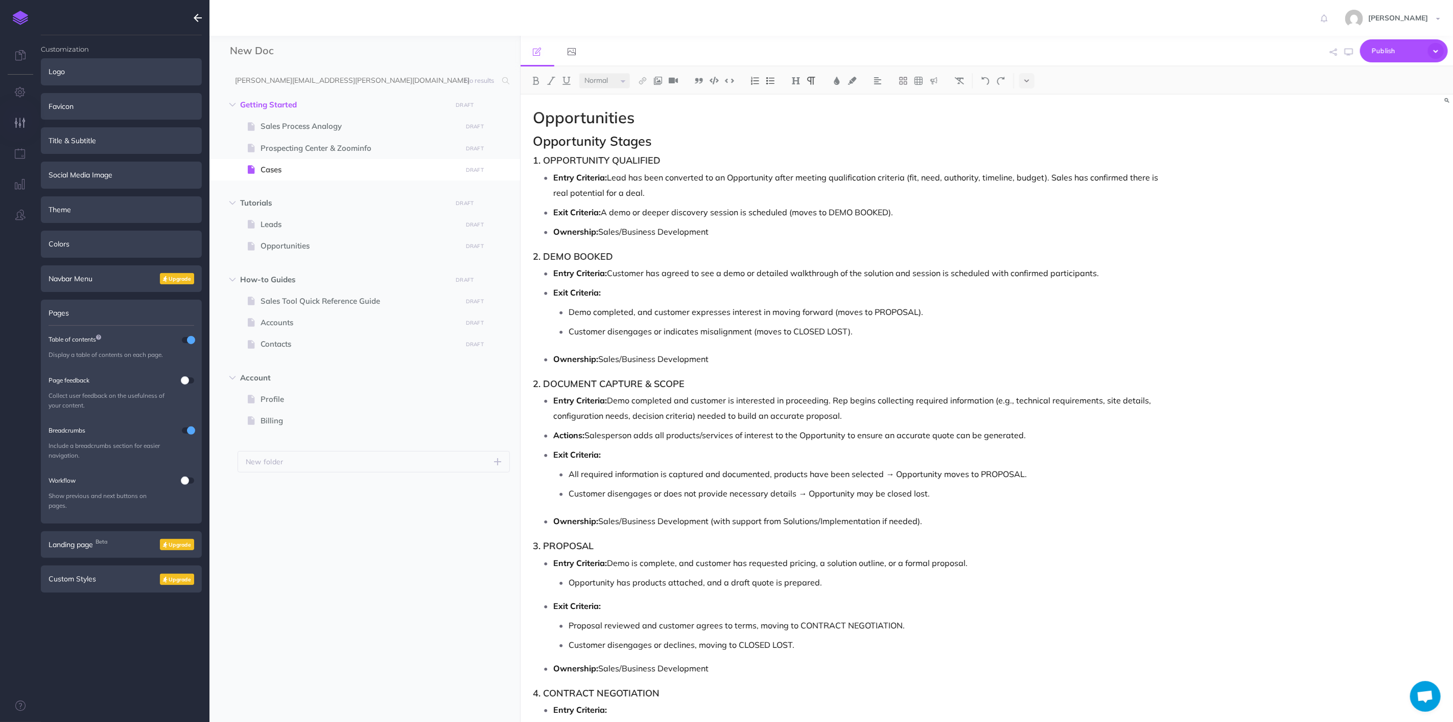
scroll to position [3155, 0]
click at [585, 340] on p "Customer disengages or indicates misalignment (moves to CLOSED LOST)." at bounding box center [865, 332] width 592 height 15
click at [574, 338] on p "Customer disengages or indicates misalignment (moves to CLOSED LOST)." at bounding box center [865, 332] width 592 height 15
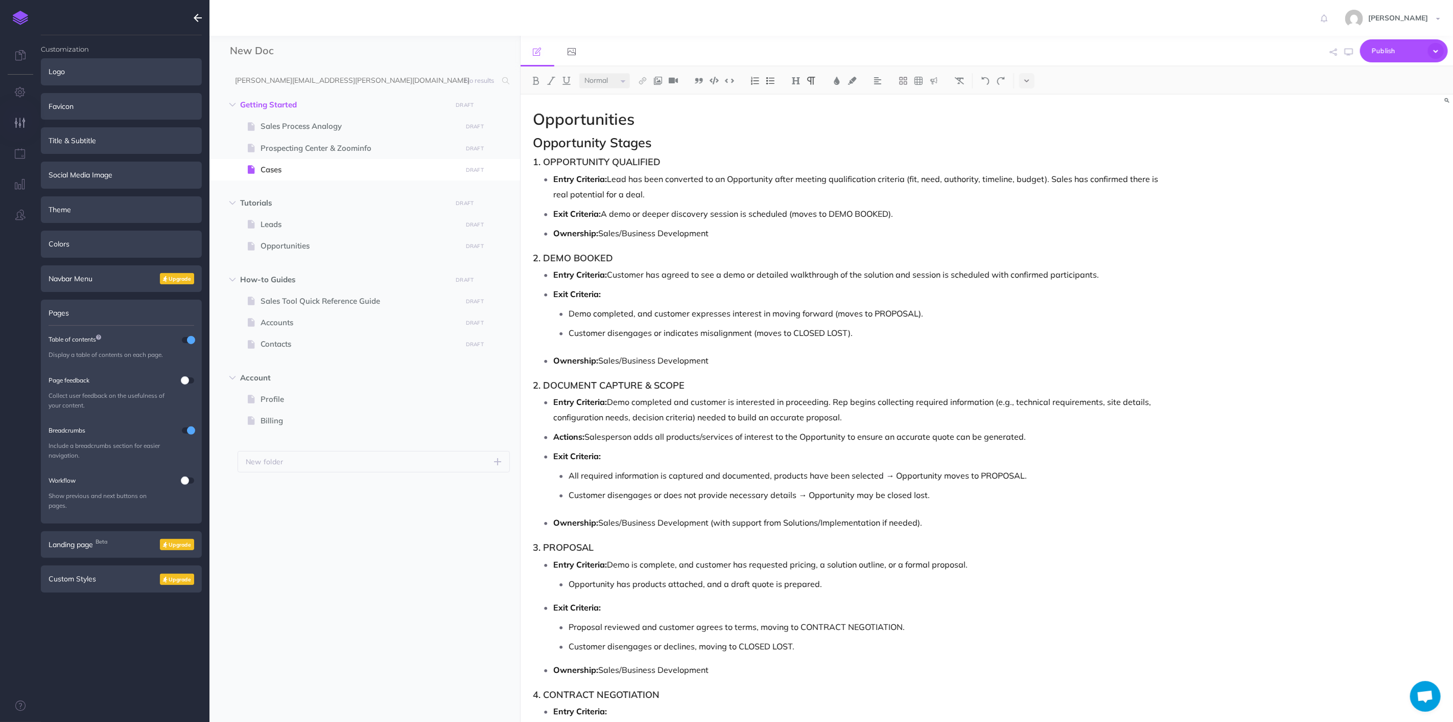
click at [877, 319] on p "Demo completed, and customer expresses interest in moving forward (moves to PRO…" at bounding box center [865, 313] width 592 height 15
click at [882, 331] on p "Customer disengages or indicates misalignment (moves to CLOSED LOST)." at bounding box center [865, 332] width 592 height 15
click at [929, 485] on p "Customer disengages or does not provide necessary details → Opportunity may be …" at bounding box center [865, 490] width 592 height 15
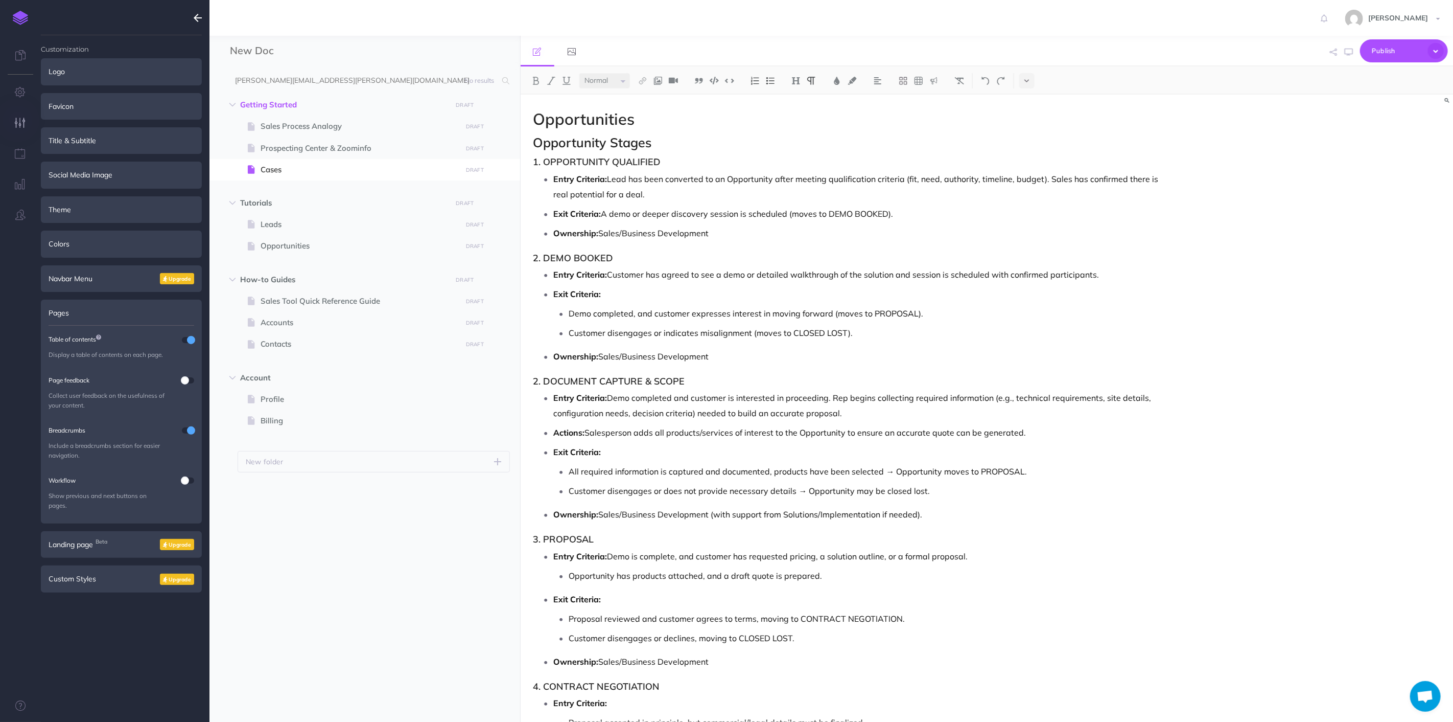
click at [872, 632] on p "Customer disengages or declines, moving to CLOSED LOST." at bounding box center [865, 637] width 592 height 15
click at [882, 654] on p "Ownership: Sales/Business Development" at bounding box center [857, 661] width 607 height 15
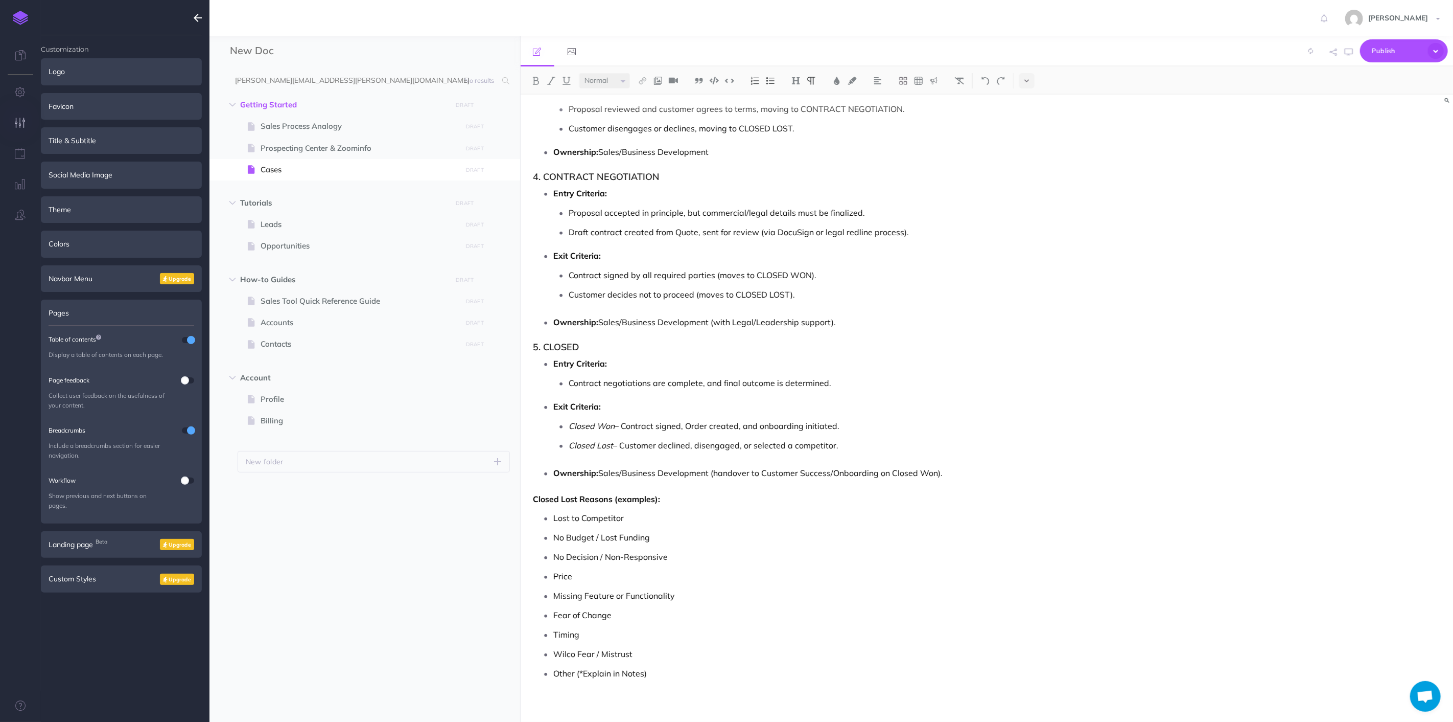
scroll to position [3669, 0]
click at [833, 553] on p "No Decision / Non-Responsive" at bounding box center [857, 552] width 607 height 15
click at [885, 436] on p "Closed Lost – Customer declined, disengaged, or selected a competitor." at bounding box center [865, 440] width 592 height 15
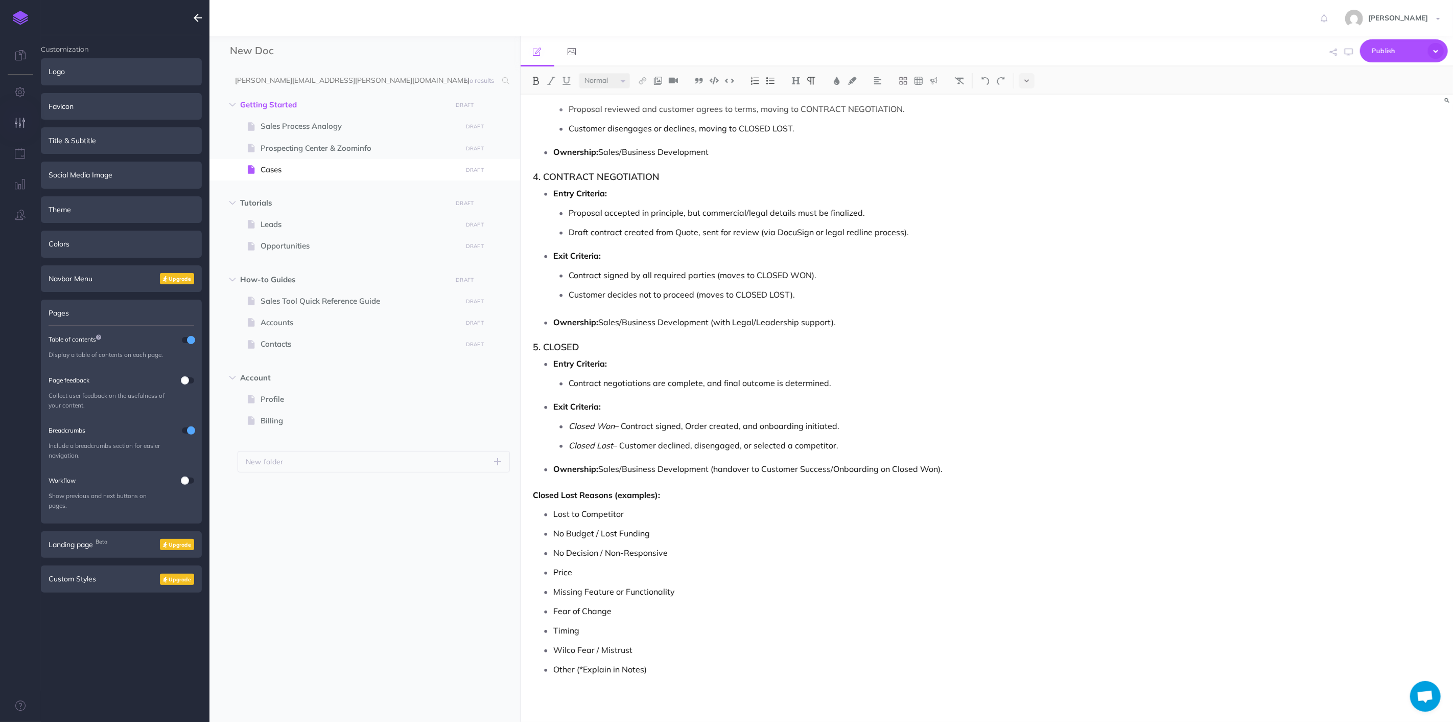
drag, startPoint x: 927, startPoint y: 547, endPoint x: 868, endPoint y: 507, distance: 71.4
click at [926, 547] on p "No Decision / Non-Responsive" at bounding box center [857, 552] width 607 height 15
click at [826, 277] on p "Contract signed by all required parties (moves to CLOSED WON)." at bounding box center [865, 274] width 592 height 15
click at [830, 293] on p "Customer decides not to proceed (moves to CLOSED LOST)." at bounding box center [865, 294] width 592 height 15
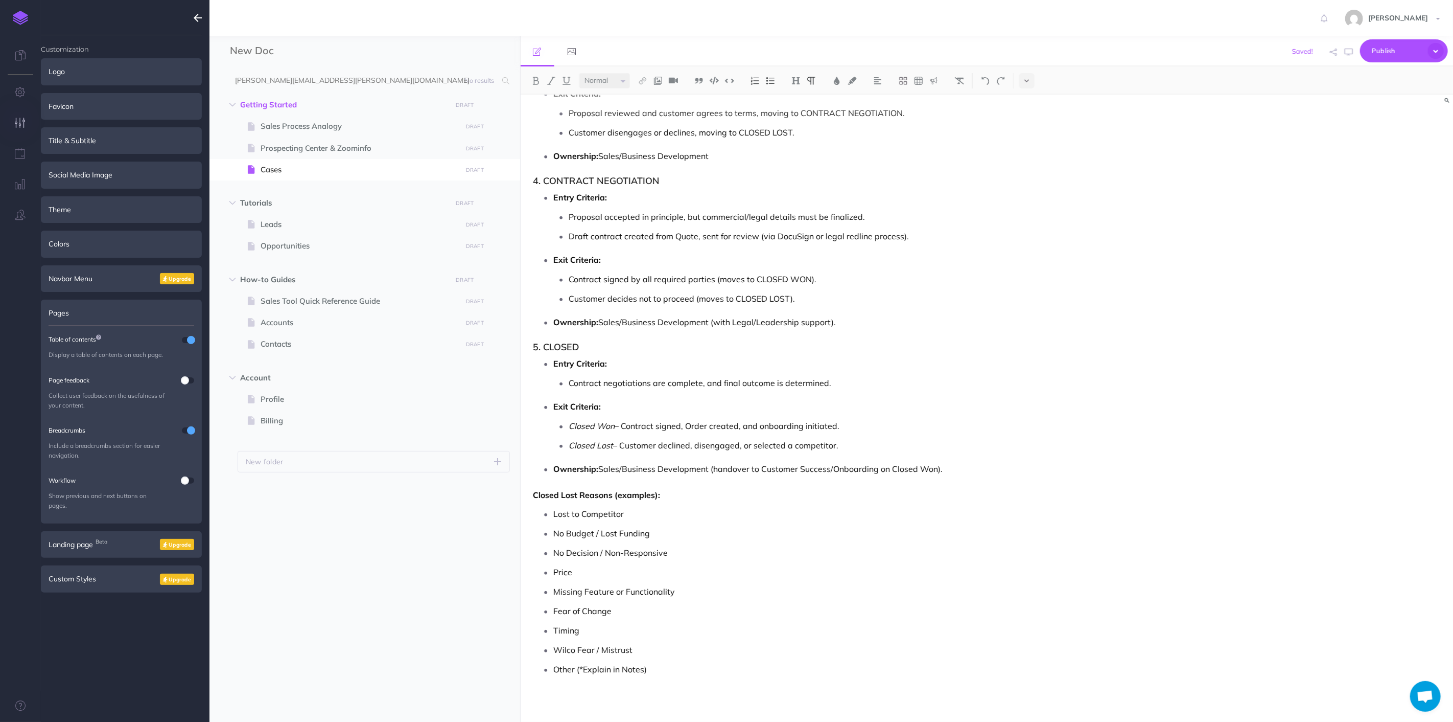
scroll to position [3661, 0]
click at [885, 431] on p "Closed Won – Contract signed, Order created, and onboarding initiated." at bounding box center [865, 425] width 592 height 15
drag, startPoint x: 851, startPoint y: 655, endPoint x: 844, endPoint y: 645, distance: 12.5
click at [847, 653] on p "Wilco Fear / Mistrust" at bounding box center [857, 649] width 607 height 15
click at [918, 218] on p "Proposal accepted in principle, but commercial/legal details must be finalized." at bounding box center [865, 216] width 592 height 15
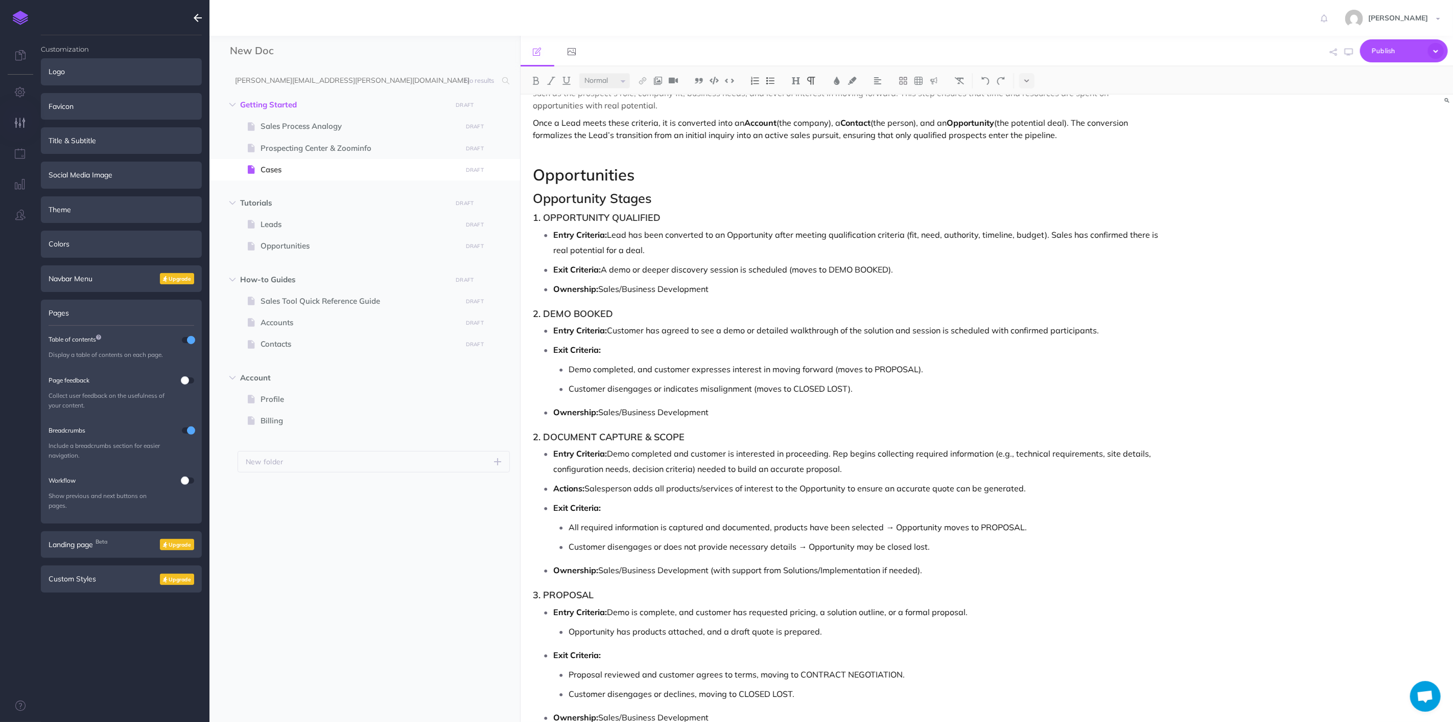
scroll to position [3093, 0]
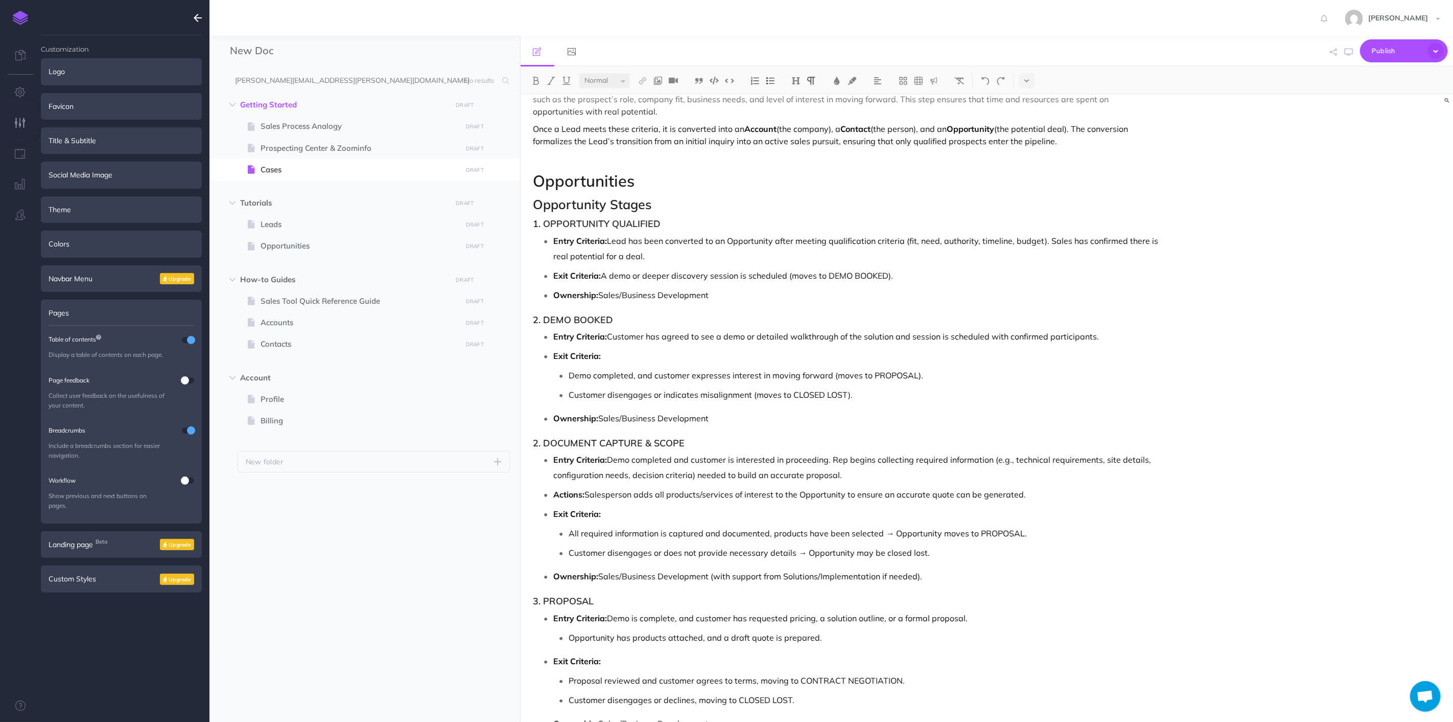
click at [675, 237] on p "Entry Criteria: Lead has been converted to an Opportunity after meeting qualifi…" at bounding box center [857, 248] width 607 height 31
click at [688, 257] on p "Entry Criteria: Lead has been converted to an Opportunity after meeting qualifi…" at bounding box center [857, 248] width 607 height 31
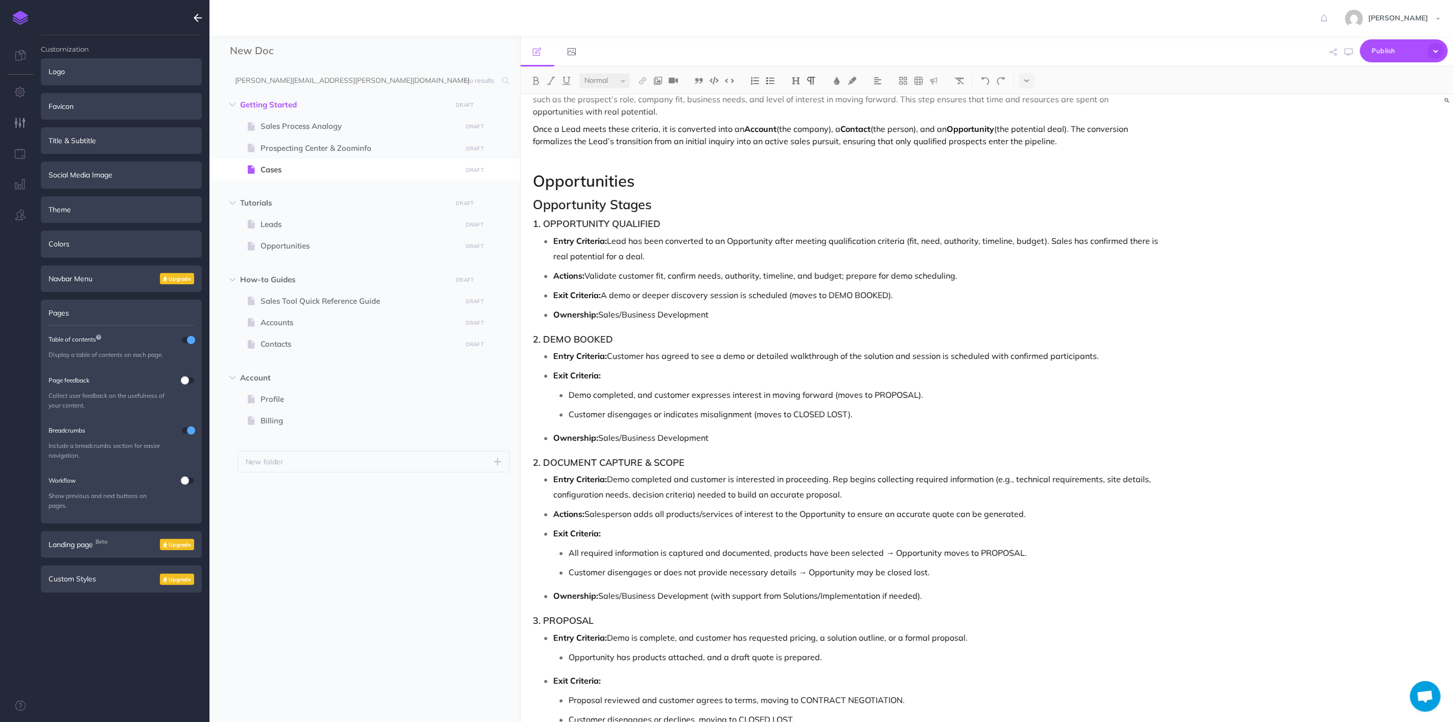
click at [712, 387] on p "Demo completed, and customer expresses interest in moving forward (moves to PRO…" at bounding box center [865, 394] width 592 height 15
click at [707, 373] on p "Exit Criteria:" at bounding box center [857, 374] width 607 height 15
click at [1118, 351] on p "Entry Criteria: Customer has agreed to see a demo or detailed walkthrough of th…" at bounding box center [857, 355] width 607 height 15
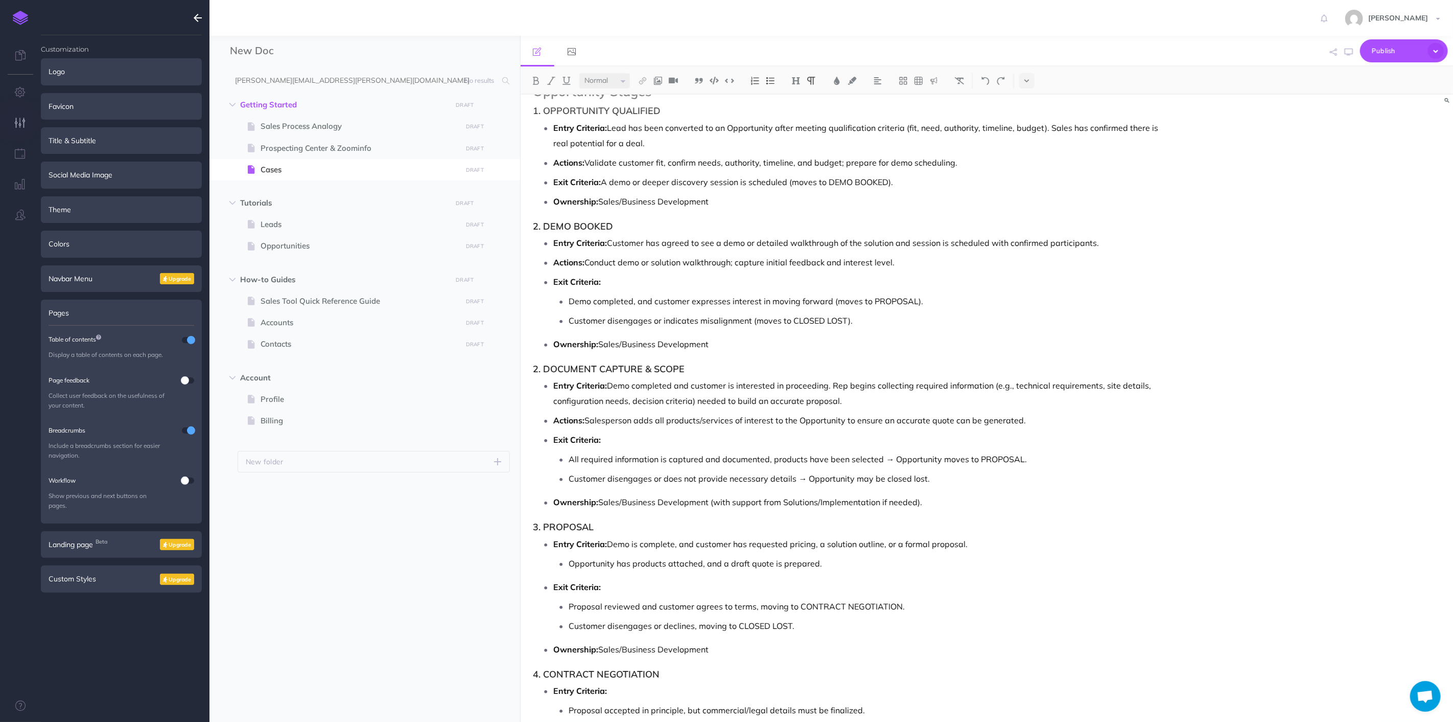
scroll to position [3207, 0]
click at [653, 439] on p "Exit Criteria:" at bounding box center [857, 438] width 607 height 15
click at [693, 346] on p "Ownership: Sales/Business Development" at bounding box center [857, 343] width 607 height 15
click at [910, 416] on p "Actions: Salesperson adds all products/services of interest to the Opportunity …" at bounding box center [857, 419] width 607 height 15
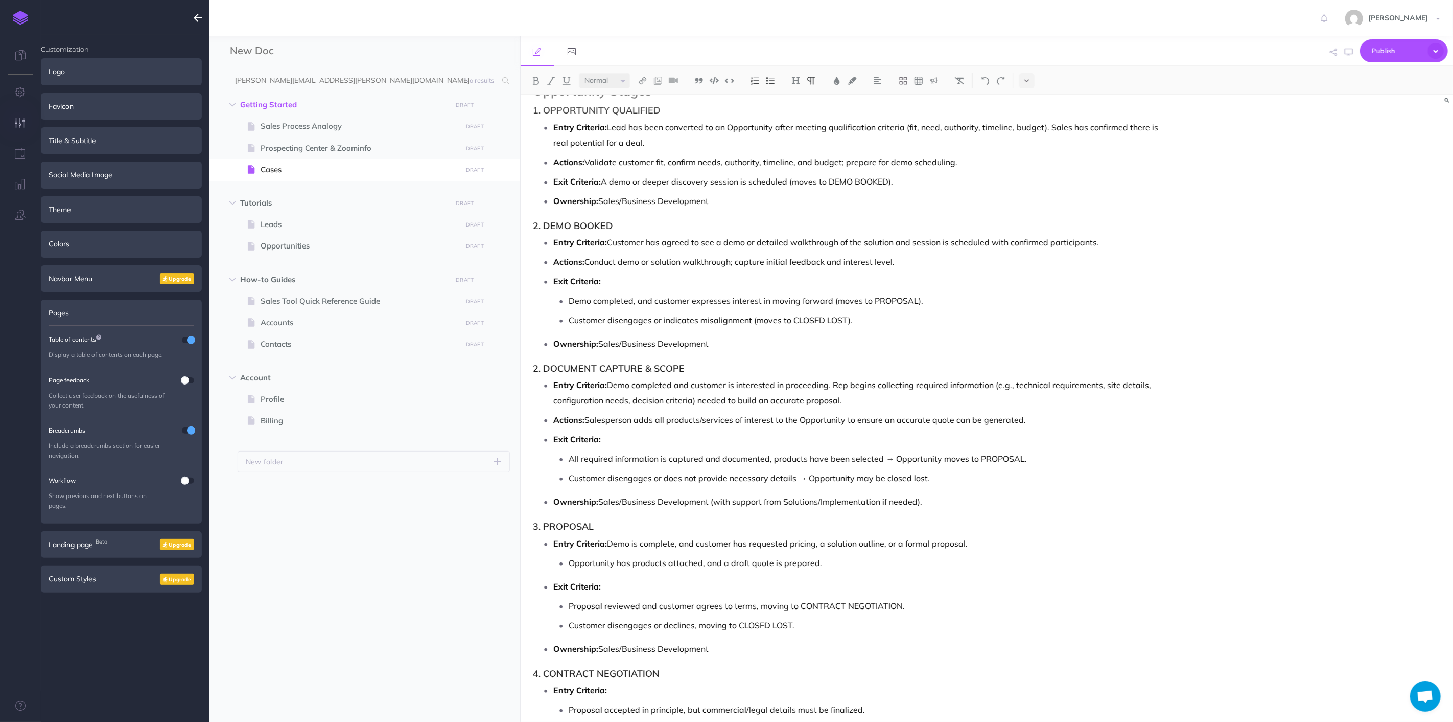
drag, startPoint x: 866, startPoint y: 394, endPoint x: 834, endPoint y: 386, distance: 33.2
click at [834, 386] on p "Entry Criteria: Demo completed and customer is interested in proceeding. Rep be…" at bounding box center [857, 392] width 607 height 31
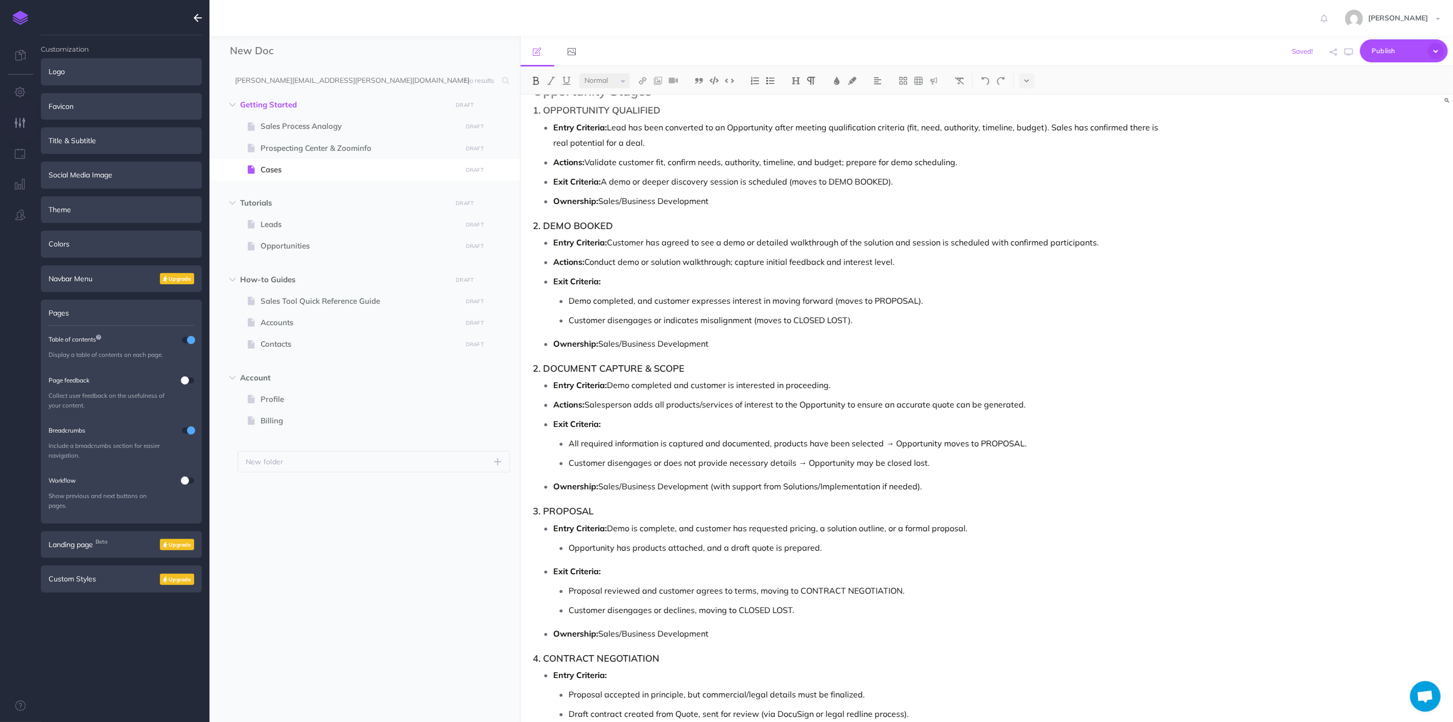
drag, startPoint x: 1033, startPoint y: 407, endPoint x: 553, endPoint y: 401, distance: 479.9
click at [554, 401] on li "Actions: Salesperson adds all products/services of interest to the Opportunity …" at bounding box center [857, 404] width 607 height 15
click at [729, 430] on p "Exit Criteria:" at bounding box center [857, 423] width 607 height 15
click at [774, 490] on p "Ownership: Sales/Business Development (with support from Solutions/Implementati…" at bounding box center [857, 485] width 607 height 15
click at [762, 527] on p "Entry Criteria: Demo is complete, and customer has requested pricing, a solutio…" at bounding box center [857, 527] width 607 height 15
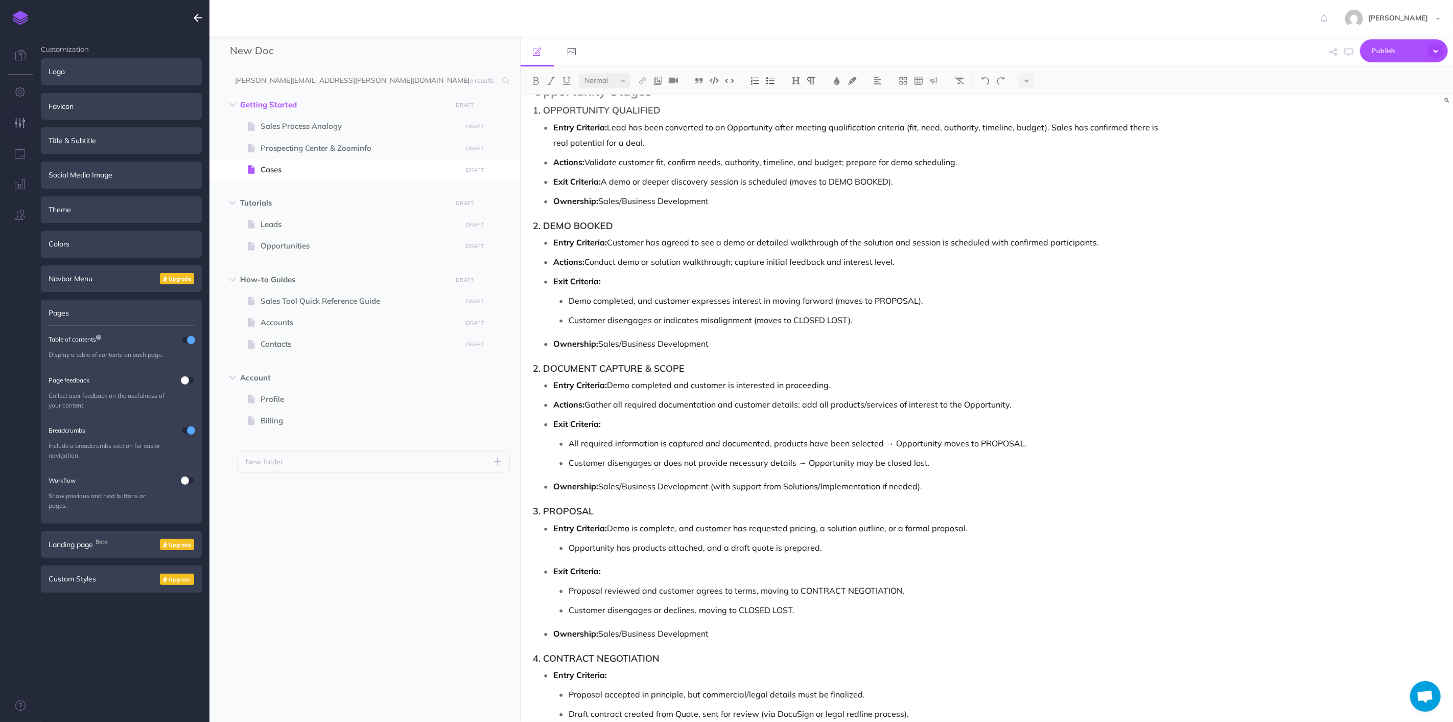
click at [856, 538] on li "Entry Criteria: Demo is complete, and customer has requested pricing, a solutio…" at bounding box center [857, 537] width 607 height 35
click at [1030, 537] on li "Entry Criteria: Demo is complete, and customer has requested pricing, a solutio…" at bounding box center [857, 537] width 607 height 35
click at [1003, 527] on p "Entry Criteria: Demo is complete, and customer has requested pricing, a solutio…" at bounding box center [857, 527] width 607 height 15
click at [874, 551] on p "Opportunity has products attached, and a draft quote is prepared." at bounding box center [865, 547] width 592 height 15
drag, startPoint x: 639, startPoint y: 538, endPoint x: 538, endPoint y: 537, distance: 101.2
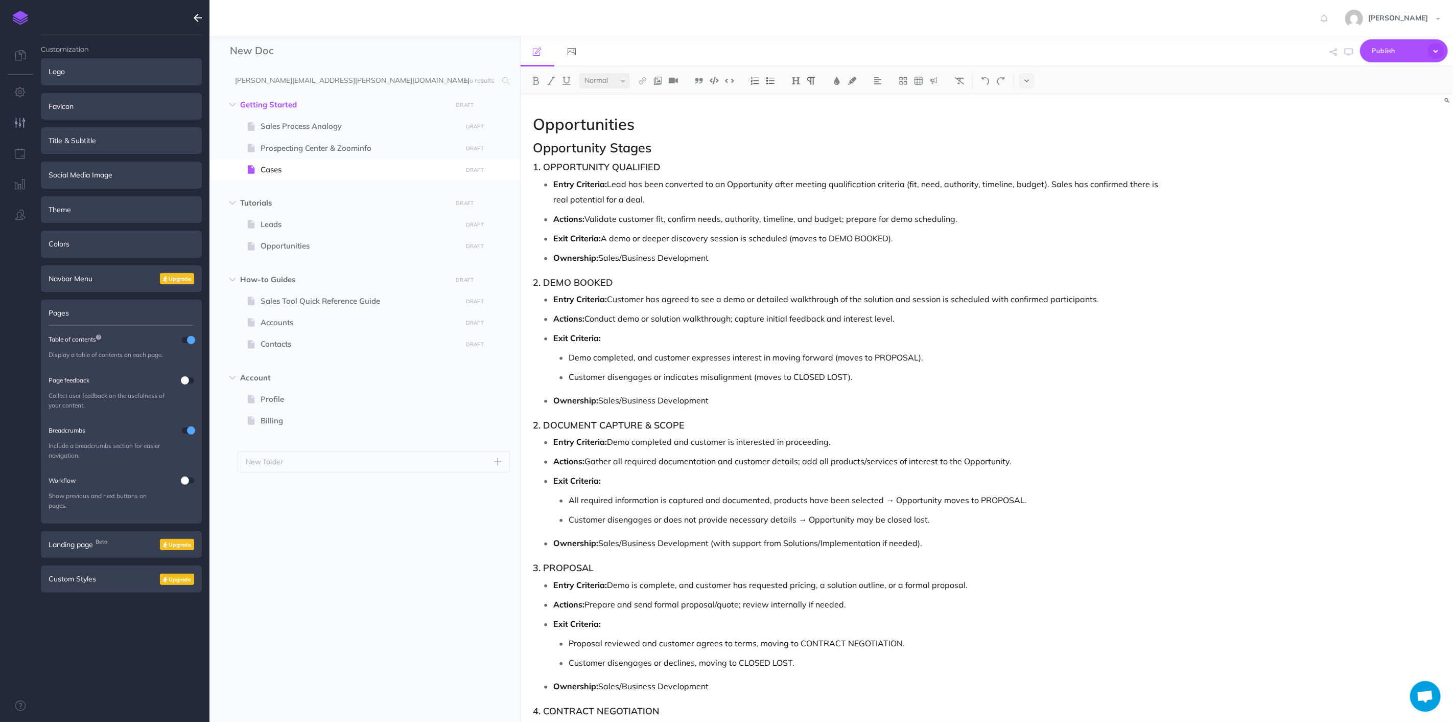
click at [767, 618] on p "Exit Criteria:" at bounding box center [857, 623] width 607 height 15
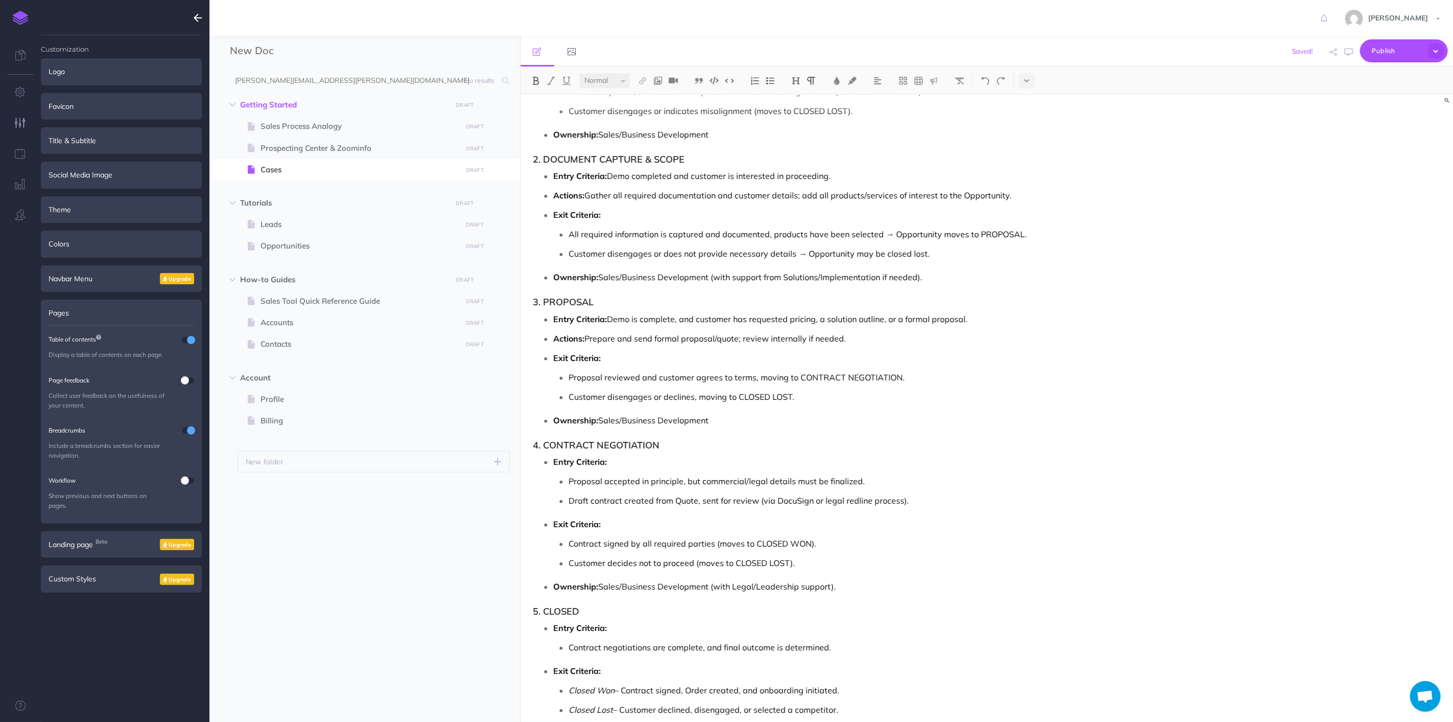
scroll to position [3434, 0]
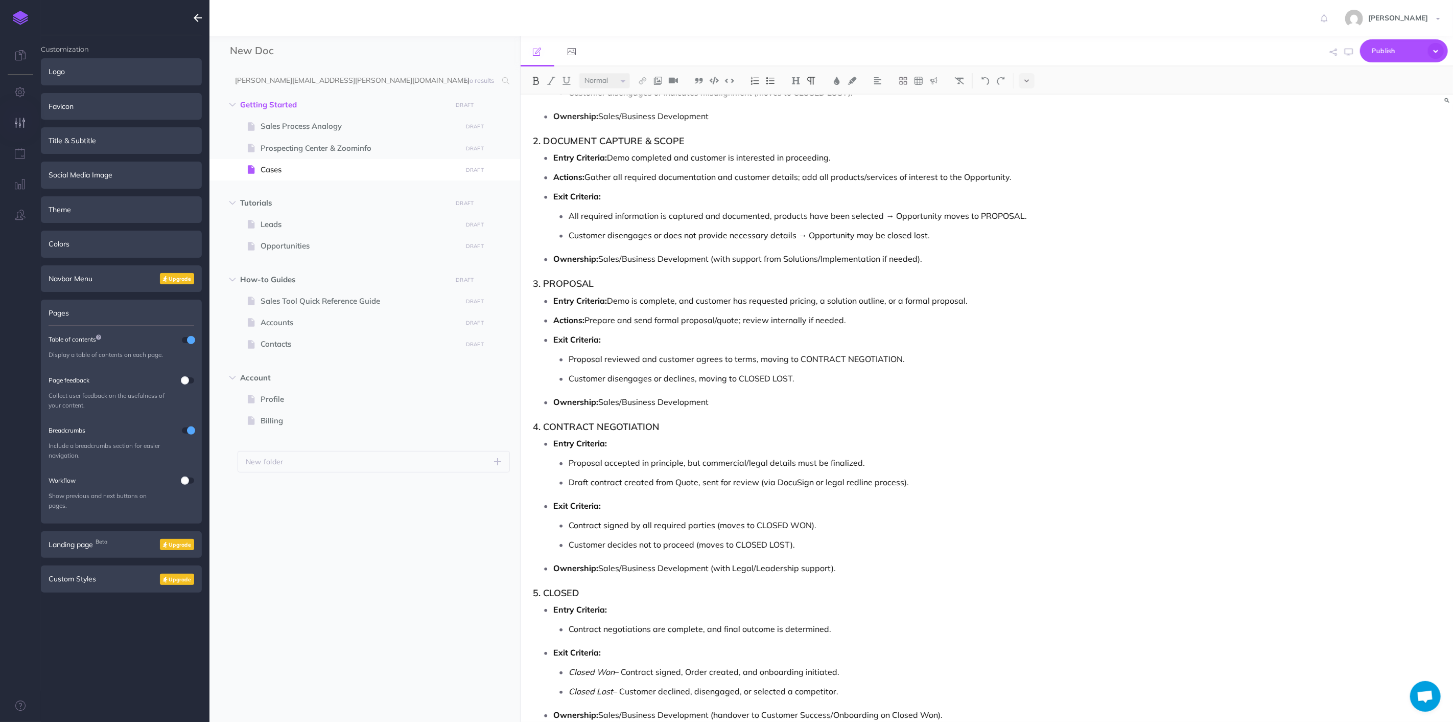
click at [767, 446] on p "Entry Criteria:" at bounding box center [857, 442] width 607 height 15
click at [861, 481] on p "Draft contract created from Quote, sent for review (via DocuSign or legal redli…" at bounding box center [865, 481] width 592 height 15
drag, startPoint x: 932, startPoint y: 484, endPoint x: 518, endPoint y: 477, distance: 414.5
click at [517, 477] on div "New Doc Collapse all Expand all Expand to root folders [PERSON_NAME][EMAIL_ADDR…" at bounding box center [832, 379] width 1244 height 686
click at [669, 512] on p "Exit Criteria:" at bounding box center [857, 505] width 607 height 15
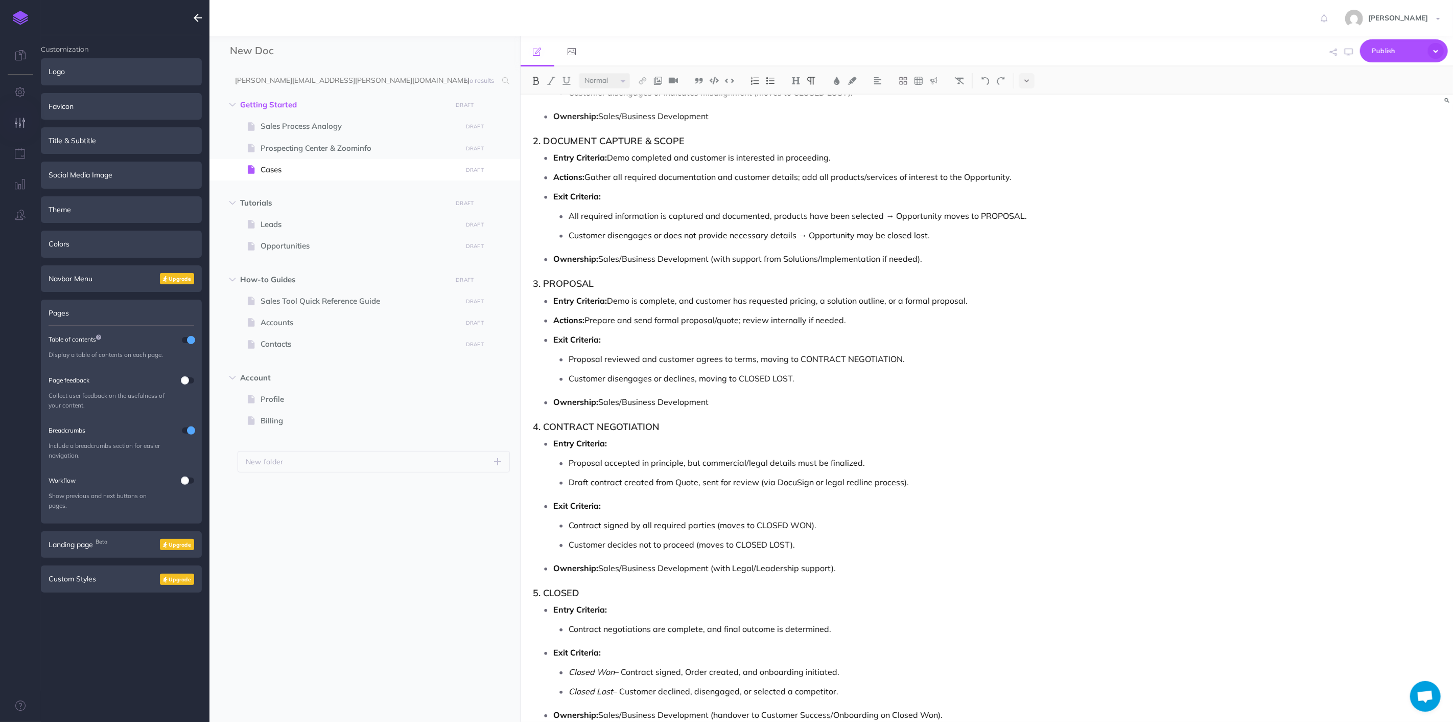
click at [911, 499] on p "Exit Criteria:" at bounding box center [857, 505] width 607 height 15
click at [913, 487] on p "Draft contract created from Quote, sent for review (via DocuSign or legal redli…" at bounding box center [865, 481] width 592 height 15
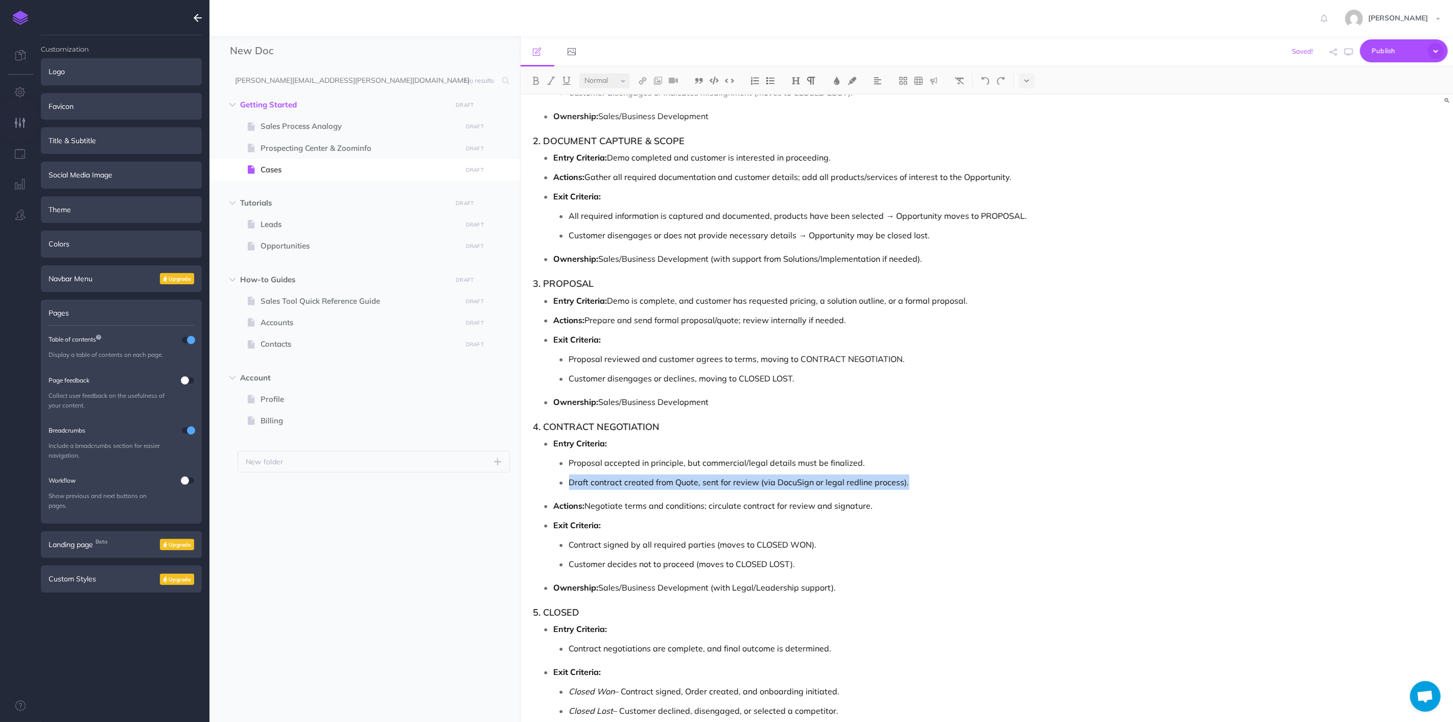
drag, startPoint x: 920, startPoint y: 487, endPoint x: 539, endPoint y: 481, distance: 380.8
click at [539, 481] on ul "Entry Criteria: Proposal accepted in principle, but commercial/legal details mu…" at bounding box center [850, 514] width 622 height 159
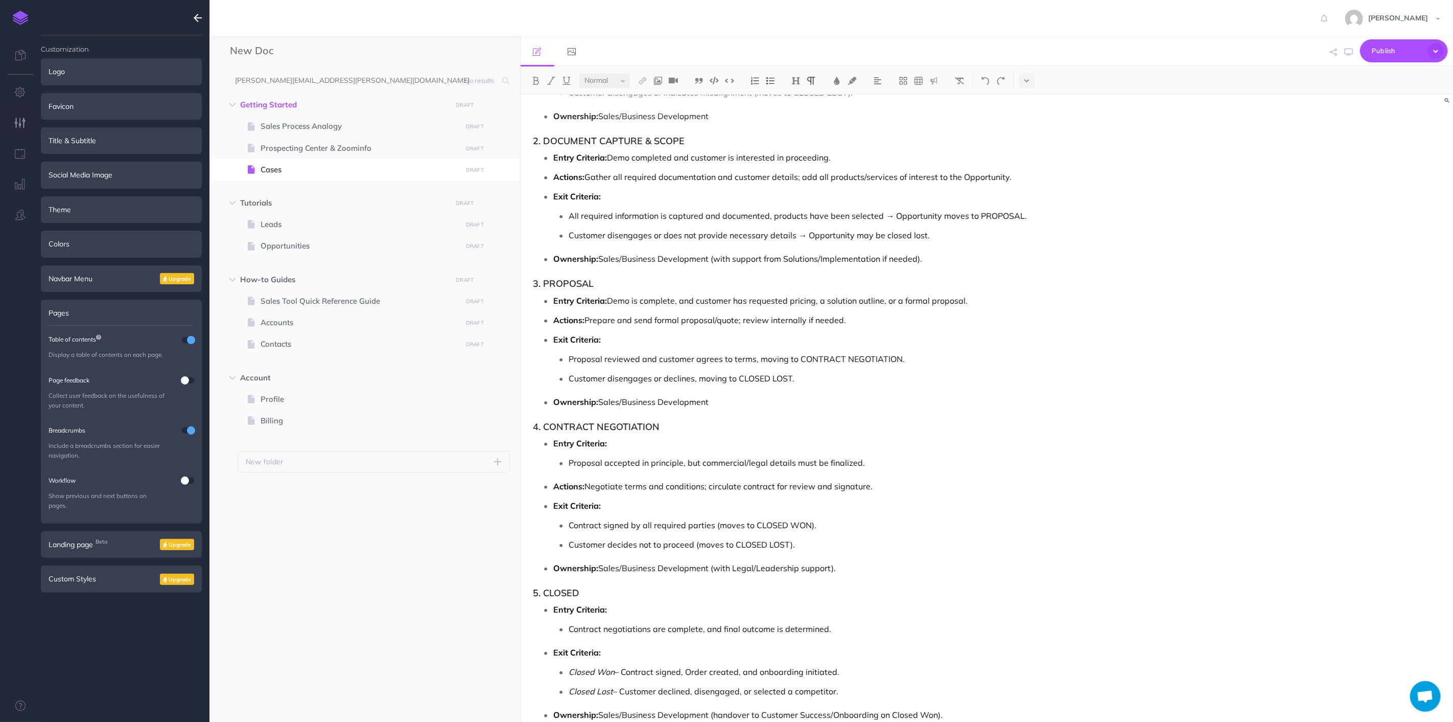
click at [1013, 478] on ul "Entry Criteria: Proposal accepted in principle, but commercial/legal details mu…" at bounding box center [850, 505] width 622 height 140
click at [757, 536] on ul "Contract signed by all required parties (moves to CLOSED WON). Customer decides…" at bounding box center [857, 534] width 607 height 35
click at [569, 466] on li "Proposal accepted in principle, but commercial/legal details must be finalized." at bounding box center [865, 462] width 592 height 15
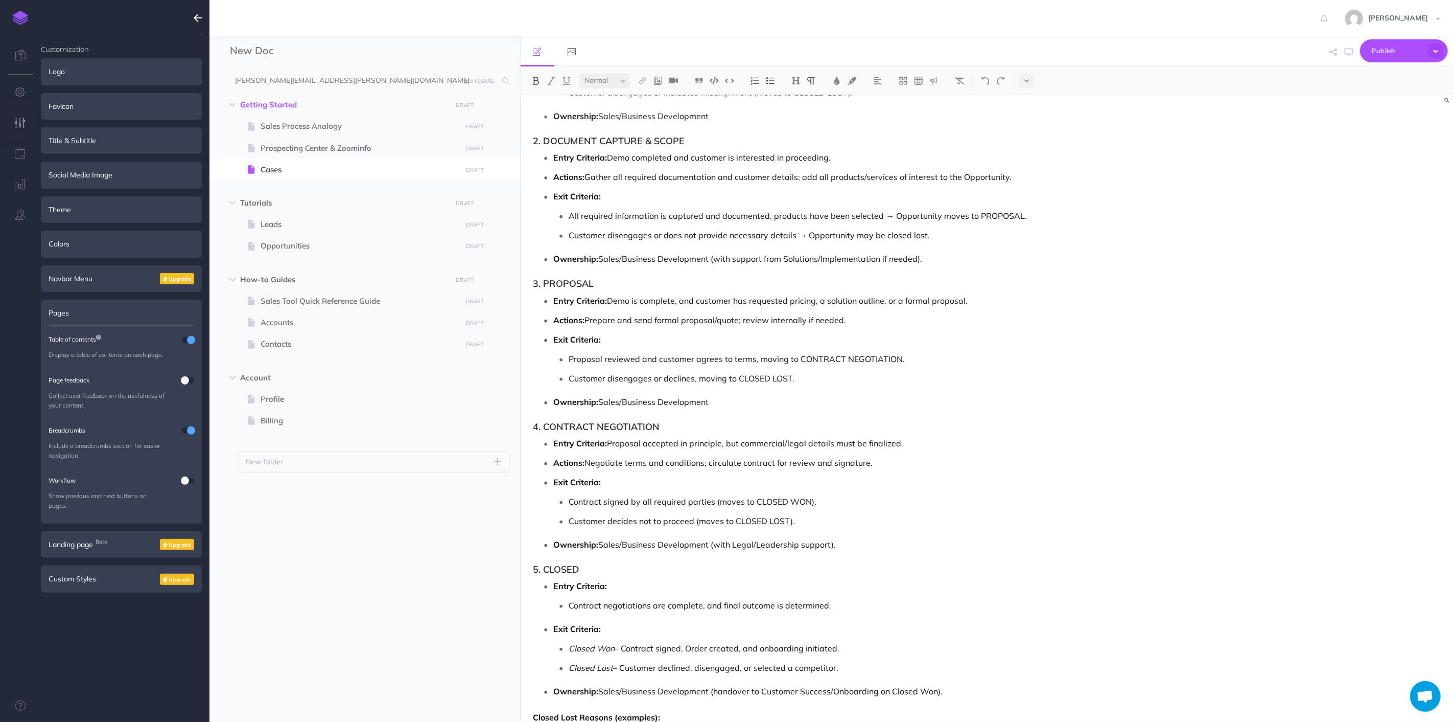
click at [569, 522] on li "Customer decides not to proceed (moves to CLOSED LOST)." at bounding box center [865, 520] width 592 height 15
click at [723, 638] on li "Exit Criteria: Closed Won – Contract signed, Order created, and onboarding init…" at bounding box center [857, 648] width 607 height 54
click at [861, 614] on ul "Entry Criteria: Contract negotiations are complete, and final outcome is determ…" at bounding box center [850, 638] width 622 height 121
click at [856, 609] on p "Contract negotiations are complete, and final outcome is determined." at bounding box center [865, 604] width 592 height 15
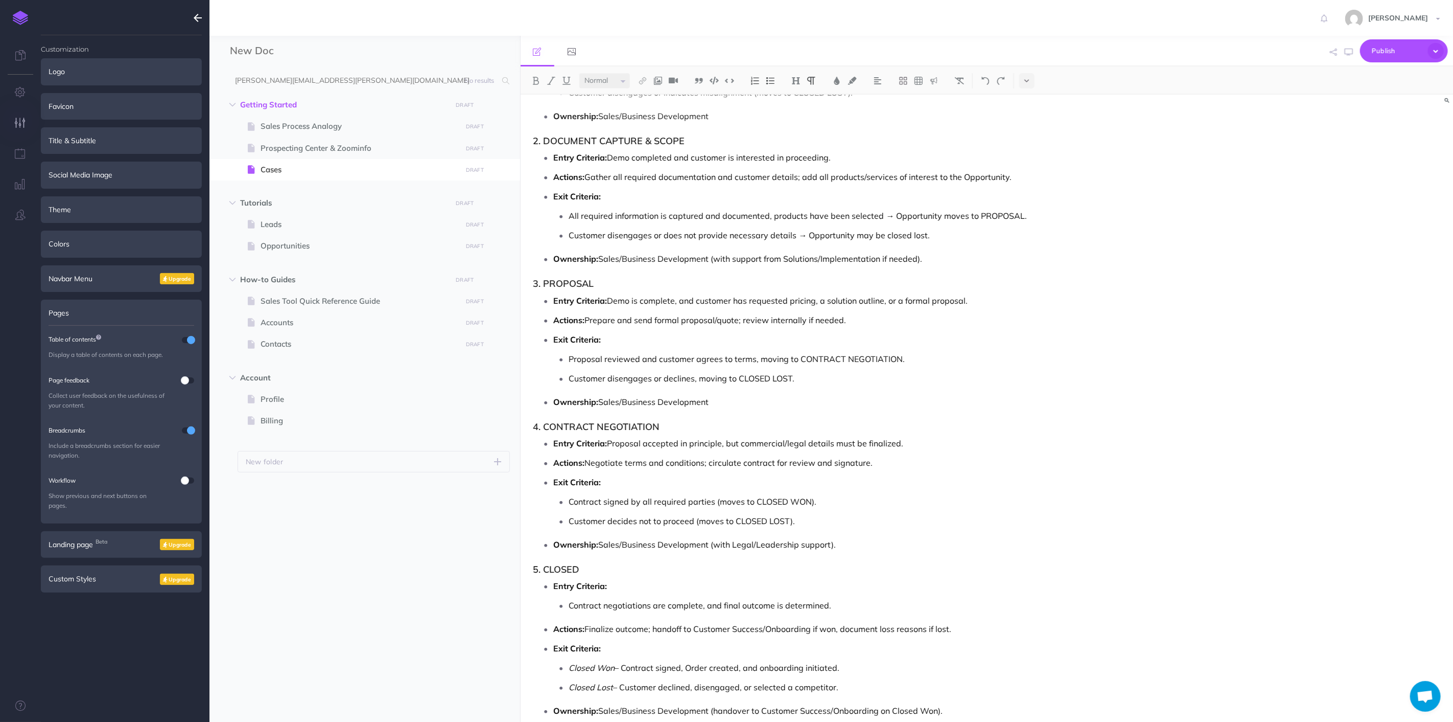
drag, startPoint x: 856, startPoint y: 606, endPoint x: 893, endPoint y: 564, distance: 56.1
click at [866, 591] on li "Entry Criteria: Contract negotiations are complete, and final outcome is determ…" at bounding box center [857, 595] width 607 height 35
click at [923, 542] on p "Ownership: Sales/Business Development (with Legal/Leadership support)." at bounding box center [857, 544] width 607 height 15
drag, startPoint x: 1044, startPoint y: 589, endPoint x: 1039, endPoint y: 595, distance: 7.7
click at [1044, 591] on p "Entry Criteria:" at bounding box center [857, 585] width 607 height 15
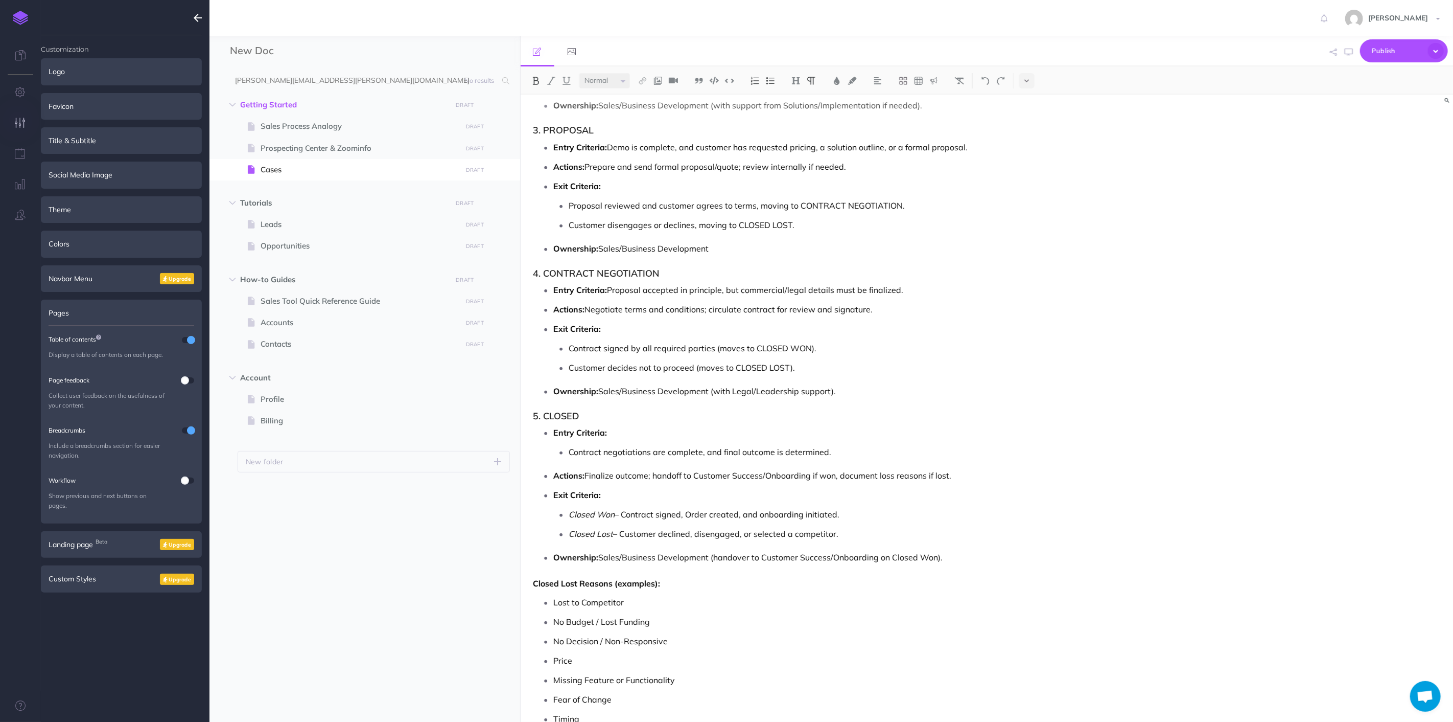
scroll to position [3676, 0]
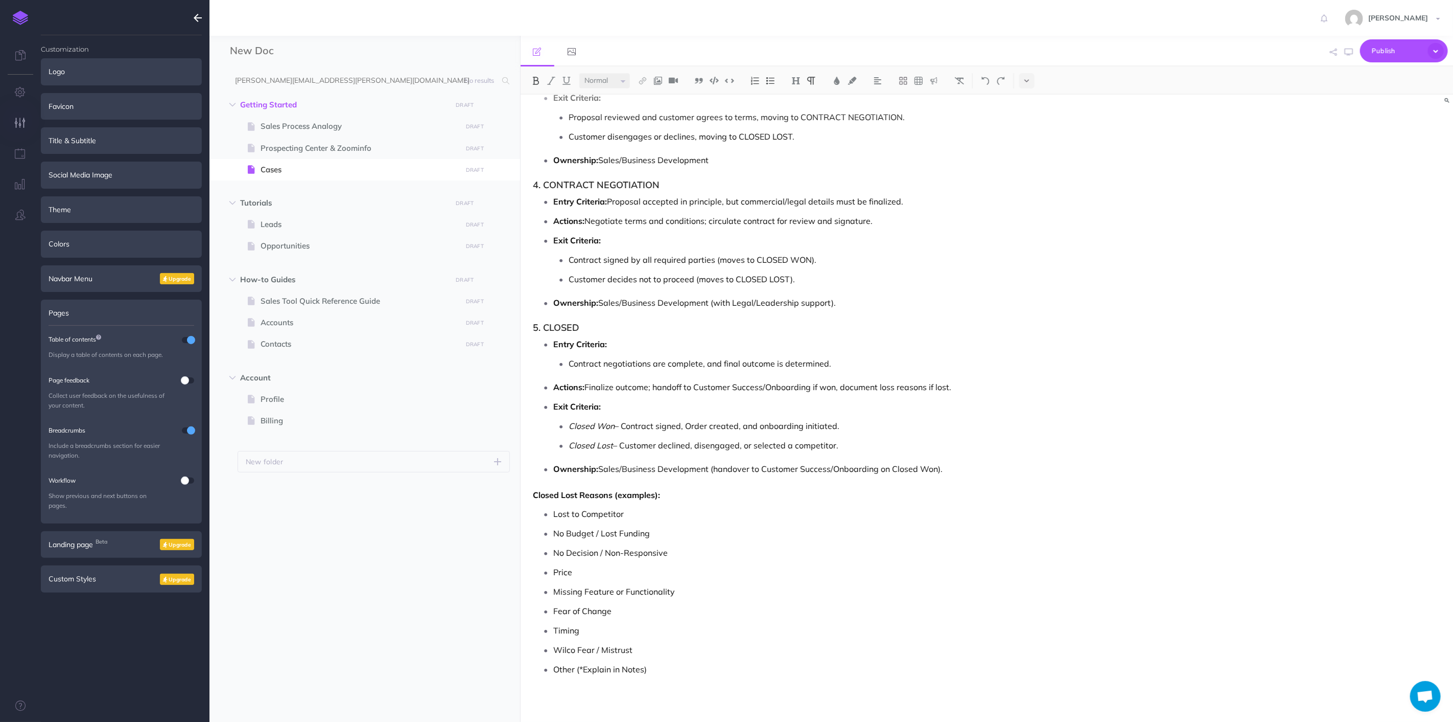
click at [672, 665] on p "Other (*Explain in Notes)" at bounding box center [857, 668] width 607 height 15
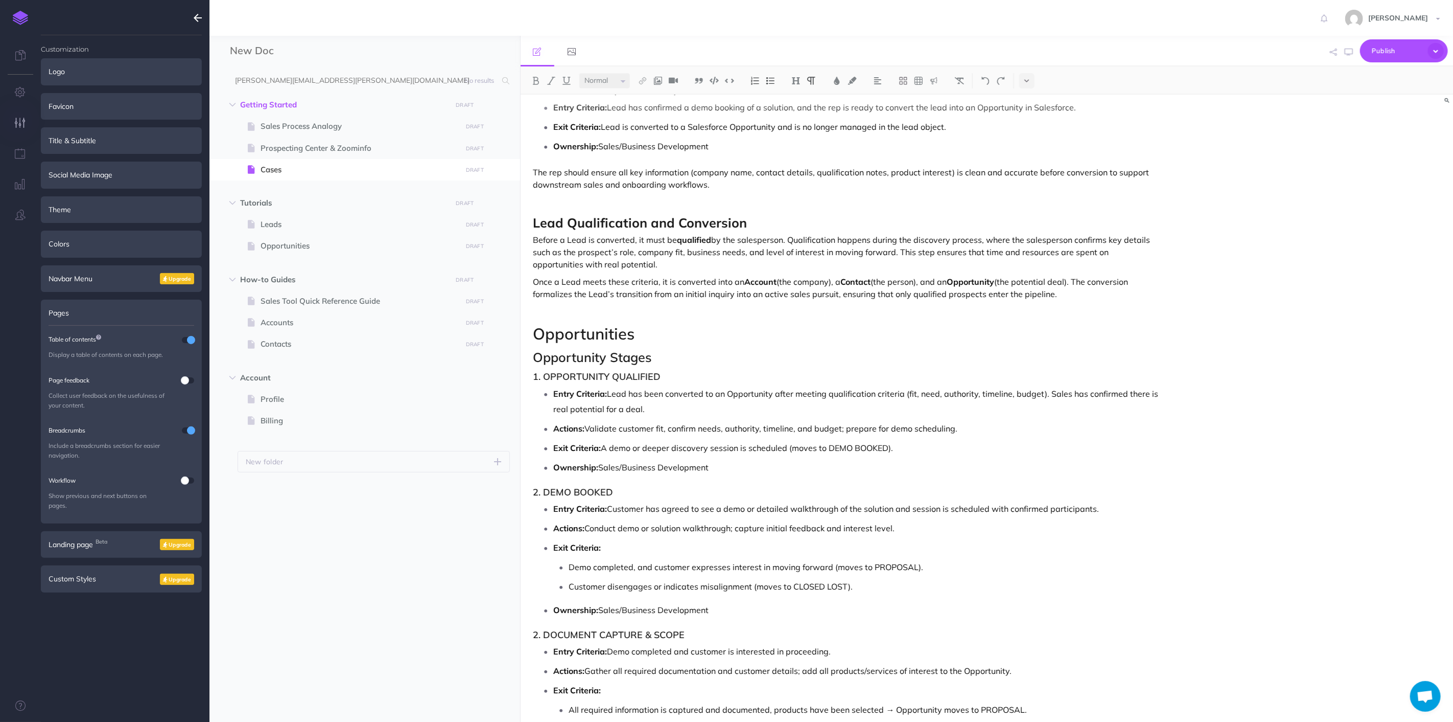
scroll to position [2995, 0]
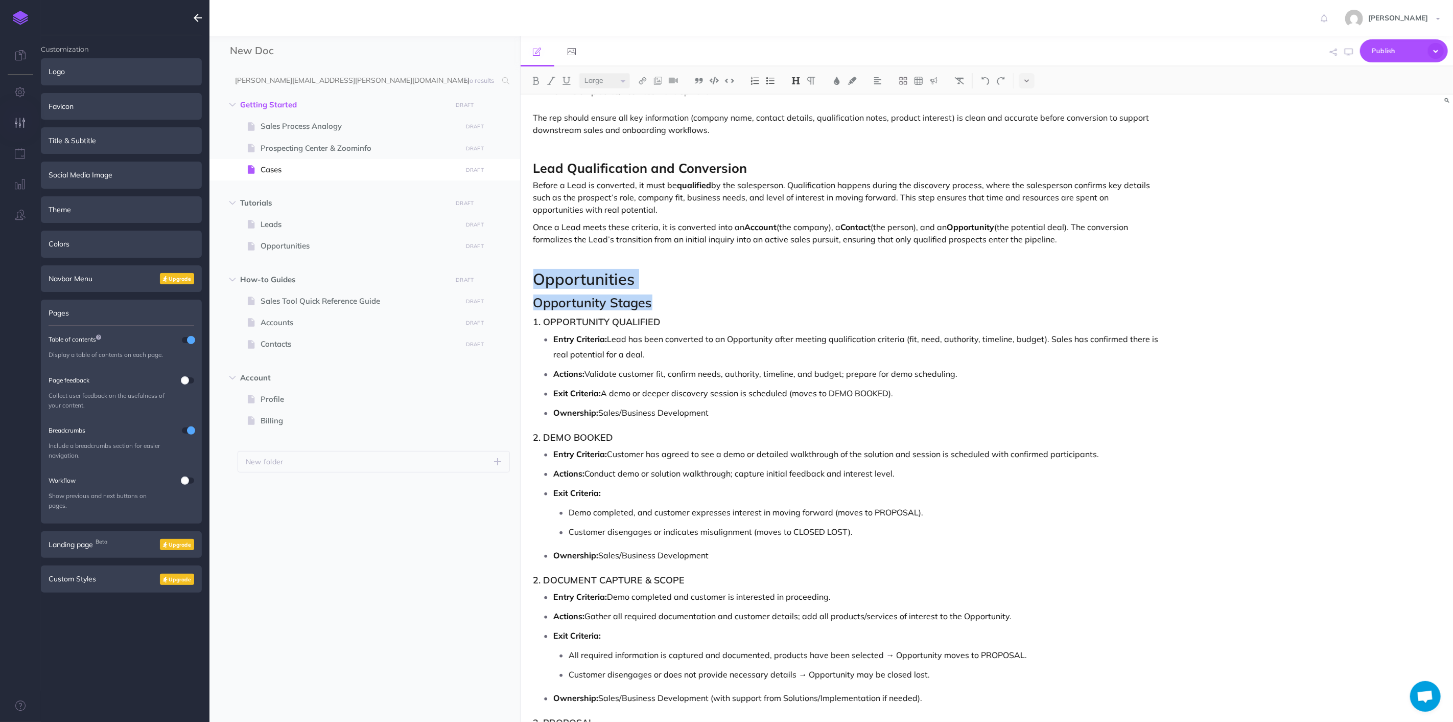
drag, startPoint x: 688, startPoint y: 304, endPoint x: 525, endPoint y: 287, distance: 163.9
copy div "Opportunities Opportunity Stages"
click at [760, 464] on ul "Entry Criteria: Customer has agreed to see a demo or detailed walkthrough of th…" at bounding box center [850, 504] width 622 height 117
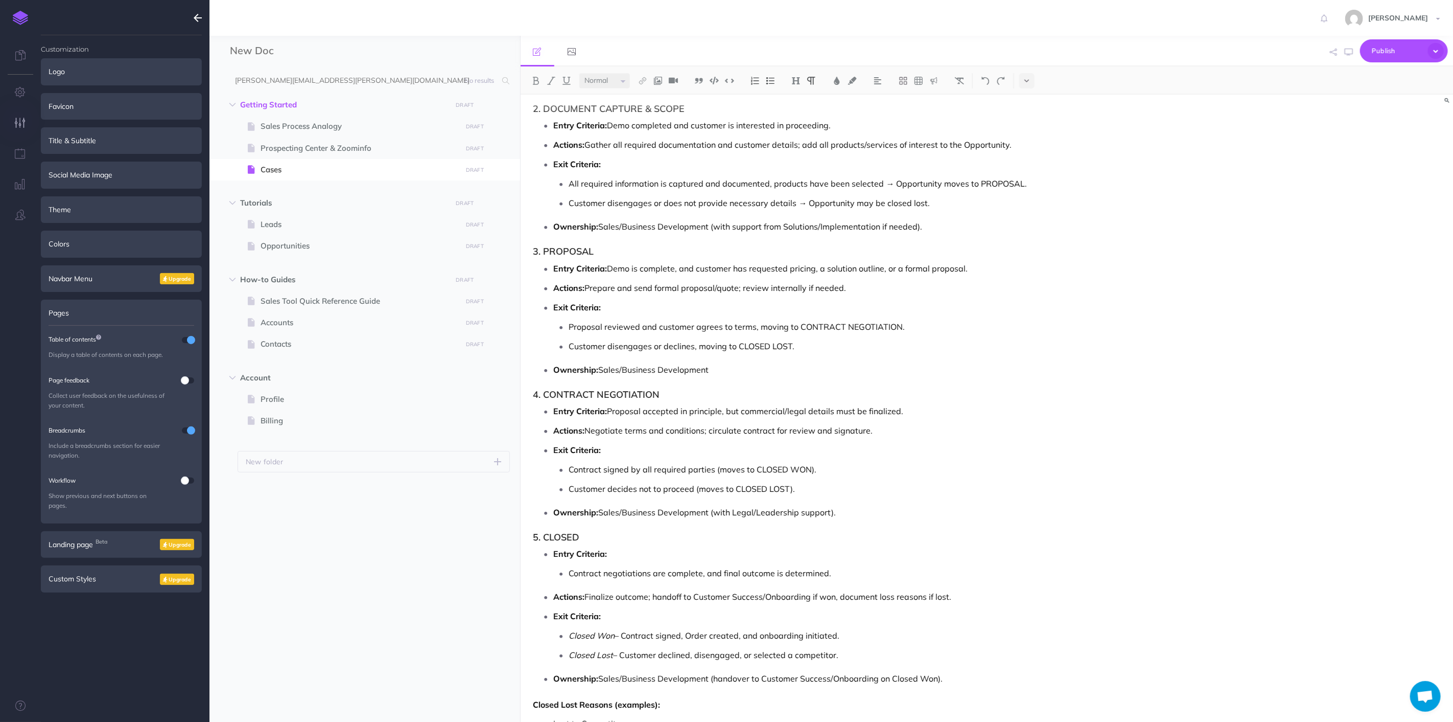
scroll to position [3506, 0]
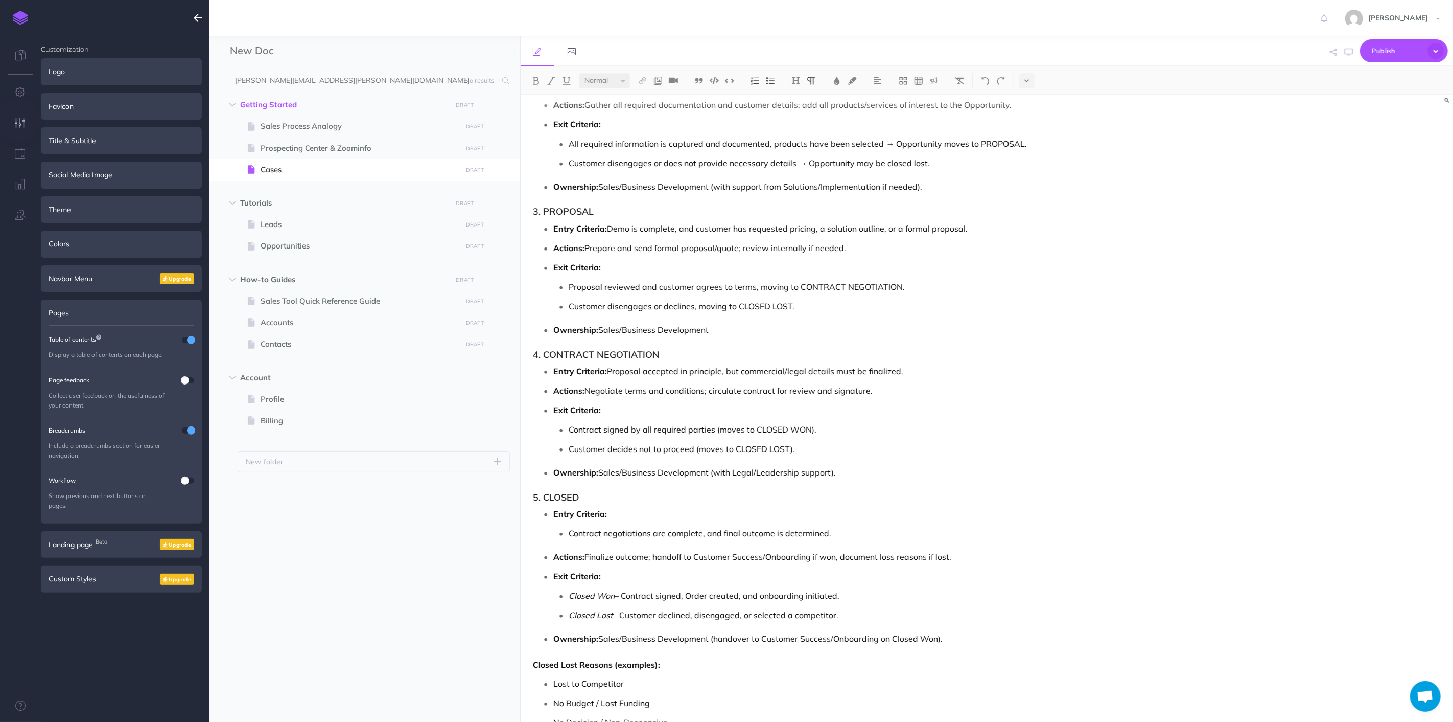
click at [816, 316] on ul "Entry Criteria: Demo is complete, and customer has requested pricing, a solutio…" at bounding box center [850, 279] width 622 height 117
click at [852, 320] on ul "Entry Criteria: Demo is complete, and customer has requested pricing, a solutio…" at bounding box center [850, 279] width 622 height 117
click at [842, 323] on p "Ownership: Sales/Business Development" at bounding box center [857, 329] width 607 height 15
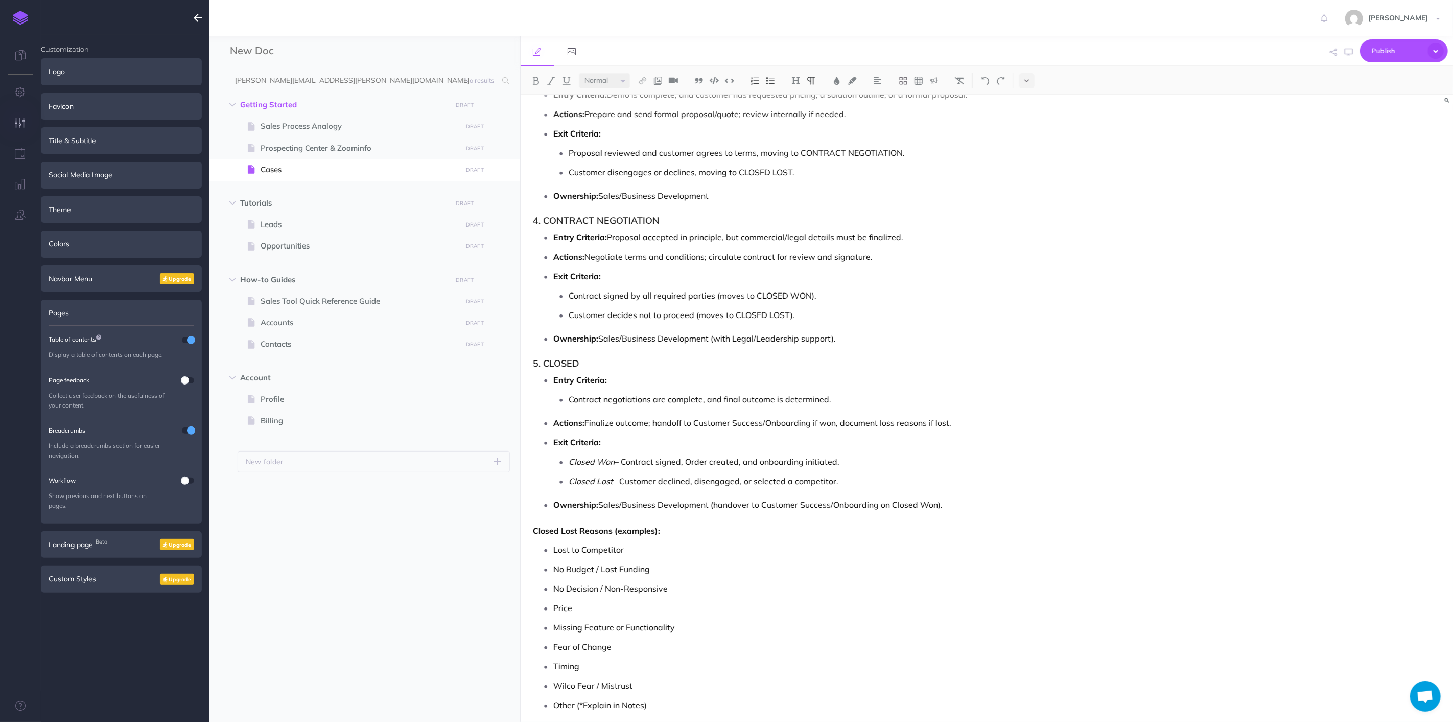
scroll to position [3676, 0]
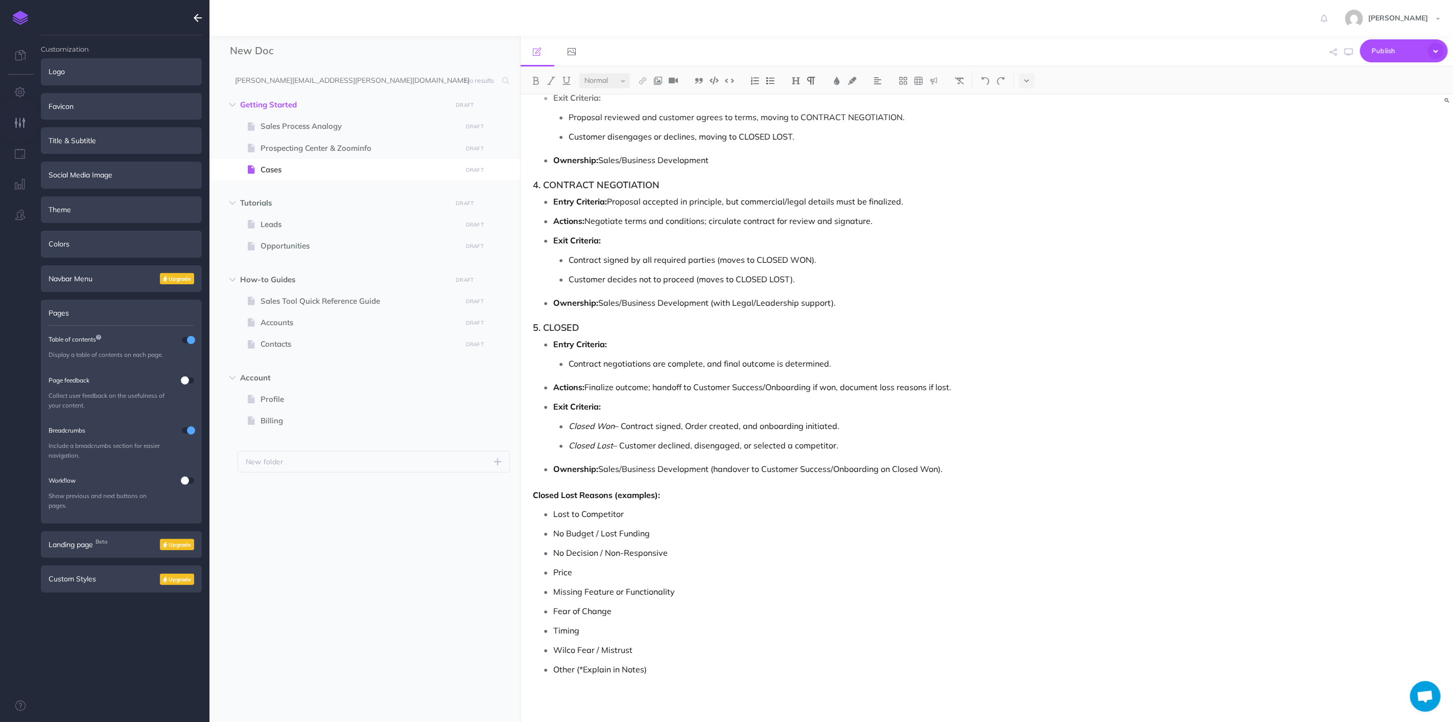
click at [743, 667] on p "Other (*Explain in Notes)" at bounding box center [857, 668] width 607 height 15
click at [605, 82] on select "Small Normal Large" at bounding box center [605, 80] width 51 height 15
click at [798, 81] on img at bounding box center [796, 81] width 9 height 8
click at [796, 118] on button "H2" at bounding box center [796, 113] width 15 height 15
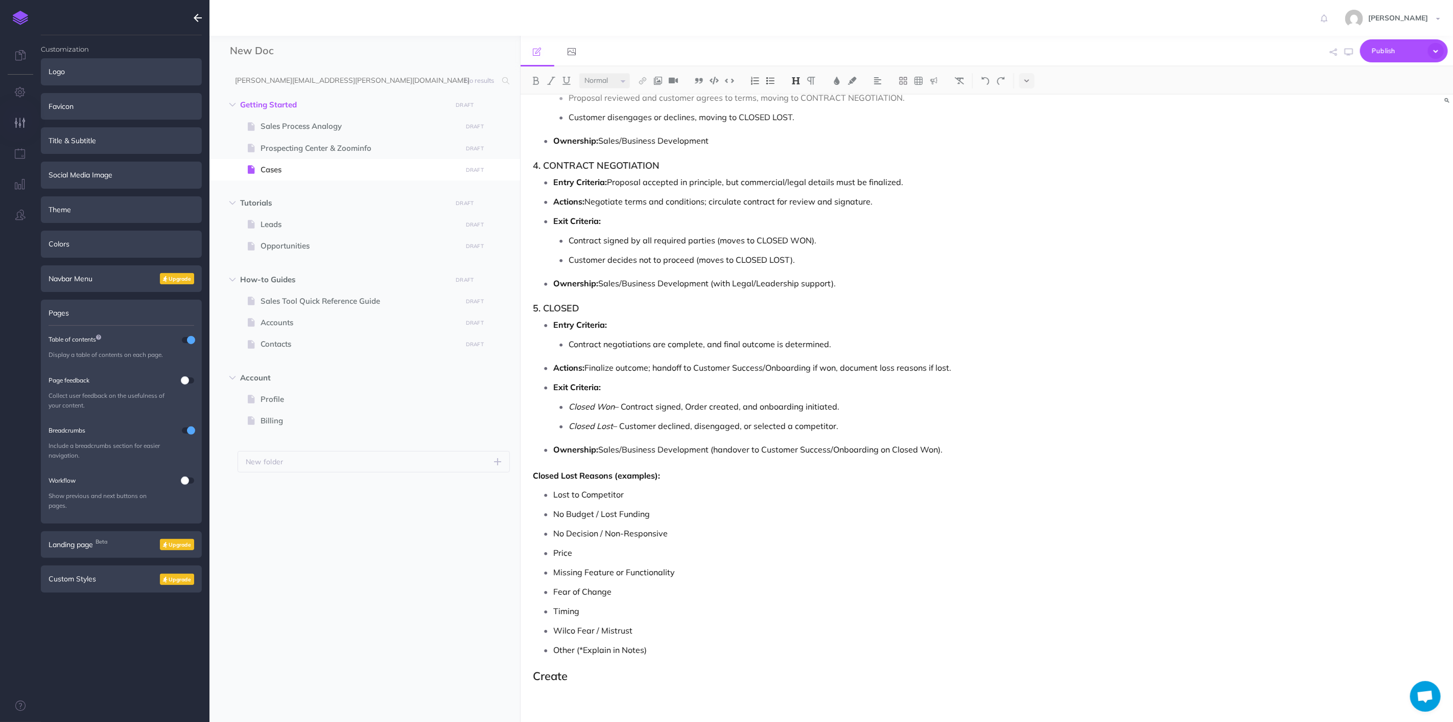
scroll to position [3696, 0]
drag, startPoint x: 590, startPoint y: 677, endPoint x: 530, endPoint y: 676, distance: 59.8
click at [462, 658] on div "New Doc Collapse all Expand all Expand to root folders [PERSON_NAME][EMAIL_ADDR…" at bounding box center [832, 379] width 1244 height 686
click at [594, 84] on select "Small Normal Large" at bounding box center [605, 80] width 51 height 15
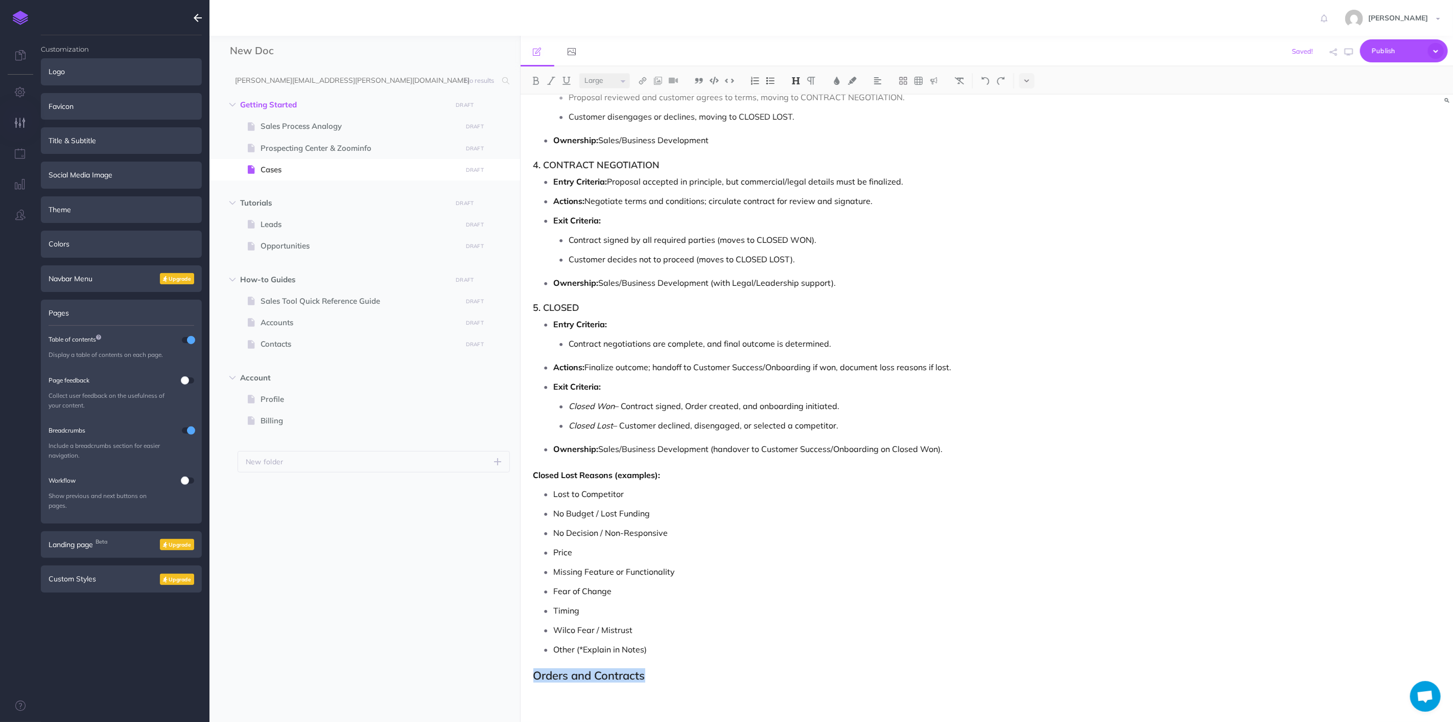
click at [580, 73] on select "Small Normal Large" at bounding box center [605, 80] width 51 height 15
click at [794, 81] on img at bounding box center [796, 81] width 9 height 8
click at [799, 130] on button "H3" at bounding box center [796, 129] width 15 height 15
click at [939, 427] on p "Closed Lost – Customer declined, disengaged, or selected a competitor." at bounding box center [865, 427] width 592 height 15
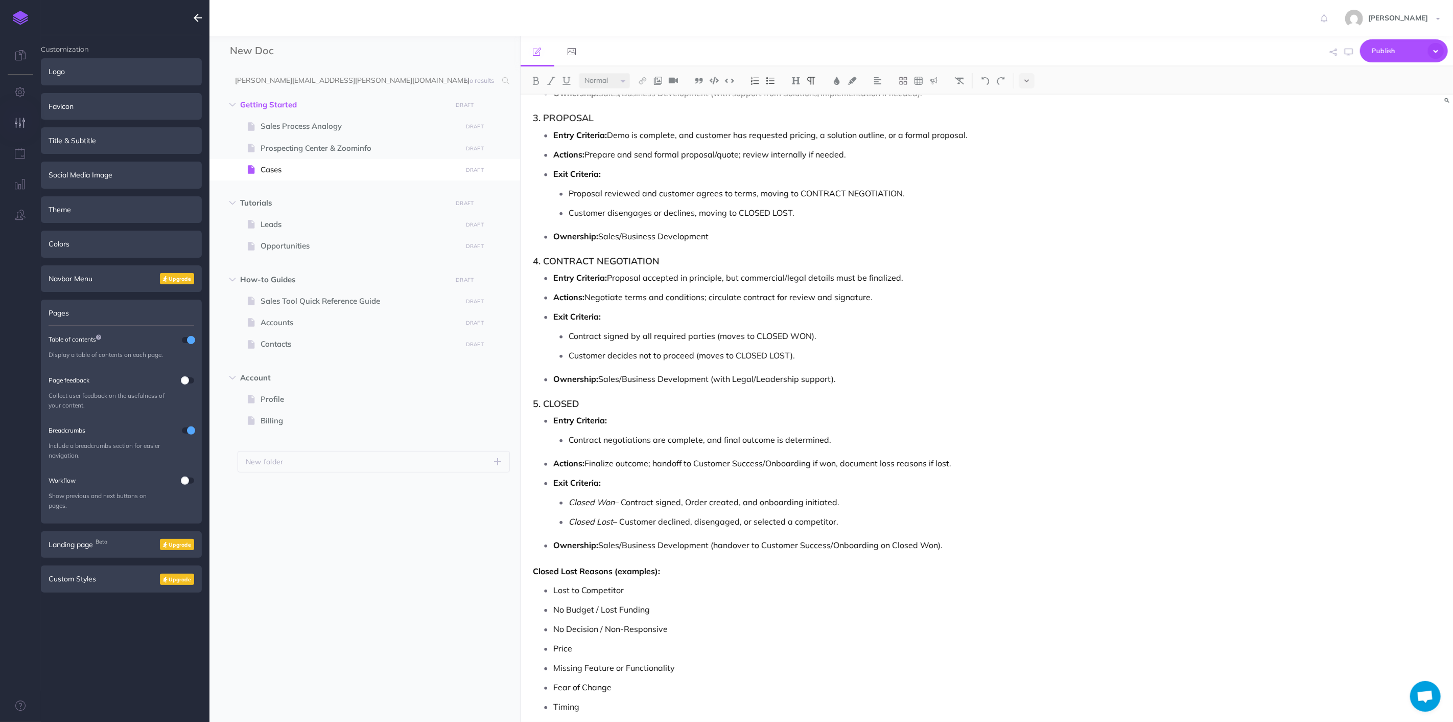
scroll to position [3694, 0]
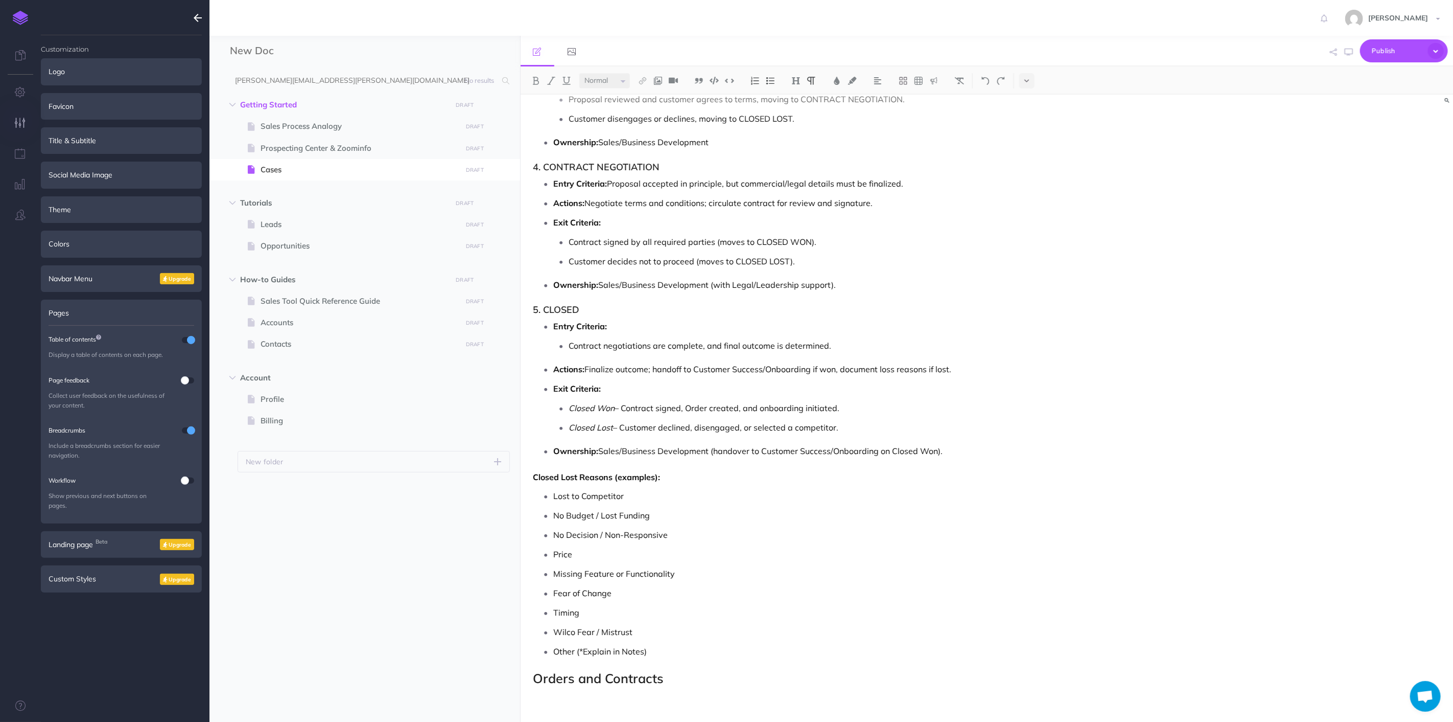
click at [744, 656] on p "Other (*Explain in Notes)" at bounding box center [857, 650] width 607 height 15
select select "small"
click at [755, 685] on h3 "Orders and Contracts" at bounding box center [848, 678] width 628 height 14
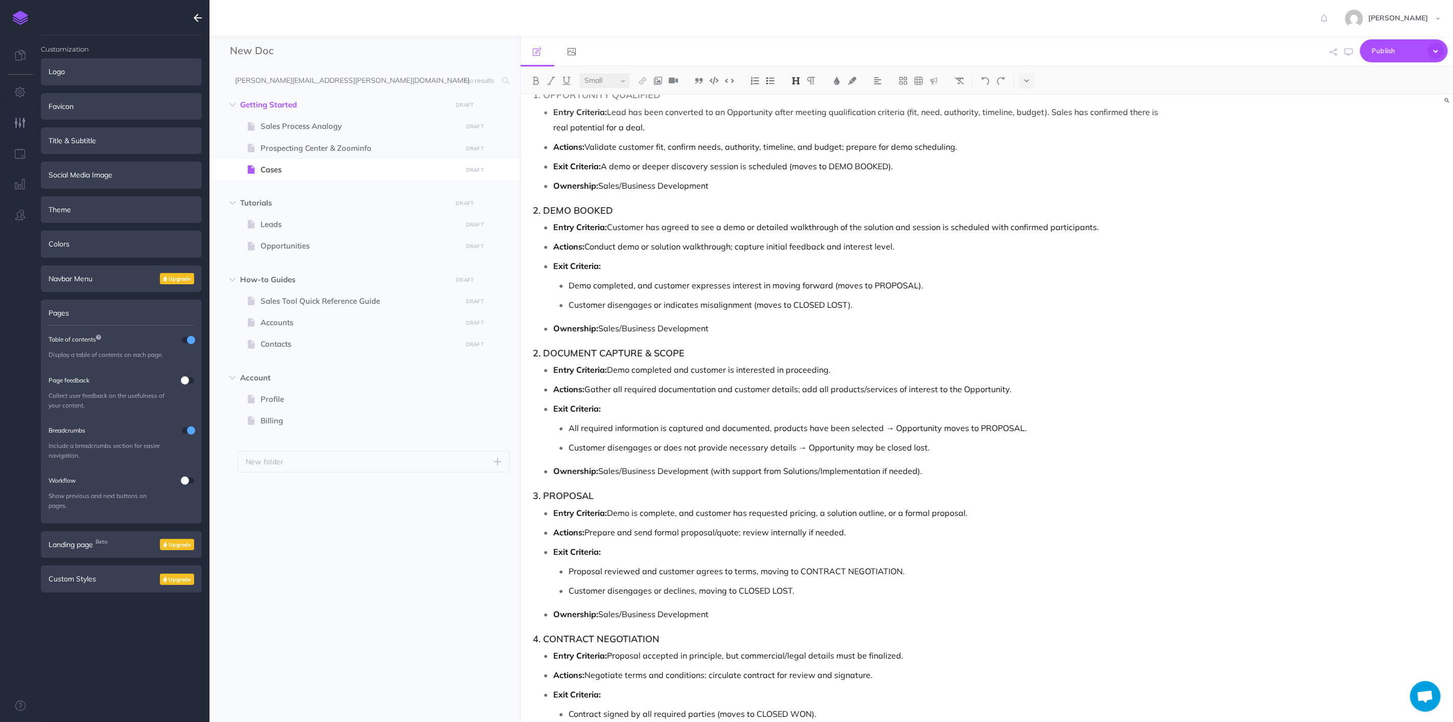
scroll to position [3353, 0]
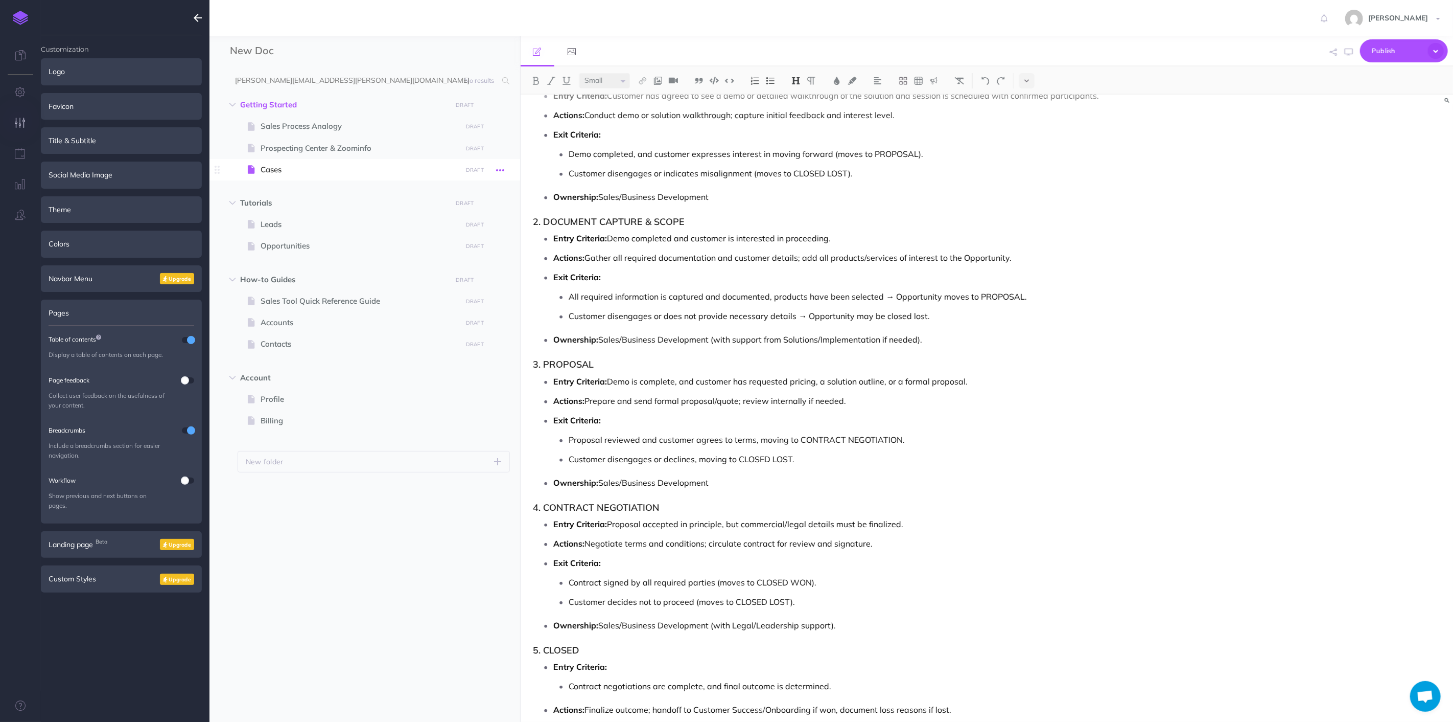
click at [503, 169] on icon "button" at bounding box center [500, 170] width 8 height 12
click at [469, 233] on link "Settings" at bounding box center [471, 238] width 77 height 17
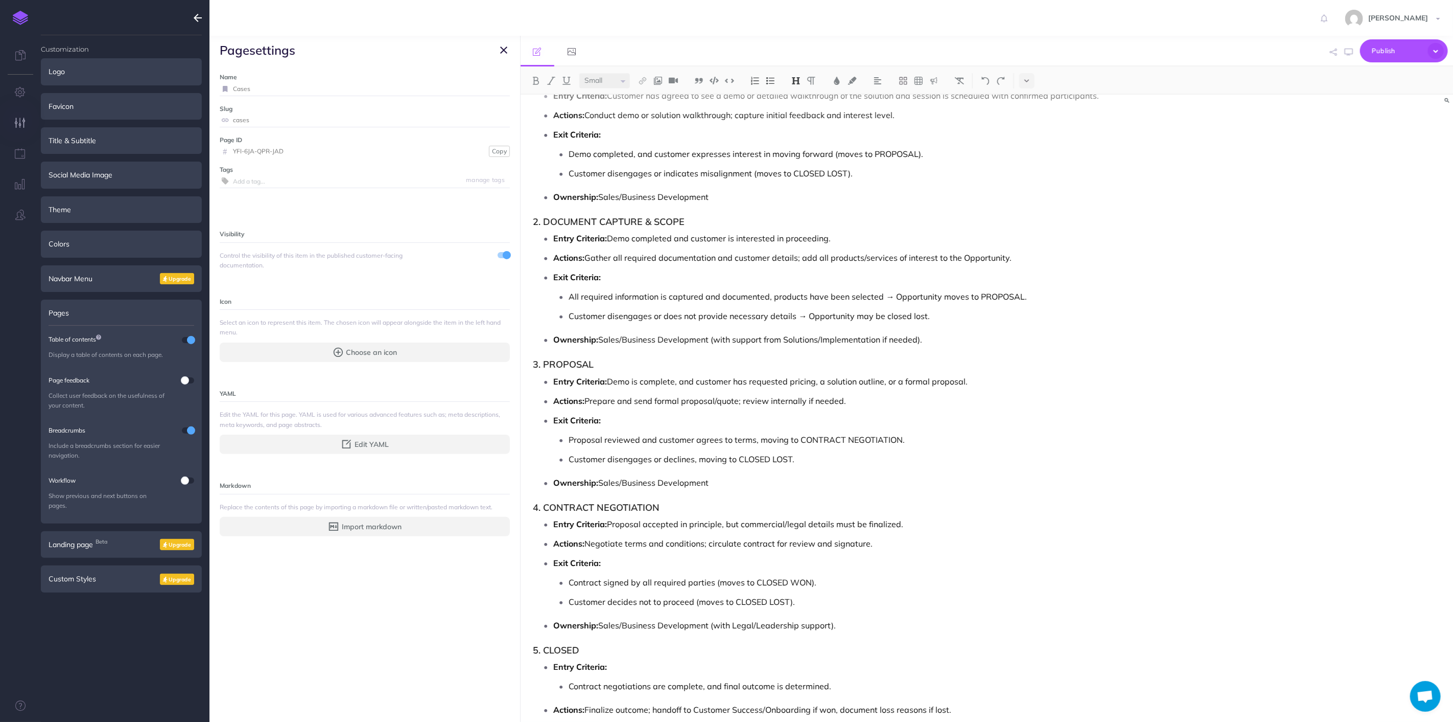
click at [289, 92] on input "Cases" at bounding box center [371, 88] width 277 height 13
drag, startPoint x: 289, startPoint y: 92, endPoint x: 235, endPoint y: 88, distance: 54.3
click at [285, 91] on input "Cases" at bounding box center [371, 88] width 277 height 13
type input "Sales Process"
click at [491, 85] on small "Save" at bounding box center [497, 89] width 13 height 8
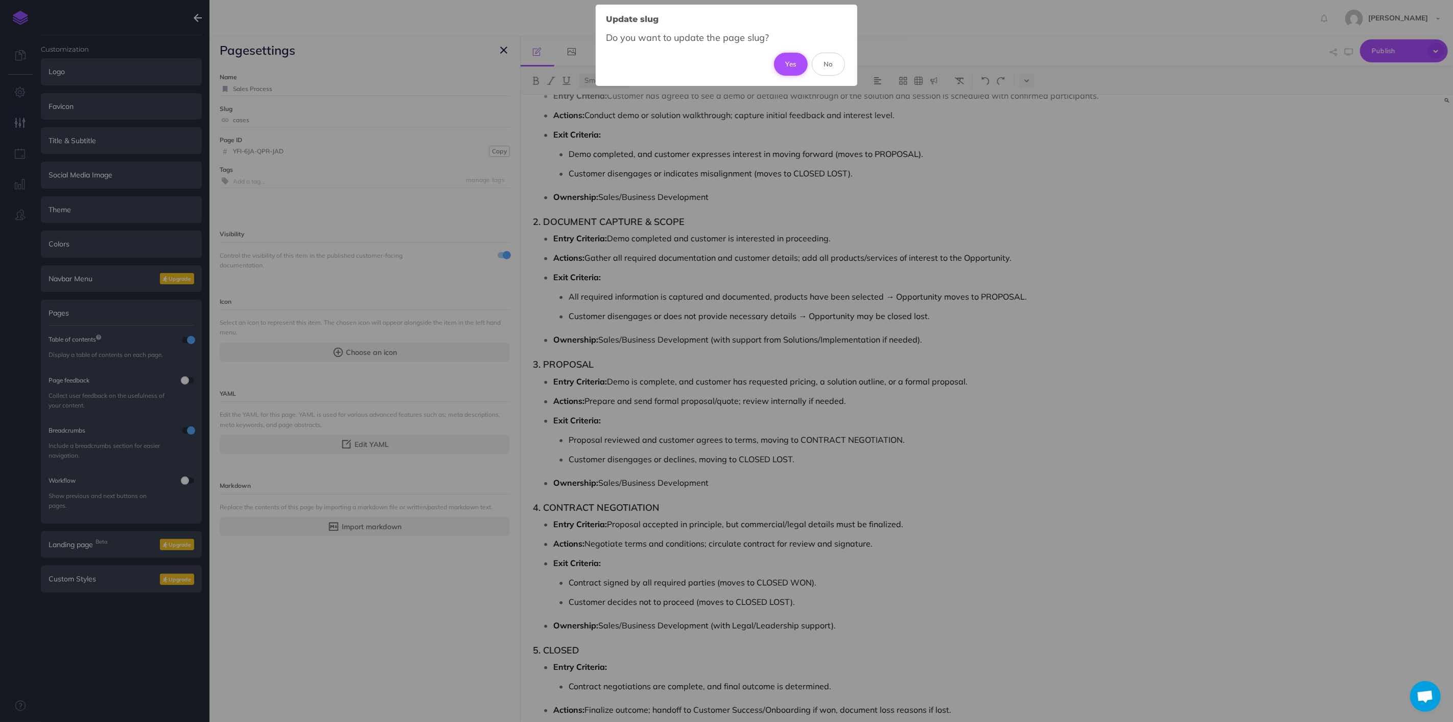
click at [783, 57] on button "Yes" at bounding box center [791, 64] width 34 height 22
type input "sales-process"
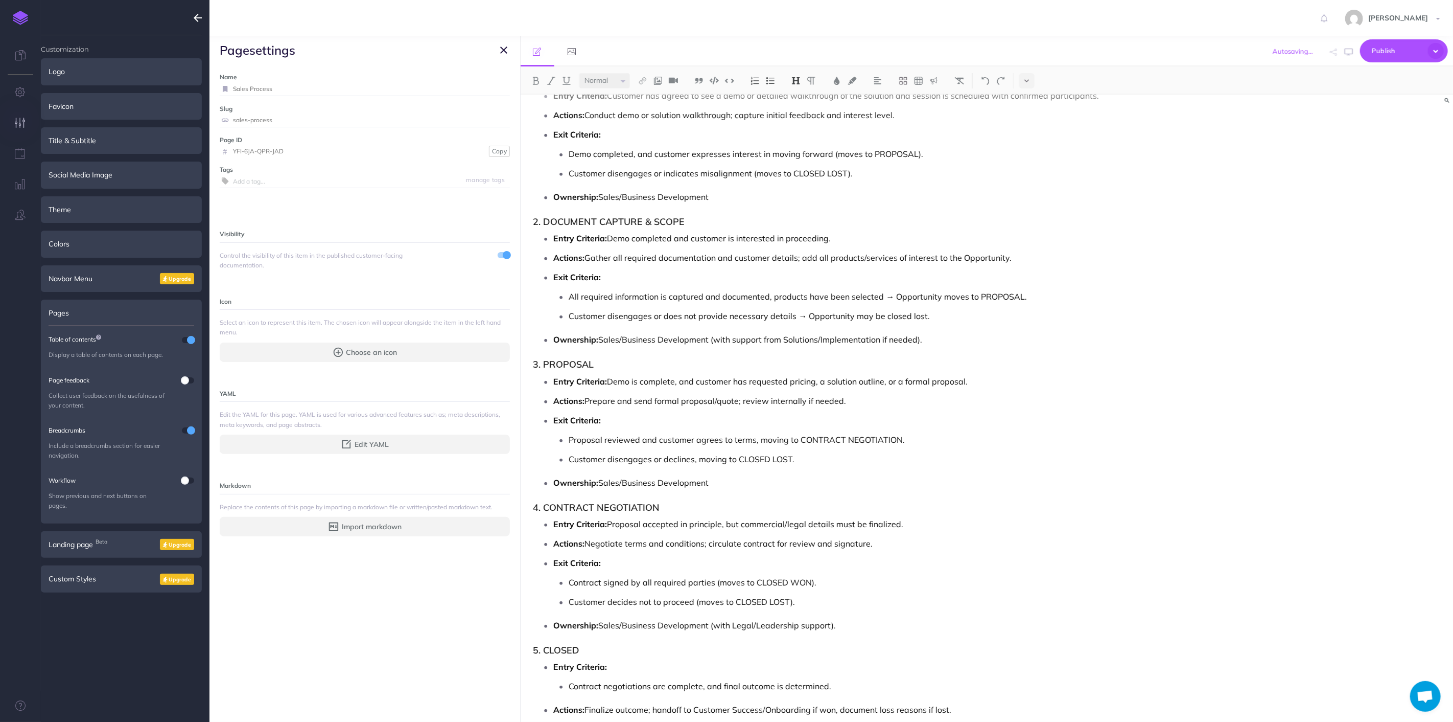
click at [731, 314] on p "Customer disengages or does not provide necessary details → Opportunity may be …" at bounding box center [865, 315] width 592 height 15
drag, startPoint x: 427, startPoint y: 666, endPoint x: 501, endPoint y: 438, distance: 239.7
click at [427, 666] on div "Name Sales Process Save Slug sales-process Save Page ID # YFI-6JA-QPR-JAD Copy …" at bounding box center [365, 392] width 311 height 657
click at [507, 49] on button "button" at bounding box center [504, 50] width 12 height 12
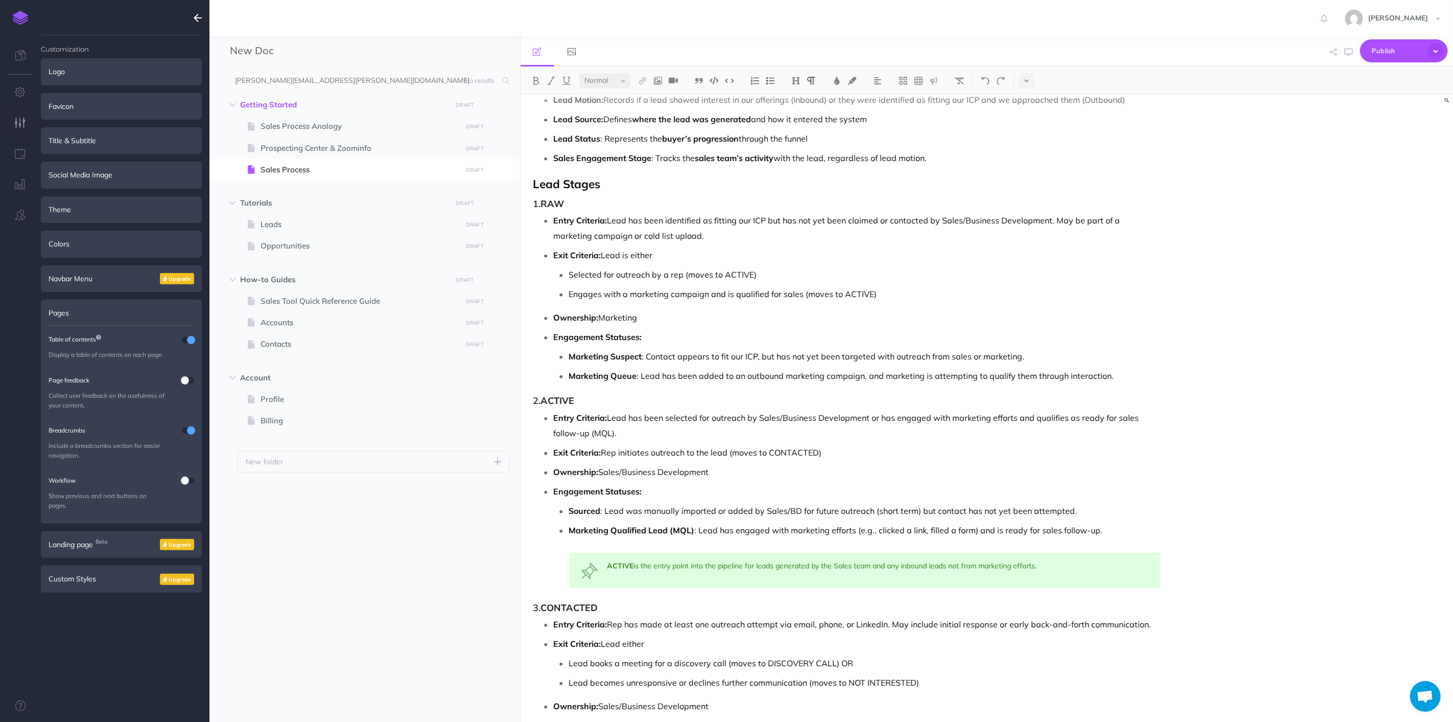
scroll to position [1253, 0]
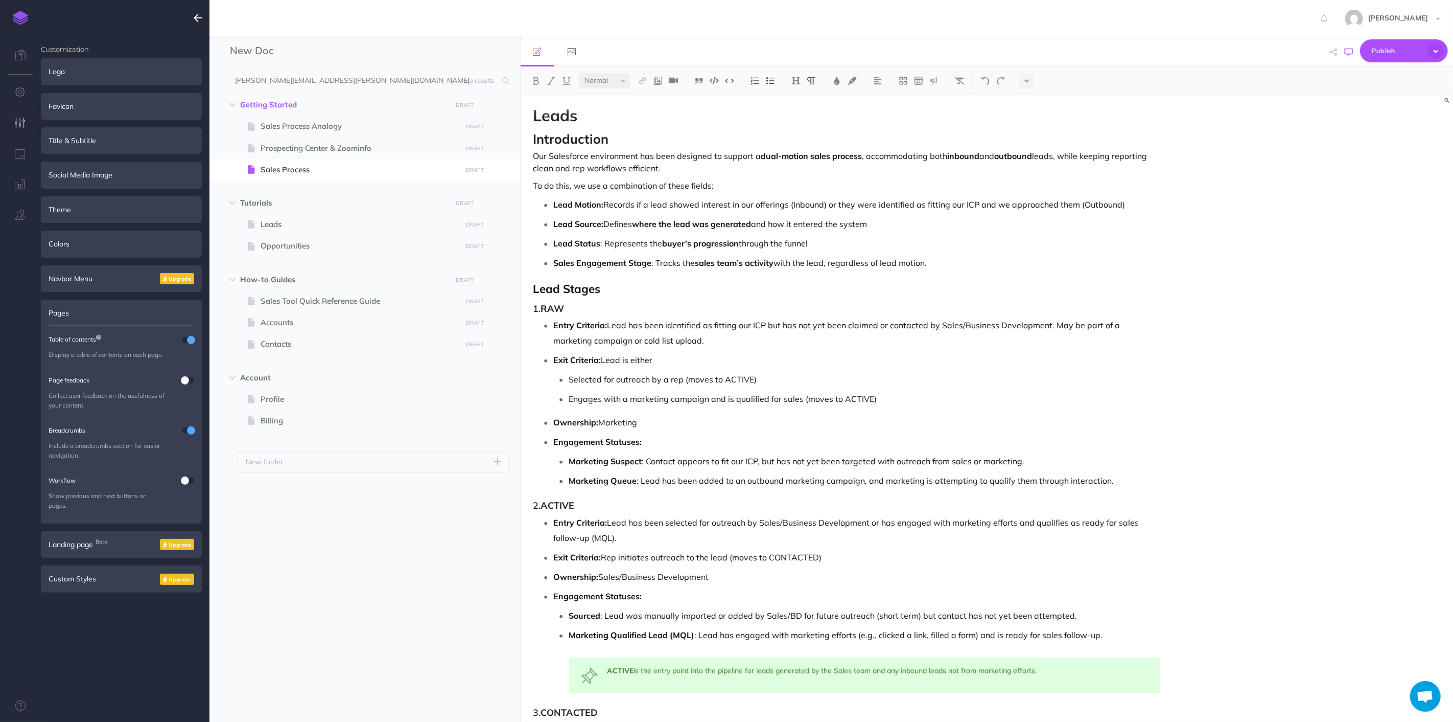
click at [1347, 55] on icon "button" at bounding box center [1349, 52] width 8 height 8
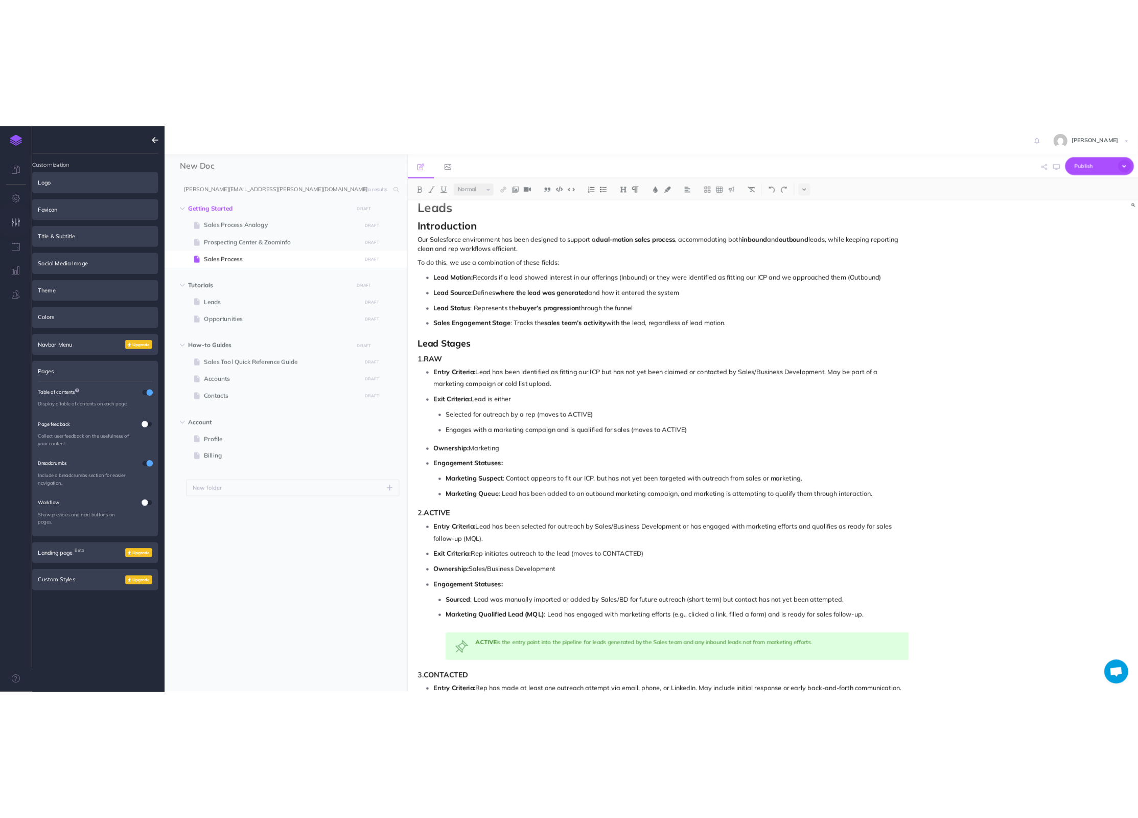
scroll to position [1196, 0]
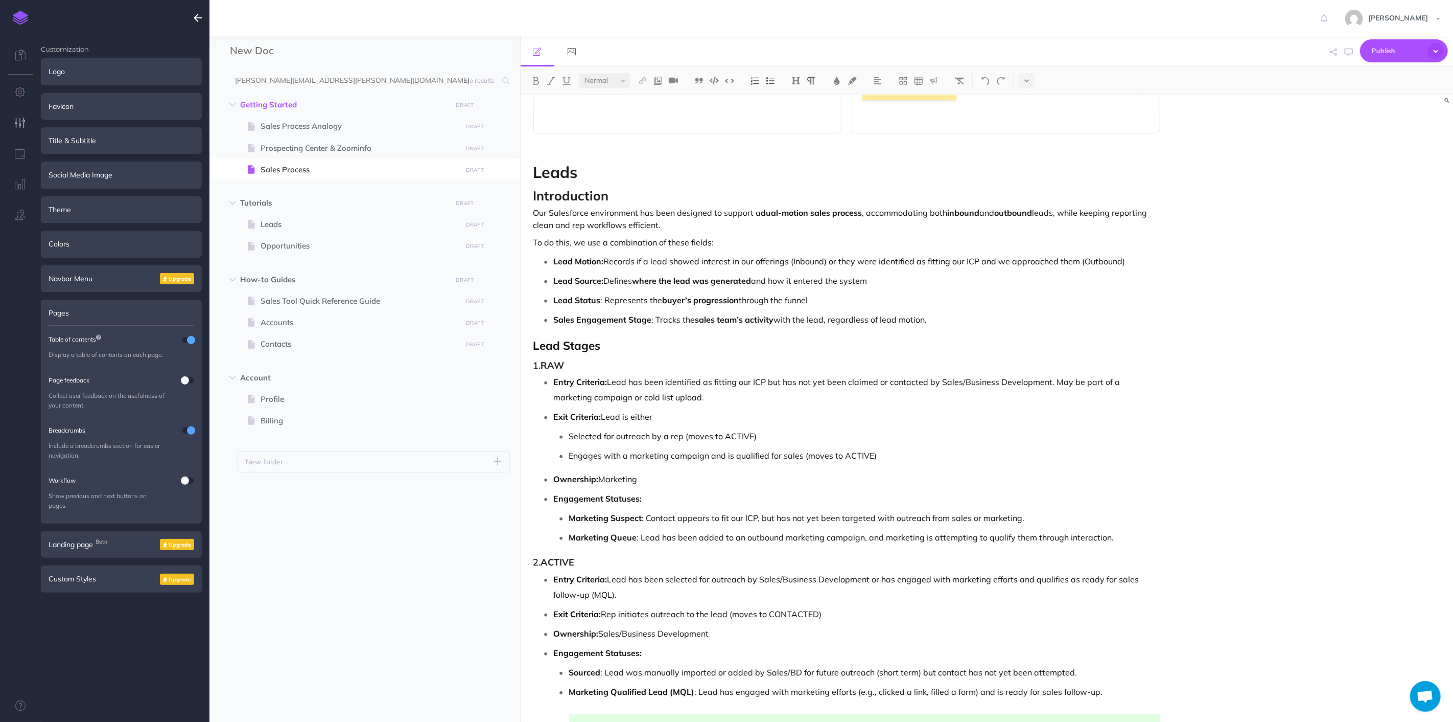
click at [539, 366] on h3 "1. RAW" at bounding box center [848, 365] width 628 height 10
click at [544, 368] on strong "RAW" at bounding box center [553, 365] width 24 height 12
click at [758, 80] on img at bounding box center [755, 81] width 9 height 8
click at [757, 78] on img at bounding box center [755, 81] width 9 height 8
click at [755, 82] on img at bounding box center [755, 81] width 9 height 8
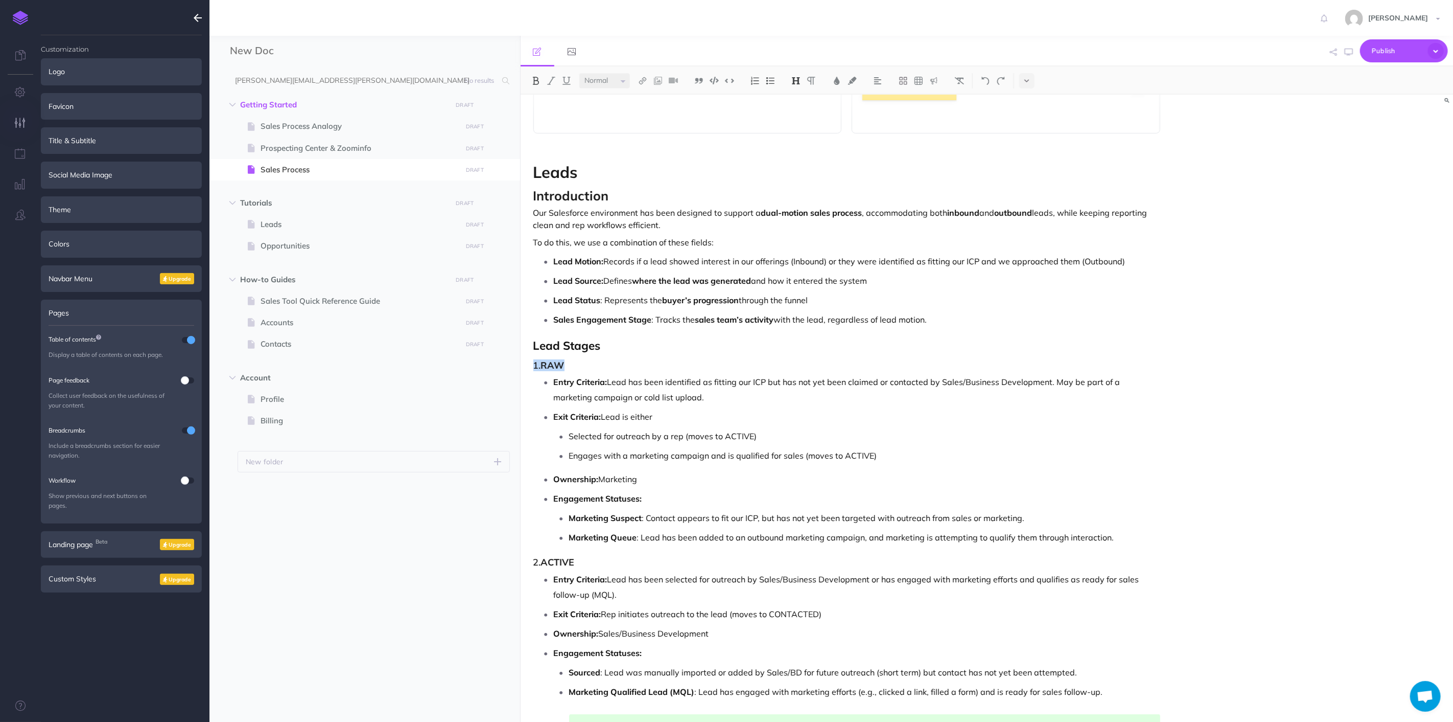
drag, startPoint x: 569, startPoint y: 369, endPoint x: 589, endPoint y: 271, distance: 100.1
click at [488, 360] on div "New Doc Collapse all Expand all Expand to root folders [PERSON_NAME][EMAIL_ADDR…" at bounding box center [832, 379] width 1244 height 686
click at [755, 78] on img at bounding box center [755, 81] width 9 height 8
click at [772, 82] on img at bounding box center [770, 81] width 9 height 8
click at [724, 309] on ul "Lead Motion: Records if a lead showed interest in our offerings (Inbound) or th…" at bounding box center [850, 290] width 622 height 74
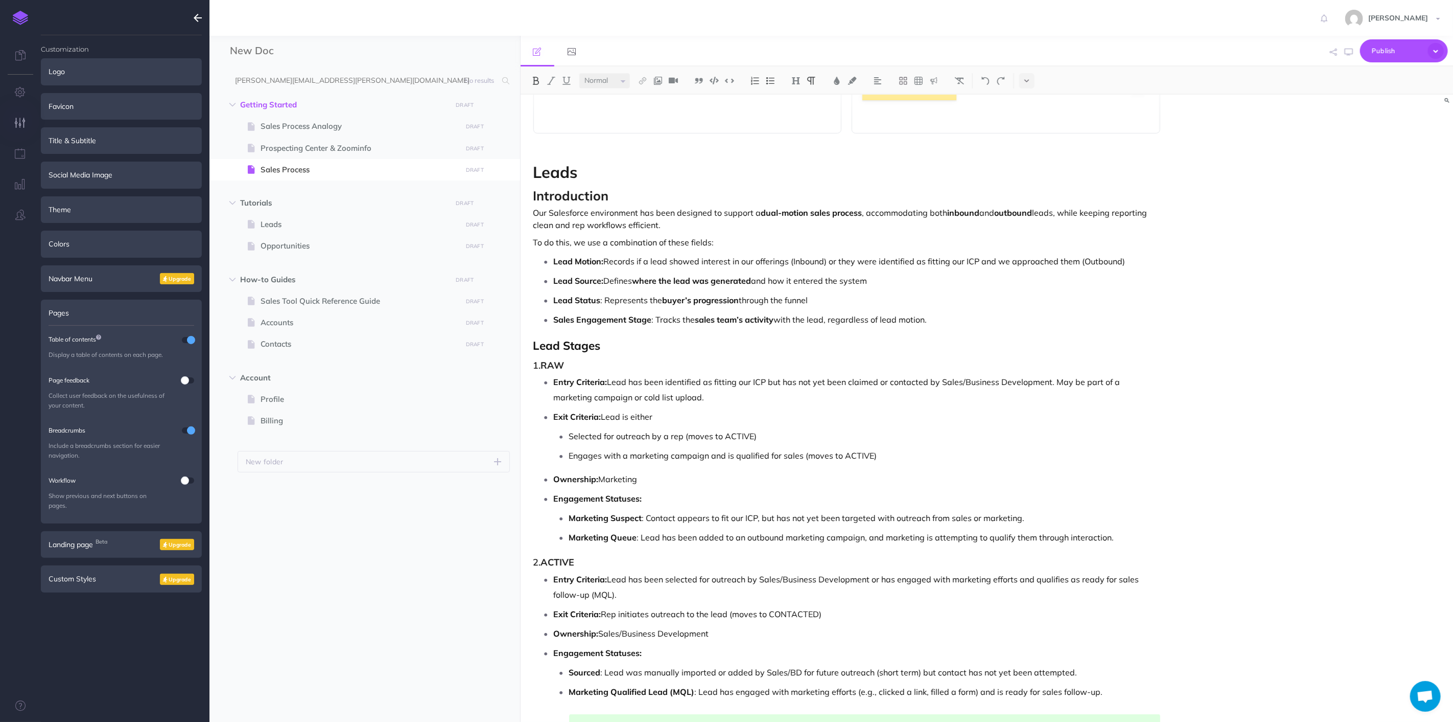
click at [543, 370] on strong "RAW" at bounding box center [553, 365] width 24 height 12
drag, startPoint x: 575, startPoint y: 366, endPoint x: 514, endPoint y: 364, distance: 61.4
click at [514, 364] on div "New Doc Collapse all Expand all Expand to root folders [PERSON_NAME][EMAIL_ADDR…" at bounding box center [832, 379] width 1244 height 686
click at [801, 82] on button at bounding box center [796, 80] width 15 height 15
click at [796, 145] on button "H4" at bounding box center [796, 144] width 15 height 15
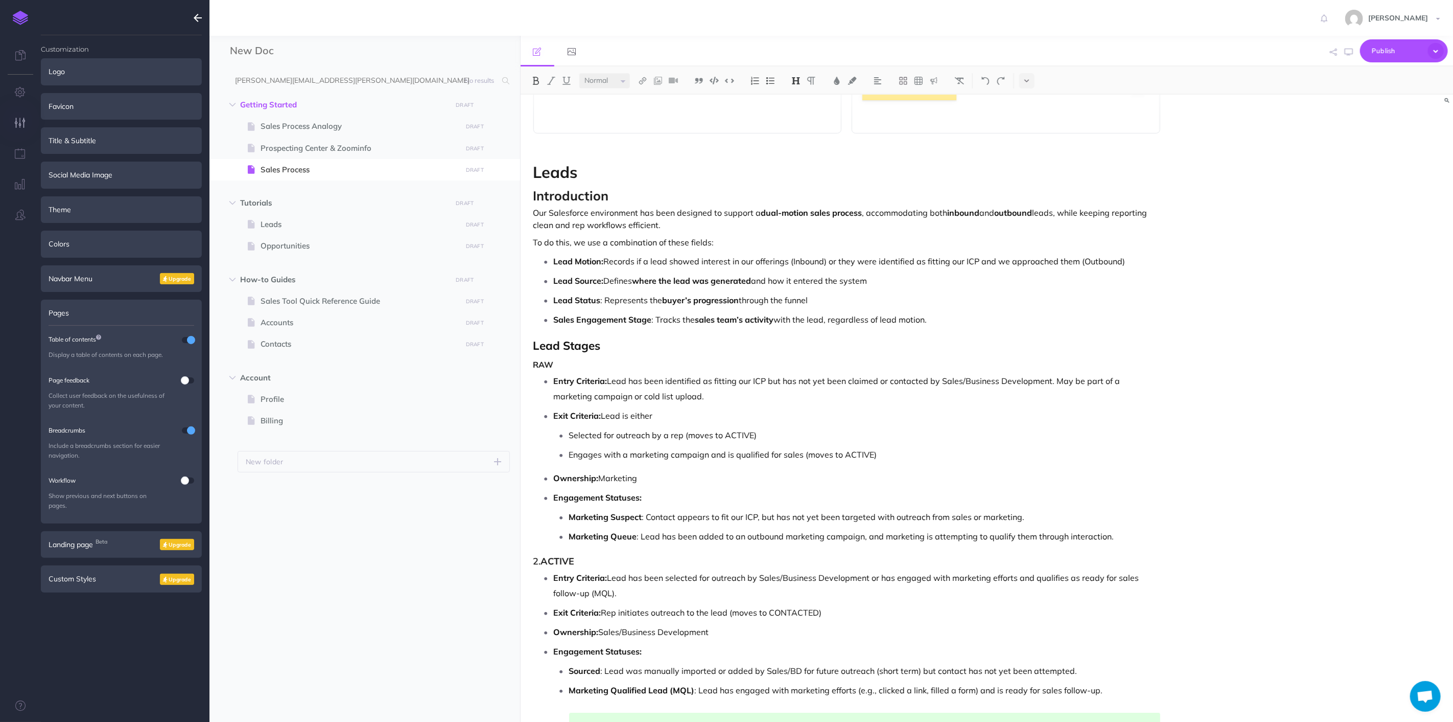
click at [554, 374] on li "Entry Criteria: Lead has been identified as fitting our ICP but has not yet bee…" at bounding box center [857, 388] width 607 height 31
click at [561, 369] on h4 "RAW" at bounding box center [848, 364] width 628 height 9
drag, startPoint x: 566, startPoint y: 365, endPoint x: 514, endPoint y: 363, distance: 52.7
click at [508, 363] on div "New Doc Collapse all Expand all Expand to root folders [PERSON_NAME][EMAIL_ADDR…" at bounding box center [832, 379] width 1244 height 686
drag, startPoint x: 585, startPoint y: 358, endPoint x: 444, endPoint y: 361, distance: 141.6
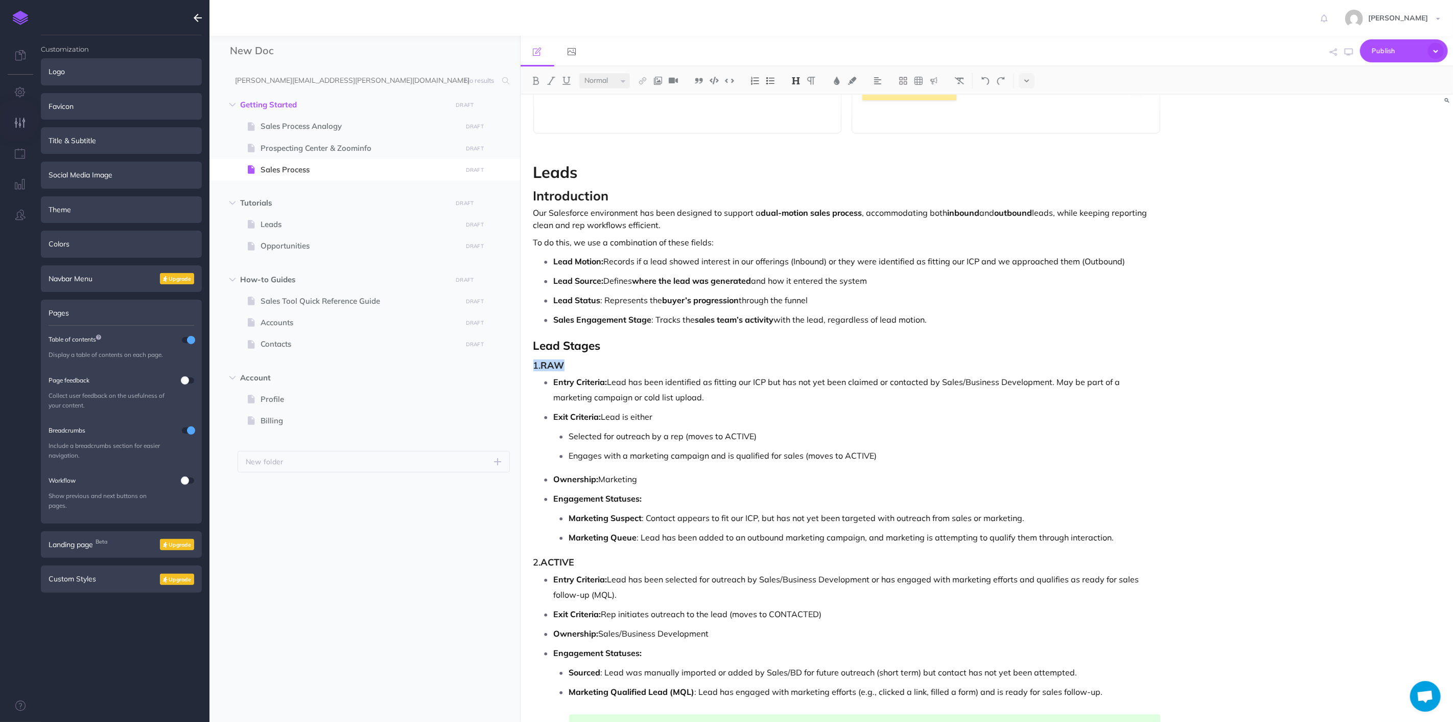
click at [444, 361] on div "New Doc Collapse all Expand all Expand to root folders [PERSON_NAME][EMAIL_ADDR…" at bounding box center [832, 379] width 1244 height 686
click at [553, 369] on strong "RAW" at bounding box center [553, 365] width 24 height 12
drag, startPoint x: 568, startPoint y: 362, endPoint x: 517, endPoint y: 362, distance: 51.1
click at [517, 362] on div "New Doc Collapse all Expand all Expand to root folders [PERSON_NAME][EMAIL_ADDR…" at bounding box center [832, 379] width 1244 height 686
click at [561, 365] on strong "RAW" at bounding box center [553, 365] width 24 height 12
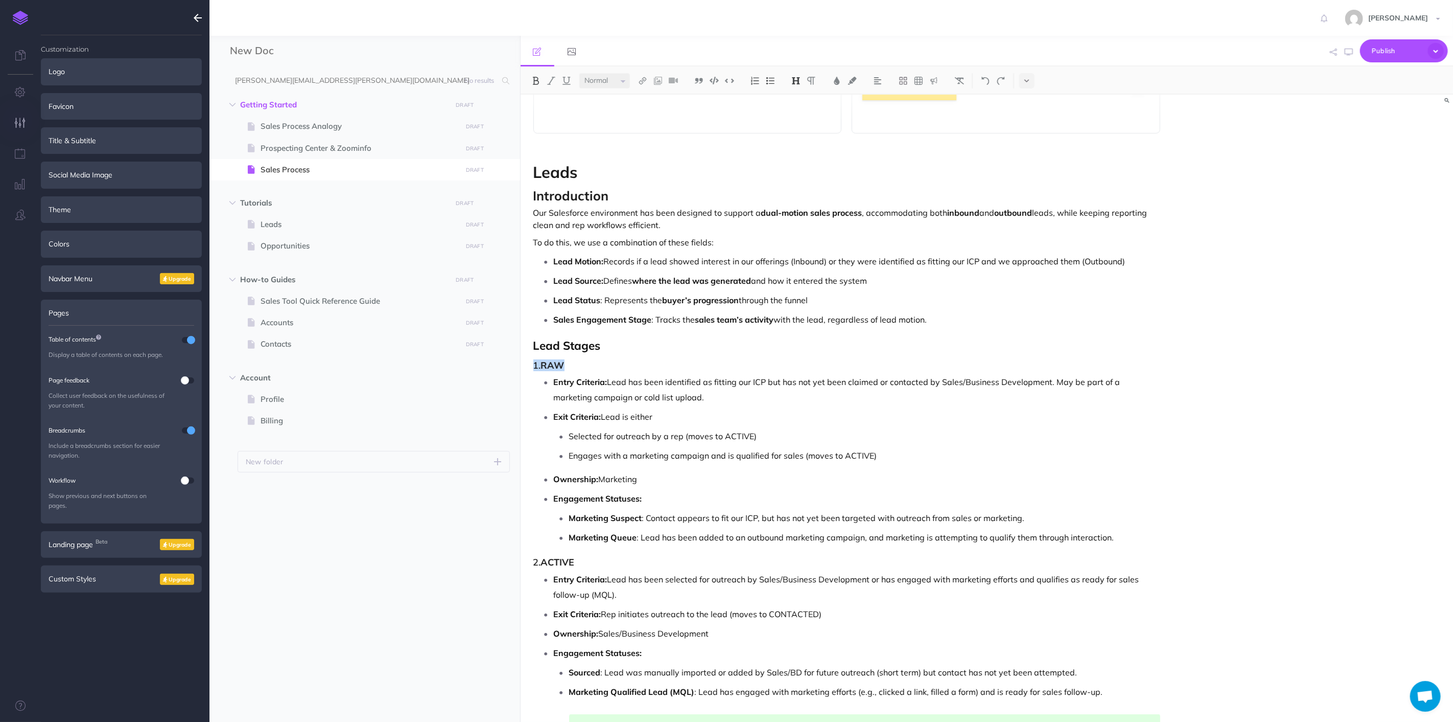
drag, startPoint x: 580, startPoint y: 365, endPoint x: 527, endPoint y: 367, distance: 52.7
click at [813, 82] on img at bounding box center [811, 81] width 9 height 8
click at [754, 83] on img at bounding box center [755, 81] width 9 height 8
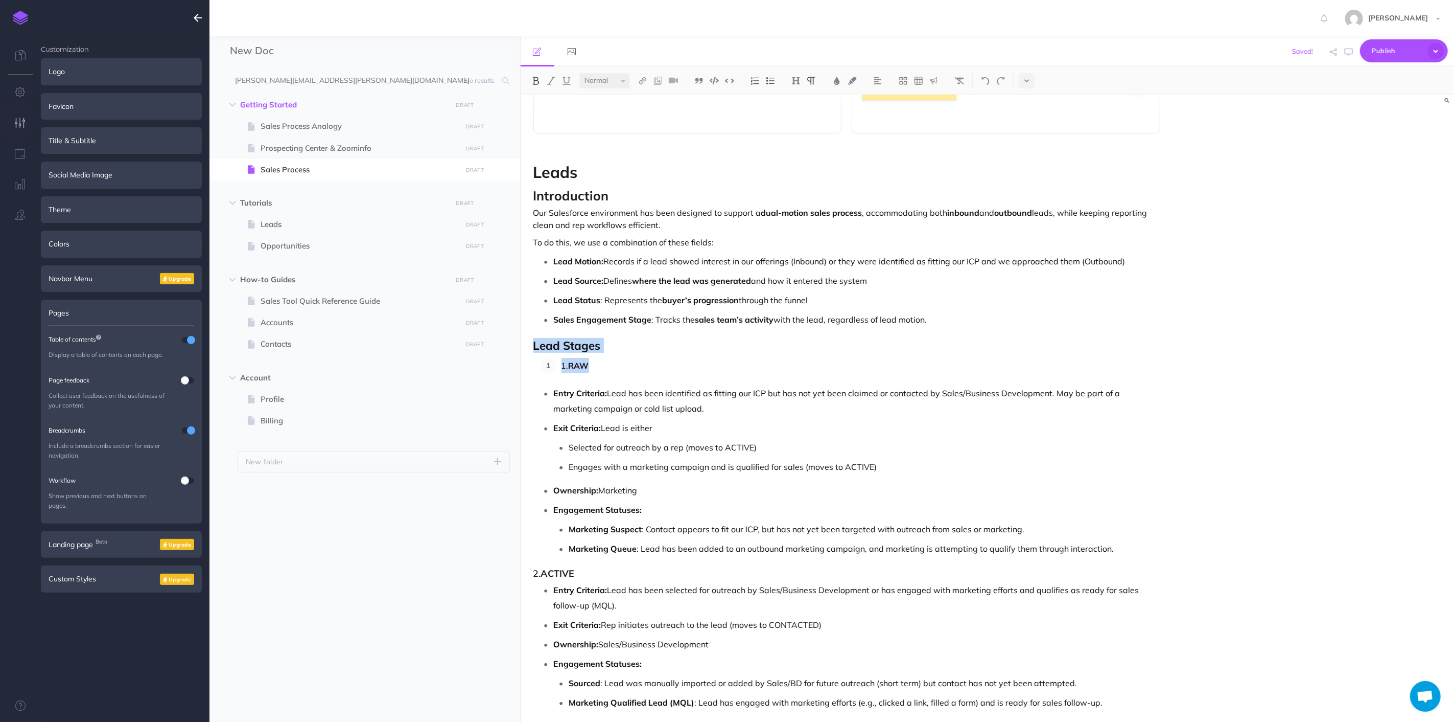
click at [569, 369] on p "1. RAW" at bounding box center [861, 365] width 599 height 15
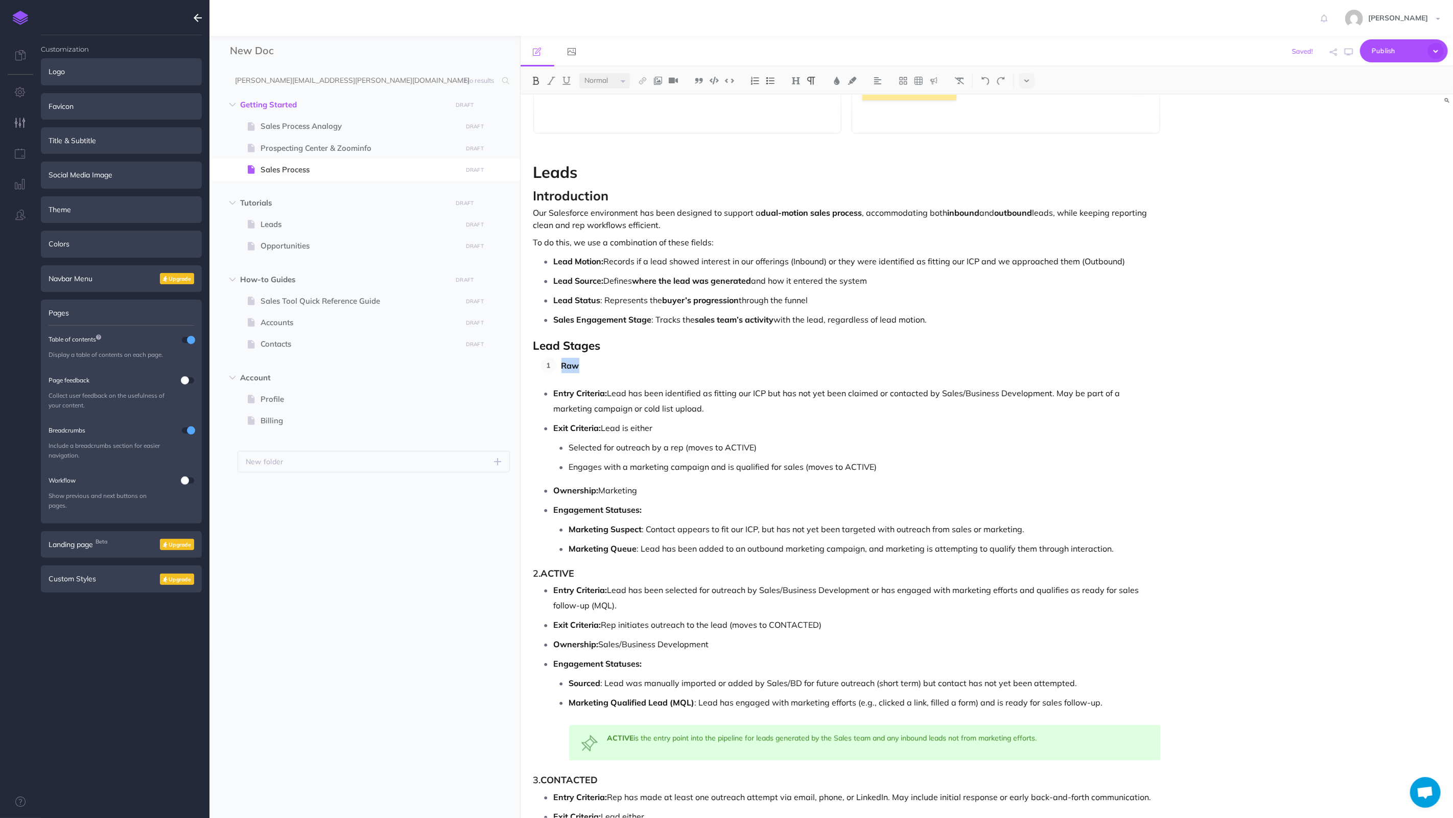
drag, startPoint x: 563, startPoint y: 368, endPoint x: 547, endPoint y: 367, distance: 15.4
click at [557, 367] on li "Raw" at bounding box center [859, 365] width 605 height 15
click at [623, 82] on select "Small Normal Large" at bounding box center [605, 80] width 51 height 15
click at [580, 73] on select "Small Normal Large" at bounding box center [605, 80] width 51 height 15
click at [798, 81] on img at bounding box center [796, 81] width 9 height 8
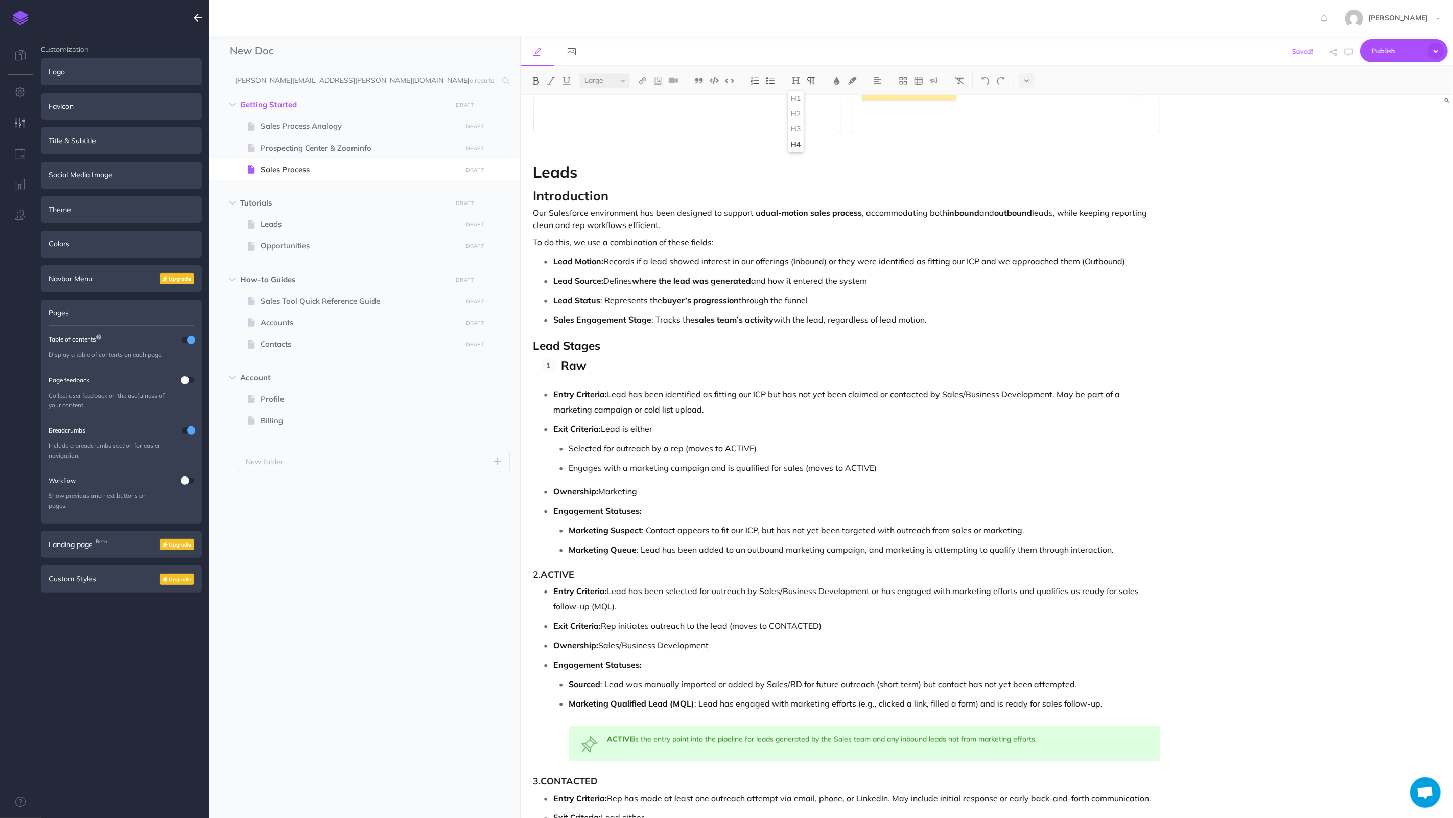
click at [796, 141] on button "H4" at bounding box center [796, 144] width 15 height 15
click at [699, 411] on p "Entry Criteria: Lead has been identified as fitting our ICP but has not yet bee…" at bounding box center [857, 401] width 607 height 31
drag, startPoint x: 597, startPoint y: 366, endPoint x: 506, endPoint y: 382, distance: 92.3
click at [468, 379] on div "New Doc Collapse all Expand all Expand to root folders [PERSON_NAME][EMAIL_ADDR…" at bounding box center [832, 427] width 1244 height 782
drag, startPoint x: 640, startPoint y: 359, endPoint x: 576, endPoint y: 399, distance: 75.6
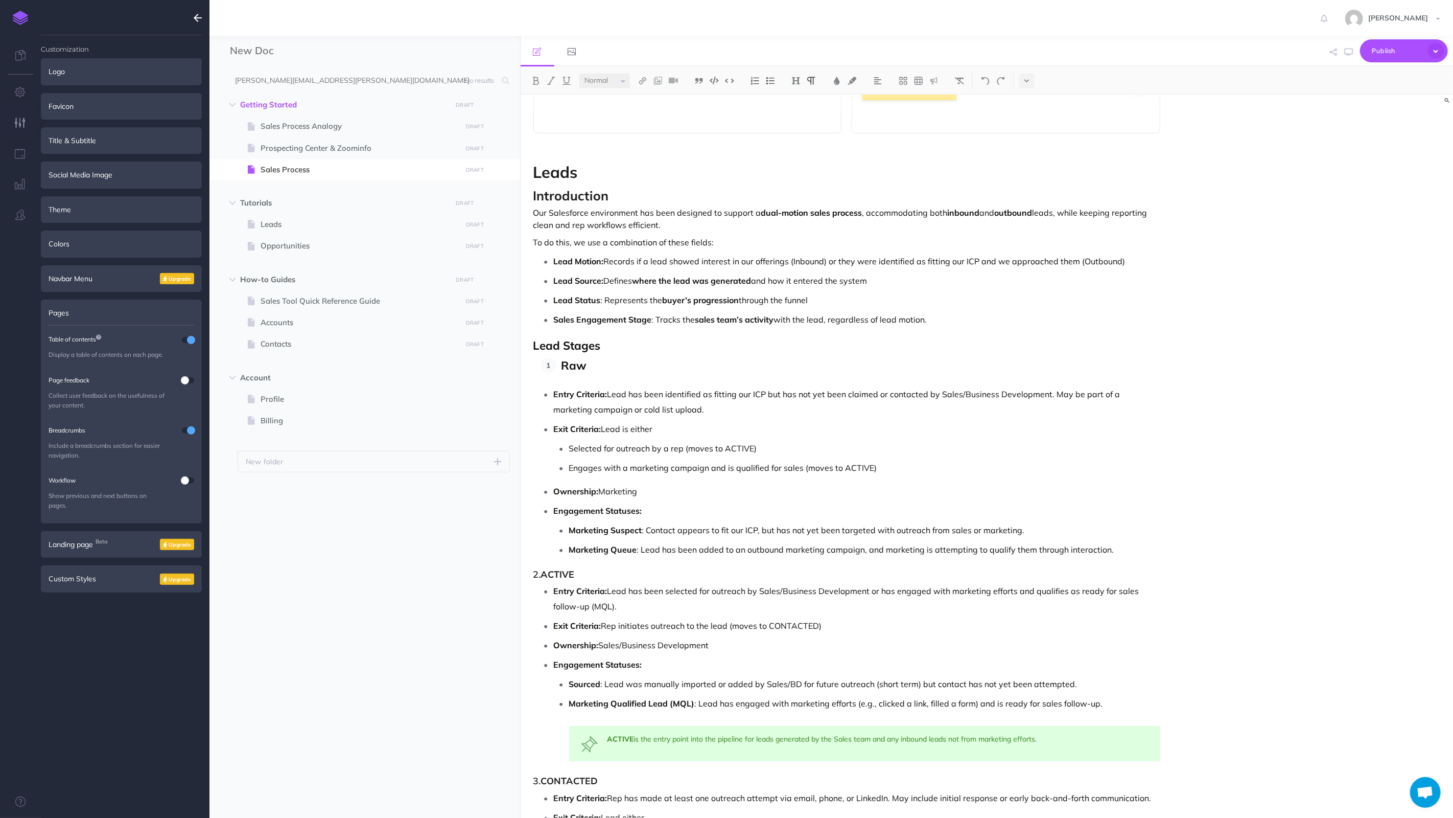
click at [639, 359] on p "Raw" at bounding box center [861, 366] width 599 height 16
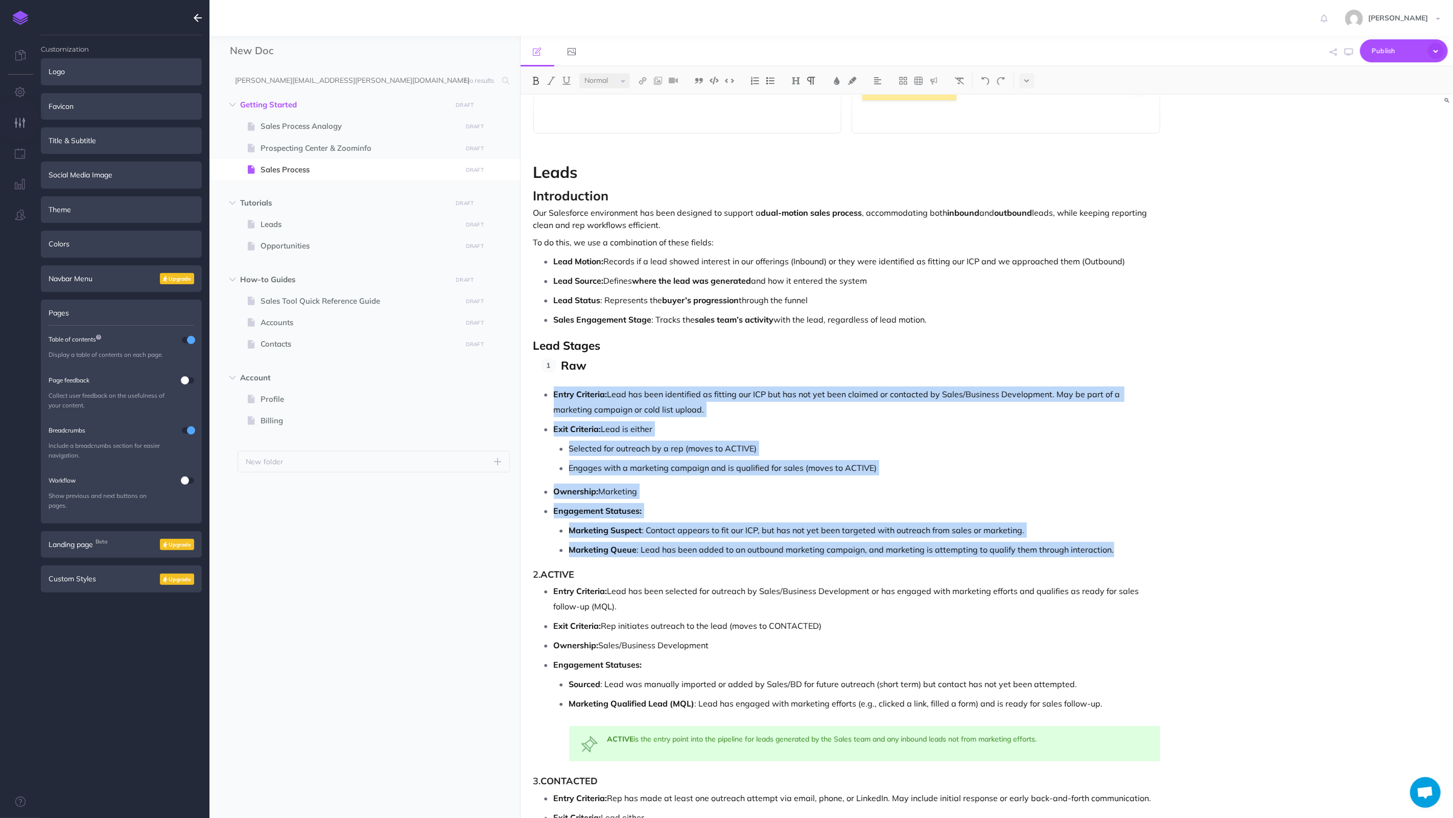
drag, startPoint x: 553, startPoint y: 393, endPoint x: 1113, endPoint y: 547, distance: 580.3
click at [1113, 547] on ul "Entry Criteria: Lead has been identified as fitting our ICP but has not yet bee…" at bounding box center [850, 471] width 622 height 171
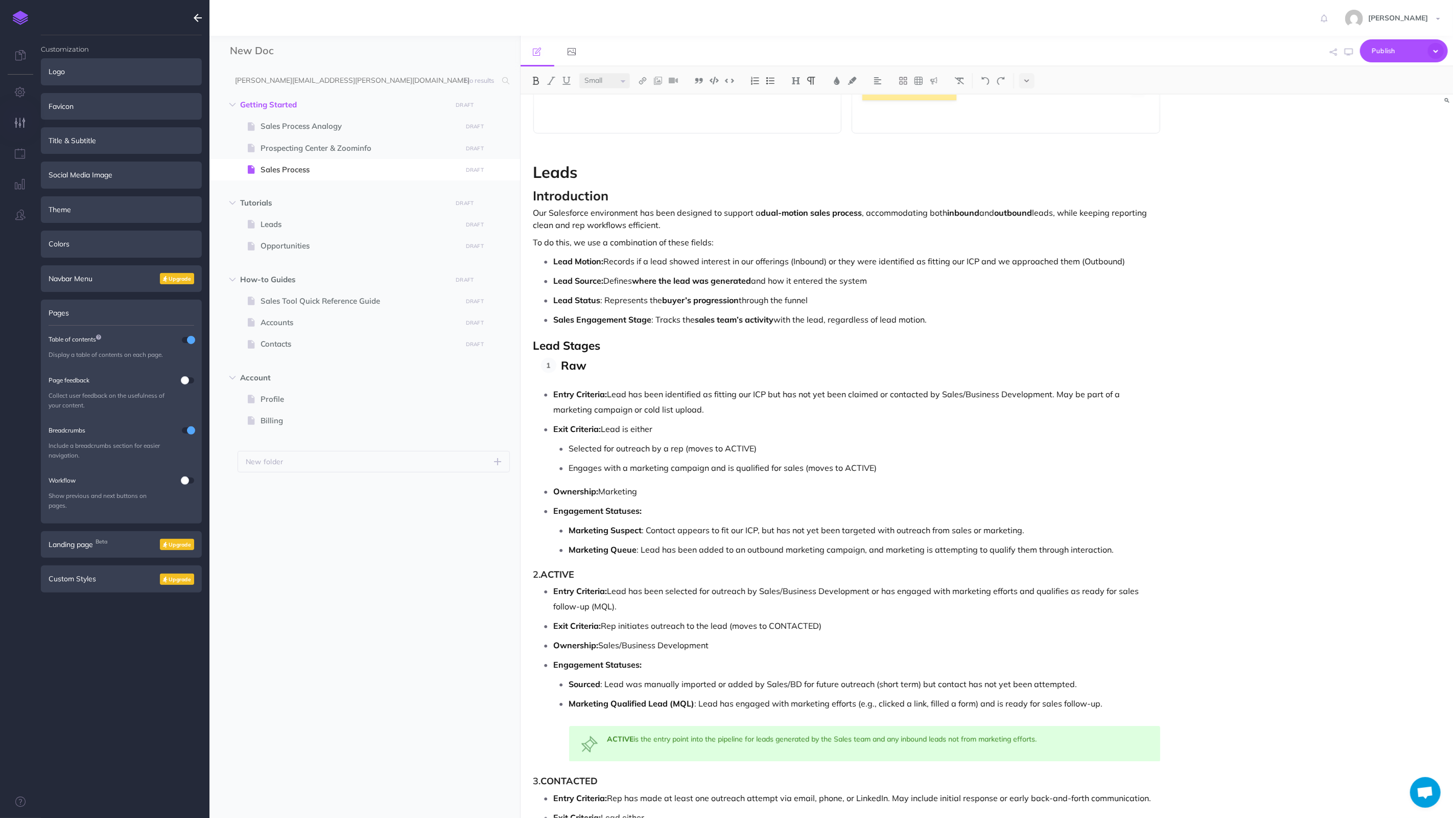
drag, startPoint x: 621, startPoint y: 360, endPoint x: 621, endPoint y: 366, distance: 6.1
click at [621, 360] on p "Raw" at bounding box center [861, 366] width 599 height 16
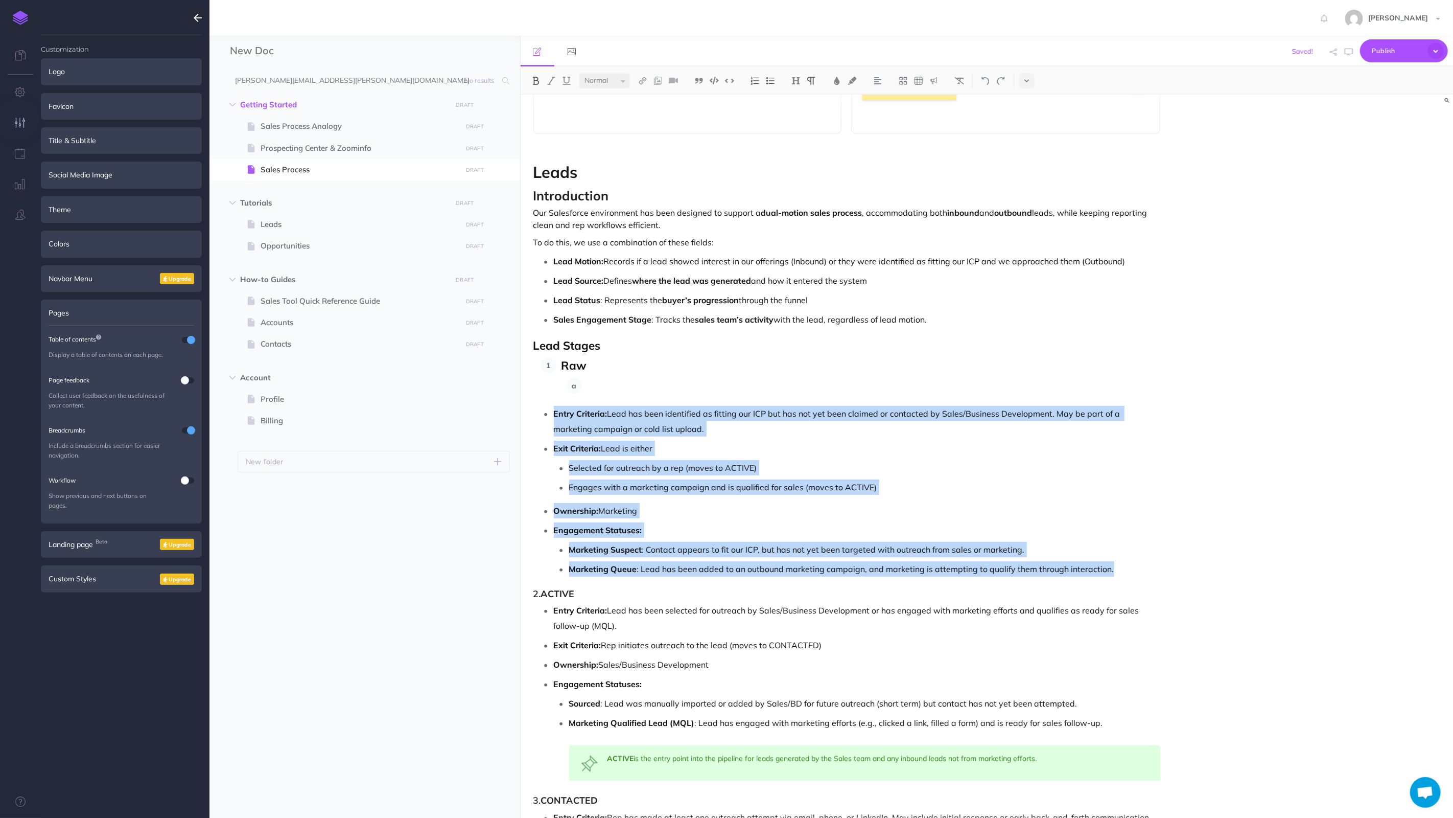
drag, startPoint x: 552, startPoint y: 411, endPoint x: 1108, endPoint y: 571, distance: 578.1
click at [1108, 571] on ul "Entry Criteria: Lead has been identified as fitting our ICP but has not yet bee…" at bounding box center [850, 491] width 622 height 171
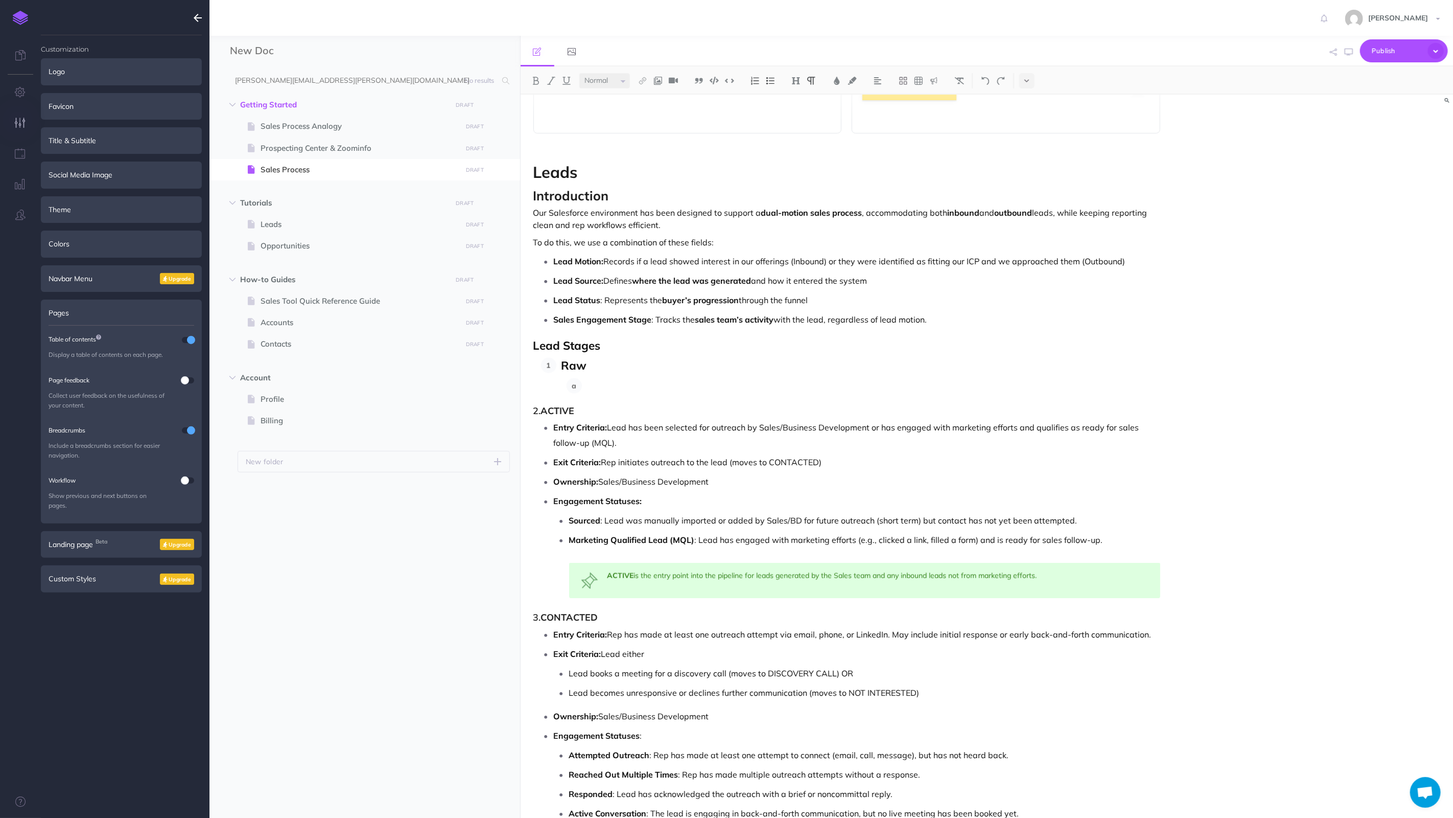
click at [638, 386] on p at bounding box center [874, 385] width 574 height 15
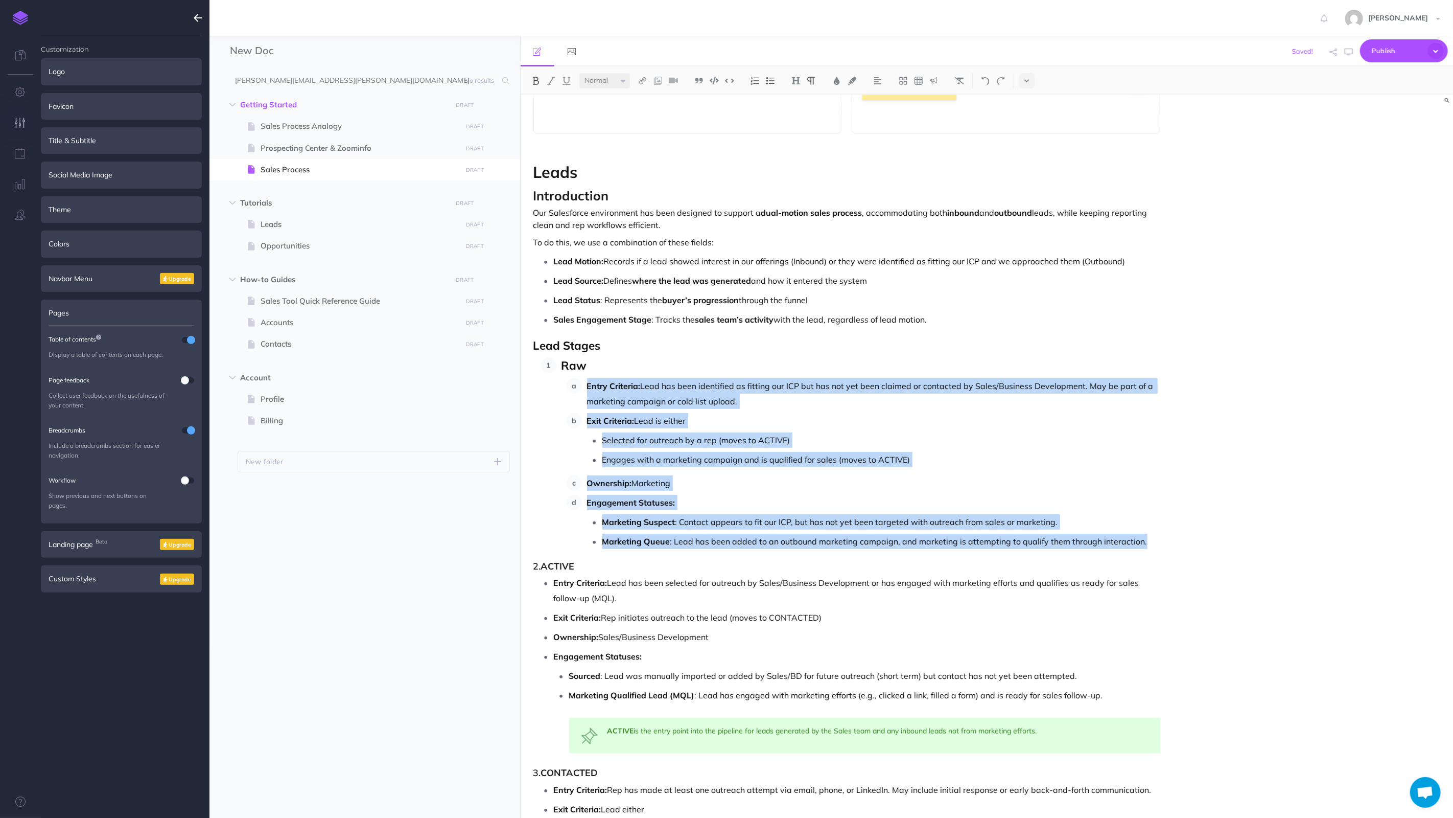
drag, startPoint x: 1179, startPoint y: 539, endPoint x: 558, endPoint y: 381, distance: 641.8
click at [558, 381] on div "Nektar Sales Process Overview : Lead to Contract and Asset Management This sale…" at bounding box center [987, 456] width 933 height 723
click at [770, 84] on img at bounding box center [770, 81] width 9 height 8
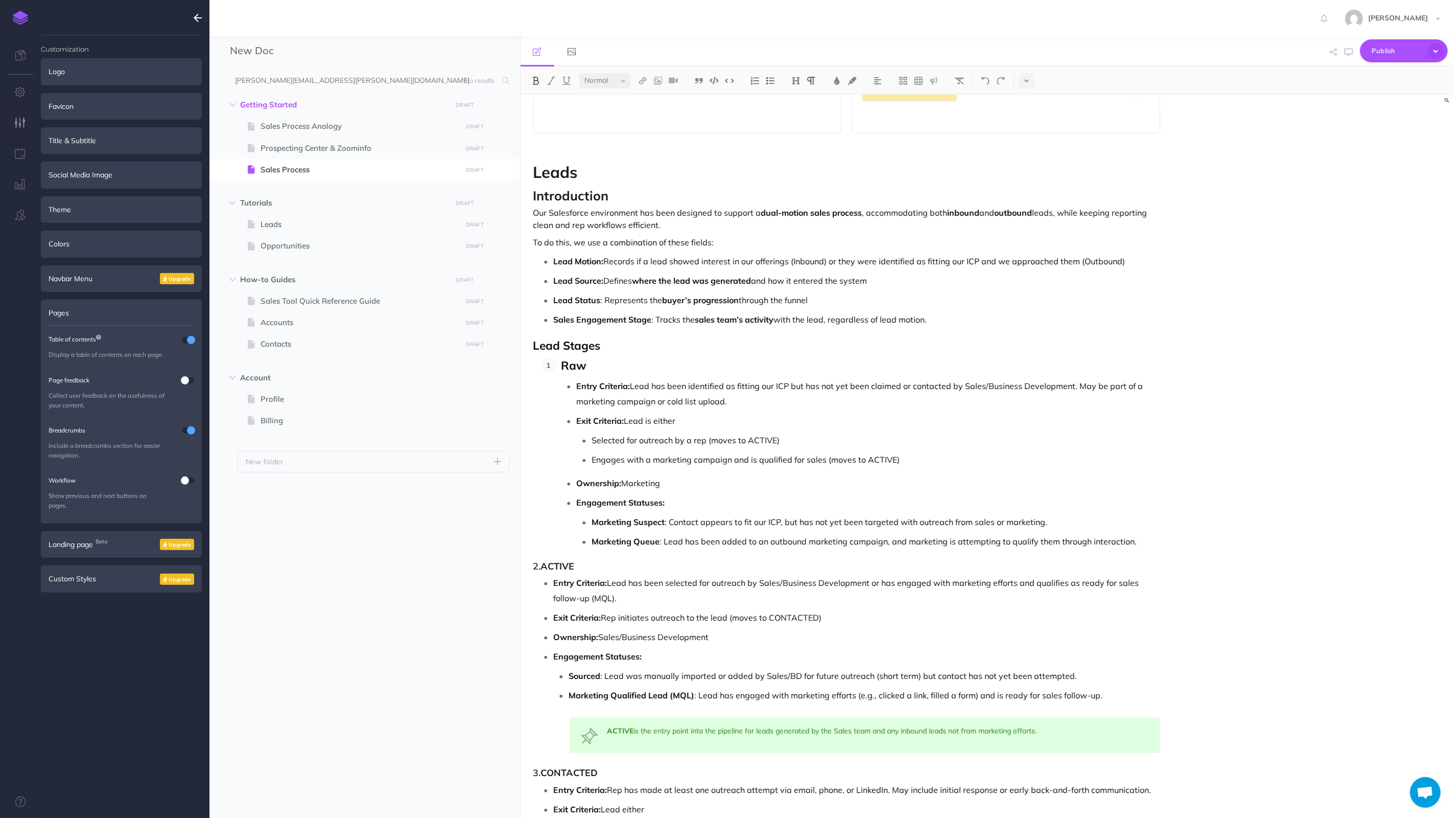
click at [626, 407] on p "Entry Criteria: Lead has been identified as fitting our ICP but has not yet bee…" at bounding box center [869, 393] width 584 height 31
click at [543, 565] on h3 "2. ACTIVE" at bounding box center [848, 566] width 628 height 10
click at [544, 566] on strong "ACTIVE" at bounding box center [558, 566] width 34 height 12
drag, startPoint x: 582, startPoint y: 565, endPoint x: 465, endPoint y: 559, distance: 116.7
click at [465, 559] on div "New Doc Collapse all Expand all Expand to root folders [PERSON_NAME][EMAIL_ADDR…" at bounding box center [832, 427] width 1244 height 782
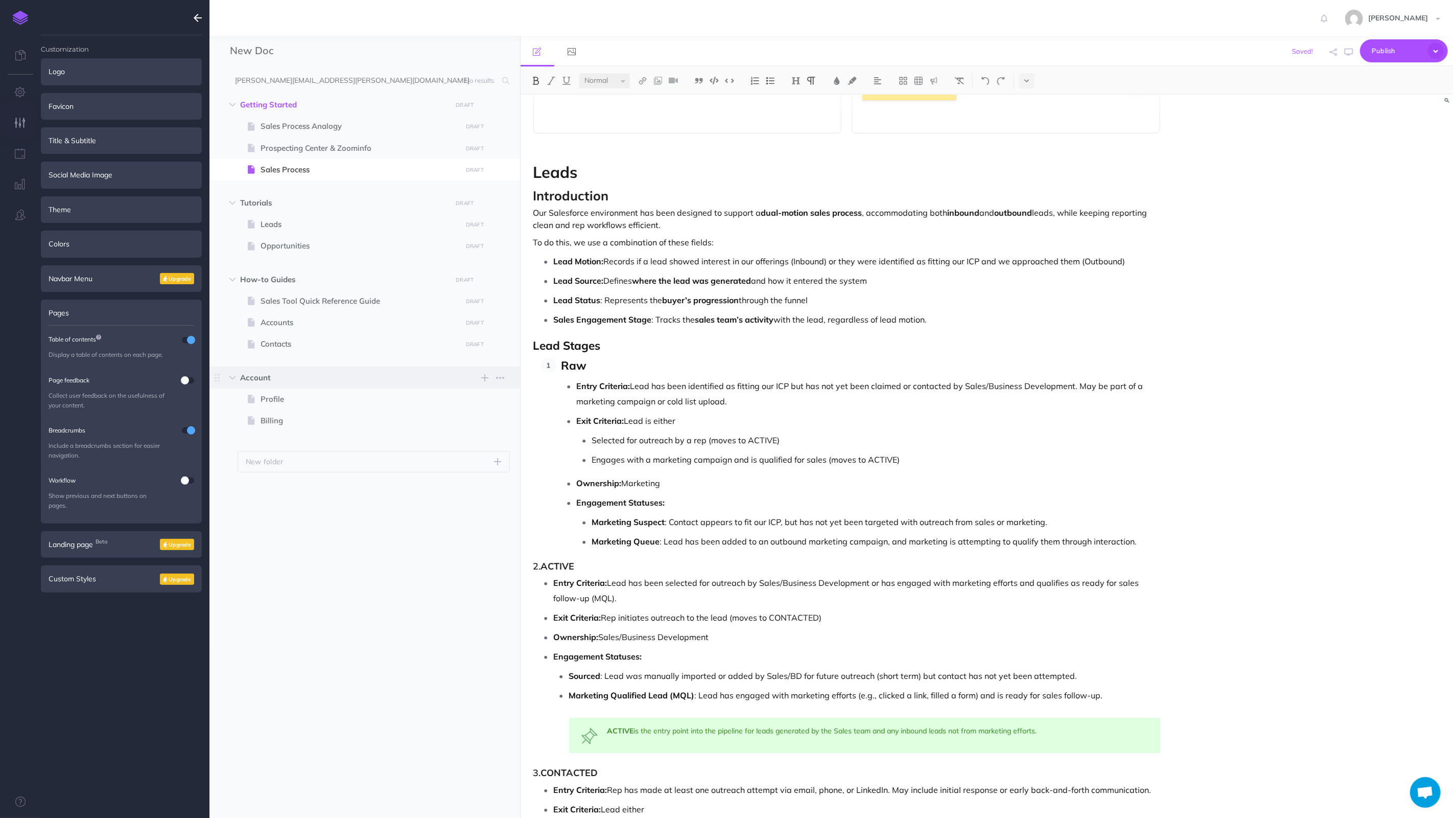
drag, startPoint x: 512, startPoint y: 370, endPoint x: 448, endPoint y: 376, distance: 64.1
click at [448, 376] on div "New Doc Collapse all Expand all Expand to root folders [PERSON_NAME][EMAIL_ADDR…" at bounding box center [832, 427] width 1244 height 782
click at [606, 352] on p "Lead Stages" at bounding box center [848, 345] width 628 height 13
click at [584, 368] on span "Raw" at bounding box center [575, 365] width 26 height 15
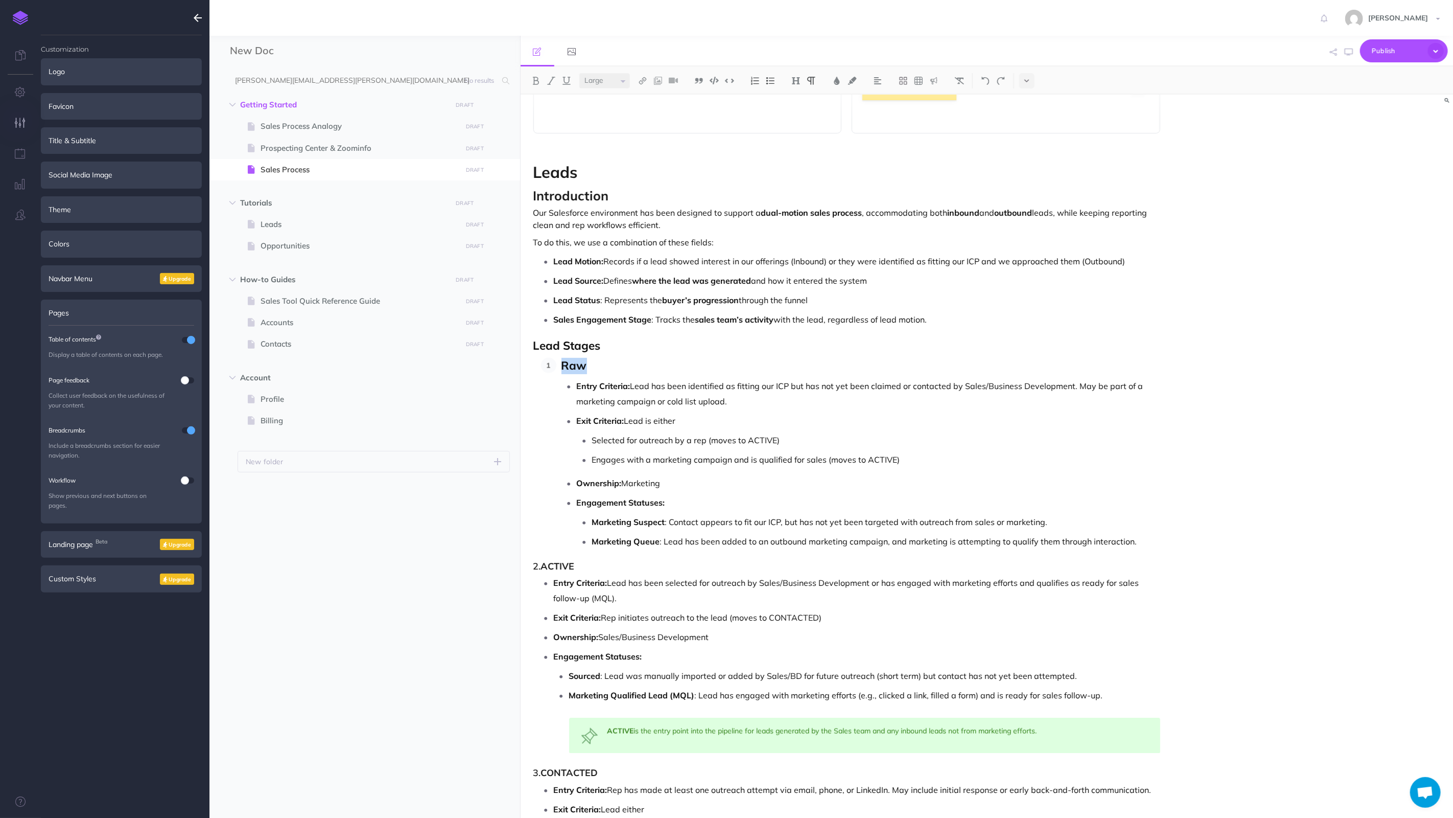
click at [584, 368] on span "Raw" at bounding box center [575, 365] width 26 height 15
copy span "Raw"
drag, startPoint x: 598, startPoint y: 563, endPoint x: 461, endPoint y: 569, distance: 136.6
click at [461, 569] on div "New Doc Collapse all Expand all Expand to root folders [PERSON_NAME][EMAIL_ADDR…" at bounding box center [832, 427] width 1244 height 782
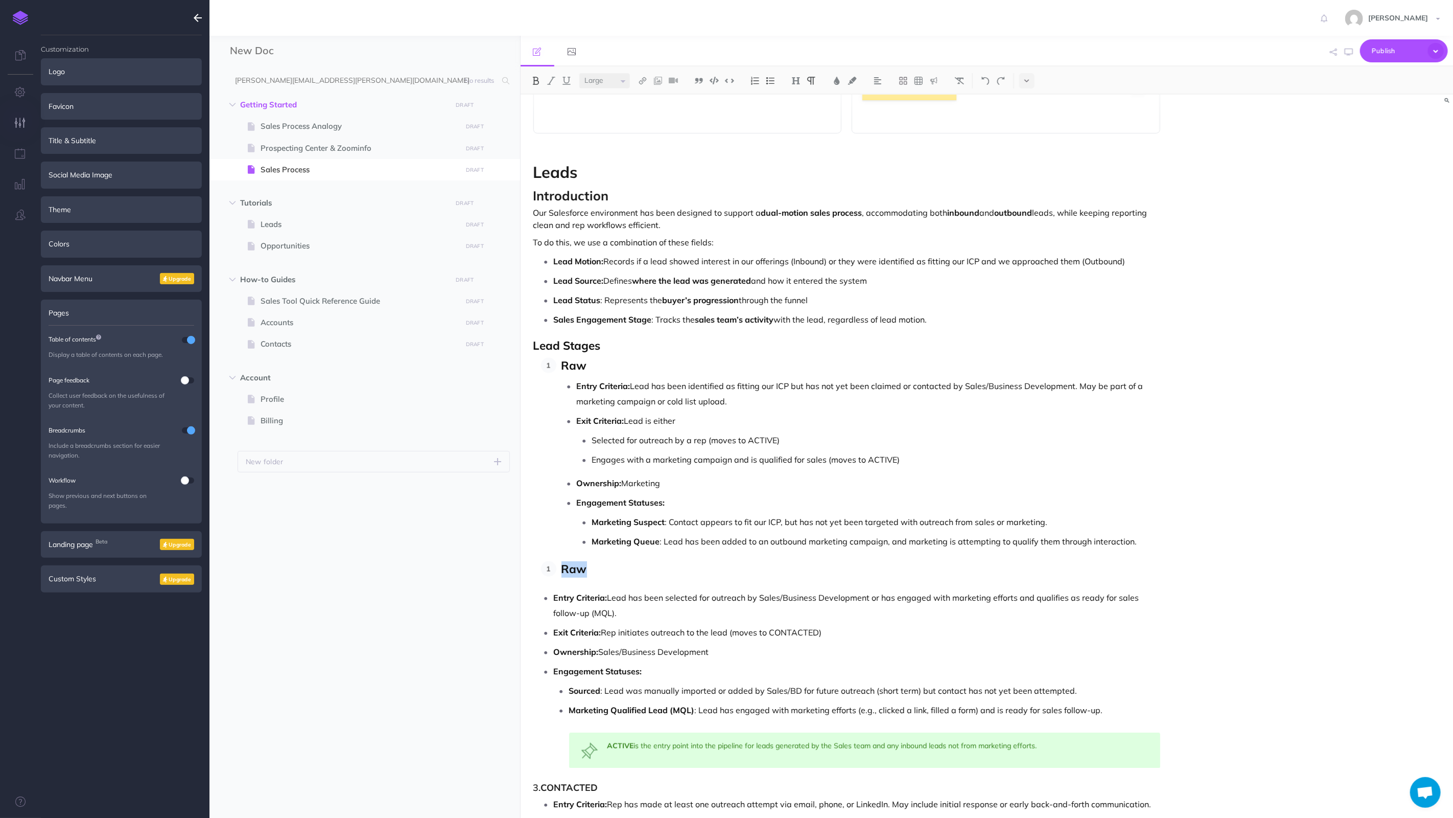
drag, startPoint x: 594, startPoint y: 574, endPoint x: 562, endPoint y: 575, distance: 31.7
click at [562, 575] on p "Raw" at bounding box center [861, 569] width 599 height 16
click at [558, 564] on li "Active" at bounding box center [859, 569] width 605 height 16
click at [581, 573] on p "Active" at bounding box center [861, 565] width 599 height 16
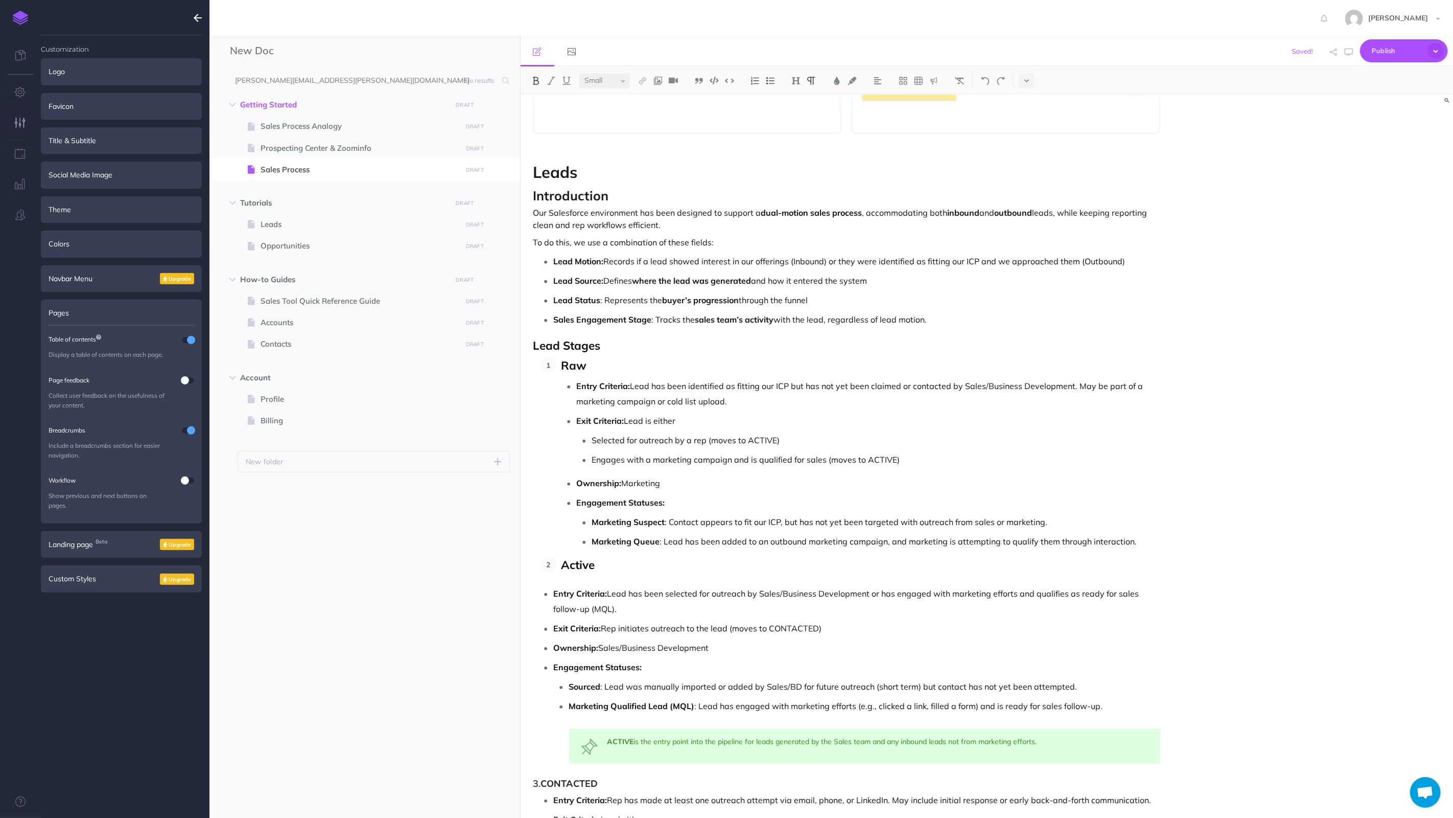
click at [606, 572] on p "Active" at bounding box center [861, 565] width 599 height 16
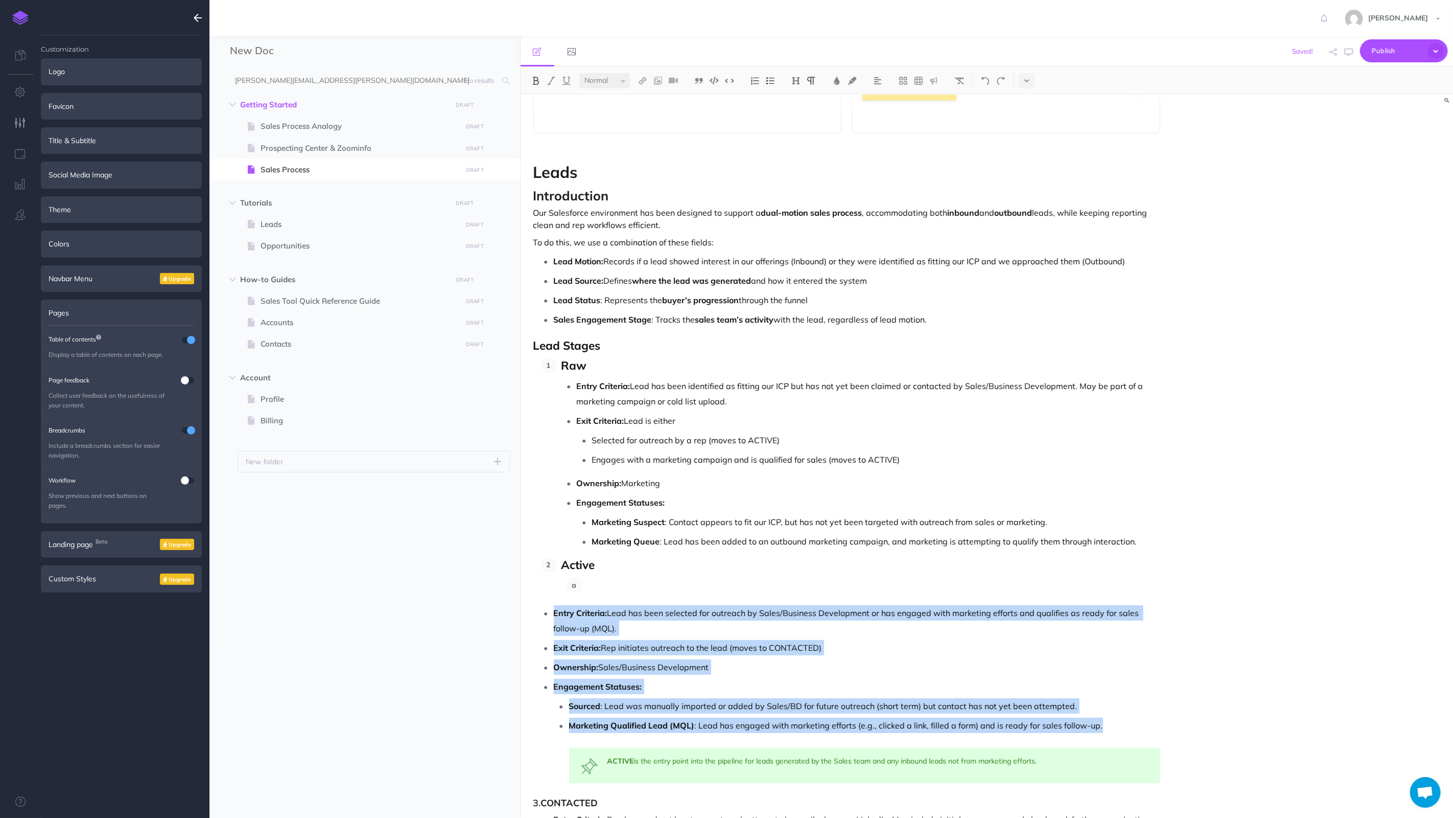
drag, startPoint x: 1103, startPoint y: 726, endPoint x: 540, endPoint y: 620, distance: 572.5
click at [540, 620] on ul "Entry Criteria: Lead has been selected for outreach by Sales/Business Developme…" at bounding box center [850, 694] width 622 height 178
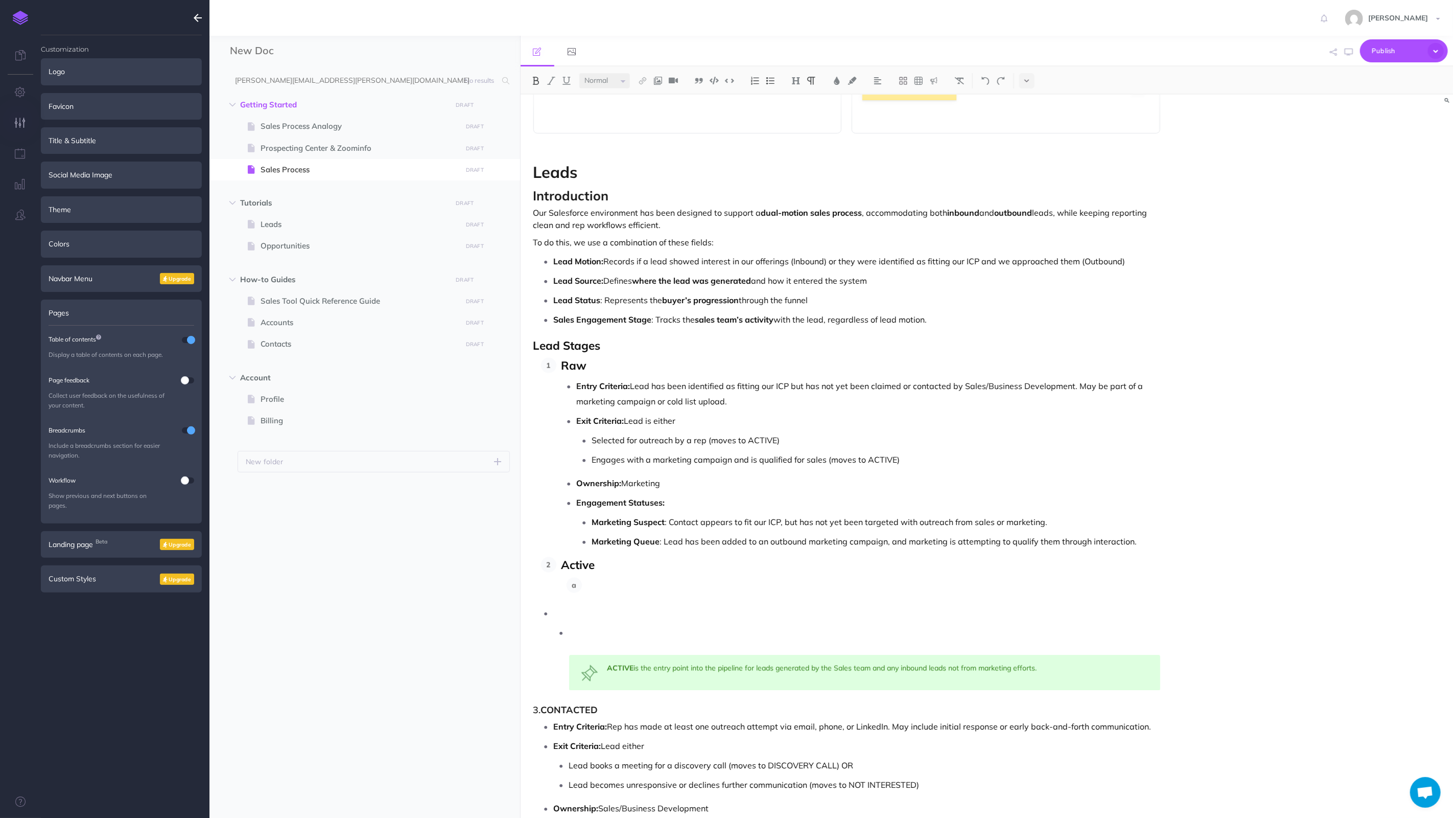
click at [616, 579] on p at bounding box center [874, 584] width 574 height 15
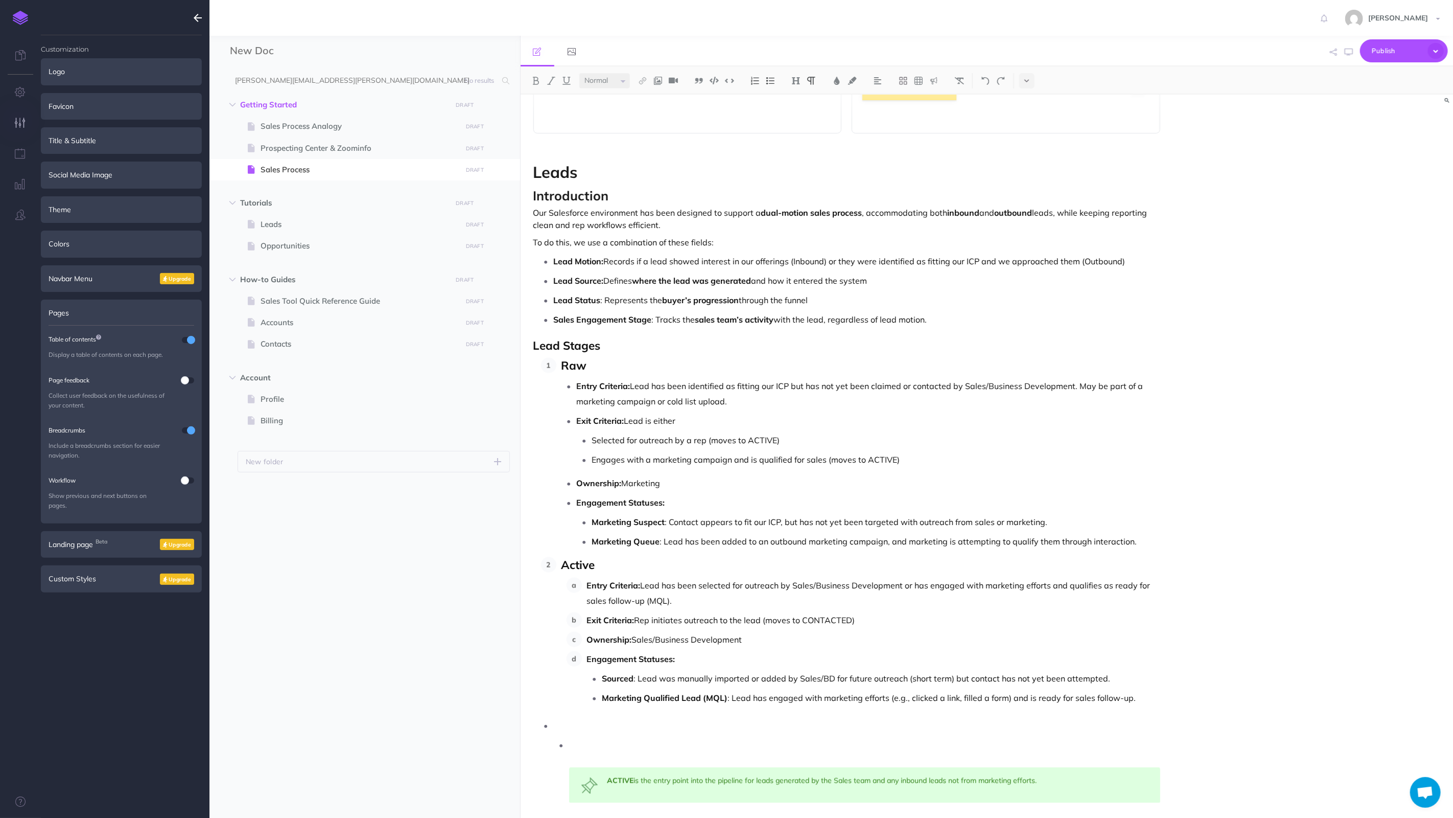
click at [575, 721] on p at bounding box center [865, 744] width 592 height 15
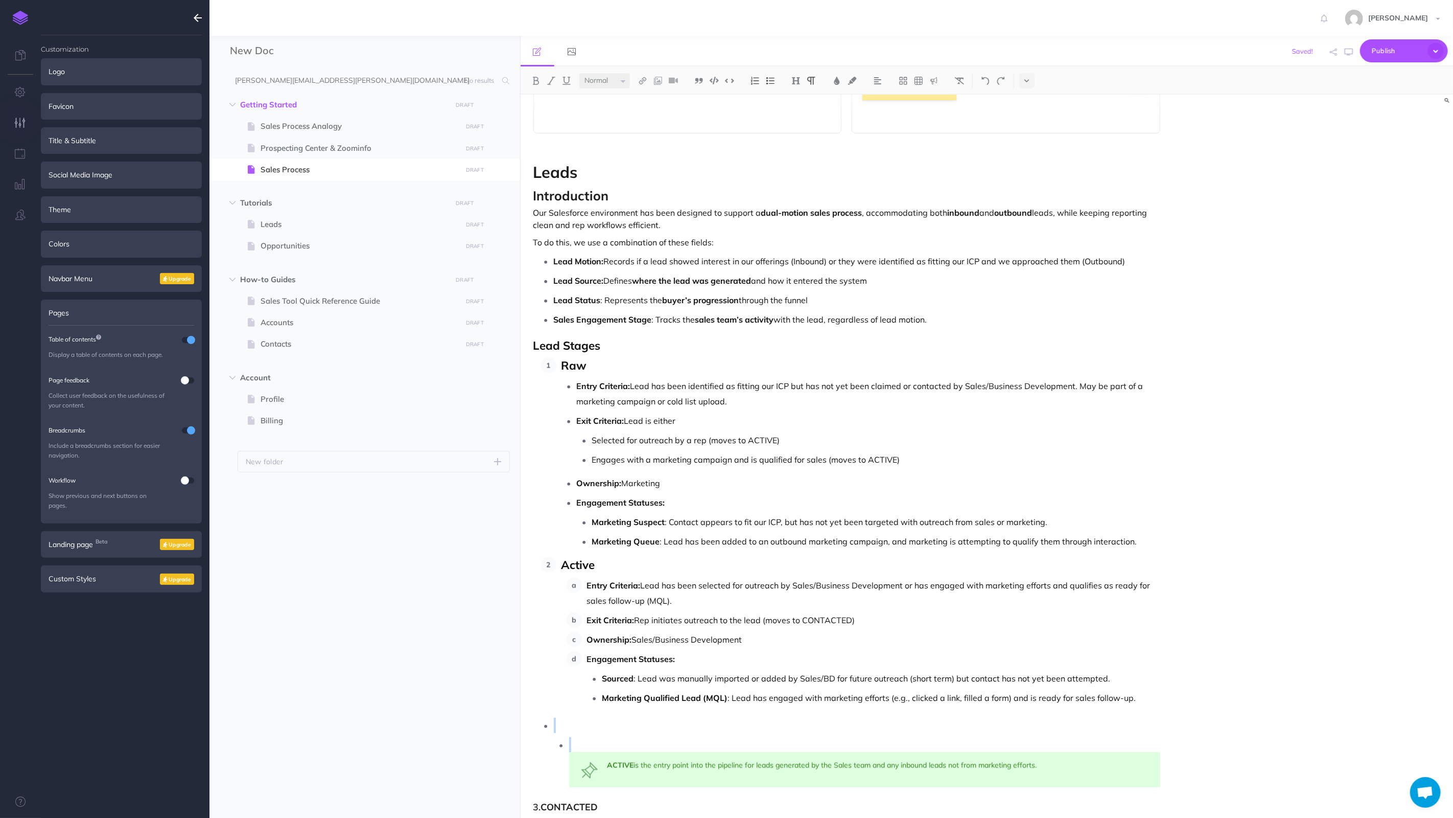
drag, startPoint x: 576, startPoint y: 736, endPoint x: 540, endPoint y: 726, distance: 38.3
click at [554, 721] on li "ACTIVE is the entry point into the pipeline for leads generated by the Sales te…" at bounding box center [857, 752] width 607 height 70
click at [590, 721] on p at bounding box center [869, 740] width 584 height 15
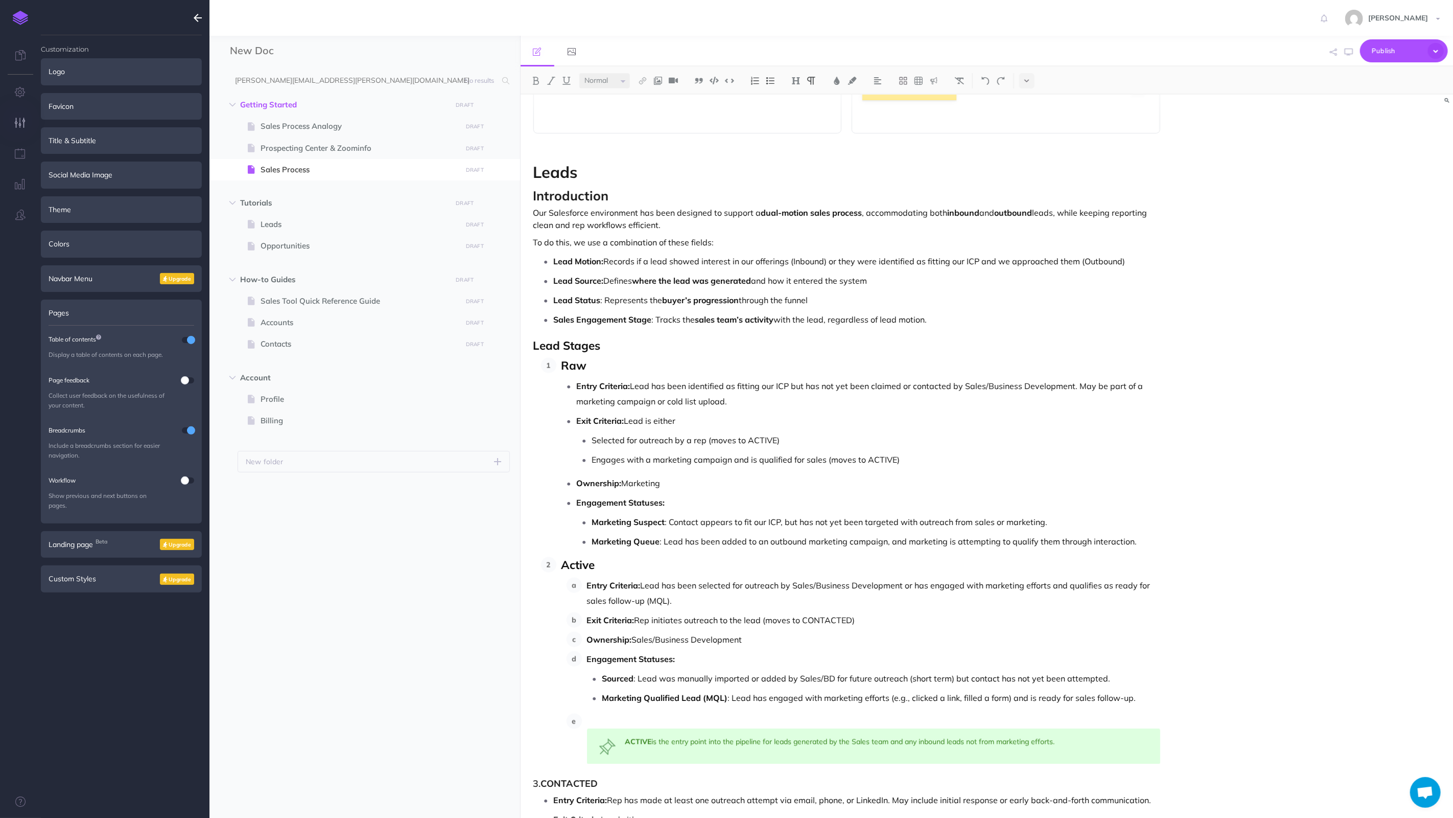
click at [594, 721] on p at bounding box center [874, 720] width 574 height 15
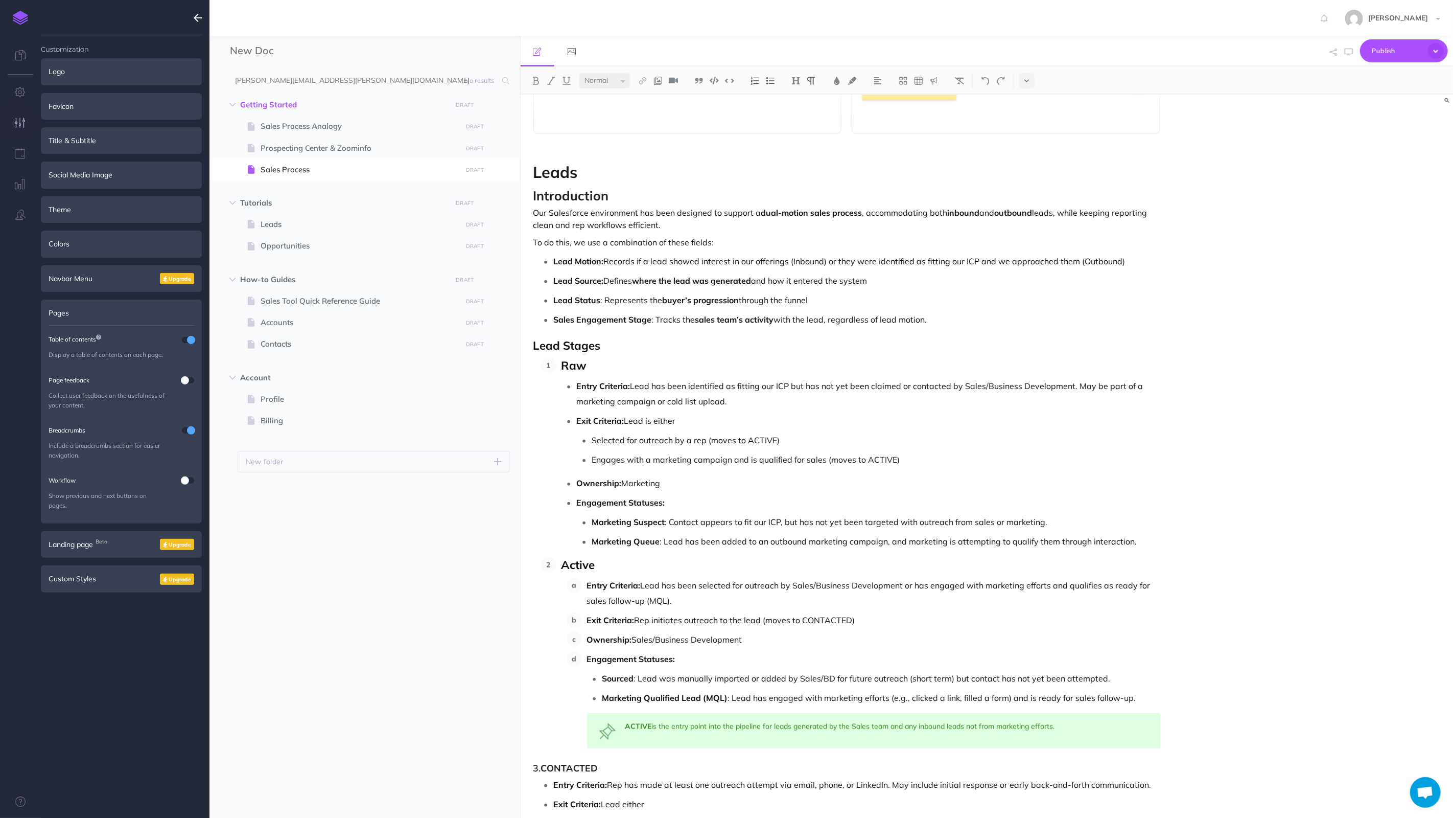
click at [1240, 692] on div "Nektar Sales Process Overview : Lead to Contract and Asset Management This sale…" at bounding box center [987, 456] width 933 height 723
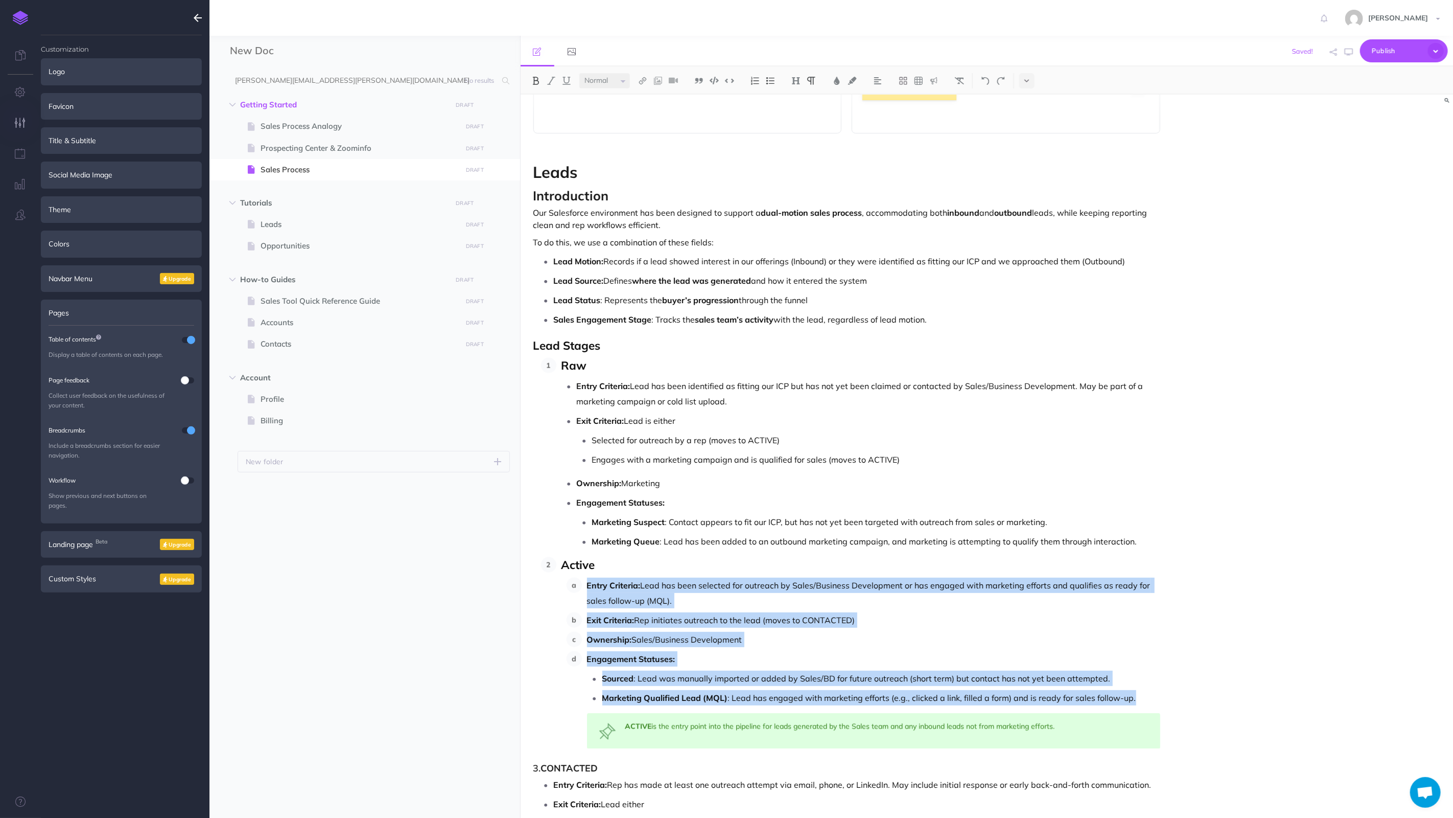
drag, startPoint x: 1178, startPoint y: 698, endPoint x: 575, endPoint y: 589, distance: 612.7
click at [575, 589] on div "Nektar Sales Process Overview : Lead to Contract and Asset Management This sale…" at bounding box center [987, 456] width 933 height 723
click at [775, 80] on img at bounding box center [770, 81] width 9 height 8
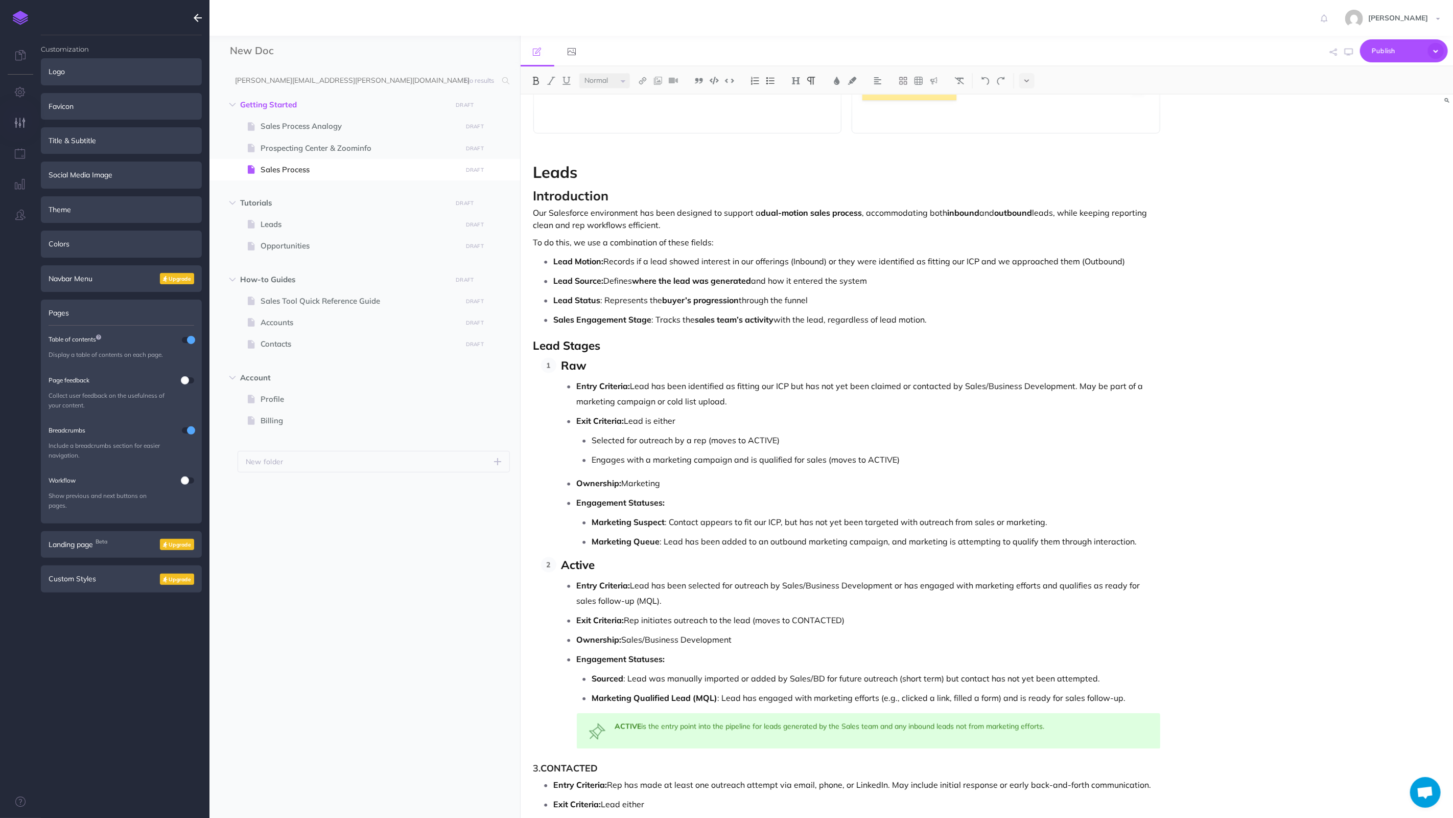
click at [854, 532] on ul "Marketing Suspect : Contact appears to fit our ICP, but has not yet been target…" at bounding box center [869, 531] width 584 height 35
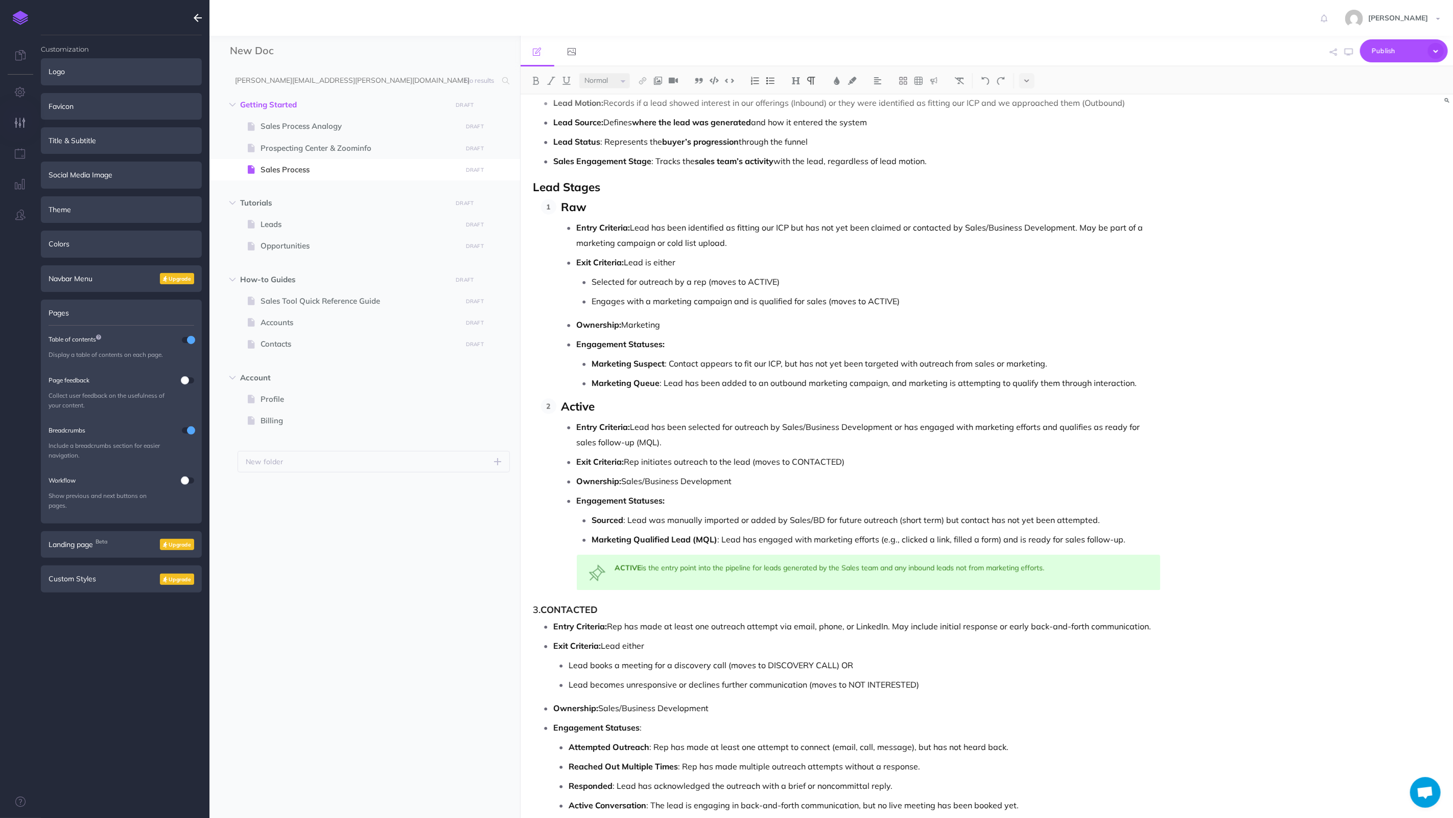
scroll to position [1366, 0]
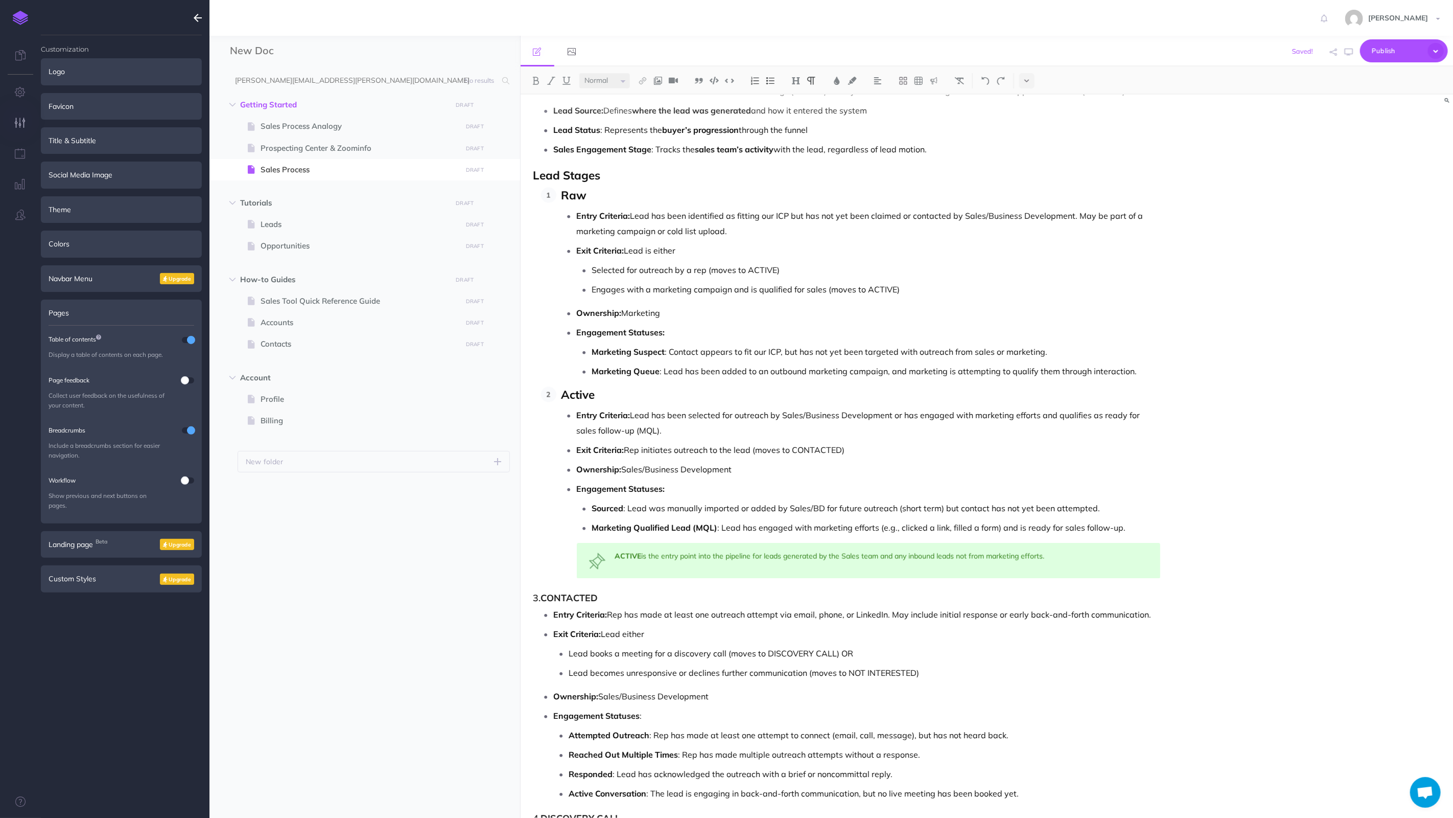
click at [538, 603] on h3 "3. CONTACTED" at bounding box center [848, 598] width 628 height 10
drag, startPoint x: 643, startPoint y: 593, endPoint x: 473, endPoint y: 599, distance: 170.3
click at [473, 599] on div "New Doc Collapse all Expand all Expand to root folders [PERSON_NAME][EMAIL_ADDR…" at bounding box center [832, 427] width 1244 height 782
drag, startPoint x: 557, startPoint y: 390, endPoint x: 520, endPoint y: 394, distance: 37.5
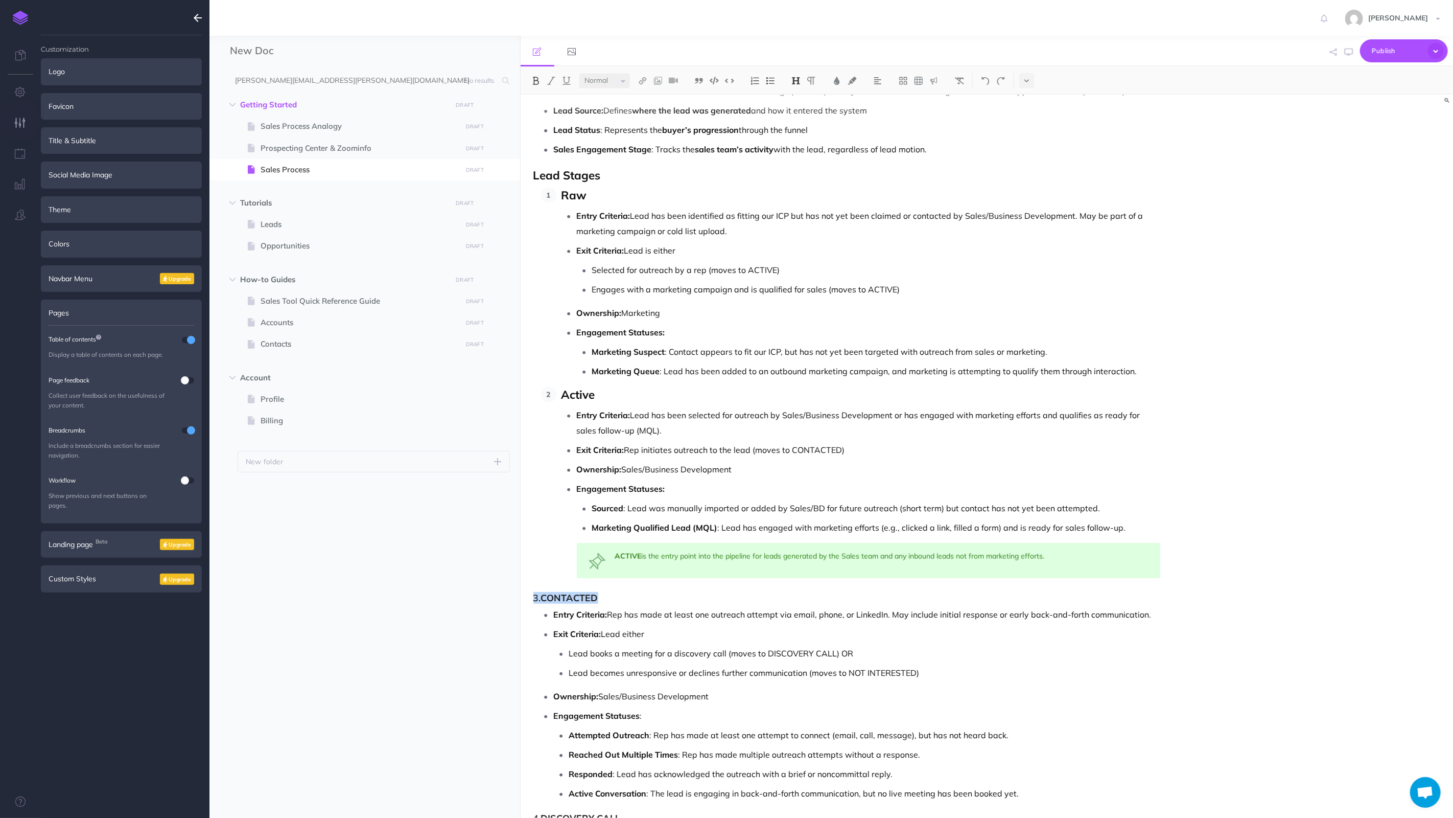
drag, startPoint x: 600, startPoint y: 596, endPoint x: 476, endPoint y: 600, distance: 124.2
click at [476, 600] on div "New Doc Collapse all Expand all Expand to root folders [PERSON_NAME][EMAIL_ADDR…" at bounding box center [832, 427] width 1244 height 782
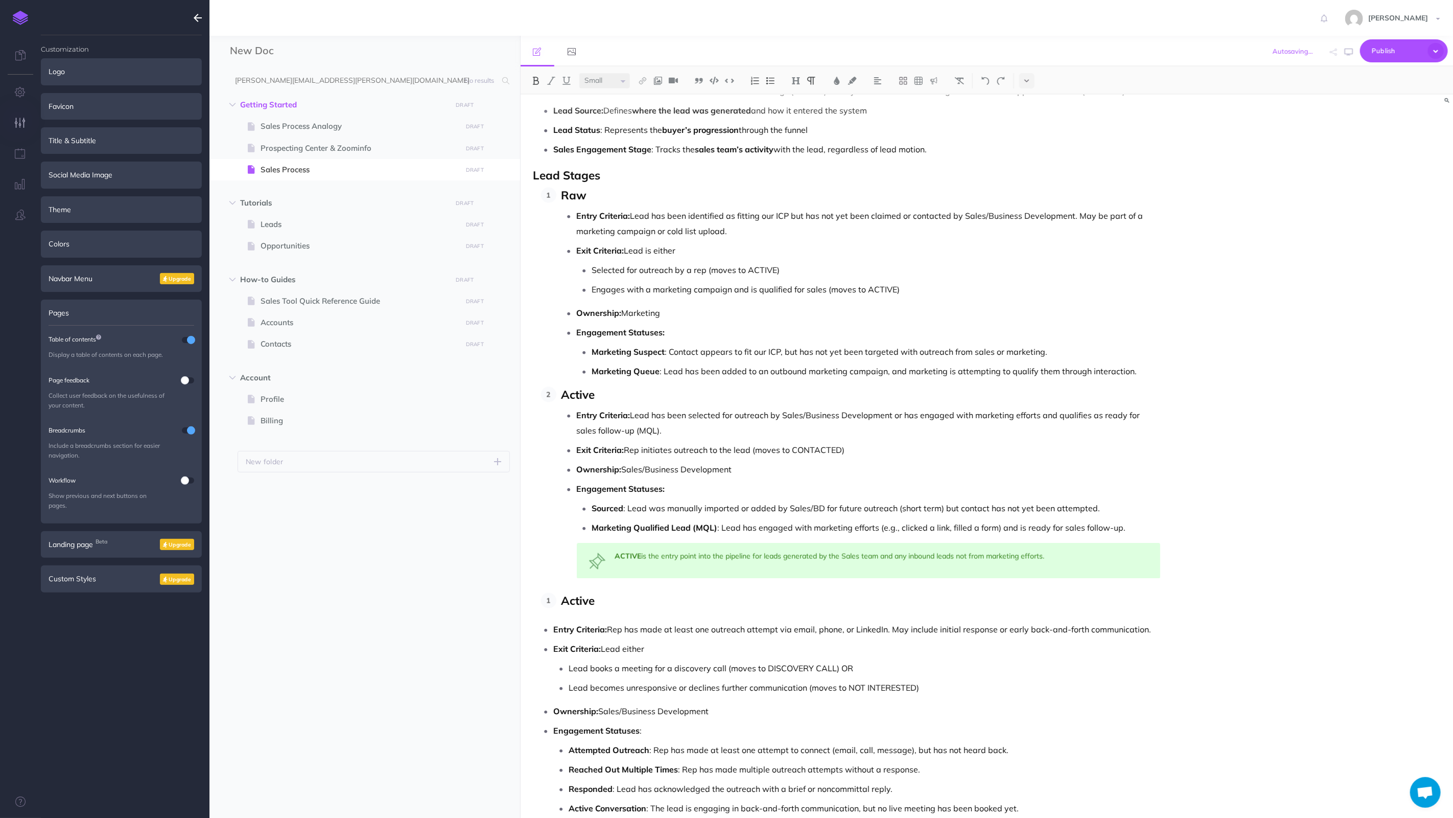
click at [557, 606] on li "Active" at bounding box center [859, 601] width 605 height 16
drag, startPoint x: 588, startPoint y: 601, endPoint x: 562, endPoint y: 605, distance: 26.4
click at [562, 605] on span "Active" at bounding box center [579, 600] width 34 height 15
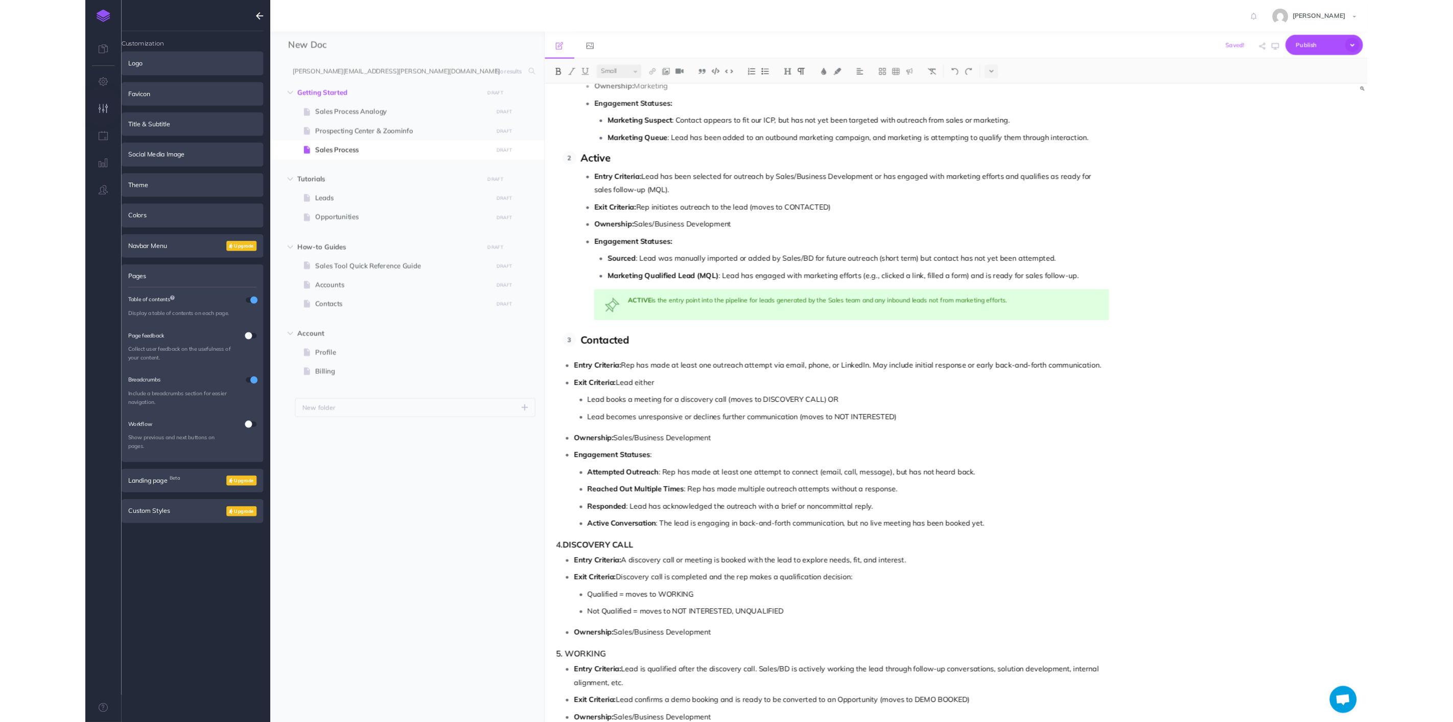
scroll to position [1593, 0]
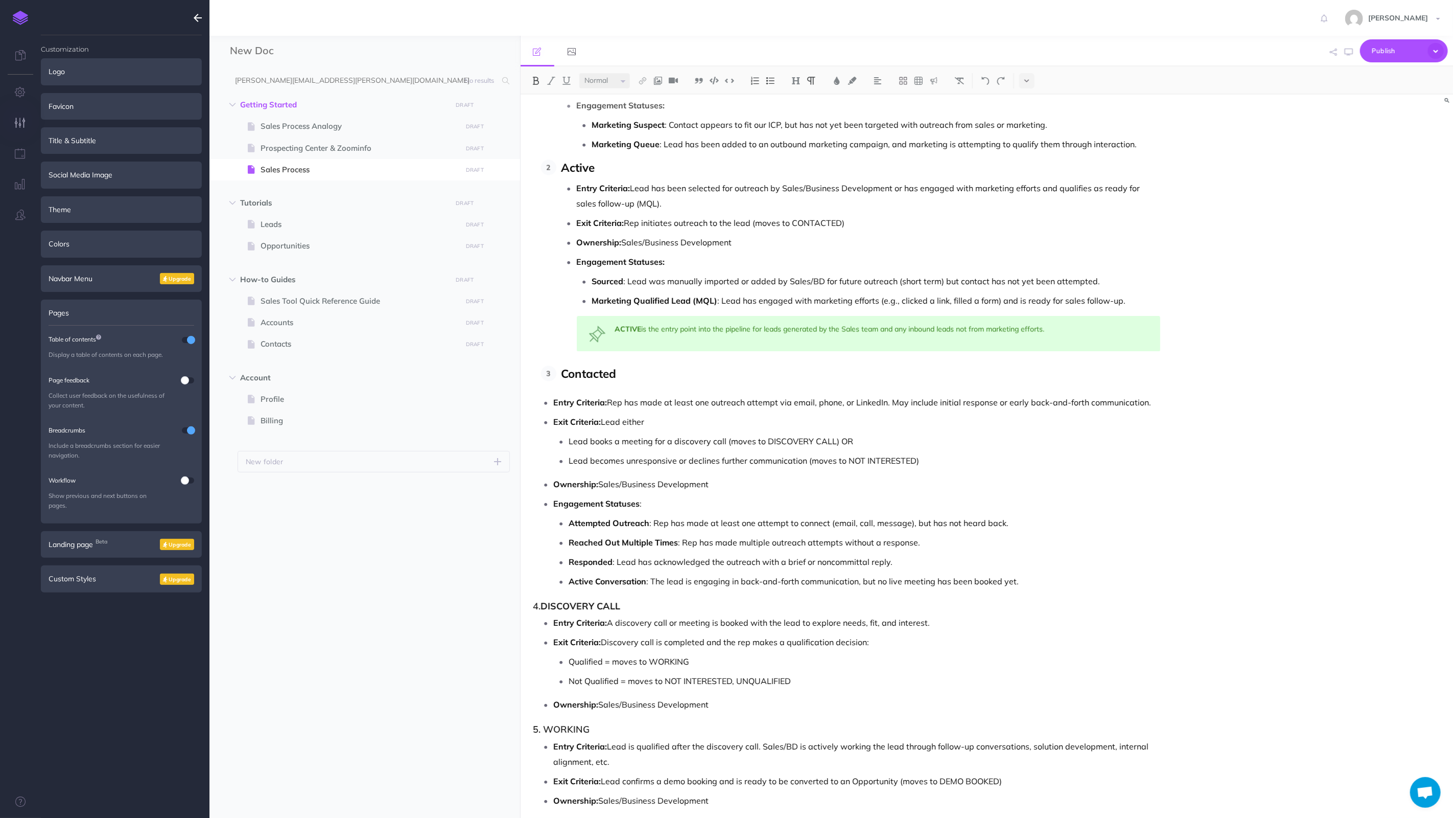
click at [918, 491] on p "Ownership: Sales/Business Development" at bounding box center [857, 483] width 607 height 15
click at [760, 406] on p "Entry Criteria: Rep has made at least one outreach attempt via email, phone, or…" at bounding box center [857, 402] width 607 height 15
click at [985, 78] on img at bounding box center [985, 81] width 9 height 8
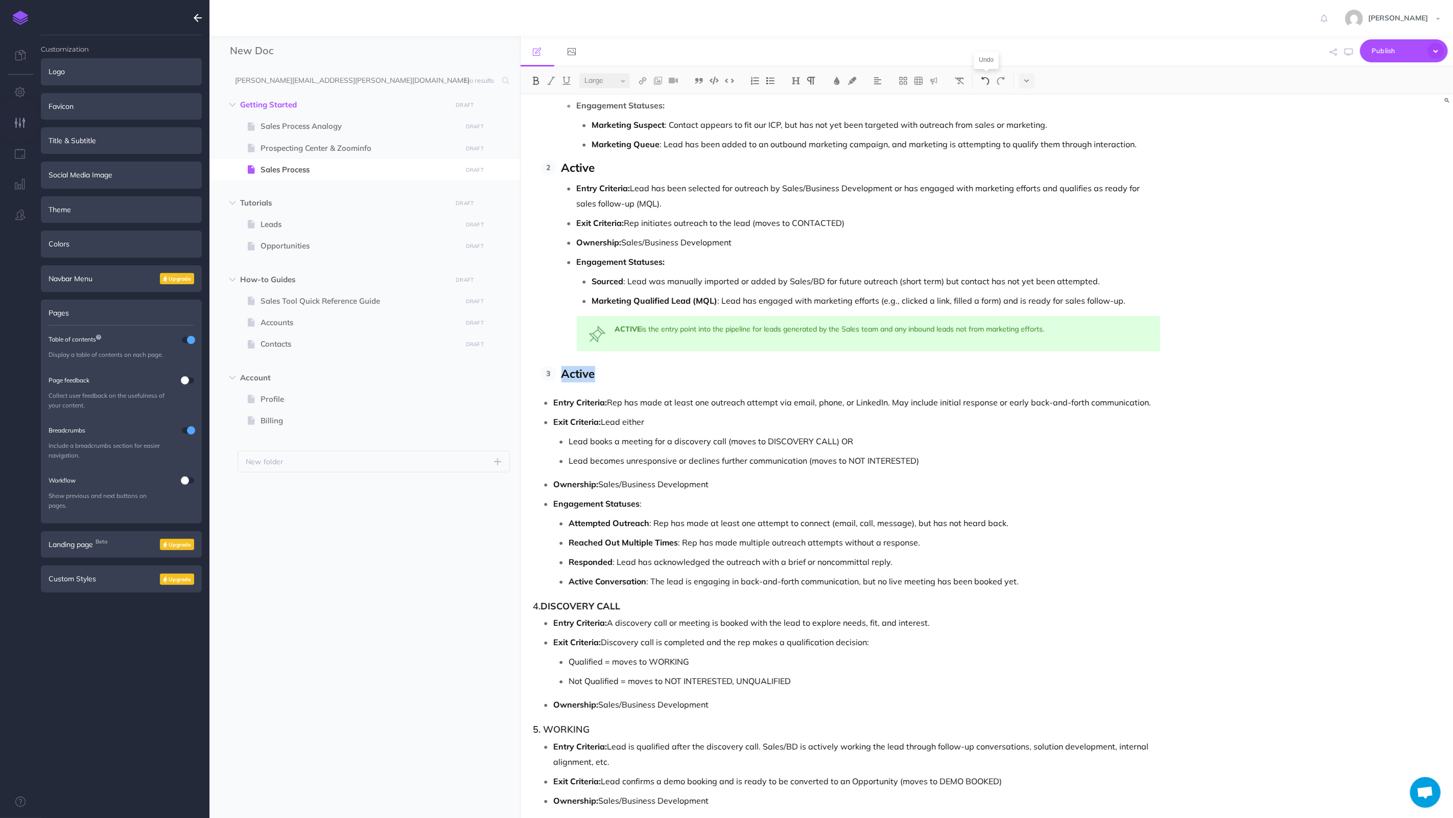
click at [985, 78] on img at bounding box center [985, 81] width 9 height 8
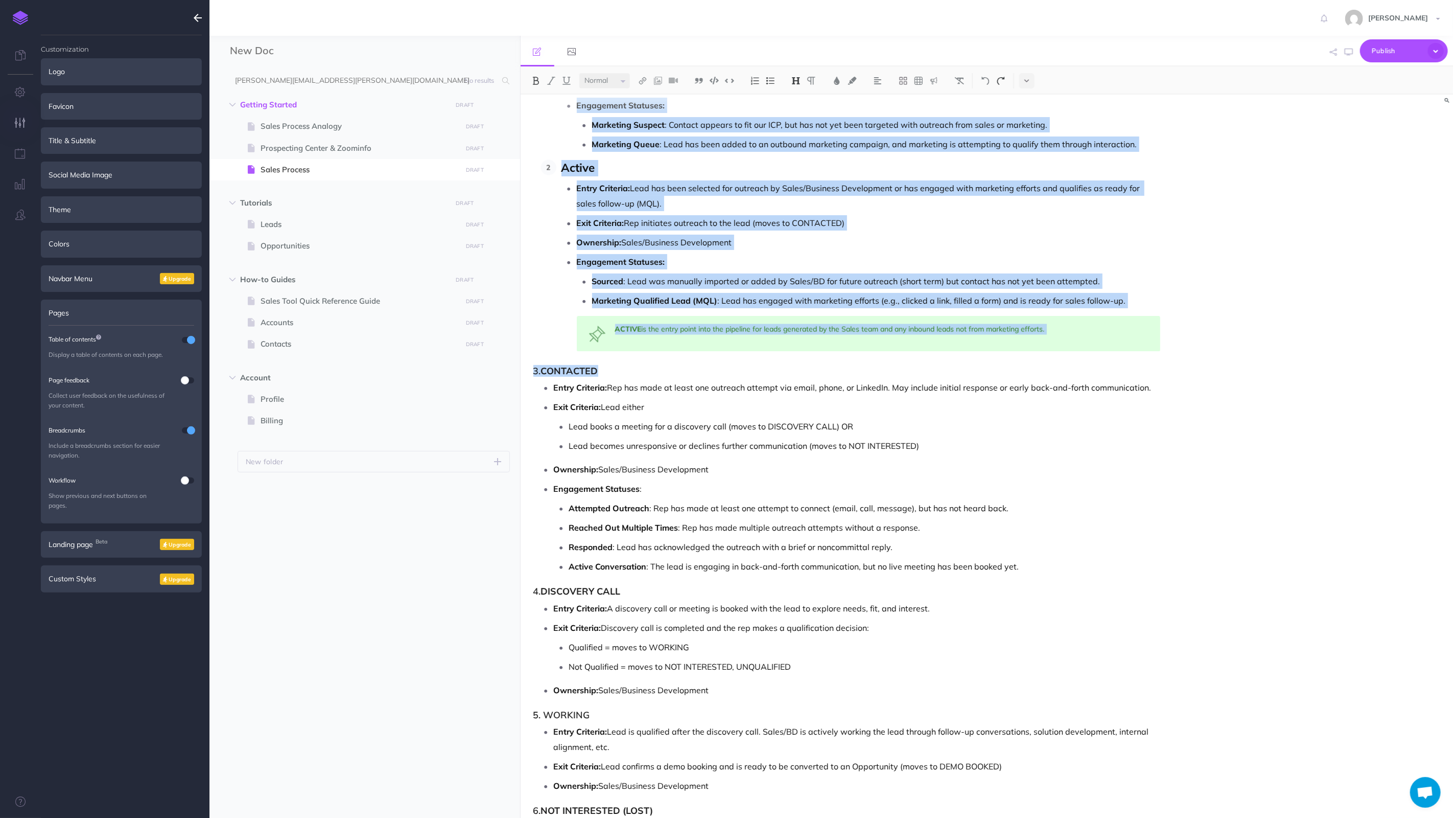
click at [1004, 79] on img at bounding box center [1001, 81] width 9 height 8
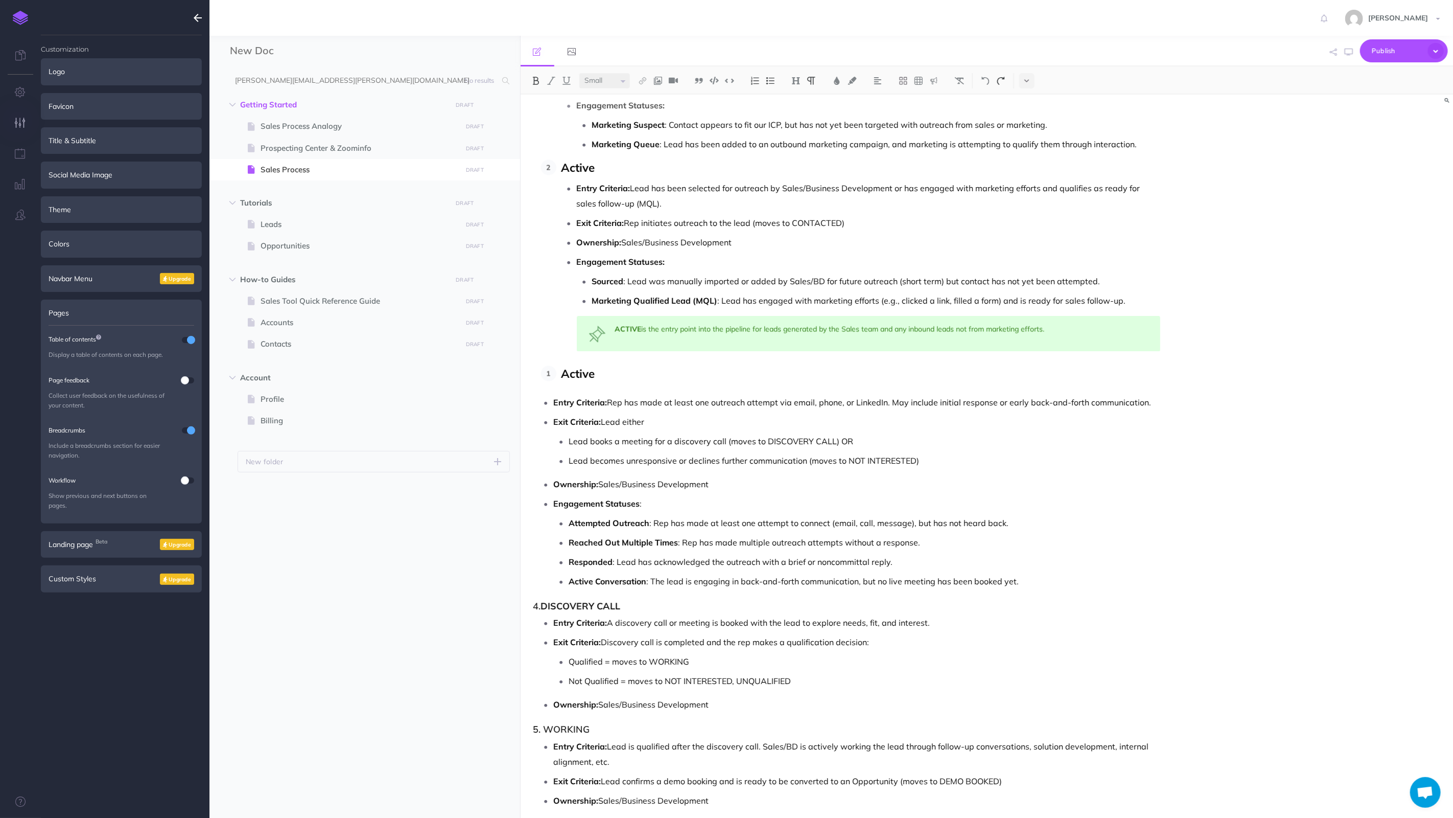
click at [1004, 79] on img at bounding box center [1001, 81] width 9 height 8
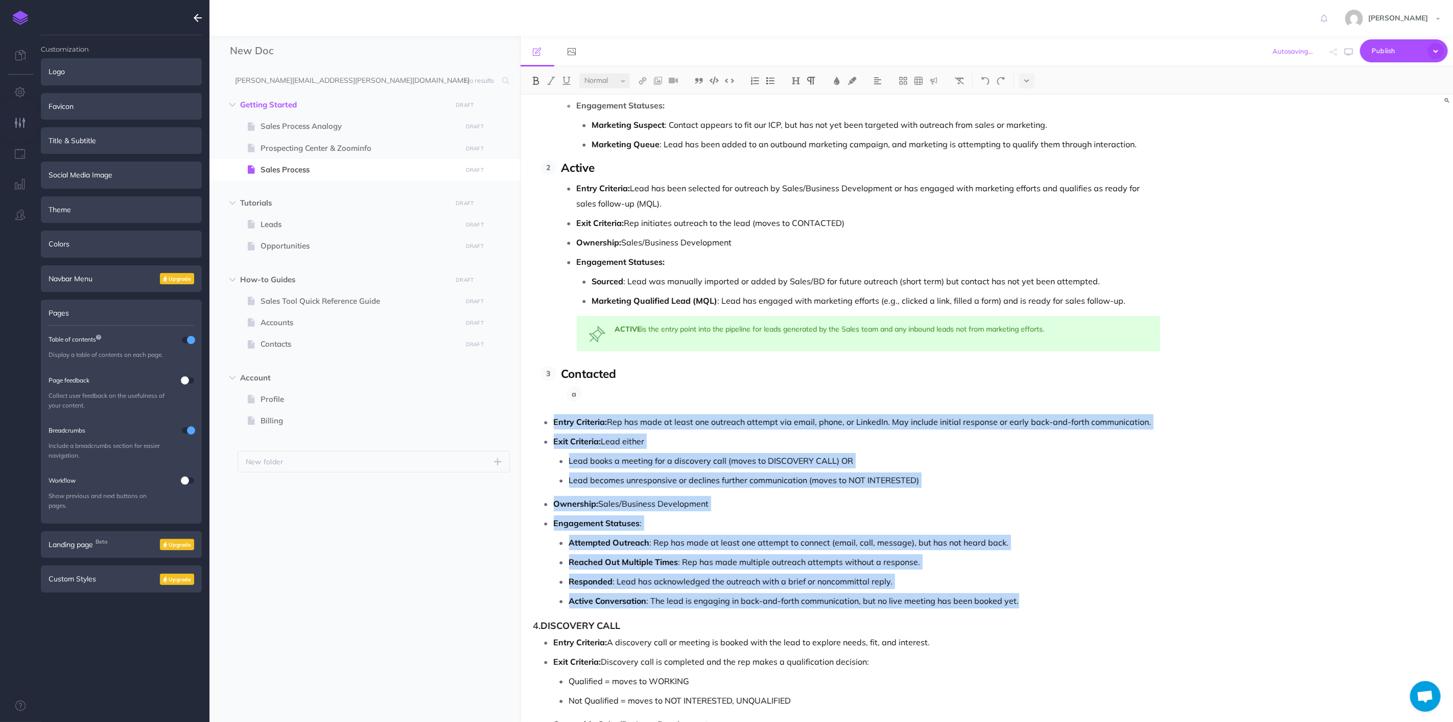
drag, startPoint x: 564, startPoint y: 426, endPoint x: 1033, endPoint y: 602, distance: 501.0
click at [1033, 602] on ul "Entry Criteria: Rep has made at least one outreach attempt via email, phone, or…" at bounding box center [850, 511] width 622 height 194
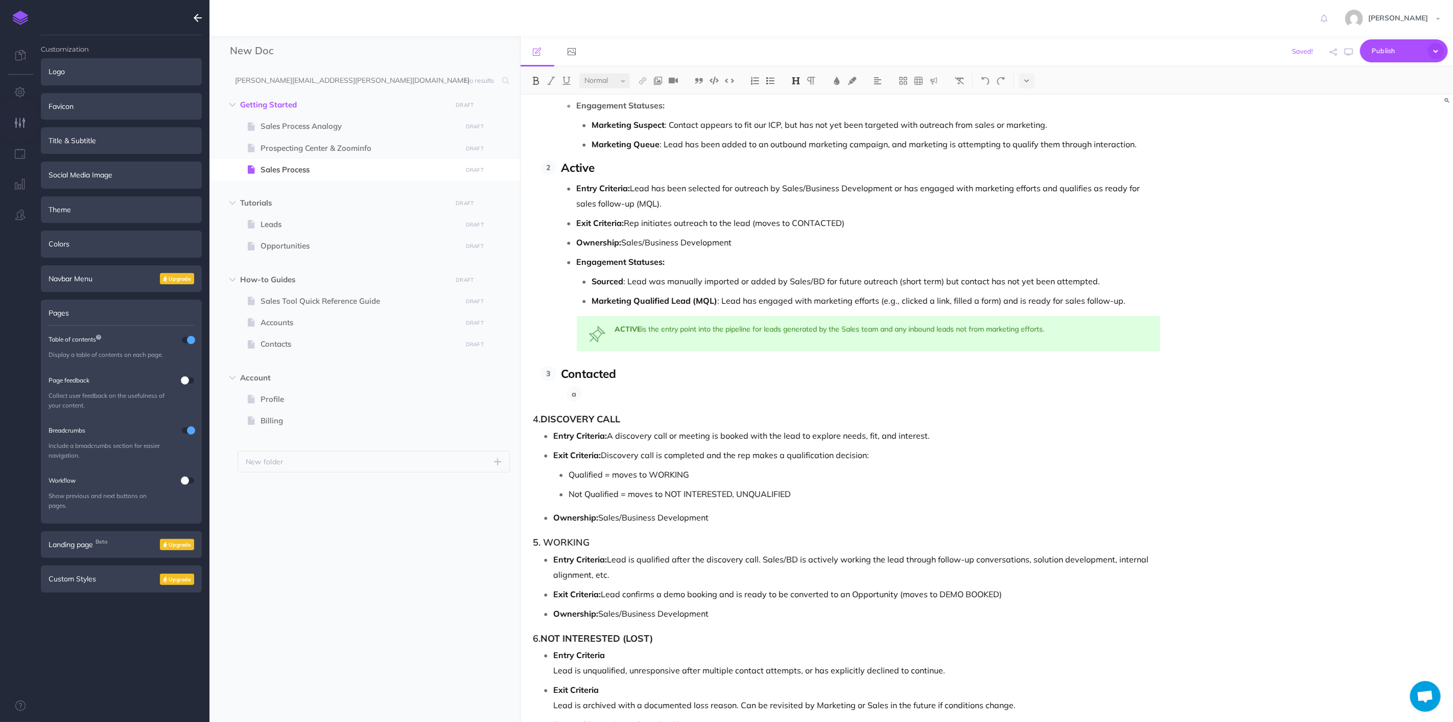
click at [619, 399] on p at bounding box center [874, 393] width 574 height 15
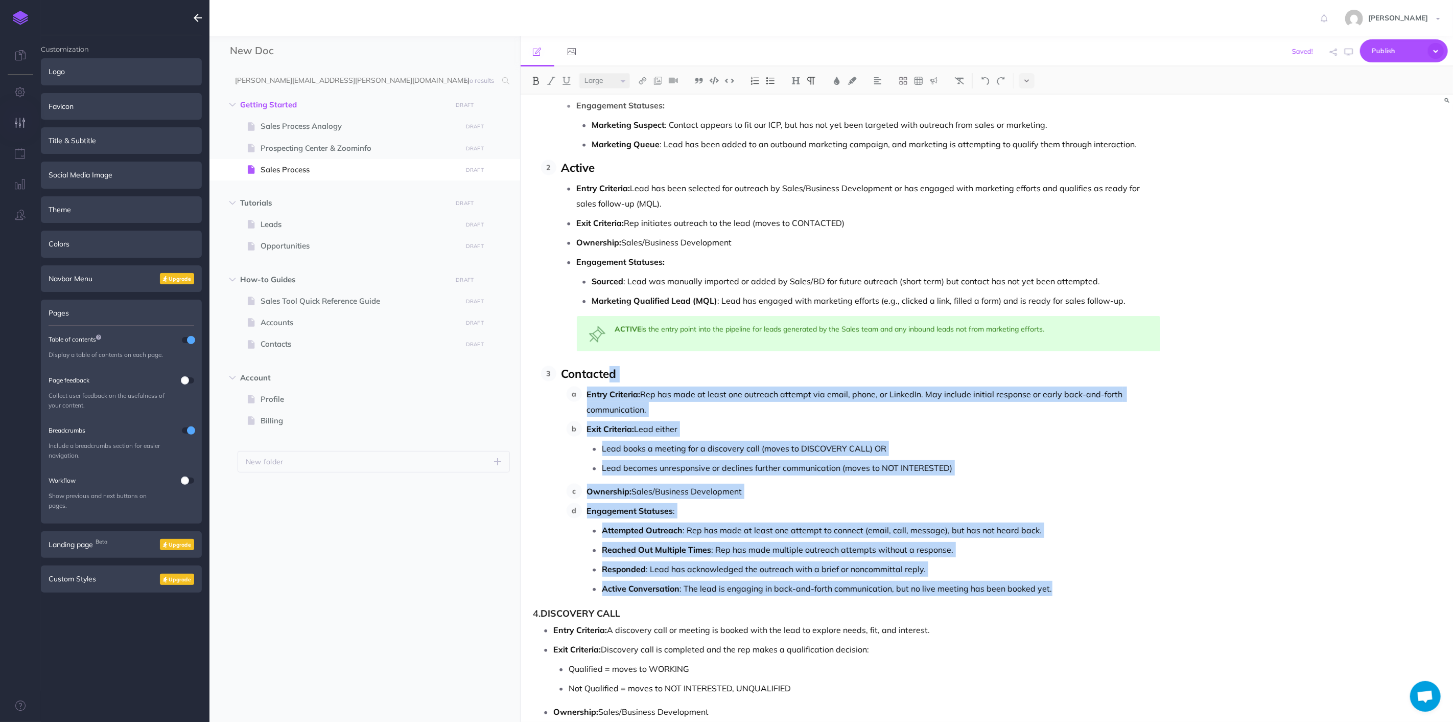
drag, startPoint x: 1070, startPoint y: 594, endPoint x: 613, endPoint y: 374, distance: 506.5
click at [613, 374] on li "Contacted Entry Criteria: Rep has made at least one outreach attempt via email,…" at bounding box center [859, 481] width 605 height 230
click at [739, 430] on p "Exit Criteria: Lead either" at bounding box center [874, 428] width 574 height 15
drag, startPoint x: 1075, startPoint y: 604, endPoint x: 553, endPoint y: 395, distance: 562.7
click at [553, 395] on div "Nektar Sales Process Overview : Lead to Contract and Asset Management This sale…" at bounding box center [847, 673] width 653 height 4342
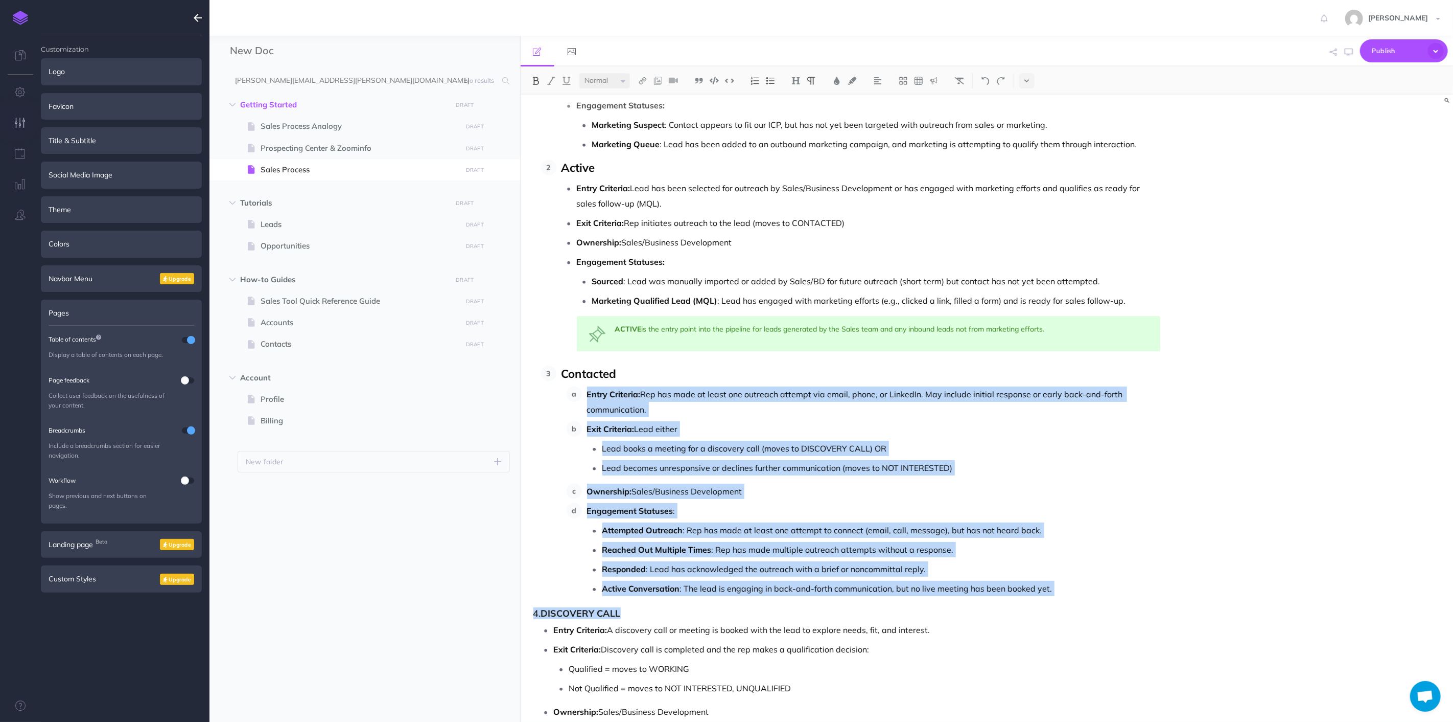
click at [1077, 592] on p "Active Conversation : The lead is engaging in back-and-forth communication, but…" at bounding box center [882, 588] width 559 height 15
drag, startPoint x: 854, startPoint y: 529, endPoint x: 583, endPoint y: 395, distance: 302.4
click at [583, 395] on ol "Entry Criteria: Rep has made at least one outreach attempt via email, phone, or…" at bounding box center [864, 491] width 594 height 210
click at [774, 83] on img at bounding box center [770, 81] width 9 height 8
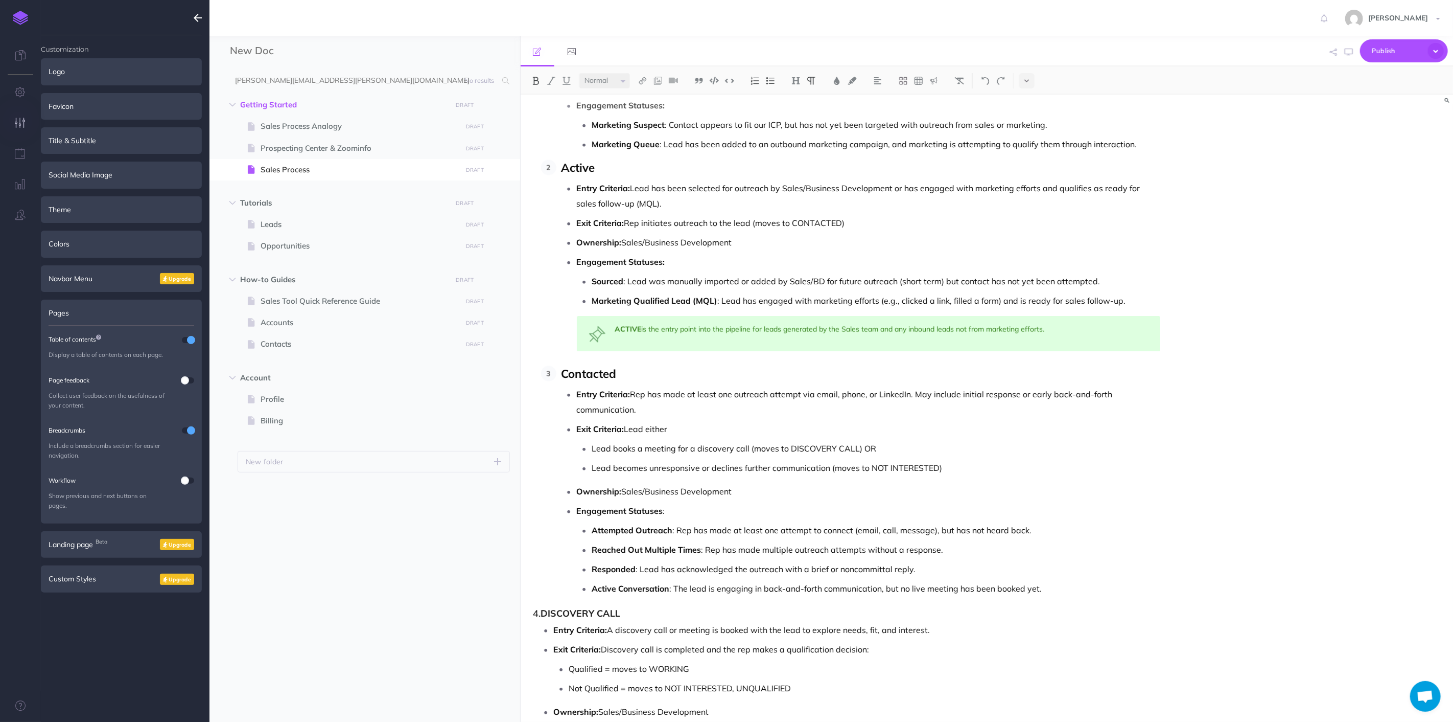
click at [817, 479] on ul "Entry Criteria: Rep has made at least one outreach attempt via email, phone, or…" at bounding box center [861, 491] width 599 height 210
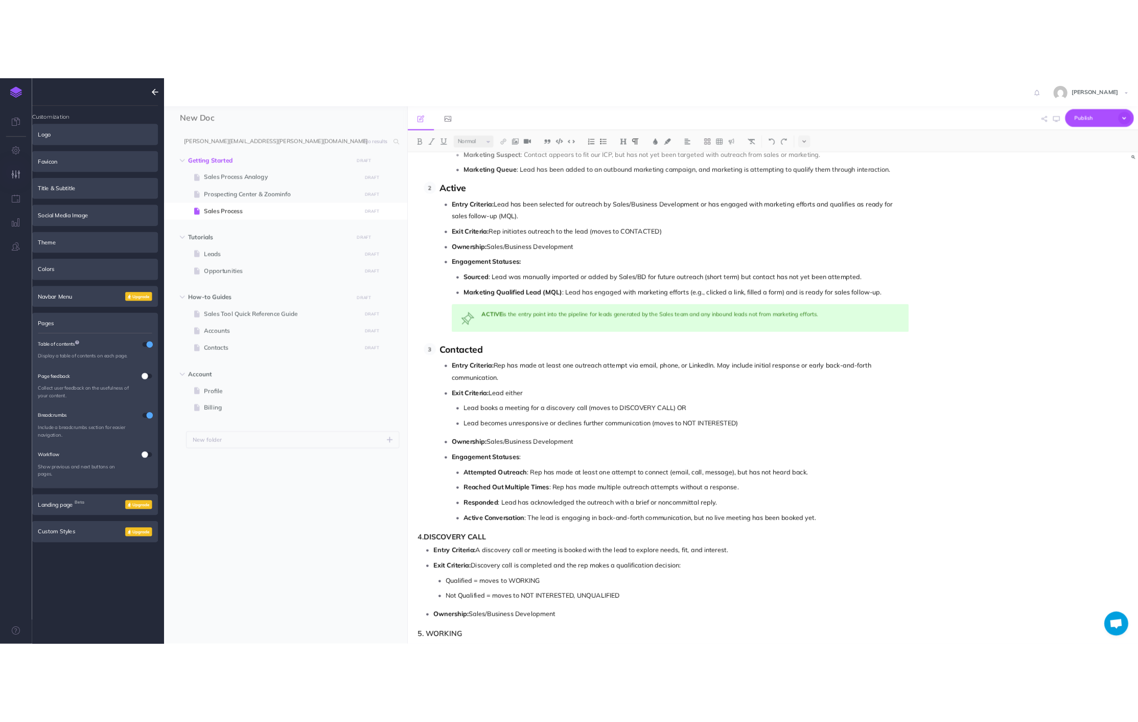
scroll to position [1707, 0]
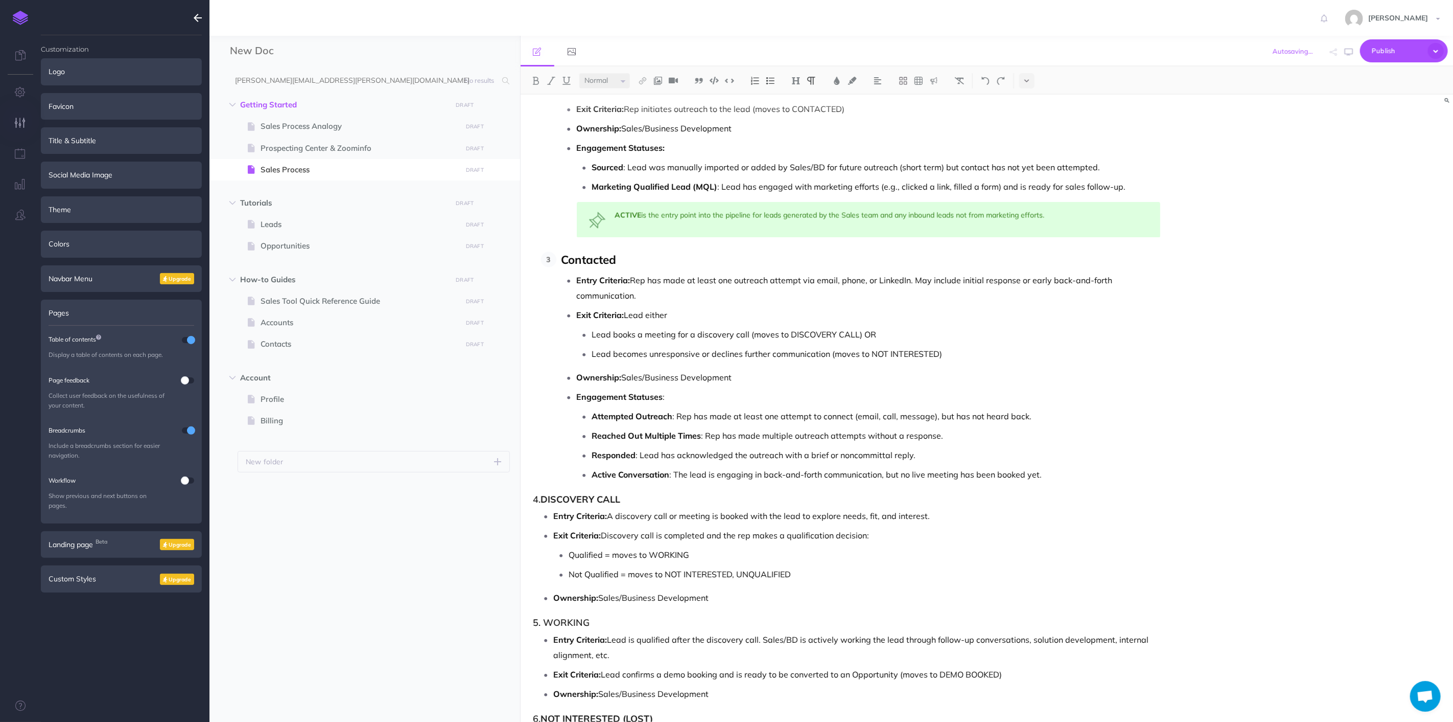
click at [538, 504] on h3 "4. DISCOVERY CALL" at bounding box center [848, 499] width 628 height 10
click at [635, 504] on h3 "4. DISCOVERY CALL" at bounding box center [848, 499] width 628 height 10
drag, startPoint x: 641, startPoint y: 504, endPoint x: 469, endPoint y: 505, distance: 172.2
click at [469, 505] on div "New Doc Collapse all Expand all Expand to root folders [PERSON_NAME][EMAIL_ADDR…" at bounding box center [832, 379] width 1244 height 686
drag, startPoint x: 623, startPoint y: 256, endPoint x: 532, endPoint y: 256, distance: 91.5
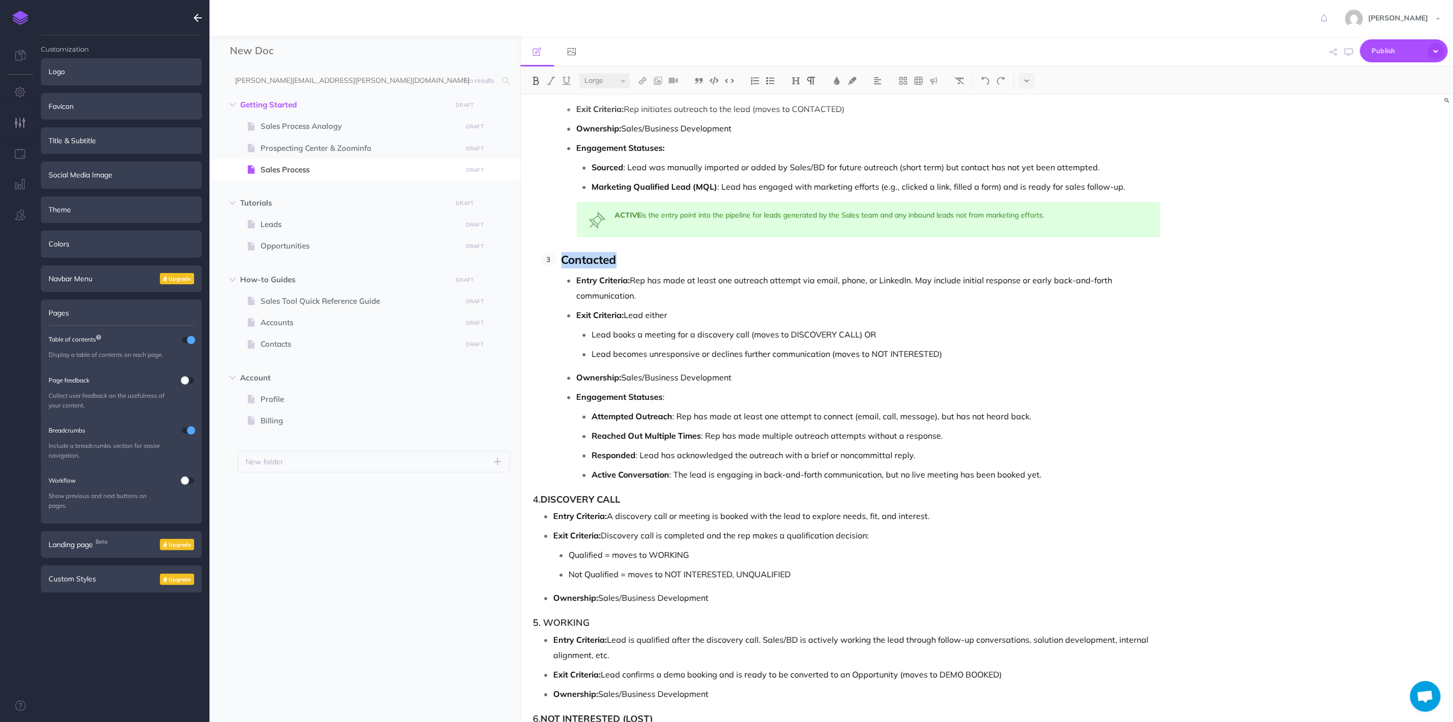
click at [532, 256] on div "Nektar Sales Process Overview : Lead to Contract and Asset Management This sale…" at bounding box center [847, 559] width 653 height 4342
click at [985, 482] on p "Active Conversation : The lead is engaging in back-and-forth communication, but…" at bounding box center [876, 474] width 569 height 15
click at [1037, 462] on p "Responded : Lead has acknowledged the outreach with a brief or noncommittal rep…" at bounding box center [876, 454] width 569 height 15
click at [1049, 476] on p "Active Conversation : The lead is engaging in back-and-forth communication, but…" at bounding box center [876, 474] width 569 height 15
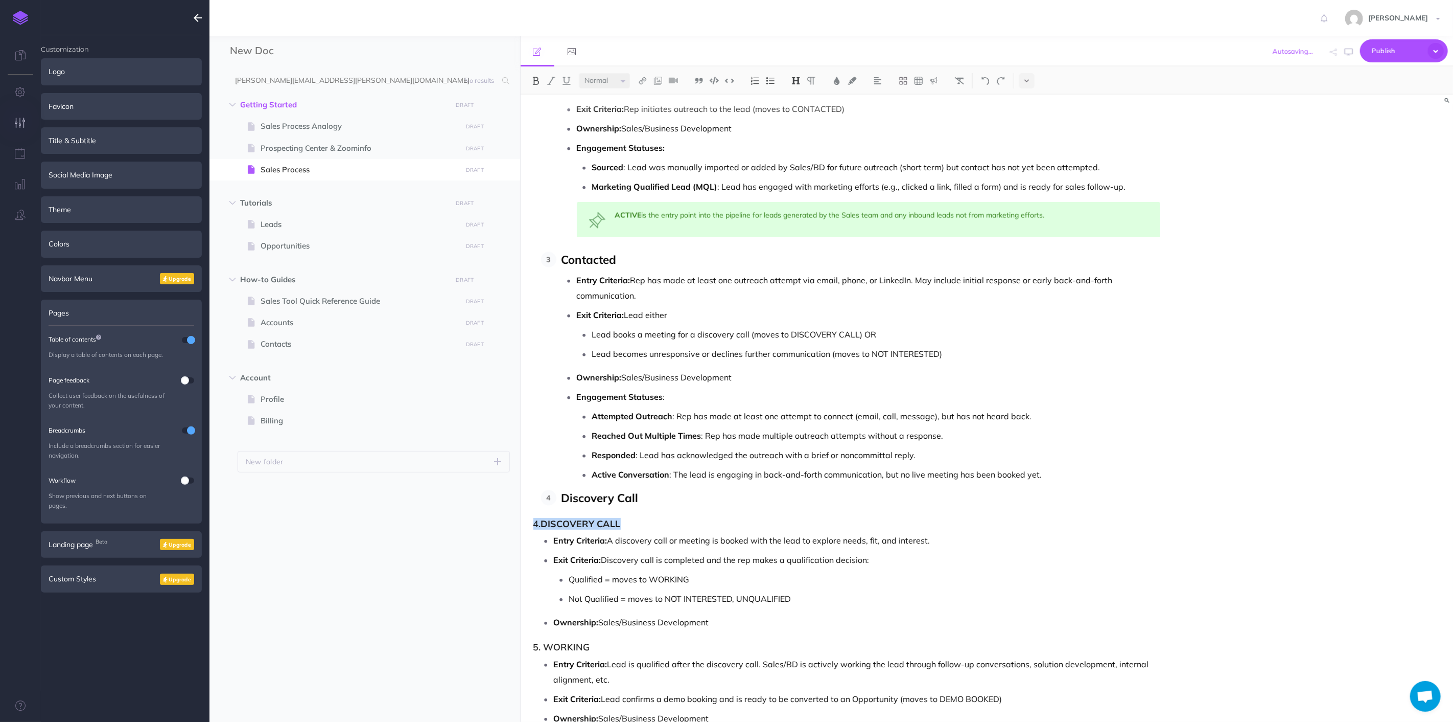
drag, startPoint x: 636, startPoint y: 520, endPoint x: 525, endPoint y: 530, distance: 111.8
click at [525, 530] on div "Nektar Sales Process Overview : Lead to Contract and Asset Management This sale…" at bounding box center [847, 571] width 653 height 4366
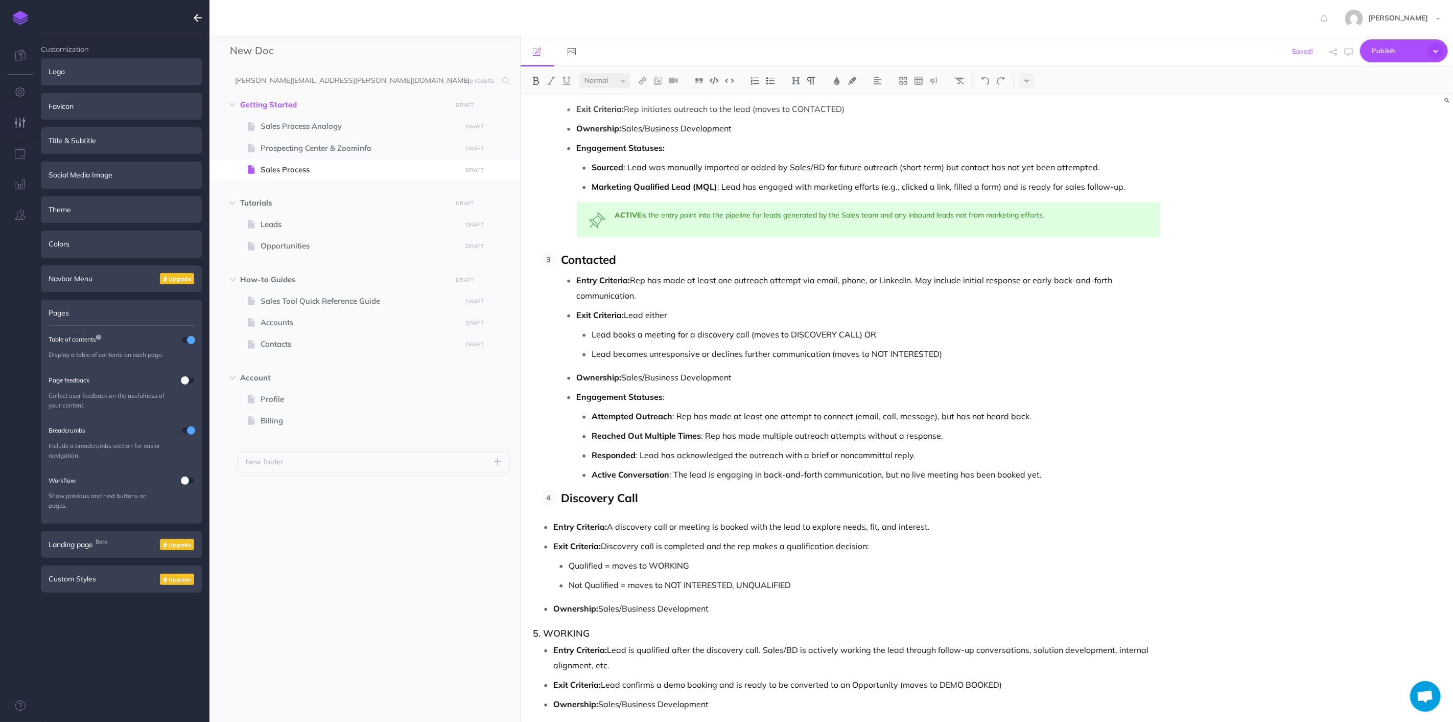
drag, startPoint x: 552, startPoint y: 531, endPoint x: 801, endPoint y: 606, distance: 259.8
click at [801, 606] on ul "Entry Criteria: A discovery call or meeting is booked with the lead to explore …" at bounding box center [850, 567] width 622 height 97
click at [565, 530] on strong "Entry Criteria:" at bounding box center [581, 526] width 54 height 10
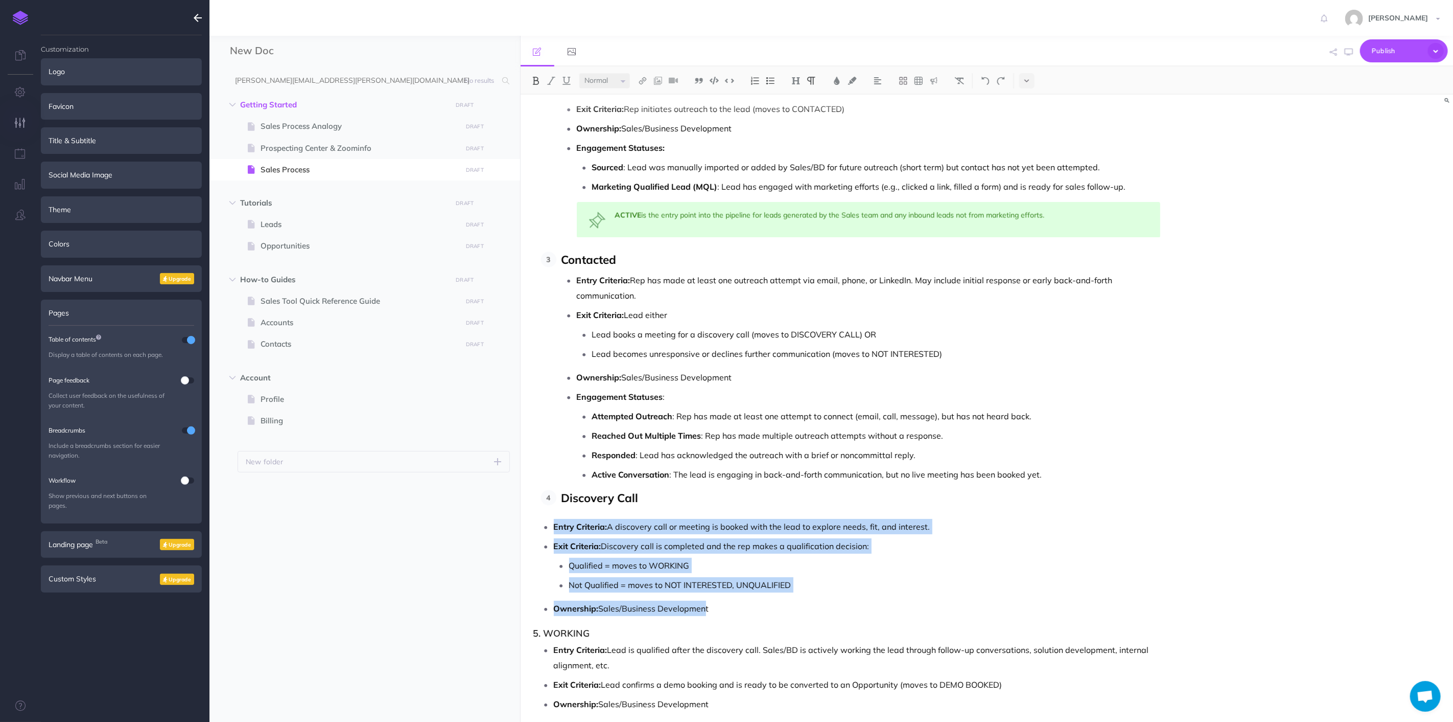
drag, startPoint x: 550, startPoint y: 527, endPoint x: 700, endPoint y: 609, distance: 170.8
click at [700, 612] on ul "Entry Criteria: A discovery call or meeting is booked with the lead to explore …" at bounding box center [850, 567] width 622 height 97
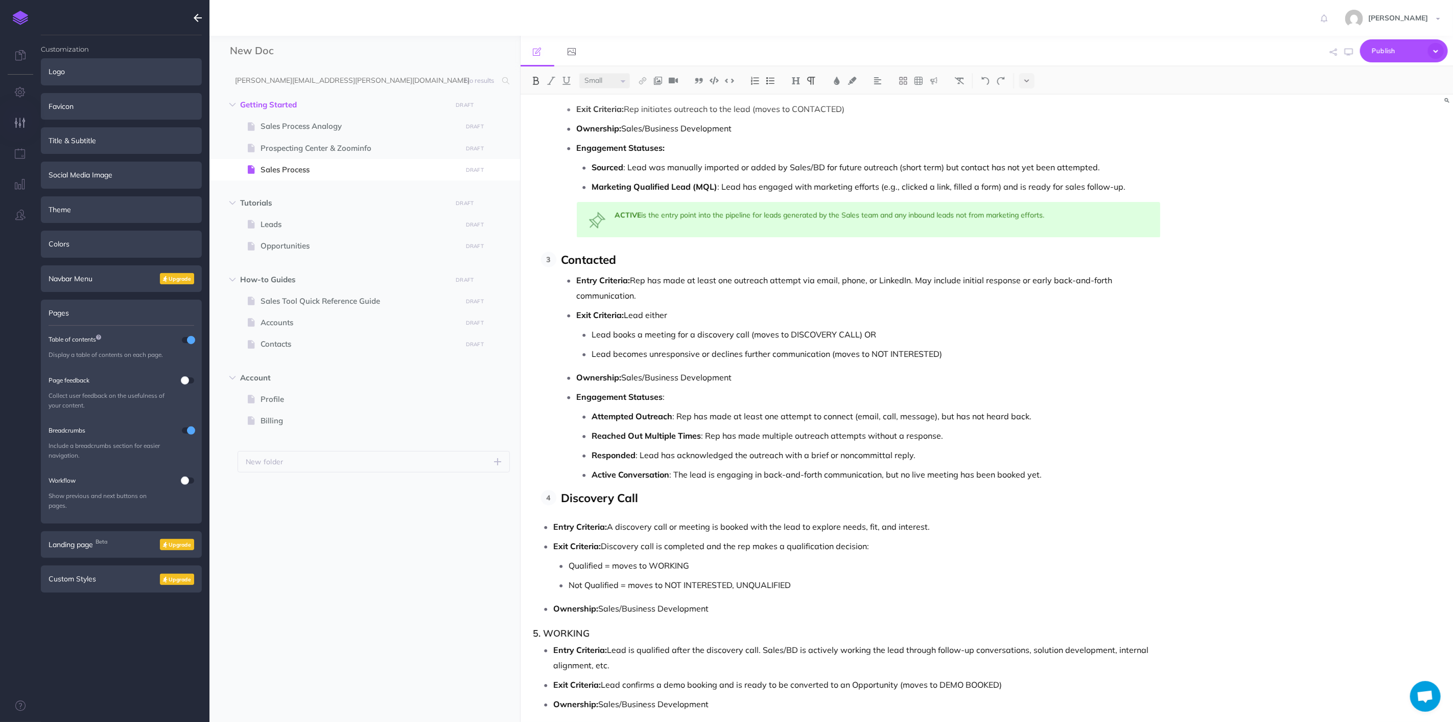
click at [660, 503] on p "Discovery Call" at bounding box center [861, 498] width 599 height 16
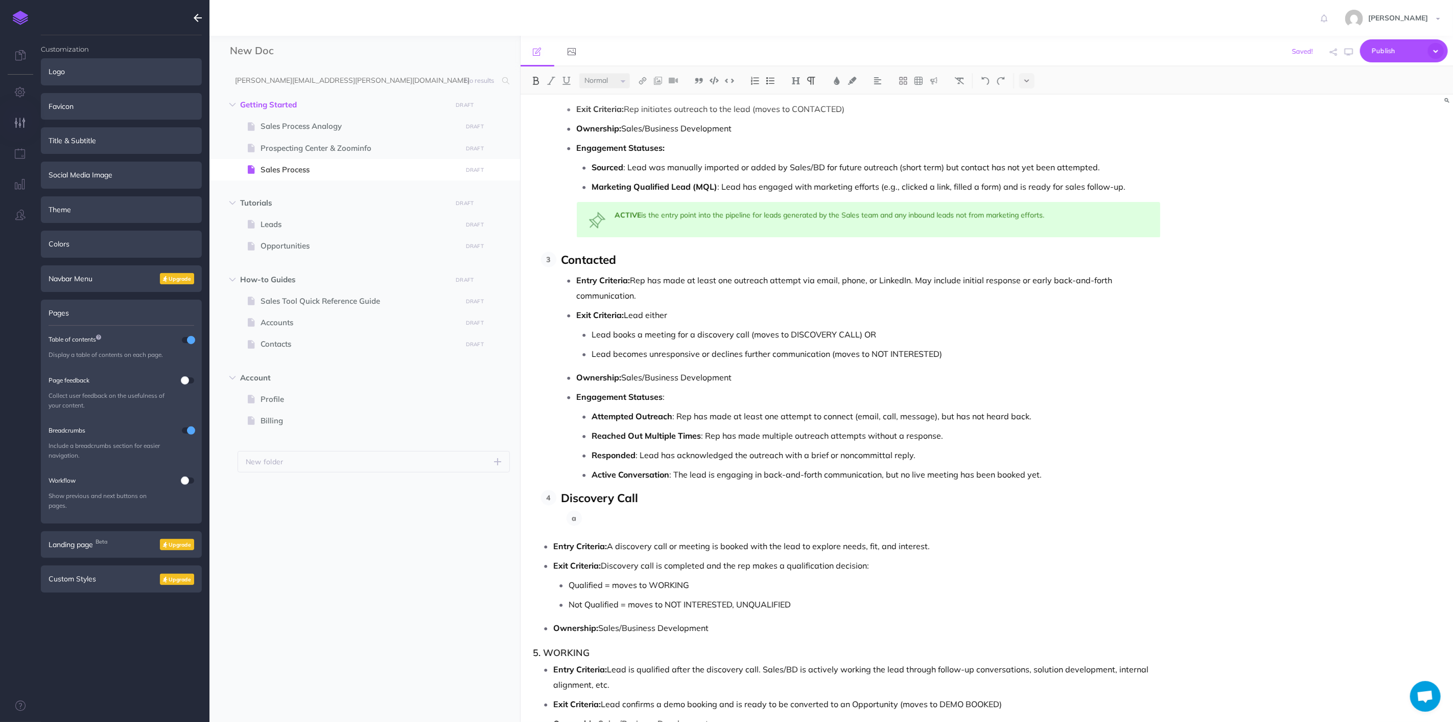
drag, startPoint x: 552, startPoint y: 549, endPoint x: 767, endPoint y: 619, distance: 226.2
click at [768, 620] on ul "Entry Criteria: A discovery call or meeting is booked with the lead to explore …" at bounding box center [850, 586] width 622 height 97
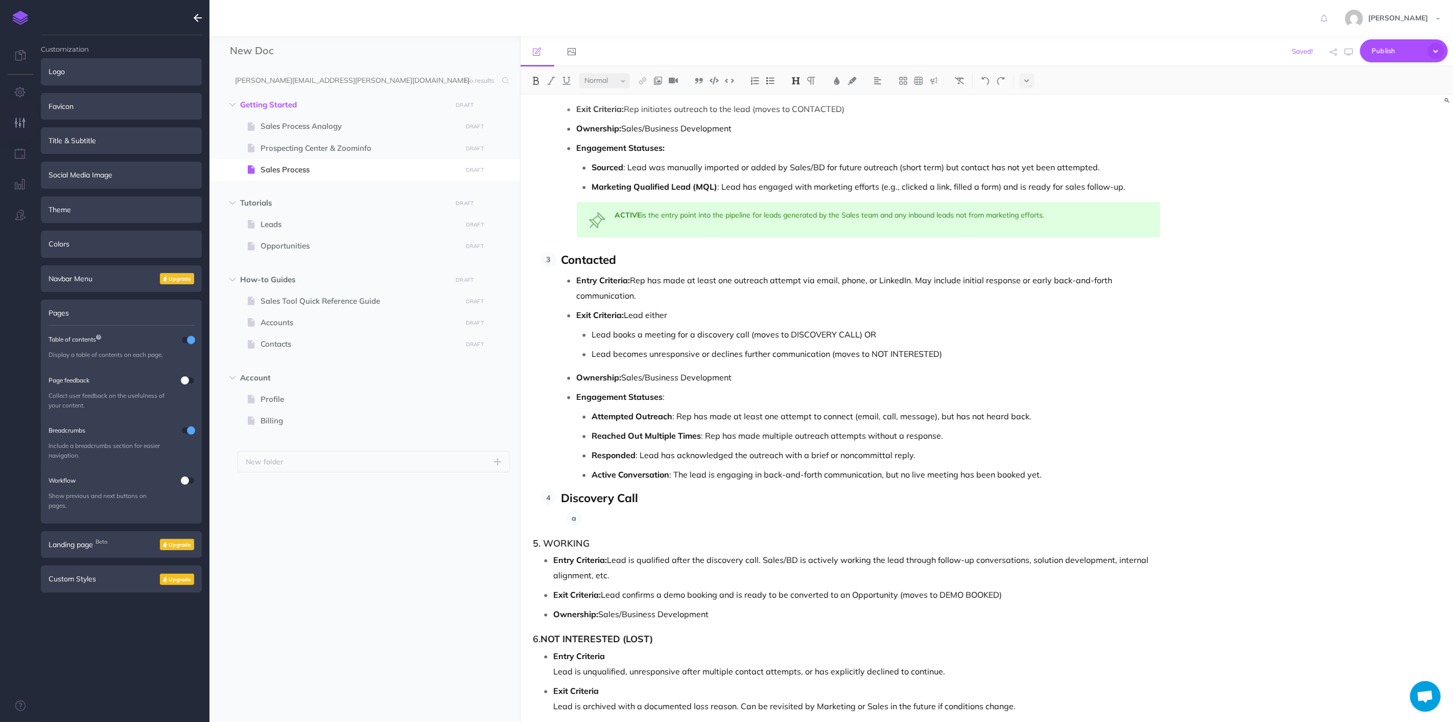
click at [655, 526] on p at bounding box center [874, 518] width 574 height 15
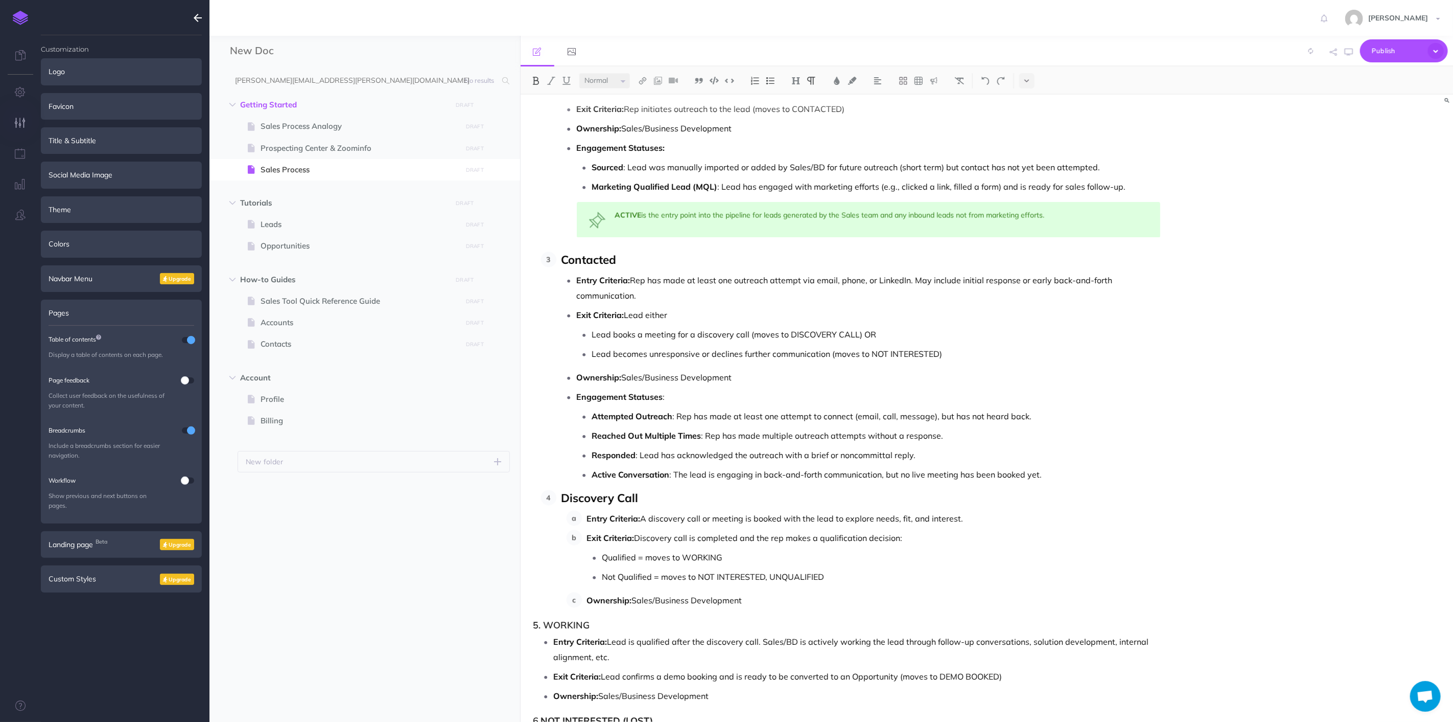
drag, startPoint x: 581, startPoint y: 518, endPoint x: 846, endPoint y: 578, distance: 272.0
click at [847, 588] on ol "Entry Criteria: A discovery call or meeting is booked with the lead to explore …" at bounding box center [864, 559] width 594 height 97
click at [770, 71] on div "Small Normal Large H1 H2 H3 H4" at bounding box center [987, 80] width 933 height 28
click at [808, 607] on p "Ownership: Sales/Business Development" at bounding box center [874, 599] width 574 height 15
drag, startPoint x: 808, startPoint y: 606, endPoint x: 565, endPoint y: 529, distance: 255.0
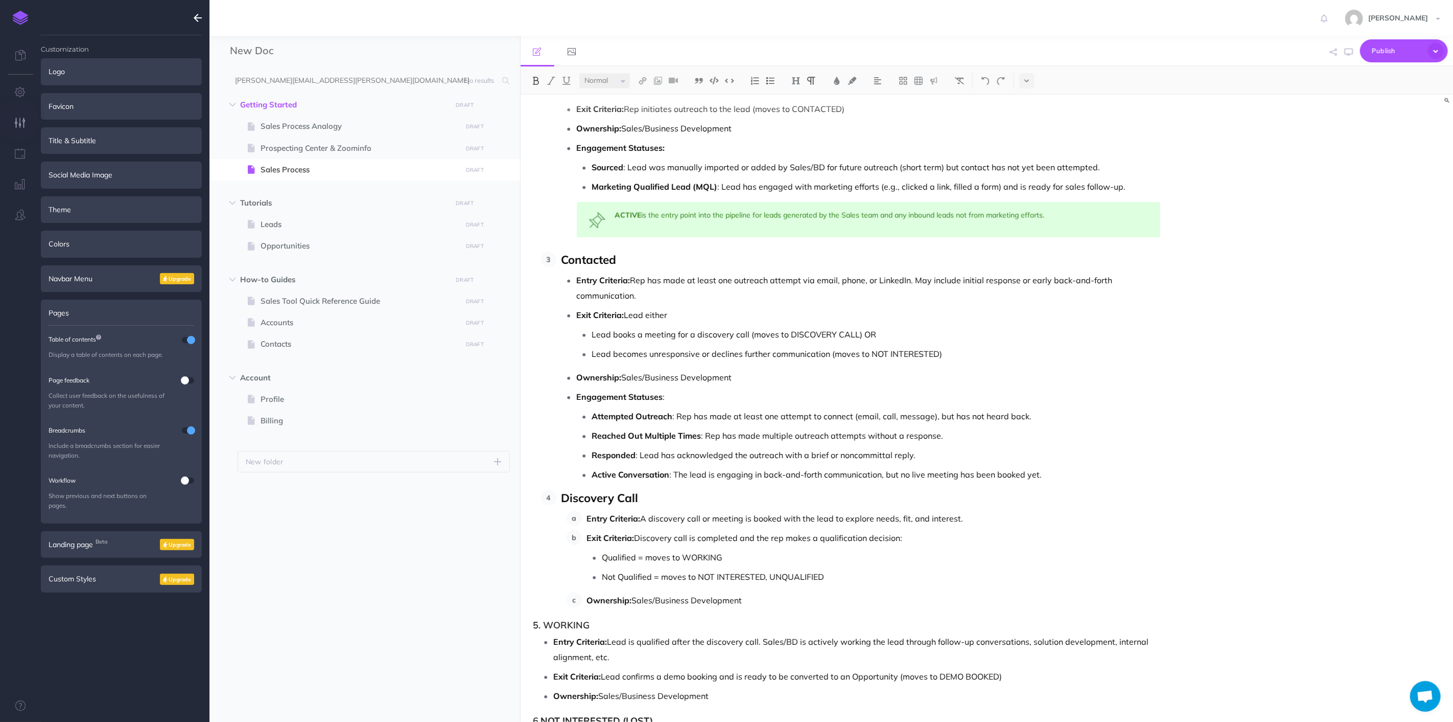
click at [565, 529] on li "Discovery Call Entry Criteria: A discovery call or meeting is booked with the l…" at bounding box center [859, 549] width 605 height 118
click at [775, 83] on img at bounding box center [770, 81] width 9 height 8
click at [783, 485] on ol "Raw Entry Criteria: Lead has been identified as fitting our ICP but has not yet…" at bounding box center [851, 227] width 620 height 761
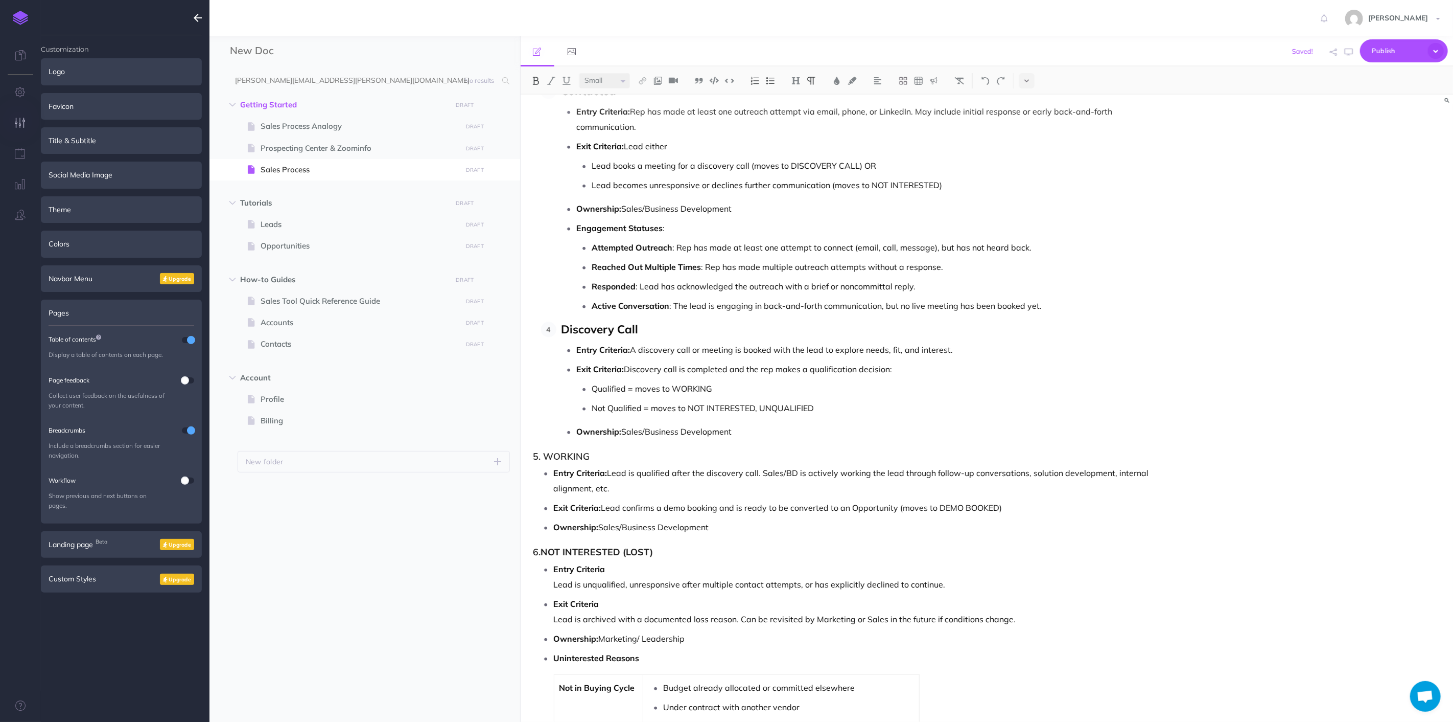
scroll to position [1877, 0]
click at [757, 431] on p "Ownership: Sales/Business Development" at bounding box center [869, 429] width 584 height 15
drag, startPoint x: 540, startPoint y: 455, endPoint x: 549, endPoint y: 457, distance: 9.9
click at [542, 455] on h3 "5. WORKING" at bounding box center [848, 455] width 628 height 10
drag, startPoint x: 578, startPoint y: 458, endPoint x: 518, endPoint y: 467, distance: 61.4
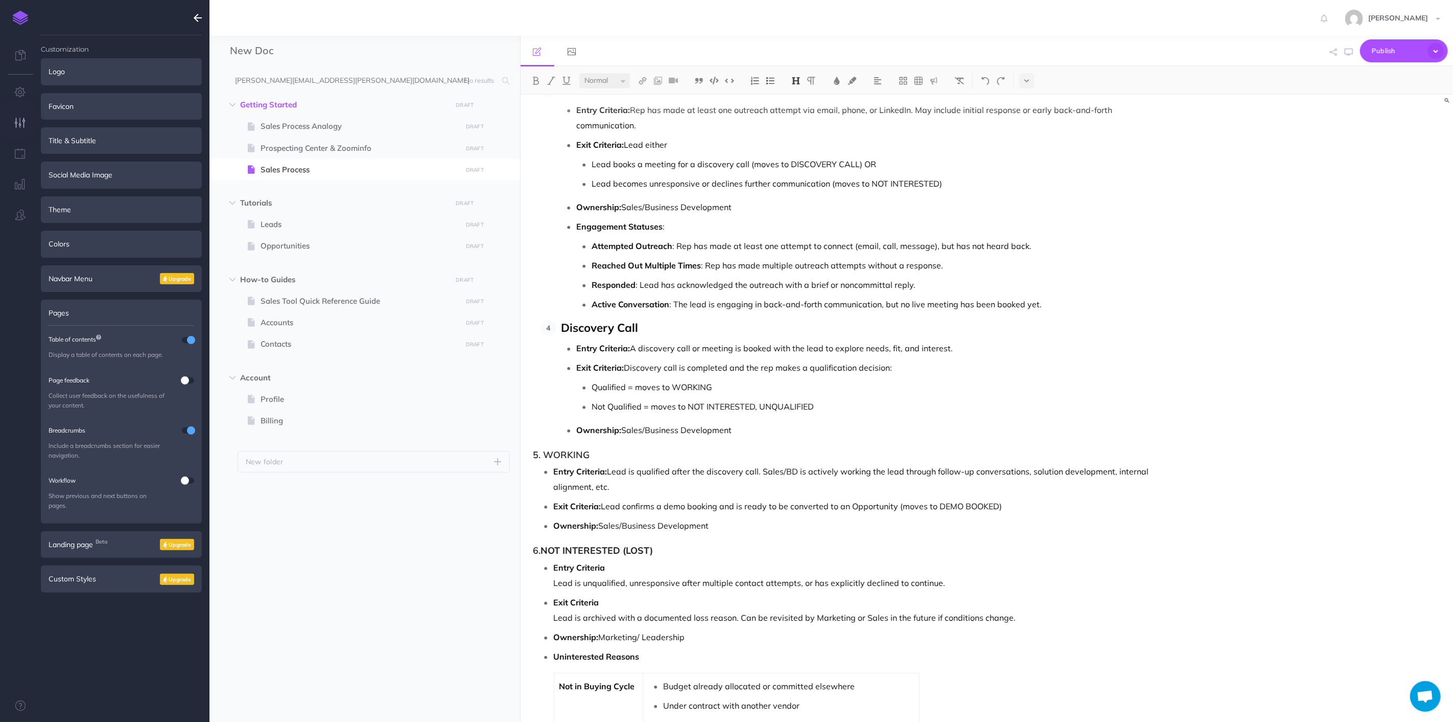
click at [518, 467] on div "New Doc Collapse all Expand all Expand to root folders [PERSON_NAME][EMAIL_ADDR…" at bounding box center [832, 379] width 1244 height 686
click at [545, 458] on h3 "5. WORKING" at bounding box center [848, 455] width 628 height 10
drag, startPoint x: 677, startPoint y: 328, endPoint x: 486, endPoint y: 339, distance: 190.9
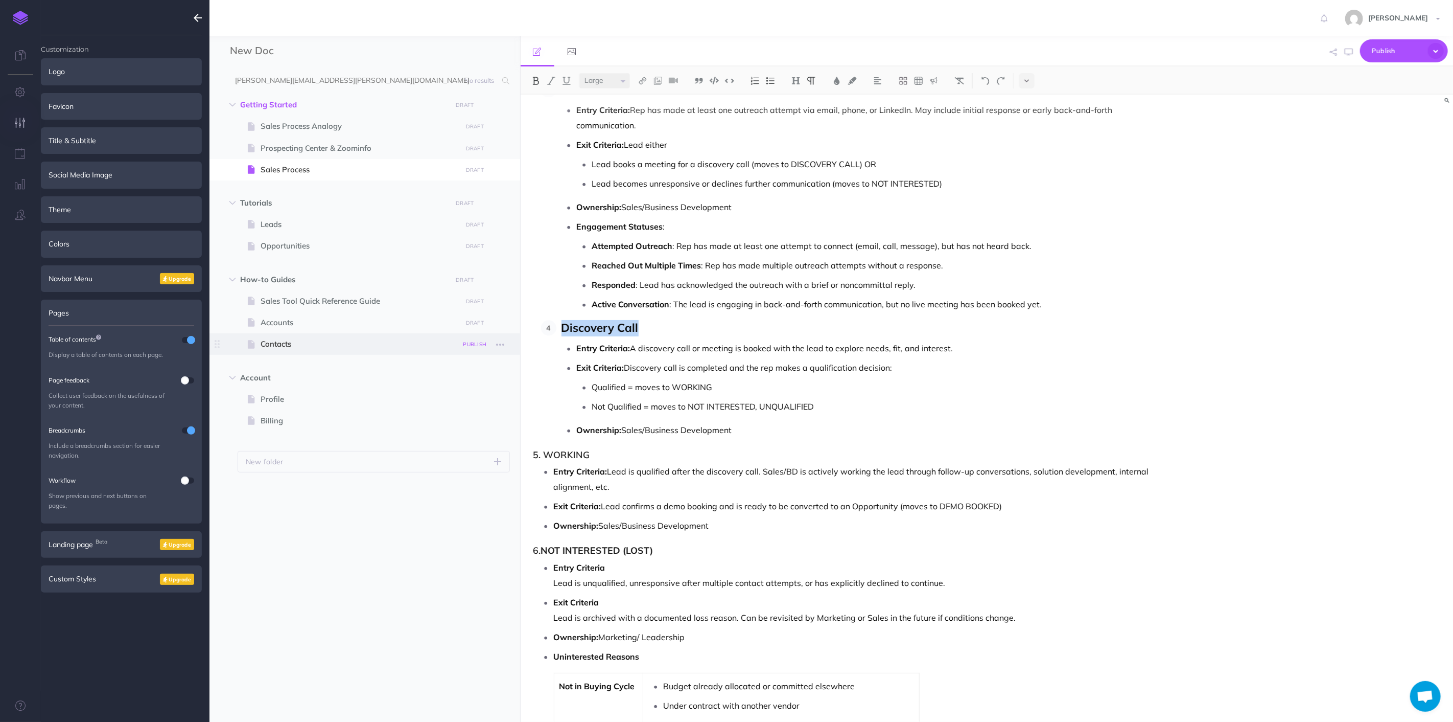
click at [486, 339] on div "New Doc Collapse all Expand all Expand to root folders [PERSON_NAME][EMAIL_ADDR…" at bounding box center [832, 379] width 1244 height 686
click at [773, 432] on p "Ownership: Sales/Business Development" at bounding box center [869, 429] width 584 height 15
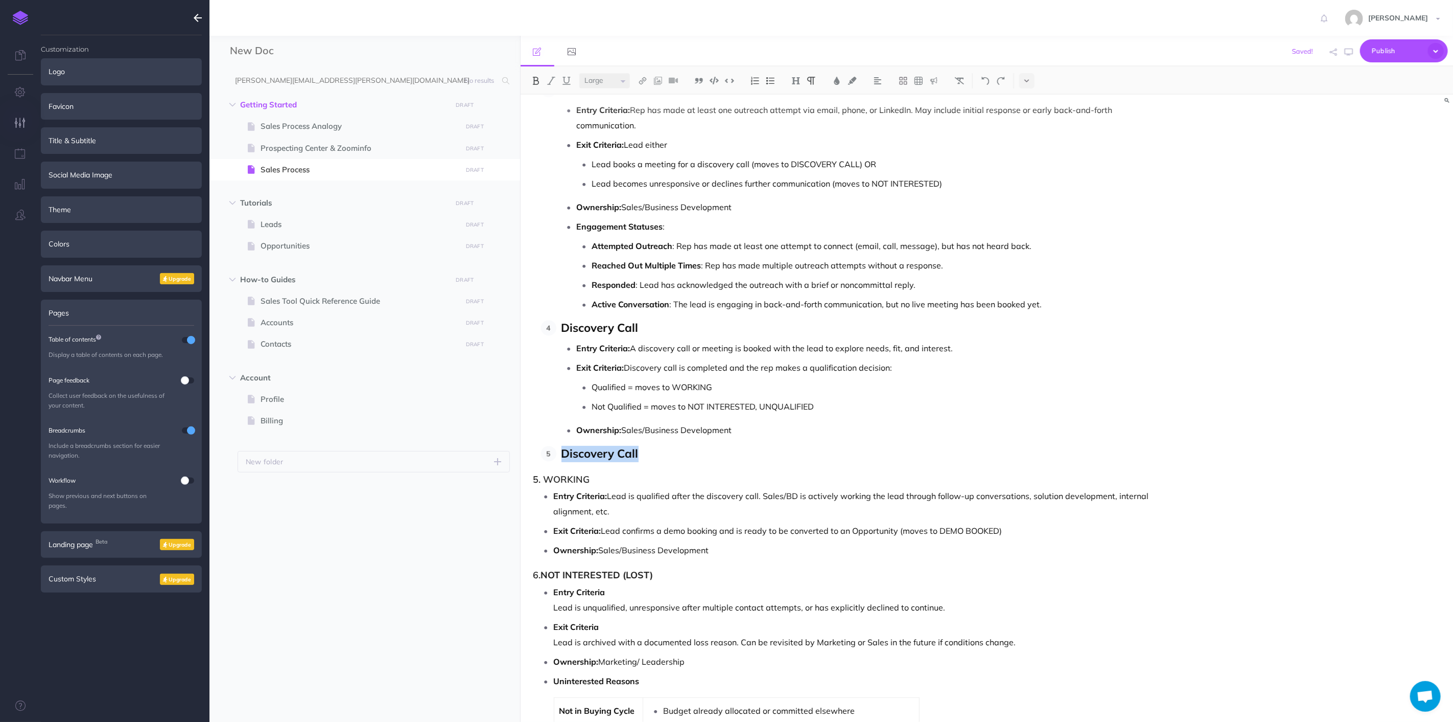
drag, startPoint x: 651, startPoint y: 451, endPoint x: 561, endPoint y: 455, distance: 90.5
click at [562, 455] on p "Discovery Call" at bounding box center [861, 454] width 599 height 16
click at [726, 460] on p "Working" at bounding box center [861, 454] width 599 height 16
drag, startPoint x: 726, startPoint y: 460, endPoint x: 578, endPoint y: 456, distance: 148.2
click at [578, 456] on p "Working" at bounding box center [861, 454] width 599 height 16
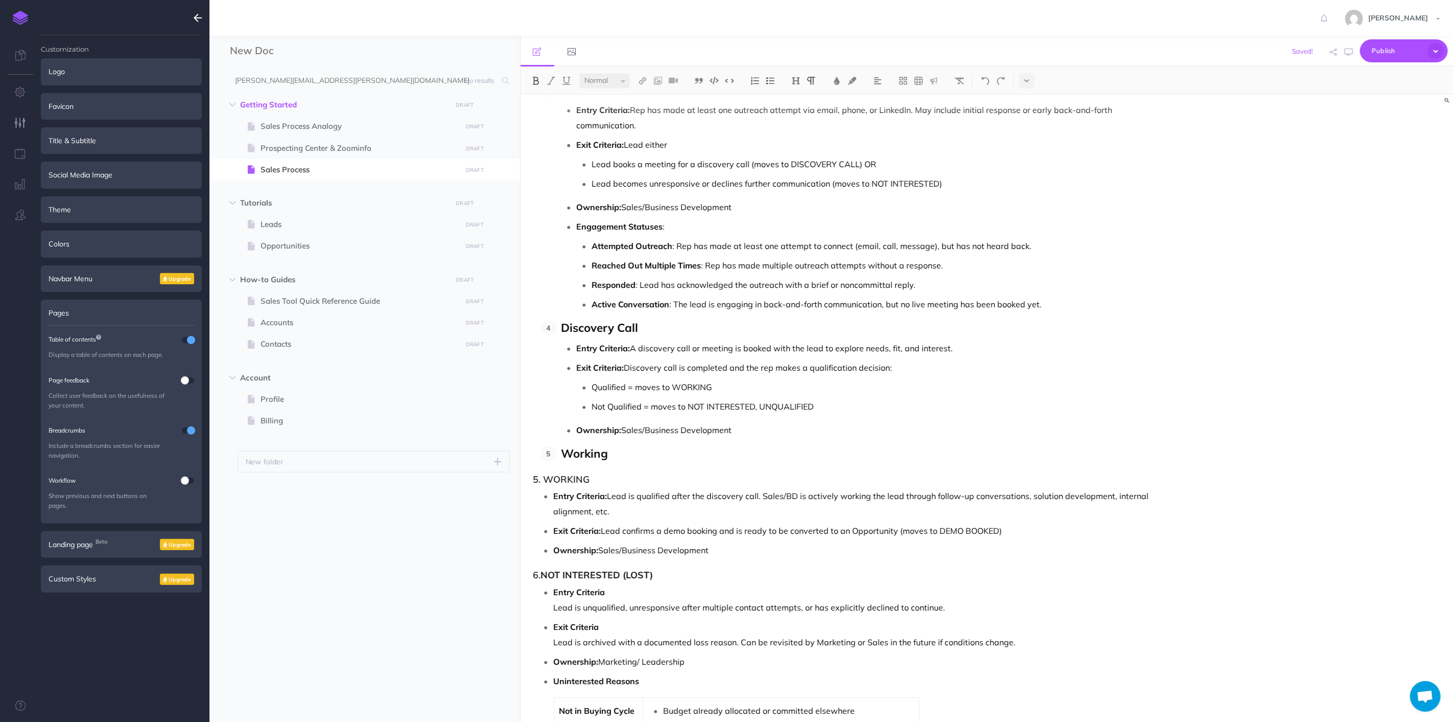
click at [692, 508] on p "Entry Criteria: Lead is qualified after the discovery call. Sales/BD is activel…" at bounding box center [857, 503] width 607 height 31
click at [634, 497] on p "Entry Criteria: Lead is qualified after the discovery call. Sales/BD is activel…" at bounding box center [857, 503] width 607 height 31
click at [621, 477] on div "Nektar Sales Process Overview : Lead to Contract and Asset Management This sale…" at bounding box center [847, 402] width 653 height 4369
click at [553, 484] on h3 "5. WORKING" at bounding box center [848, 479] width 628 height 10
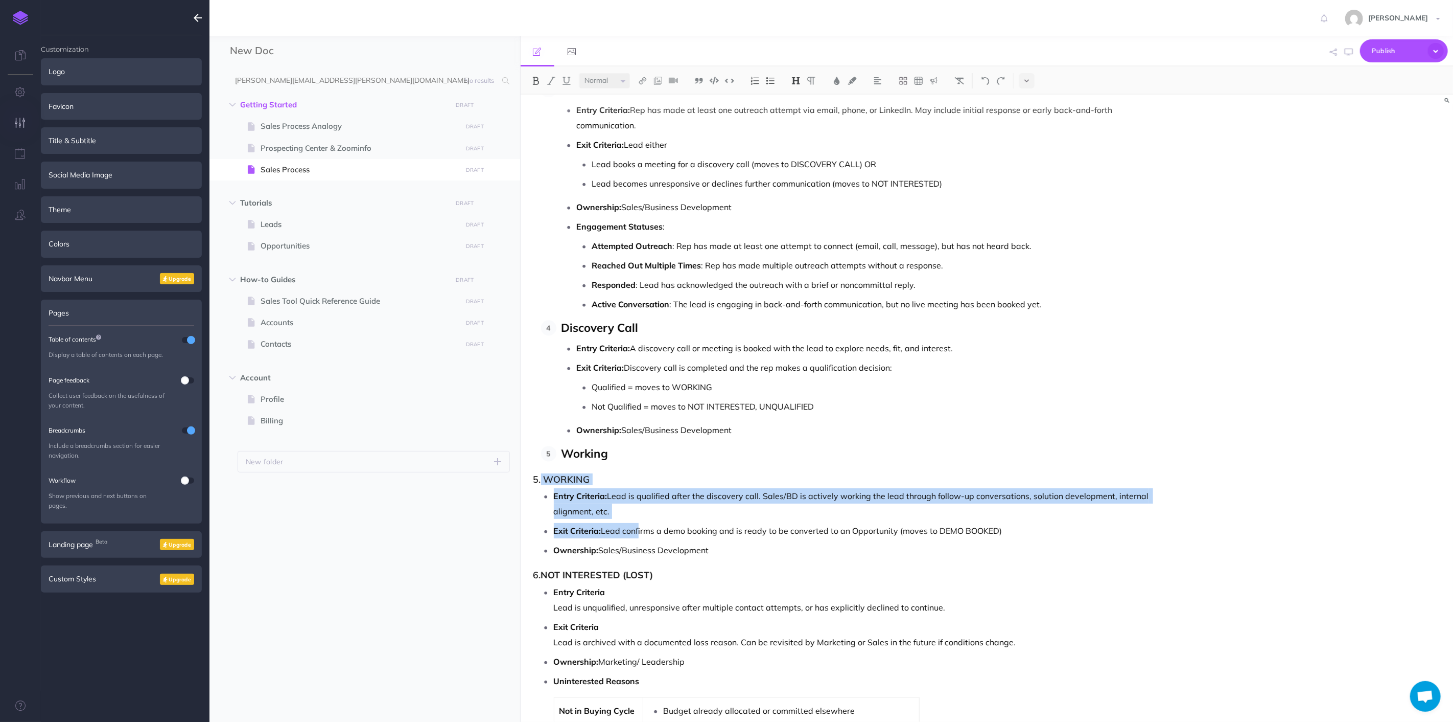
drag, startPoint x: 541, startPoint y: 484, endPoint x: 726, endPoint y: 542, distance: 193.9
click at [654, 541] on div "Nektar Sales Process Overview : Lead to Contract and Asset Management This sale…" at bounding box center [847, 402] width 653 height 4369
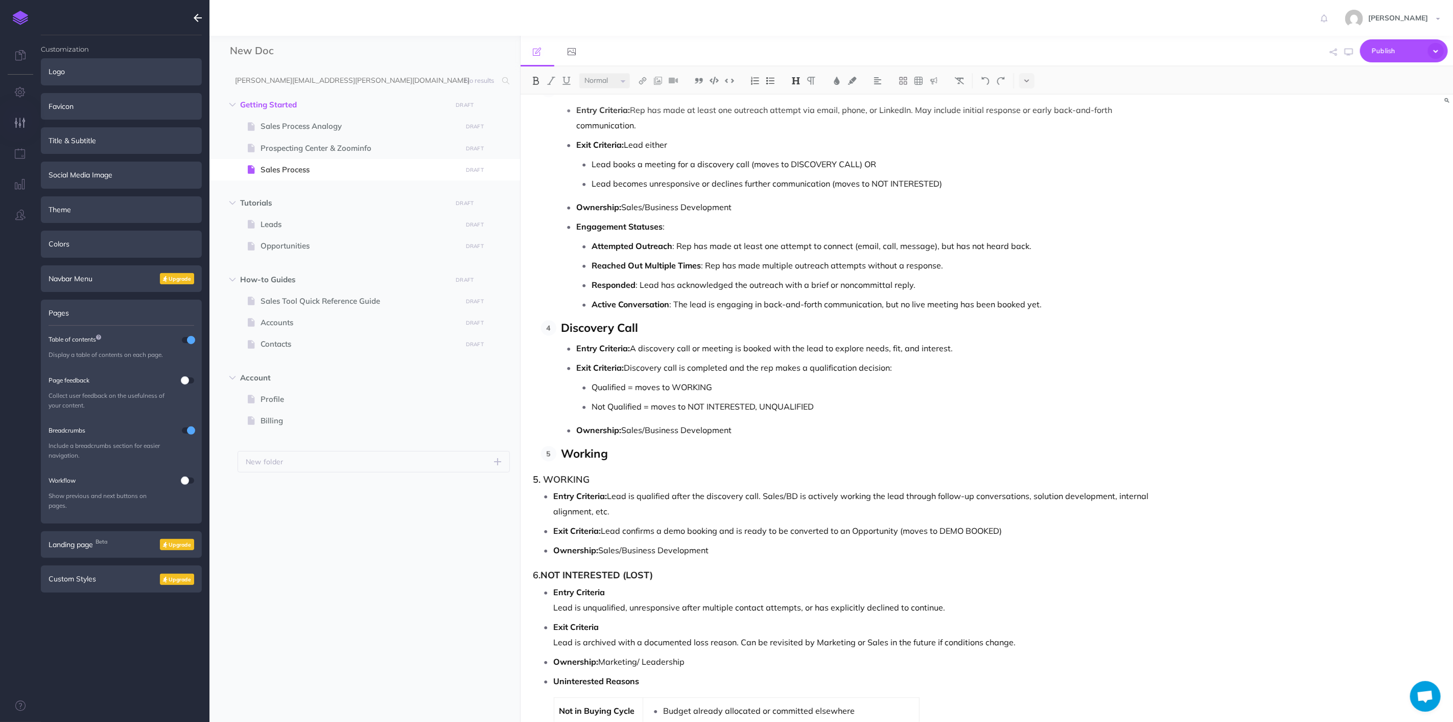
click at [750, 543] on ul "Entry Criteria: Lead is qualified after the discovery call. Sales/BD is activel…" at bounding box center [850, 522] width 622 height 69
click at [564, 455] on p "Working" at bounding box center [861, 454] width 599 height 16
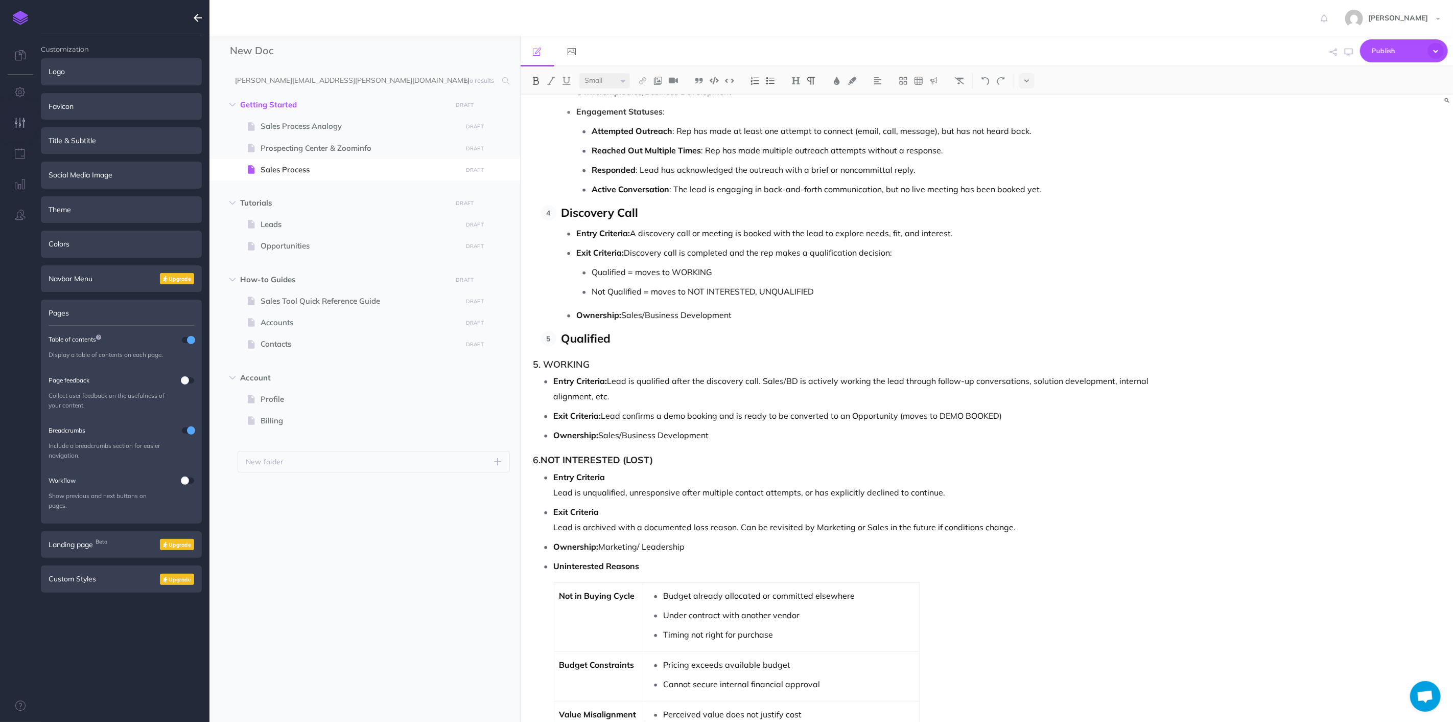
scroll to position [1990, 0]
drag, startPoint x: 718, startPoint y: 436, endPoint x: 539, endPoint y: 367, distance: 192.4
click at [539, 367] on div "Nektar Sales Process Overview : Lead to Contract and Asset Management This sale…" at bounding box center [847, 288] width 653 height 4369
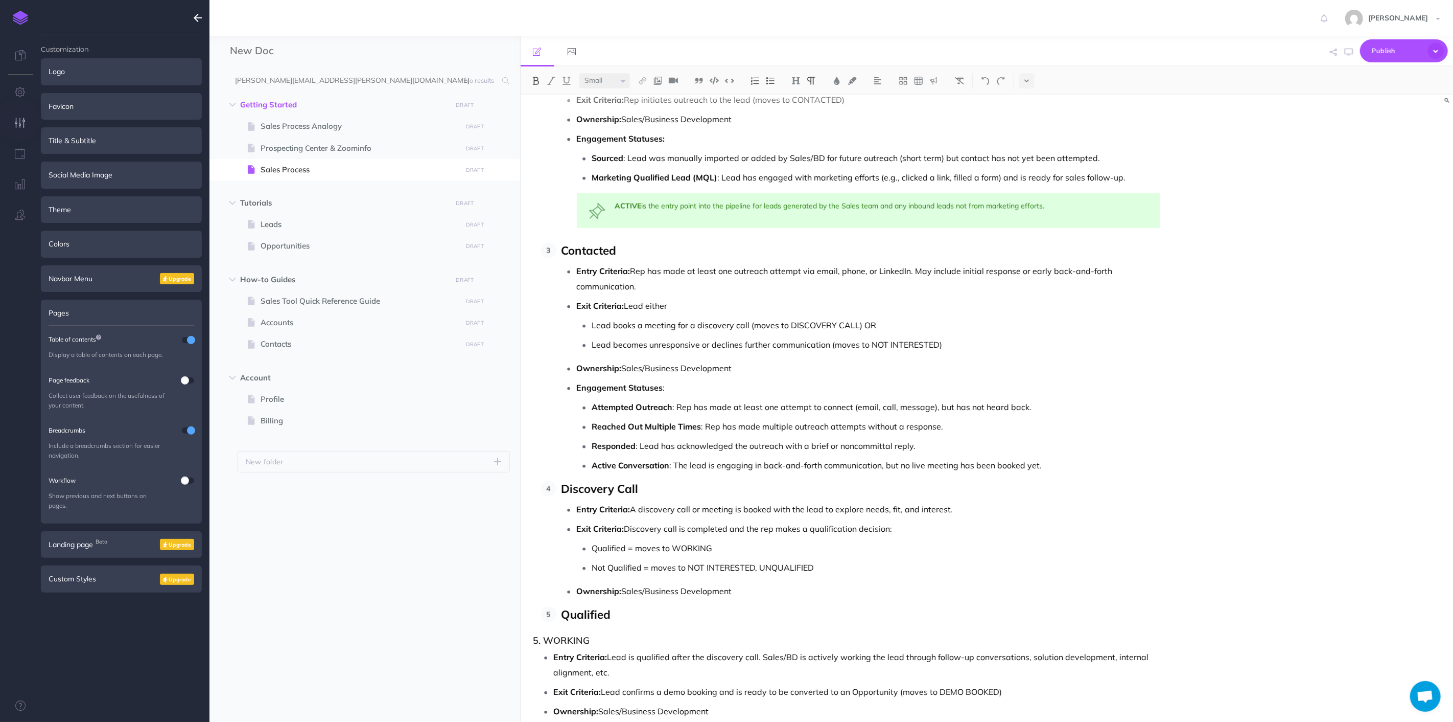
scroll to position [1707, 0]
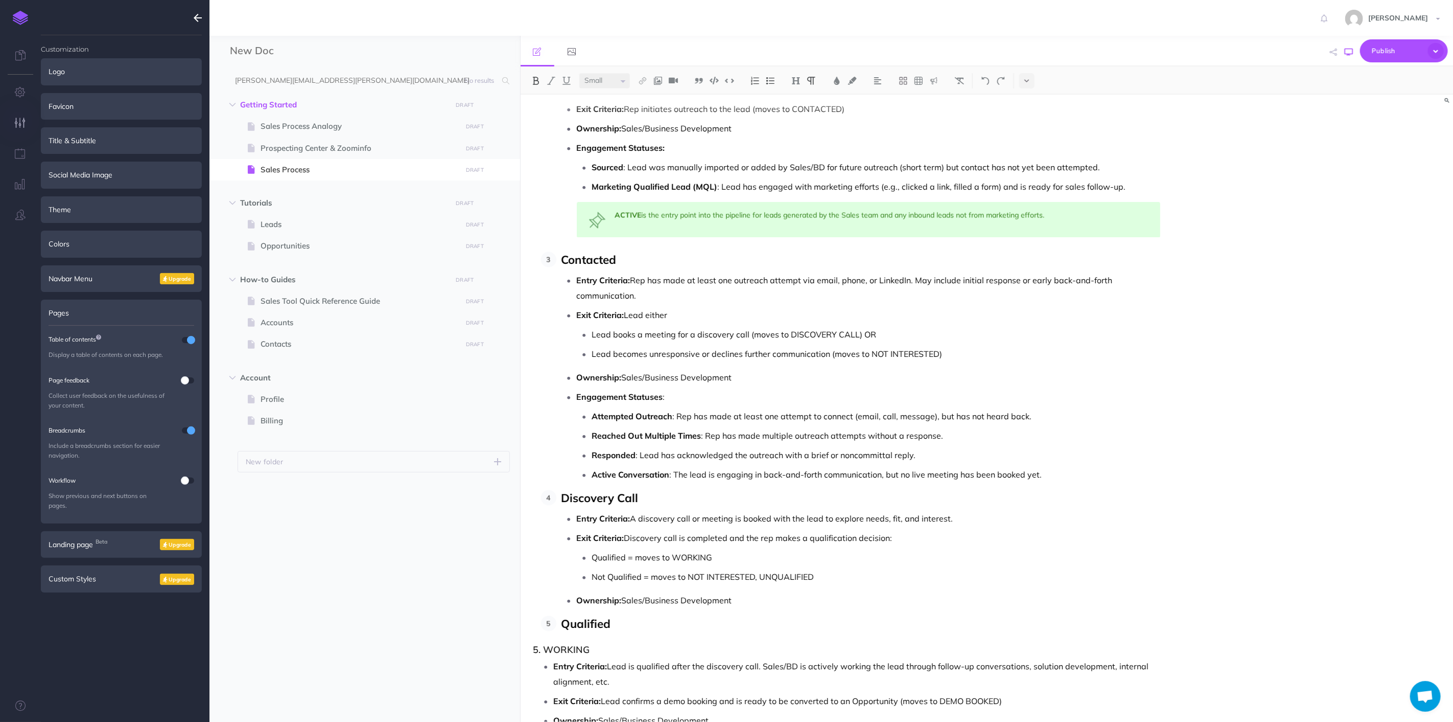
click at [1347, 54] on icon "button" at bounding box center [1349, 52] width 8 height 8
click at [808, 547] on li "Exit Criteria: Discovery call is completed and the rep makes a qualification de…" at bounding box center [869, 557] width 584 height 54
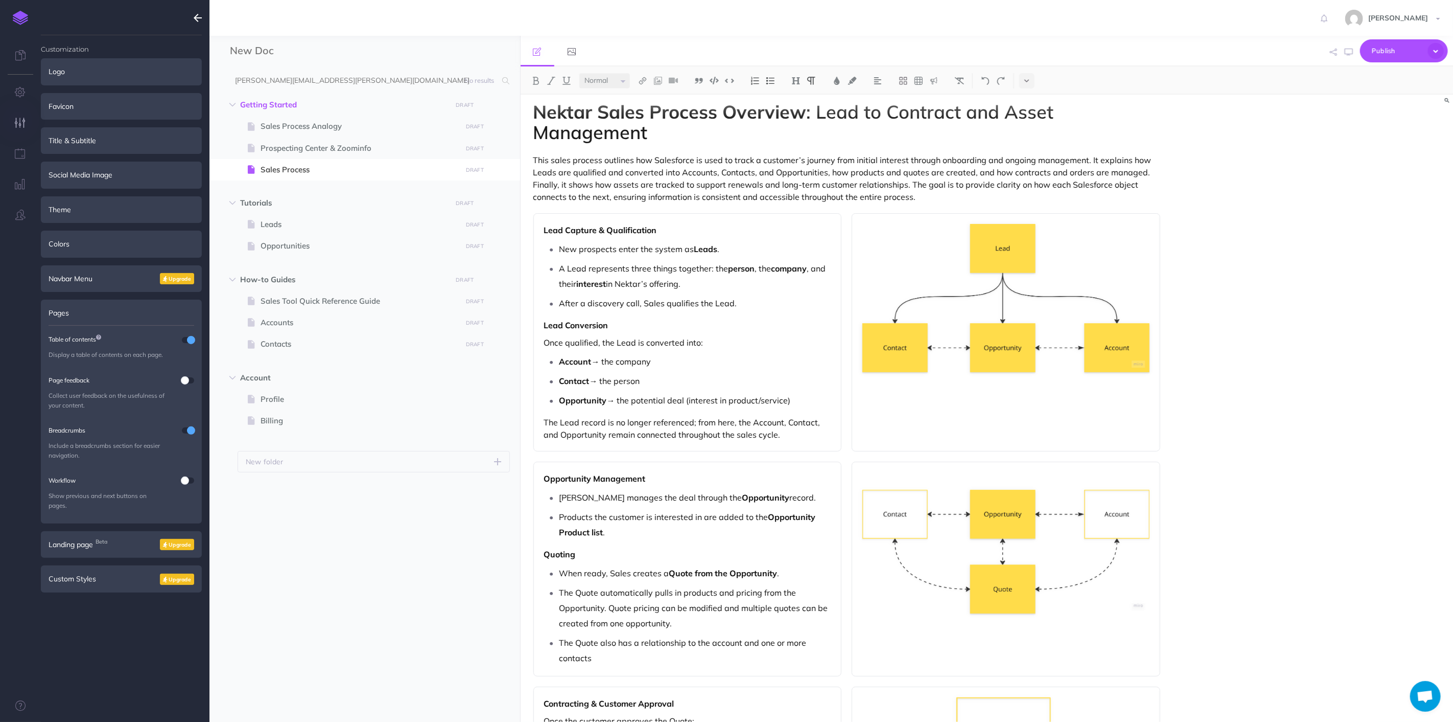
scroll to position [0, 0]
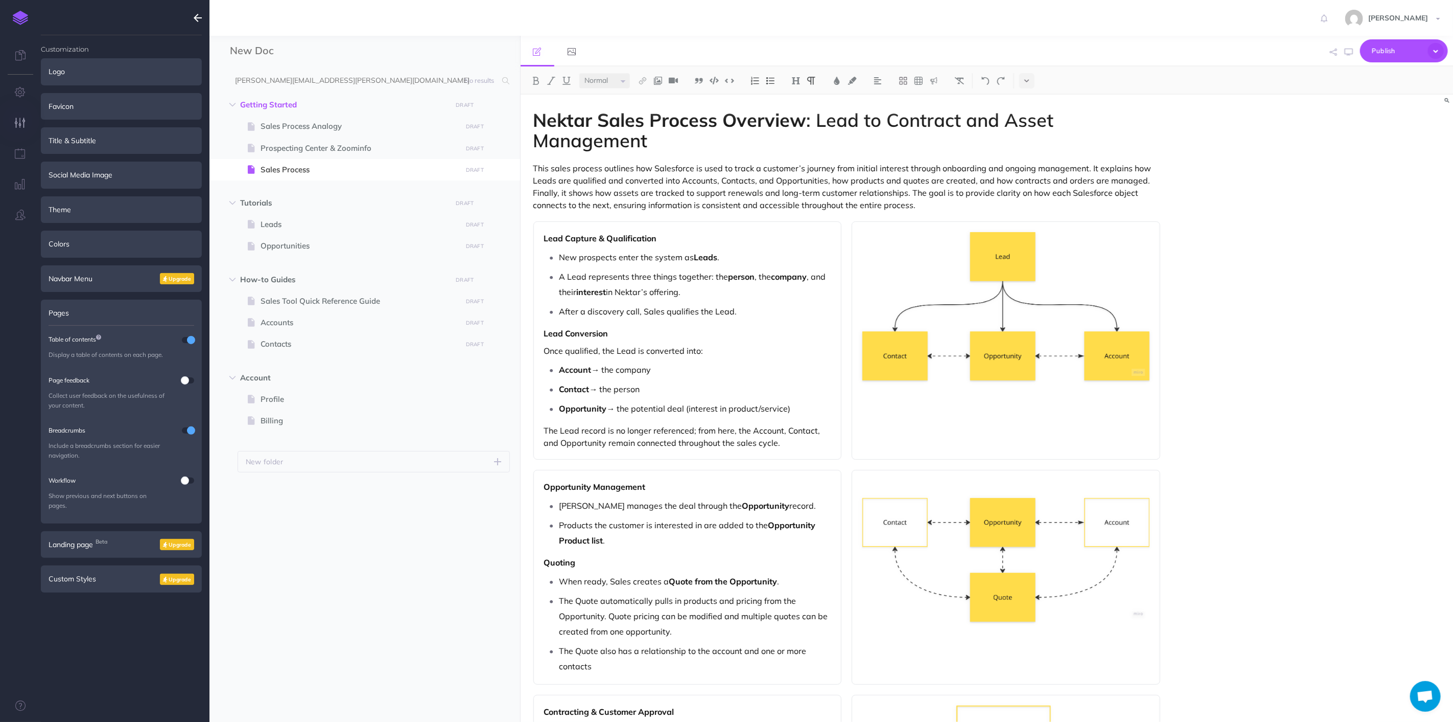
click at [954, 196] on p "This sales process outlines how Salesforce is used to track a customer’s journe…" at bounding box center [848, 186] width 628 height 49
click at [953, 210] on p "This sales process outlines how Salesforce is used to track a customer’s journe…" at bounding box center [848, 186] width 628 height 49
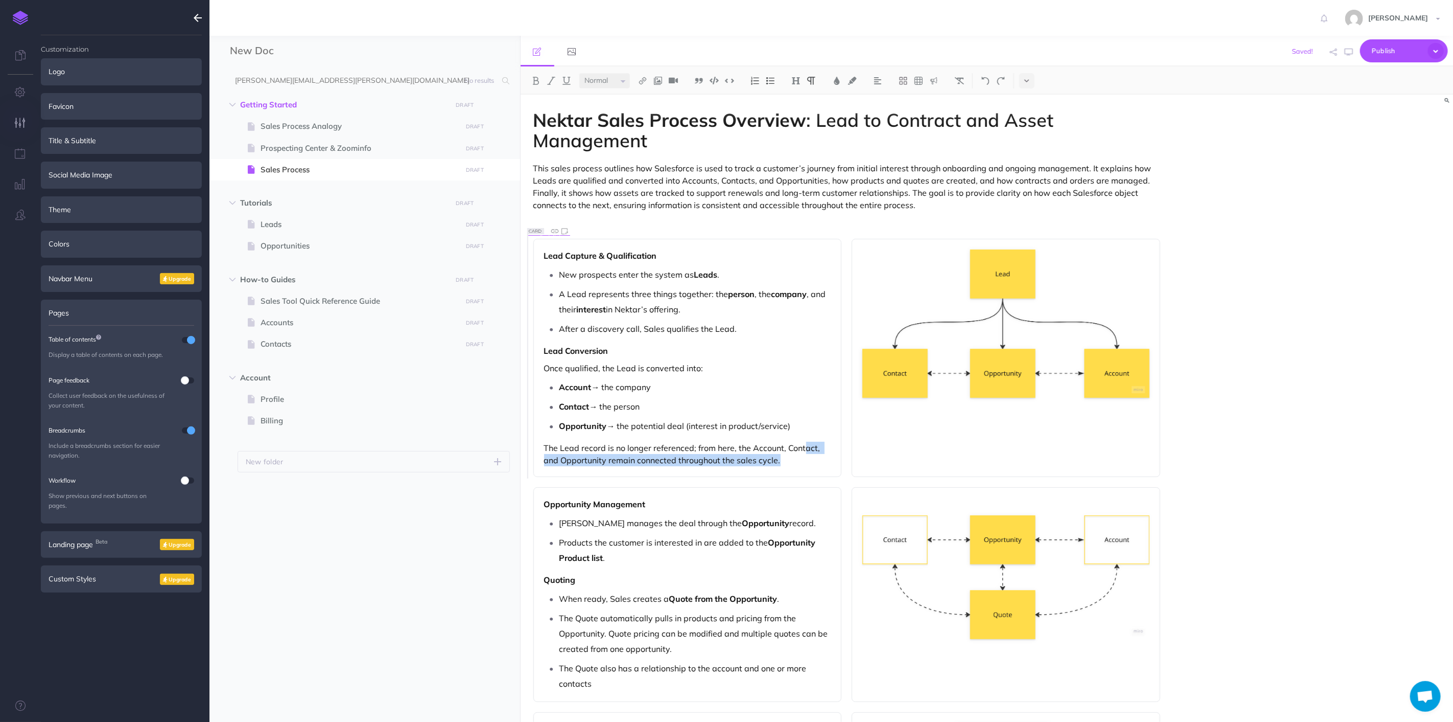
drag, startPoint x: 804, startPoint y: 454, endPoint x: 802, endPoint y: 460, distance: 6.8
click at [803, 458] on p "The Lead record is no longer referenced; from here, the Account, Contact, and O…" at bounding box center [687, 454] width 287 height 25
click at [805, 465] on p "The Lead record is no longer referenced; from here, the Account, Contact, and O…" at bounding box center [687, 454] width 287 height 25
click at [815, 466] on p "The Lead record is no longer referenced; from here, the Account, Contact, and O…" at bounding box center [687, 454] width 287 height 25
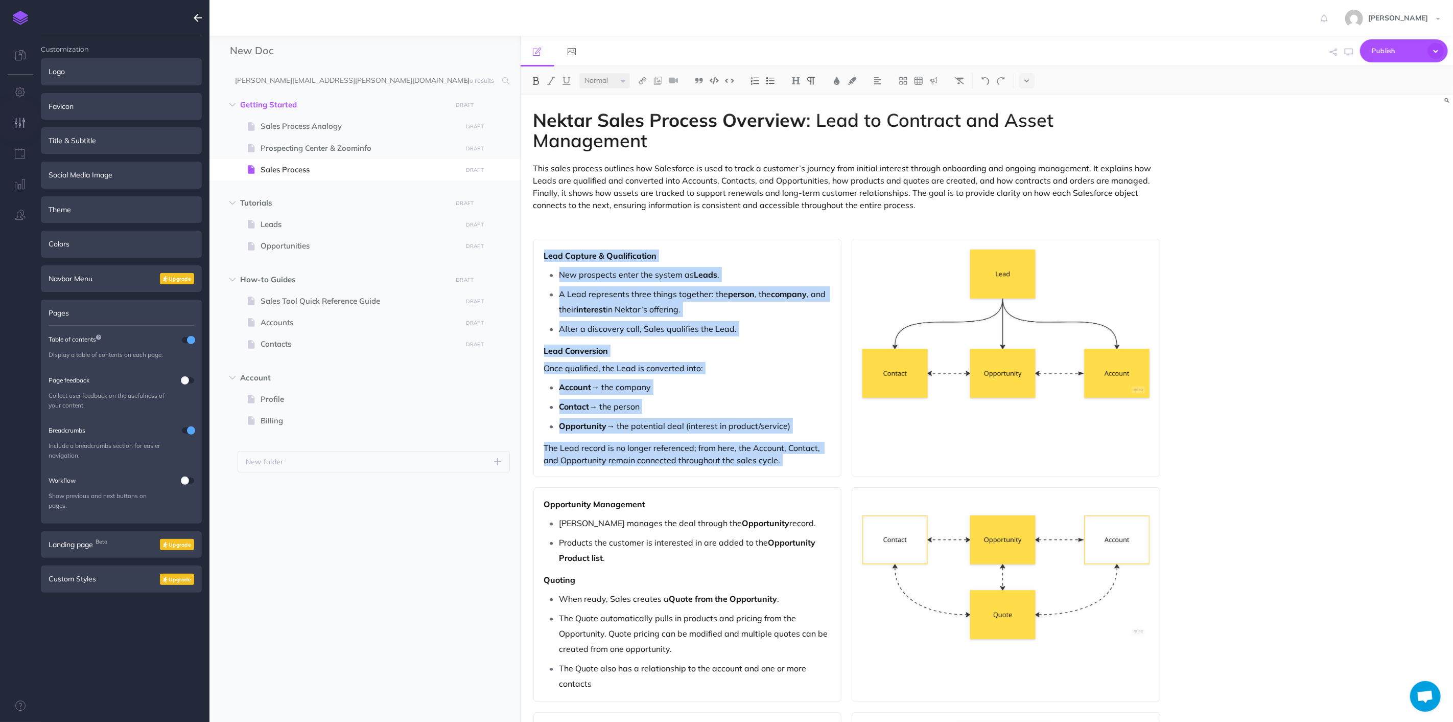
drag, startPoint x: 767, startPoint y: 450, endPoint x: 526, endPoint y: 247, distance: 314.7
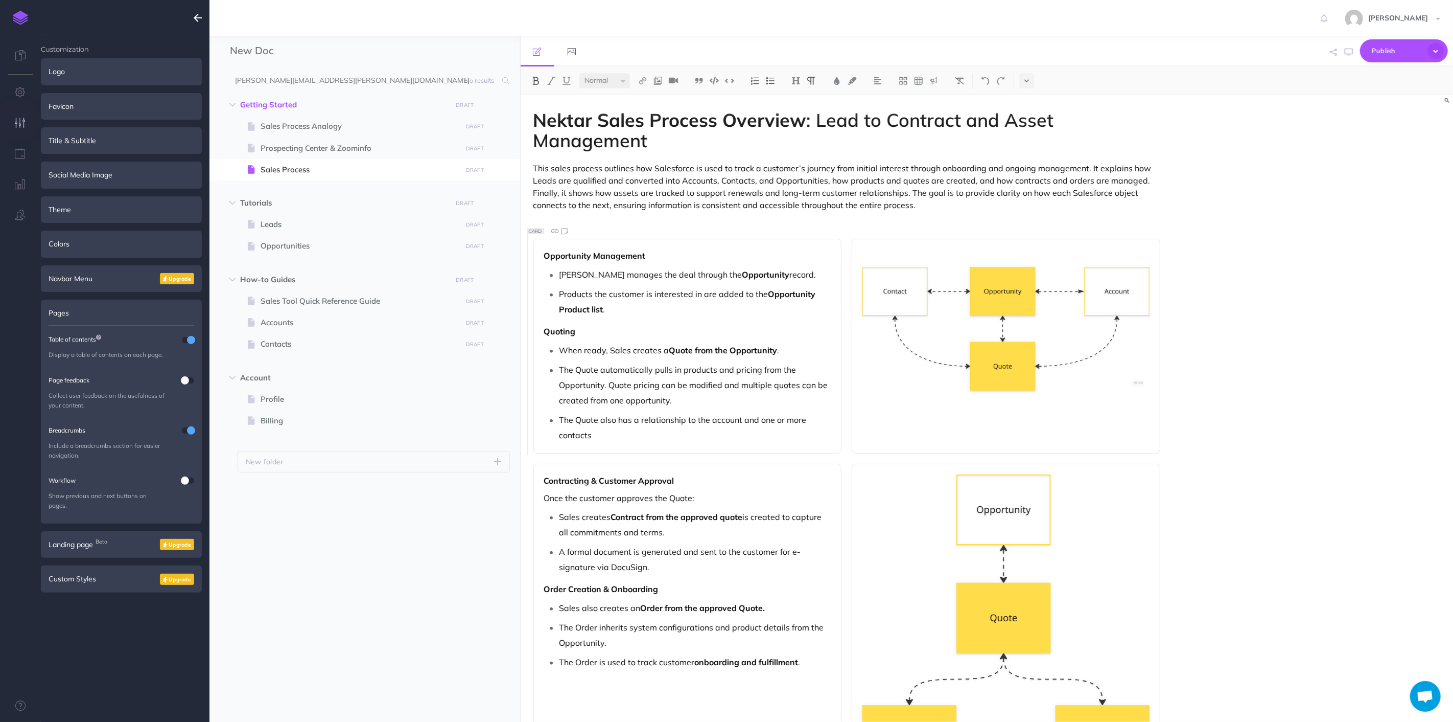
click at [590, 221] on p at bounding box center [848, 222] width 628 height 12
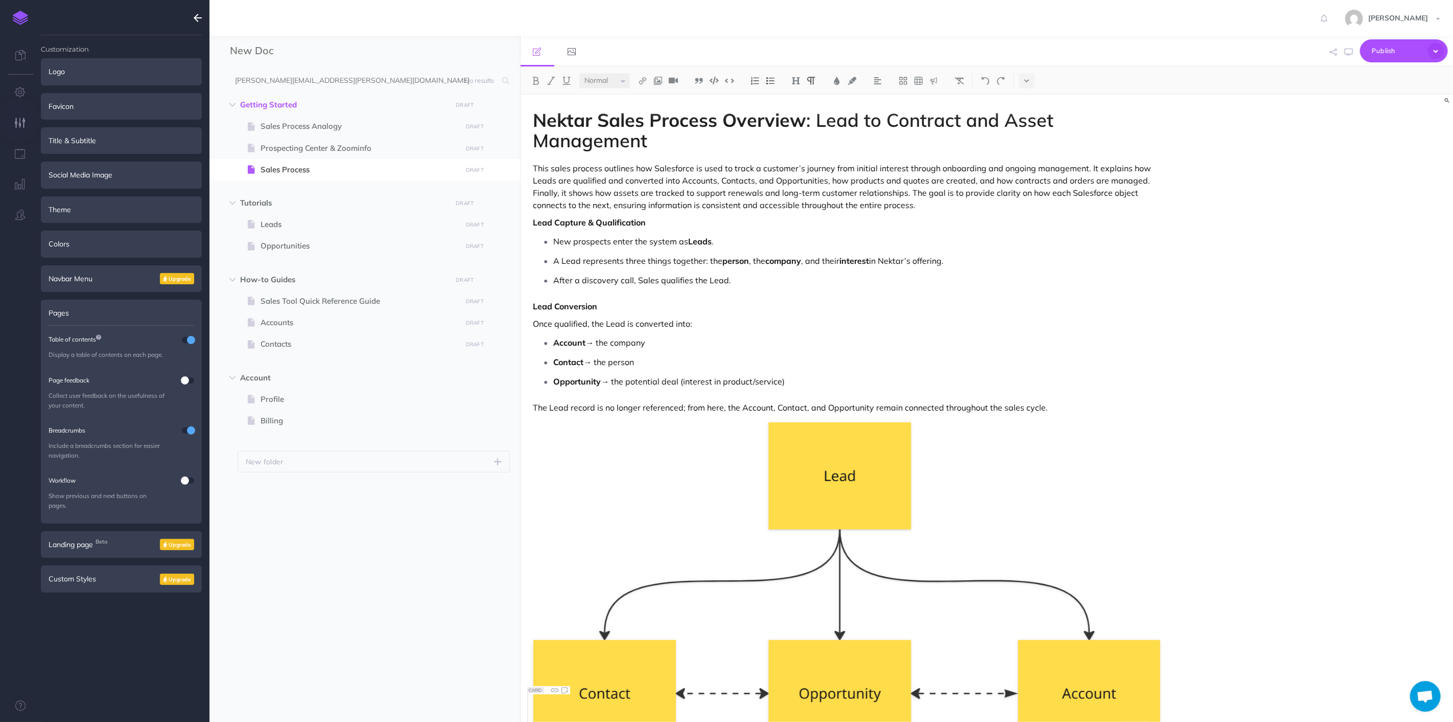
scroll to position [69, 0]
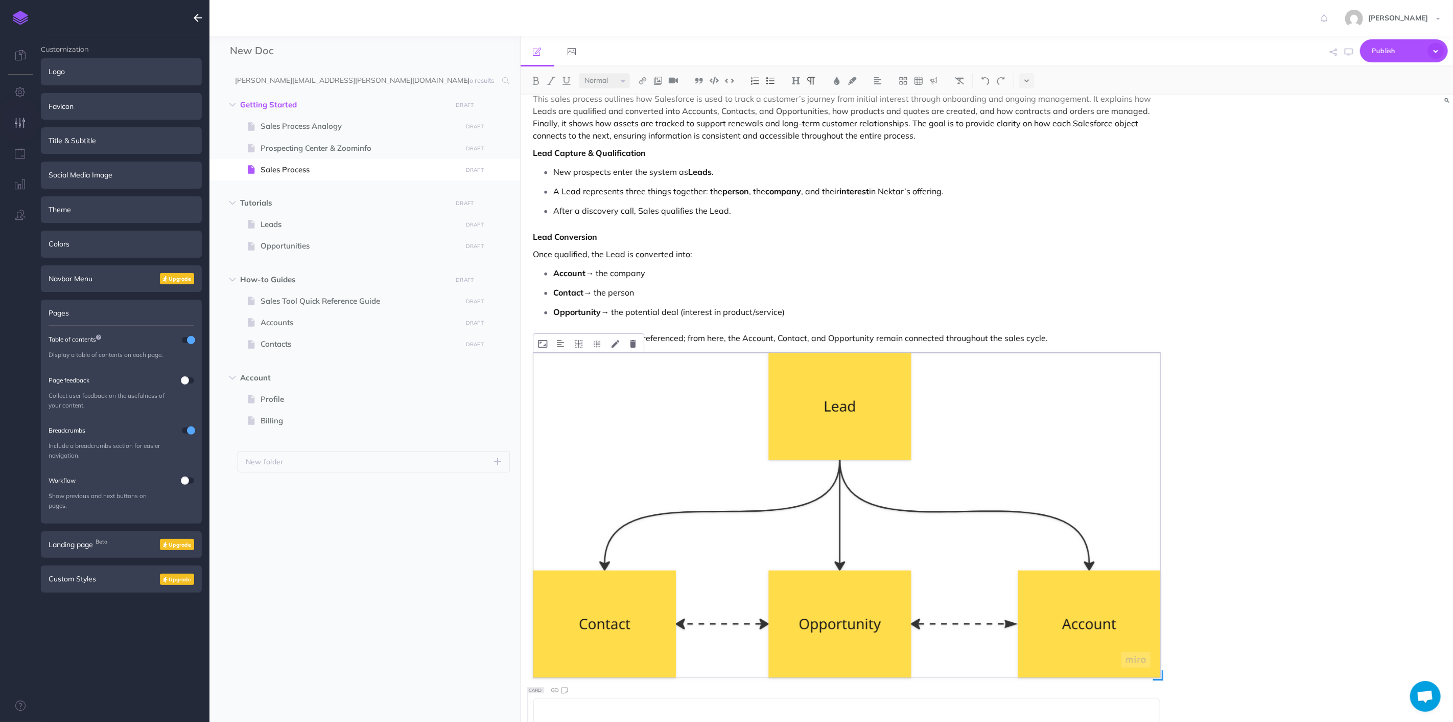
click at [922, 427] on img at bounding box center [848, 515] width 628 height 325
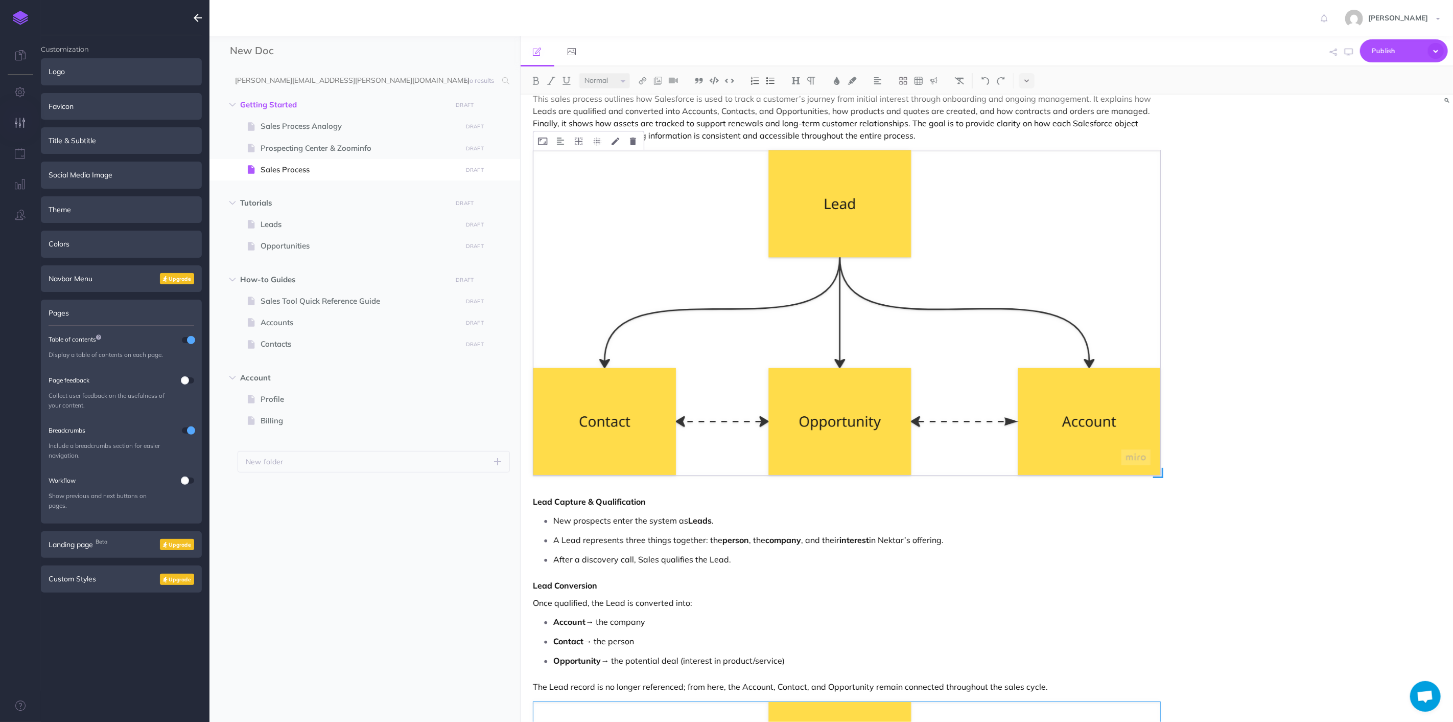
click at [1132, 382] on img at bounding box center [848, 312] width 628 height 325
click at [1266, 332] on div "Nektar Sales Process Overview : Lead to Contract and Asset Management This sale…" at bounding box center [987, 408] width 933 height 627
click at [1142, 437] on img at bounding box center [848, 312] width 628 height 325
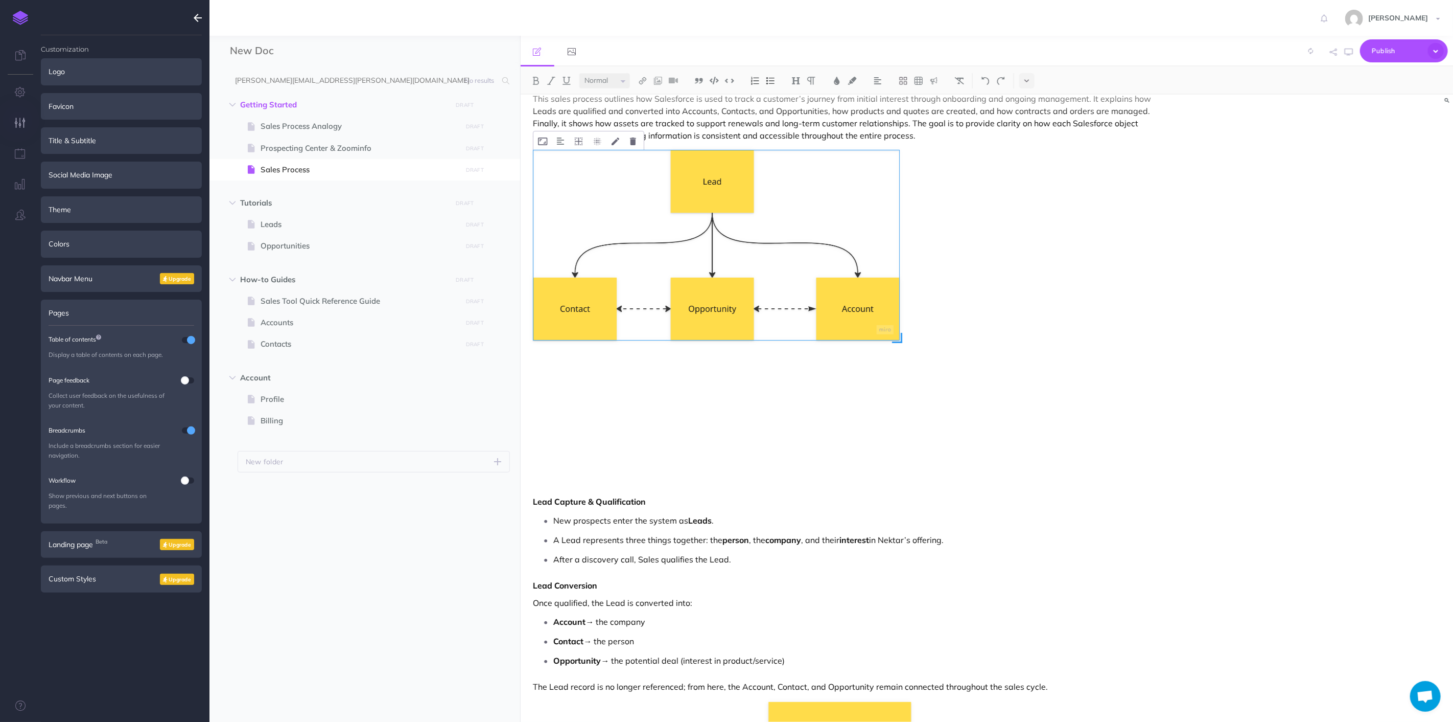
drag, startPoint x: 1163, startPoint y: 476, endPoint x: 901, endPoint y: 271, distance: 332.0
click at [901, 271] on div at bounding box center [848, 312] width 628 height 325
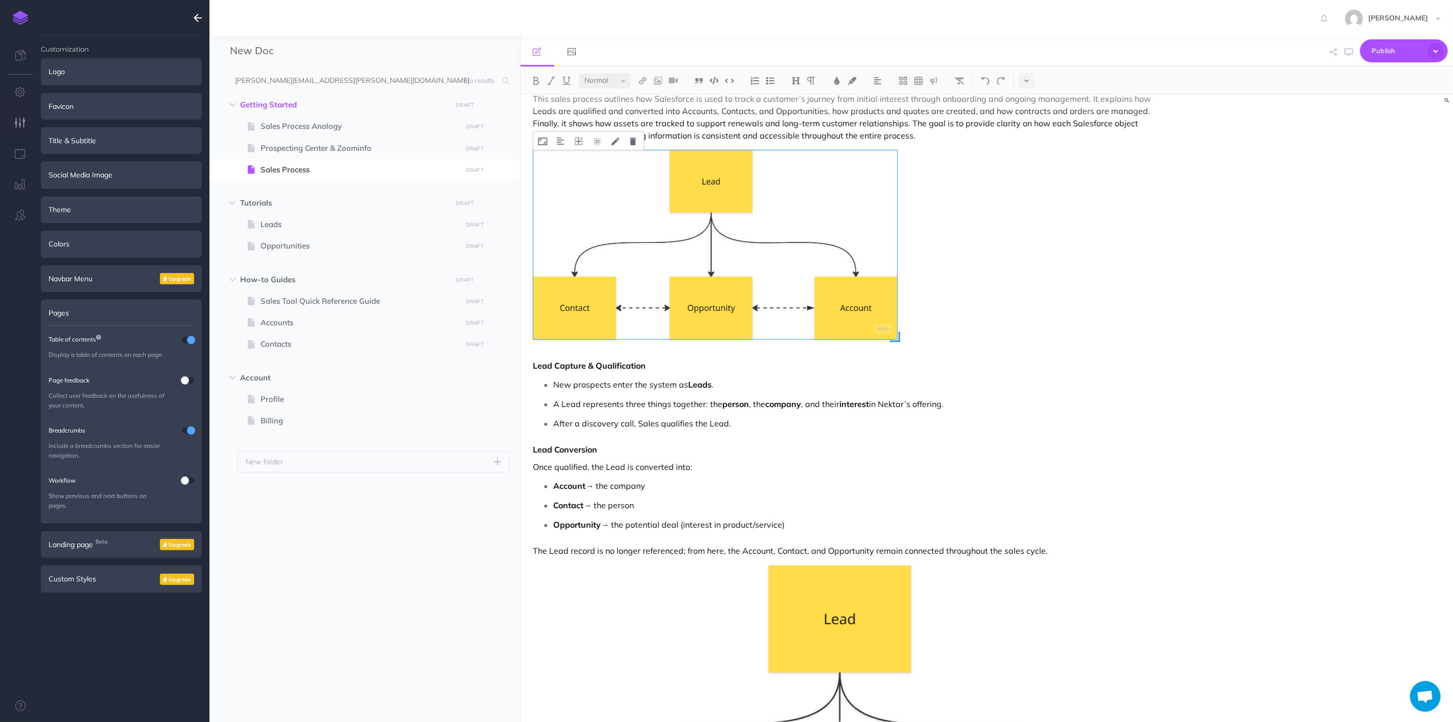
click at [824, 290] on img at bounding box center [716, 244] width 364 height 188
drag, startPoint x: 895, startPoint y: 338, endPoint x: 861, endPoint y: 303, distance: 49.9
click at [861, 150] on div at bounding box center [716, 150] width 364 height 0
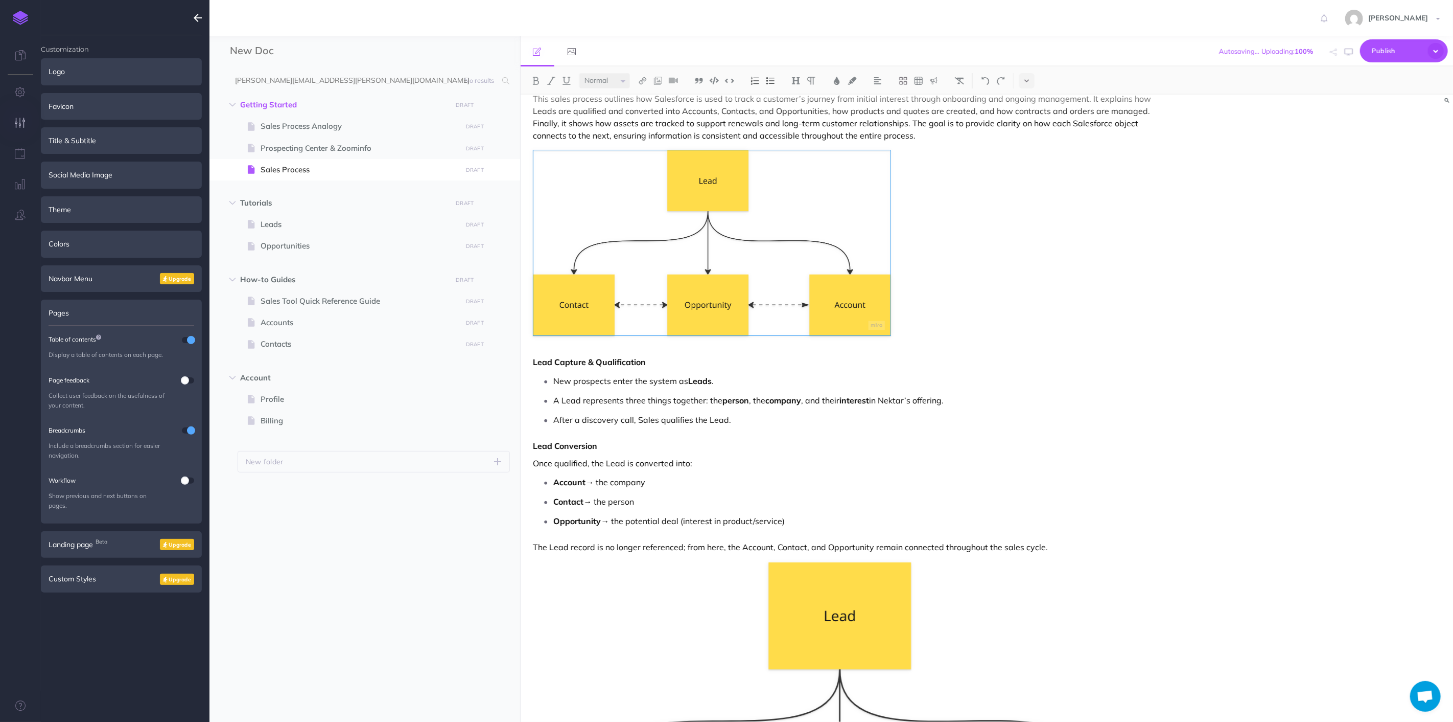
drag, startPoint x: 1006, startPoint y: 333, endPoint x: 1011, endPoint y: 336, distance: 6.0
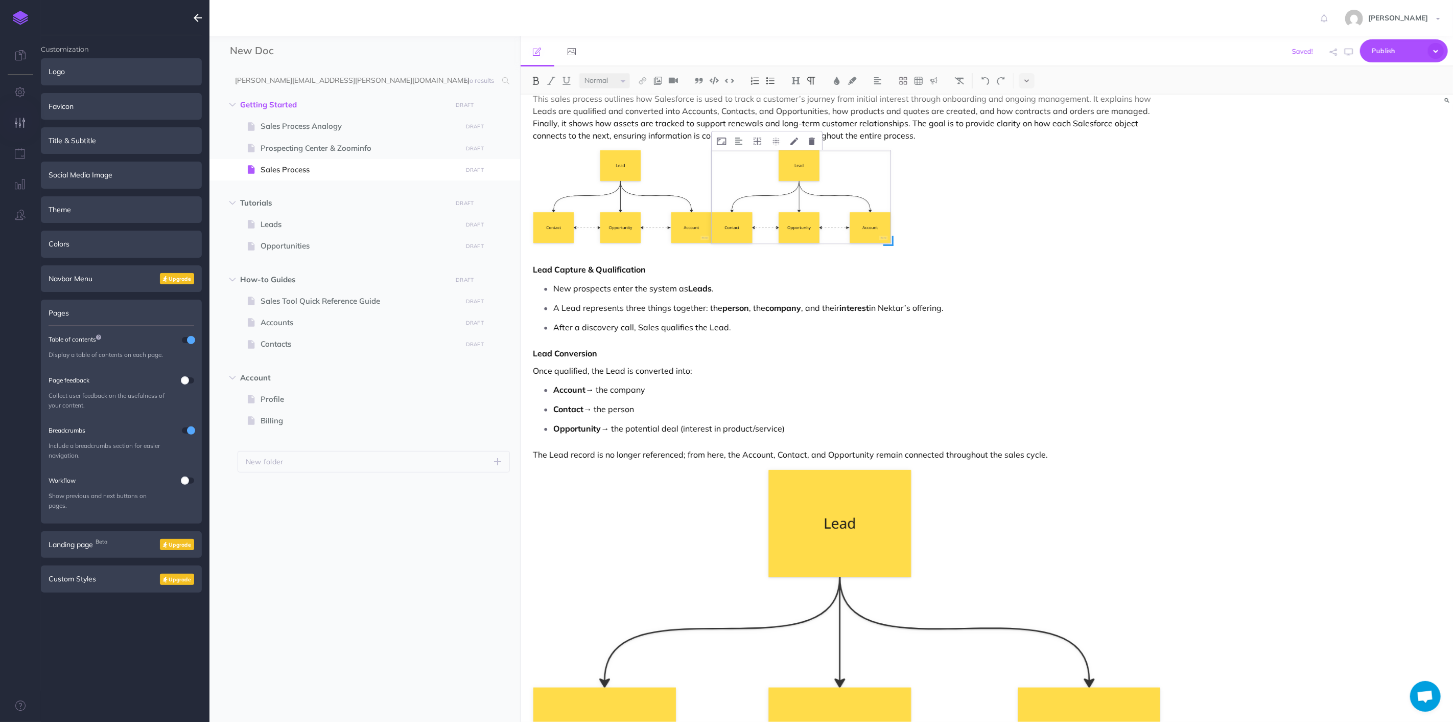
click at [786, 192] on img at bounding box center [801, 196] width 179 height 92
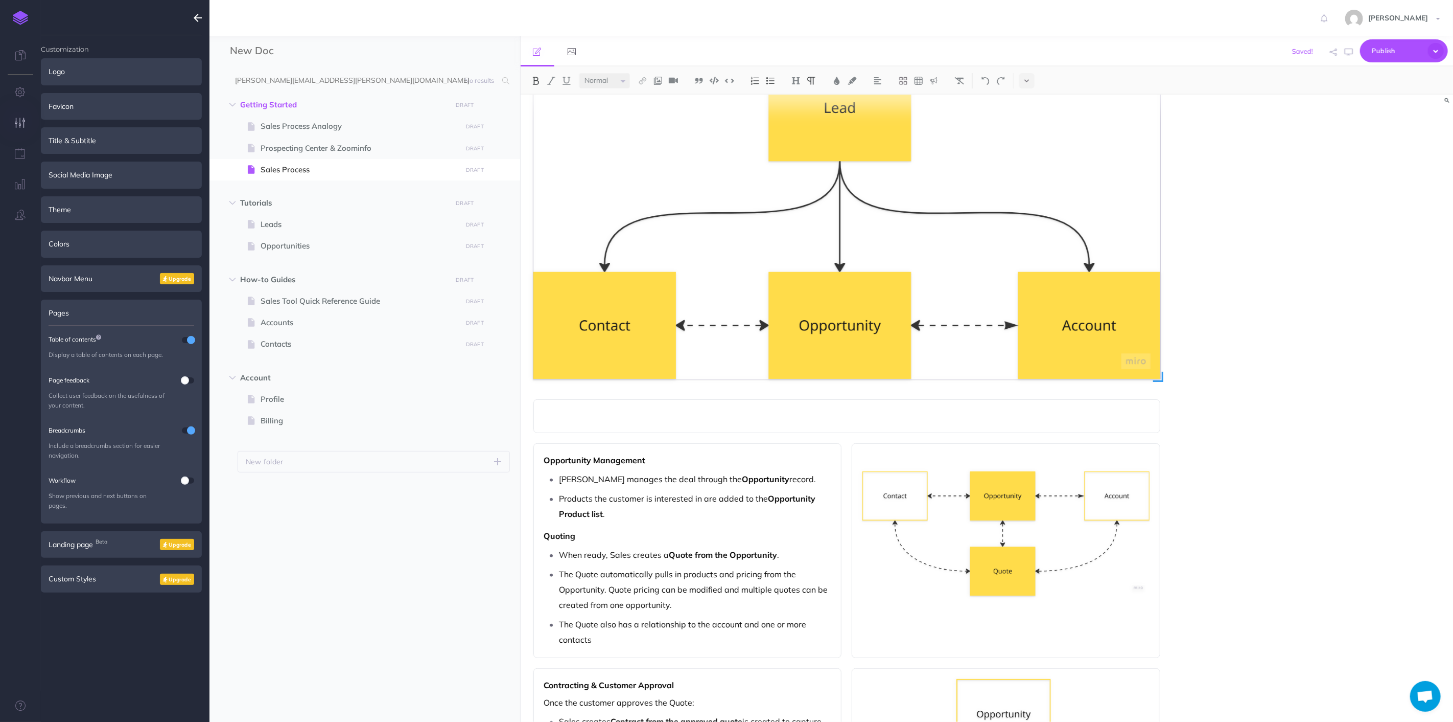
scroll to position [581, 0]
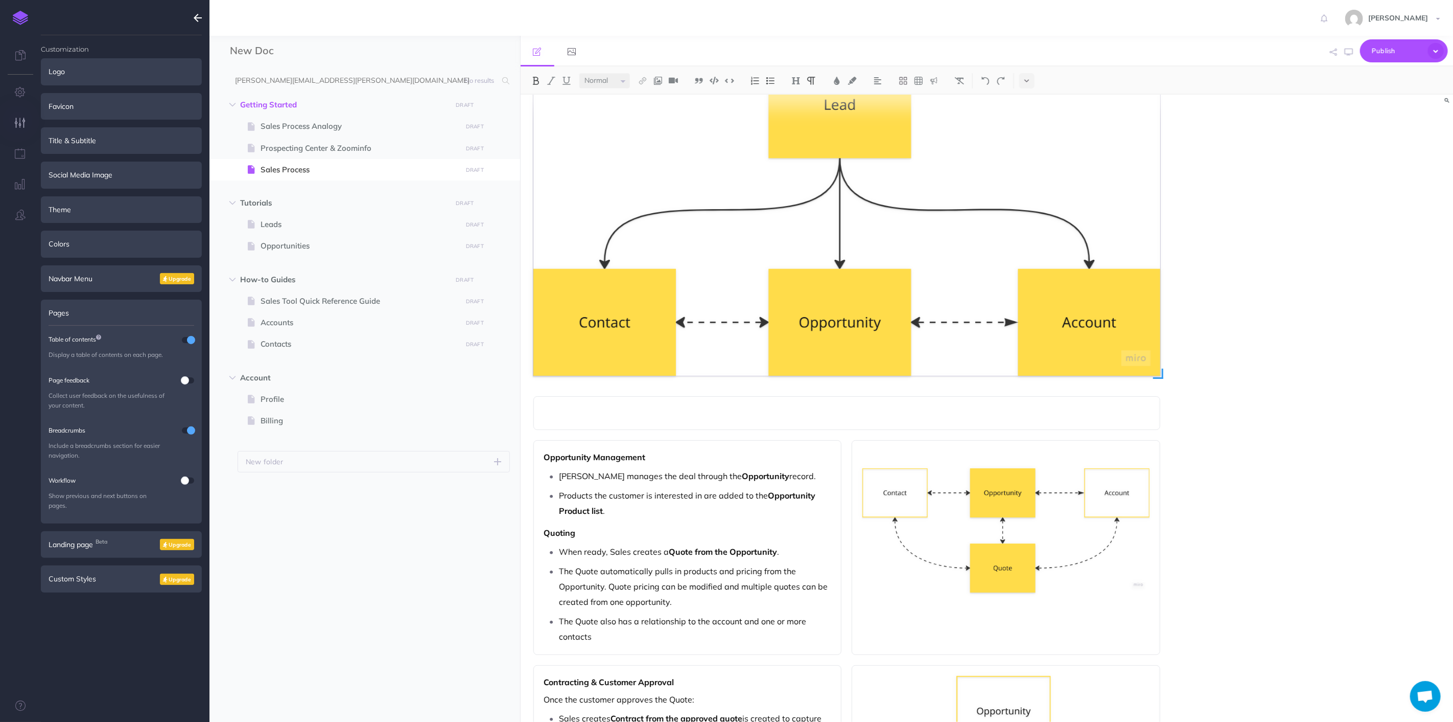
click at [995, 317] on img at bounding box center [848, 213] width 628 height 325
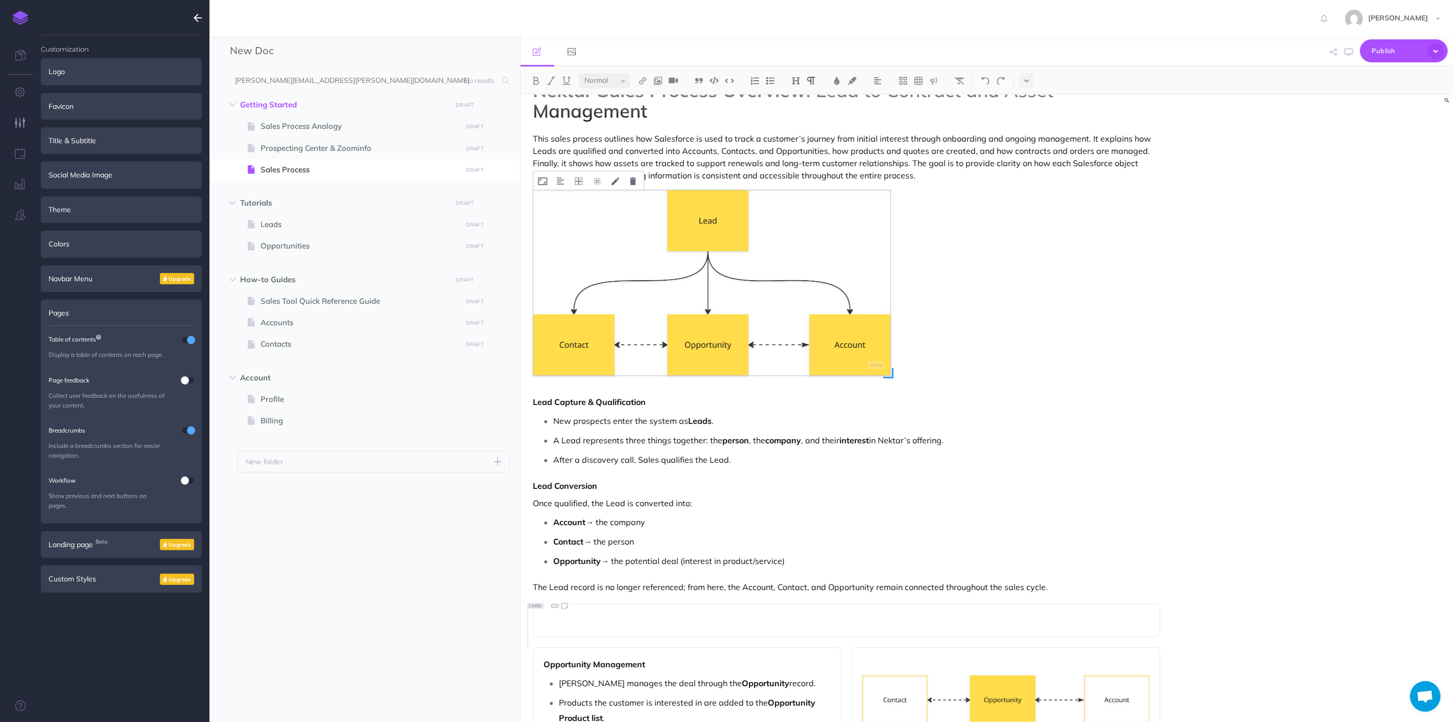
scroll to position [66, 0]
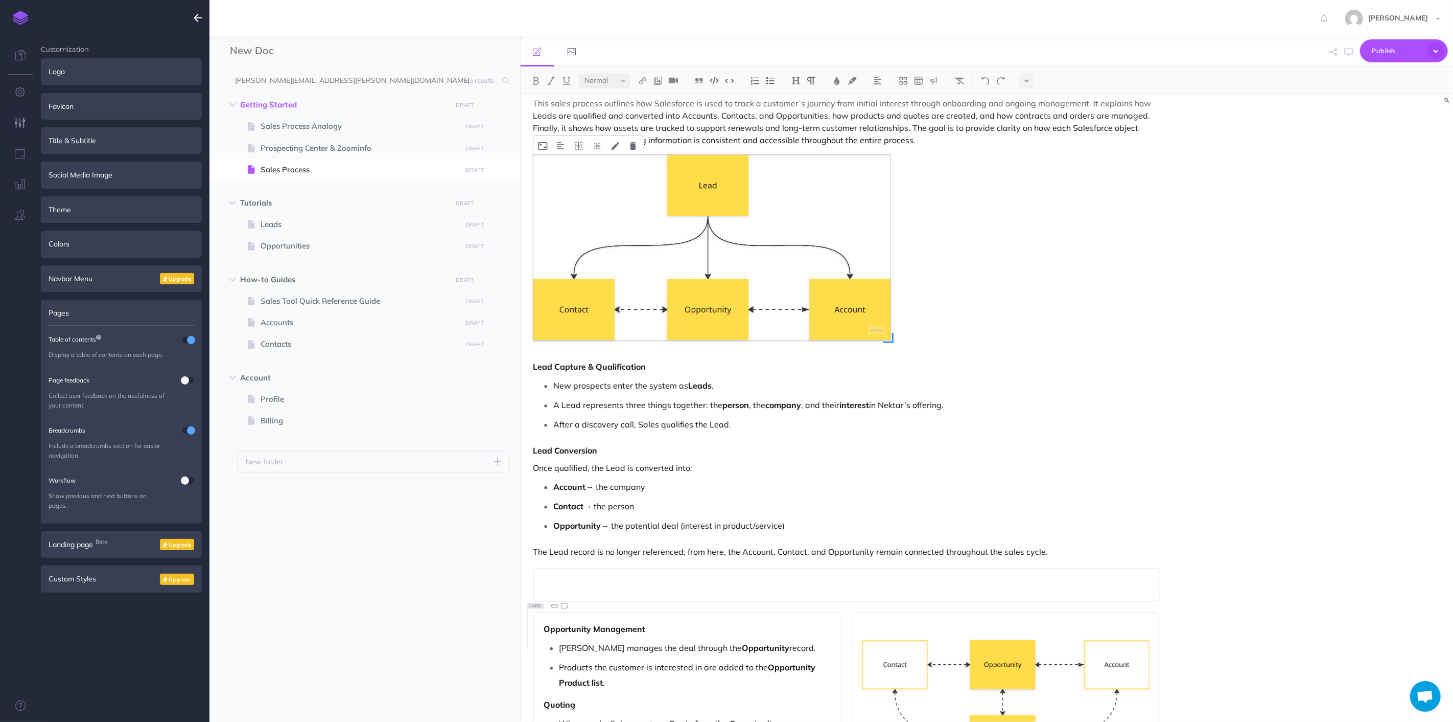
click at [776, 253] on img at bounding box center [713, 247] width 358 height 185
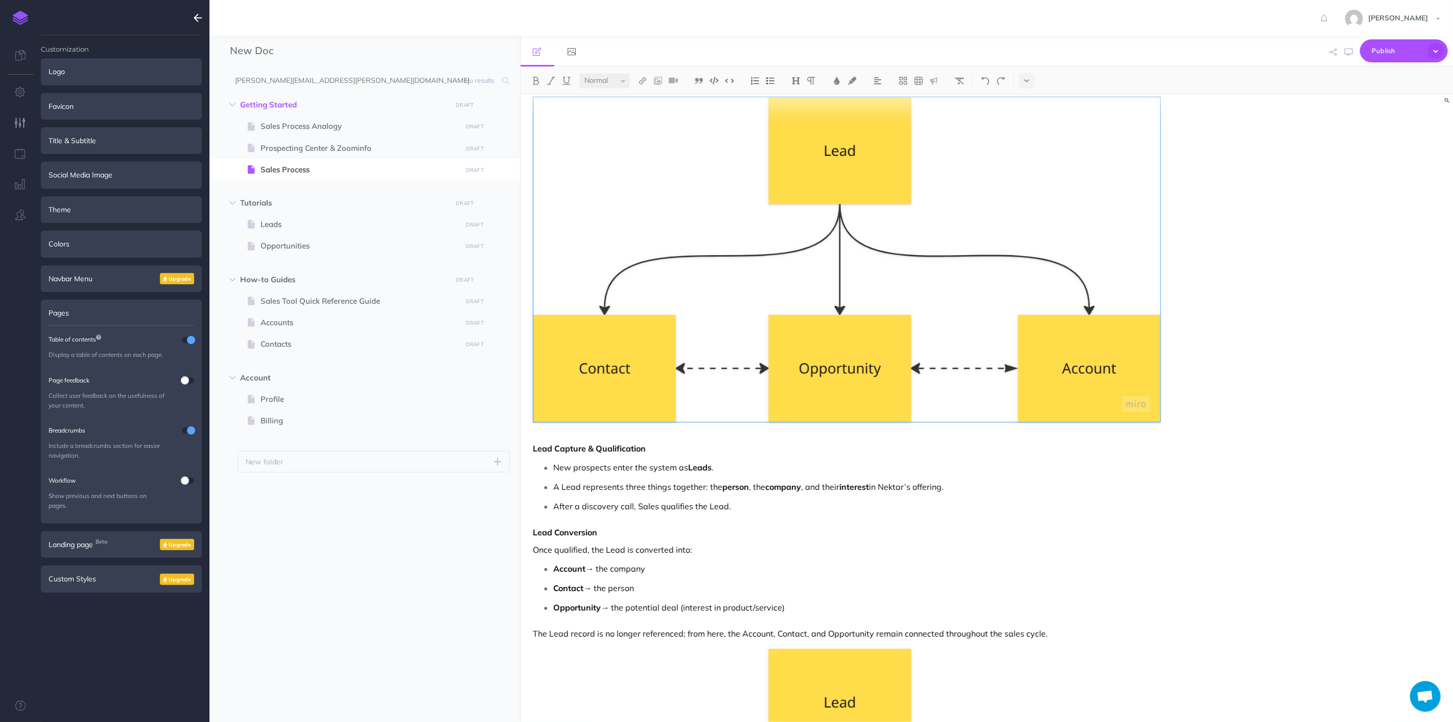
scroll to position [28, 0]
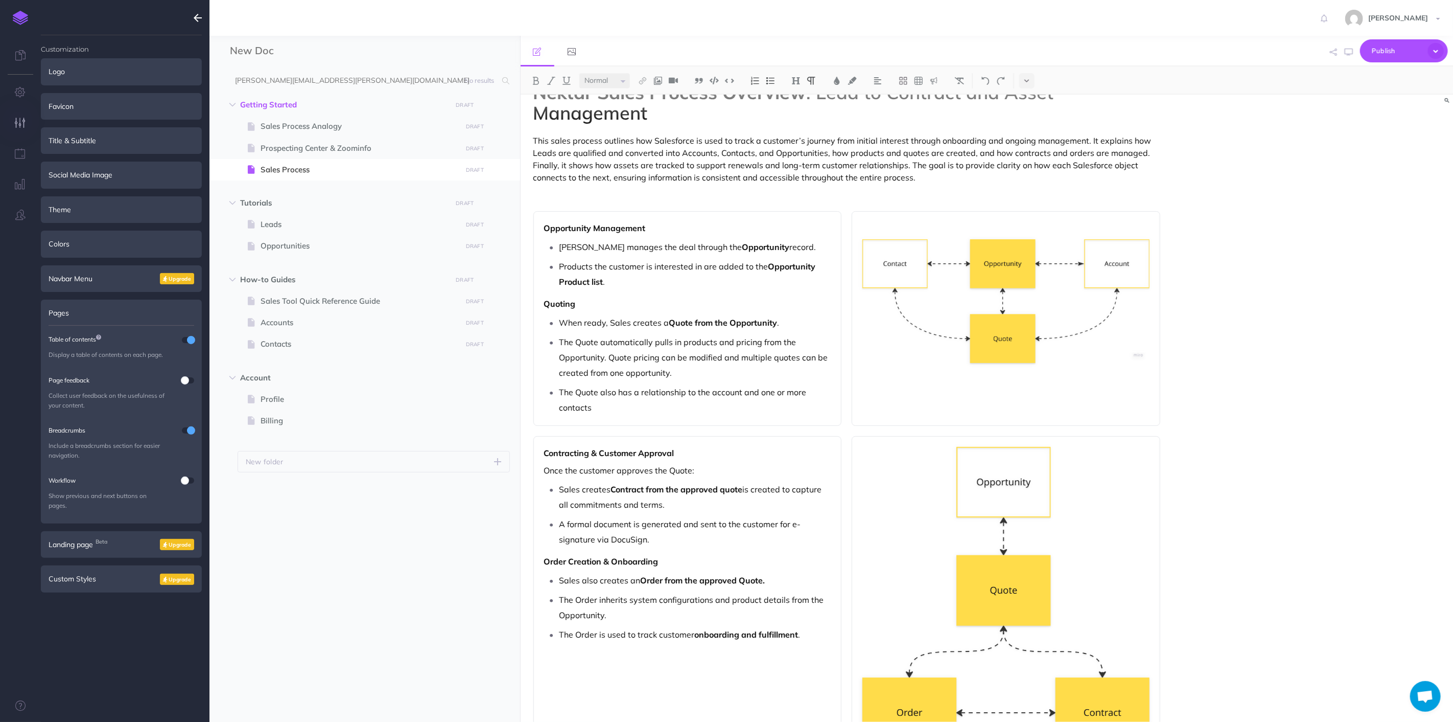
click at [1216, 336] on div "Nektar Sales Process Overview : Lead to Contract and Asset Management This sale…" at bounding box center [987, 408] width 933 height 627
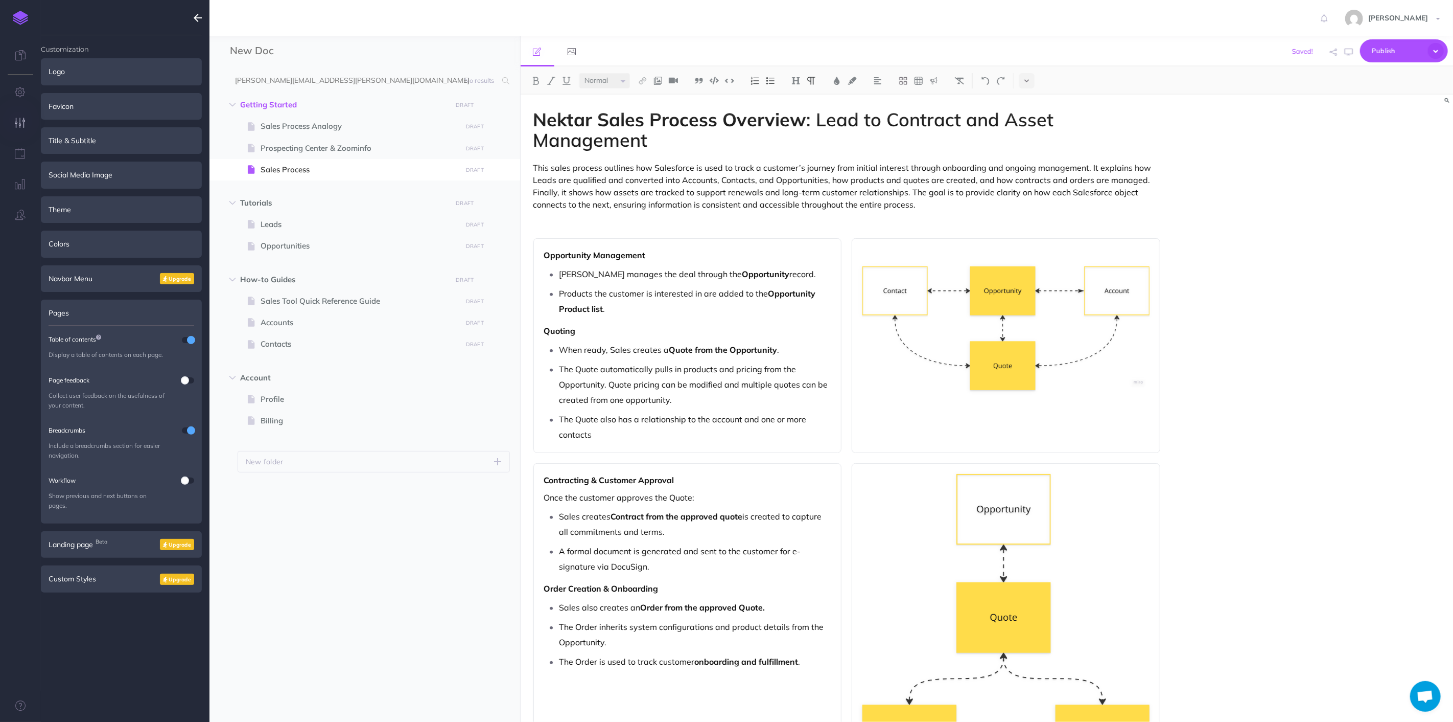
scroll to position [0, 0]
click at [1005, 79] on img at bounding box center [1001, 81] width 9 height 8
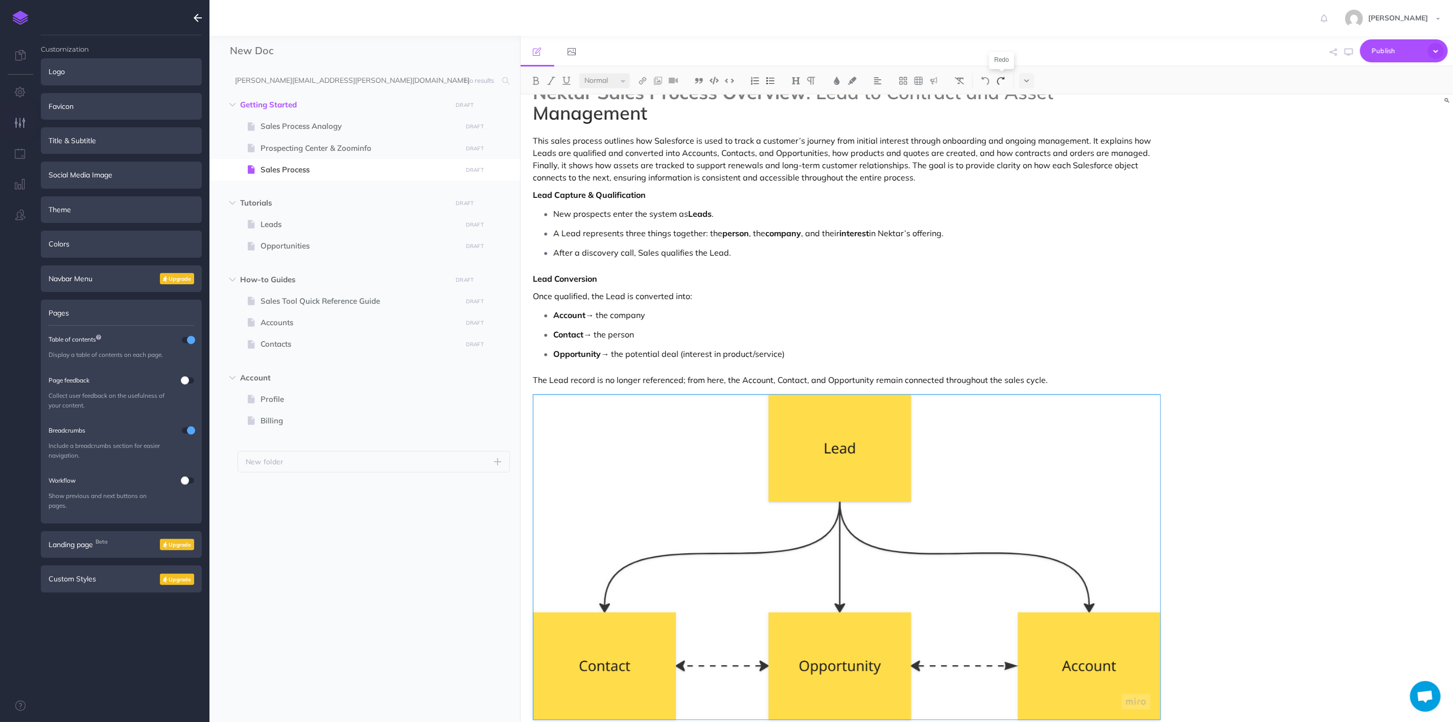
click at [1002, 80] on img at bounding box center [1001, 81] width 9 height 8
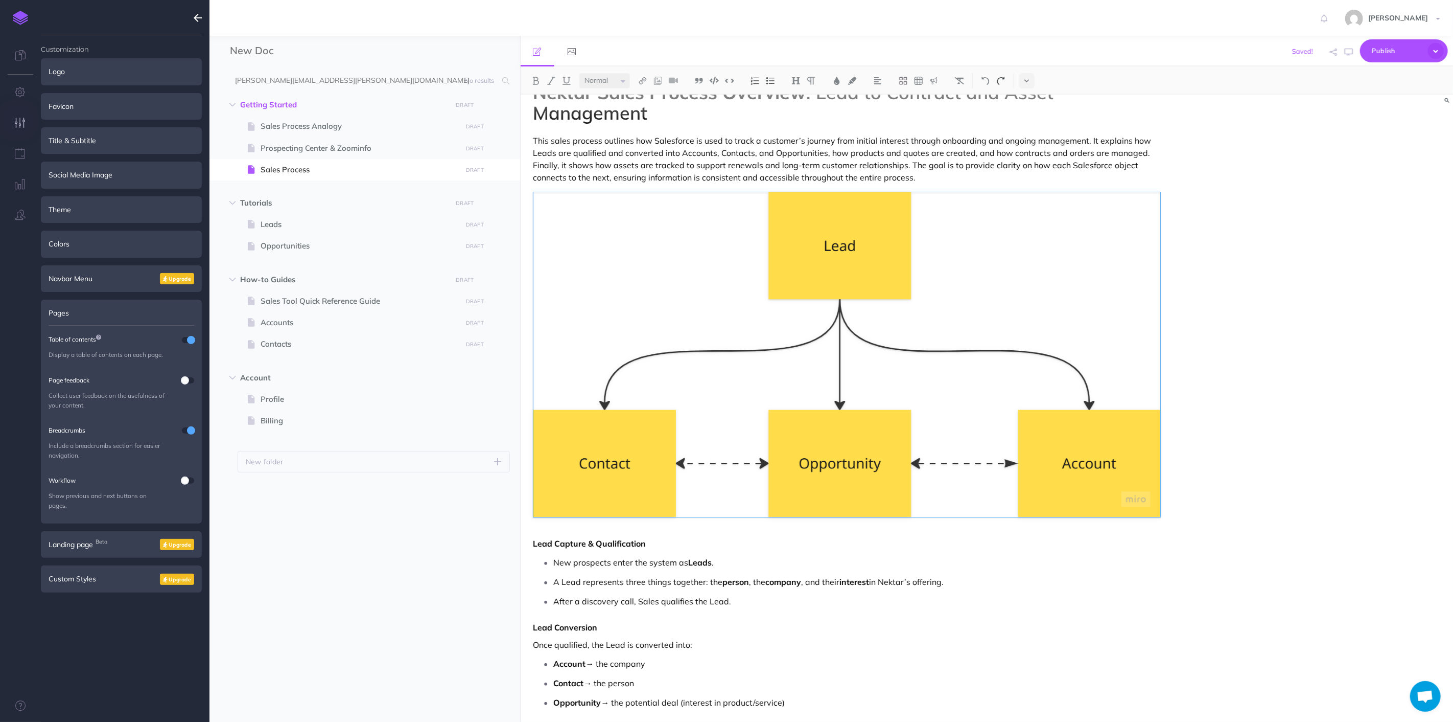
click at [1002, 80] on img at bounding box center [1001, 81] width 9 height 8
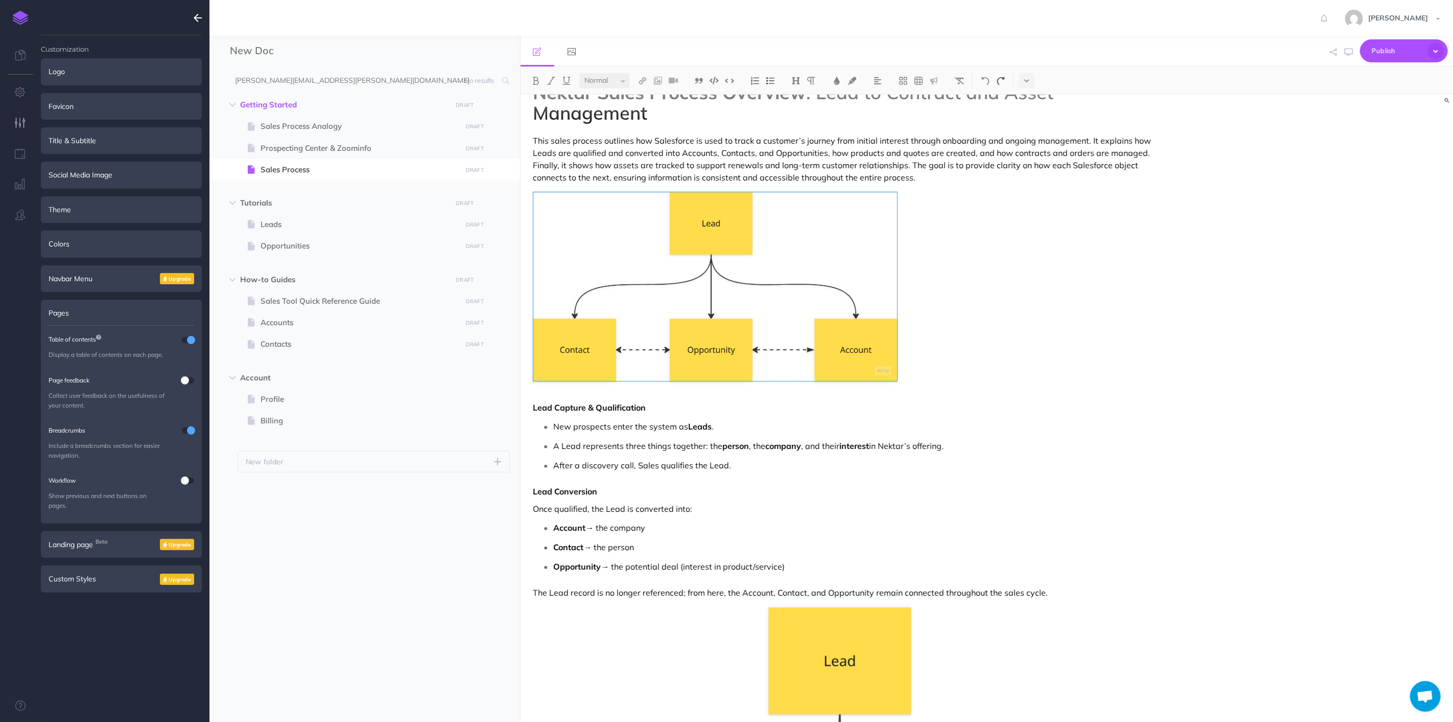
click at [1002, 80] on img at bounding box center [1001, 81] width 9 height 8
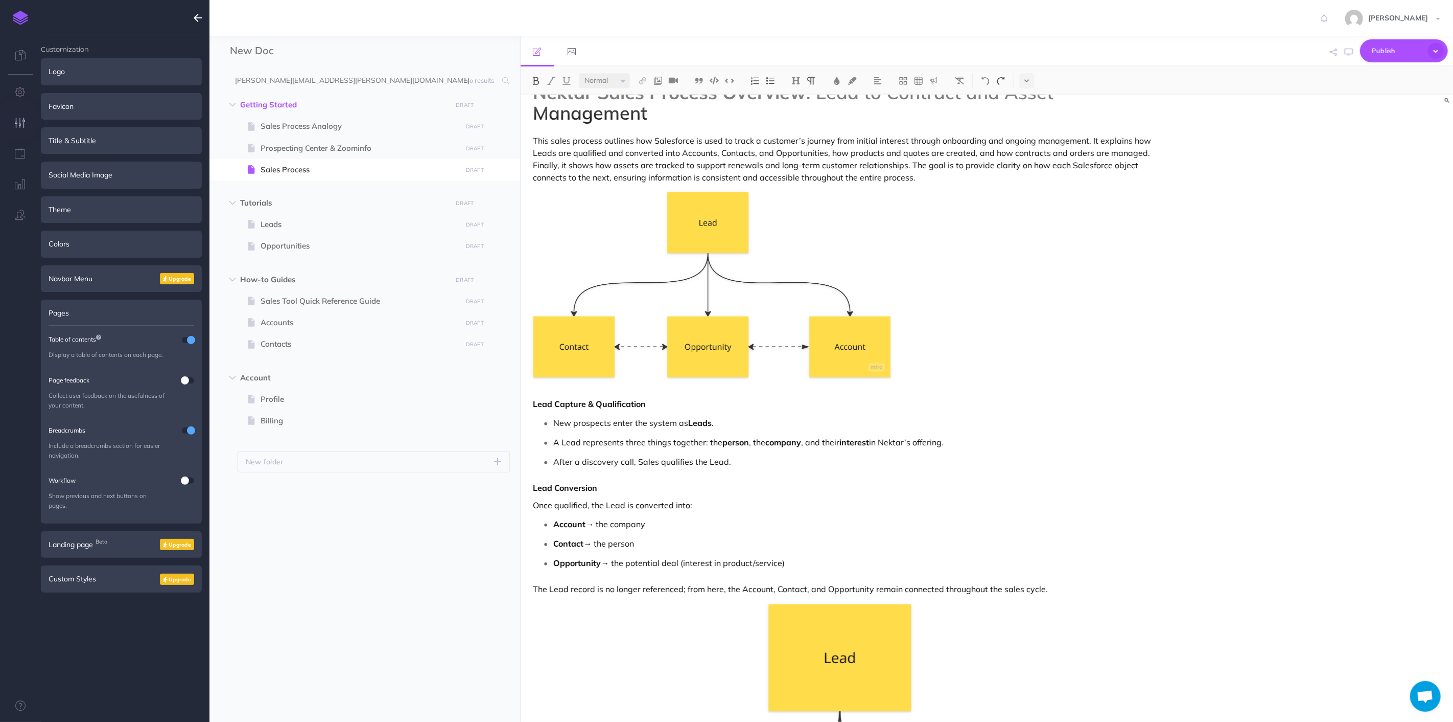
click at [1002, 80] on img at bounding box center [1001, 81] width 9 height 8
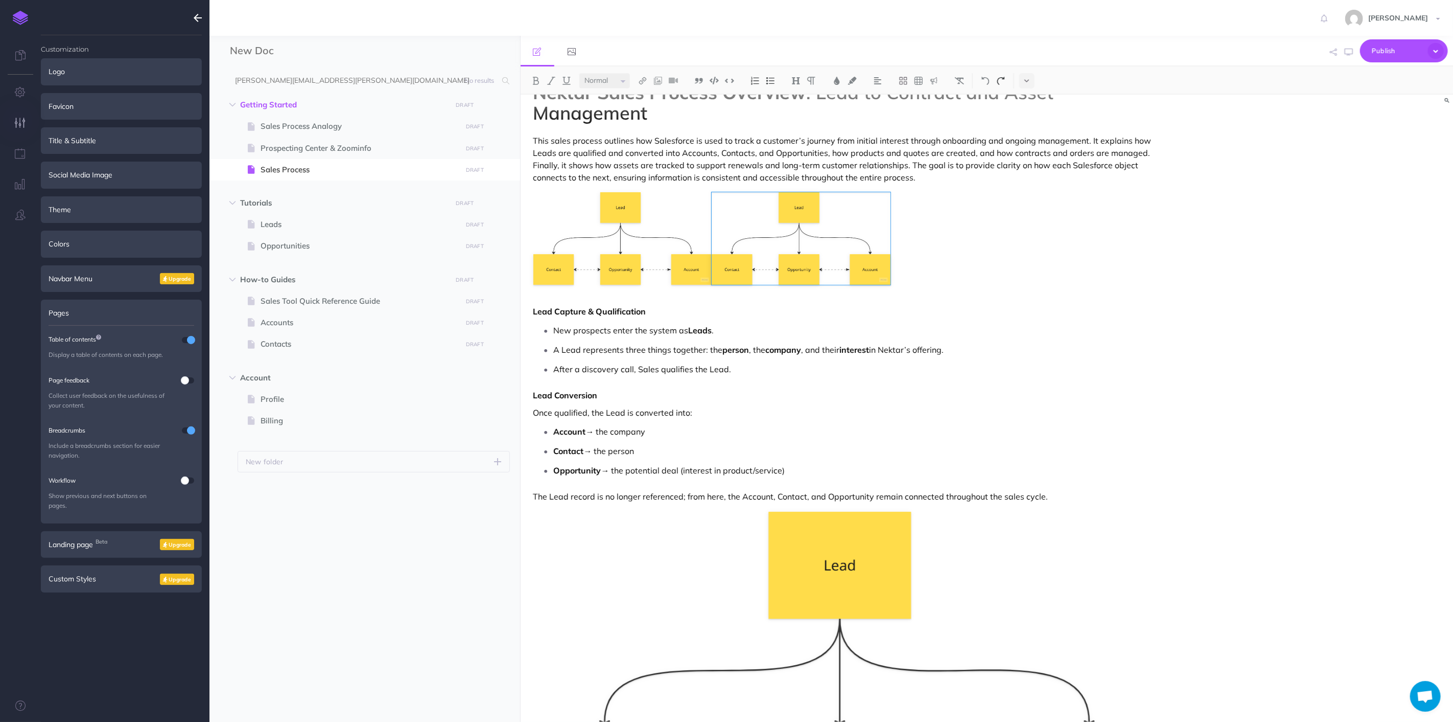
click at [1002, 80] on img at bounding box center [1001, 81] width 9 height 8
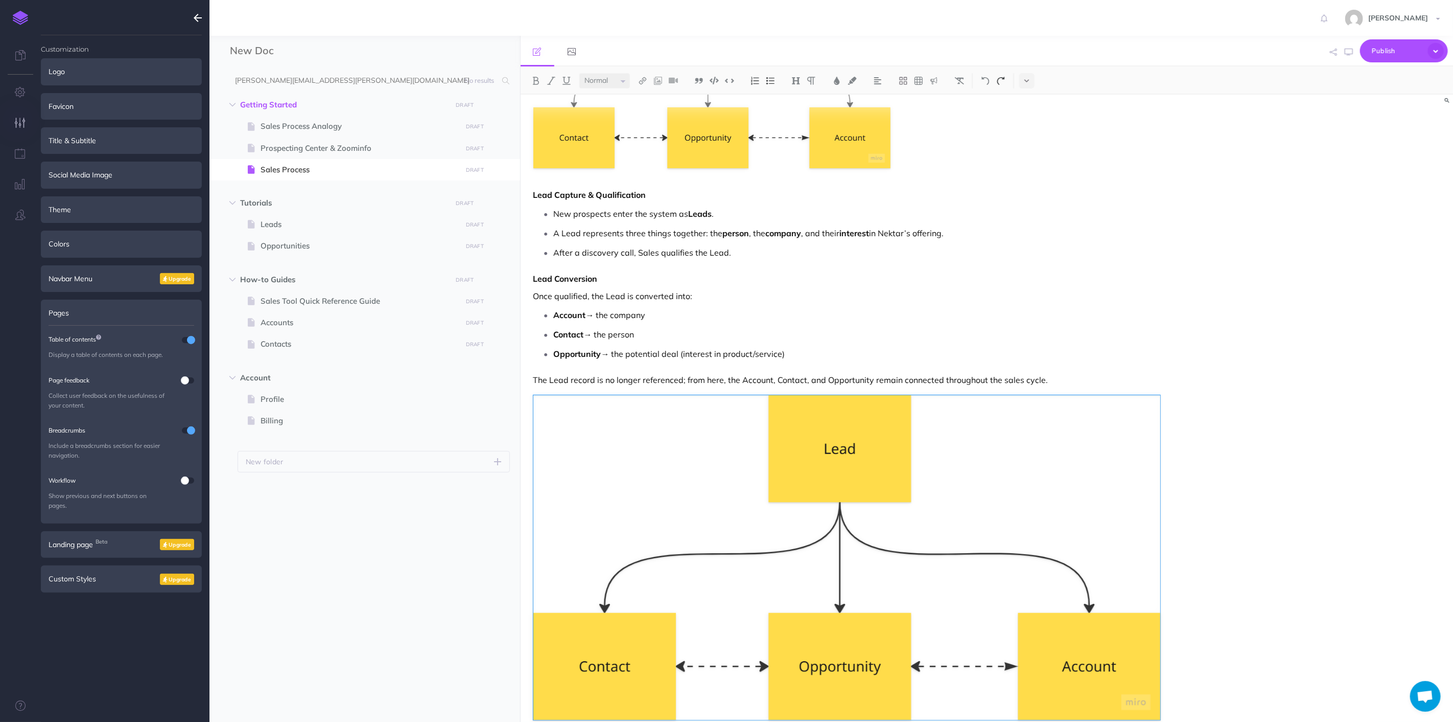
click at [1002, 80] on img at bounding box center [1001, 81] width 9 height 8
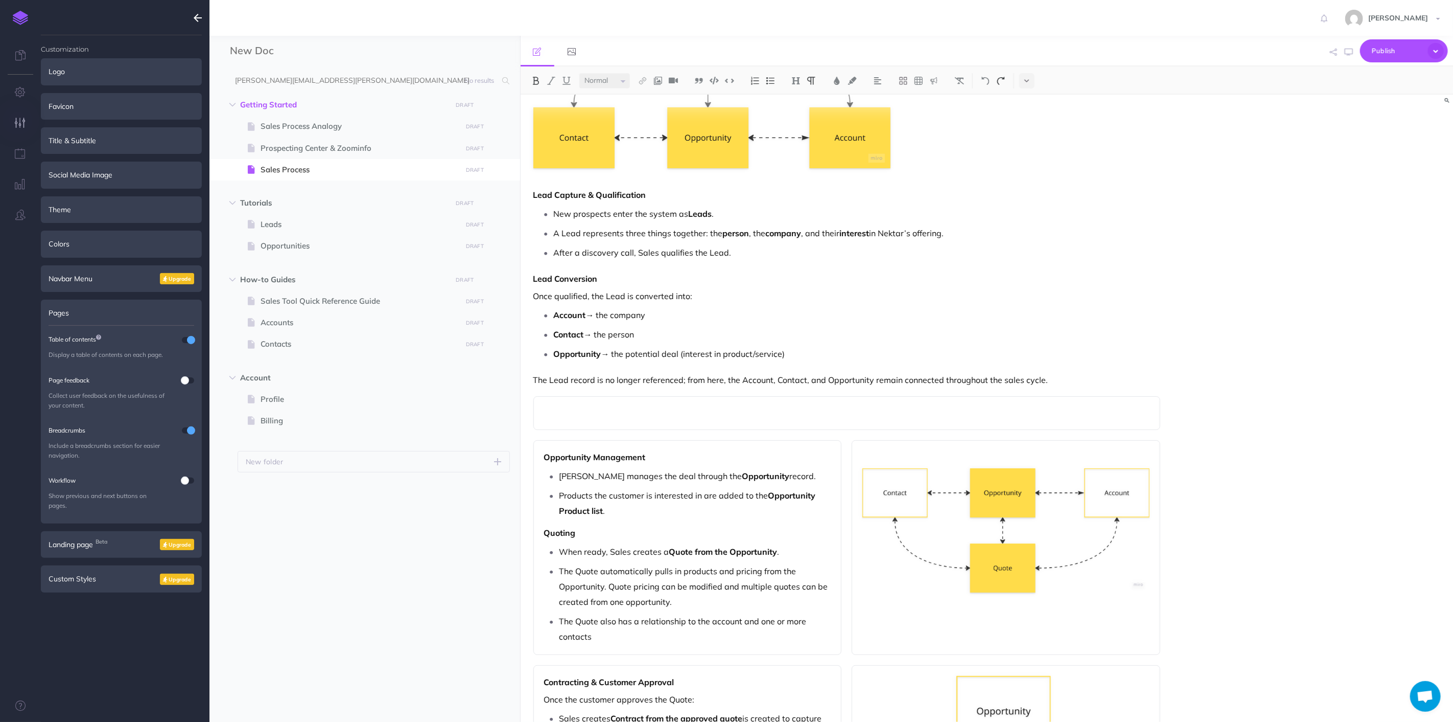
click at [1002, 80] on img at bounding box center [1001, 81] width 9 height 8
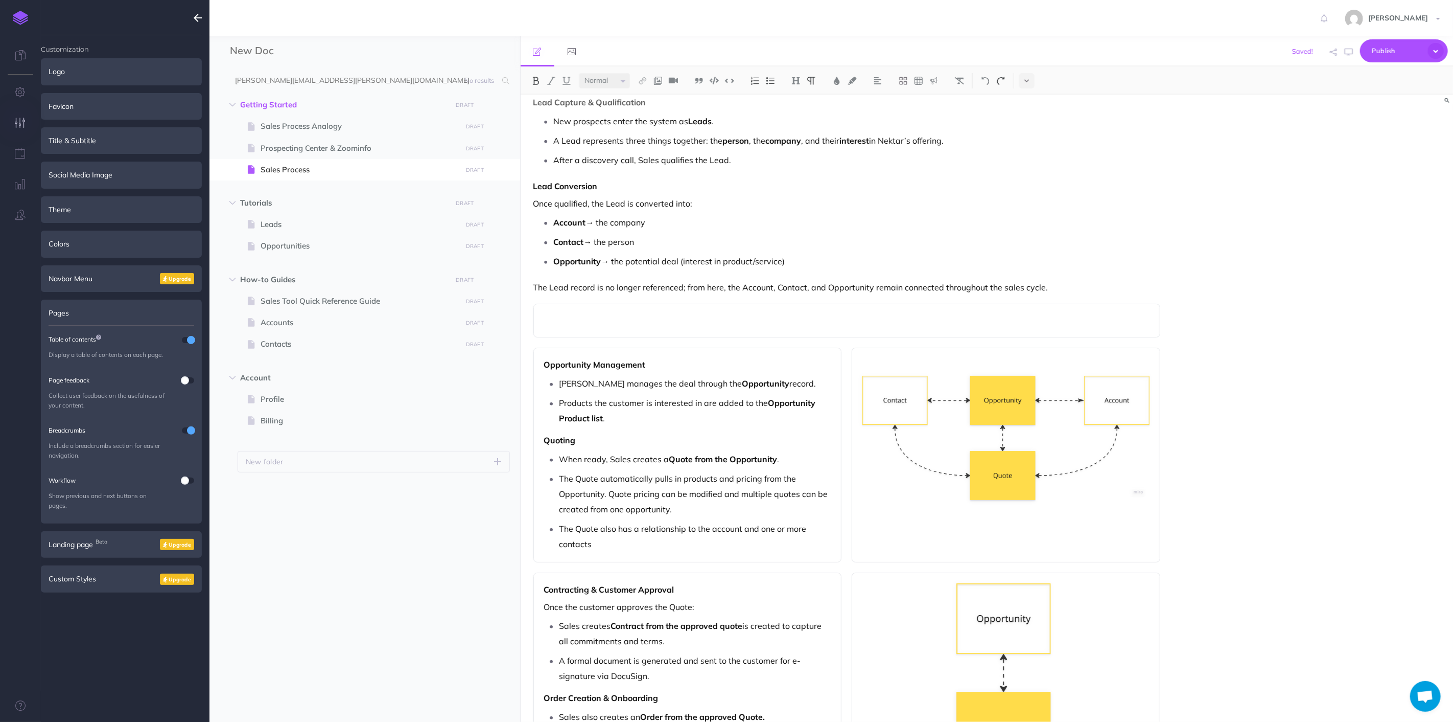
click at [1002, 80] on img at bounding box center [1001, 81] width 9 height 8
click at [1094, 315] on p at bounding box center [847, 320] width 606 height 12
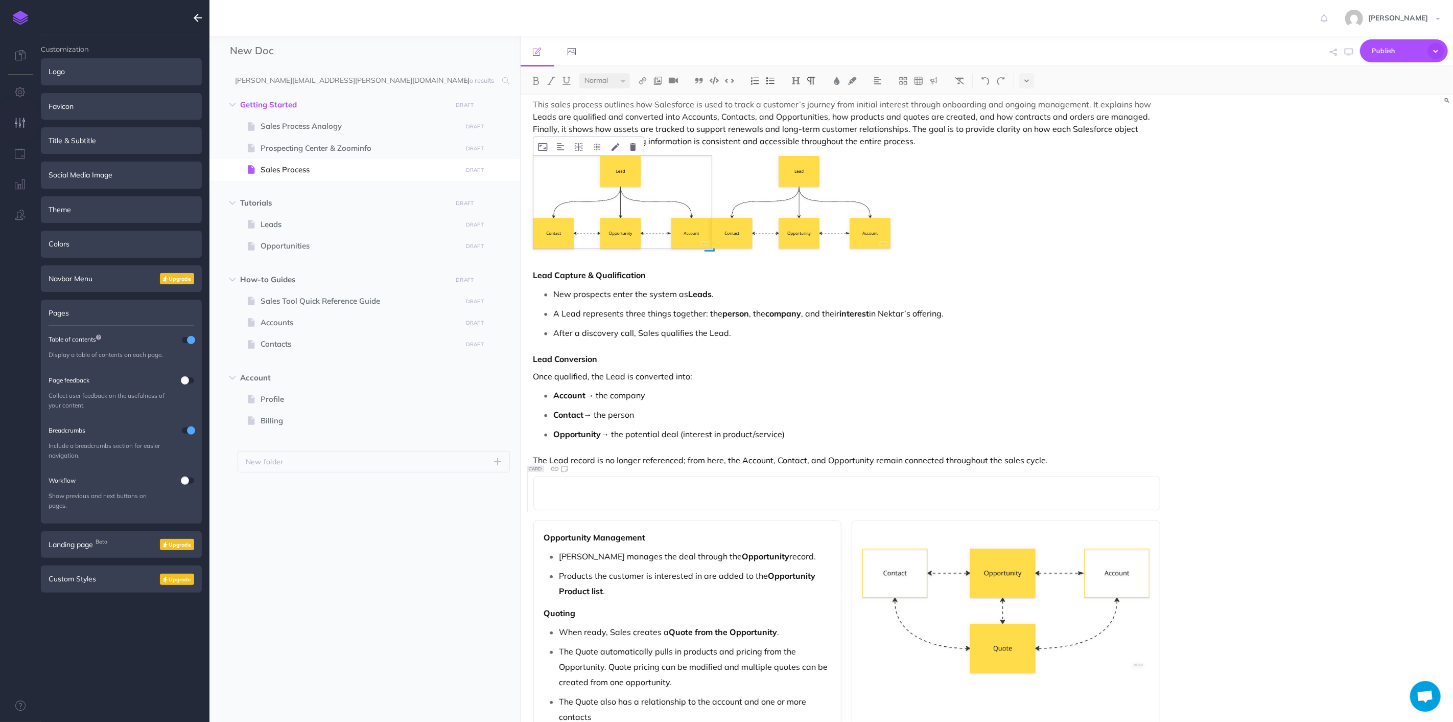
scroll to position [113, 0]
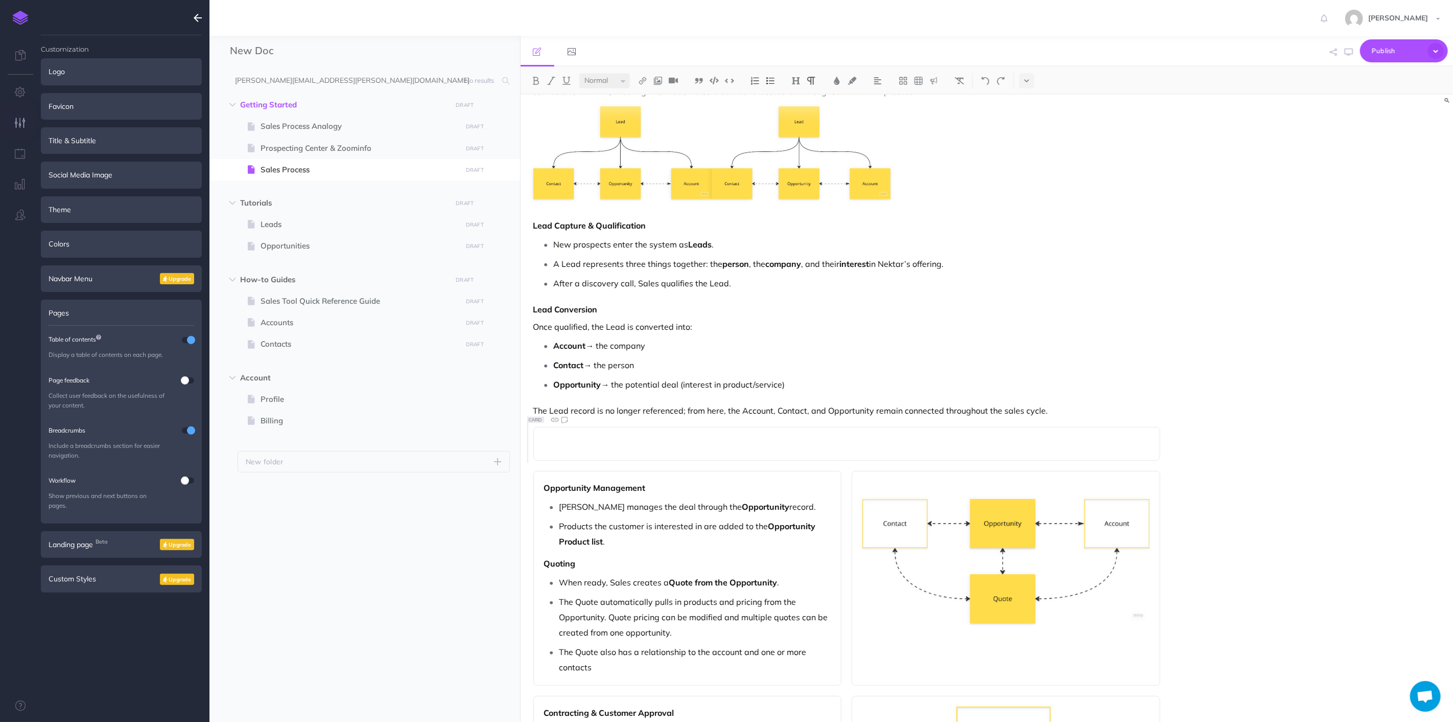
drag, startPoint x: 1039, startPoint y: 382, endPoint x: 1047, endPoint y: 401, distance: 19.9
click at [1039, 384] on p "Opportunity → the potential deal (interest in product/service)" at bounding box center [857, 384] width 607 height 15
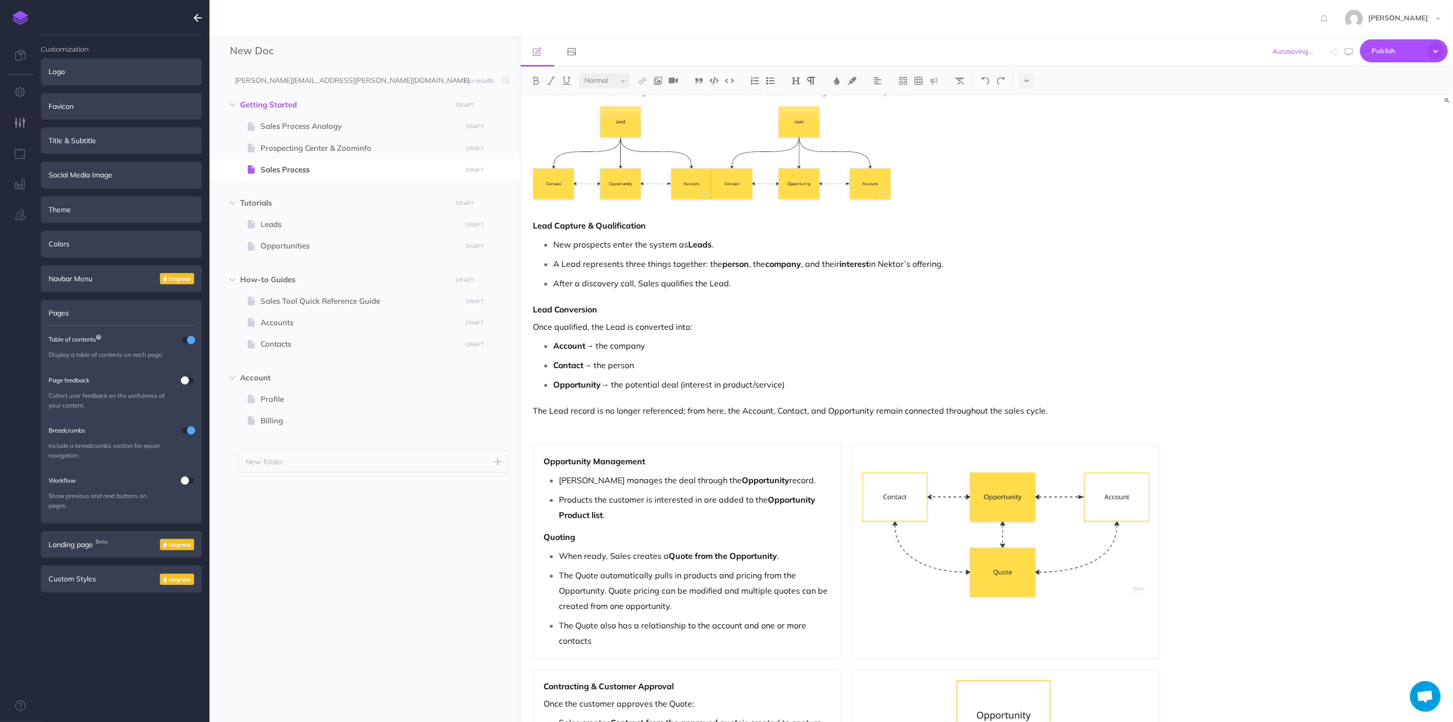
click at [1018, 430] on p at bounding box center [848, 428] width 628 height 12
click at [900, 88] on button at bounding box center [903, 80] width 15 height 15
click at [903, 108] on button at bounding box center [903, 113] width 15 height 15
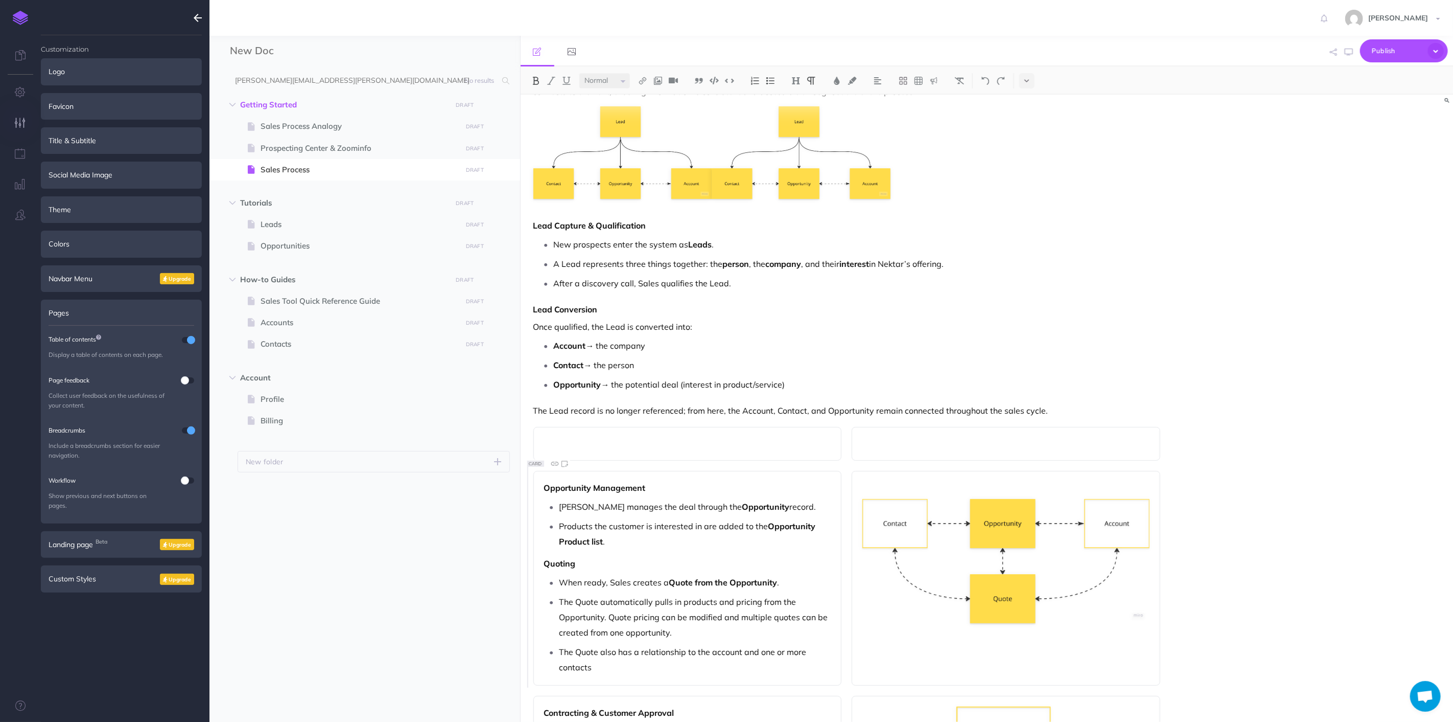
click at [777, 269] on p "A Lead represents three things together: the person , the company , and their i…" at bounding box center [857, 263] width 607 height 15
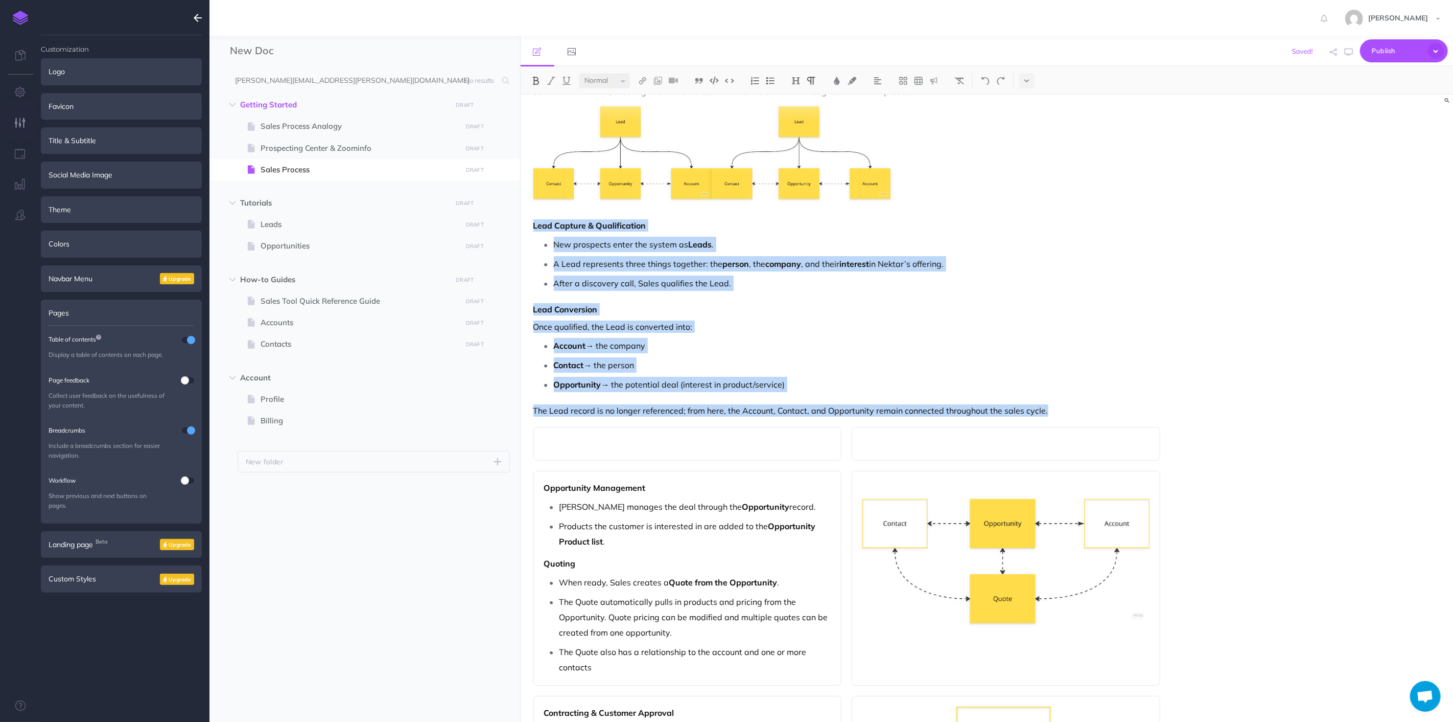
drag, startPoint x: 824, startPoint y: 339, endPoint x: 529, endPoint y: 218, distance: 318.8
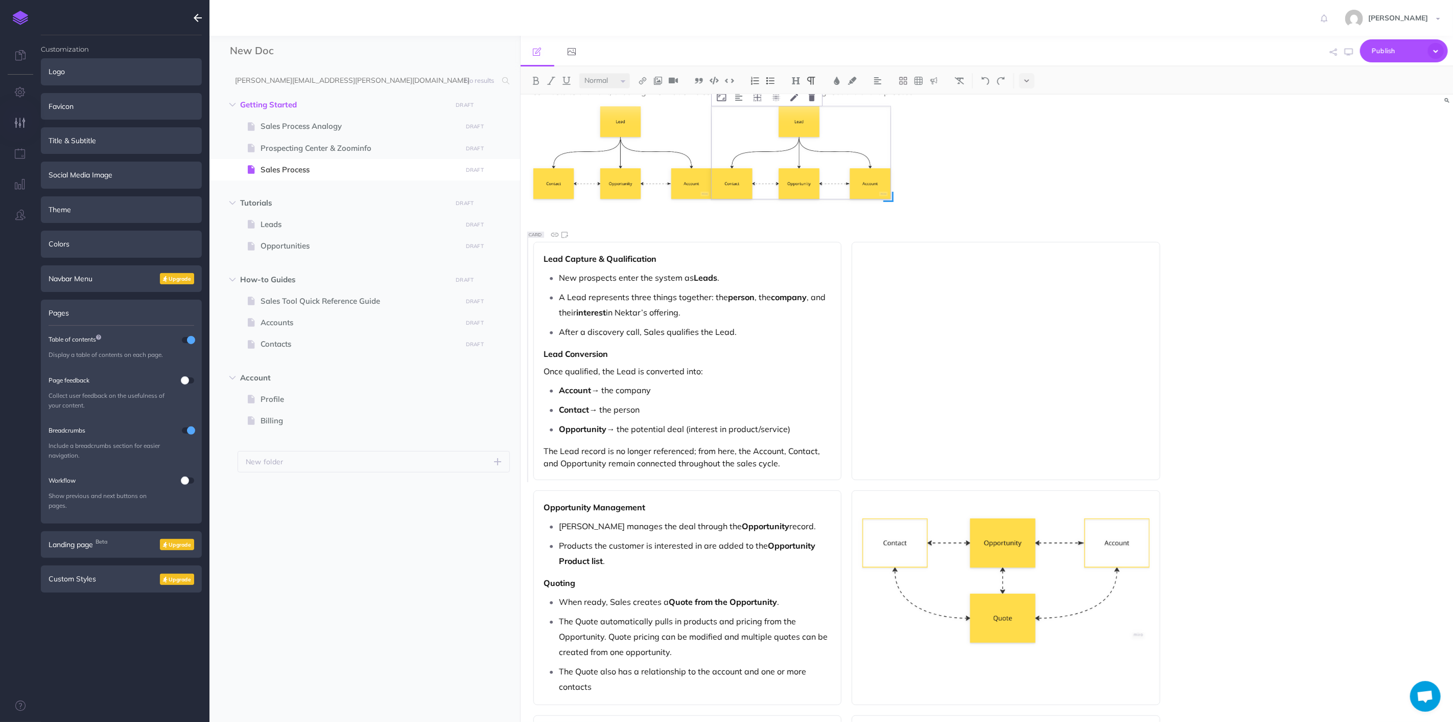
click at [799, 138] on img at bounding box center [801, 152] width 179 height 92
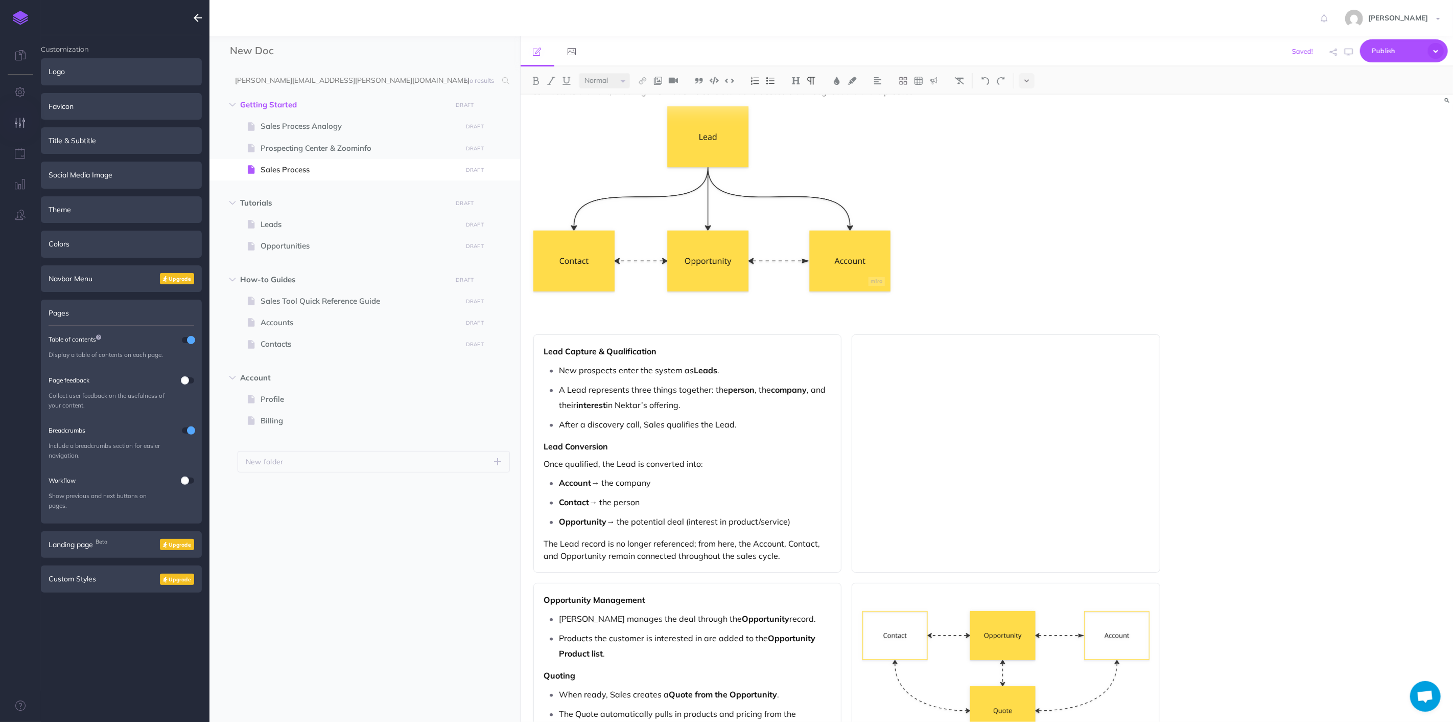
click at [953, 388] on div at bounding box center [1006, 453] width 309 height 238
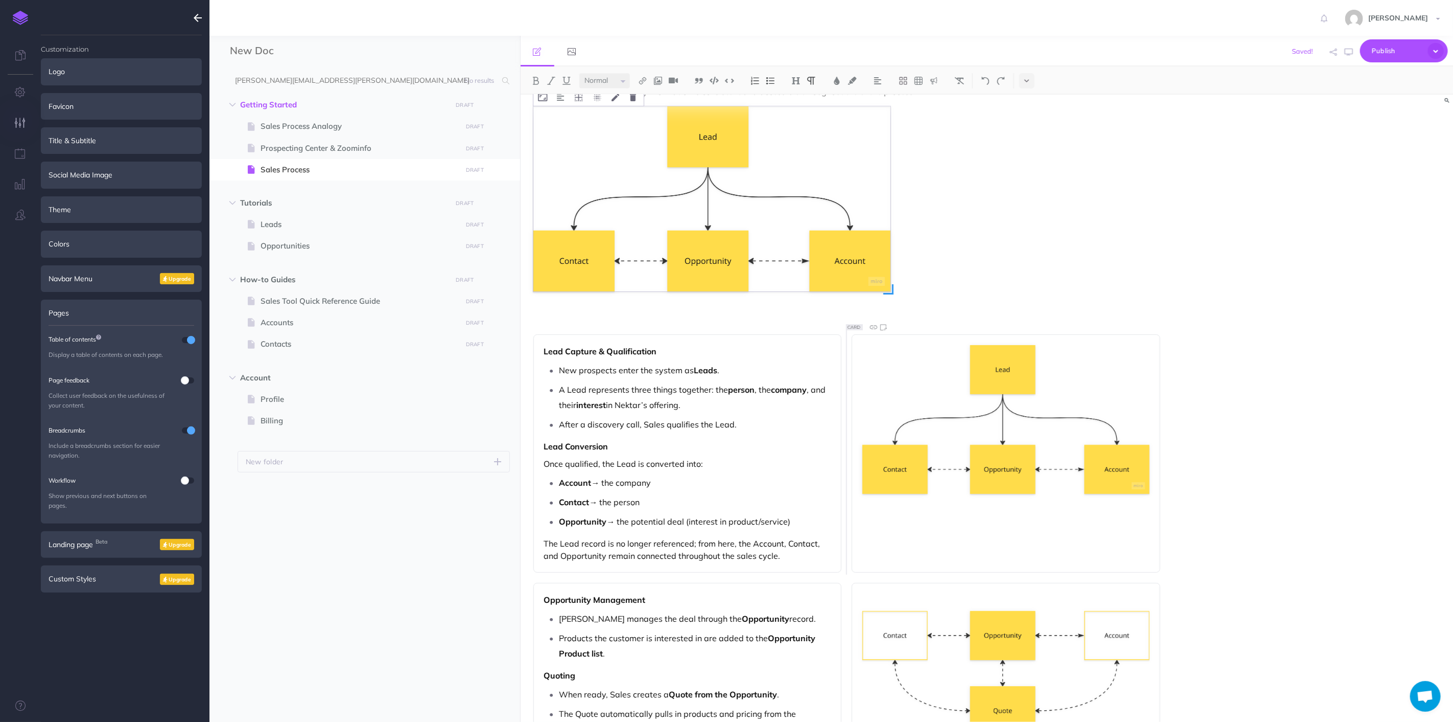
click at [783, 205] on img at bounding box center [713, 198] width 358 height 185
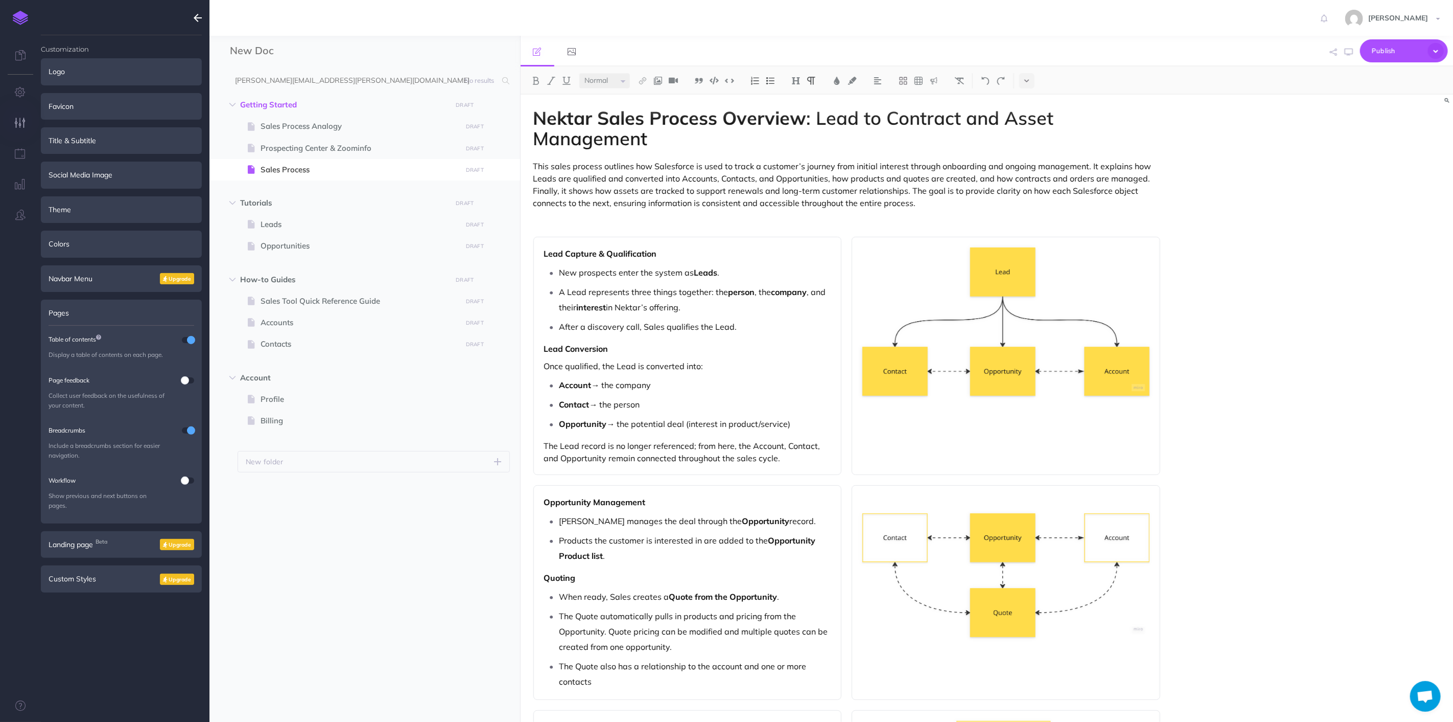
scroll to position [0, 0]
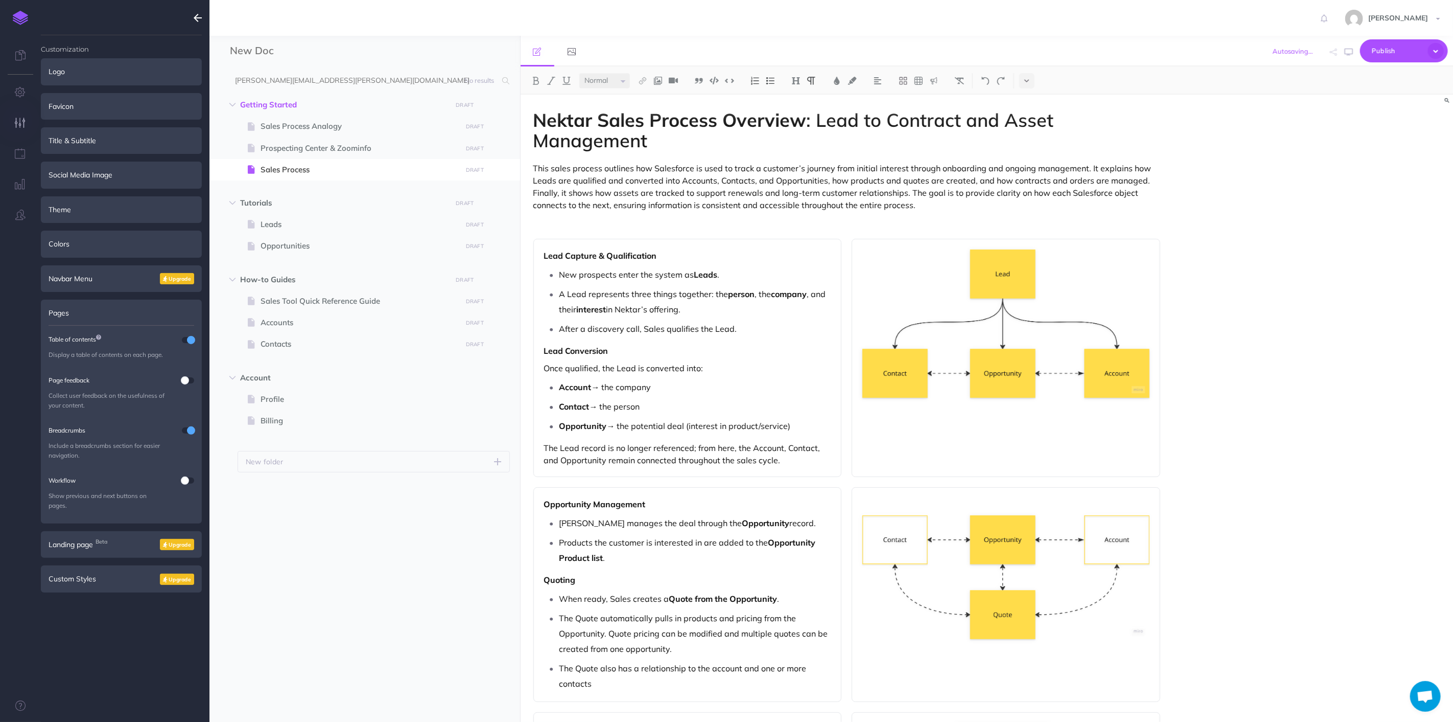
click at [1270, 321] on div "Nektar Sales Process Overview : Lead to Contract and Asset Management This sale…" at bounding box center [987, 408] width 933 height 627
click at [1031, 298] on img at bounding box center [1006, 323] width 287 height 149
click at [891, 240] on icon at bounding box center [890, 240] width 8 height 8
click at [976, 413] on p at bounding box center [1006, 414] width 287 height 12
click at [953, 360] on img at bounding box center [1006, 323] width 287 height 149
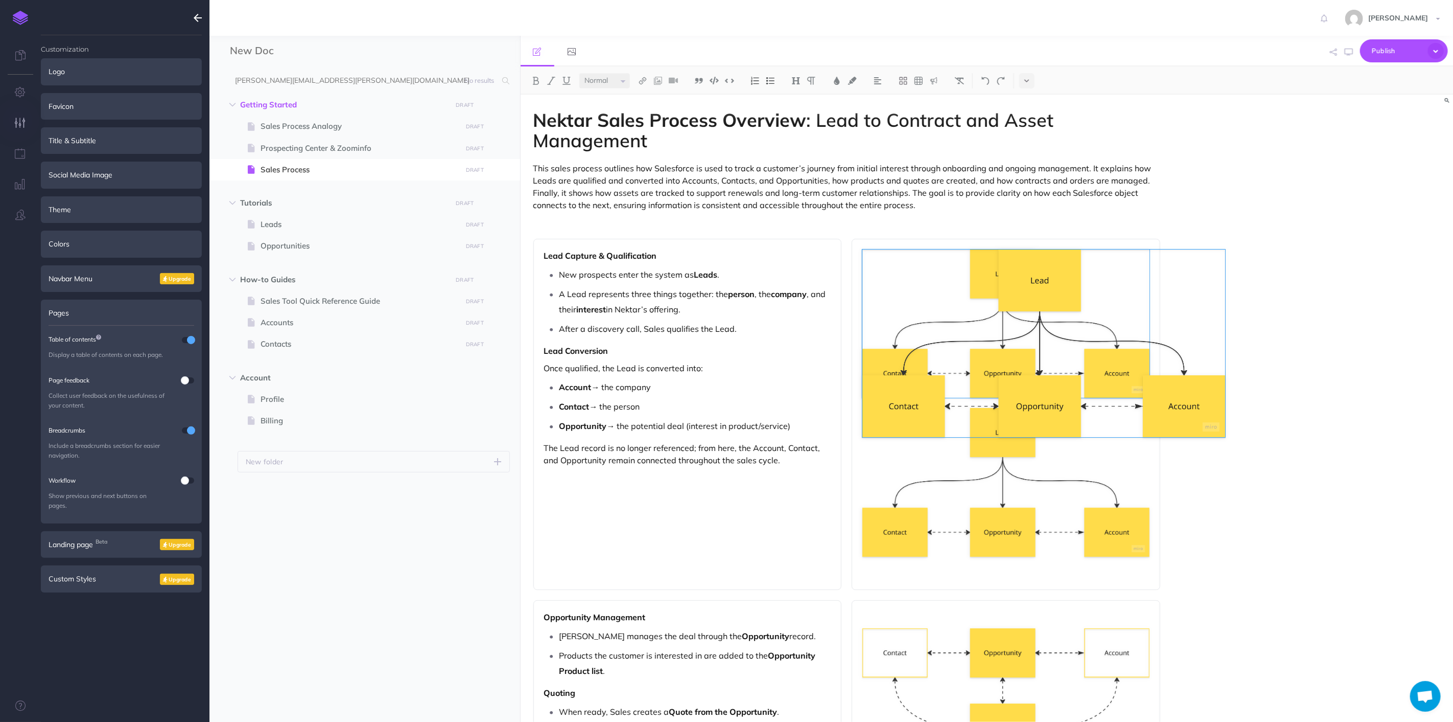
drag, startPoint x: 1152, startPoint y: 398, endPoint x: 1191, endPoint y: 436, distance: 54.9
click at [1204, 446] on div "Nektar Sales Process Overview : Lead to Contract and Asset Management This sale…" at bounding box center [987, 408] width 933 height 627
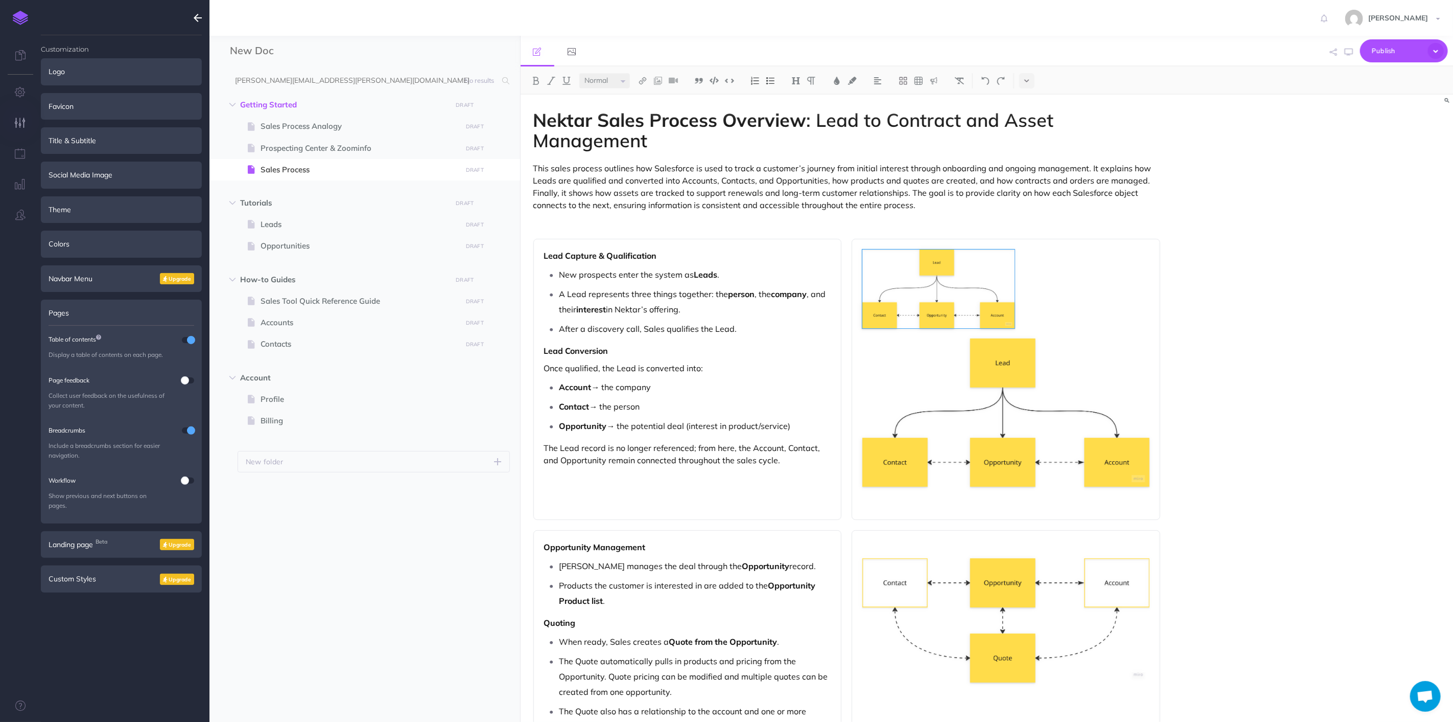
click at [1015, 299] on div at bounding box center [1006, 380] width 309 height 282
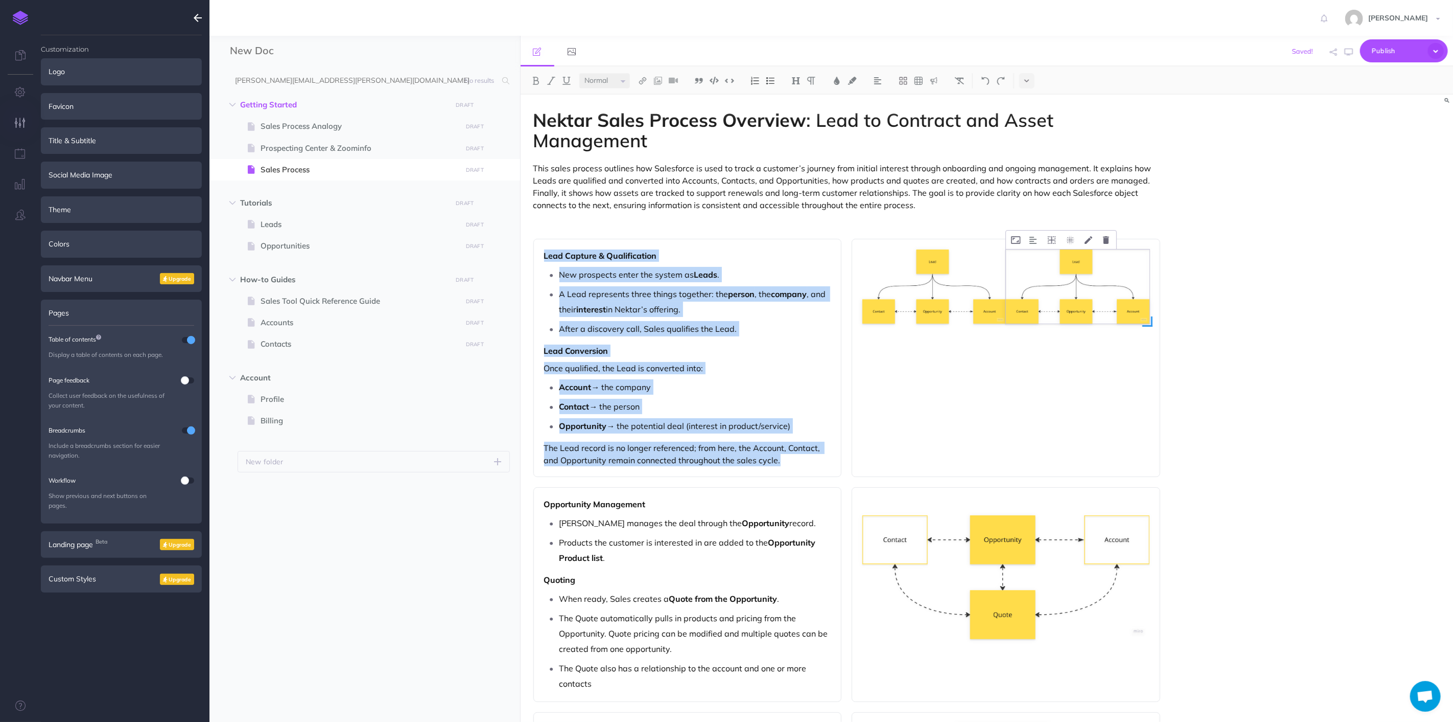
click at [1038, 266] on img at bounding box center [1078, 286] width 144 height 74
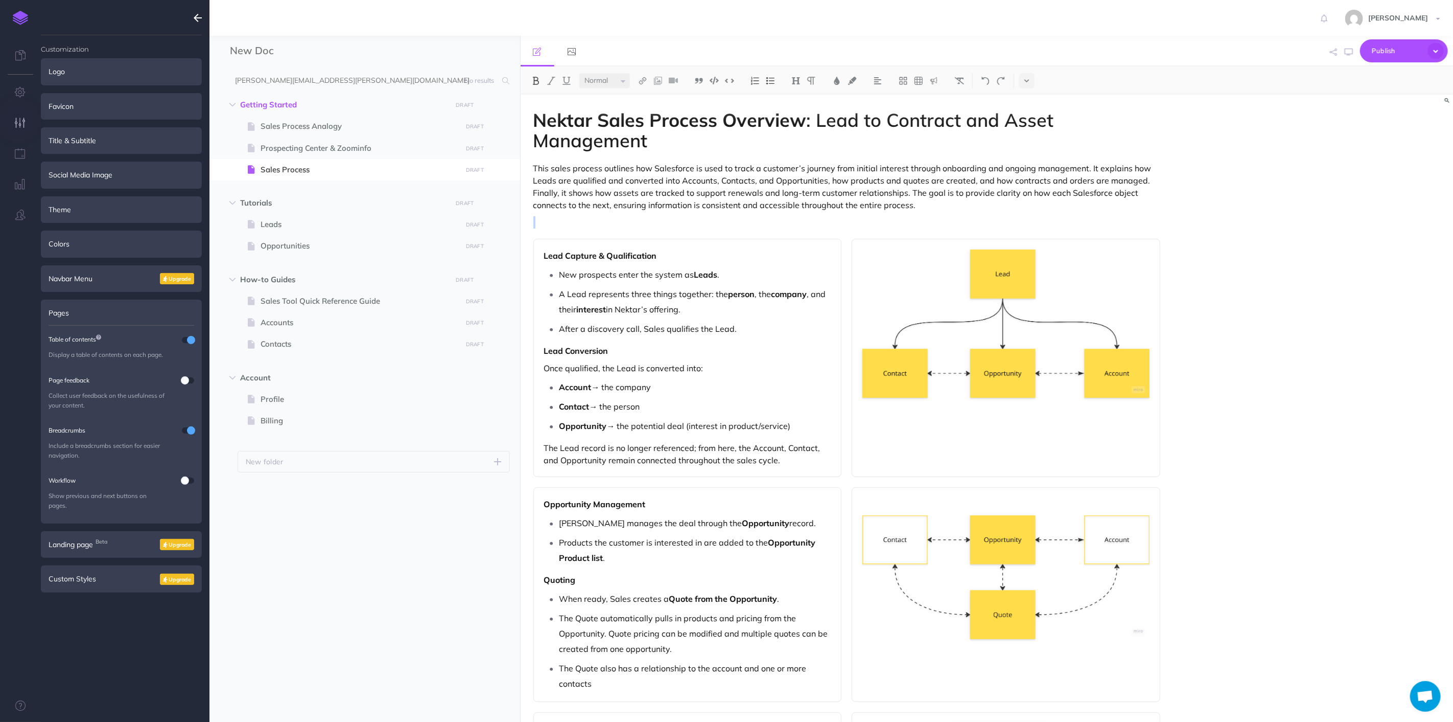
click at [851, 419] on div "Lead Capture & Qualification New prospects enter the system as Leads . A Lead r…" at bounding box center [848, 358] width 628 height 238
click at [1194, 294] on div "Nektar Sales Process Overview : Lead to Contract and Asset Management This sale…" at bounding box center [987, 408] width 933 height 627
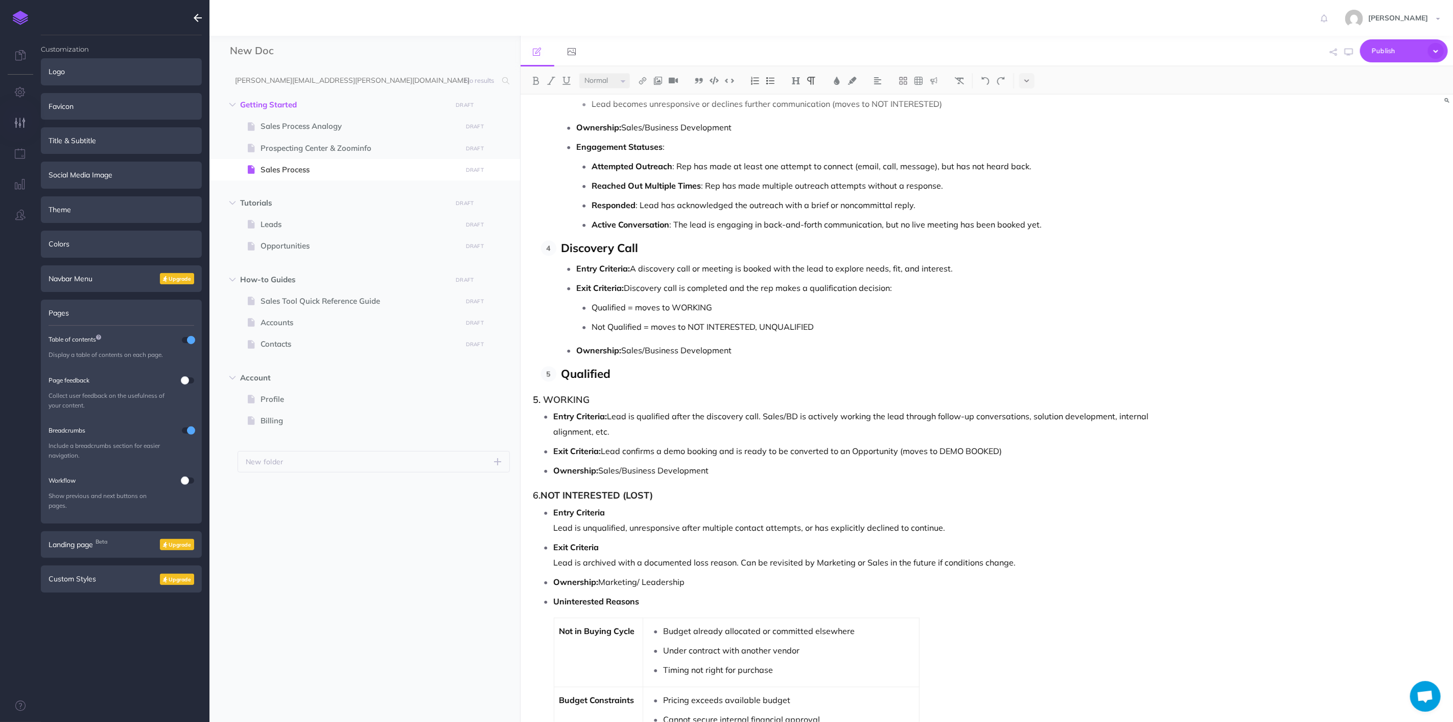
scroll to position [1889, 0]
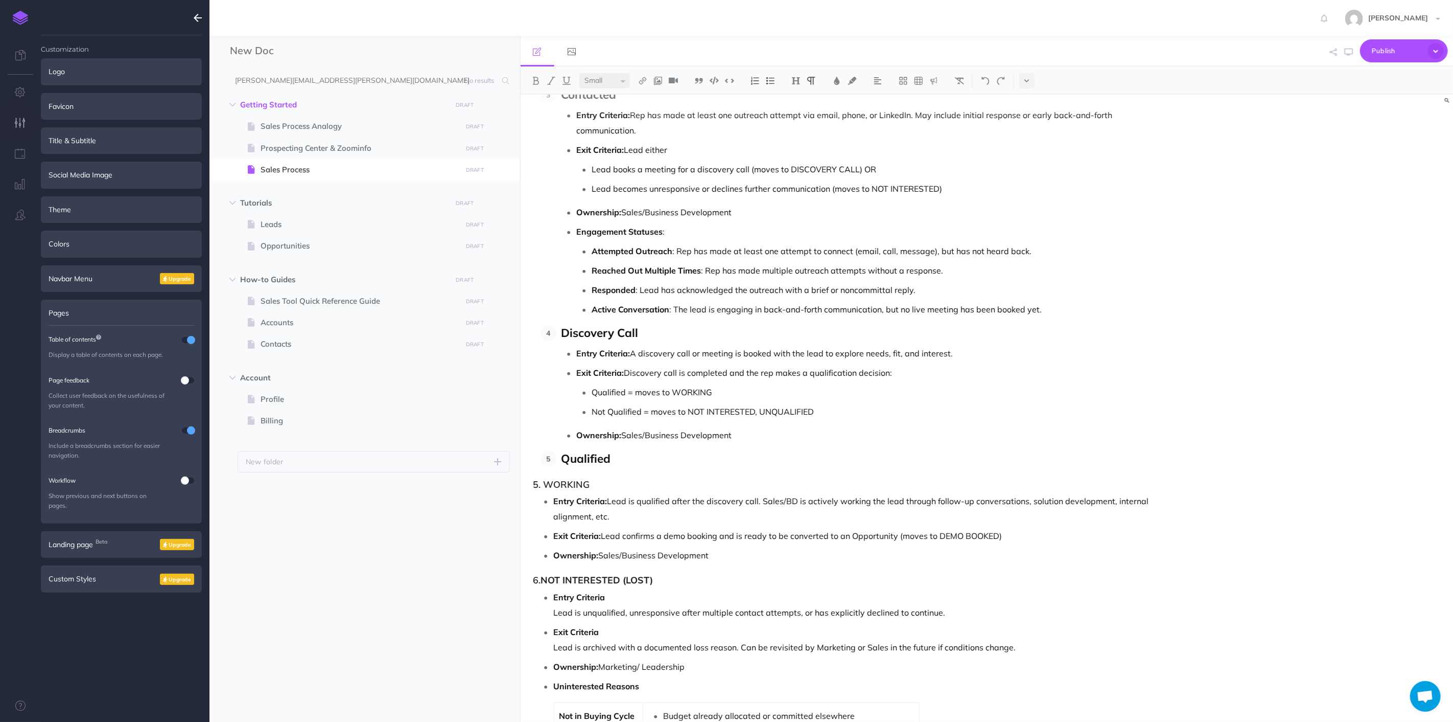
click at [624, 467] on p "Qualified" at bounding box center [861, 459] width 599 height 16
drag, startPoint x: 667, startPoint y: 490, endPoint x: 524, endPoint y: 489, distance: 143.1
click at [524, 489] on div "Nektar Sales Process Overview : Lead to Contract and Asset Management This sale…" at bounding box center [847, 398] width 653 height 4386
click at [638, 488] on h3 "5. WORKING" at bounding box center [848, 484] width 628 height 10
click at [641, 502] on p "Entry Criteria: Lead is qualified after the discovery call. Sales/BD is activel…" at bounding box center [857, 508] width 607 height 31
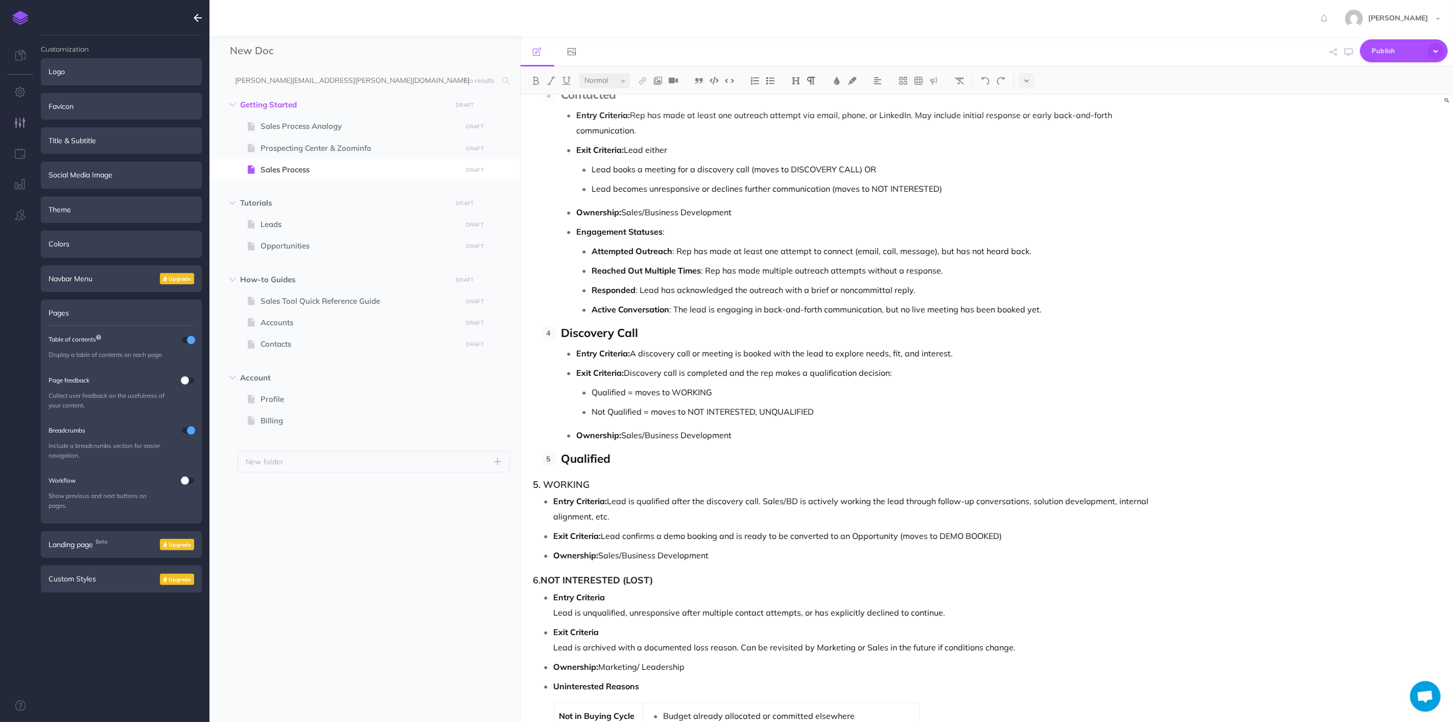
drag, startPoint x: 689, startPoint y: 506, endPoint x: 655, endPoint y: 491, distance: 37.0
click at [688, 506] on p "Entry Criteria: Lead is qualified after the discovery call. Sales/BD is activel…" at bounding box center [857, 508] width 607 height 31
drag, startPoint x: 651, startPoint y: 489, endPoint x: 537, endPoint y: 492, distance: 114.0
click at [537, 490] on h3 "5. WORKING" at bounding box center [848, 484] width 628 height 10
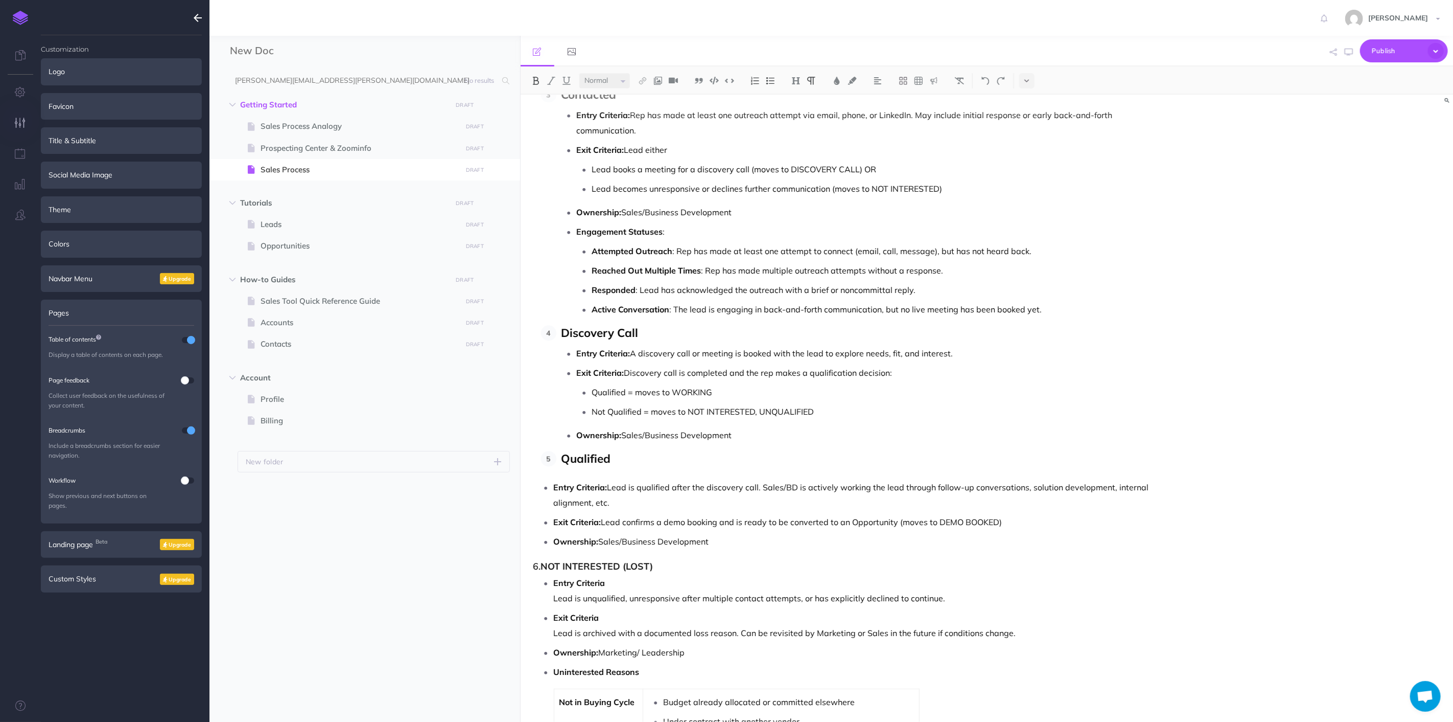
click at [555, 488] on strong "Entry Criteria:" at bounding box center [581, 487] width 54 height 10
click at [554, 492] on li "Entry Criteria: Lead is qualified after the discovery call. Sales/BD is activel…" at bounding box center [857, 494] width 607 height 31
drag, startPoint x: 552, startPoint y: 488, endPoint x: 753, endPoint y: 539, distance: 207.2
click at [753, 539] on ul "Entry Criteria: Lead is qualified after the discovery call. Sales/BD is activel…" at bounding box center [850, 513] width 622 height 69
click at [733, 549] on p "Ownership: Sales/Business Development" at bounding box center [857, 541] width 607 height 15
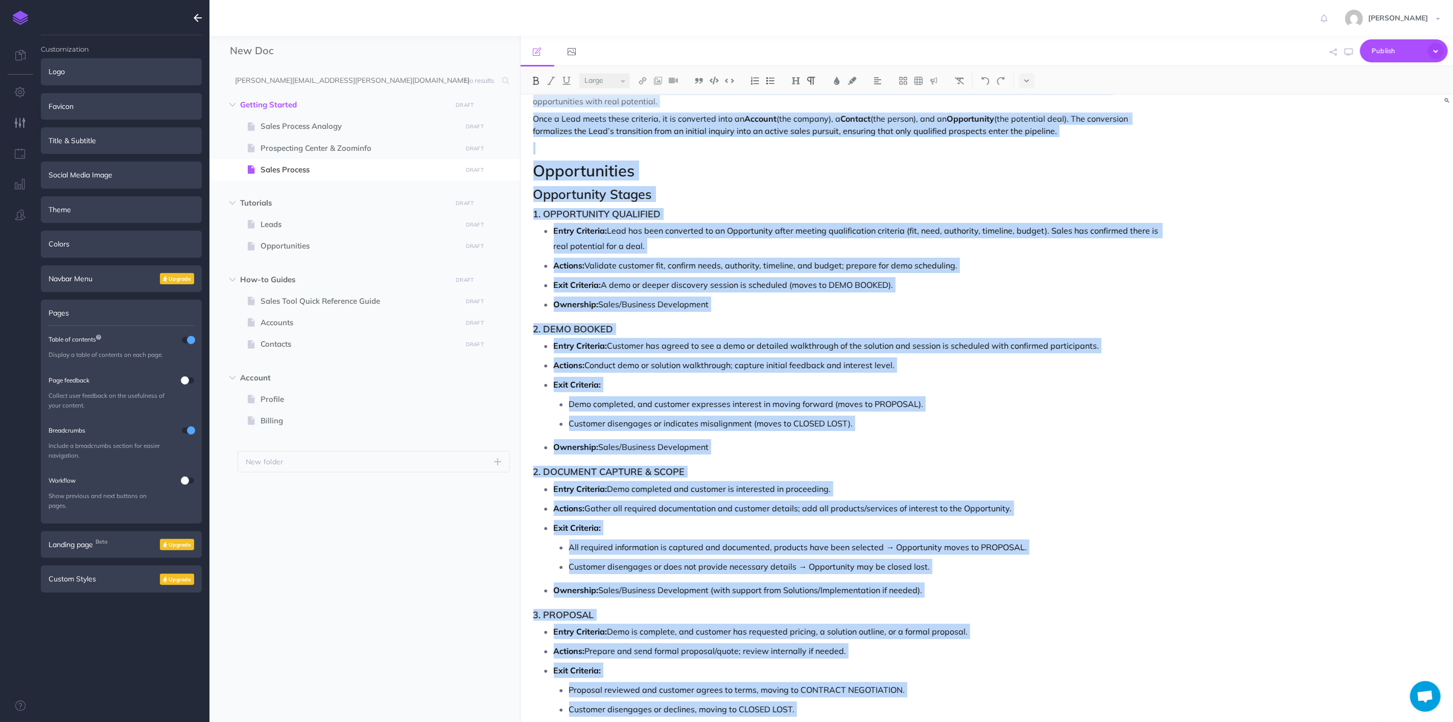
scroll to position [3473, 0]
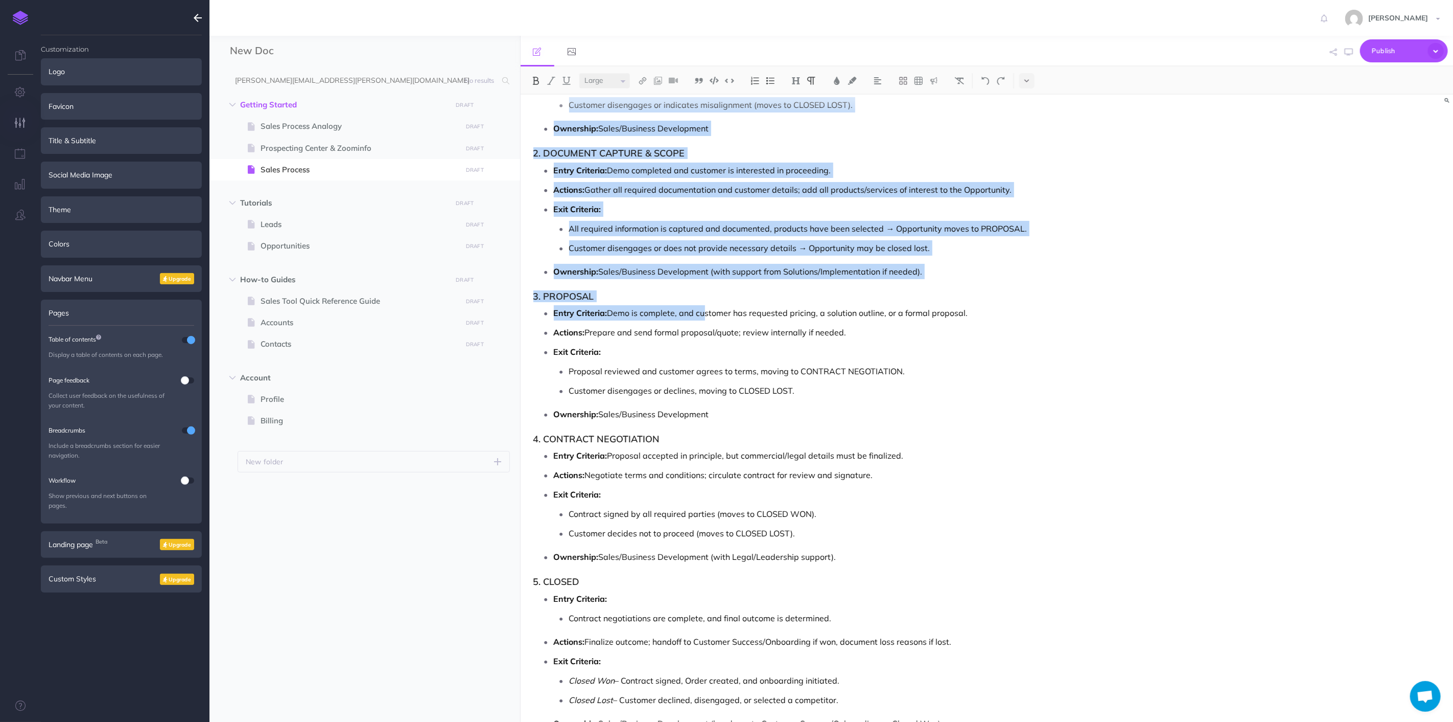
drag, startPoint x: 561, startPoint y: 346, endPoint x: 708, endPoint y: 312, distance: 151.1
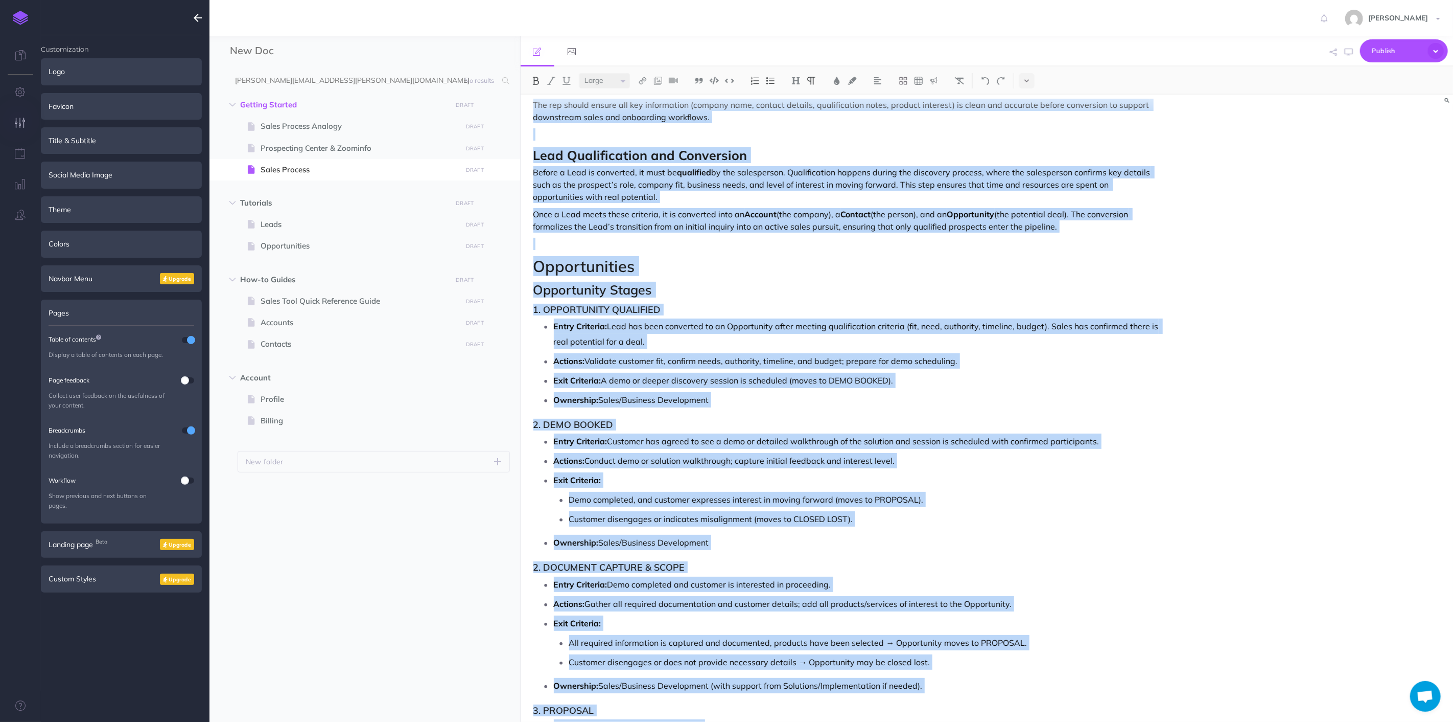
scroll to position [2848, 0]
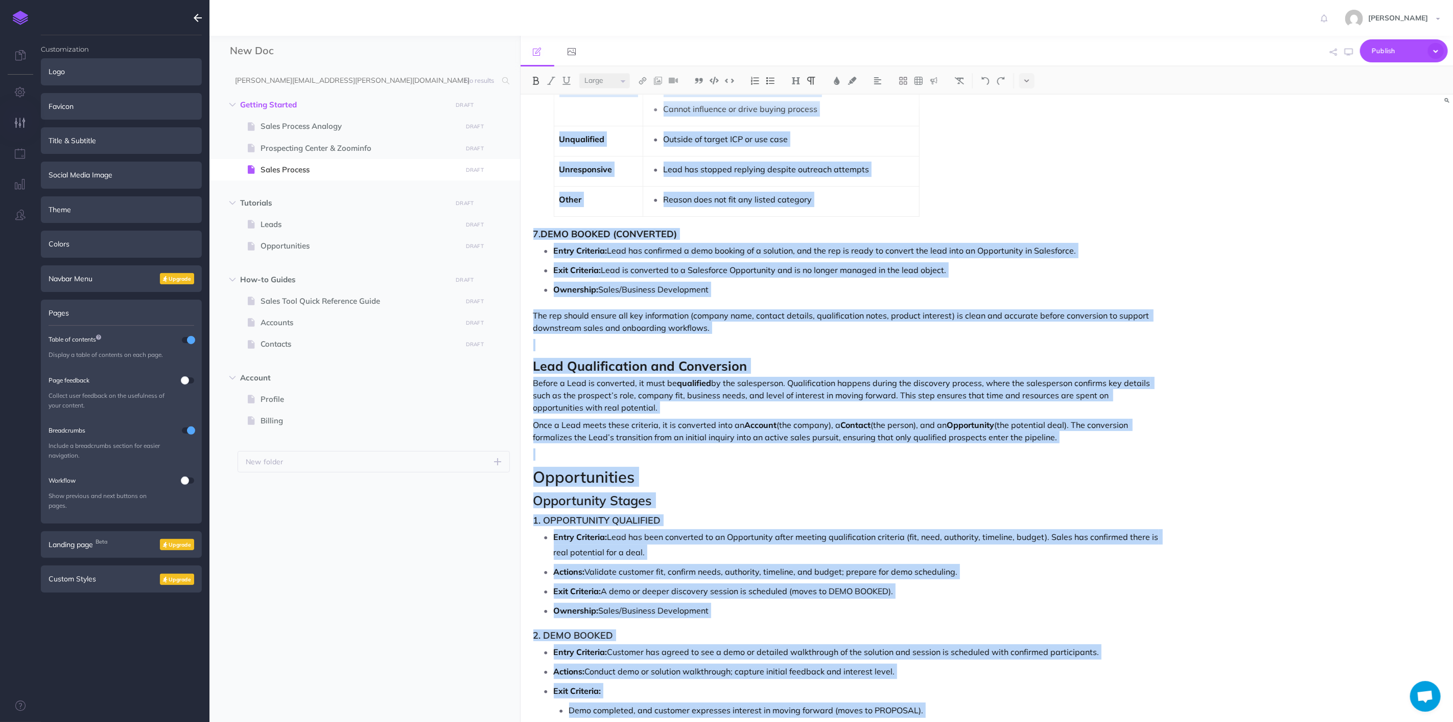
click at [610, 412] on p "Before a Lead is converted, it must be qualified by the salesperson. Qualificat…" at bounding box center [848, 395] width 628 height 37
click at [704, 347] on p at bounding box center [848, 345] width 628 height 12
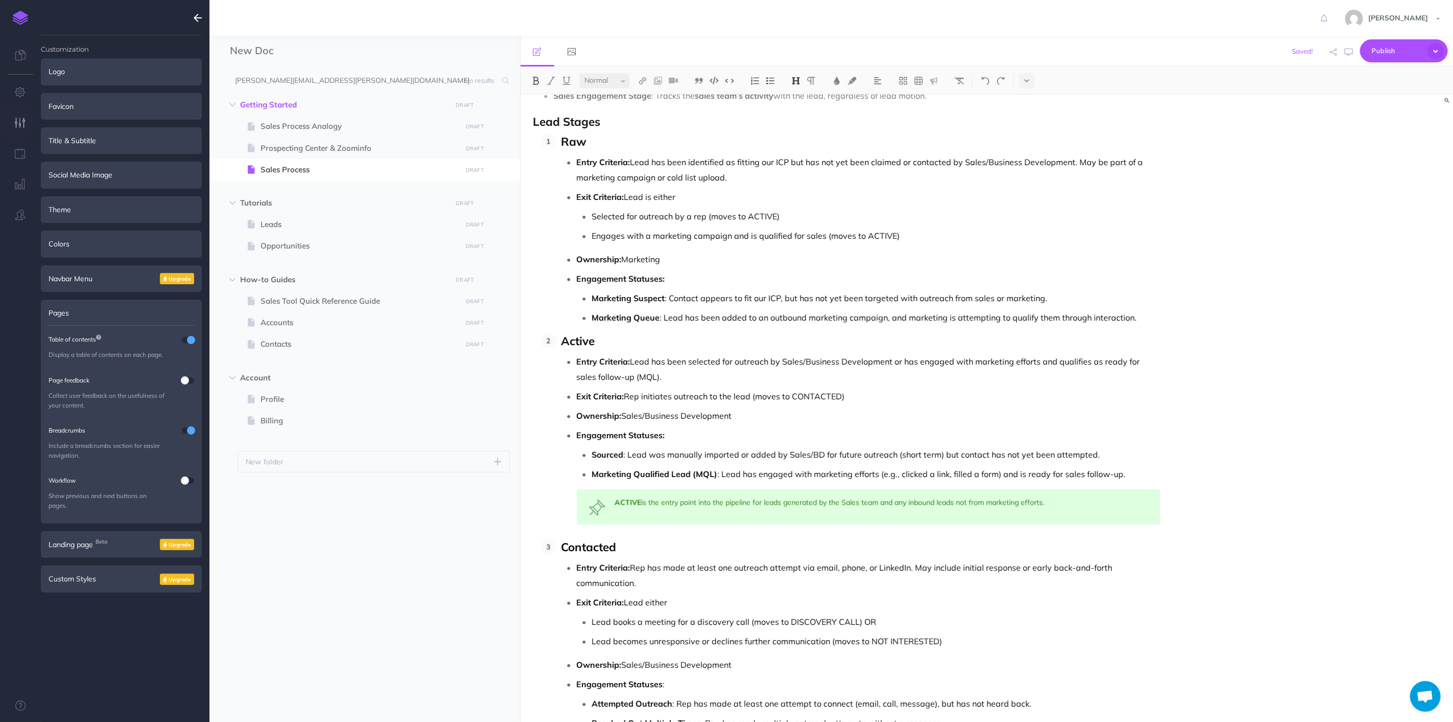
scroll to position [2162, 0]
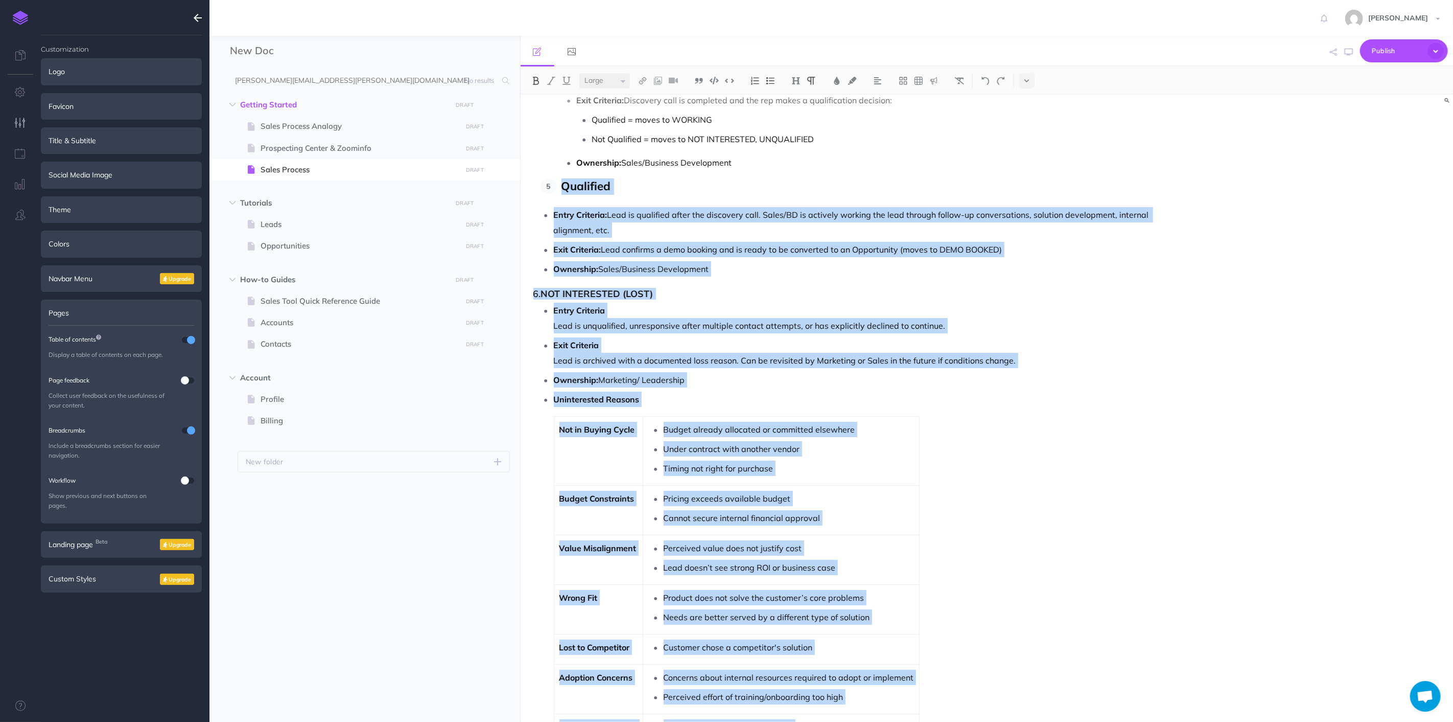
drag, startPoint x: 717, startPoint y: 336, endPoint x: 528, endPoint y: 192, distance: 237.8
click at [528, 192] on div "Nektar Sales Process Overview : Lead to Contract and Asset Management This sale…" at bounding box center [847, 119] width 653 height 4372
click at [564, 464] on td "Not in Buying Cycle" at bounding box center [598, 450] width 89 height 69
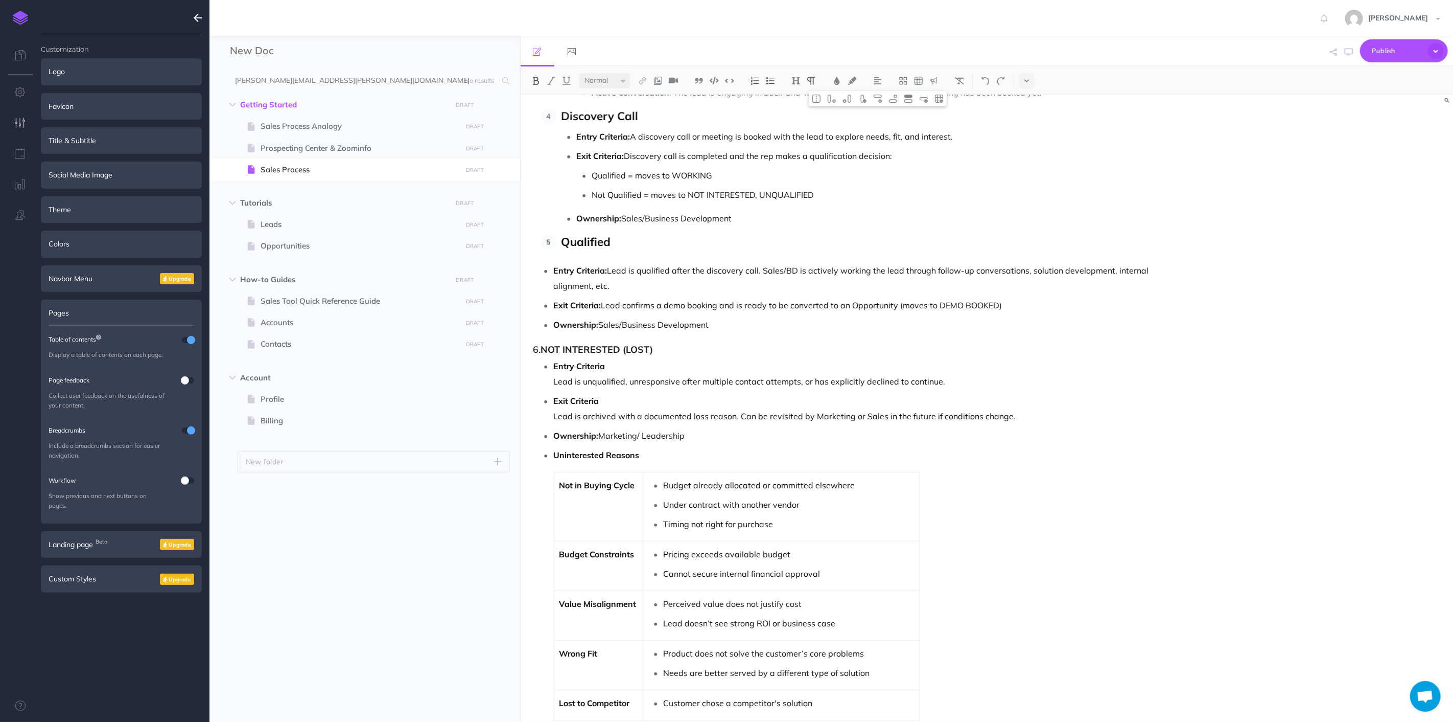
scroll to position [2104, 0]
click at [651, 298] on ul "Entry Criteria: Lead is qualified after the discovery call. Sales/BD is activel…" at bounding box center [850, 298] width 622 height 69
click at [730, 320] on ul "Entry Criteria: Lead is qualified after the discovery call. Sales/BD is activel…" at bounding box center [850, 298] width 622 height 69
click at [649, 264] on div "Nektar Sales Process Overview : Lead to Contract and Asset Management This sale…" at bounding box center [847, 176] width 653 height 4372
click at [631, 247] on p "Qualified" at bounding box center [861, 244] width 599 height 16
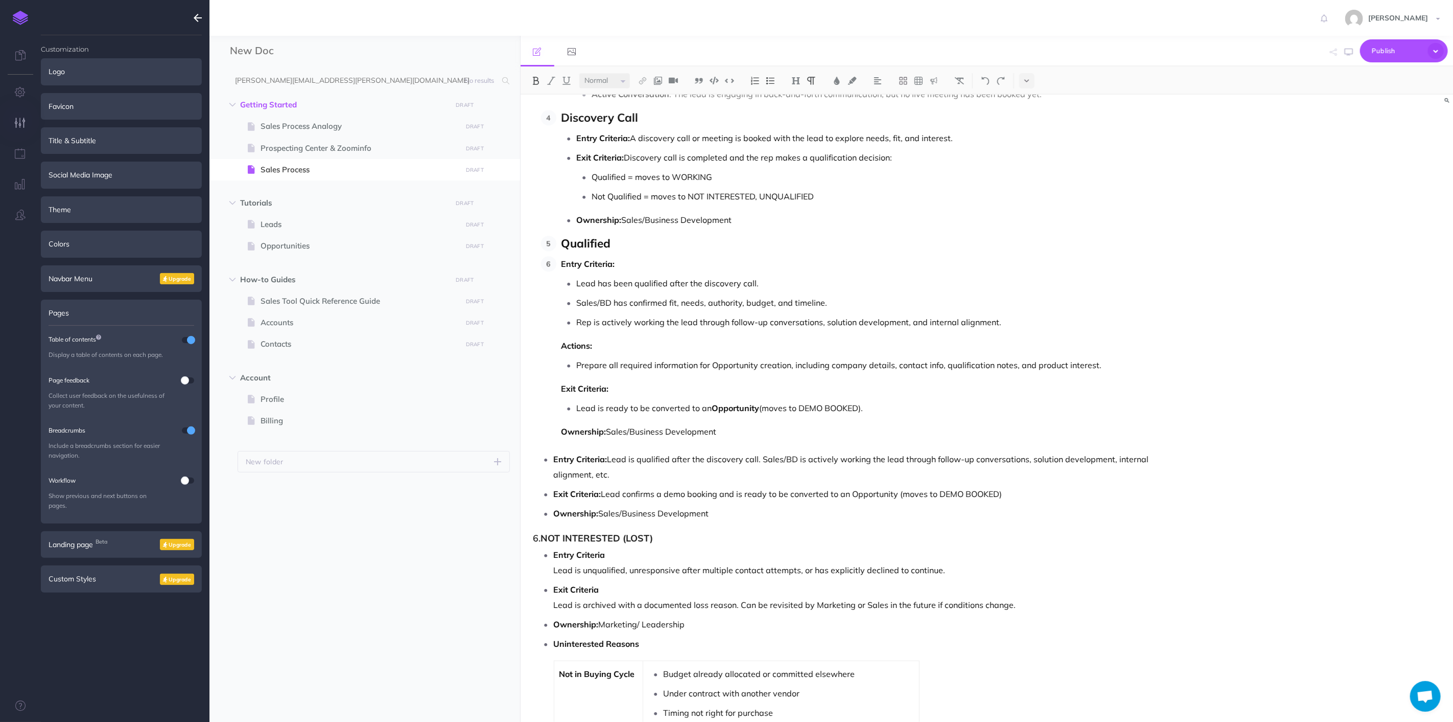
click at [562, 265] on strong "Entry Criteria:" at bounding box center [589, 264] width 54 height 10
click at [603, 283] on li "Lead has been qualified after the discovery call." at bounding box center [882, 282] width 559 height 15
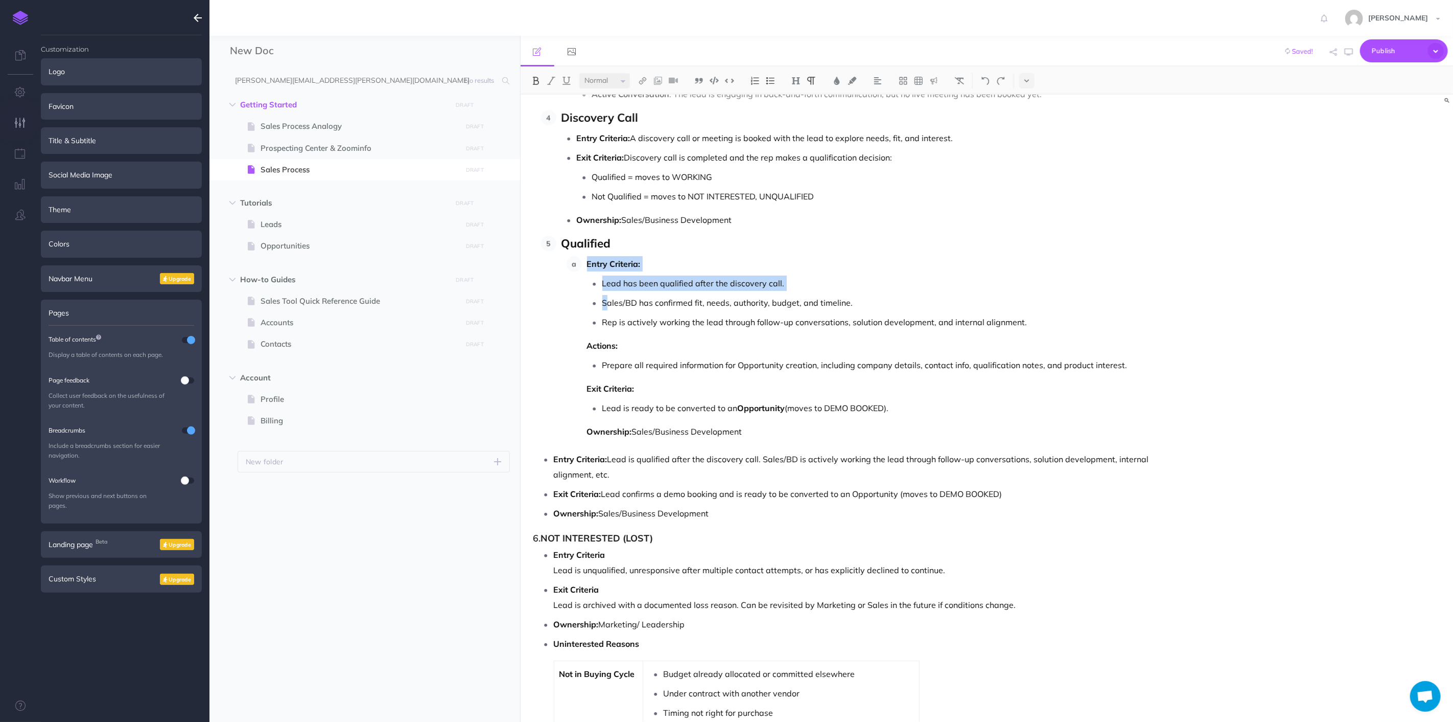
drag, startPoint x: 586, startPoint y: 266, endPoint x: 595, endPoint y: 282, distance: 17.6
click at [608, 295] on li "Entry Criteria: Lead has been qualified after the discovery call. Sales/BD has …" at bounding box center [871, 347] width 579 height 183
click at [603, 284] on p "Lead has been qualified after the discovery call." at bounding box center [882, 282] width 559 height 15
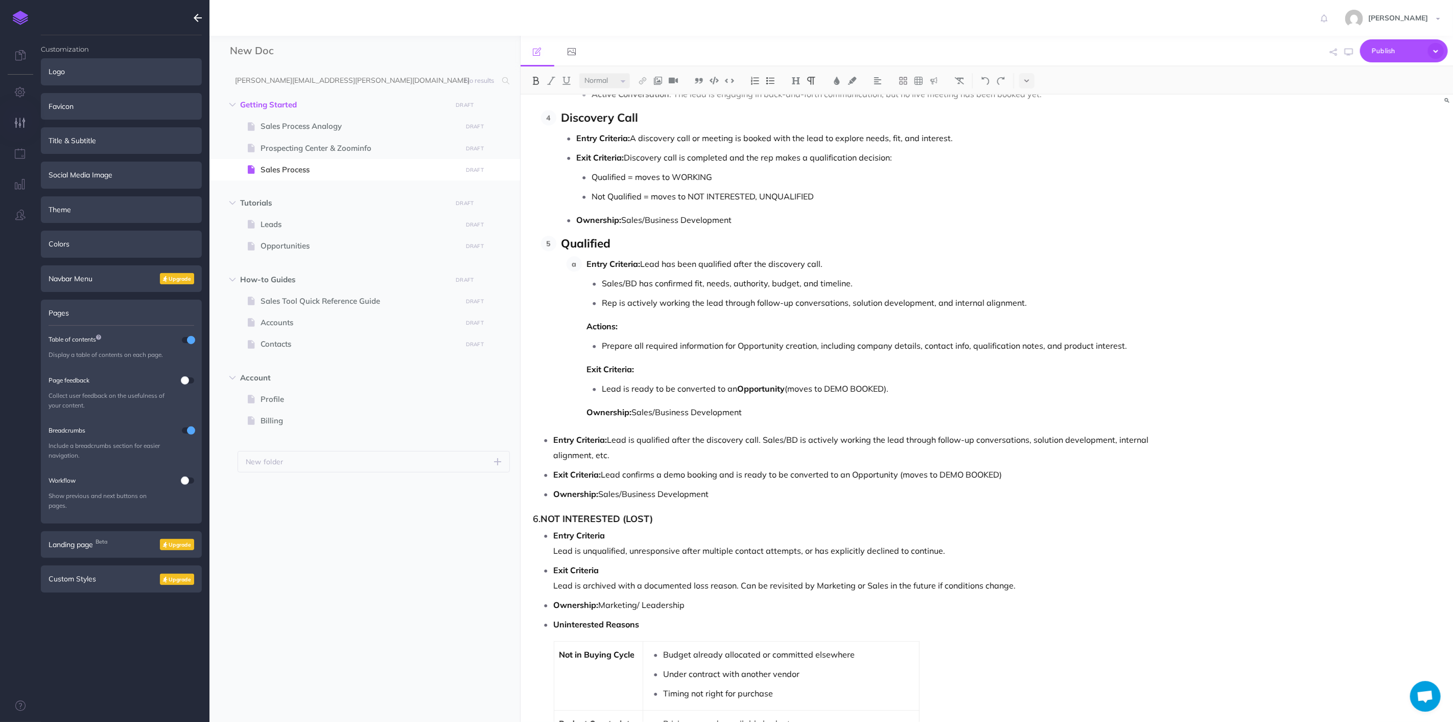
click at [821, 261] on p "Entry Criteria: Lead has been qualified after the discovery call." at bounding box center [874, 263] width 574 height 15
click at [641, 264] on strong "Entry Criteria:" at bounding box center [614, 264] width 54 height 10
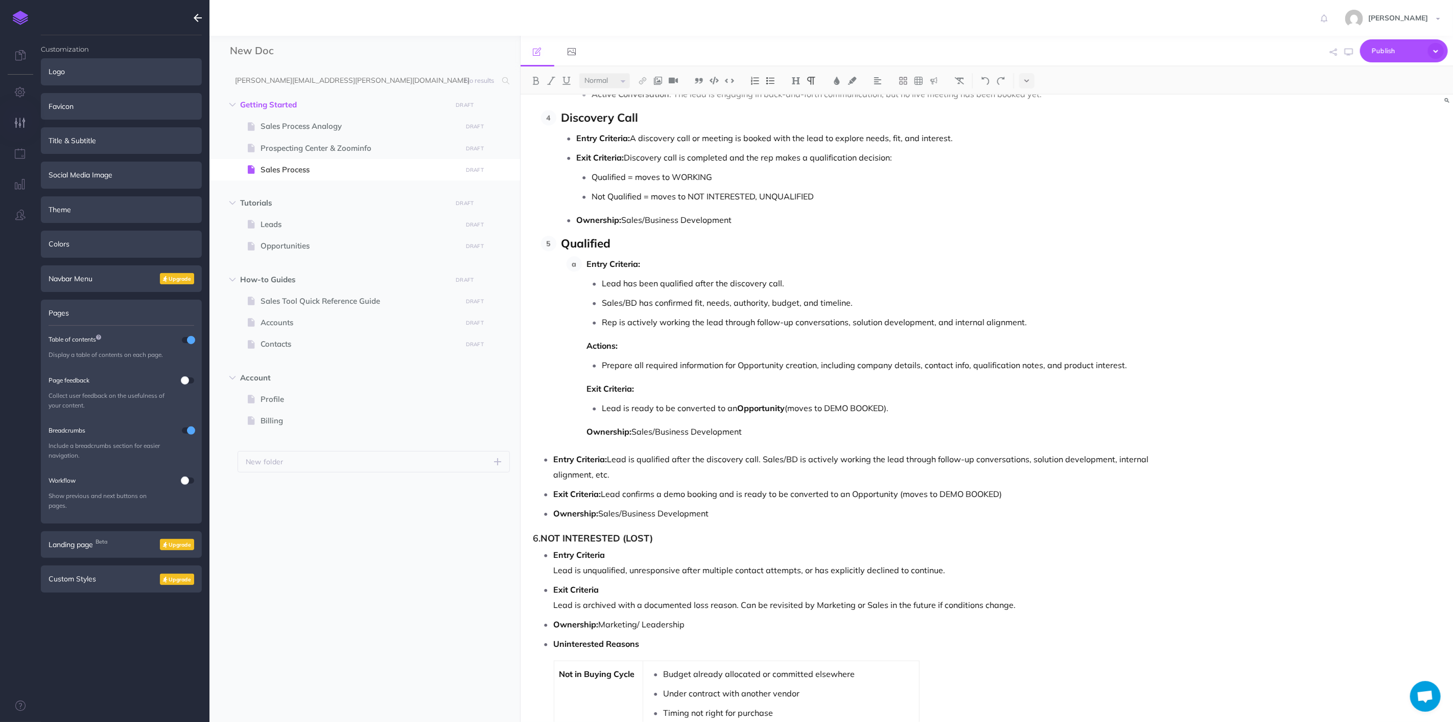
click at [754, 345] on p "Actions:" at bounding box center [874, 345] width 574 height 15
click at [746, 360] on p "Prepare all required information for Opportunity creation, including company de…" at bounding box center [882, 364] width 559 height 15
click at [606, 368] on p "Prepare all required information for Opportunity creation, including company de…" at bounding box center [882, 364] width 559 height 15
click at [603, 366] on li "Prepare all required information for Opportunity creation, including company de…" at bounding box center [882, 364] width 559 height 15
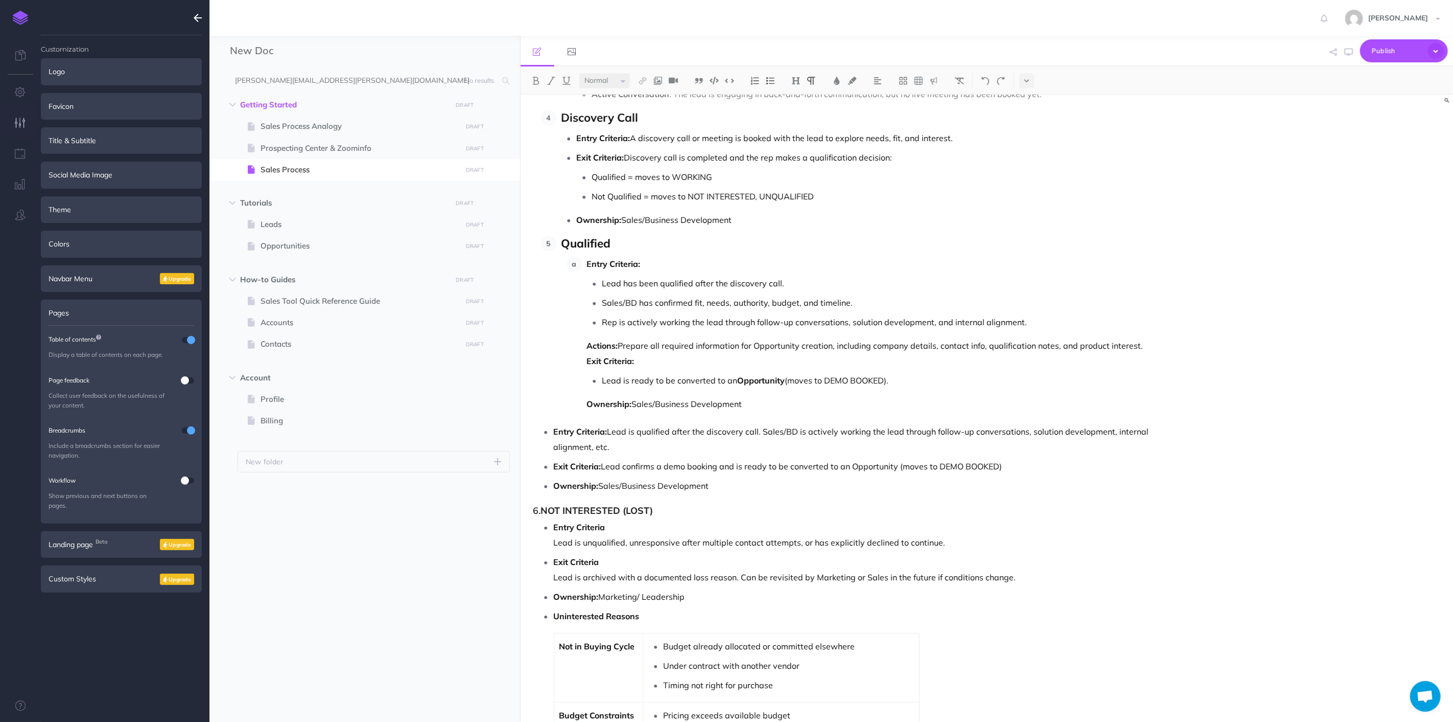
click at [638, 352] on p "Actions: Prepare all required information for Opportunity creation, including c…" at bounding box center [874, 345] width 574 height 15
click at [682, 368] on p "Exit Criteria:" at bounding box center [874, 360] width 574 height 15
click at [603, 382] on li "Lead is ready to be converted to an Opportunity (moves to DEMO BOOKED)." at bounding box center [882, 380] width 559 height 15
click at [603, 384] on p "Lead is ready to be converted to an Opportunity (moves to DEMO BOOKED)." at bounding box center [882, 380] width 559 height 15
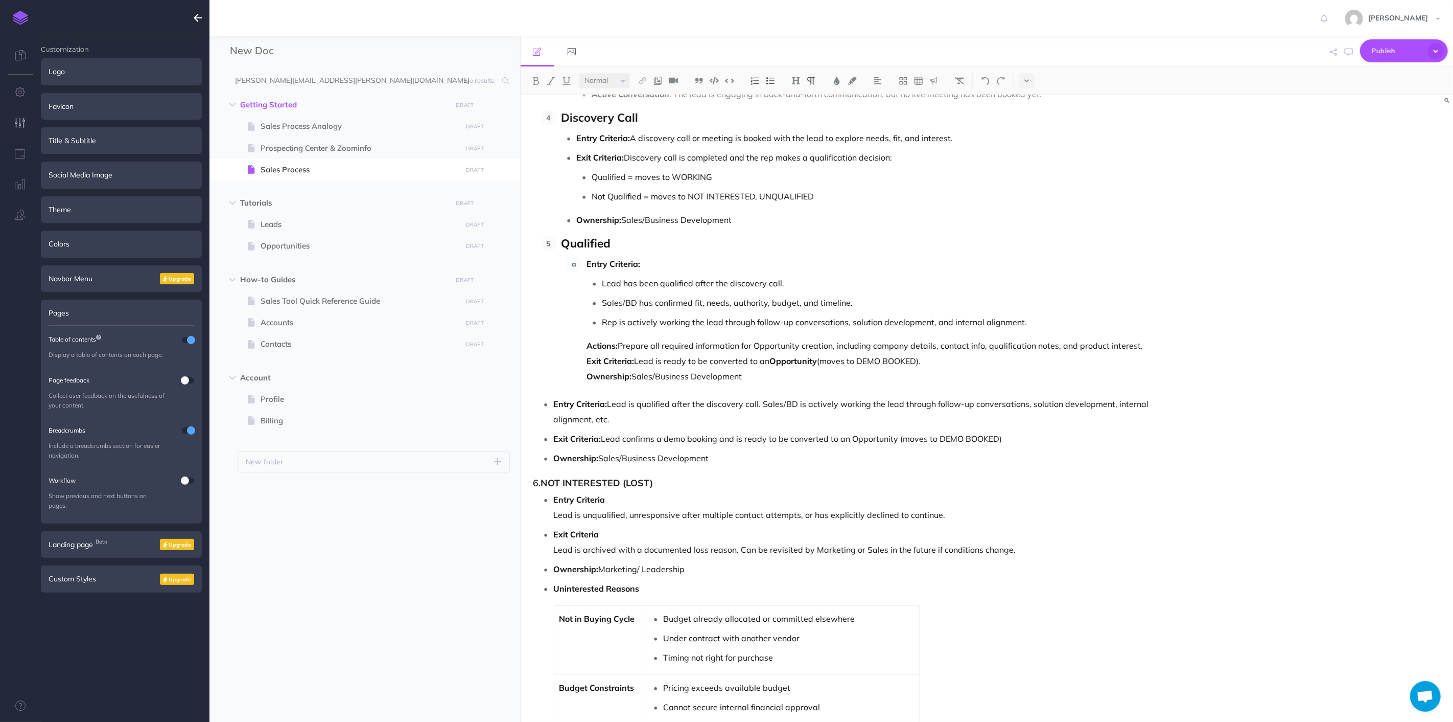
click at [867, 336] on li "Entry Criteria: Lead has been qualified after the discovery call. Sales/BD has …" at bounding box center [871, 320] width 579 height 128
drag, startPoint x: 913, startPoint y: 360, endPoint x: 858, endPoint y: 360, distance: 55.7
click at [860, 360] on p "Exit Criteria: Lead is ready to be converted to an Opportunity (moves to DEMO B…" at bounding box center [874, 360] width 574 height 15
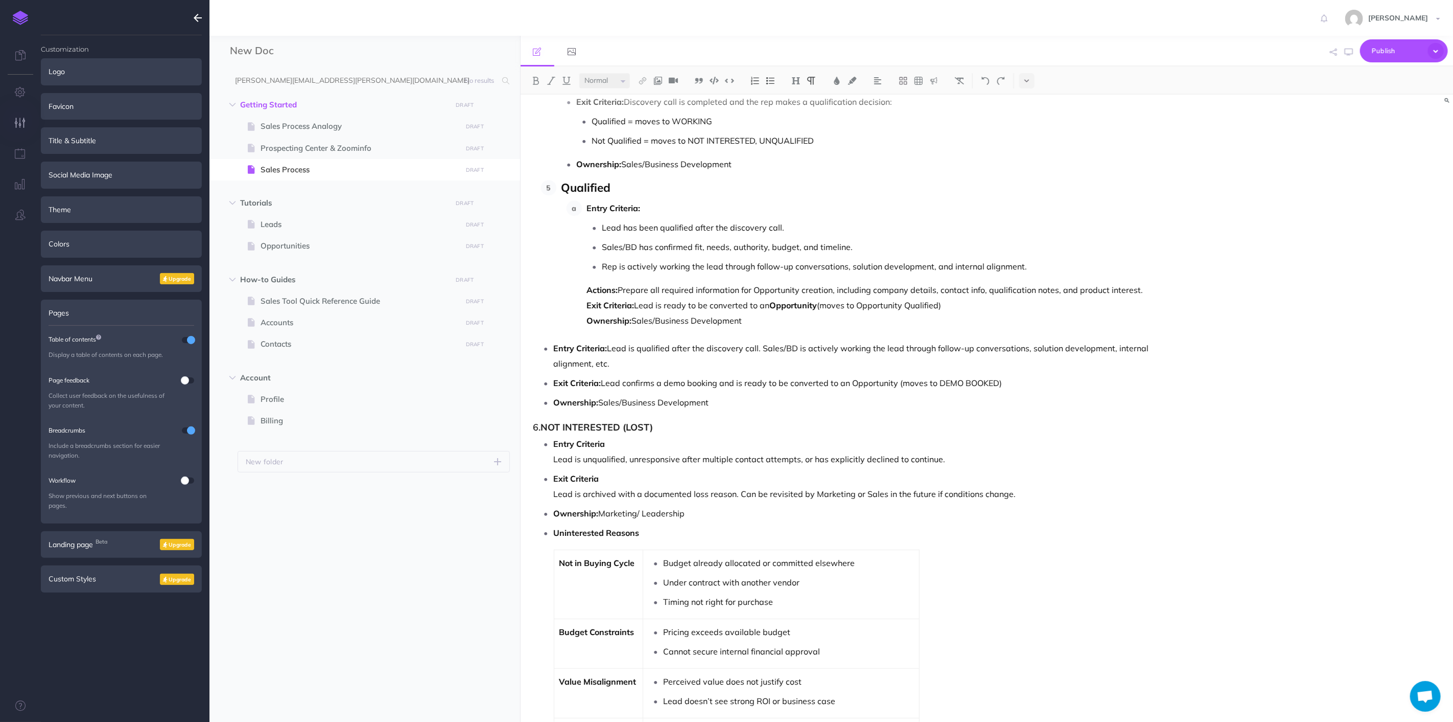
scroll to position [2162, 0]
click at [755, 407] on p "Ownership: Sales/Business Development" at bounding box center [857, 400] width 607 height 15
click at [683, 376] on ul "Entry Criteria: Lead is qualified after the discovery call. Sales/BD is activel…" at bounding box center [850, 373] width 622 height 69
drag, startPoint x: 742, startPoint y: 397, endPoint x: 552, endPoint y: 355, distance: 194.3
click at [552, 355] on ul "Entry Criteria: Lead is qualified after the discovery call. Sales/BD is activel…" at bounding box center [850, 373] width 622 height 69
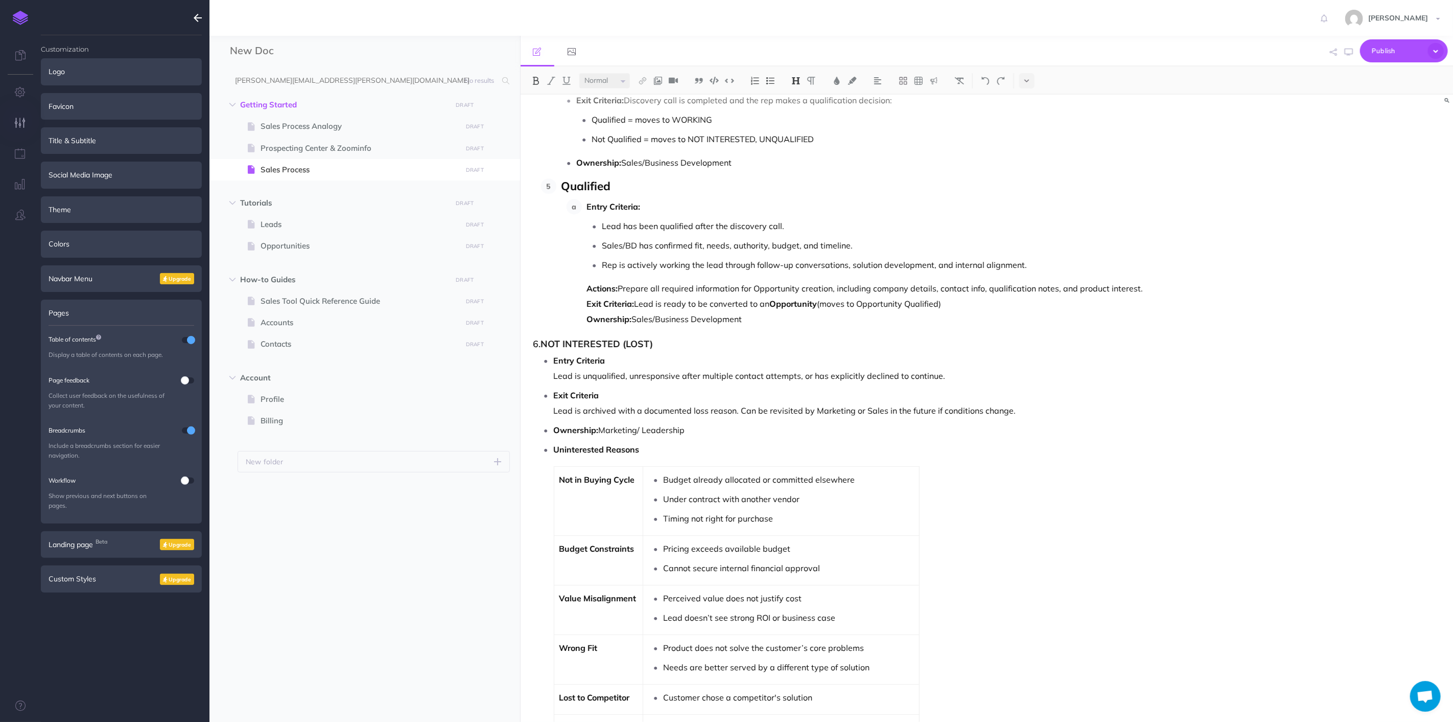
click at [587, 309] on strong "Exit Criteria:" at bounding box center [611, 303] width 48 height 10
click at [580, 290] on ol "Entry Criteria: Lead has been qualified after the discovery call. Sales/BD has …" at bounding box center [864, 263] width 594 height 128
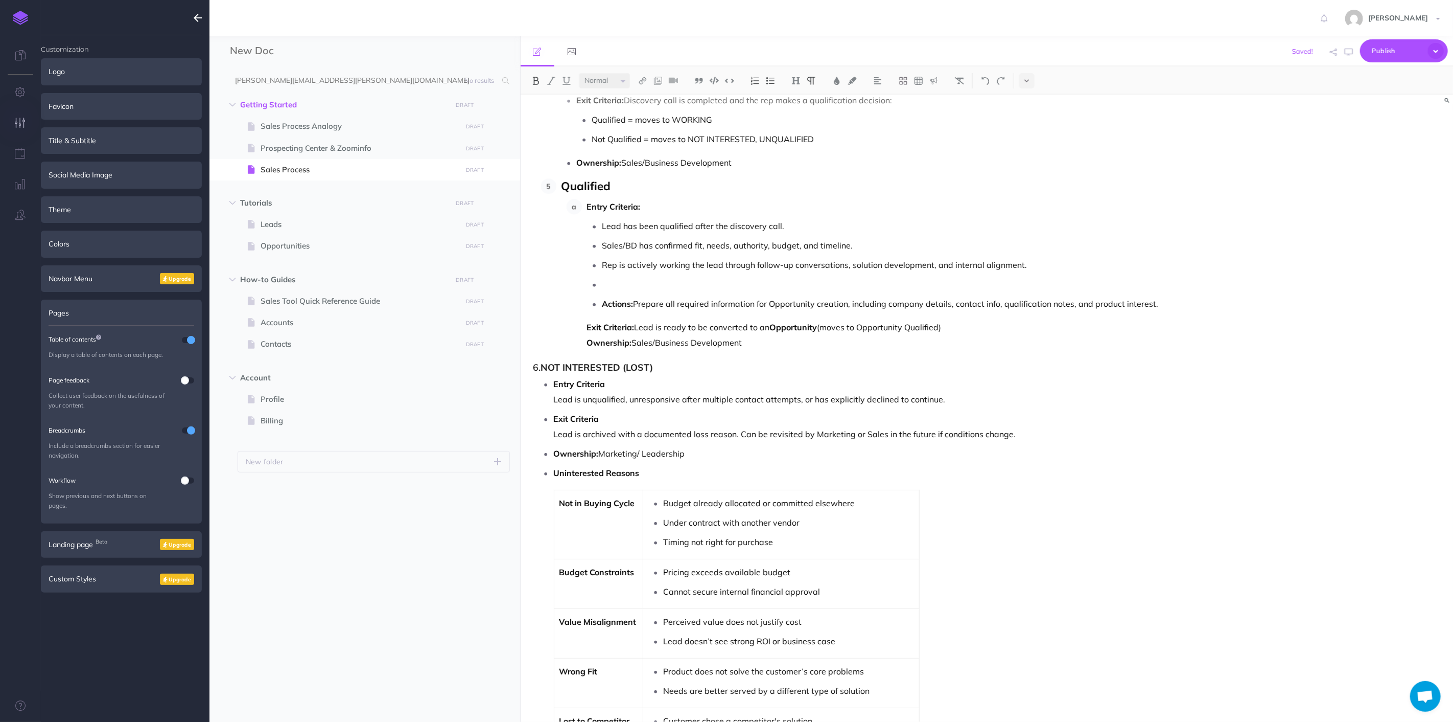
drag, startPoint x: 767, startPoint y: 349, endPoint x: 571, endPoint y: 202, distance: 243.9
click at [582, 202] on li "Entry Criteria: Lead has been qualified after the discovery call. Sales/BD has …" at bounding box center [871, 274] width 579 height 151
click at [758, 81] on img at bounding box center [755, 81] width 9 height 8
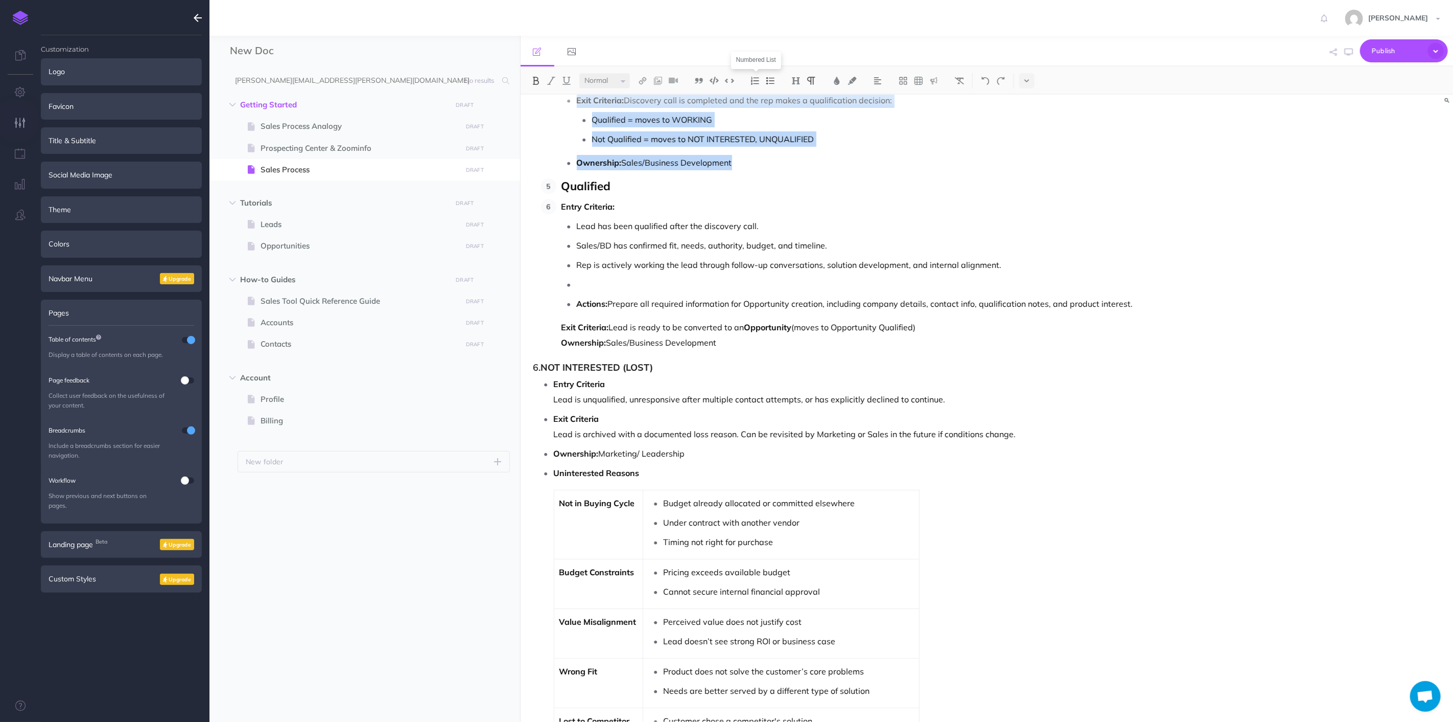
click at [758, 81] on img at bounding box center [755, 81] width 9 height 8
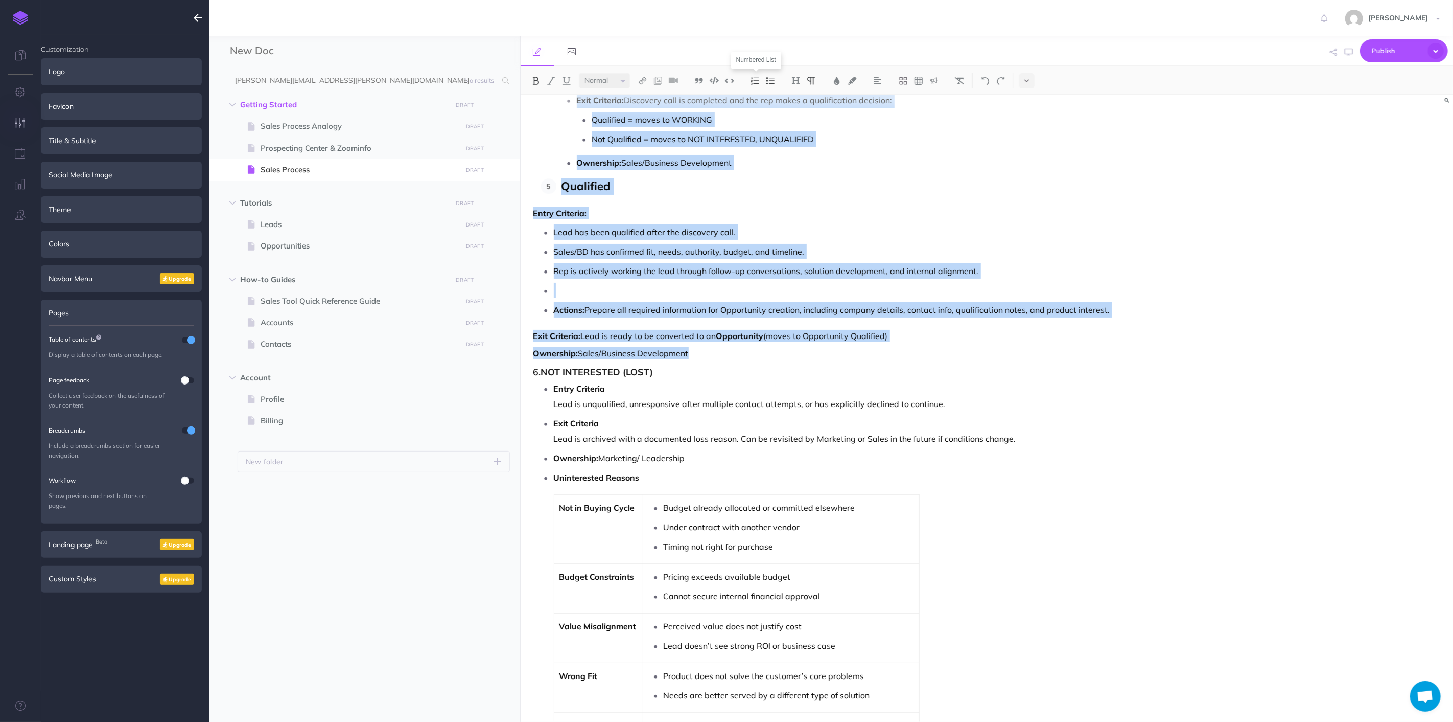
click at [758, 81] on img at bounding box center [755, 81] width 9 height 8
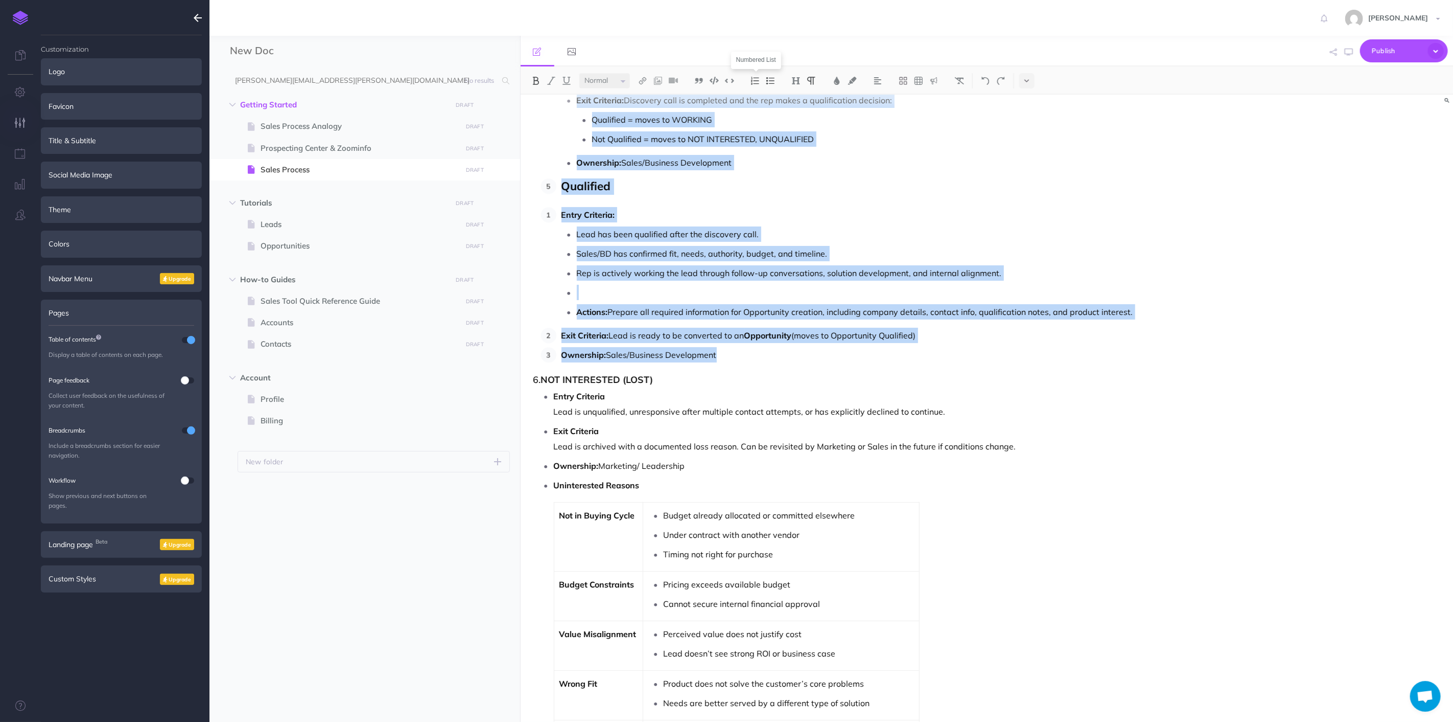
click at [758, 81] on img at bounding box center [755, 81] width 9 height 8
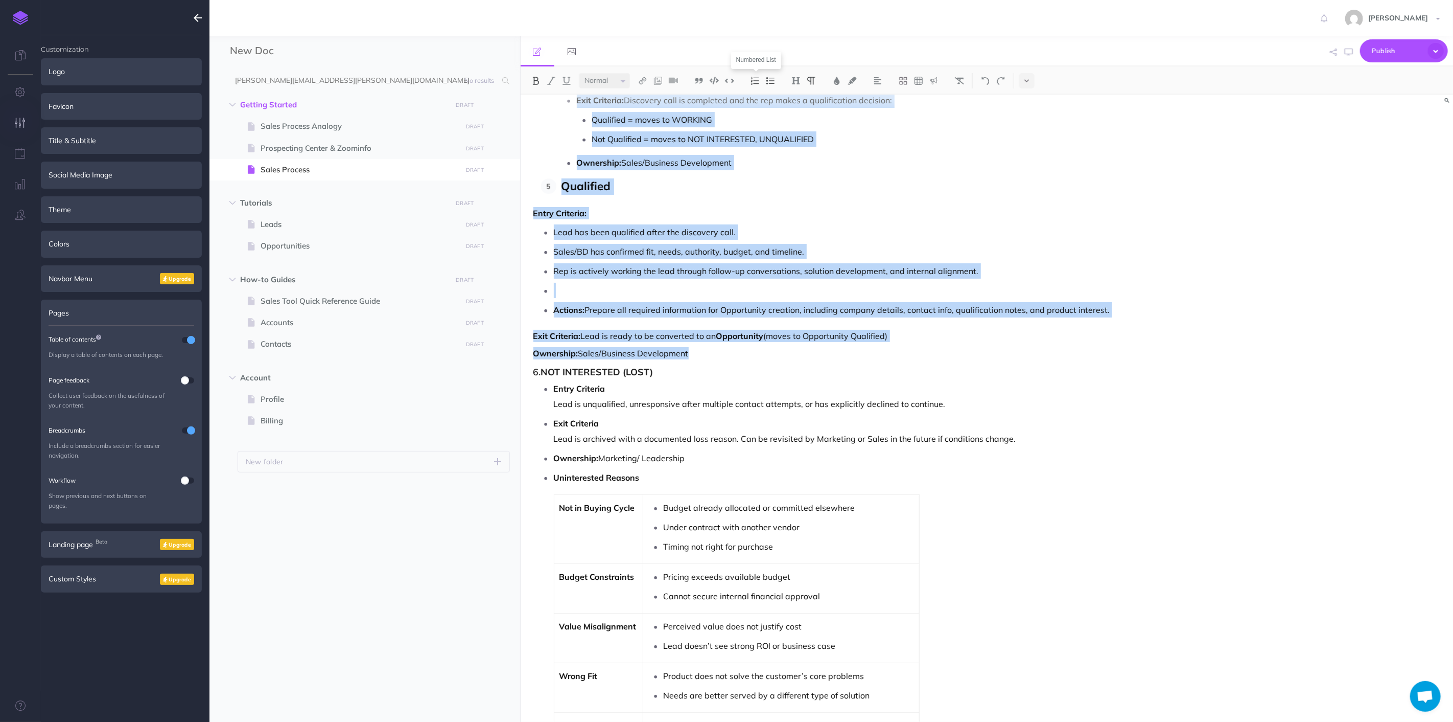
click at [758, 81] on img at bounding box center [755, 81] width 9 height 8
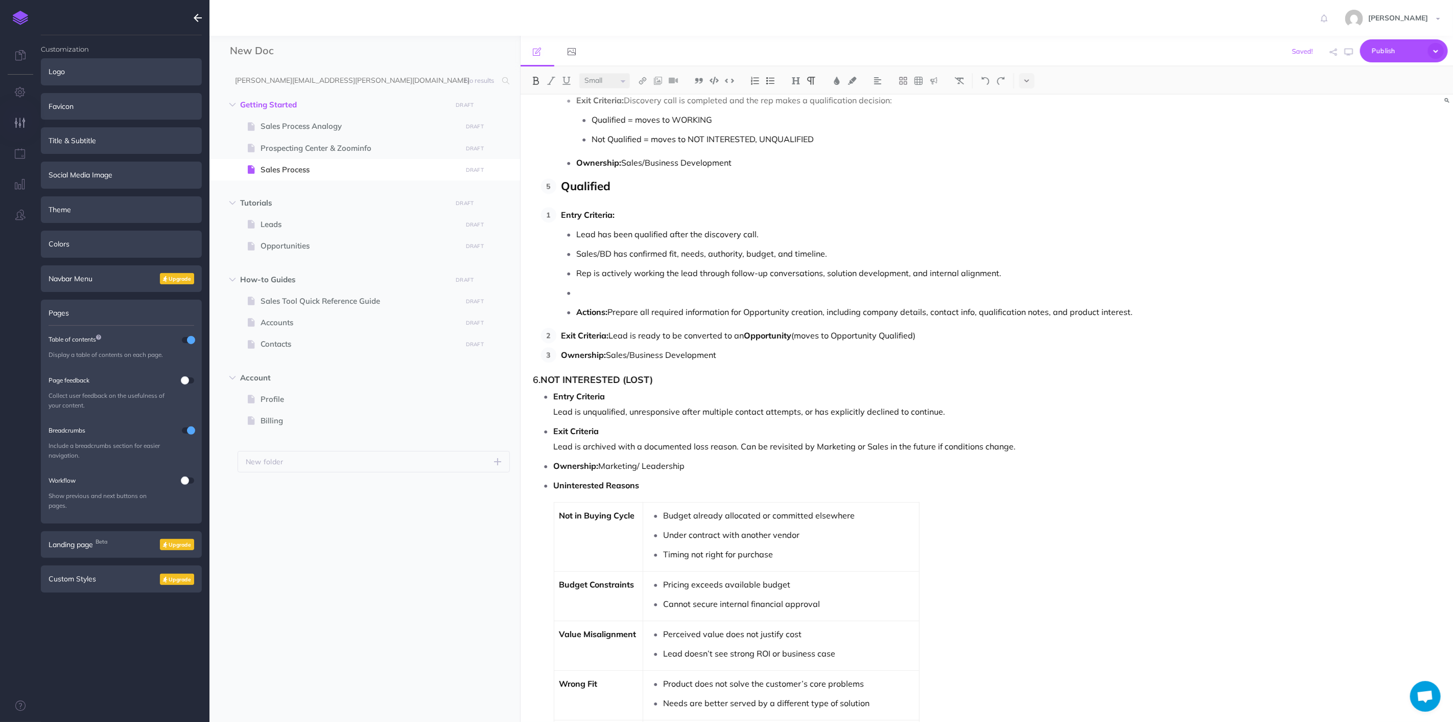
click at [641, 195] on p "Qualified" at bounding box center [861, 186] width 599 height 16
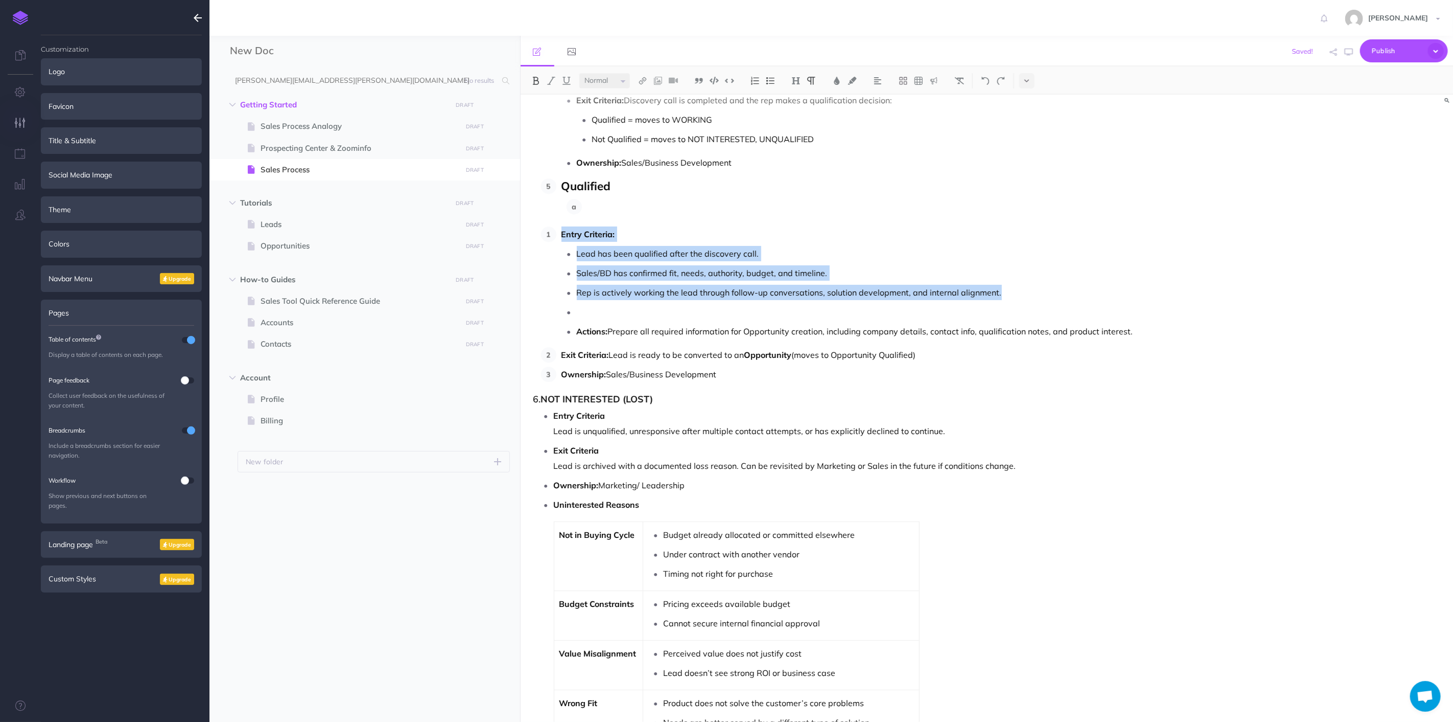
drag, startPoint x: 561, startPoint y: 237, endPoint x: 999, endPoint y: 295, distance: 441.4
click at [999, 295] on li "Entry Criteria: Lead has been qualified after the discovery call. Sales/BD has …" at bounding box center [859, 282] width 605 height 112
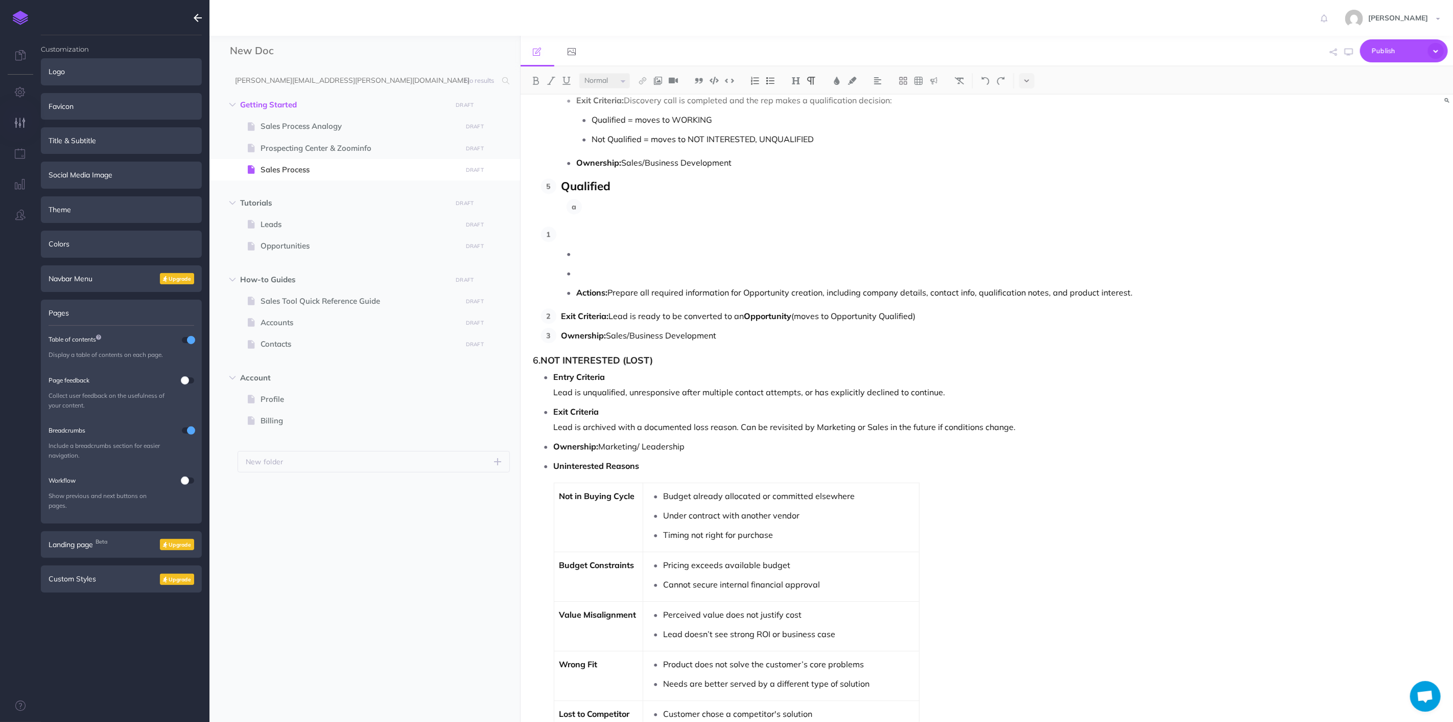
click at [695, 201] on li "Qualified" at bounding box center [859, 196] width 605 height 36
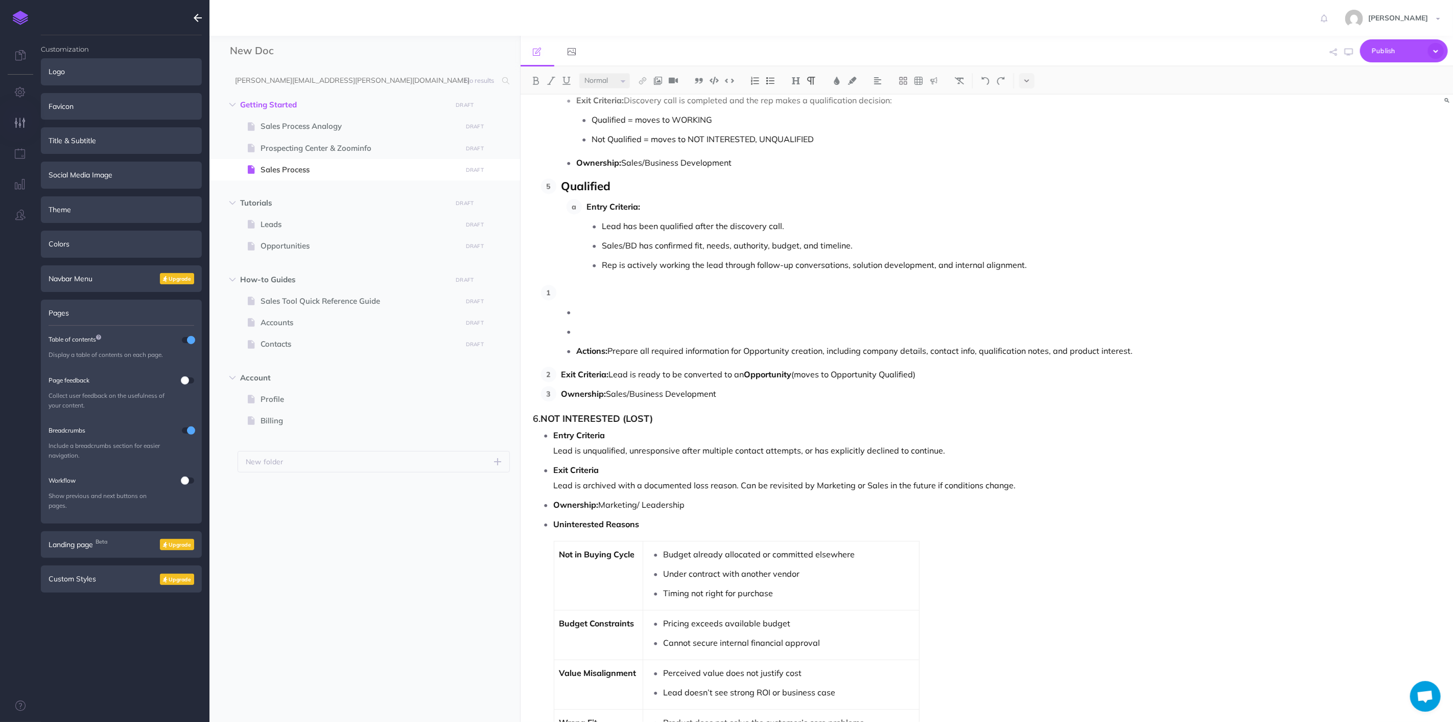
click at [1034, 260] on ul "Lead has been qualified after the discovery call. Sales/BD has confirmed fit, n…" at bounding box center [874, 245] width 574 height 54
click at [1037, 269] on p "Rep is actively working the lead through follow-up conversations, solution deve…" at bounding box center [882, 264] width 559 height 15
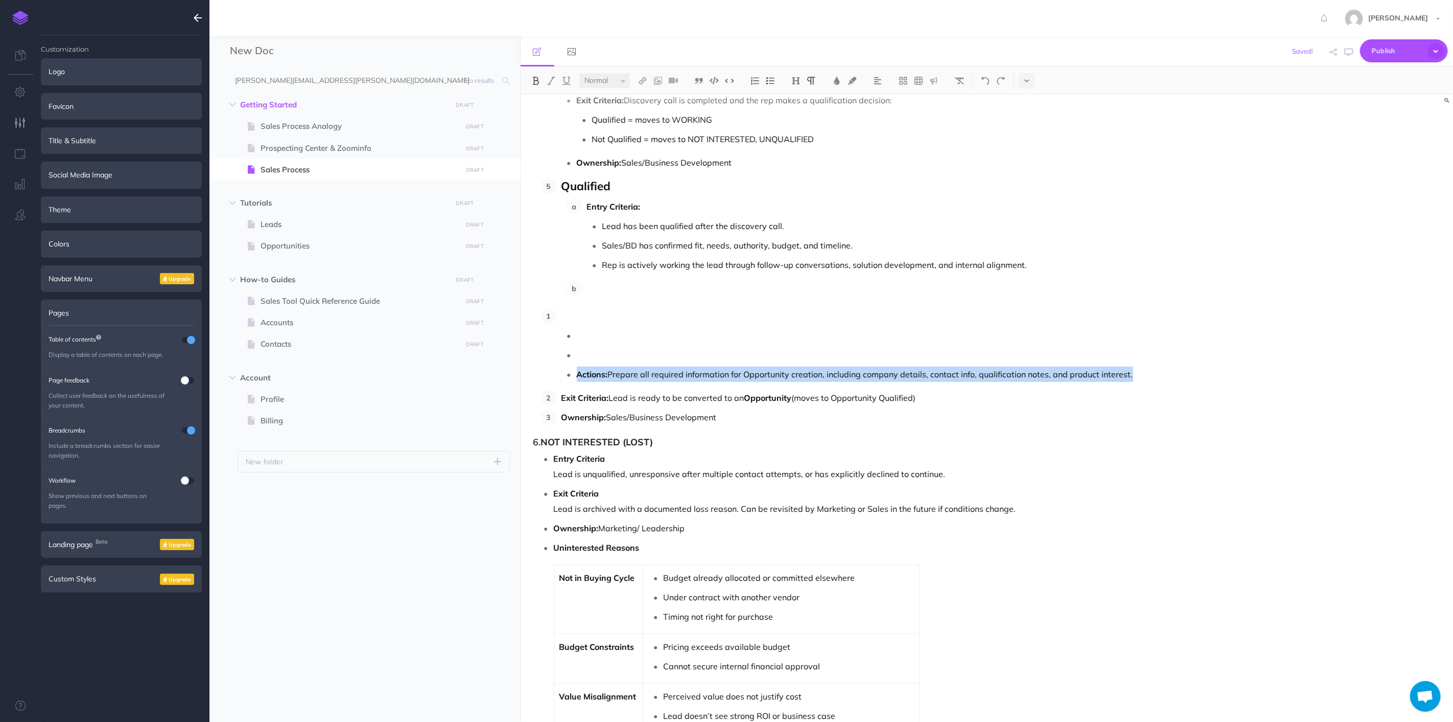
drag, startPoint x: 578, startPoint y: 377, endPoint x: 1140, endPoint y: 372, distance: 561.6
click at [1142, 372] on p "Actions: Prepare all required information for Opportunity creation, including c…" at bounding box center [869, 373] width 584 height 15
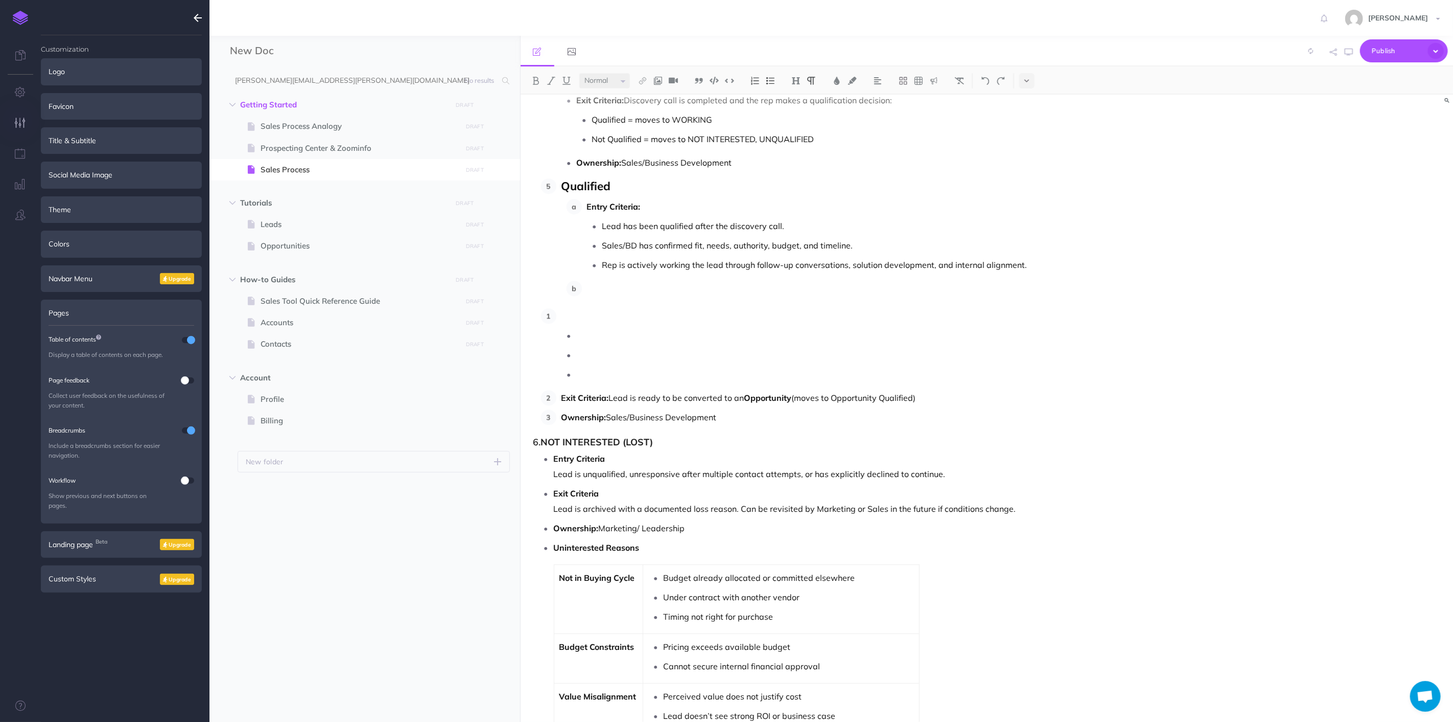
click at [627, 284] on p at bounding box center [874, 288] width 574 height 15
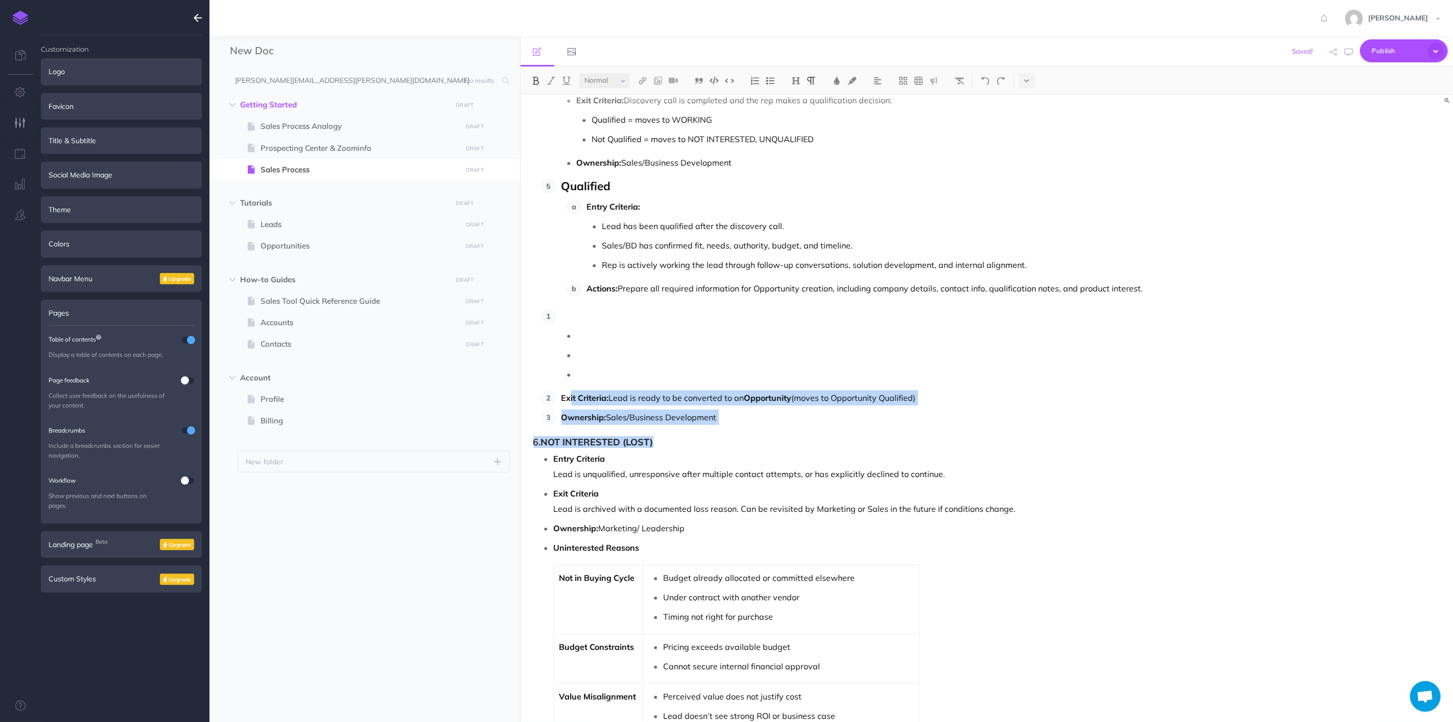
drag, startPoint x: 721, startPoint y: 428, endPoint x: 576, endPoint y: 402, distance: 147.0
click at [573, 402] on div "Nektar Sales Process Overview : Lead to Contract and Asset Management This sale…" at bounding box center [847, 193] width 653 height 4521
click at [658, 410] on ol "Exit Criteria: Lead is ready to be converted to an Opportunity (moves to Opport…" at bounding box center [851, 366] width 620 height 117
drag, startPoint x: 732, startPoint y: 418, endPoint x: 537, endPoint y: 390, distance: 197.1
click at [537, 390] on div "Nektar Sales Process Overview : Lead to Contract and Asset Management This sale…" at bounding box center [847, 193] width 653 height 4521
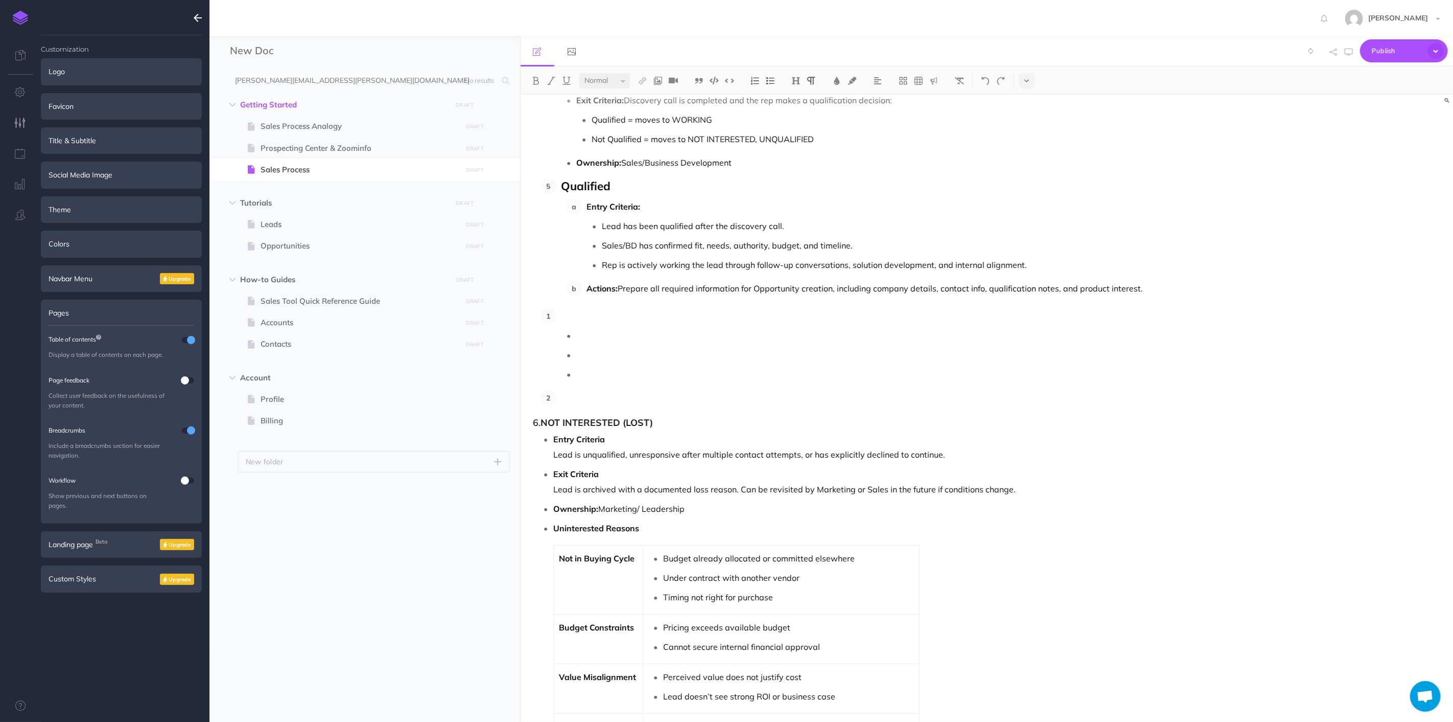
click at [1148, 280] on ol "Entry Criteria: Lead has been qualified after the discovery call. Sales/BD has …" at bounding box center [864, 247] width 594 height 97
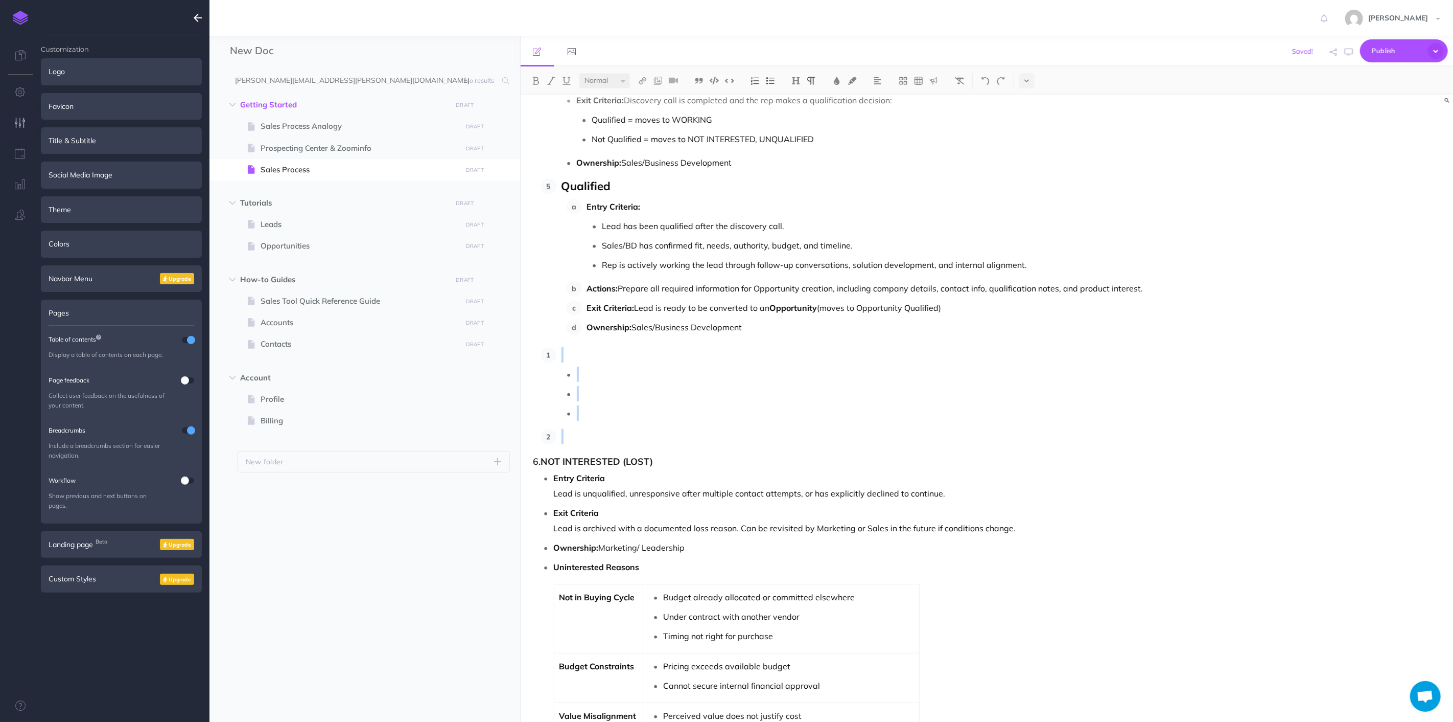
drag, startPoint x: 578, startPoint y: 446, endPoint x: 540, endPoint y: 363, distance: 91.0
click at [541, 363] on ol at bounding box center [851, 395] width 620 height 97
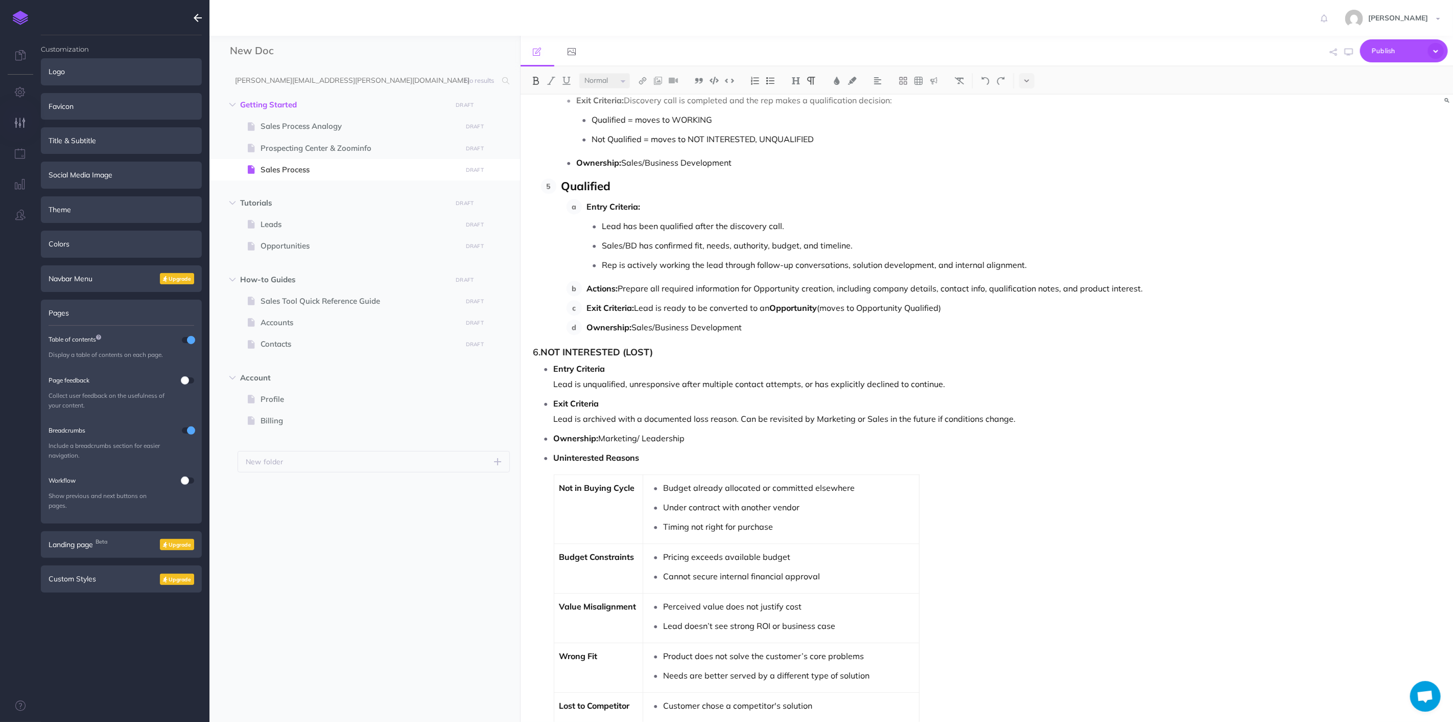
drag, startPoint x: 748, startPoint y: 329, endPoint x: 549, endPoint y: 213, distance: 229.7
click at [769, 82] on img at bounding box center [770, 81] width 9 height 8
click at [833, 384] on p "Entry Criteria Lead is unqualified, unresponsive after multiple contact attempt…" at bounding box center [857, 376] width 607 height 31
drag, startPoint x: 663, startPoint y: 358, endPoint x: 525, endPoint y: 359, distance: 138.5
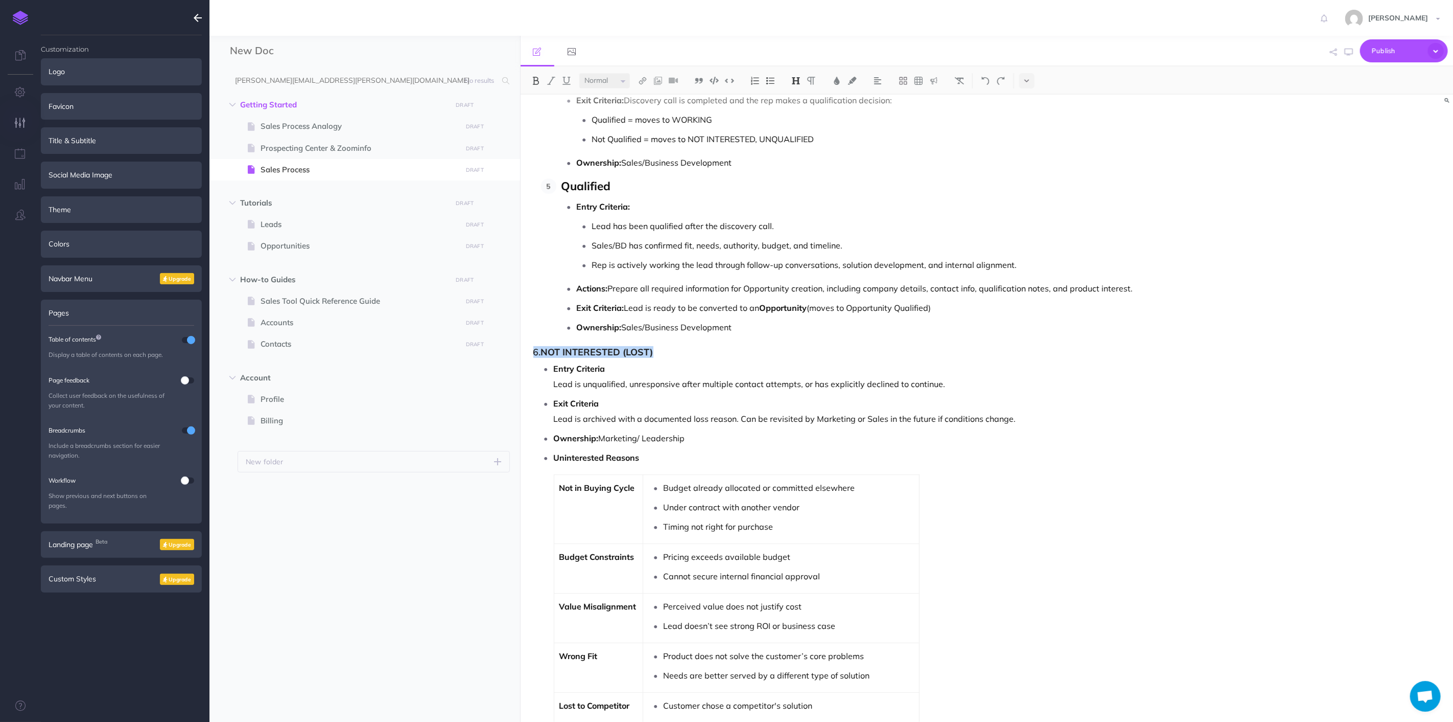
click at [525, 359] on div "Nektar Sales Process Overview : Lead to Contract and Asset Management This sale…" at bounding box center [847, 148] width 653 height 4431
drag, startPoint x: 600, startPoint y: 192, endPoint x: 482, endPoint y: 192, distance: 118.0
click at [482, 192] on div "New Doc Collapse all Expand all Expand to root folders [PERSON_NAME][EMAIL_ADDR…" at bounding box center [832, 379] width 1244 height 686
click at [574, 348] on div "Nektar Sales Process Overview : Lead to Contract and Asset Management This sale…" at bounding box center [847, 148] width 653 height 4431
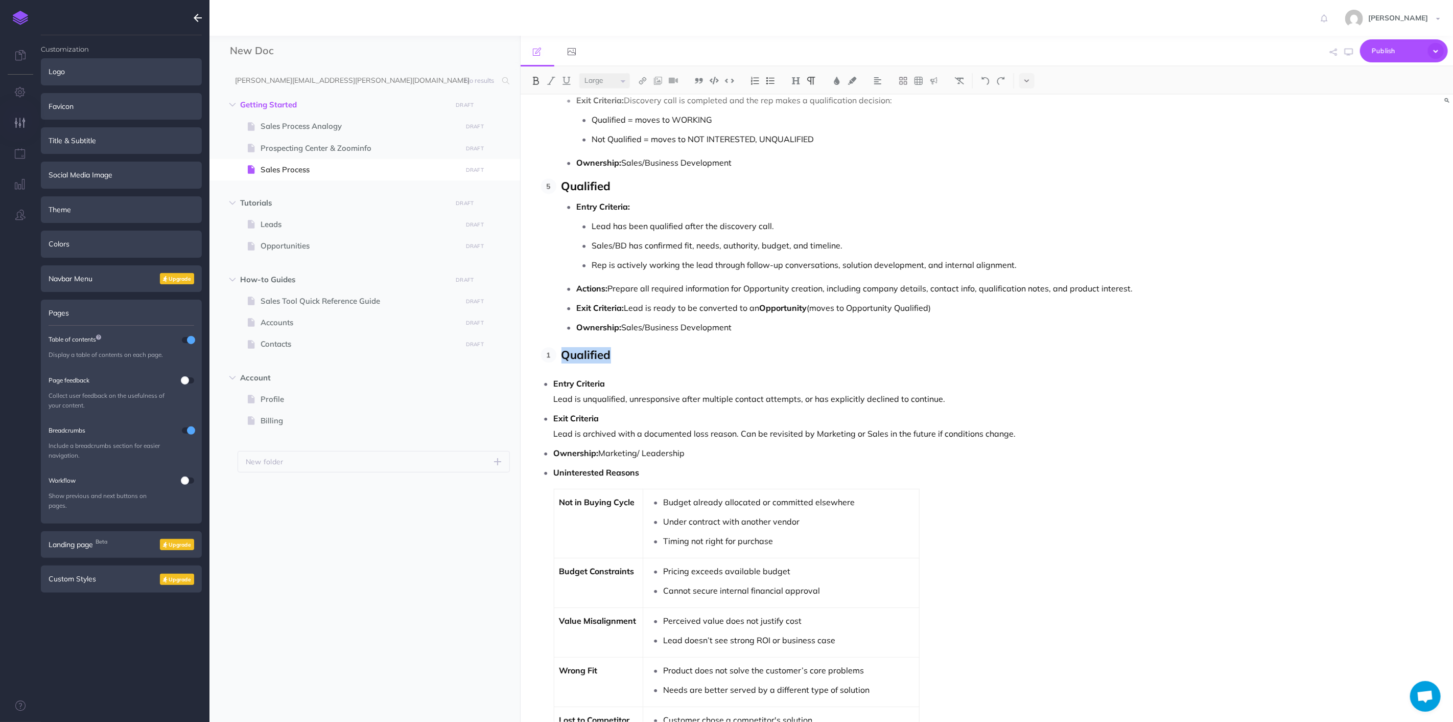
drag, startPoint x: 607, startPoint y: 357, endPoint x: 564, endPoint y: 359, distance: 43.5
click at [564, 359] on span "Qualified" at bounding box center [587, 354] width 50 height 15
click at [581, 358] on span "Qualified" at bounding box center [587, 354] width 50 height 15
click at [559, 357] on li "Qualified" at bounding box center [859, 355] width 605 height 16
drag, startPoint x: 635, startPoint y: 348, endPoint x: 571, endPoint y: 355, distance: 64.3
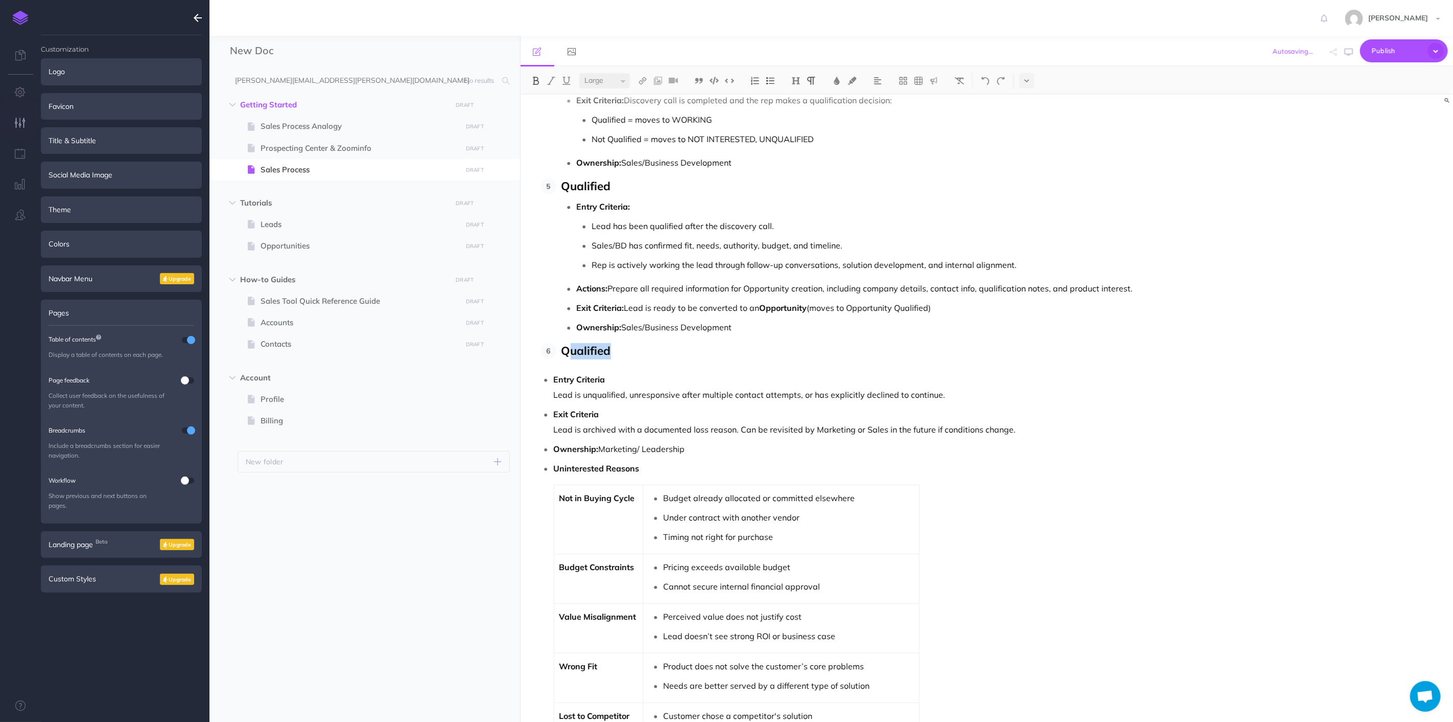
click at [571, 355] on p "Qualified" at bounding box center [861, 351] width 599 height 16
click at [699, 370] on div "Nektar Sales Process Overview : Lead to Contract and Asset Management This sale…" at bounding box center [847, 153] width 653 height 4441
click at [688, 351] on p "Not Interested (LOST)" at bounding box center [861, 351] width 599 height 16
click at [678, 186] on p "Qualified" at bounding box center [861, 186] width 599 height 16
drag, startPoint x: 961, startPoint y: 506, endPoint x: 953, endPoint y: 496, distance: 13.2
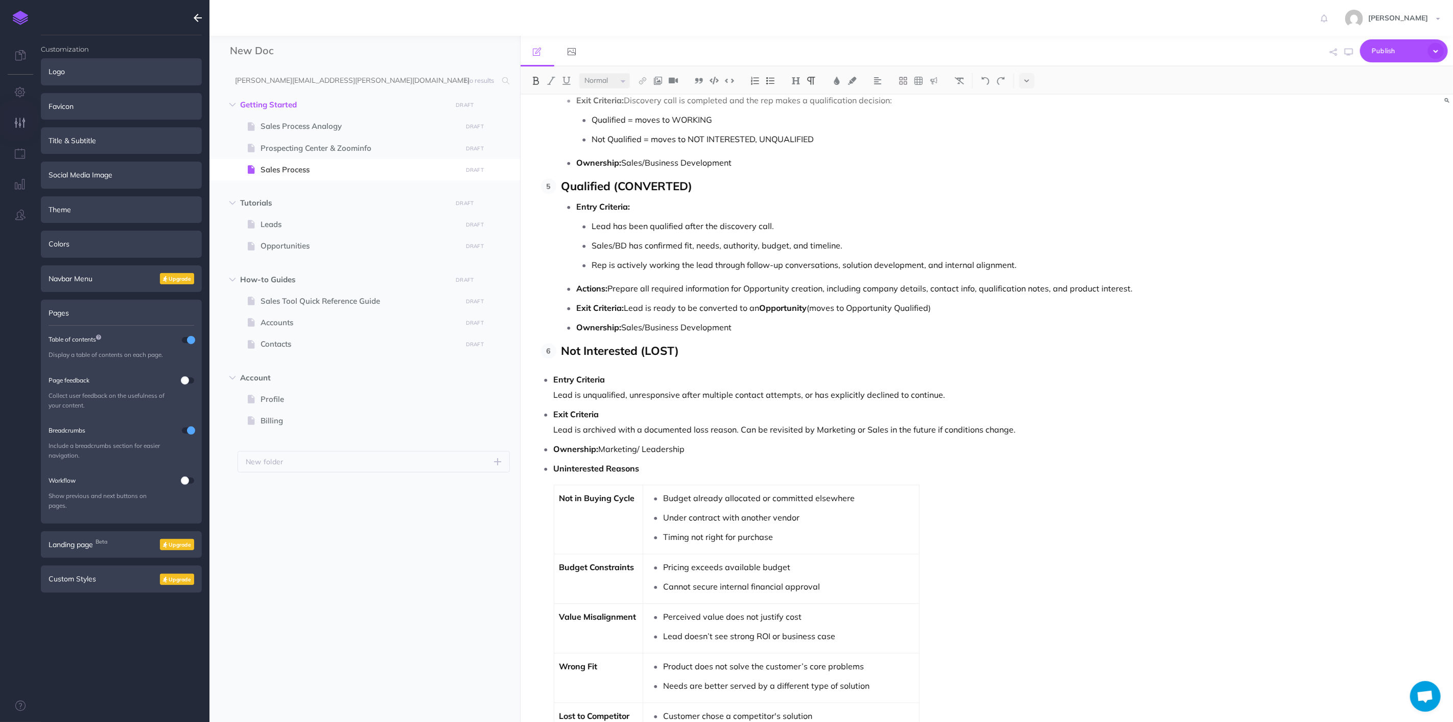
click at [958, 502] on li "Uninterested Reasons Not in Buying Cycle Budget already allocated or committed …" at bounding box center [857, 716] width 607 height 512
click at [803, 417] on p "Exit Criteria Lead is archived with a documented loss reason. Can be revisited …" at bounding box center [857, 421] width 607 height 31
click at [696, 395] on p "Entry Criteria Lead is unqualified, unresponsive after multiple contact attempt…" at bounding box center [857, 387] width 607 height 31
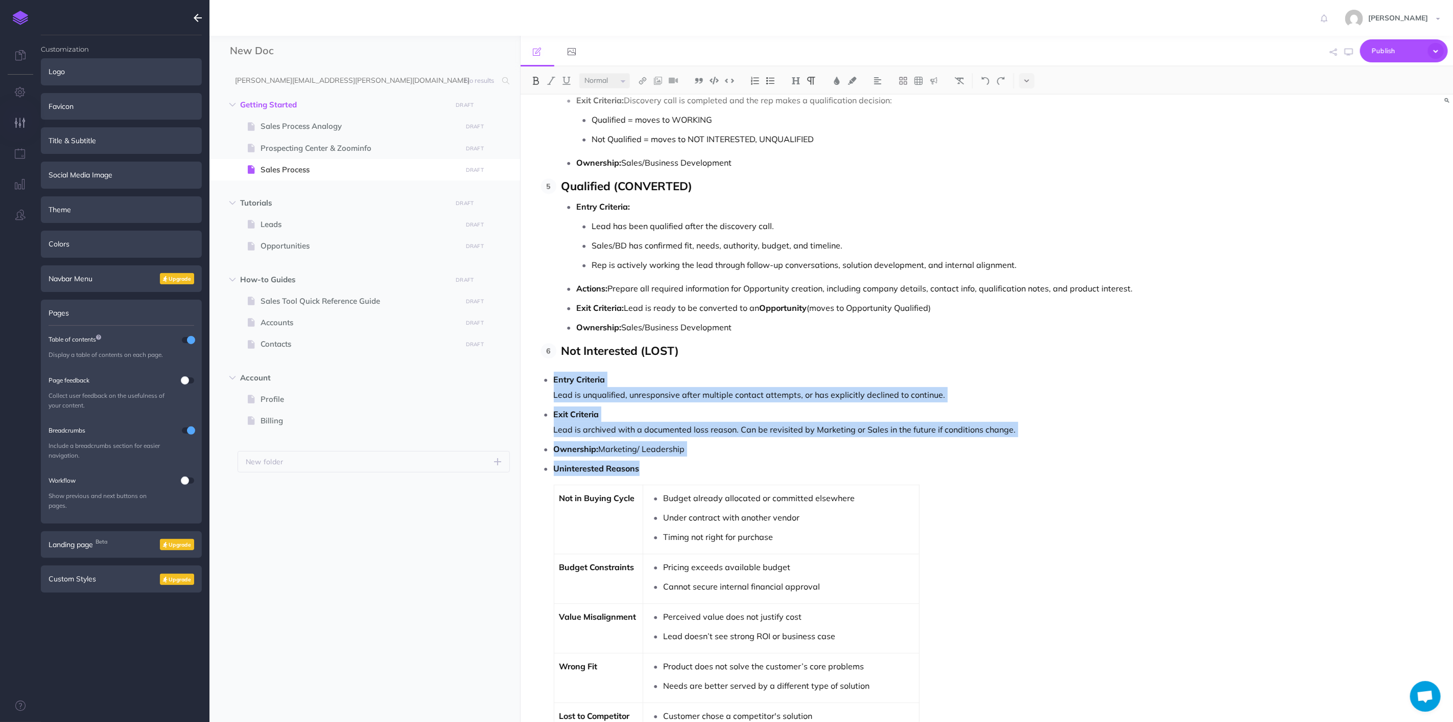
drag, startPoint x: 557, startPoint y: 388, endPoint x: 648, endPoint y: 475, distance: 125.8
click at [648, 475] on ul "Entry Criteria Lead is unqualified, unresponsive after multiple contact attempt…" at bounding box center [850, 672] width 622 height 601
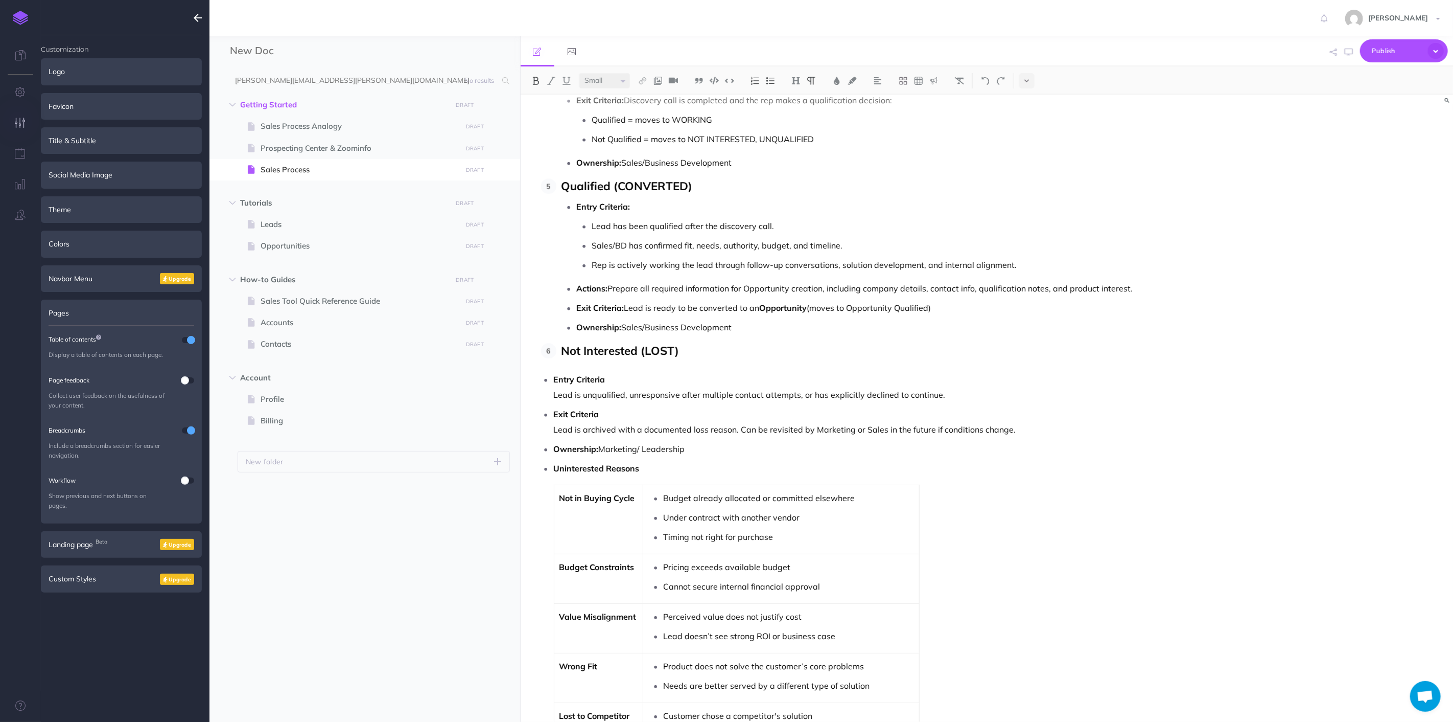
click at [744, 358] on p "Not Interested (LOST)" at bounding box center [861, 351] width 599 height 16
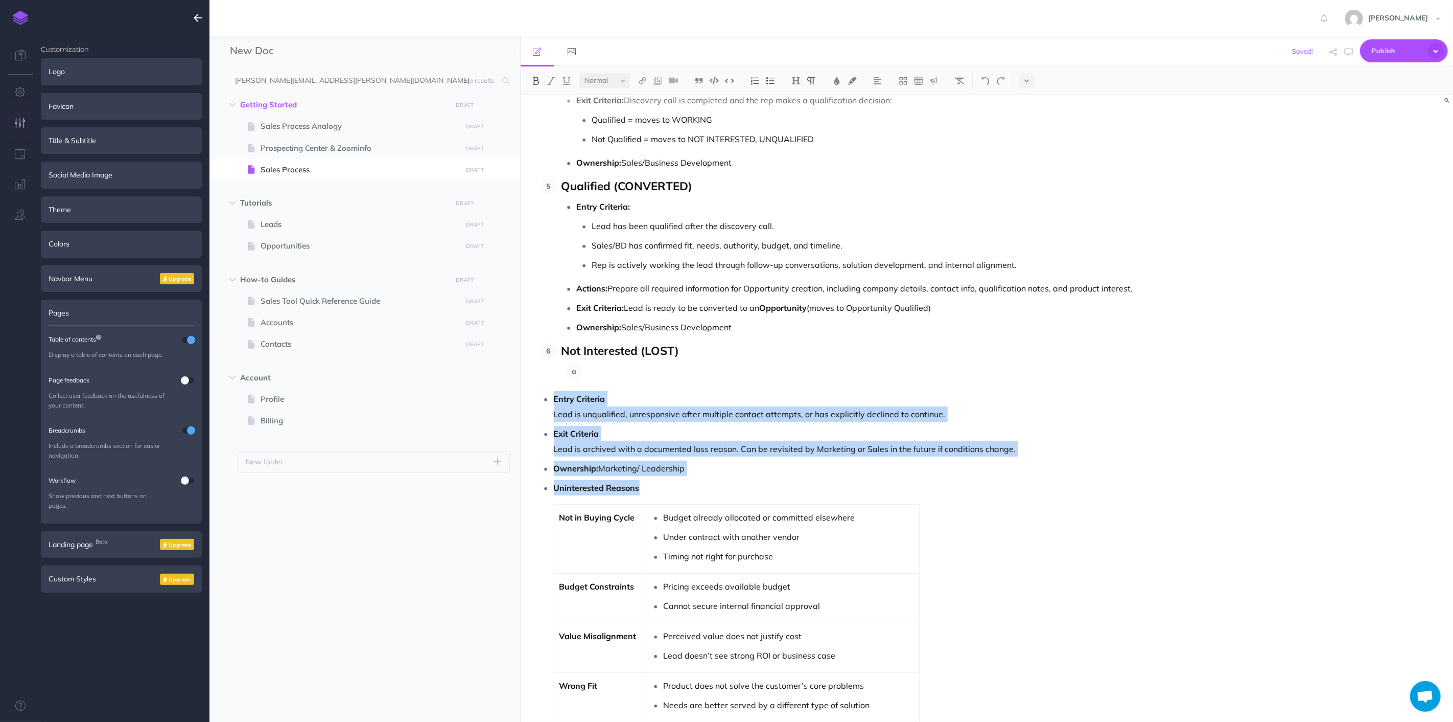
drag, startPoint x: 553, startPoint y: 398, endPoint x: 650, endPoint y: 493, distance: 135.5
click at [650, 493] on ul "Entry Criteria Lead is unqualified, unresponsive after multiple contact attempt…" at bounding box center [850, 691] width 622 height 601
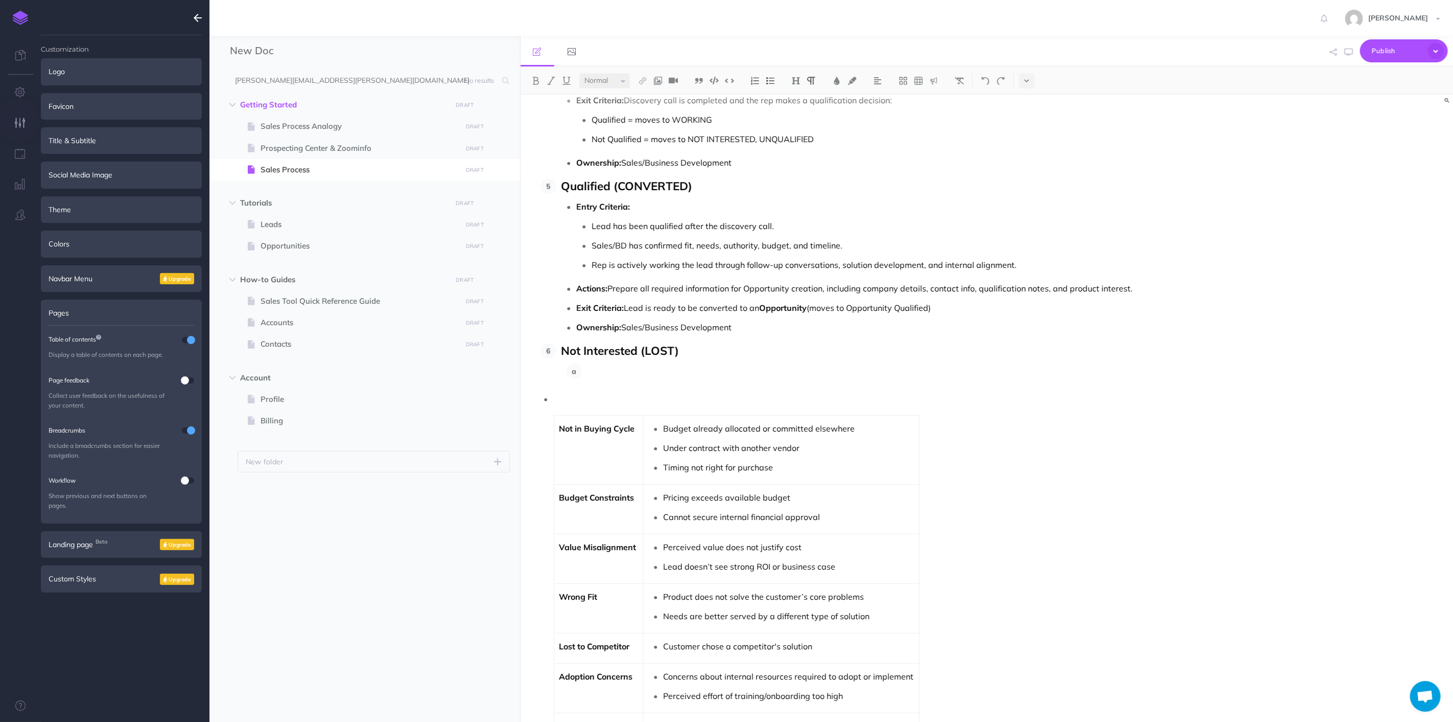
click at [616, 369] on p at bounding box center [874, 370] width 574 height 15
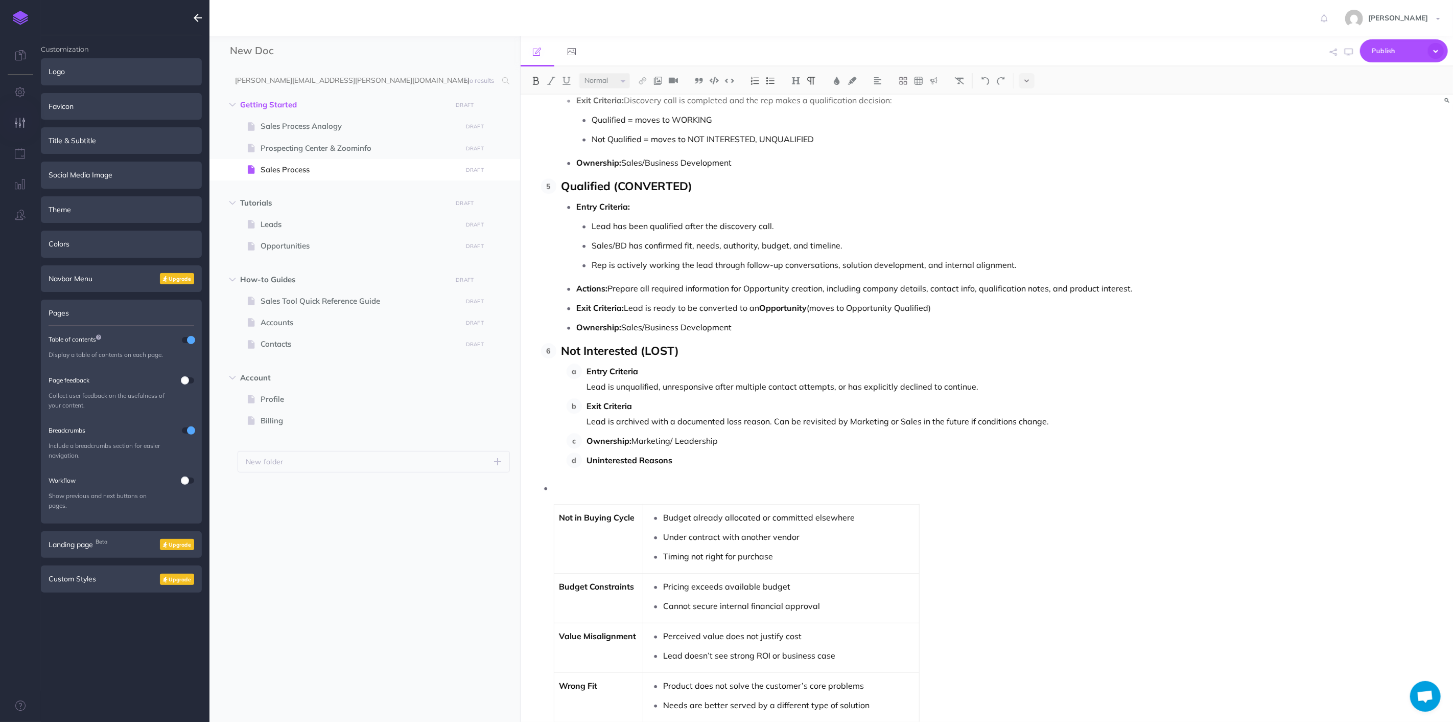
click at [603, 476] on div "Nektar Sales Process Overview : Lead to Contract and Asset Management This sale…" at bounding box center [847, 163] width 653 height 4461
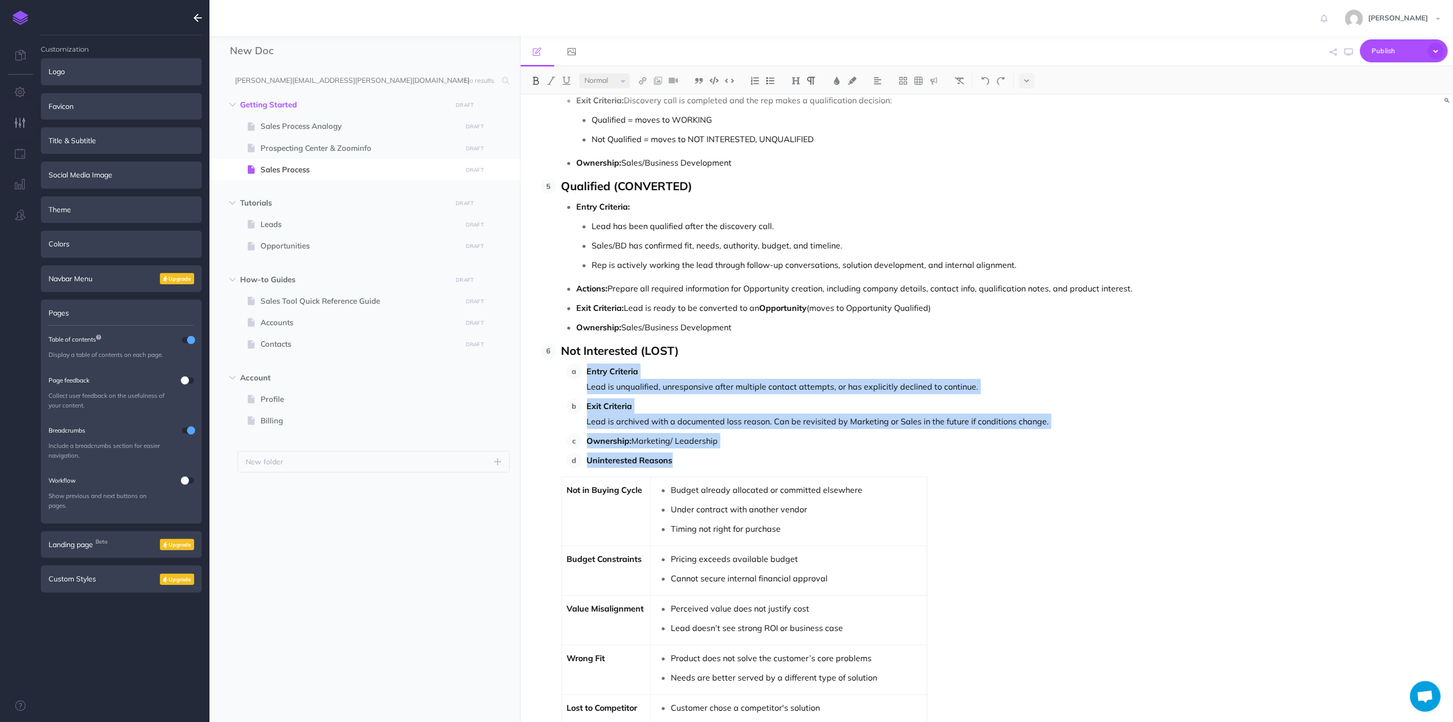
drag, startPoint x: 711, startPoint y: 469, endPoint x: 555, endPoint y: 382, distance: 177.7
click at [557, 382] on li "Not Interested (LOST) Entry Criteria Lead is unqualified, unresponsive after mu…" at bounding box center [859, 653] width 605 height 621
drag, startPoint x: 775, startPoint y: 77, endPoint x: 789, endPoint y: 140, distance: 64.4
click at [775, 78] on img at bounding box center [770, 81] width 9 height 8
click at [888, 441] on p "Ownership: Marketing/ Leadership" at bounding box center [869, 440] width 584 height 15
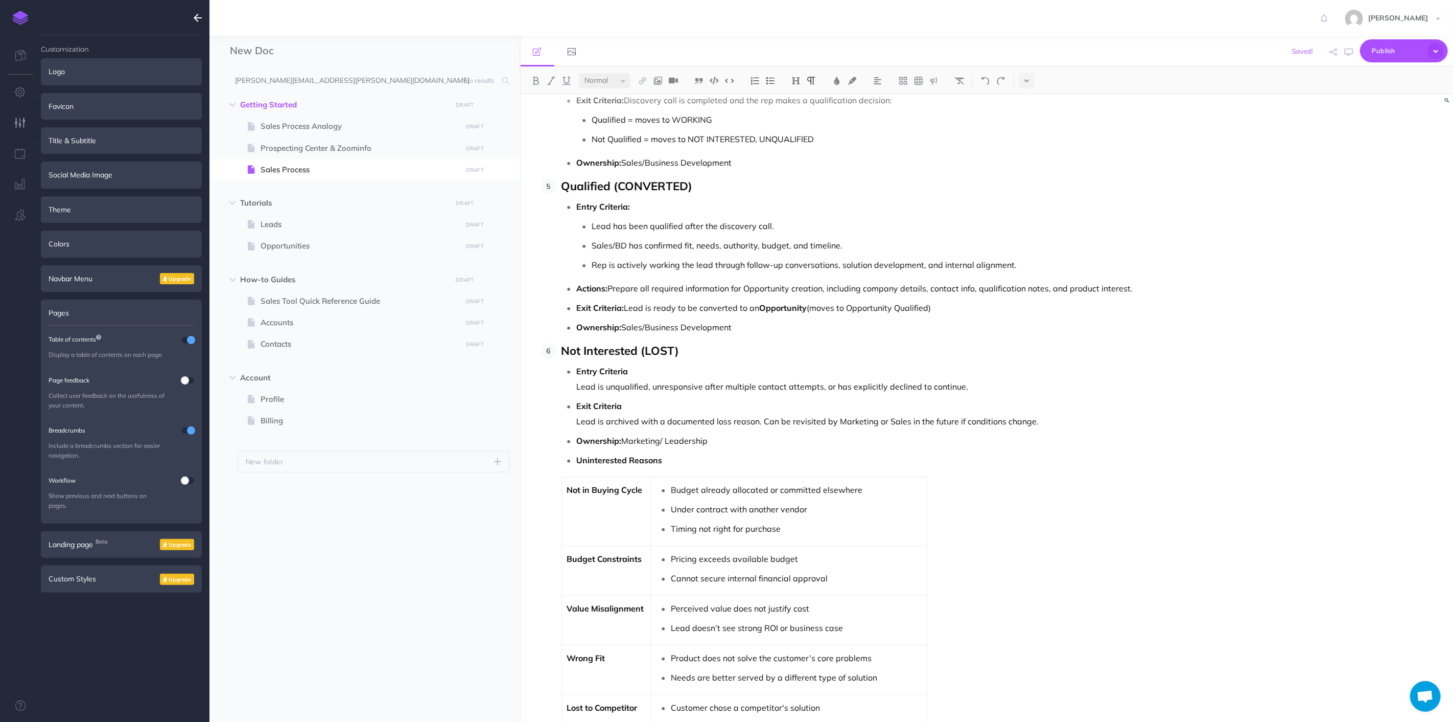
click at [577, 382] on li "Entry Criteria Lead is unqualified, unresponsive after multiple contact attempt…" at bounding box center [869, 378] width 584 height 31
click at [585, 384] on p "Entry Criteria Lead is unqualified, unresponsive after multiple contact attempt…" at bounding box center [869, 378] width 584 height 31
click at [574, 386] on ul "Entry Criteria Lead is unqualified, unresponsive after multiple contact attempt…" at bounding box center [861, 415] width 599 height 104
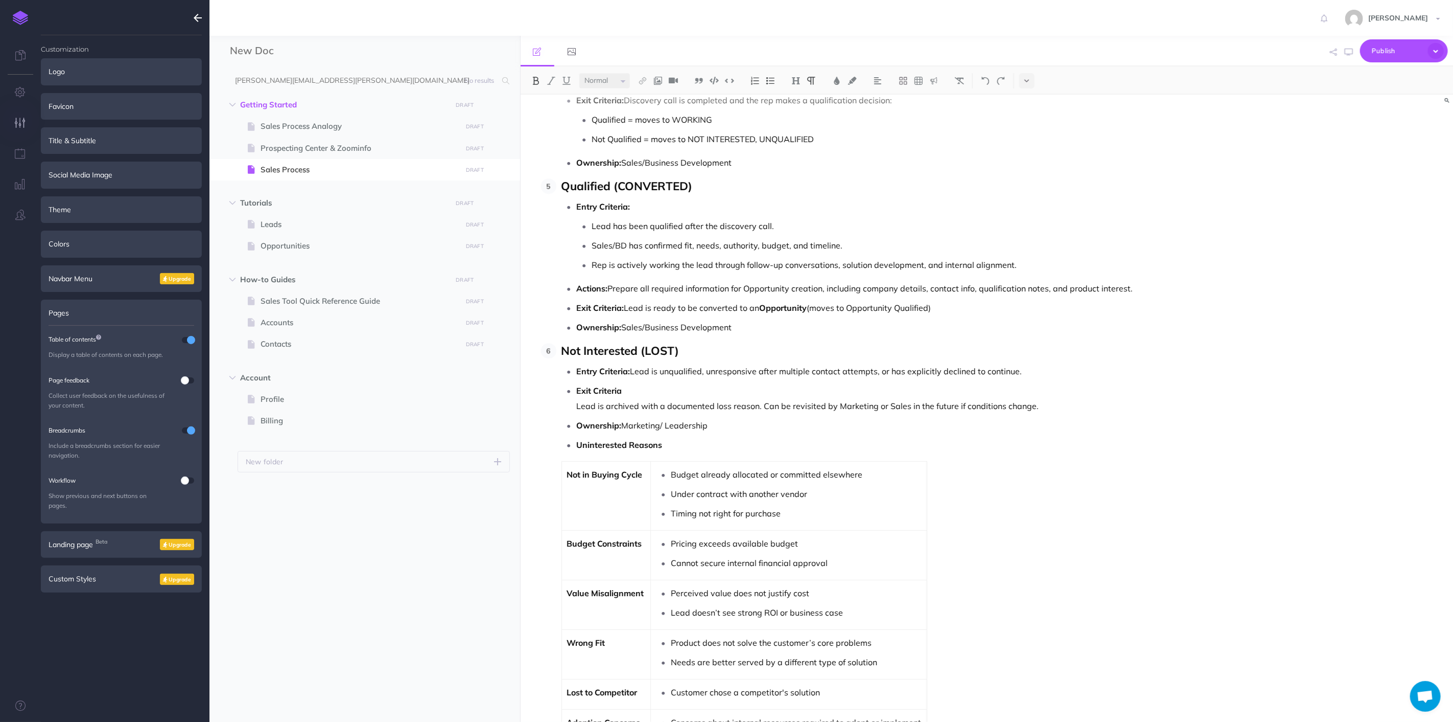
click at [570, 406] on ul "Entry Criteria: Lead is unqualified, unresponsive after multiple contact attemp…" at bounding box center [861, 407] width 599 height 89
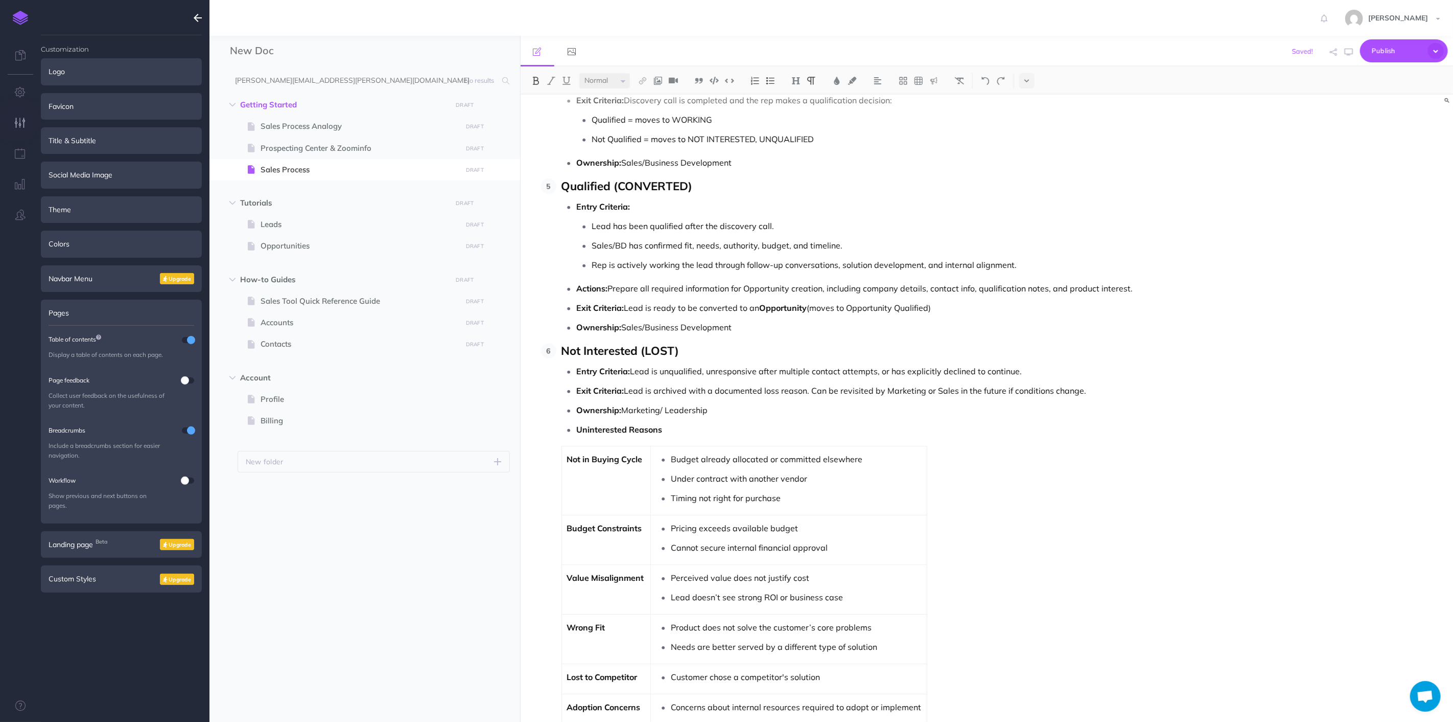
click at [771, 432] on p "Uninterested Reasons" at bounding box center [869, 429] width 584 height 15
click at [736, 415] on p "Ownership: Marketing/ Leadership" at bounding box center [869, 409] width 584 height 15
click at [958, 483] on li "Not Interested (LOST) Entry Criteria: Lead is unqualified, unresponsive after m…" at bounding box center [859, 638] width 605 height 591
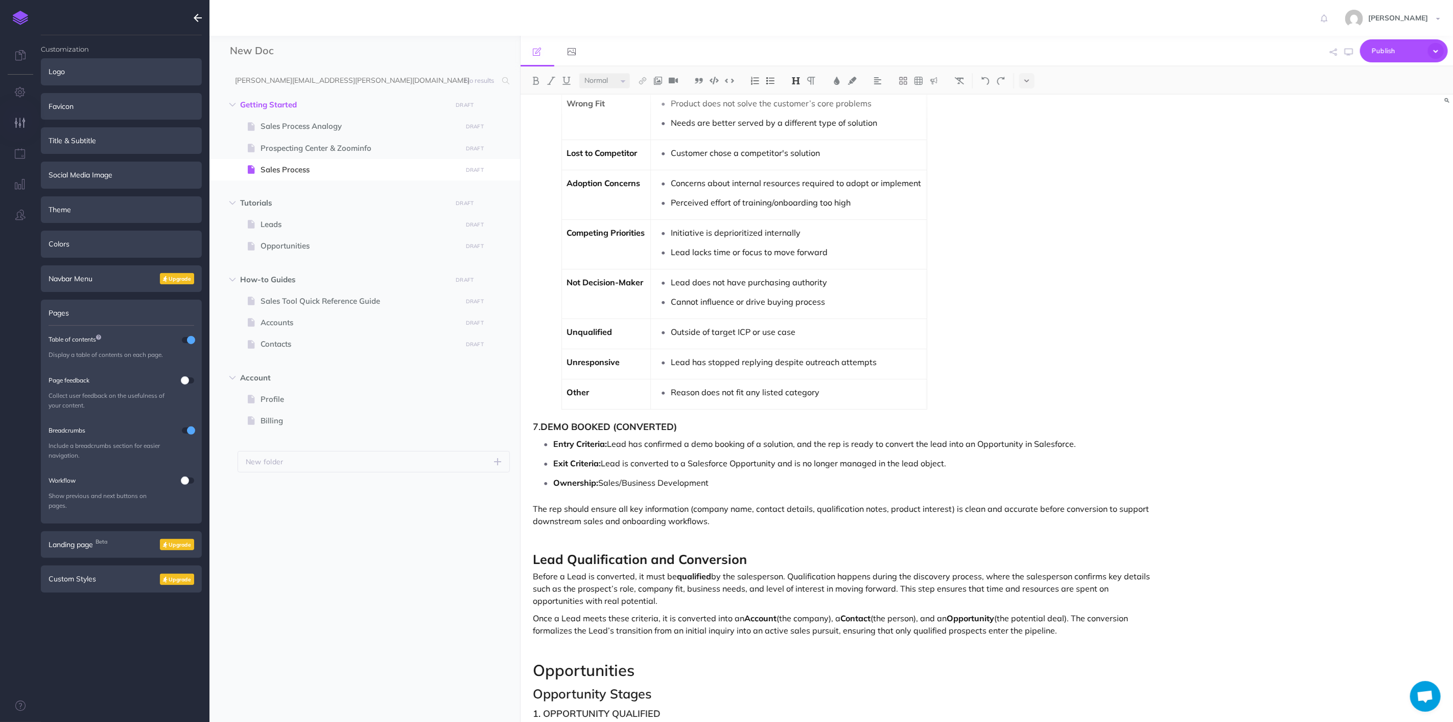
scroll to position [2729, 0]
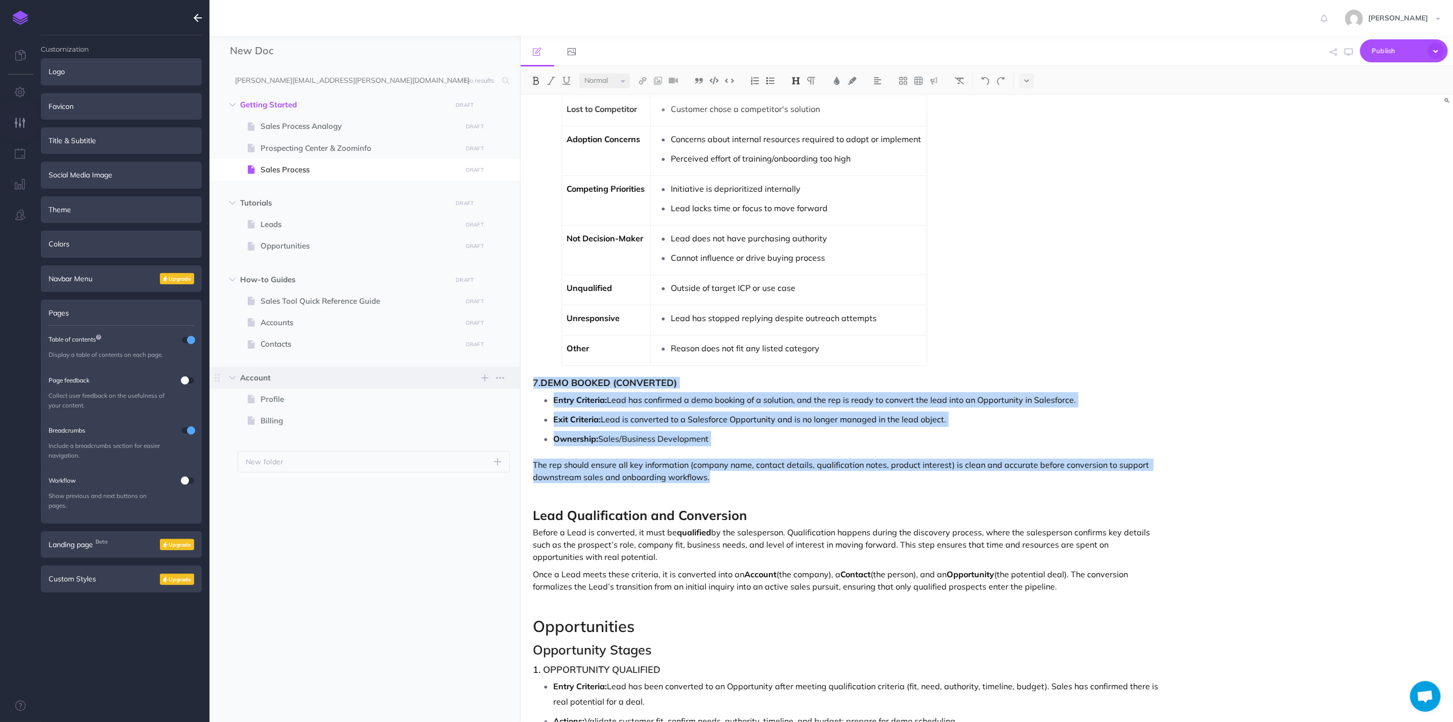
drag, startPoint x: 733, startPoint y: 487, endPoint x: 512, endPoint y: 380, distance: 245.2
click at [512, 380] on div "New Doc Collapse all Expand all Expand to root folders [PERSON_NAME][EMAIL_ADDR…" at bounding box center [832, 379] width 1244 height 686
click at [728, 483] on p "The rep should ensure all key information (company name, contact details, quali…" at bounding box center [848, 470] width 628 height 25
drag, startPoint x: 742, startPoint y: 489, endPoint x: 517, endPoint y: 381, distance: 249.8
click at [517, 381] on div "New Doc Collapse all Expand all Expand to root folders [PERSON_NAME][EMAIL_ADDR…" at bounding box center [832, 379] width 1244 height 686
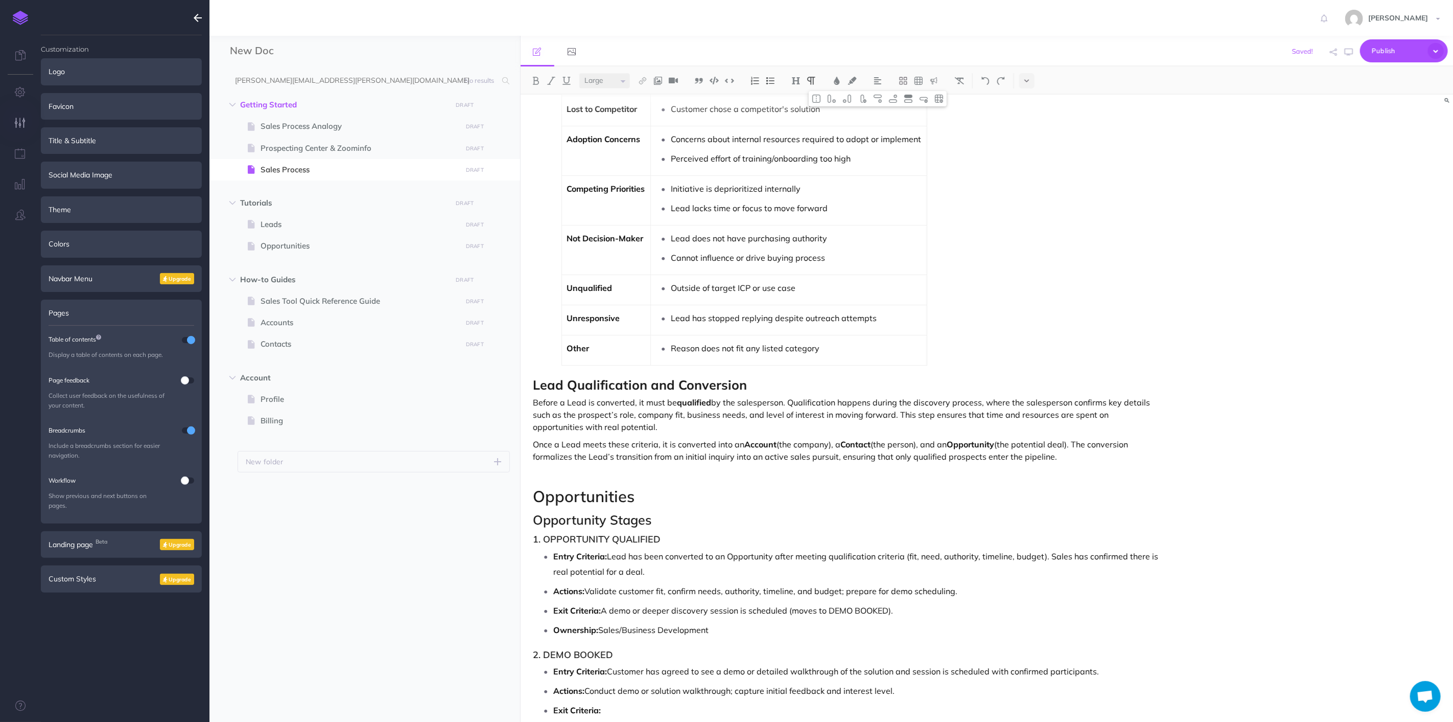
click at [538, 389] on span "Lead Qualification and Conversion" at bounding box center [641, 385] width 214 height 16
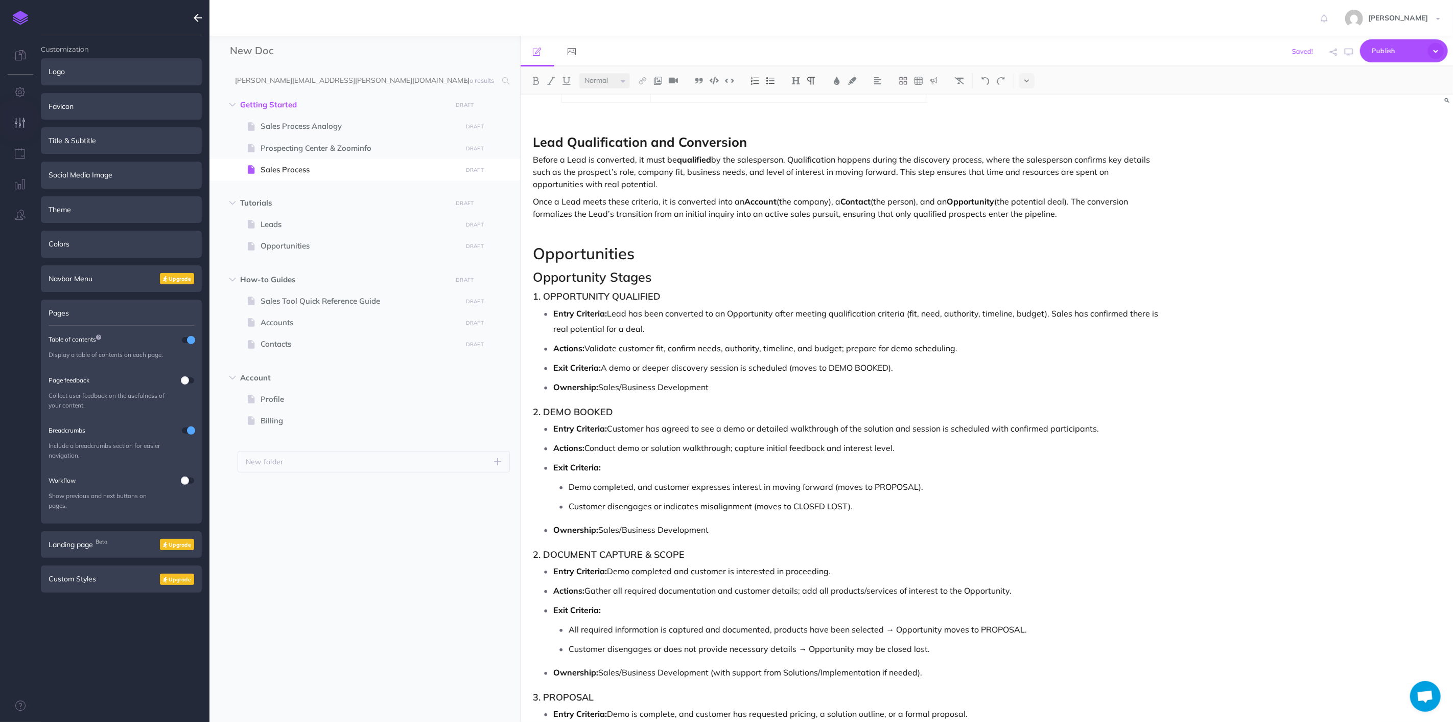
scroll to position [3013, 0]
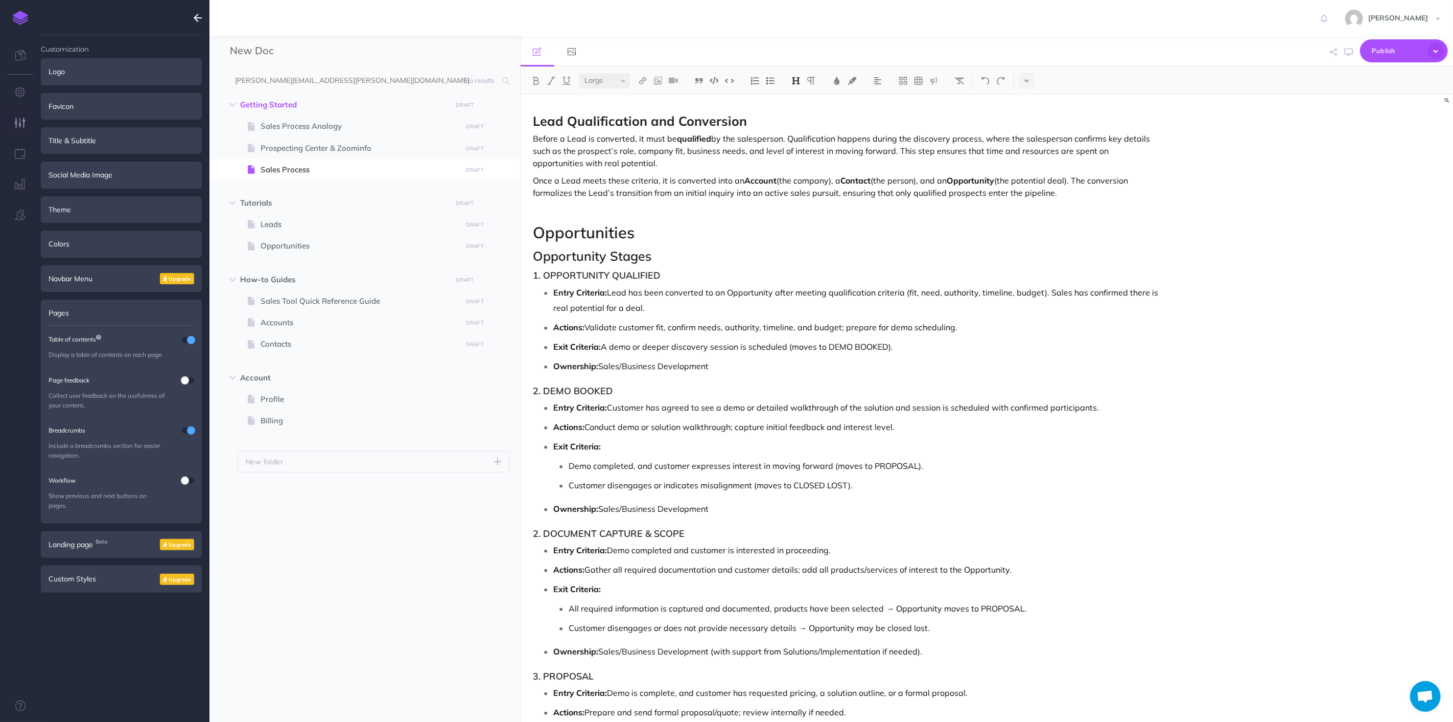
drag, startPoint x: 642, startPoint y: 239, endPoint x: 620, endPoint y: 236, distance: 21.7
click at [673, 240] on h2 "Opportunities" at bounding box center [848, 232] width 628 height 17
click at [699, 199] on p "Once a Lead meets these criteria, it is converted into an Account (the company)…" at bounding box center [848, 186] width 628 height 25
click at [708, 230] on h2 "Opportunities" at bounding box center [848, 232] width 628 height 17
click at [954, 192] on p "Once a Lead meets these criteria, it is converted into an Account (the company)…" at bounding box center [848, 186] width 628 height 25
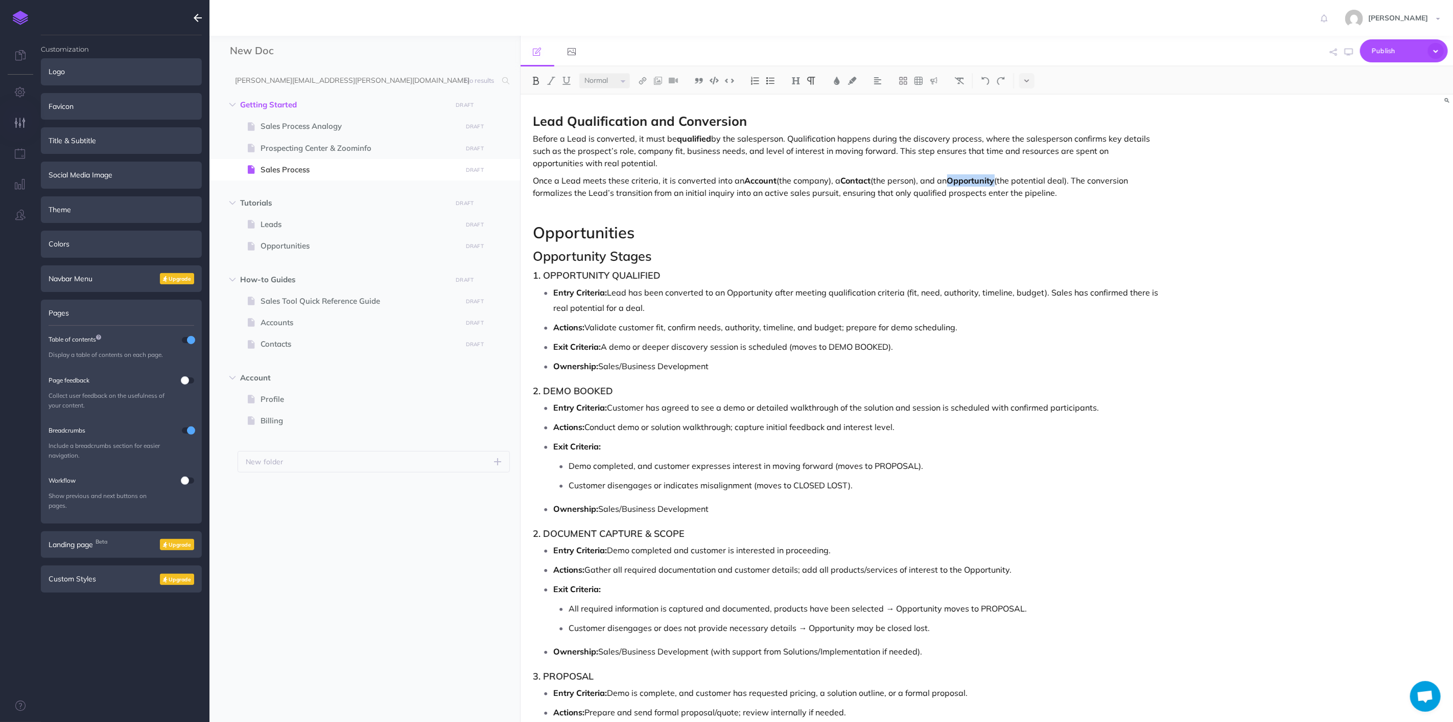
drag, startPoint x: 956, startPoint y: 184, endPoint x: 1001, endPoint y: 188, distance: 44.6
click at [1001, 188] on p "Once a Lead meets these criteria, it is converted into an Account (the company)…" at bounding box center [848, 186] width 628 height 25
click at [1025, 83] on button at bounding box center [1027, 80] width 15 height 15
click at [725, 241] on h2 "Opportunities" at bounding box center [848, 232] width 628 height 17
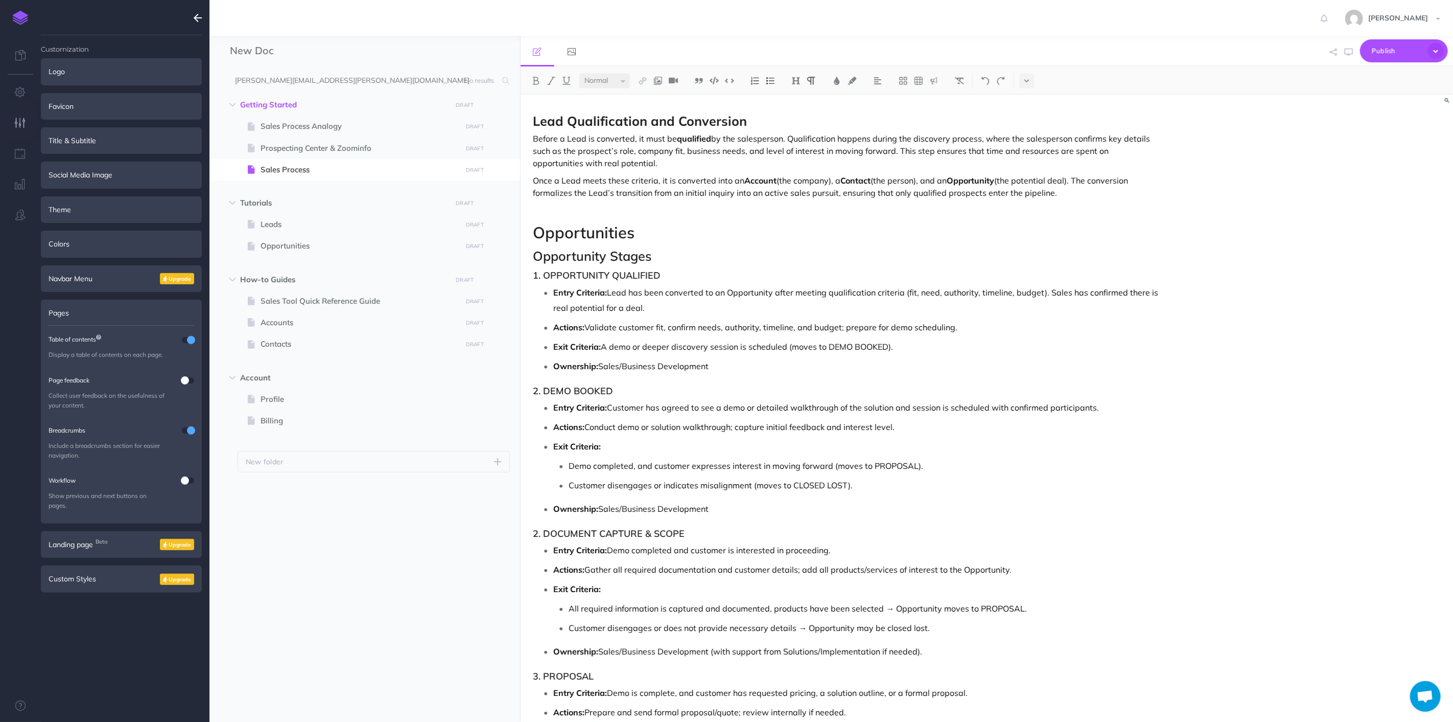
click at [1060, 191] on p "Once a Lead meets these criteria, it is converted into an Account (the company)…" at bounding box center [848, 186] width 628 height 25
drag, startPoint x: 1003, startPoint y: 180, endPoint x: 958, endPoint y: 181, distance: 45.5
click at [958, 181] on p "Once a Lead meets these criteria, it is converted into an Account (the company)…" at bounding box center [848, 186] width 628 height 25
click at [990, 232] on h2 "Opportunities" at bounding box center [848, 232] width 628 height 17
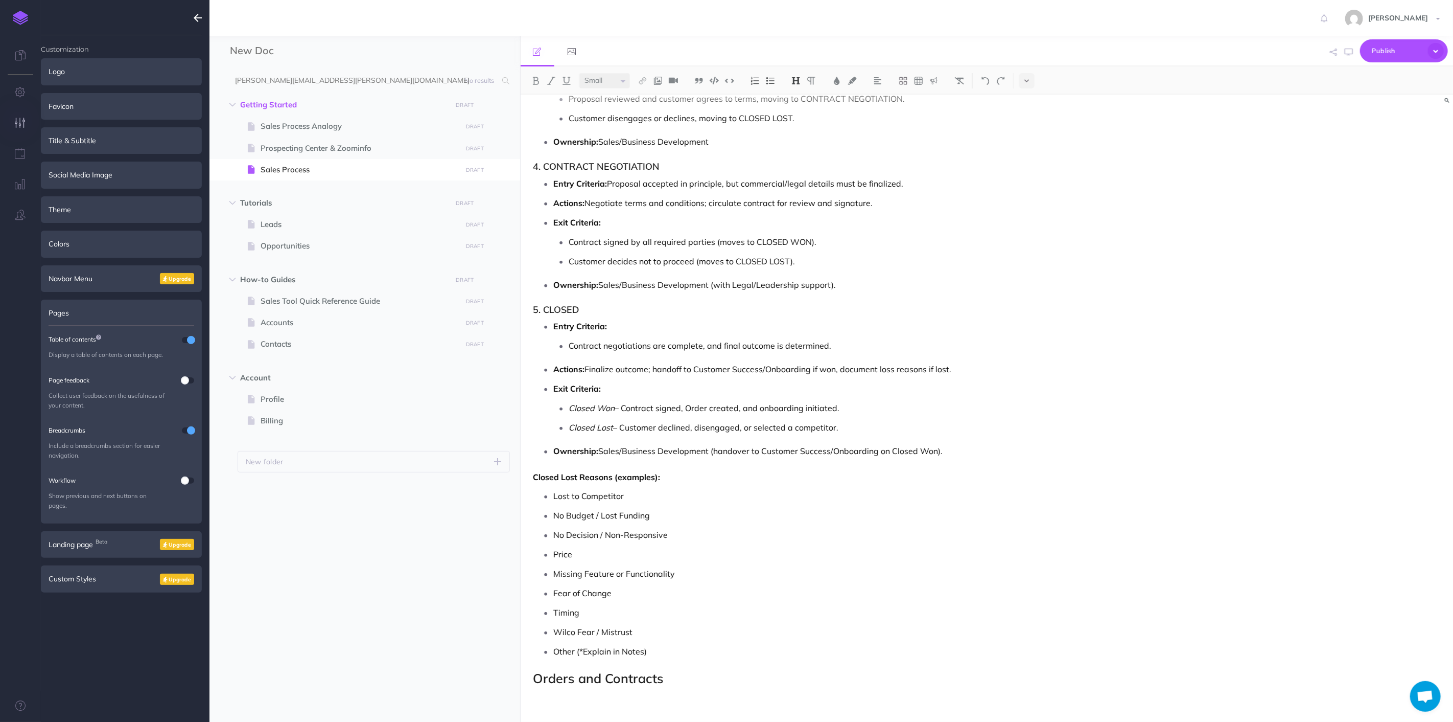
scroll to position [3670, 0]
click at [724, 680] on h3 "Orders and Contracts" at bounding box center [848, 678] width 628 height 14
click at [720, 690] on p at bounding box center [848, 695] width 628 height 12
drag, startPoint x: 673, startPoint y: 680, endPoint x: 547, endPoint y: 681, distance: 125.2
click at [547, 681] on h3 "Orders and Contracts" at bounding box center [848, 678] width 628 height 14
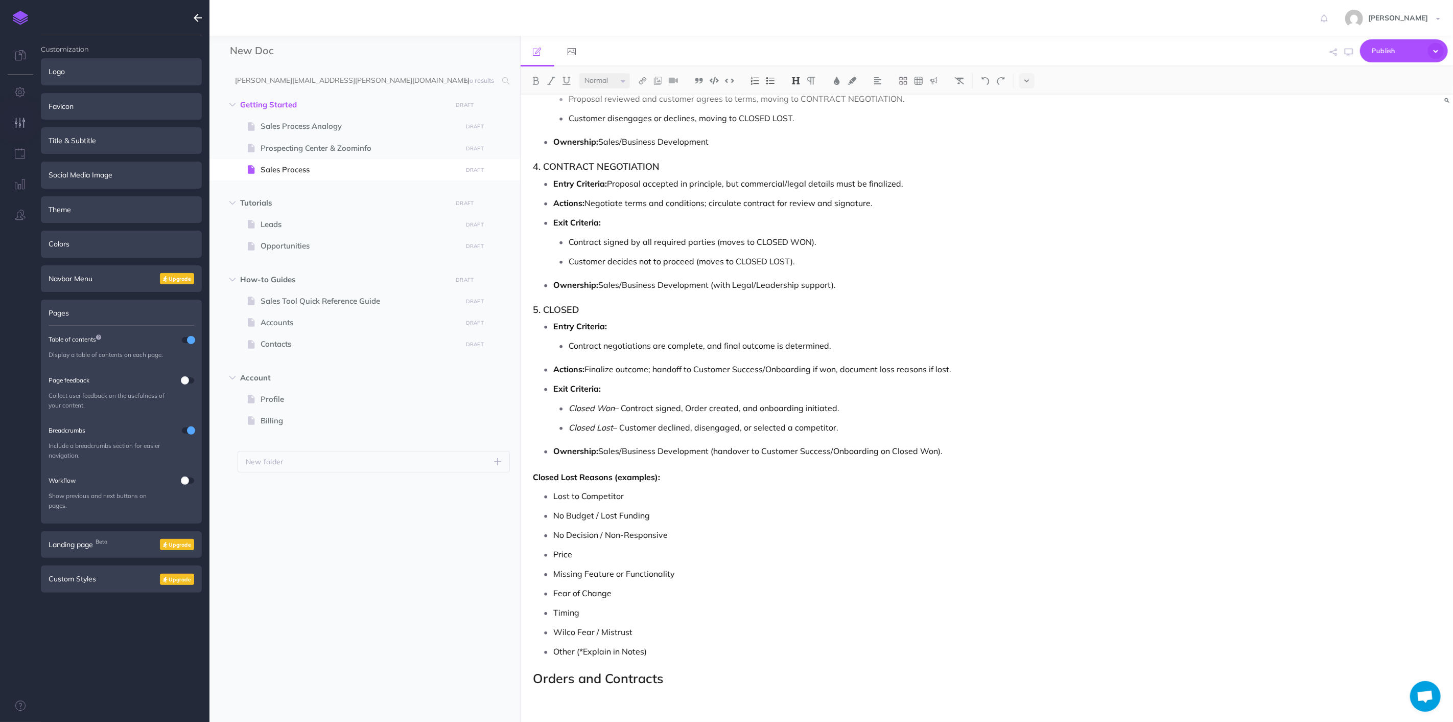
click at [672, 639] on p "Wilco Fear / Mistrust" at bounding box center [857, 631] width 607 height 15
click at [671, 647] on p "Other (*Explain in Notes)" at bounding box center [857, 650] width 607 height 15
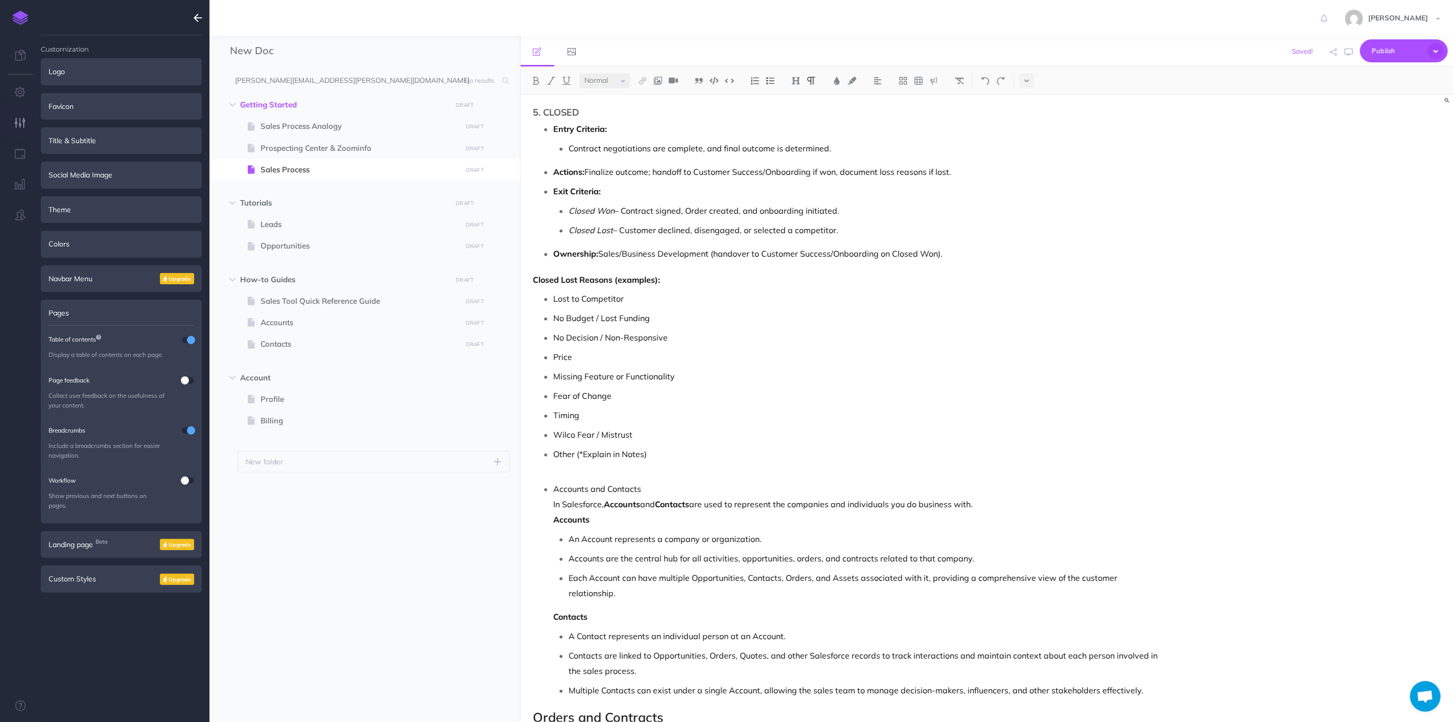
scroll to position [3890, 0]
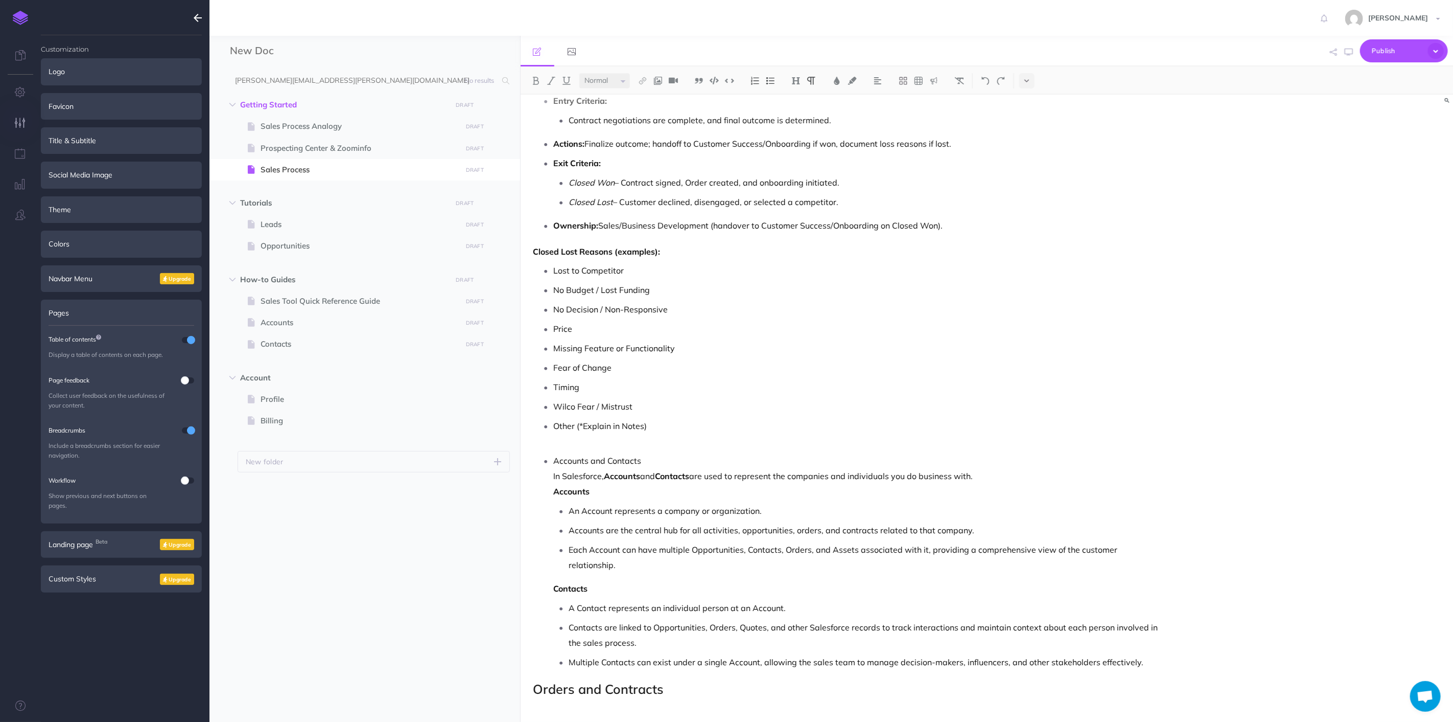
click at [711, 429] on p "Other (*Explain in Notes)" at bounding box center [857, 433] width 607 height 31
click at [716, 441] on p "Other (*Explain in Notes)" at bounding box center [857, 433] width 607 height 31
click at [555, 464] on p "Accounts and Contacts" at bounding box center [857, 460] width 607 height 15
drag, startPoint x: 645, startPoint y: 462, endPoint x: 519, endPoint y: 465, distance: 126.3
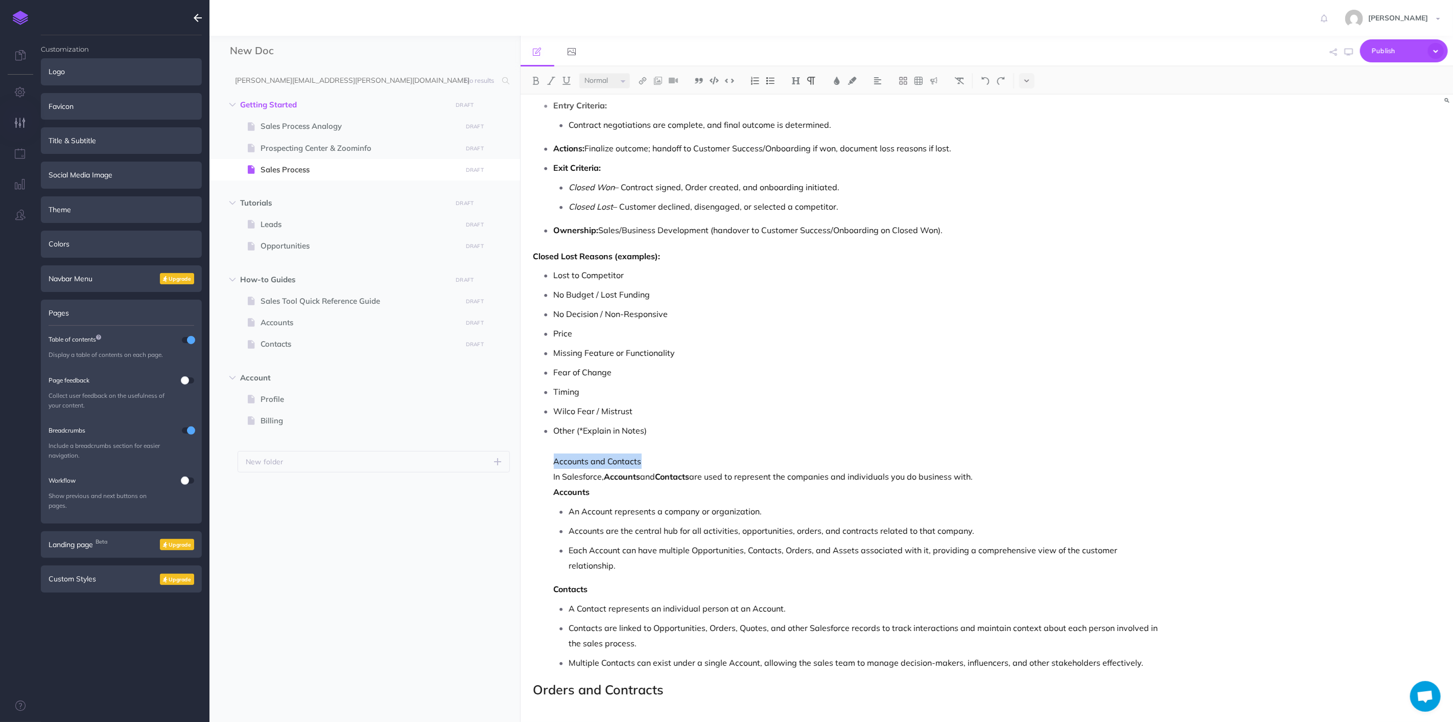
click at [519, 465] on div "New Doc Collapse all Expand all Expand to root folders [PERSON_NAME][EMAIL_ADDR…" at bounding box center [832, 379] width 1244 height 686
click at [794, 81] on img at bounding box center [796, 81] width 9 height 8
click at [795, 128] on button "H3" at bounding box center [796, 129] width 15 height 15
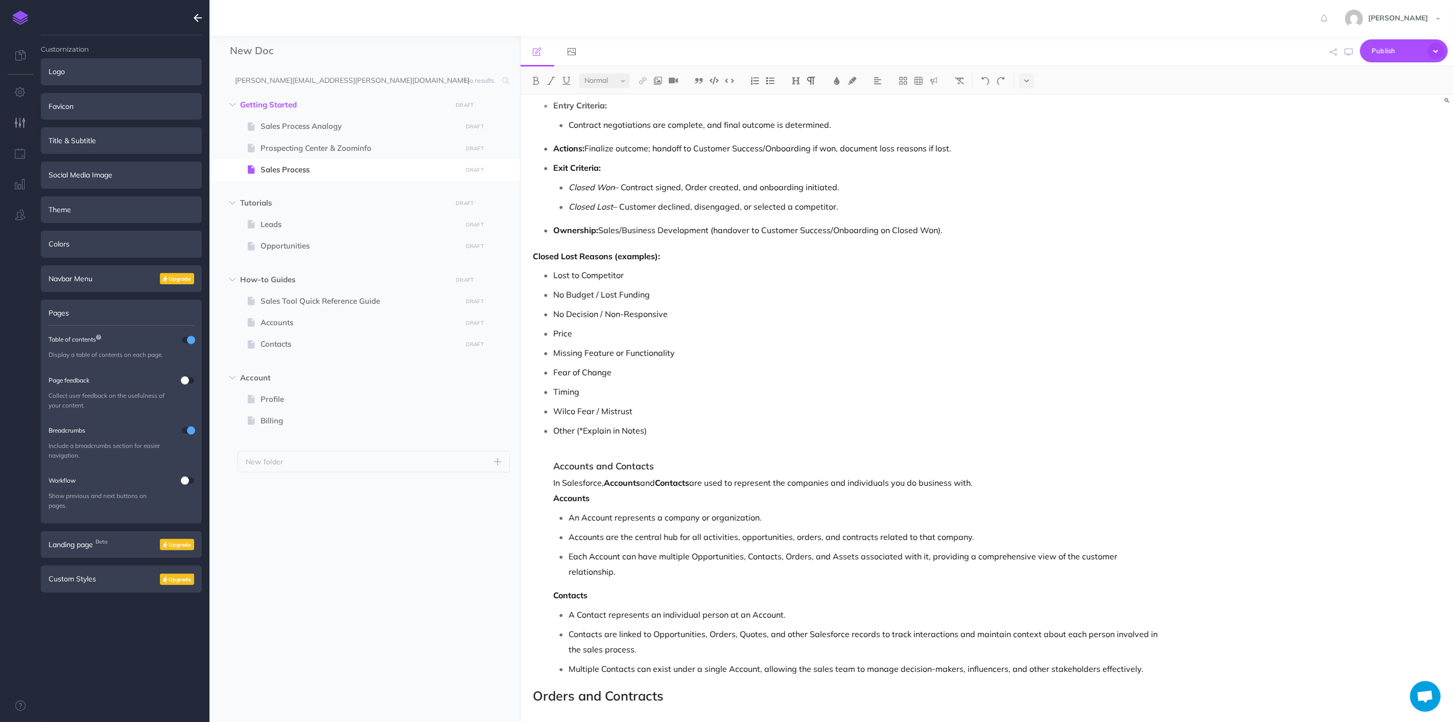
click at [743, 445] on p "Other (*Explain in Notes)" at bounding box center [857, 438] width 607 height 31
click at [696, 476] on li "Other (*Explain in Notes) Accounts and Contacts In Salesforce, Accounts and Con…" at bounding box center [857, 549] width 607 height 253
click at [701, 467] on h3 "Accounts and Contacts" at bounding box center [857, 466] width 607 height 10
click at [432, 472] on div "New Doc Collapse all Expand all Expand to root folders [PERSON_NAME][EMAIL_ADDR…" at bounding box center [832, 379] width 1244 height 686
click at [799, 80] on img at bounding box center [796, 81] width 9 height 8
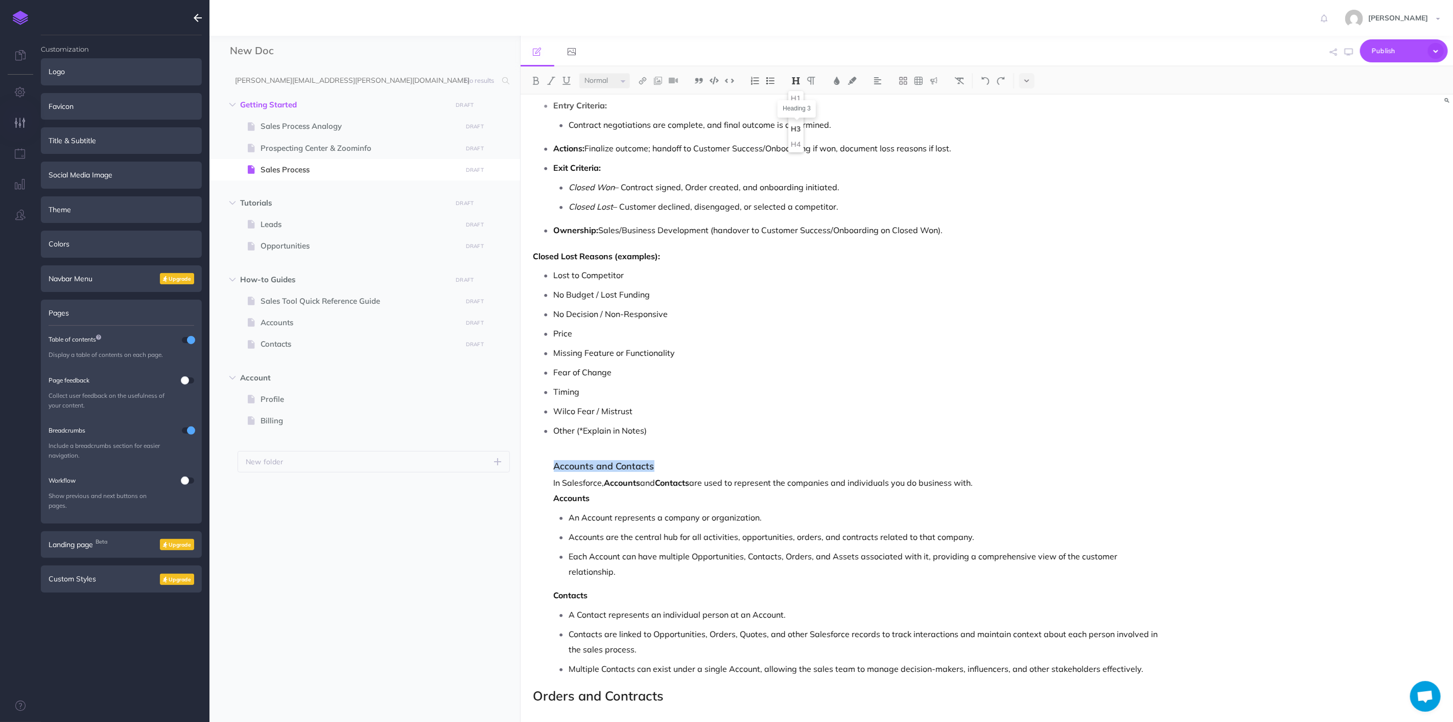
click at [798, 113] on button "H2" at bounding box center [796, 113] width 15 height 15
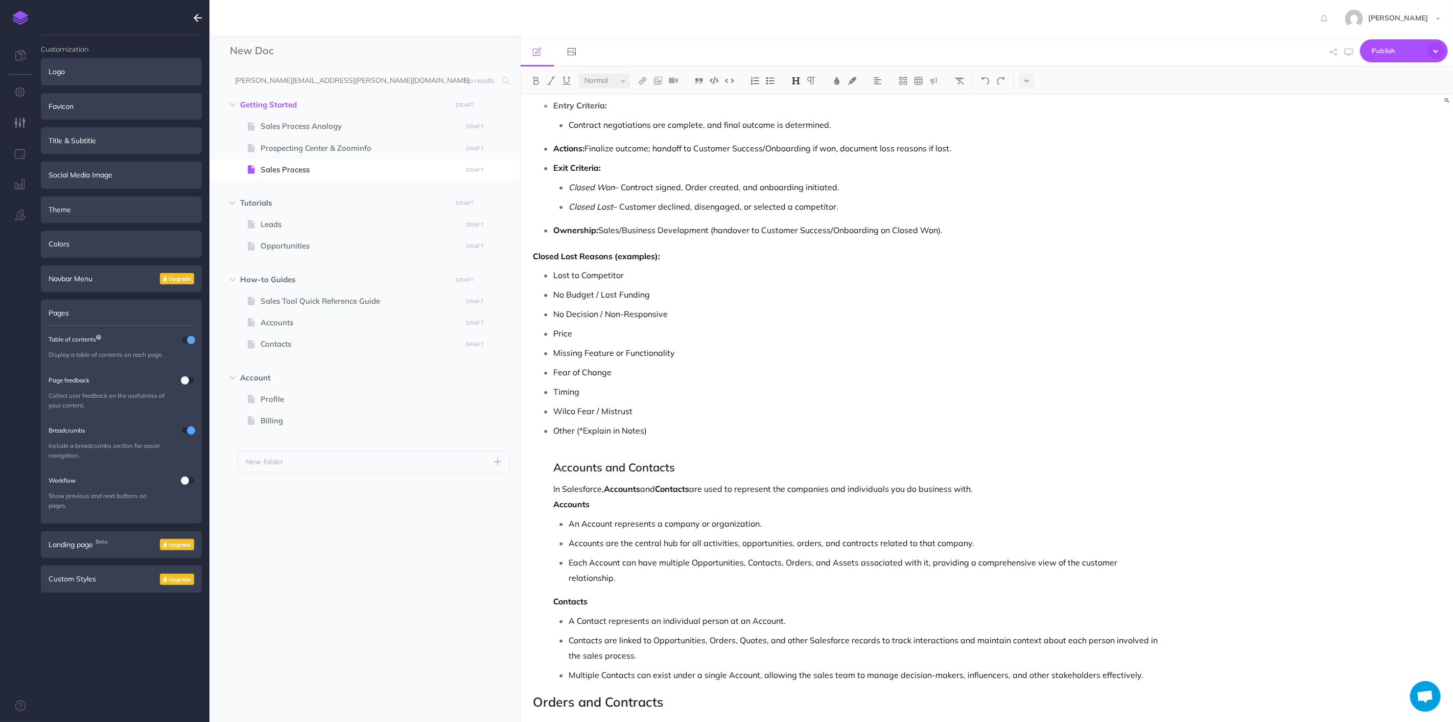
drag, startPoint x: 618, startPoint y: 79, endPoint x: 618, endPoint y: 87, distance: 8.2
click at [618, 79] on select "Small Normal Large" at bounding box center [605, 80] width 51 height 15
click at [580, 73] on select "Small Normal Large" at bounding box center [605, 80] width 51 height 15
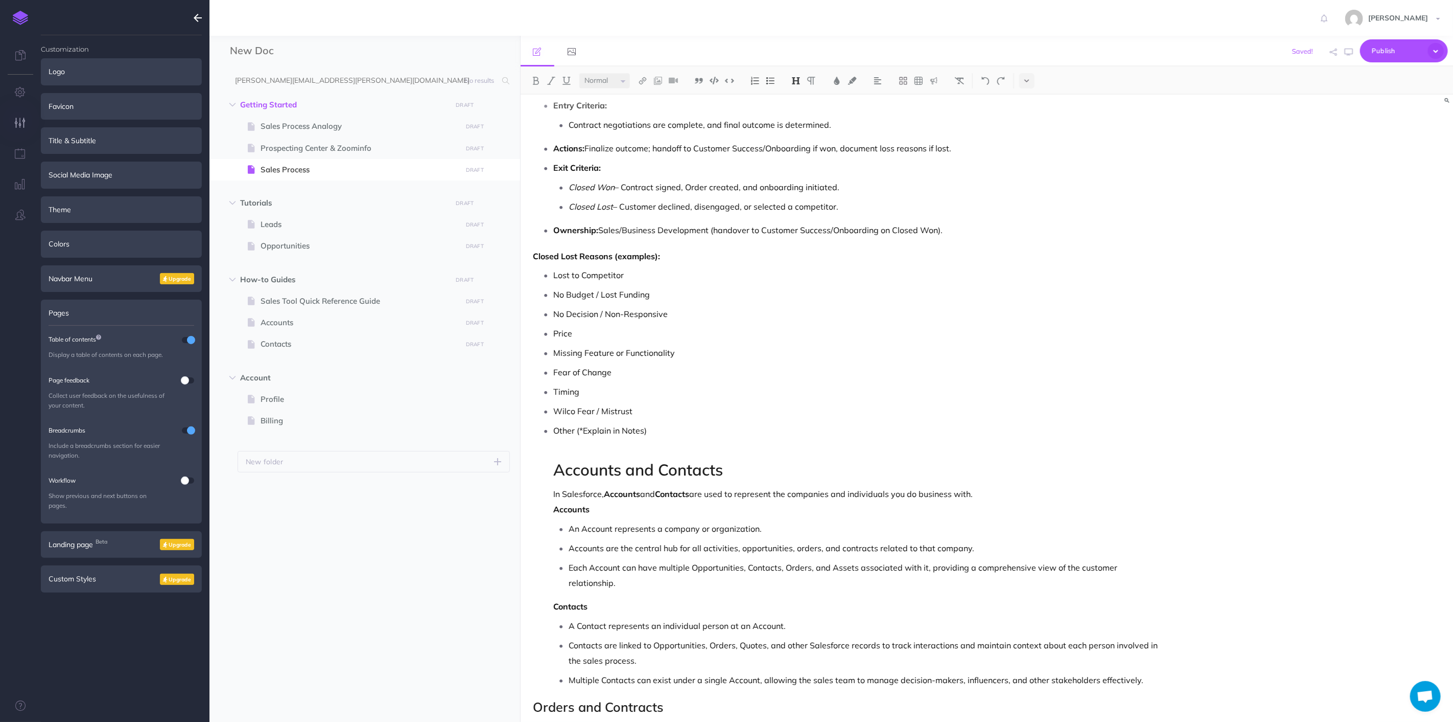
click at [850, 618] on p "A Contact represents an individual person at an Account." at bounding box center [865, 625] width 592 height 15
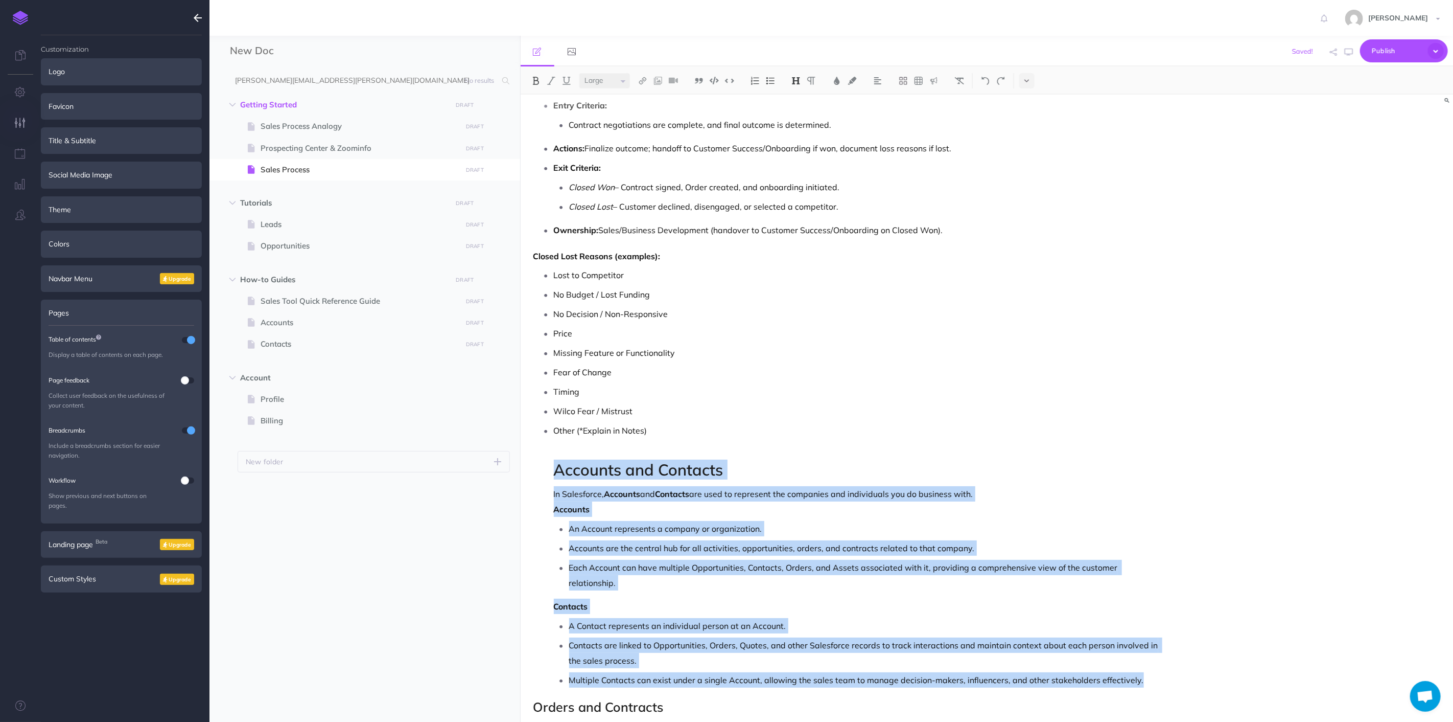
drag, startPoint x: 984, startPoint y: 629, endPoint x: 545, endPoint y: 476, distance: 464.3
click at [545, 476] on ul "Lost to Competitor No Budget / Lost Funding No Decision / Non-Responsive Price …" at bounding box center [850, 477] width 622 height 420
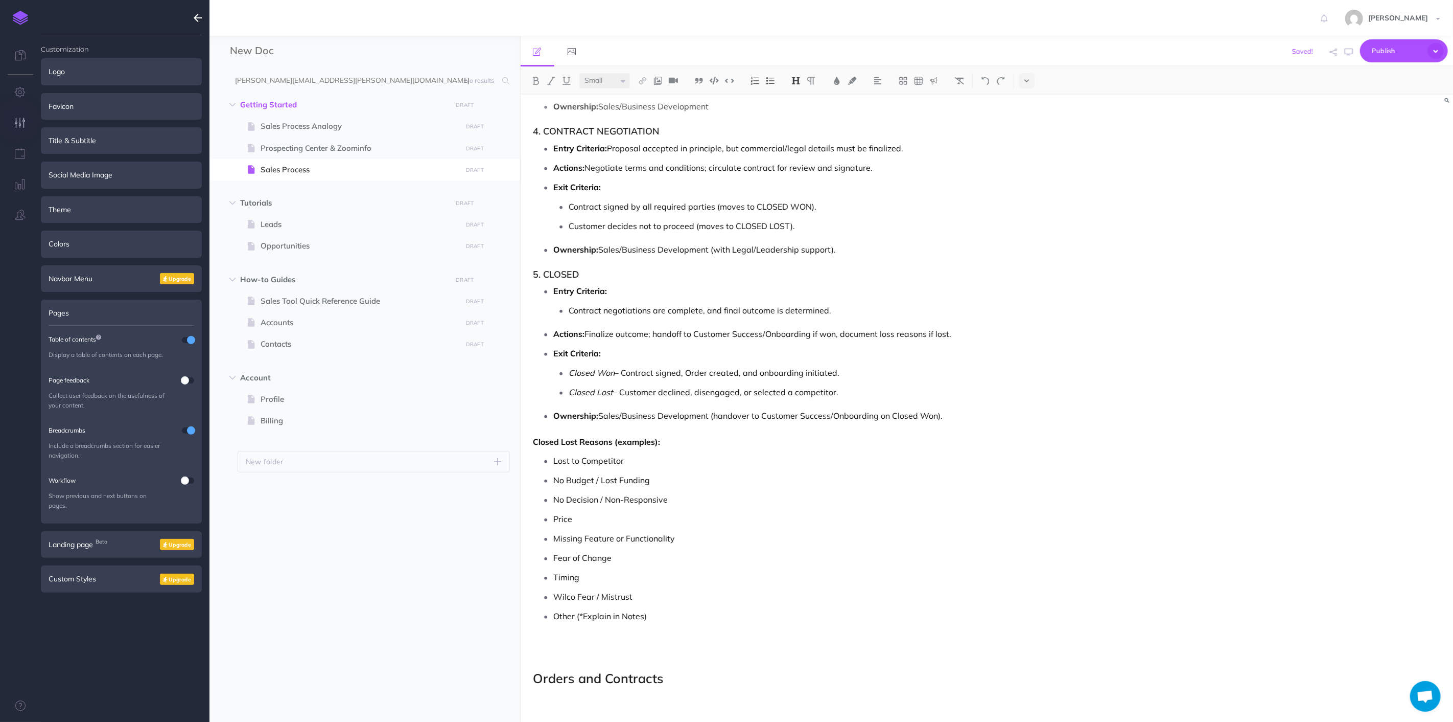
scroll to position [3705, 0]
click at [658, 621] on p "Other (*Explain in Notes)" at bounding box center [857, 623] width 607 height 31
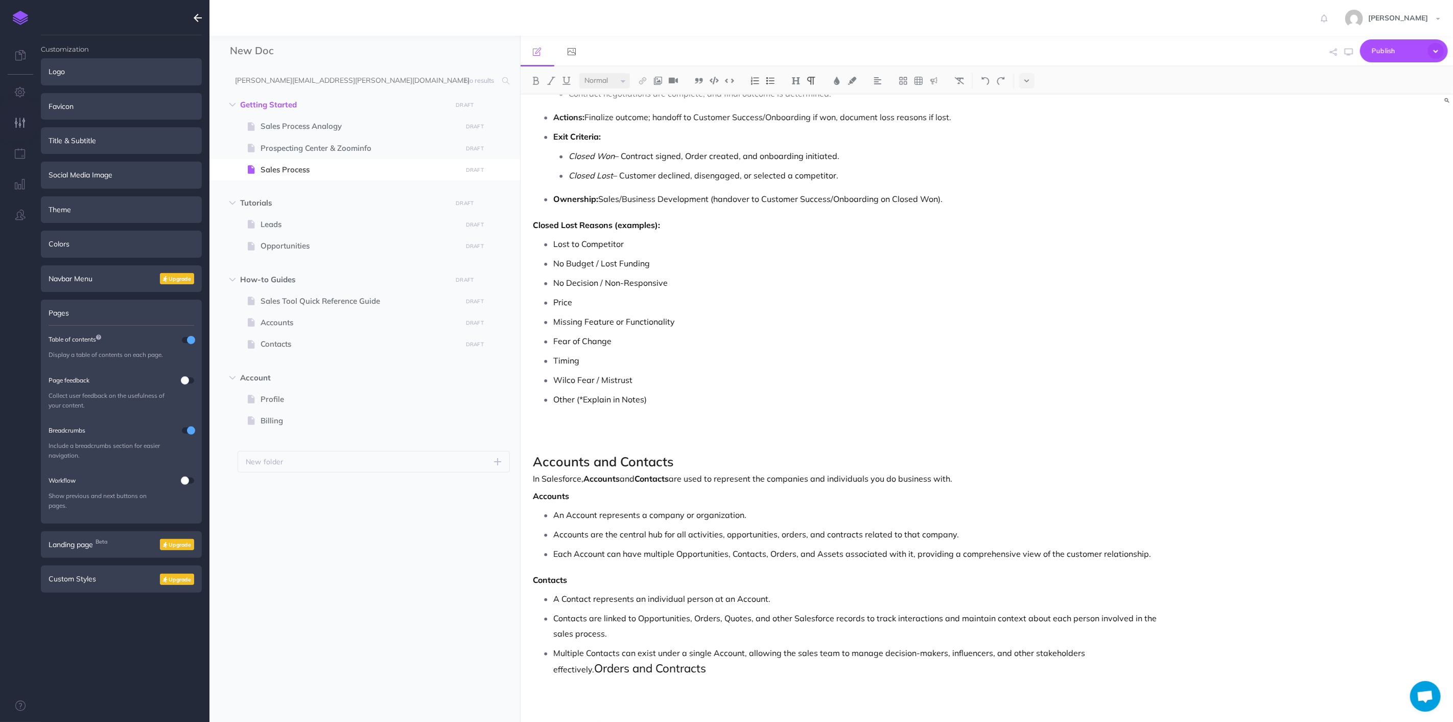
scroll to position [3924, 0]
drag, startPoint x: 1123, startPoint y: 652, endPoint x: 1146, endPoint y: 668, distance: 28.2
click at [1146, 668] on p "Multiple Contacts can exist under a single Account, allowing the sales team to …" at bounding box center [857, 661] width 607 height 32
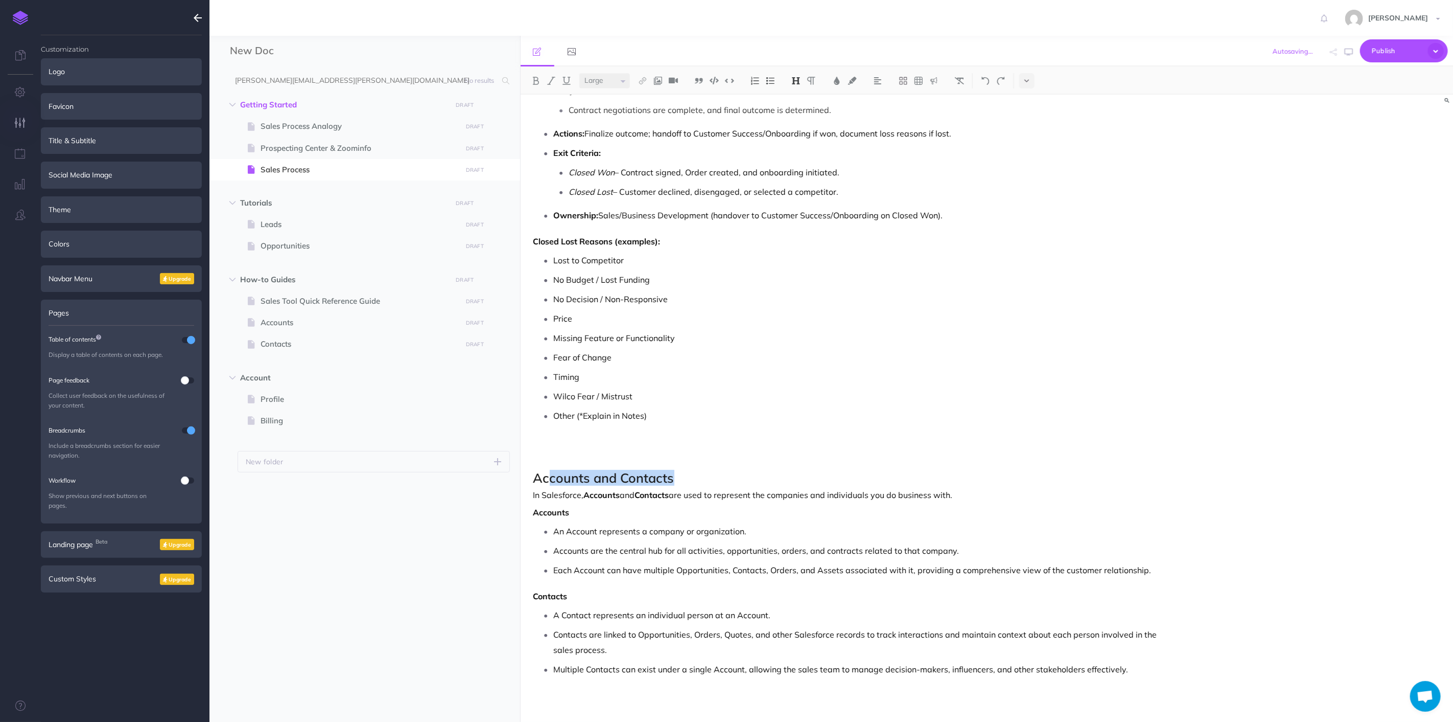
drag, startPoint x: 688, startPoint y: 478, endPoint x: 547, endPoint y: 482, distance: 141.1
click at [547, 482] on h3 "Accounts and Contacts" at bounding box center [848, 478] width 628 height 14
click at [681, 495] on p "In Salesforce, Accounts and Contacts are used to represent the companies and in…" at bounding box center [848, 495] width 628 height 12
drag, startPoint x: 686, startPoint y: 474, endPoint x: 525, endPoint y: 479, distance: 161.1
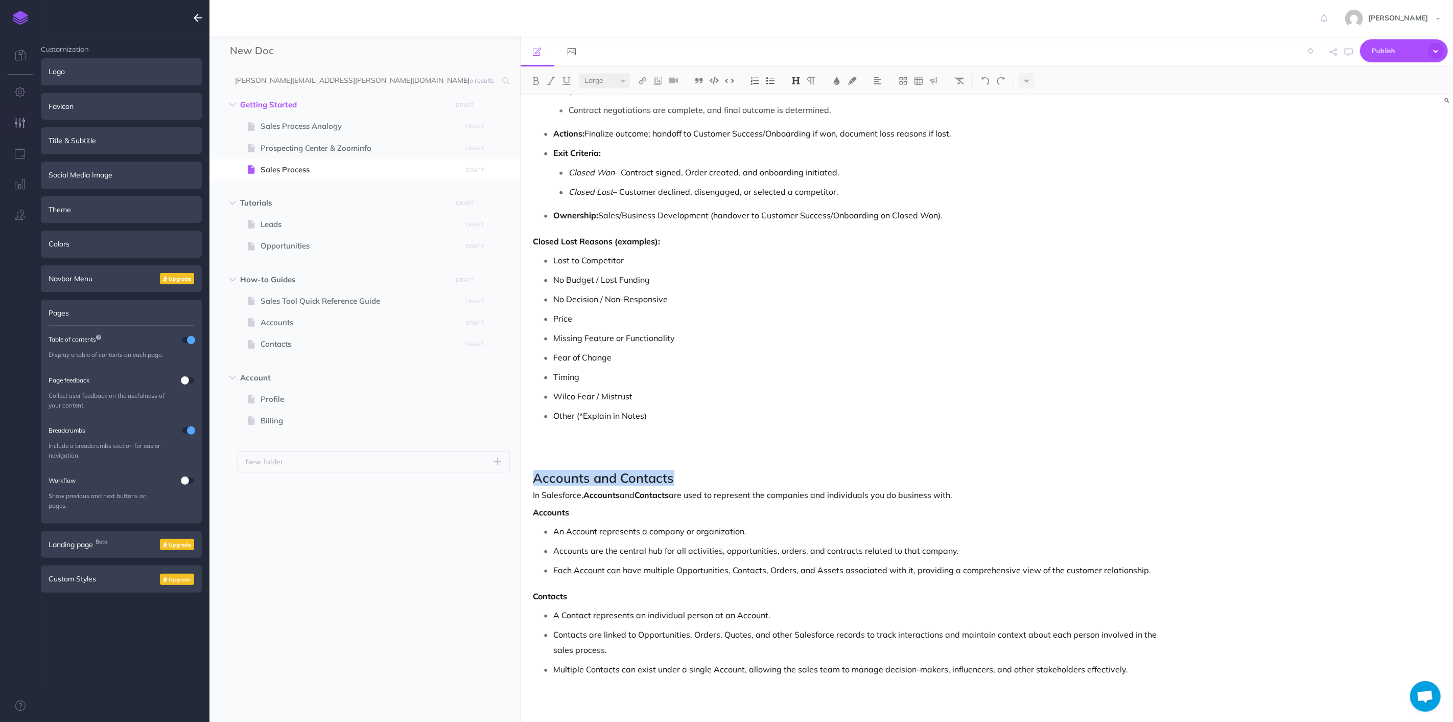
click at [801, 79] on button at bounding box center [796, 80] width 15 height 15
click at [796, 115] on button "H2" at bounding box center [796, 113] width 15 height 15
click at [800, 366] on ul "Lost to Competitor No Budget / Lost Funding No Decision / Non-Responsive Price …" at bounding box center [850, 351] width 622 height 206
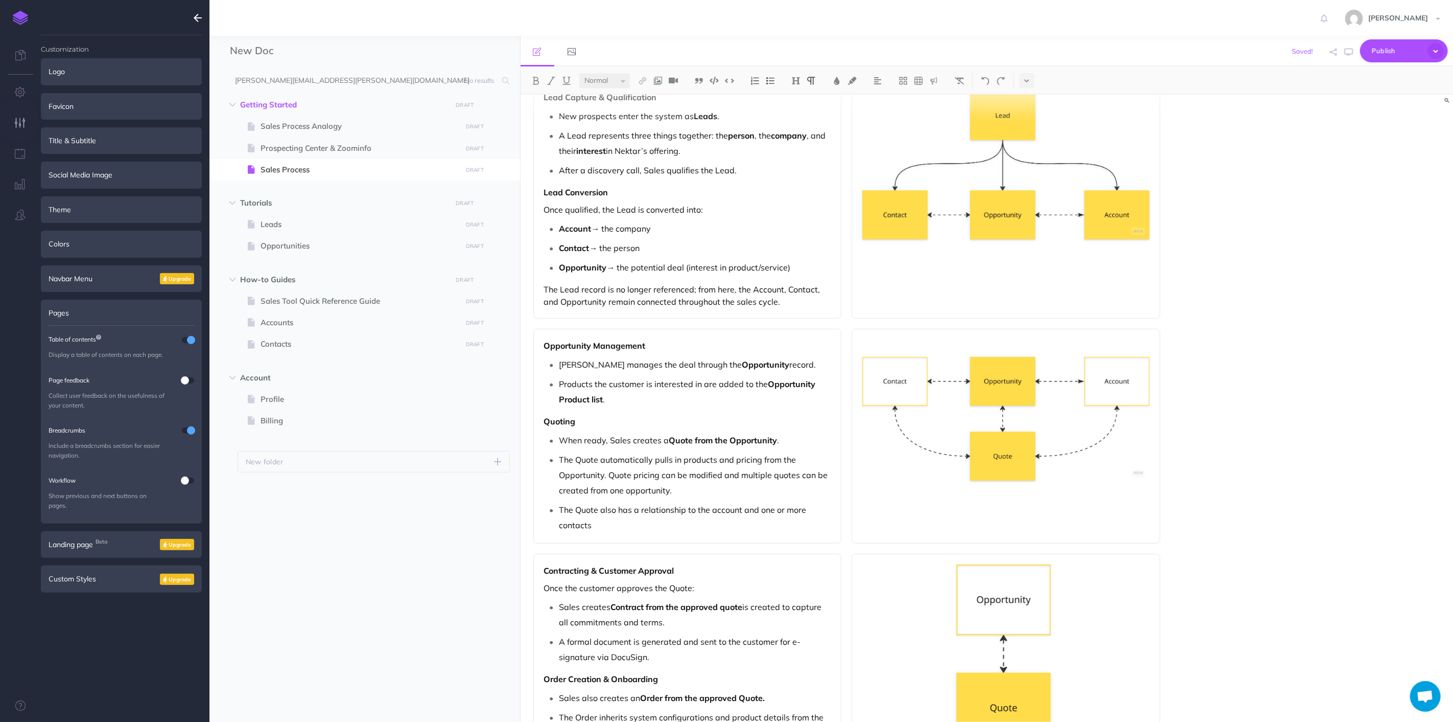
scroll to position [0, 0]
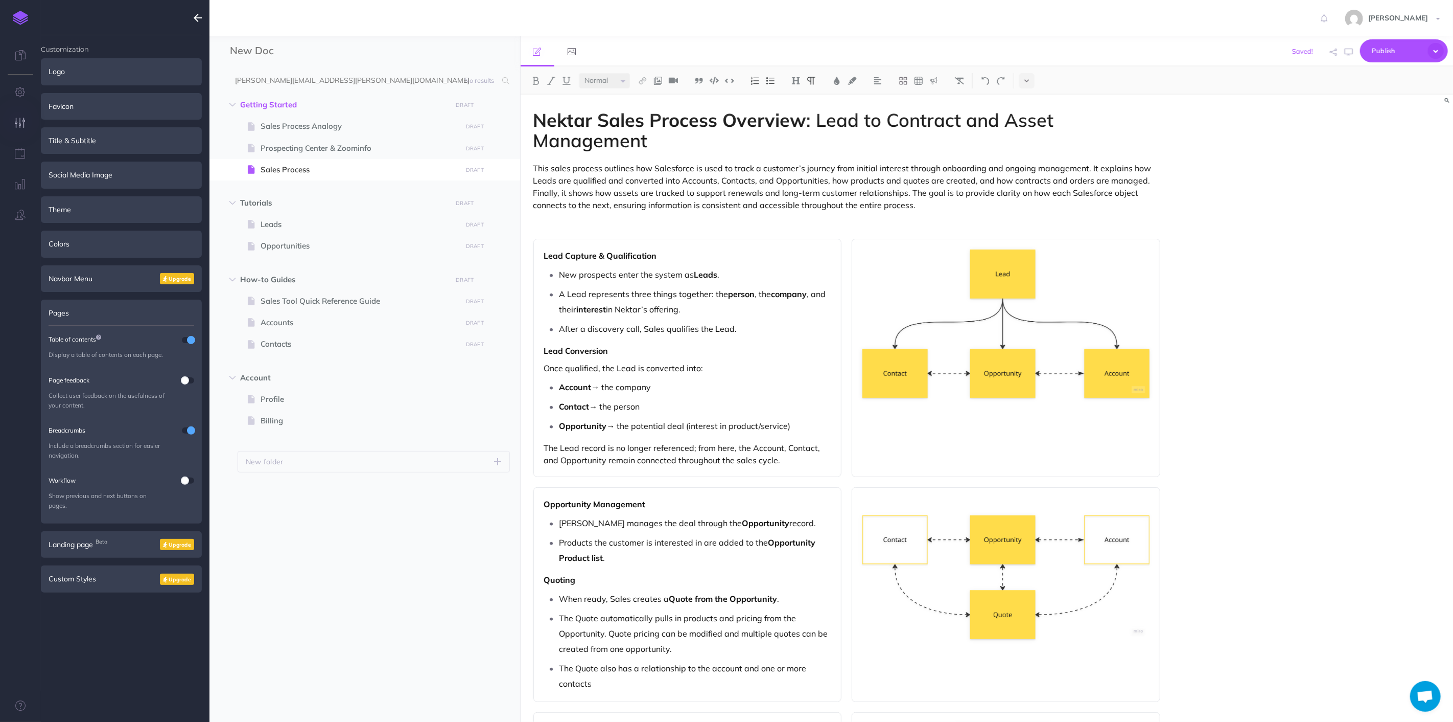
click at [621, 128] on strong "Nektar Sales Process Overview" at bounding box center [670, 119] width 273 height 23
click at [798, 77] on img at bounding box center [796, 81] width 9 height 8
click at [721, 303] on p "A Lead represents three things together: the person , the company , and their i…" at bounding box center [696, 301] width 272 height 31
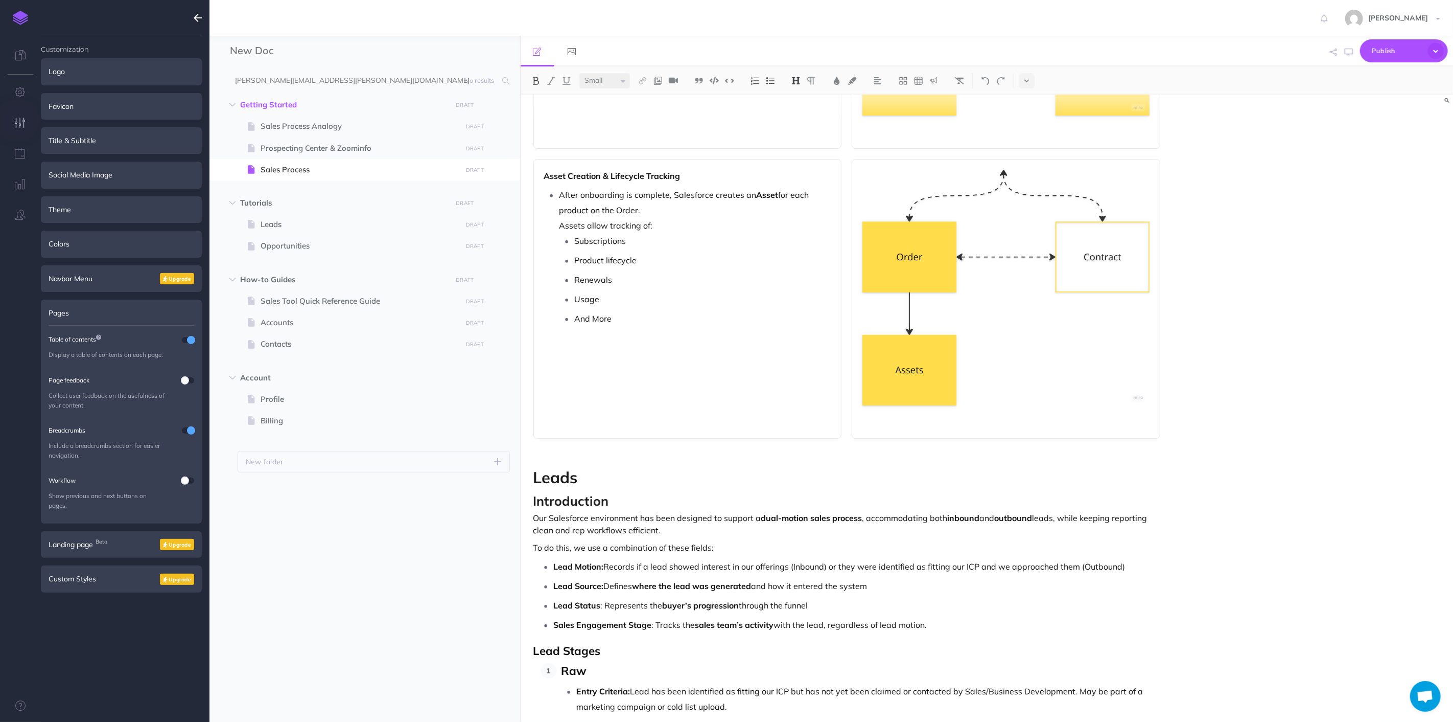
click at [575, 475] on span "Leads" at bounding box center [556, 477] width 44 height 20
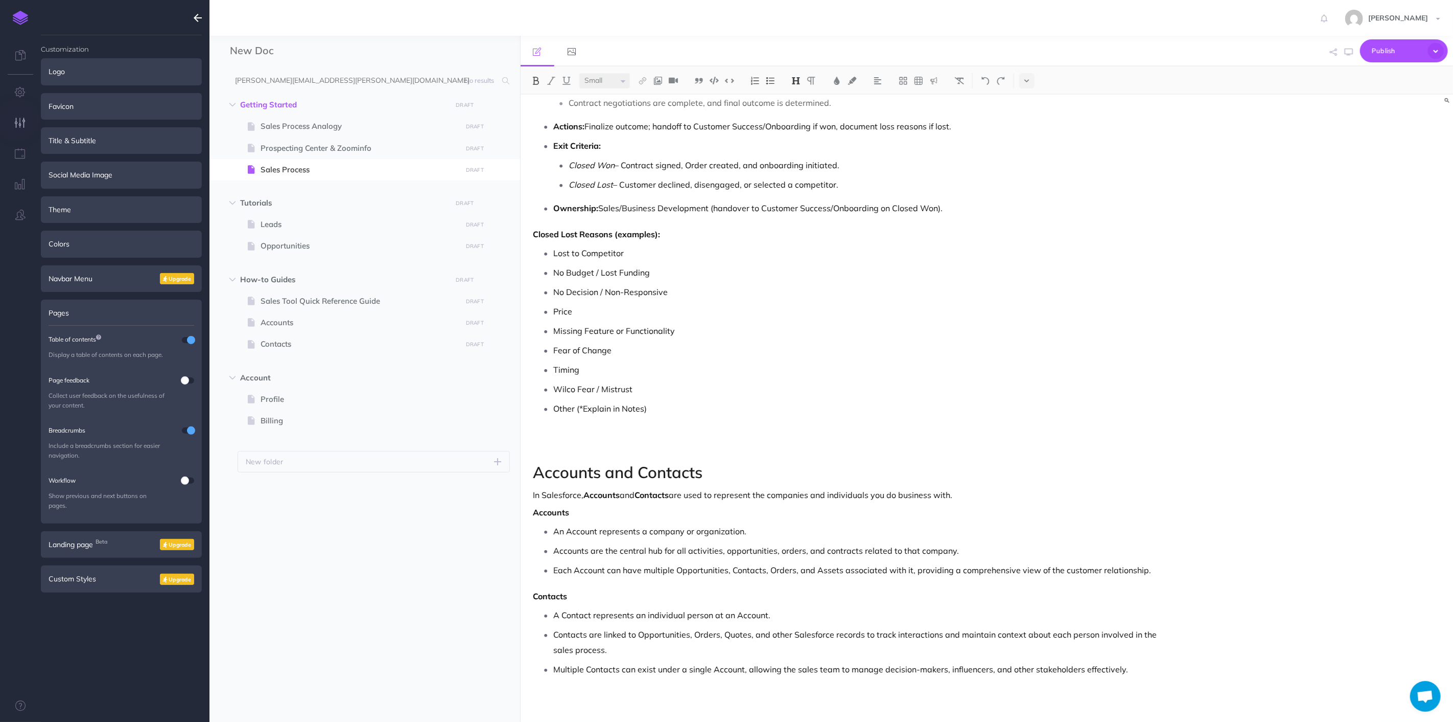
scroll to position [3912, 0]
click at [662, 436] on li "Other (*Explain in Notes)" at bounding box center [857, 426] width 607 height 51
click at [665, 423] on p "Other (*Explain in Notes)" at bounding box center [857, 416] width 607 height 31
click at [669, 416] on p "Other (*Explain in Notes)" at bounding box center [857, 416] width 607 height 31
click at [671, 407] on p "Other (*Explain in Notes)" at bounding box center [857, 416] width 607 height 31
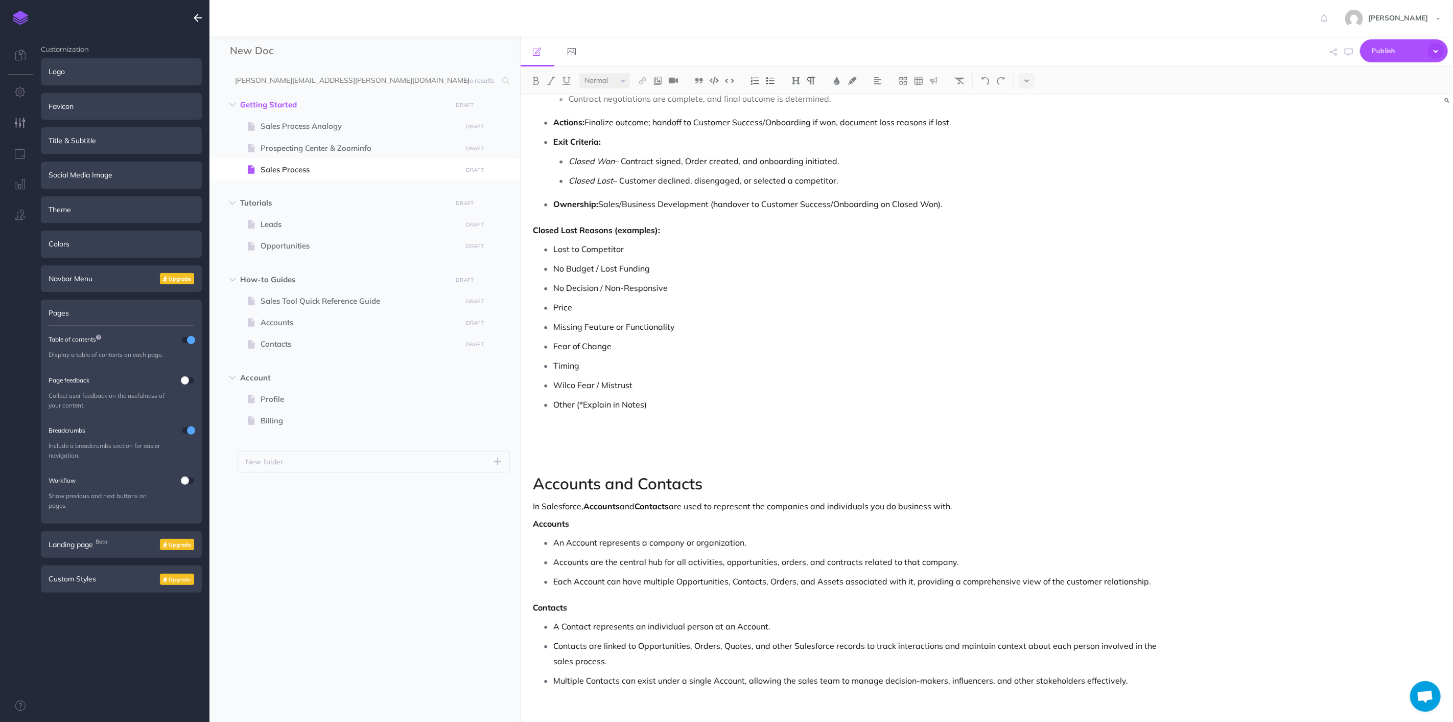
click at [583, 426] on p at bounding box center [857, 427] width 607 height 31
click at [657, 409] on p "Other (*Explain in Notes)" at bounding box center [857, 404] width 607 height 15
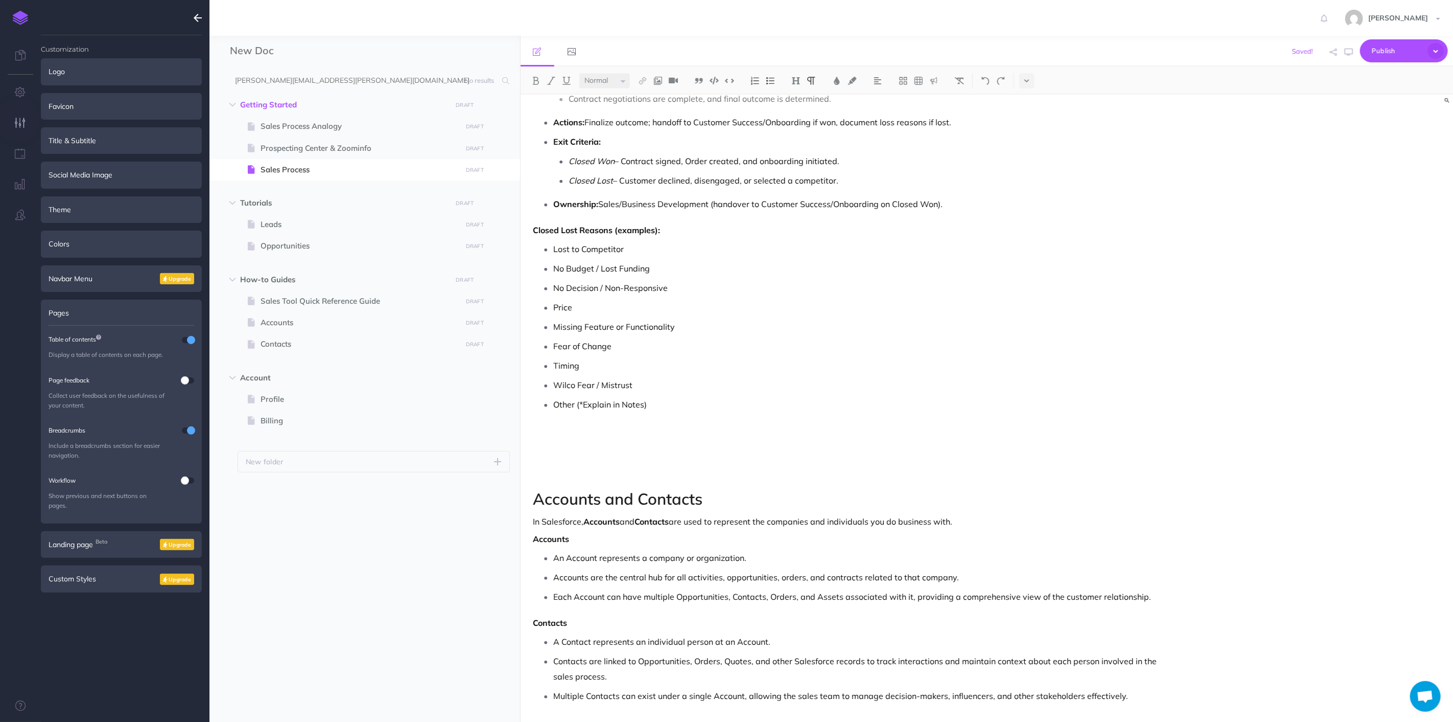
click at [769, 82] on img at bounding box center [770, 81] width 9 height 8
click at [655, 423] on p at bounding box center [857, 419] width 607 height 15
click at [654, 405] on p "Other (*Explain in Notes)" at bounding box center [857, 404] width 607 height 15
click at [639, 447] on p at bounding box center [857, 442] width 607 height 31
click at [636, 477] on h2 at bounding box center [857, 472] width 607 height 12
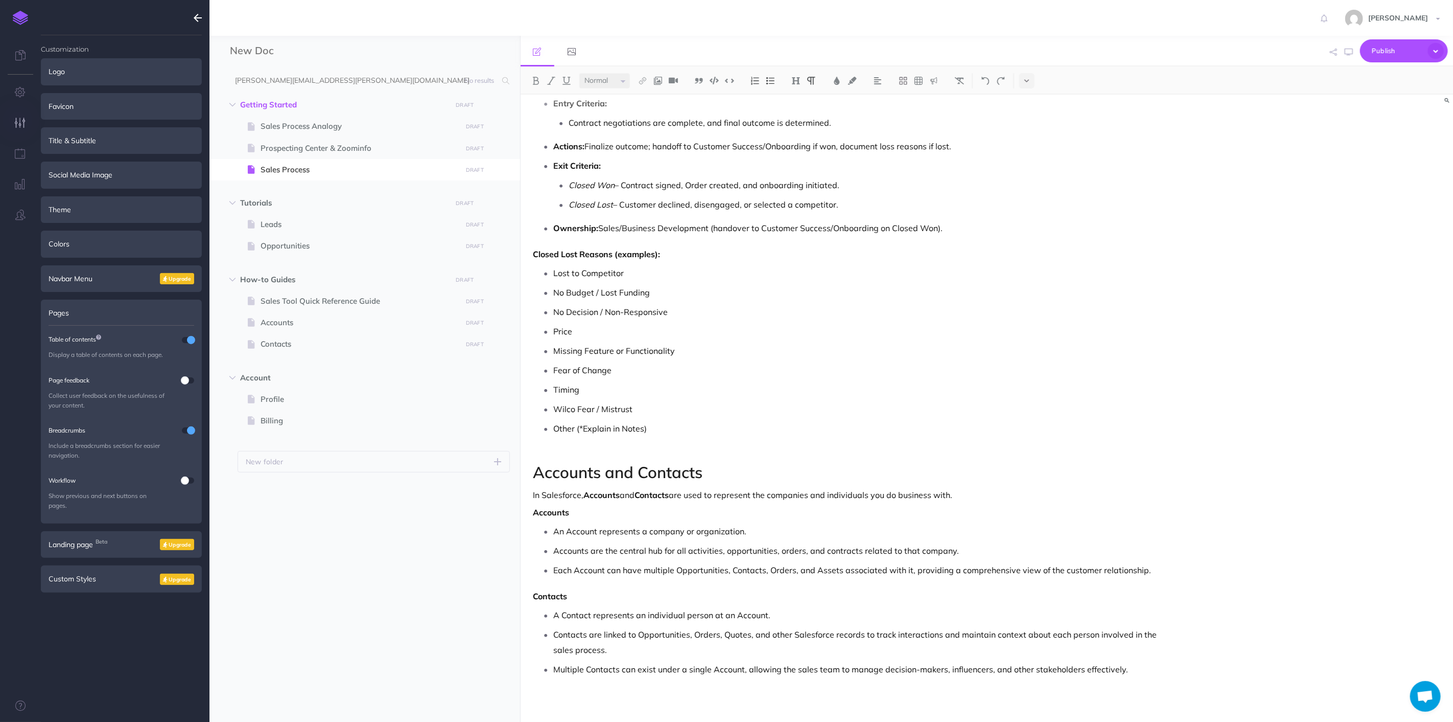
scroll to position [3877, 0]
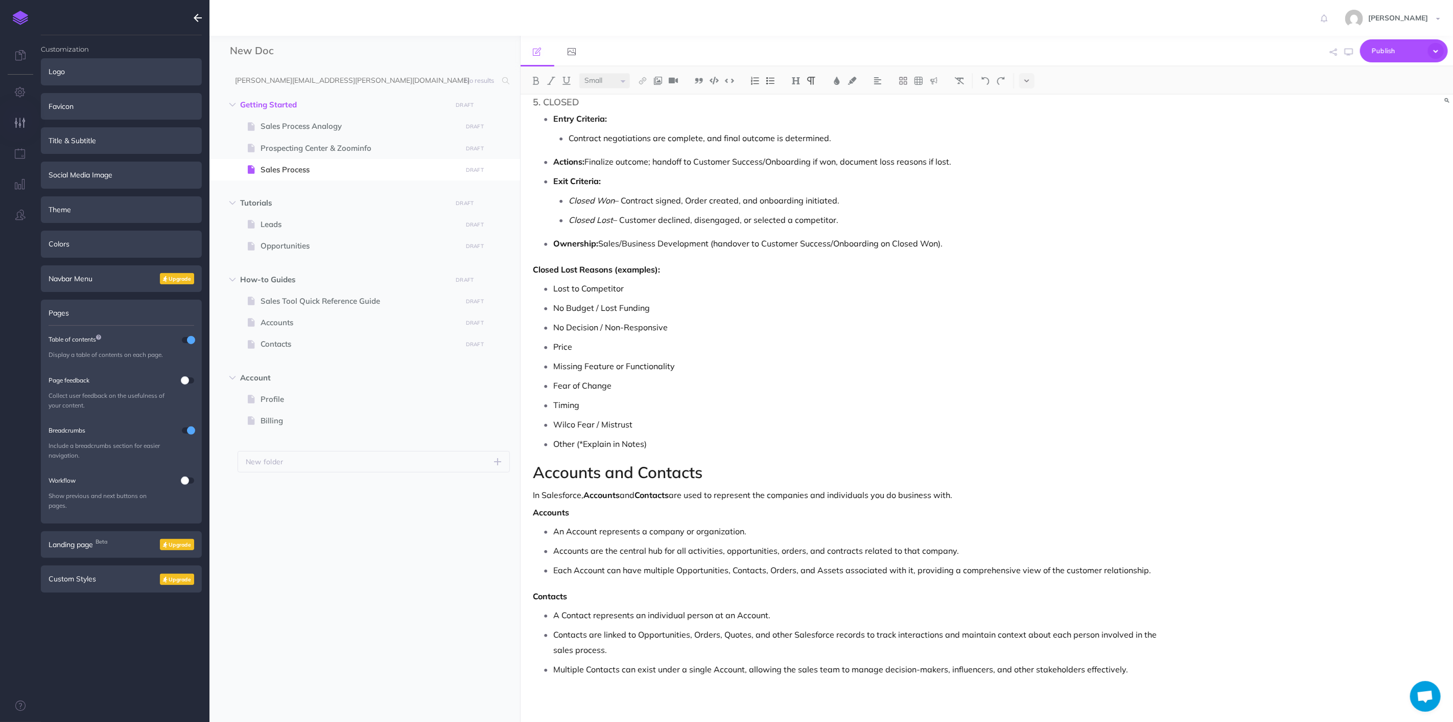
click at [1146, 663] on p "Multiple Contacts can exist under a single Account, allowing the sales team to …" at bounding box center [857, 668] width 607 height 15
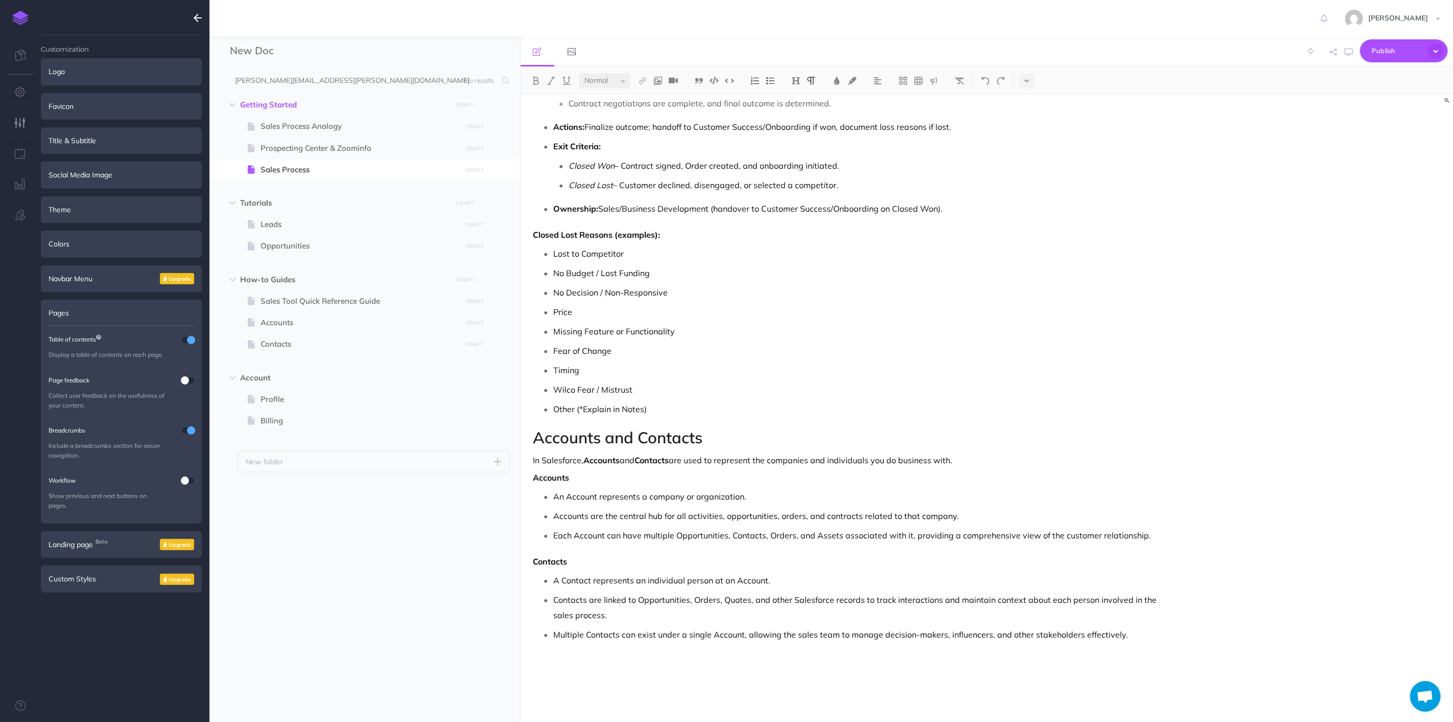
scroll to position [4140, 0]
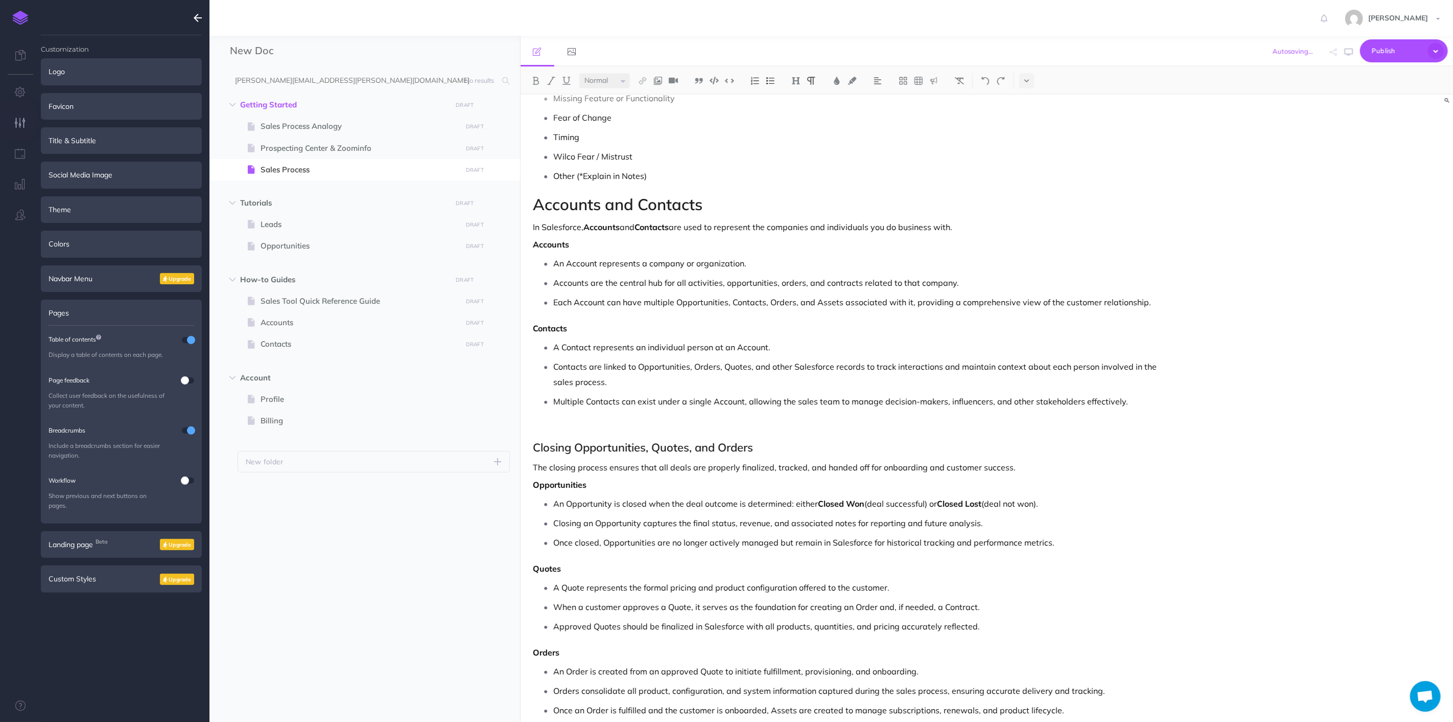
click at [715, 433] on p at bounding box center [848, 427] width 628 height 12
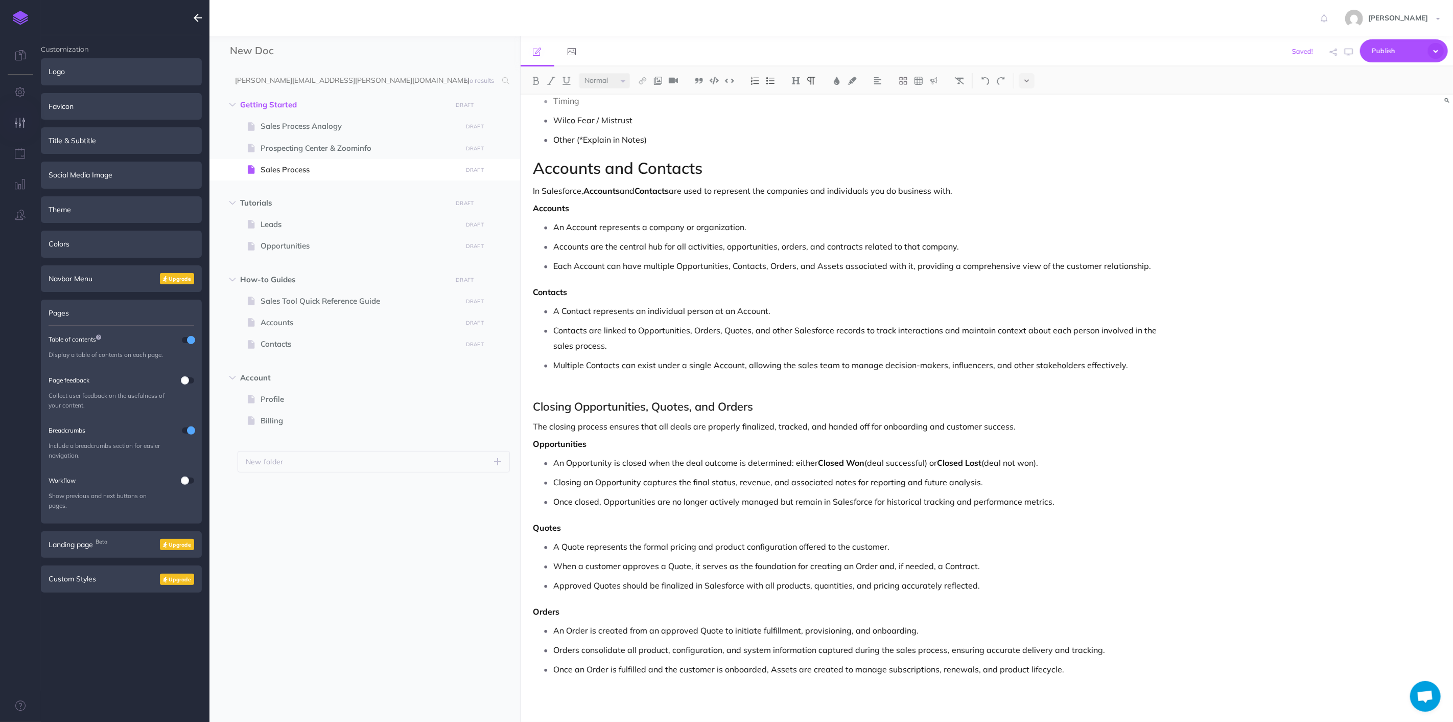
scroll to position [4181, 0]
click at [658, 406] on h2 "Closing Opportunities, Quotes, and Orders" at bounding box center [848, 406] width 628 height 12
click at [654, 404] on h2 "Closing Opportunities, Quotes, and Orders" at bounding box center [848, 406] width 628 height 12
click at [652, 404] on h2 "Closing Opportunities, Creating Quotes, and Orders" at bounding box center [848, 406] width 628 height 12
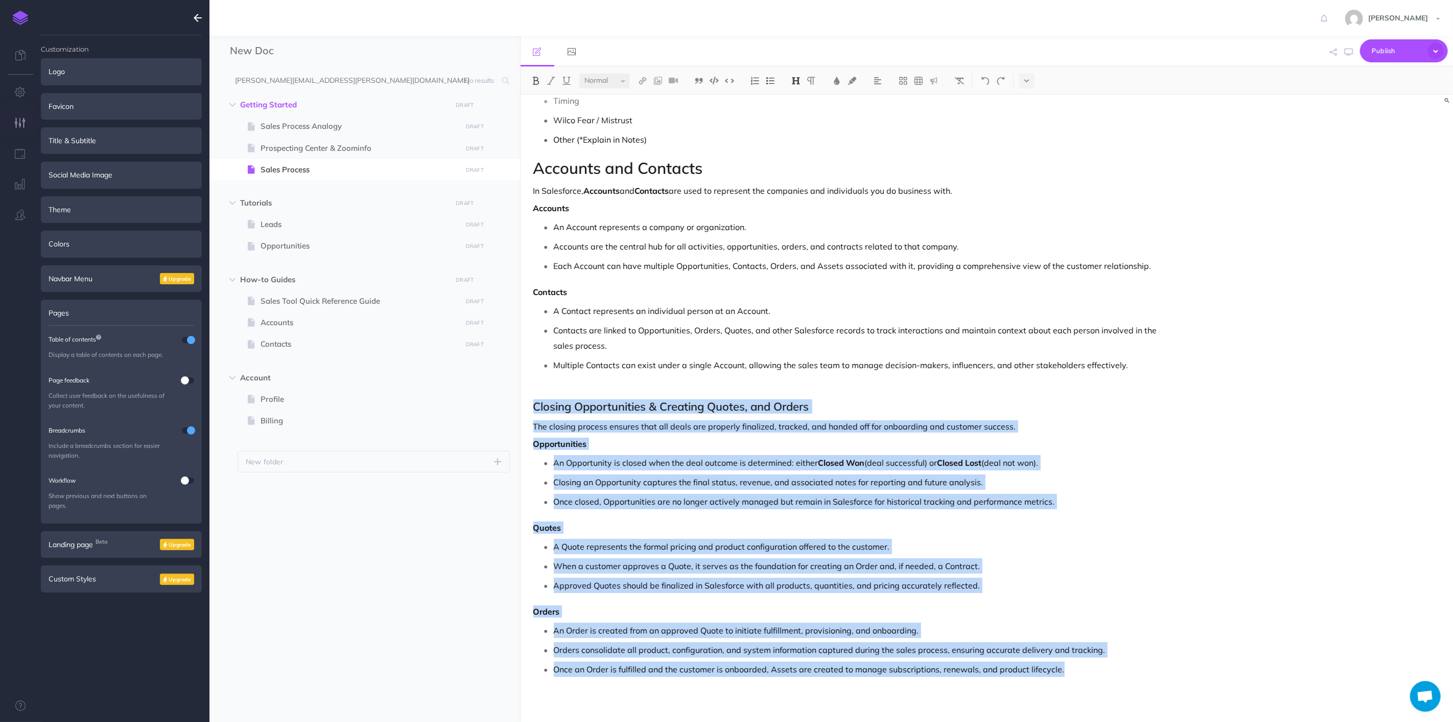
drag, startPoint x: 1091, startPoint y: 671, endPoint x: 533, endPoint y: 406, distance: 617.6
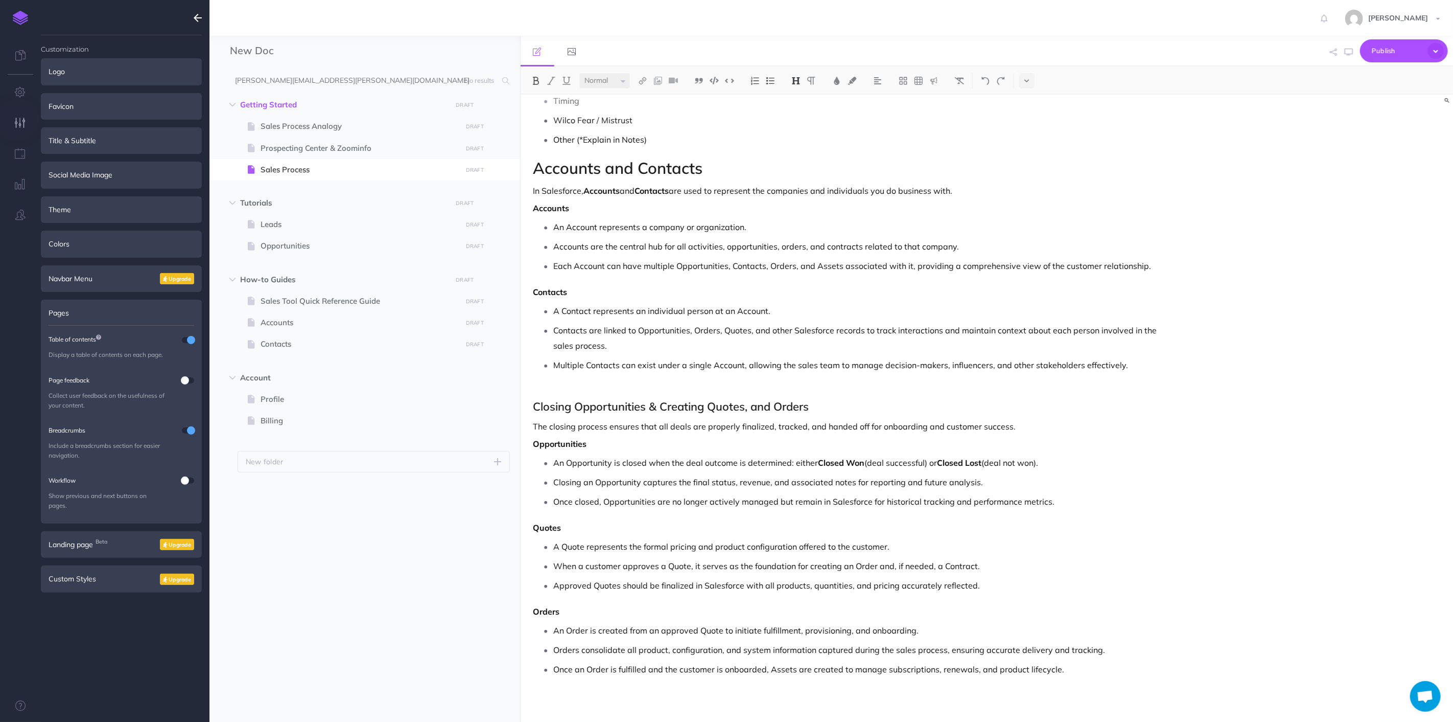
scroll to position [3912, 0]
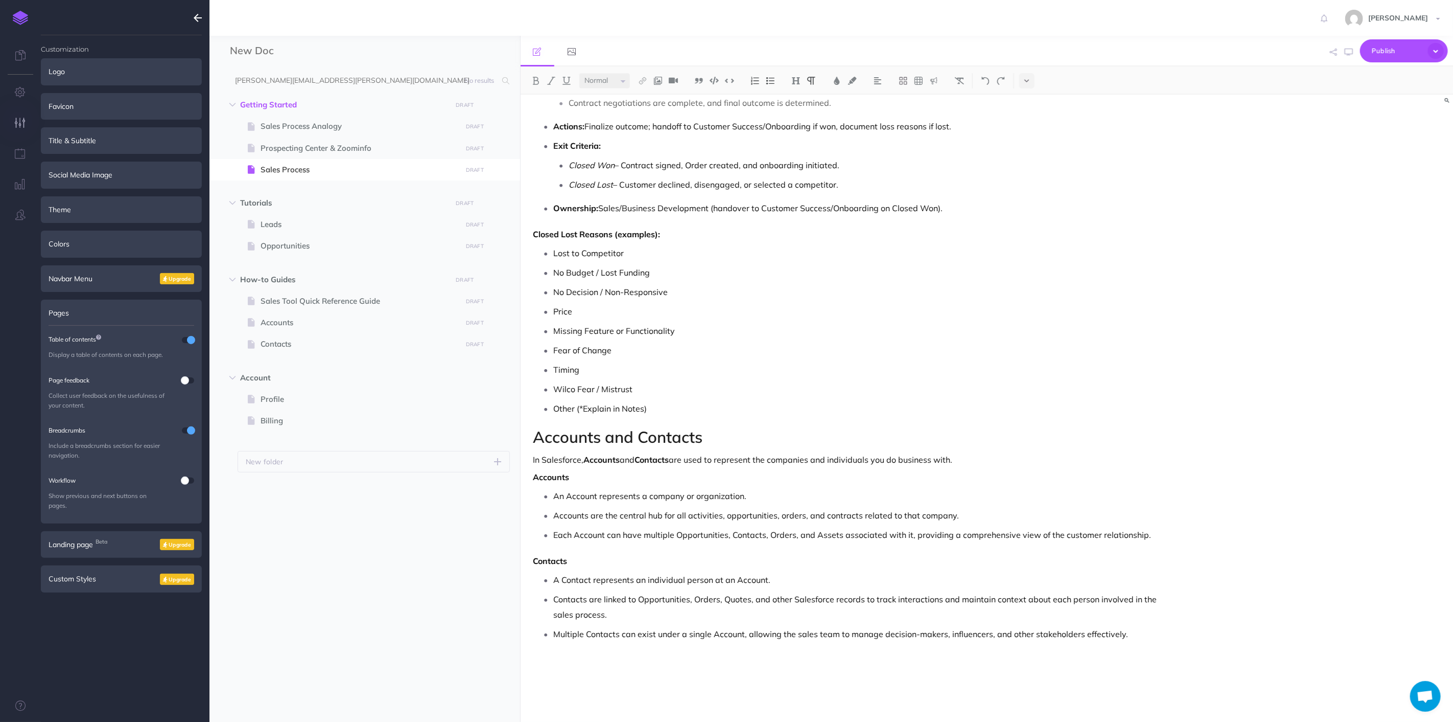
click at [725, 395] on p "Wilco Fear / Mistrust" at bounding box center [857, 388] width 607 height 15
click at [727, 408] on p "Other (*Explain in Notes)" at bounding box center [857, 408] width 607 height 15
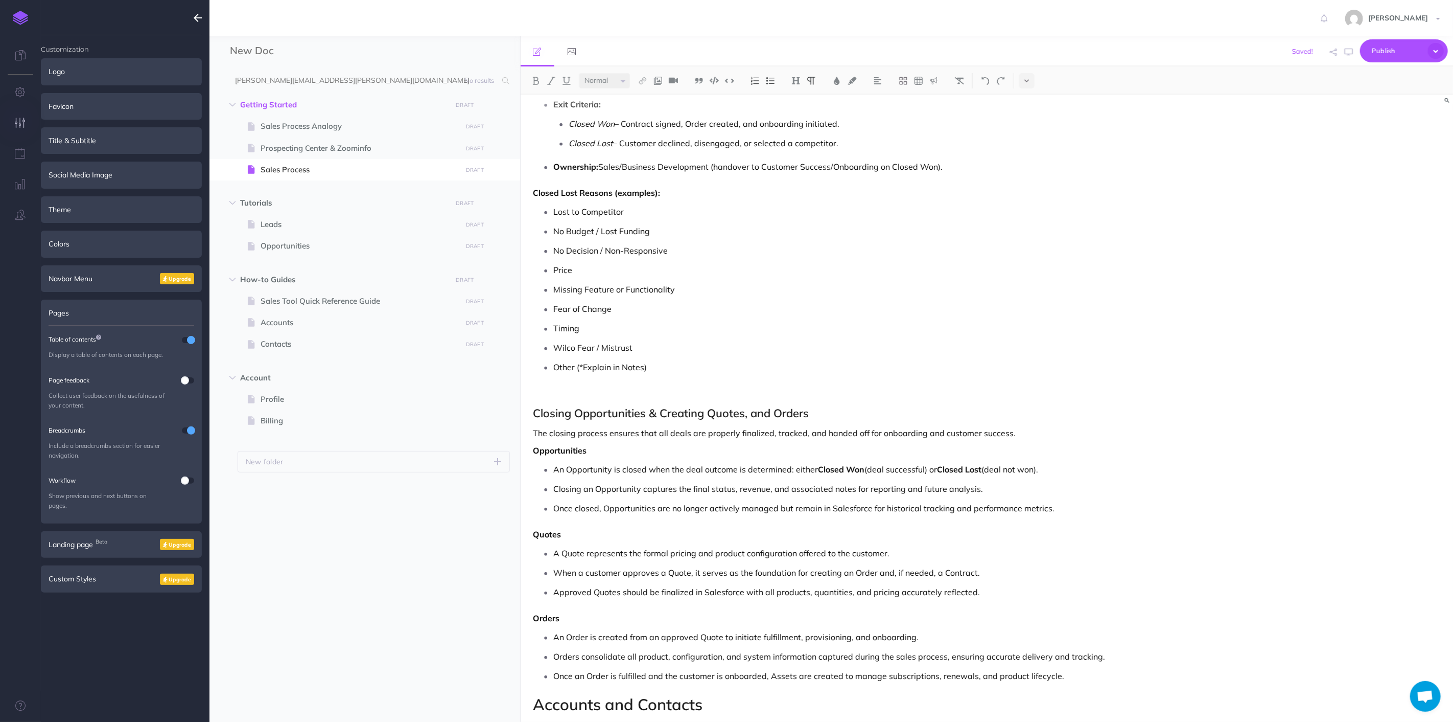
scroll to position [4181, 0]
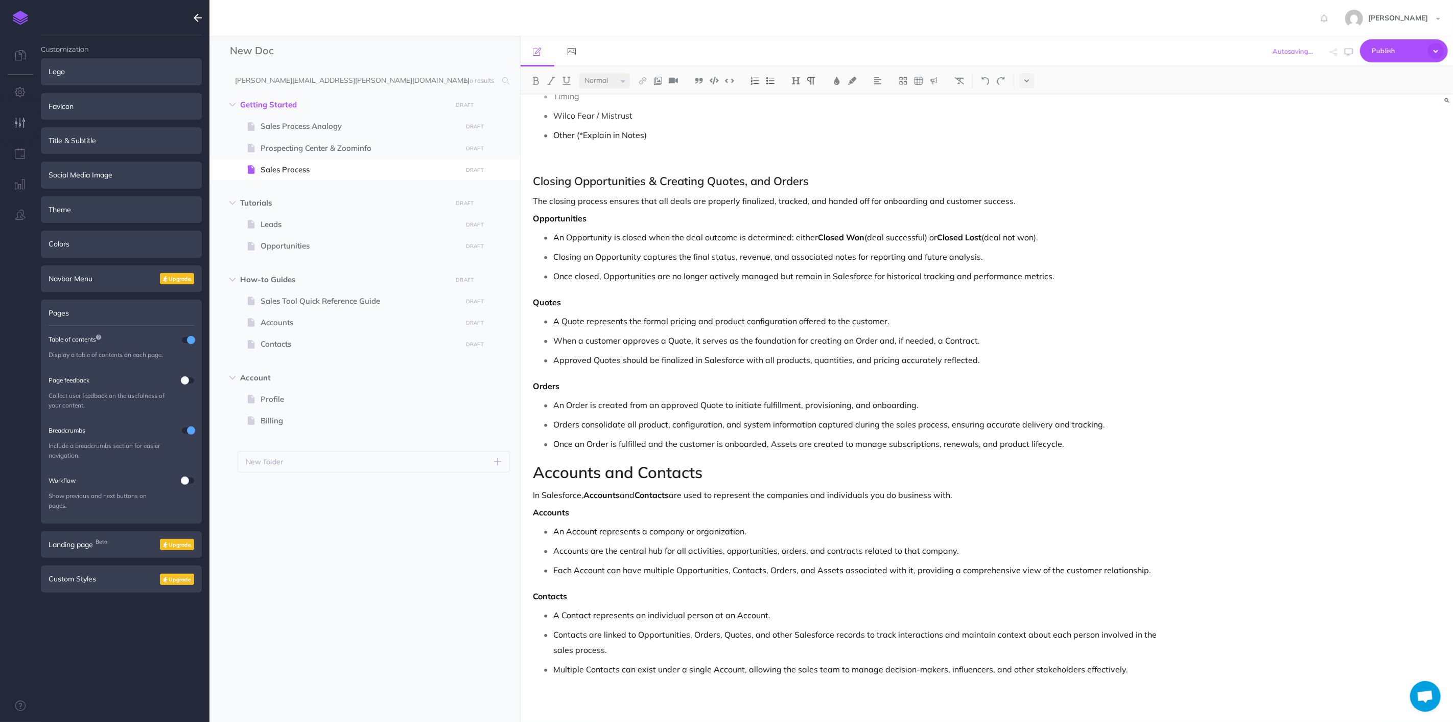
click at [686, 166] on p at bounding box center [848, 161] width 628 height 12
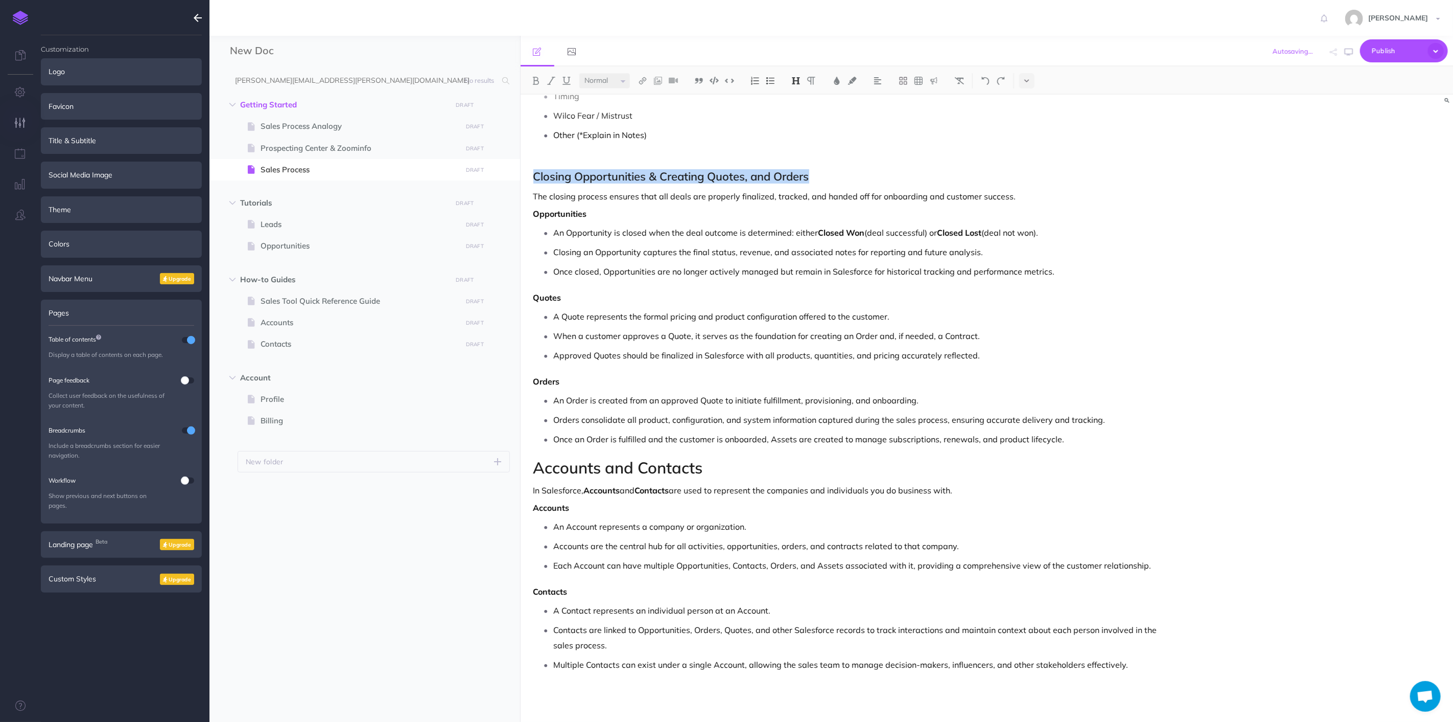
drag, startPoint x: 816, startPoint y: 171, endPoint x: 579, endPoint y: 130, distance: 240.1
click at [512, 170] on div "New Doc Collapse all Expand all Expand to root folders [PERSON_NAME][EMAIL_ADDR…" at bounding box center [832, 379] width 1244 height 686
click at [626, 79] on select "Small Normal Large" at bounding box center [605, 80] width 51 height 15
click at [580, 73] on select "Small Normal Large" at bounding box center [605, 80] width 51 height 15
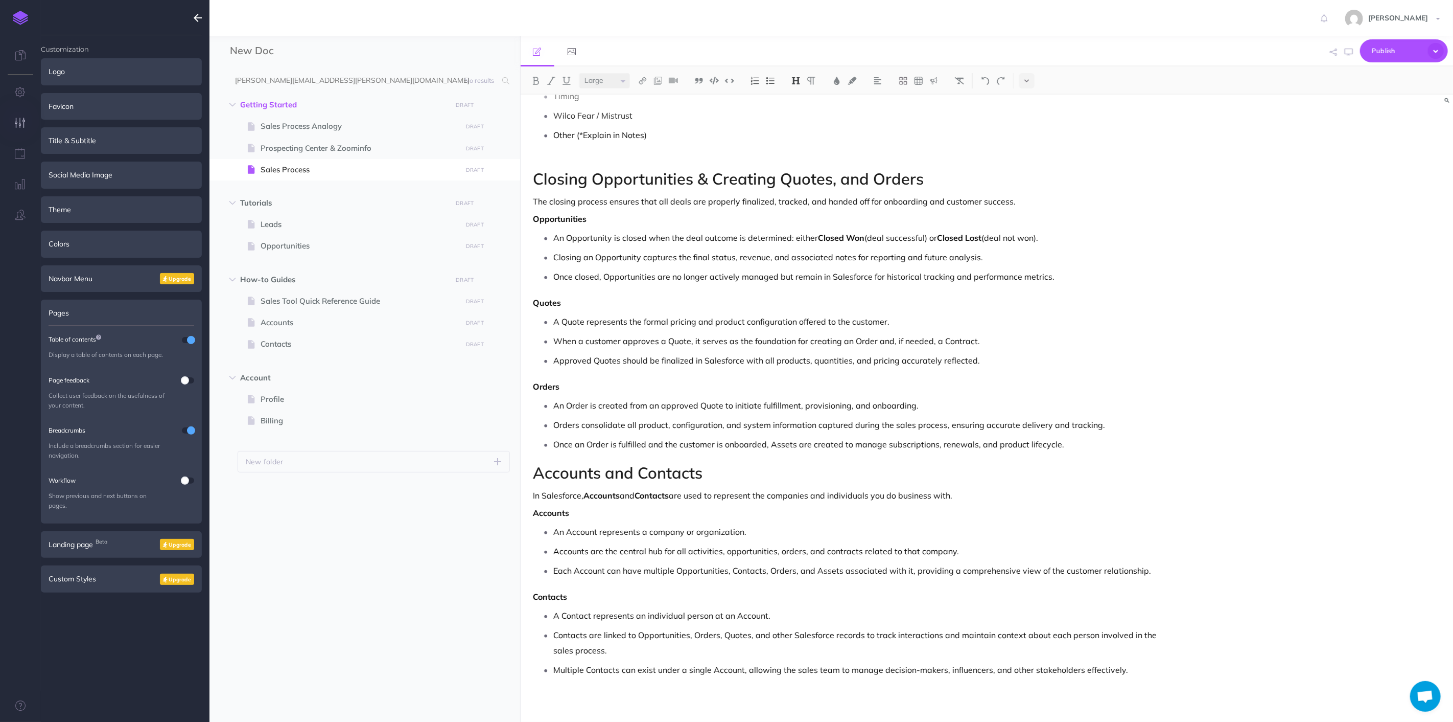
click at [804, 79] on button at bounding box center [796, 80] width 15 height 15
click at [797, 114] on button "H2" at bounding box center [796, 113] width 15 height 15
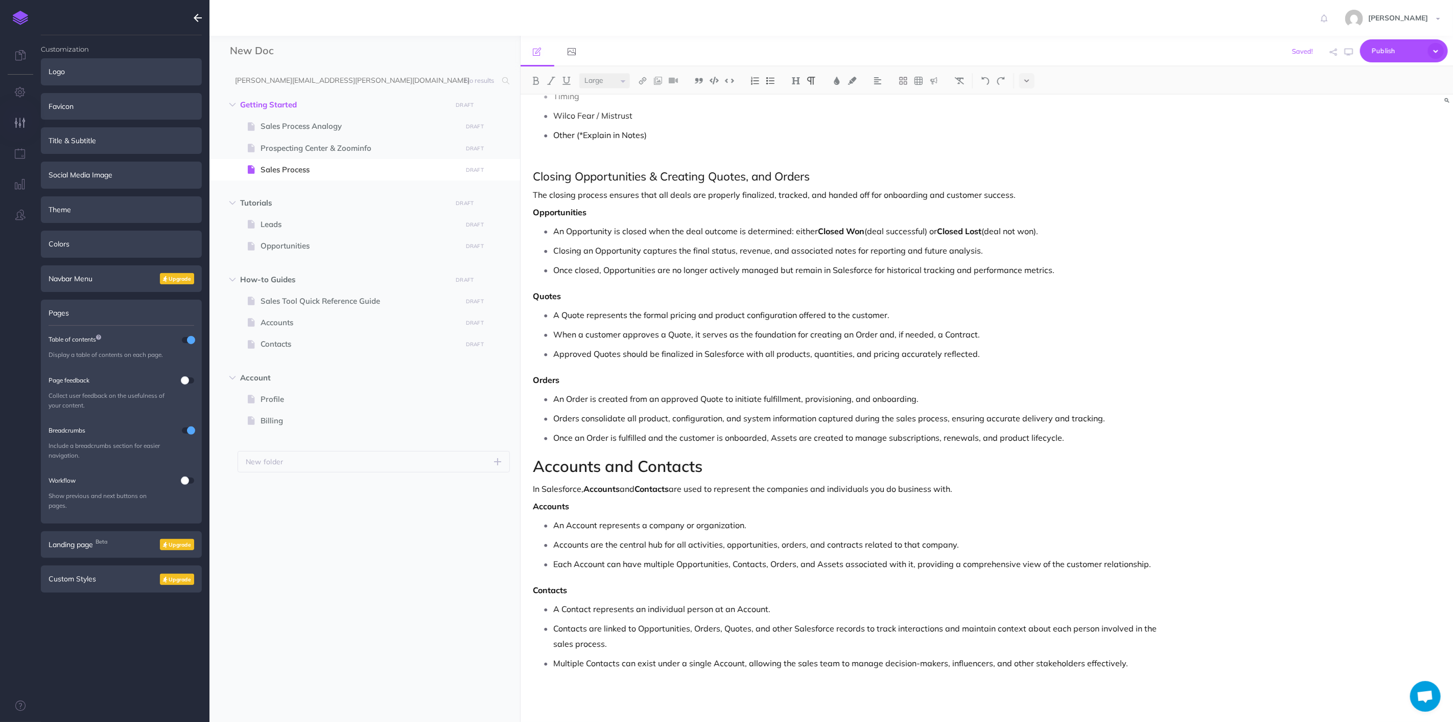
click at [791, 86] on button at bounding box center [796, 80] width 15 height 15
click at [798, 115] on button "H2" at bounding box center [796, 113] width 15 height 15
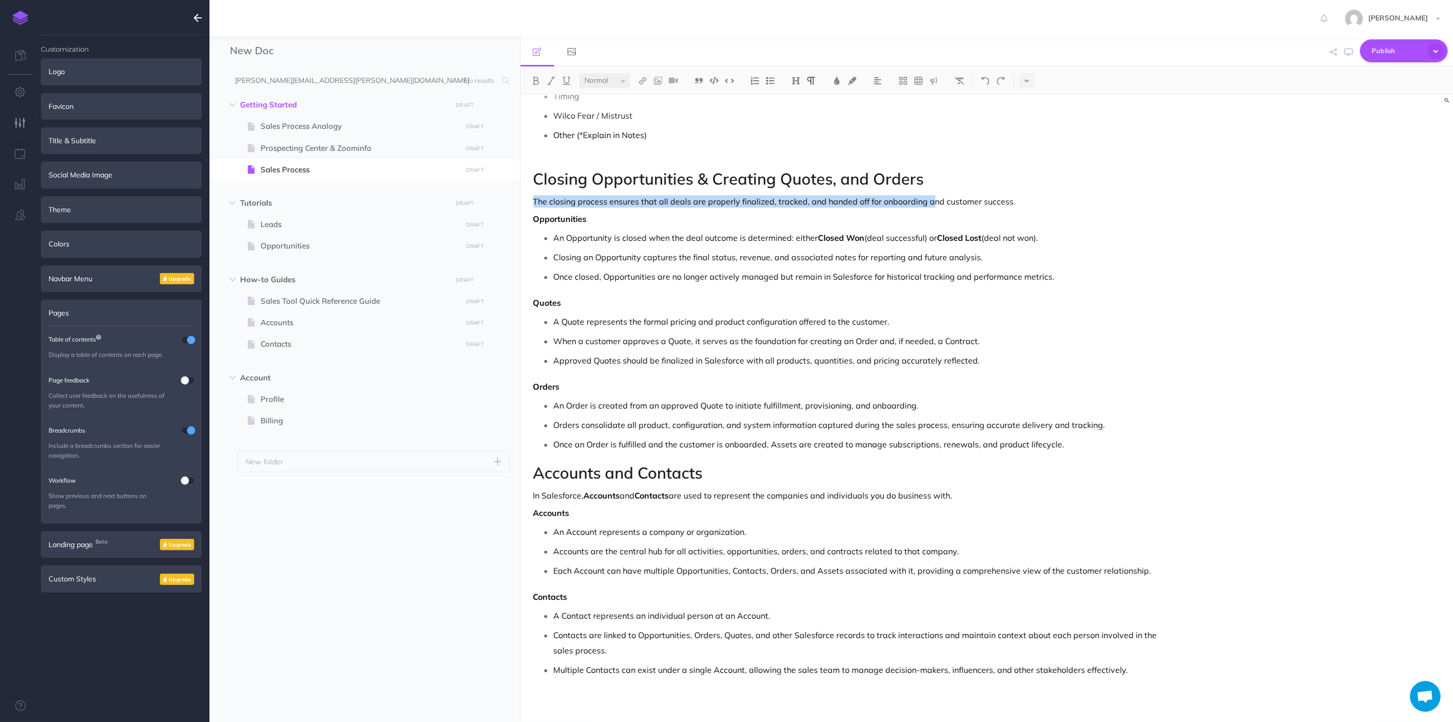
drag, startPoint x: 931, startPoint y: 193, endPoint x: 683, endPoint y: 194, distance: 247.9
click at [431, 192] on div "New Doc Collapse all Expand all Expand to root folders [PERSON_NAME][EMAIL_ADDR…" at bounding box center [832, 379] width 1244 height 686
click at [947, 200] on p "The closing process ensures that all deals are properly finalized, tracked, and…" at bounding box center [848, 201] width 628 height 12
drag, startPoint x: 729, startPoint y: 184, endPoint x: 442, endPoint y: 193, distance: 287.8
click at [442, 193] on div "New Doc Collapse all Expand all Expand to root folders [PERSON_NAME][EMAIL_ADDR…" at bounding box center [832, 379] width 1244 height 686
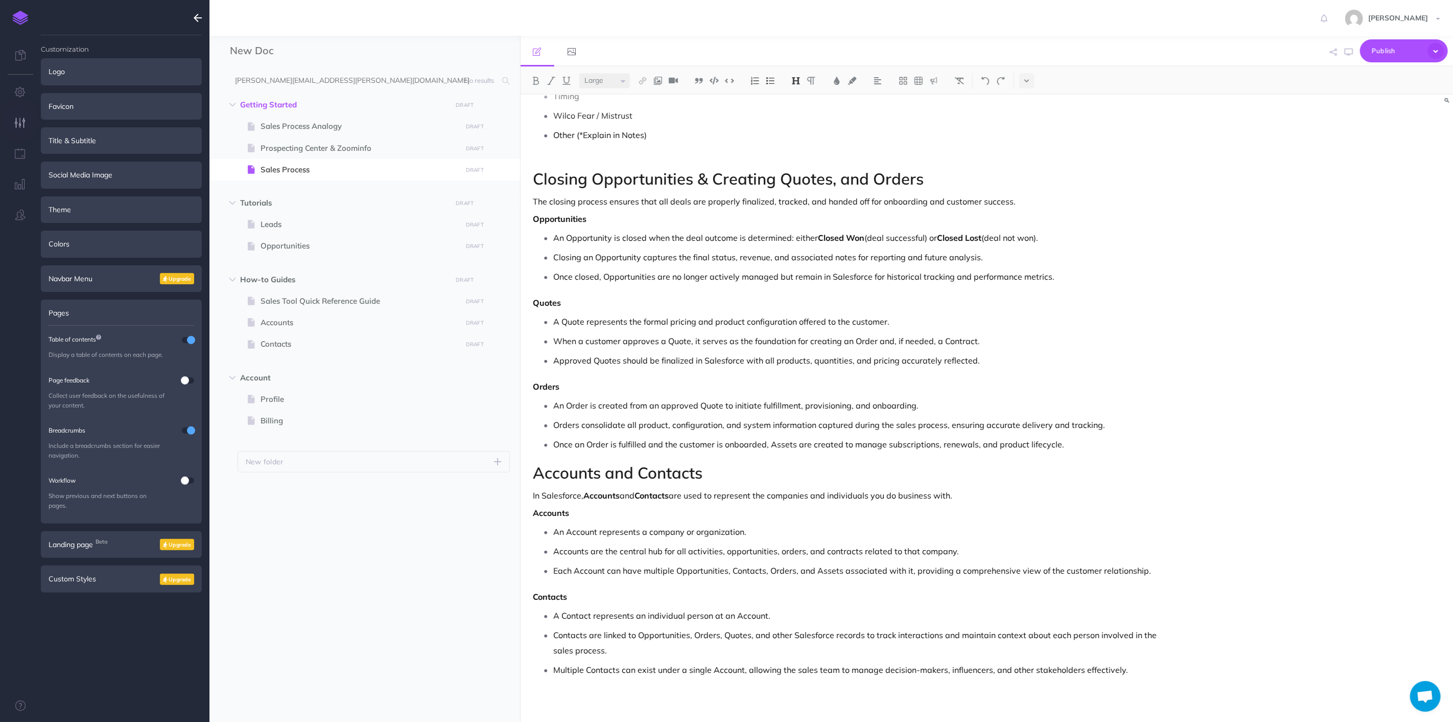
click at [776, 184] on span "Closing Opportunities & Creating Quotes, and Orders" at bounding box center [729, 179] width 391 height 20
click at [798, 78] on img at bounding box center [796, 81] width 9 height 8
click at [798, 124] on button "H3" at bounding box center [796, 129] width 15 height 15
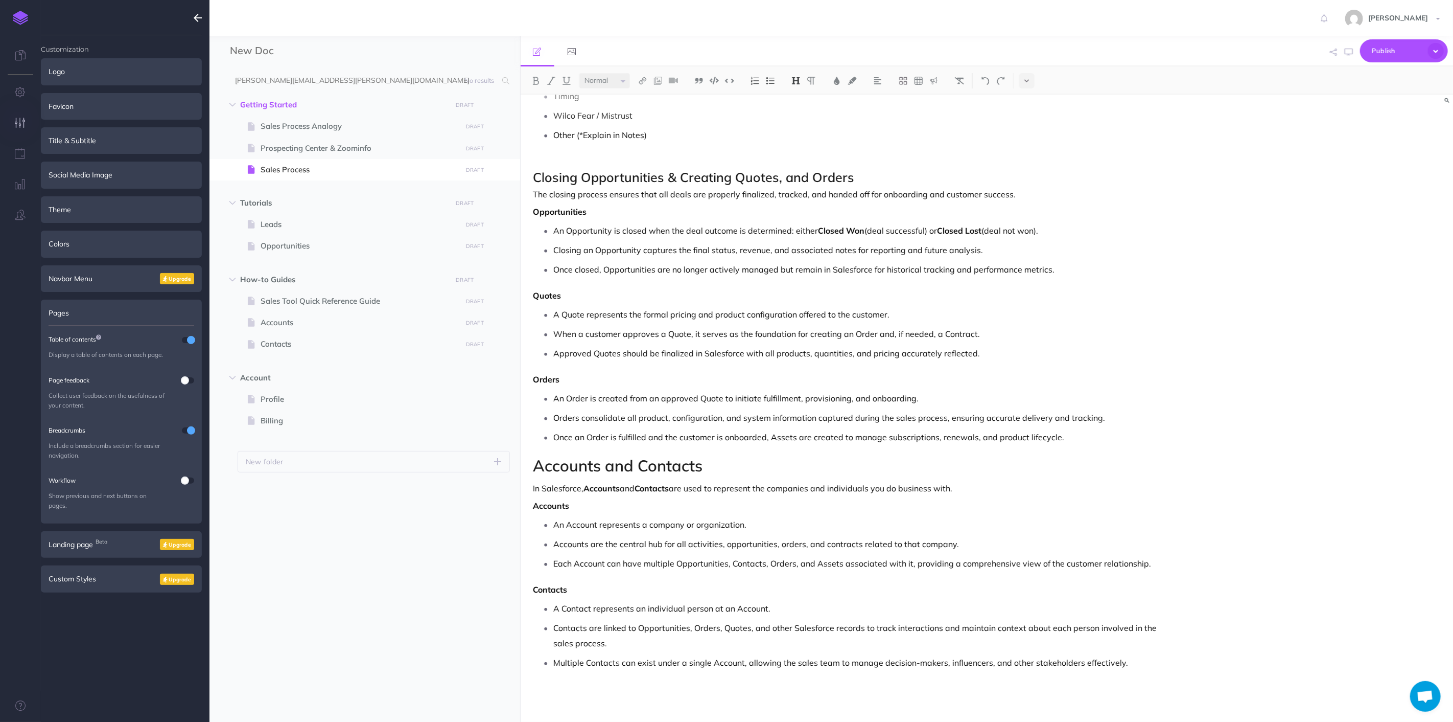
click at [915, 246] on ul "An Opportunity is closed when the deal outcome is determined: either Closed Won…" at bounding box center [850, 250] width 622 height 54
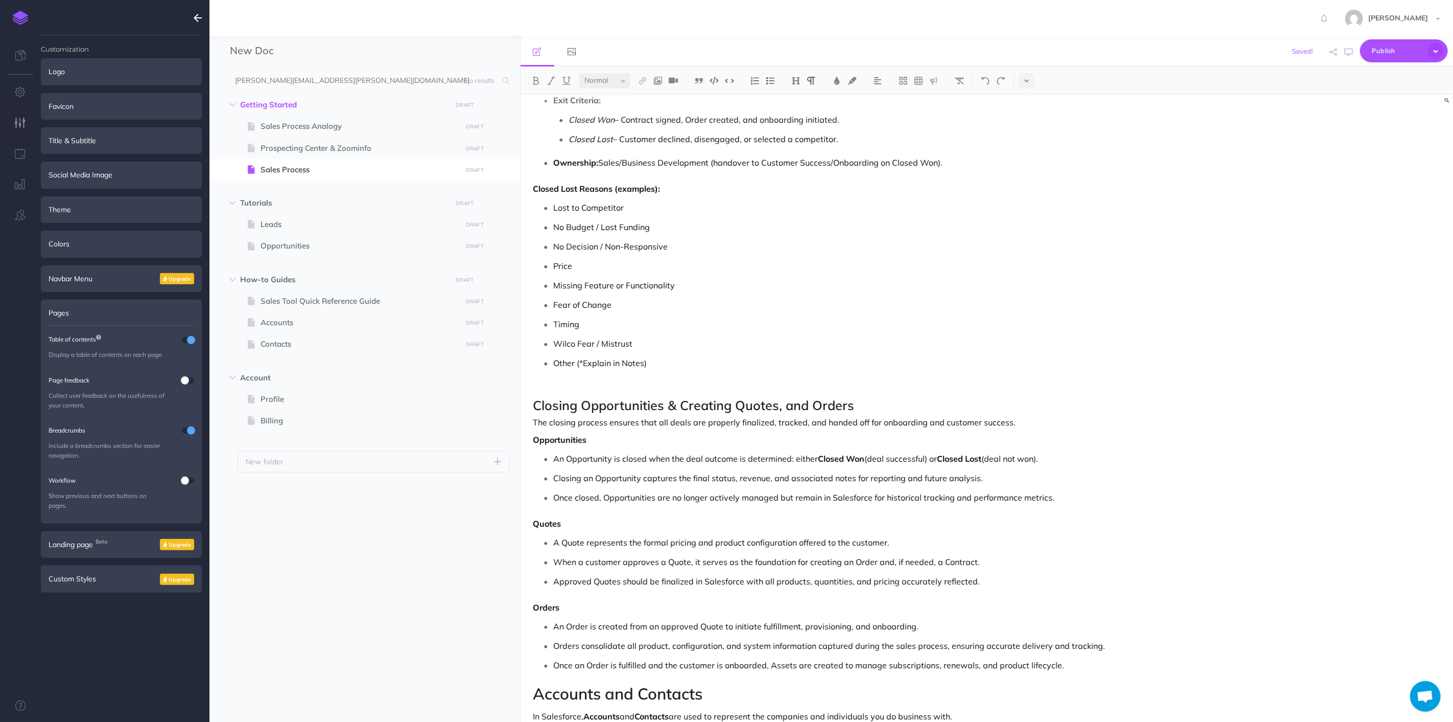
scroll to position [3954, 0]
drag, startPoint x: 670, startPoint y: 408, endPoint x: 860, endPoint y: 407, distance: 189.6
click at [860, 407] on h3 "Closing Opportunities & Creating Quotes, and Orders" at bounding box center [848, 405] width 628 height 14
click at [895, 501] on p "Once closed, Opportunities are no longer actively managed but remain in Salesfo…" at bounding box center [857, 496] width 607 height 15
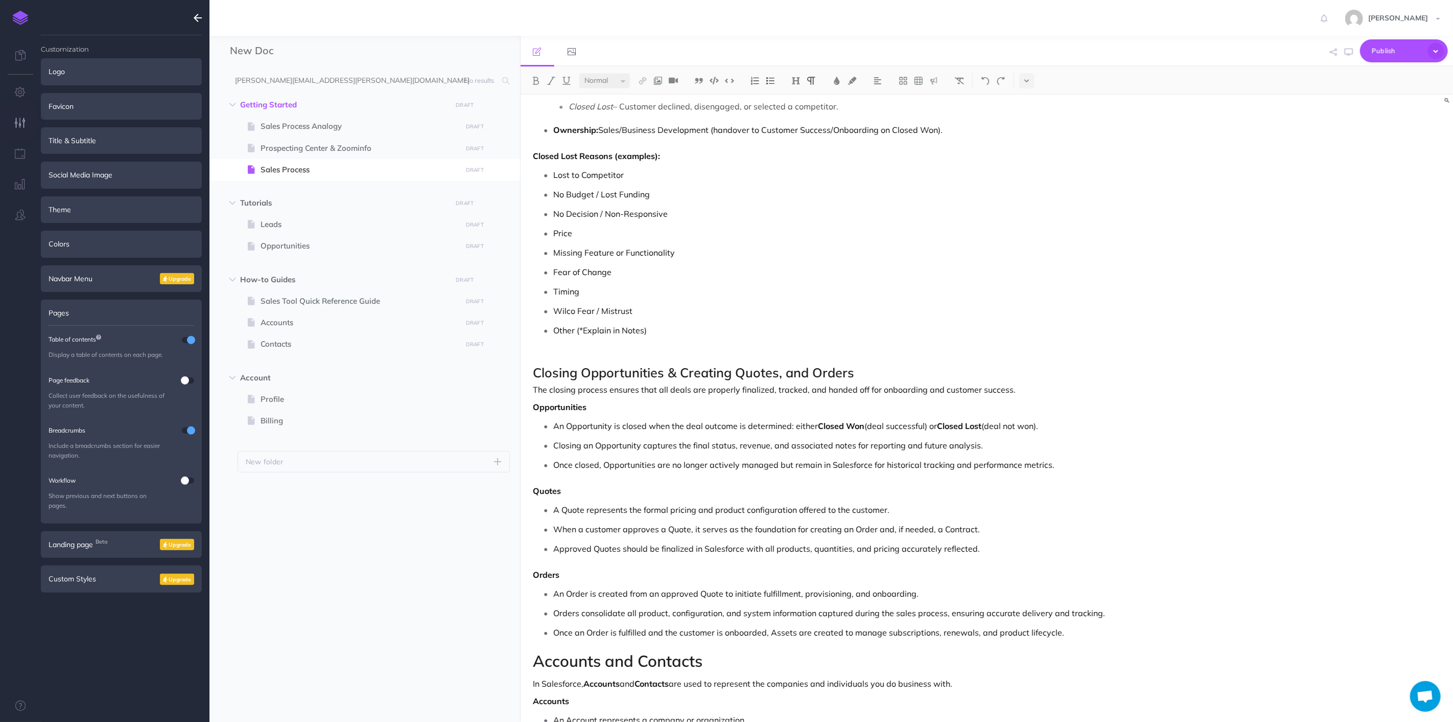
scroll to position [4068, 0]
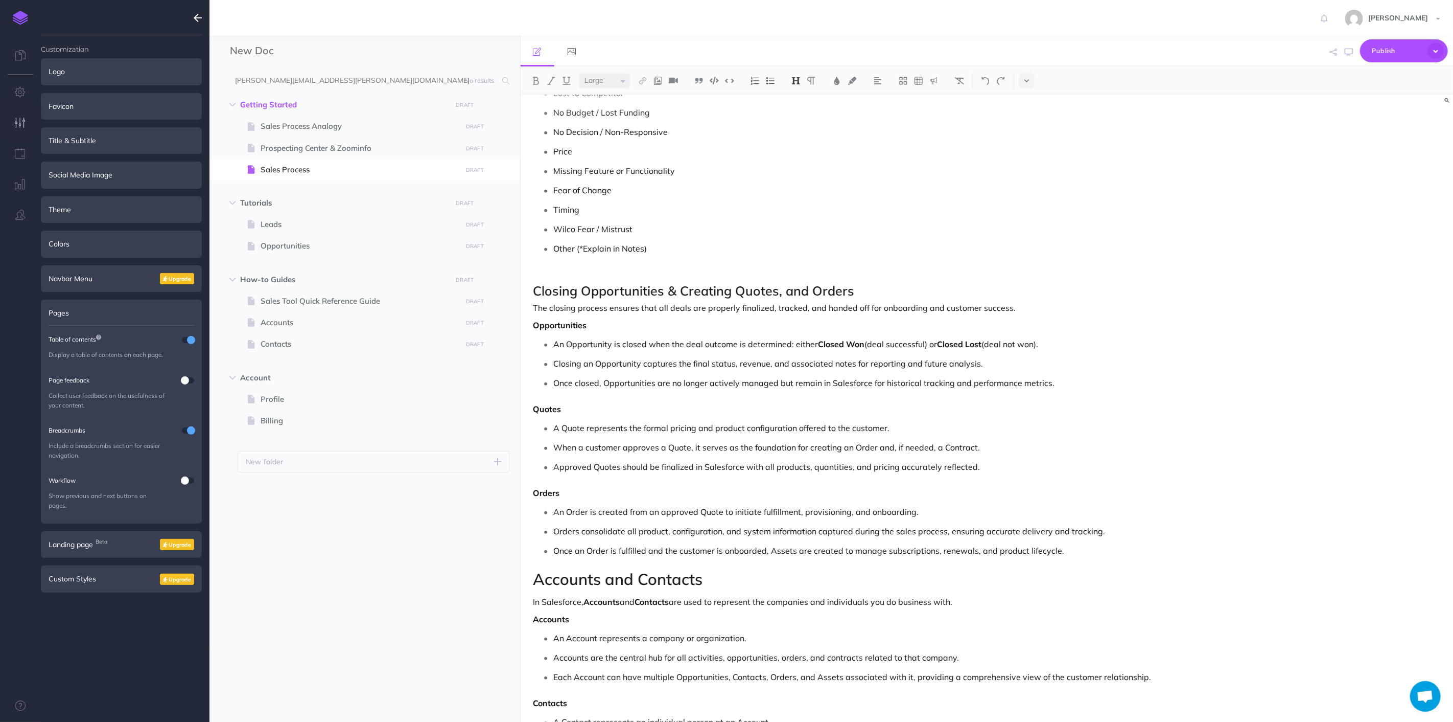
click at [661, 293] on span "Closing Opportunities & Creating Quotes, and Orders" at bounding box center [694, 291] width 321 height 16
drag, startPoint x: 713, startPoint y: 293, endPoint x: 482, endPoint y: 295, distance: 231.0
click at [481, 295] on div "New Doc Collapse all Expand all Expand to root folders [PERSON_NAME][EMAIL_ADDR…" at bounding box center [832, 379] width 1244 height 686
click at [733, 297] on span "Closing Opportunities & Creating Quotes, and Orders" at bounding box center [694, 291] width 321 height 16
drag, startPoint x: 683, startPoint y: 296, endPoint x: 523, endPoint y: 310, distance: 161.0
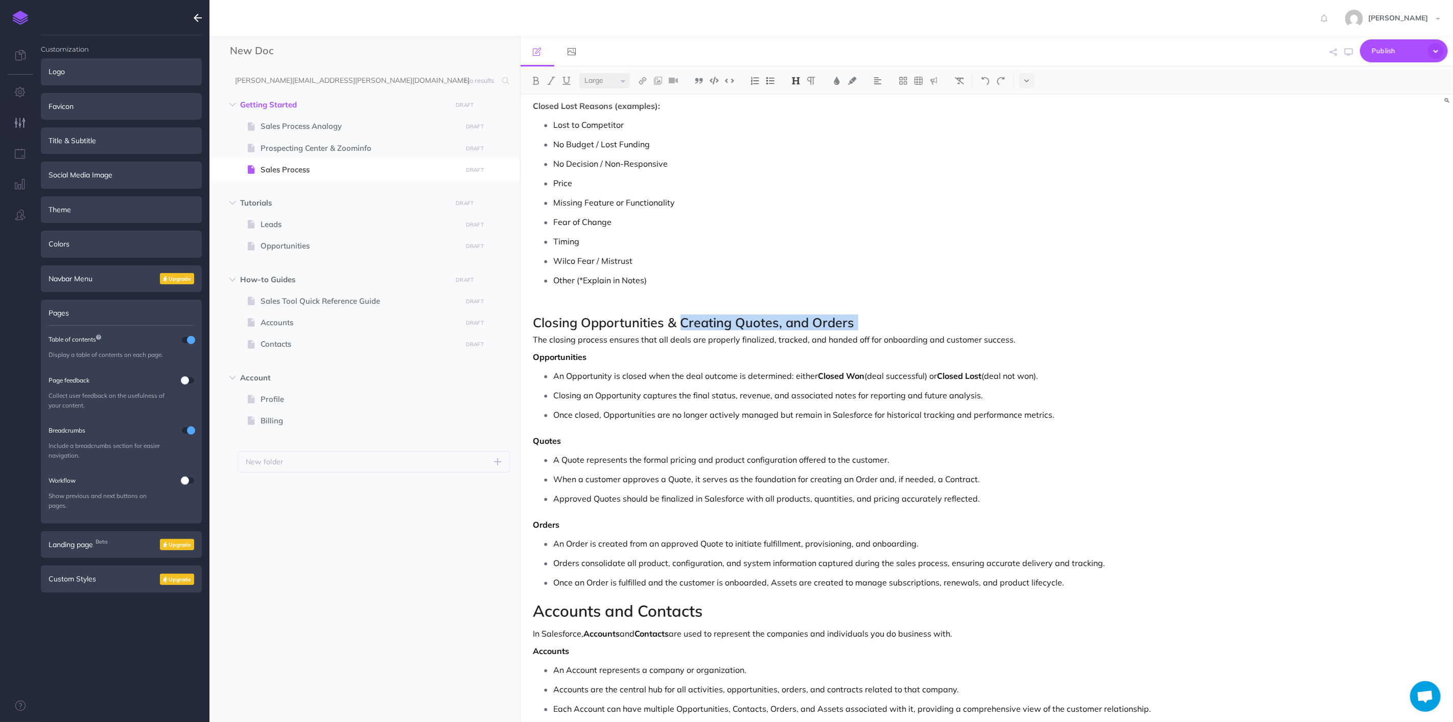
scroll to position [4125, 0]
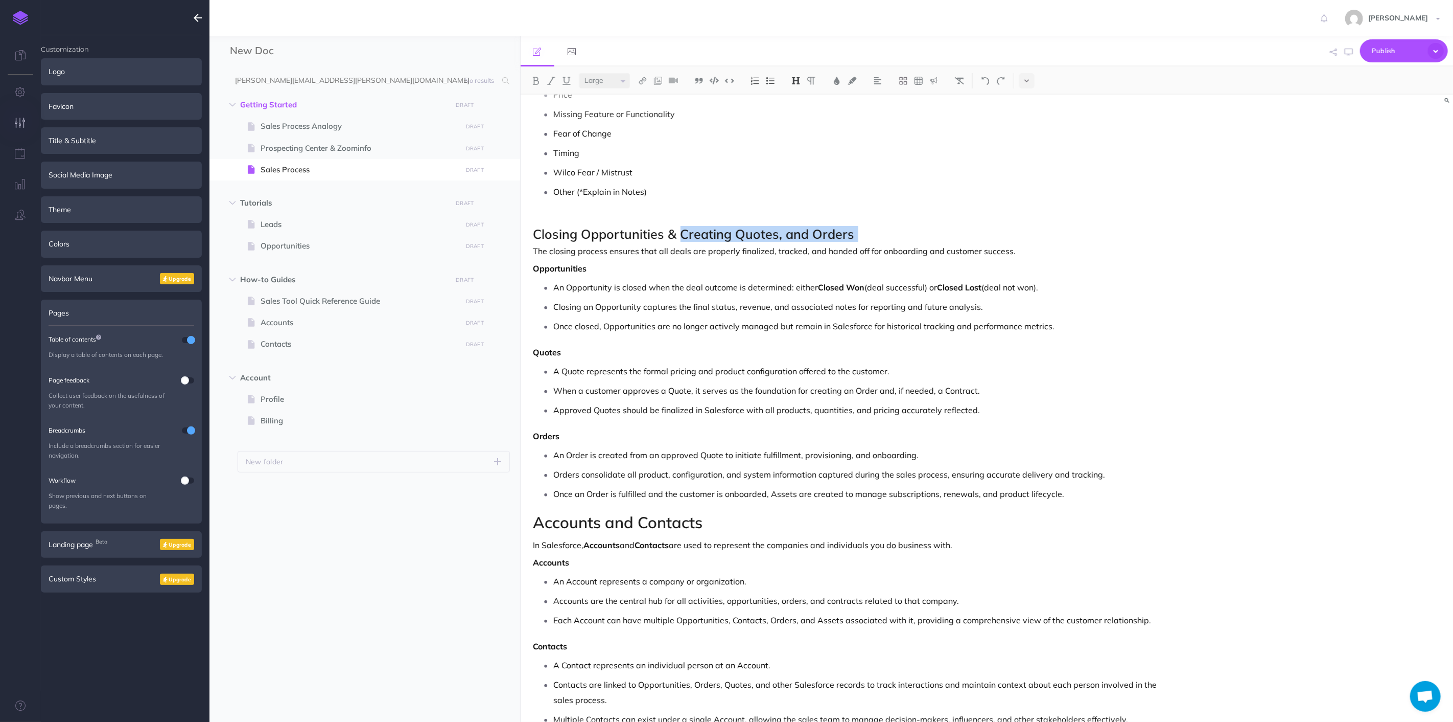
click at [800, 242] on span "Closing Opportunities & Creating Quotes, and Orders" at bounding box center [694, 234] width 321 height 16
drag, startPoint x: 674, startPoint y: 236, endPoint x: 517, endPoint y: 236, distance: 156.4
click at [517, 236] on div "New Doc Collapse all Expand all Expand to root folders [PERSON_NAME][EMAIL_ADDR…" at bounding box center [832, 379] width 1244 height 686
click at [925, 490] on ul "An Order is created from an approved Quote to initiate fulfillment, provisionin…" at bounding box center [850, 474] width 622 height 54
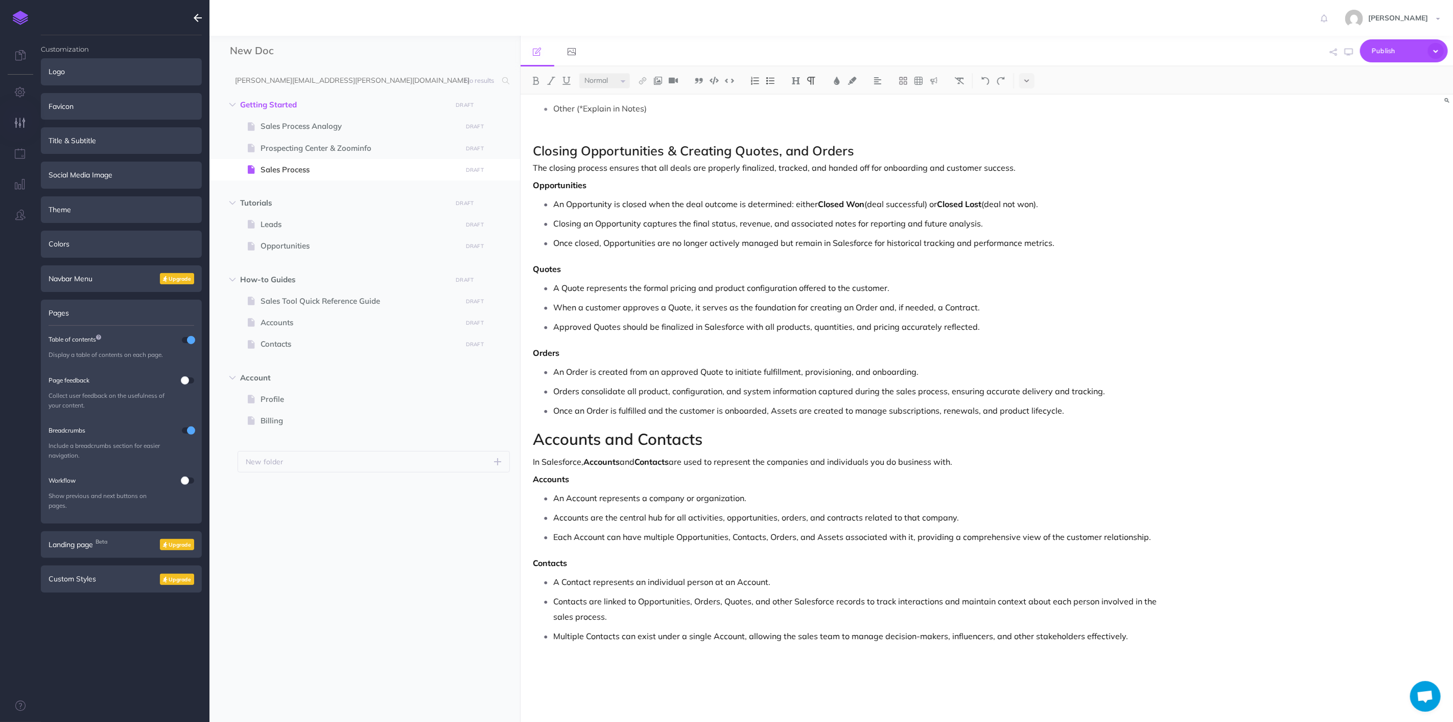
scroll to position [4214, 0]
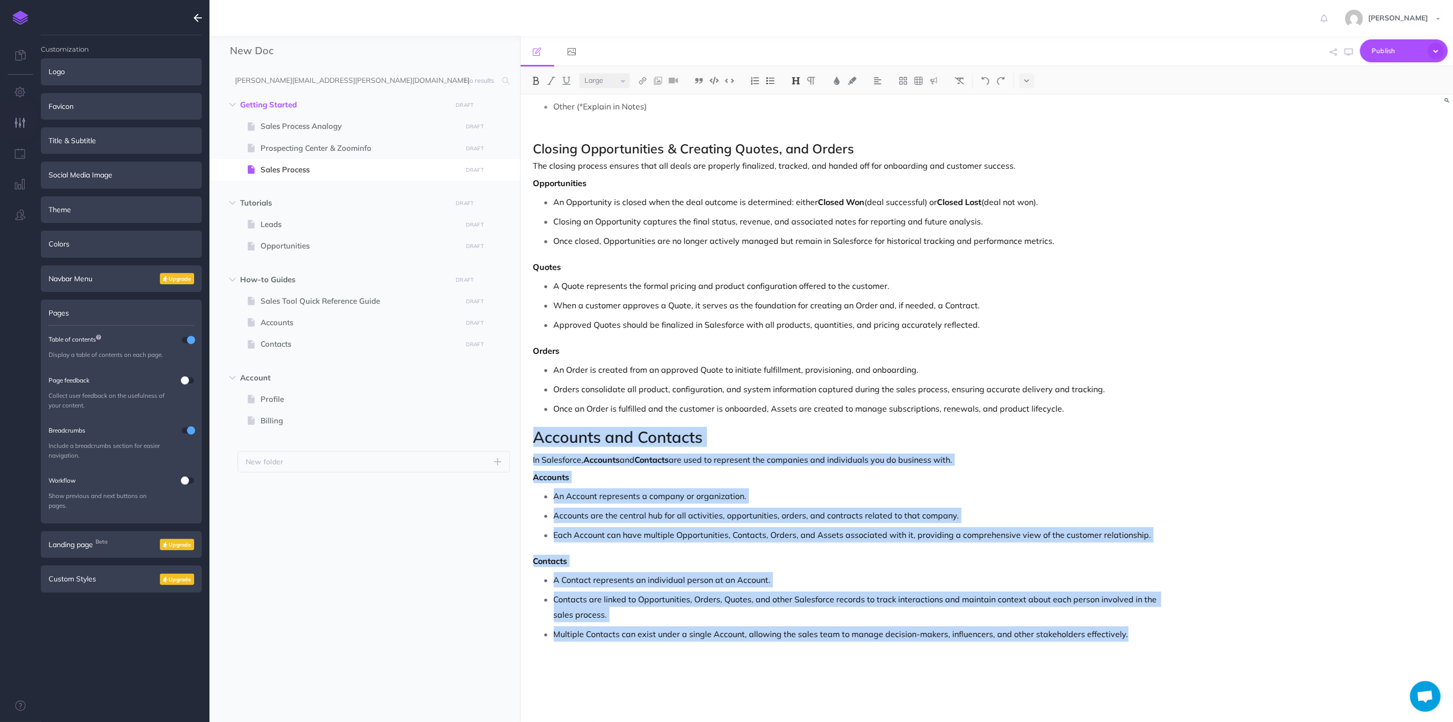
drag, startPoint x: 1163, startPoint y: 631, endPoint x: 531, endPoint y: 445, distance: 658.1
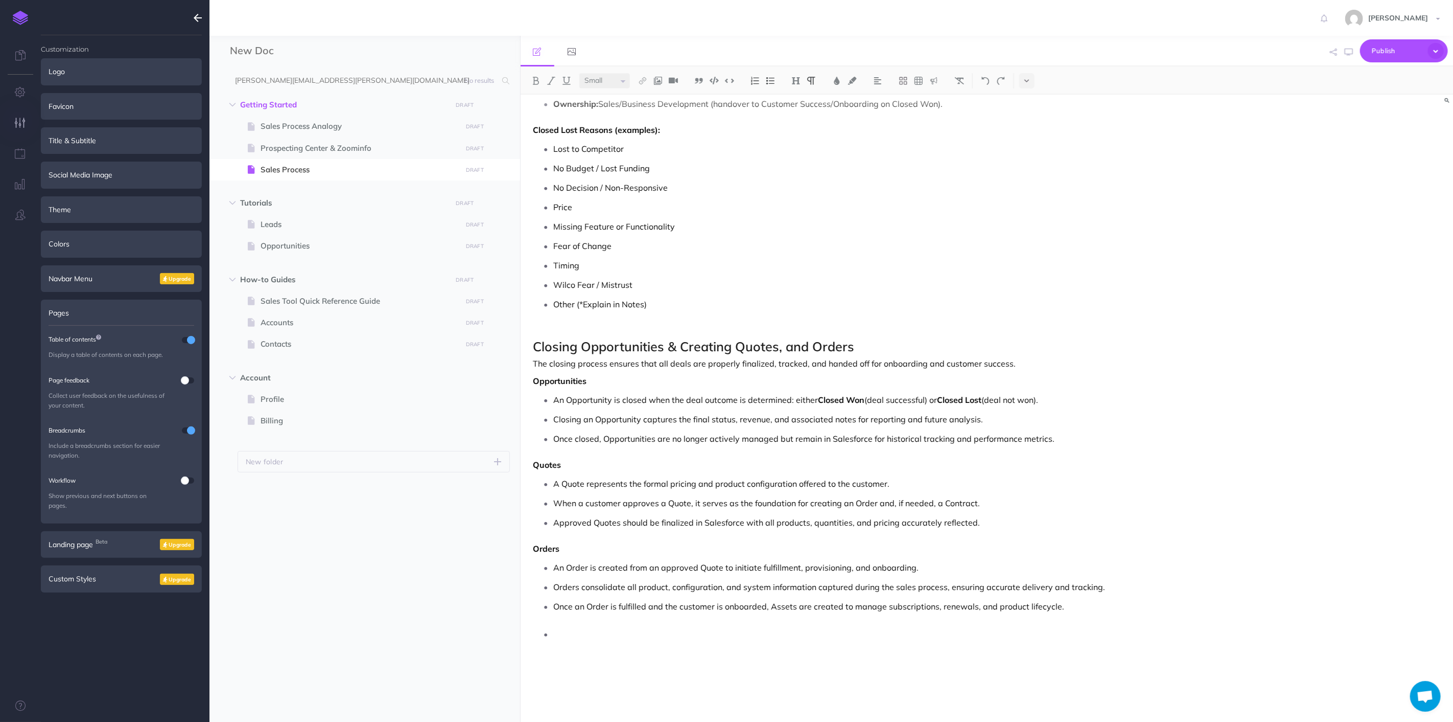
scroll to position [4017, 0]
click at [785, 344] on span "Closing Opportunities & Creating Quotes, and Orders" at bounding box center [694, 346] width 321 height 16
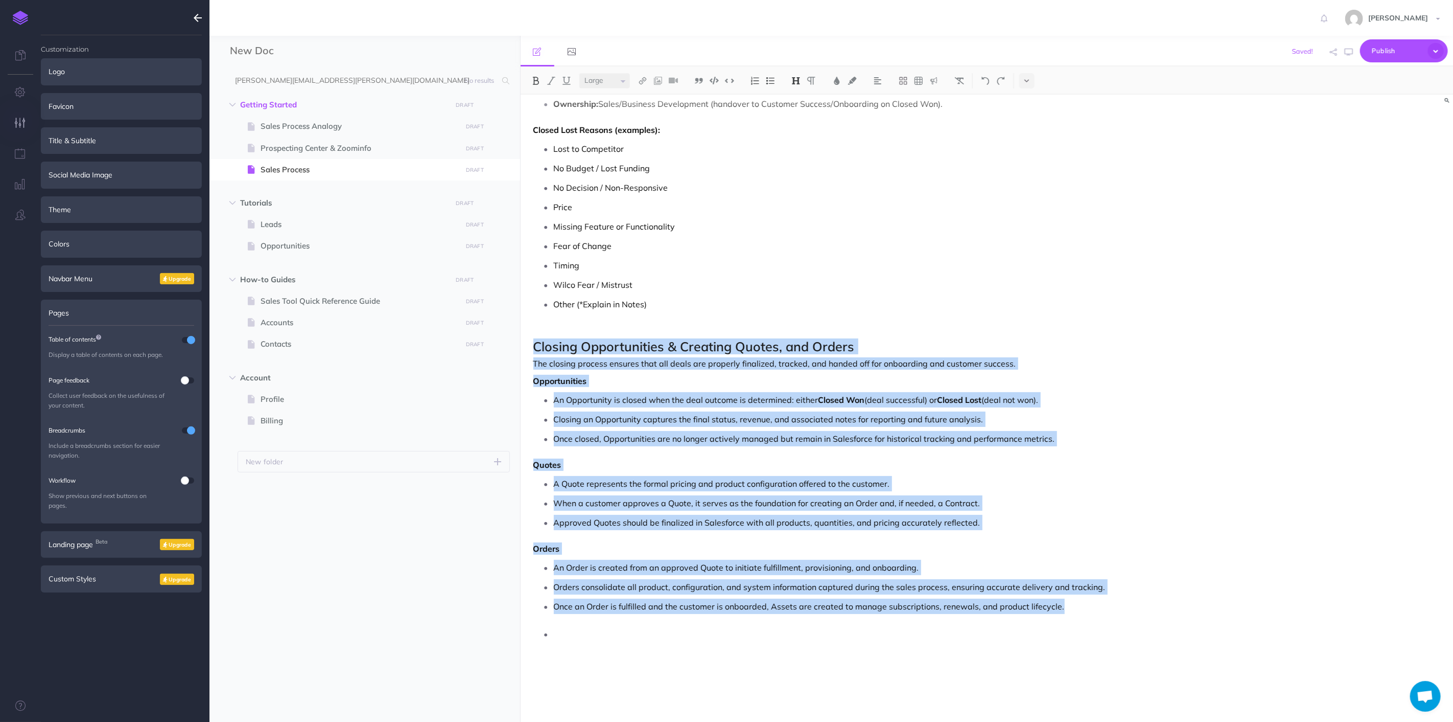
drag, startPoint x: 1063, startPoint y: 612, endPoint x: 528, endPoint y: 346, distance: 597.4
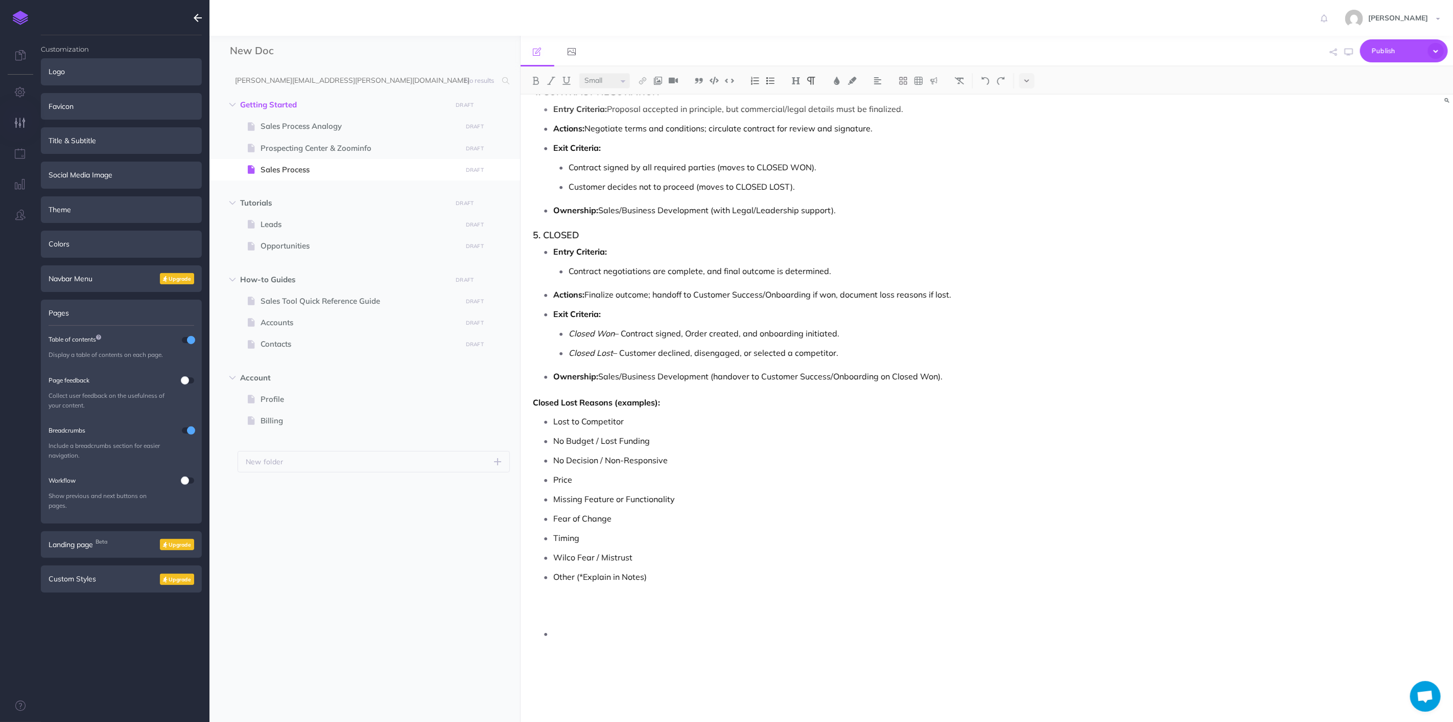
select select "null"
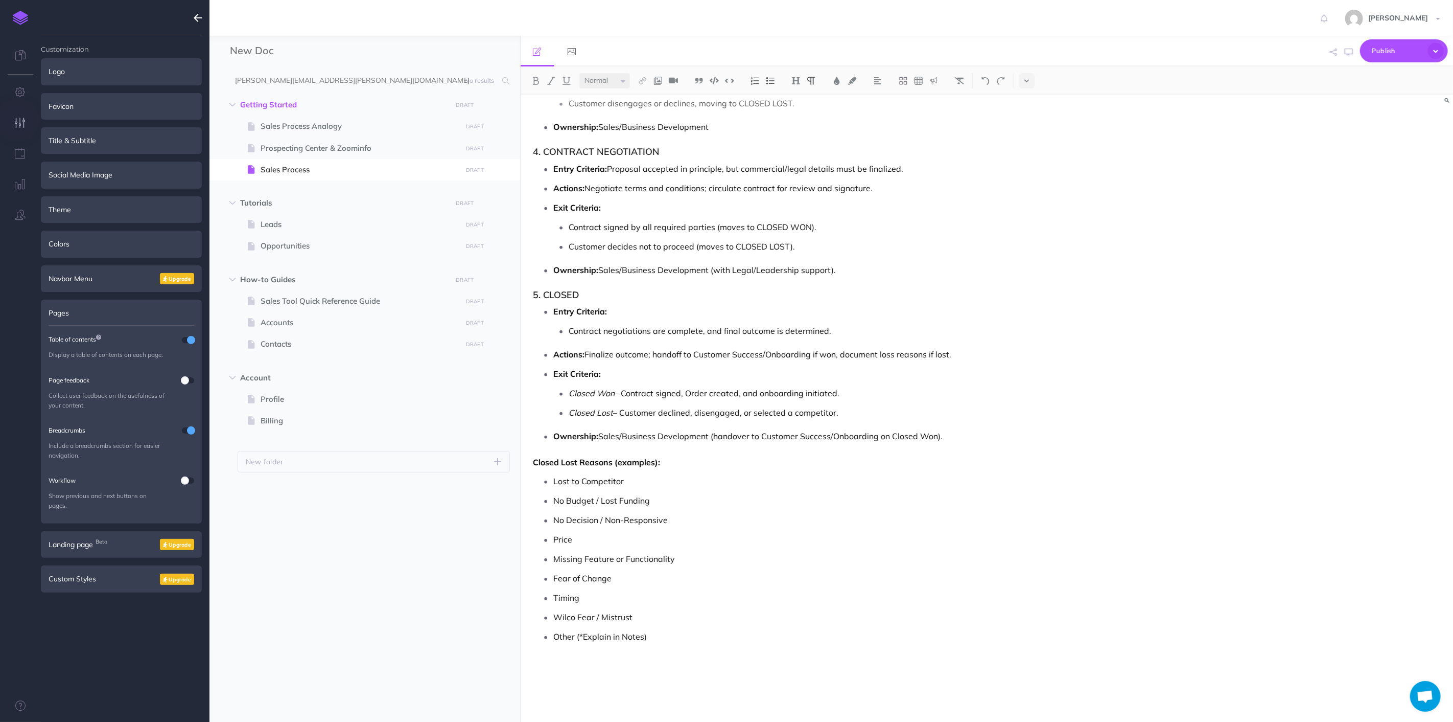
scroll to position [3685, 0]
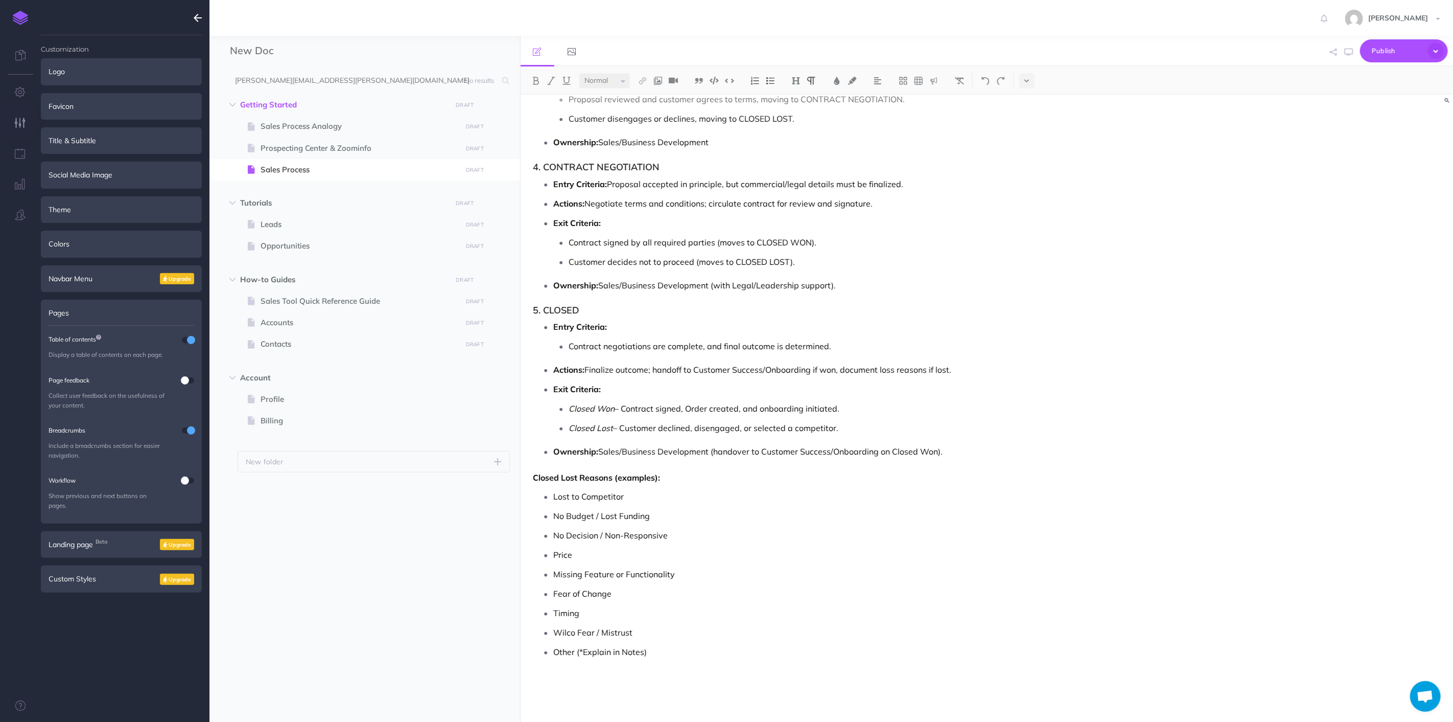
scroll to position [3686, 0]
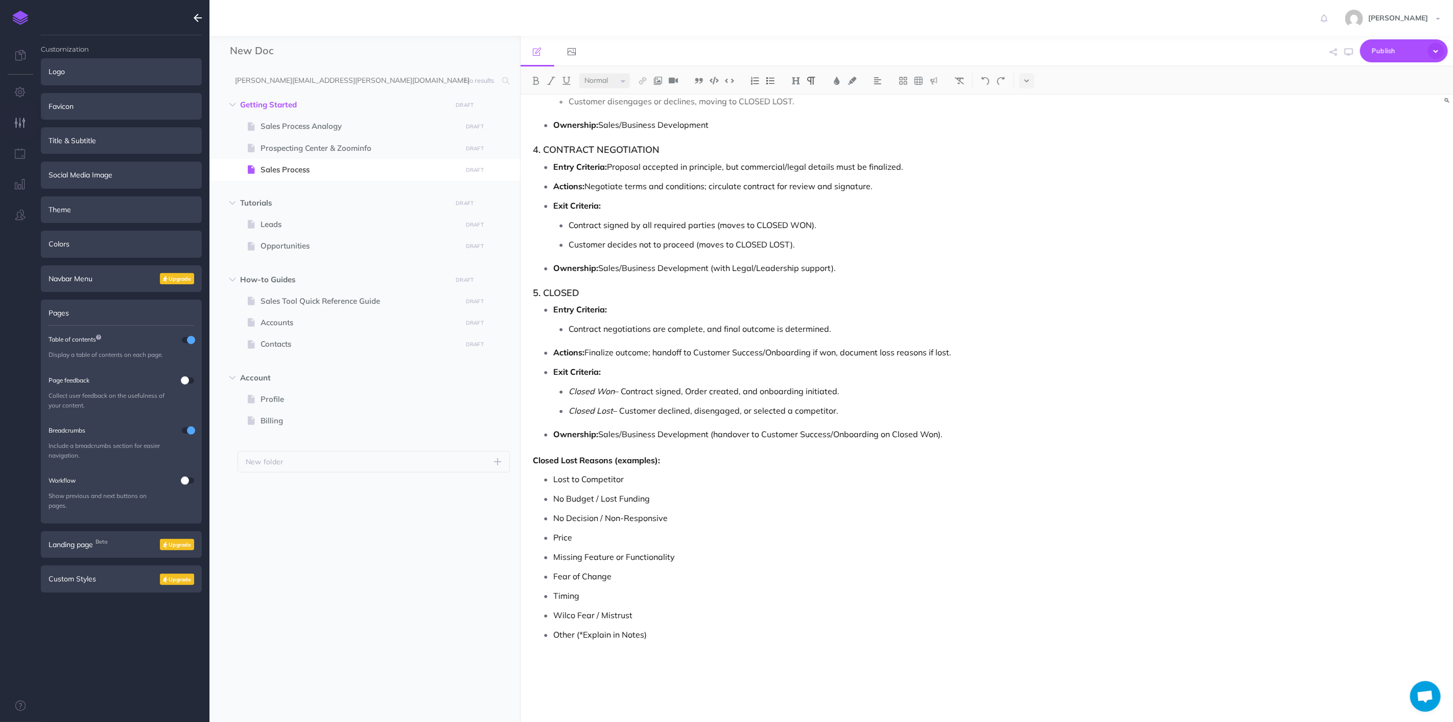
click at [1352, 48] on icon "button" at bounding box center [1349, 52] width 8 height 8
drag, startPoint x: 789, startPoint y: 584, endPoint x: 803, endPoint y: 569, distance: 20.2
click at [790, 584] on p "Fear of Change" at bounding box center [857, 575] width 607 height 15
